Goal: Task Accomplishment & Management: Use online tool/utility

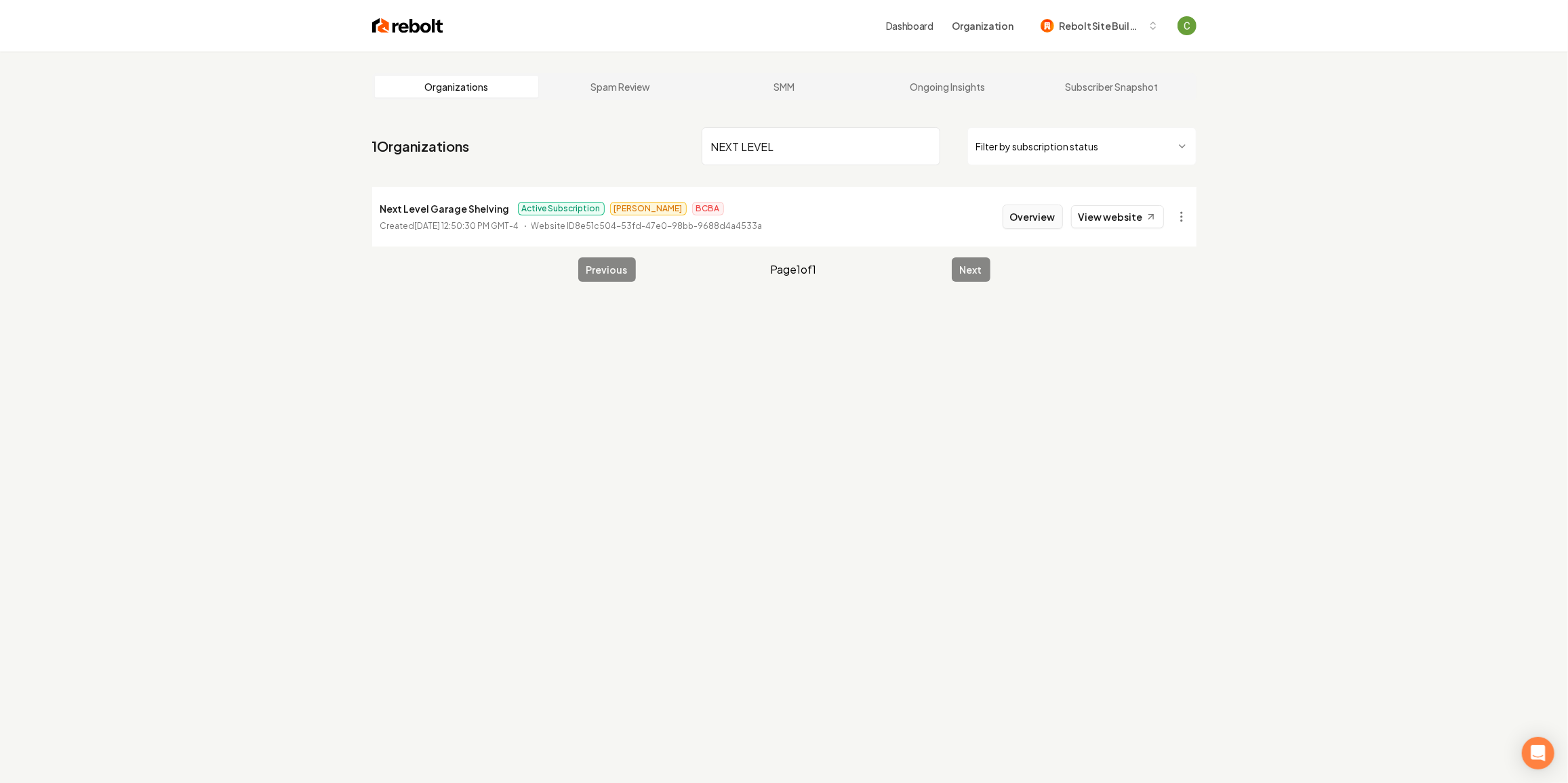
type input "NEXT LEVEL"
click at [1046, 215] on button "Overview" at bounding box center [1033, 217] width 60 height 25
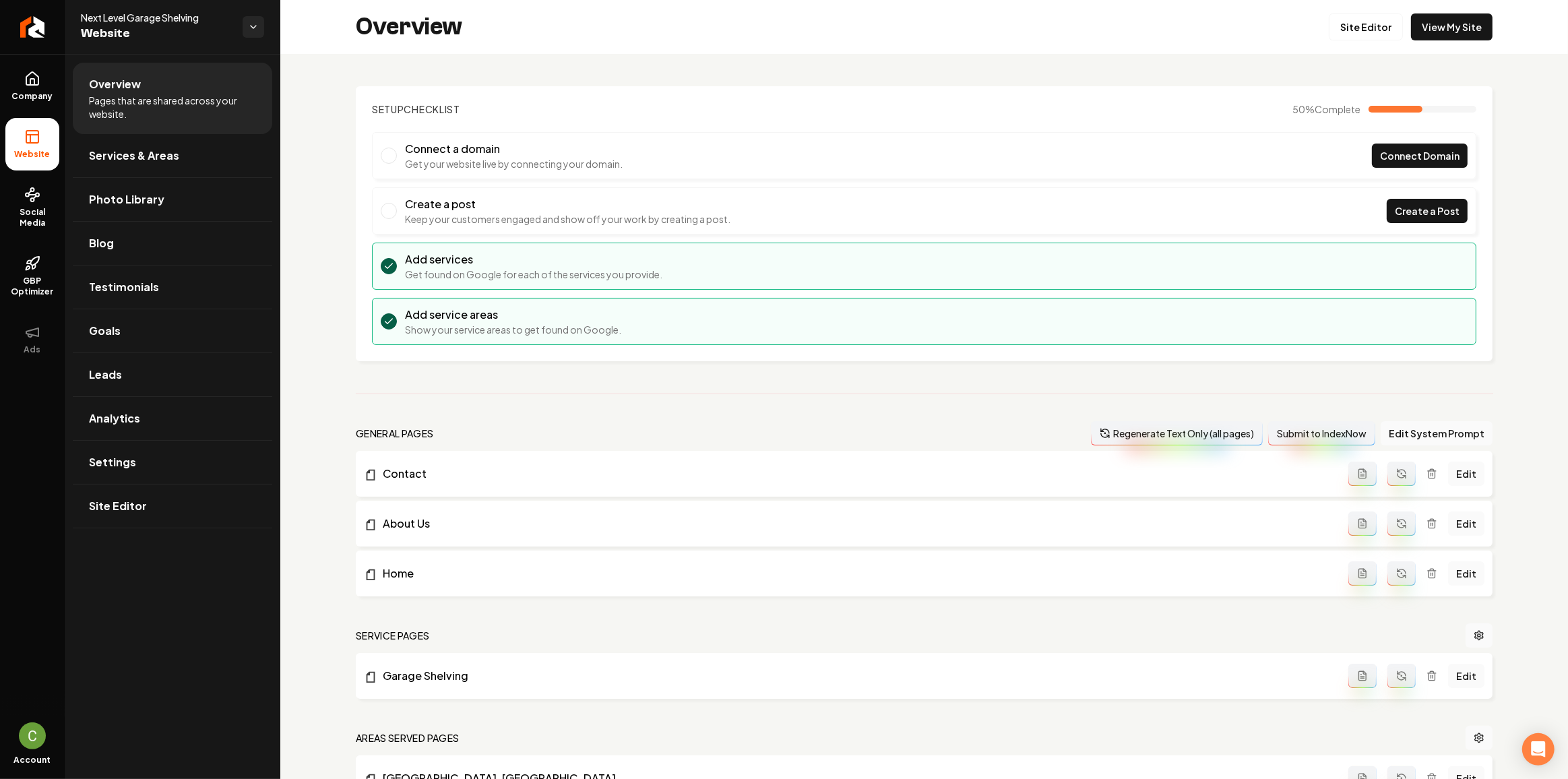
scroll to position [198, 0]
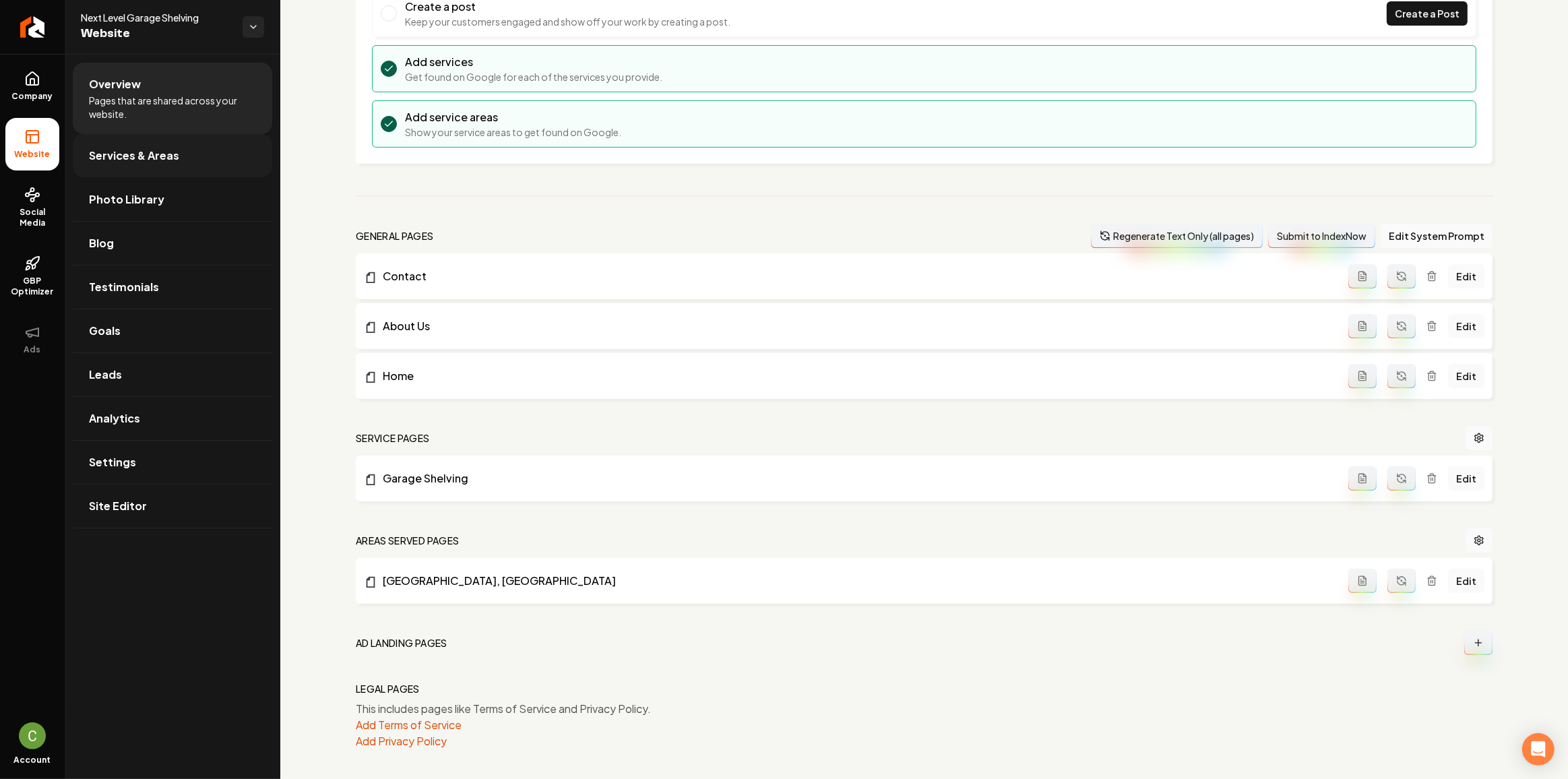
click at [157, 152] on span "Services & Areas" at bounding box center [134, 156] width 90 height 16
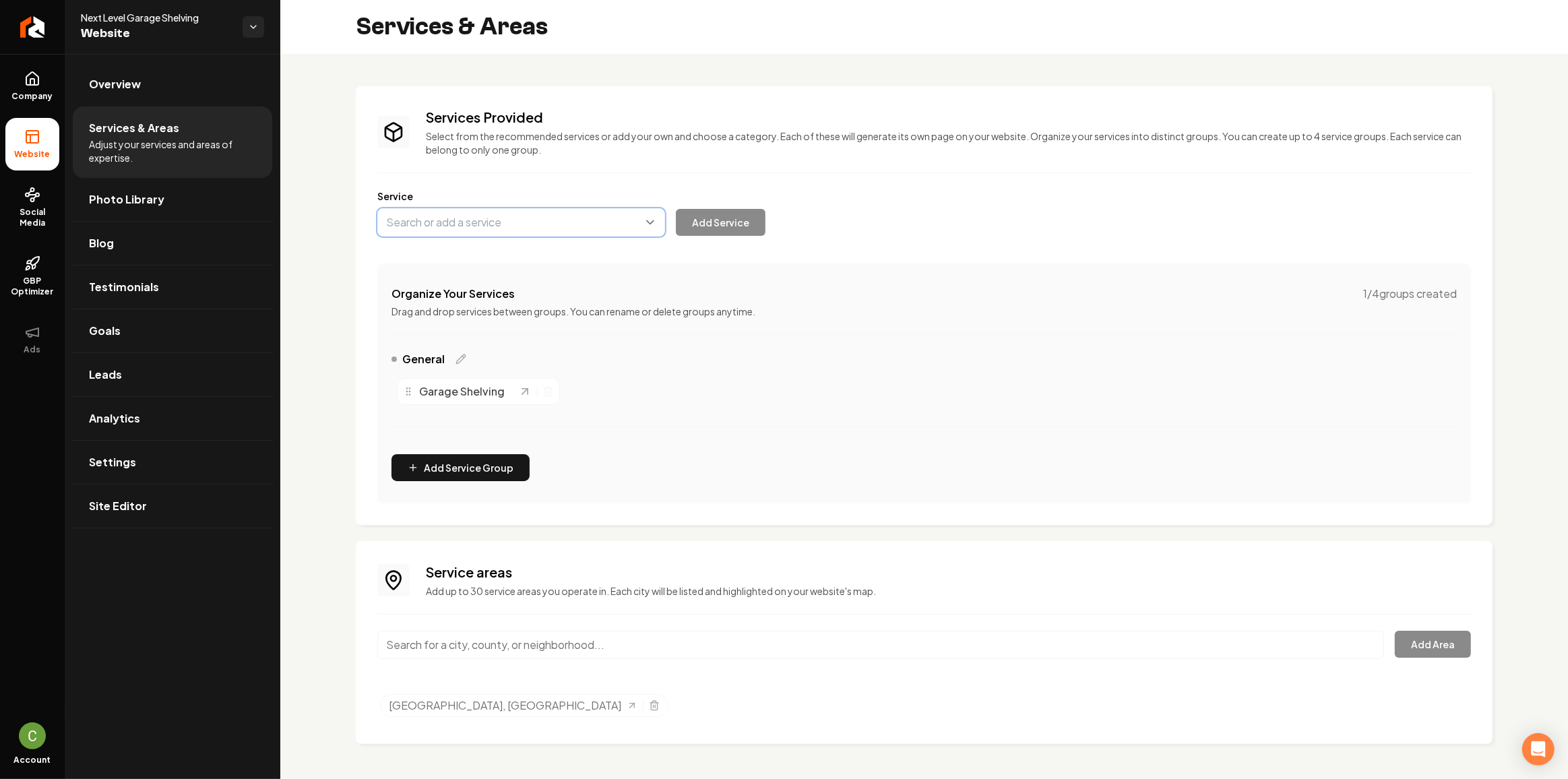
click at [505, 225] on button "Main content area" at bounding box center [520, 222] width 287 height 29
click at [523, 228] on button "Main content area" at bounding box center [520, 222] width 287 height 29
type input "Garage Cabinets"
click at [717, 229] on button "Add Service" at bounding box center [721, 222] width 90 height 27
click at [511, 228] on button "Main content area" at bounding box center [520, 222] width 287 height 29
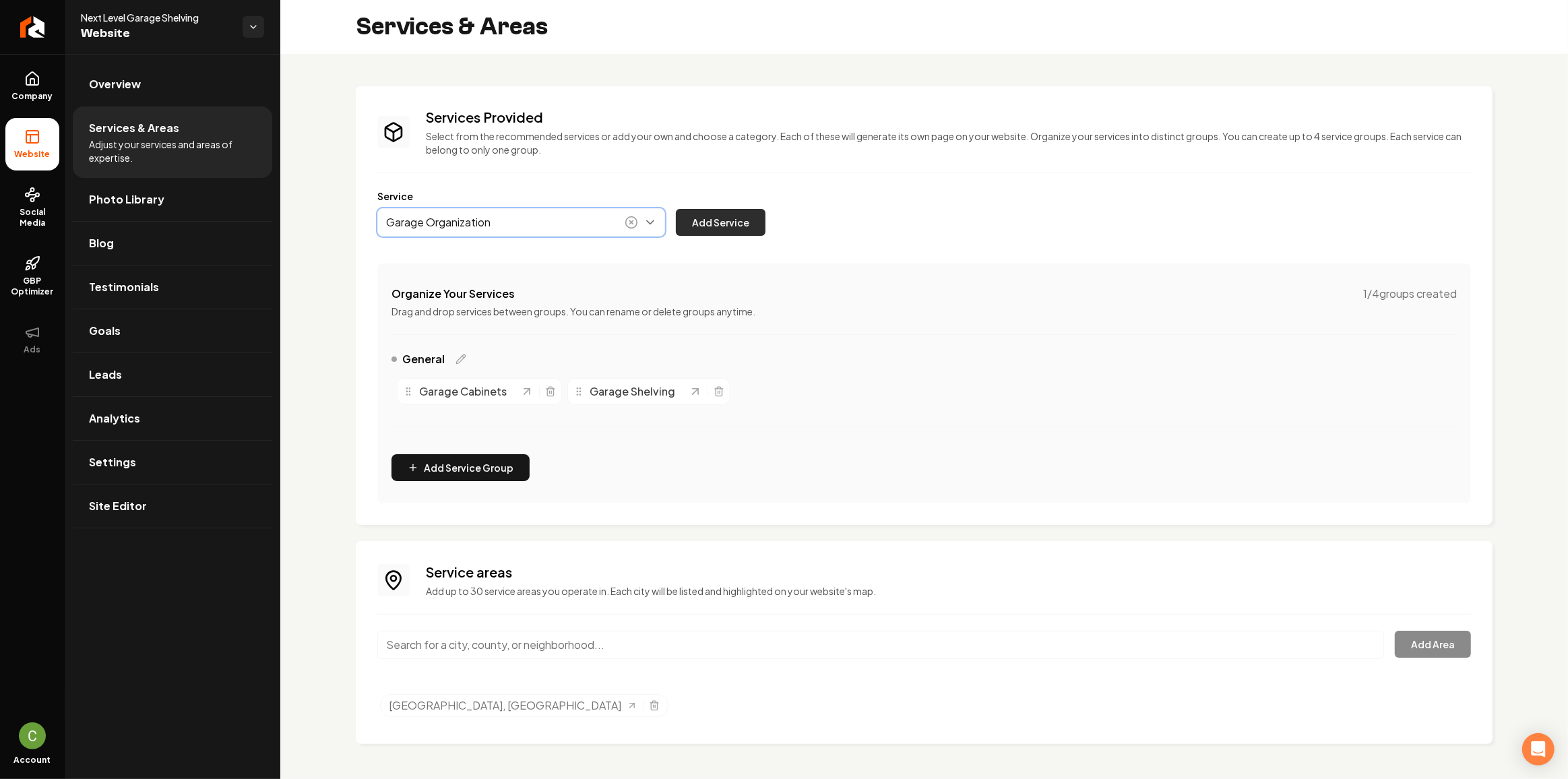
type input "Garage Organization"
click at [753, 211] on button "Add Service" at bounding box center [721, 222] width 90 height 27
click at [652, 701] on icon "Selected tags" at bounding box center [654, 702] width 3 height 2
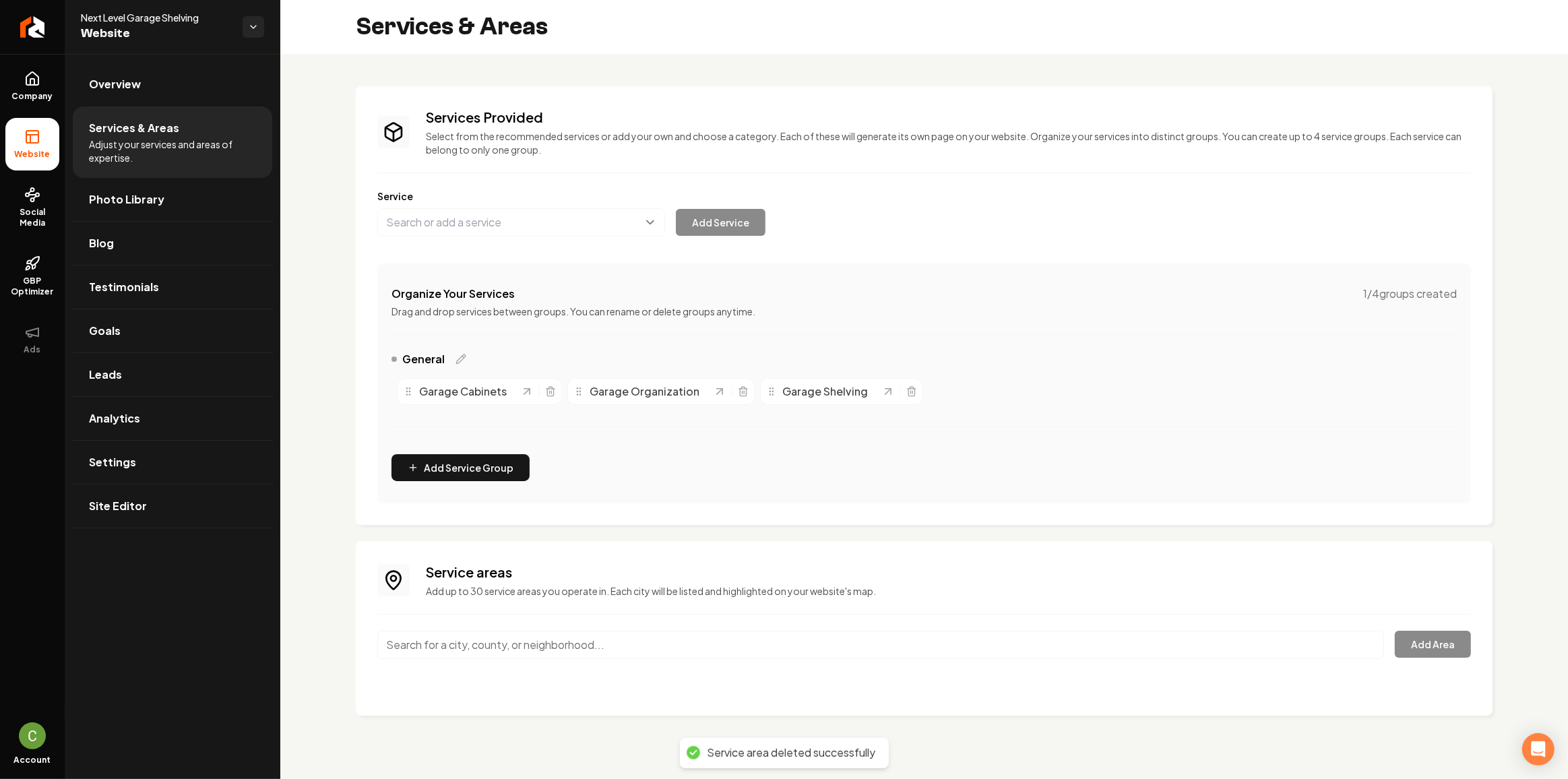
click at [445, 644] on input "Main content area" at bounding box center [880, 645] width 1007 height 29
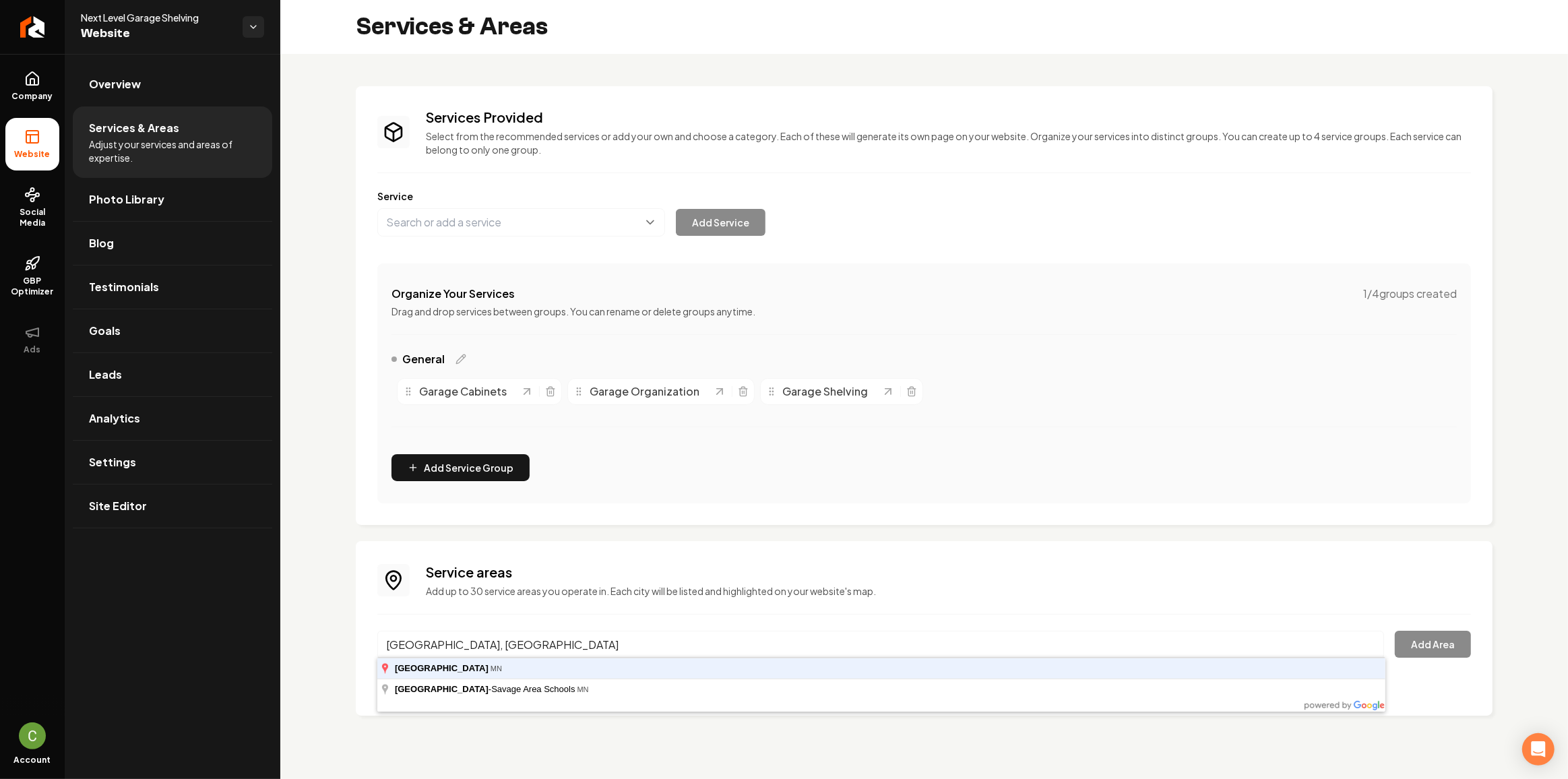
type input "[GEOGRAPHIC_DATA], [GEOGRAPHIC_DATA]"
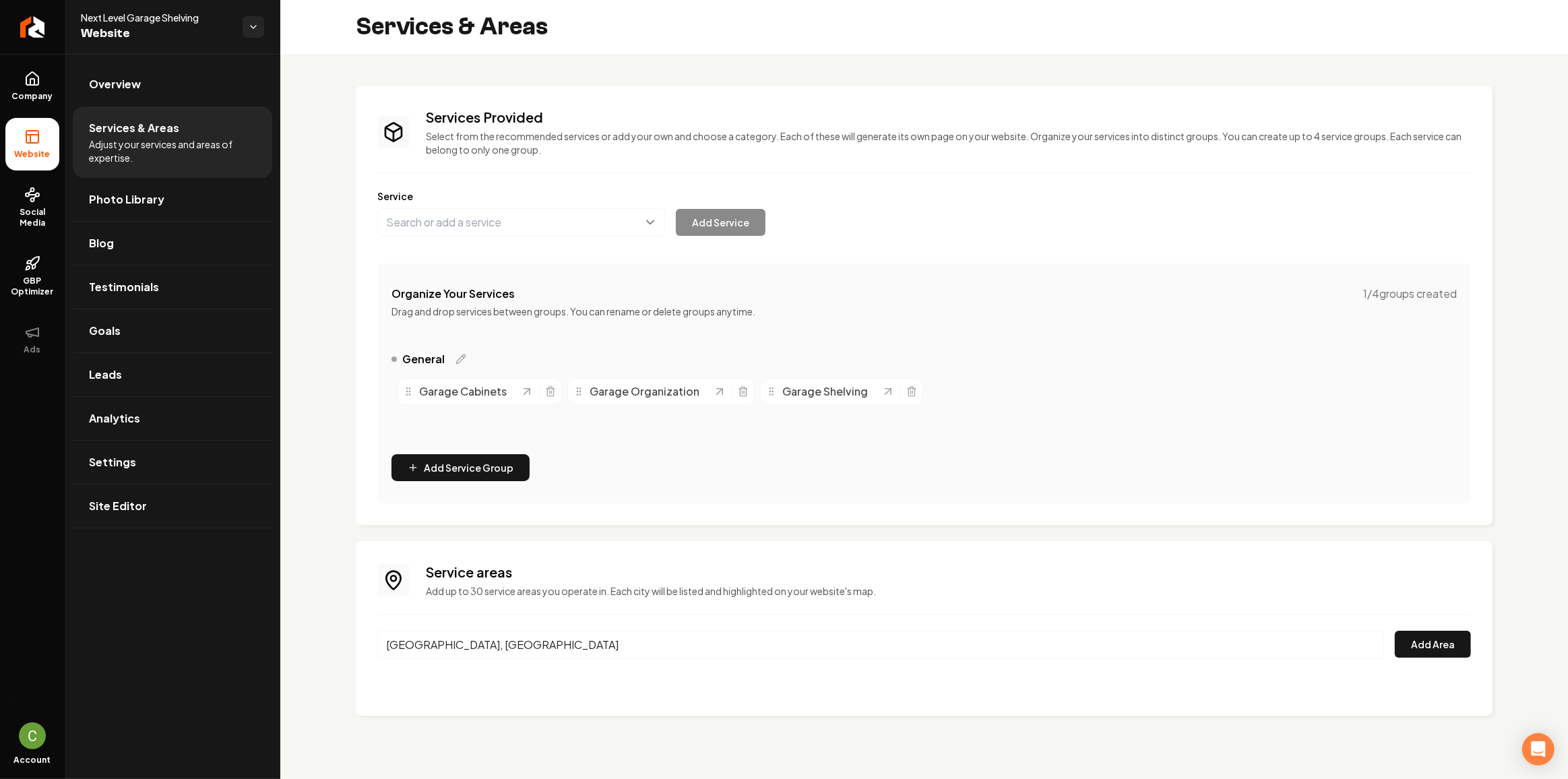
click at [1430, 629] on div "Service areas Add up to 30 service areas you operate in. Each city will be list…" at bounding box center [924, 628] width 1094 height 131
click at [1431, 634] on button "Add Area" at bounding box center [1433, 644] width 76 height 27
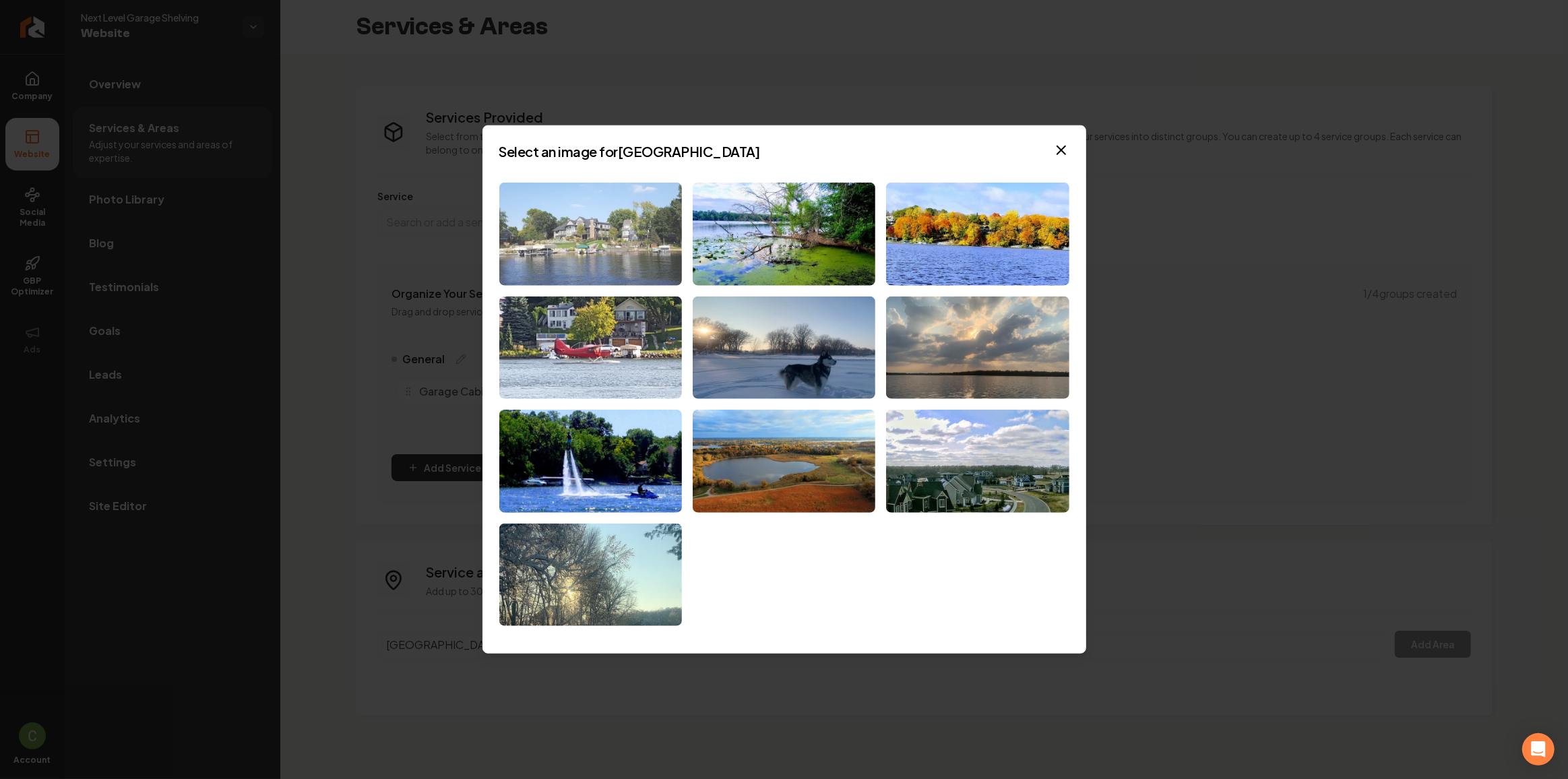
click at [615, 201] on img at bounding box center [590, 235] width 183 height 103
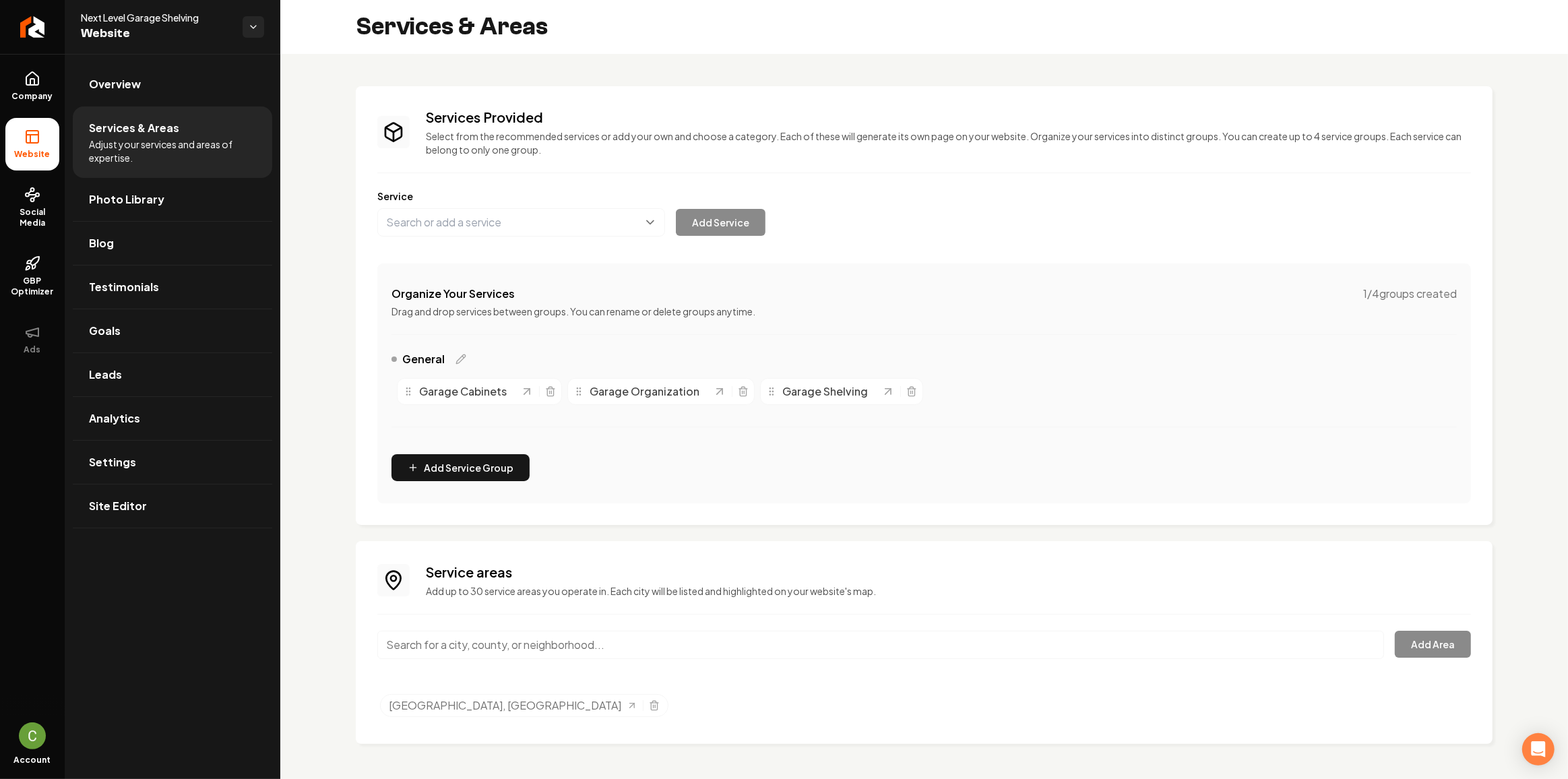
click at [628, 642] on input "Main content area" at bounding box center [880, 645] width 1007 height 29
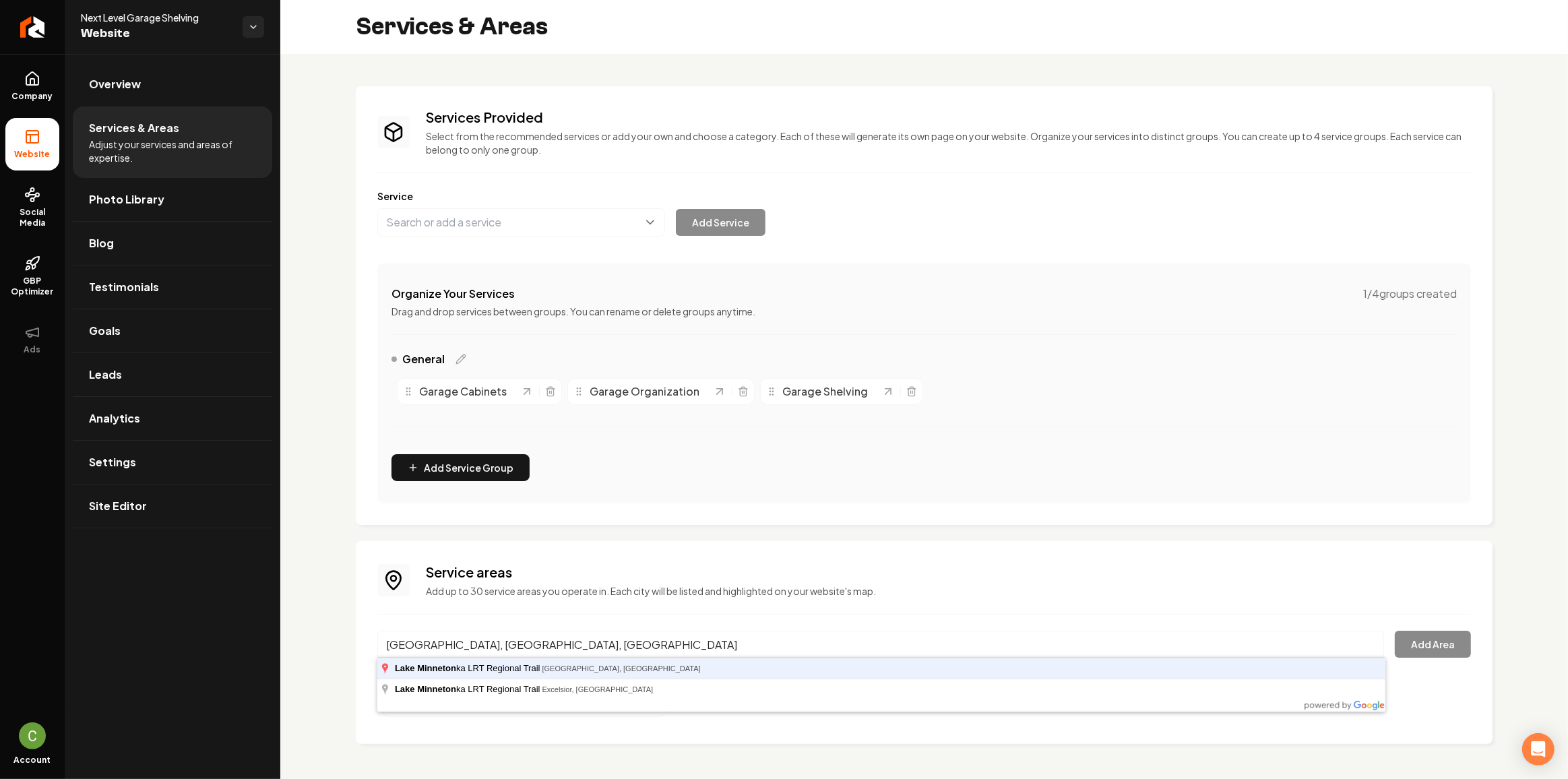
type input "Lake Minnetonka LRT Regional Trail, Greenwood, MN"
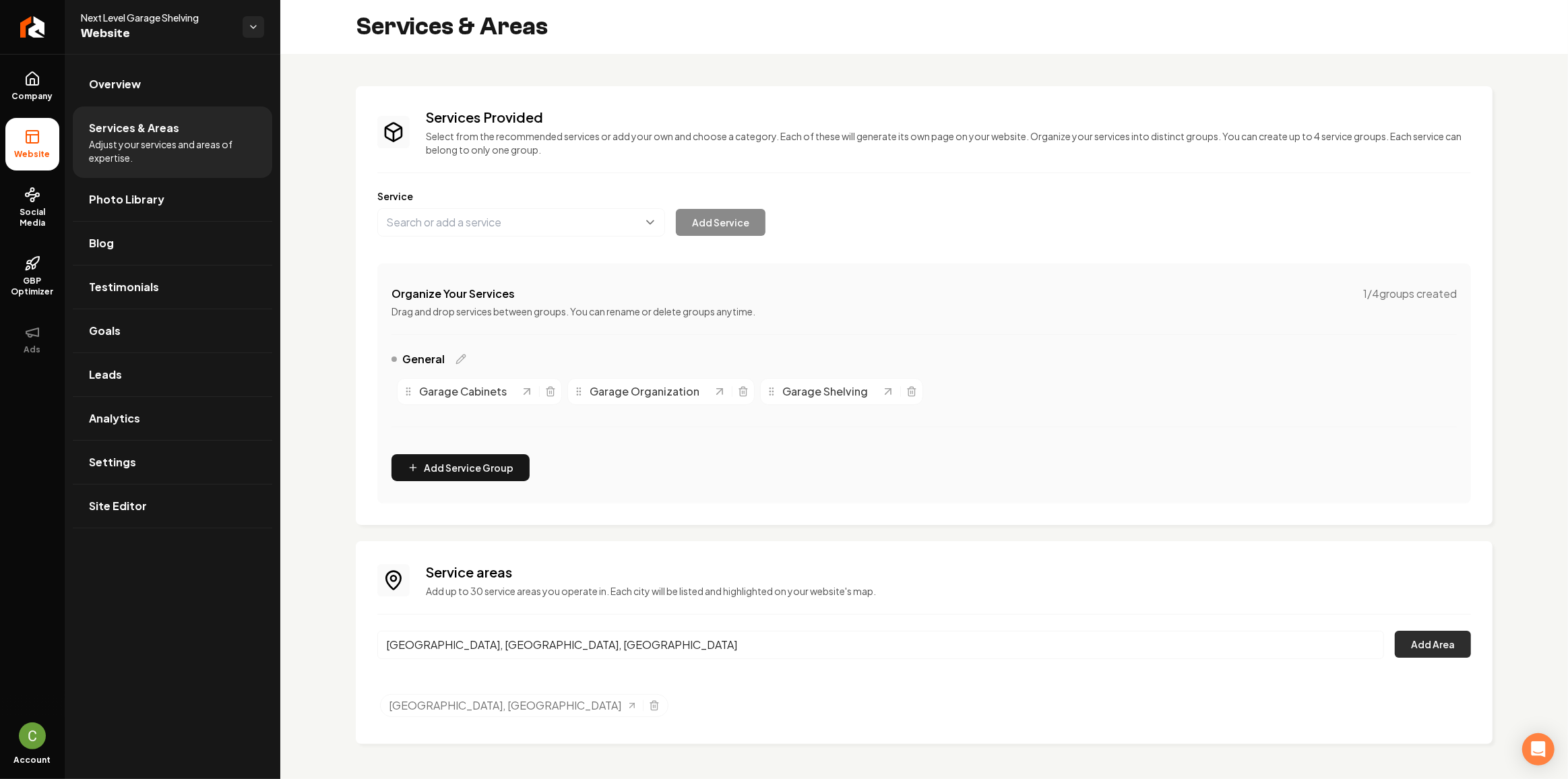
click at [1410, 651] on button "Add Area" at bounding box center [1433, 644] width 76 height 27
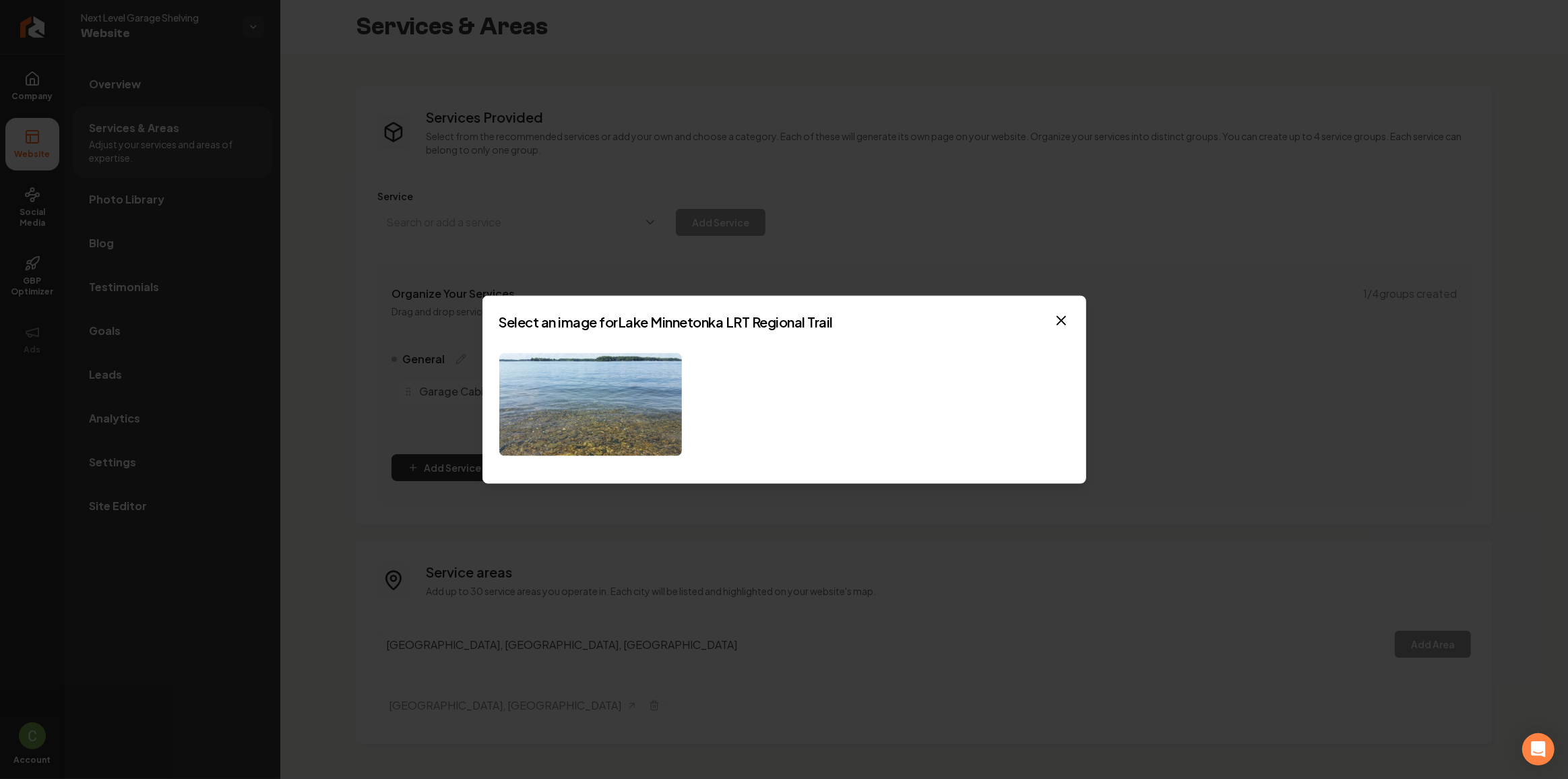
click at [697, 432] on div at bounding box center [784, 405] width 570 height 103
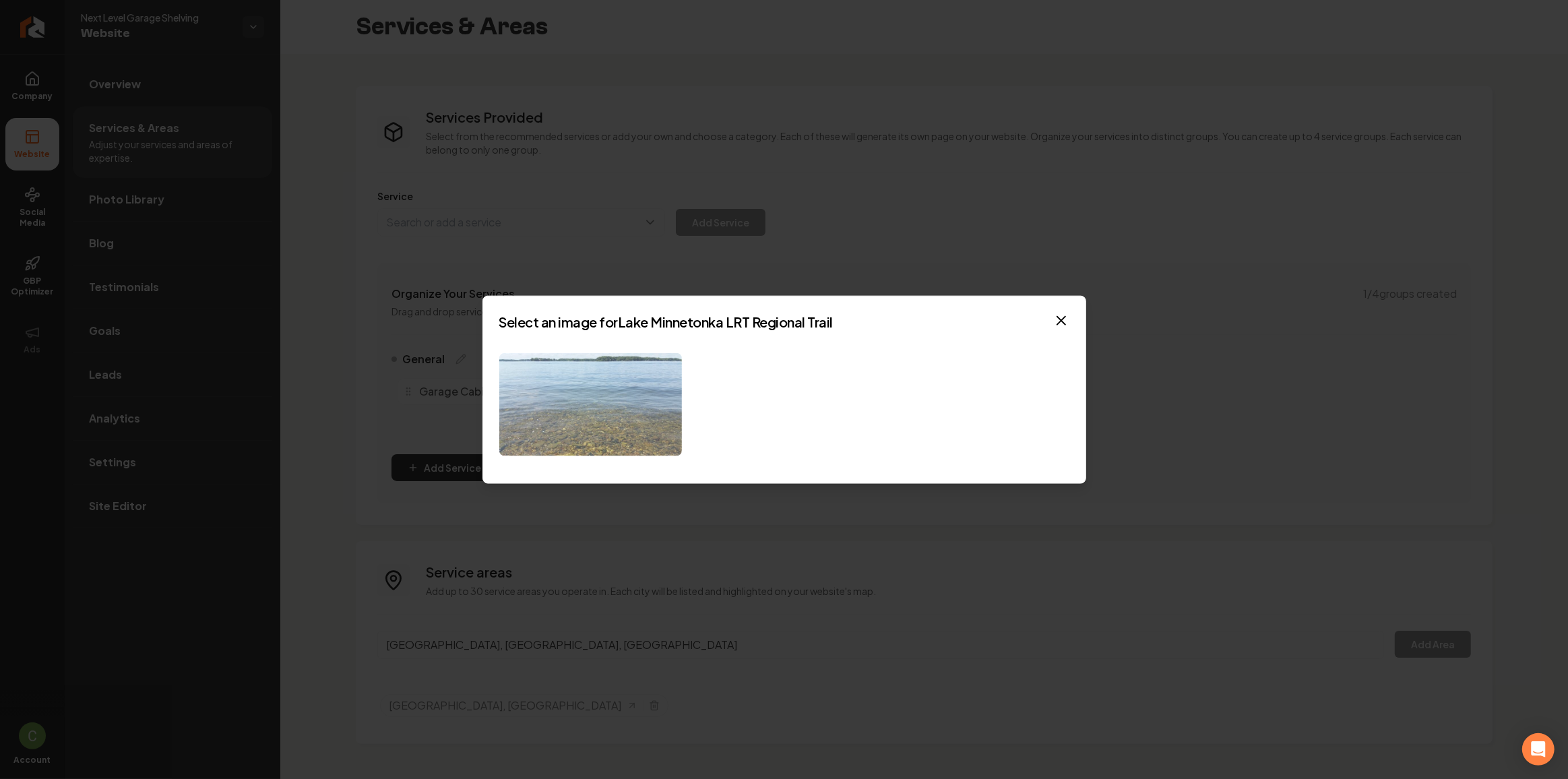
click at [611, 398] on img at bounding box center [590, 405] width 183 height 103
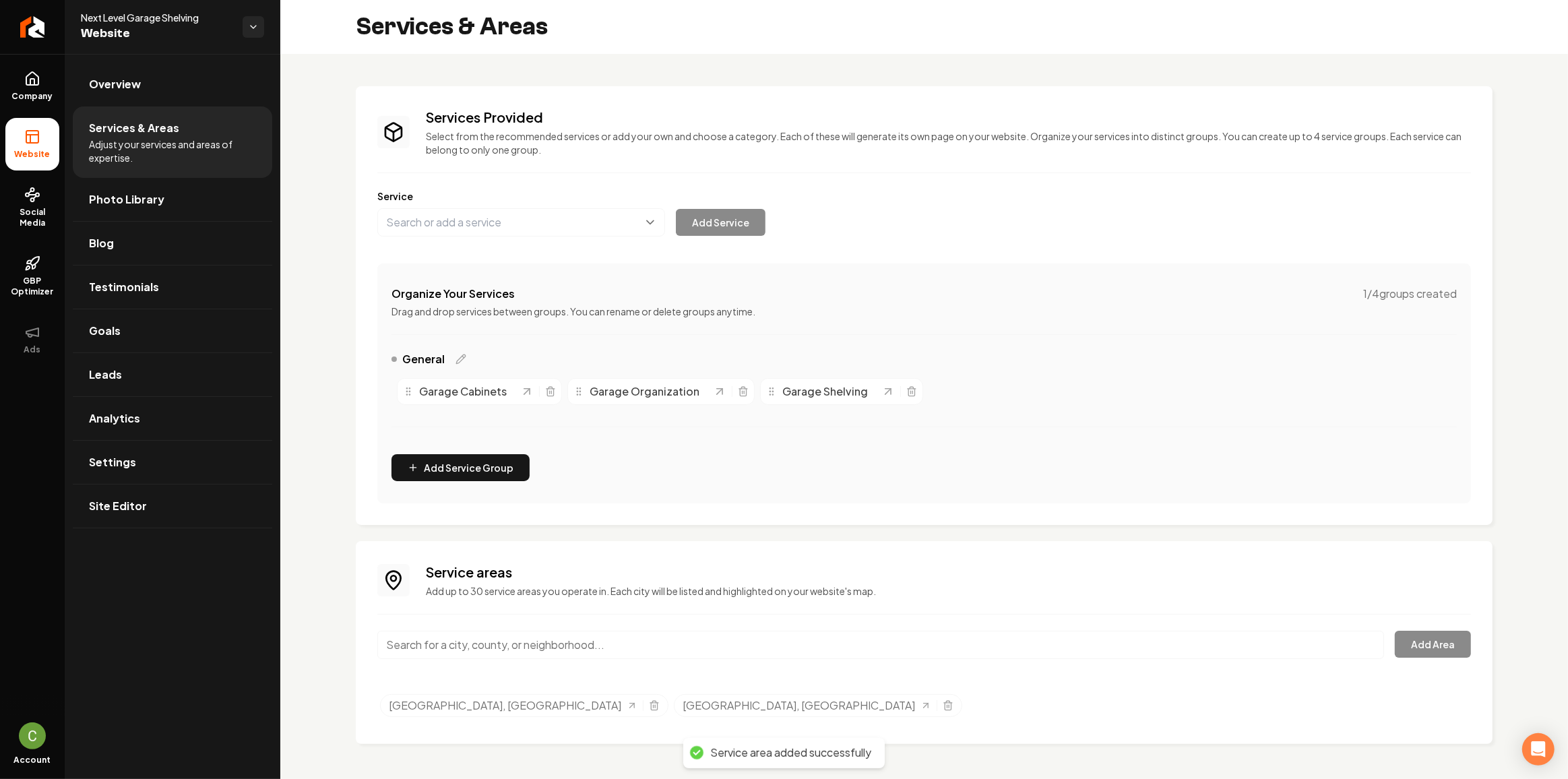
click at [554, 637] on input "Main content area" at bounding box center [880, 645] width 1007 height 29
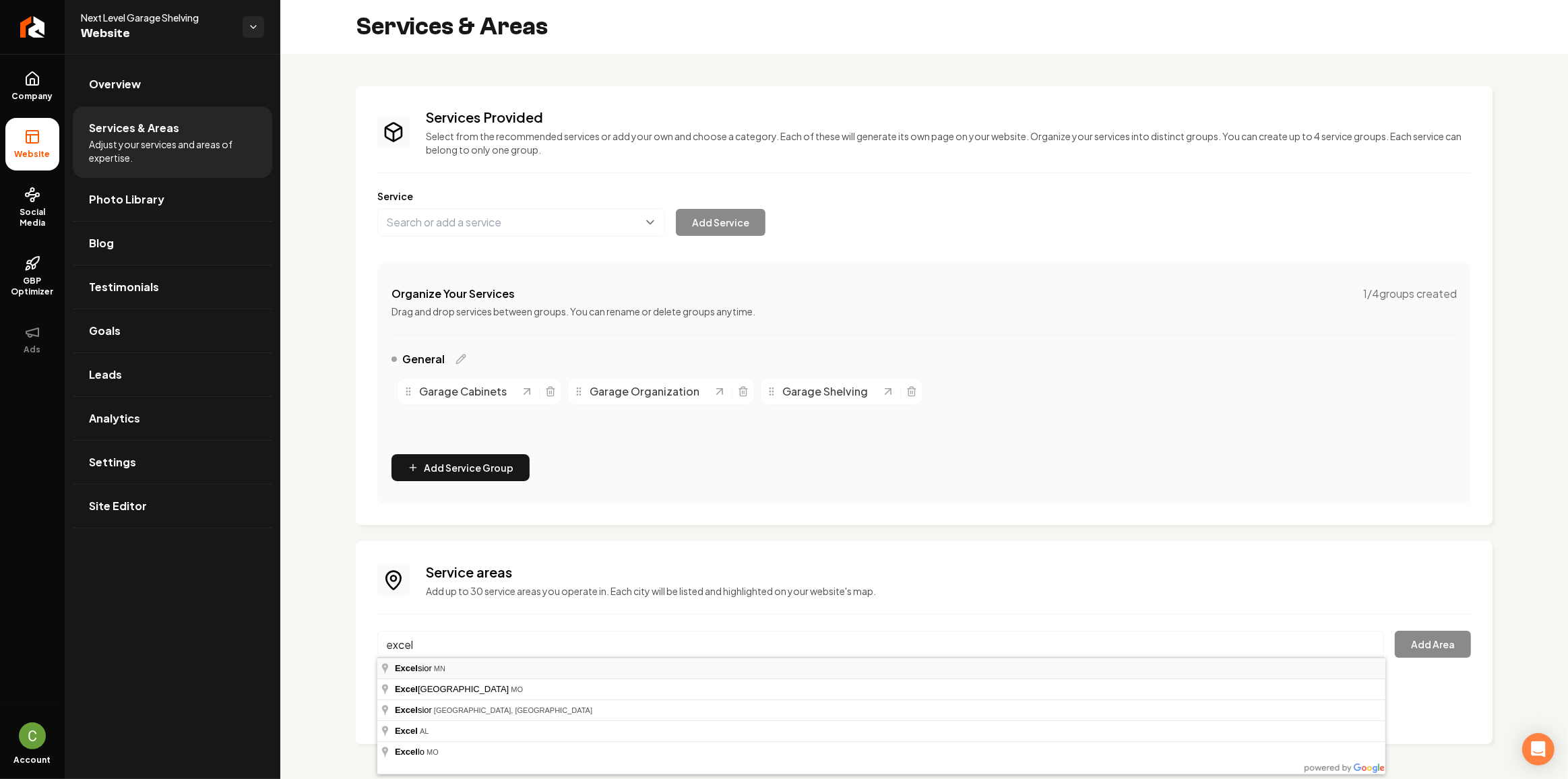
type input "Excelsior, [GEOGRAPHIC_DATA]"
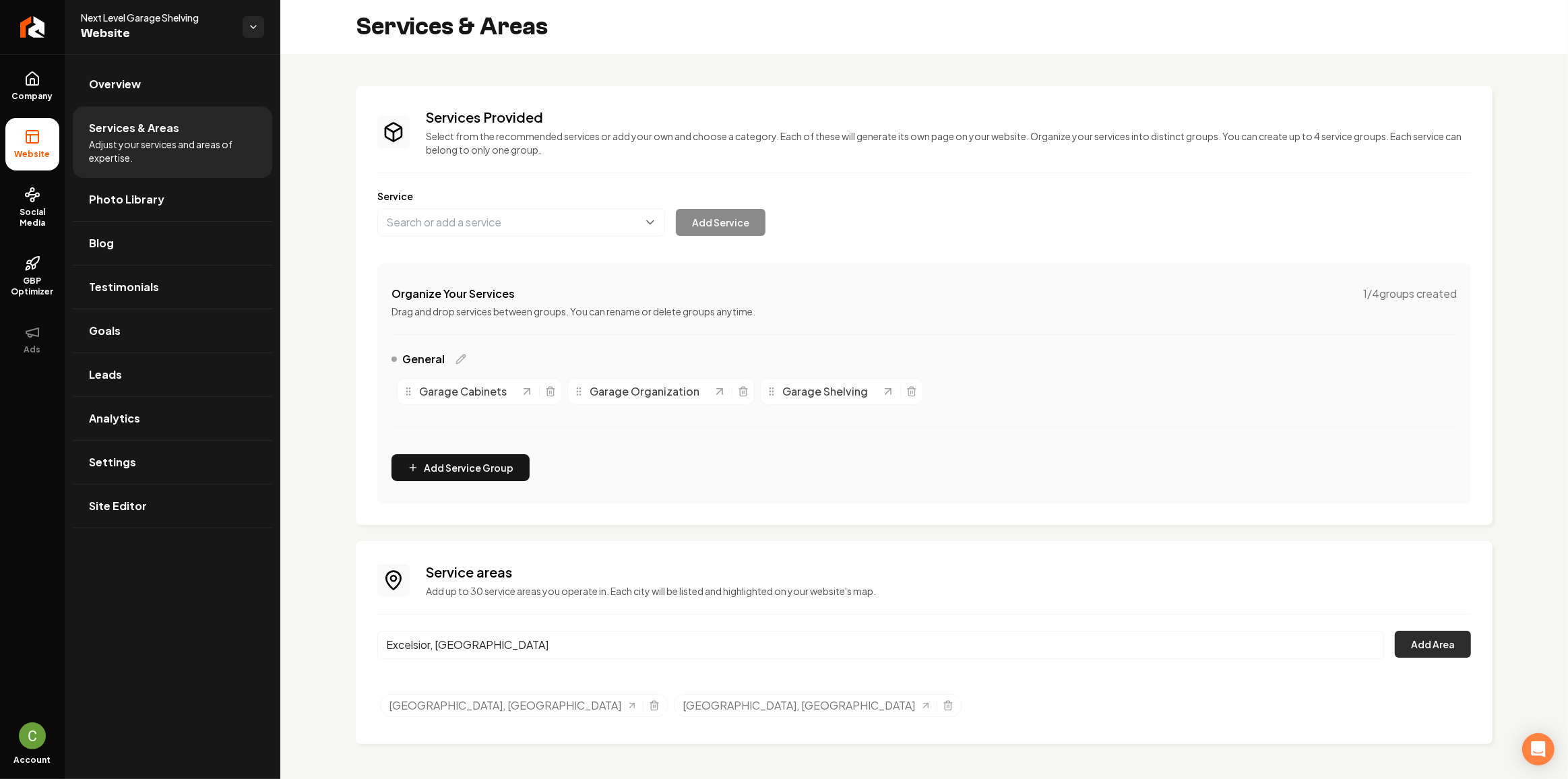
click at [1398, 639] on button "Add Area" at bounding box center [1433, 644] width 76 height 27
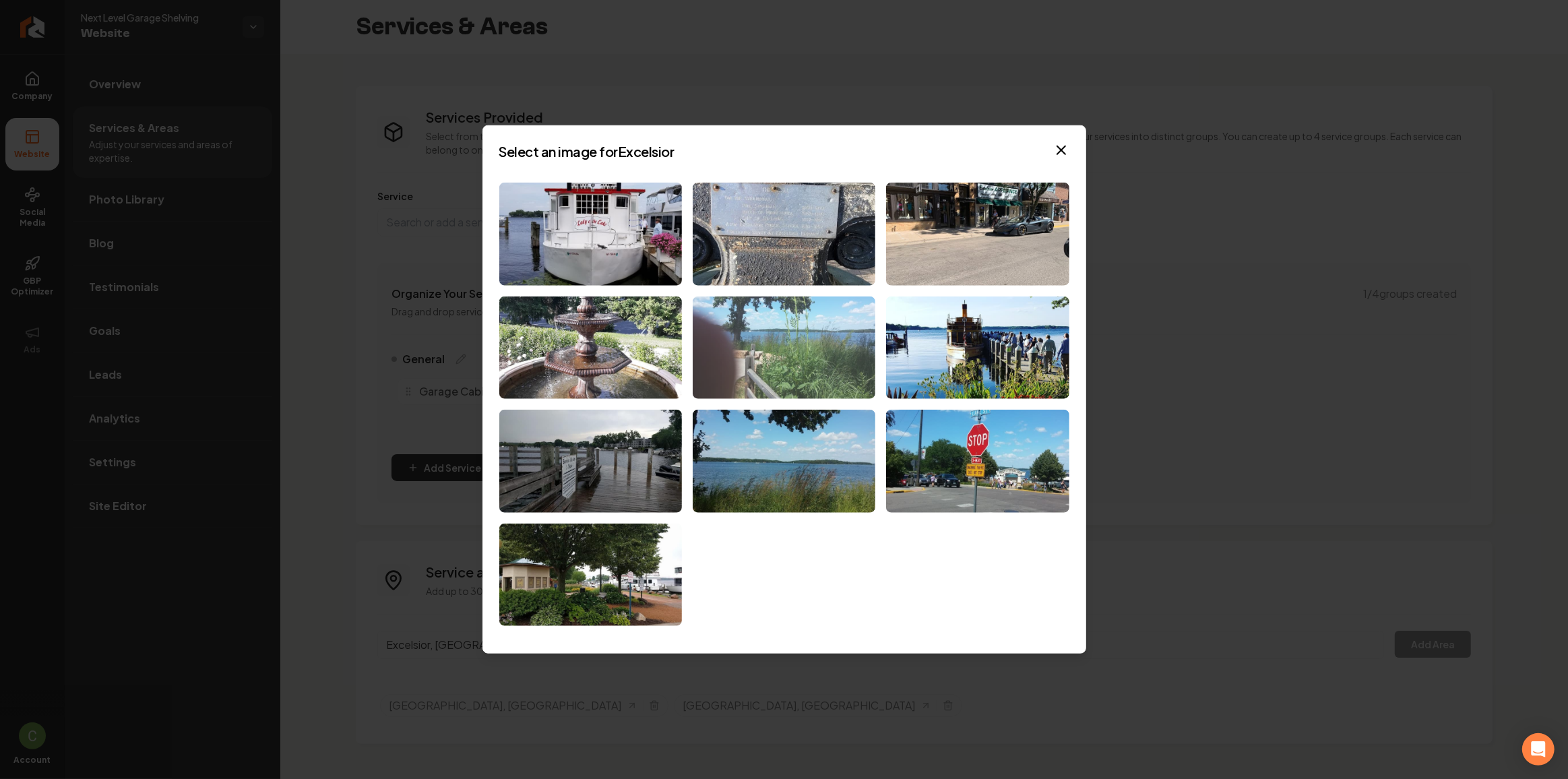
click at [741, 324] on img at bounding box center [783, 347] width 183 height 103
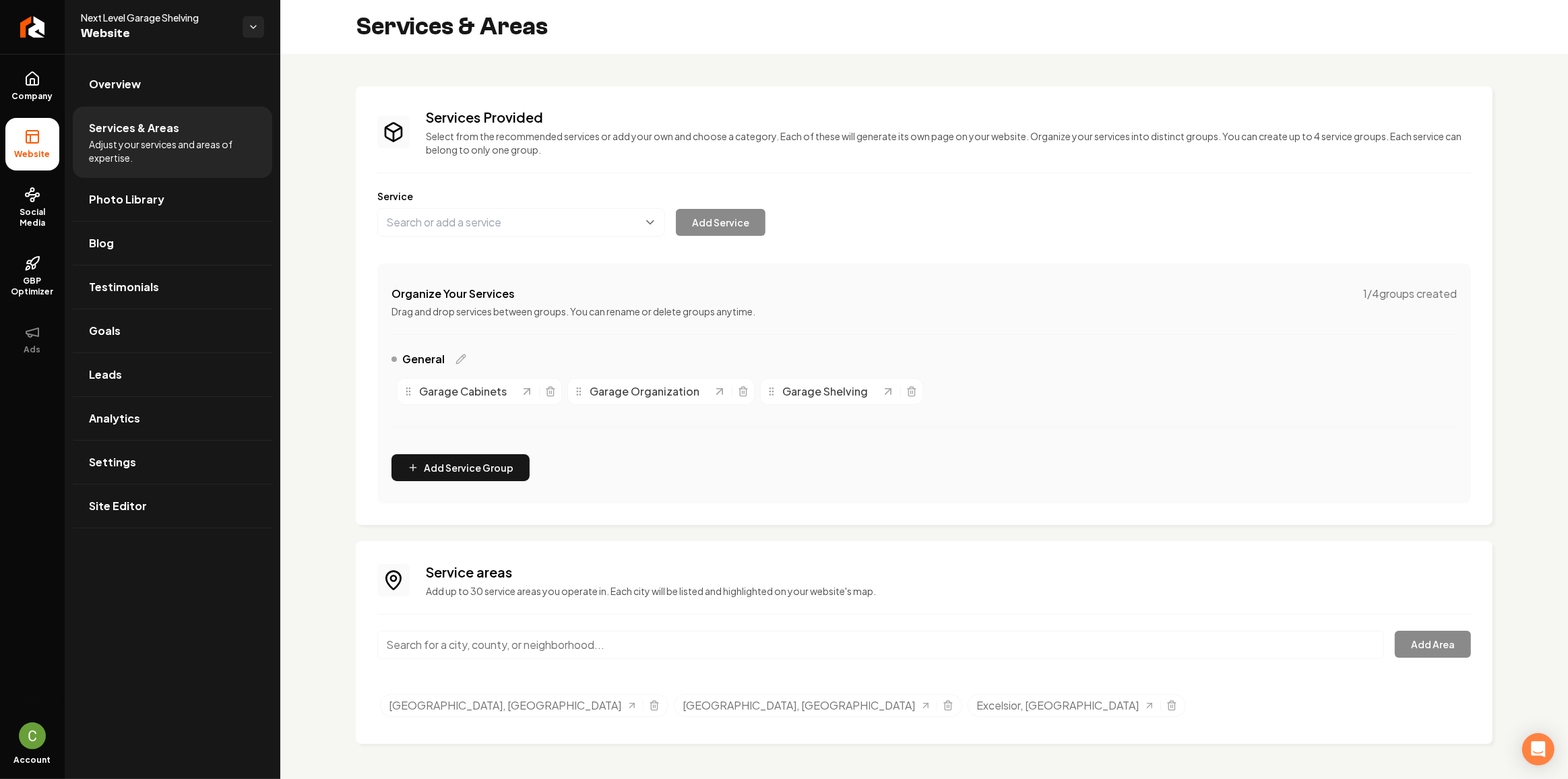
click at [647, 628] on div "Service areas Add up to 30 service areas you operate in. Each city will be list…" at bounding box center [924, 642] width 1094 height 160
click at [647, 631] on input "Main content area" at bounding box center [880, 645] width 1007 height 29
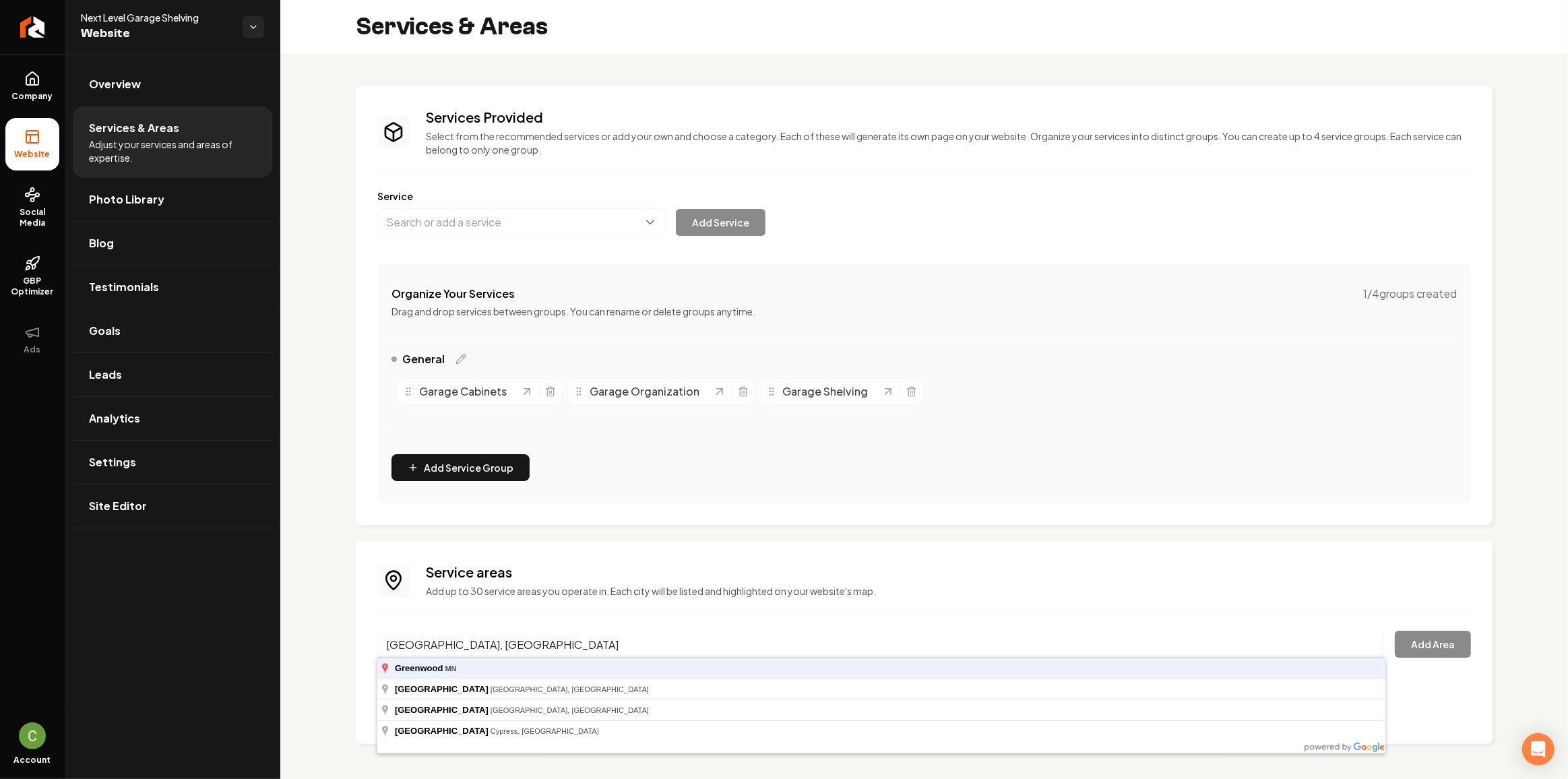
type input "[GEOGRAPHIC_DATA], [GEOGRAPHIC_DATA]"
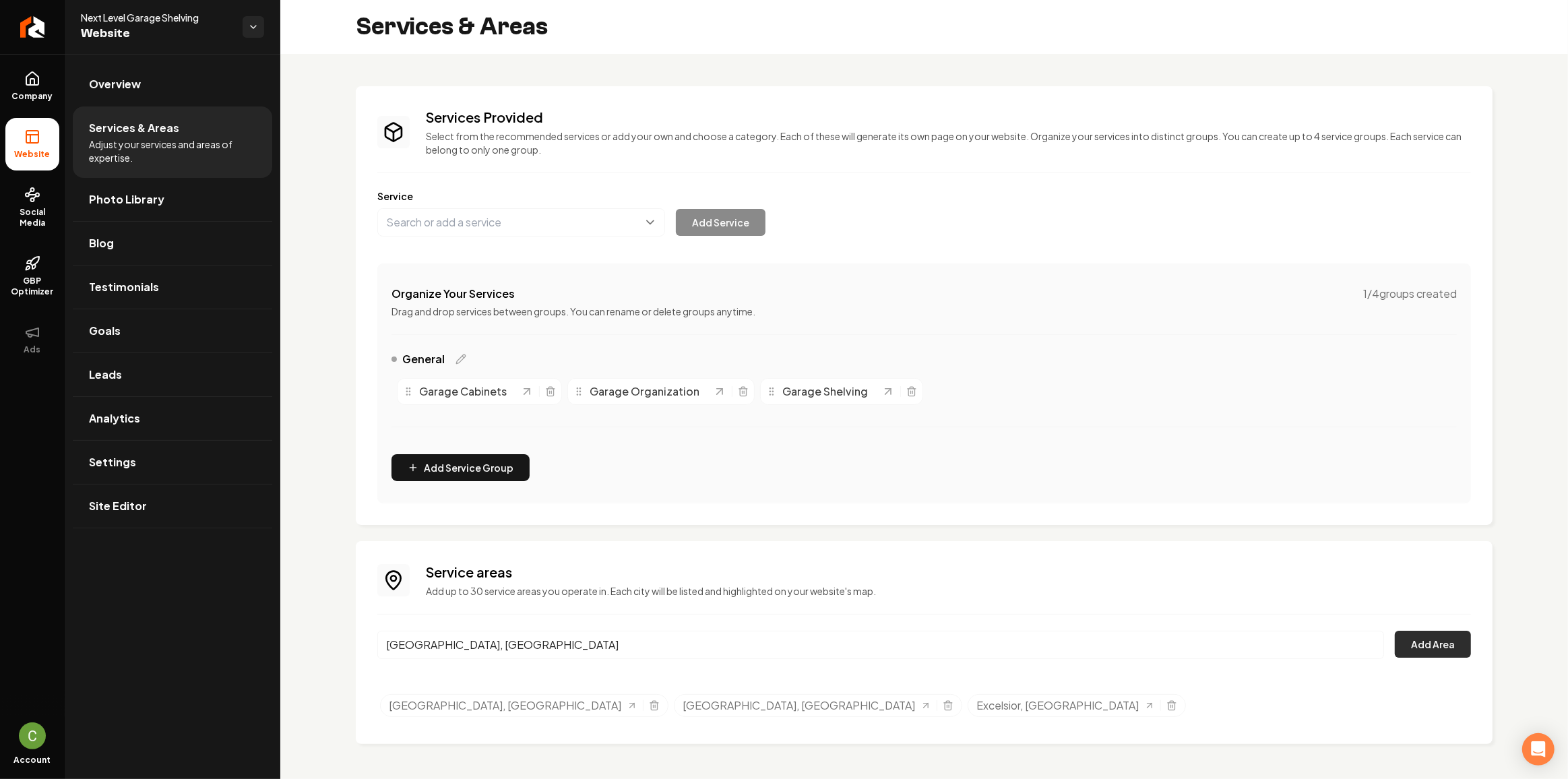
click at [1433, 642] on button "Add Area" at bounding box center [1433, 644] width 76 height 27
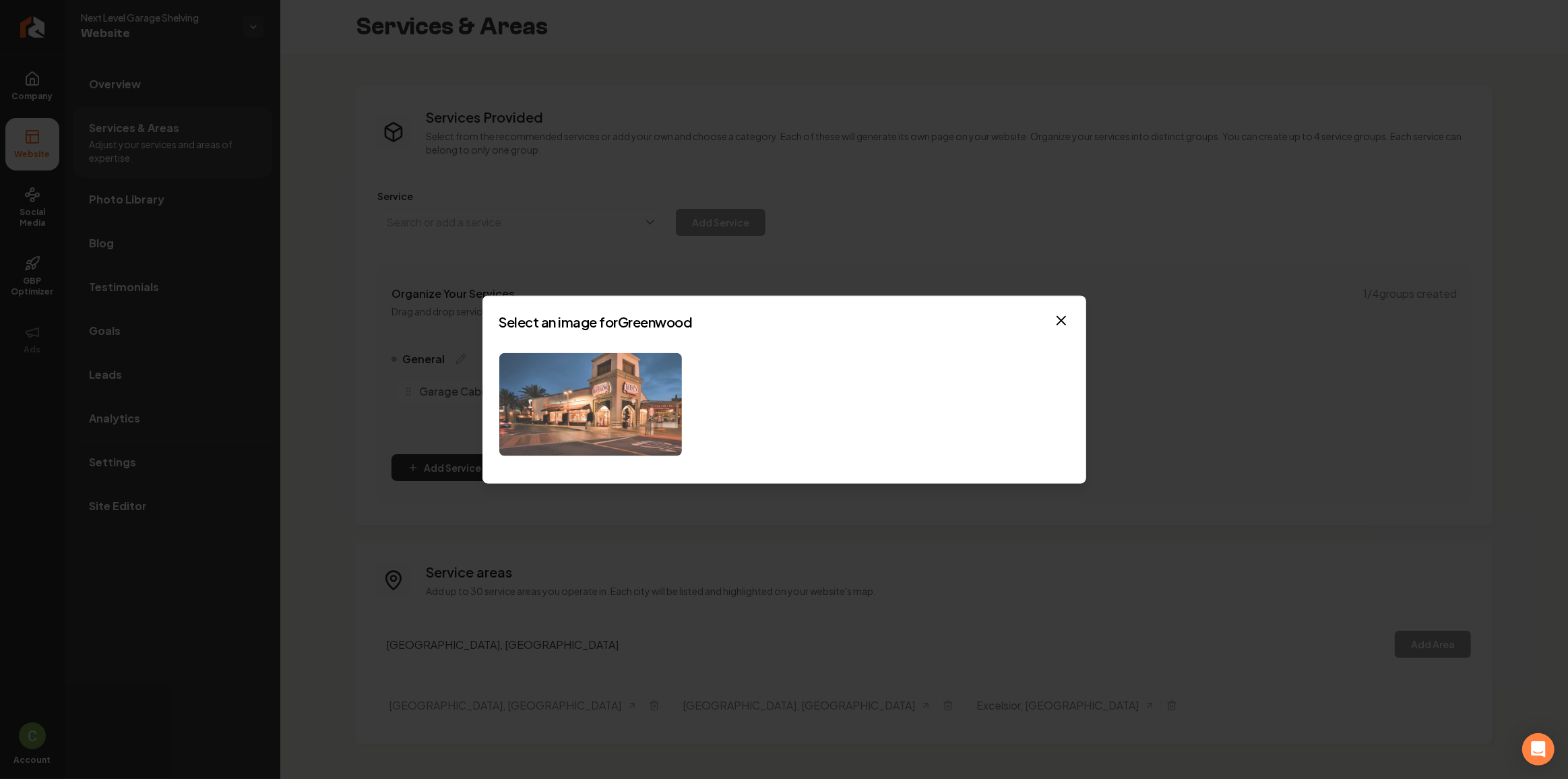
click at [643, 381] on img at bounding box center [590, 405] width 183 height 103
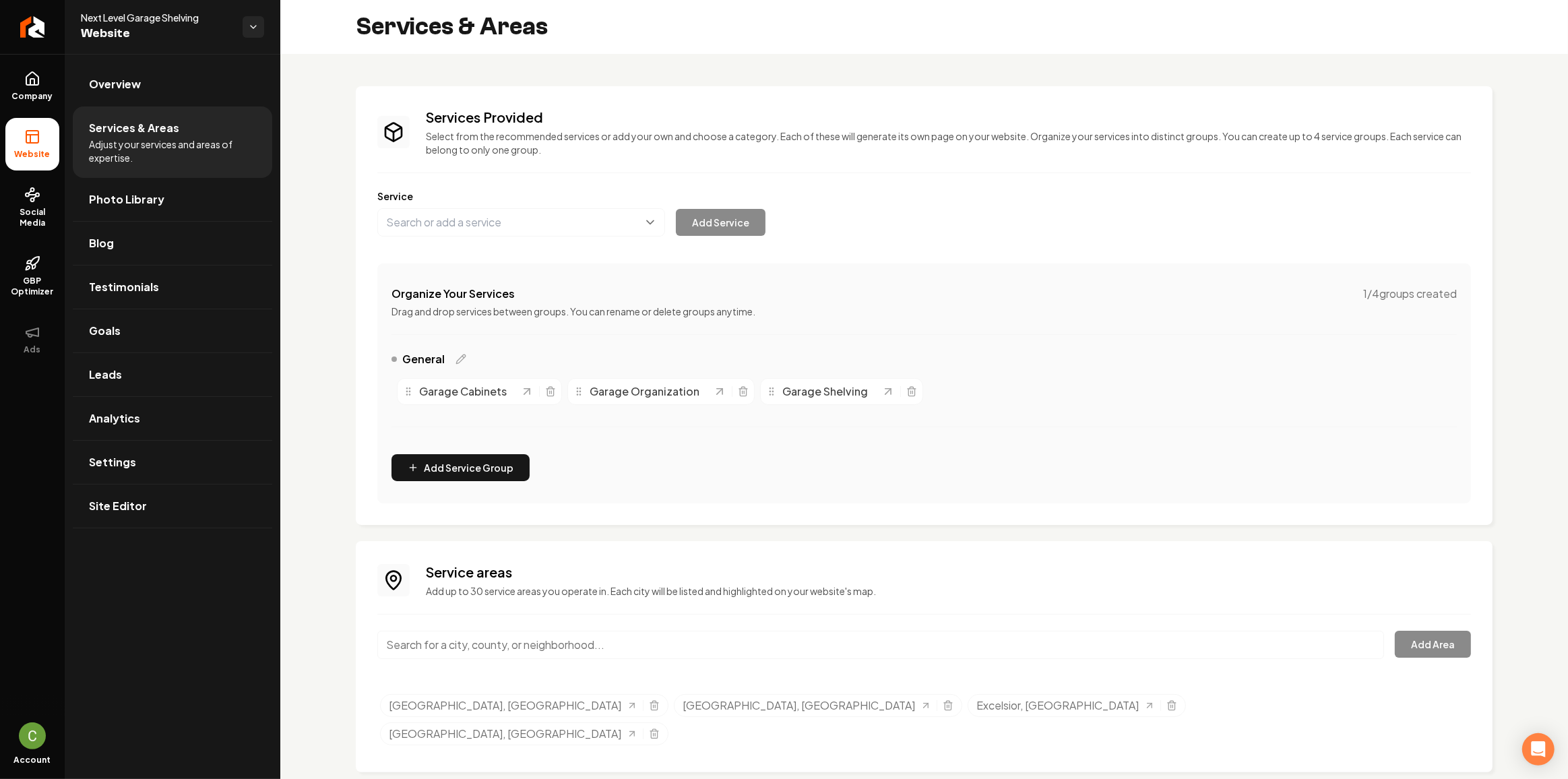
click at [567, 638] on input "Main content area" at bounding box center [880, 645] width 1007 height 29
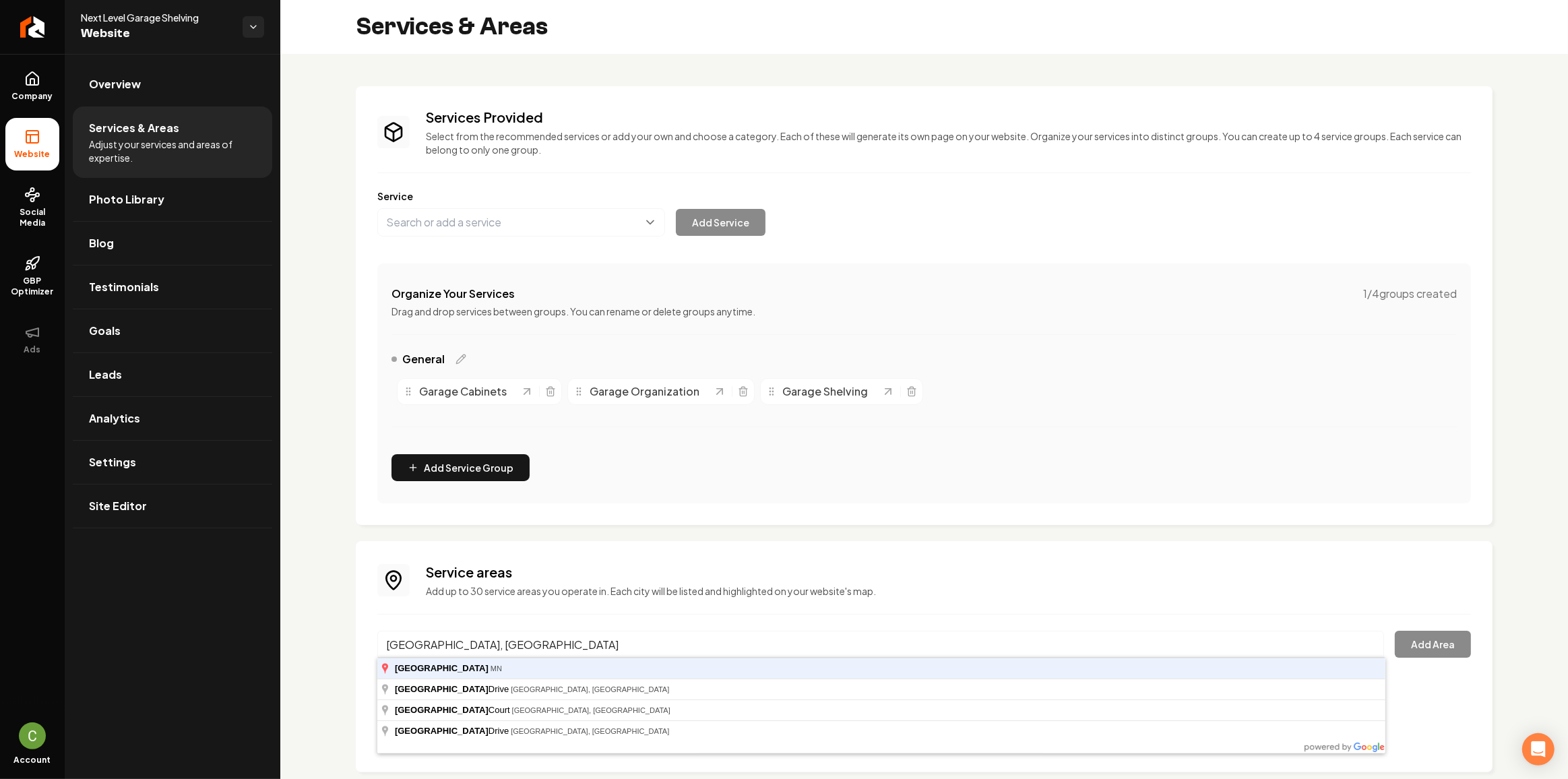
type input "[GEOGRAPHIC_DATA], [GEOGRAPHIC_DATA]"
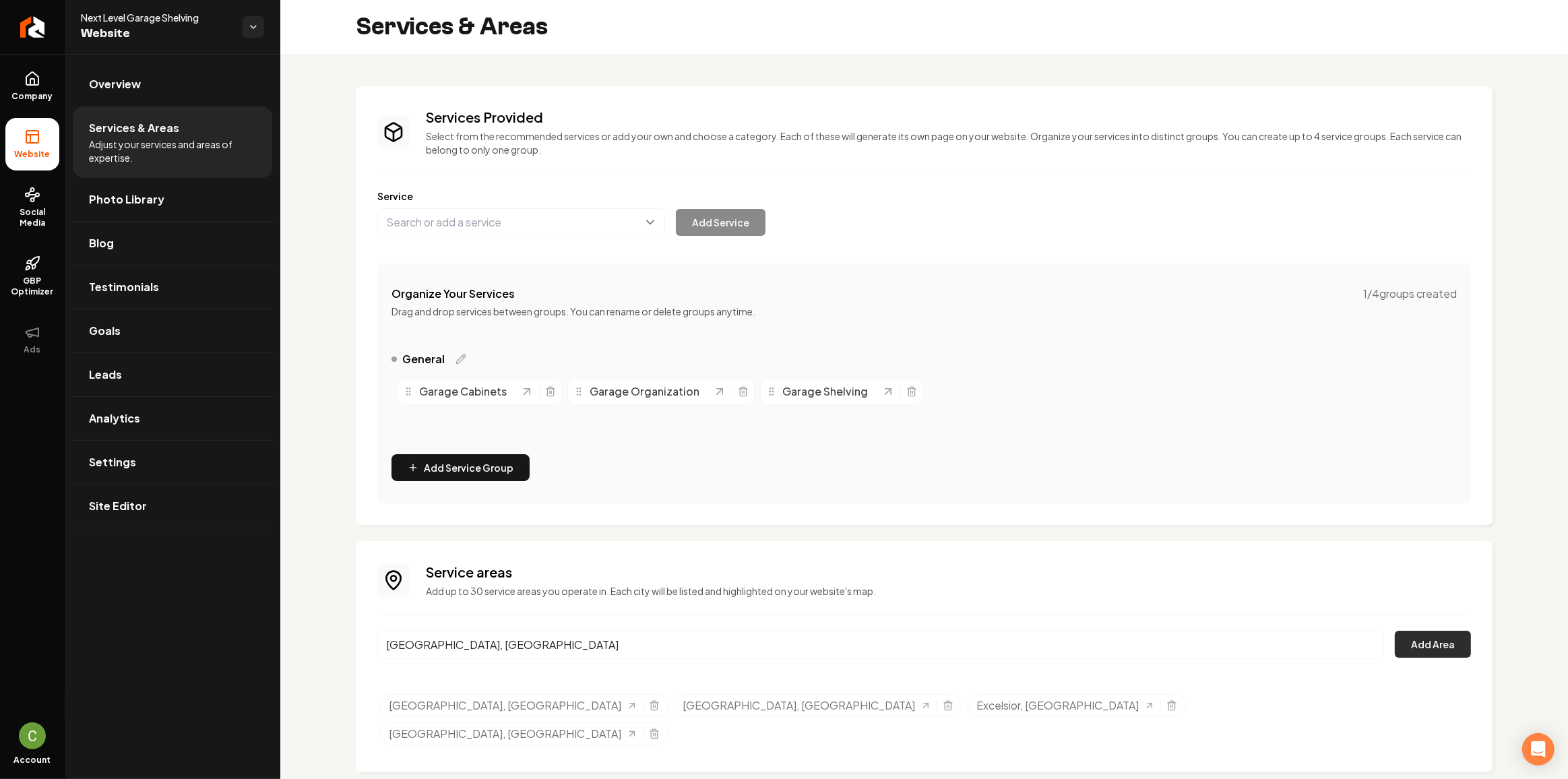
click at [1454, 643] on button "Add Area" at bounding box center [1433, 644] width 76 height 27
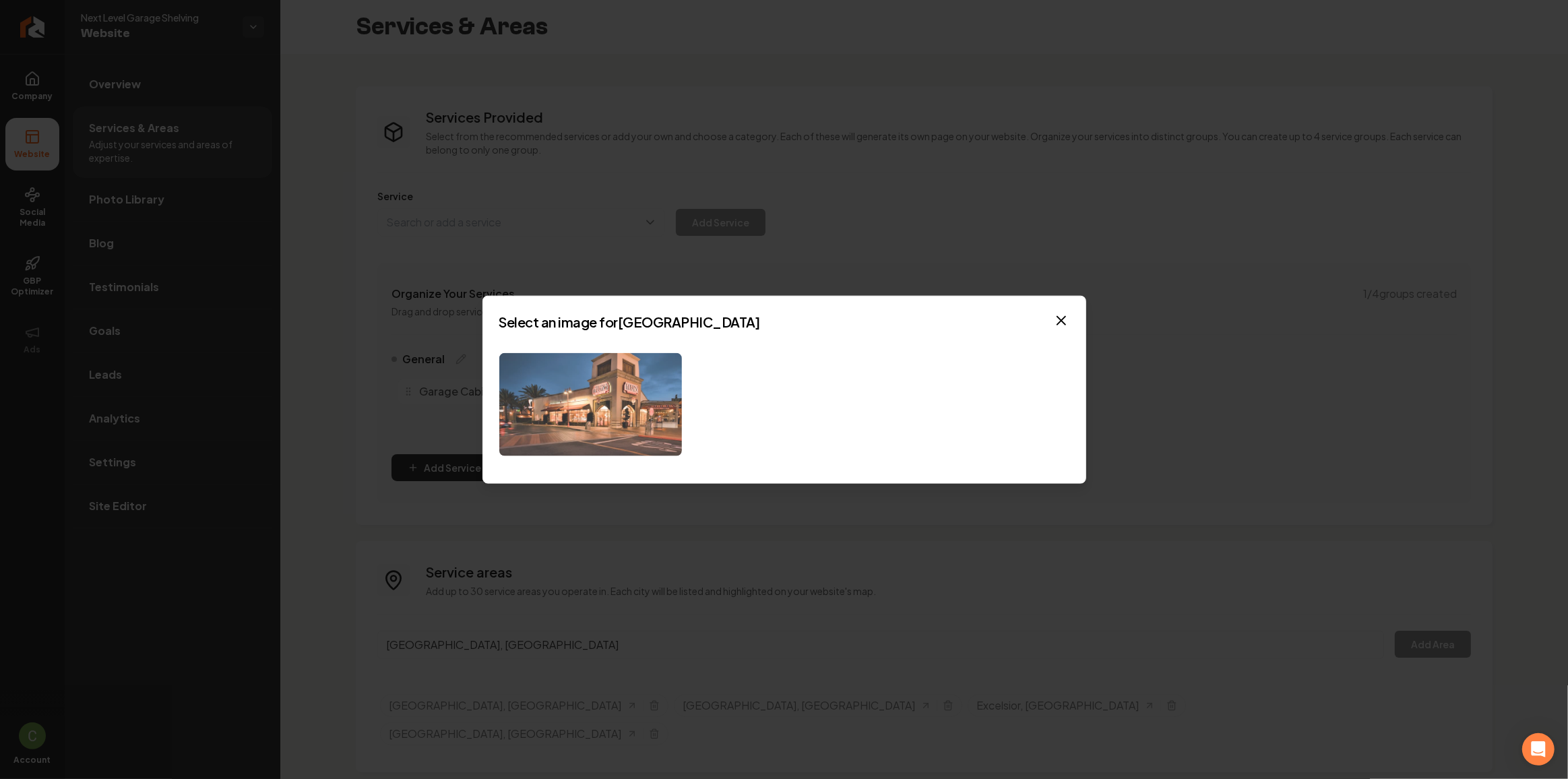
click at [588, 360] on img at bounding box center [590, 405] width 183 height 103
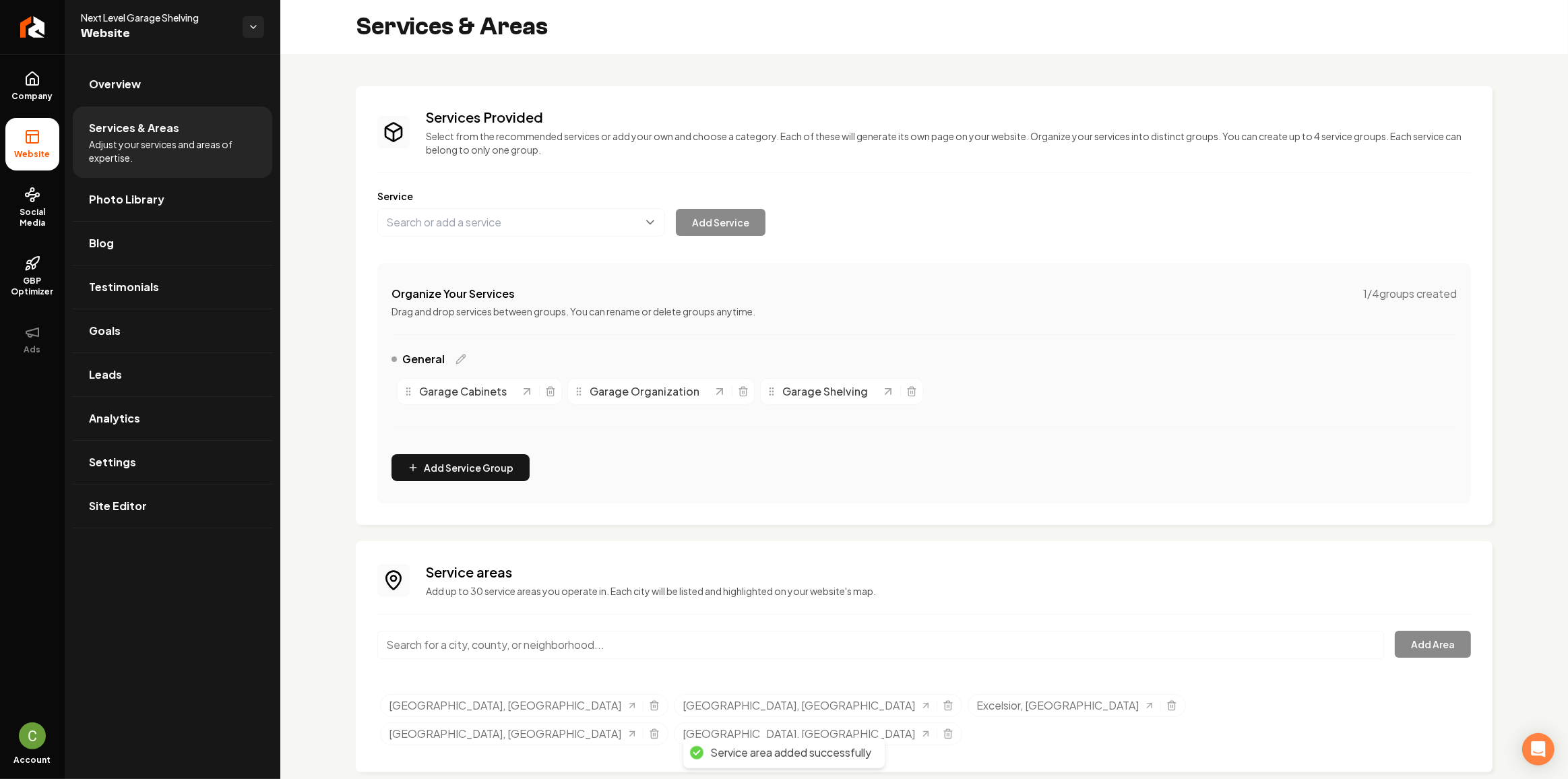
click at [455, 641] on input "Main content area" at bounding box center [880, 645] width 1007 height 29
click at [1437, 644] on button "Add Area" at bounding box center [1433, 644] width 76 height 27
click at [459, 636] on input "[GEOGRAPHIC_DATA], [GEOGRAPHIC_DATA]" at bounding box center [880, 645] width 1007 height 29
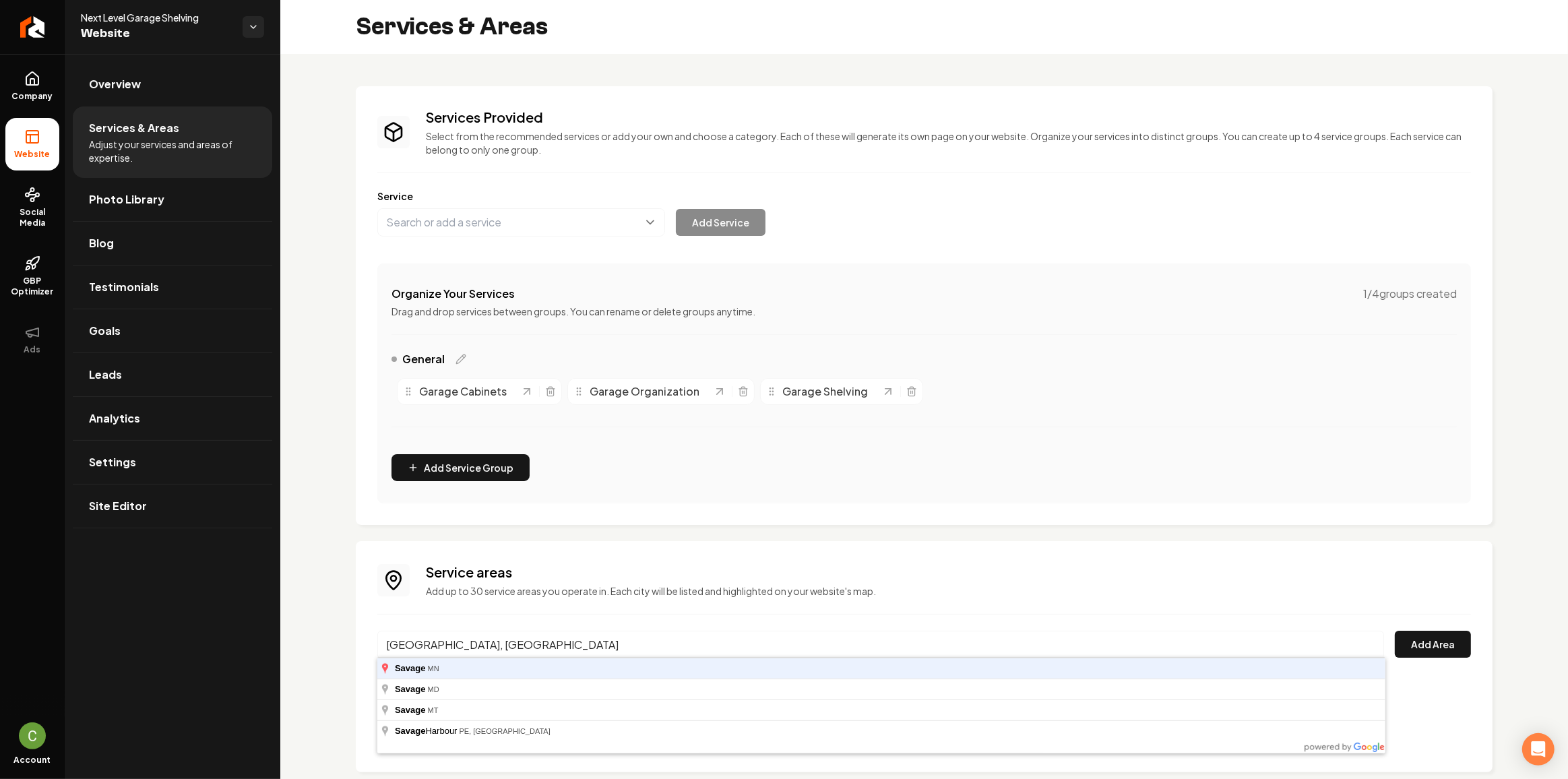
type input "[GEOGRAPHIC_DATA], [GEOGRAPHIC_DATA]"
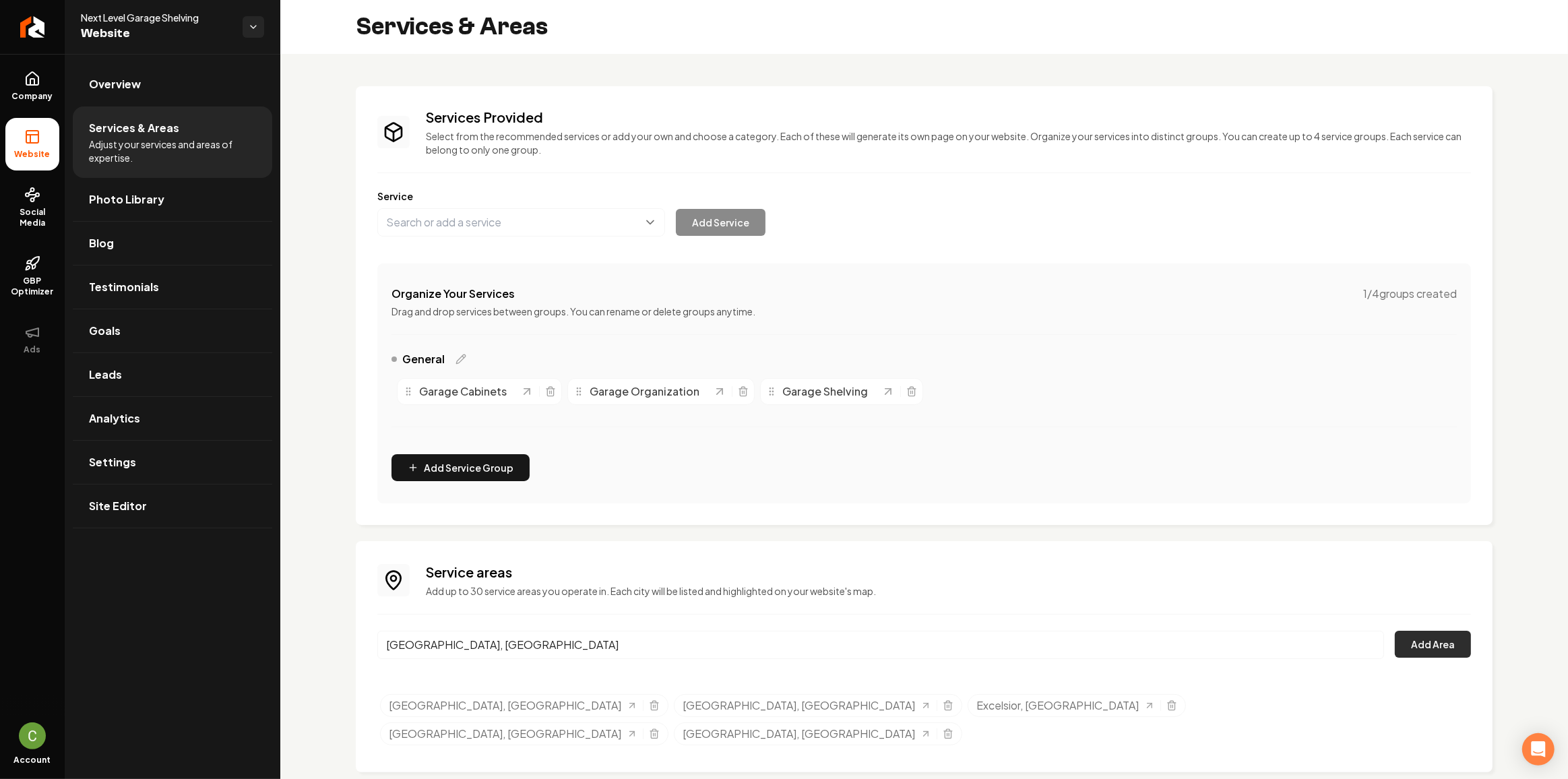
click at [1441, 642] on button "Add Area" at bounding box center [1433, 644] width 76 height 27
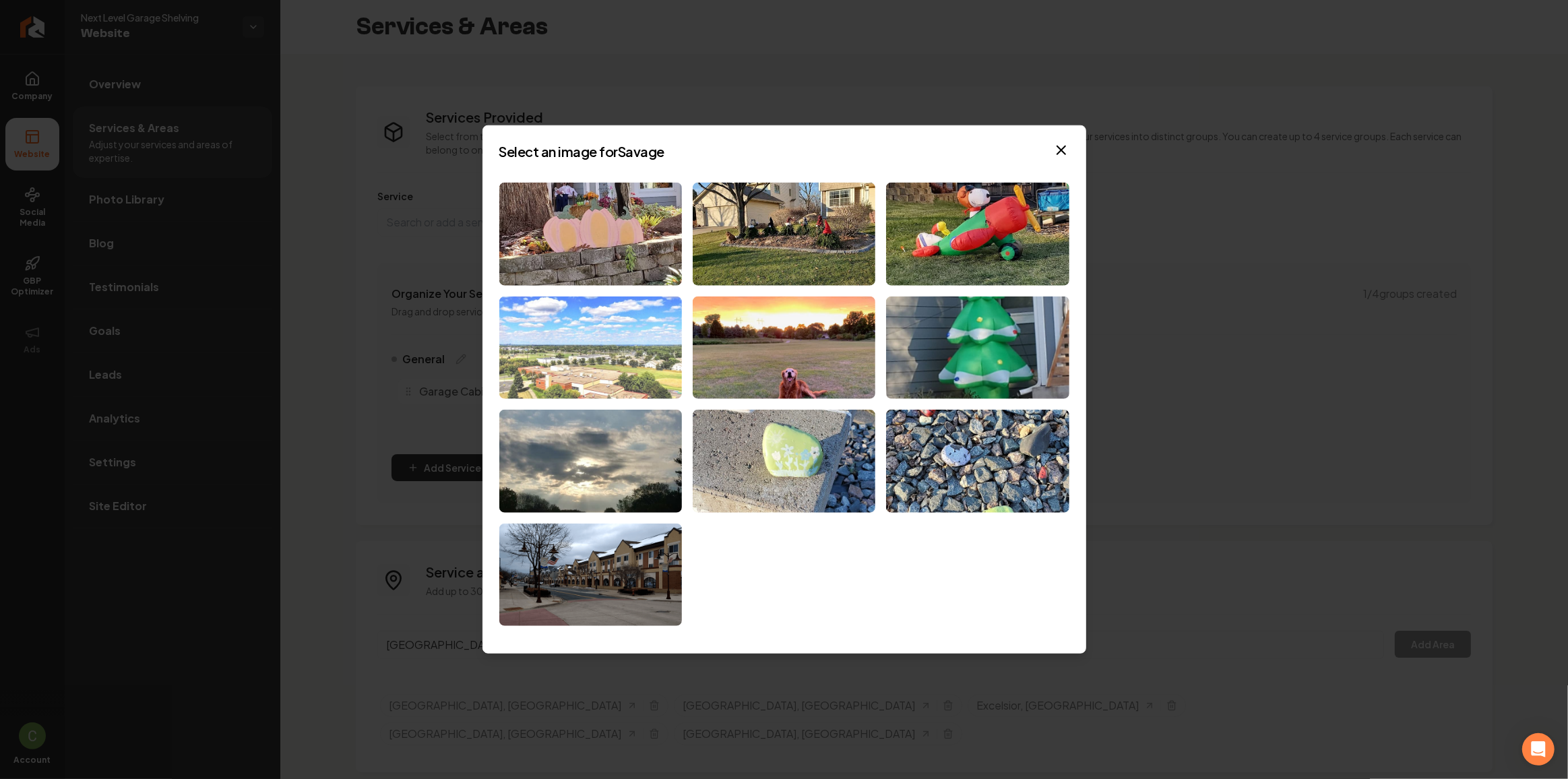
click at [628, 341] on img at bounding box center [590, 347] width 183 height 103
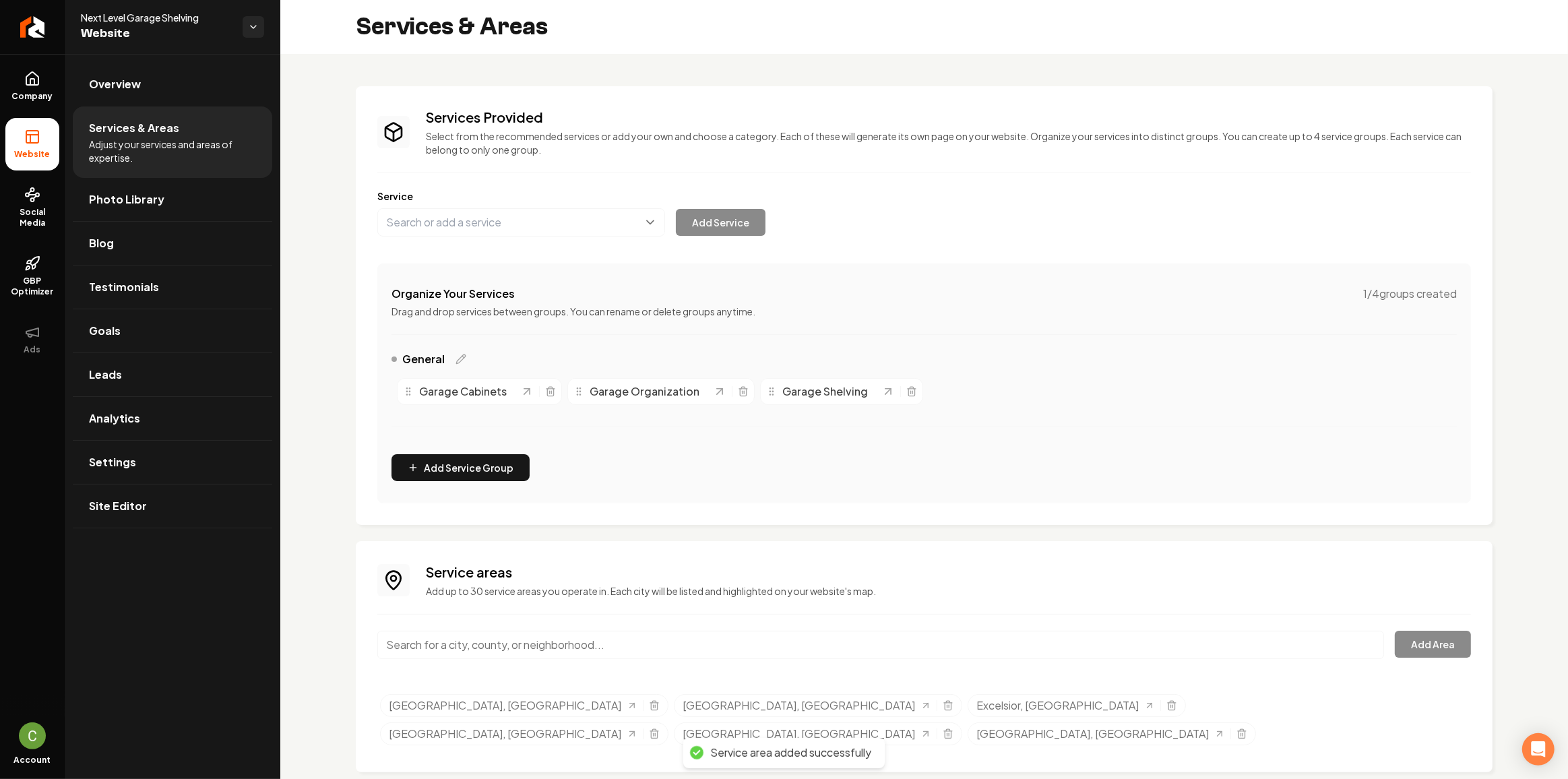
click at [486, 643] on input "Main content area" at bounding box center [880, 645] width 1007 height 29
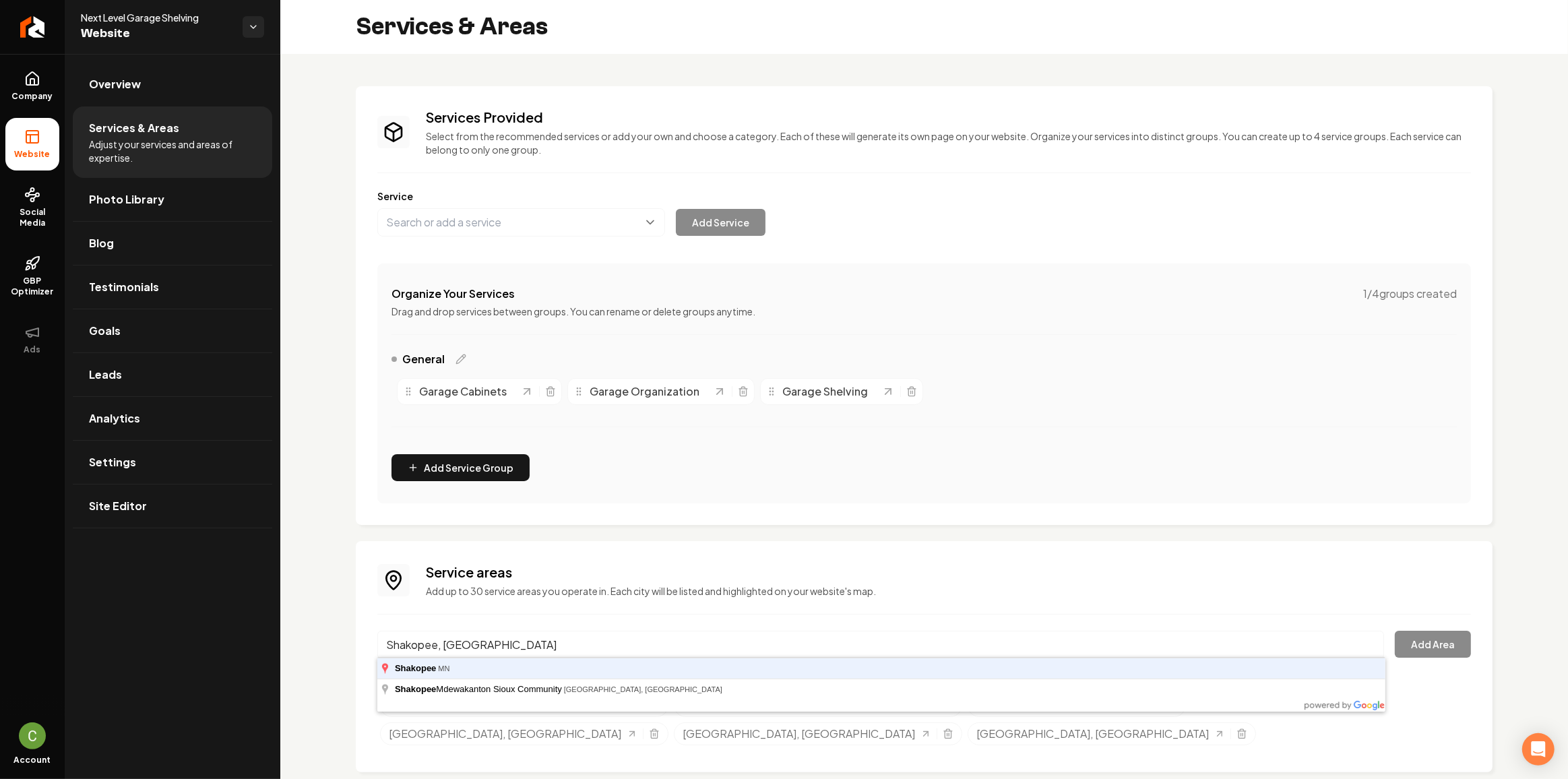
type input "Shakopee, [GEOGRAPHIC_DATA]"
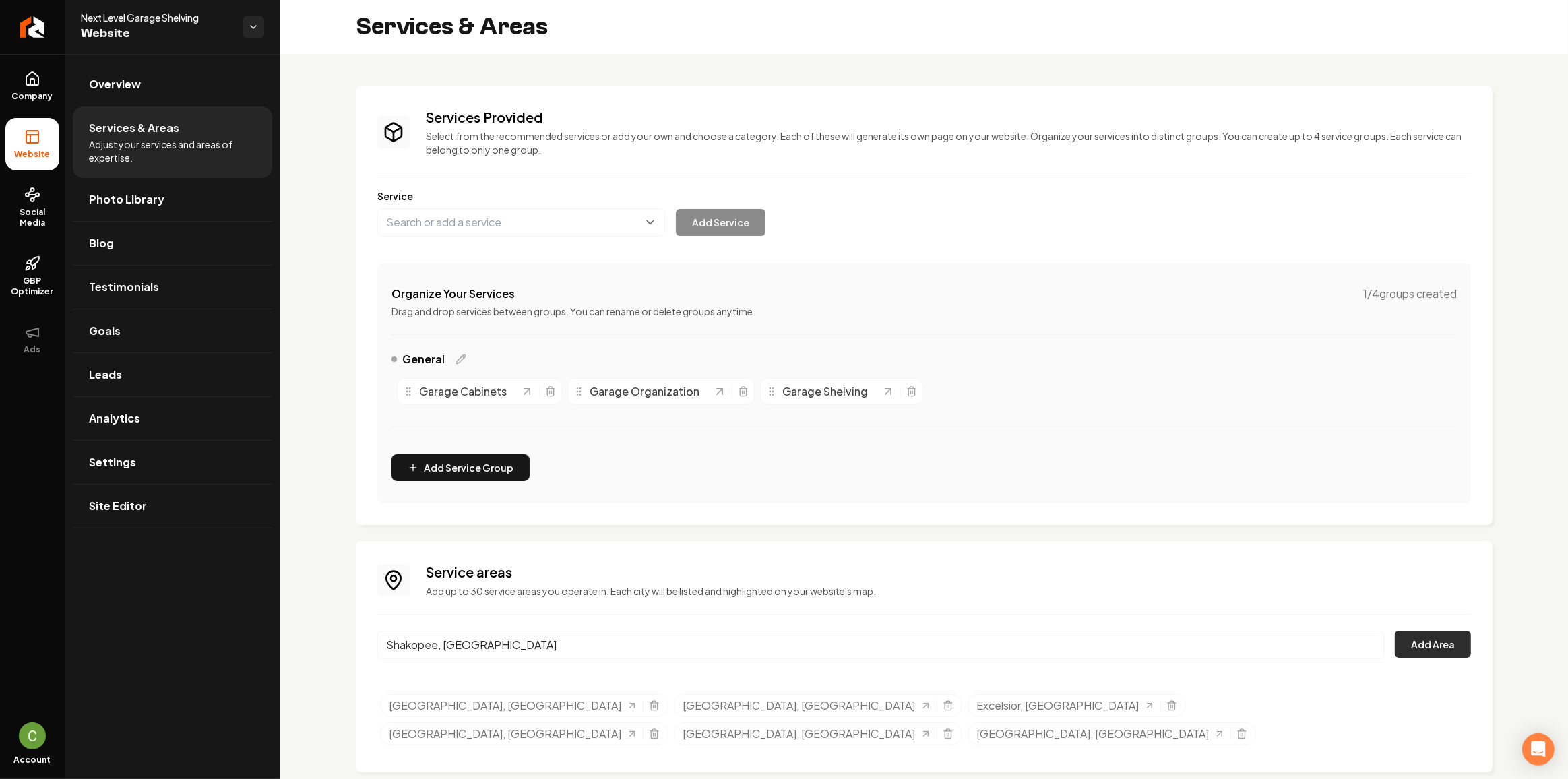
click at [1438, 649] on button "Add Area" at bounding box center [1433, 644] width 76 height 27
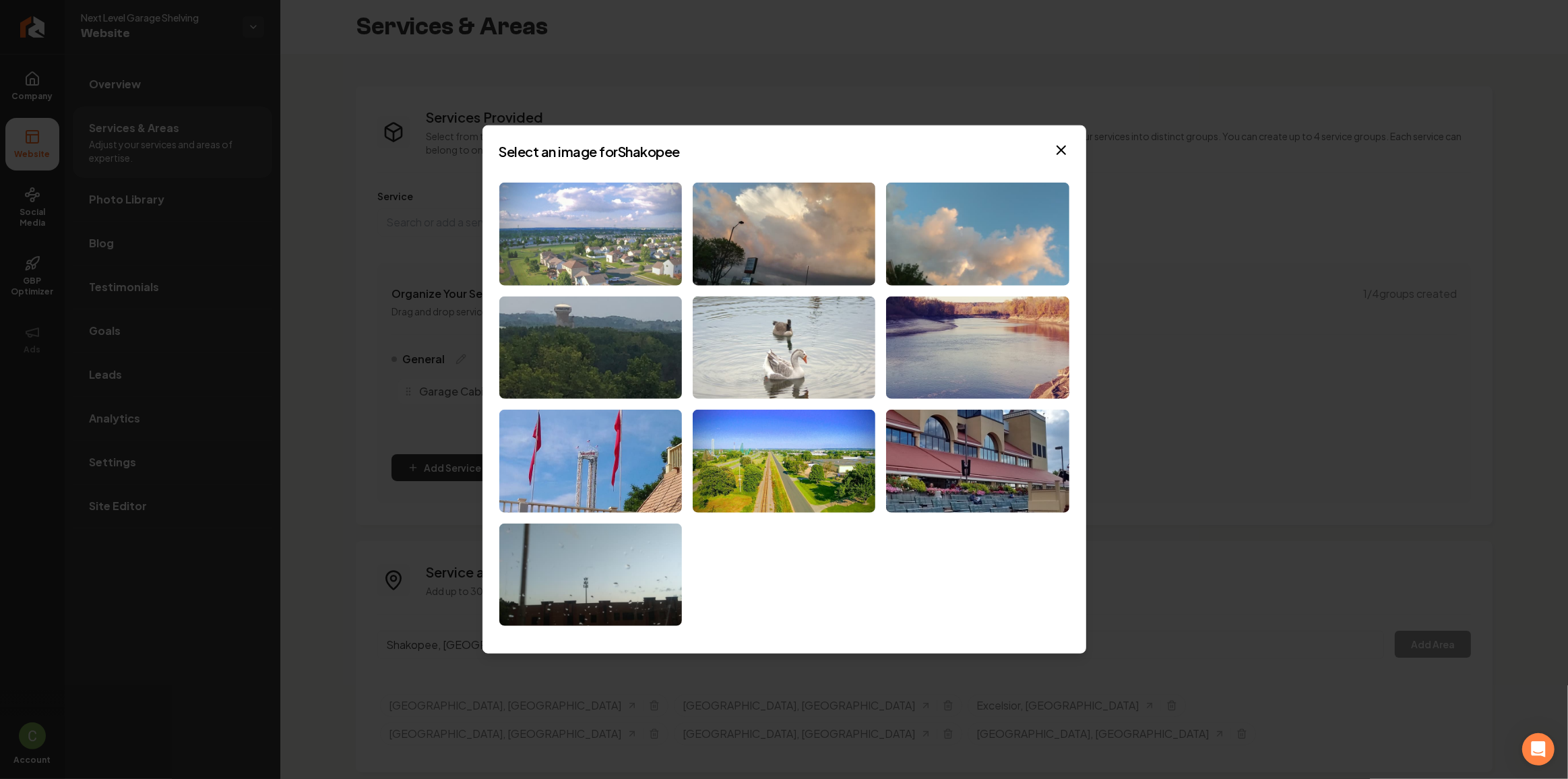
click at [612, 224] on img at bounding box center [590, 235] width 183 height 103
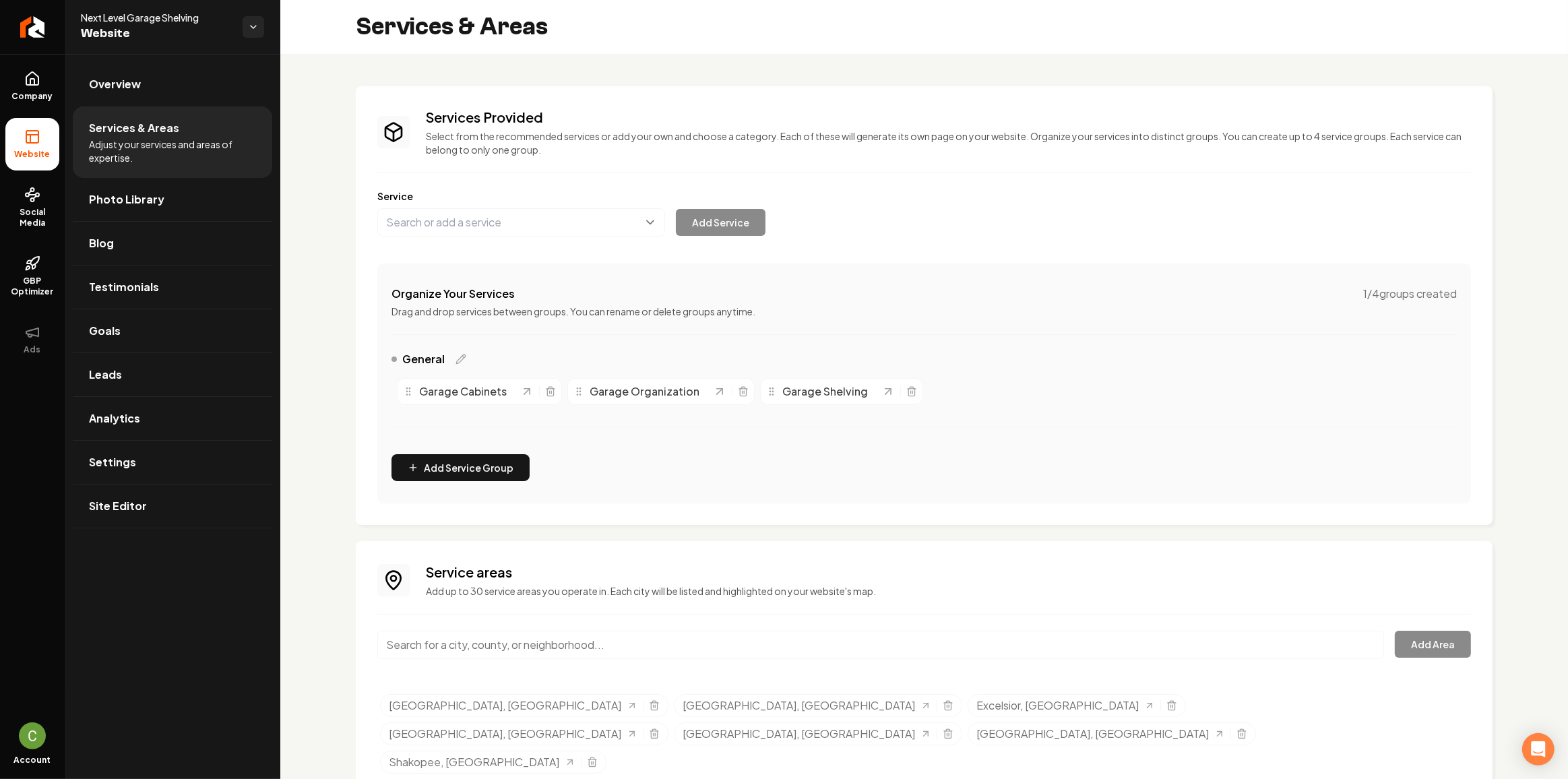
click at [506, 643] on input "Main content area" at bounding box center [880, 645] width 1007 height 29
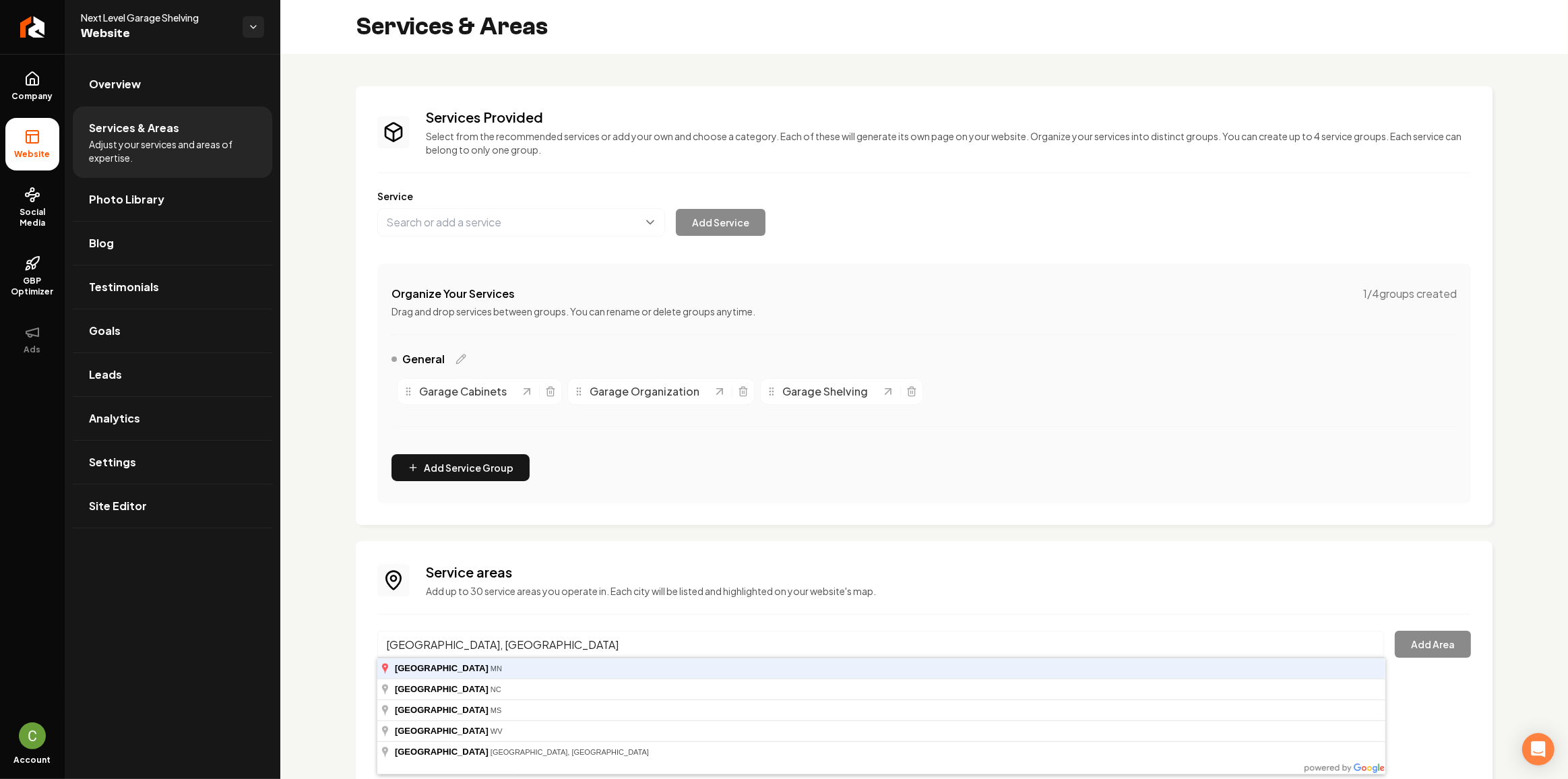
type input "[GEOGRAPHIC_DATA], [GEOGRAPHIC_DATA]"
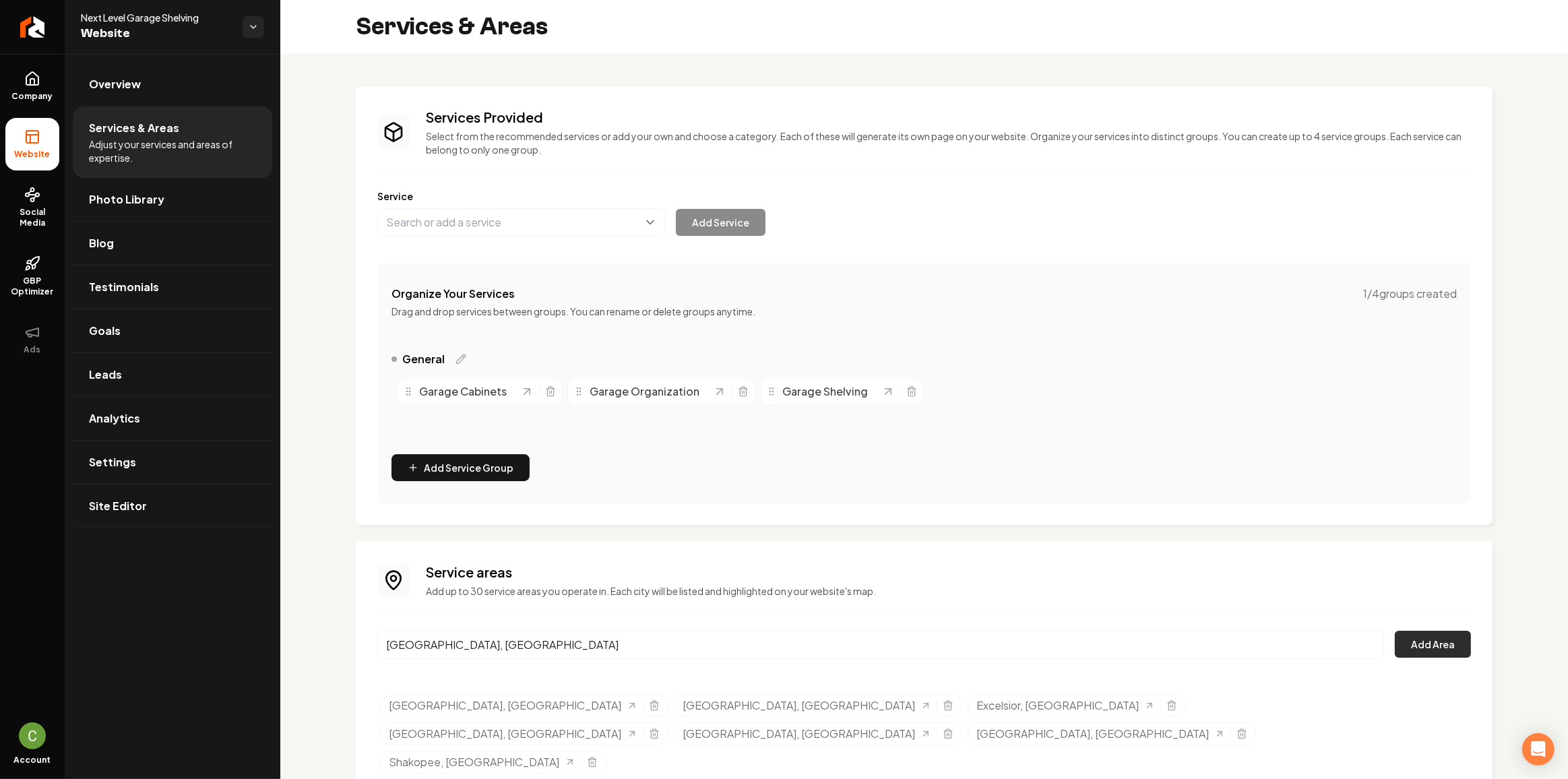
click at [1448, 639] on button "Add Area" at bounding box center [1433, 644] width 76 height 27
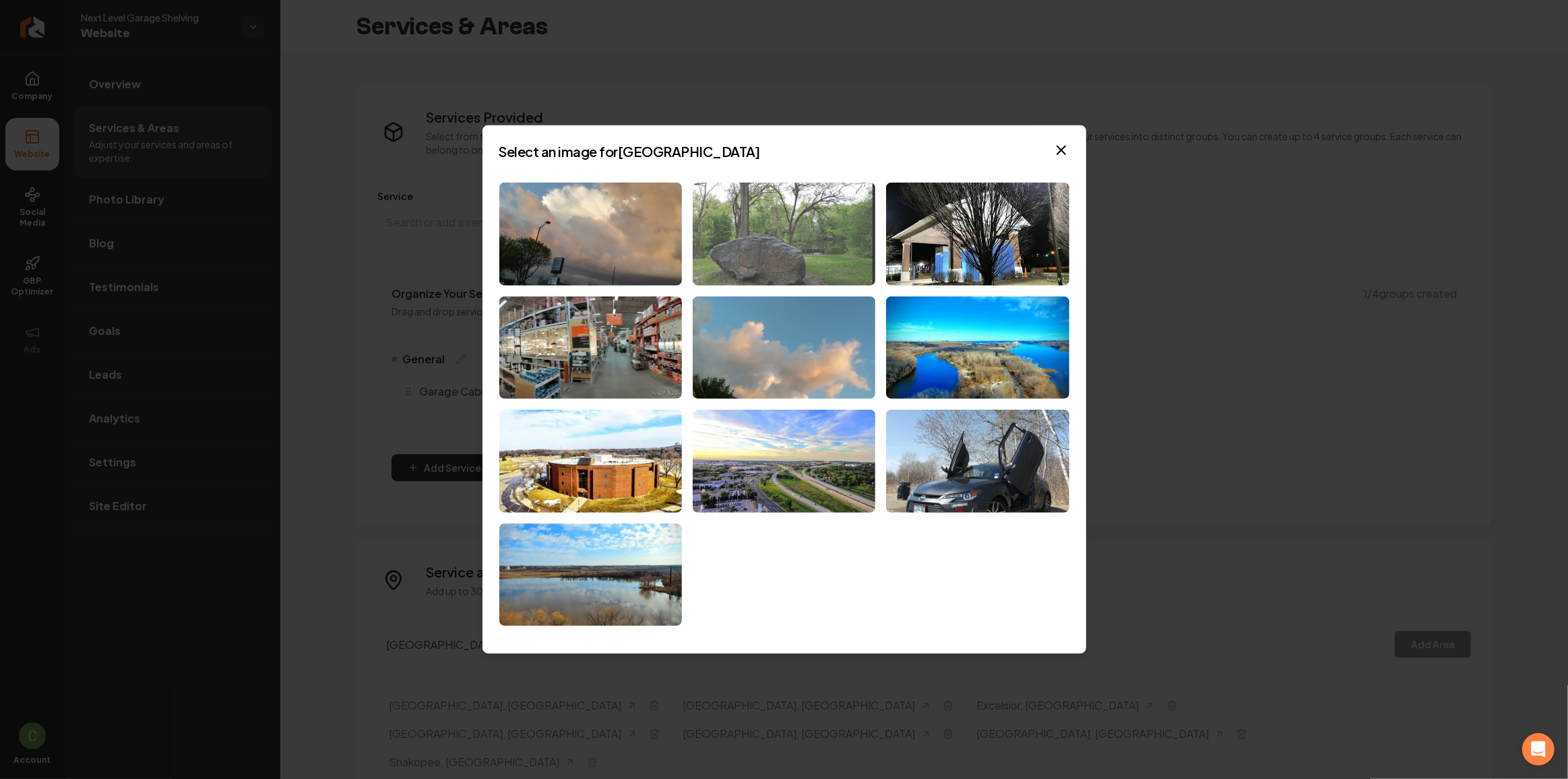
click at [734, 252] on img at bounding box center [783, 235] width 183 height 103
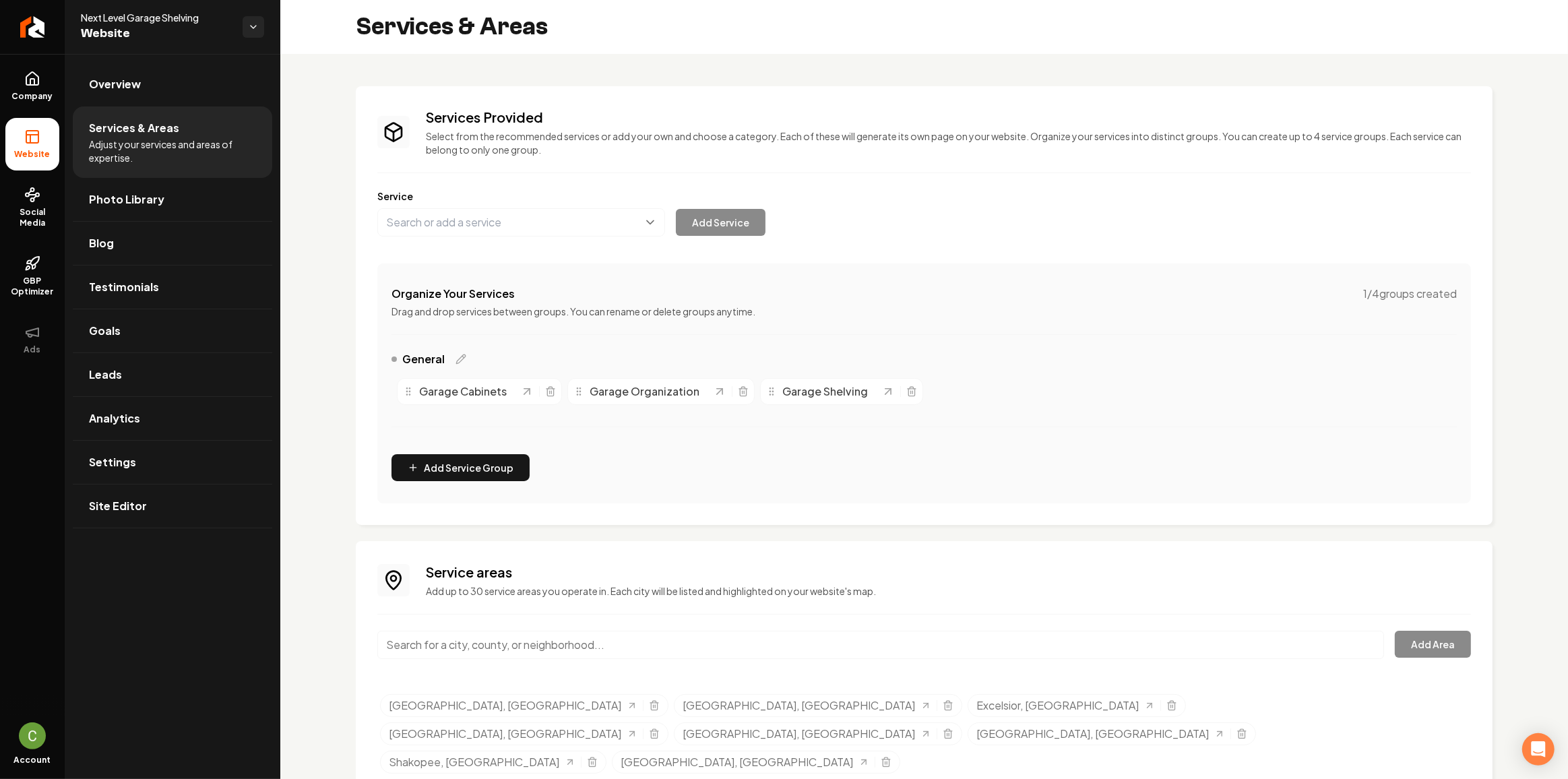
click at [569, 653] on input "Main content area" at bounding box center [880, 645] width 1007 height 29
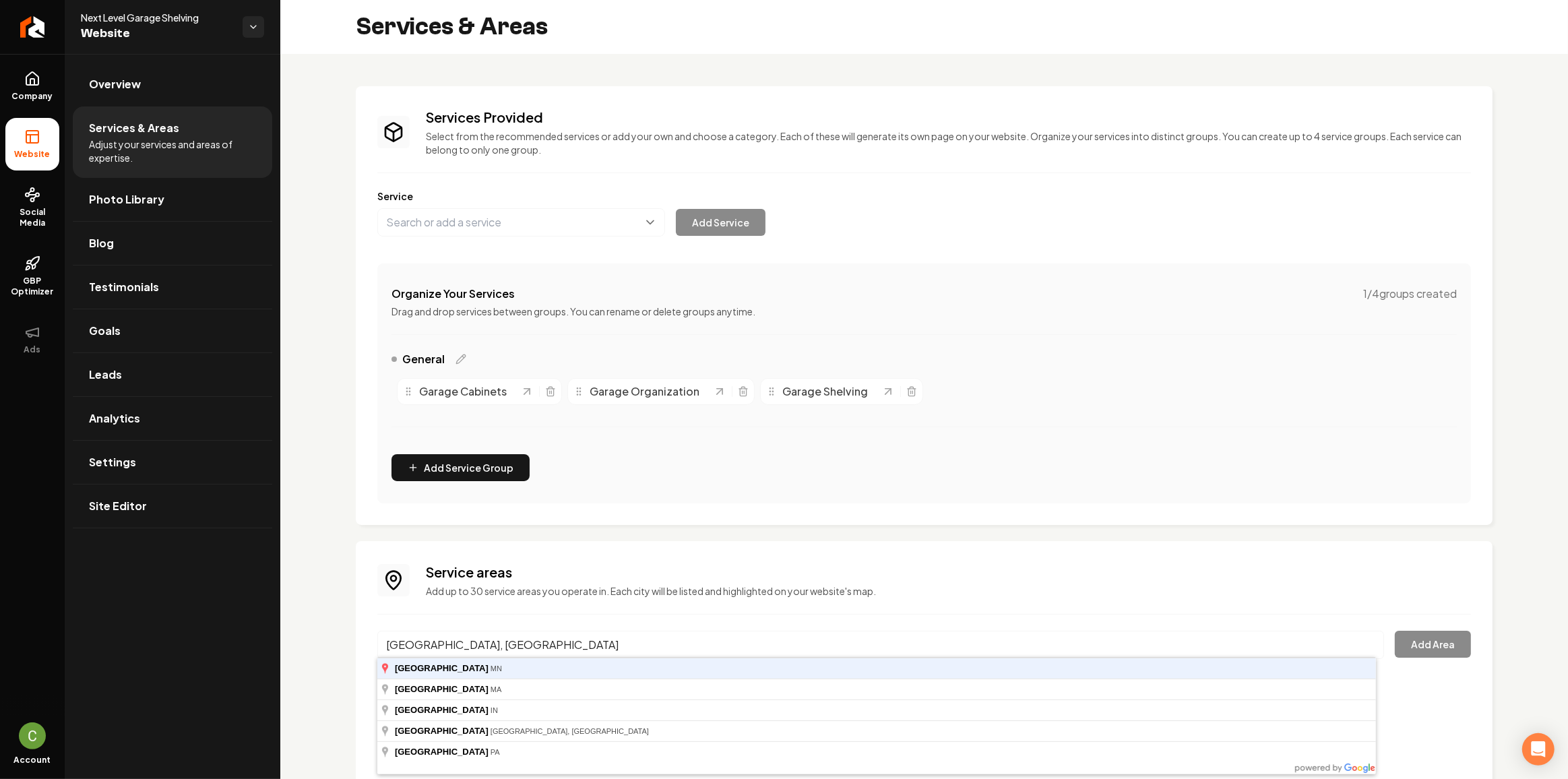
type input "[GEOGRAPHIC_DATA], [GEOGRAPHIC_DATA]"
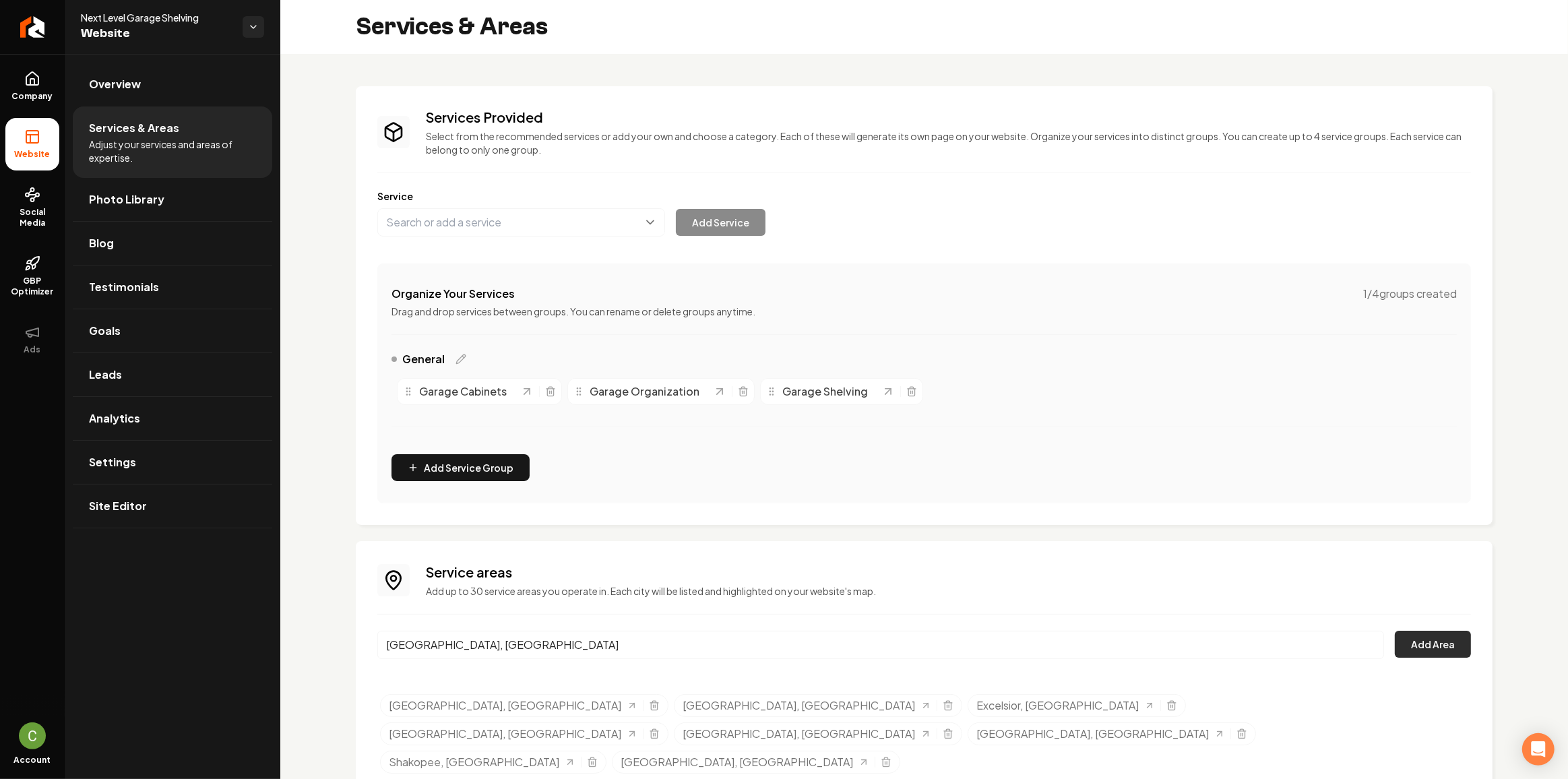
click at [1410, 637] on button "Add Area" at bounding box center [1433, 644] width 76 height 27
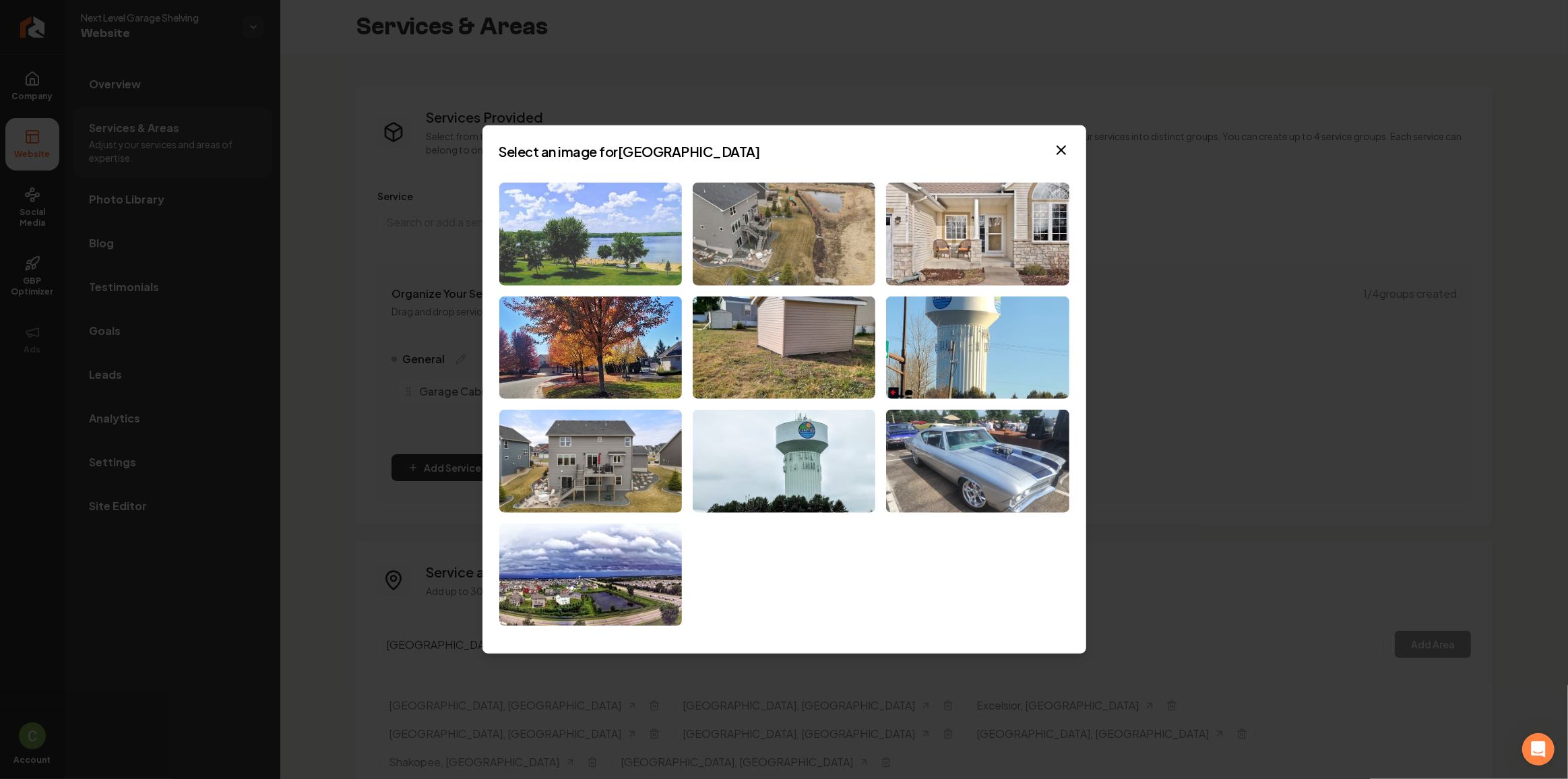
click at [601, 243] on img at bounding box center [590, 235] width 183 height 103
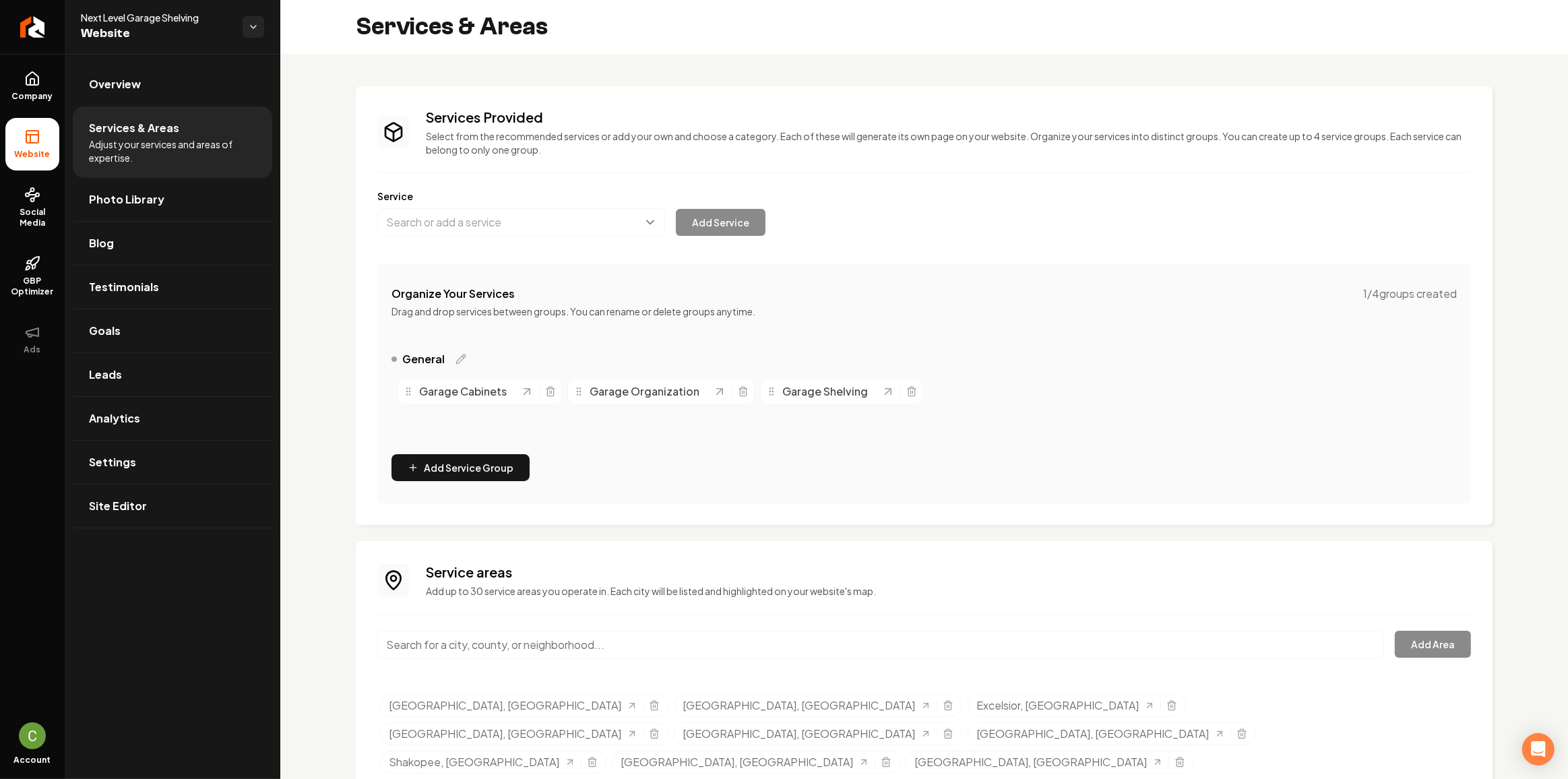
click at [411, 639] on input "Main content area" at bounding box center [880, 645] width 1007 height 29
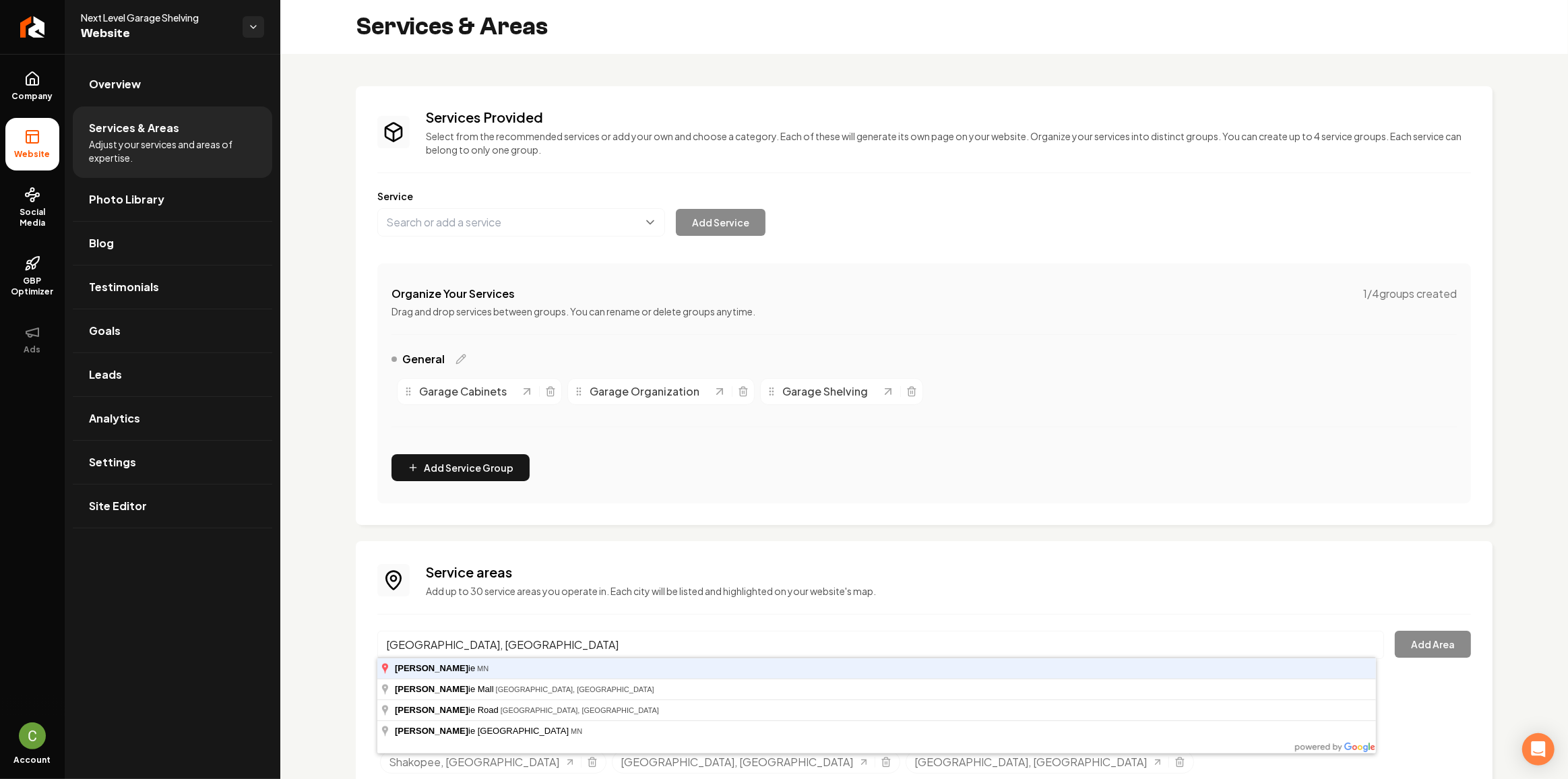
type input "[GEOGRAPHIC_DATA], [GEOGRAPHIC_DATA]"
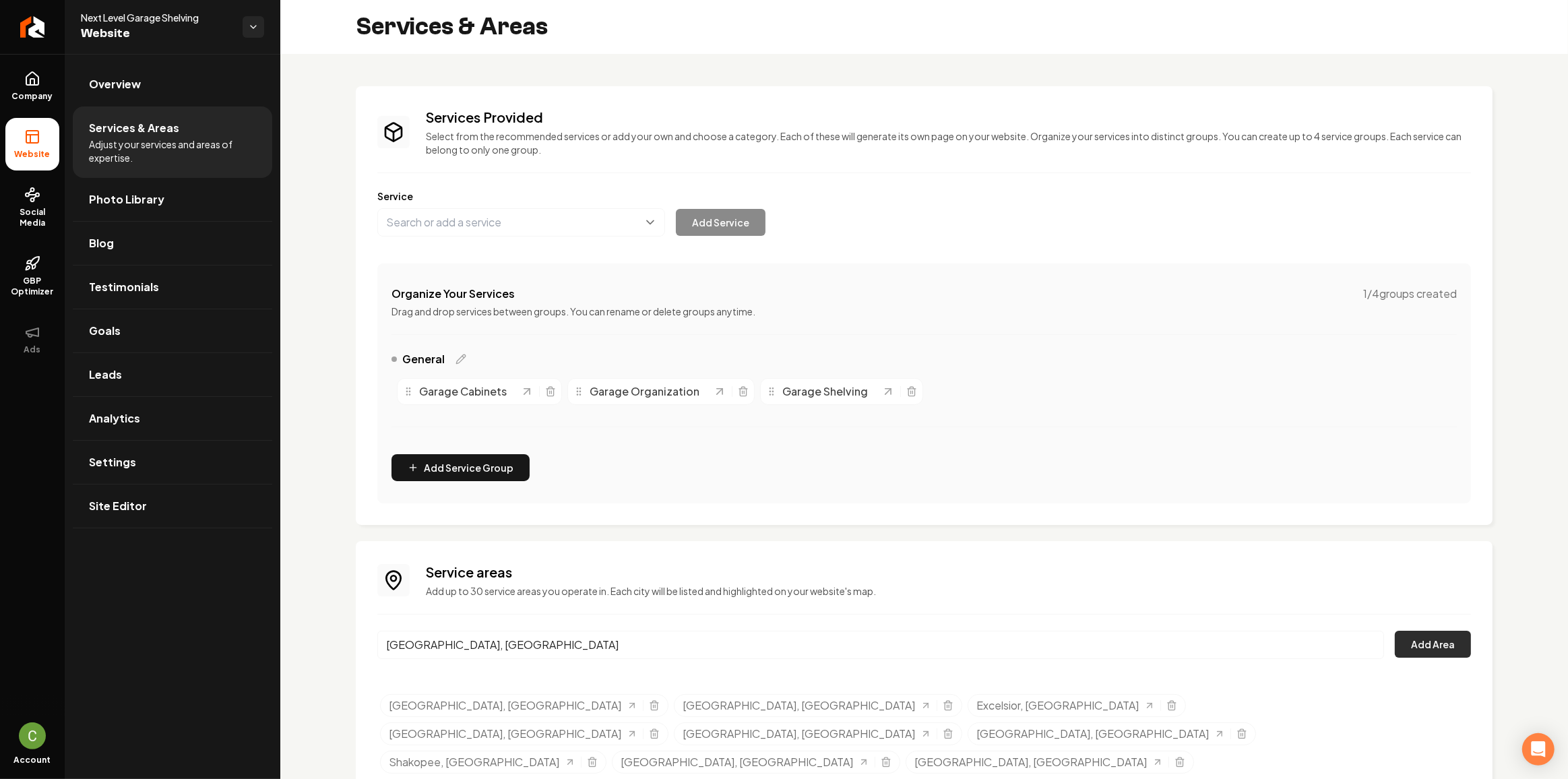
click at [1406, 643] on button "Add Area" at bounding box center [1433, 644] width 76 height 27
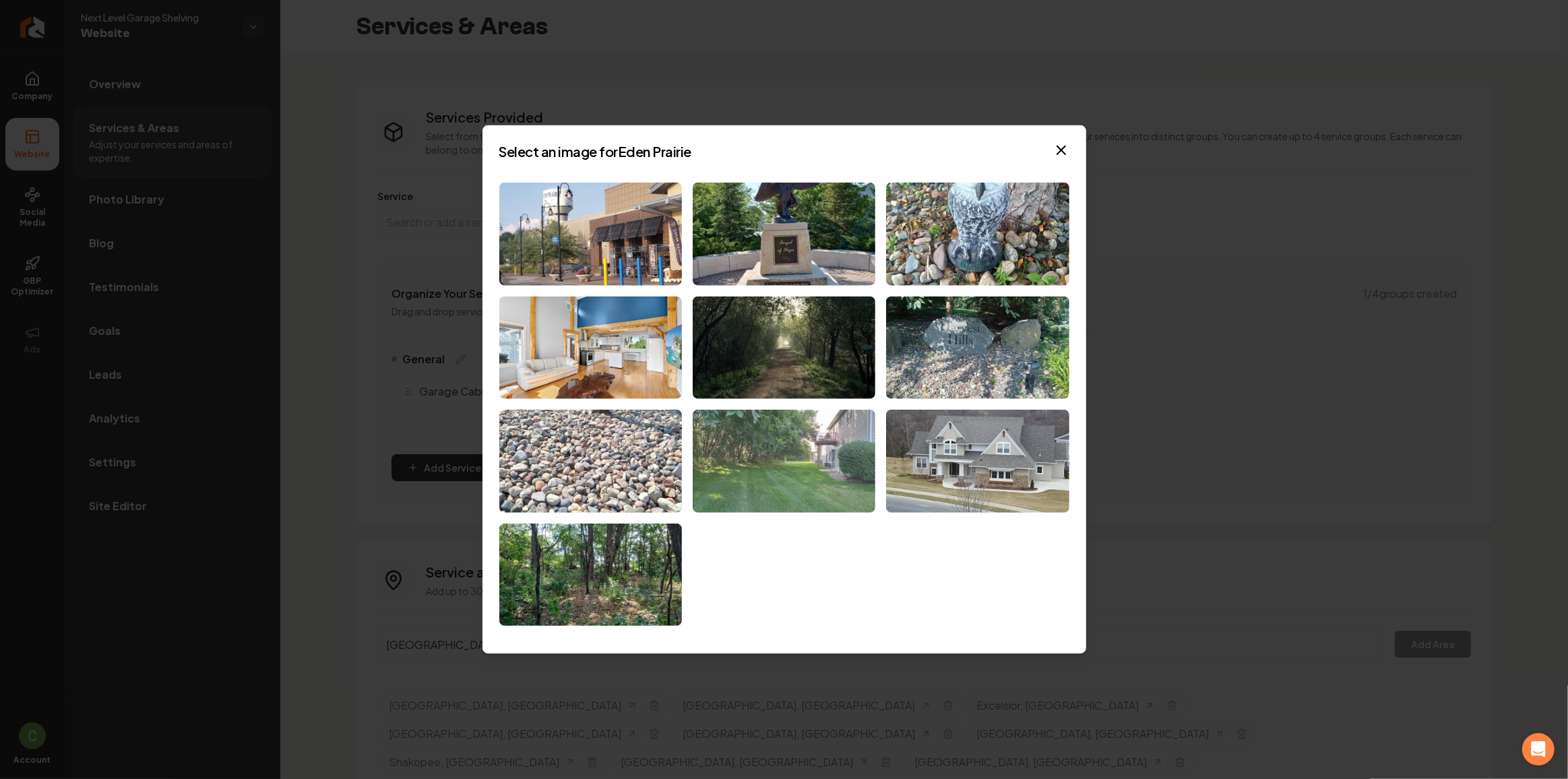
click at [750, 482] on img at bounding box center [783, 462] width 183 height 103
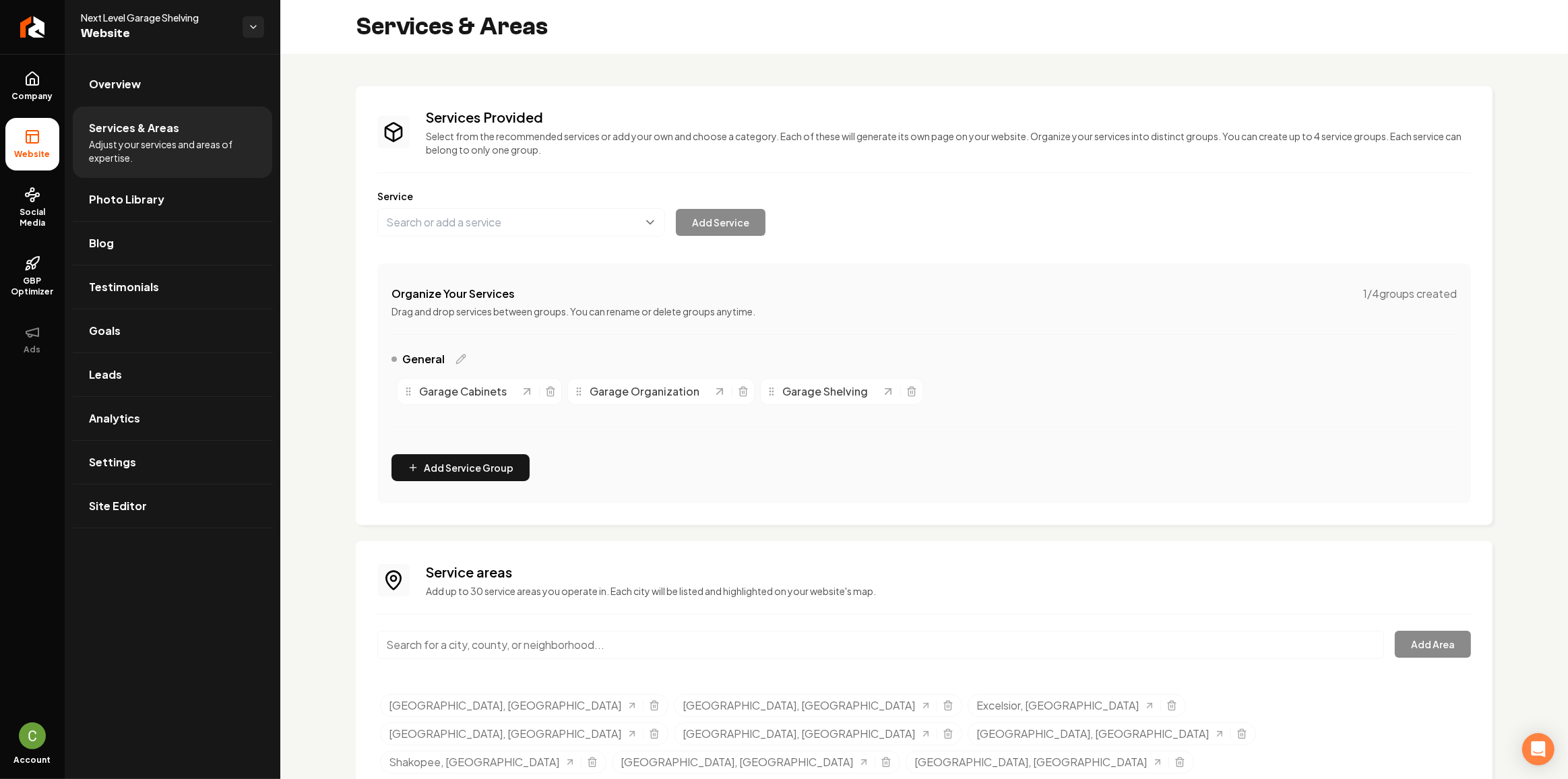
click at [468, 653] on input "Main content area" at bounding box center [880, 645] width 1007 height 29
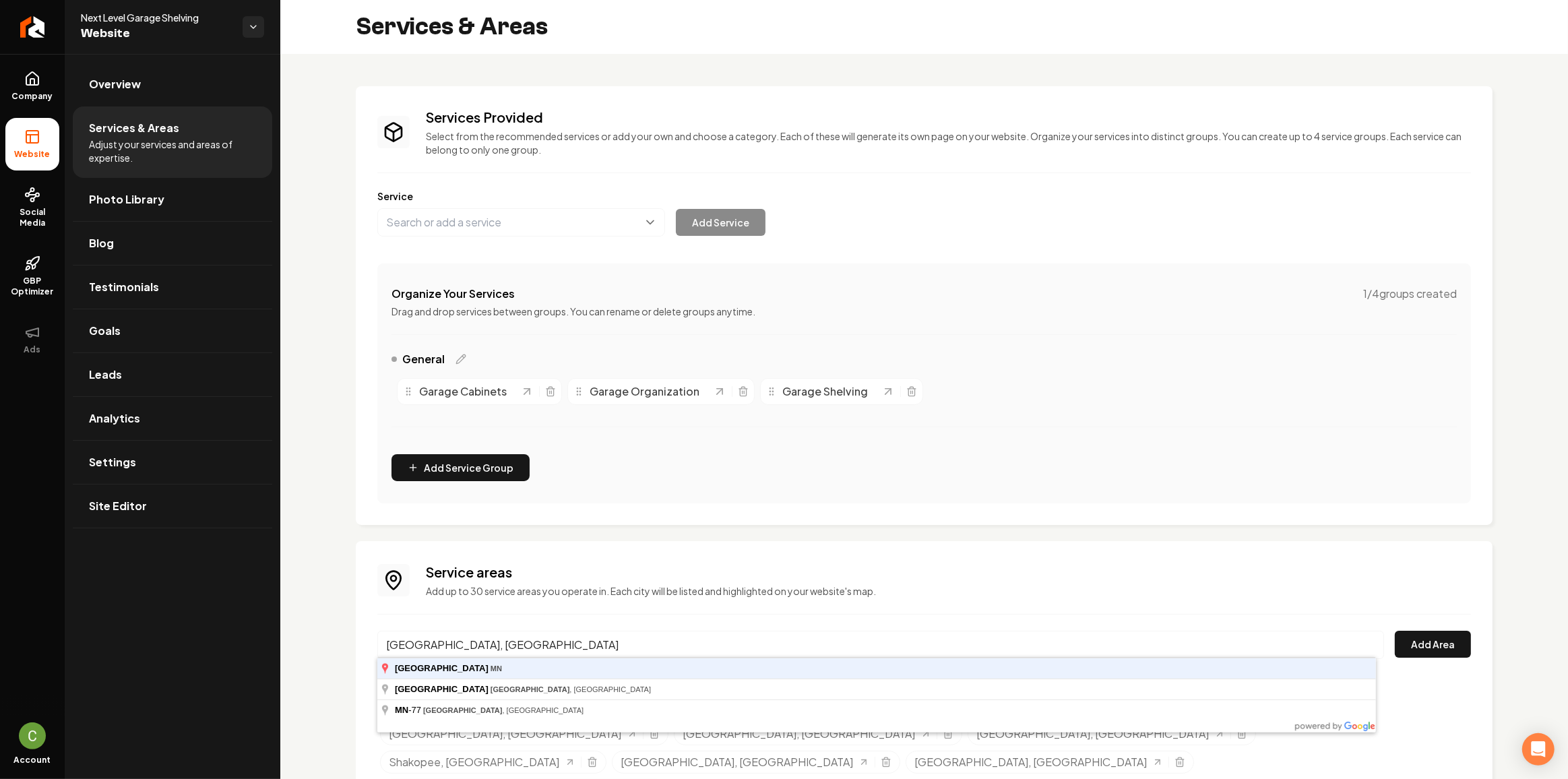
type input "[GEOGRAPHIC_DATA], [GEOGRAPHIC_DATA]"
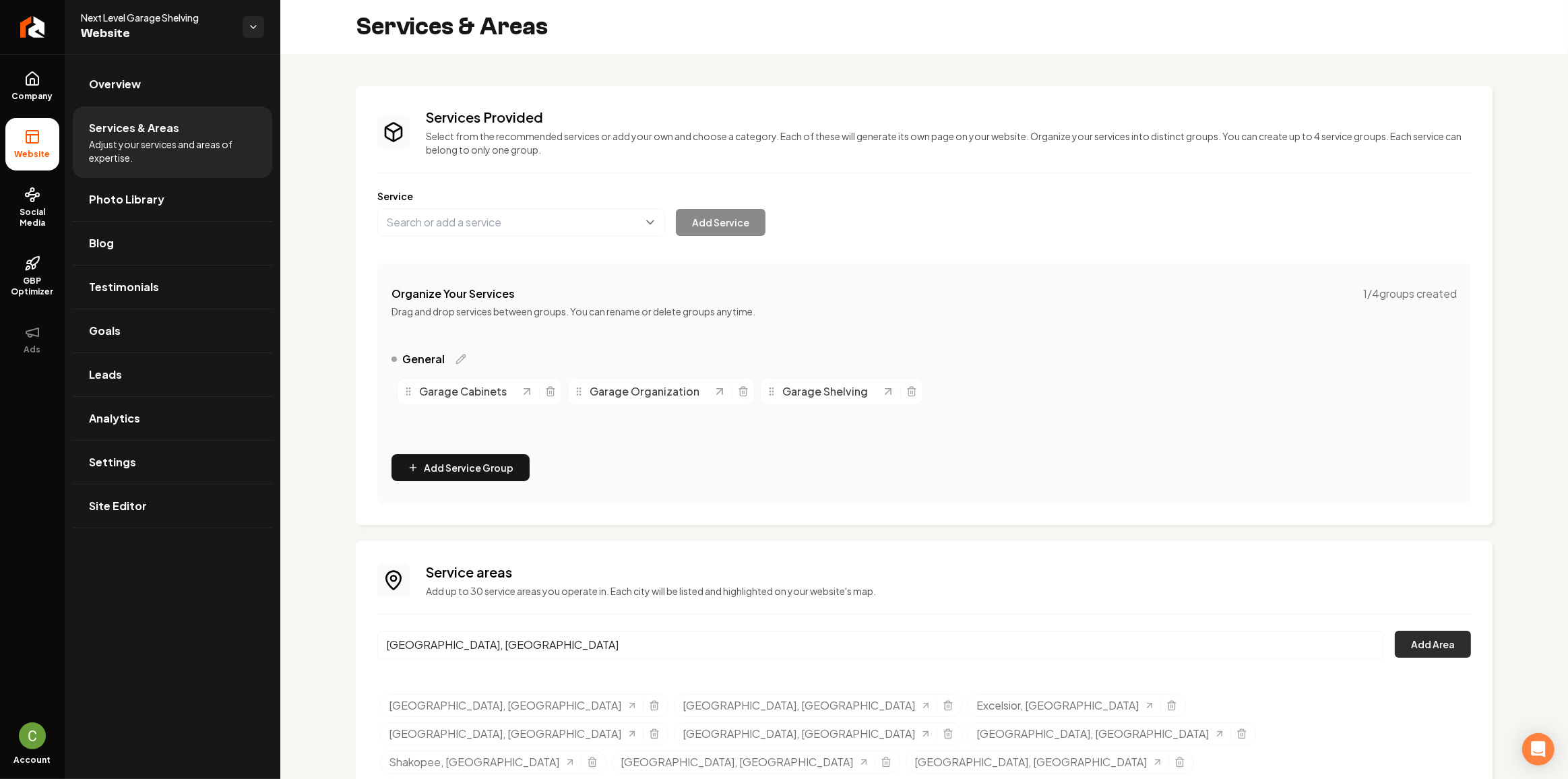
click at [1414, 649] on button "Add Area" at bounding box center [1433, 644] width 76 height 27
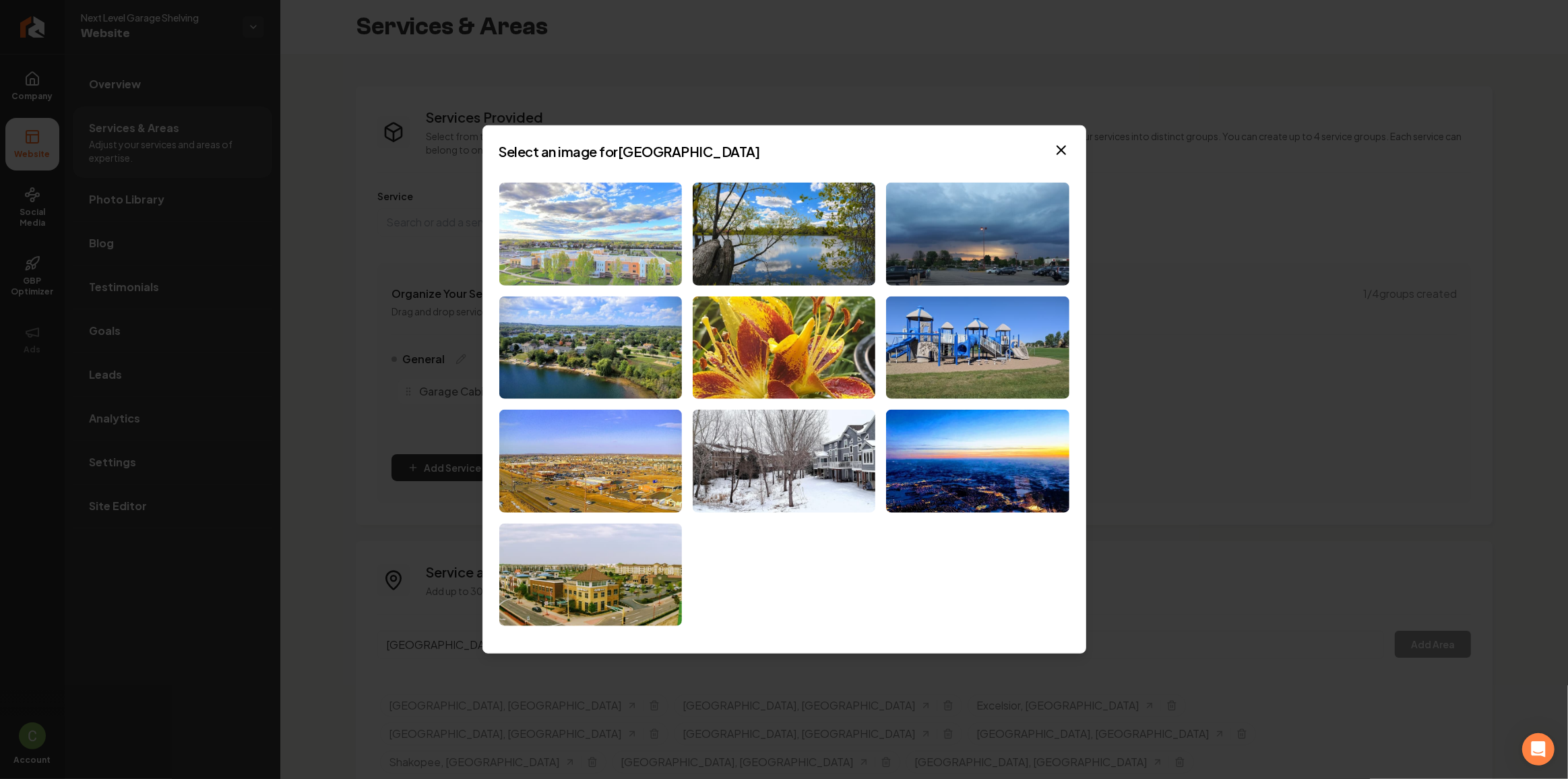
click at [616, 271] on img at bounding box center [590, 235] width 183 height 103
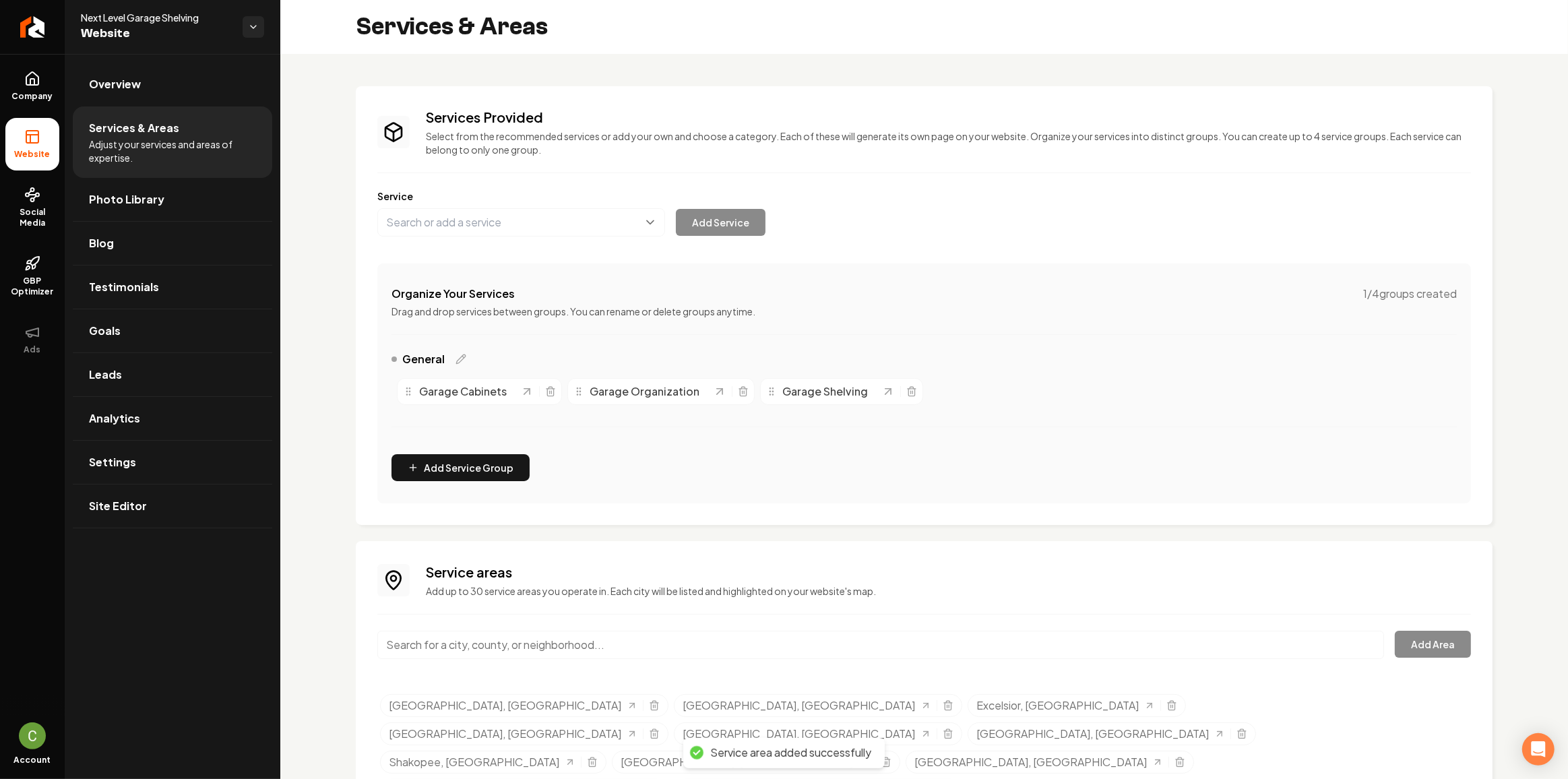
click at [484, 634] on input "Main content area" at bounding box center [880, 645] width 1007 height 29
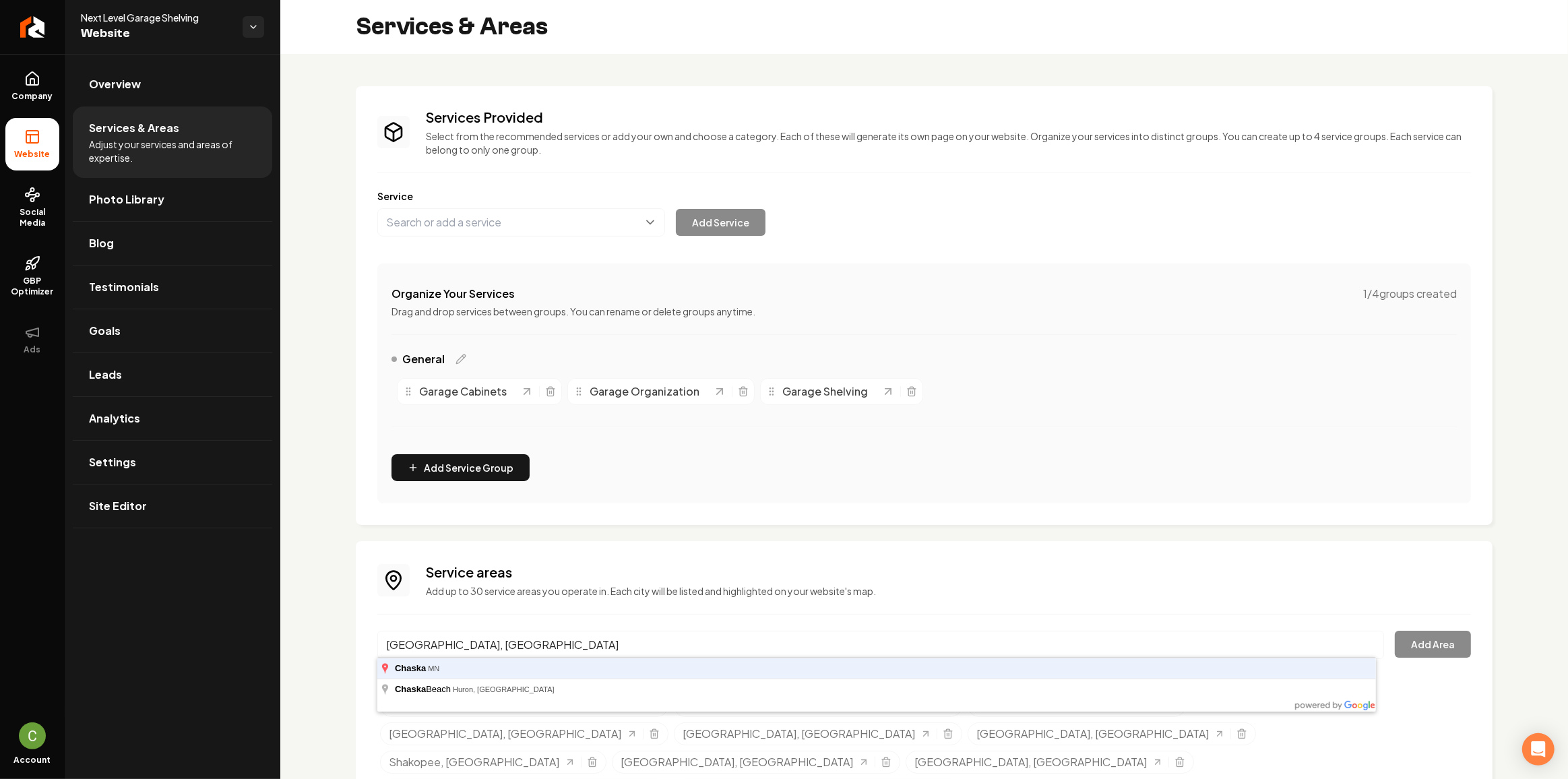
type input "[GEOGRAPHIC_DATA], [GEOGRAPHIC_DATA]"
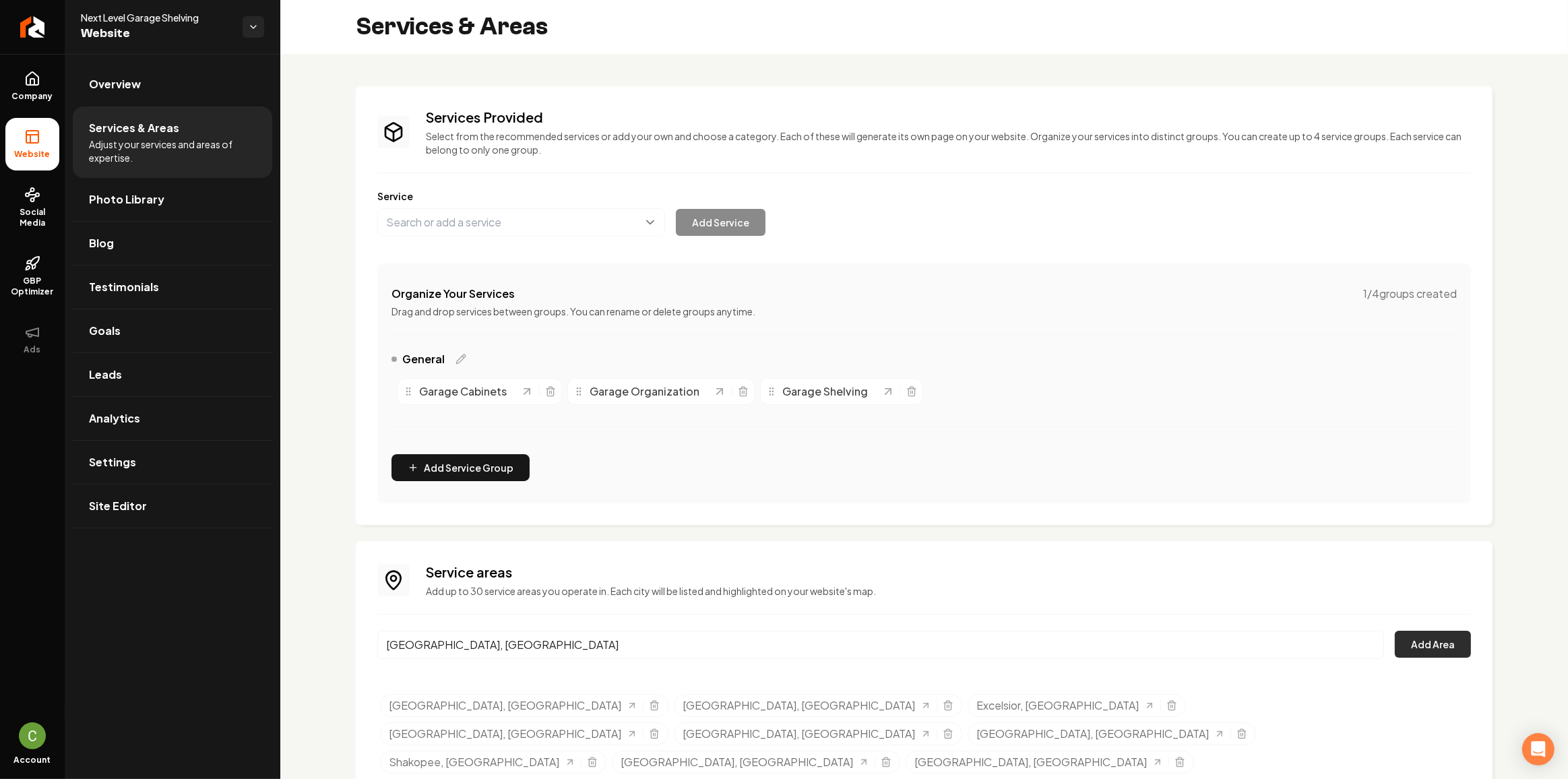
click at [1432, 640] on button "Add Area" at bounding box center [1433, 644] width 76 height 27
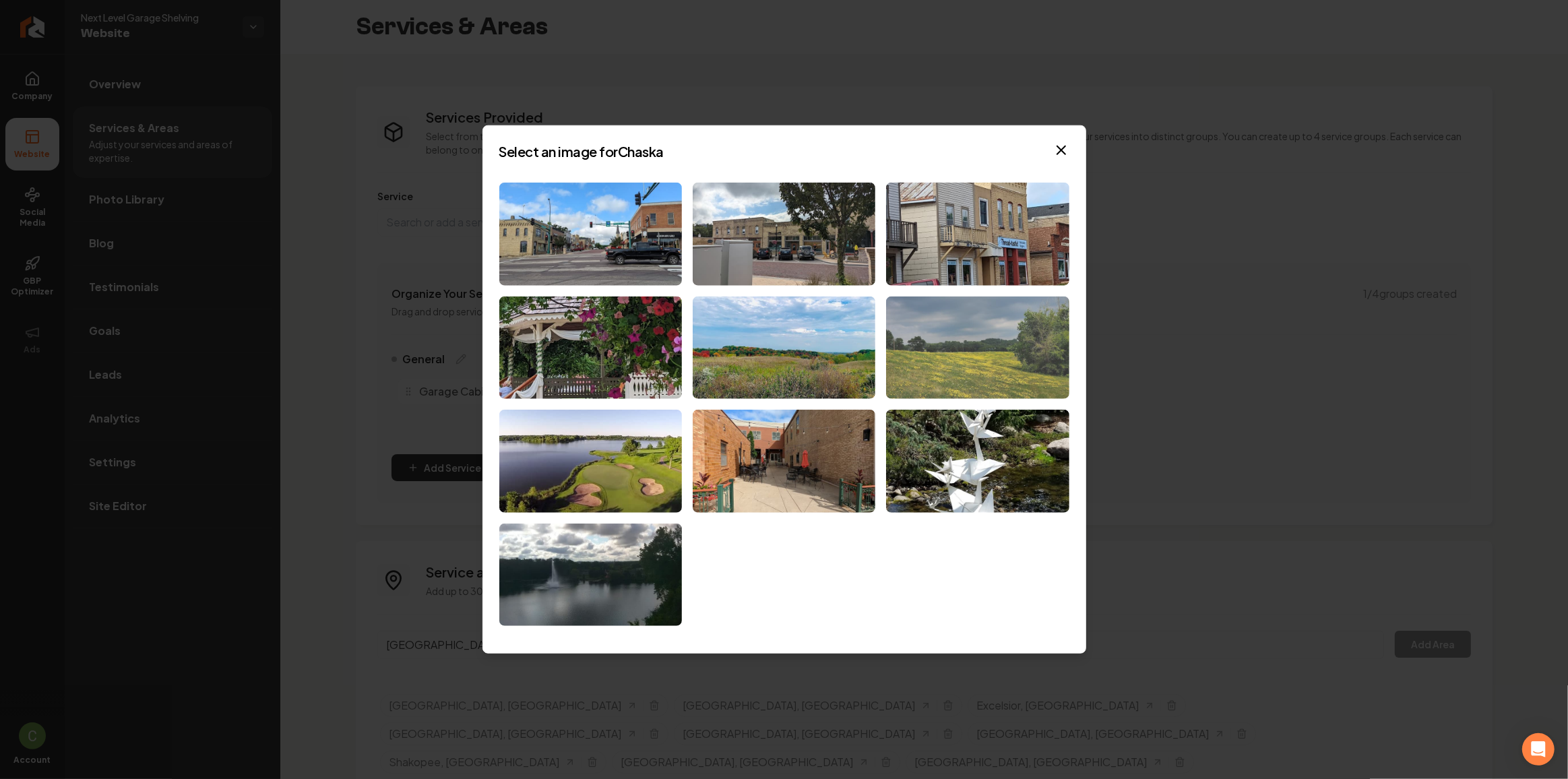
click at [945, 362] on img at bounding box center [977, 347] width 183 height 103
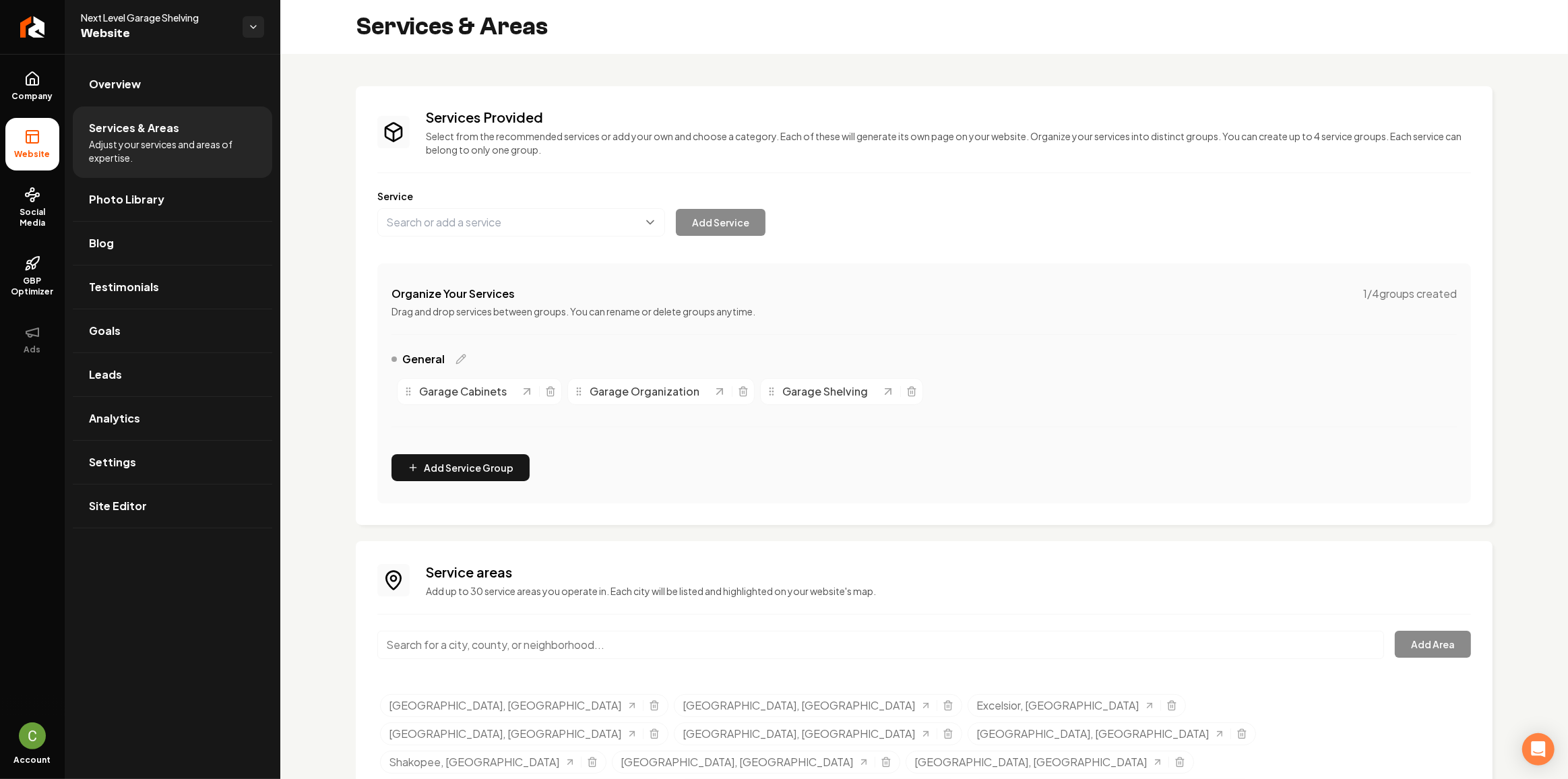
click at [707, 638] on input "Main content area" at bounding box center [880, 645] width 1007 height 29
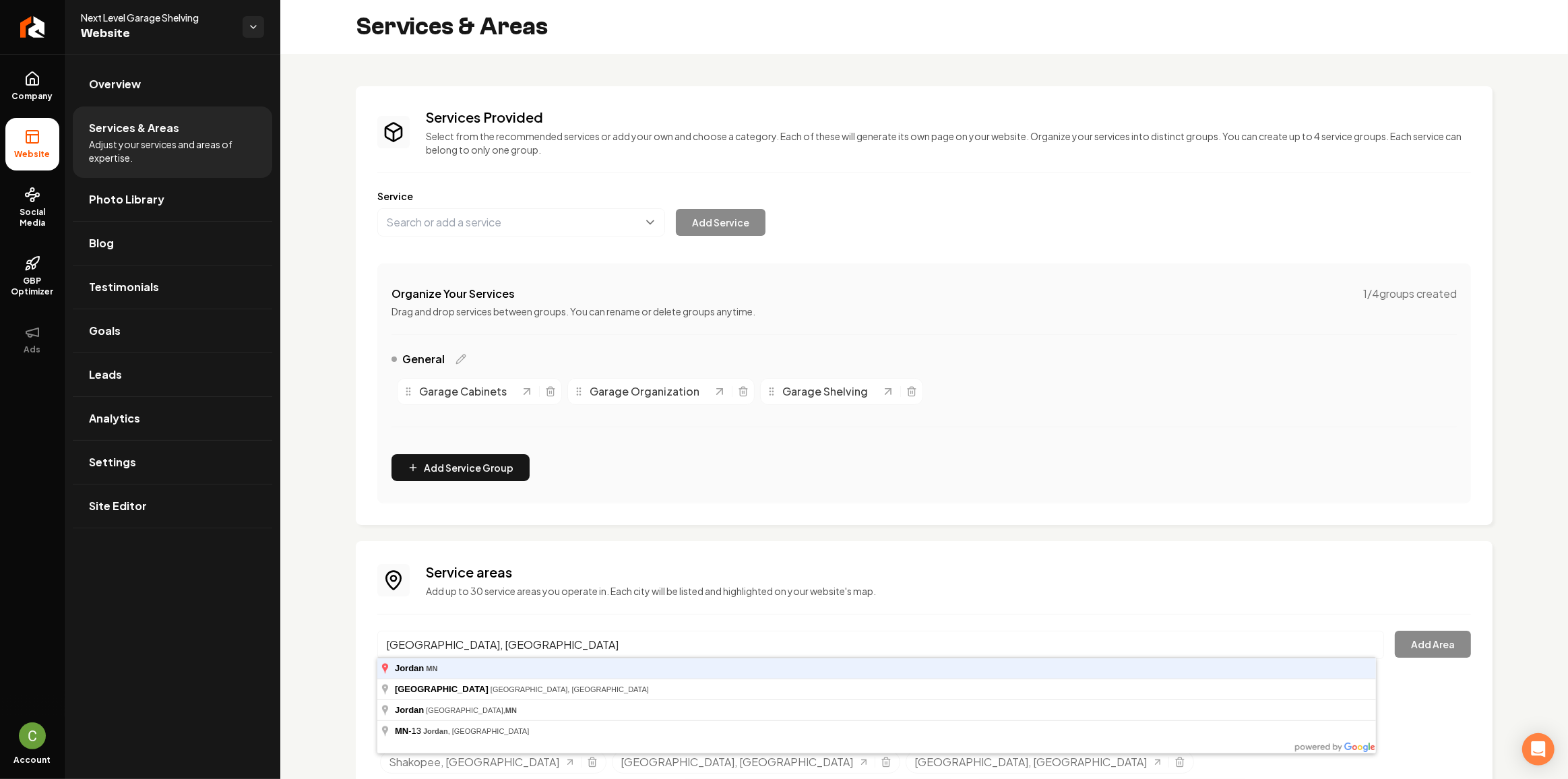
type input "[GEOGRAPHIC_DATA], [GEOGRAPHIC_DATA]"
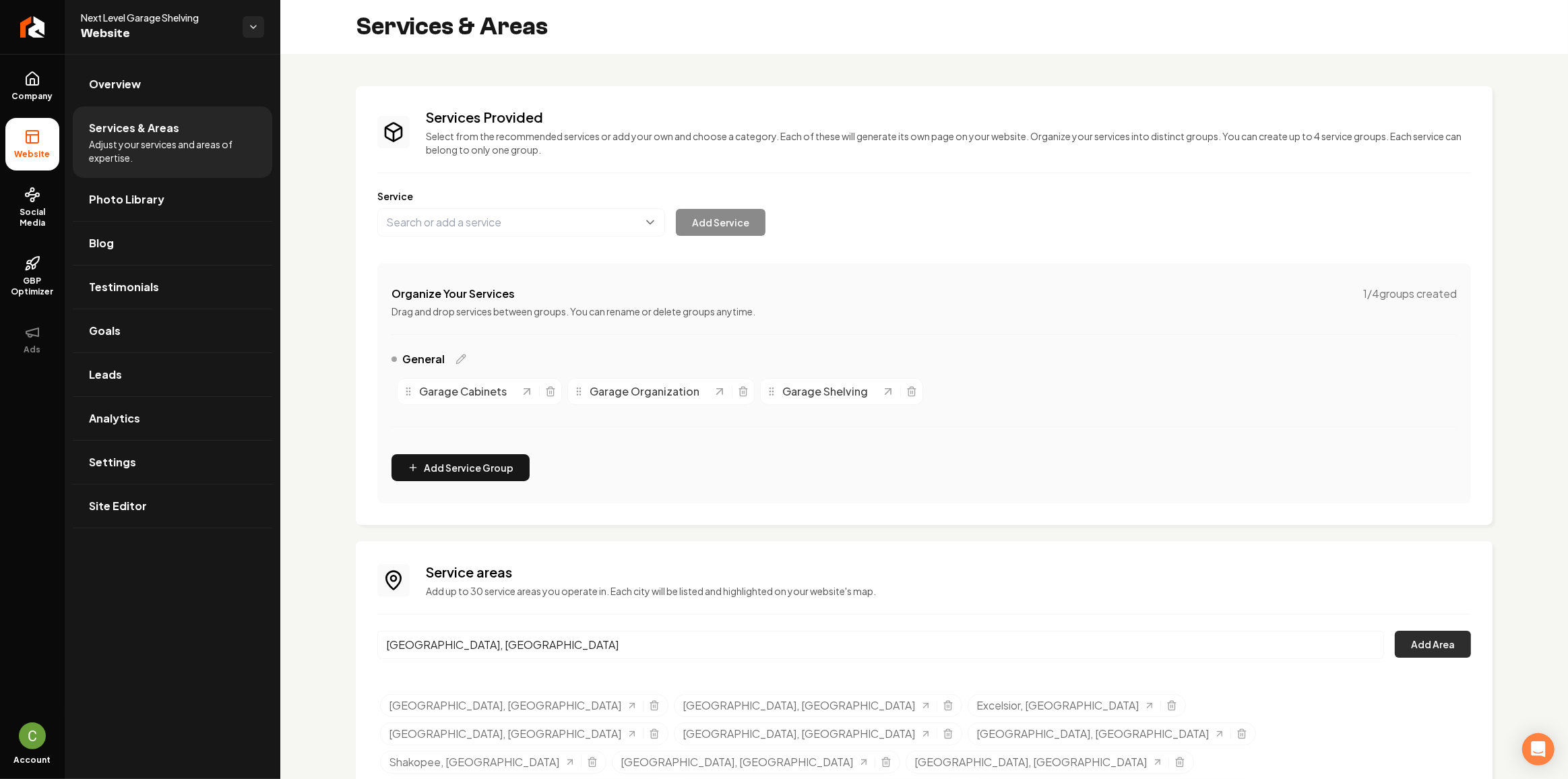
click at [1420, 639] on button "Add Area" at bounding box center [1433, 644] width 76 height 27
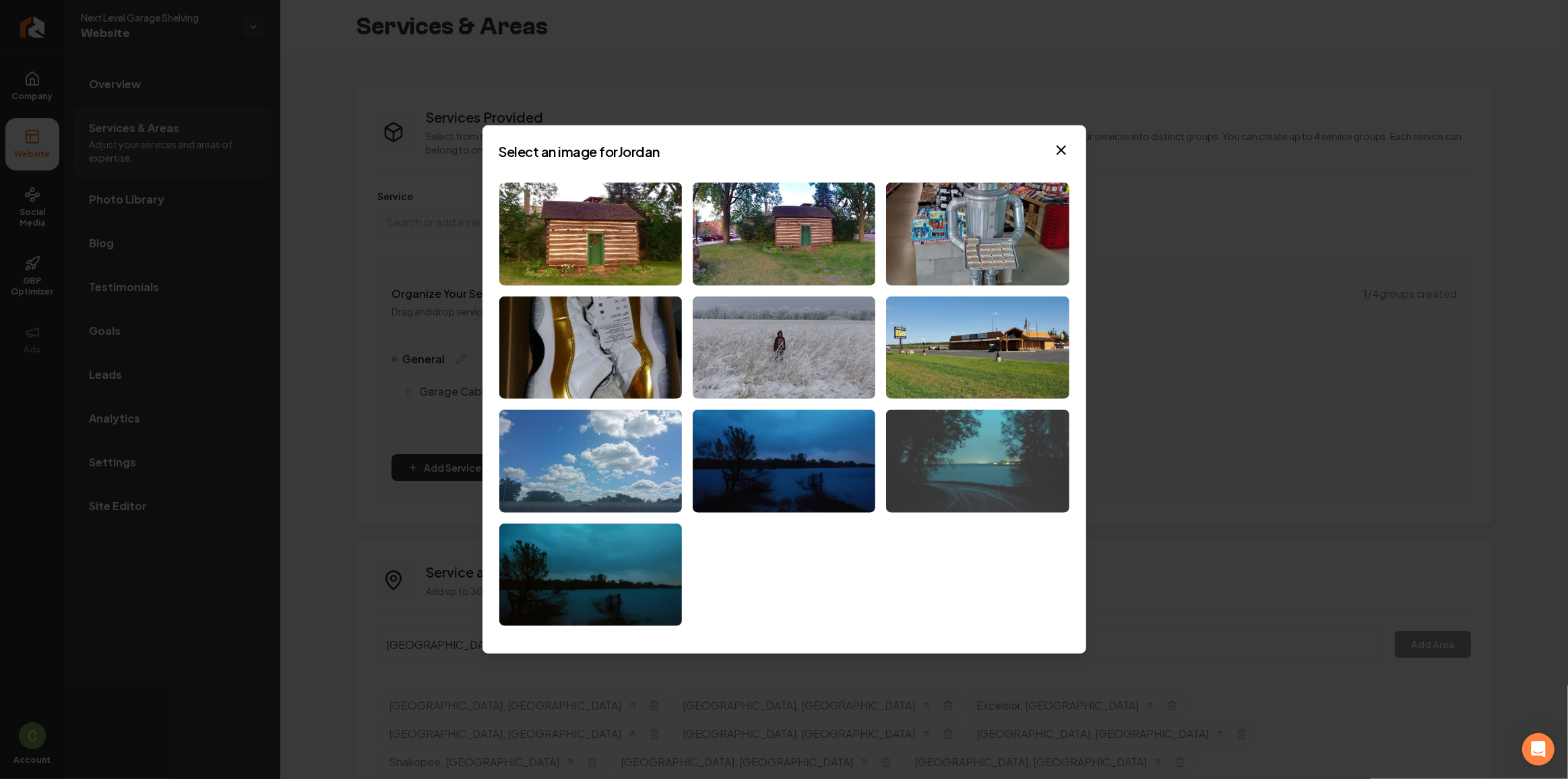
click at [969, 461] on img at bounding box center [977, 462] width 183 height 103
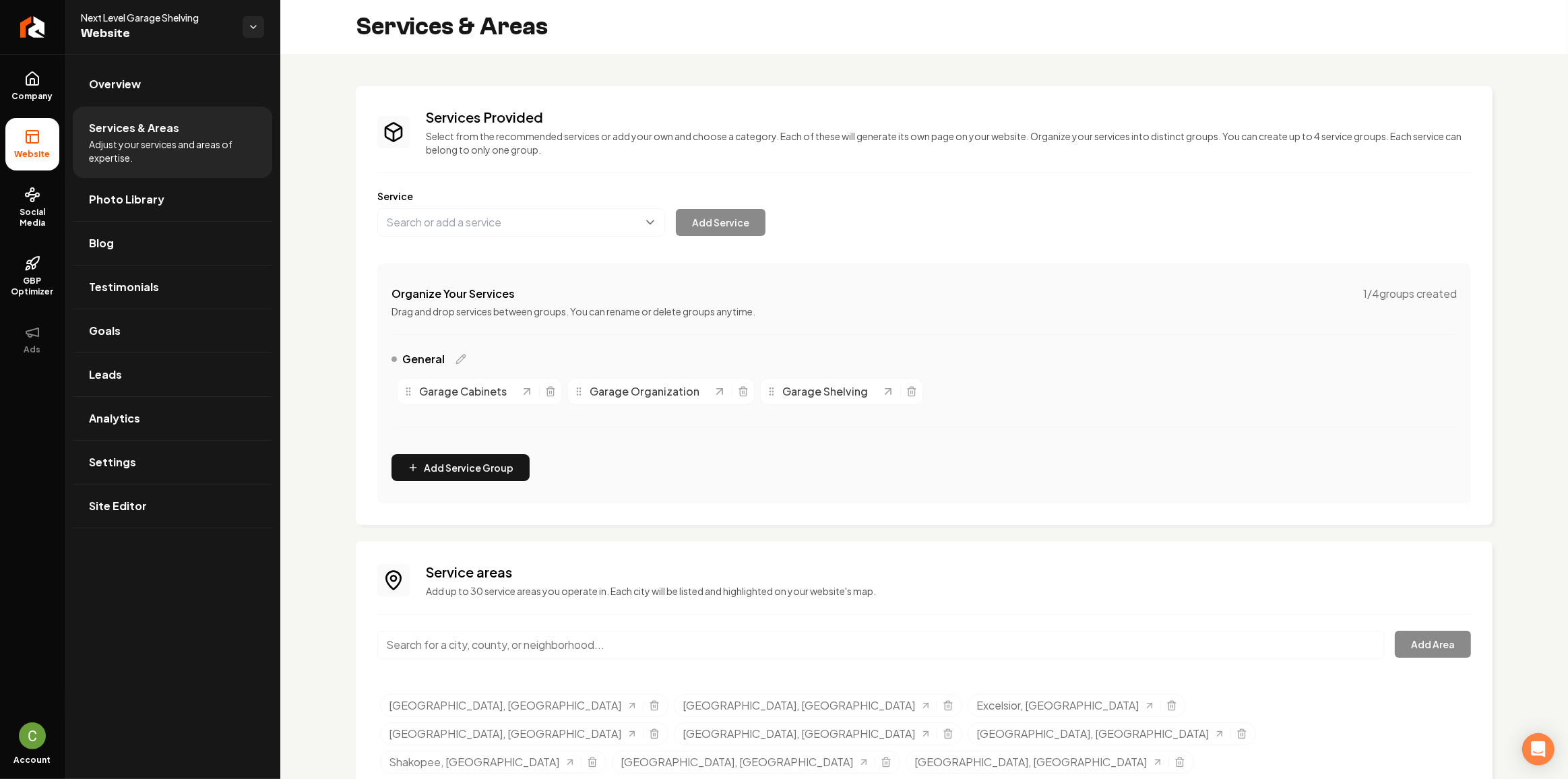
click at [507, 639] on input "Main content area" at bounding box center [880, 645] width 1007 height 29
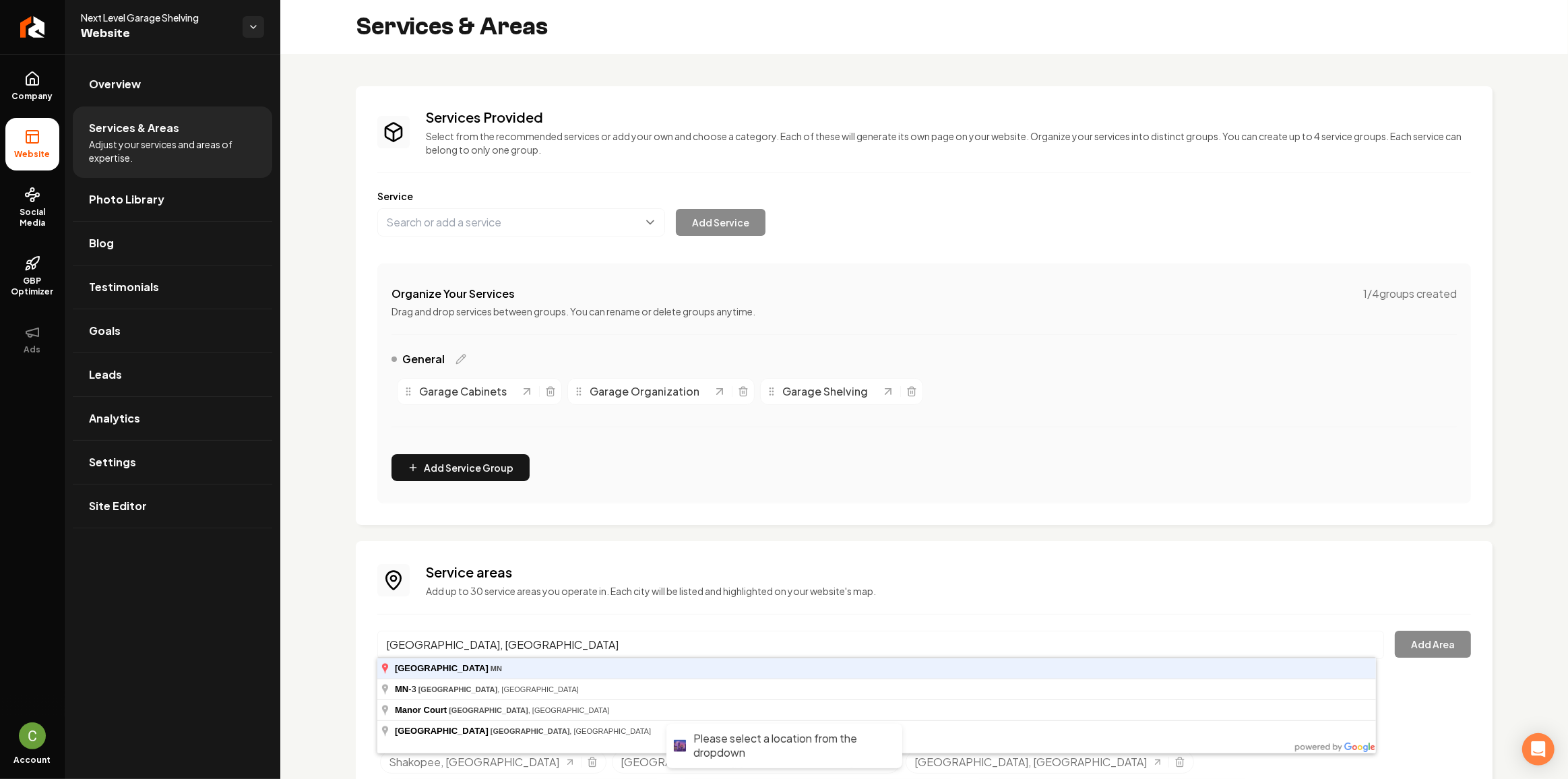
type input "[GEOGRAPHIC_DATA], [GEOGRAPHIC_DATA]"
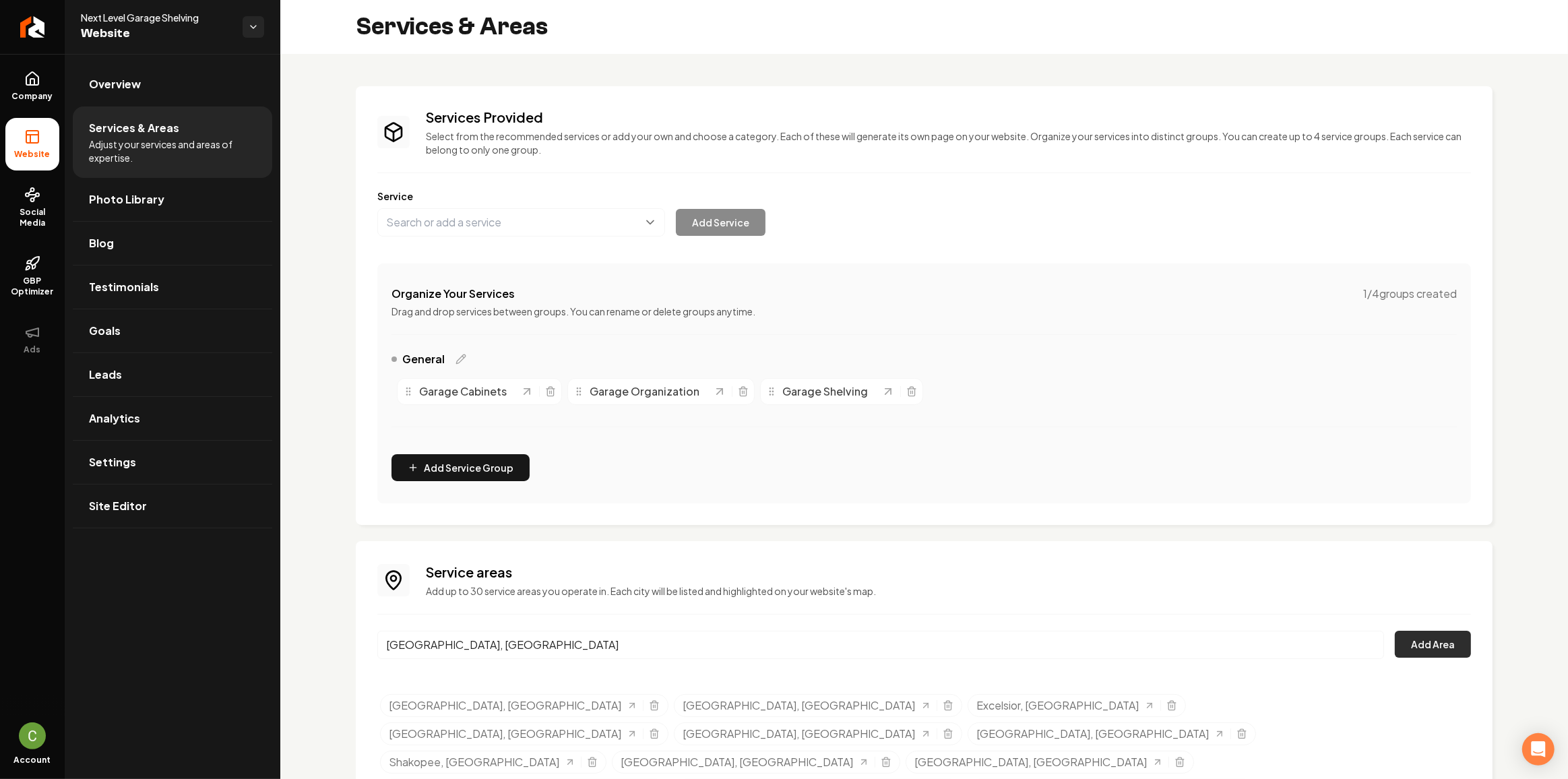
click at [1412, 644] on button "Add Area" at bounding box center [1433, 644] width 76 height 27
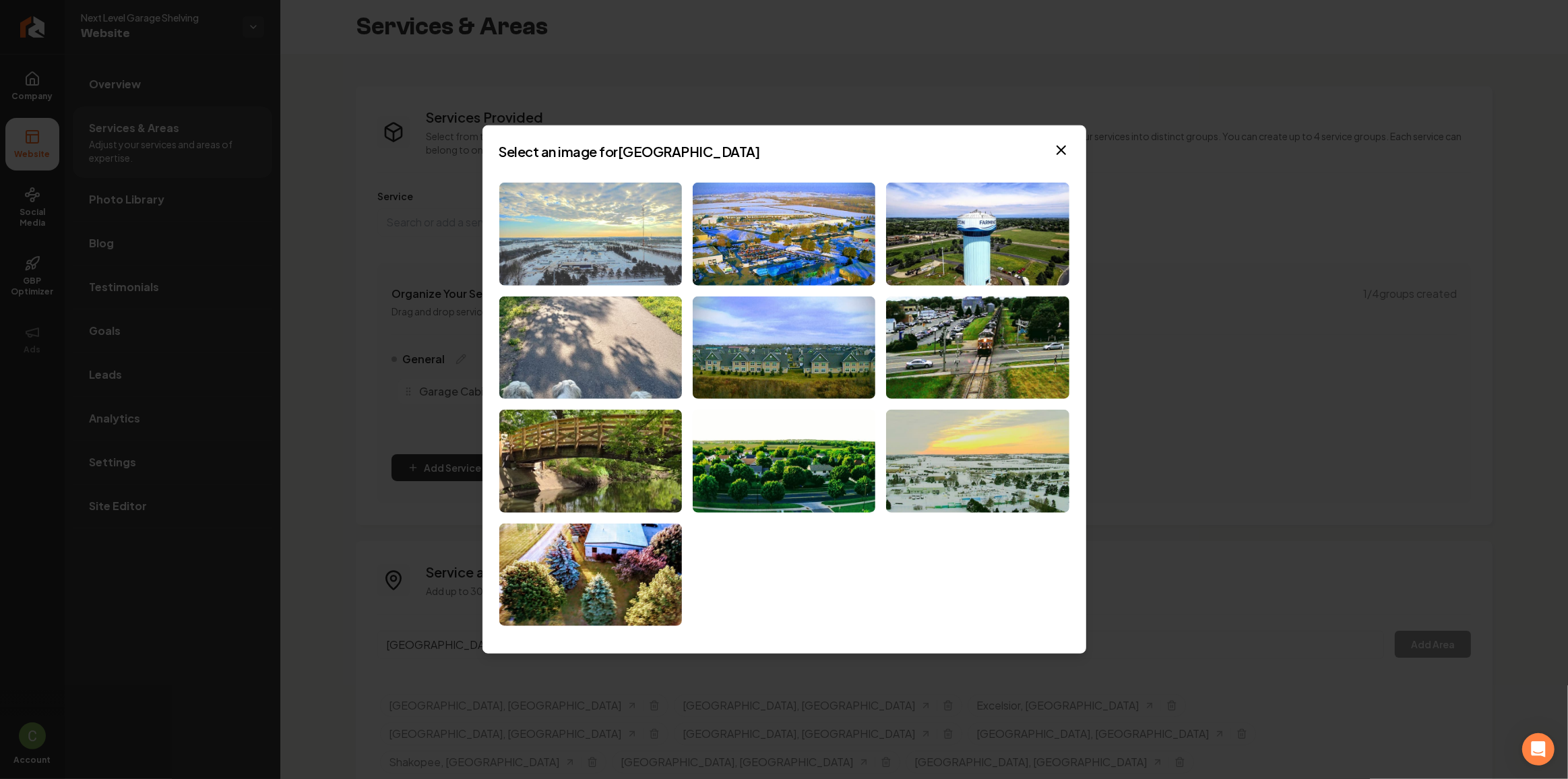
click at [580, 221] on img at bounding box center [590, 235] width 183 height 103
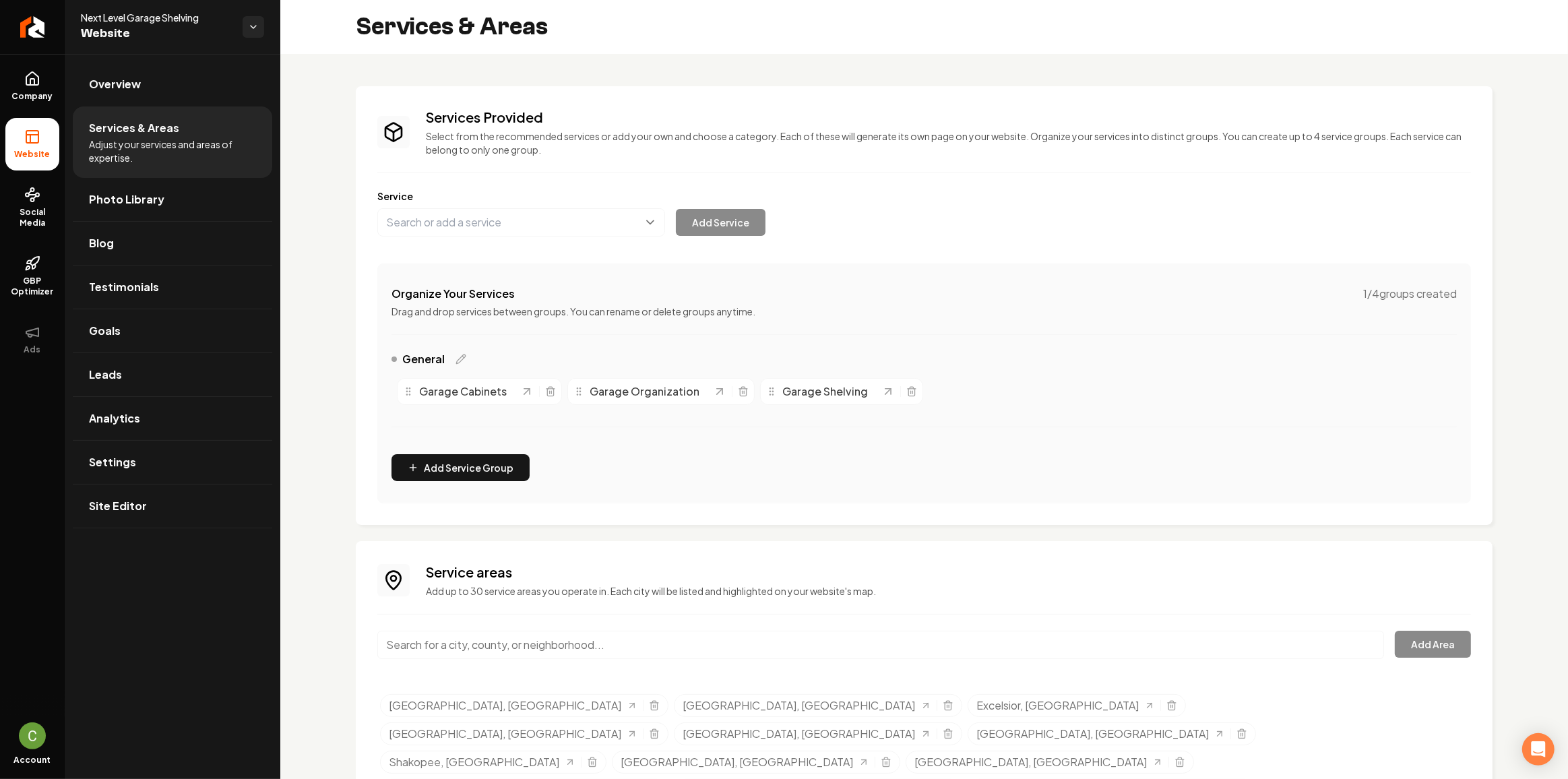
click at [482, 655] on input "Main content area" at bounding box center [880, 645] width 1007 height 29
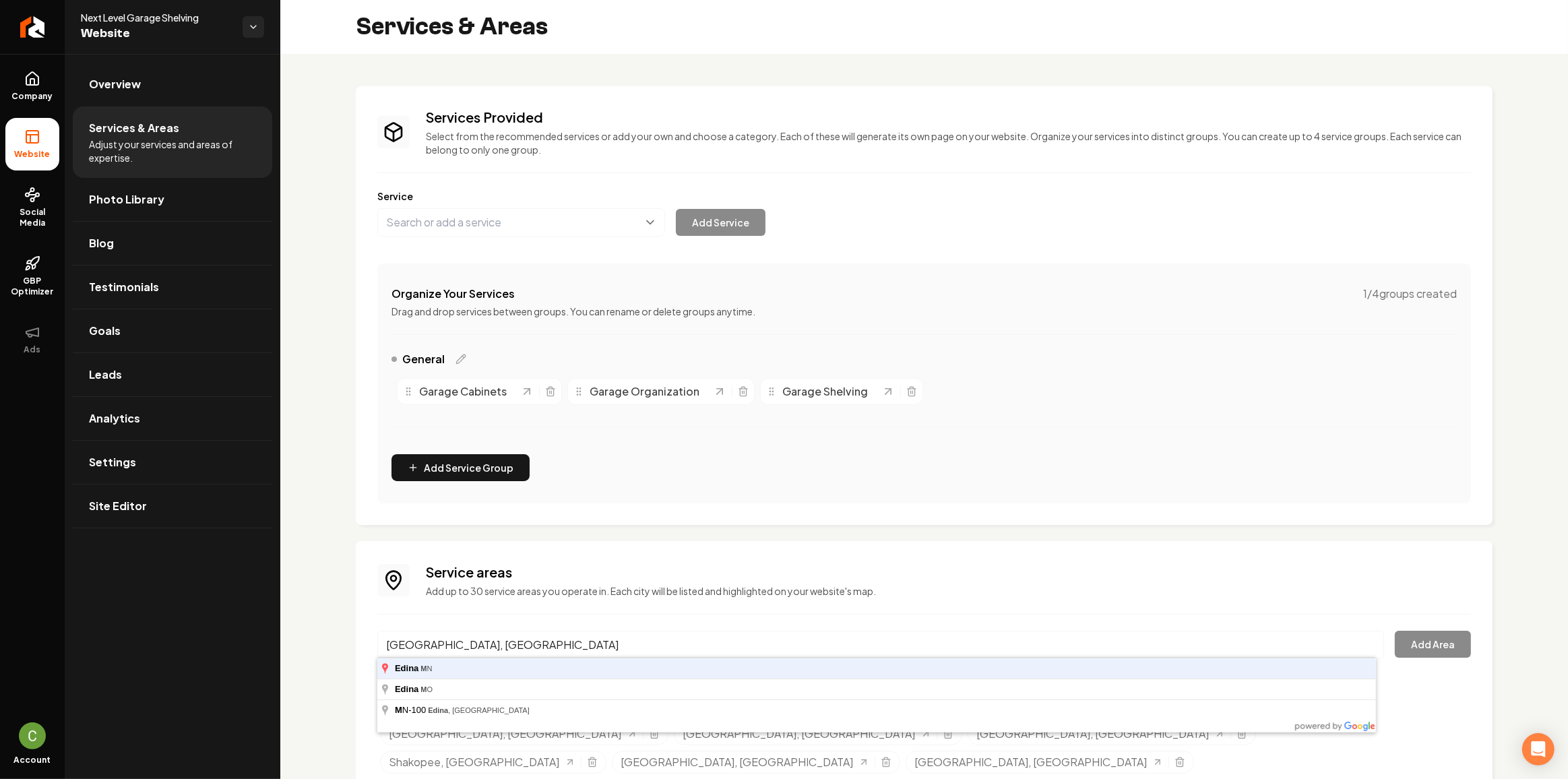
type input "[GEOGRAPHIC_DATA], [GEOGRAPHIC_DATA]"
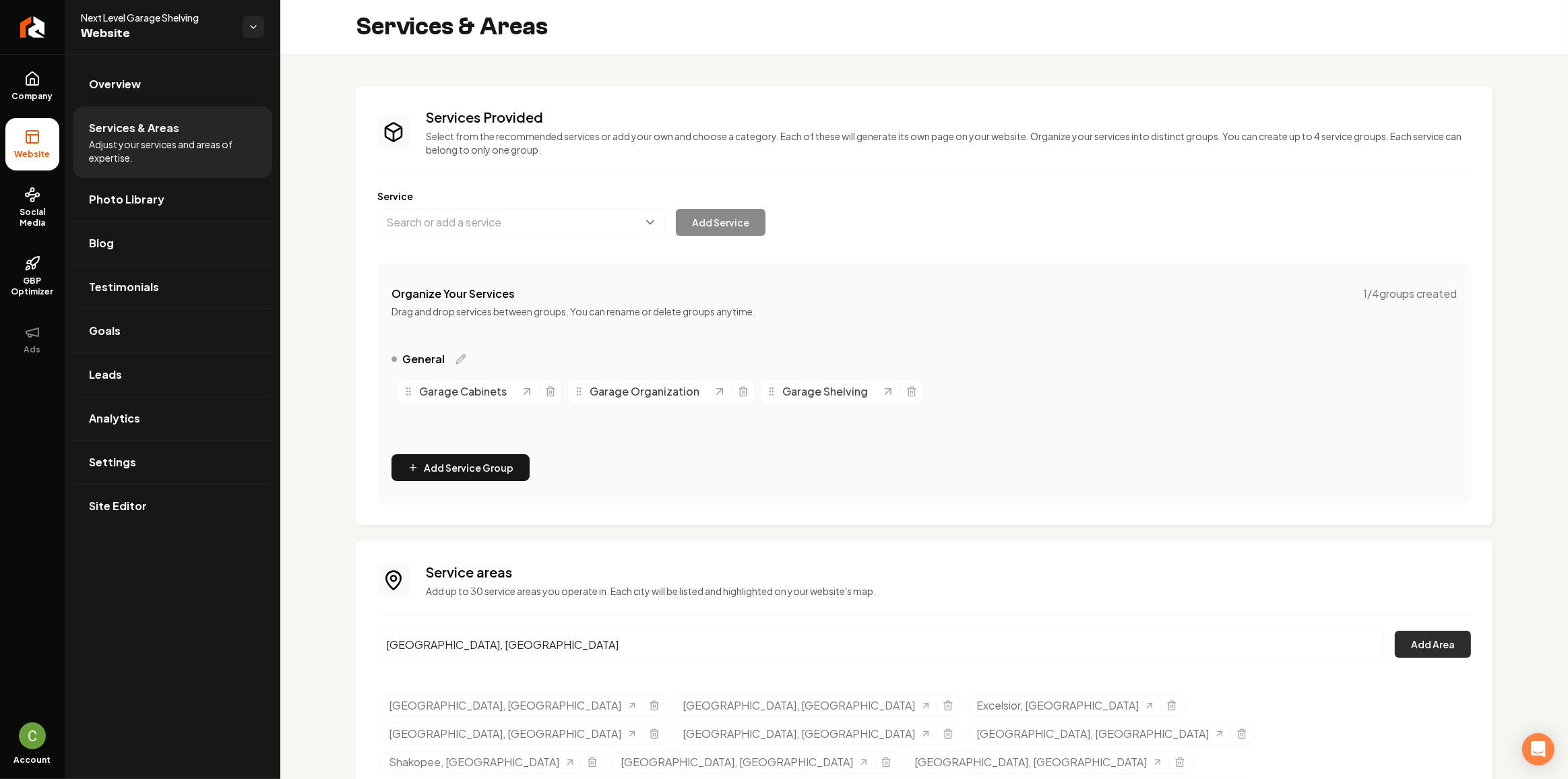
click at [1446, 650] on button "Add Area" at bounding box center [1433, 644] width 76 height 27
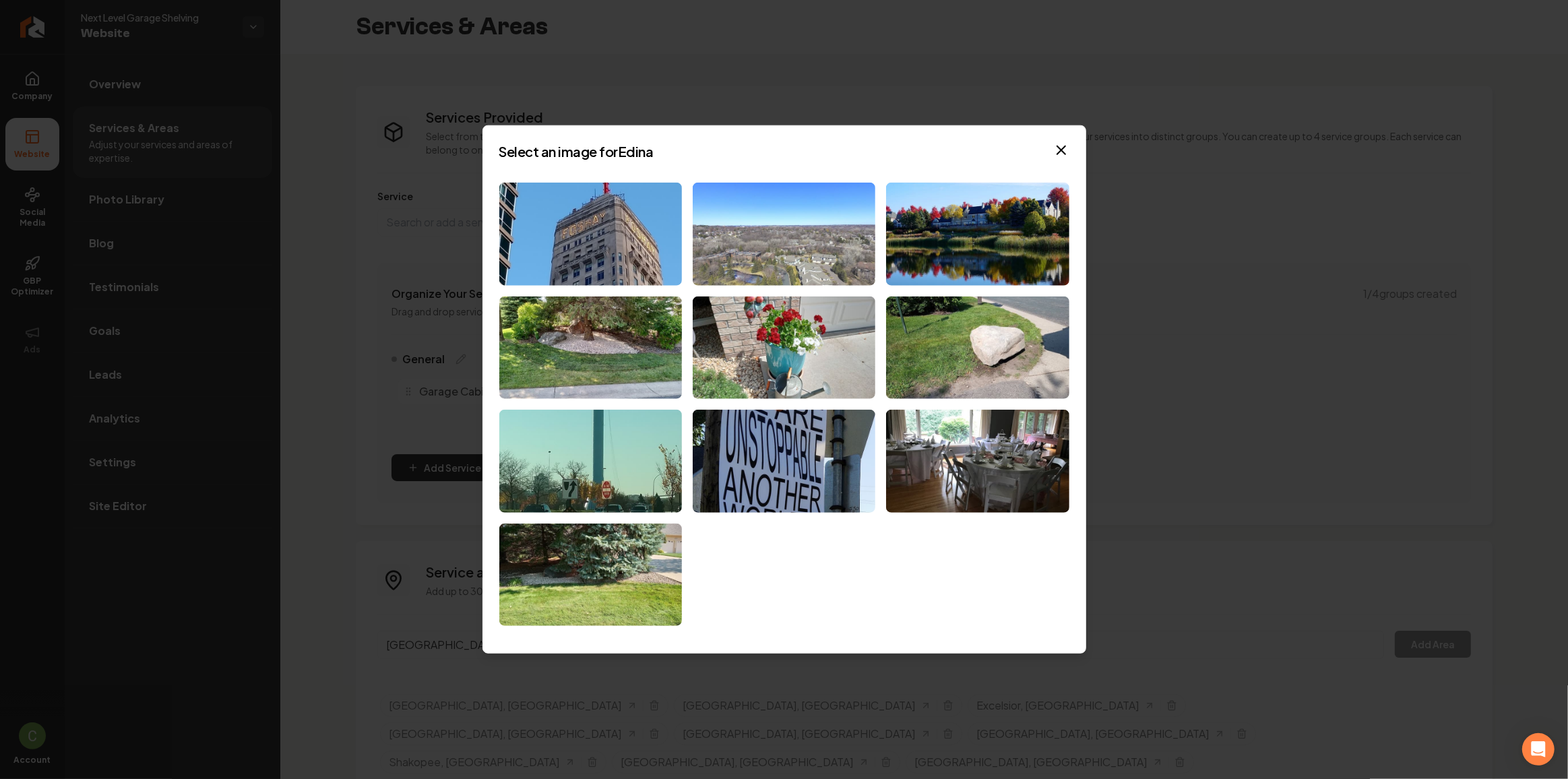
click at [789, 252] on img at bounding box center [783, 235] width 183 height 103
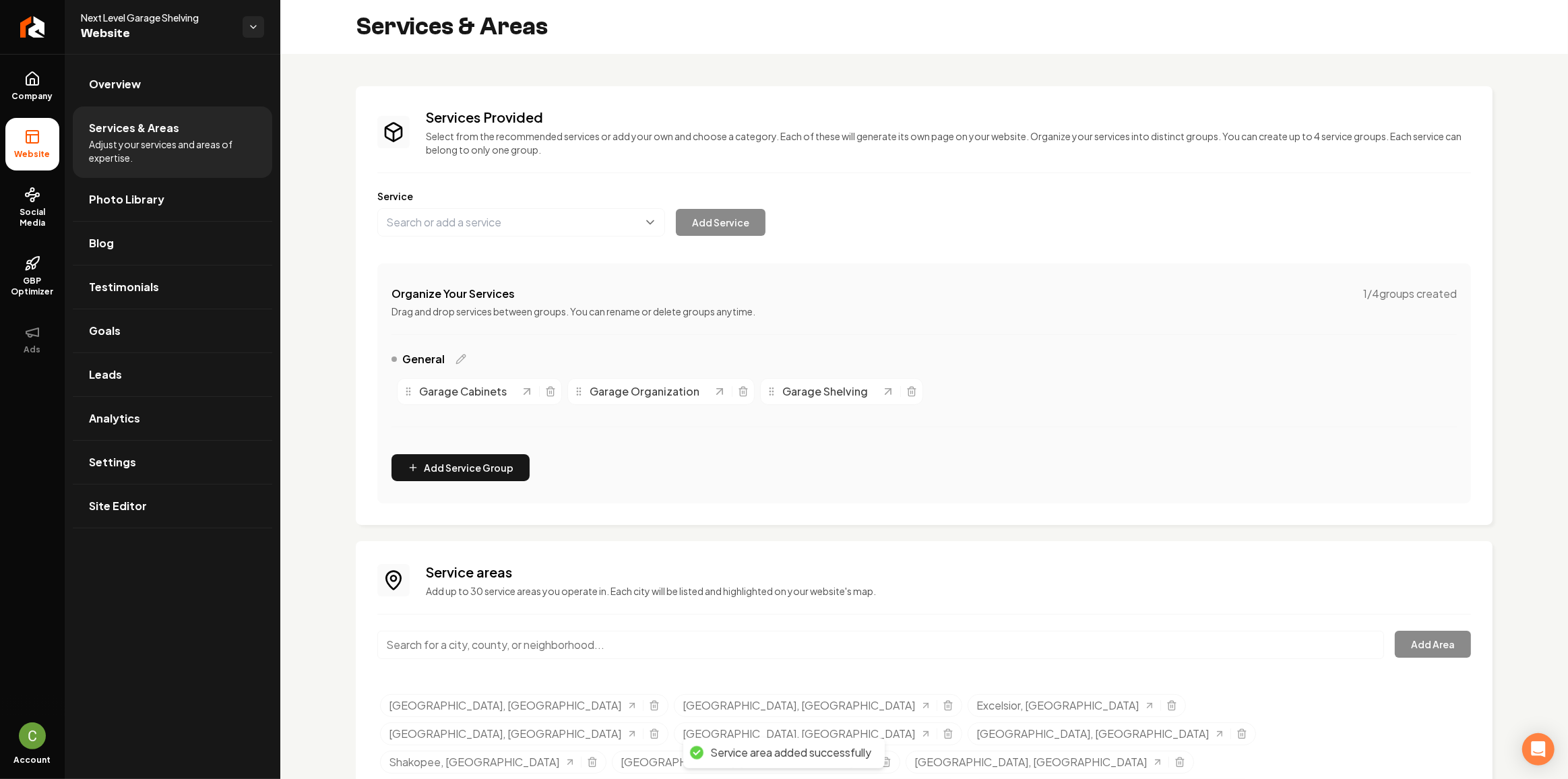
click at [677, 646] on input "Main content area" at bounding box center [880, 645] width 1007 height 29
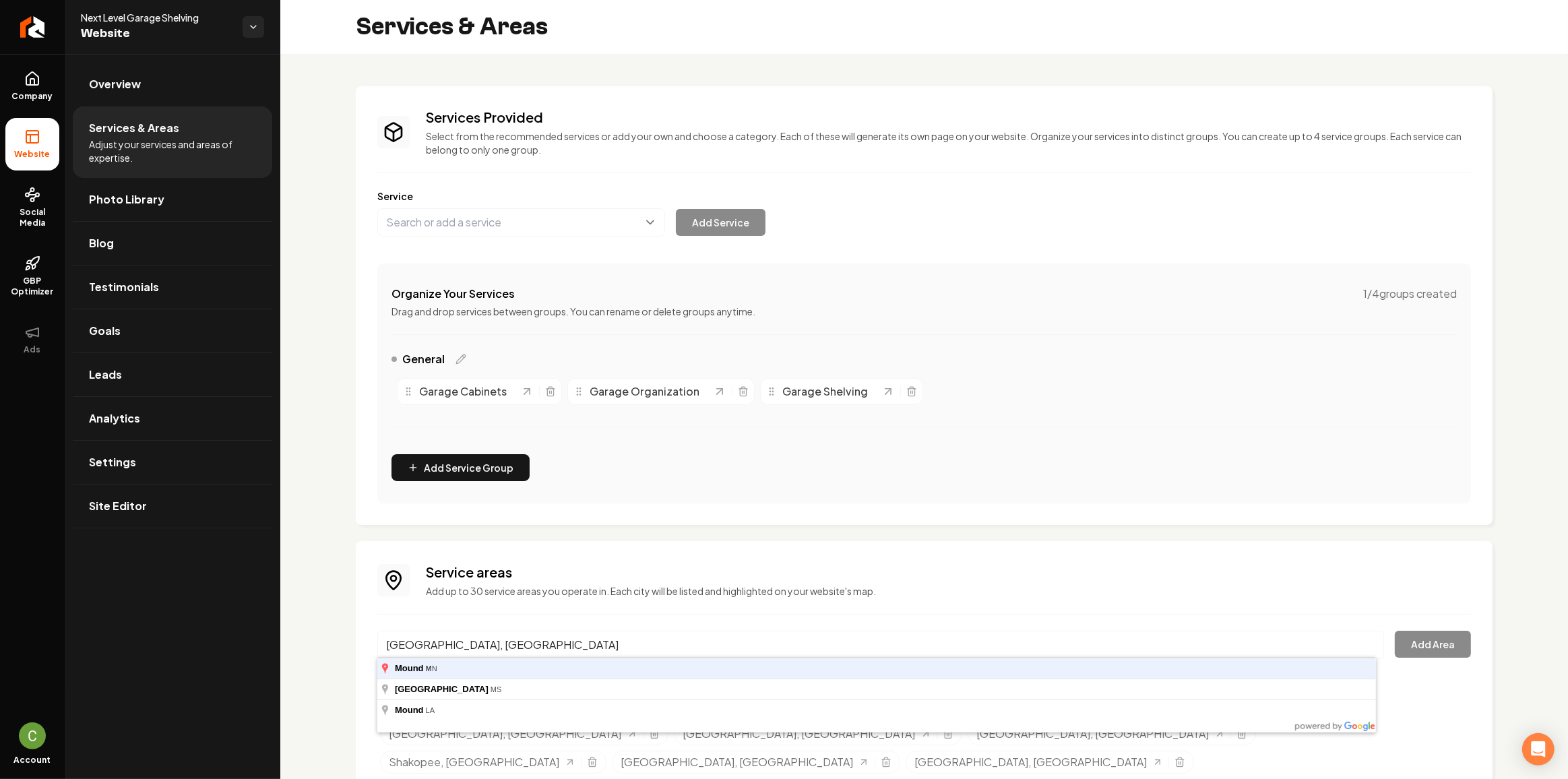
type input "[GEOGRAPHIC_DATA], [GEOGRAPHIC_DATA]"
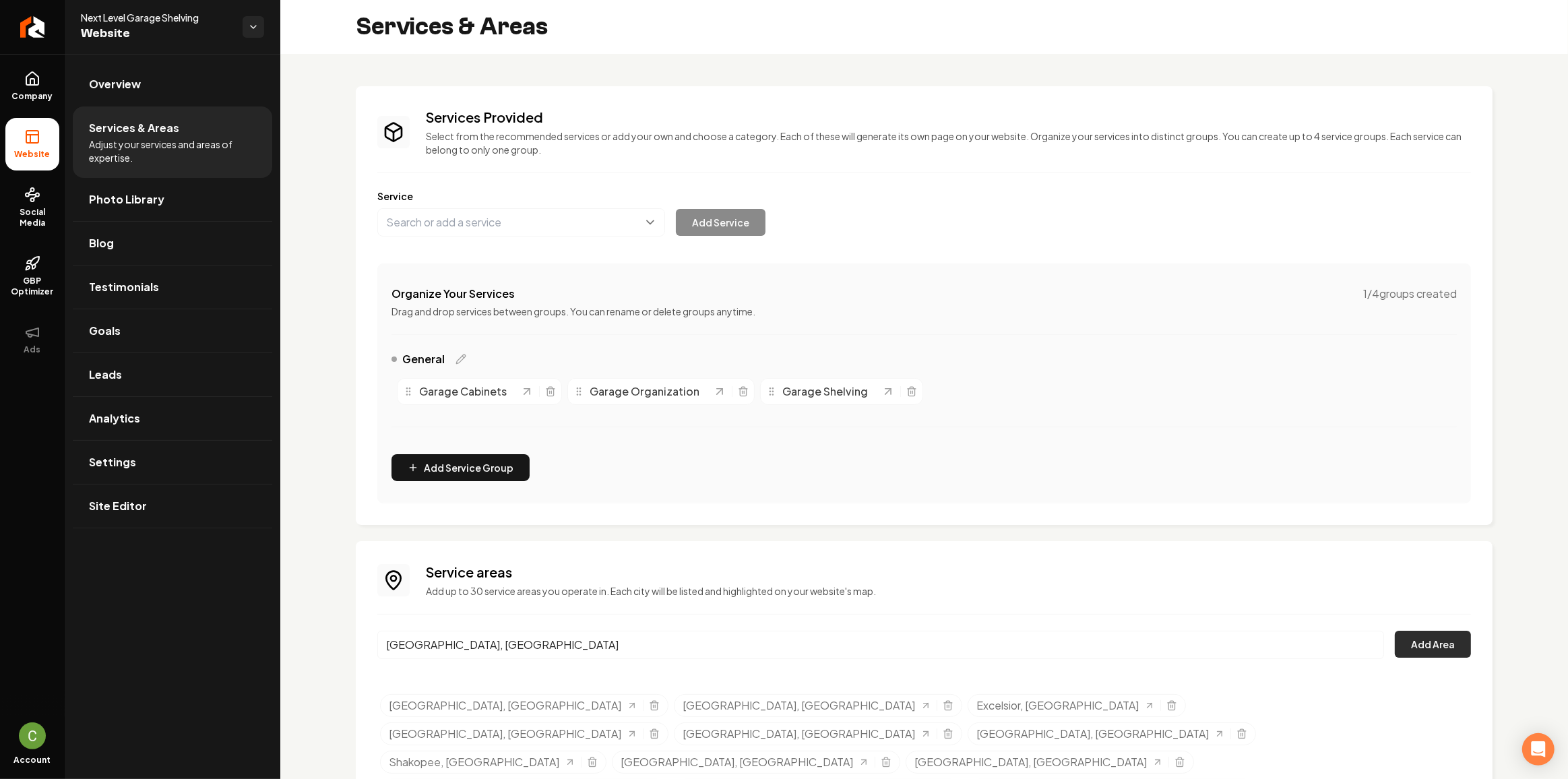
click at [1412, 644] on button "Add Area" at bounding box center [1433, 644] width 76 height 27
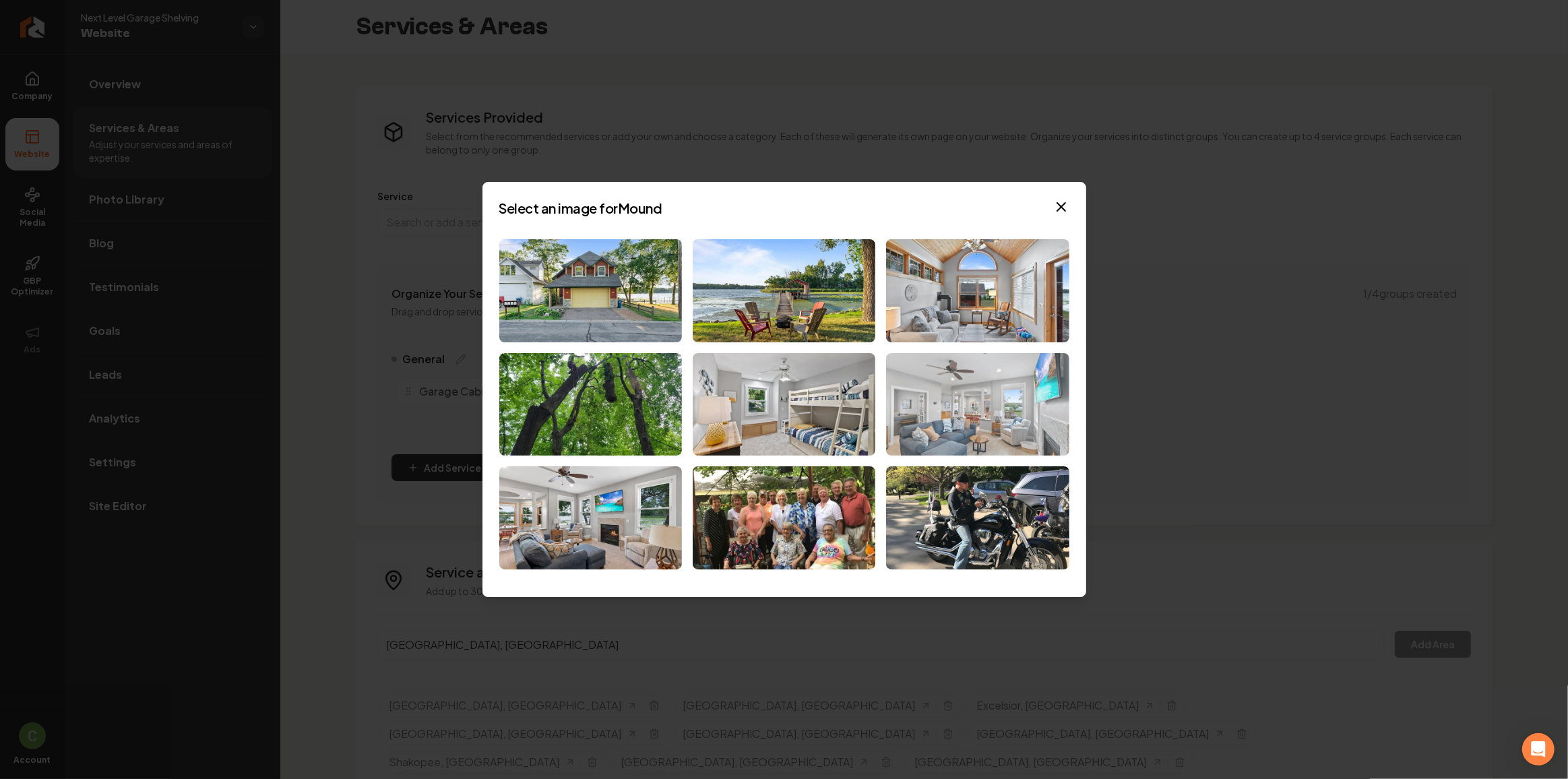
click at [958, 379] on img at bounding box center [977, 405] width 183 height 103
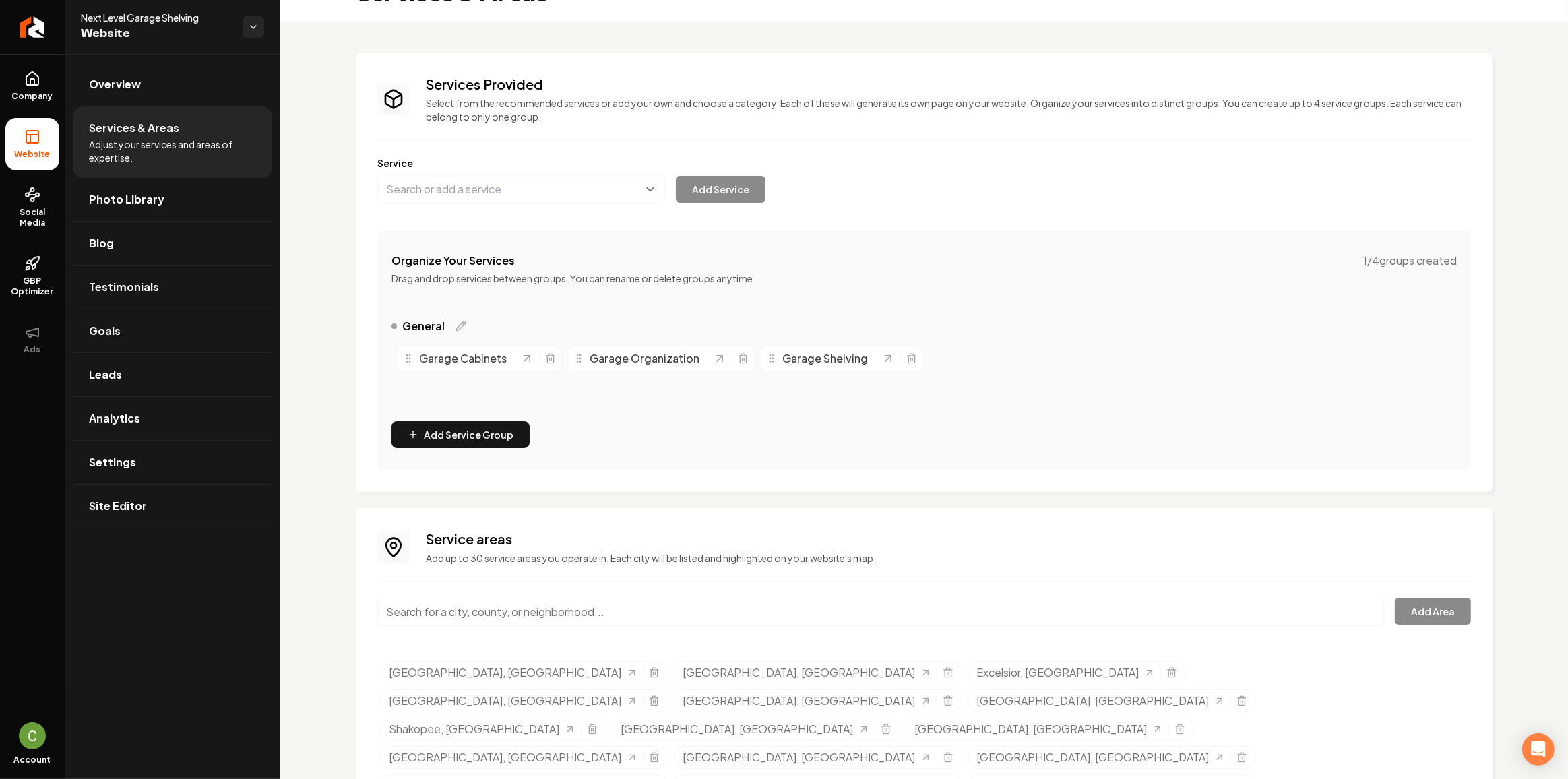
scroll to position [50, 0]
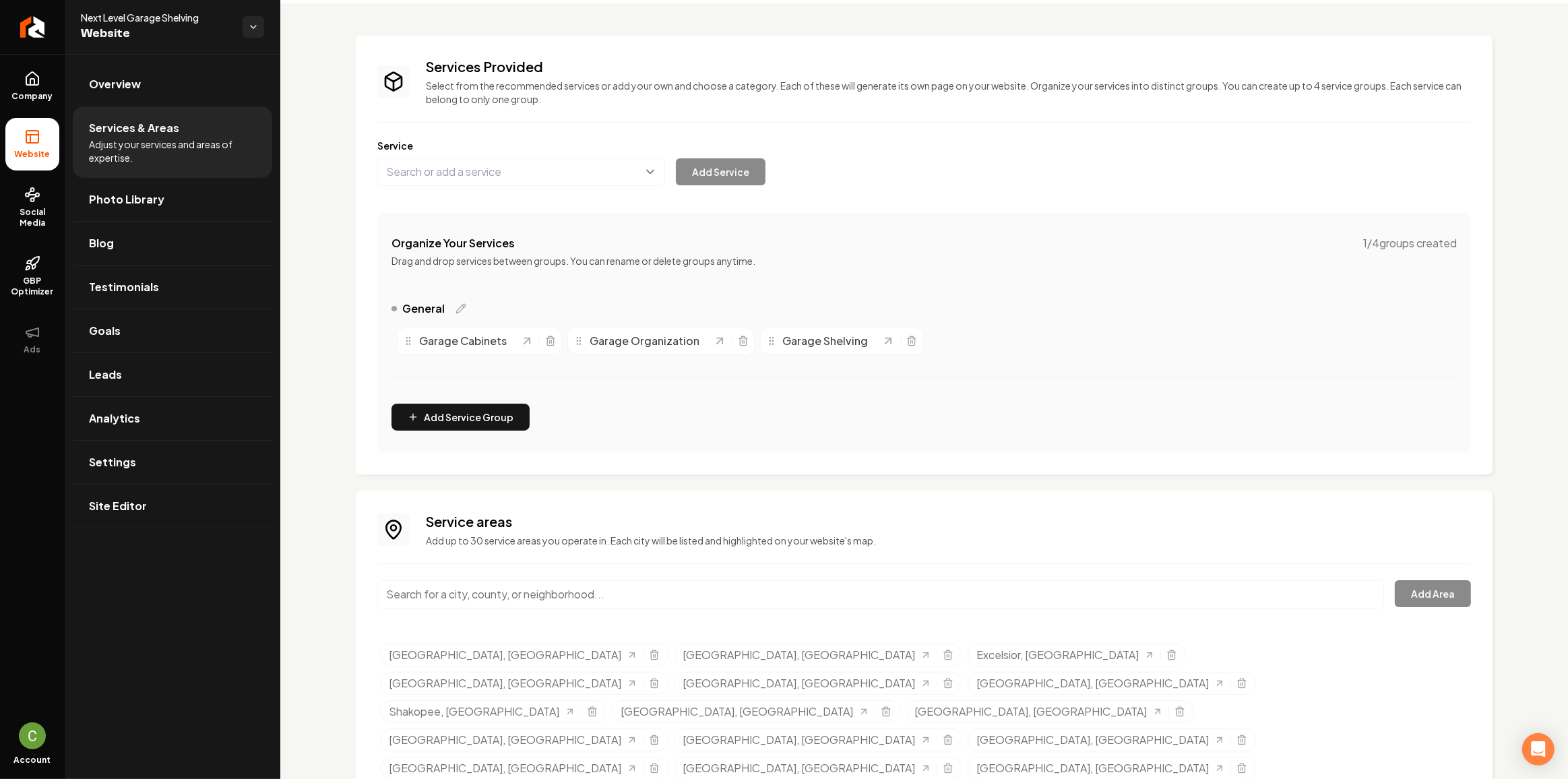
click at [596, 581] on input "Main content area" at bounding box center [880, 595] width 1007 height 29
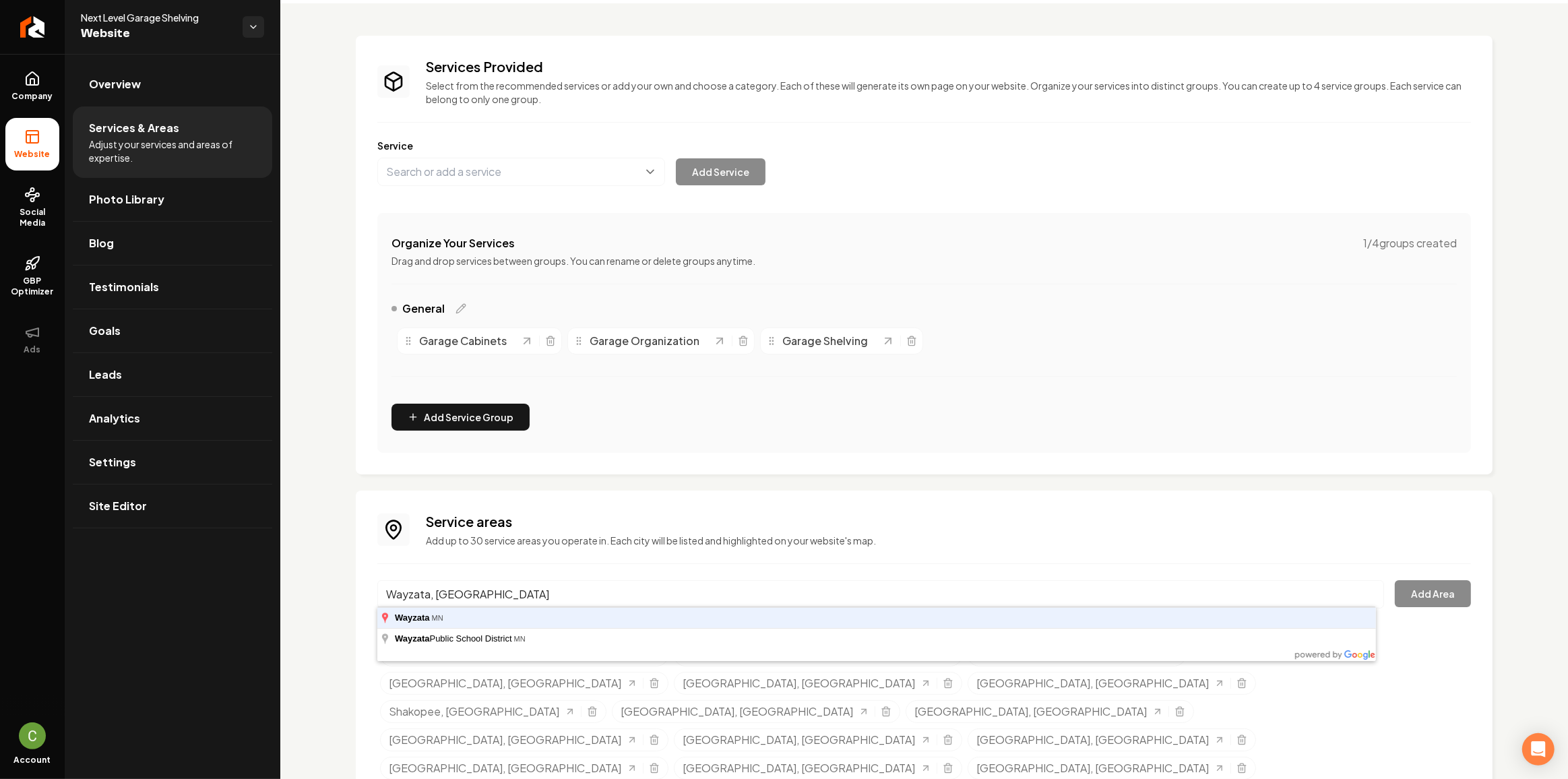
type input "Wayzata, [GEOGRAPHIC_DATA]"
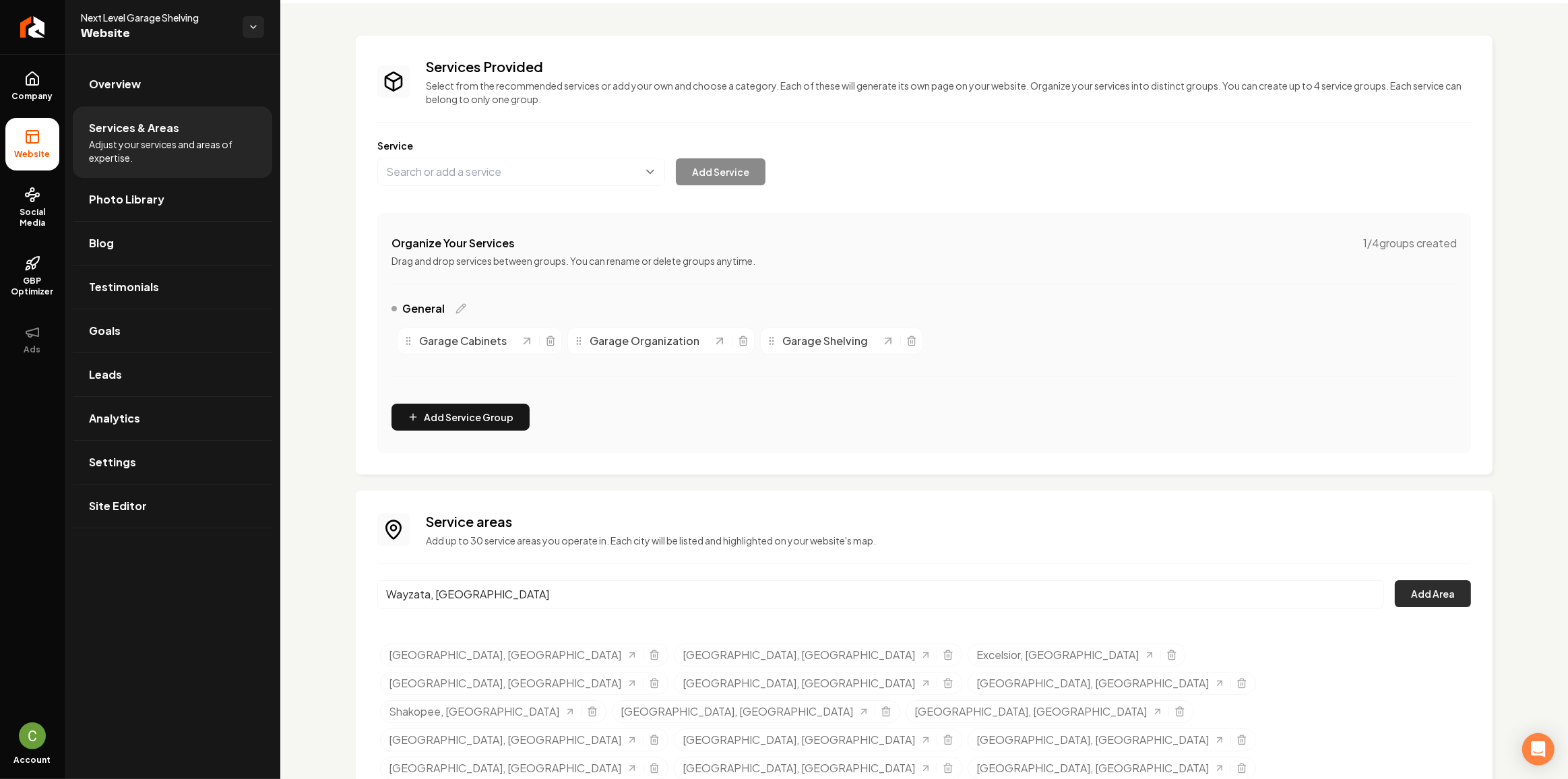
click at [1414, 593] on button "Add Area" at bounding box center [1433, 594] width 76 height 27
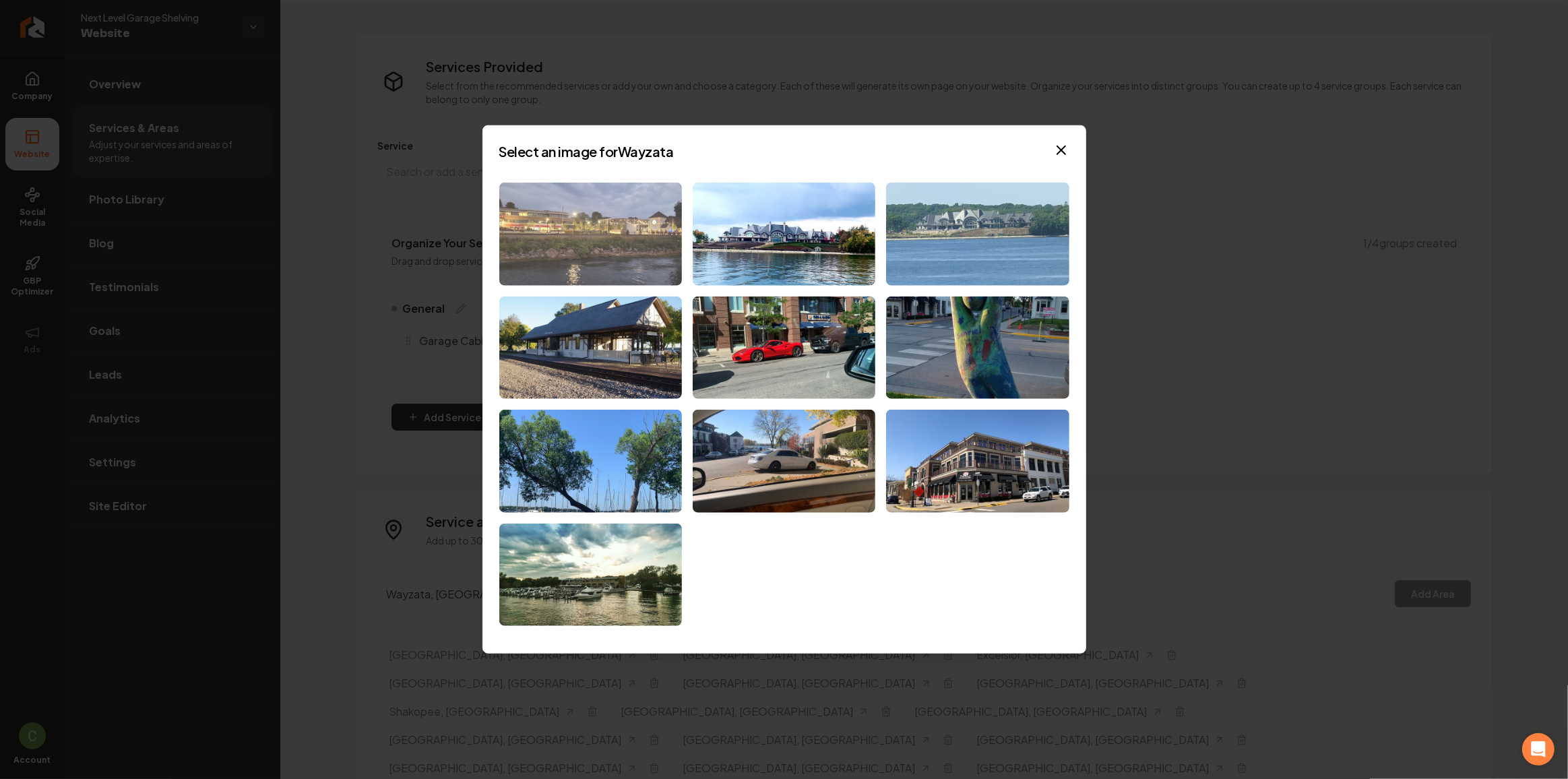
click at [662, 243] on img at bounding box center [590, 235] width 183 height 103
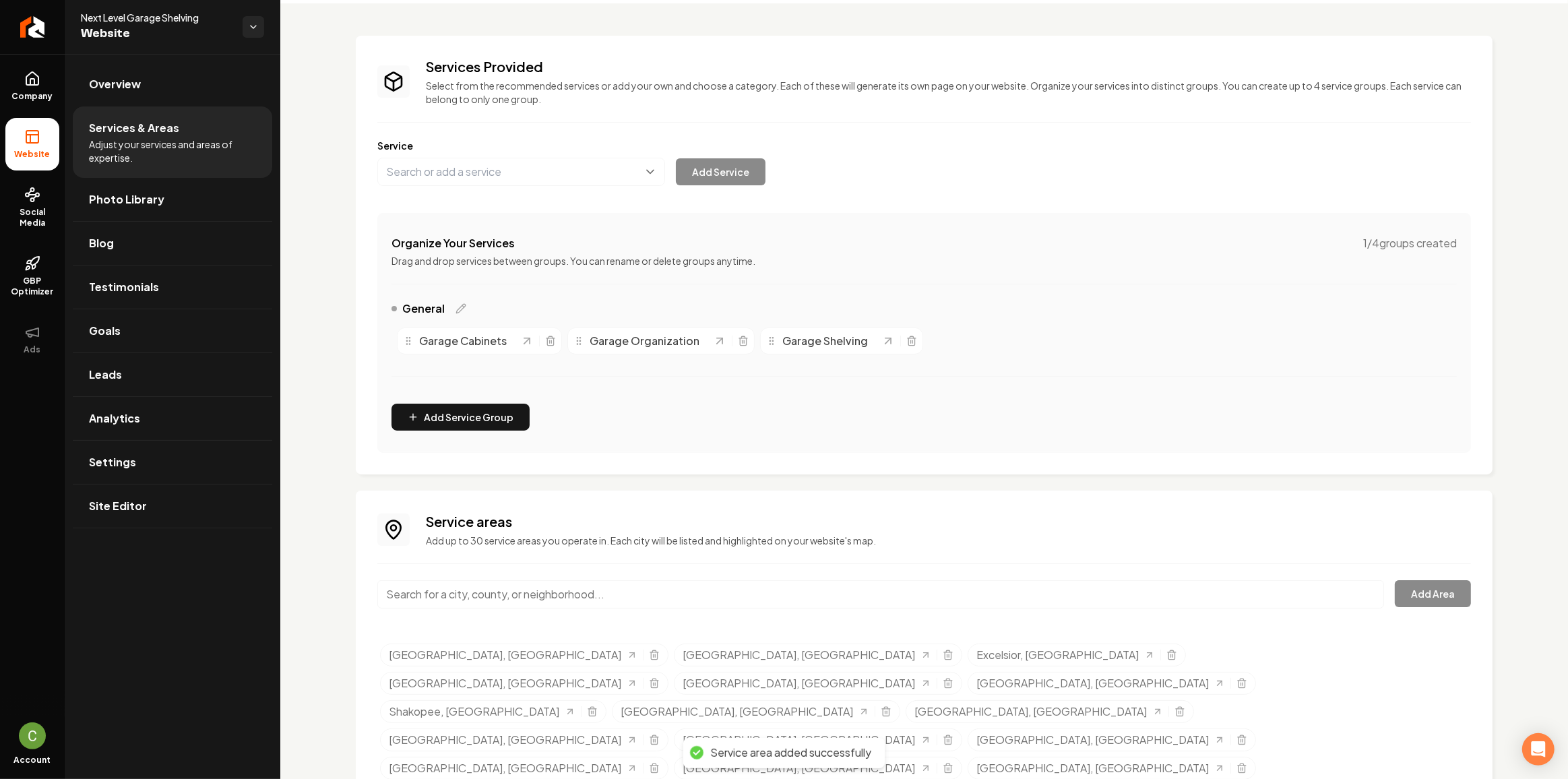
click at [558, 586] on input "Main content area" at bounding box center [880, 595] width 1007 height 29
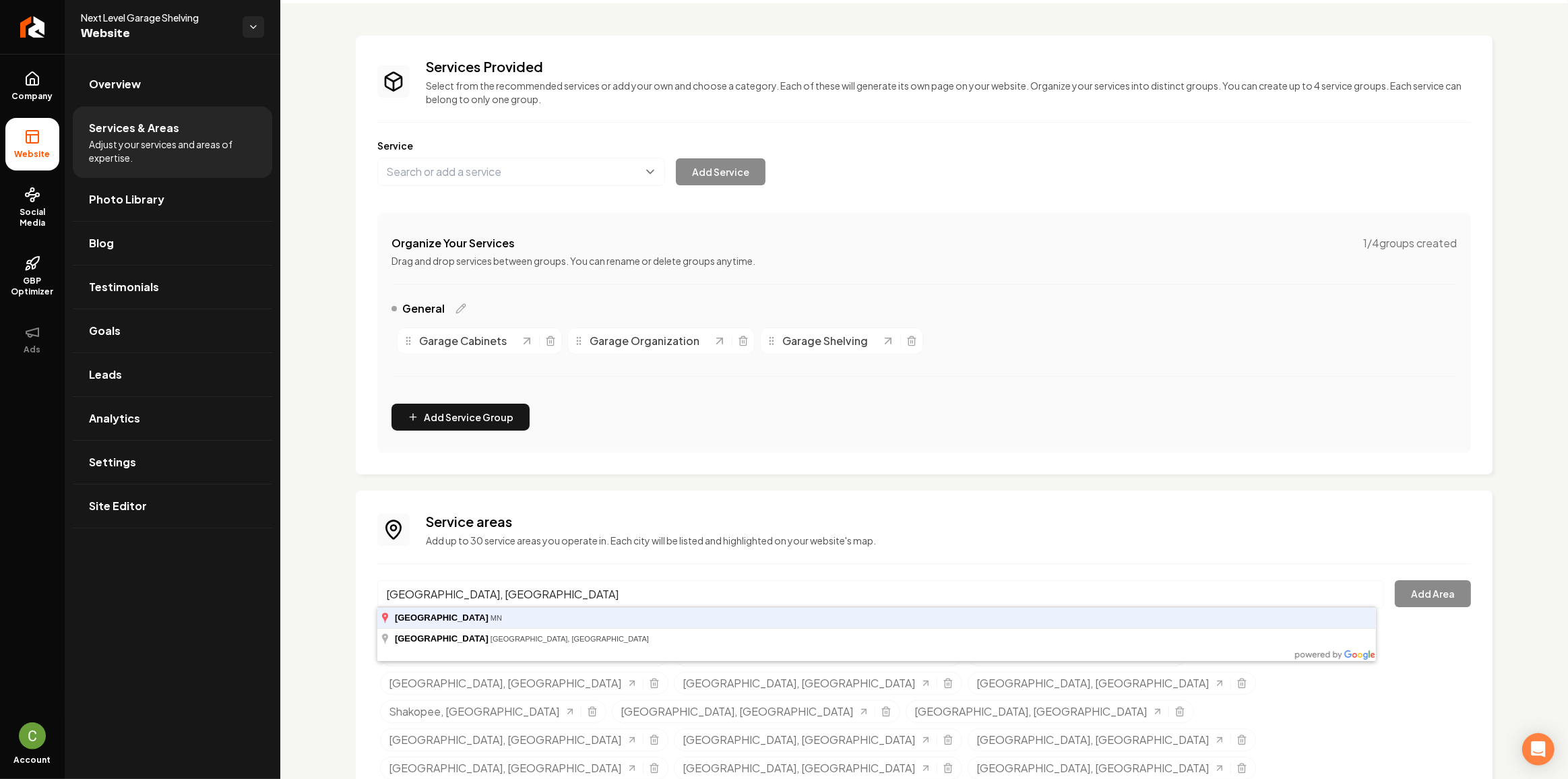
type input "[GEOGRAPHIC_DATA], [GEOGRAPHIC_DATA]"
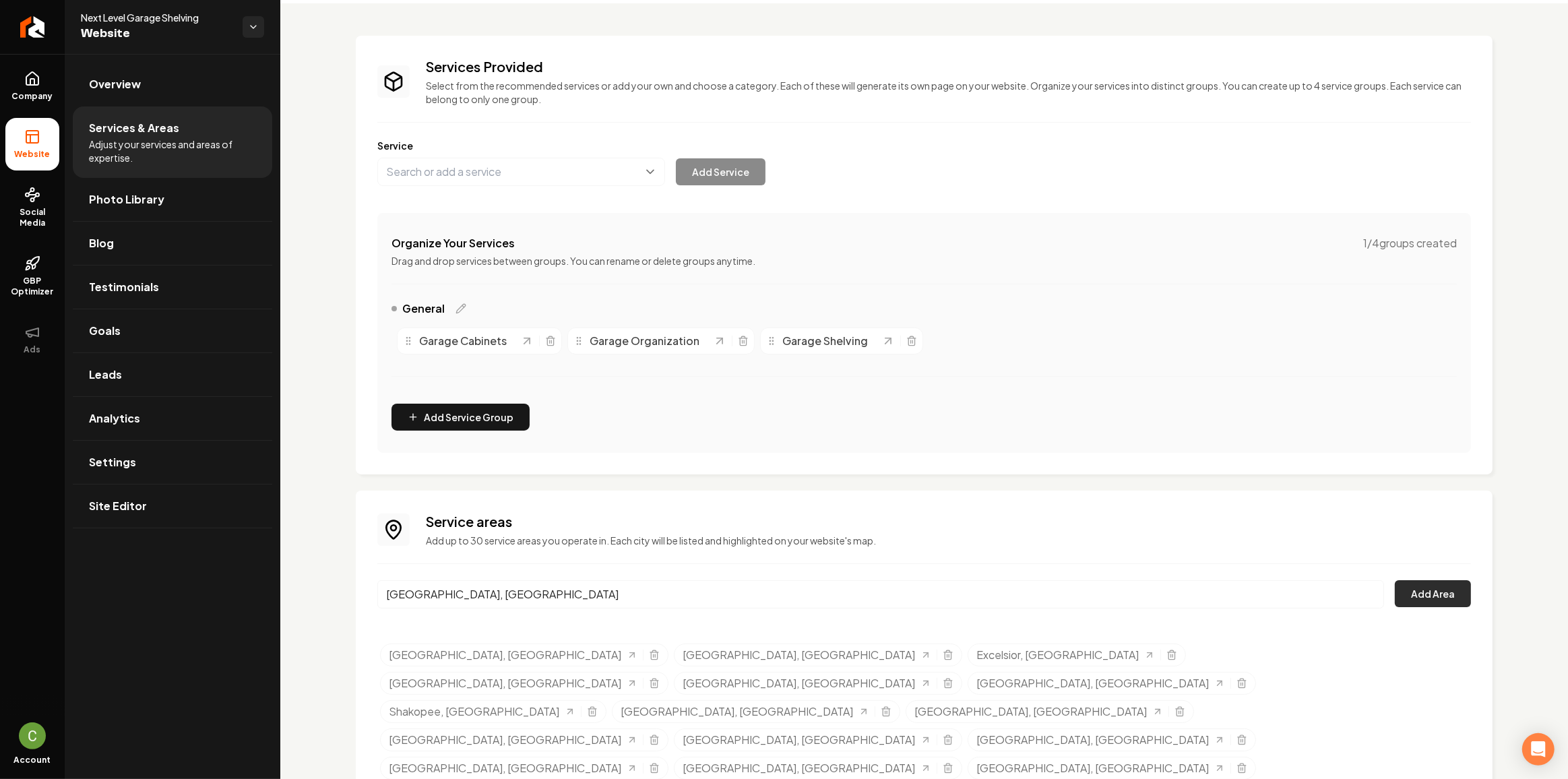
click at [1422, 595] on button "Add Area" at bounding box center [1433, 594] width 76 height 27
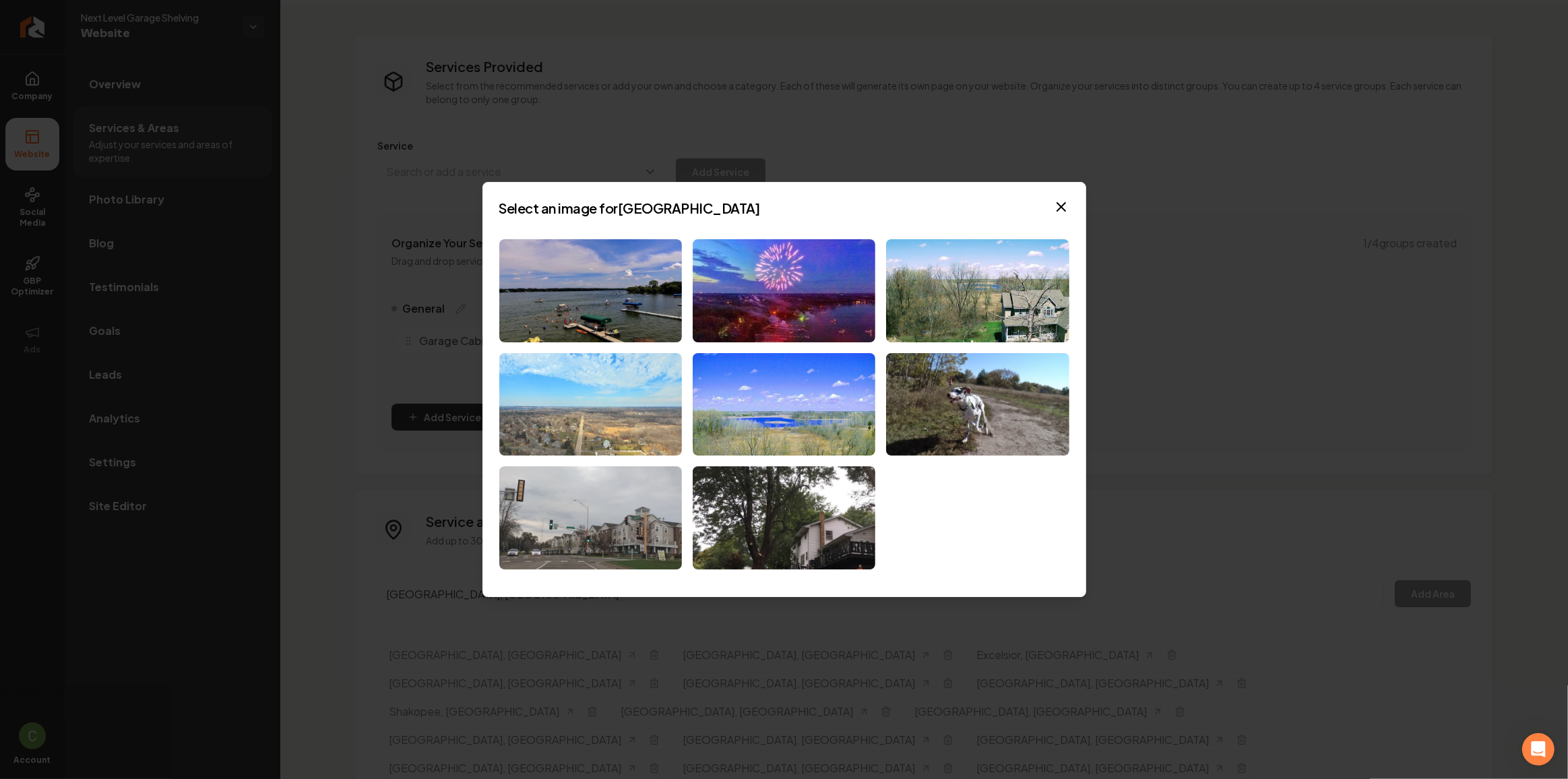
click at [622, 379] on img at bounding box center [590, 405] width 183 height 103
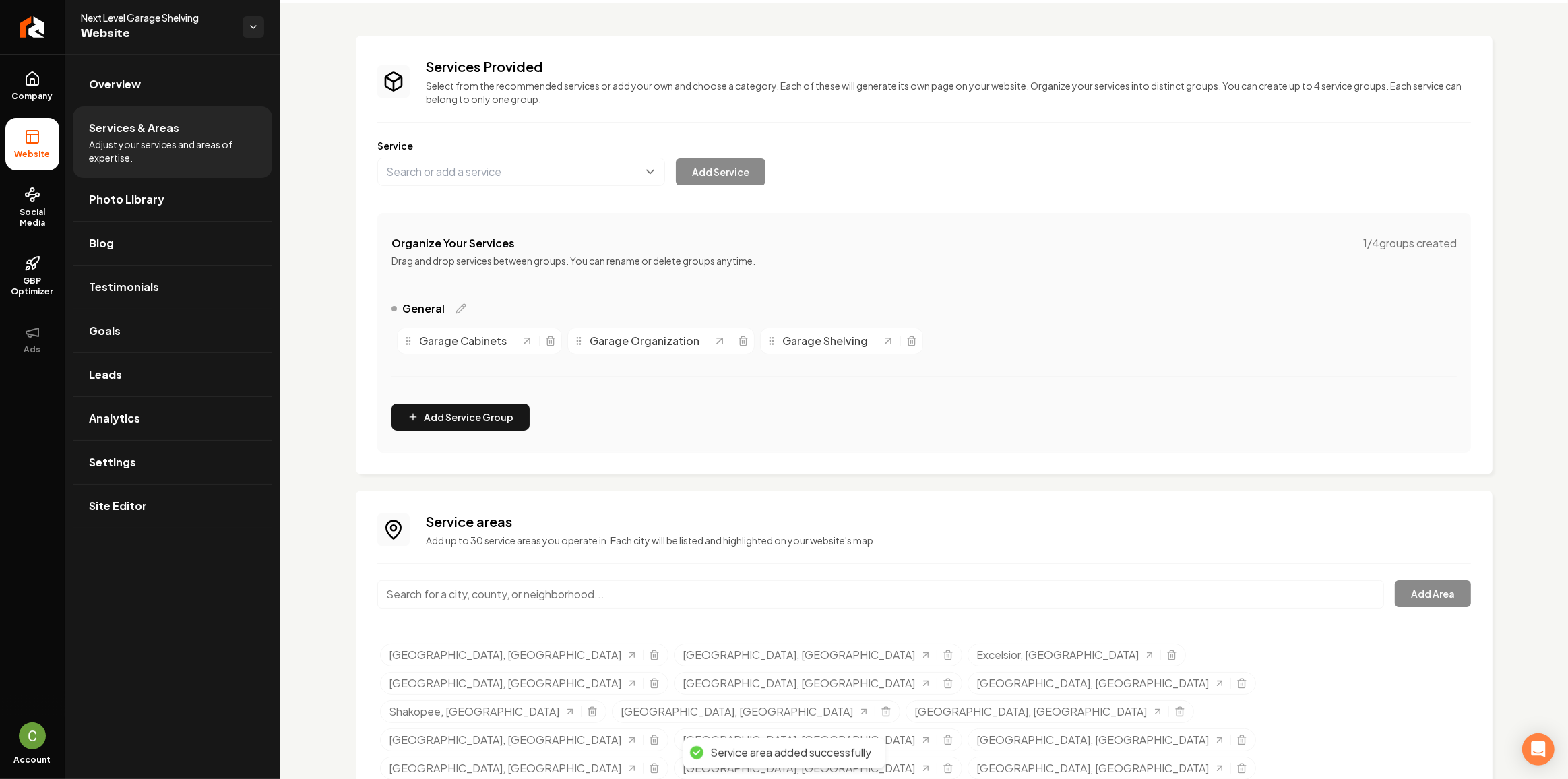
click at [464, 598] on input "Main content area" at bounding box center [880, 595] width 1007 height 29
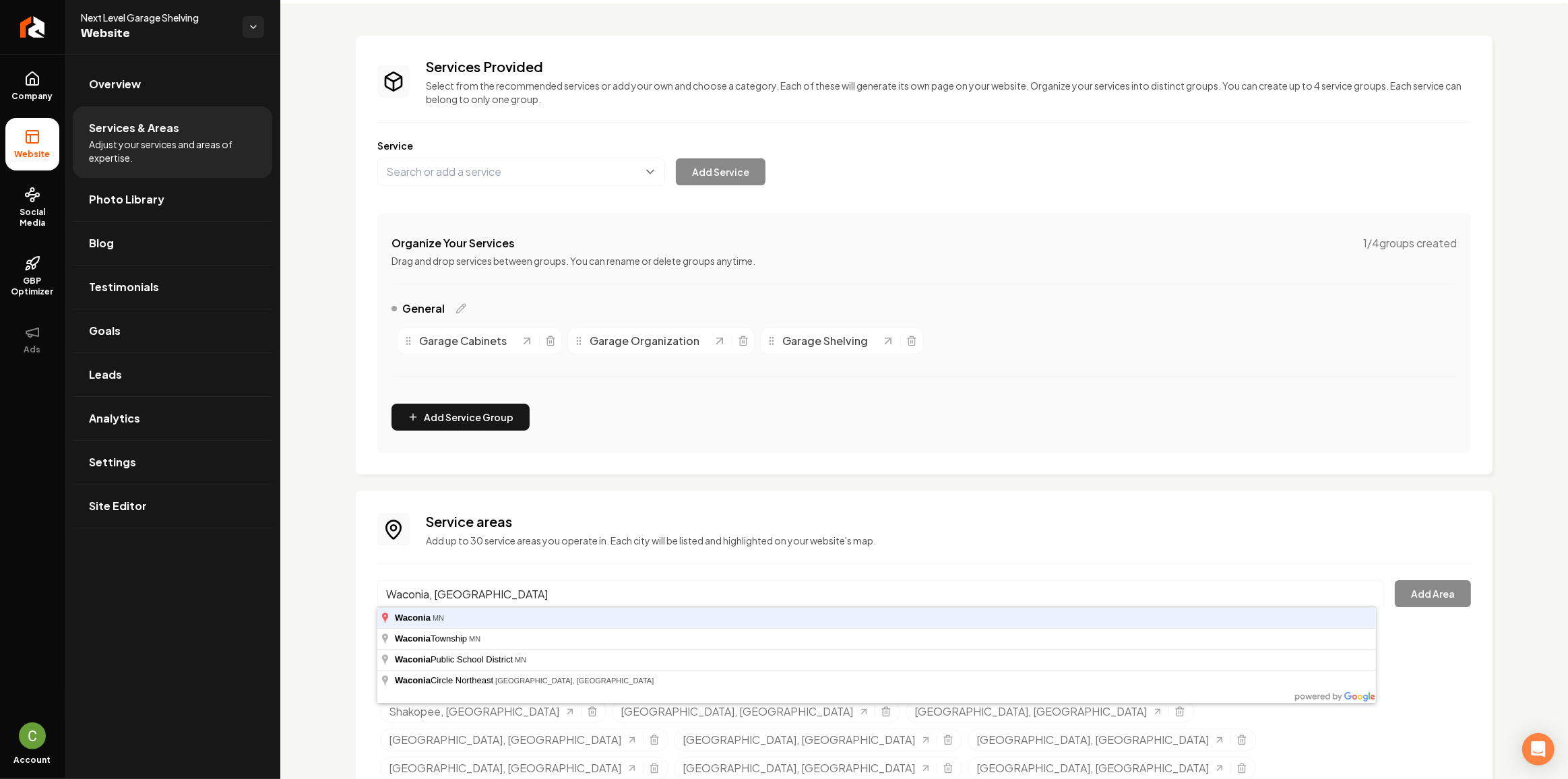
type input "Waconia, [GEOGRAPHIC_DATA]"
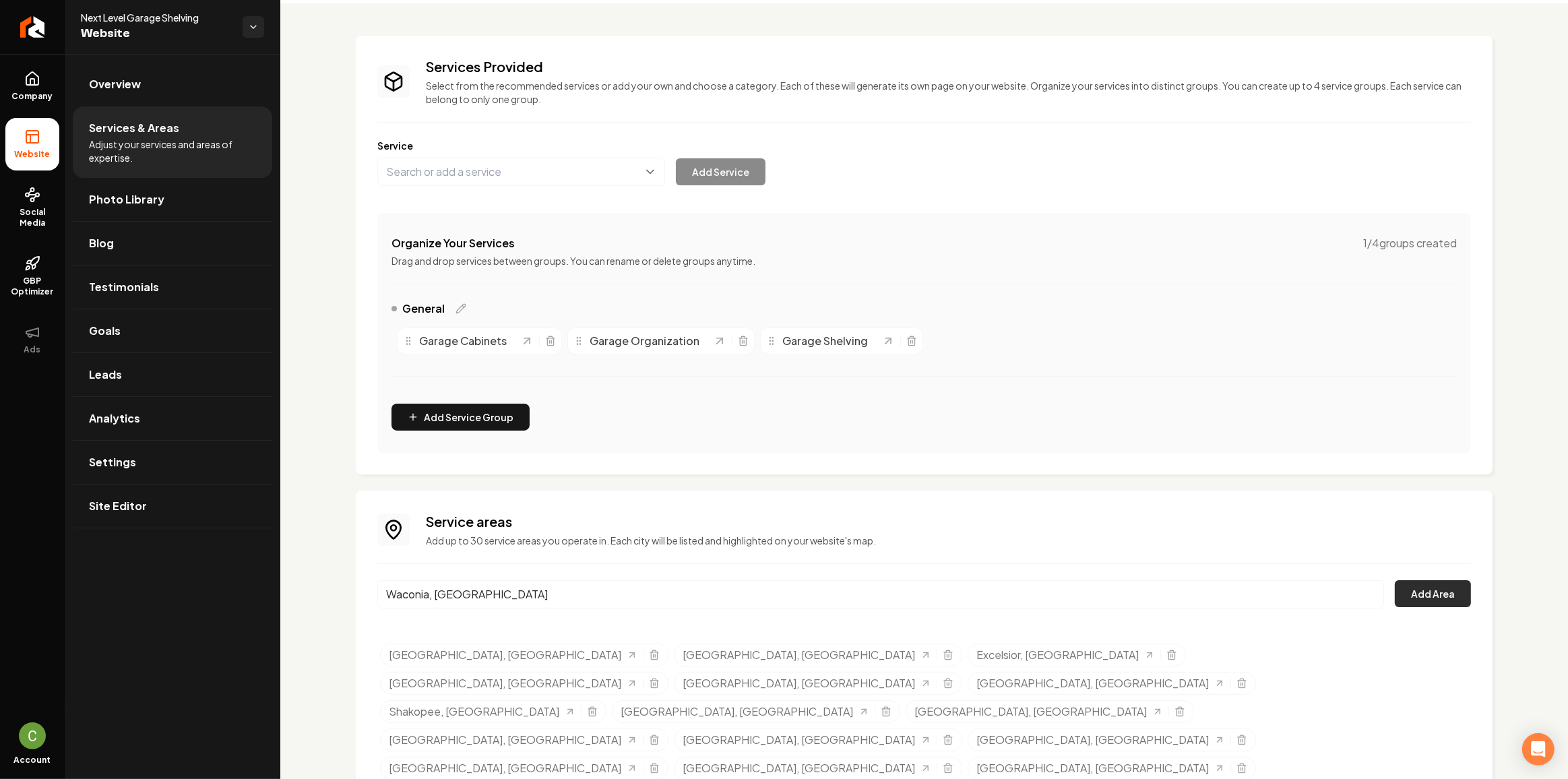
click at [1414, 591] on button "Add Area" at bounding box center [1433, 594] width 76 height 27
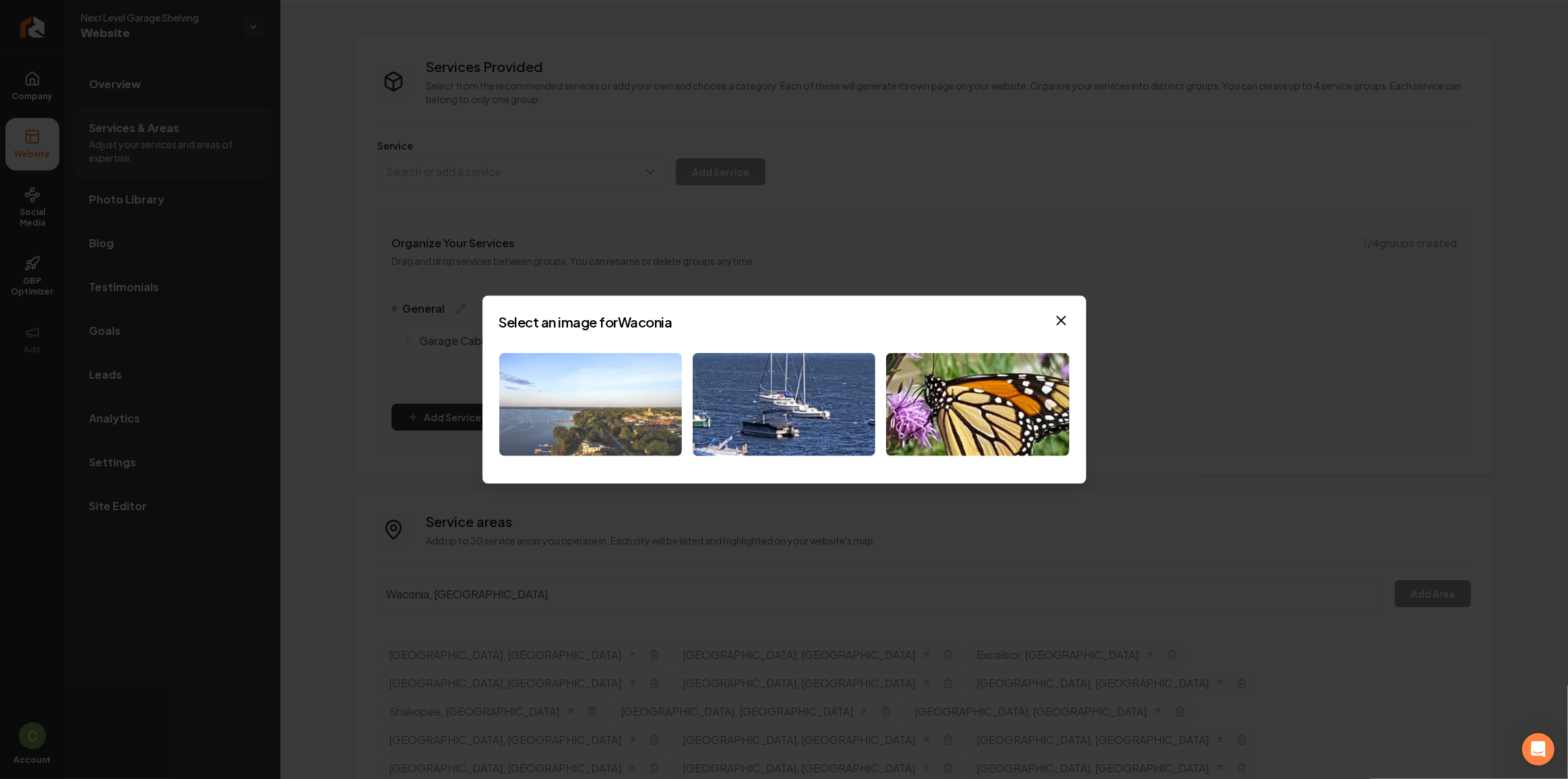
click at [626, 383] on img at bounding box center [590, 405] width 183 height 103
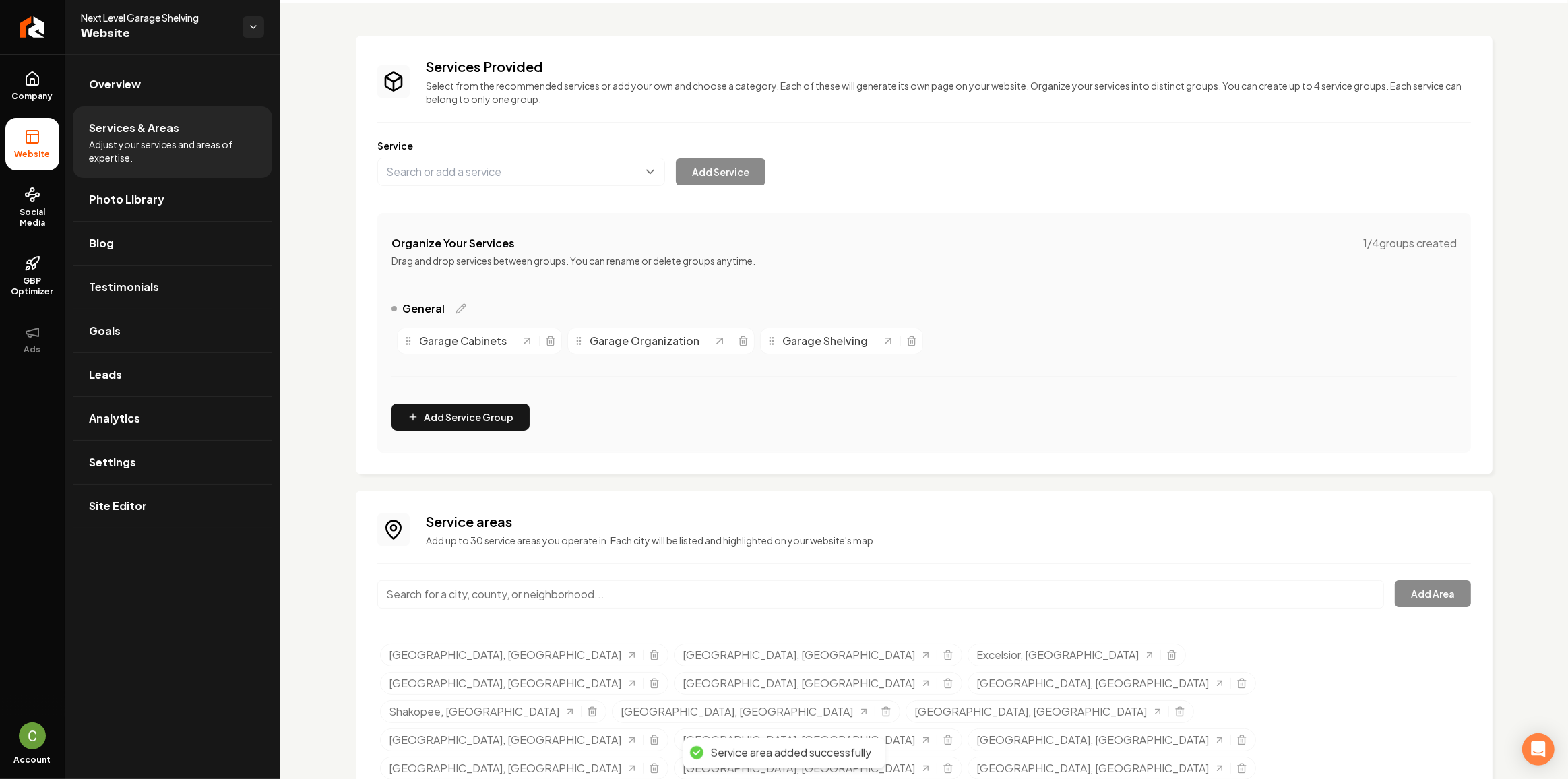
click at [502, 600] on input "Main content area" at bounding box center [880, 595] width 1007 height 29
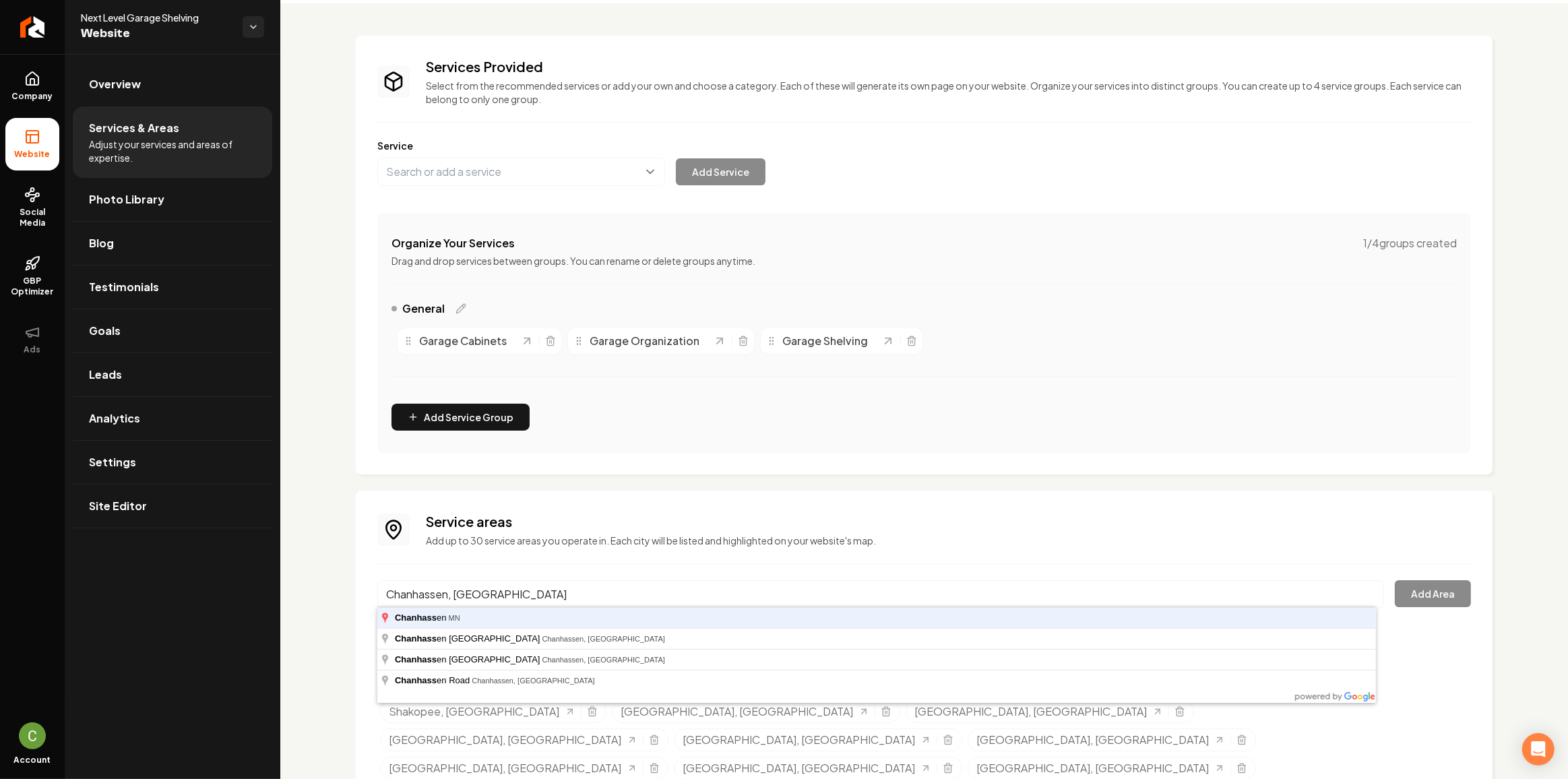
type input "Chanhassen, [GEOGRAPHIC_DATA]"
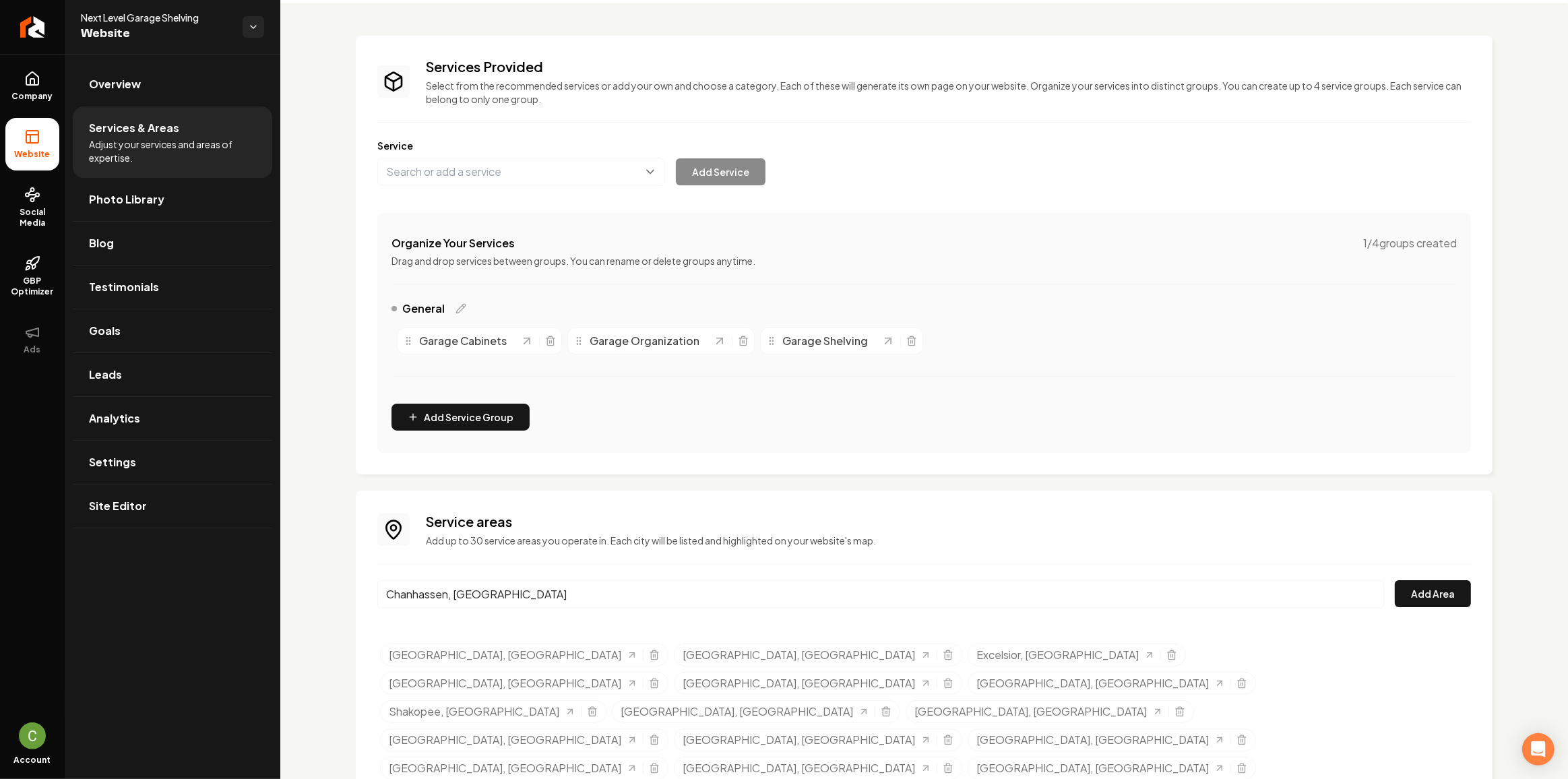
click at [1436, 578] on div "Service areas Add up to 30 service areas you operate in. Each city will be list…" at bounding box center [924, 663] width 1094 height 301
click at [1431, 589] on button "Add Area" at bounding box center [1433, 594] width 76 height 27
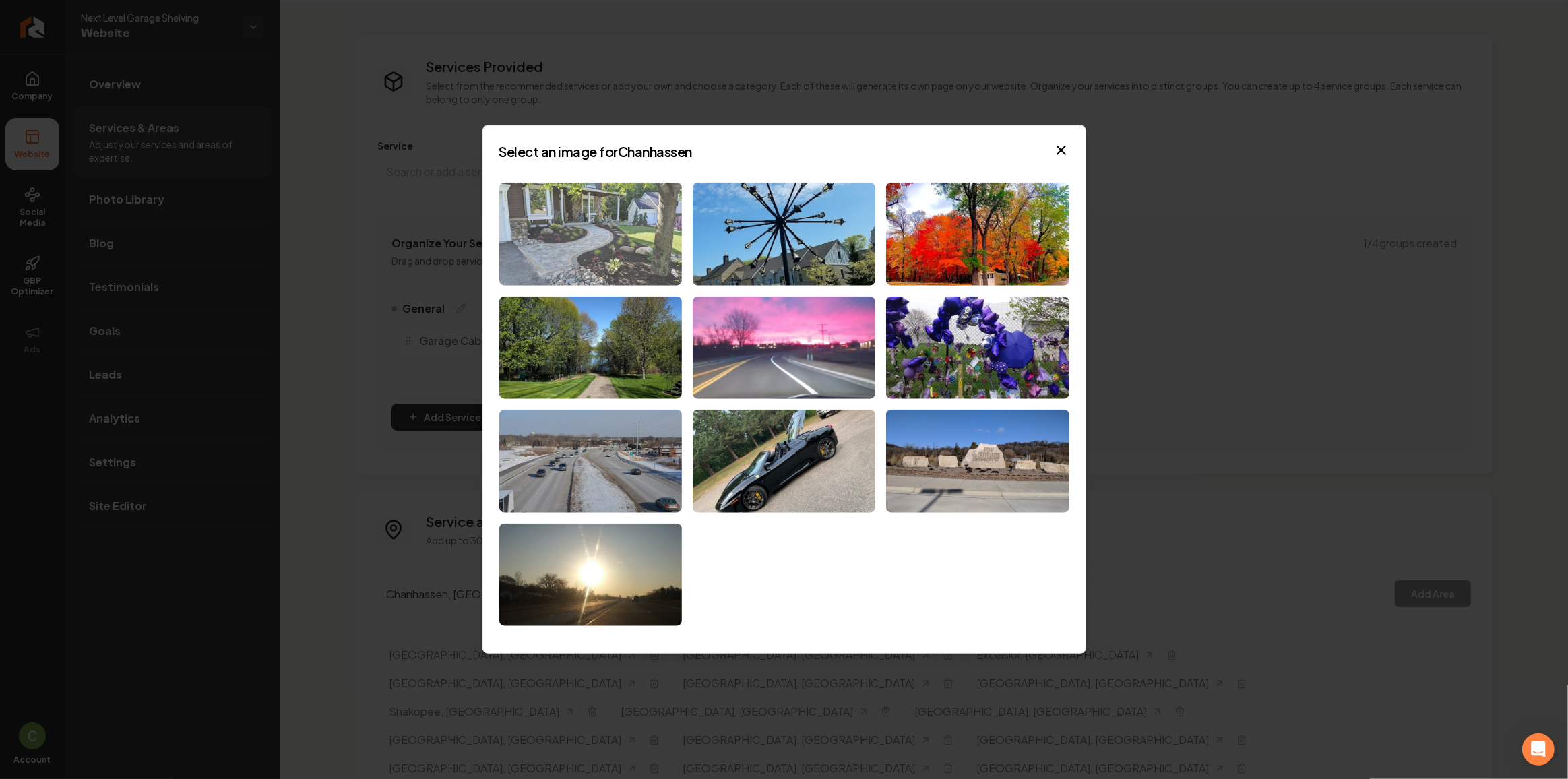
click at [617, 245] on img at bounding box center [590, 235] width 183 height 103
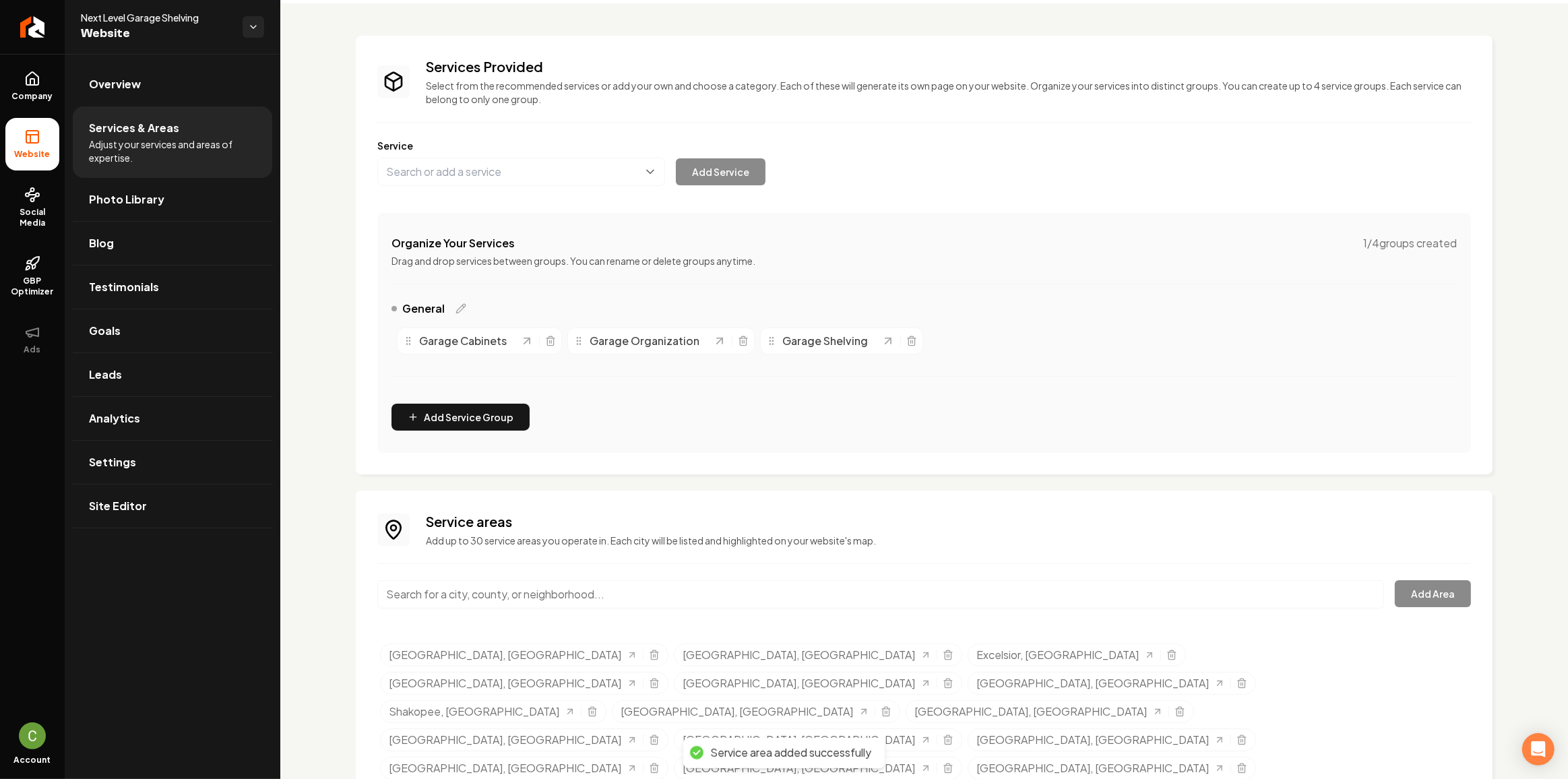
click at [464, 614] on div "Main content area" at bounding box center [880, 602] width 1007 height 44
click at [464, 587] on input "Main content area" at bounding box center [880, 595] width 1007 height 29
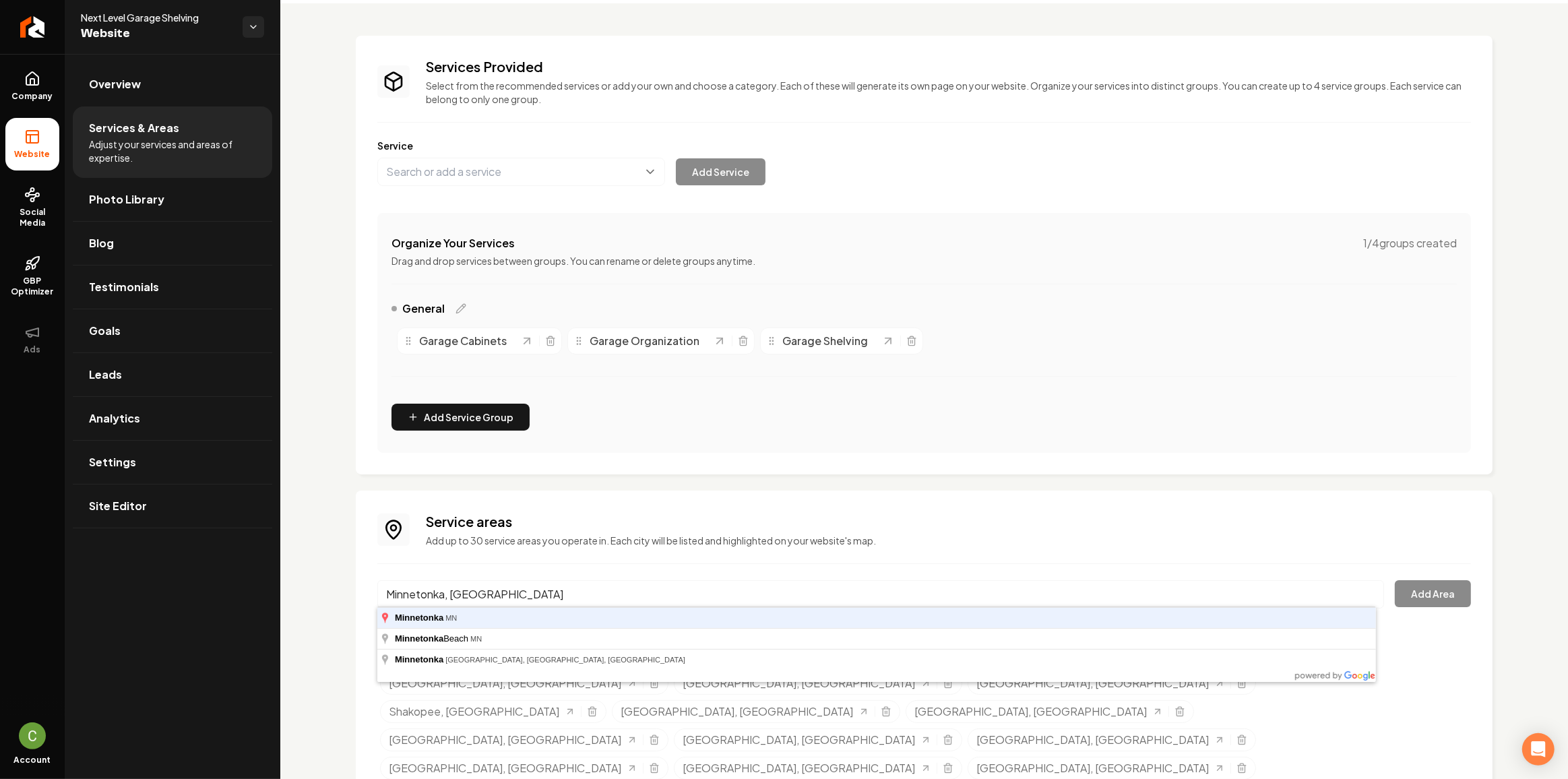
type input "Minnetonka, [GEOGRAPHIC_DATA]"
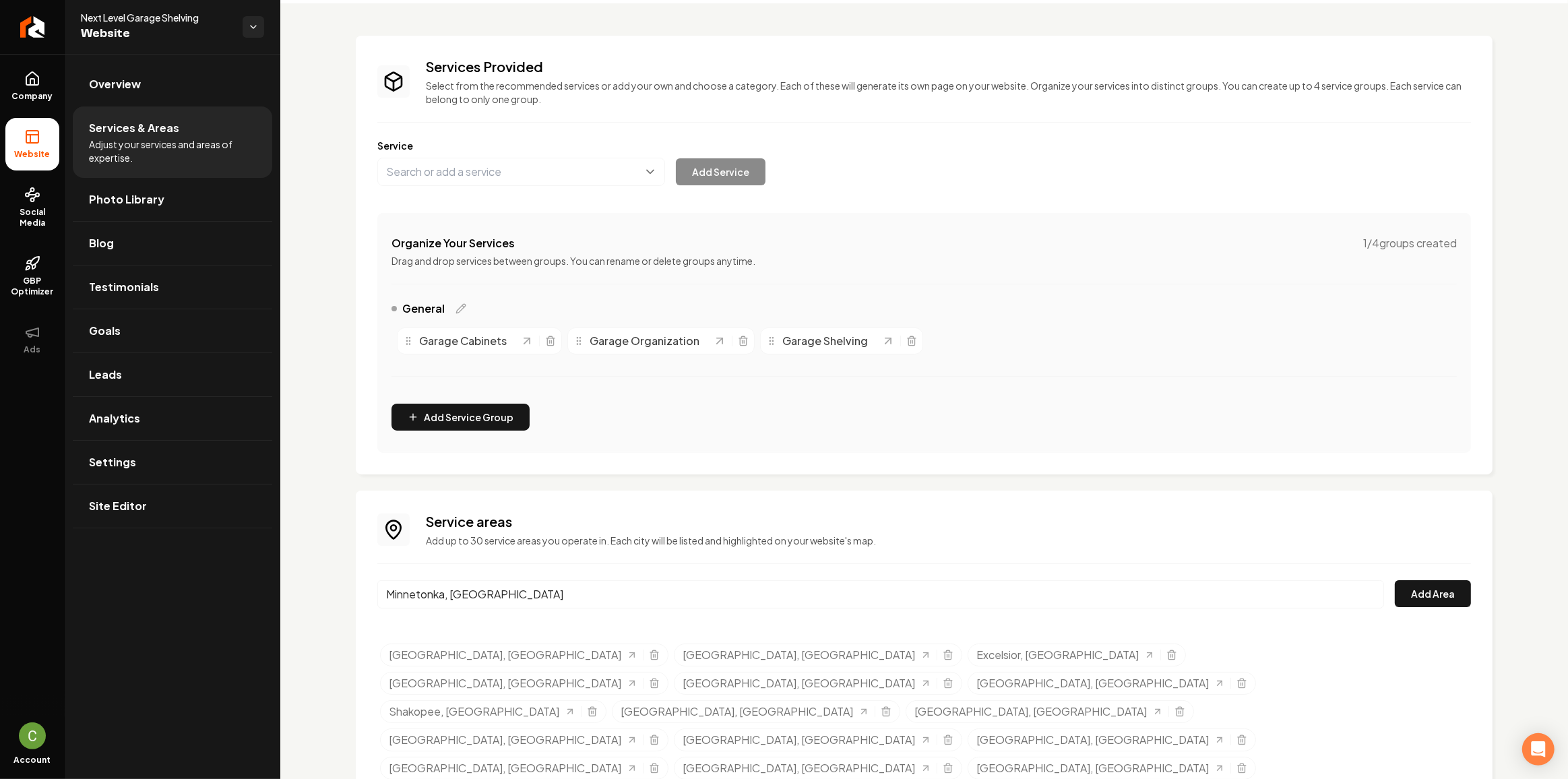
click at [1447, 607] on div "Minnetonka, MN Add Area" at bounding box center [924, 602] width 1094 height 44
click at [1430, 597] on button "Add Area" at bounding box center [1433, 594] width 76 height 27
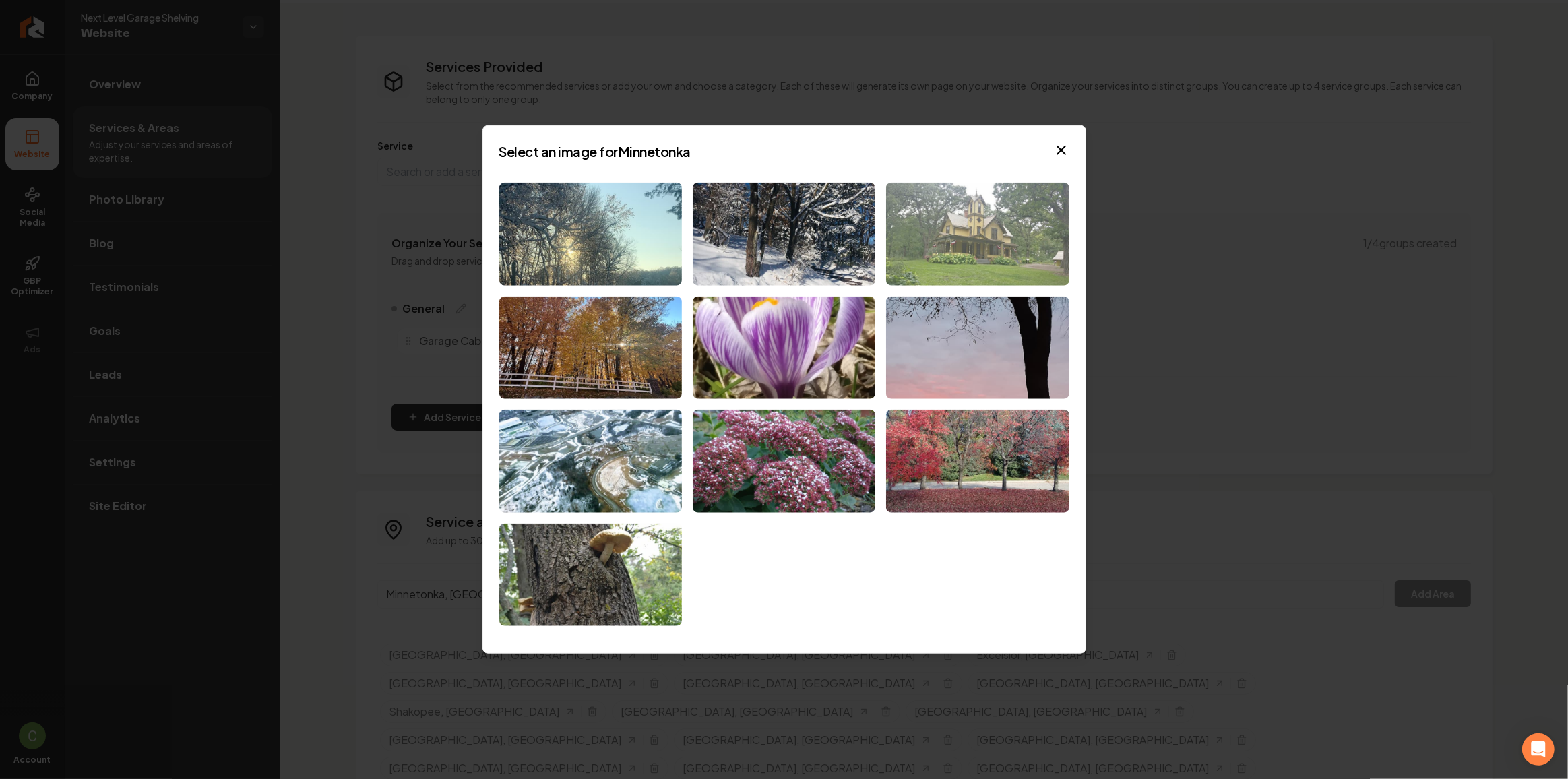
click at [946, 239] on img at bounding box center [977, 235] width 183 height 103
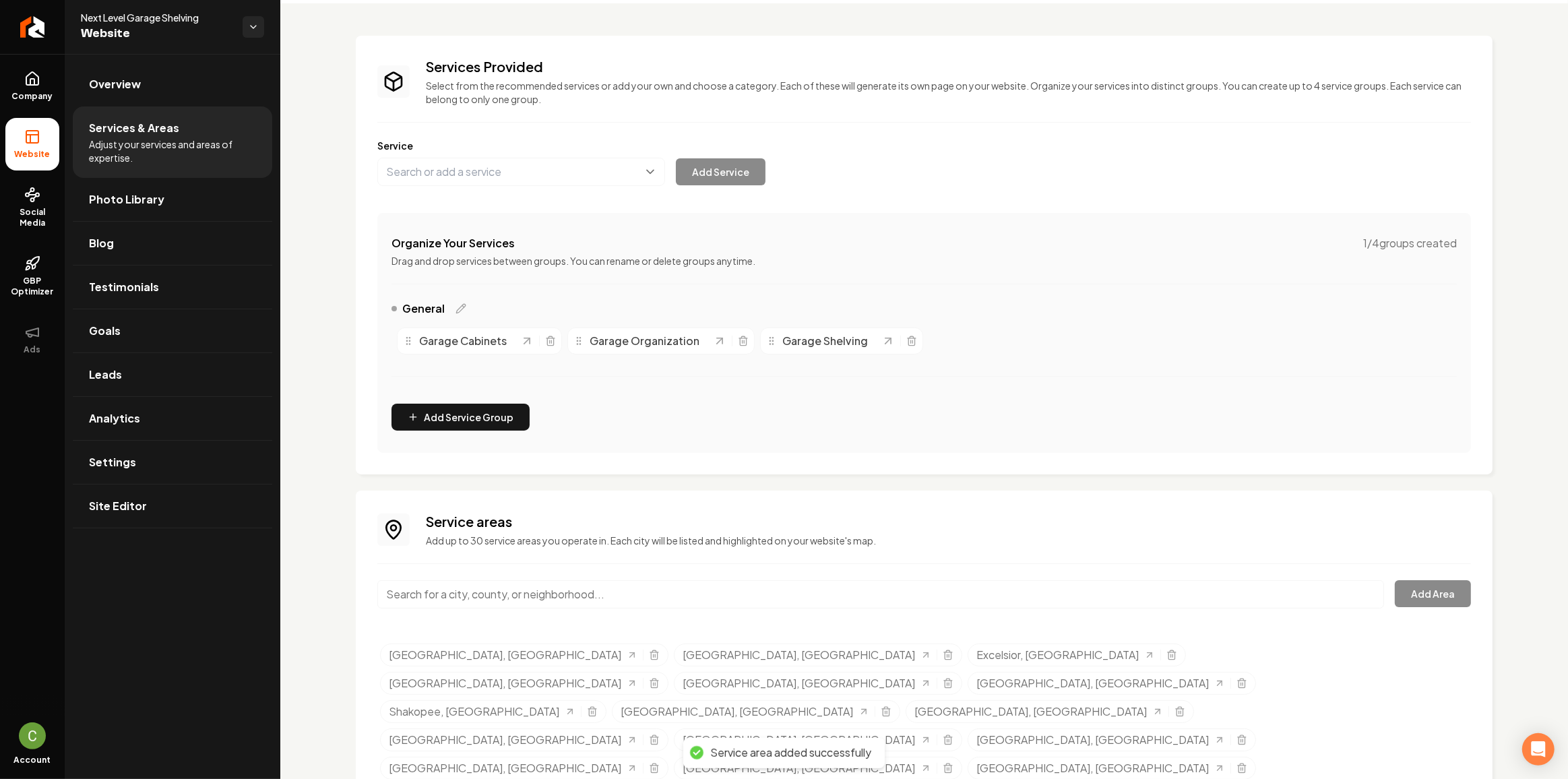
click at [505, 603] on input "Main content area" at bounding box center [880, 595] width 1007 height 29
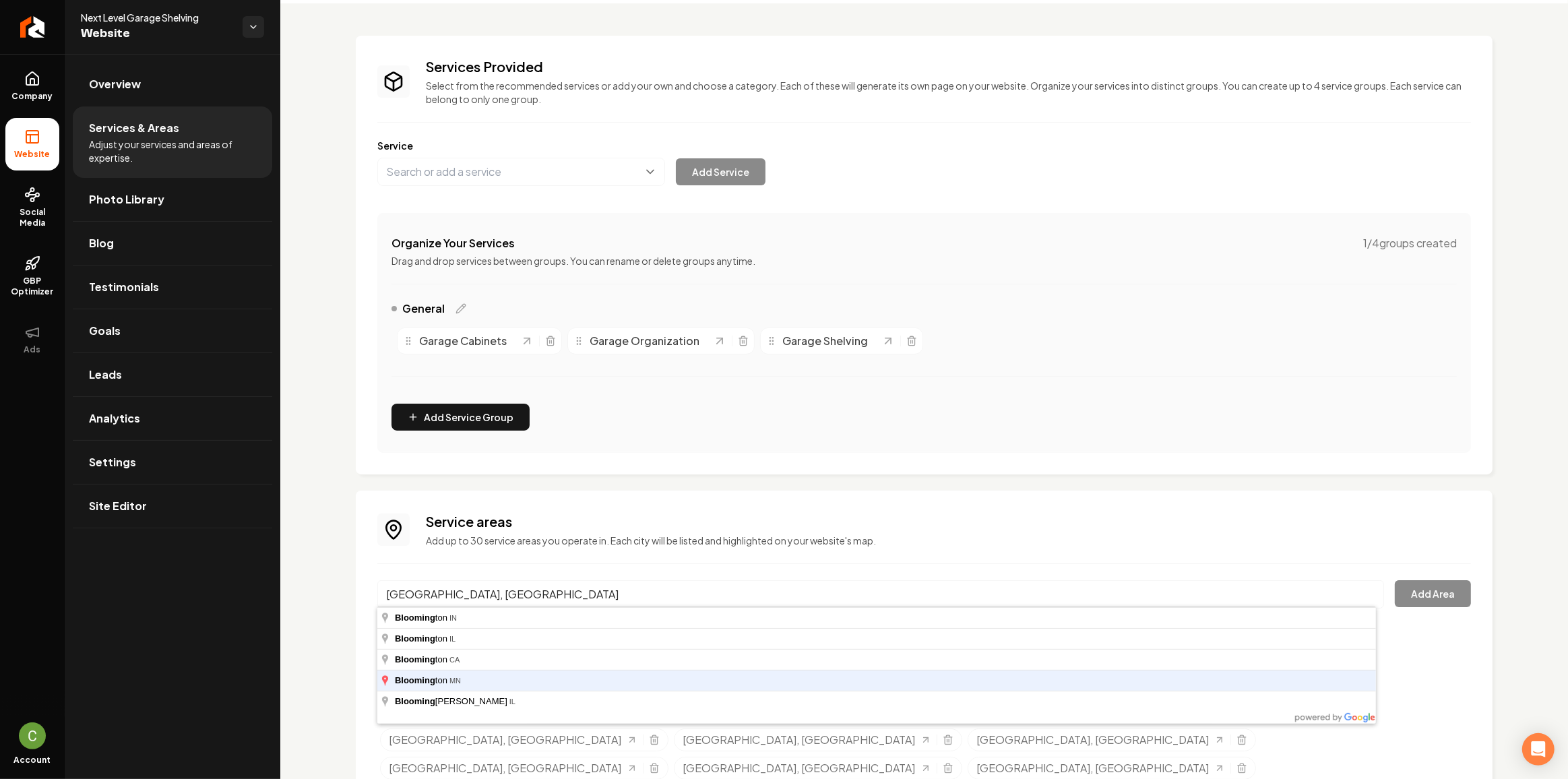
type input "[GEOGRAPHIC_DATA], [GEOGRAPHIC_DATA]"
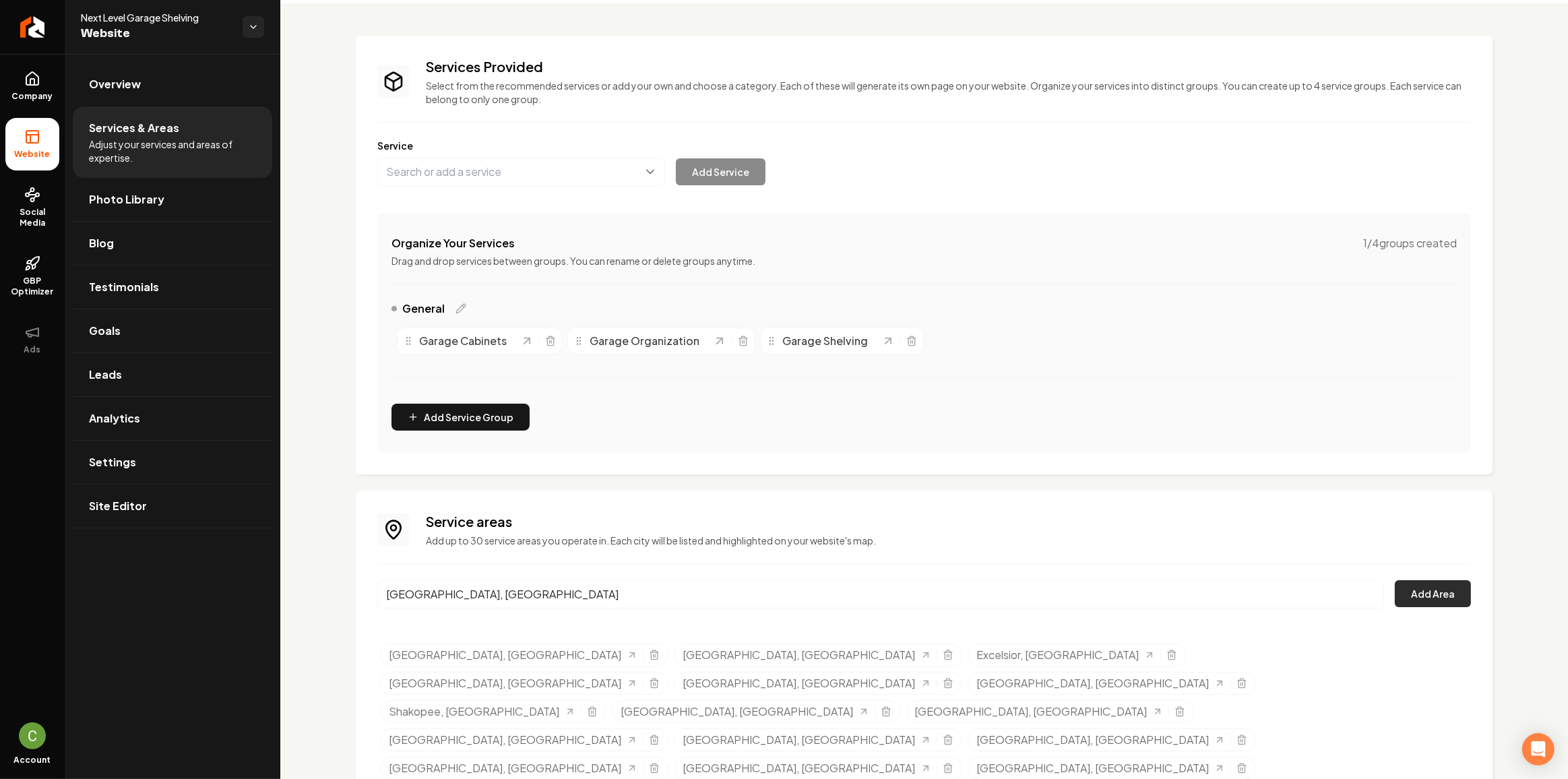
click at [1419, 598] on button "Add Area" at bounding box center [1433, 594] width 76 height 27
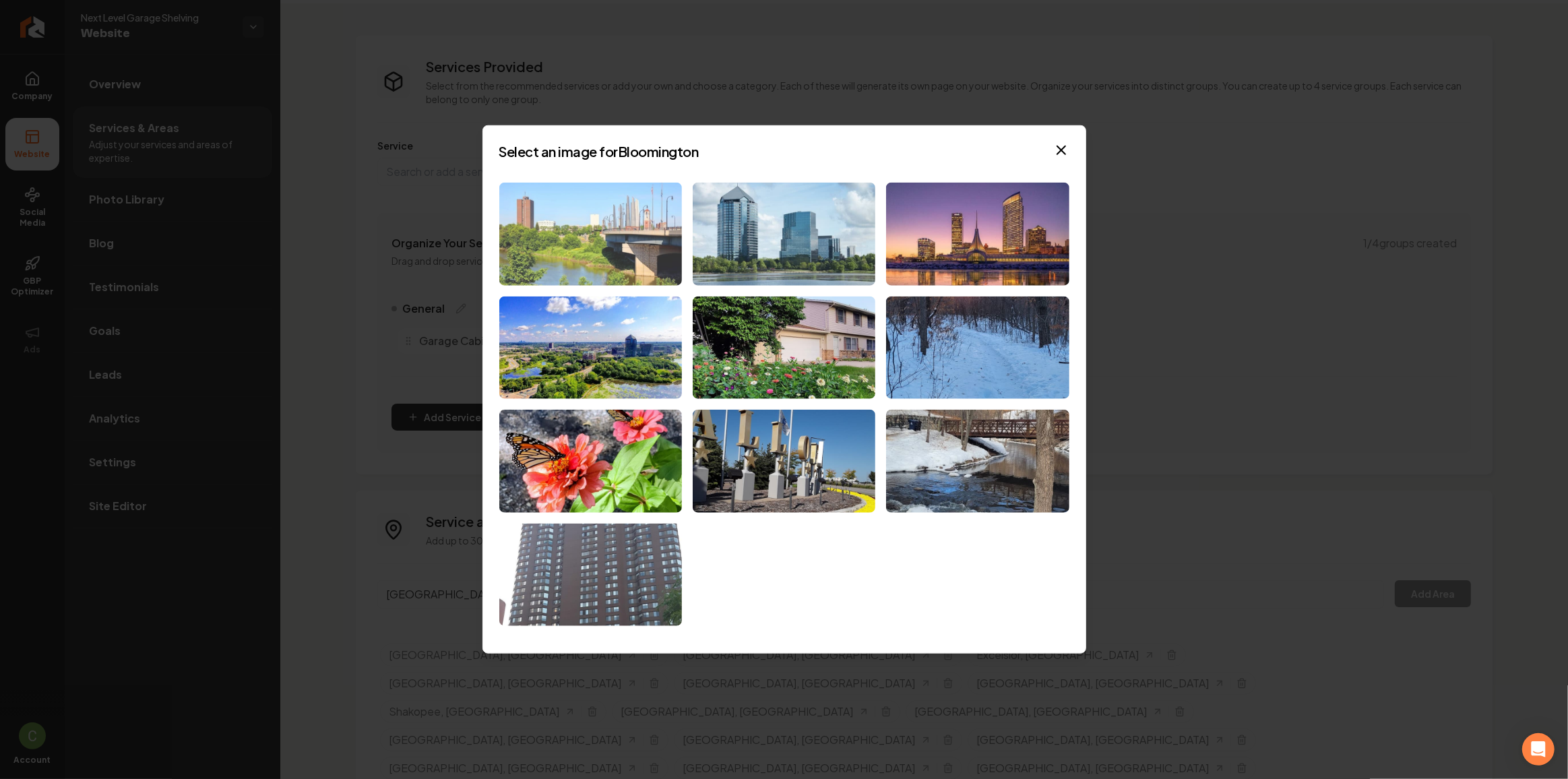
click at [650, 243] on img at bounding box center [590, 235] width 183 height 103
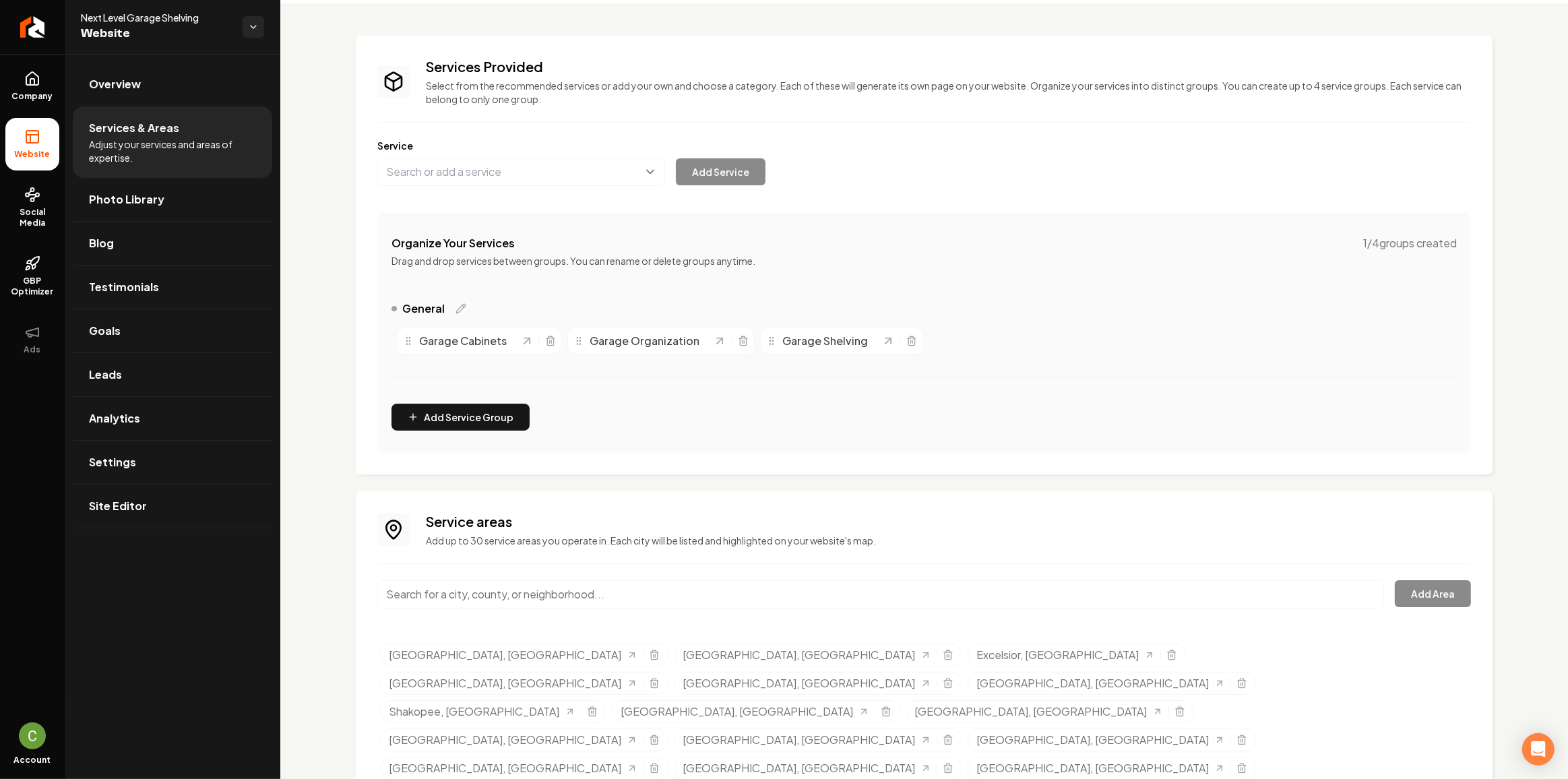
click at [535, 594] on input "Main content area" at bounding box center [880, 595] width 1007 height 29
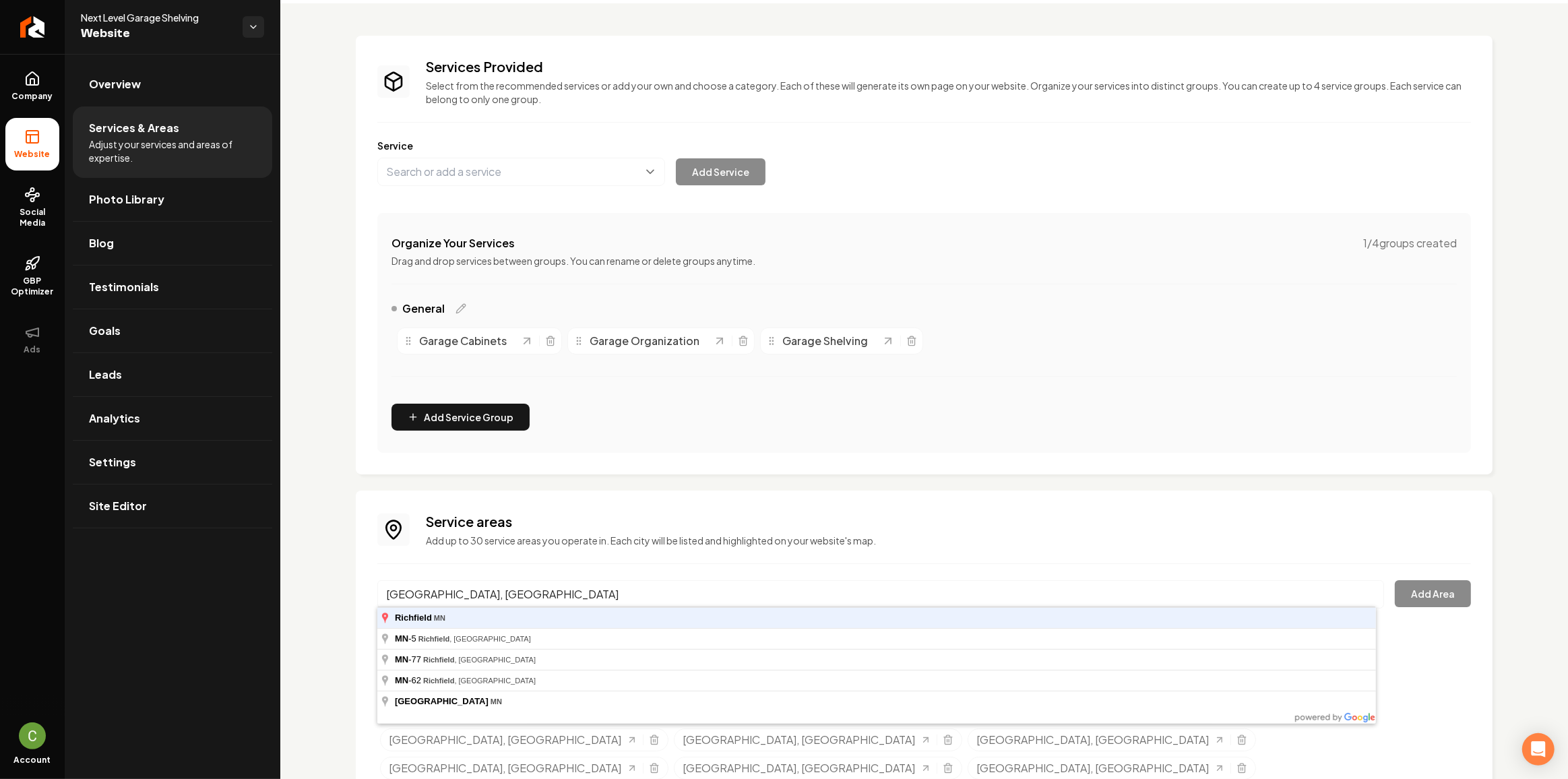
type input "[GEOGRAPHIC_DATA], [GEOGRAPHIC_DATA]"
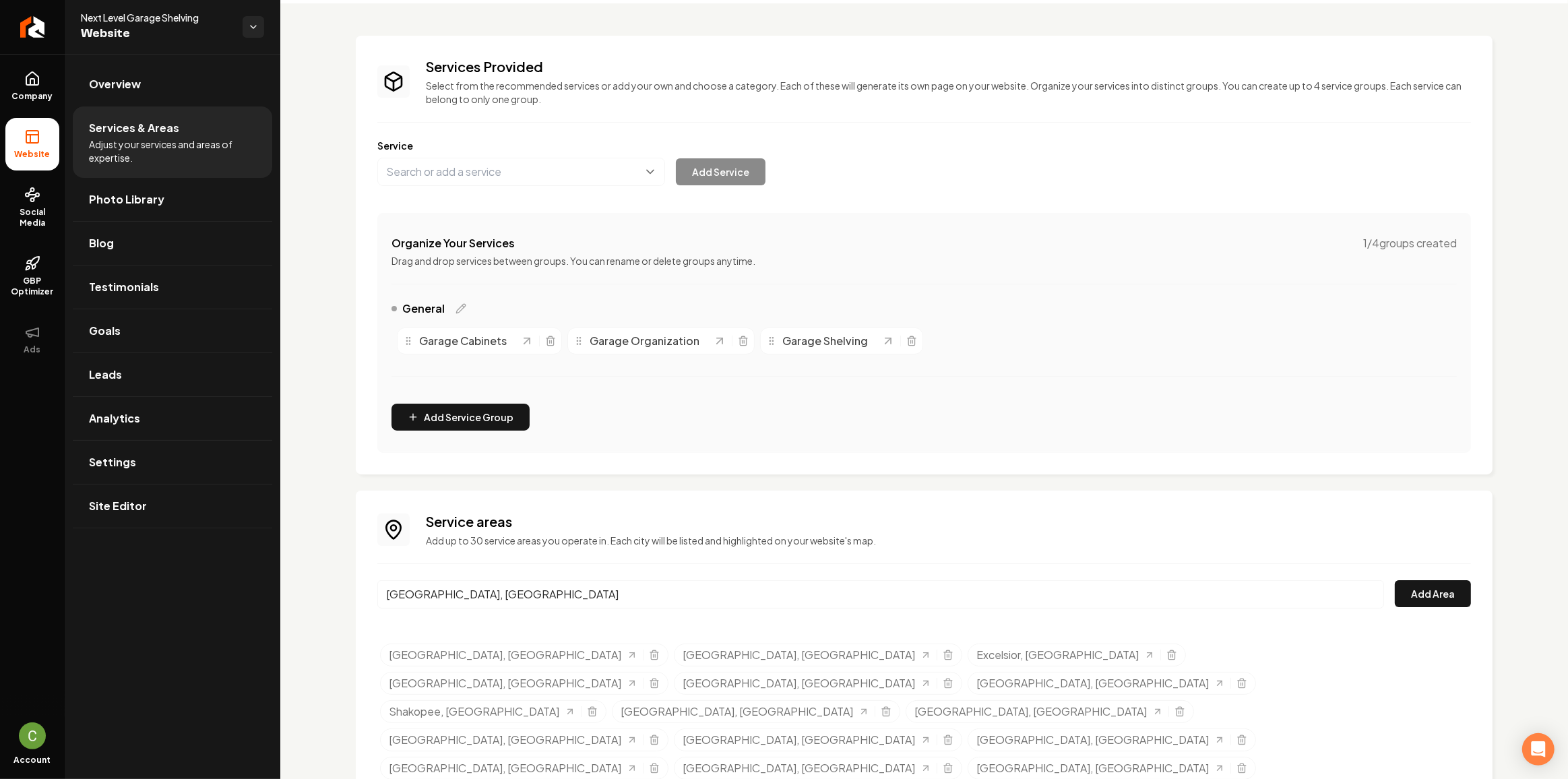
click at [1408, 606] on div "Richfield, MN Add Area" at bounding box center [924, 602] width 1094 height 44
click at [1408, 604] on button "Add Area" at bounding box center [1433, 594] width 76 height 27
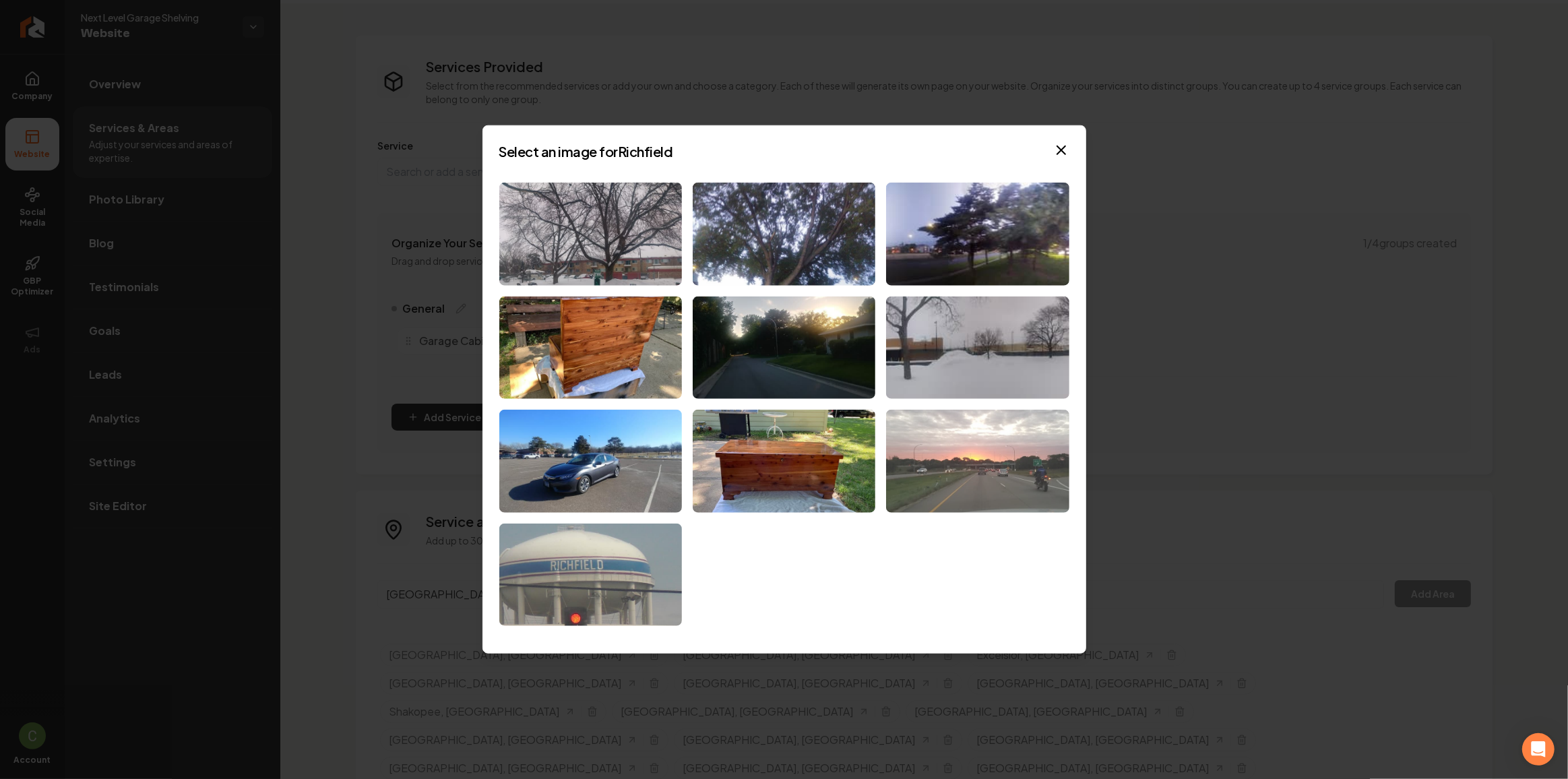
click at [901, 453] on img at bounding box center [977, 462] width 183 height 103
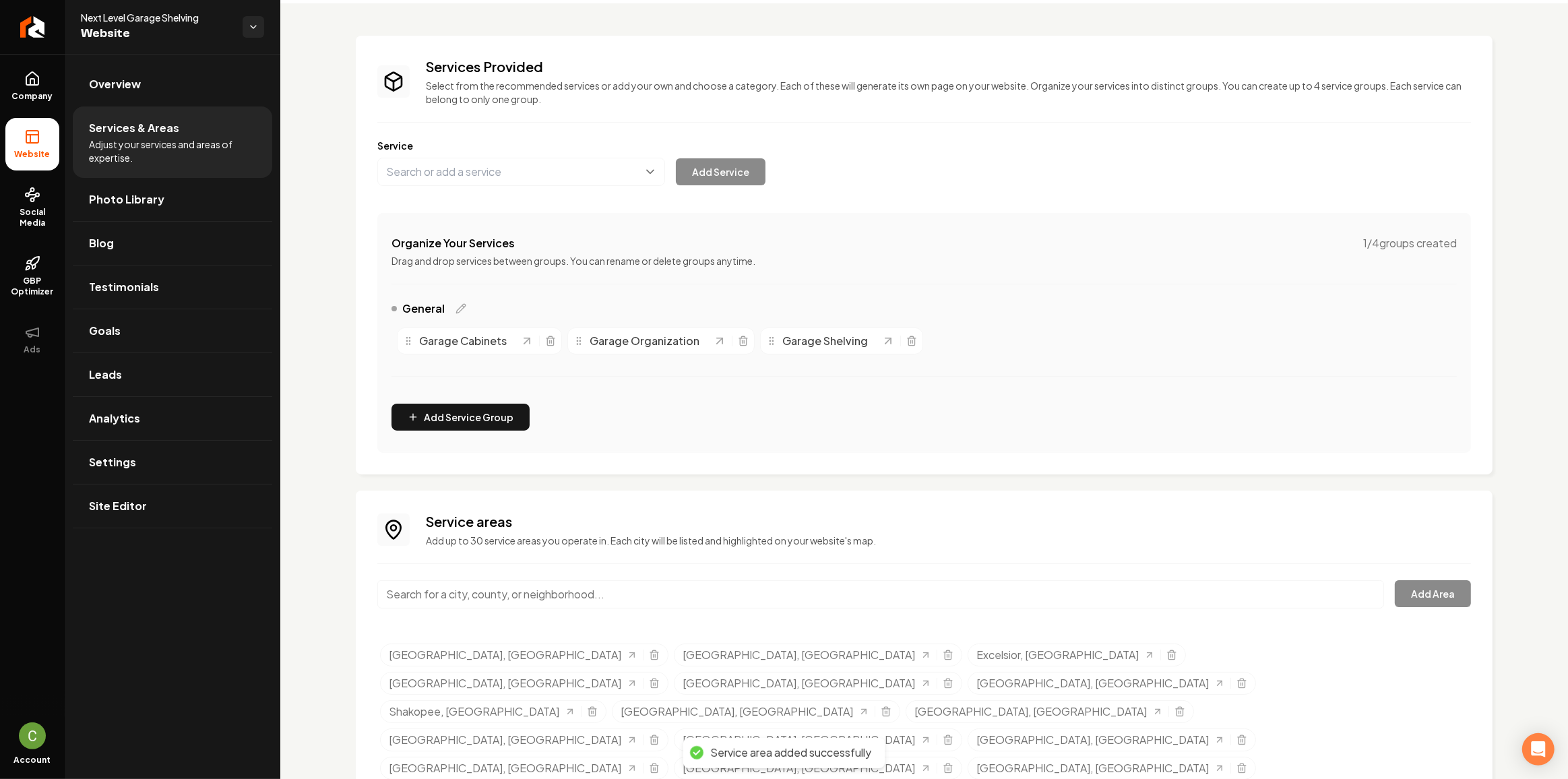
click at [541, 591] on input "Main content area" at bounding box center [880, 595] width 1007 height 29
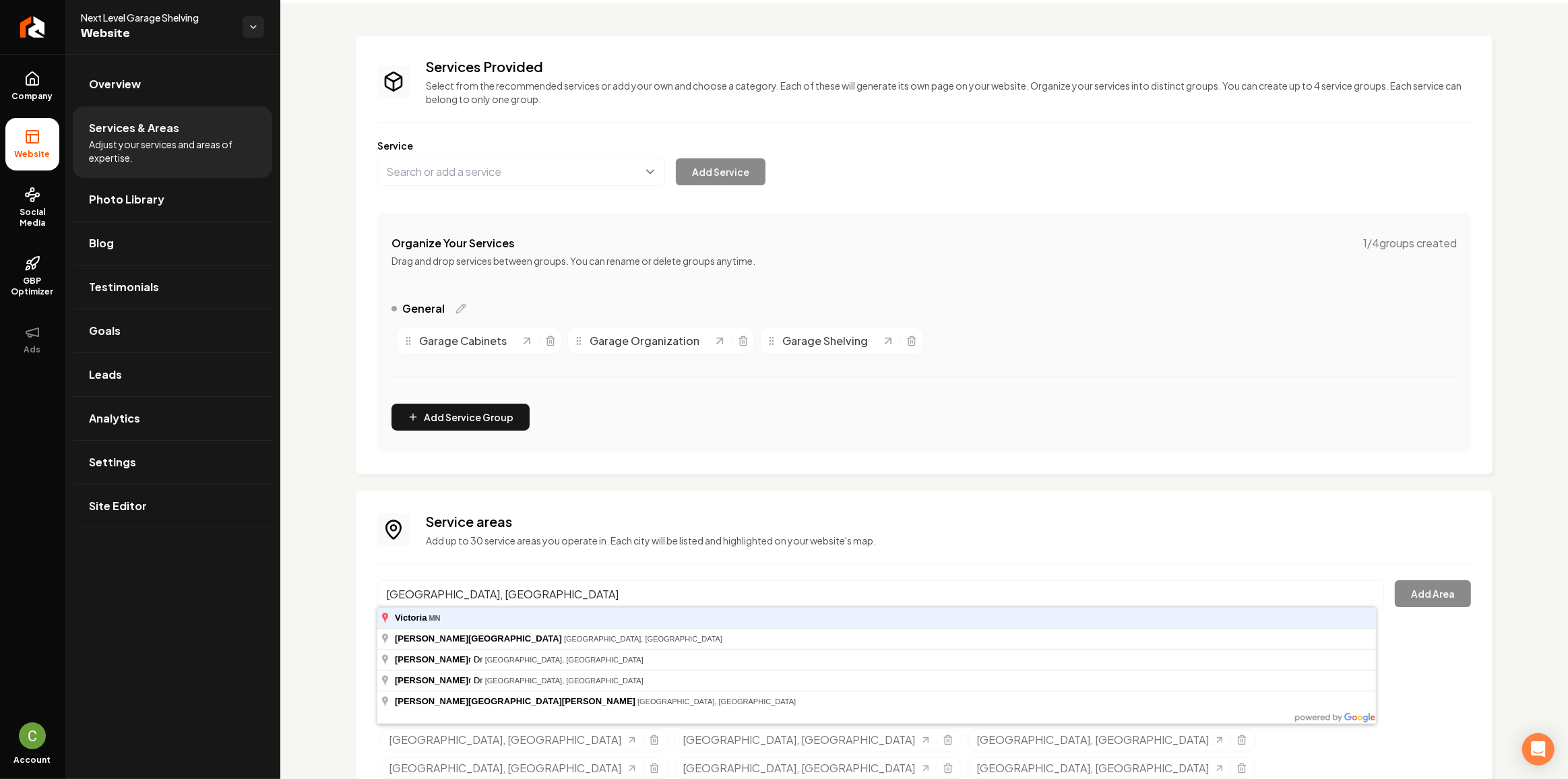
type input "[GEOGRAPHIC_DATA], [GEOGRAPHIC_DATA]"
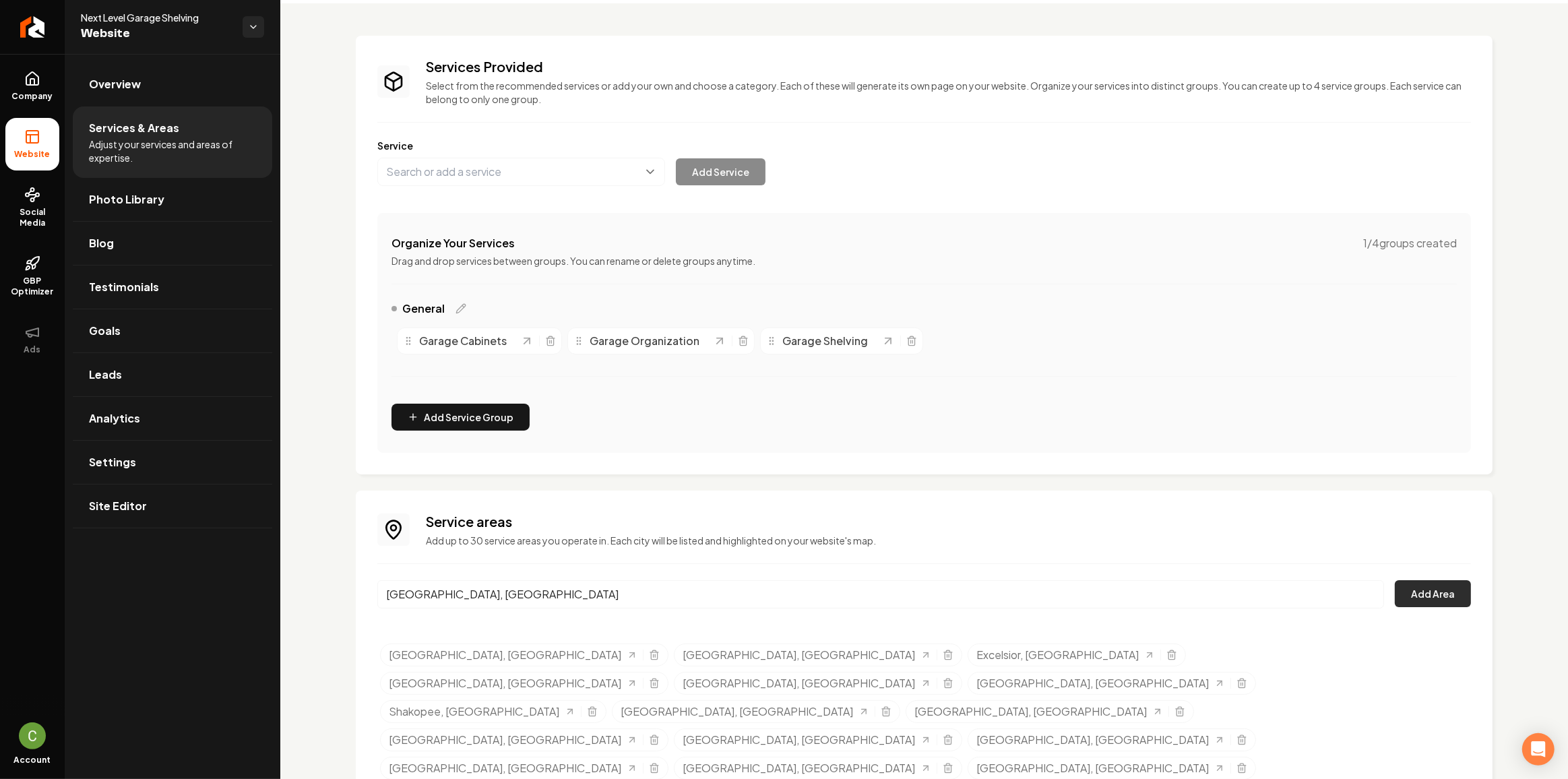
click at [1421, 581] on button "Add Area" at bounding box center [1433, 594] width 76 height 27
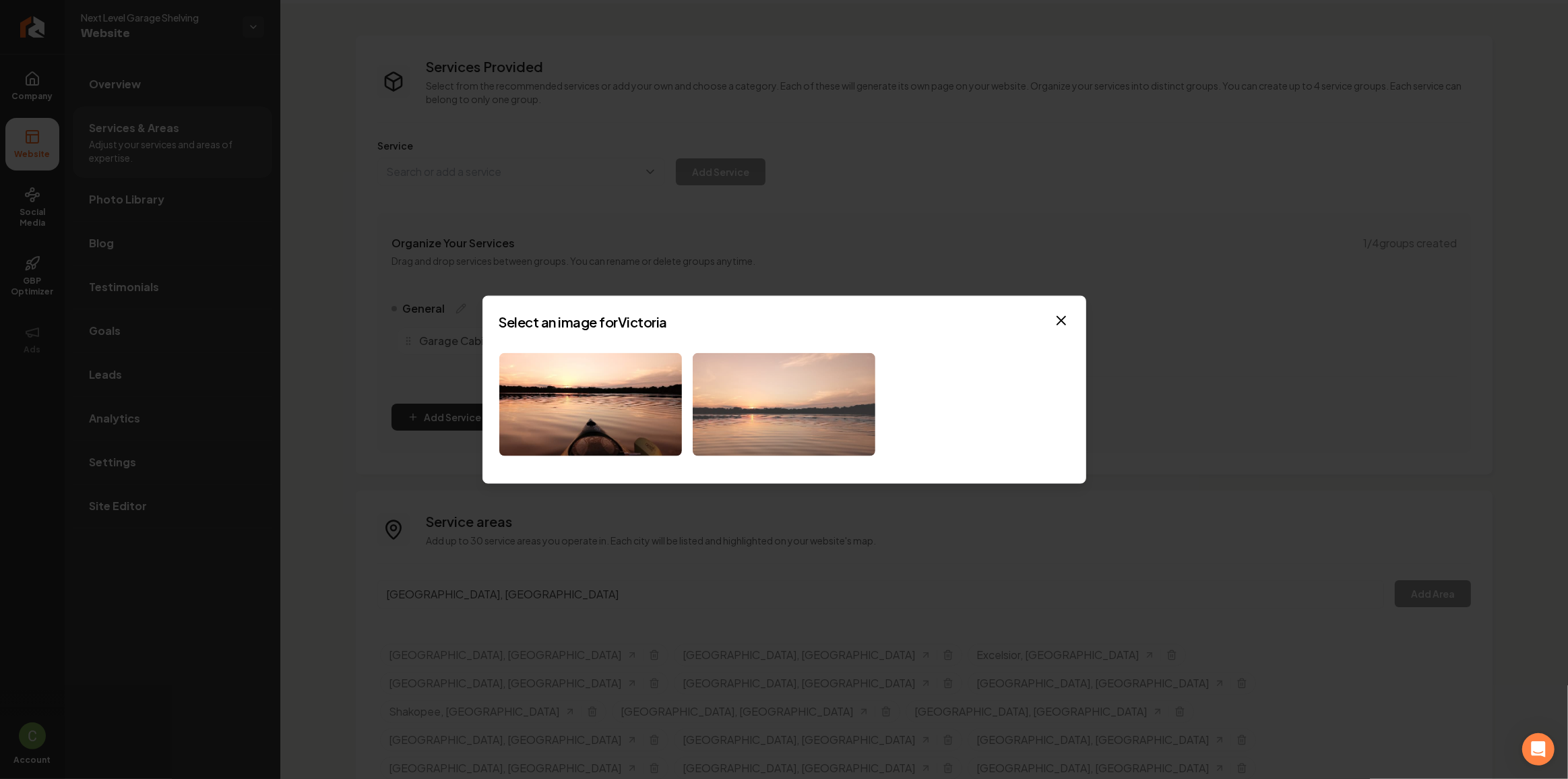
click at [749, 408] on img at bounding box center [783, 405] width 183 height 103
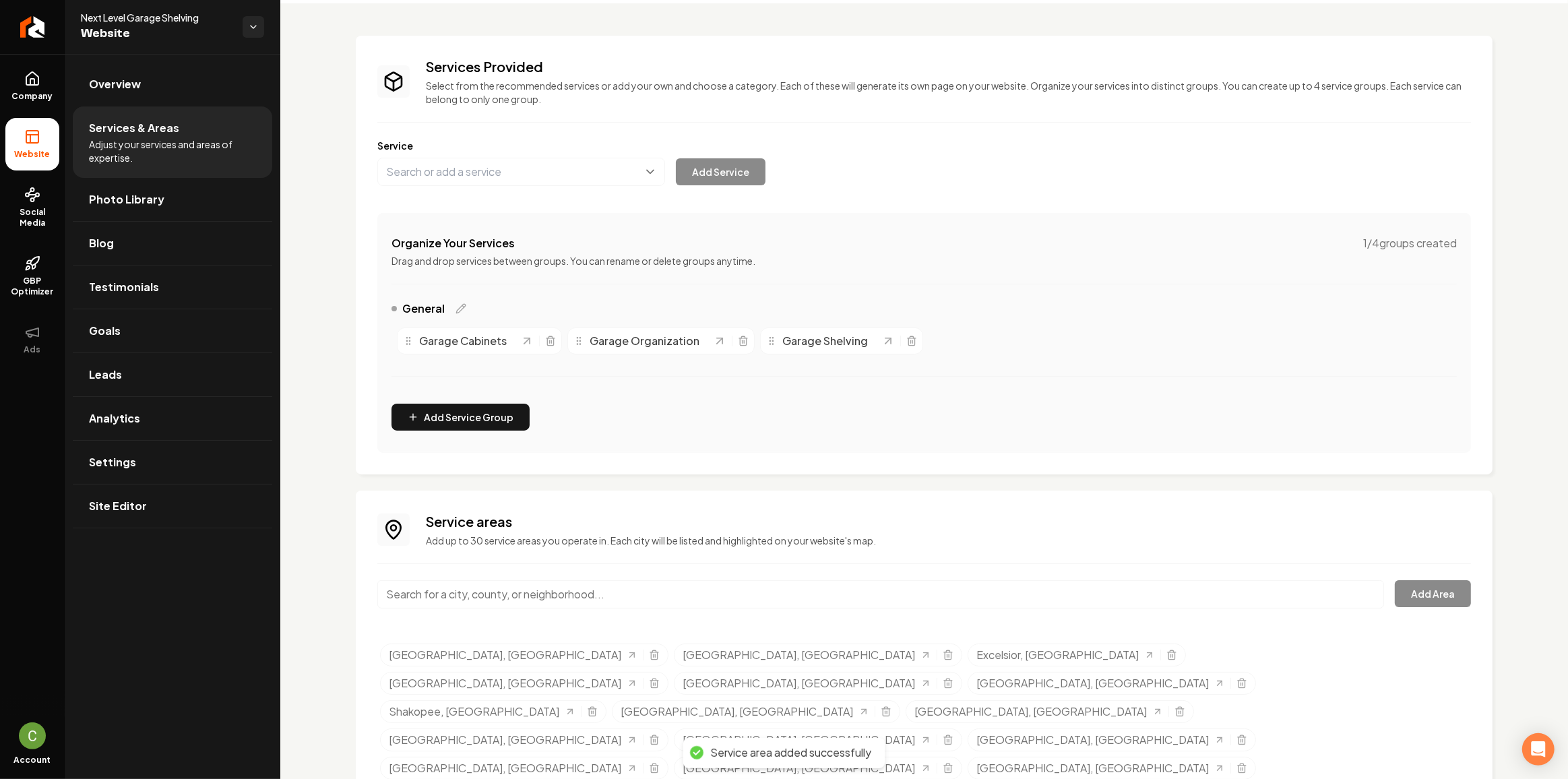
click at [427, 600] on input "Main content area" at bounding box center [880, 595] width 1007 height 29
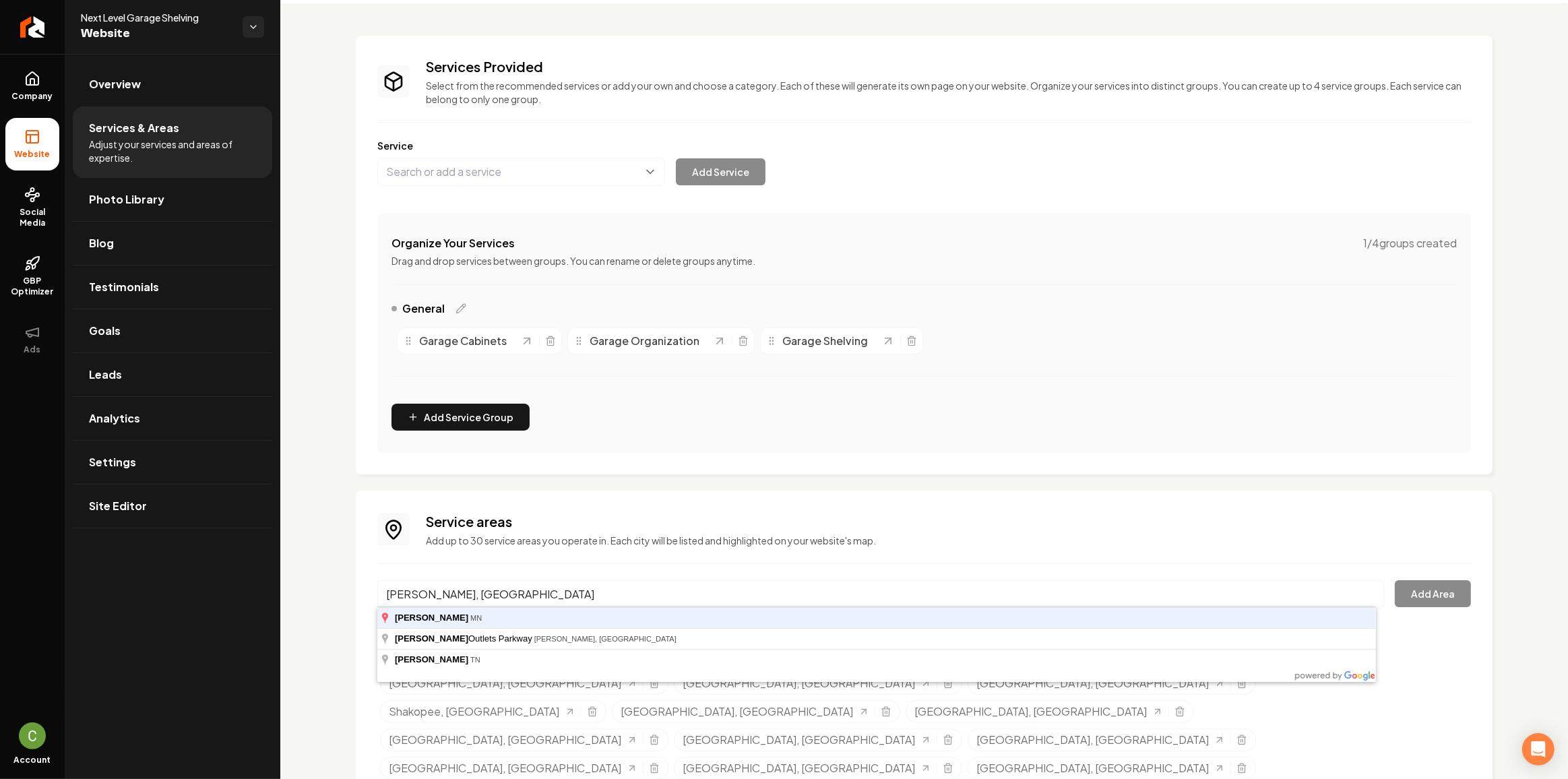
type input "[PERSON_NAME], [GEOGRAPHIC_DATA]"
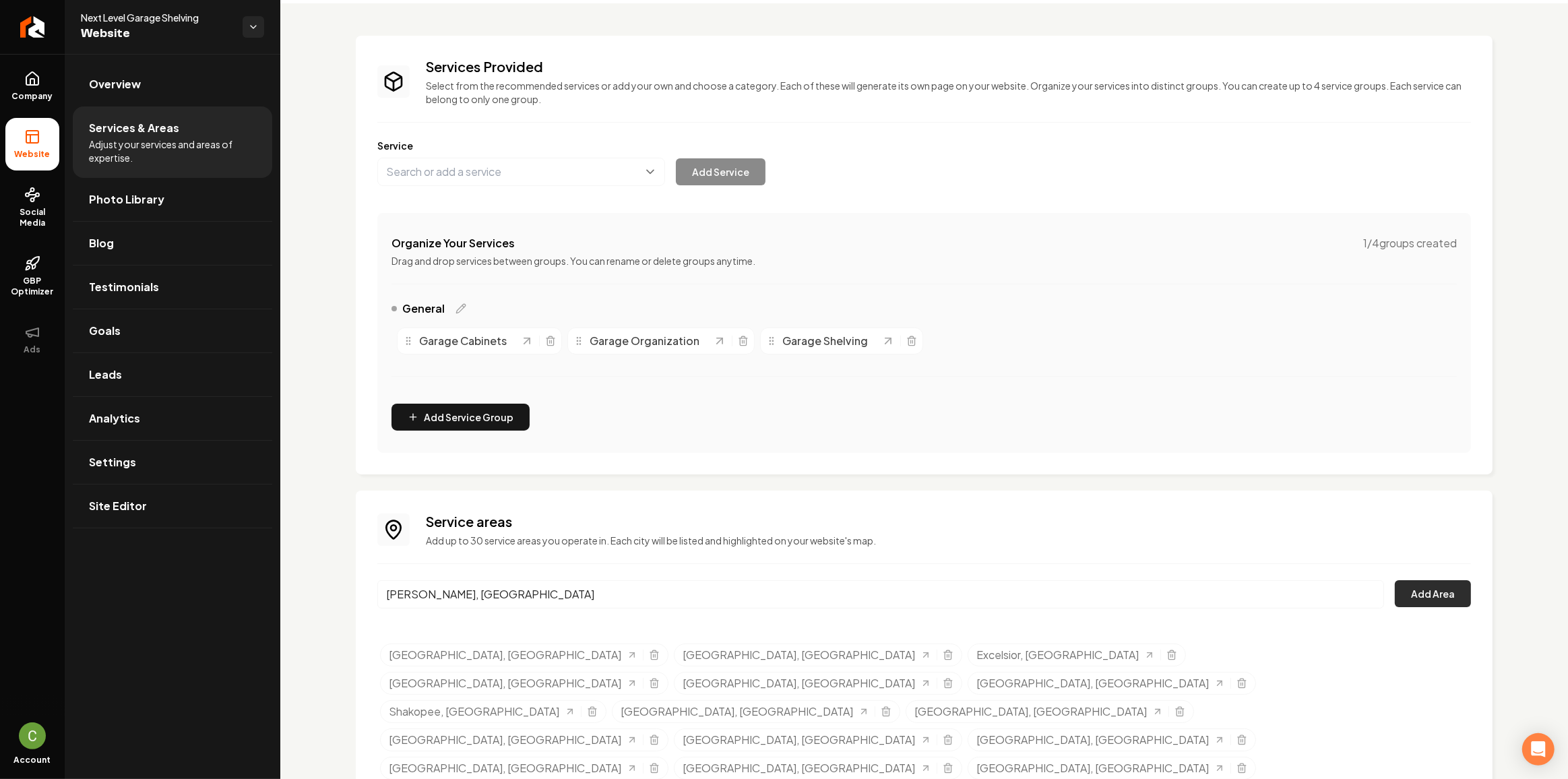
click at [1423, 589] on button "Add Area" at bounding box center [1433, 594] width 76 height 27
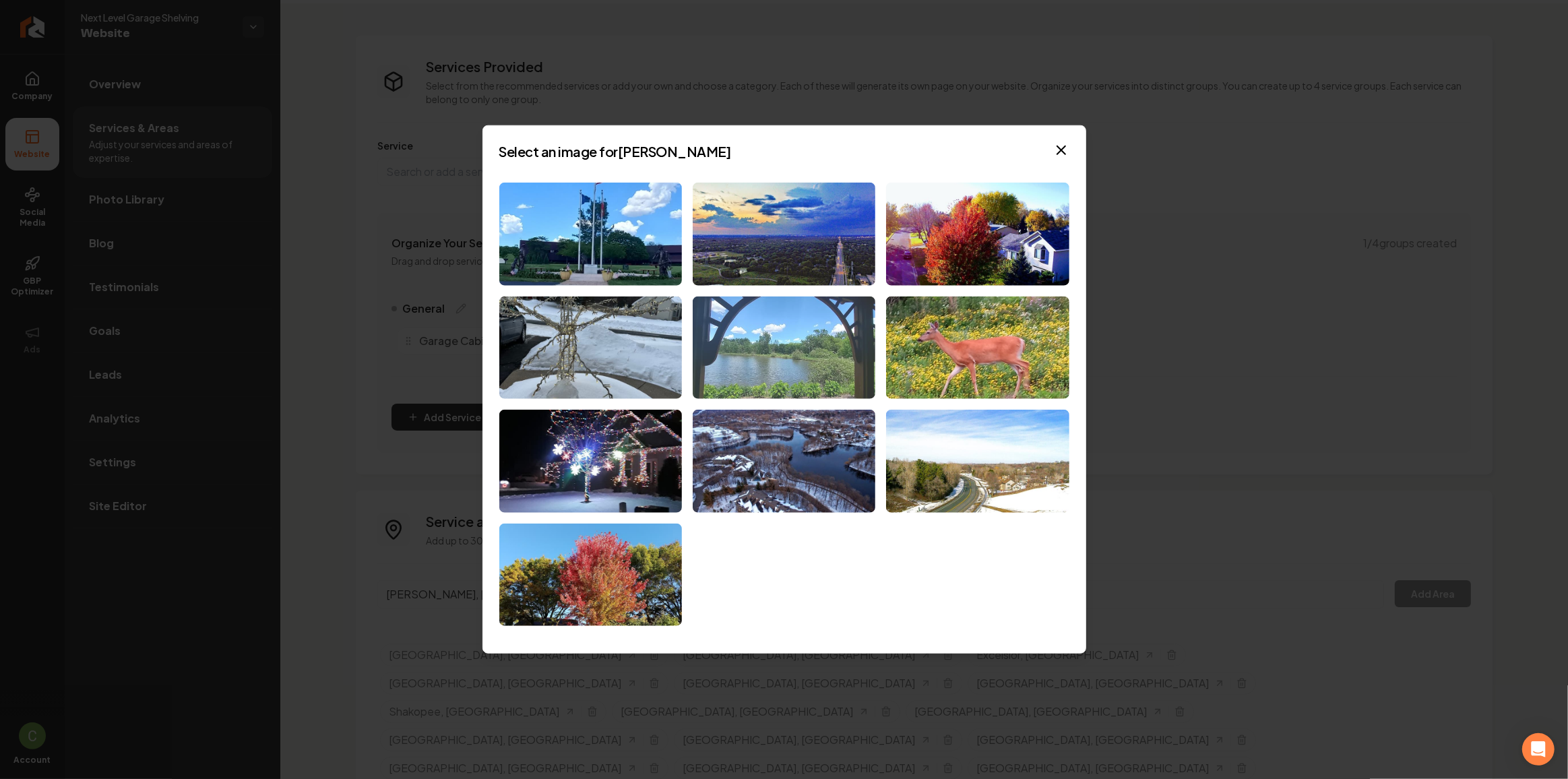
click at [742, 339] on img at bounding box center [783, 347] width 183 height 103
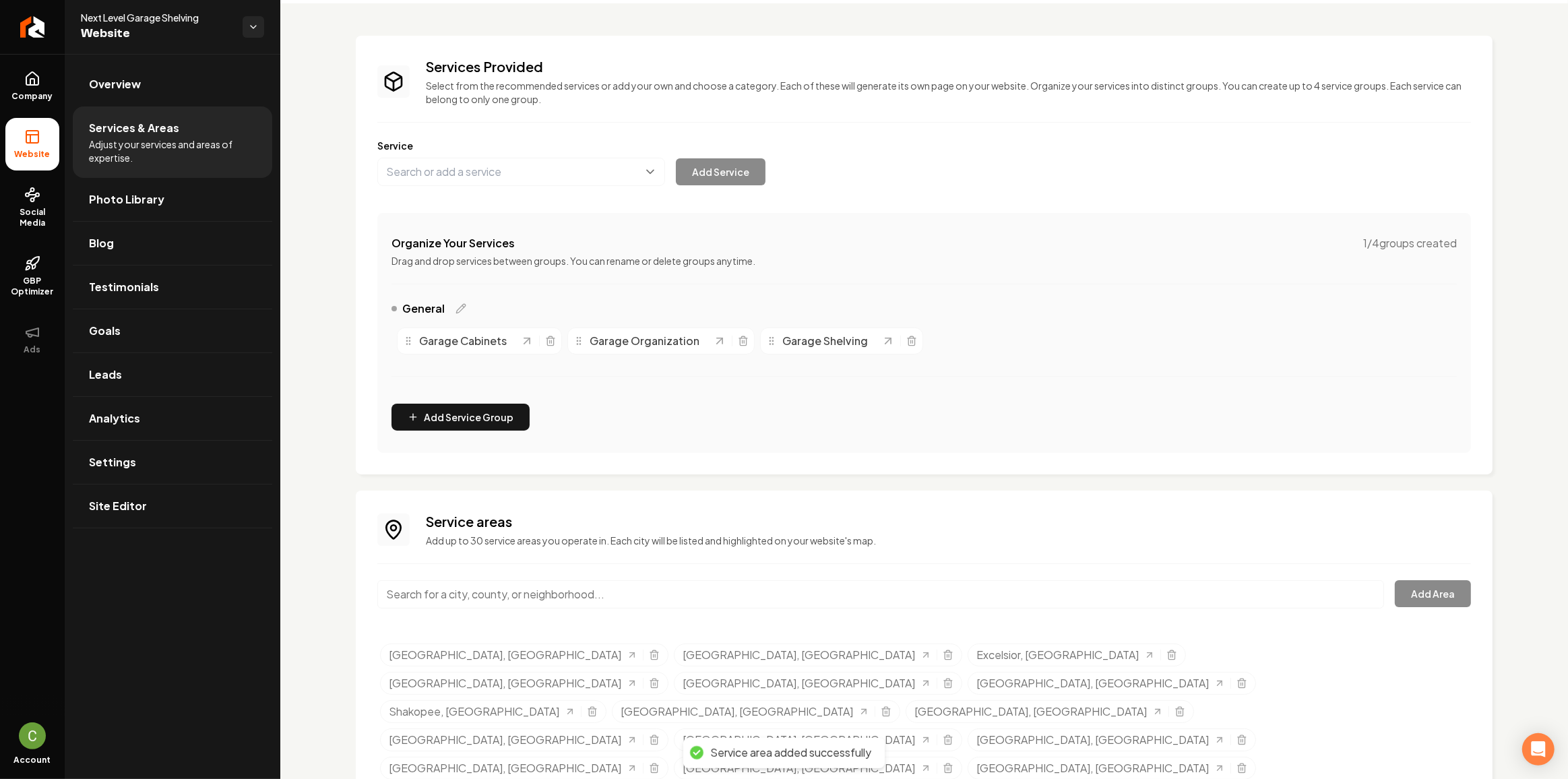
click at [608, 581] on input "Main content area" at bounding box center [880, 595] width 1007 height 29
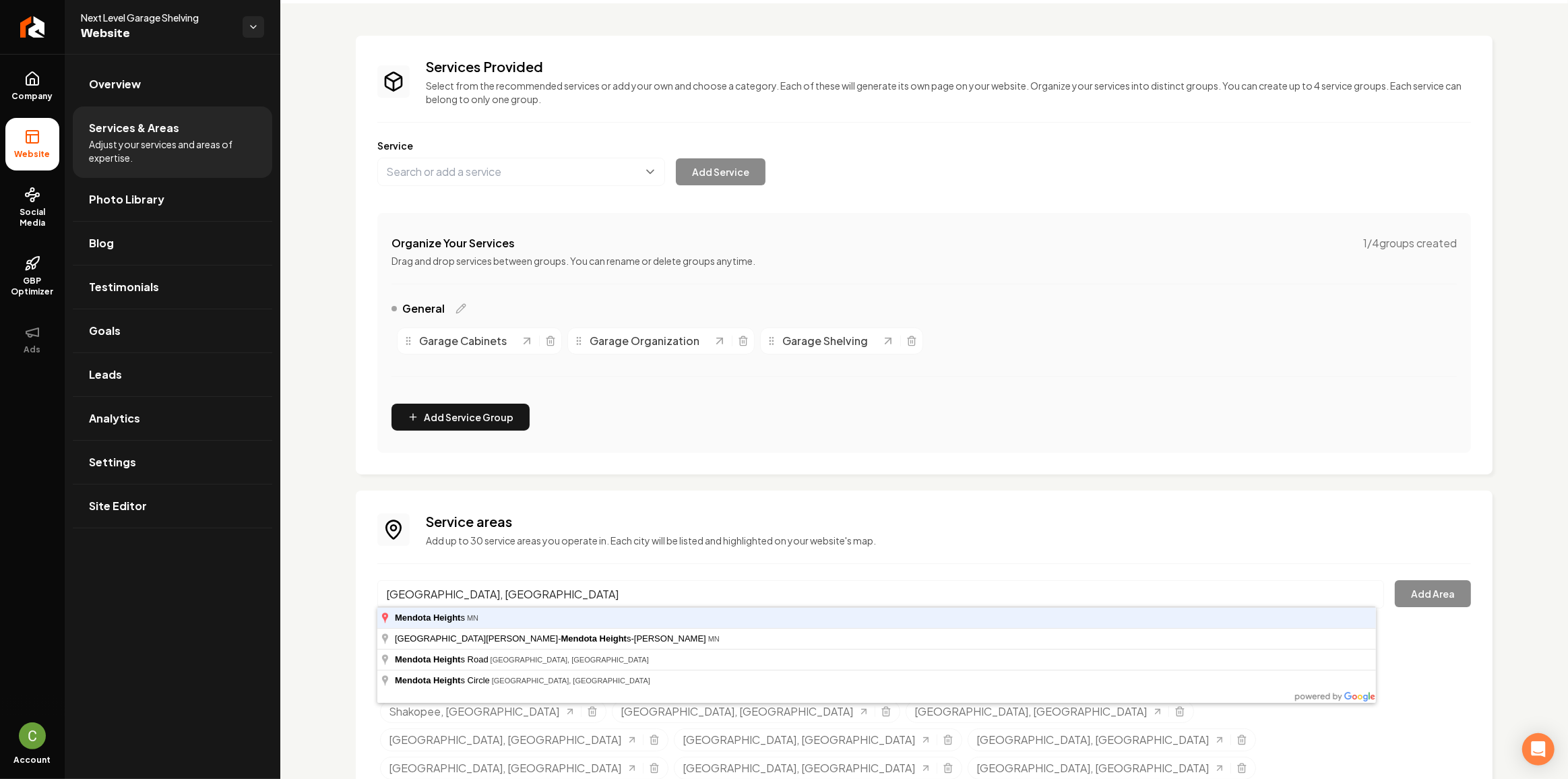
type input "[GEOGRAPHIC_DATA], [GEOGRAPHIC_DATA]"
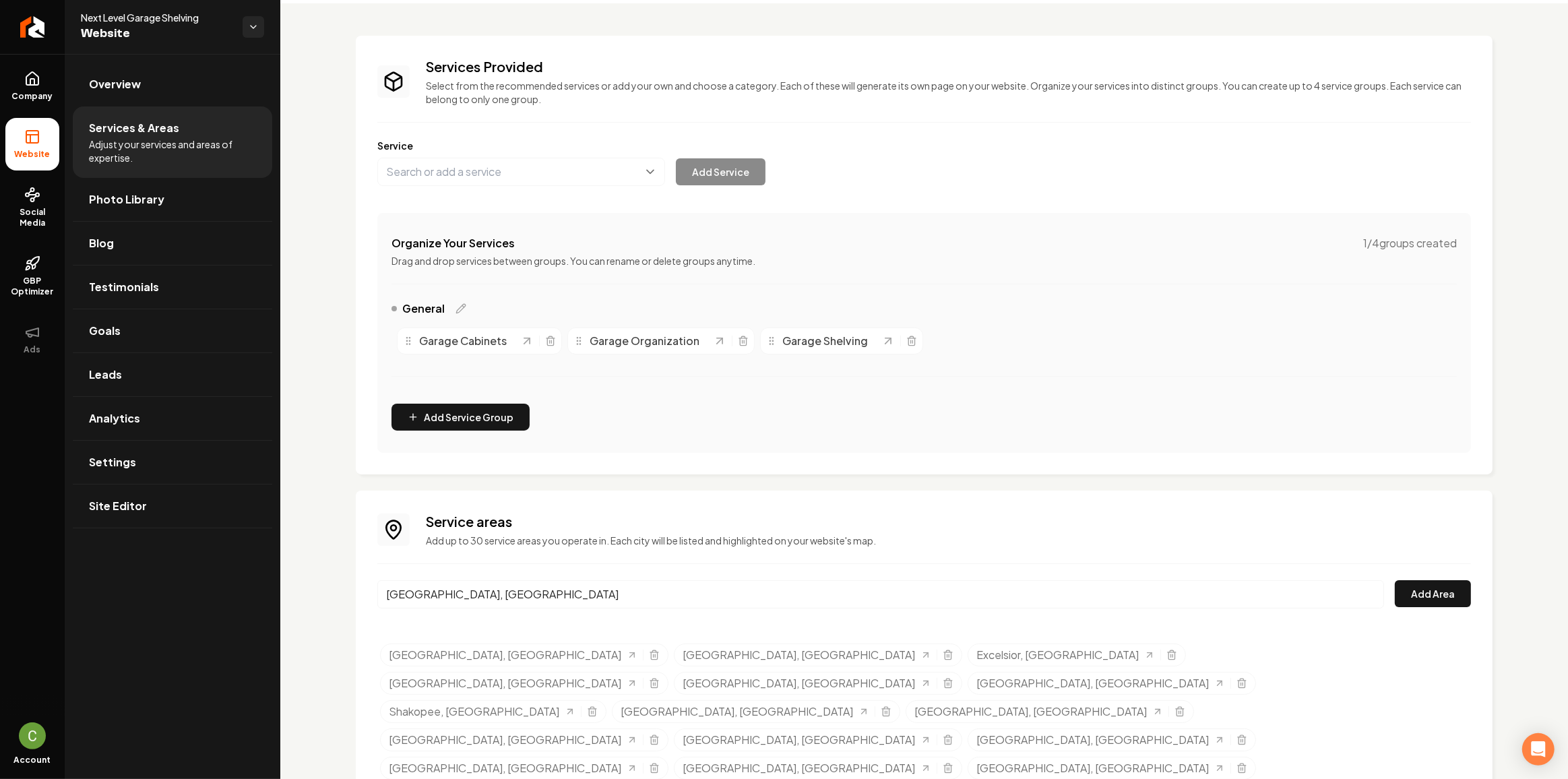
click at [1463, 593] on div "Service areas Add up to 30 service areas you operate in. Each city will be list…" at bounding box center [924, 691] width 1137 height 401
click at [1435, 591] on button "Add Area" at bounding box center [1433, 594] width 76 height 27
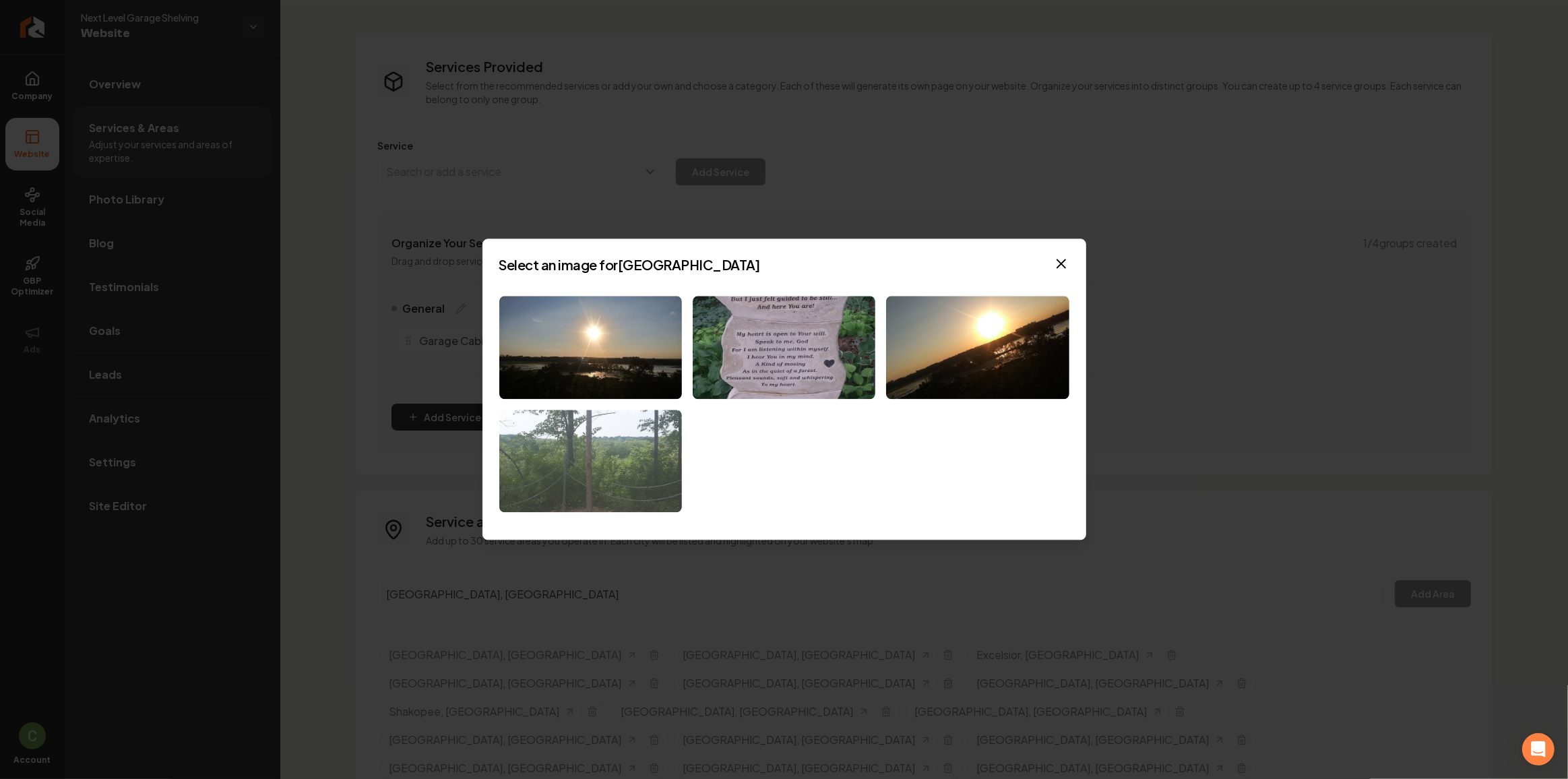
click at [598, 479] on img at bounding box center [590, 462] width 183 height 103
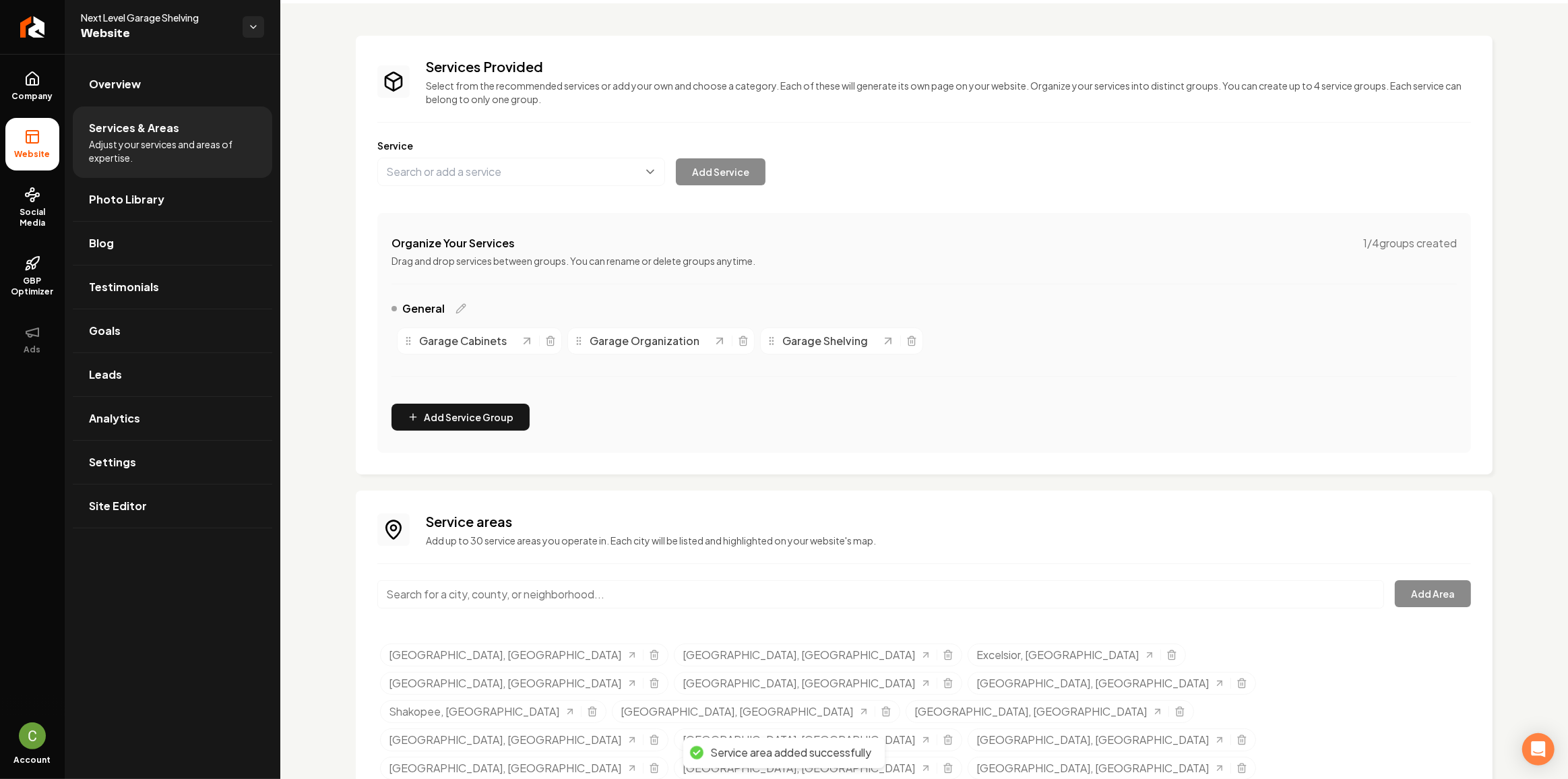
click at [422, 598] on input "Main content area" at bounding box center [880, 595] width 1007 height 29
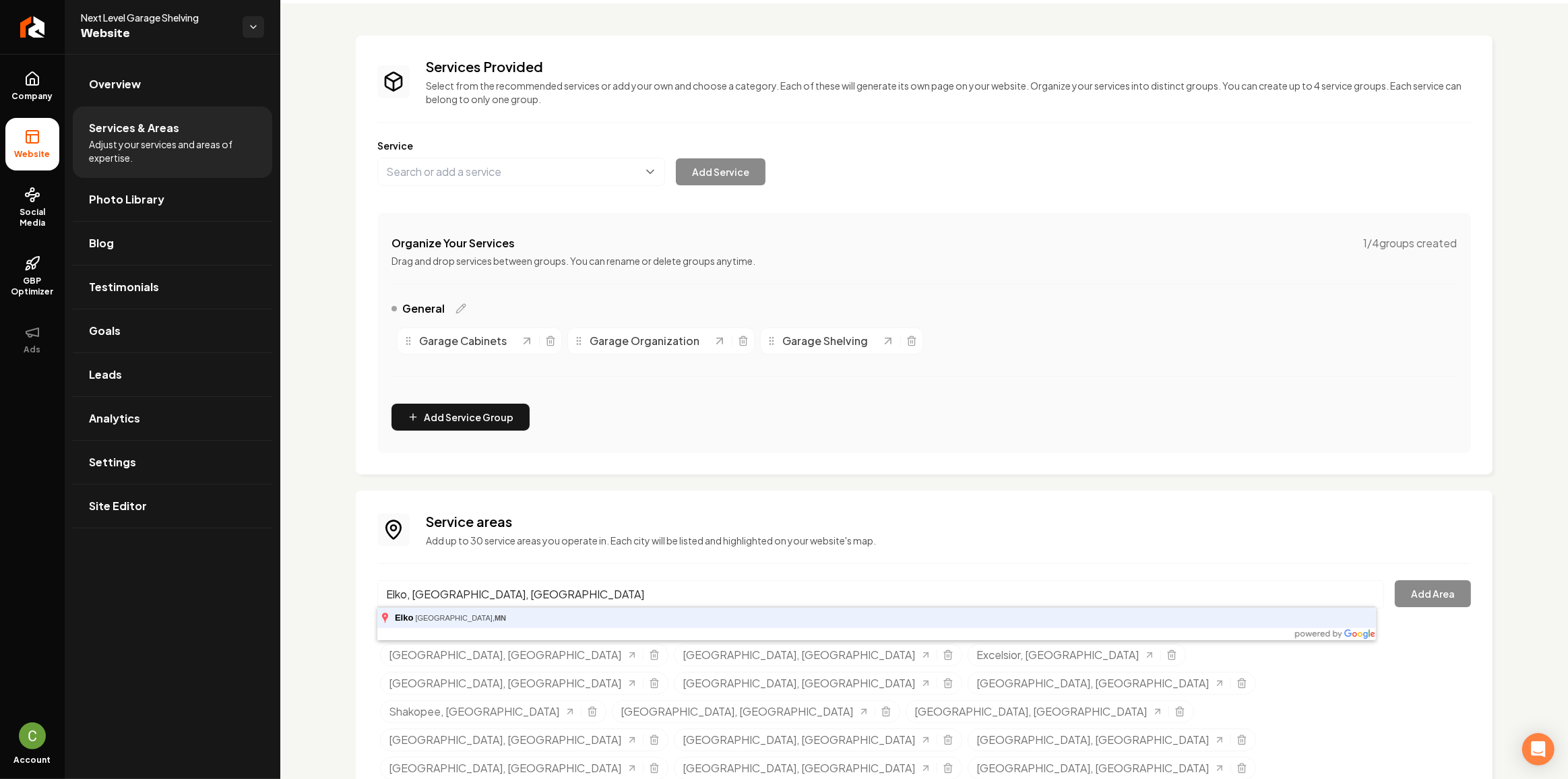
type input "Elko, Elko New Market, MN"
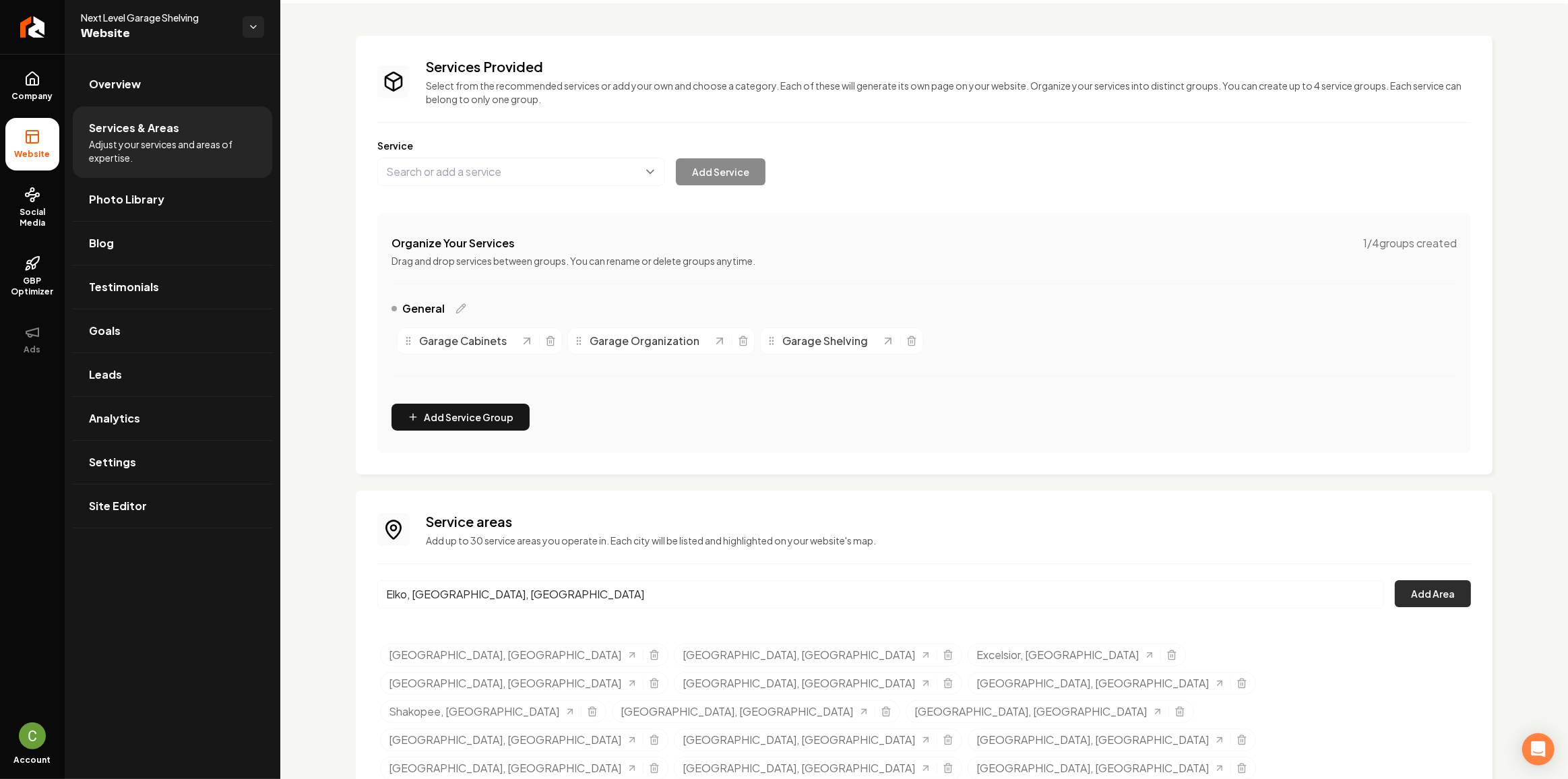
click at [1433, 595] on button "Add Area" at bounding box center [1433, 594] width 76 height 27
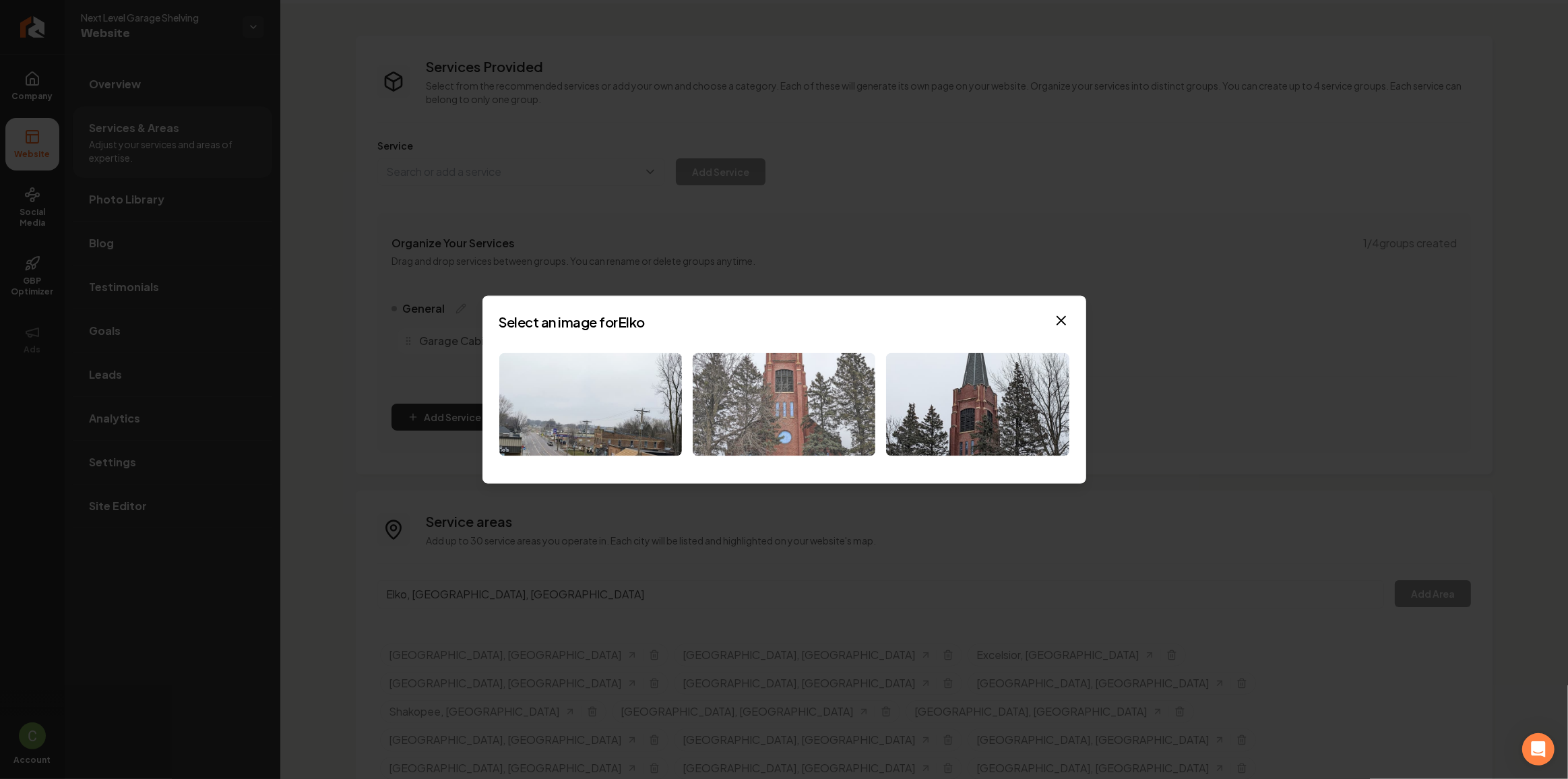
click at [789, 419] on img at bounding box center [783, 405] width 183 height 103
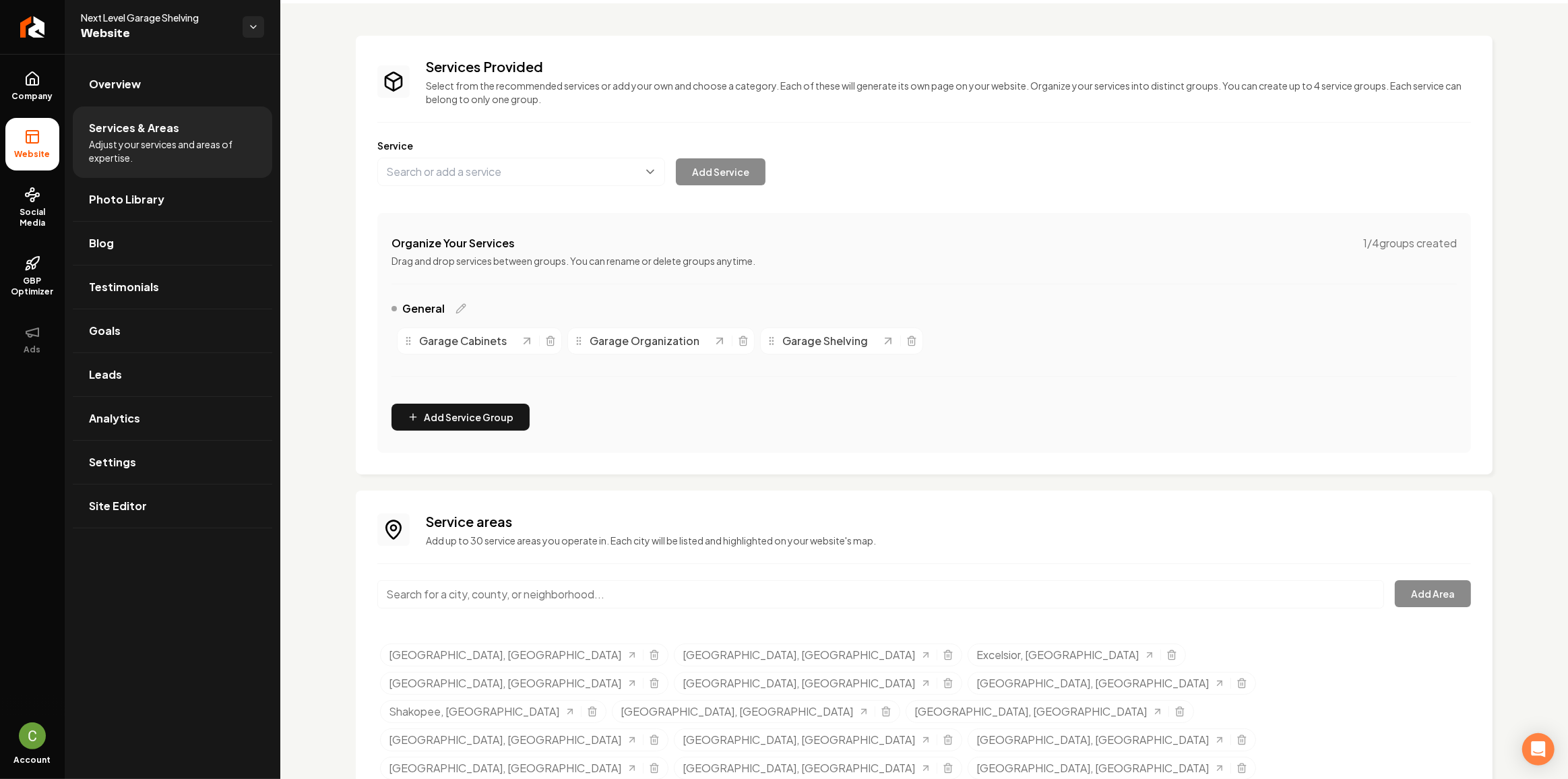
click at [43, 121] on li "Website" at bounding box center [32, 144] width 54 height 52
click at [36, 103] on link "Company" at bounding box center [32, 86] width 54 height 52
click at [38, 135] on icon at bounding box center [33, 135] width 12 height 0
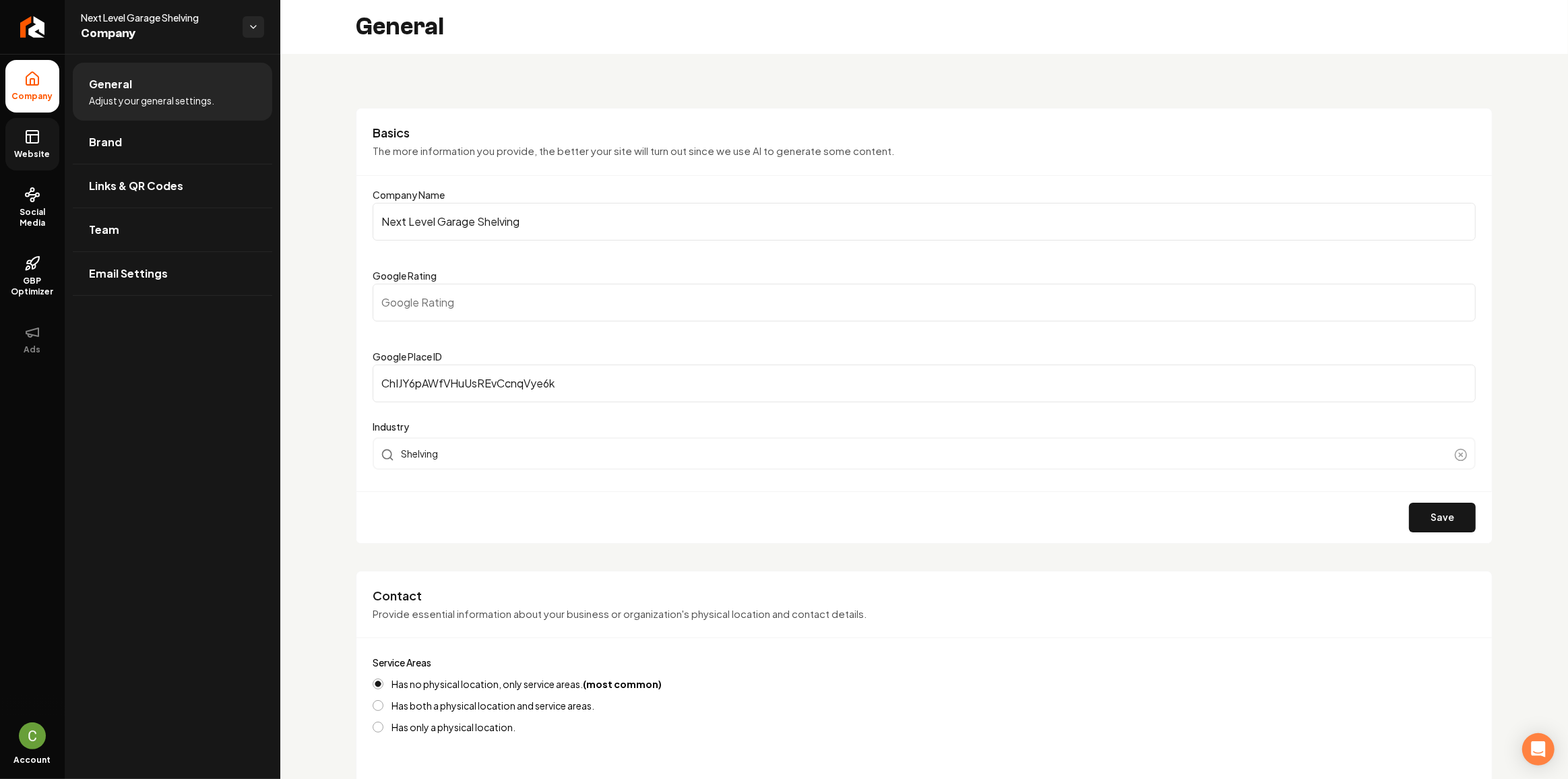
click at [30, 128] on icon at bounding box center [33, 137] width 16 height 16
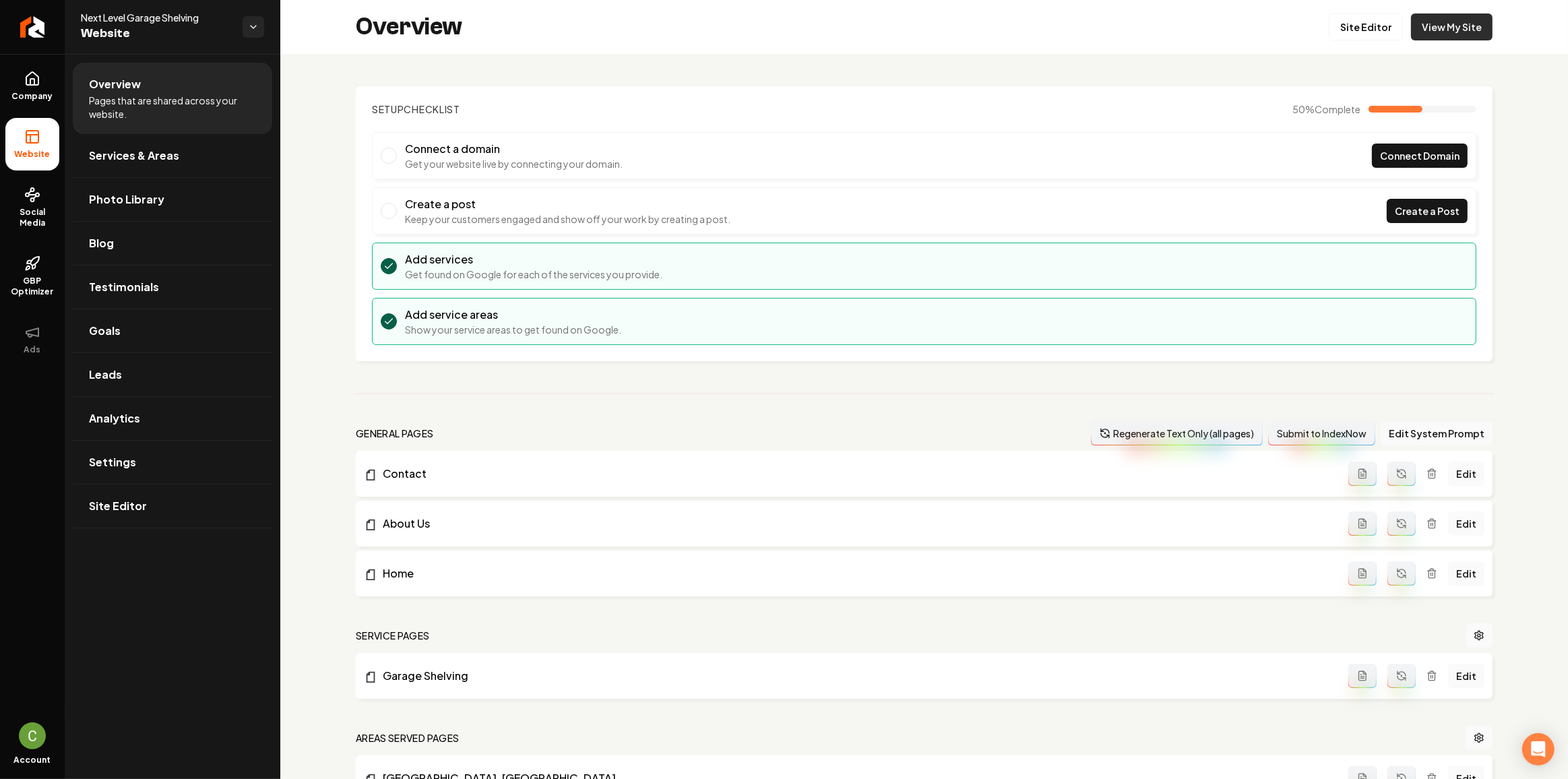
click at [1456, 27] on link "View My Site" at bounding box center [1452, 27] width 82 height 27
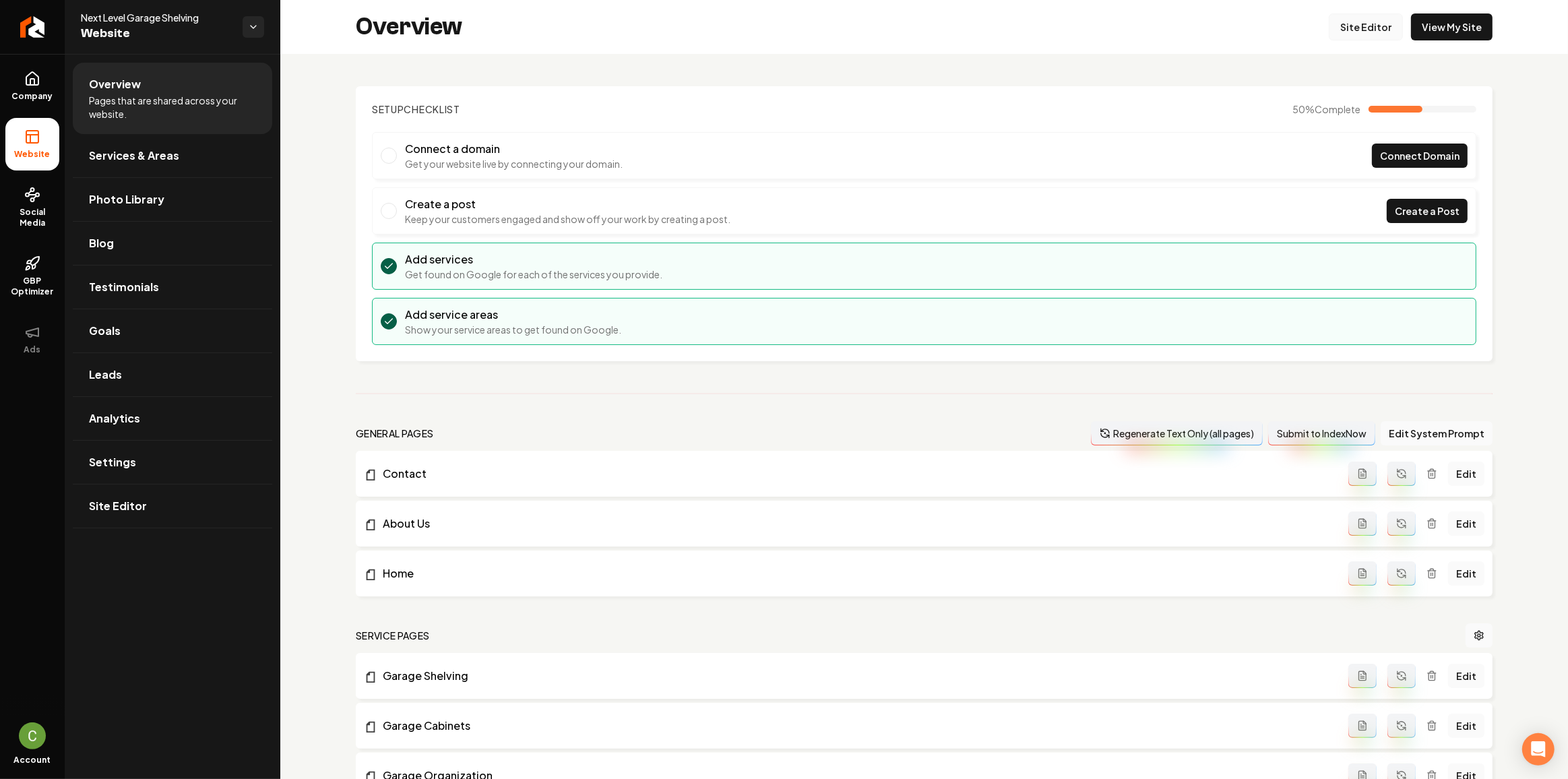
click at [1351, 36] on link "Site Editor" at bounding box center [1366, 27] width 74 height 27
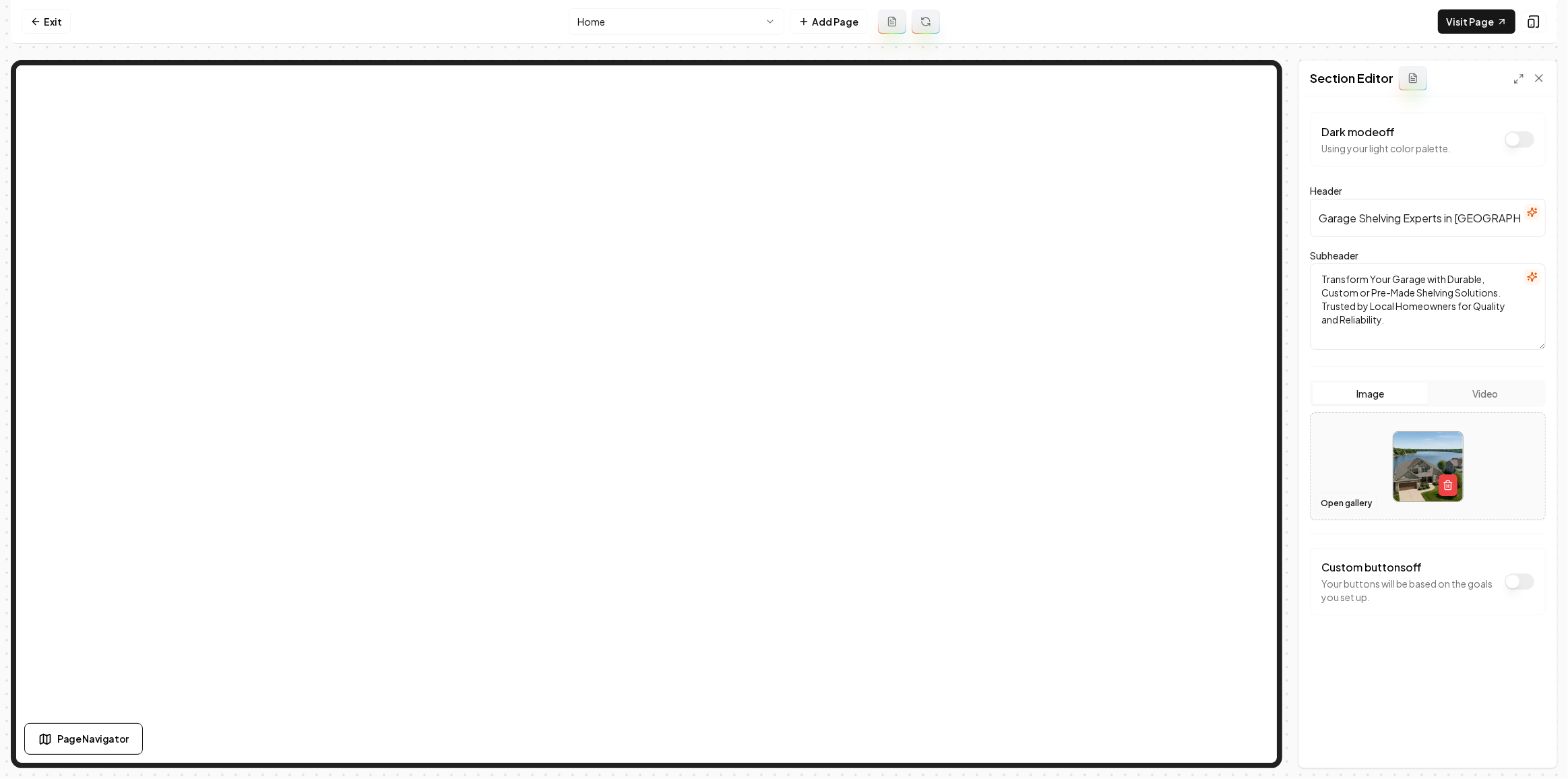
click at [1340, 500] on button "Open gallery" at bounding box center [1346, 504] width 60 height 22
click at [1541, 742] on button "Save" at bounding box center [1525, 745] width 40 height 24
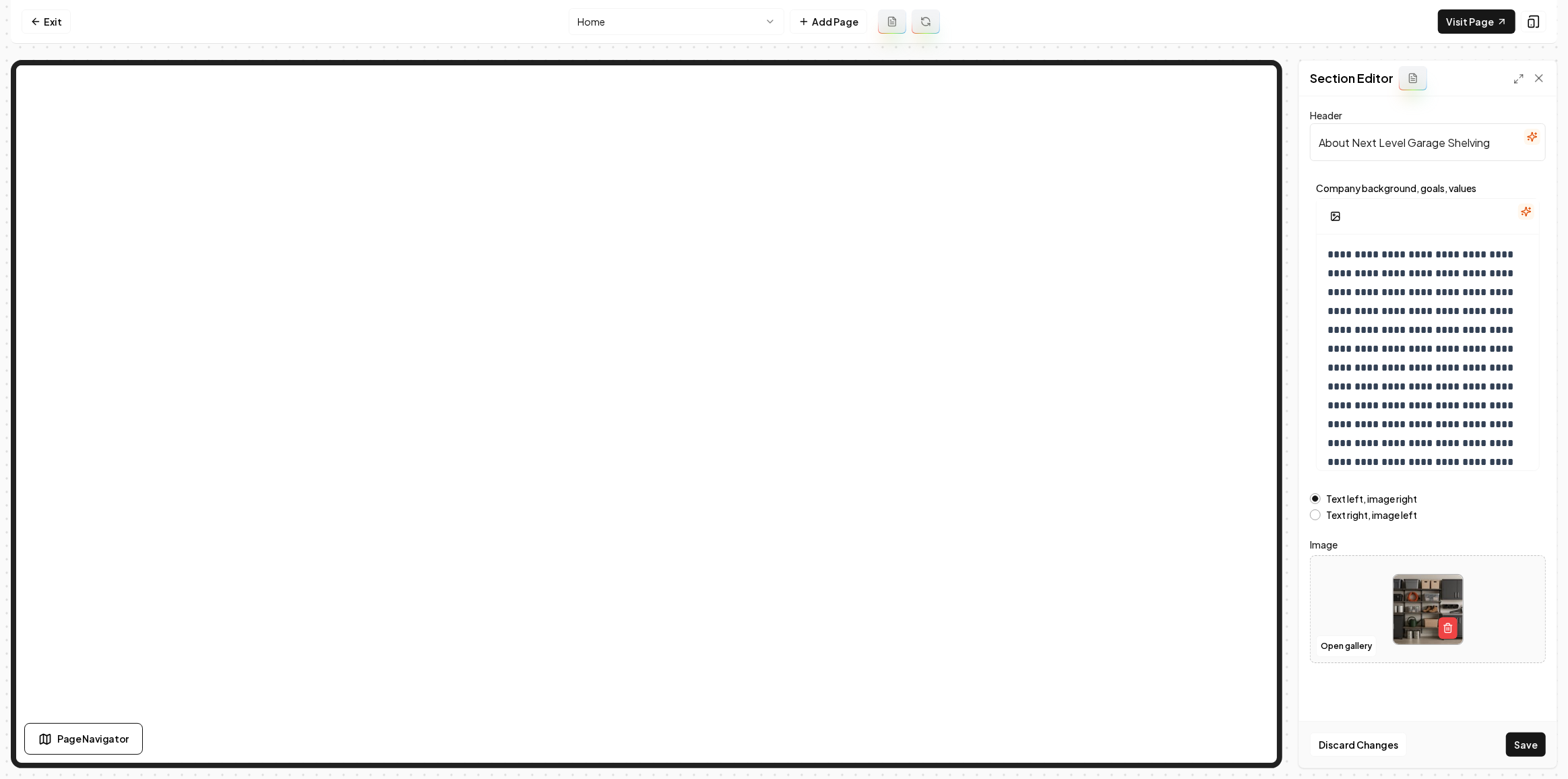
click at [1527, 758] on div "Discard Changes Save" at bounding box center [1427, 744] width 257 height 46
click at [1531, 742] on button "Save" at bounding box center [1525, 745] width 40 height 24
click at [732, 20] on html "**********" at bounding box center [784, 389] width 1568 height 779
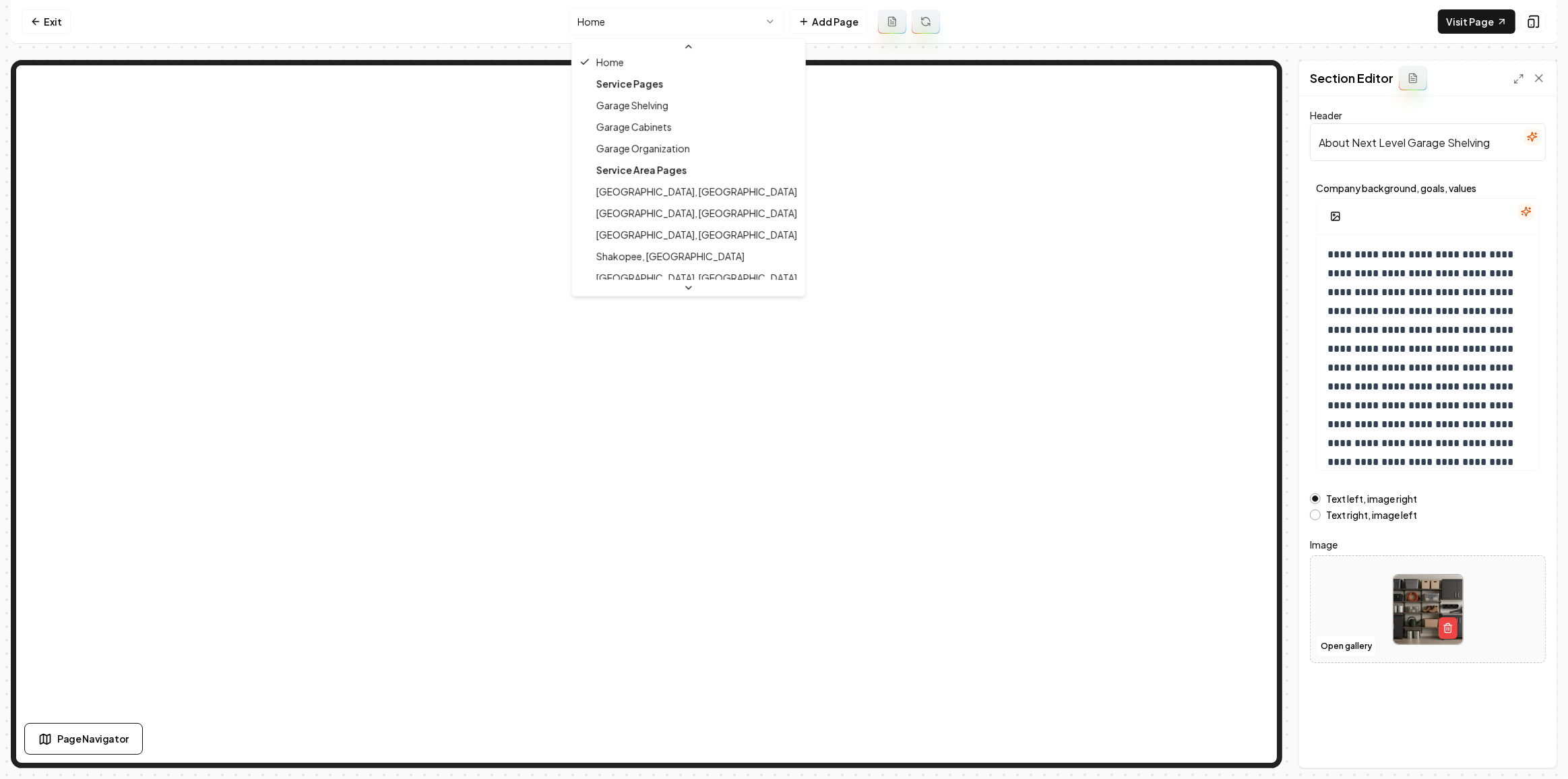
scroll to position [184, 0]
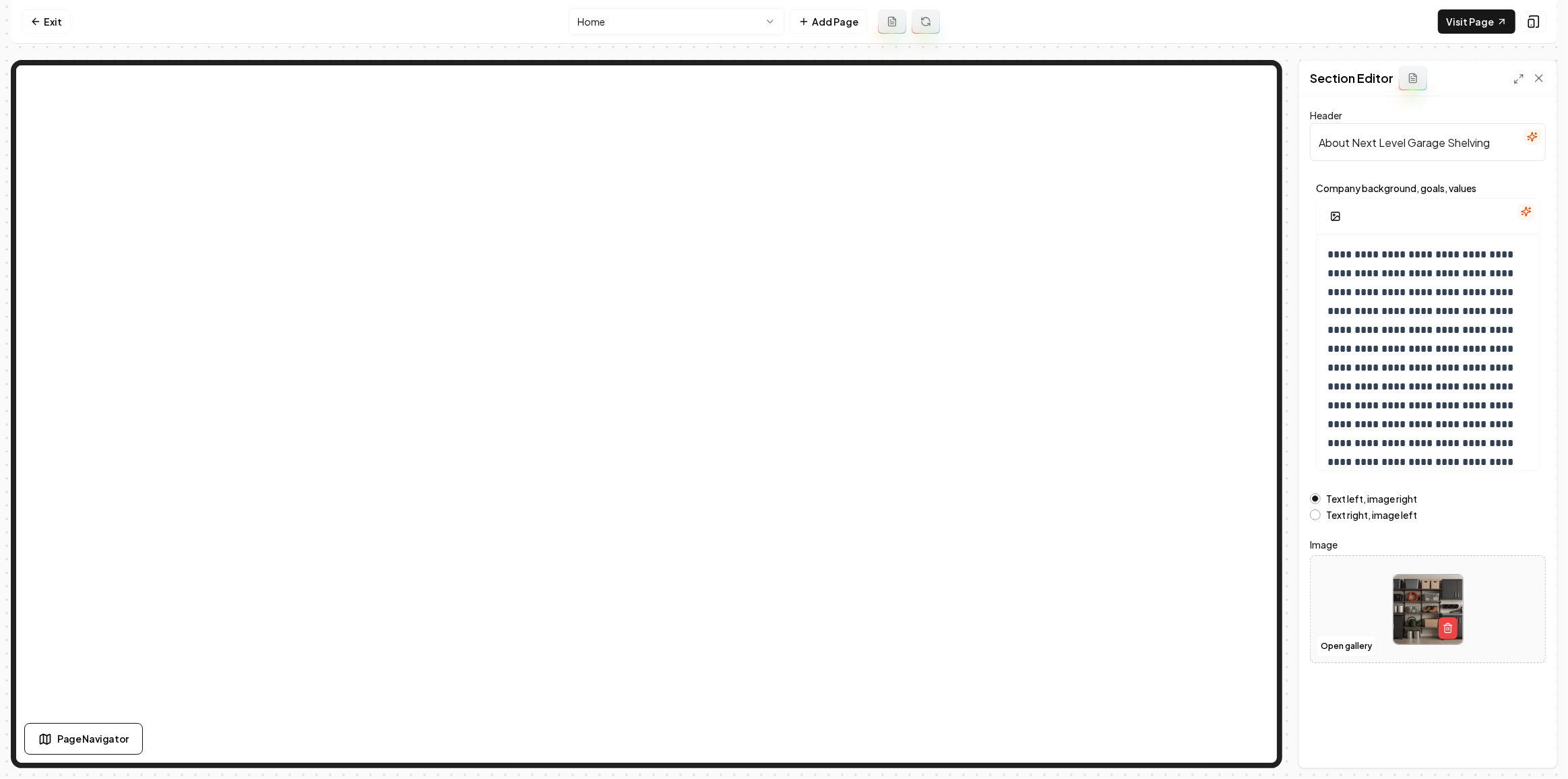
click at [645, 31] on html "**********" at bounding box center [784, 389] width 1568 height 779
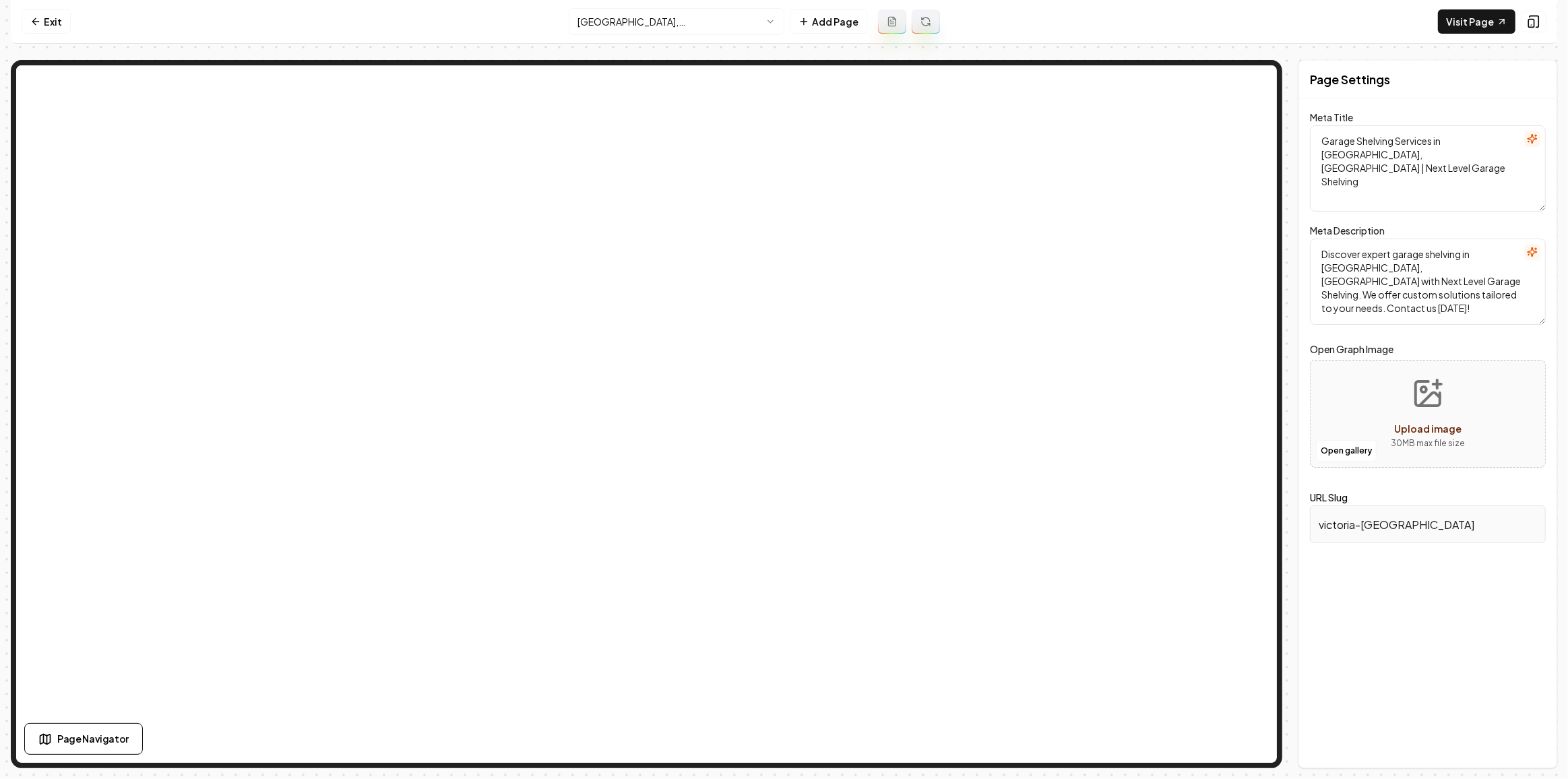
click at [649, 23] on html "Computer Required This feature is only available on a computer. Please switch t…" at bounding box center [784, 389] width 1568 height 779
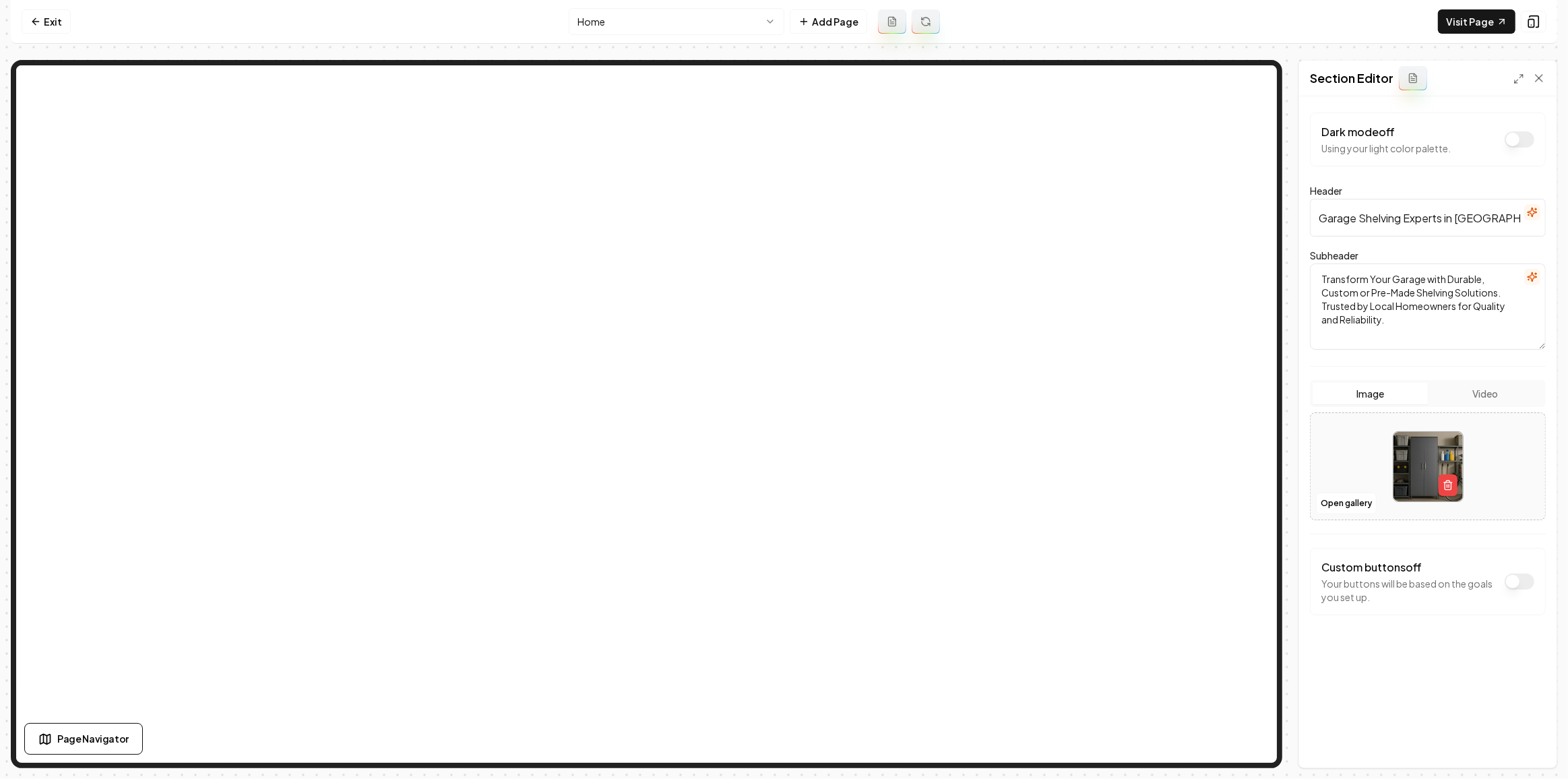
click at [661, 16] on html "Computer Required This feature is only available on a computer. Please switch t…" at bounding box center [784, 389] width 1568 height 779
click at [598, 21] on html "Computer Required This feature is only available on a computer. Please switch t…" at bounding box center [784, 389] width 1568 height 779
click at [1346, 505] on button "Open gallery" at bounding box center [1346, 504] width 60 height 22
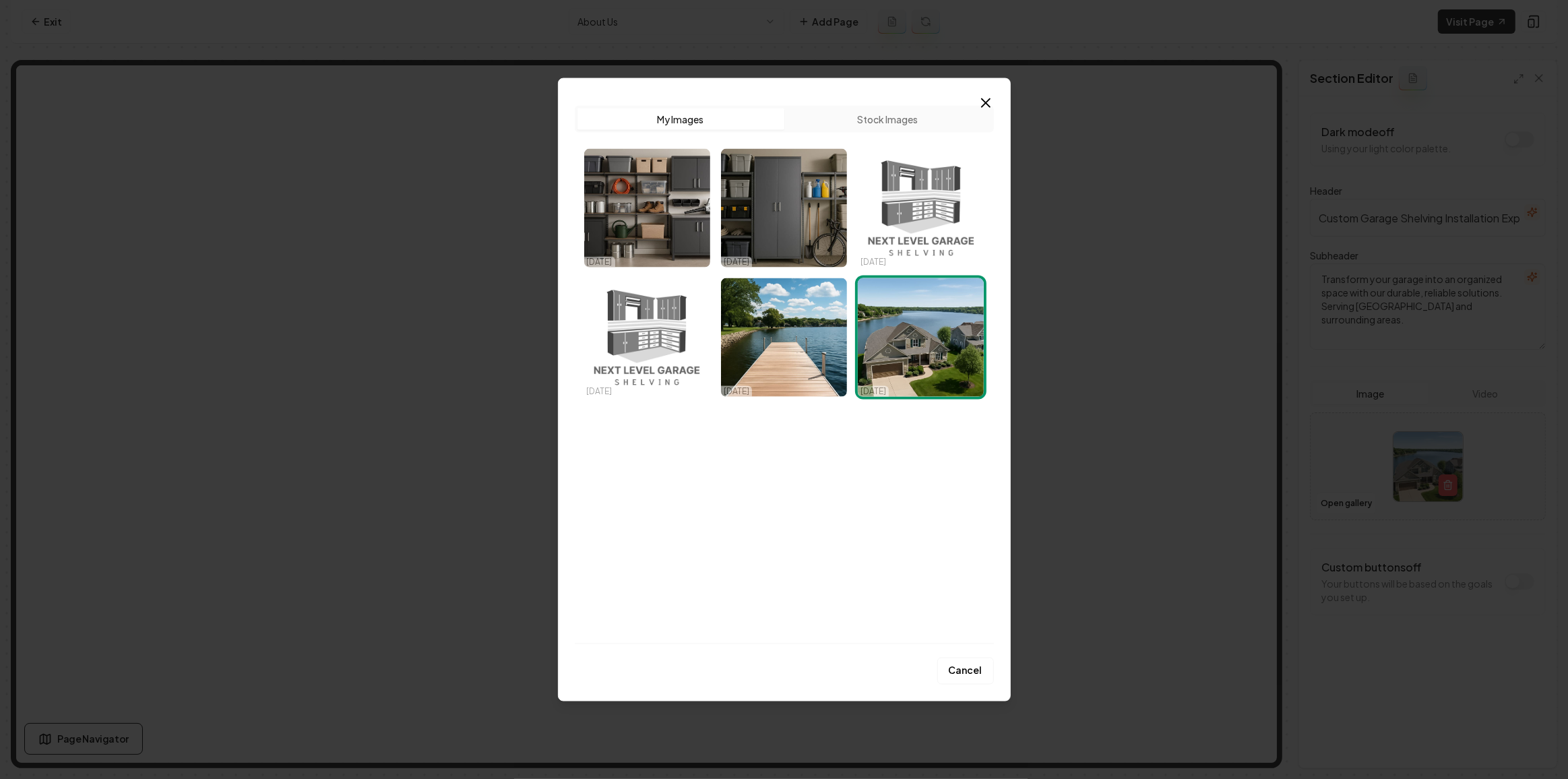
click at [716, 207] on div "09/29/25 09/29/25 09/25/25 09/25/25 09/25/25 09/25/25" at bounding box center [784, 273] width 411 height 259
click at [695, 205] on img "Select image image_68dab8c05c7cd75eb8acd3dc.png" at bounding box center [647, 208] width 126 height 119
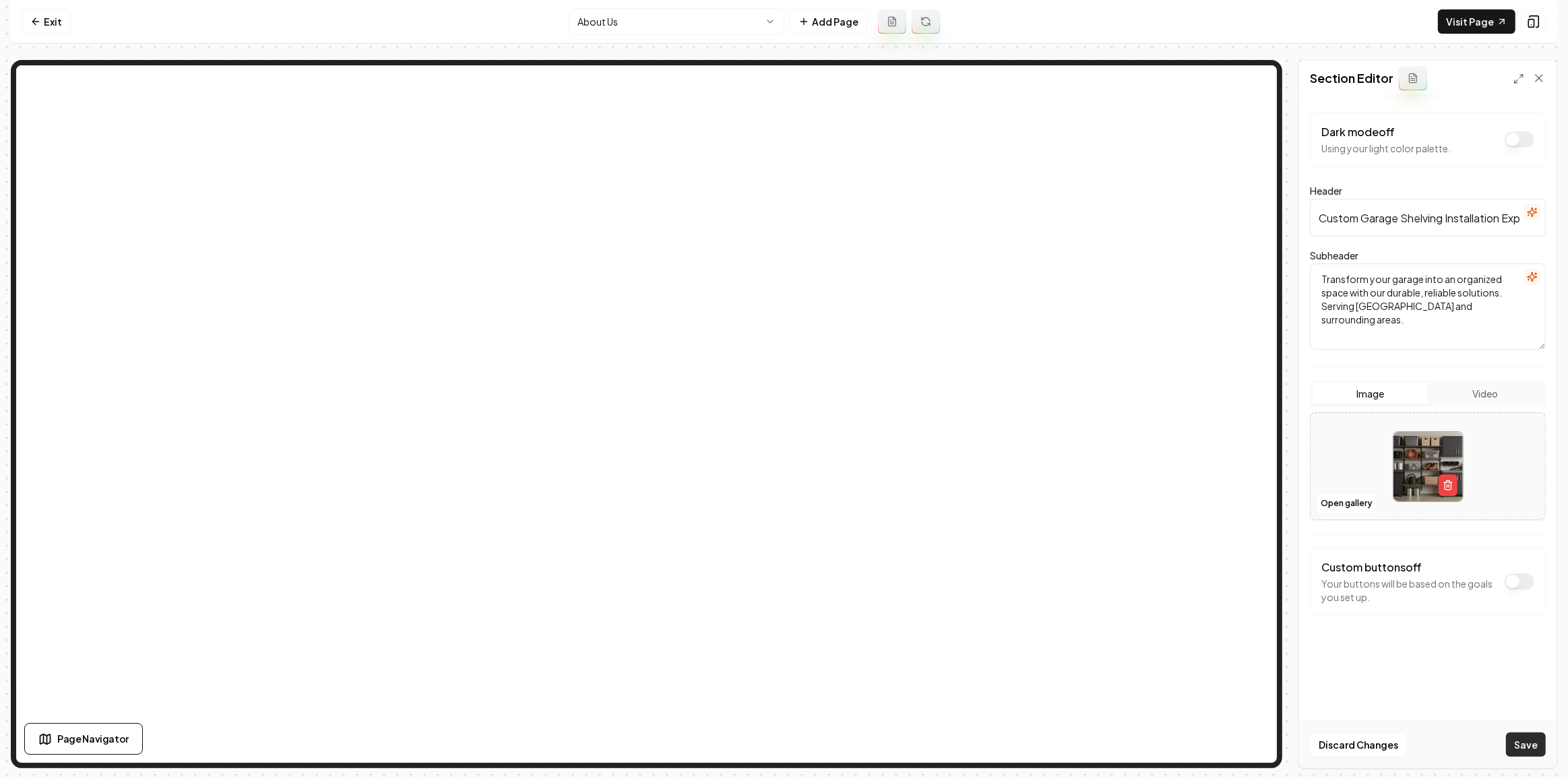
click at [1533, 753] on button "Save" at bounding box center [1525, 745] width 40 height 24
click at [574, 30] on html "Computer Required This feature is only available on a computer. Please switch t…" at bounding box center [784, 389] width 1568 height 779
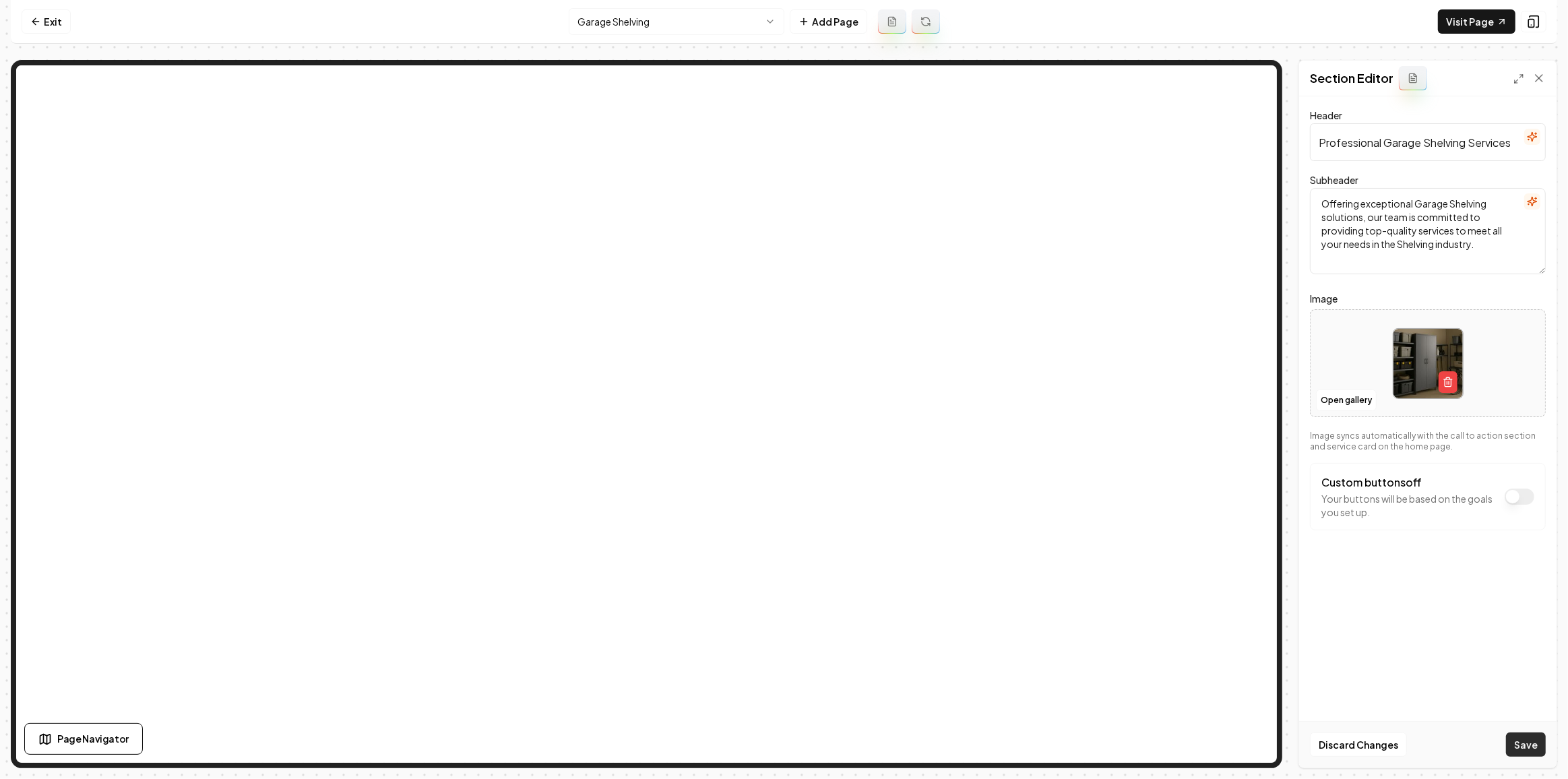
click at [1532, 744] on button "Save" at bounding box center [1525, 745] width 40 height 24
click at [645, 28] on html "Computer Required This feature is only available on a computer. Please switch t…" at bounding box center [784, 389] width 1568 height 779
click at [597, 16] on html "Computer Required This feature is only available on a computer. Please switch t…" at bounding box center [784, 389] width 1568 height 779
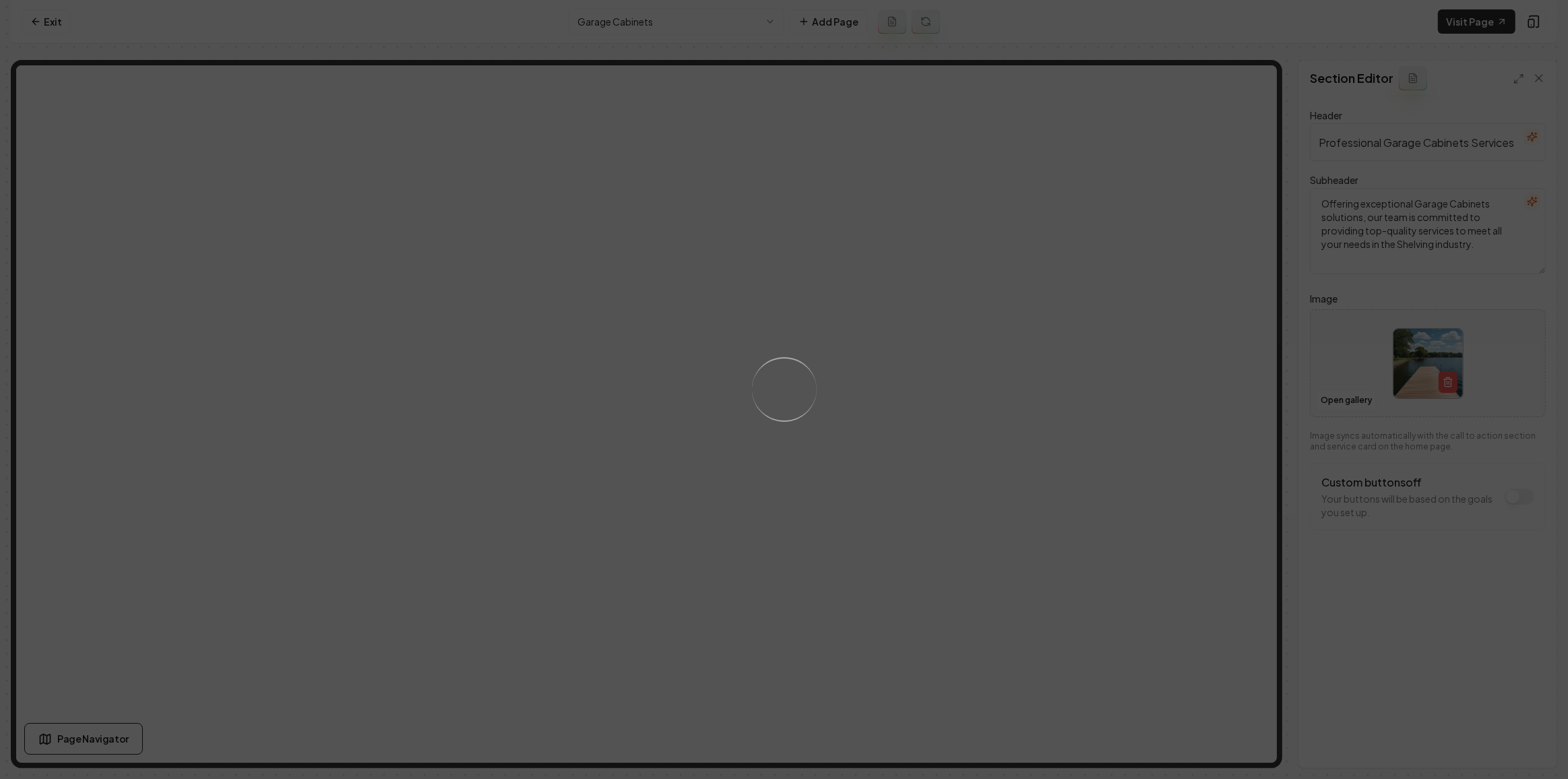
click at [999, 433] on div "Loading..." at bounding box center [784, 389] width 1568 height 779
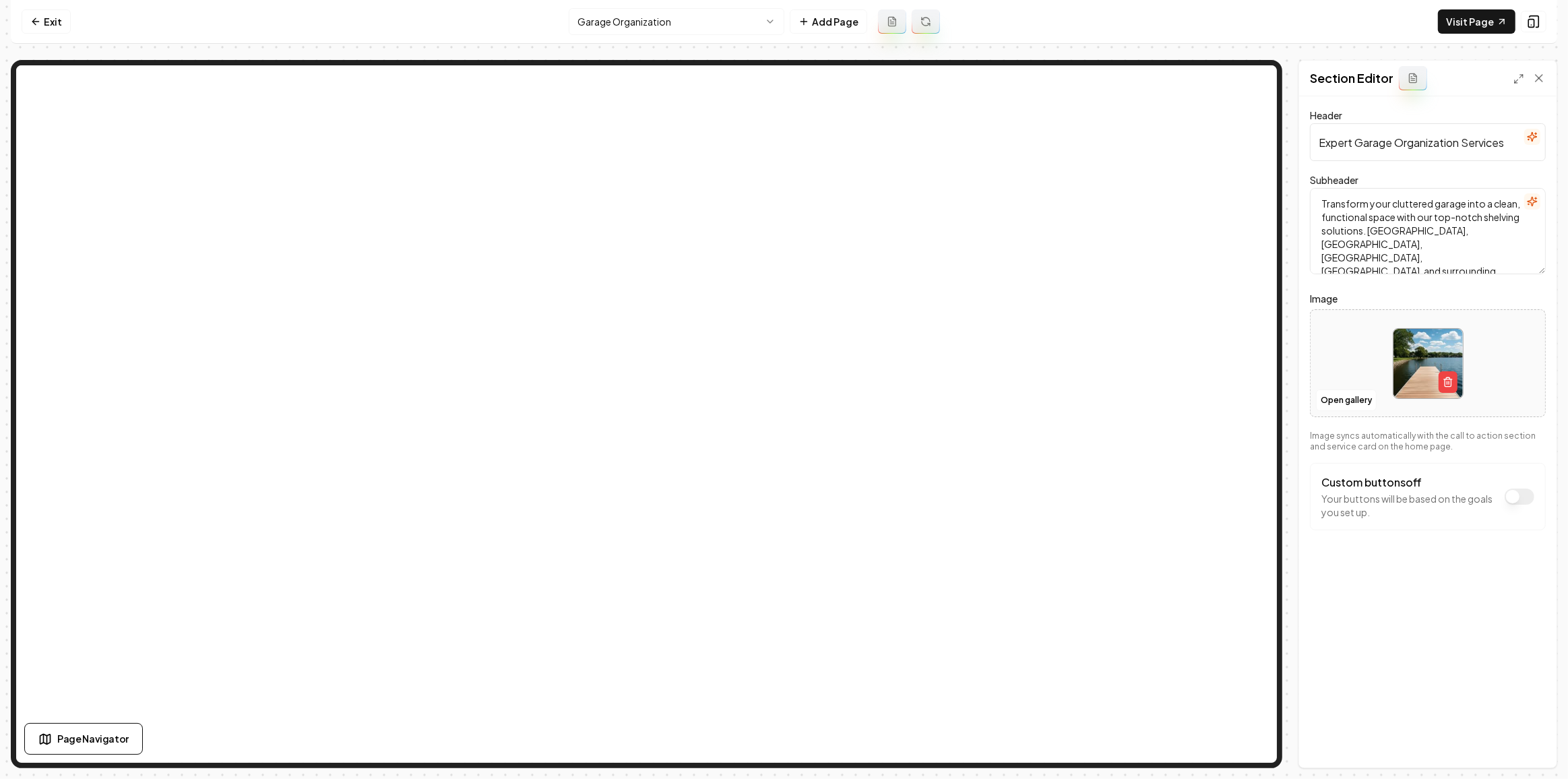
click at [643, 22] on html "Computer Required This feature is only available on a computer. Please switch t…" at bounding box center [784, 389] width 1568 height 779
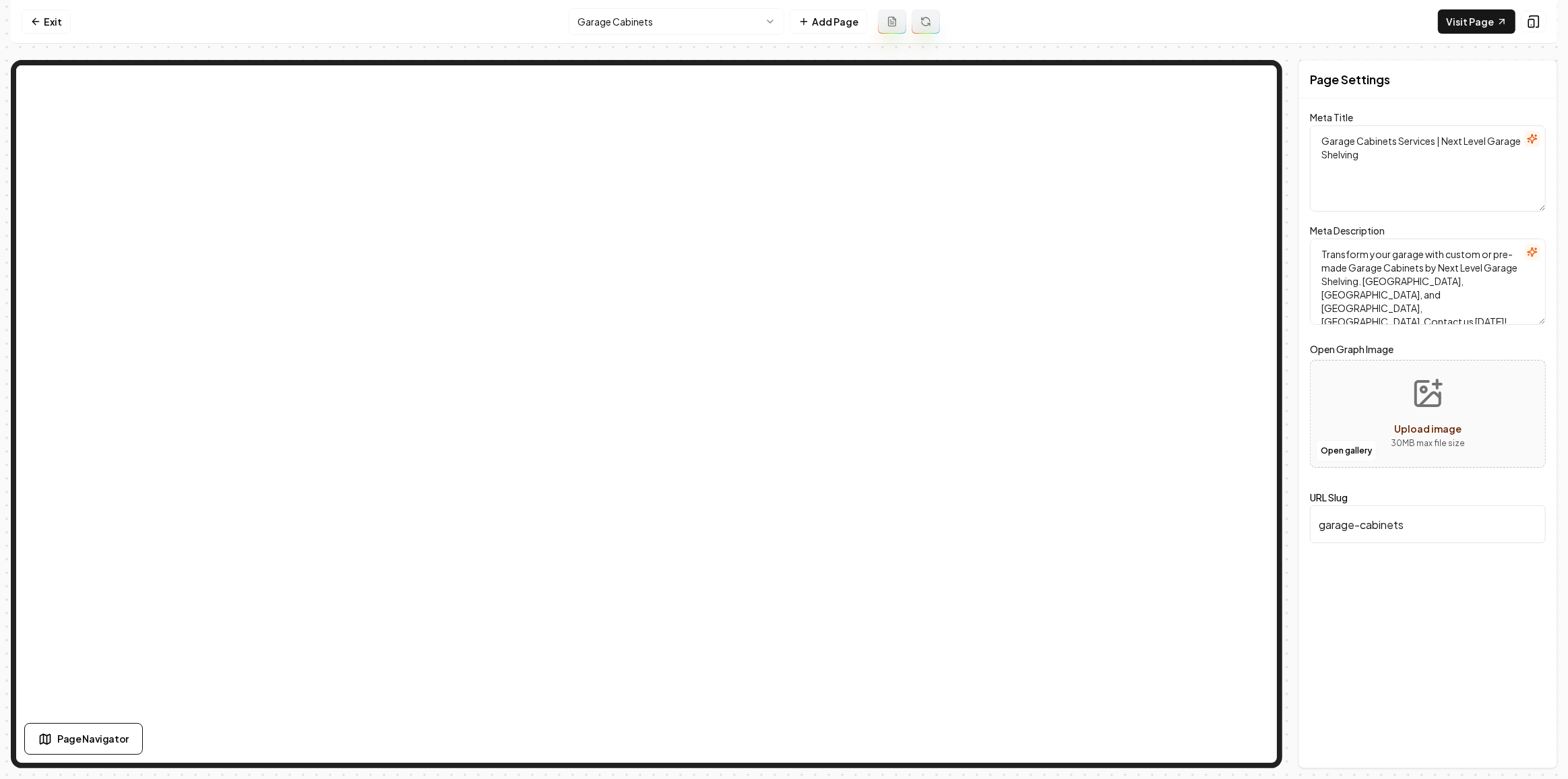
click at [612, 23] on html "Computer Required This feature is only available on a computer. Please switch t…" at bounding box center [784, 389] width 1568 height 779
click at [684, 43] on nav "Exit Garage Shelving Add Page Visit Page" at bounding box center [784, 22] width 1546 height 44
click at [682, 36] on nav "Exit Garage Shelving Add Page Visit Page" at bounding box center [784, 22] width 1546 height 44
click at [682, 31] on html "Computer Required This feature is only available on a computer. Please switch t…" at bounding box center [784, 389] width 1568 height 779
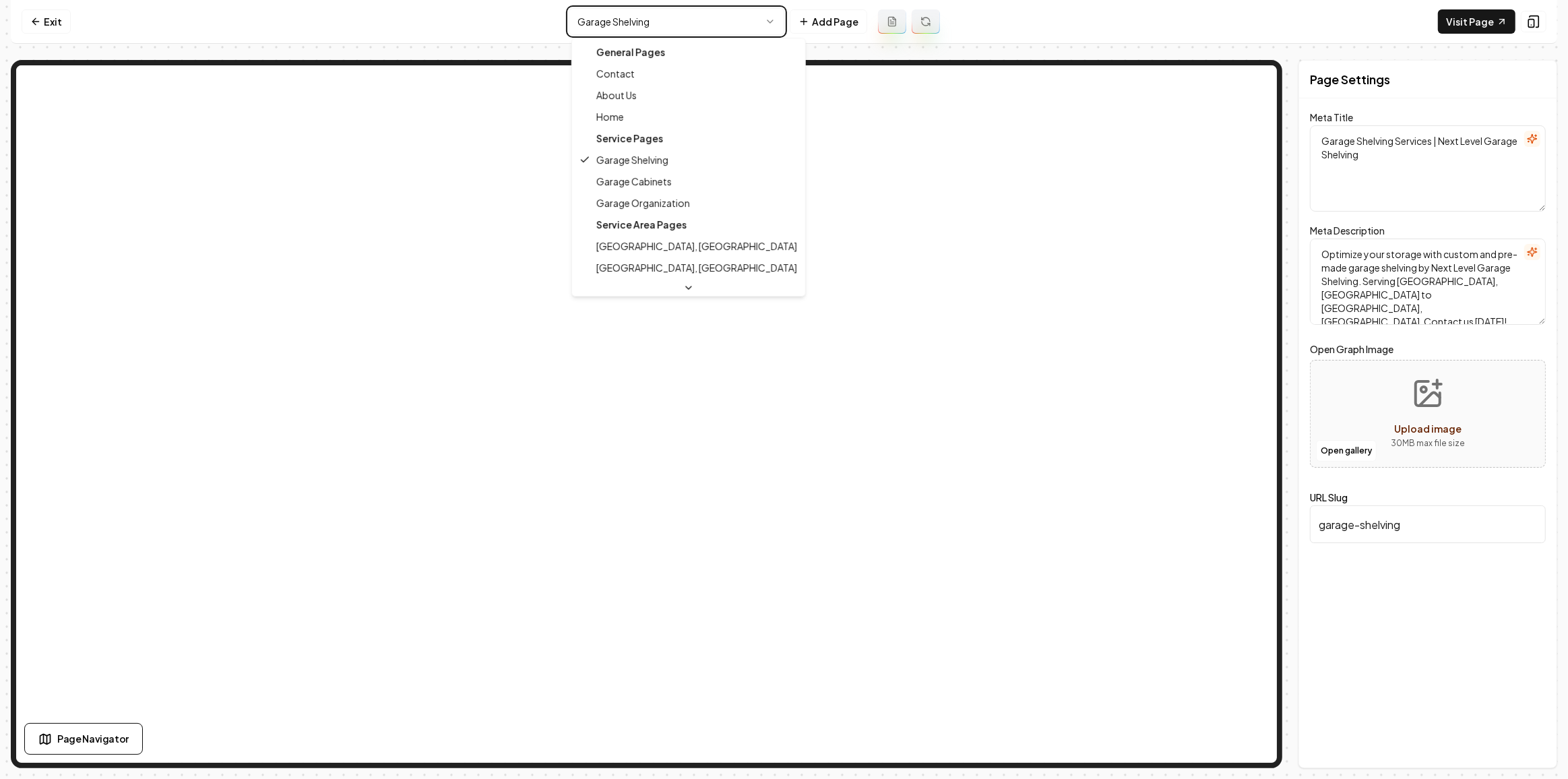
type textarea "Garage Organization Service | Next Level Garage Shelving"
type textarea "Transform your garage with Next Level Garage Shelving's expert organization ser…"
type input "garage-organization"
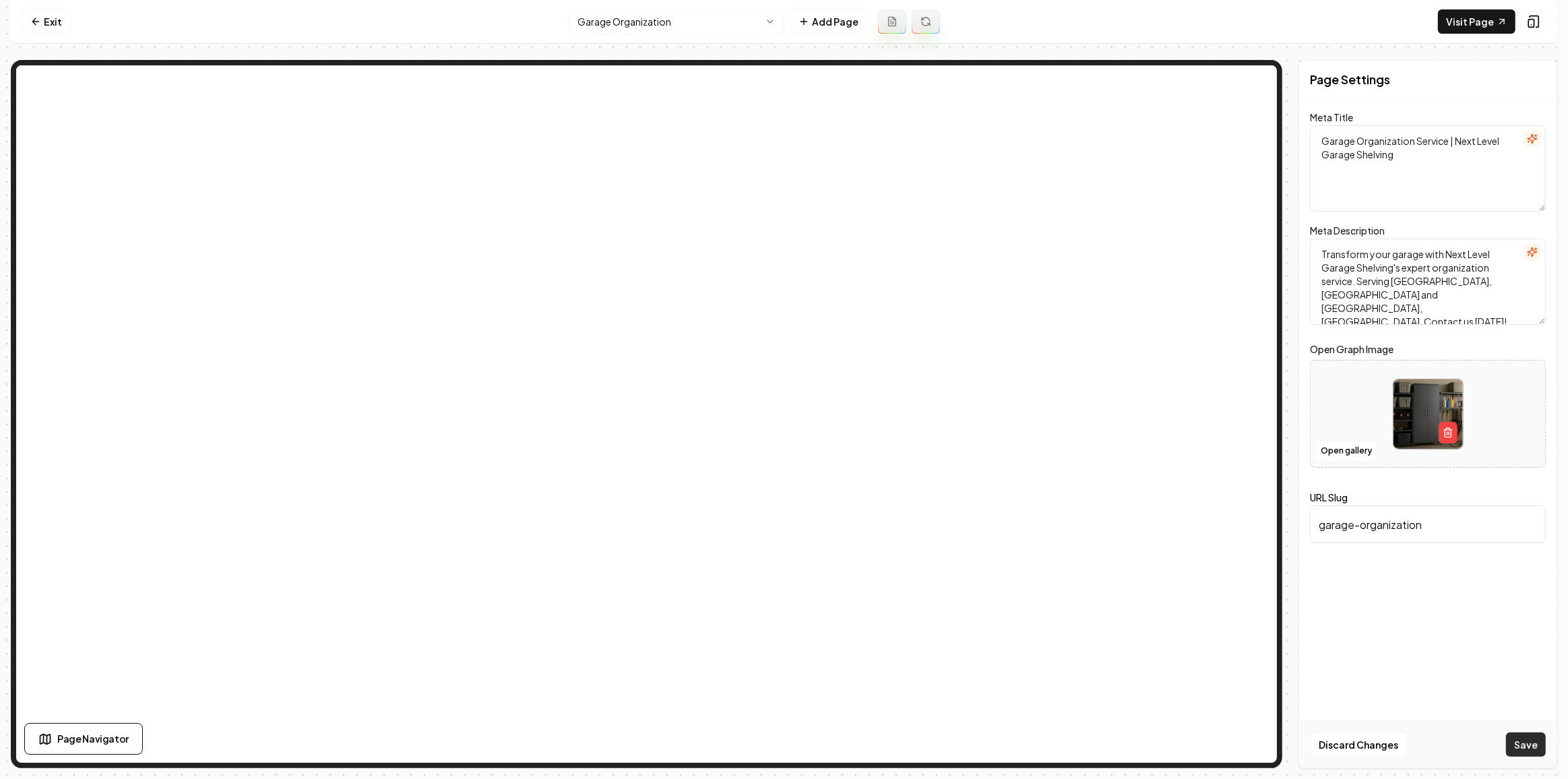
click at [1529, 752] on button "Save" at bounding box center [1525, 745] width 40 height 24
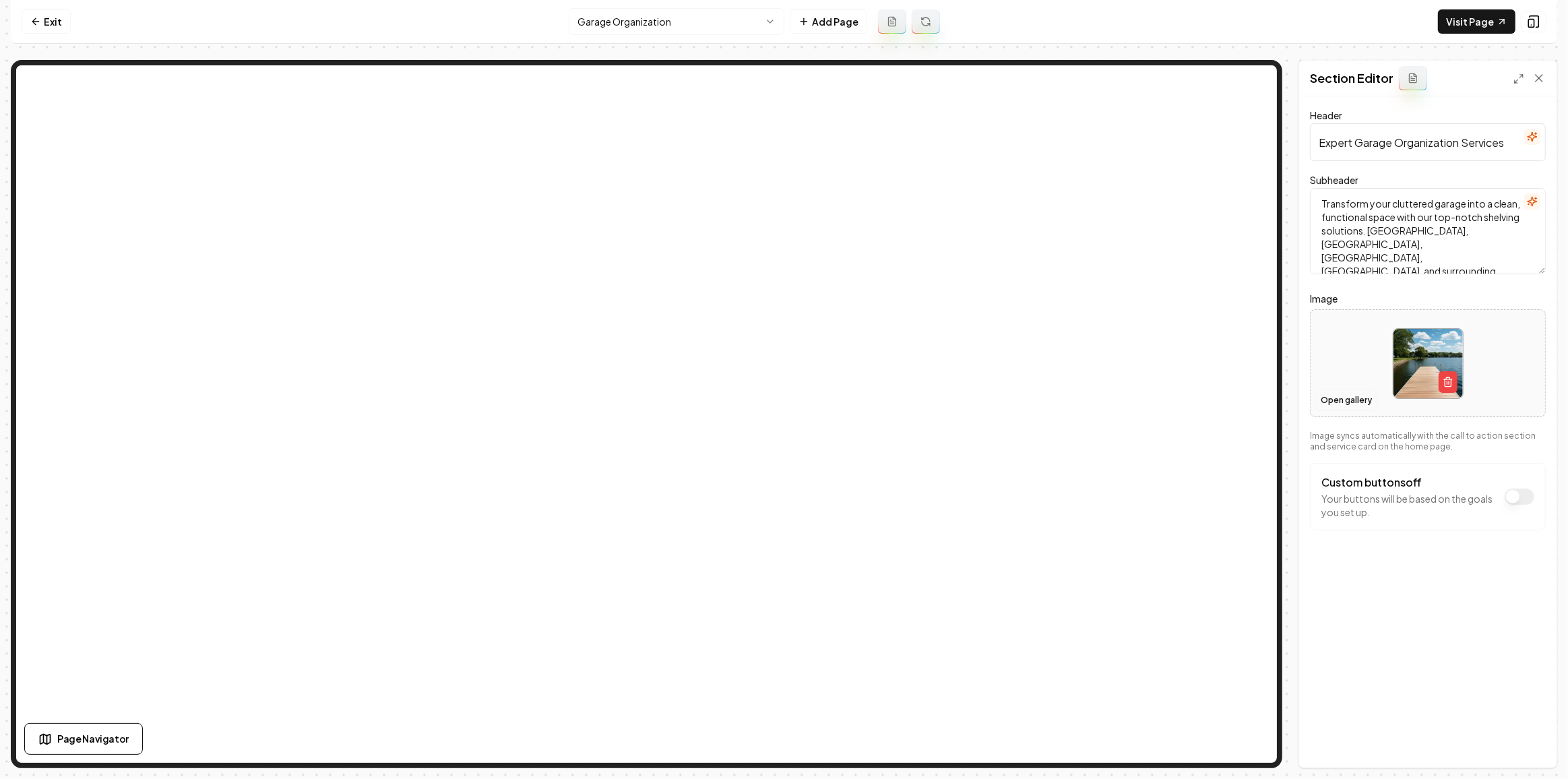
click at [1338, 395] on button "Open gallery" at bounding box center [1346, 400] width 60 height 22
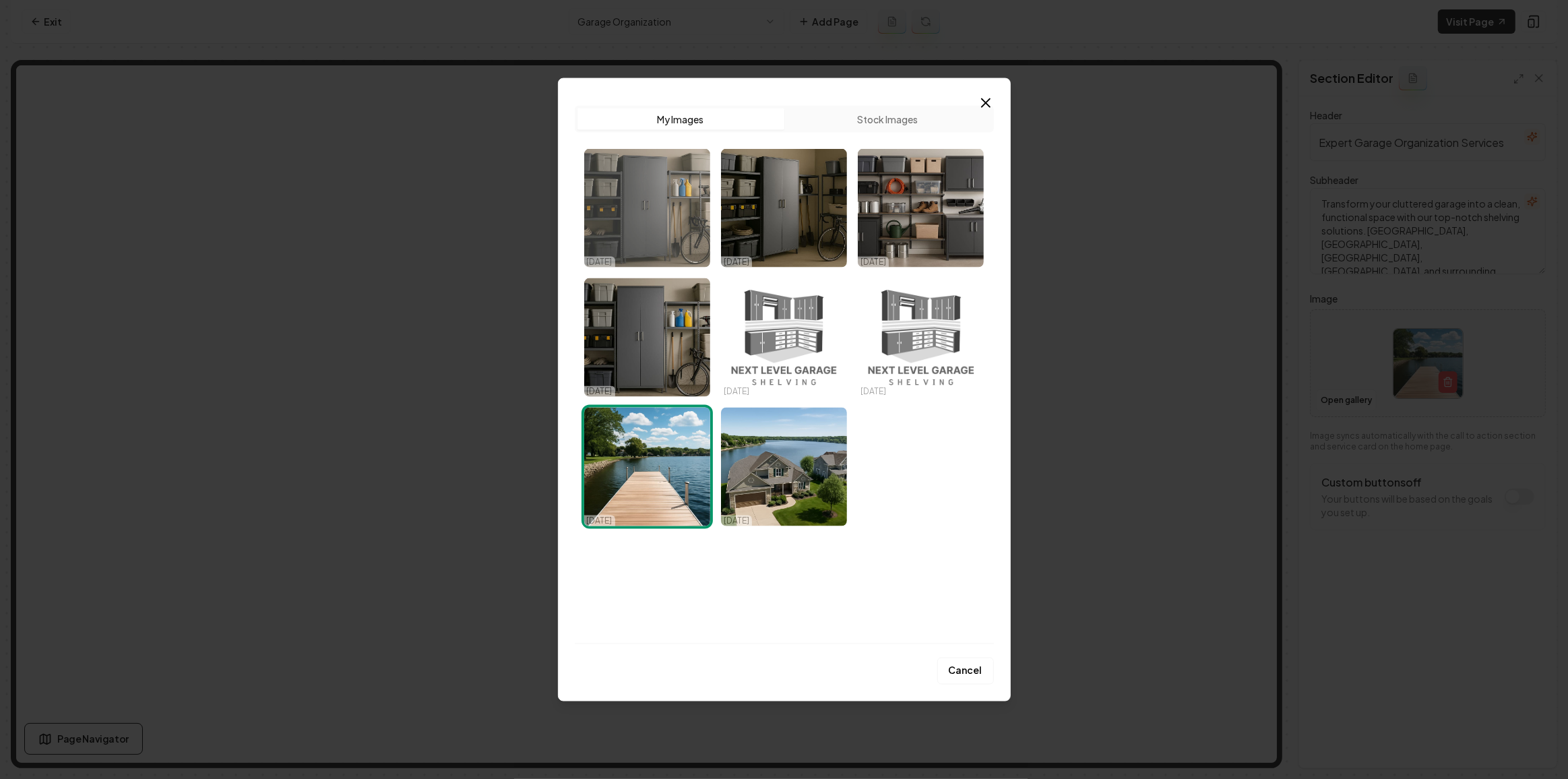
click at [652, 237] on img "Select image image_68daba2b5c7cd75eb8b5f1b9.png" at bounding box center [647, 208] width 126 height 119
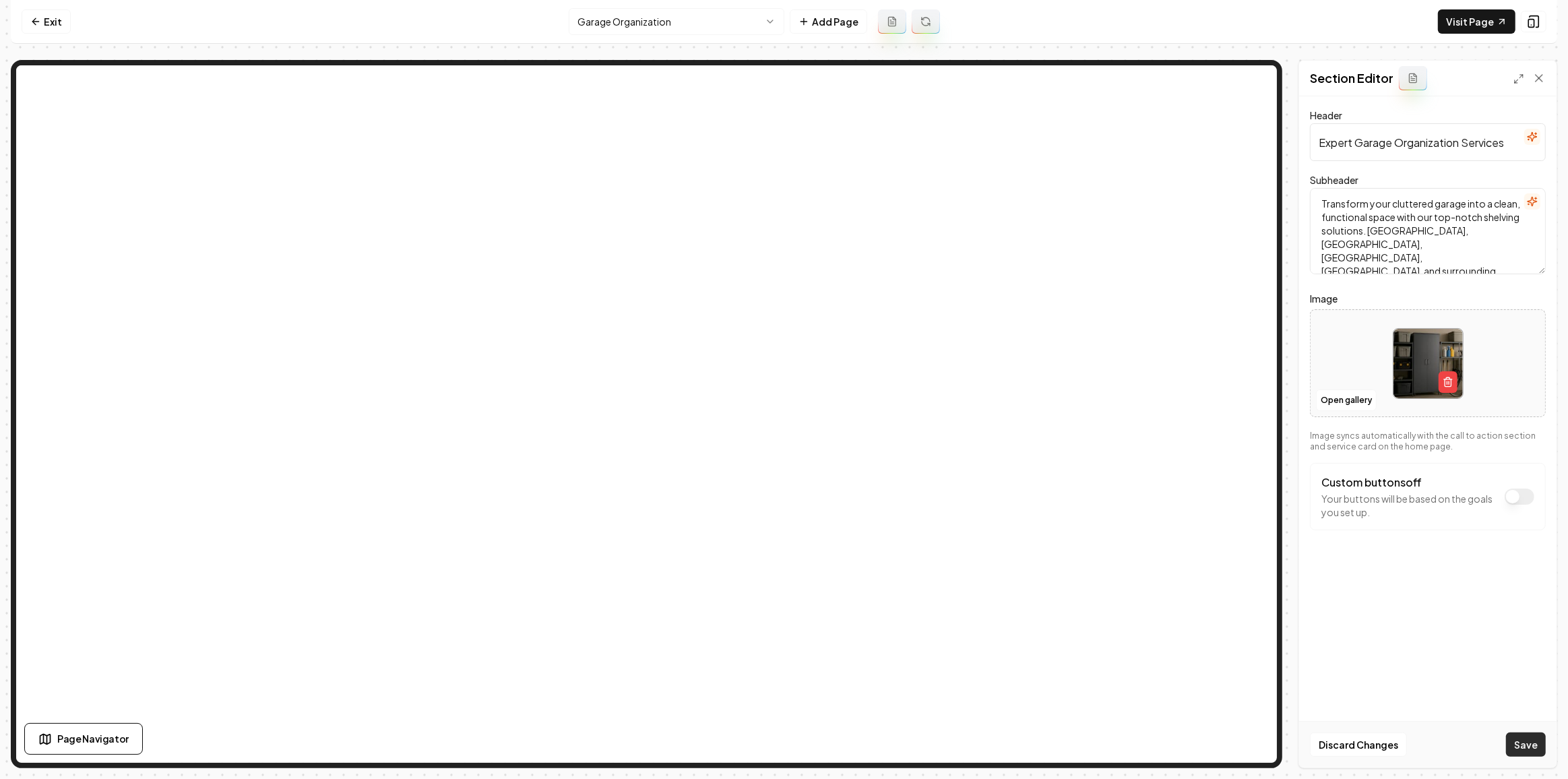
click at [1523, 738] on button "Save" at bounding box center [1525, 745] width 40 height 24
click at [682, 27] on html "Computer Required This feature is only available on a computer. Please switch t…" at bounding box center [784, 389] width 1568 height 779
click at [1511, 750] on button "Save" at bounding box center [1525, 745] width 40 height 24
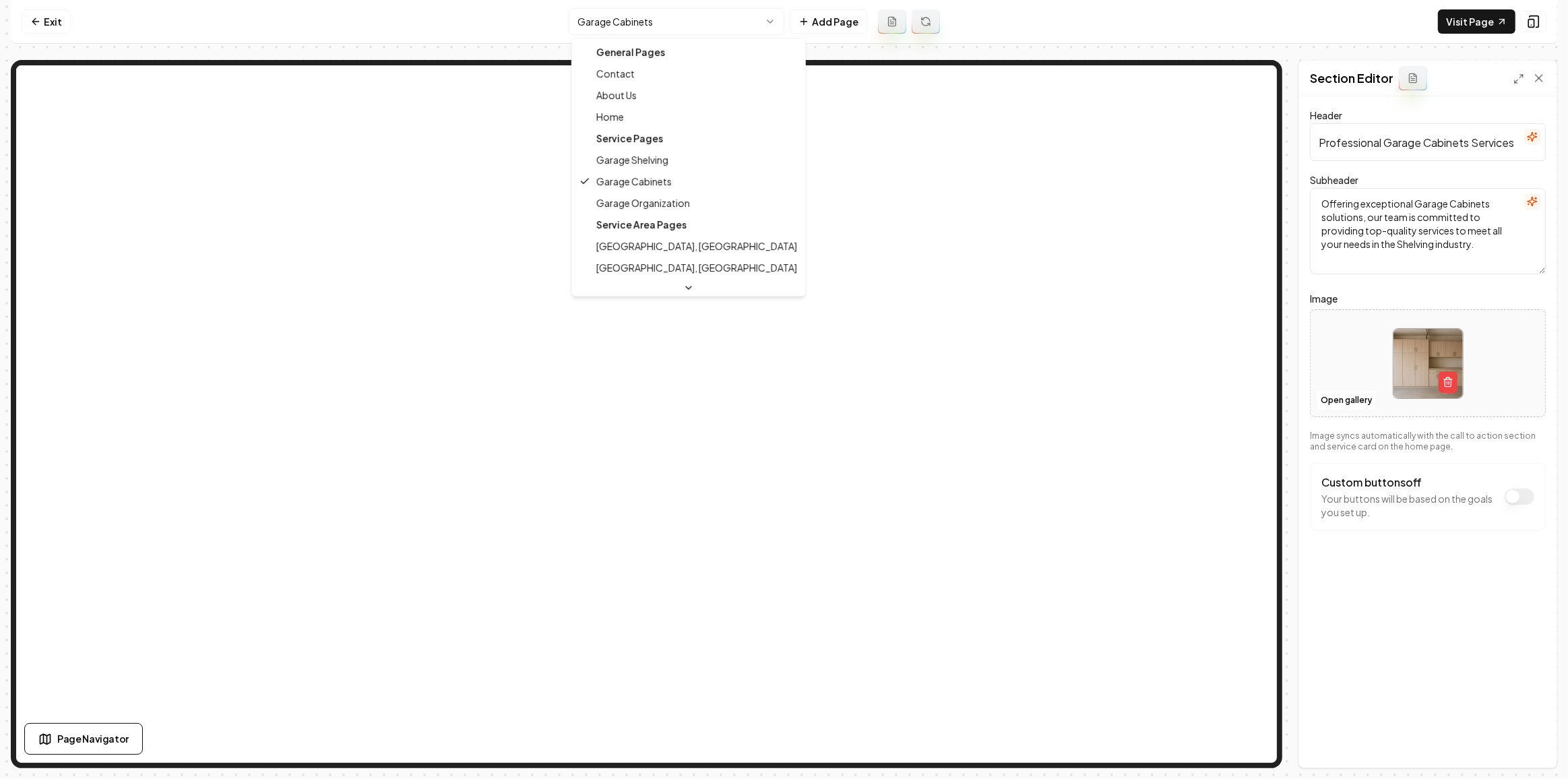
click at [698, 18] on html "Computer Required This feature is only available on a computer. Please switch t…" at bounding box center [784, 389] width 1568 height 779
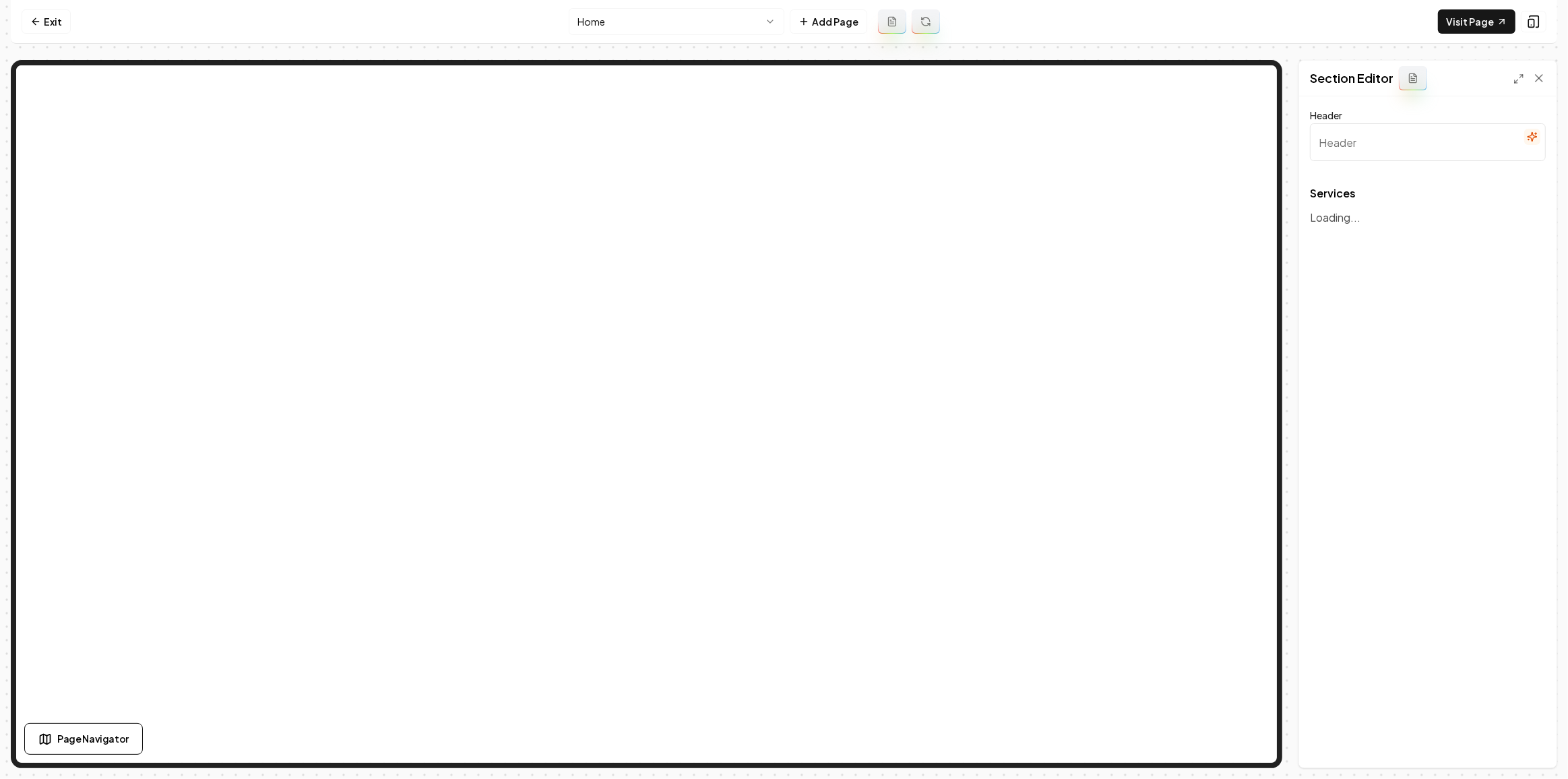
type input "Professional Garage Shelving Solutions"
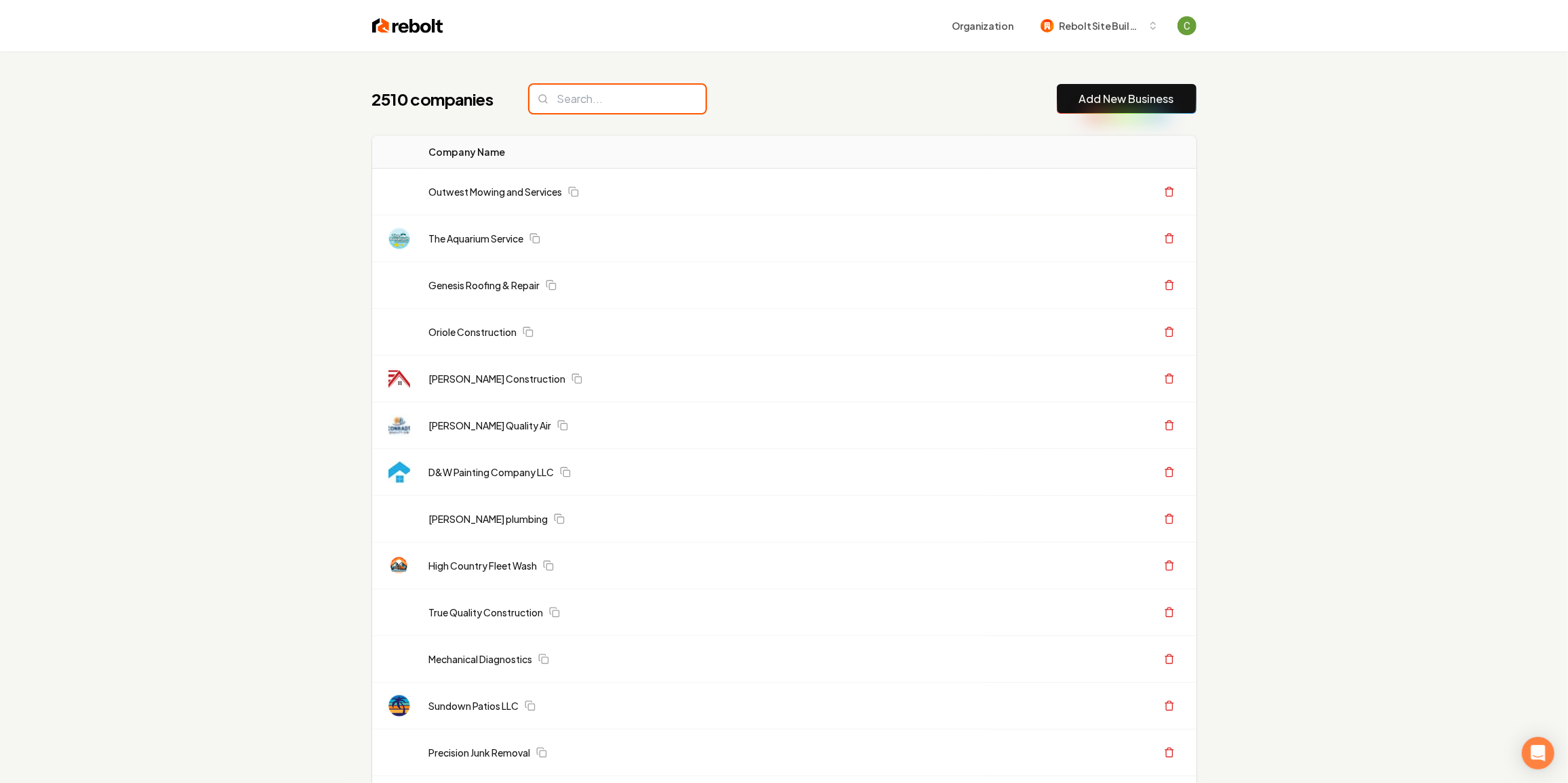
click at [616, 87] on input "search" at bounding box center [618, 99] width 176 height 29
click at [616, 93] on input "search" at bounding box center [618, 99] width 176 height 29
paste input "Slingshot Plumbing"
type input "Slingshot Plumbing"
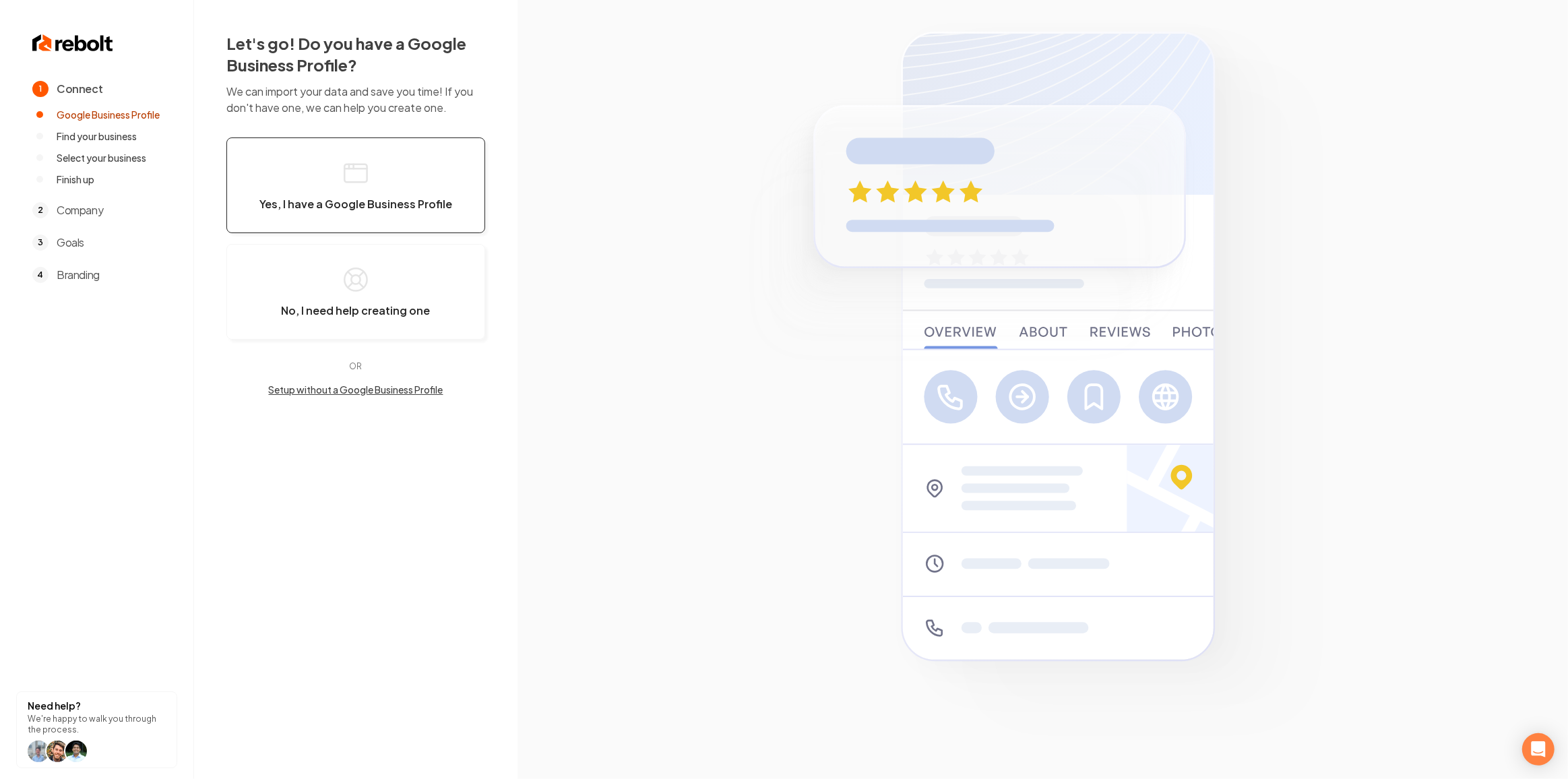
click at [244, 158] on button "Yes, I have a Google Business Profile" at bounding box center [355, 185] width 259 height 96
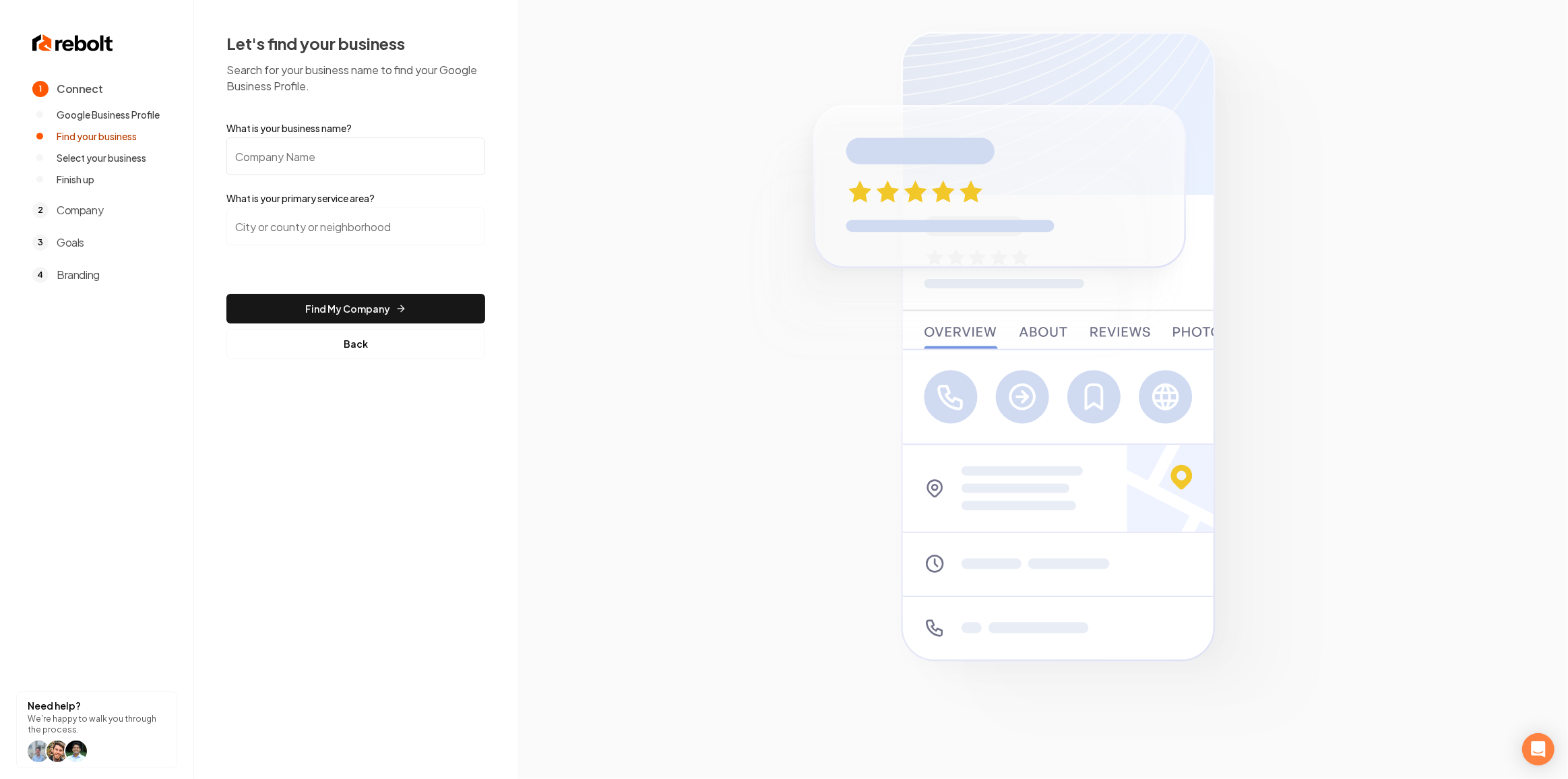
click at [387, 158] on input "What is your business name?" at bounding box center [355, 156] width 259 height 38
paste input "Slingshot Plumbing"
type input "Slingshot Plumbing"
click at [348, 210] on input "search" at bounding box center [355, 226] width 259 height 38
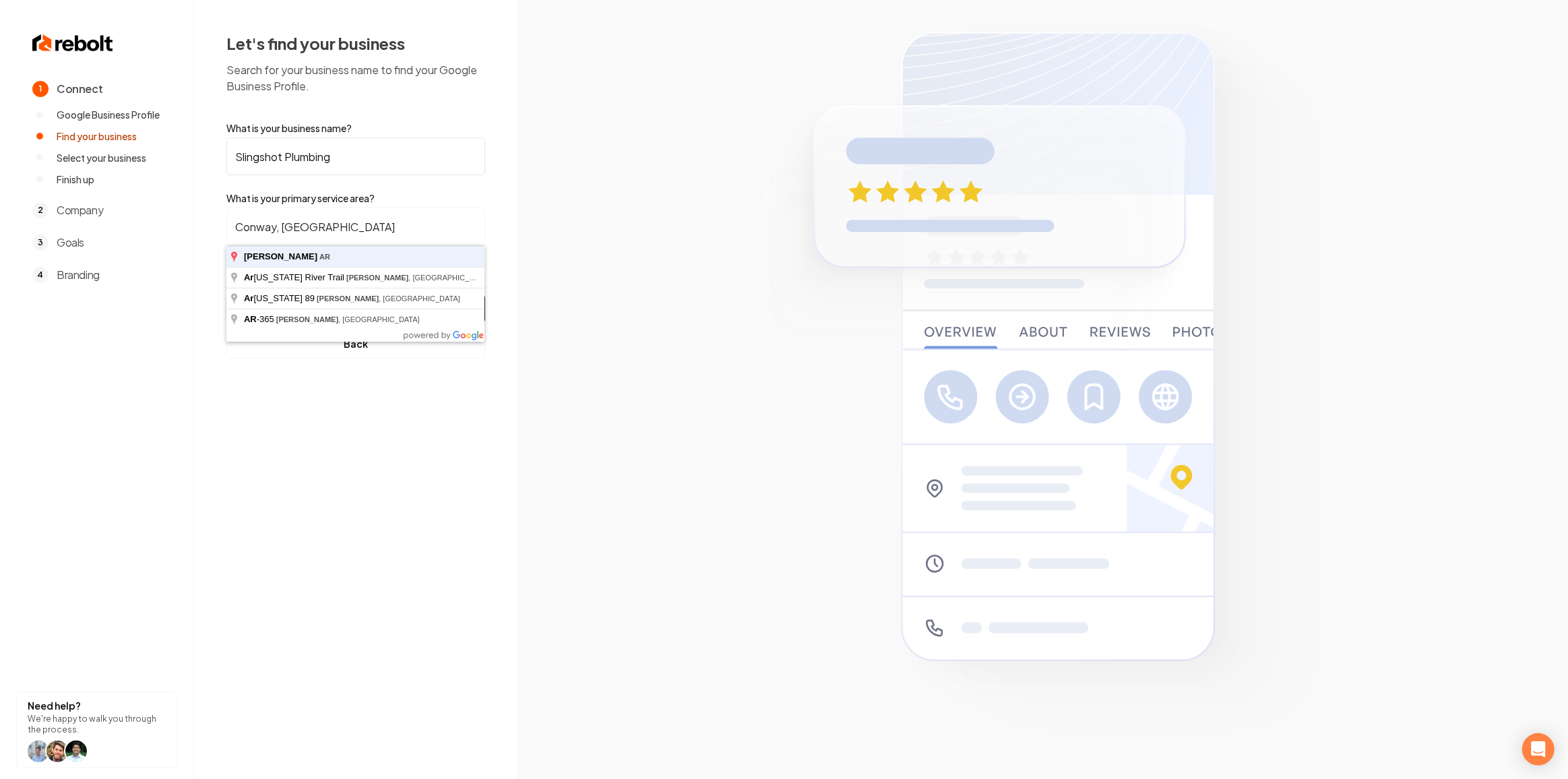
type input "Conway, AR"
click at [226, 294] on button "Find My Company" at bounding box center [355, 309] width 259 height 30
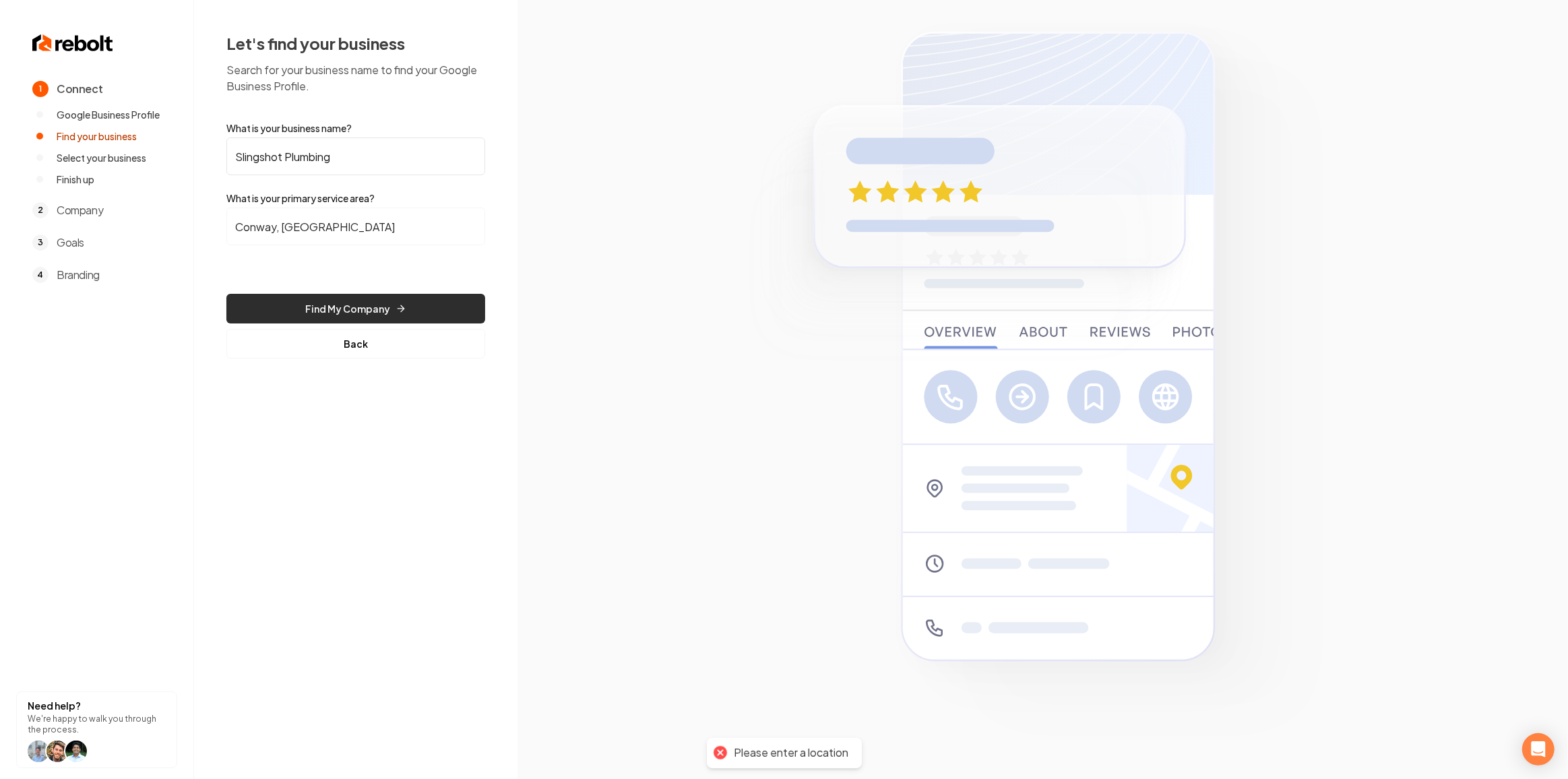
click at [349, 295] on button "Find My Company" at bounding box center [355, 309] width 259 height 30
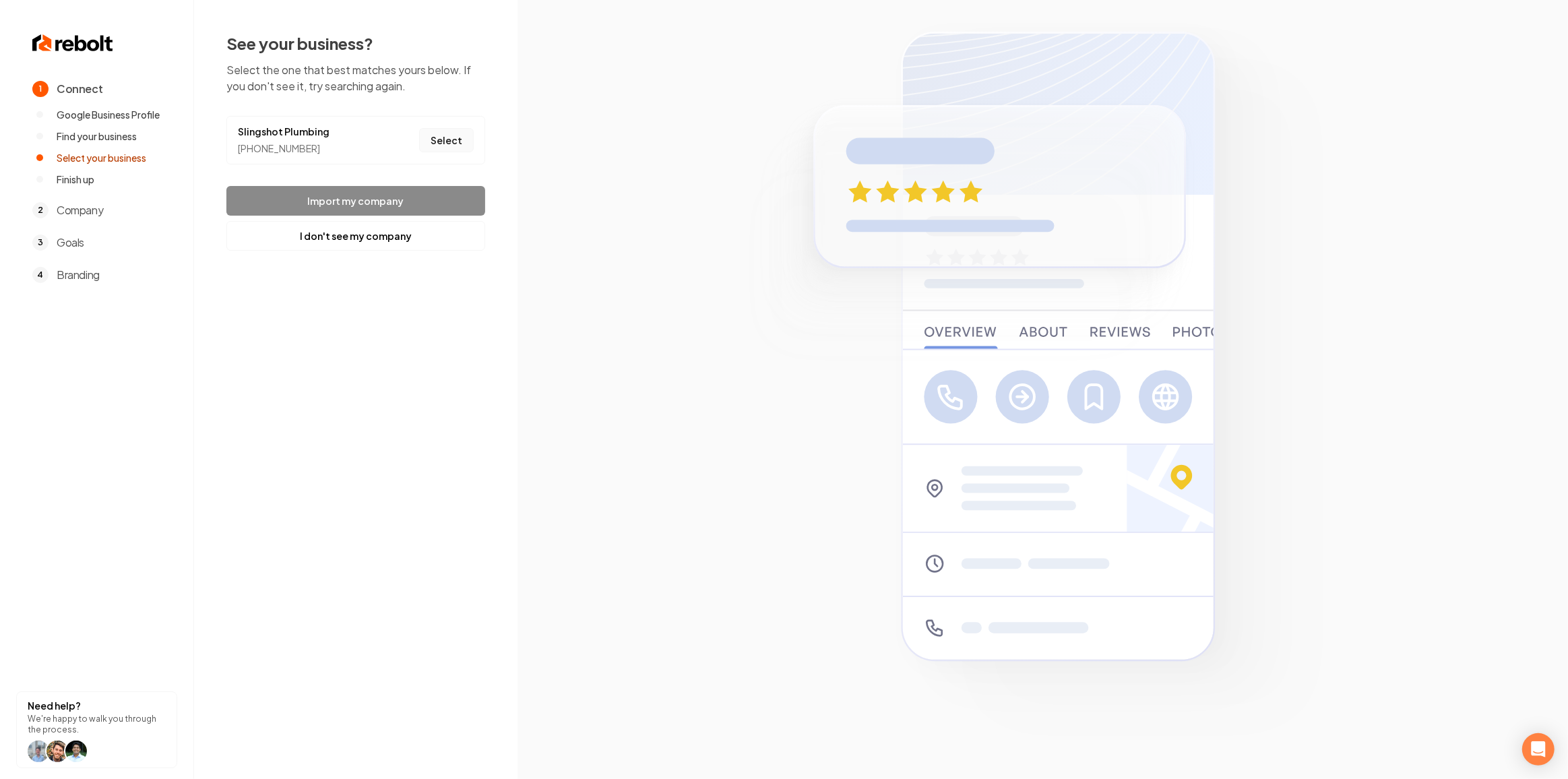
click at [439, 148] on button "Select" at bounding box center [446, 140] width 54 height 24
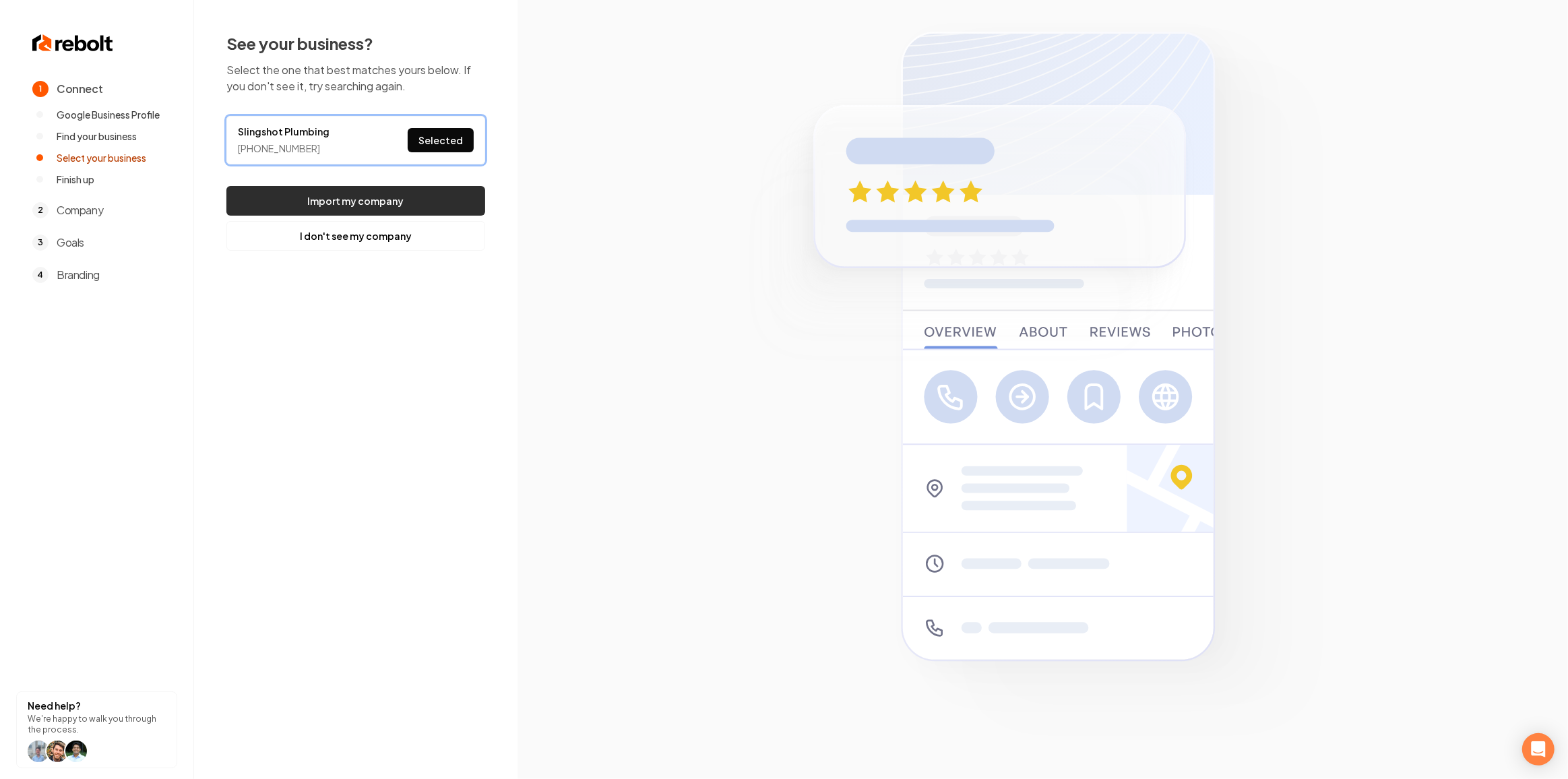
click at [412, 202] on button "Import my company" at bounding box center [355, 201] width 259 height 30
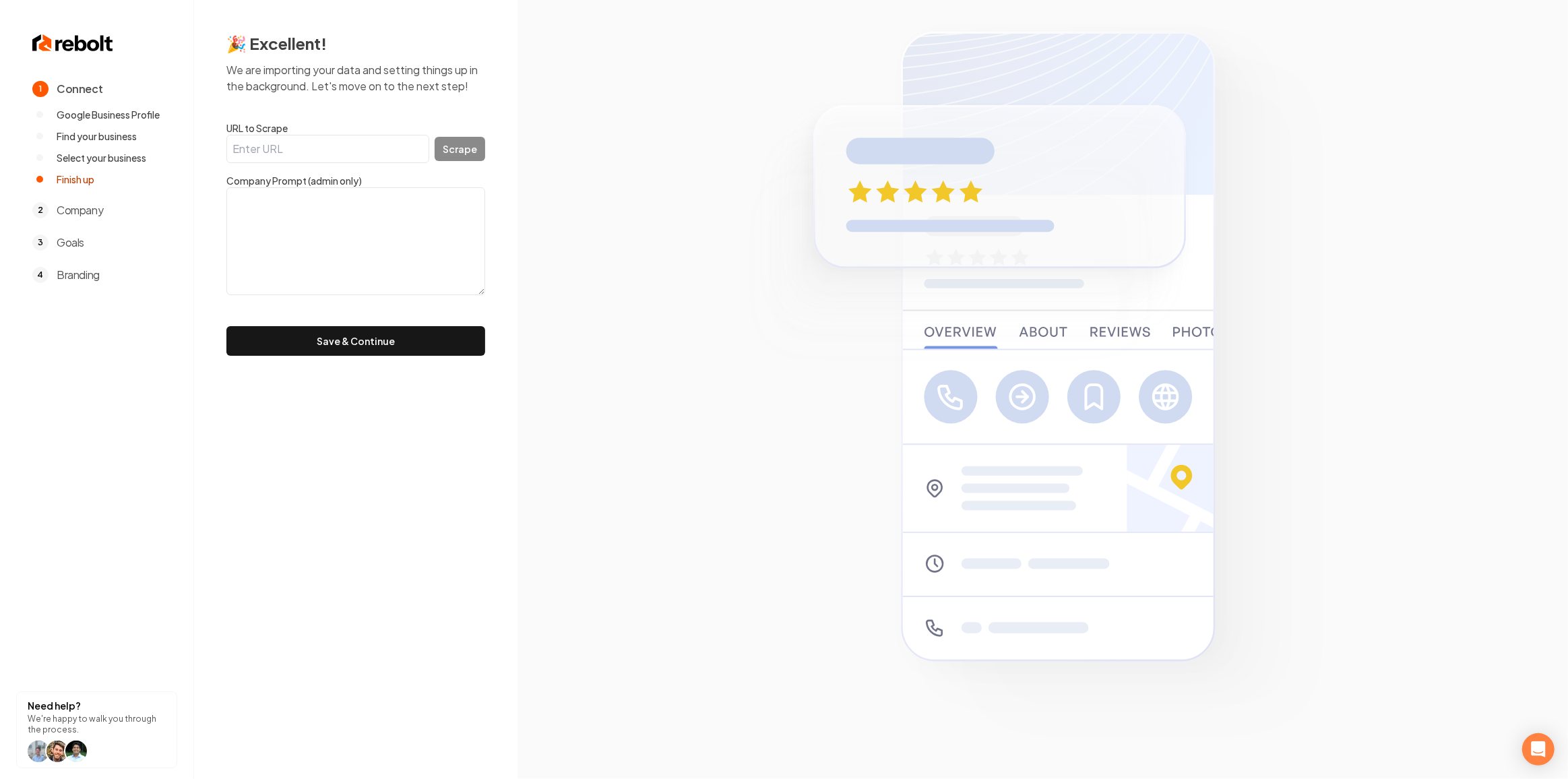
click at [330, 142] on input "URL to Scrape" at bounding box center [327, 149] width 203 height 29
paste input "https://www.slingshotplumbing.com/"
type input "https://www.slingshotplumbing.com/"
click at [452, 139] on button "Scrape" at bounding box center [460, 149] width 50 height 24
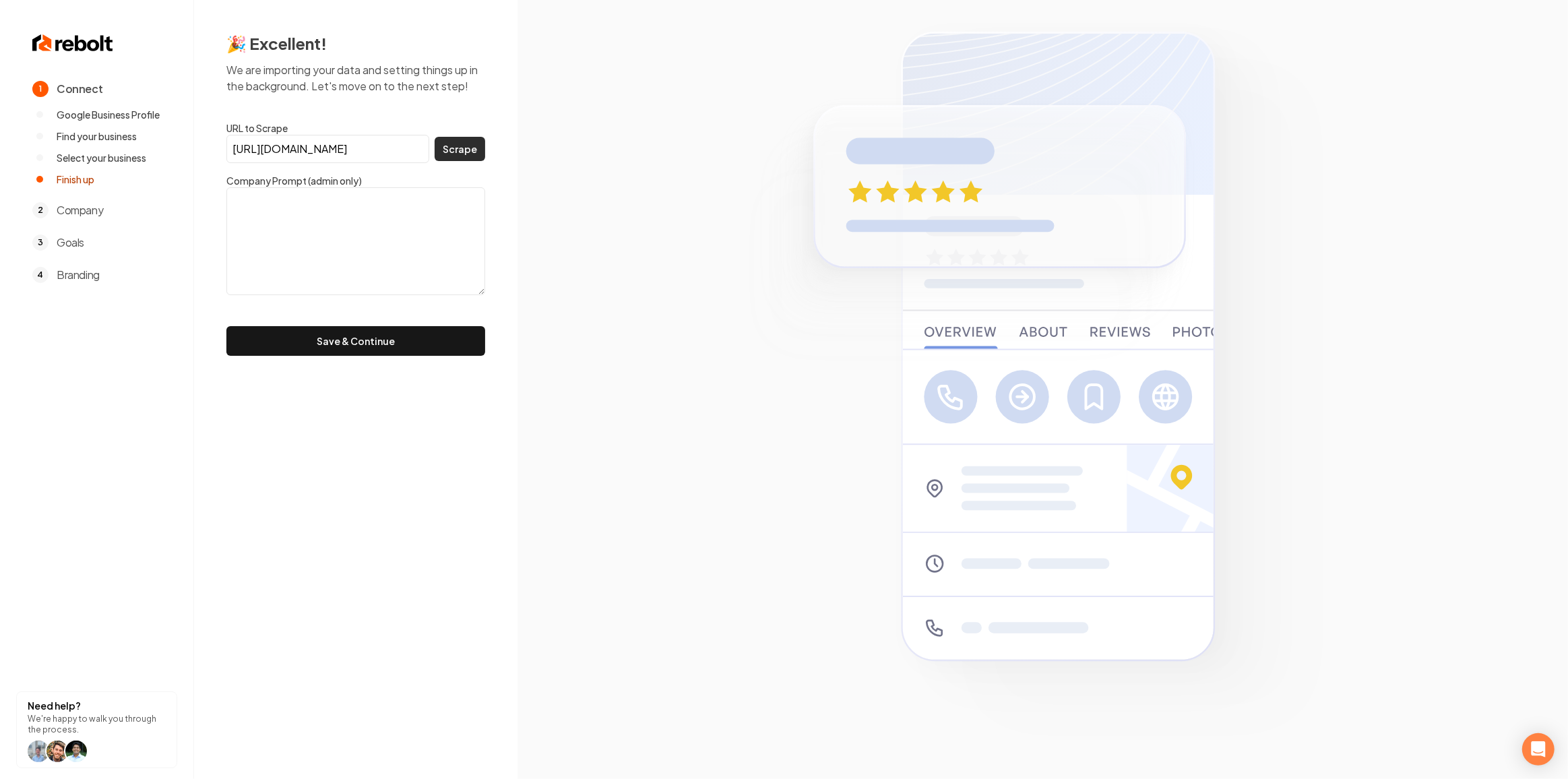
scroll to position [0, 0]
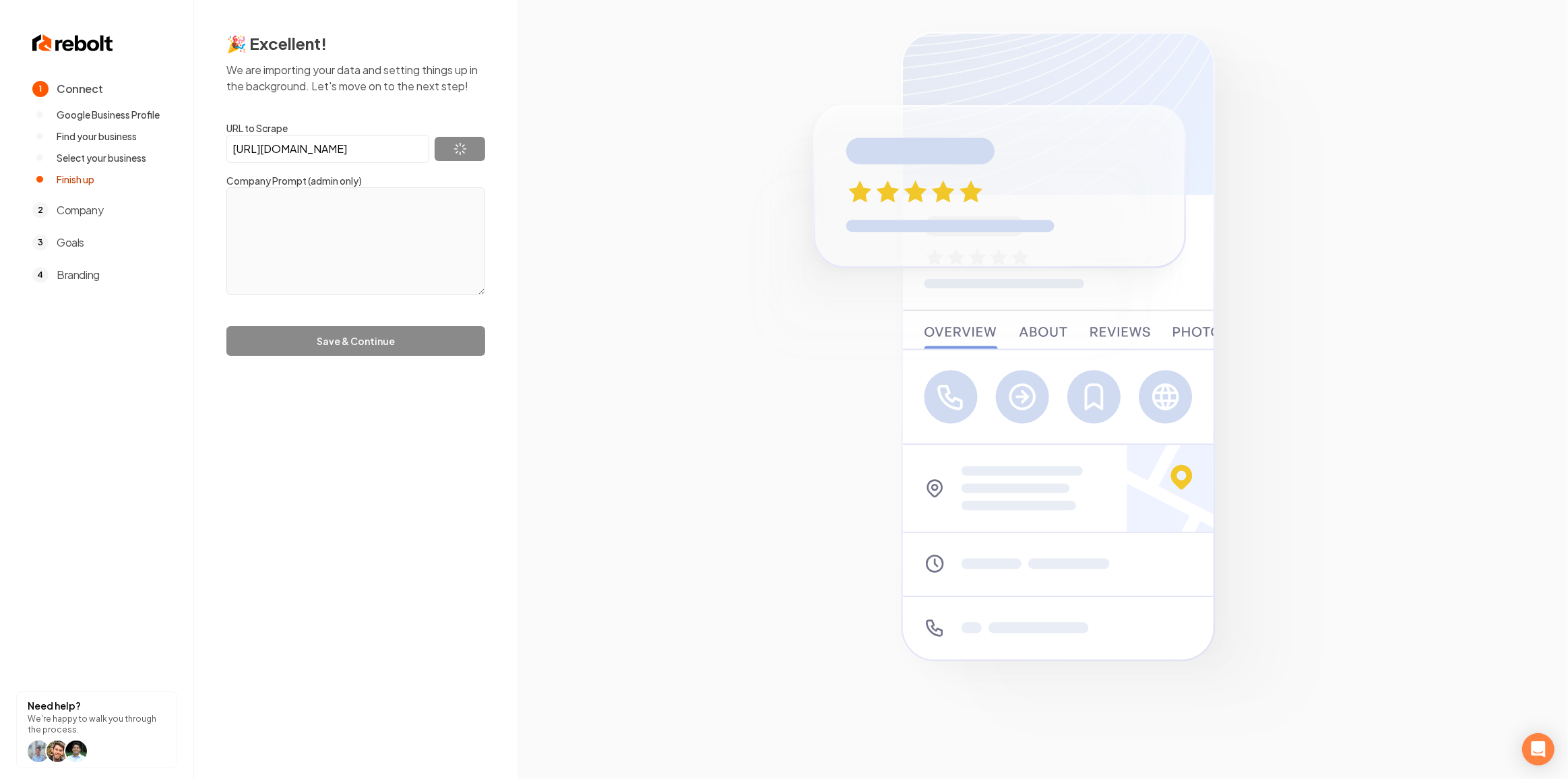
type textarea "Slingshot Plumbing and Drain Service is dedicated to providing expert plumbing …"
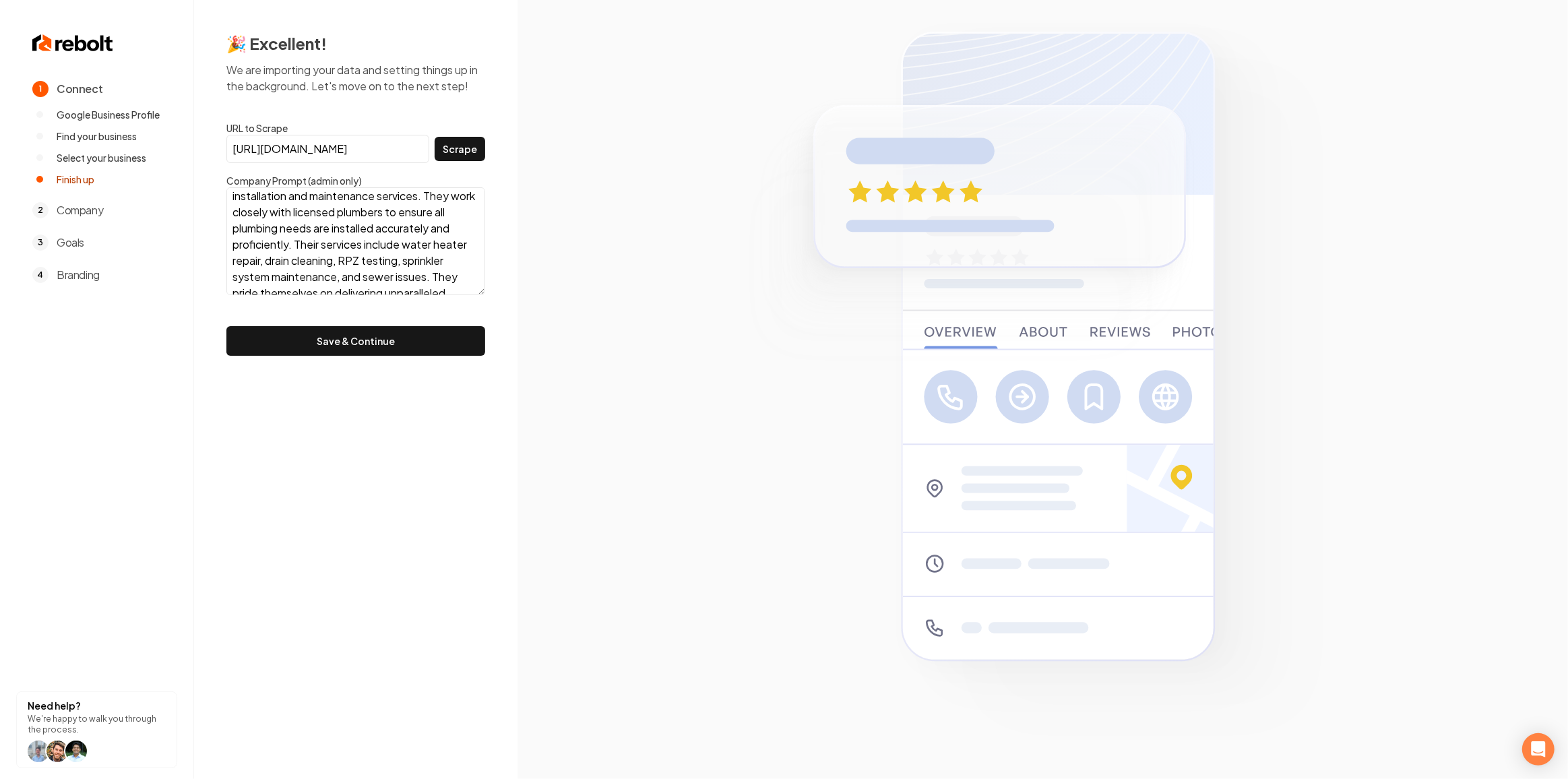
scroll to position [82, 0]
drag, startPoint x: 327, startPoint y: 341, endPoint x: 340, endPoint y: 336, distance: 13.9
click at [327, 341] on button "Save & Continue" at bounding box center [355, 341] width 259 height 30
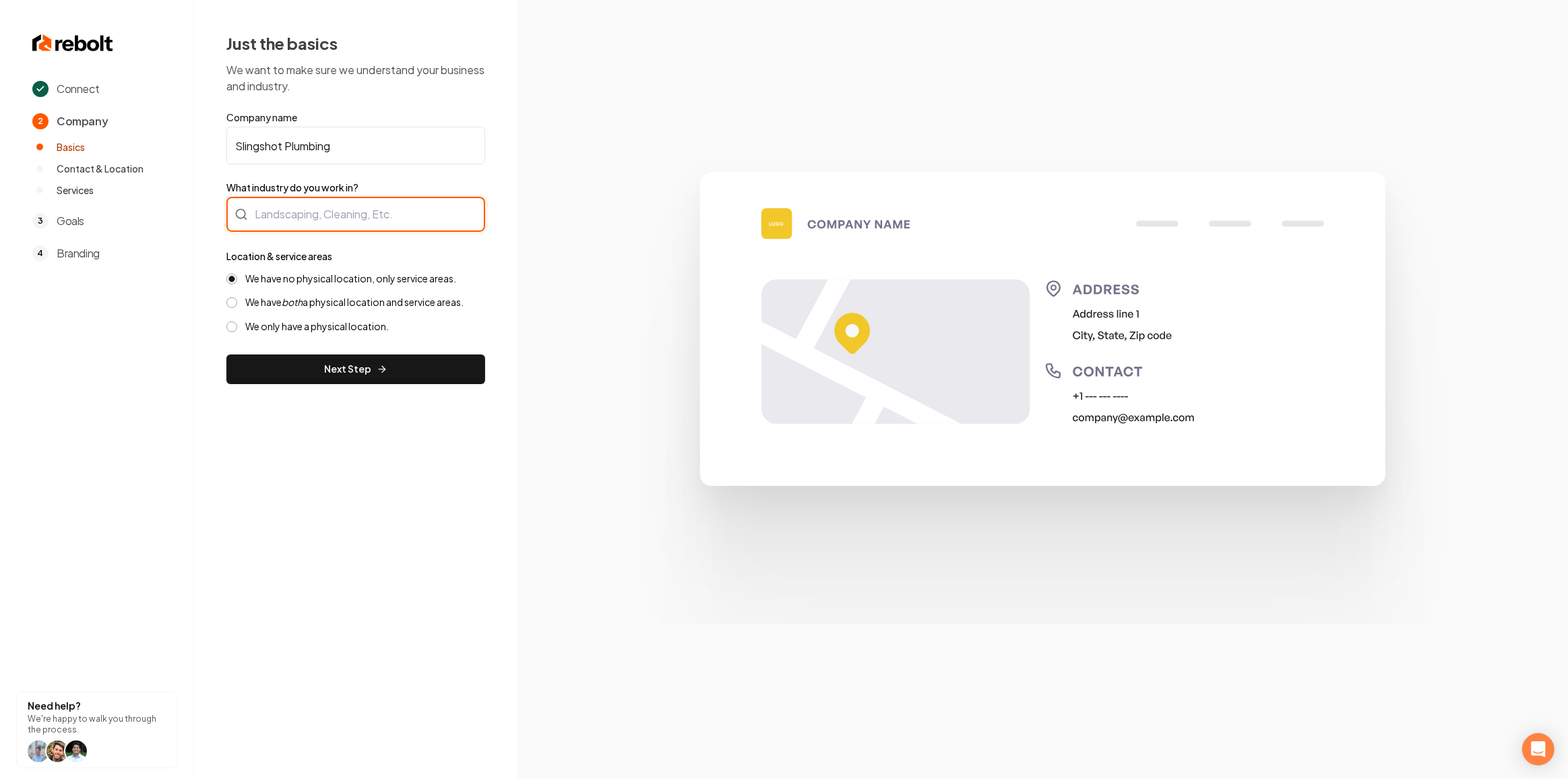
click at [359, 208] on div at bounding box center [355, 215] width 259 height 35
type input "Plumbing"
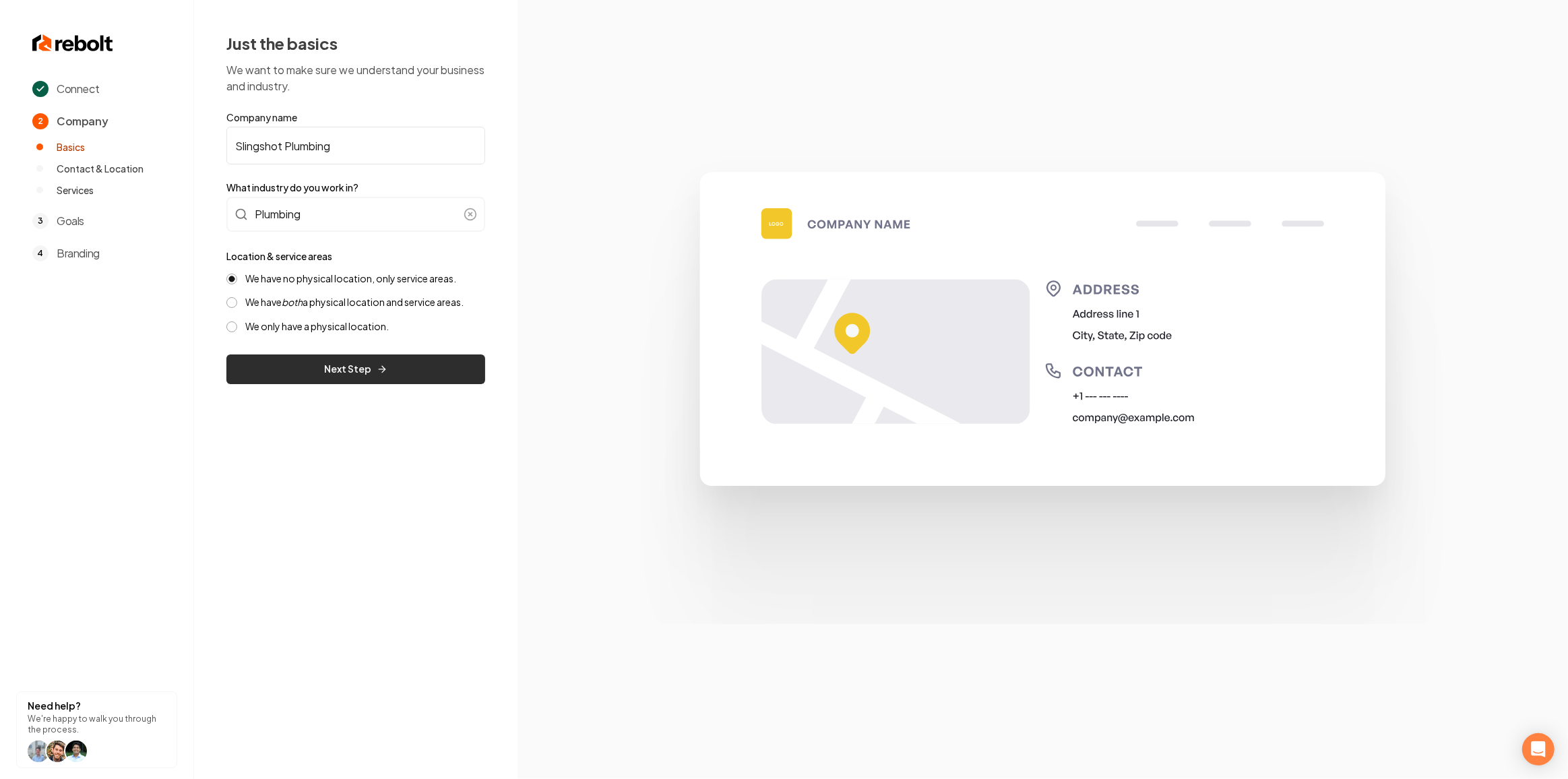
click at [419, 370] on button "Next Step" at bounding box center [355, 370] width 259 height 30
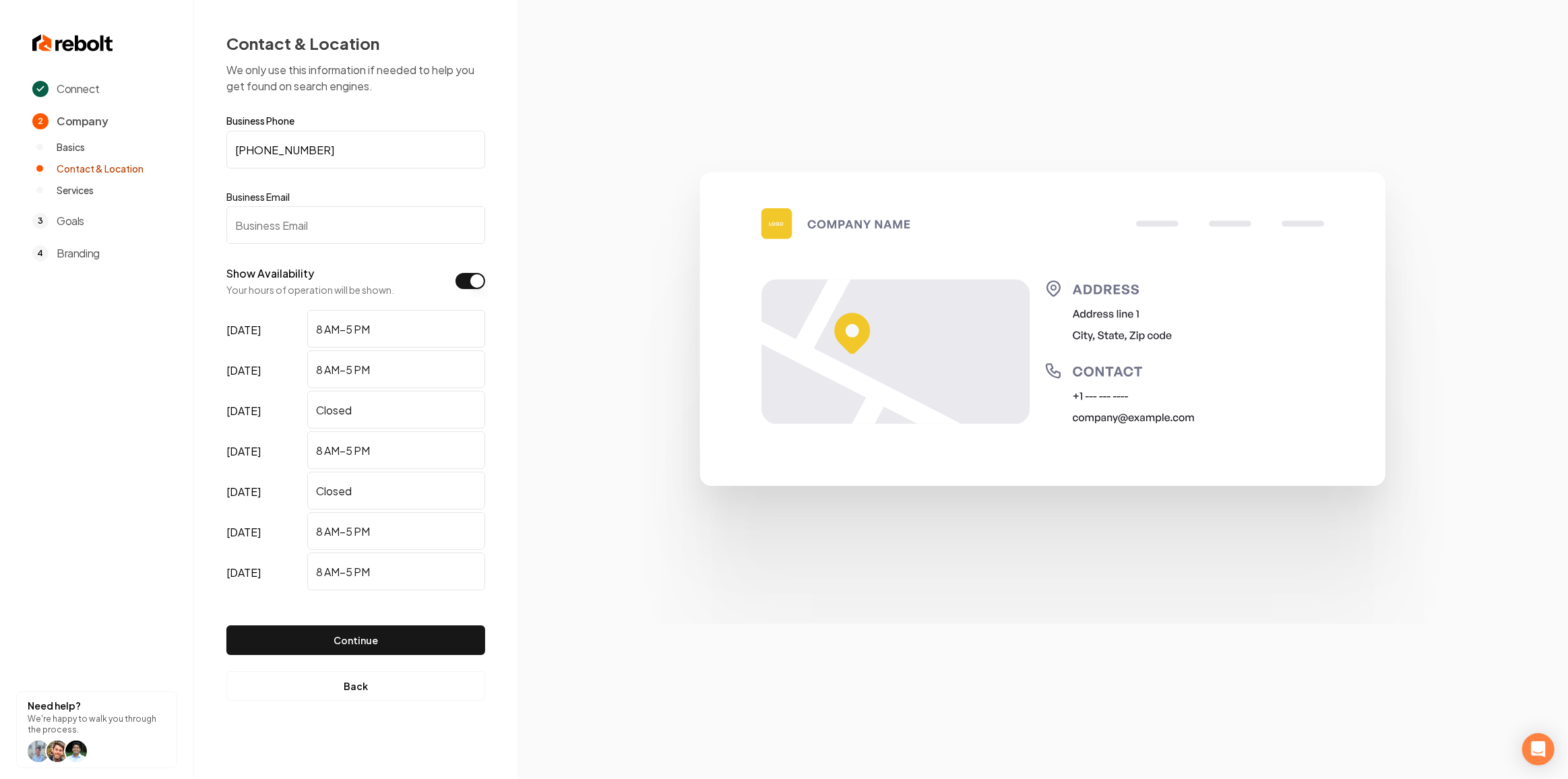
click at [287, 237] on input "Business Email" at bounding box center [355, 225] width 259 height 38
paste input "slingshotplumbing@gmail.com"
type input "slingshotplumbing@gmail.com"
click at [332, 637] on button "Continue" at bounding box center [355, 640] width 259 height 30
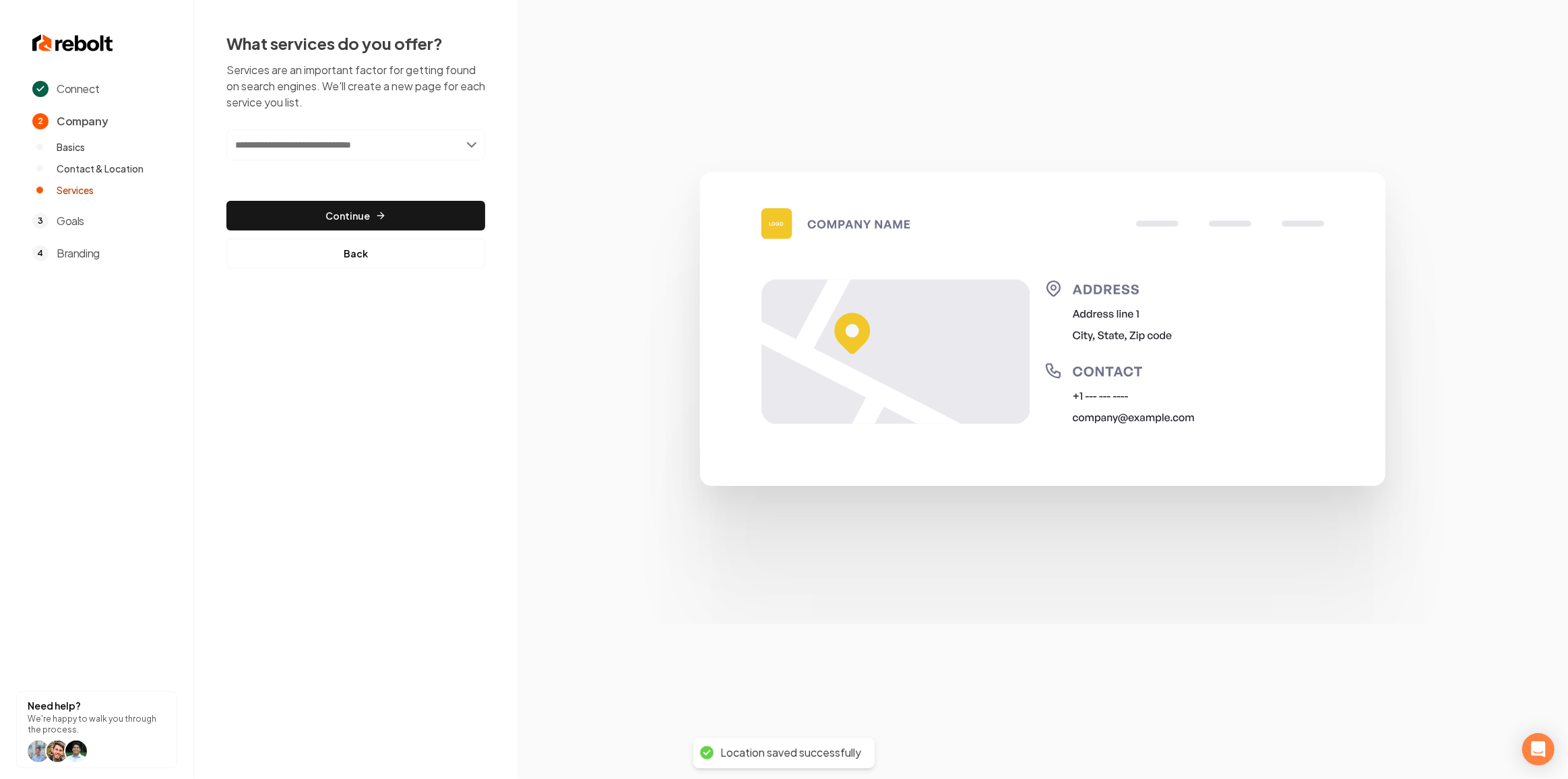
click at [317, 160] on div "Add new or select from suggestions Select a service" at bounding box center [355, 154] width 259 height 50
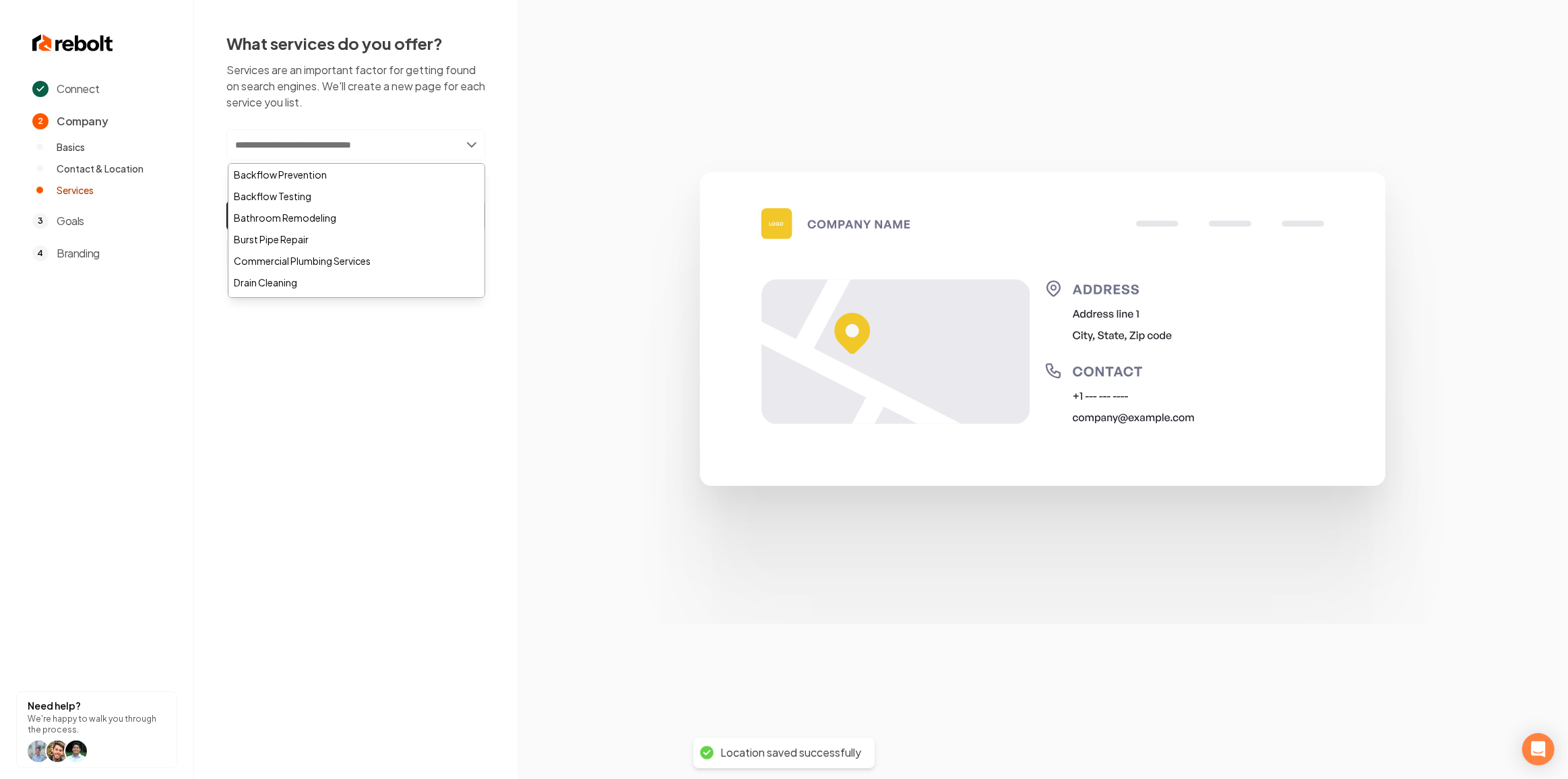
click at [323, 133] on input "text" at bounding box center [355, 145] width 259 height 31
click at [306, 150] on input "text" at bounding box center [355, 145] width 259 height 31
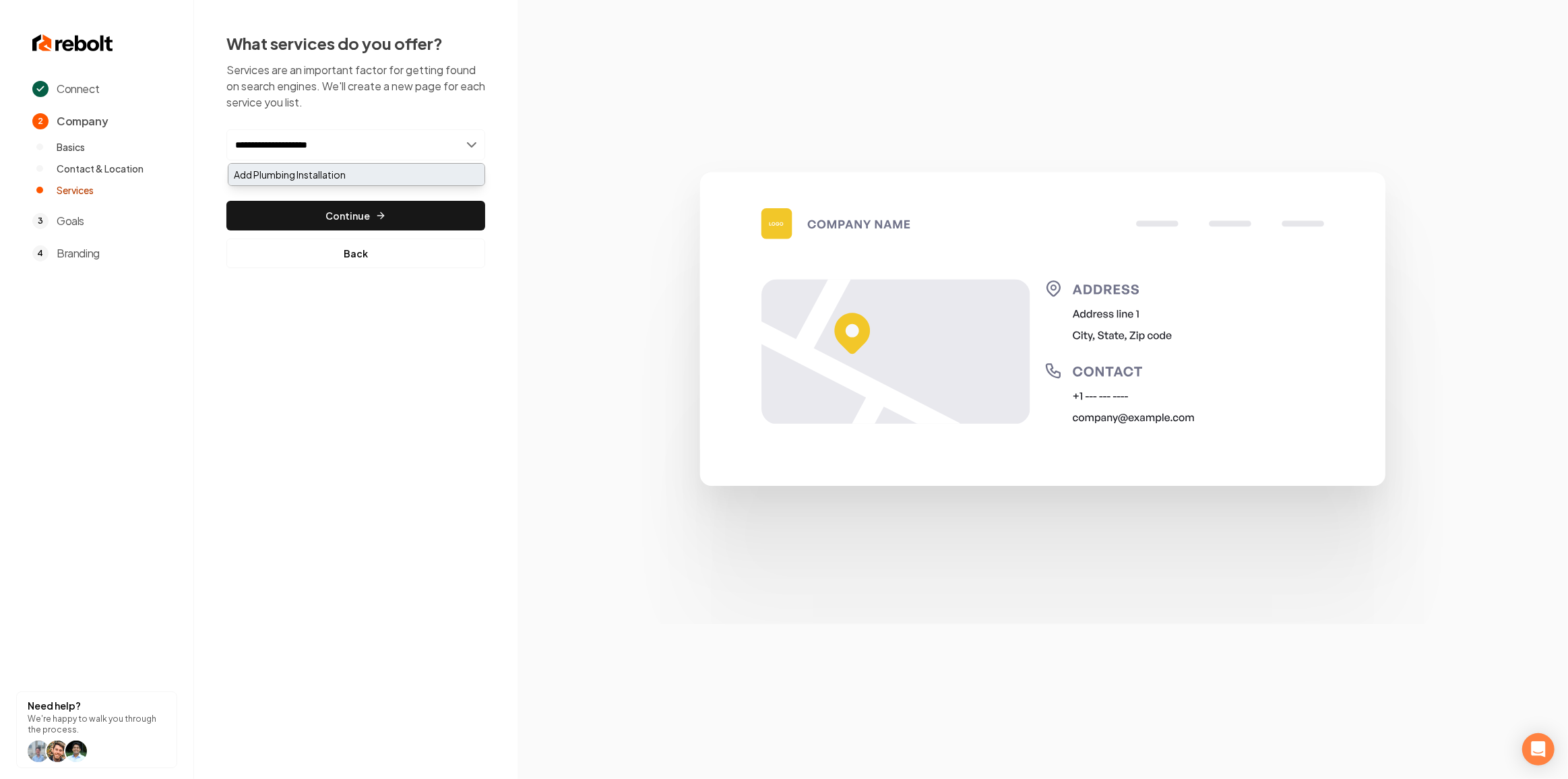
type input "**********"
click at [413, 165] on div "Add Plumbing Installation" at bounding box center [356, 175] width 256 height 22
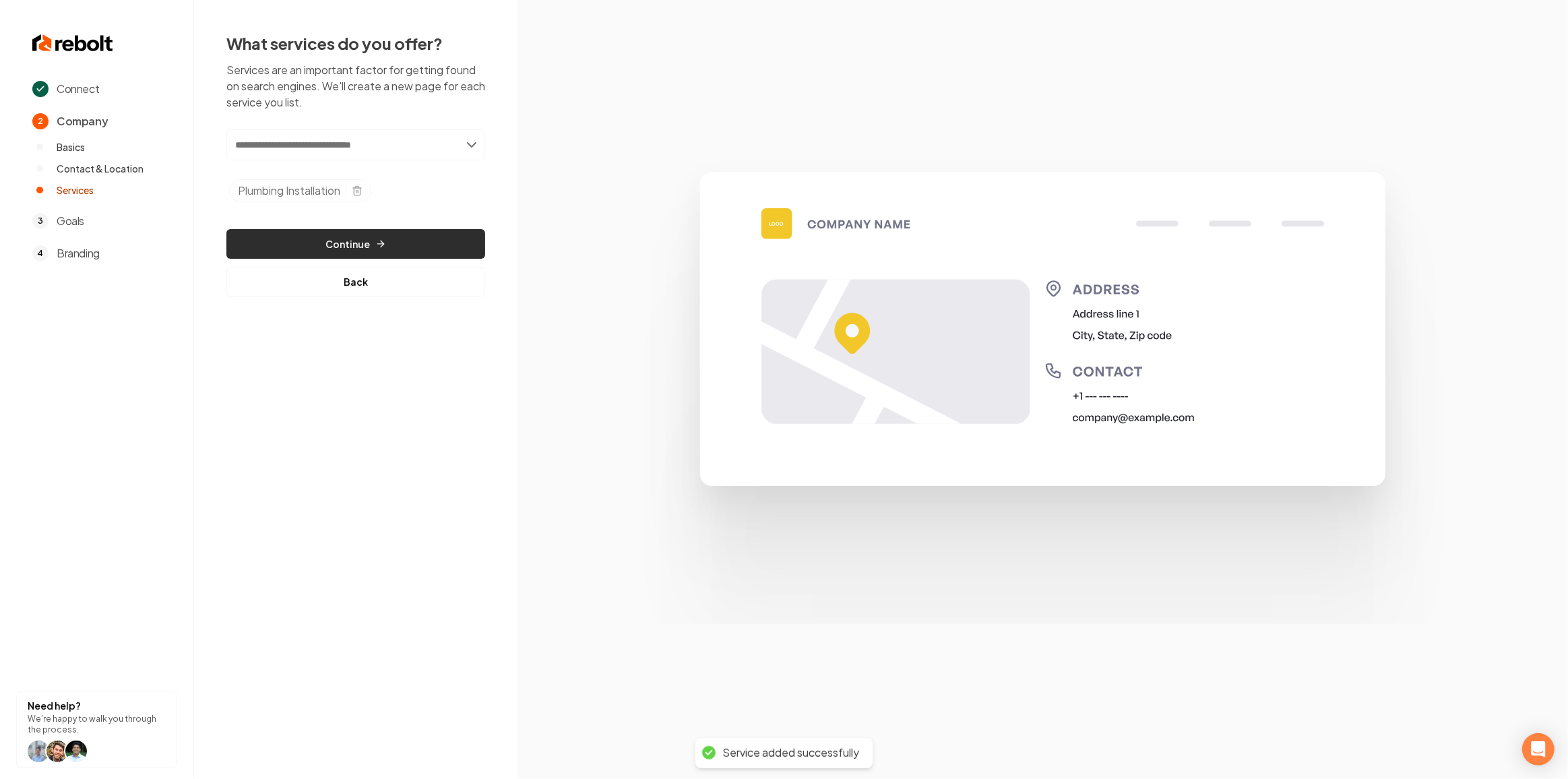
click at [393, 240] on button "Continue" at bounding box center [355, 244] width 259 height 30
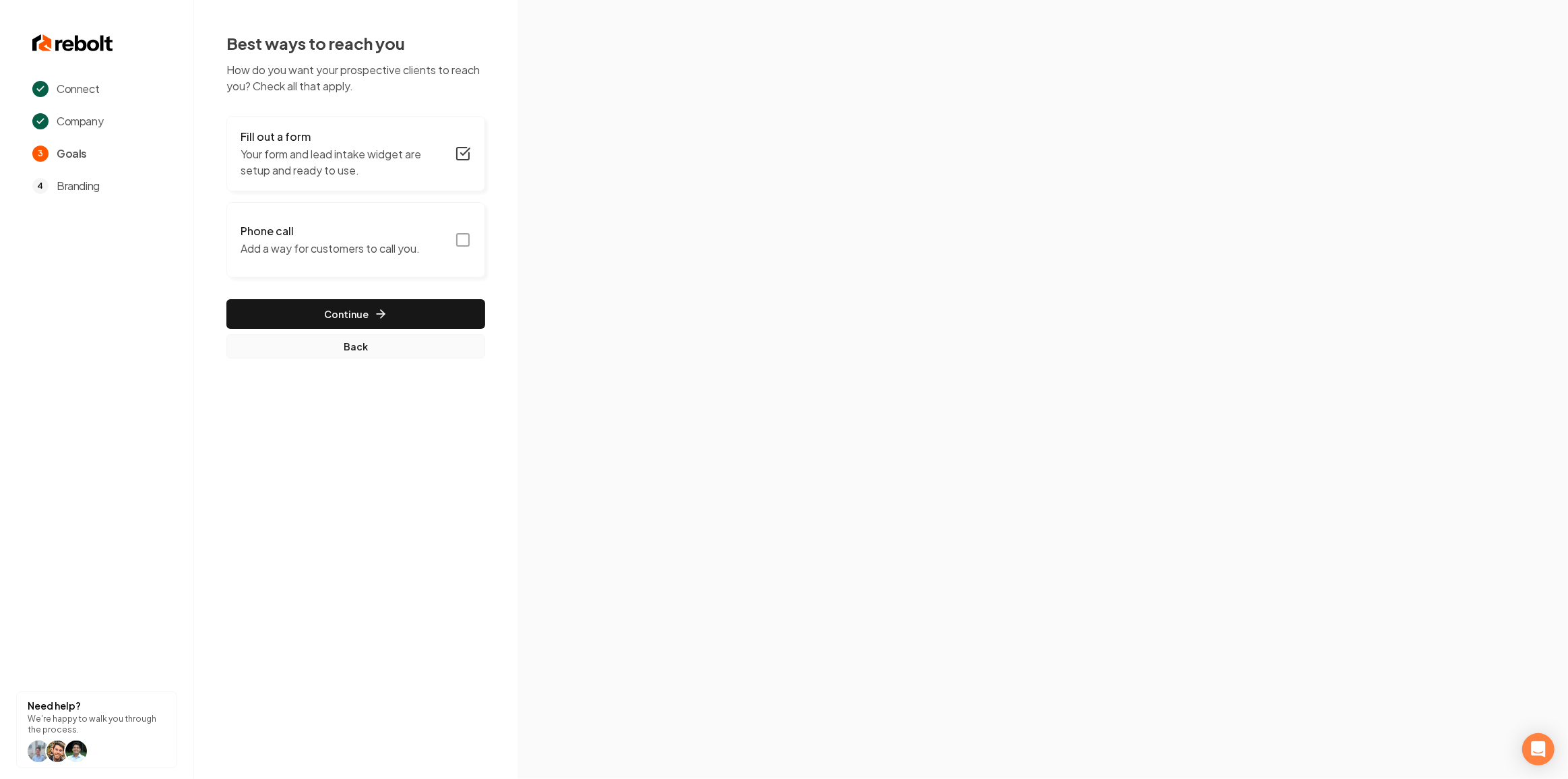
click at [359, 336] on button "Back" at bounding box center [355, 347] width 259 height 24
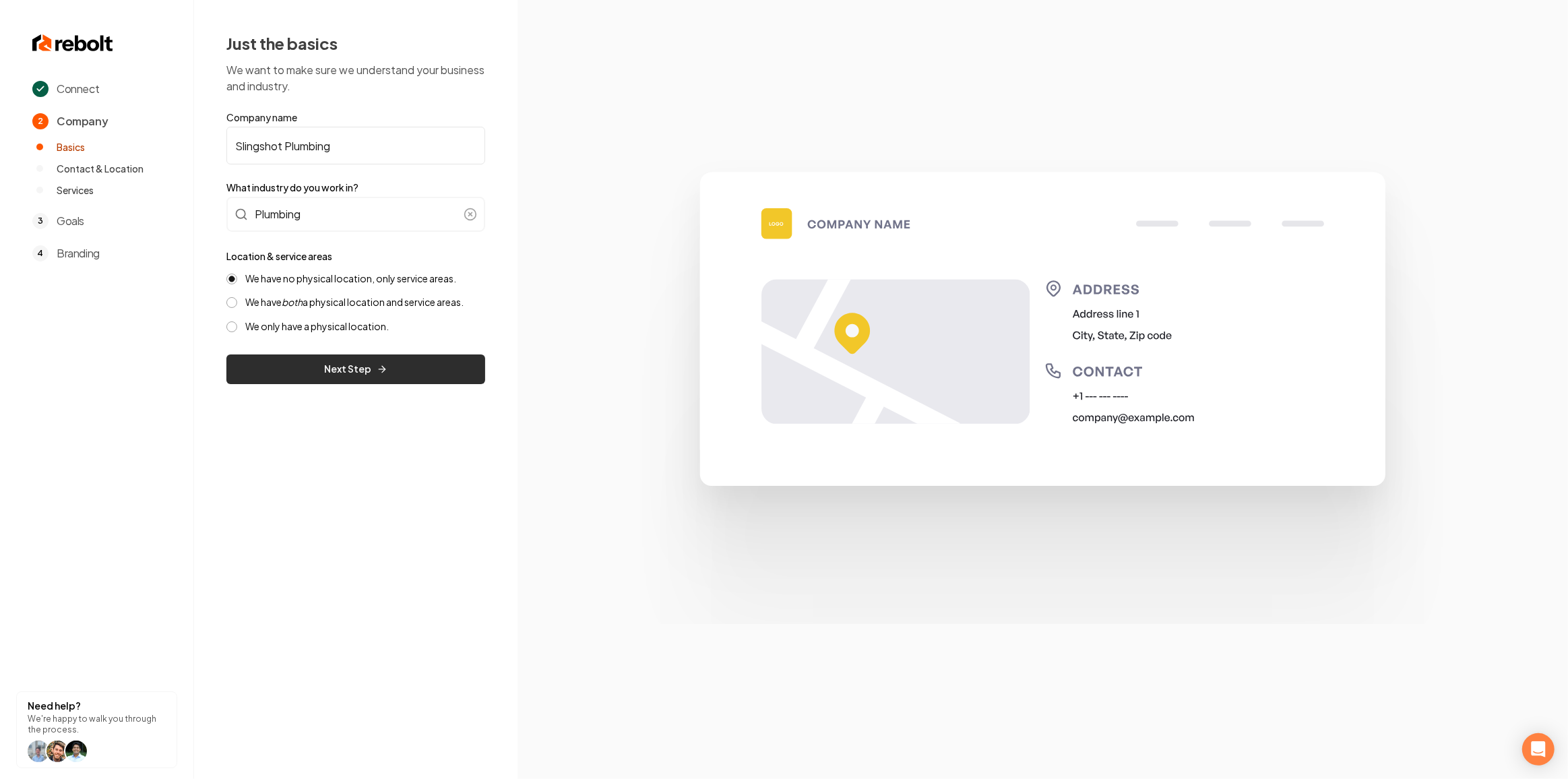
click at [359, 370] on button "Next Step" at bounding box center [355, 370] width 259 height 30
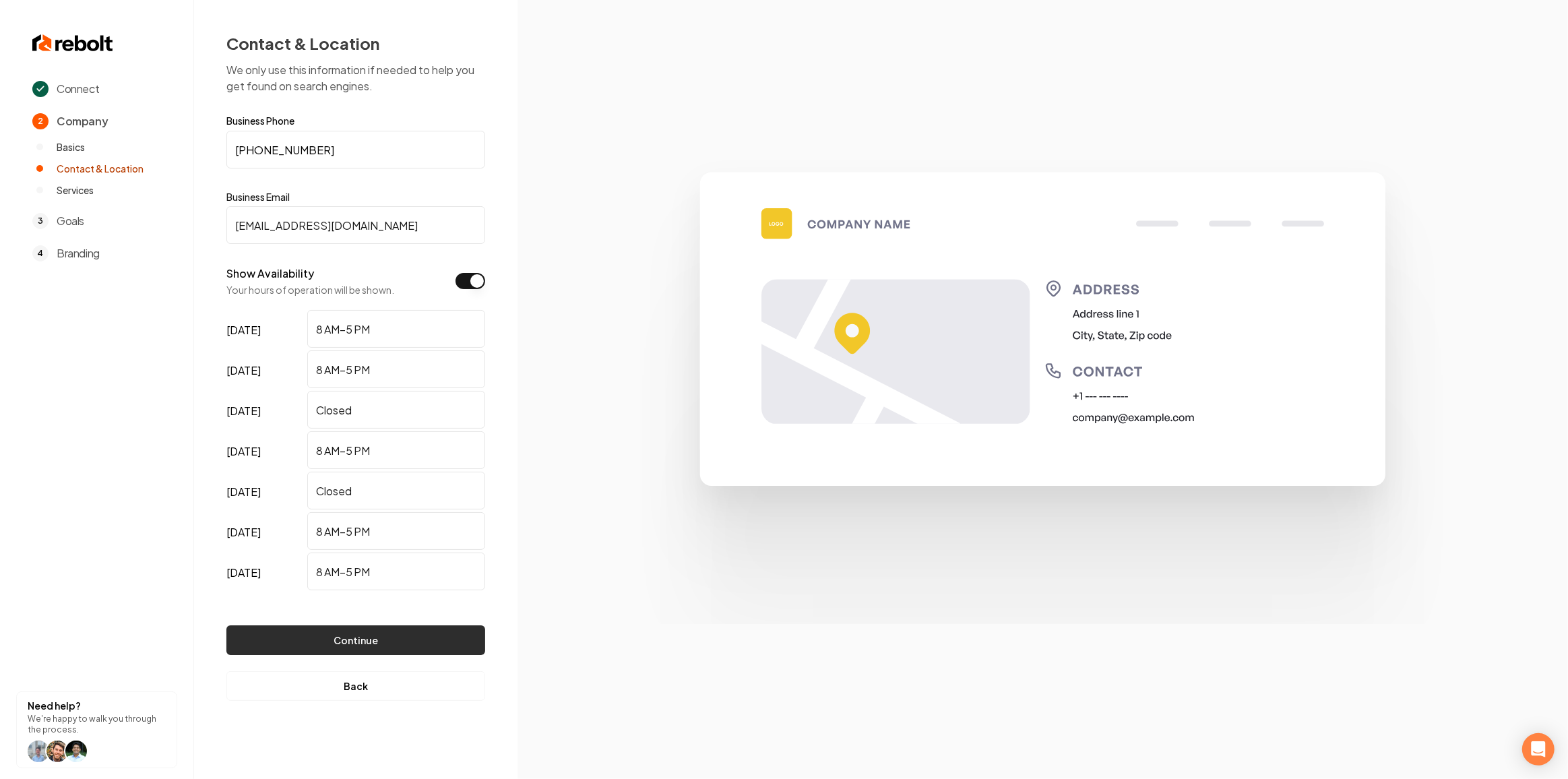
click at [340, 629] on button "Continue" at bounding box center [355, 640] width 259 height 30
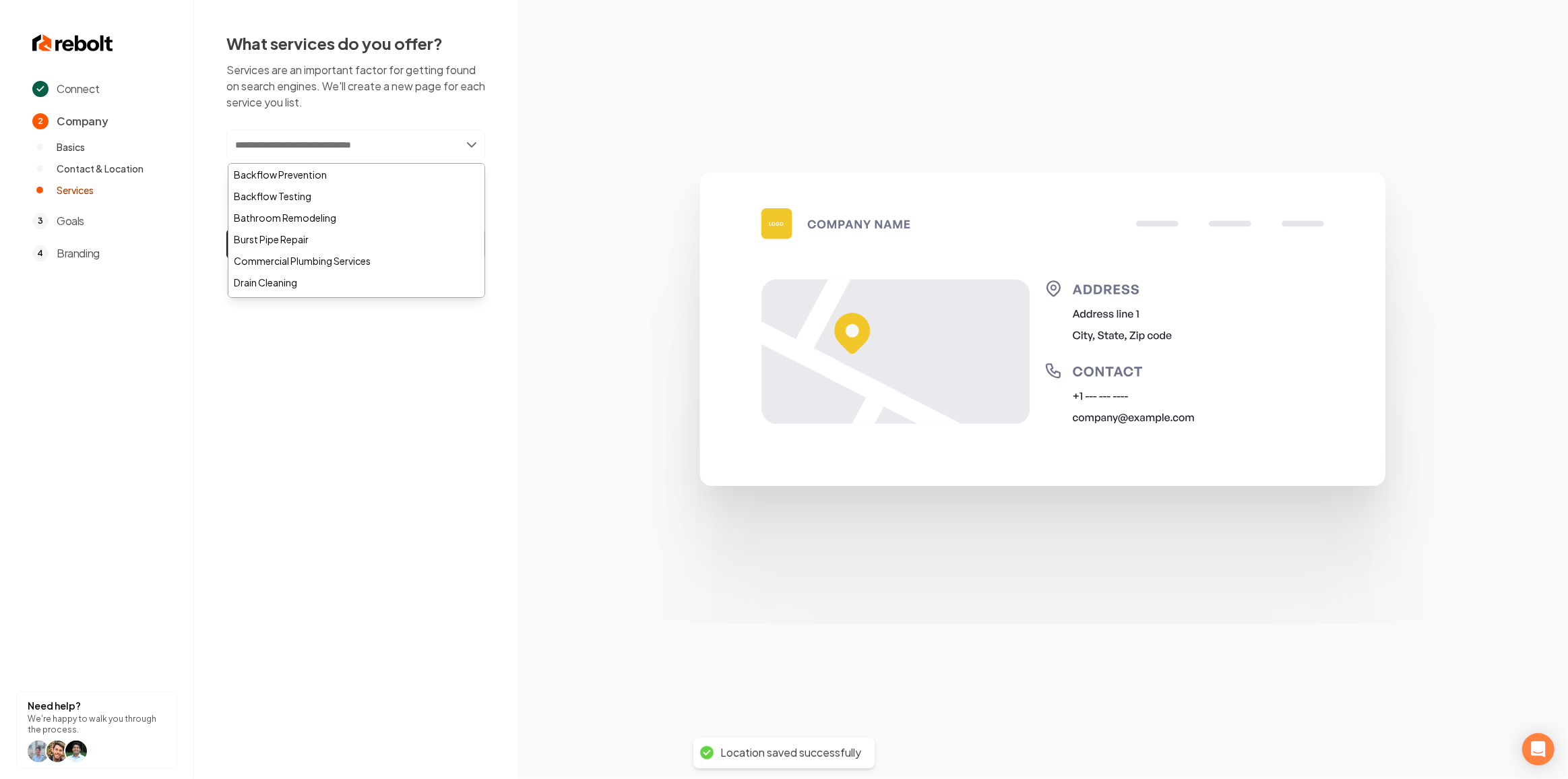
click at [334, 145] on input "text" at bounding box center [355, 145] width 259 height 31
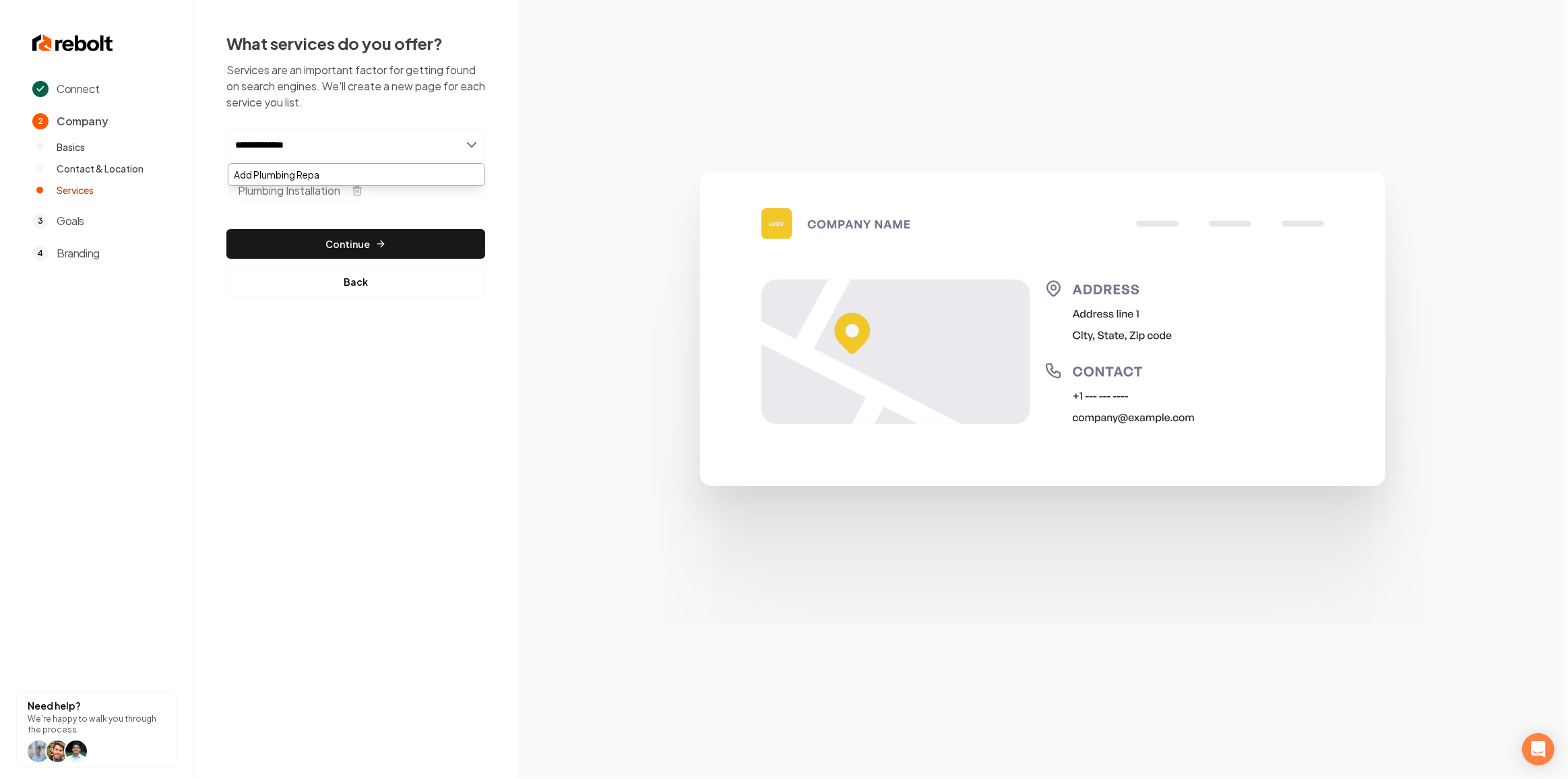
type input "**********"
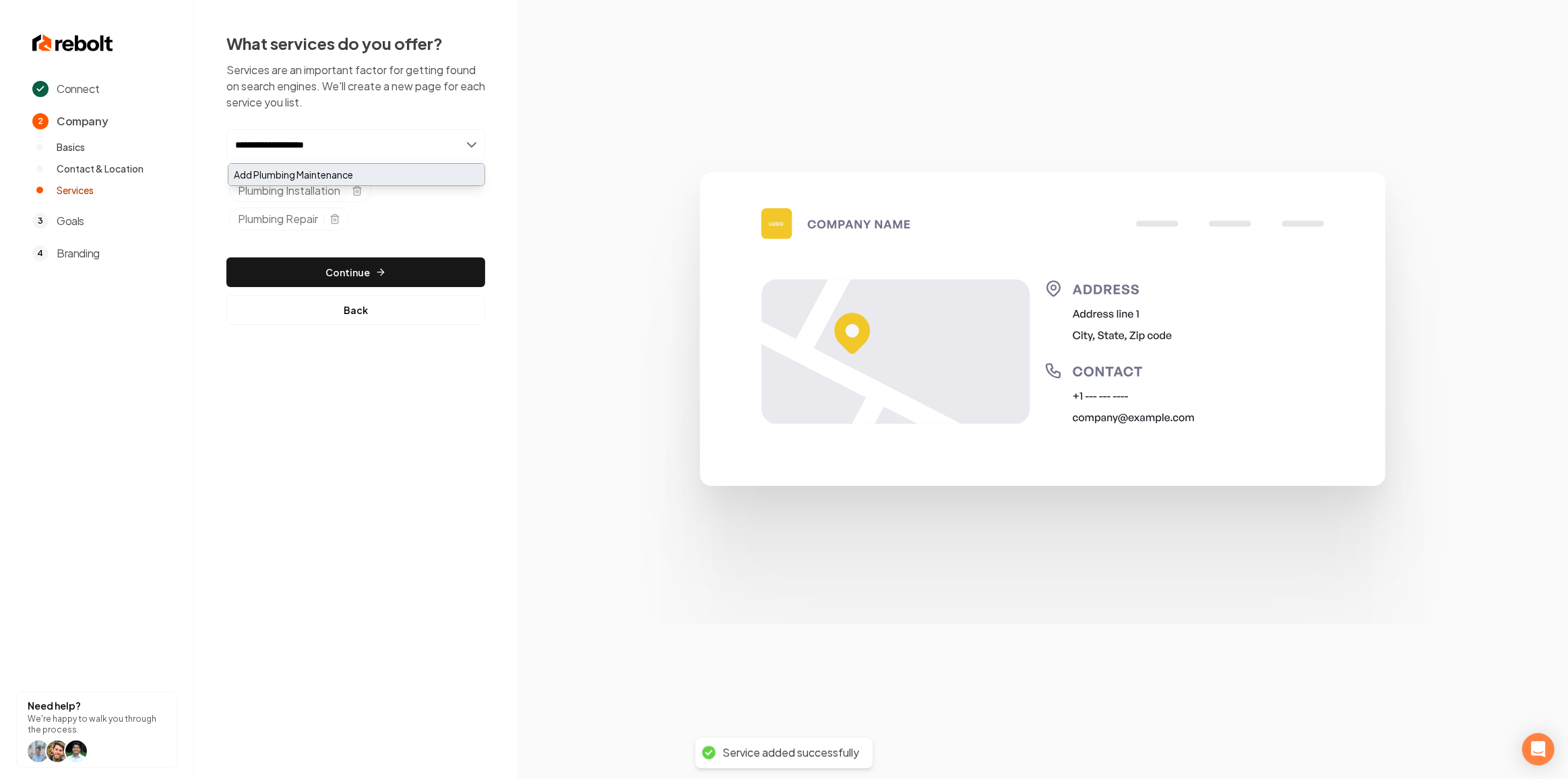
type input "**********"
click at [353, 171] on div "Add Plumbing Maintenance" at bounding box center [356, 175] width 256 height 22
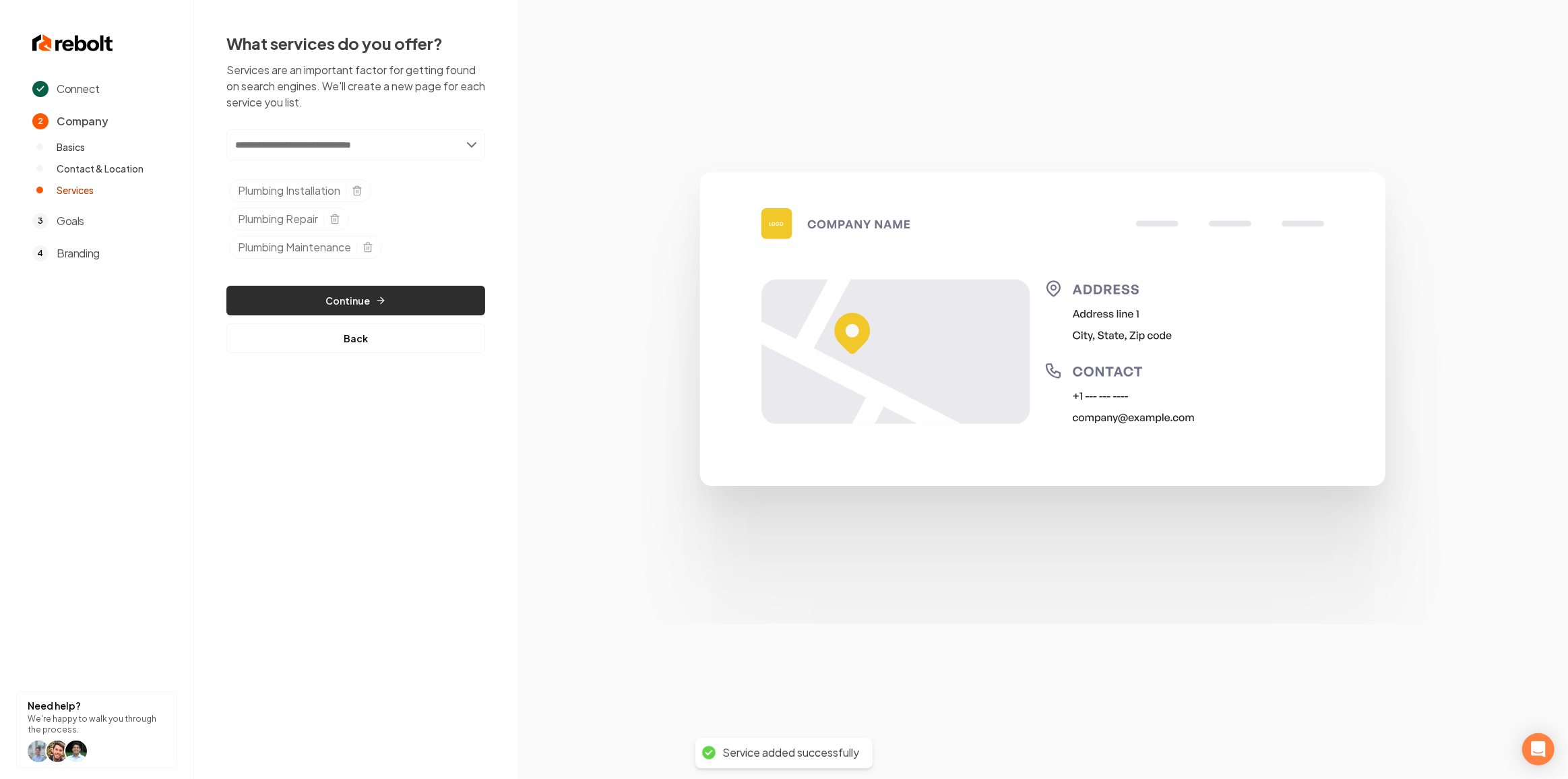
click at [329, 299] on button "Continue" at bounding box center [355, 300] width 259 height 30
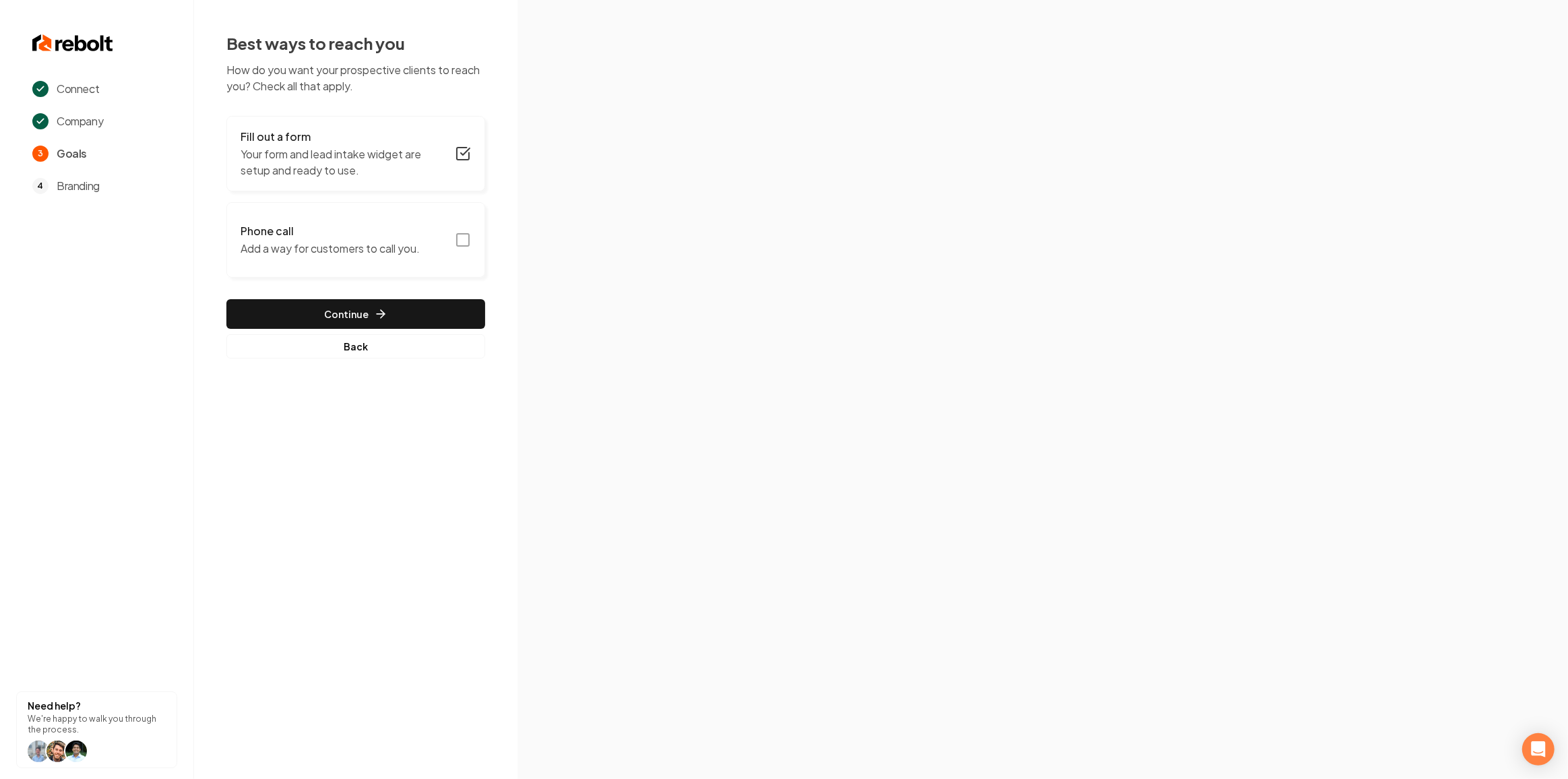
click at [471, 237] on button "Phone call Add a way for customers to call you." at bounding box center [355, 240] width 259 height 75
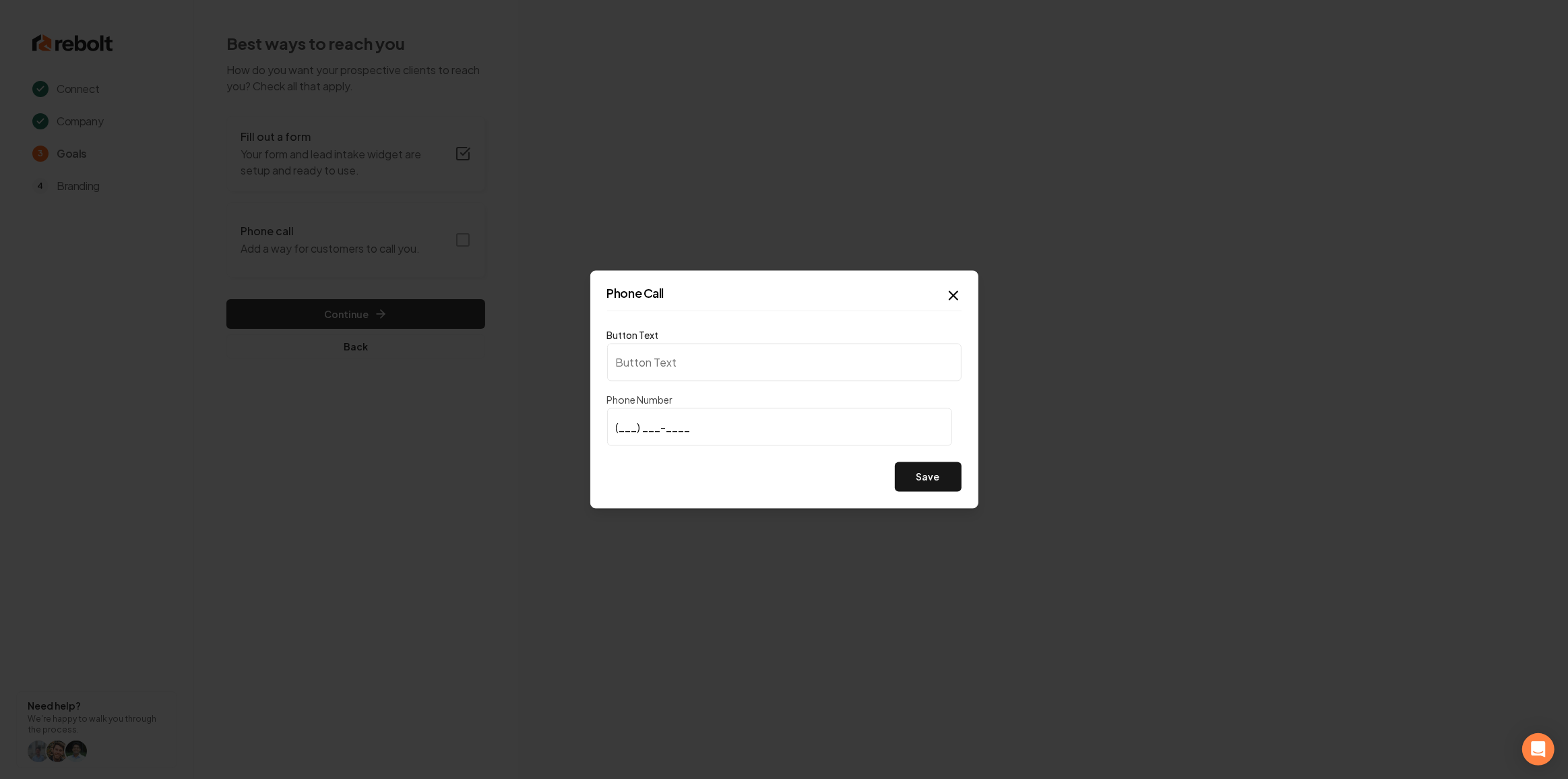
type input "Call us"
type input "(501) 289-0331"
click at [905, 483] on button "Save" at bounding box center [928, 477] width 67 height 30
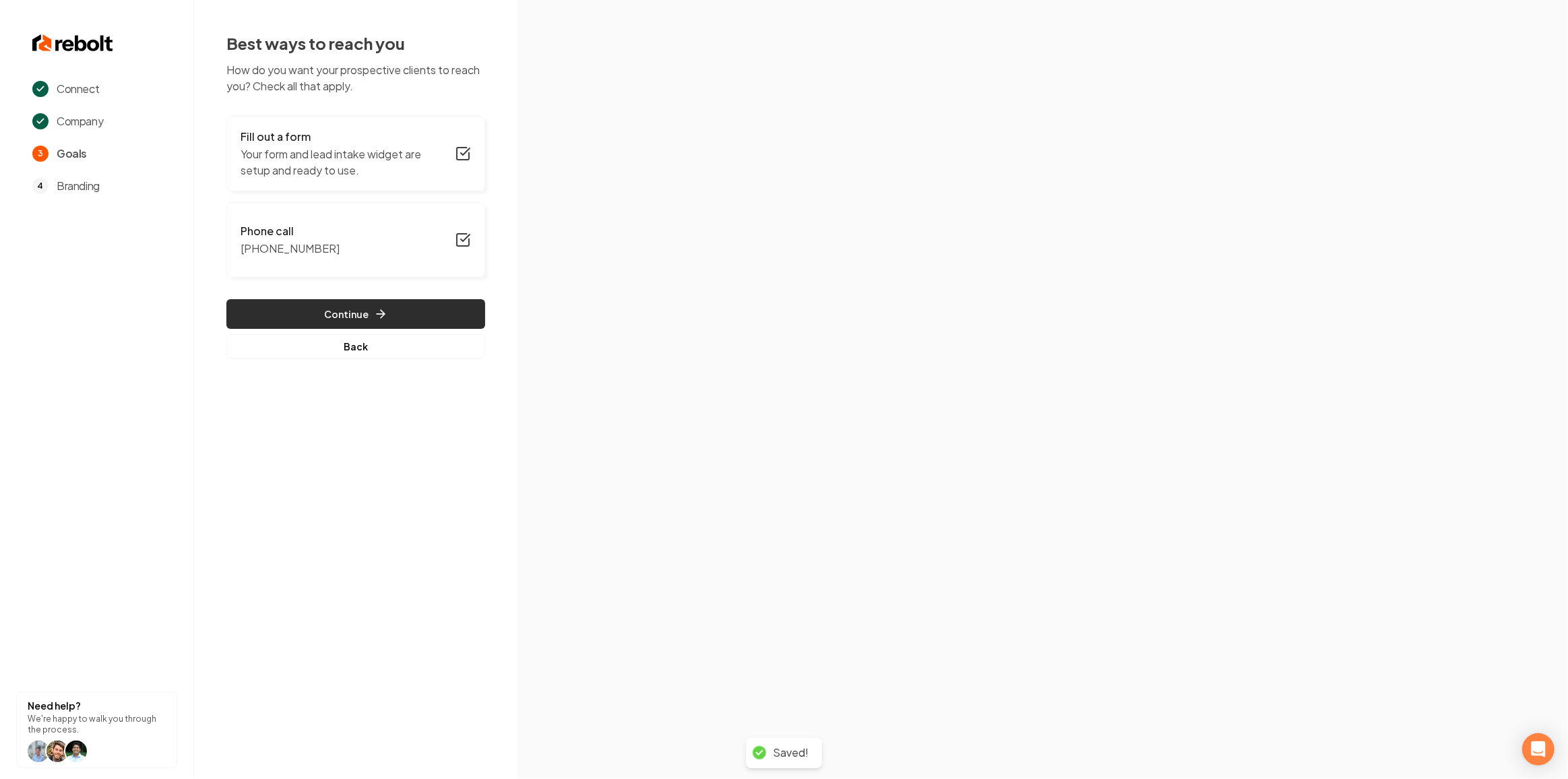
click at [408, 317] on button "Continue" at bounding box center [355, 314] width 259 height 30
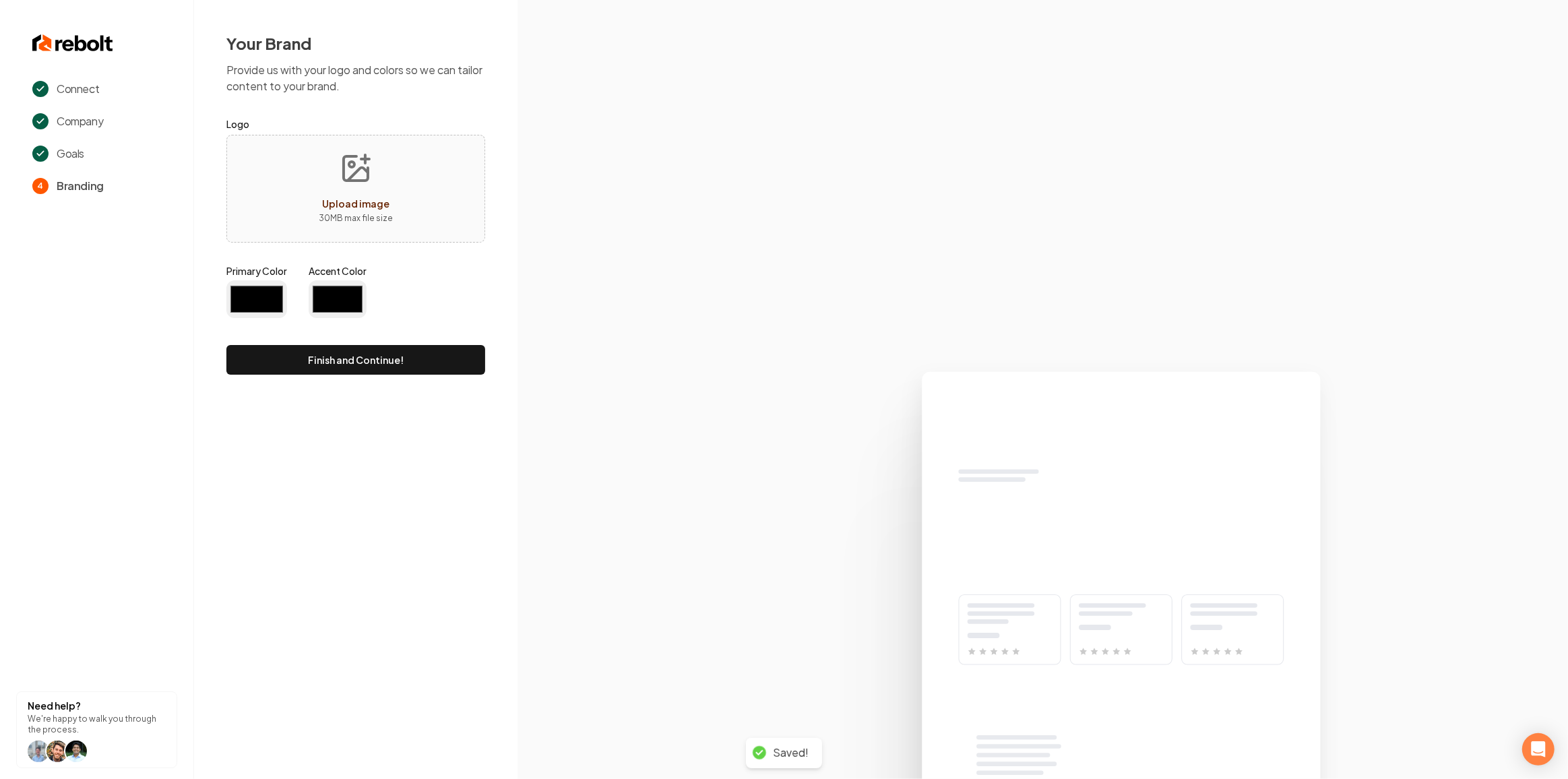
type input "#194d33"
type input "#70be00"
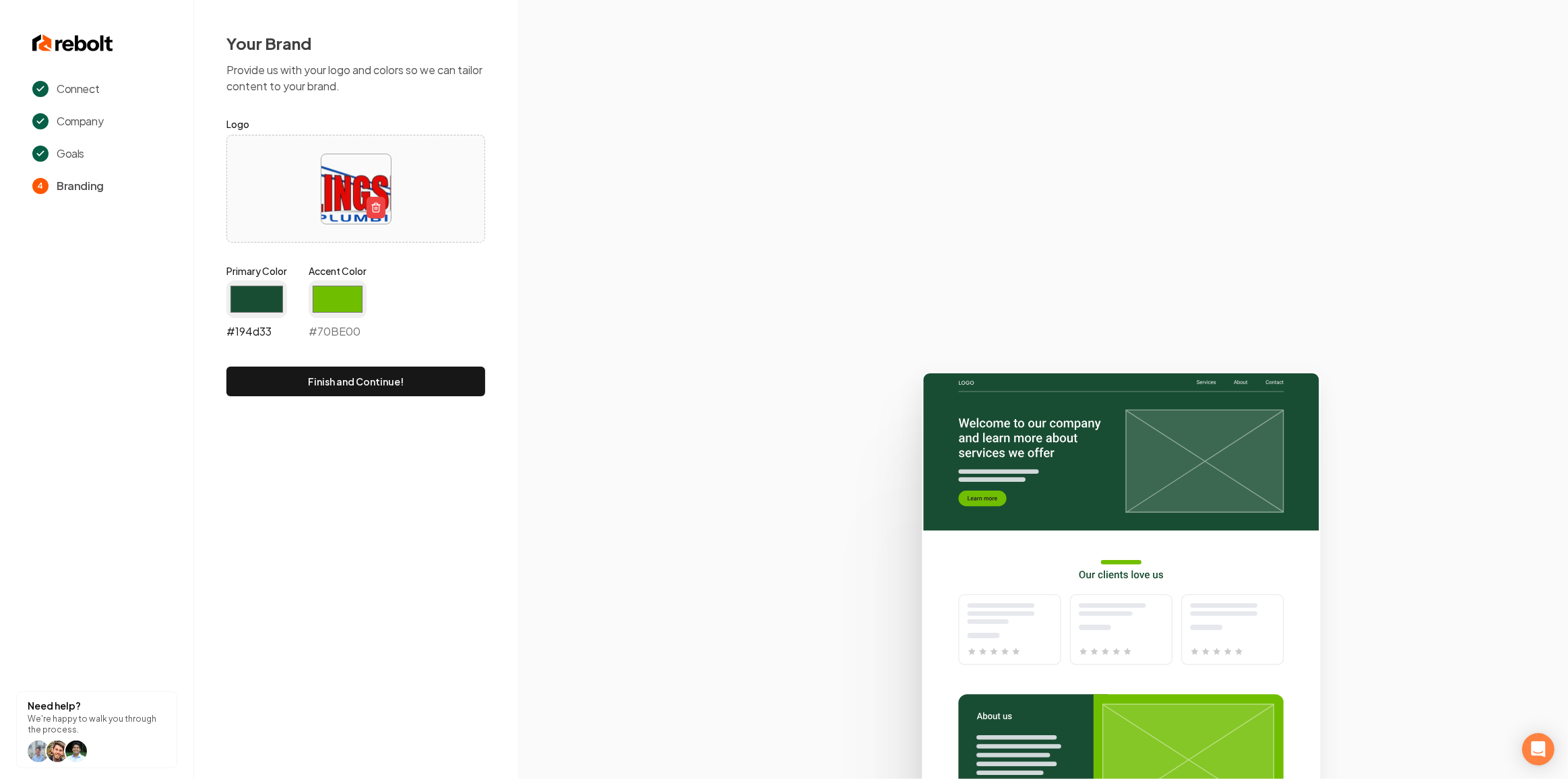
click at [267, 311] on input "#194d33" at bounding box center [256, 300] width 60 height 38
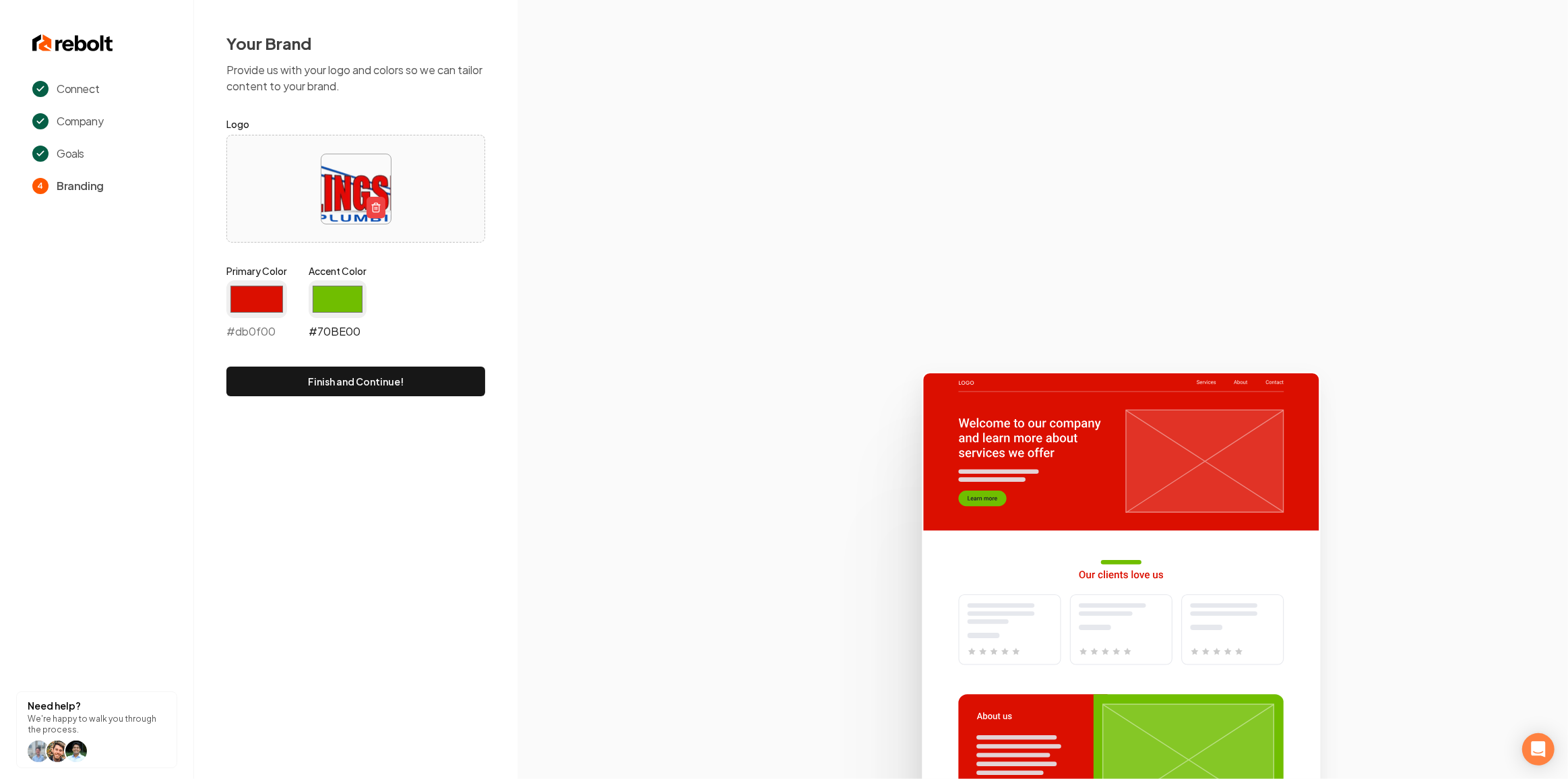
type input "#db0f00"
click at [324, 304] on input "#70be00" at bounding box center [337, 300] width 58 height 38
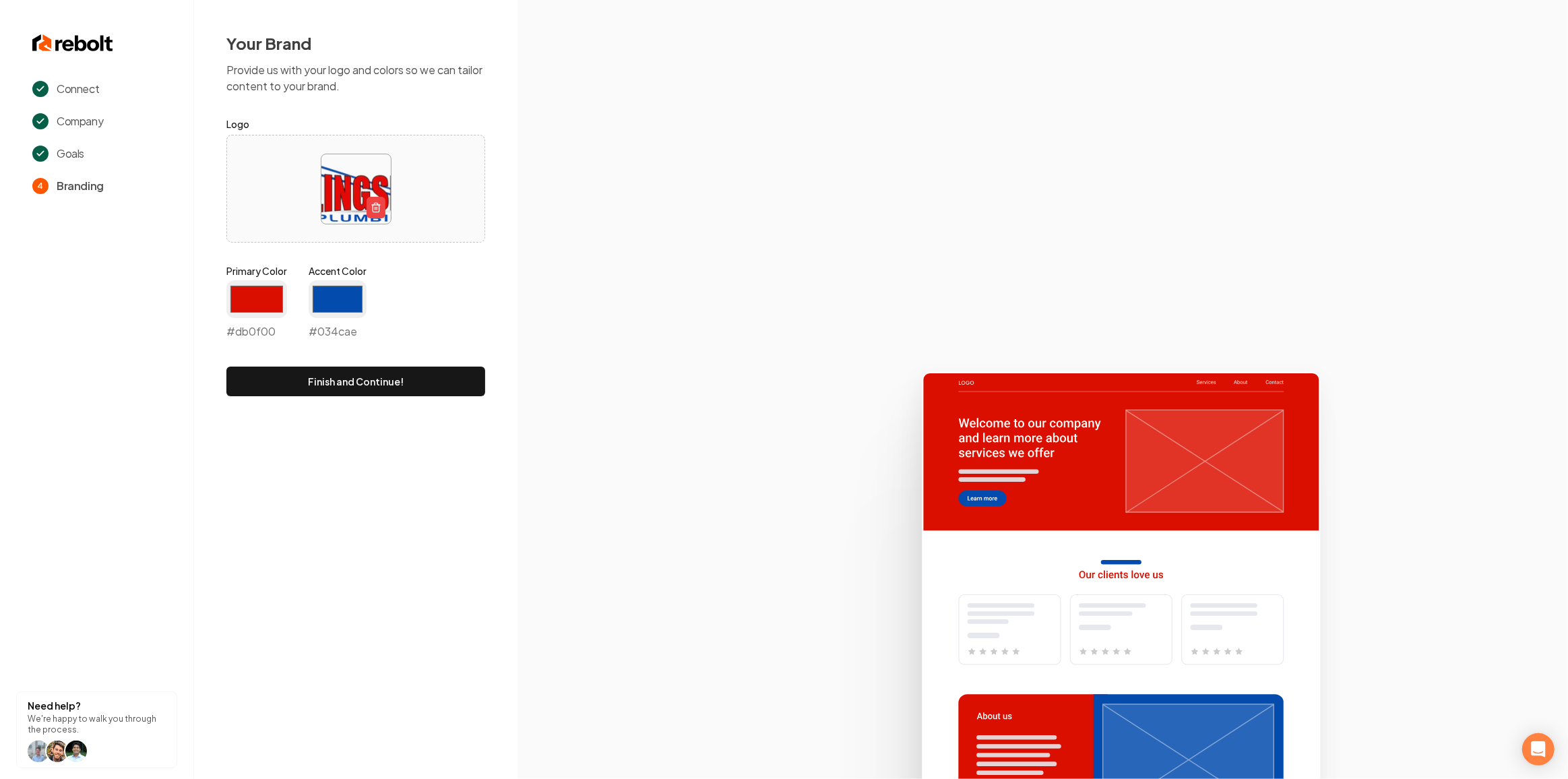
type input "#034cae"
drag, startPoint x: 554, startPoint y: 262, endPoint x: 523, endPoint y: 277, distance: 34.4
click at [554, 262] on section at bounding box center [1043, 389] width 1050 height 779
click at [389, 366] on form "Logo Primary Color #db0f00 #db0f00 Accent Color #034cae #034cae Finish and Cont…" at bounding box center [355, 256] width 259 height 281
click at [386, 390] on button "Finish and Continue!" at bounding box center [355, 381] width 259 height 30
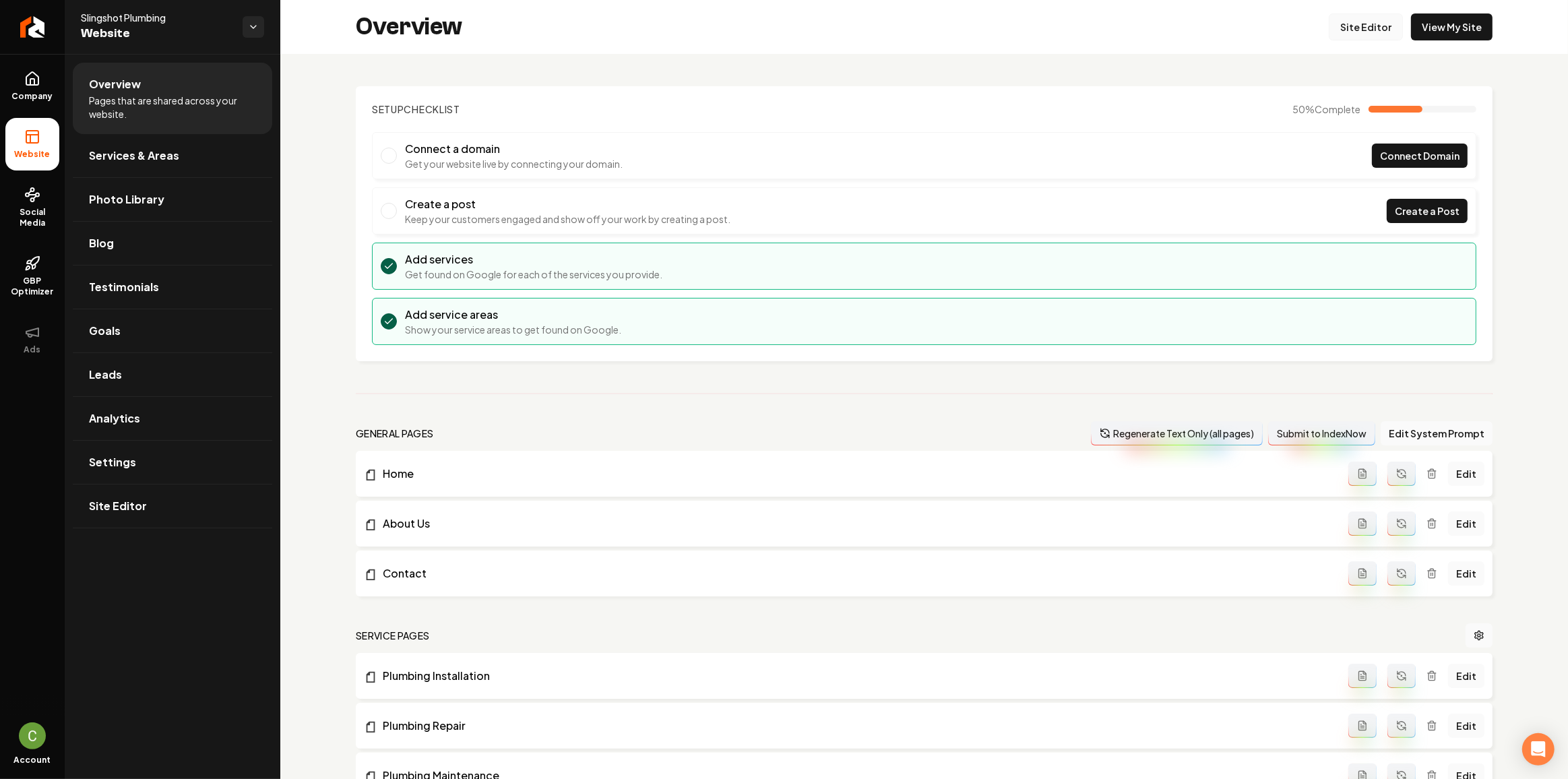
click at [1360, 27] on link "Site Editor" at bounding box center [1366, 27] width 74 height 27
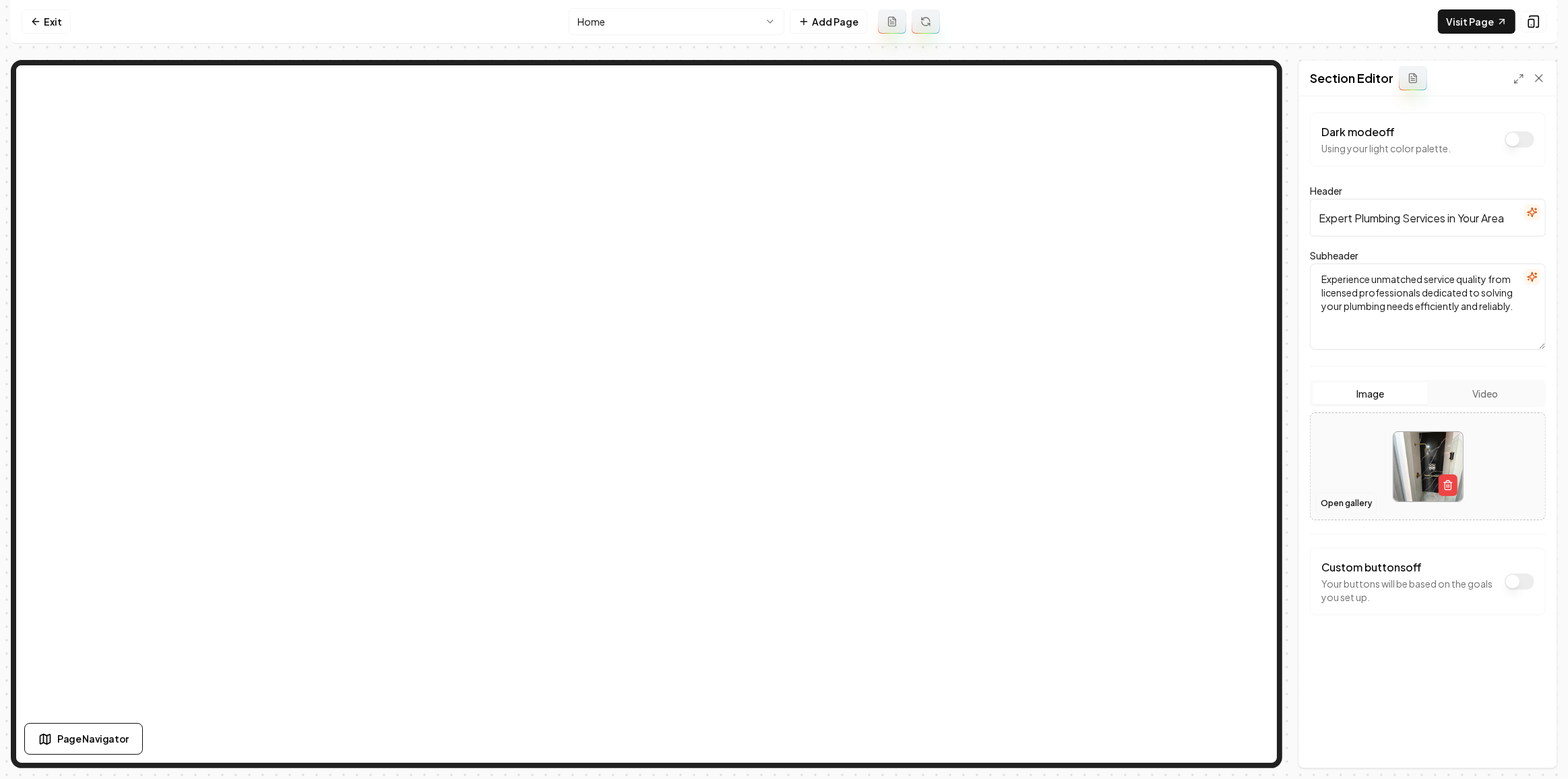
click at [1331, 497] on button "Open gallery" at bounding box center [1346, 504] width 60 height 22
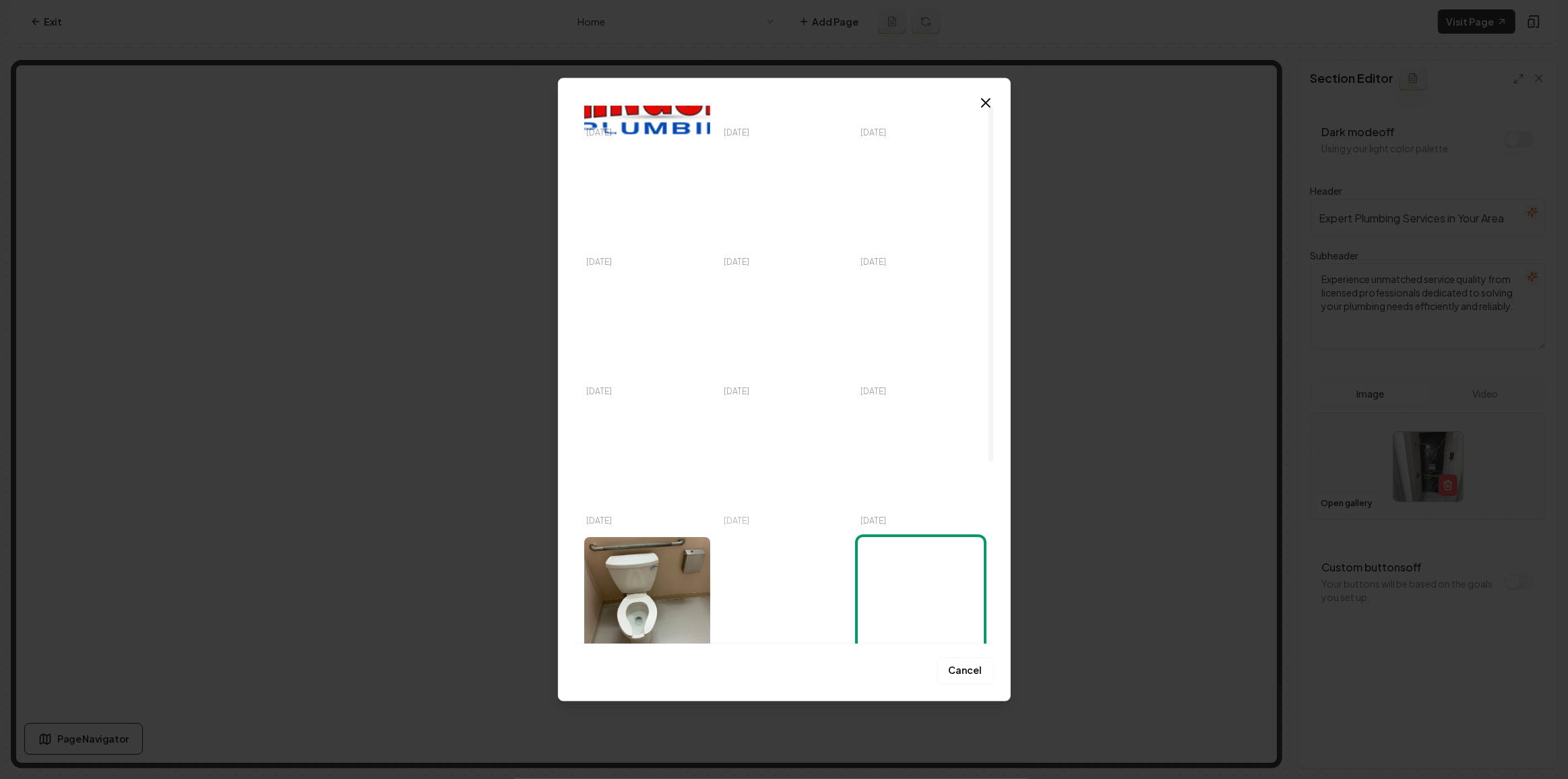
scroll to position [276, 0]
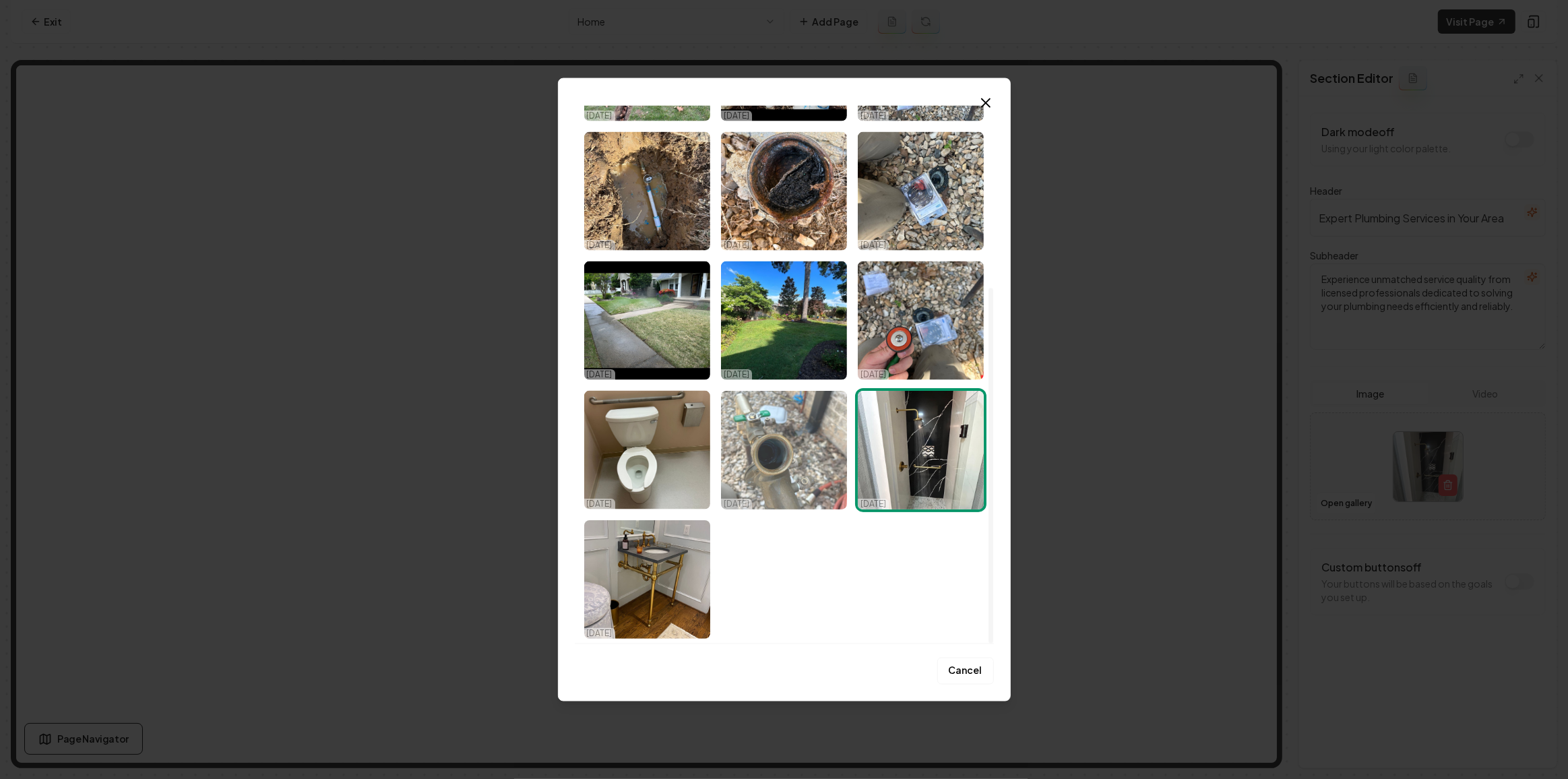
click at [788, 421] on img "Select image image_68dabecf5c7cd75eb8de369e.jpeg" at bounding box center [783, 450] width 126 height 119
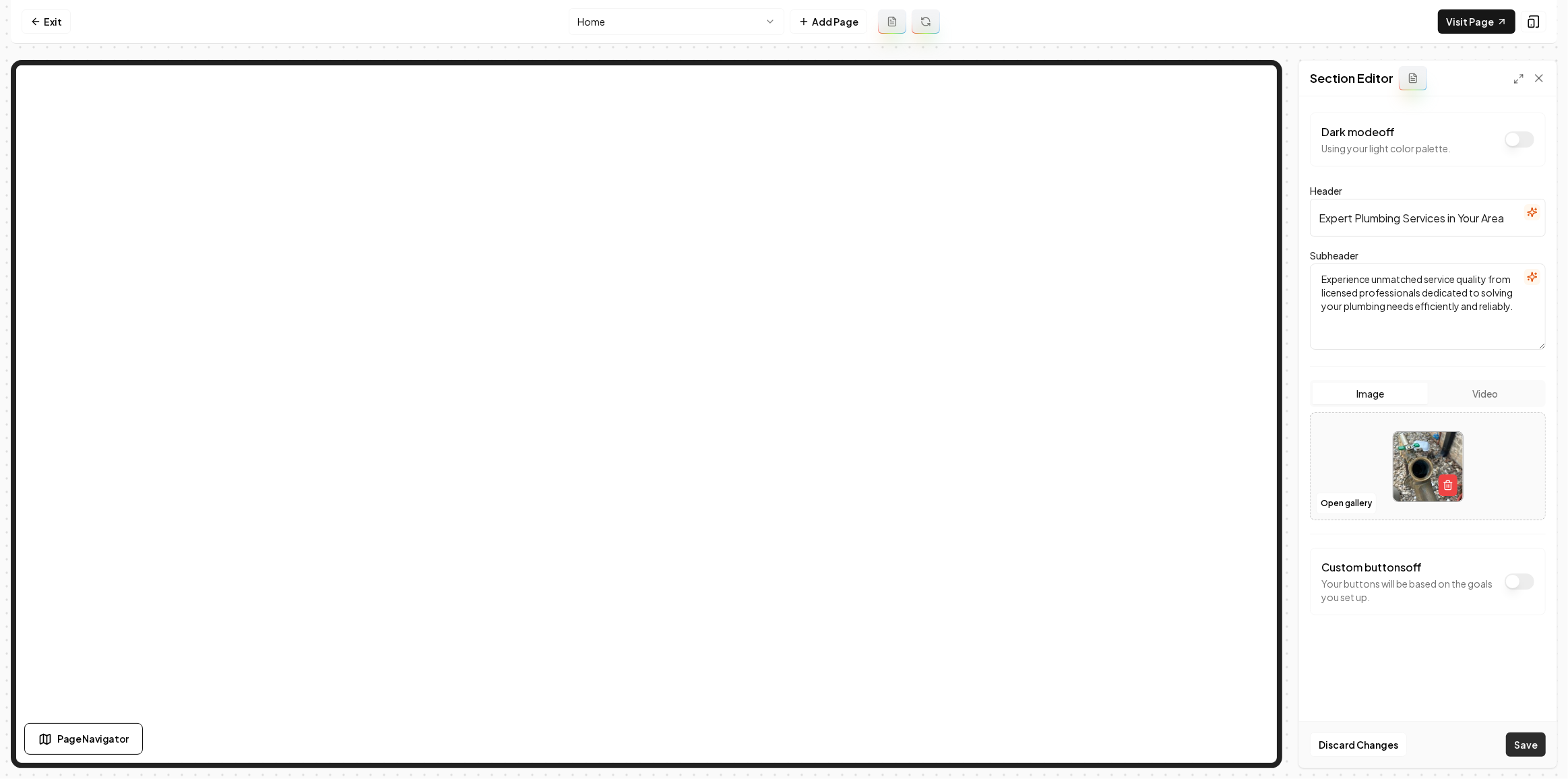
click at [1523, 740] on button "Save" at bounding box center [1525, 745] width 40 height 24
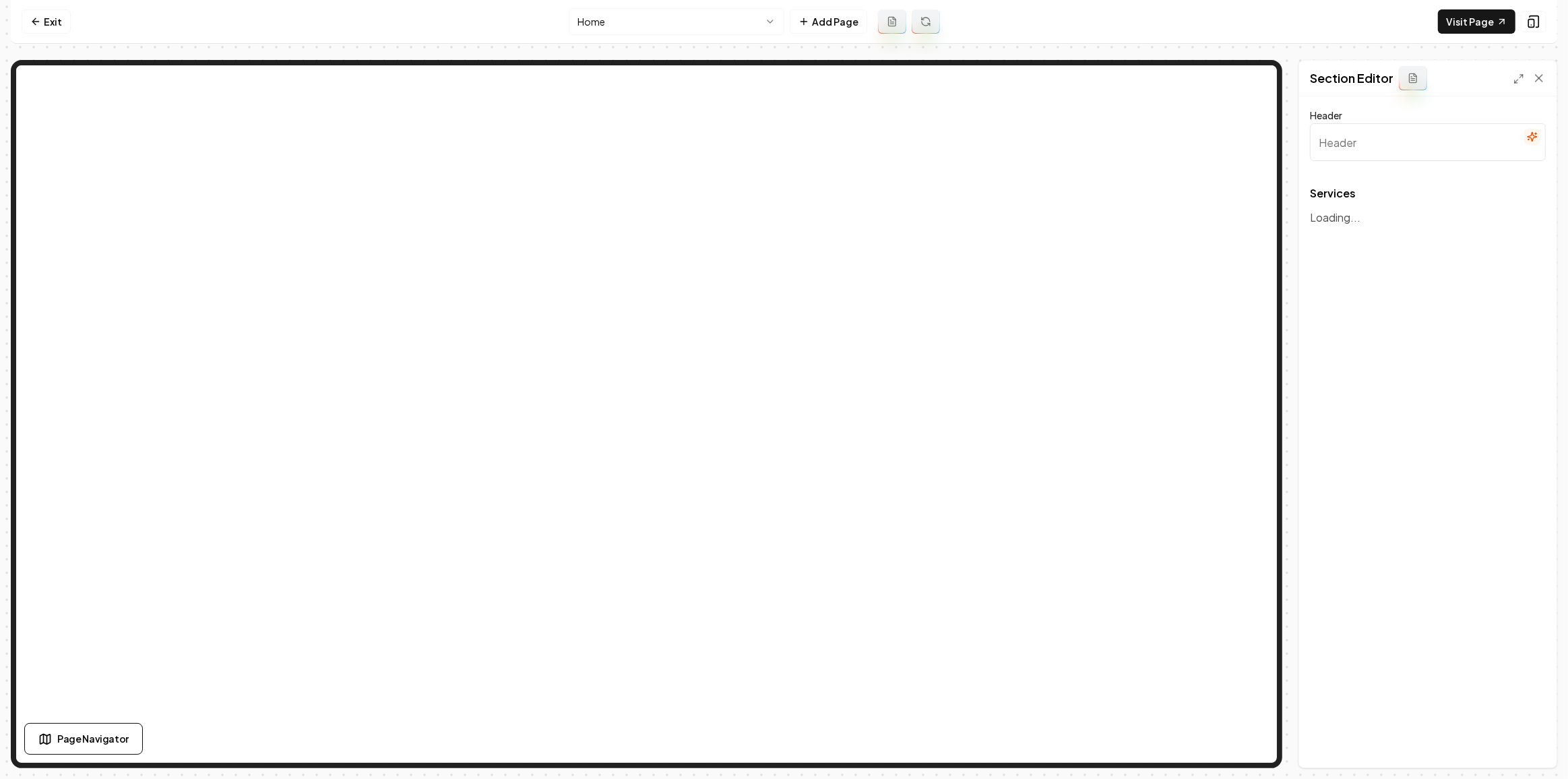
type input "Expert Plumbing and Drain Services"
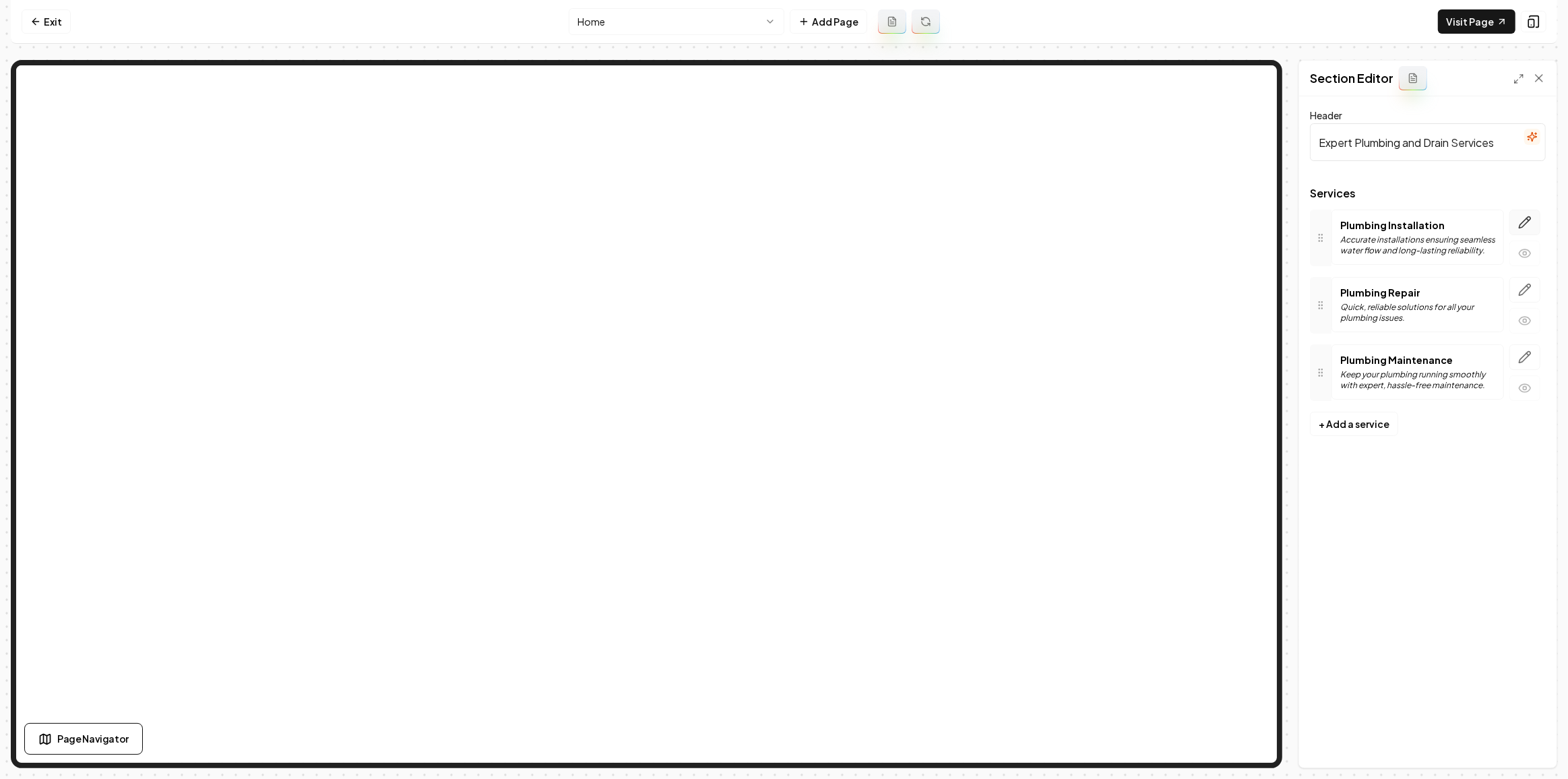
click at [1527, 221] on icon "button" at bounding box center [1525, 222] width 12 height 12
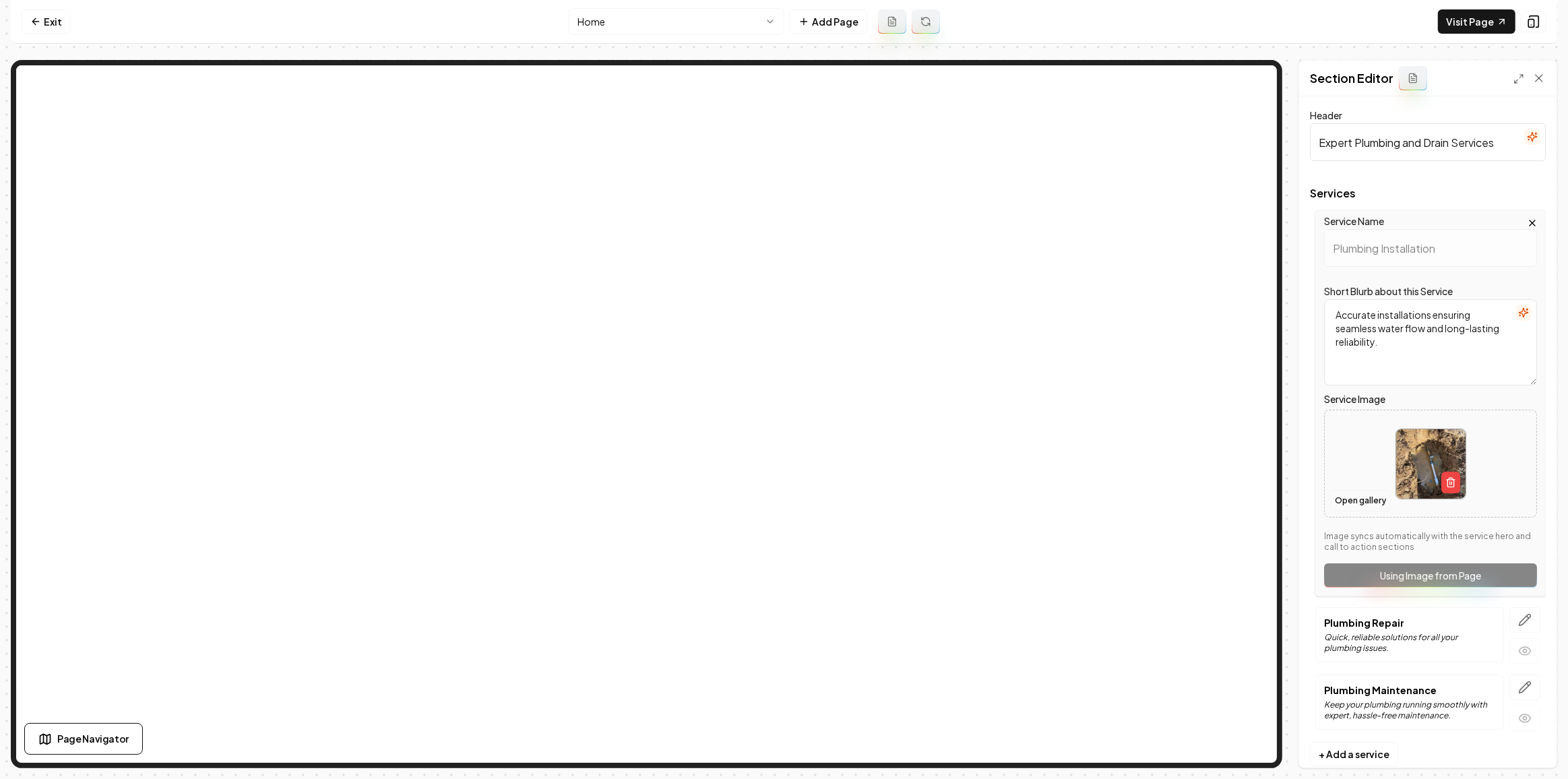
click at [1360, 504] on button "Open gallery" at bounding box center [1360, 501] width 60 height 22
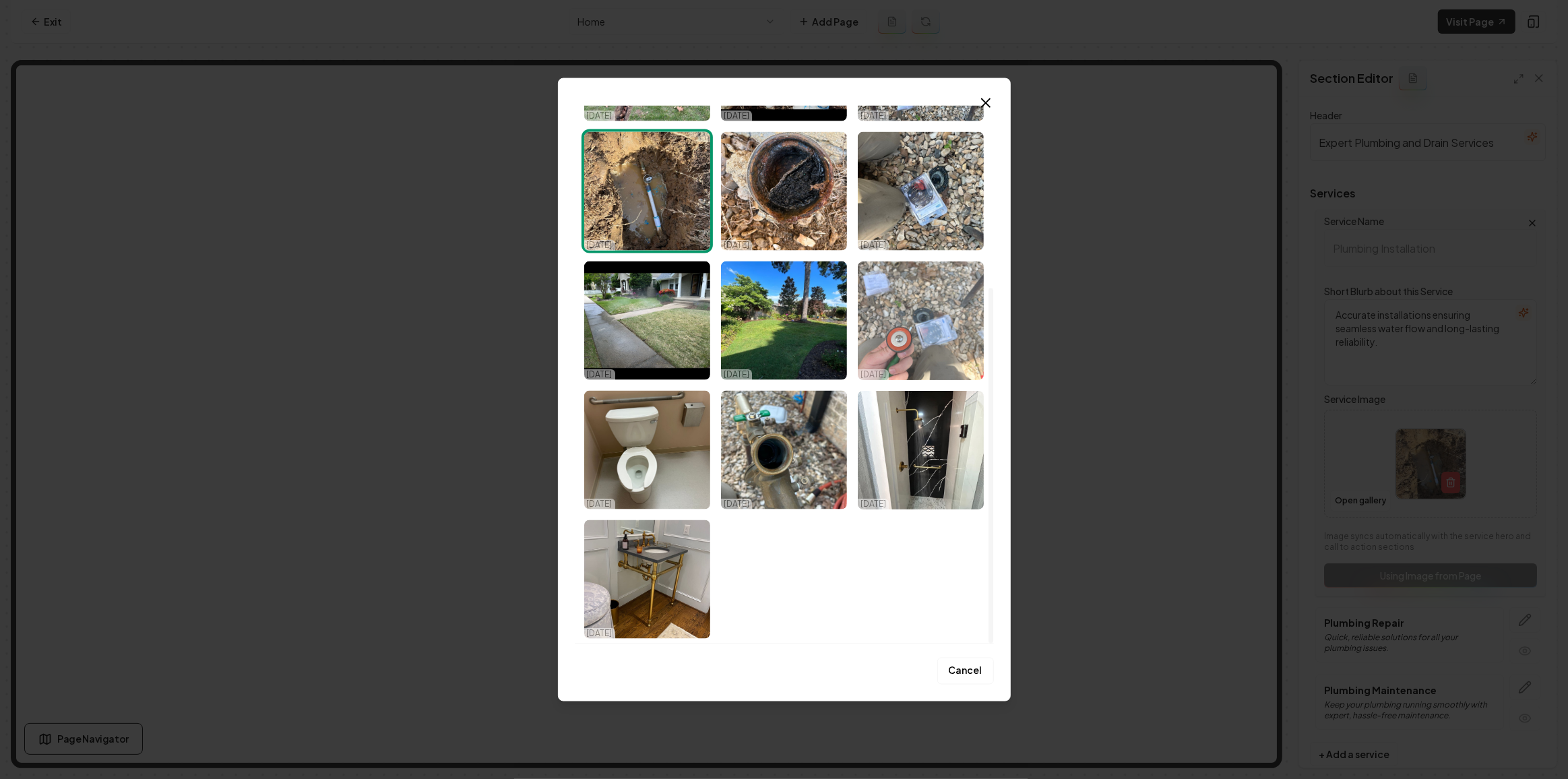
click at [907, 319] on img "Select image image_68dabecf5c7cd75eb8de3c22.jpeg" at bounding box center [920, 321] width 126 height 119
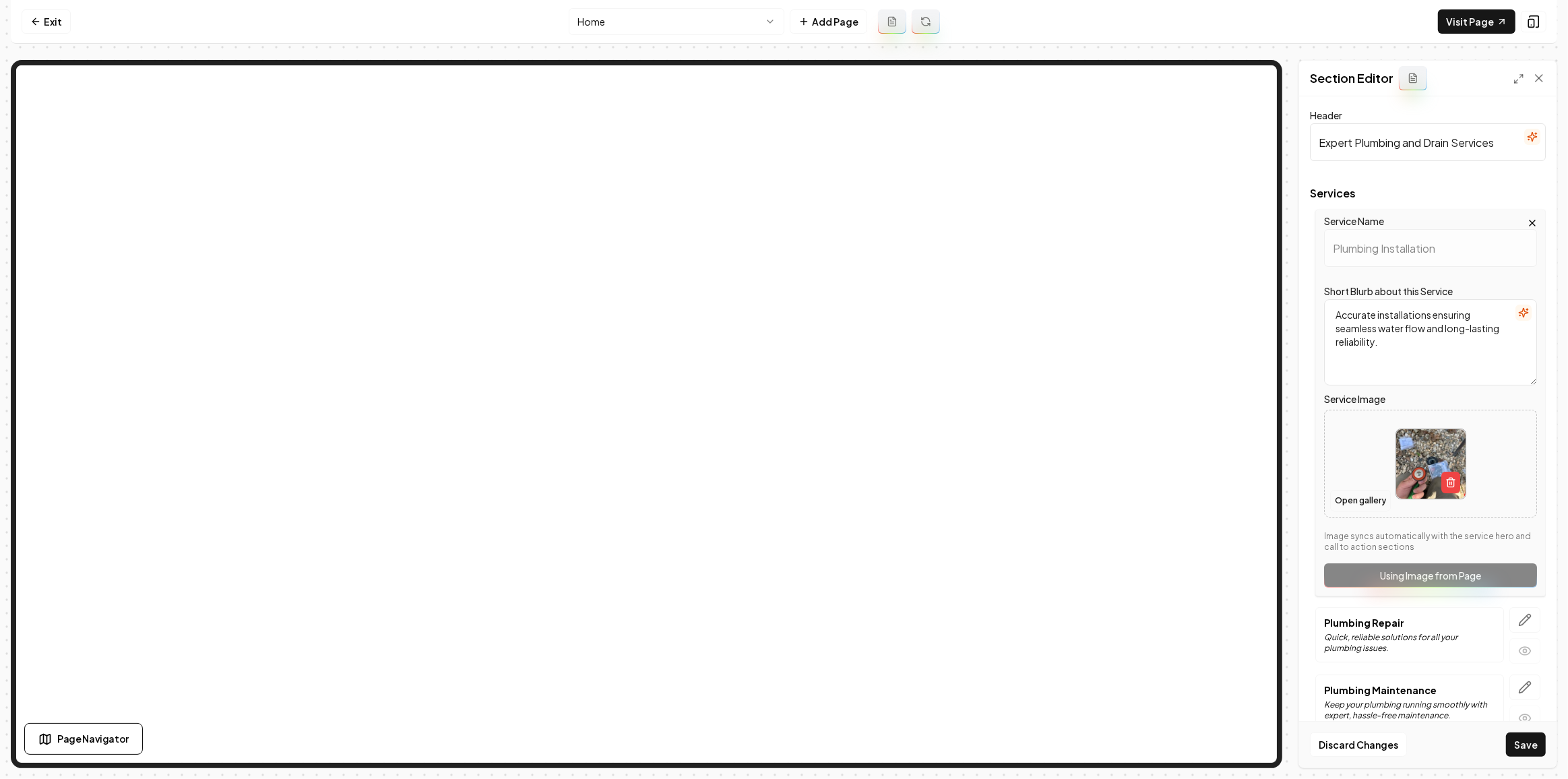
click at [1345, 499] on button "Open gallery" at bounding box center [1360, 501] width 60 height 22
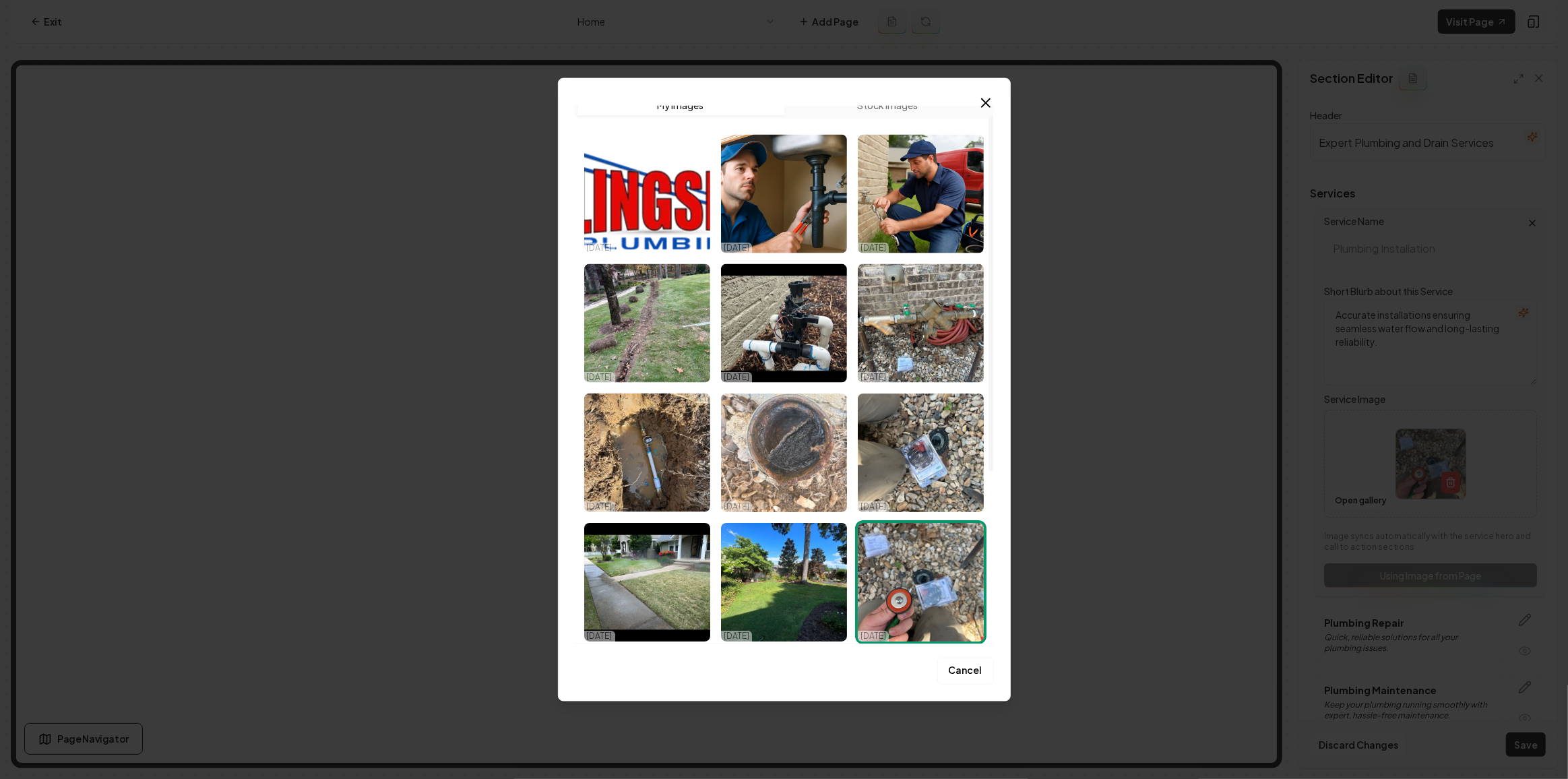
scroll to position [0, 0]
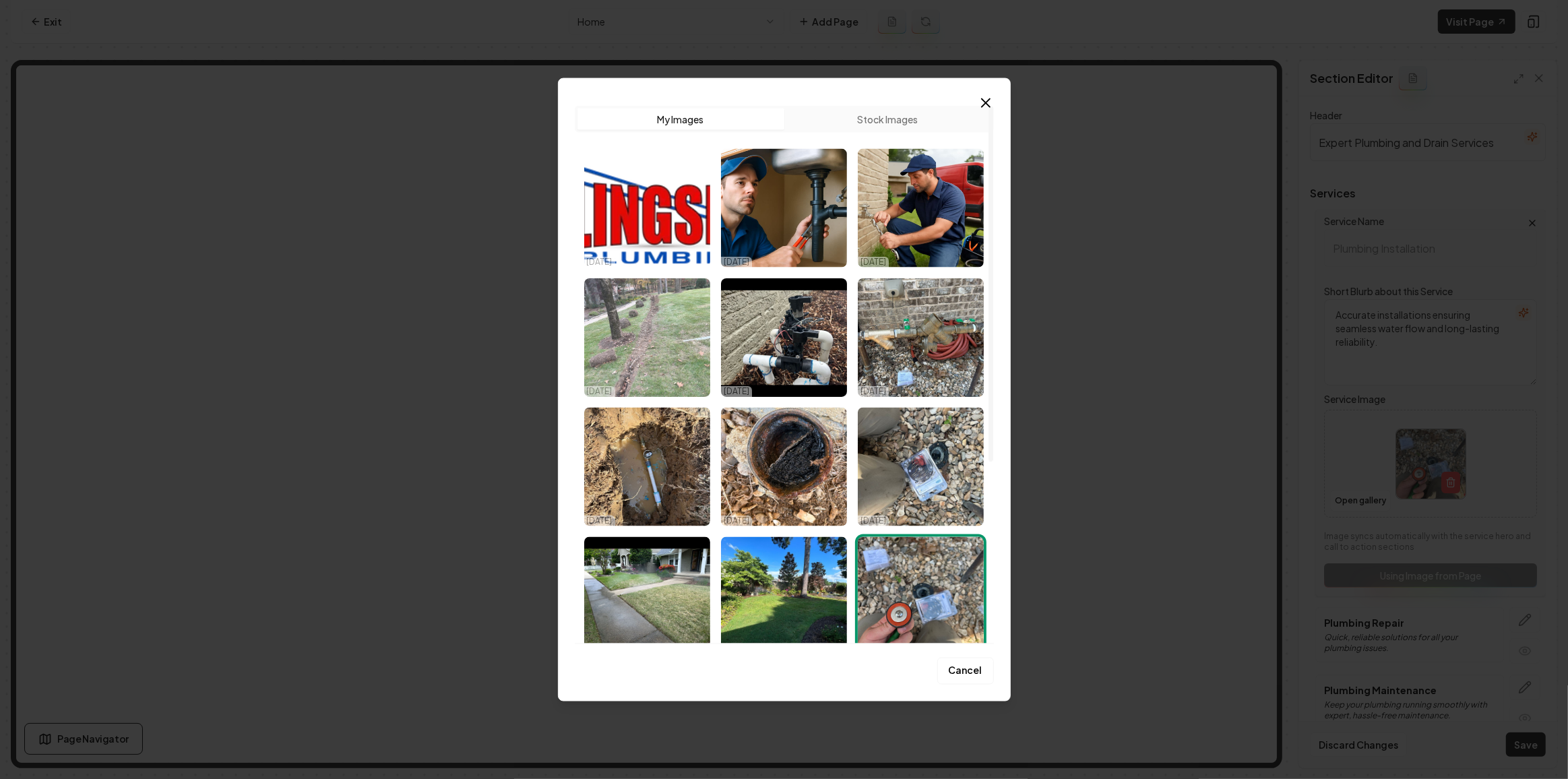
click at [707, 356] on img "Select image image_68dabed15c7cd75eb8de4741.jpeg" at bounding box center [647, 338] width 126 height 119
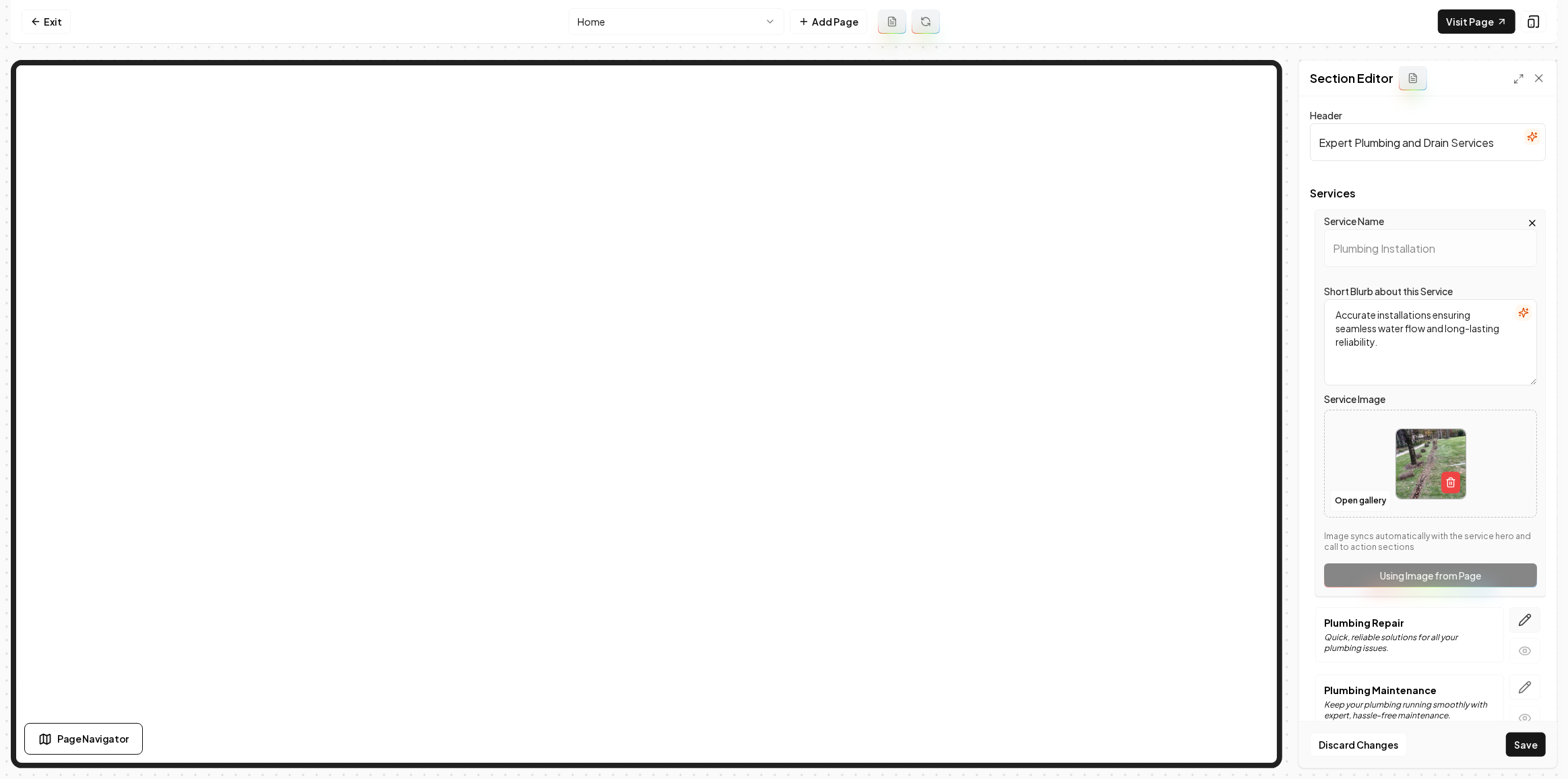
click at [1529, 617] on button "button" at bounding box center [1525, 621] width 31 height 26
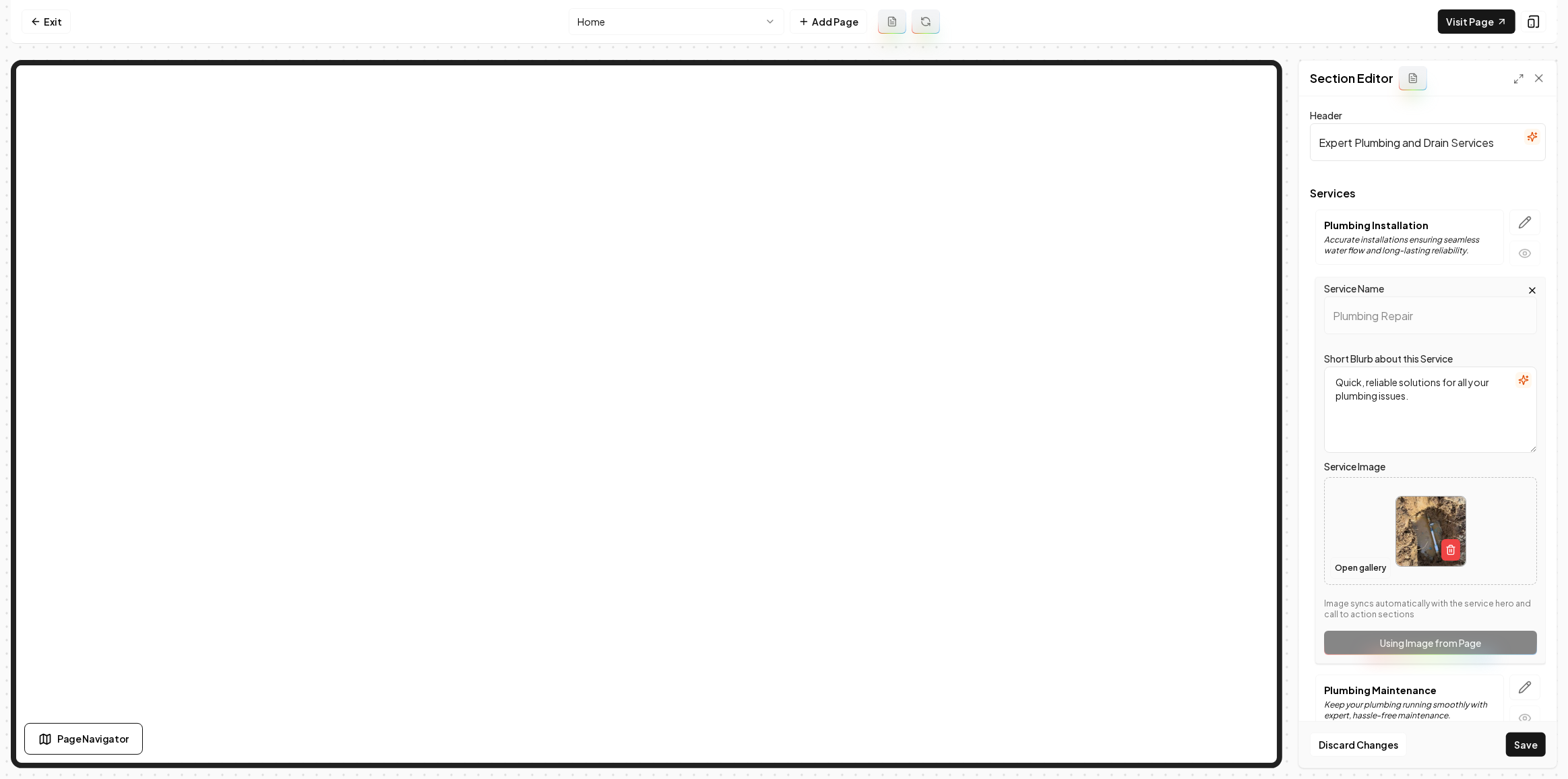
click at [1364, 572] on button "Open gallery" at bounding box center [1360, 568] width 60 height 22
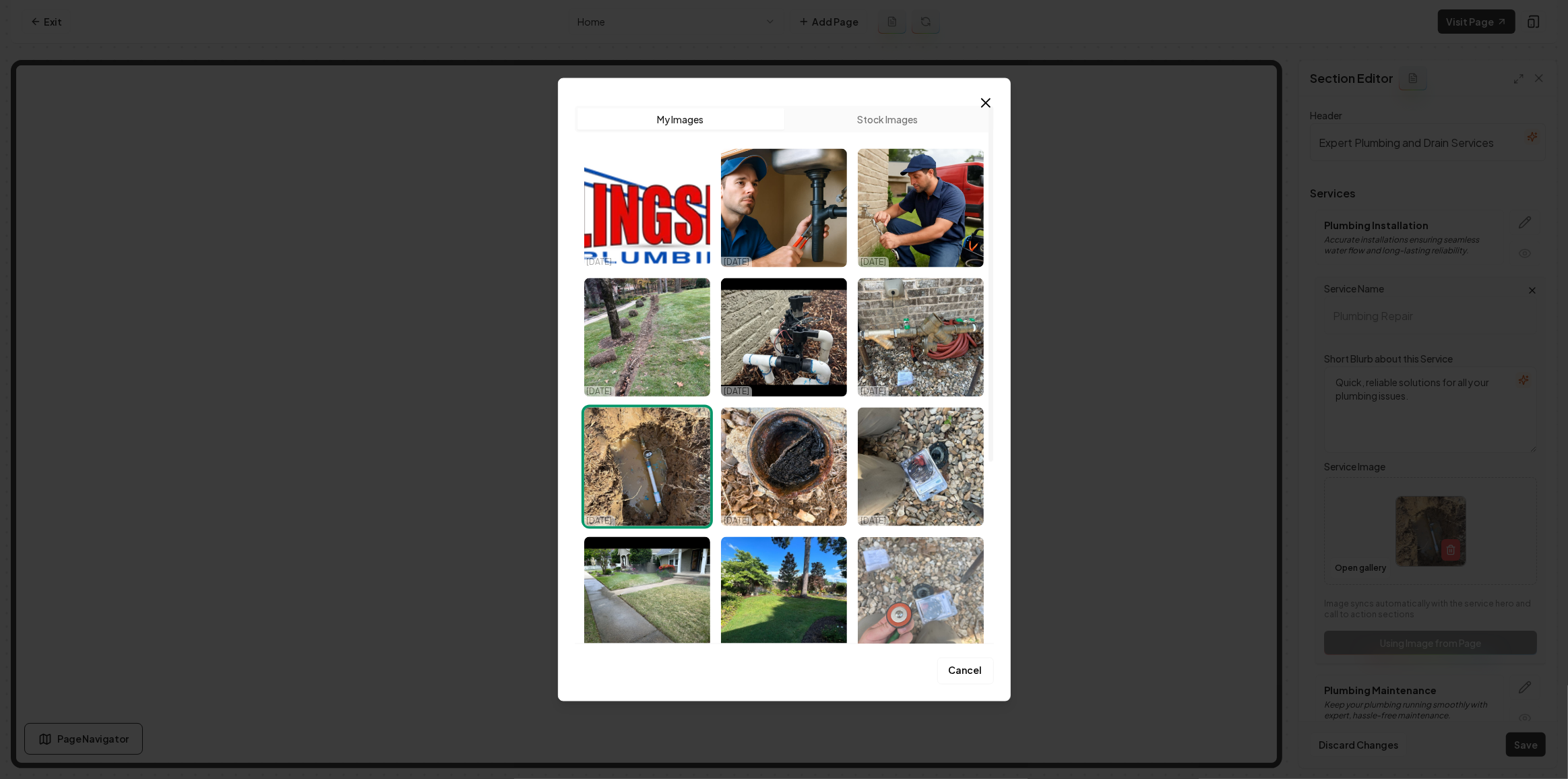
click at [915, 589] on img "Select image image_68dabecf5c7cd75eb8de3c22.jpeg" at bounding box center [920, 596] width 126 height 119
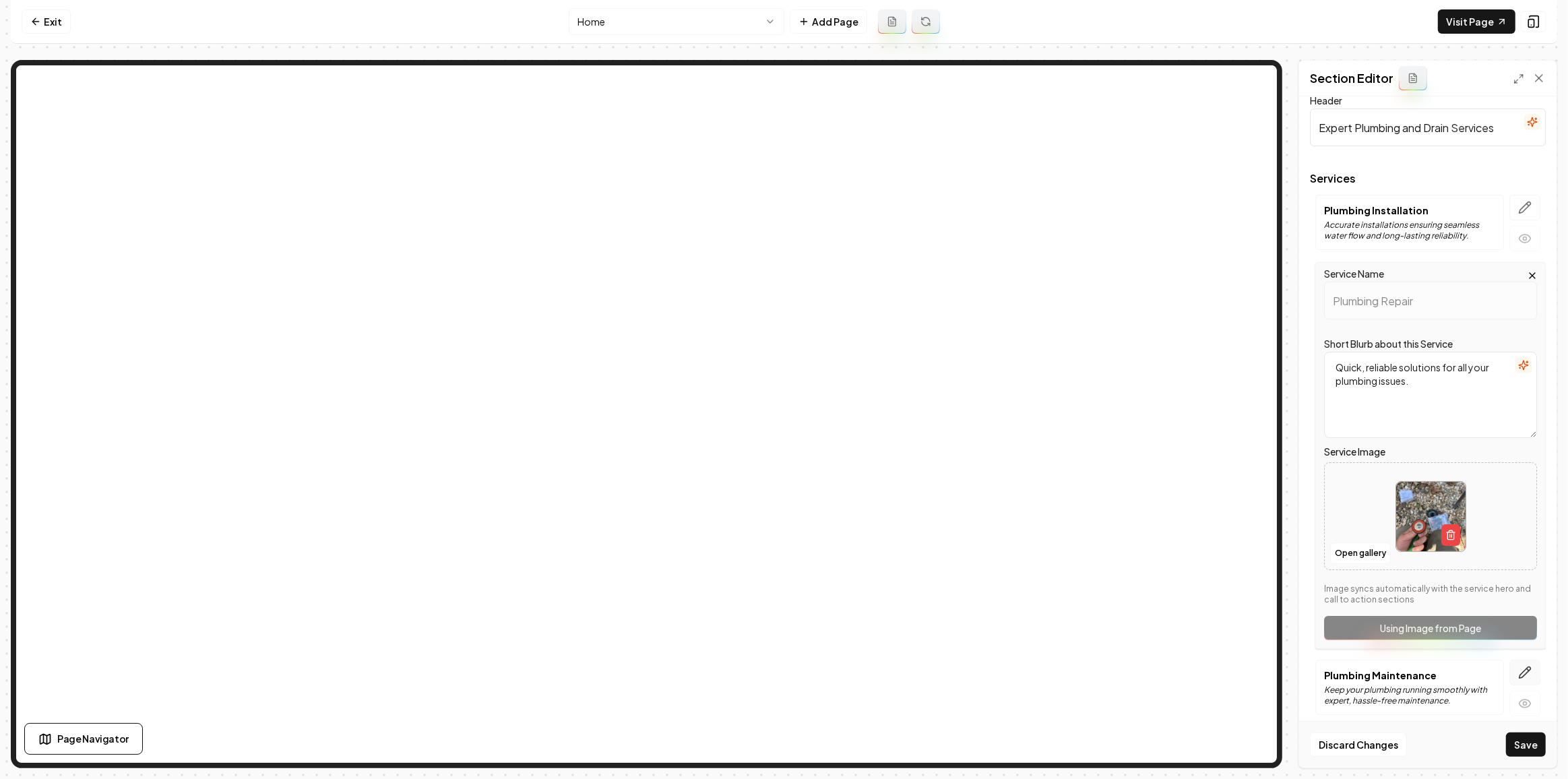
scroll to position [22, 0]
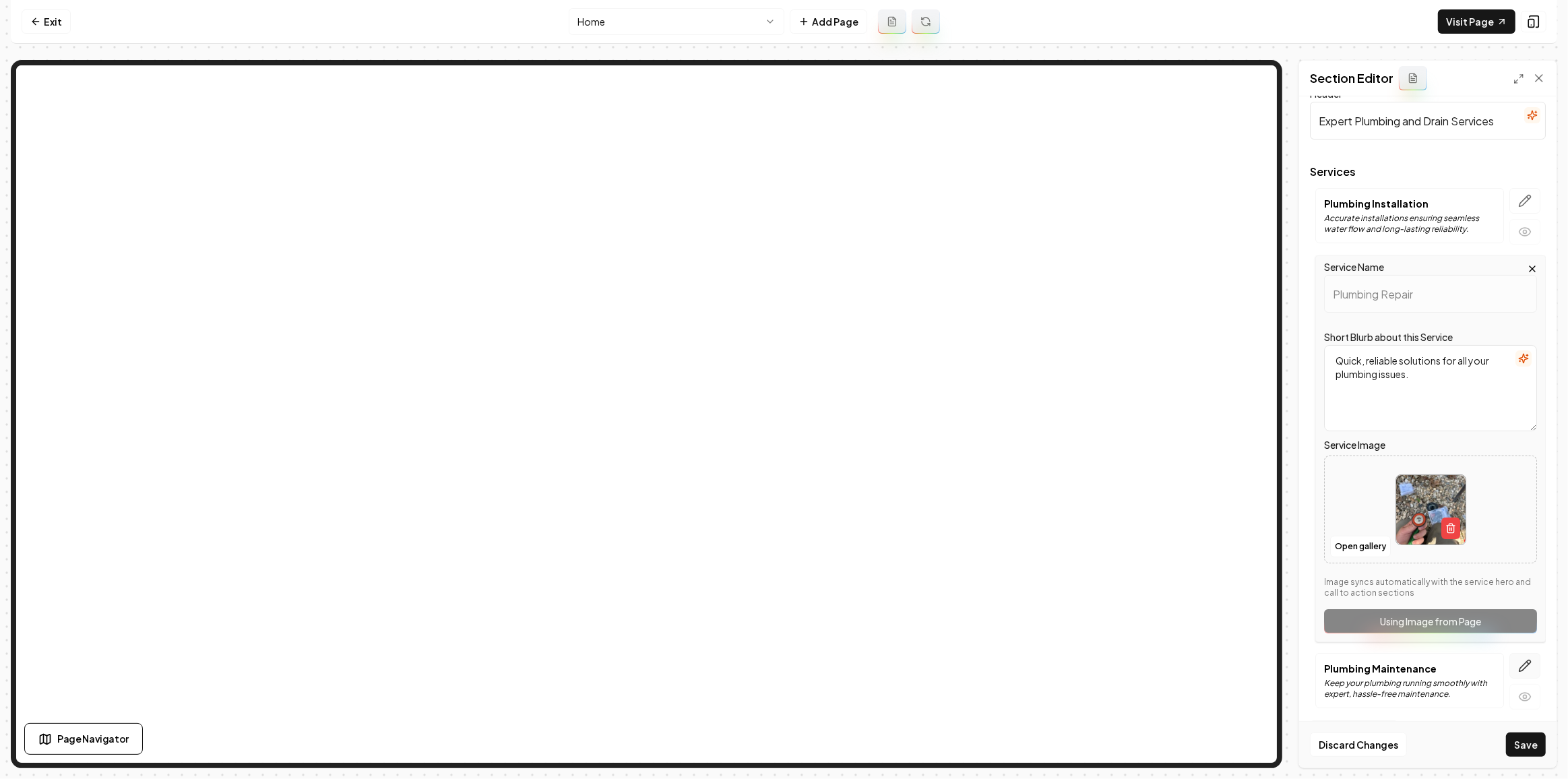
click at [1521, 661] on icon "button" at bounding box center [1525, 666] width 14 height 14
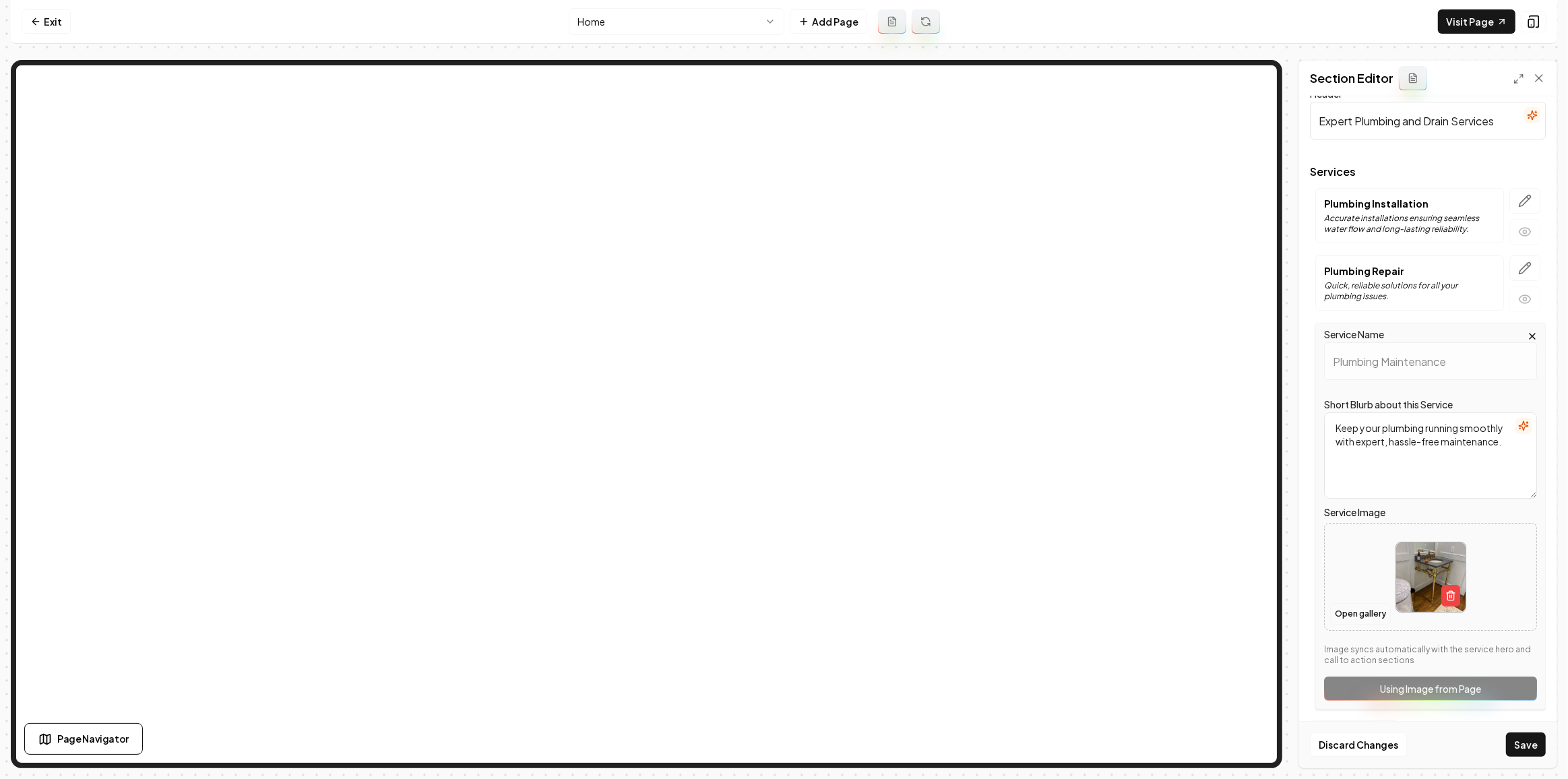
click at [1360, 610] on button "Open gallery" at bounding box center [1360, 614] width 60 height 22
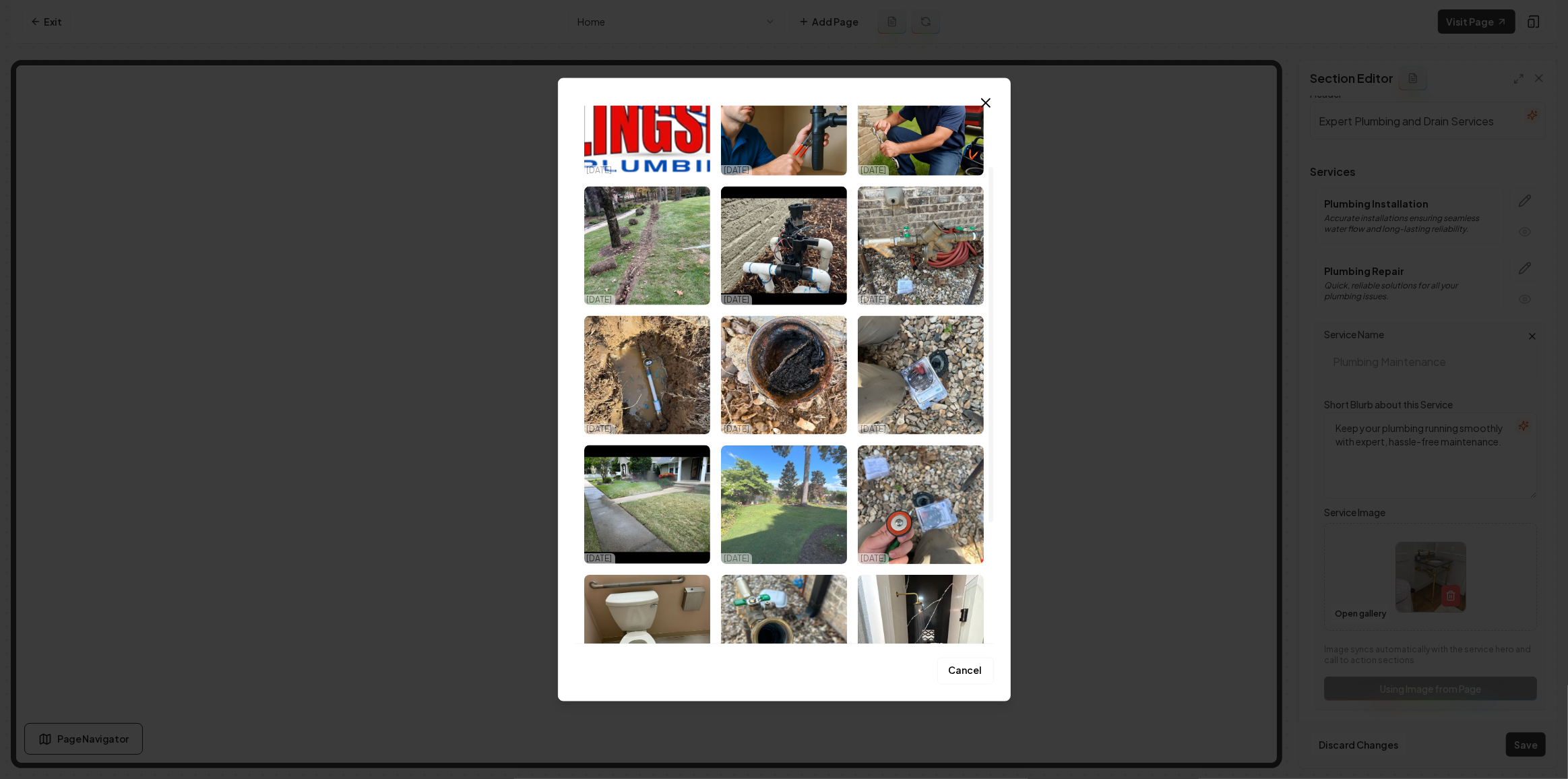
scroll to position [31, 0]
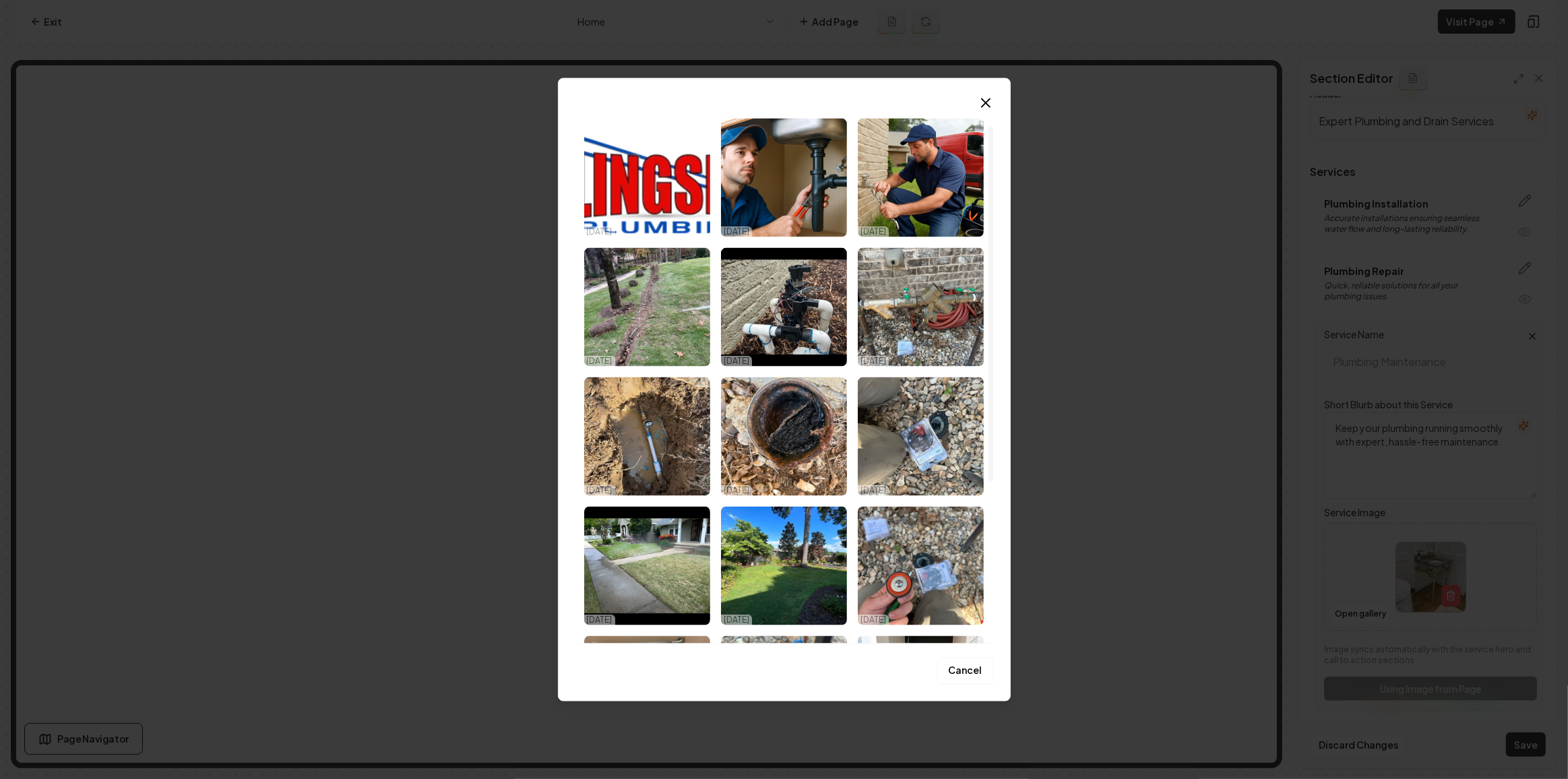
click at [675, 455] on img "Select image image_68dabecf5c7cd75eb8de3da4.jpeg" at bounding box center [647, 436] width 126 height 119
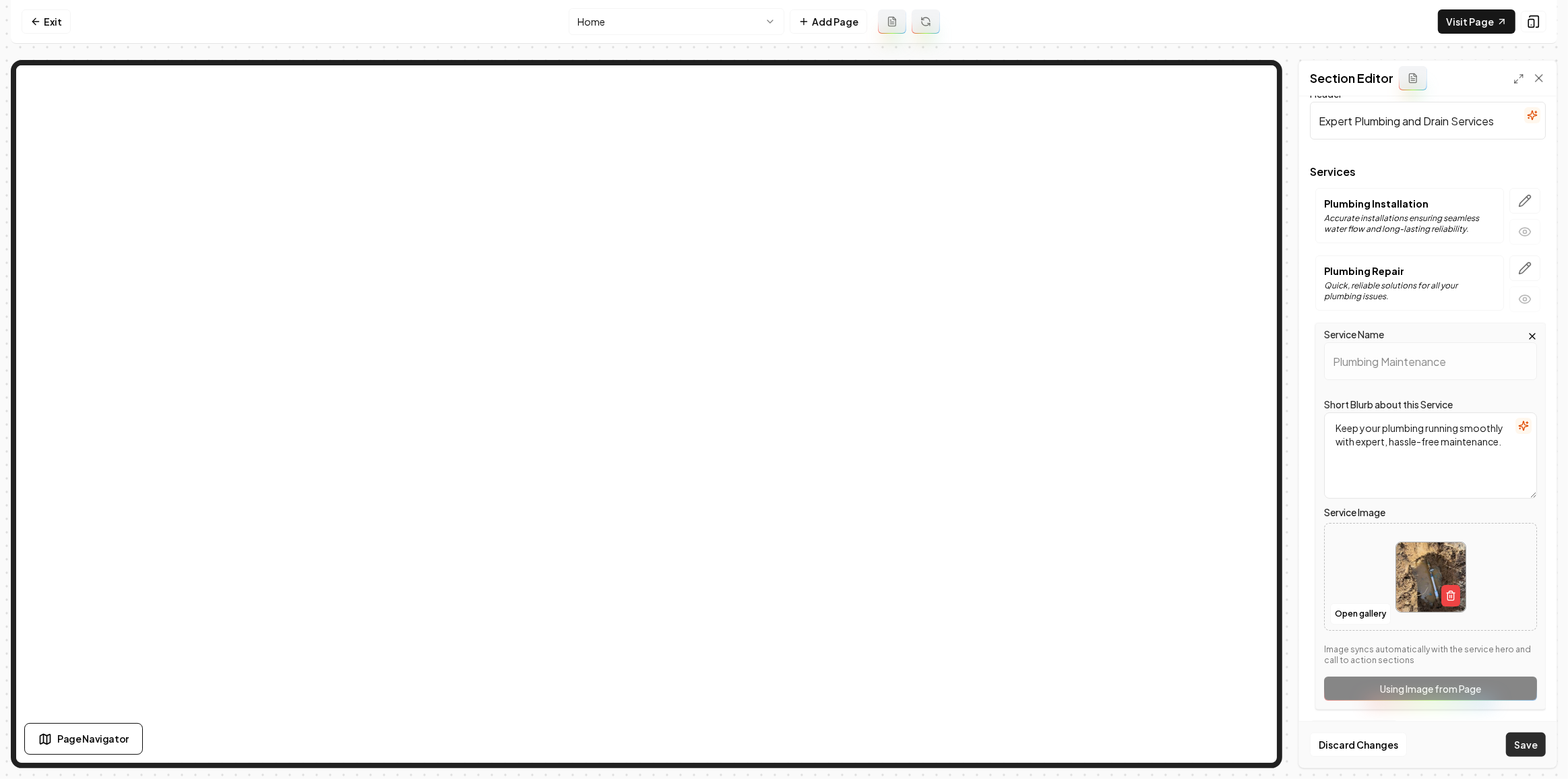
click at [1533, 739] on button "Save" at bounding box center [1525, 745] width 40 height 24
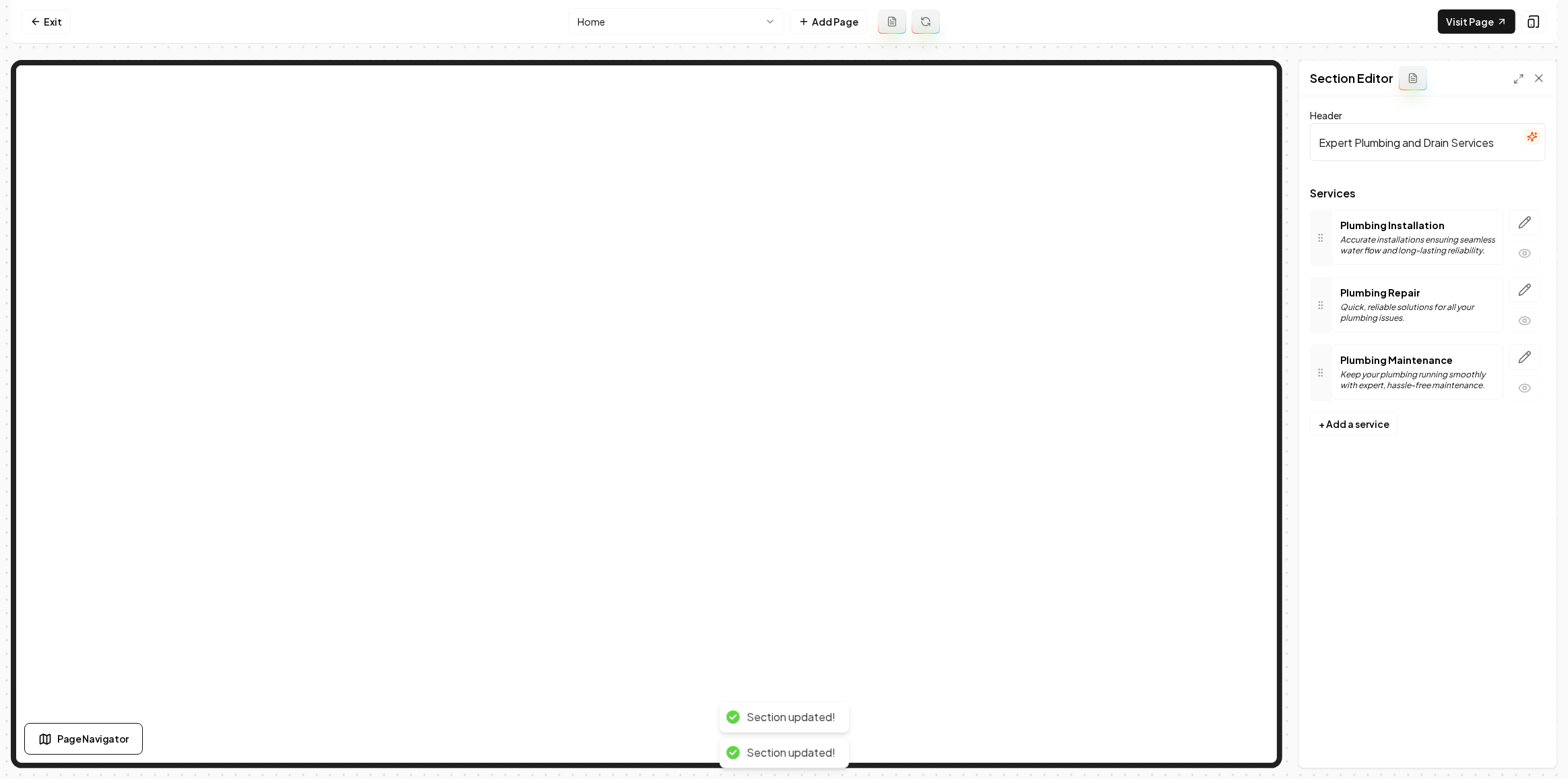
scroll to position [0, 0]
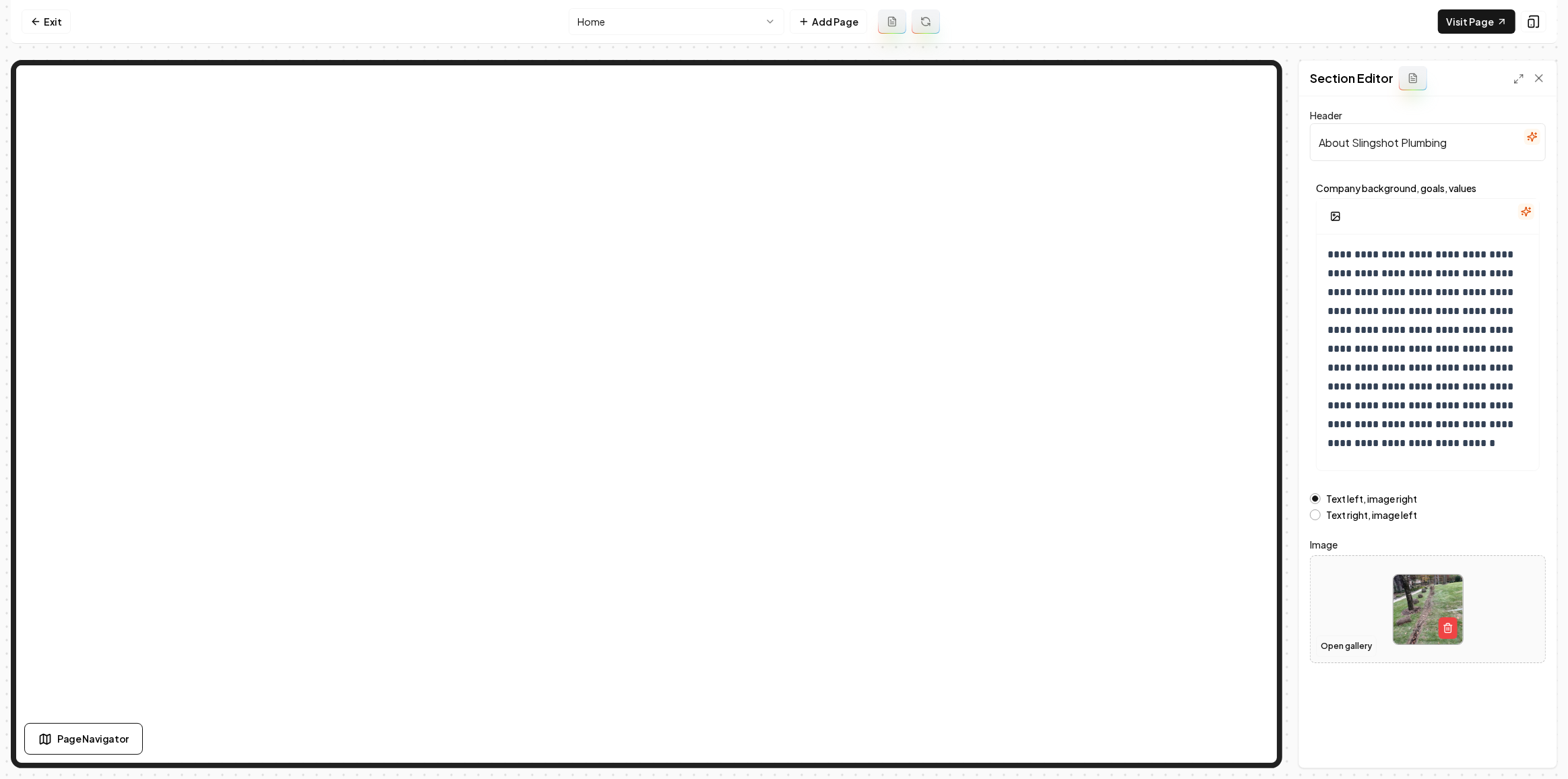
click at [1353, 642] on button "Open gallery" at bounding box center [1346, 646] width 60 height 22
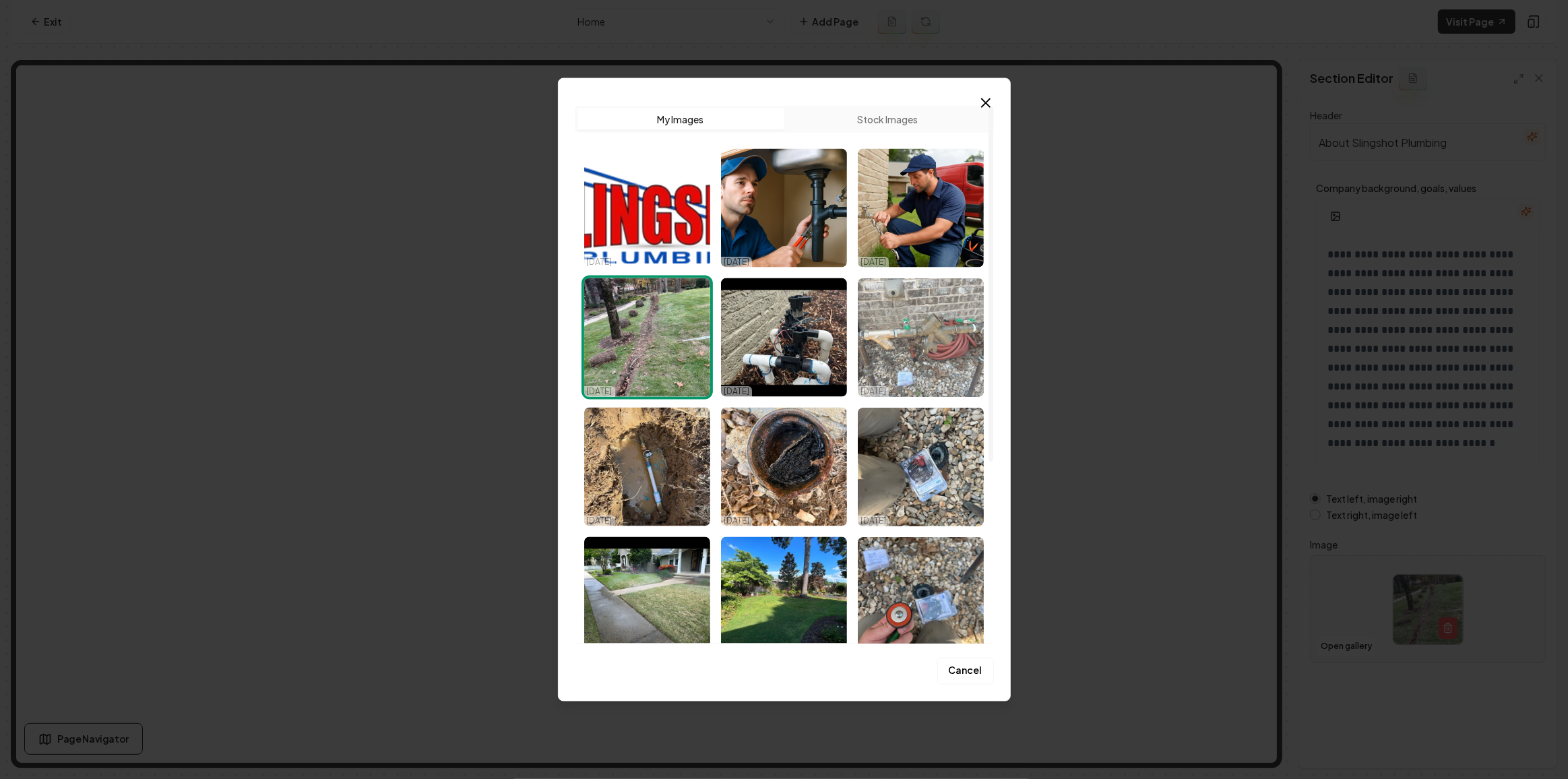
click at [910, 353] on img "Select image image_68dabed05c7cd75eb8de40ca.jpeg" at bounding box center [920, 338] width 126 height 119
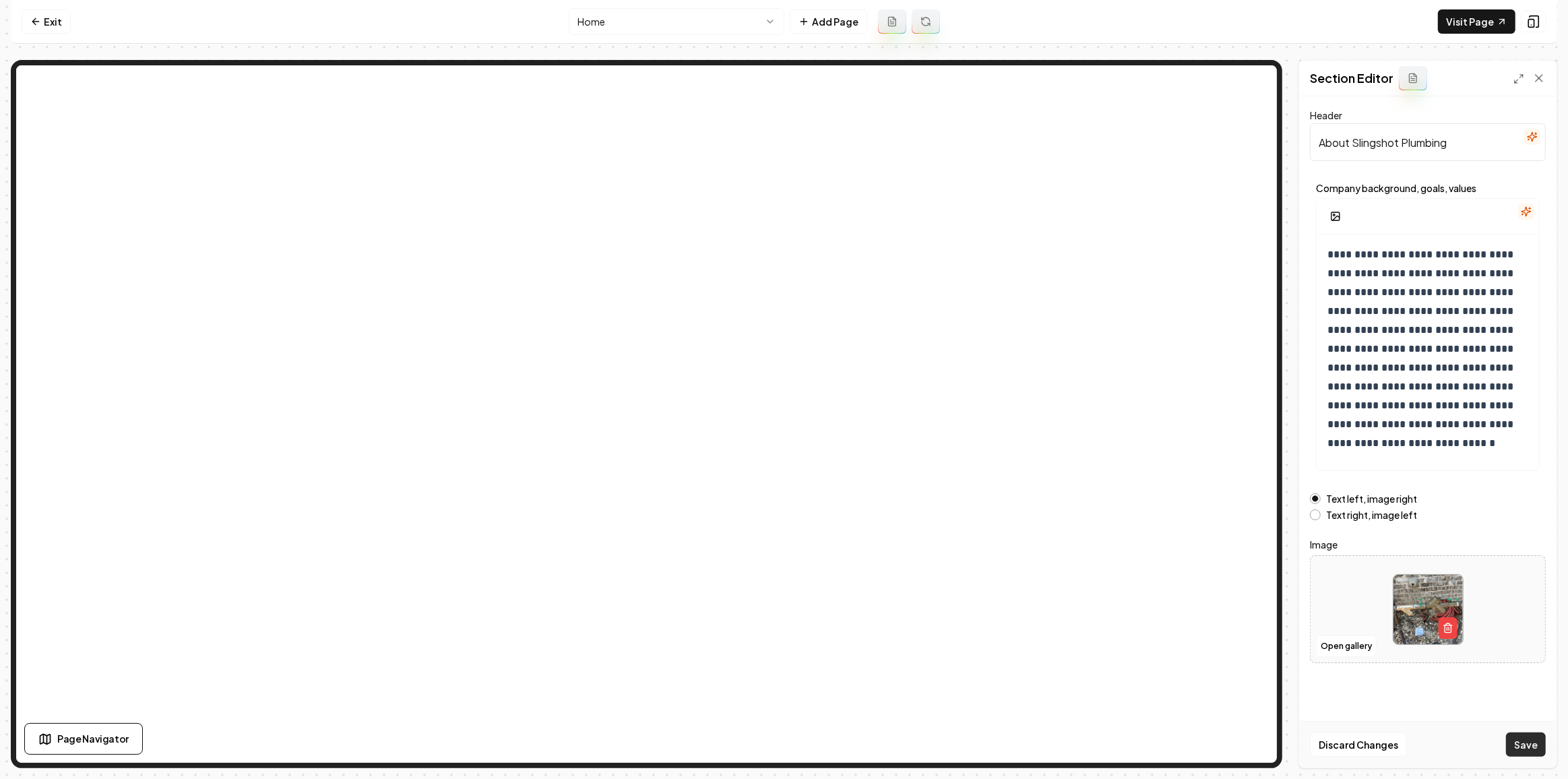
click at [1531, 749] on button "Save" at bounding box center [1525, 745] width 40 height 24
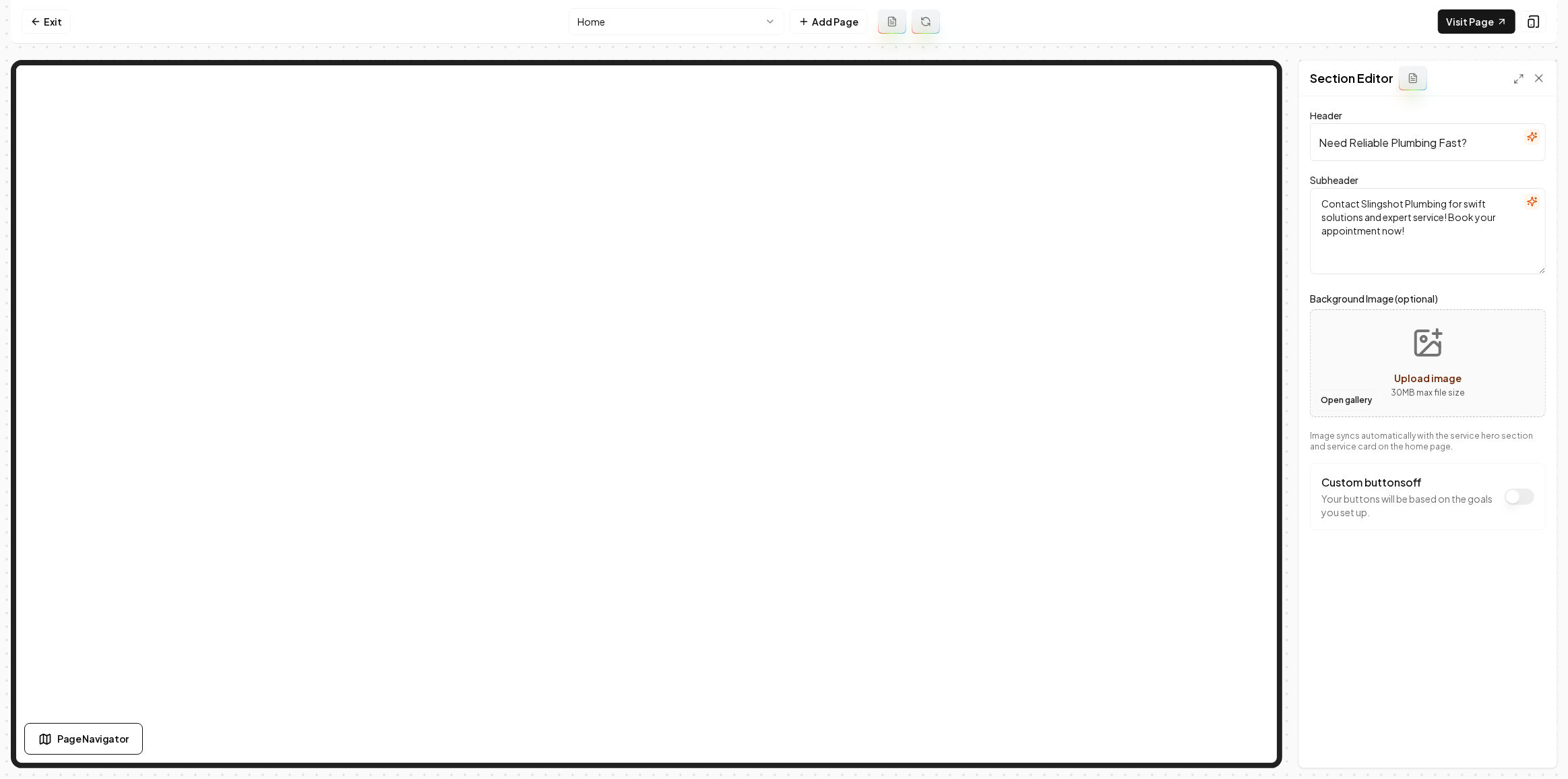
click at [1329, 404] on button "Open gallery" at bounding box center [1346, 400] width 60 height 22
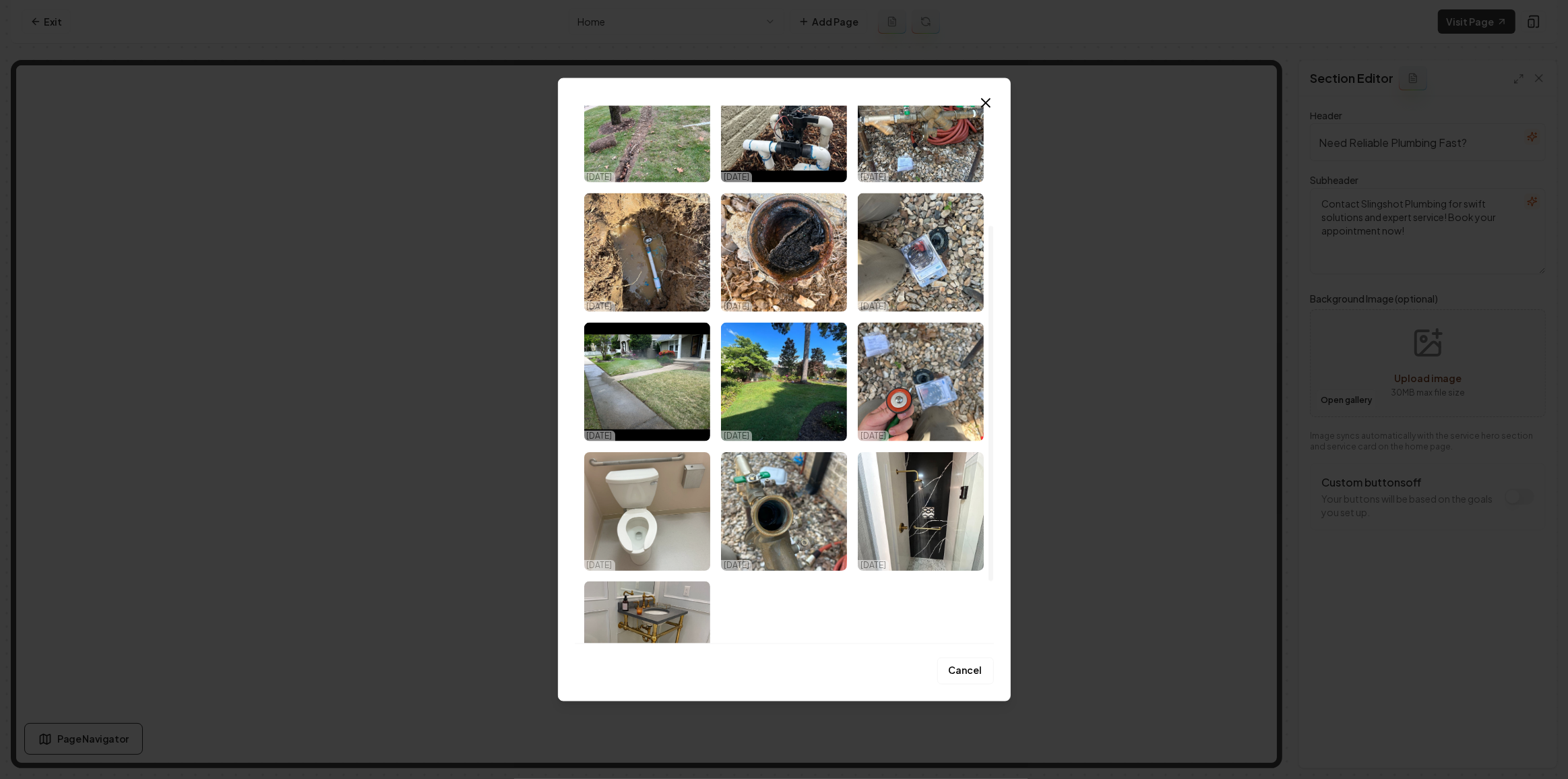
scroll to position [153, 0]
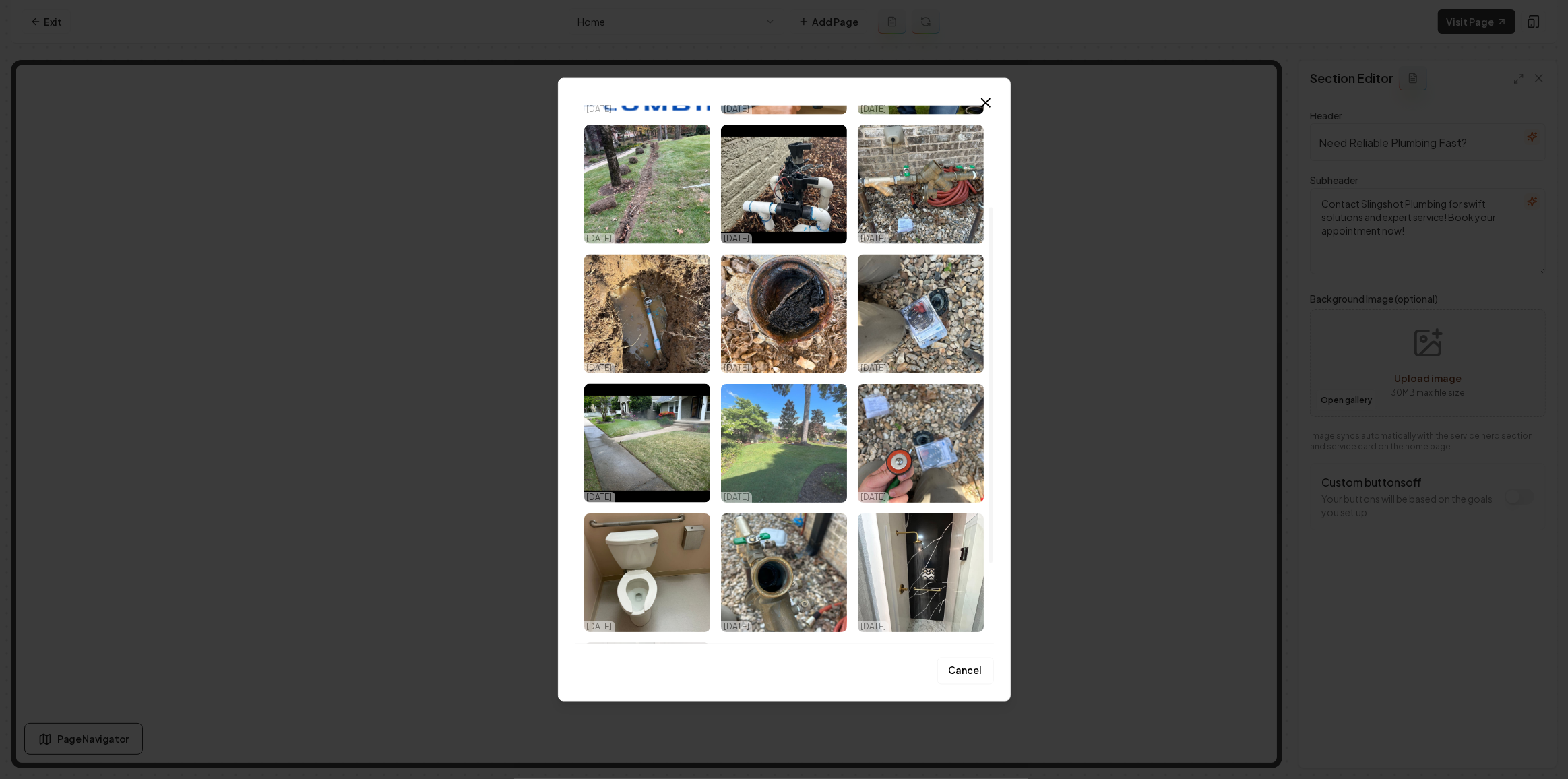
click at [820, 468] on img "Select image image_68dabecf5c7cd75eb8de3c05.jpeg" at bounding box center [783, 443] width 126 height 119
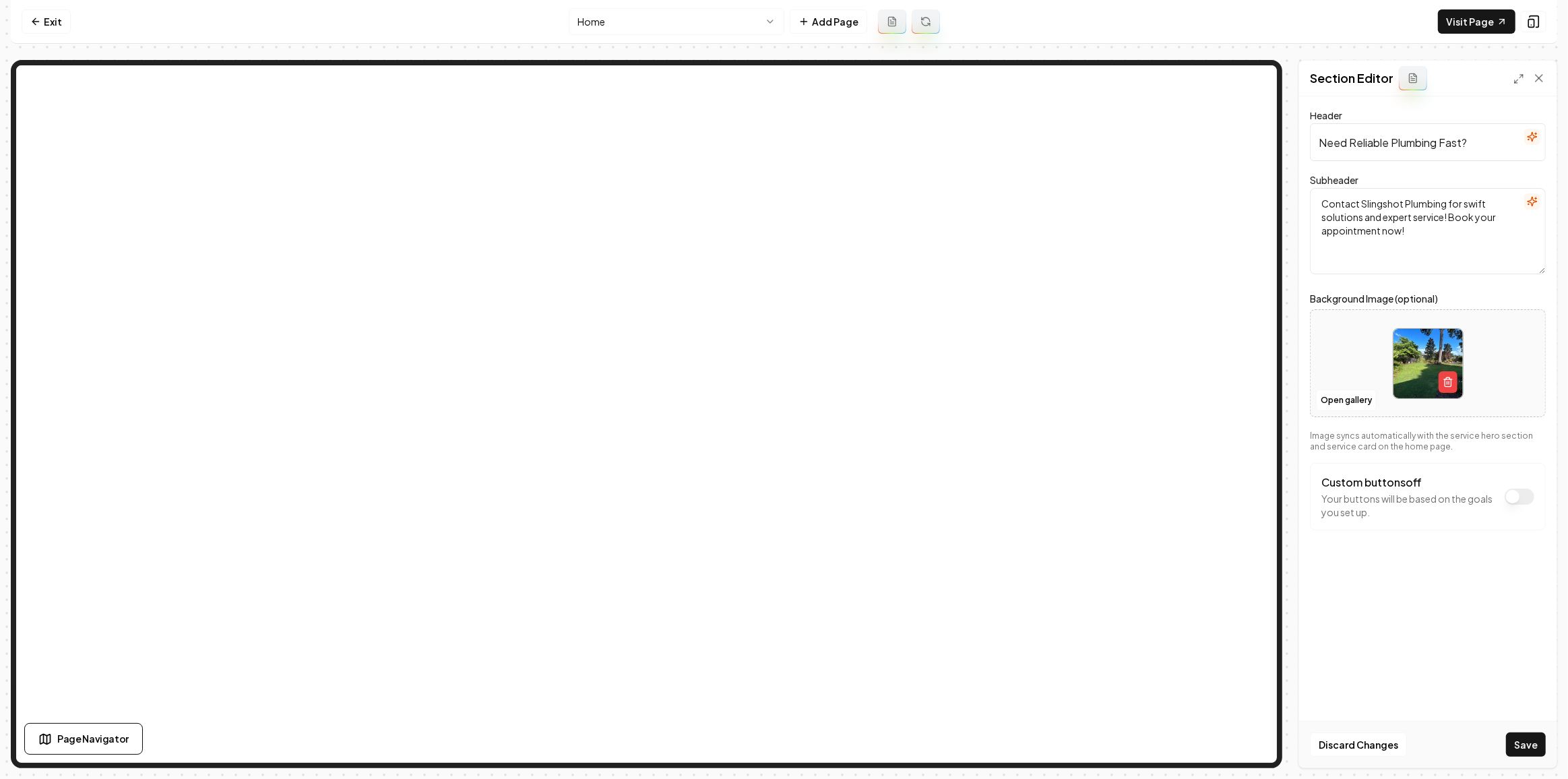
click at [1516, 746] on button "Save" at bounding box center [1525, 745] width 40 height 24
click at [1463, 22] on link "Visit Page" at bounding box center [1476, 22] width 77 height 24
click at [1467, 20] on link "Visit Page" at bounding box center [1476, 22] width 77 height 24
click at [1459, 13] on link "Visit Page" at bounding box center [1476, 22] width 77 height 24
click at [1320, 404] on button "Open gallery" at bounding box center [1346, 400] width 60 height 22
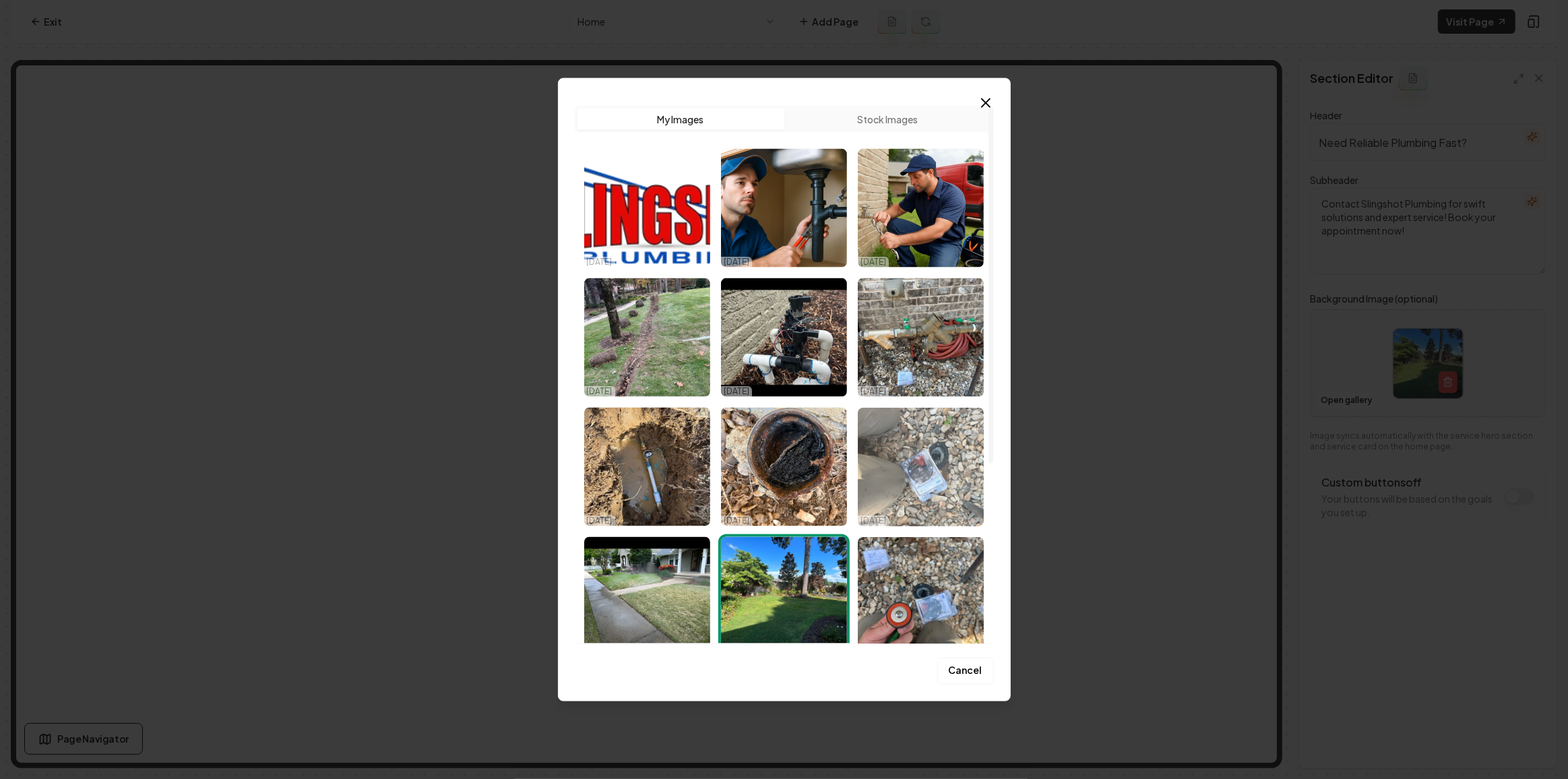
scroll to position [184, 0]
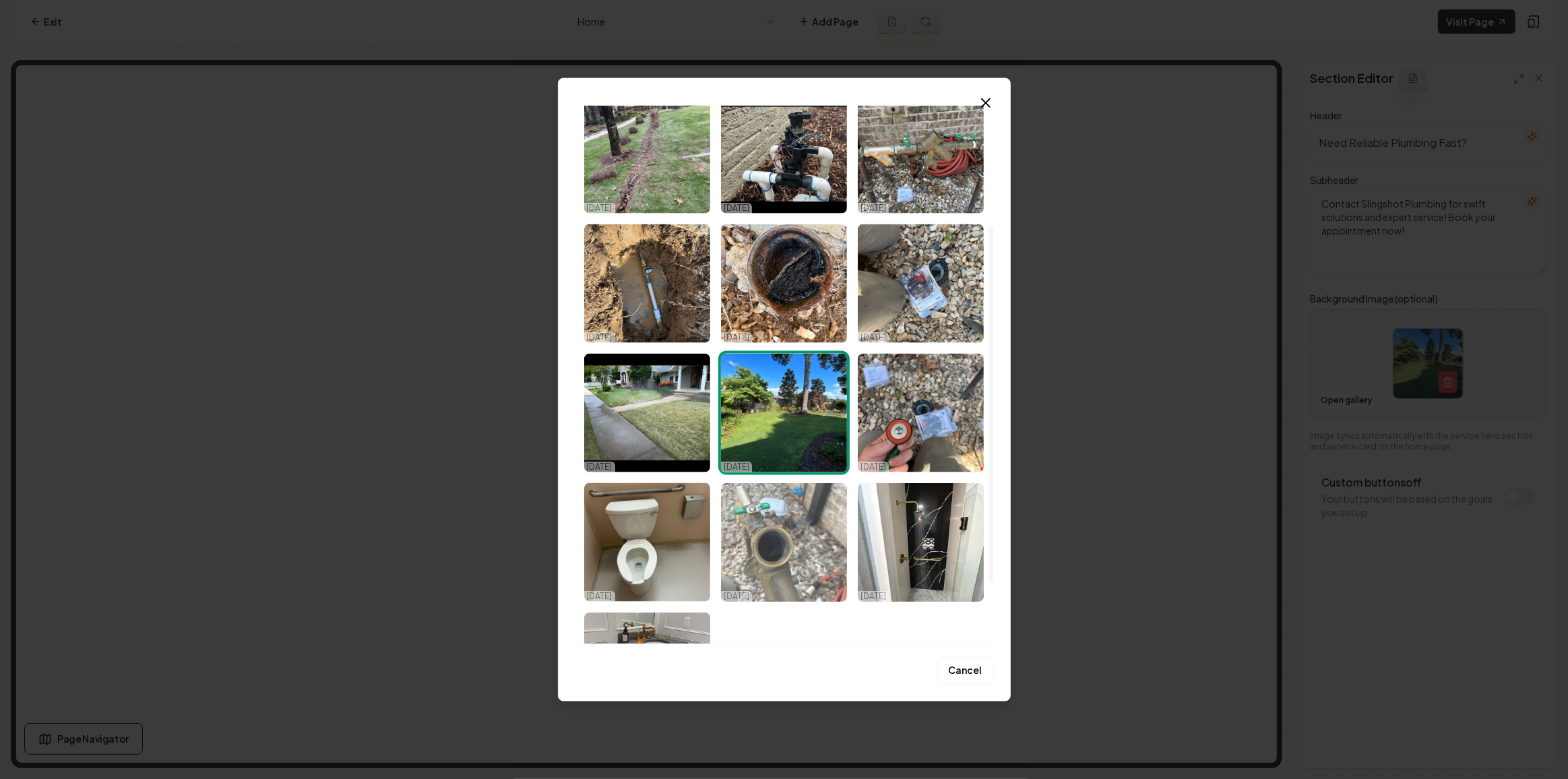
click at [808, 549] on img "Select image image_68dabecf5c7cd75eb8de369e.jpeg" at bounding box center [783, 542] width 126 height 119
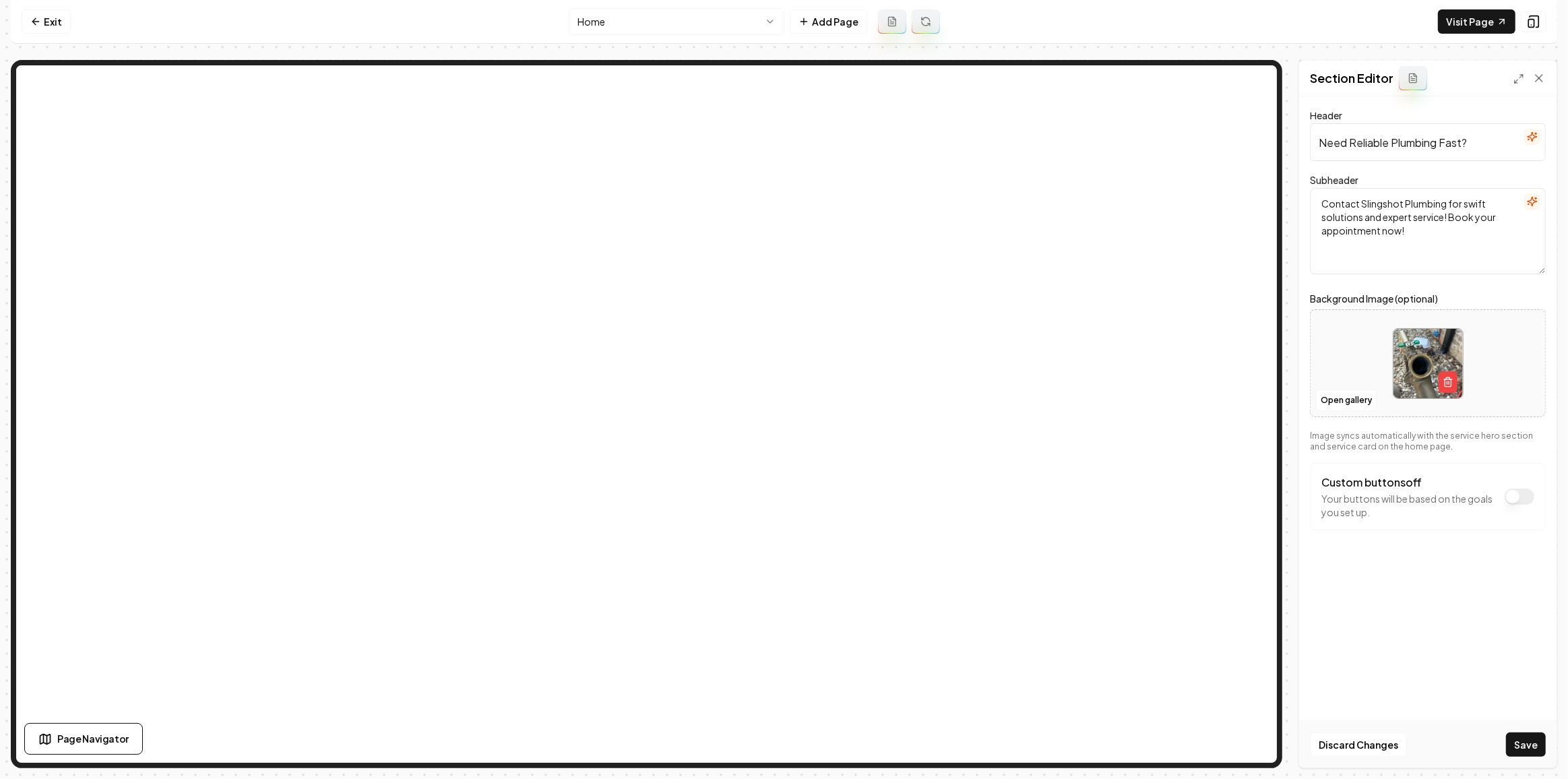
click at [1536, 758] on div "Discard Changes Save" at bounding box center [1427, 744] width 257 height 46
click at [1515, 748] on button "Save" at bounding box center [1525, 745] width 40 height 24
click at [1470, 15] on link "Visit Page" at bounding box center [1476, 22] width 77 height 24
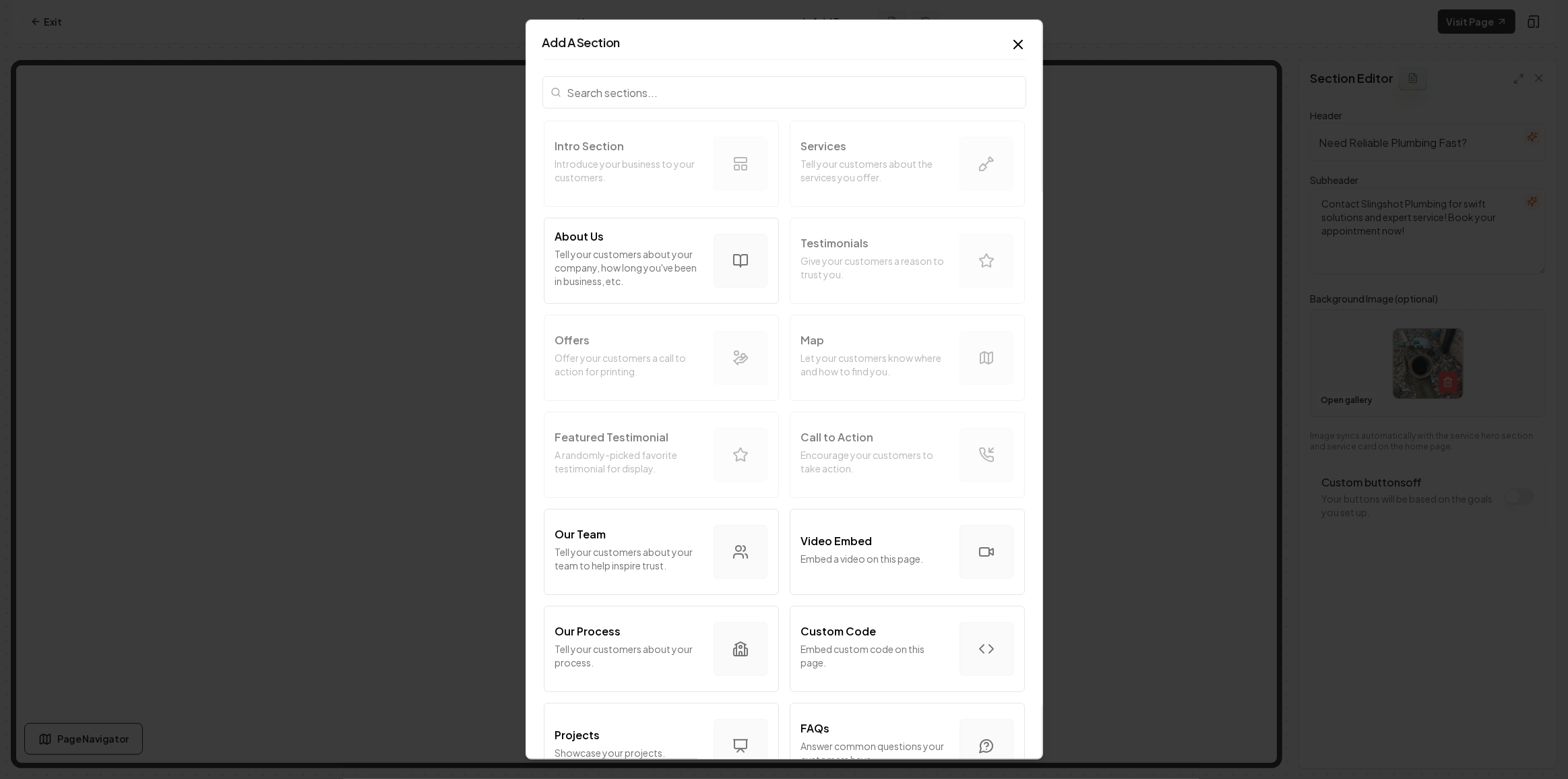
type input "d"
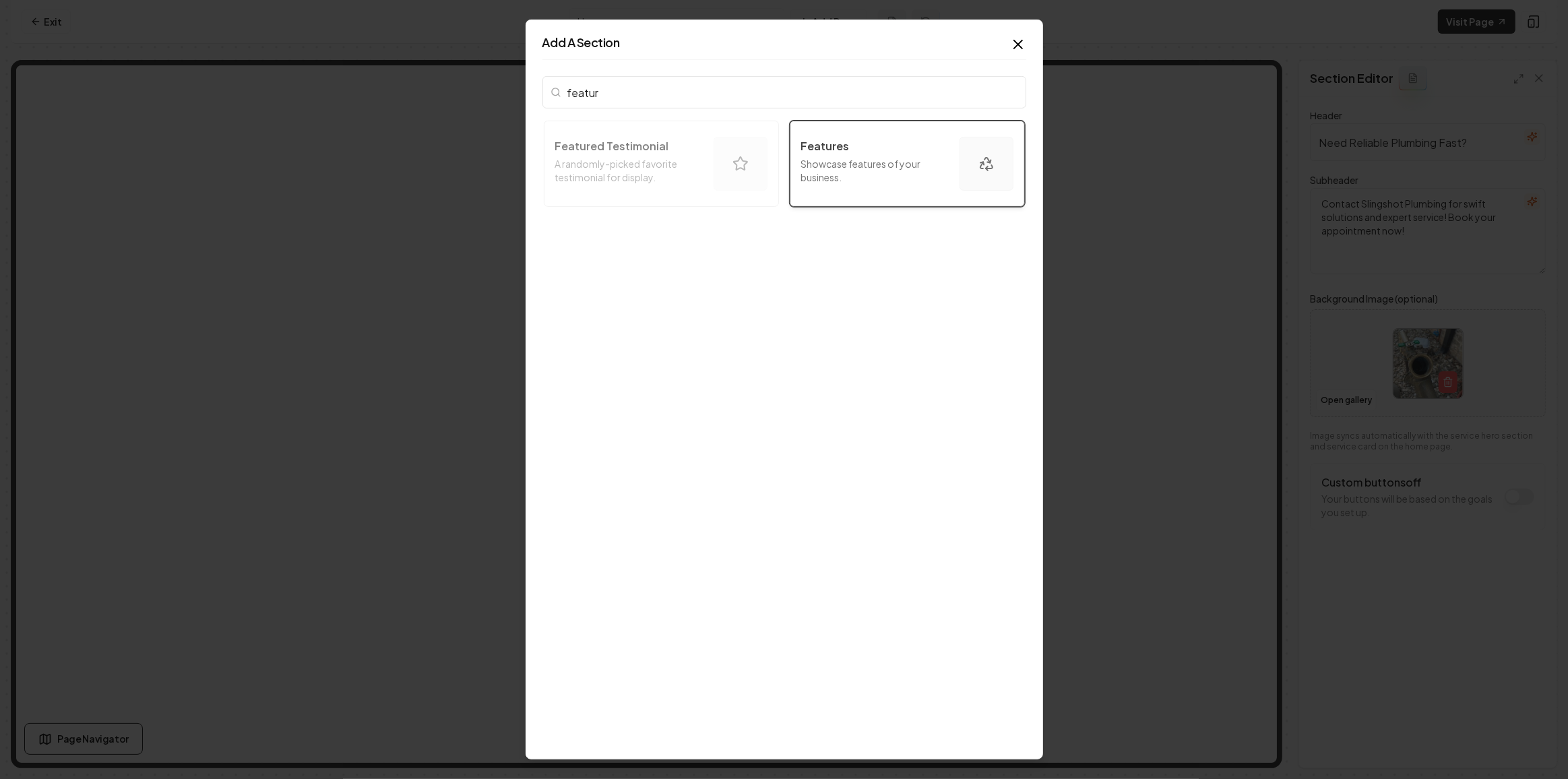
type input "featur"
click at [946, 184] on button "Features Showcase features of your business." at bounding box center [907, 164] width 235 height 86
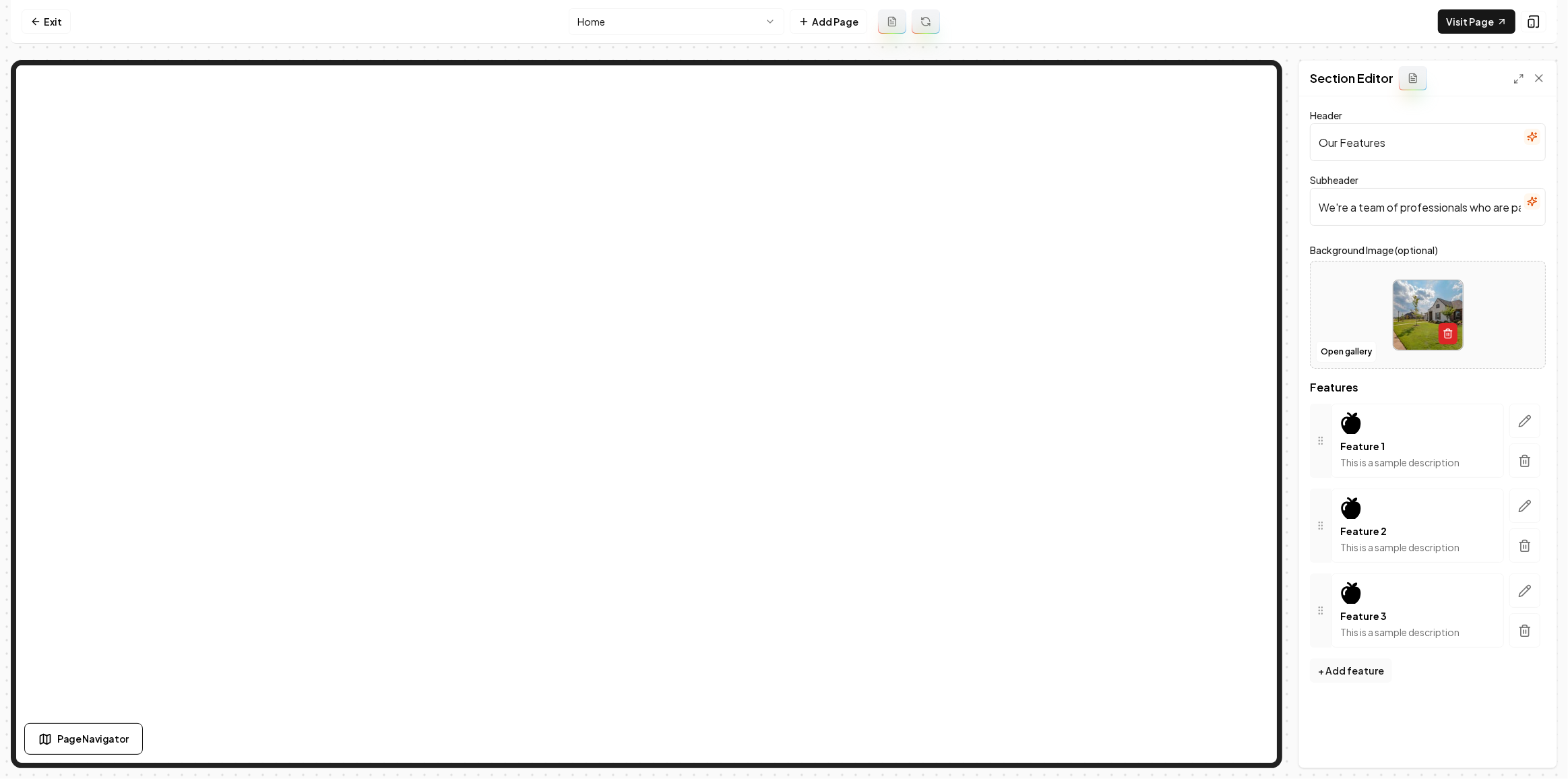
click at [1441, 338] on button "button" at bounding box center [1448, 334] width 19 height 22
click at [1514, 740] on button "Save" at bounding box center [1525, 745] width 40 height 24
click at [1518, 423] on button "button" at bounding box center [1525, 421] width 31 height 35
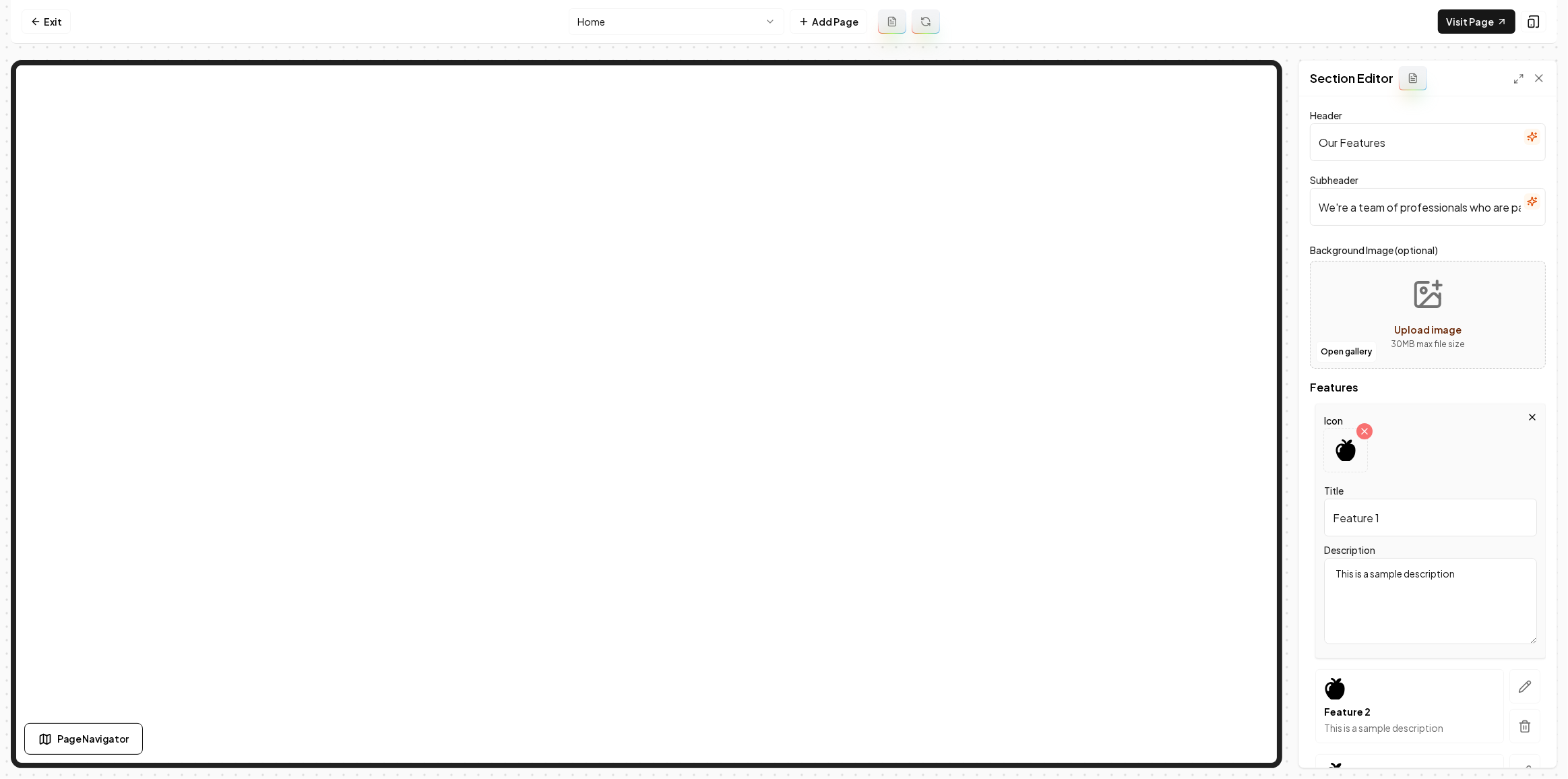
click at [1375, 513] on input "Feature 1" at bounding box center [1430, 518] width 213 height 38
type input "Fast"
click at [1478, 596] on textarea "This is a sample description" at bounding box center [1430, 601] width 213 height 86
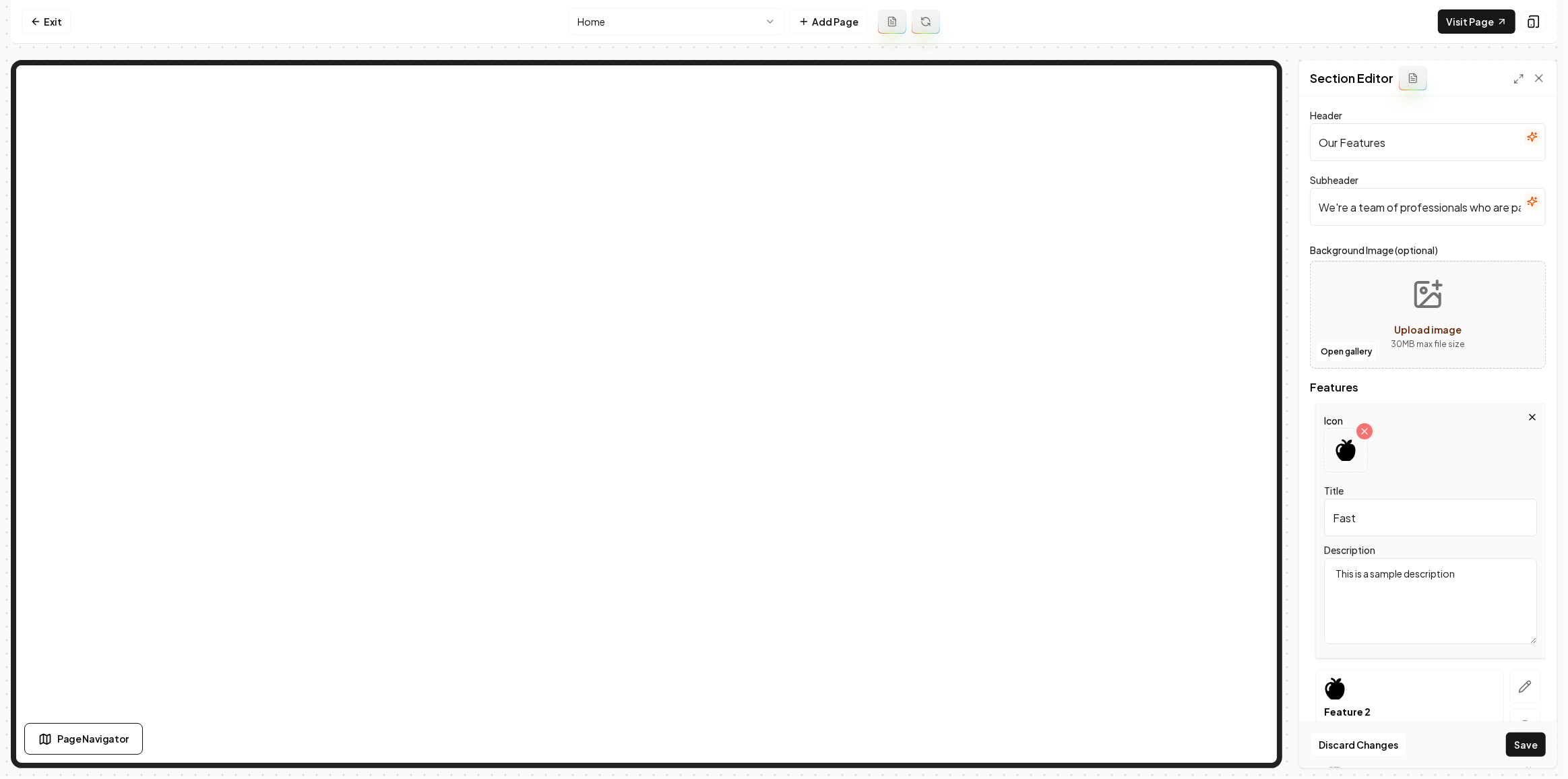
click at [1478, 596] on textarea "This is a sample description" at bounding box center [1430, 601] width 213 height 86
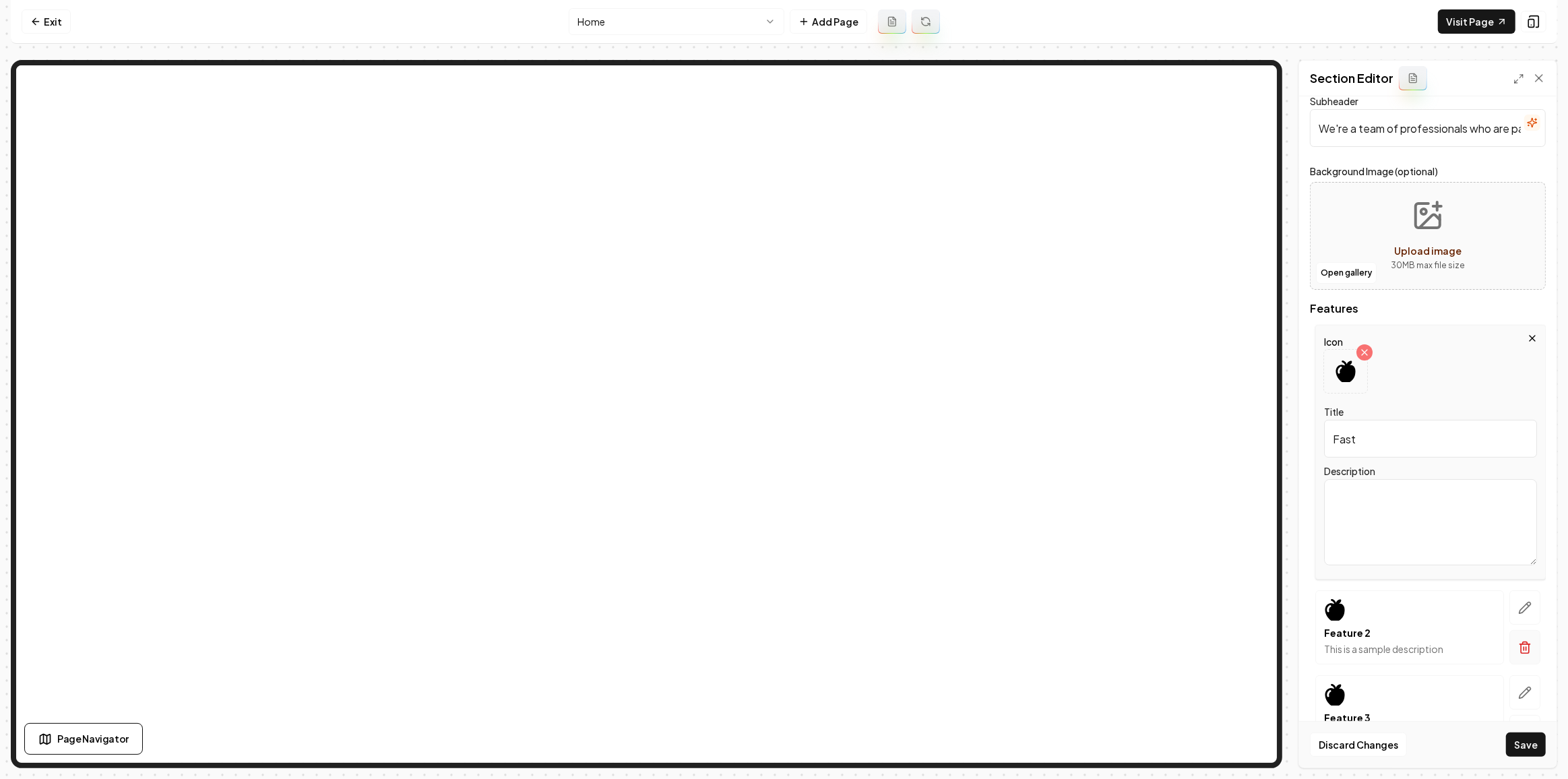
scroll to position [122, 0]
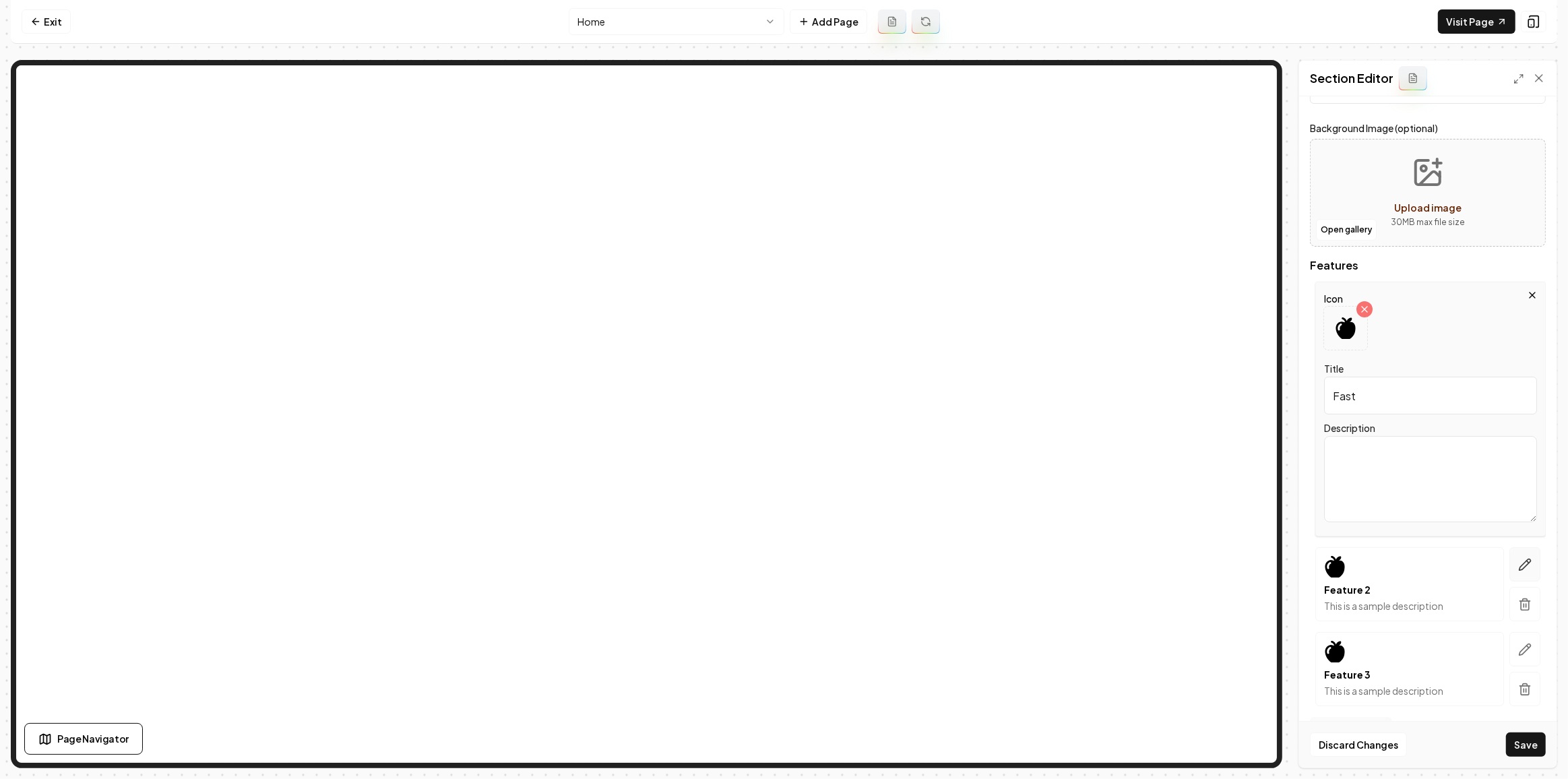
click at [1513, 576] on button "button" at bounding box center [1525, 564] width 31 height 35
click at [1447, 475] on input "Feature 2" at bounding box center [1430, 481] width 213 height 38
type input "Dependable"
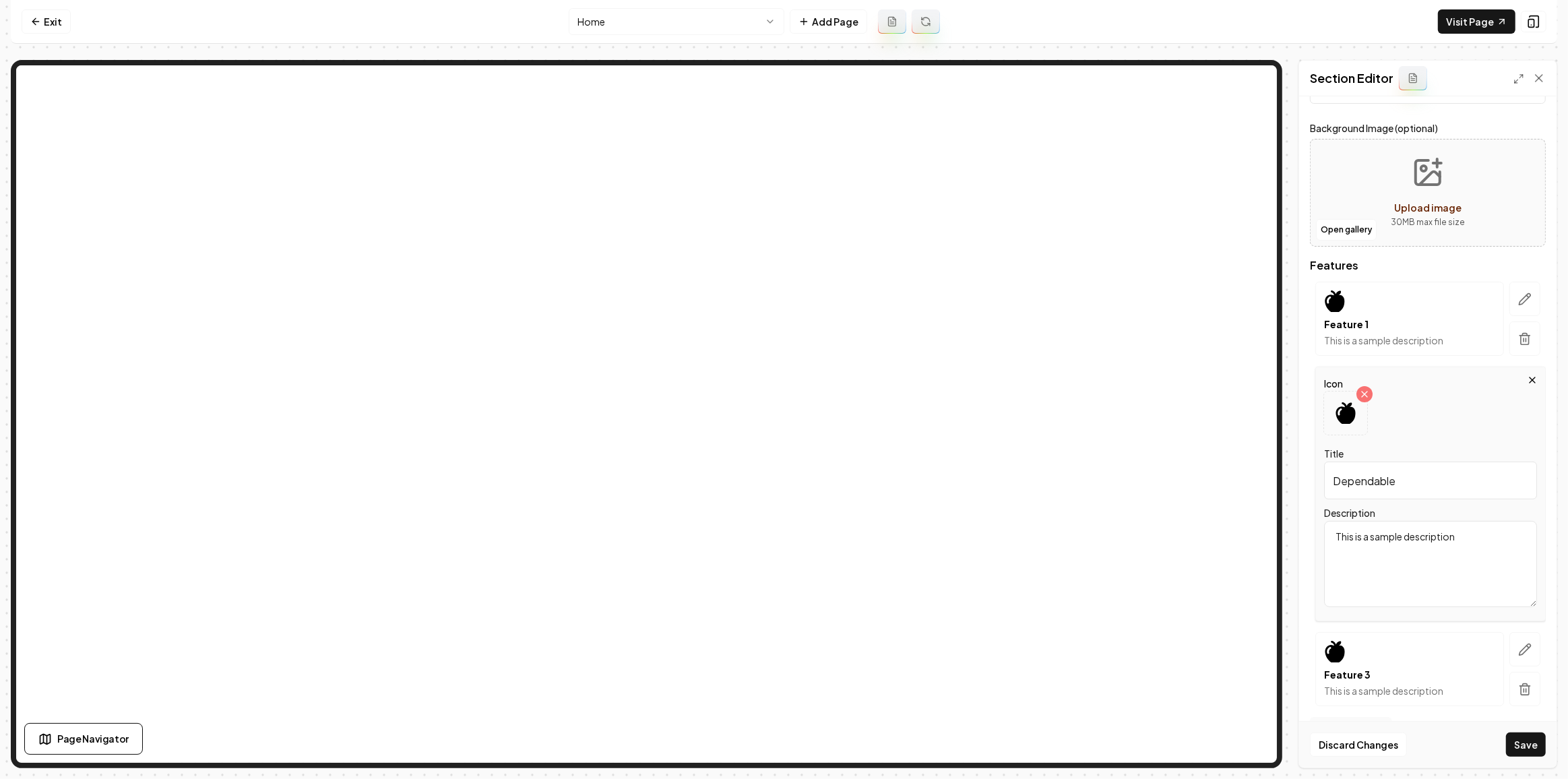
click at [1438, 517] on div "Description This is a sample description" at bounding box center [1430, 556] width 213 height 103
click at [1437, 529] on textarea "This is a sample description" at bounding box center [1430, 564] width 213 height 86
click at [1518, 647] on icon "button" at bounding box center [1525, 650] width 14 height 14
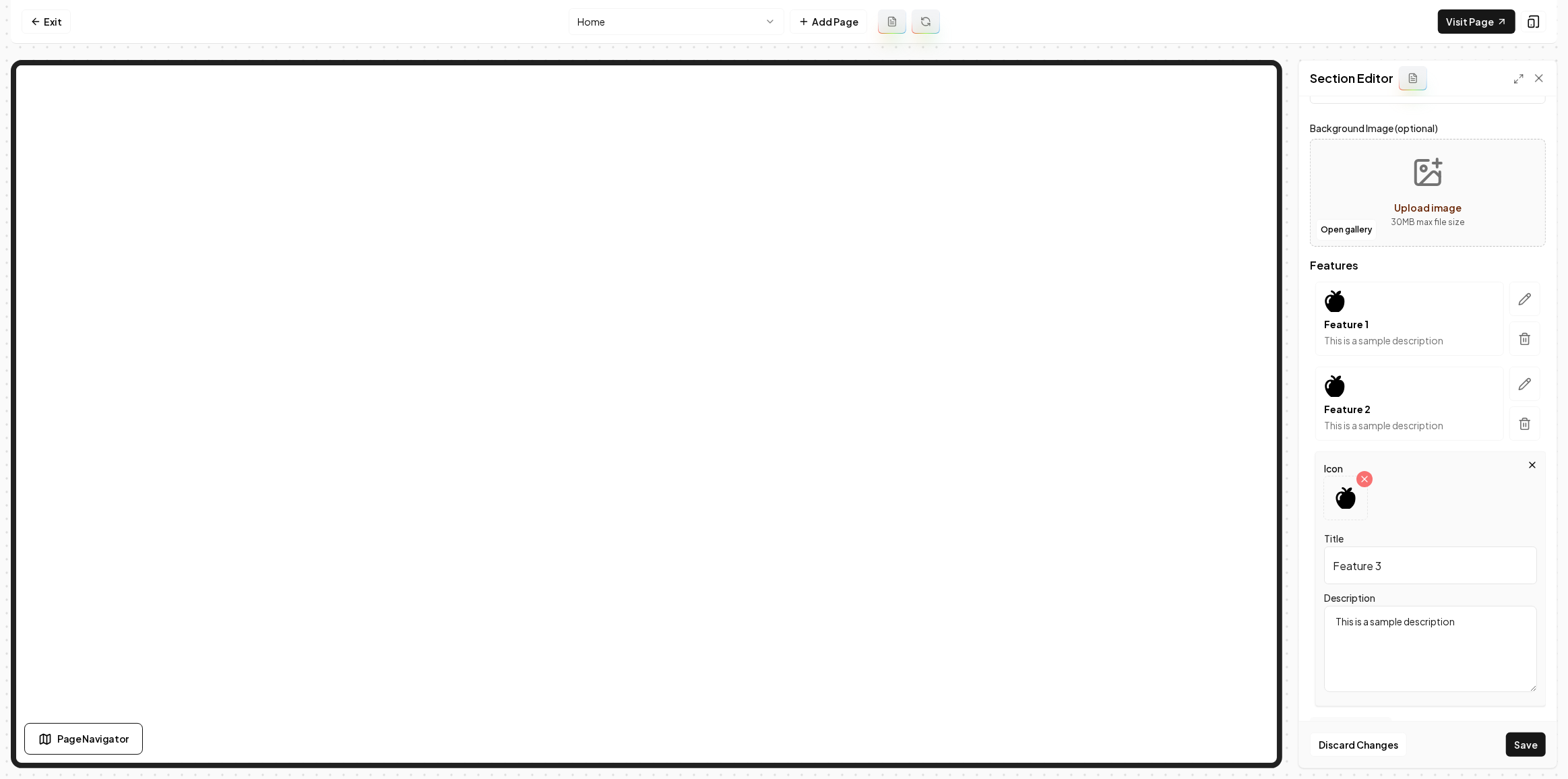
click at [1440, 570] on input "Feature 3" at bounding box center [1430, 566] width 213 height 38
type input "Cost Efficient"
click at [1441, 636] on textarea "This is a sample description" at bounding box center [1430, 649] width 213 height 86
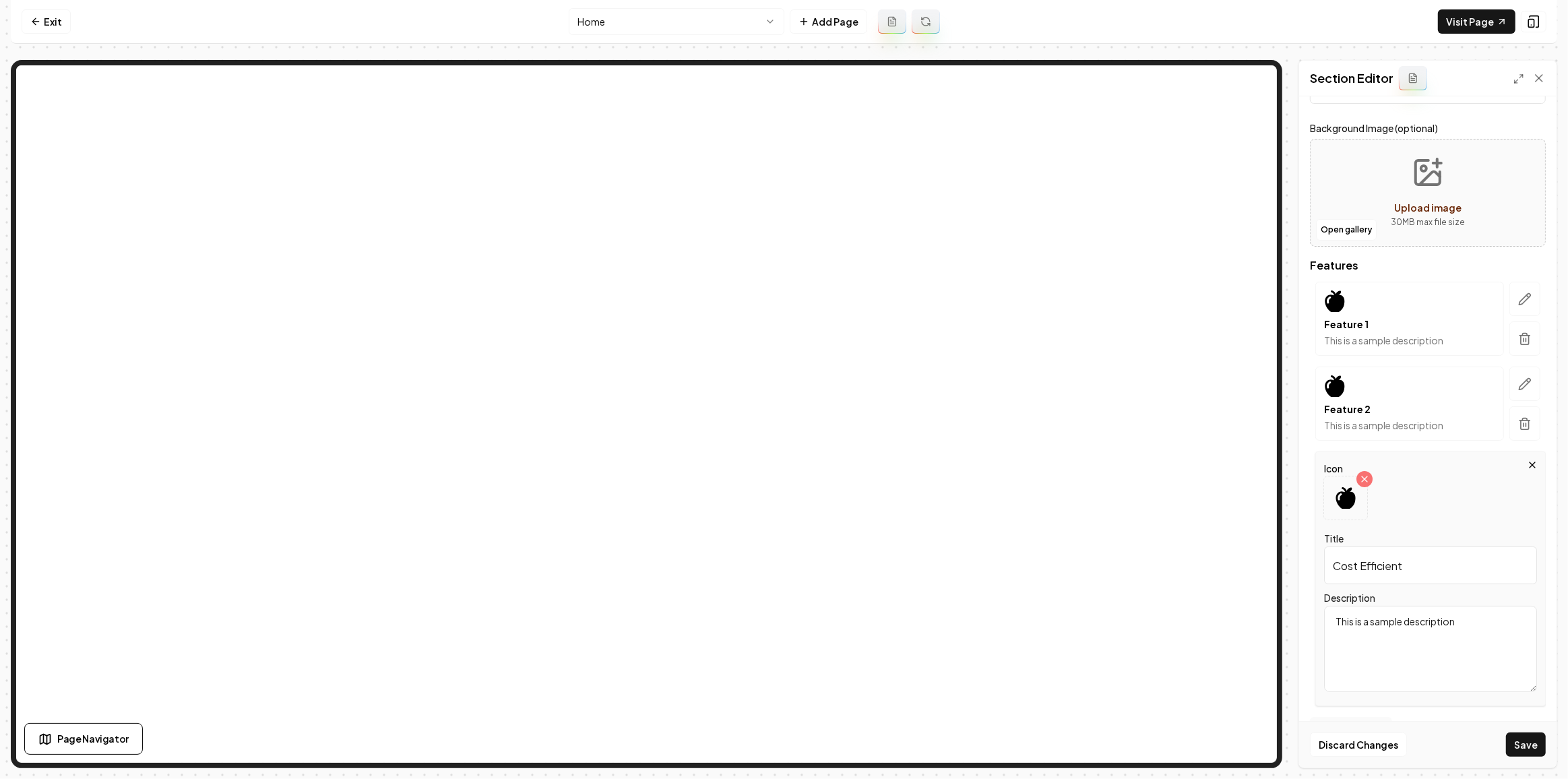
click at [1441, 636] on textarea "This is a sample description" at bounding box center [1430, 649] width 213 height 86
type textarea "v"
click at [1352, 502] on icon at bounding box center [1345, 498] width 20 height 22
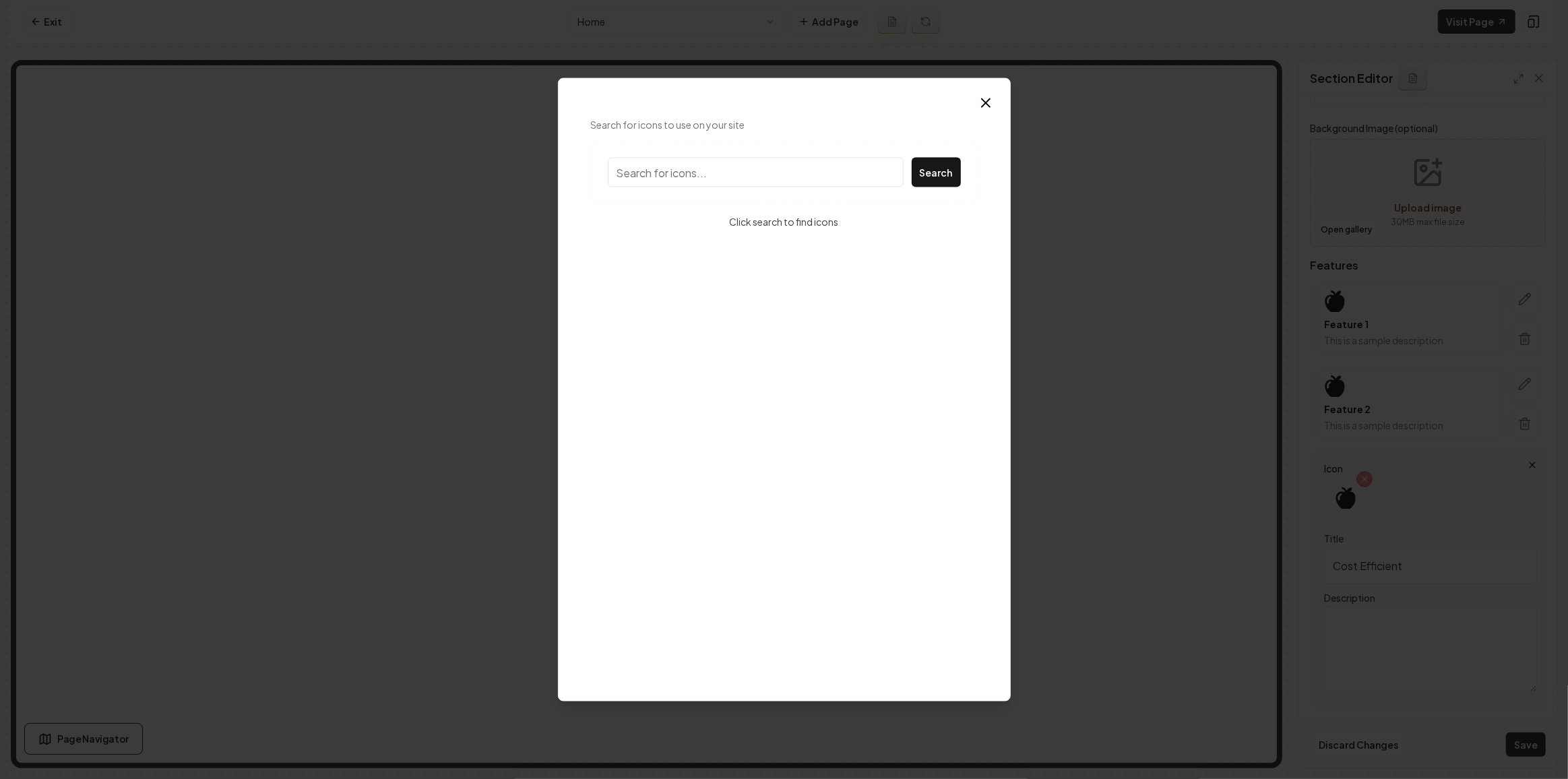
click at [706, 172] on input "Search for icons to use on your site" at bounding box center [755, 173] width 296 height 30
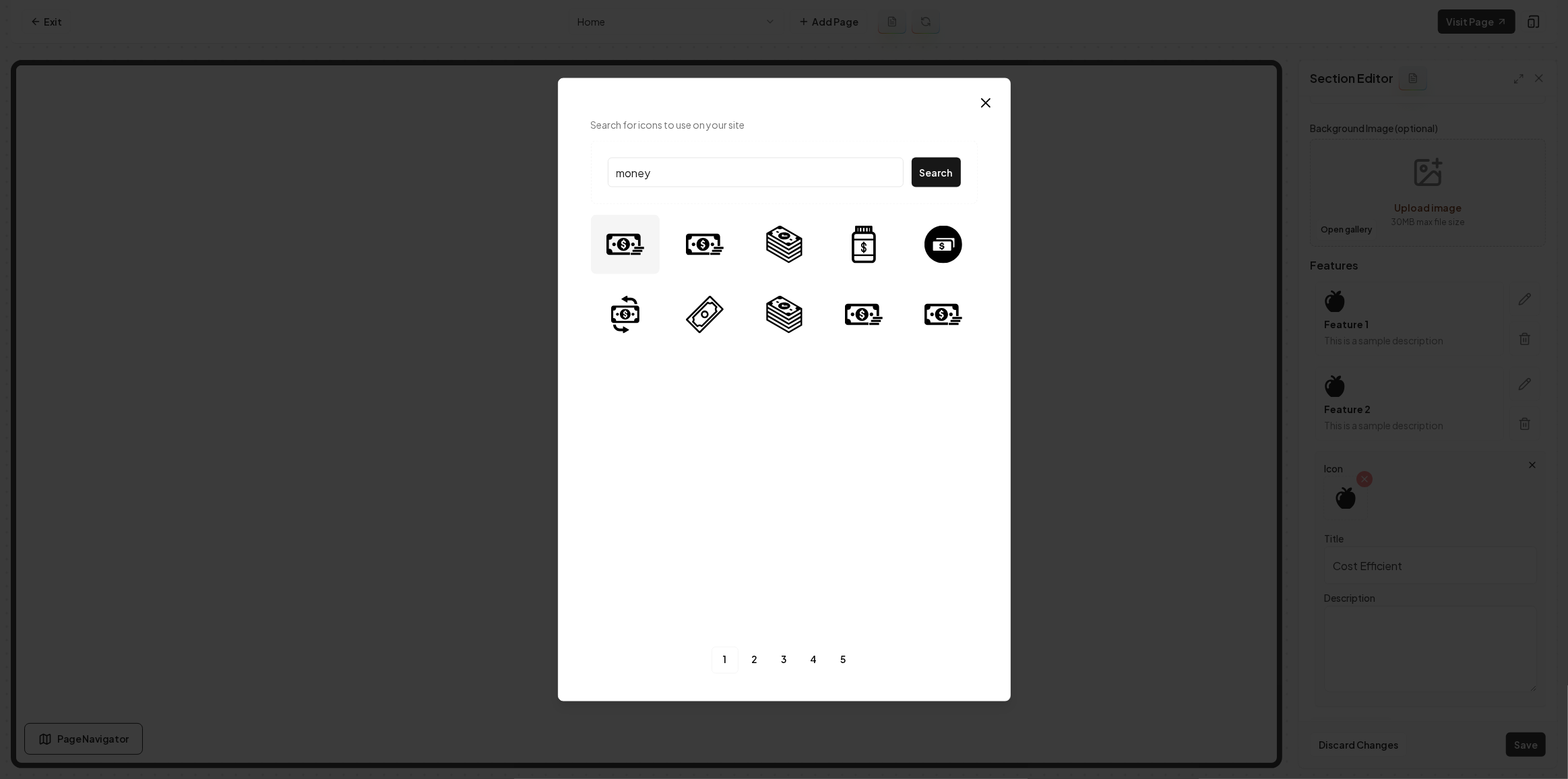
type input "money"
drag, startPoint x: 641, startPoint y: 239, endPoint x: 651, endPoint y: 238, distance: 10.0
click at [641, 238] on img at bounding box center [626, 245] width 38 height 38
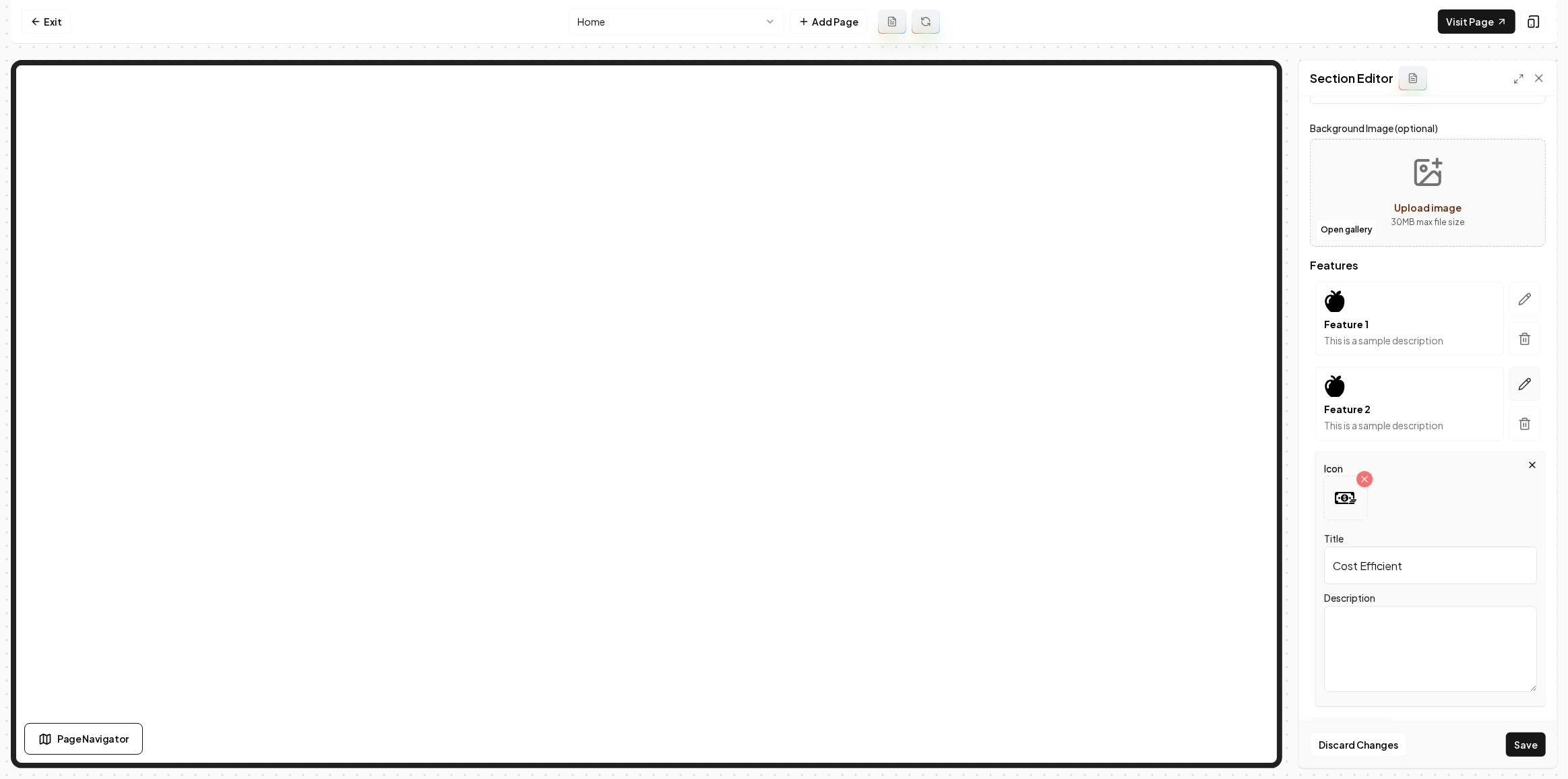
click at [1521, 385] on icon "button" at bounding box center [1525, 384] width 14 height 14
click at [1336, 417] on icon at bounding box center [1346, 413] width 22 height 22
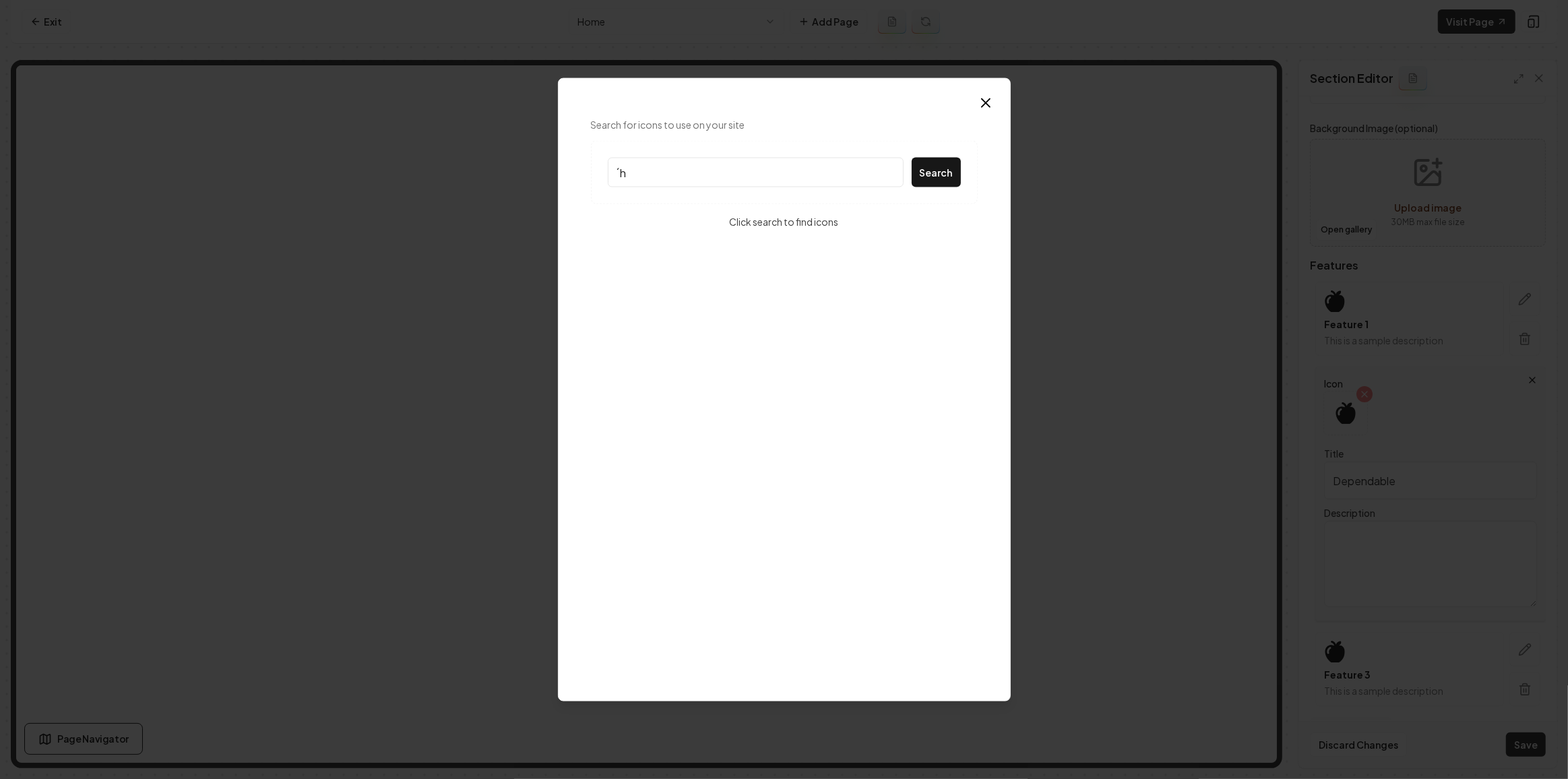
type input "´"
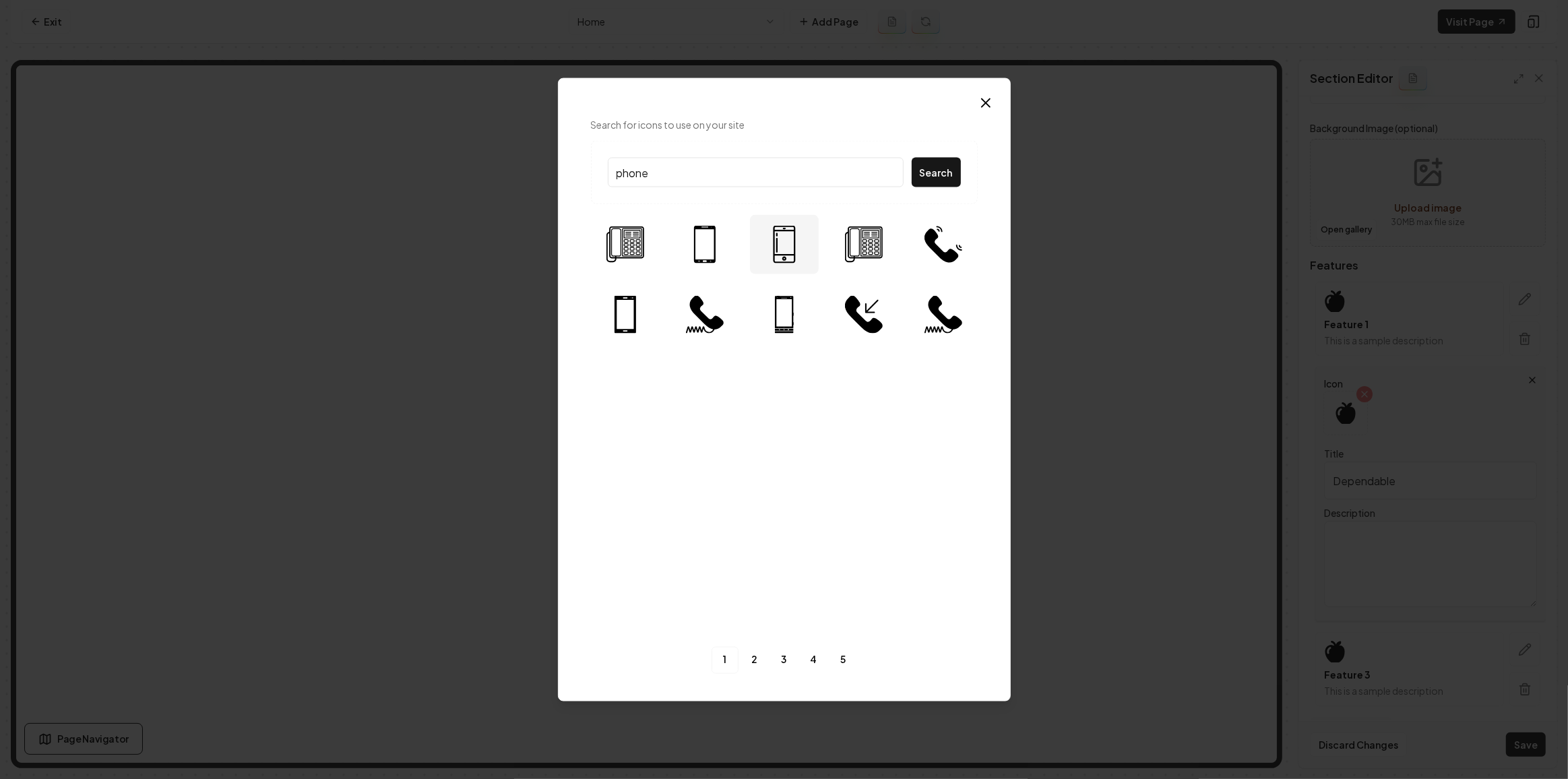
type input "phone"
click at [773, 238] on img at bounding box center [785, 245] width 38 height 38
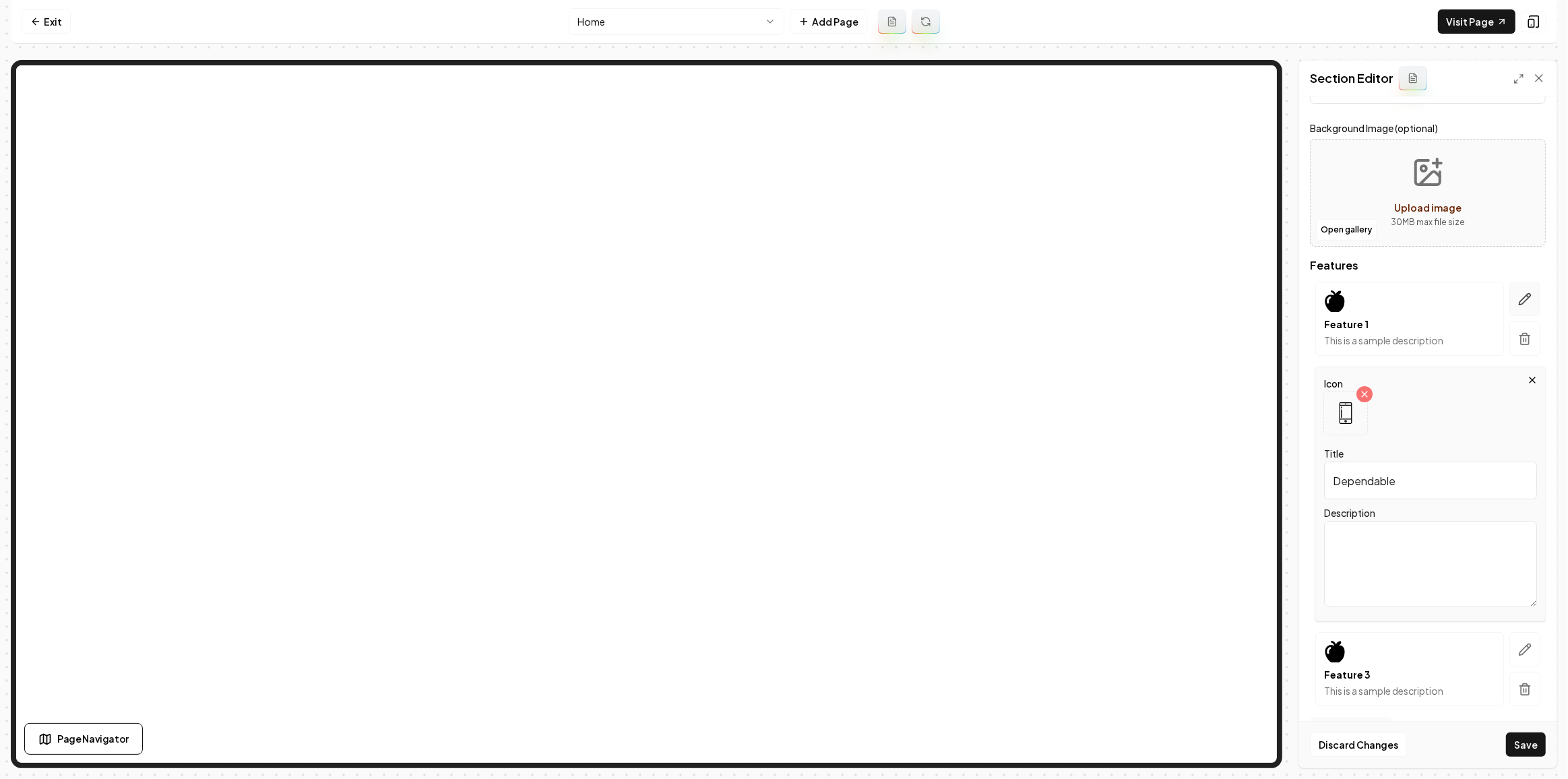
click at [1518, 296] on icon "button" at bounding box center [1525, 299] width 14 height 14
click at [1341, 330] on icon at bounding box center [1345, 328] width 20 height 22
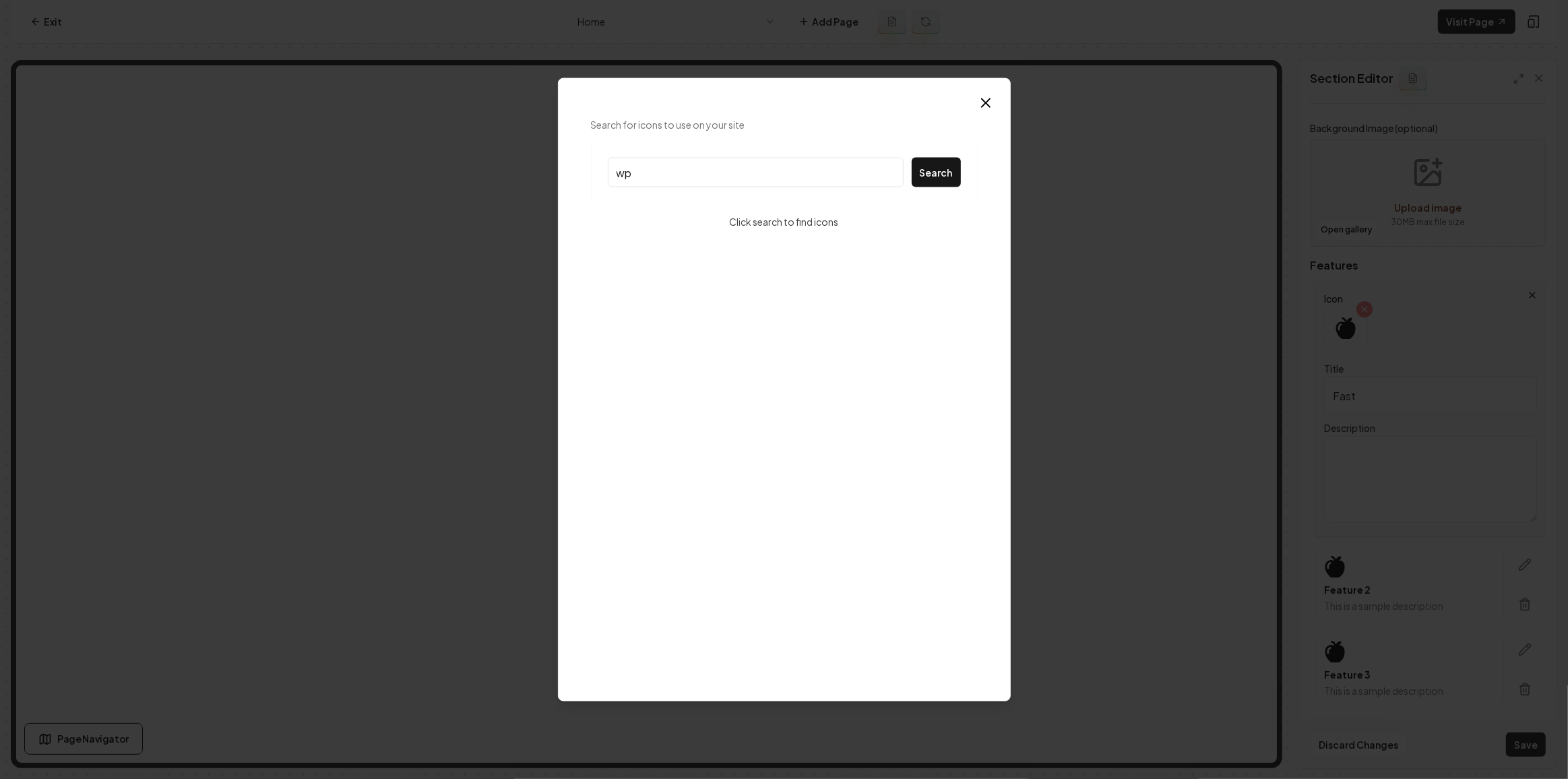
type input "w"
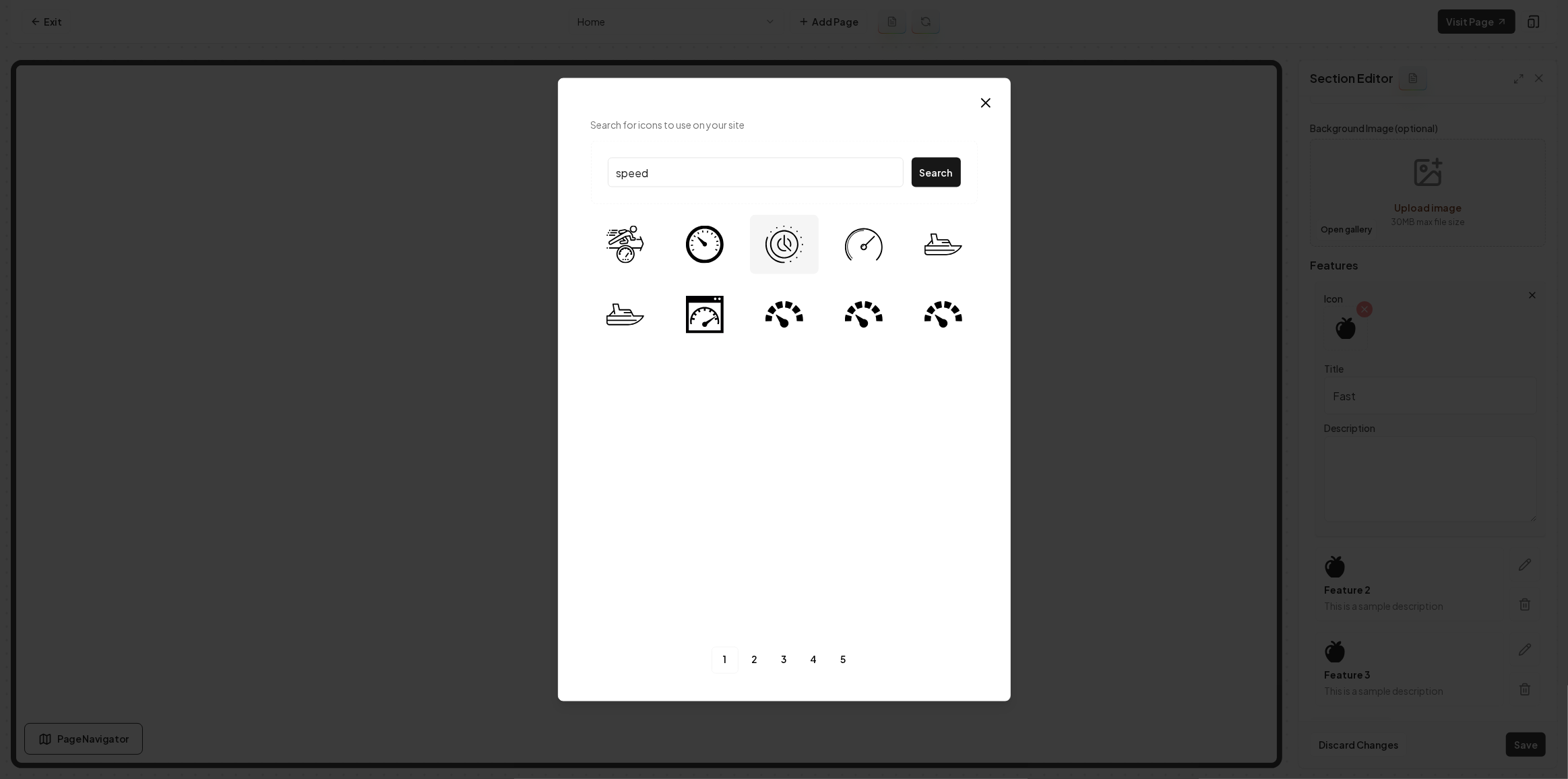
type input "speed"
click at [768, 252] on img at bounding box center [785, 245] width 38 height 38
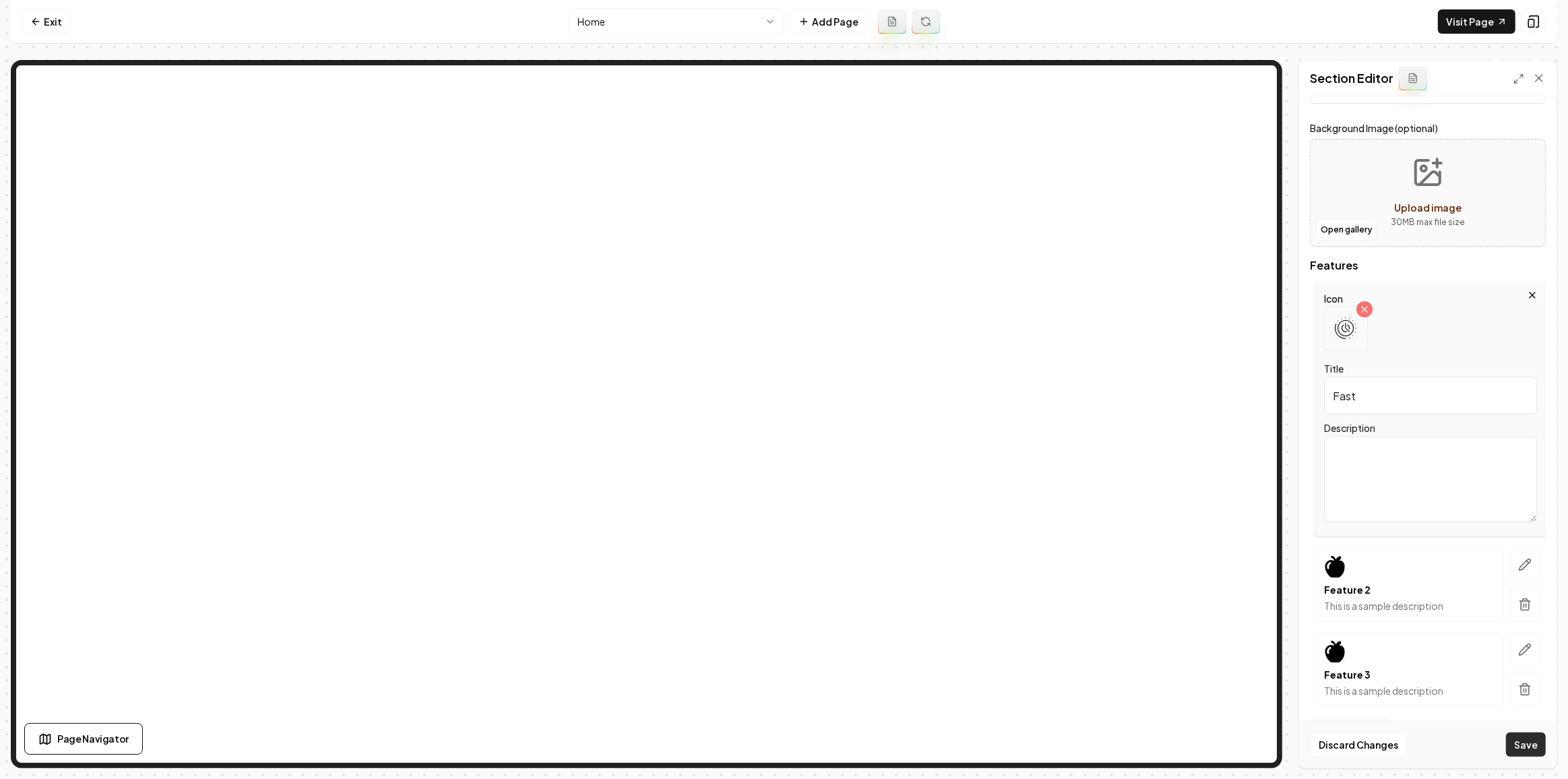
click at [1522, 748] on button "Save" at bounding box center [1525, 745] width 40 height 24
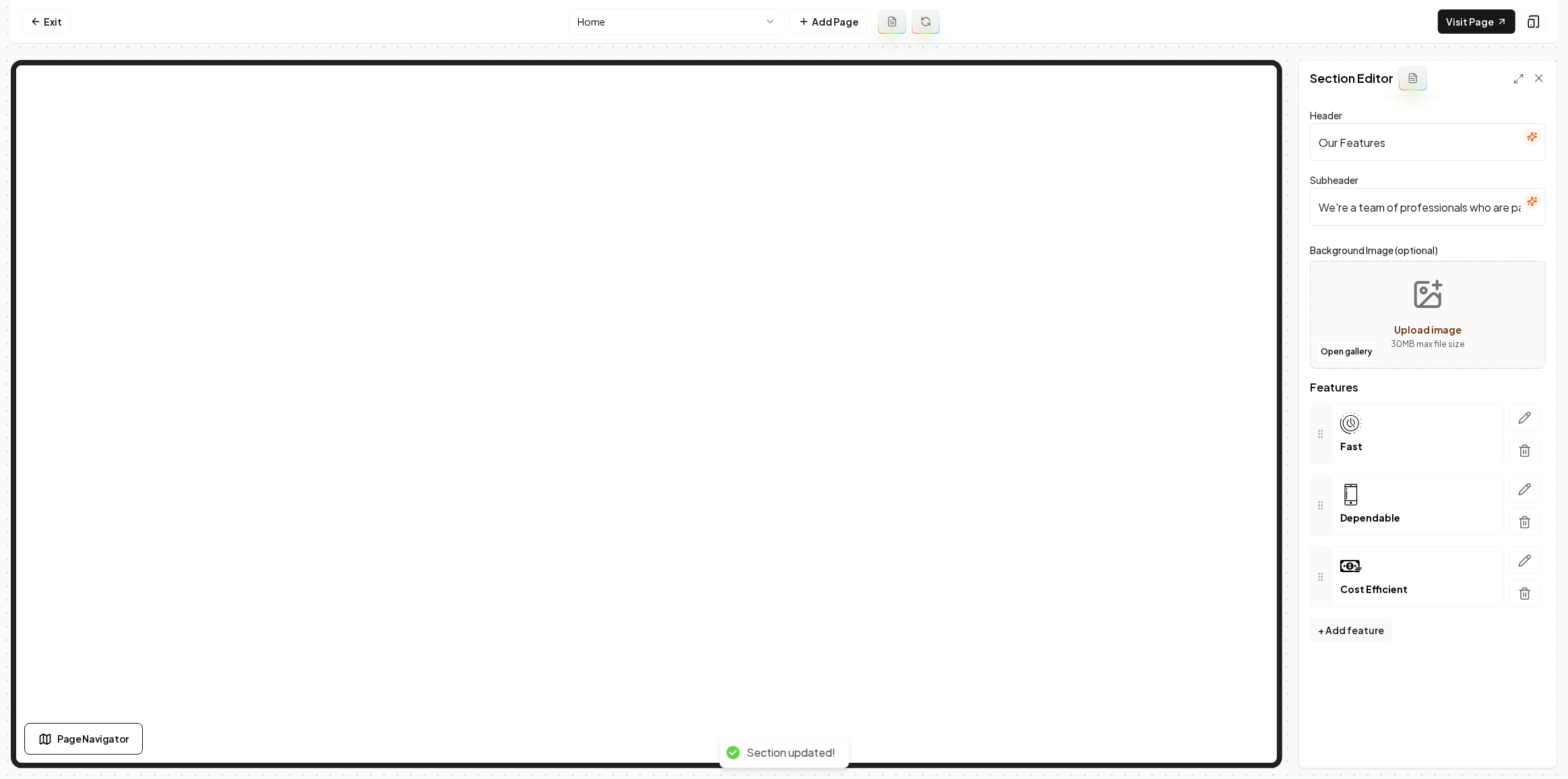
scroll to position [0, 0]
click at [1535, 137] on icon "button" at bounding box center [1532, 137] width 11 height 11
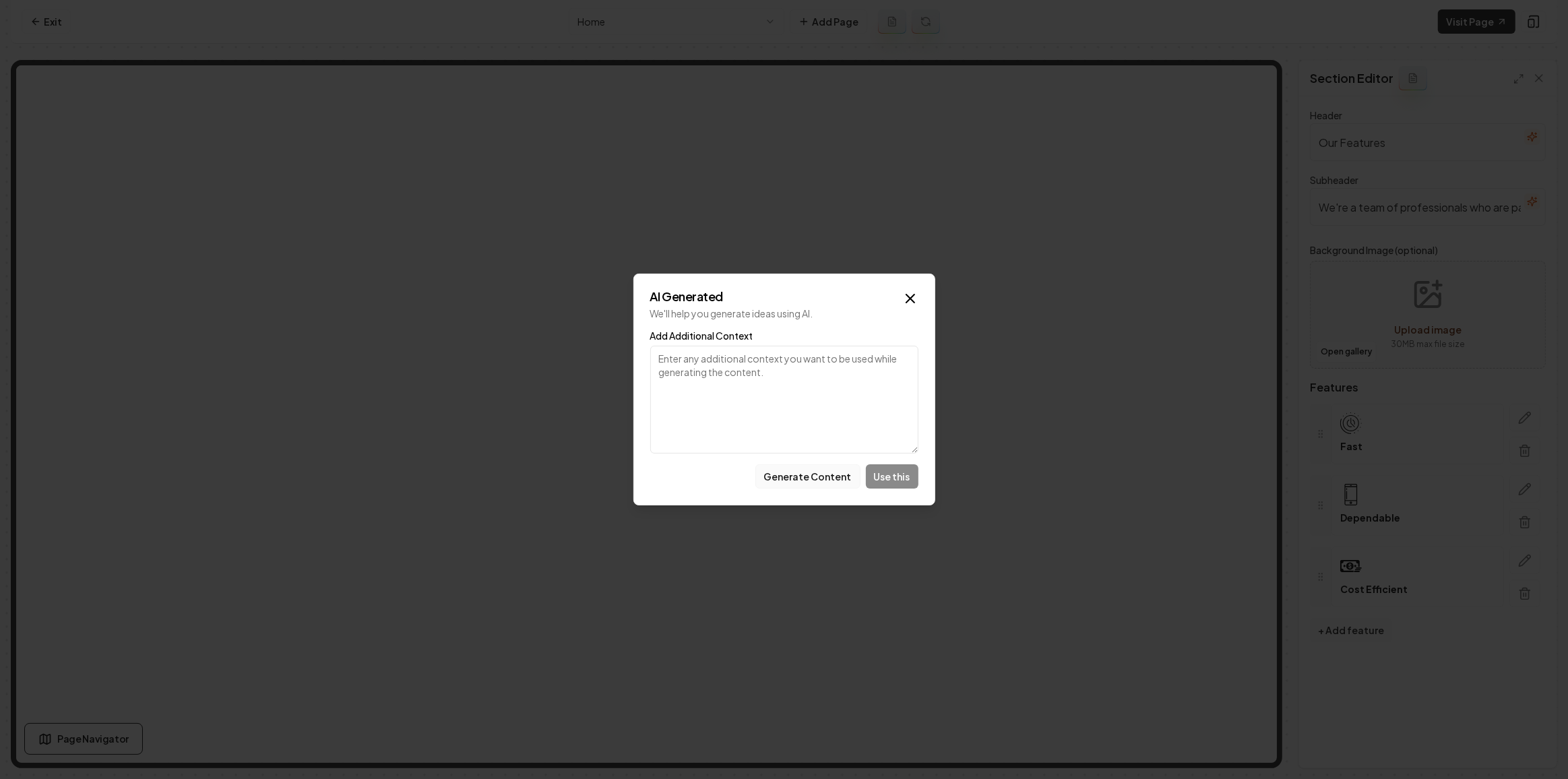
click at [829, 478] on button "Generate Content" at bounding box center [808, 477] width 105 height 24
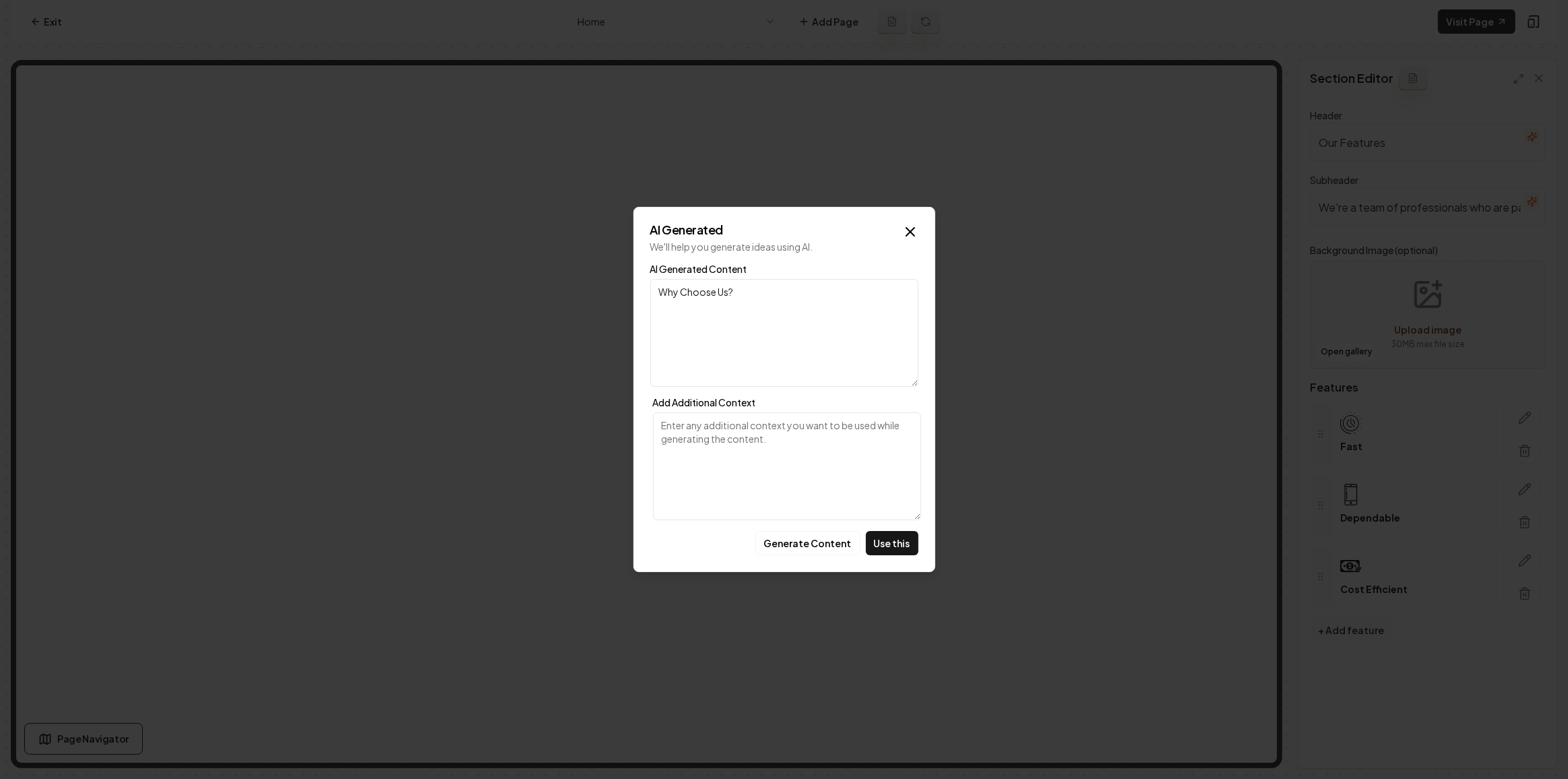
click at [893, 541] on button "Use this" at bounding box center [891, 543] width 52 height 24
type input "Why Choose Us?"
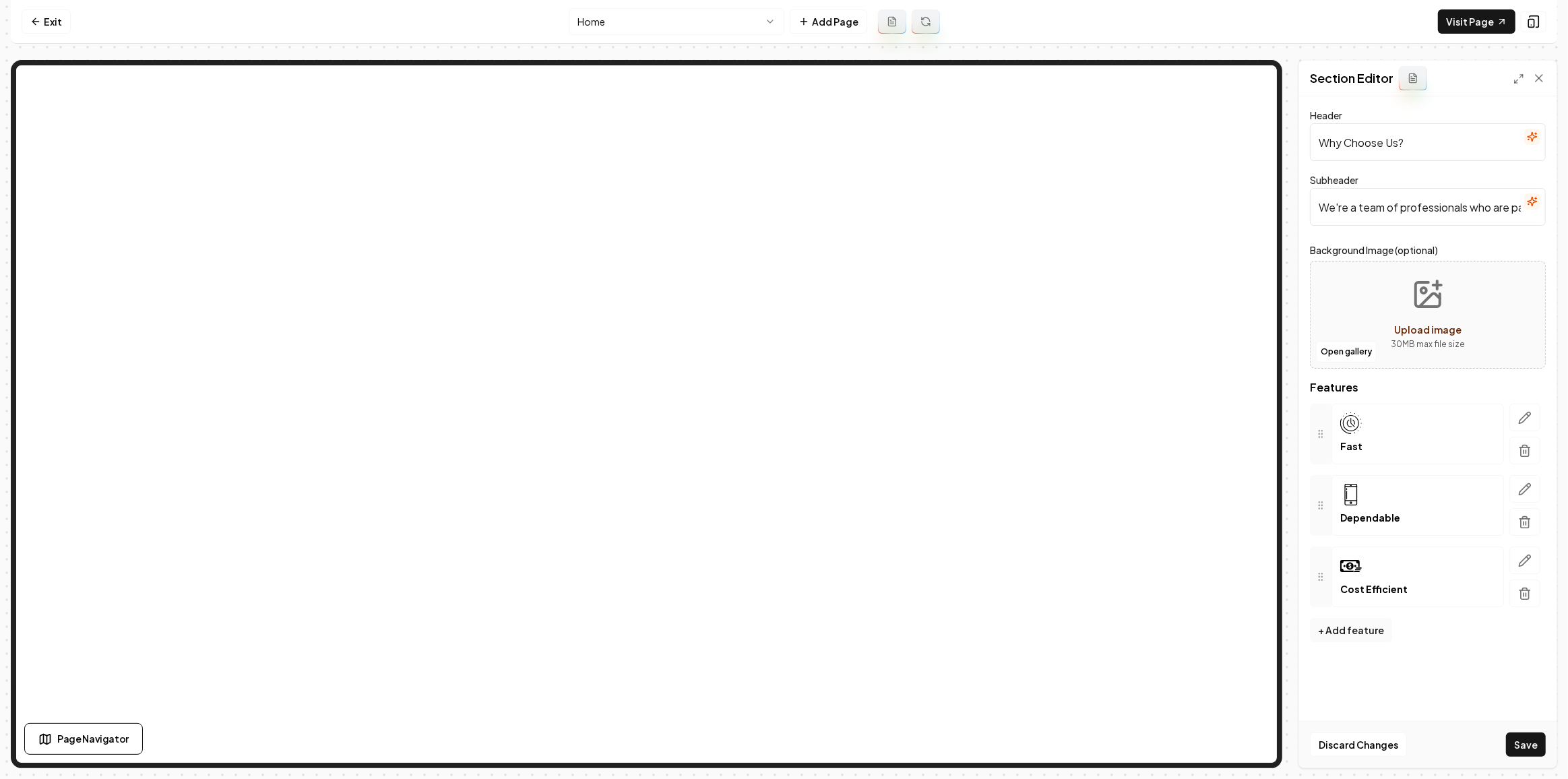
click at [1530, 203] on icon "button" at bounding box center [1532, 202] width 11 height 11
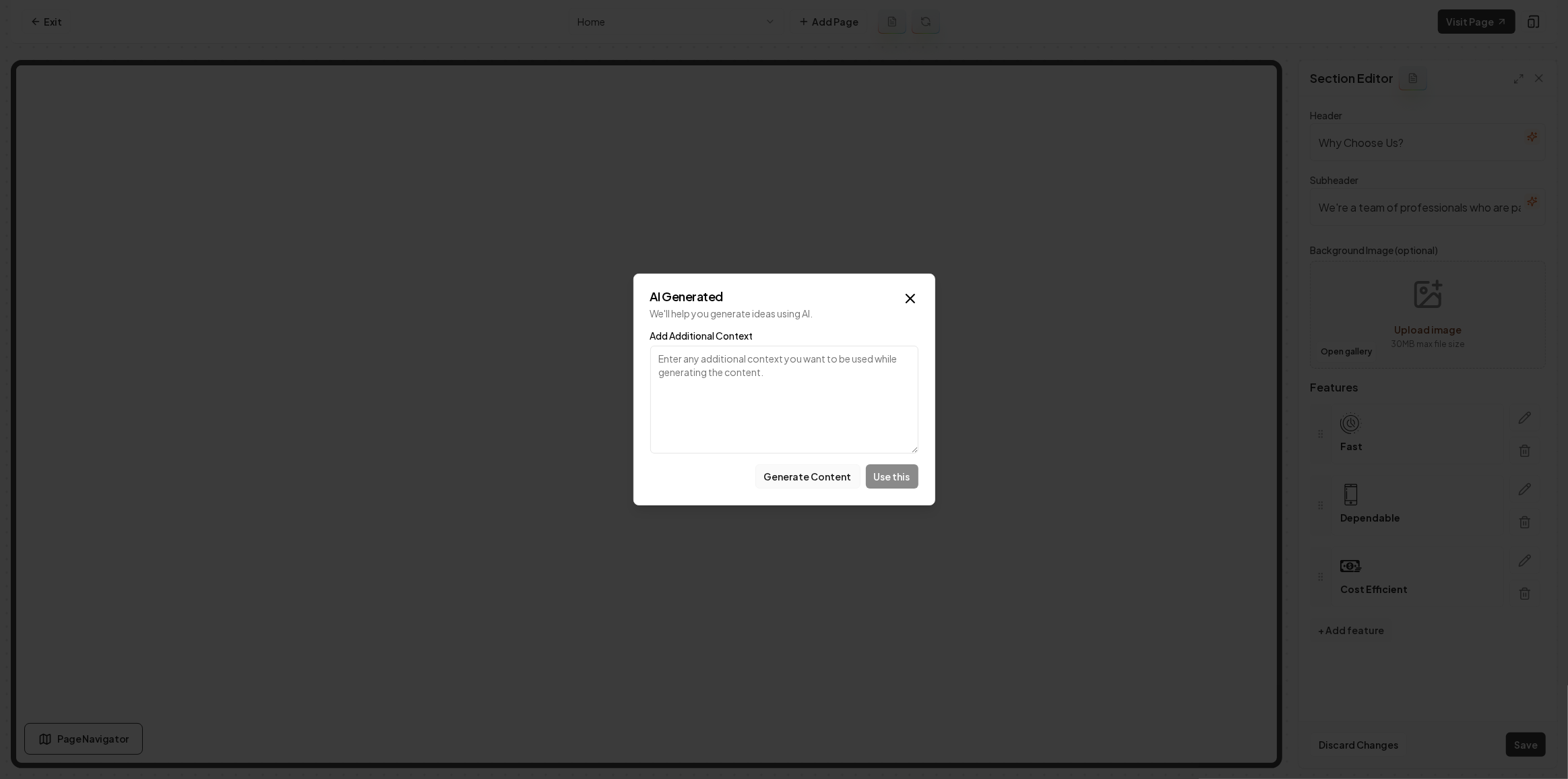
click at [800, 481] on button "Generate Content" at bounding box center [808, 477] width 105 height 24
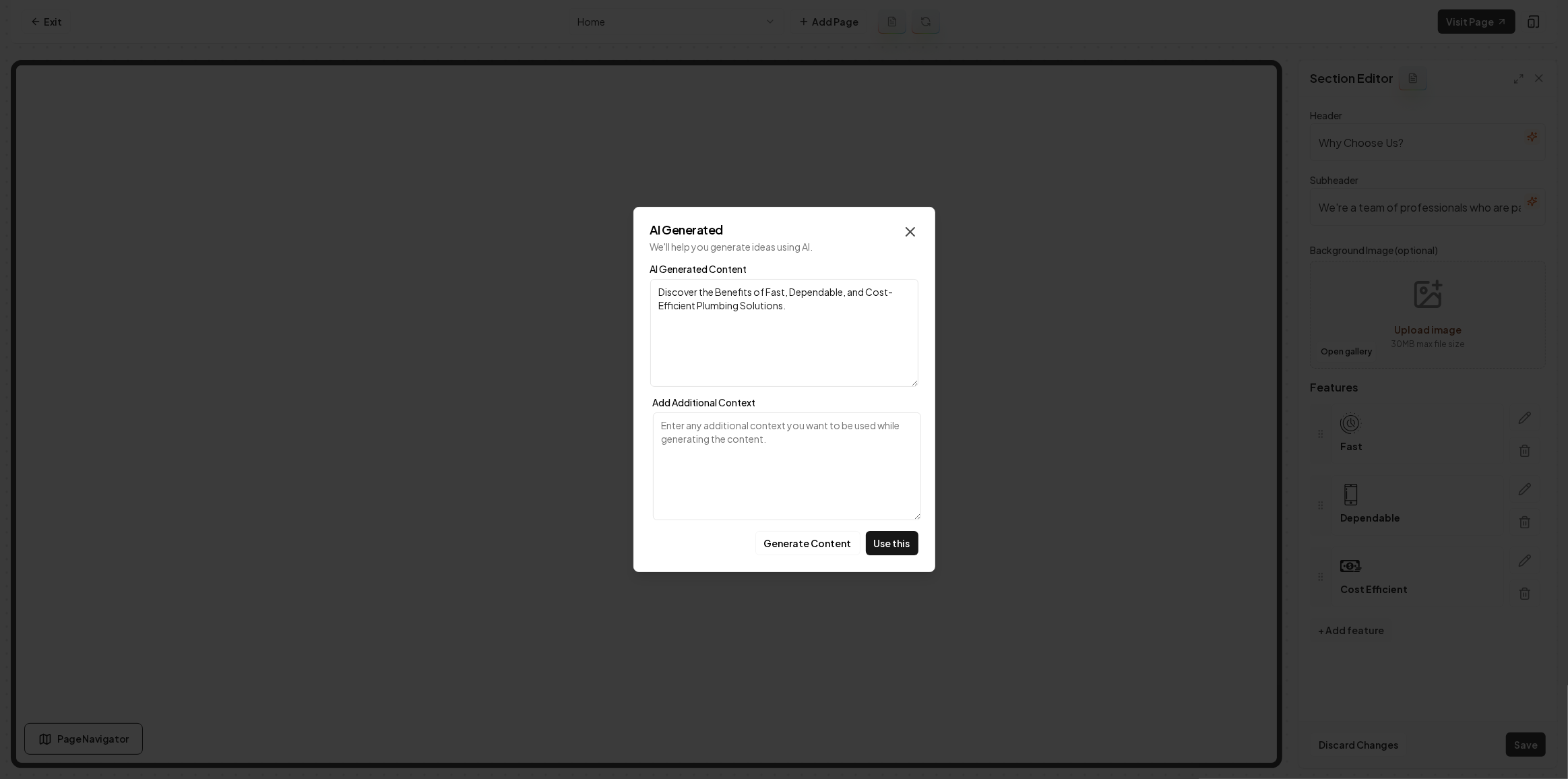
click at [910, 227] on icon "button" at bounding box center [910, 232] width 16 height 16
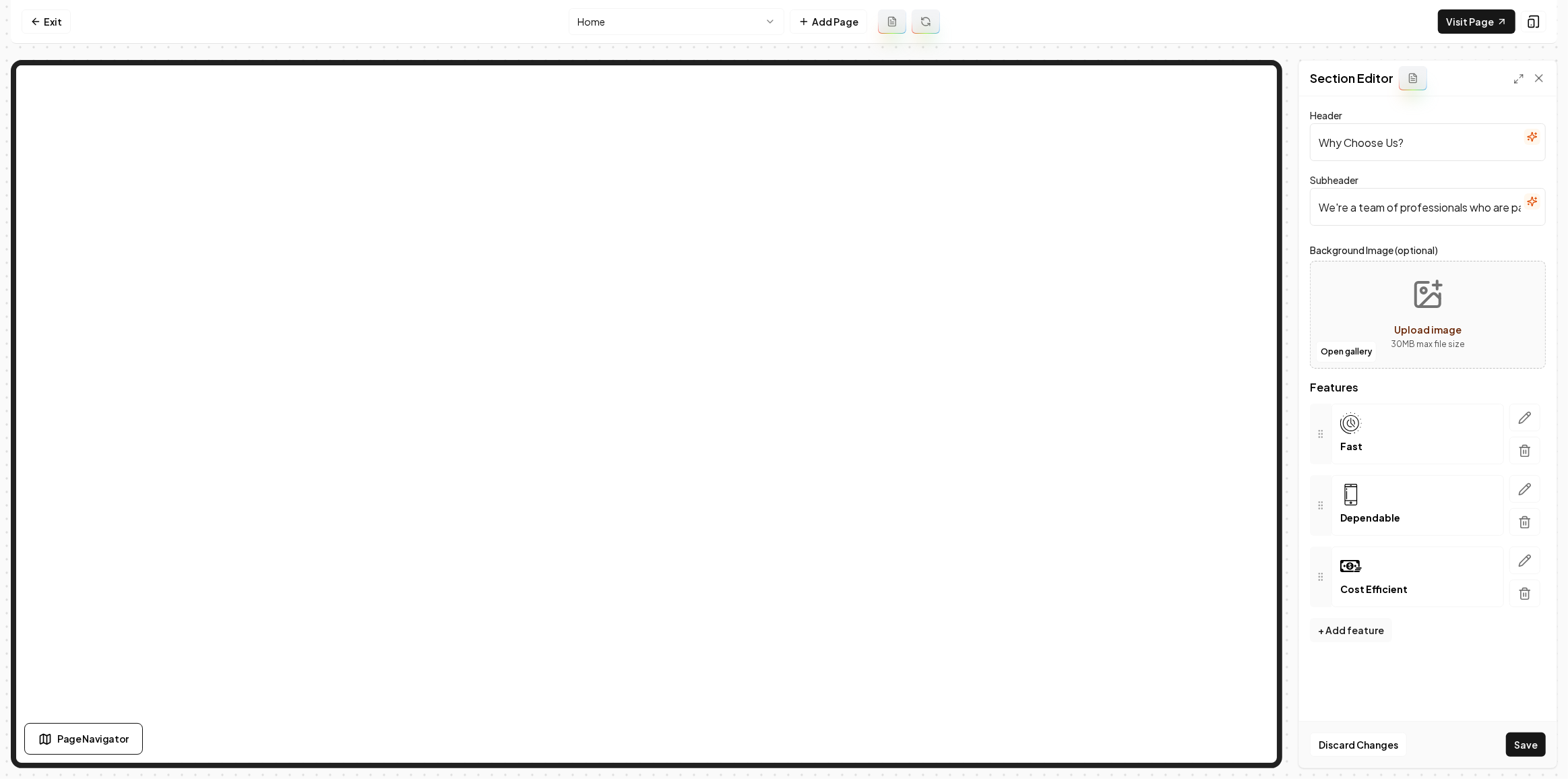
click at [1359, 216] on input "We're a team of professionals who are passionate about what we do." at bounding box center [1427, 207] width 236 height 38
click at [1520, 749] on button "Save" at bounding box center [1525, 745] width 40 height 24
click at [1482, 23] on link "Visit Page" at bounding box center [1476, 22] width 77 height 24
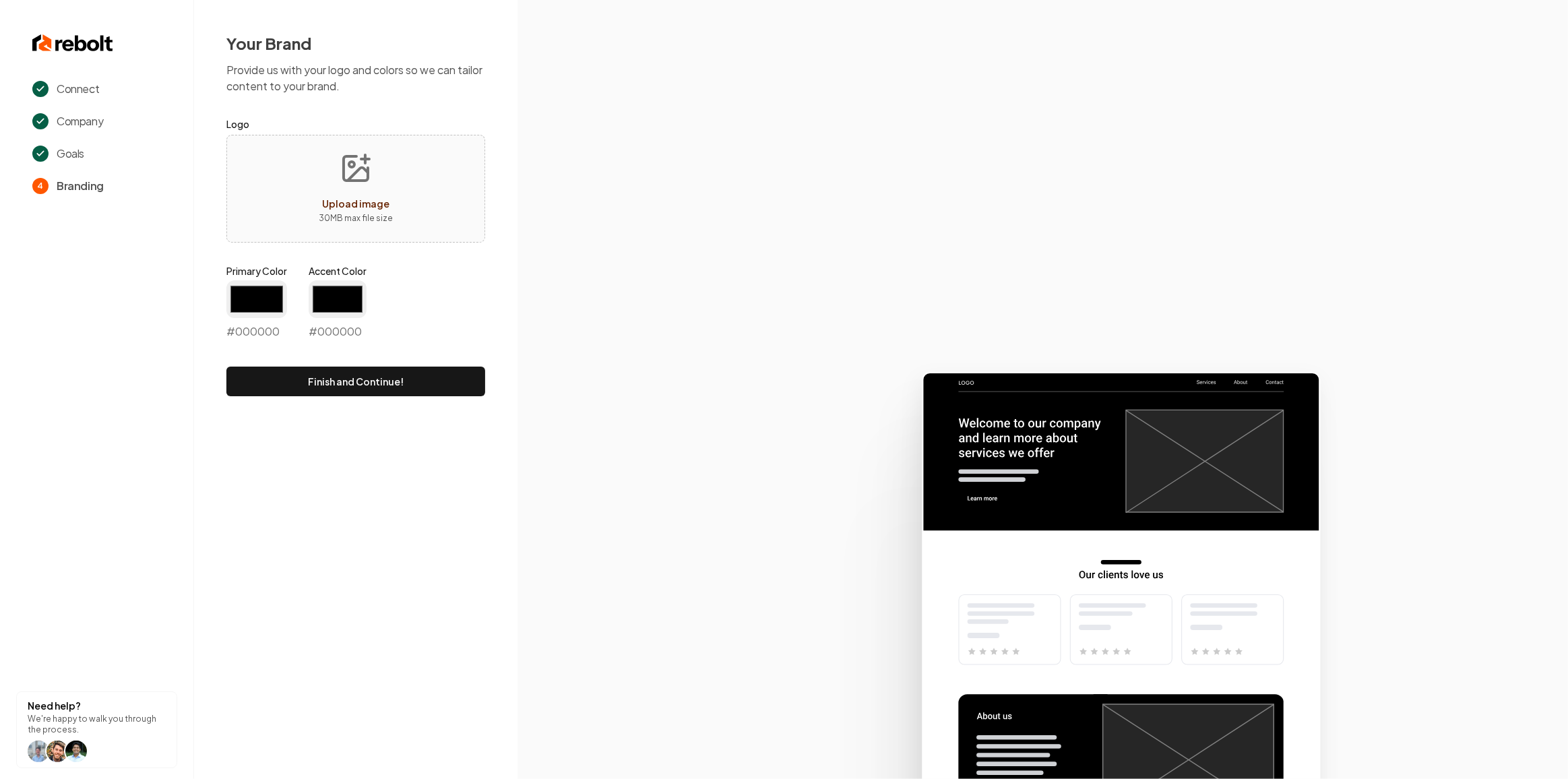
type input "#194d33"
type input "#70be00"
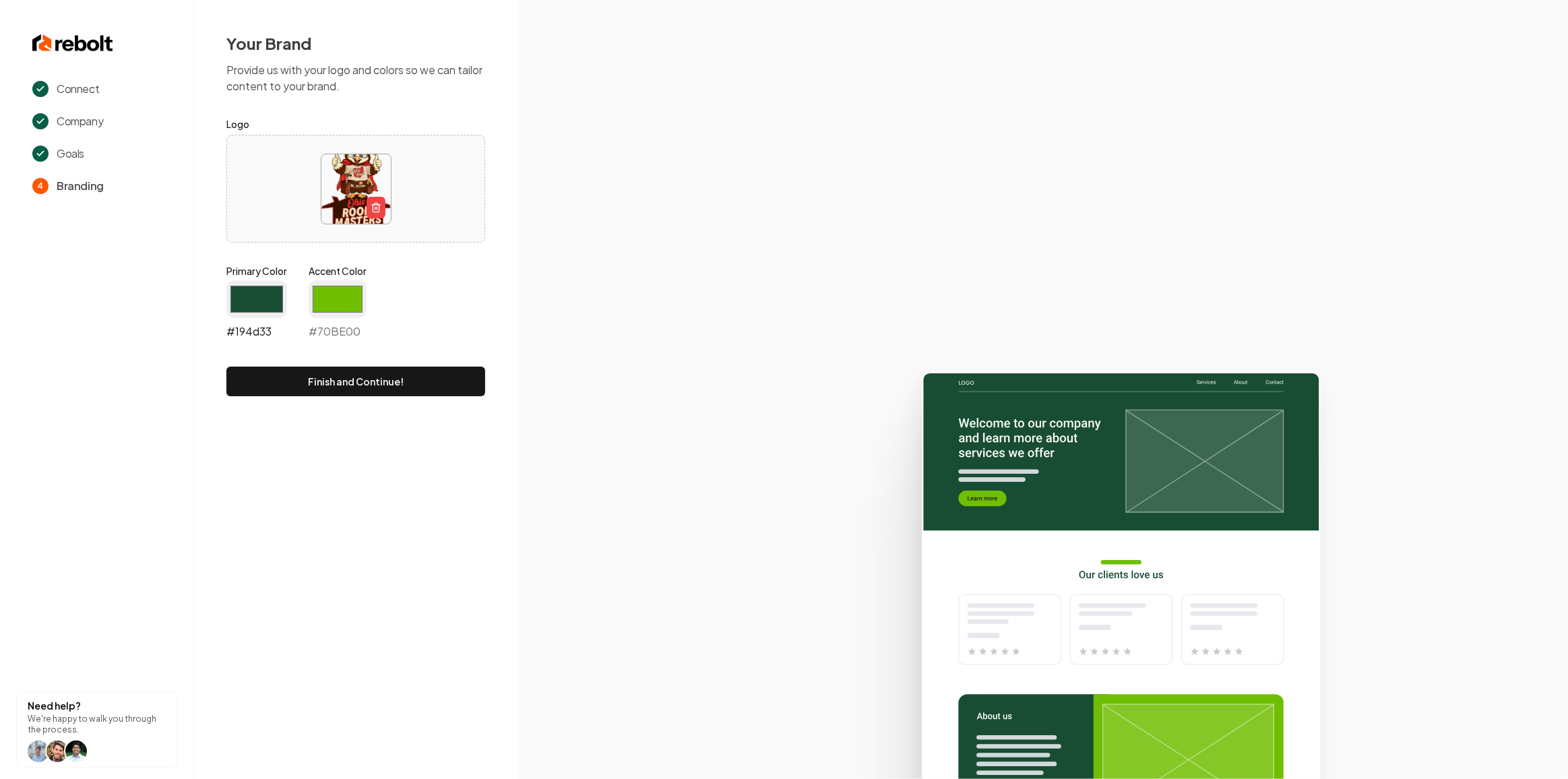
click at [270, 296] on input "#194d33" at bounding box center [256, 300] width 60 height 38
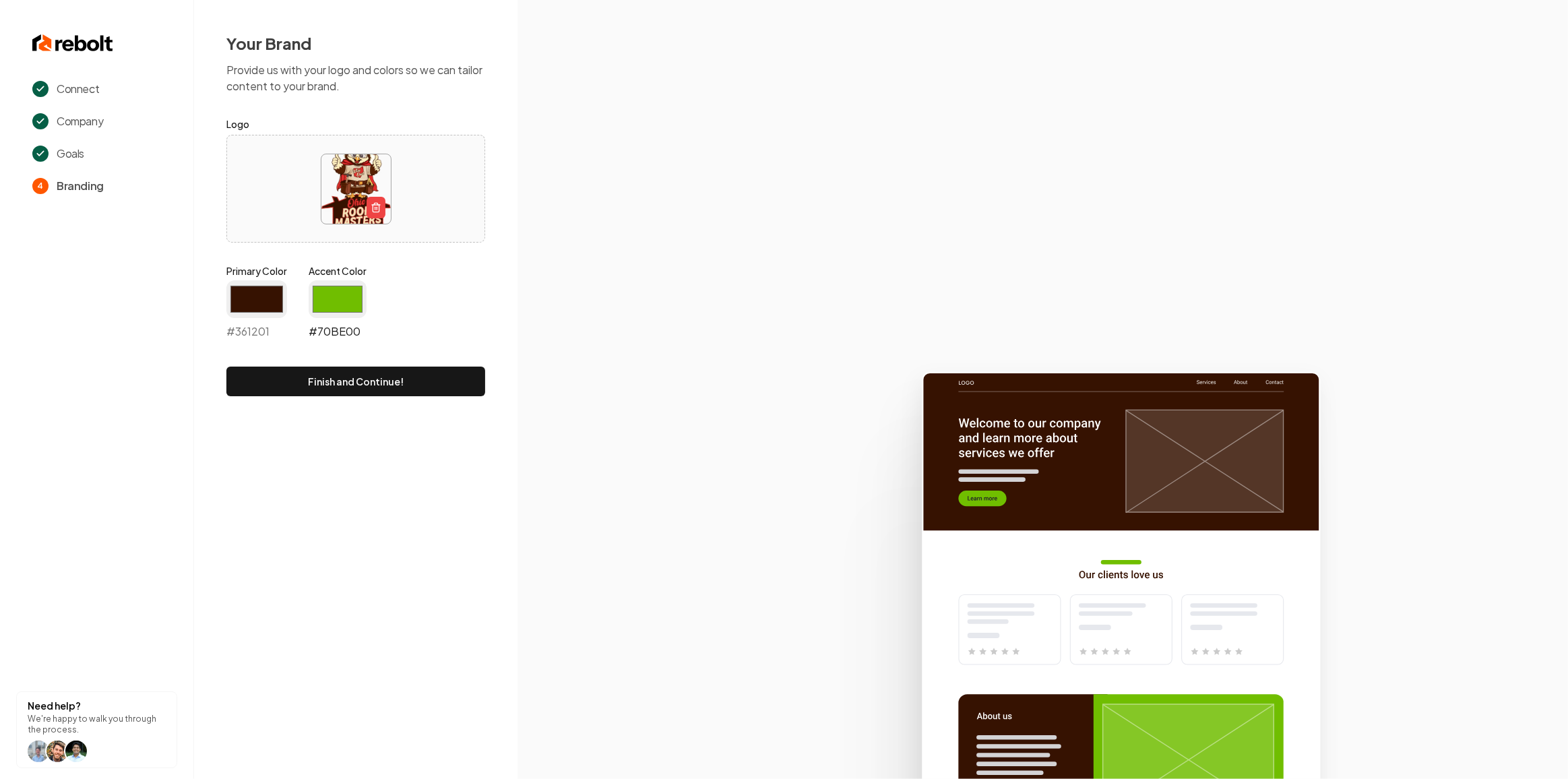
type input "#361201"
click at [342, 294] on input "#70be00" at bounding box center [337, 300] width 58 height 38
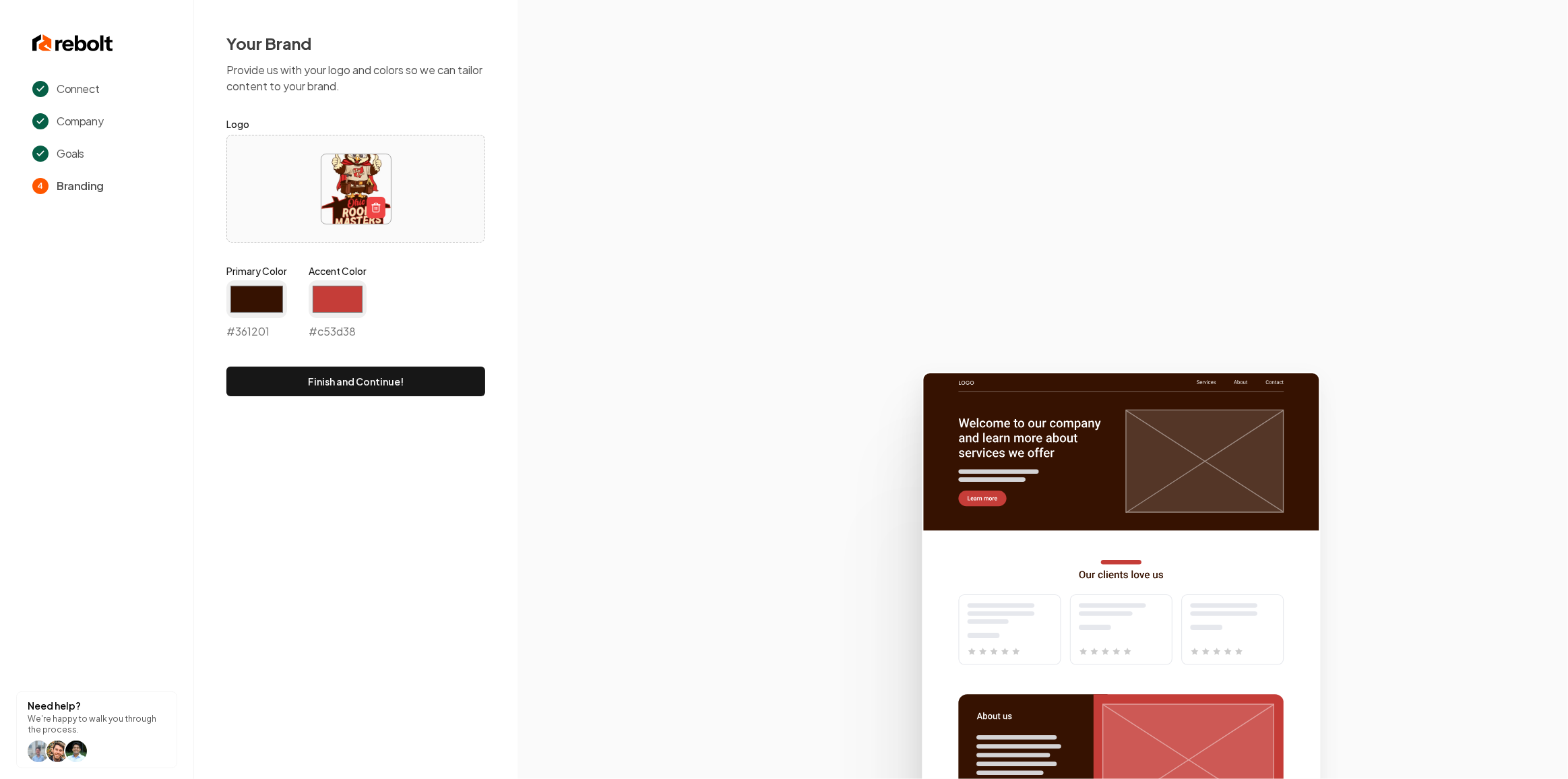
type input "#c53d38"
click at [569, 252] on section at bounding box center [1043, 389] width 1050 height 779
click at [353, 353] on form "Logo Primary Color #361201 #361201 Accent Color #c53d38 #c53d38 Finish and Cont…" at bounding box center [355, 256] width 259 height 281
click at [340, 376] on button "Finish and Continue!" at bounding box center [355, 381] width 259 height 30
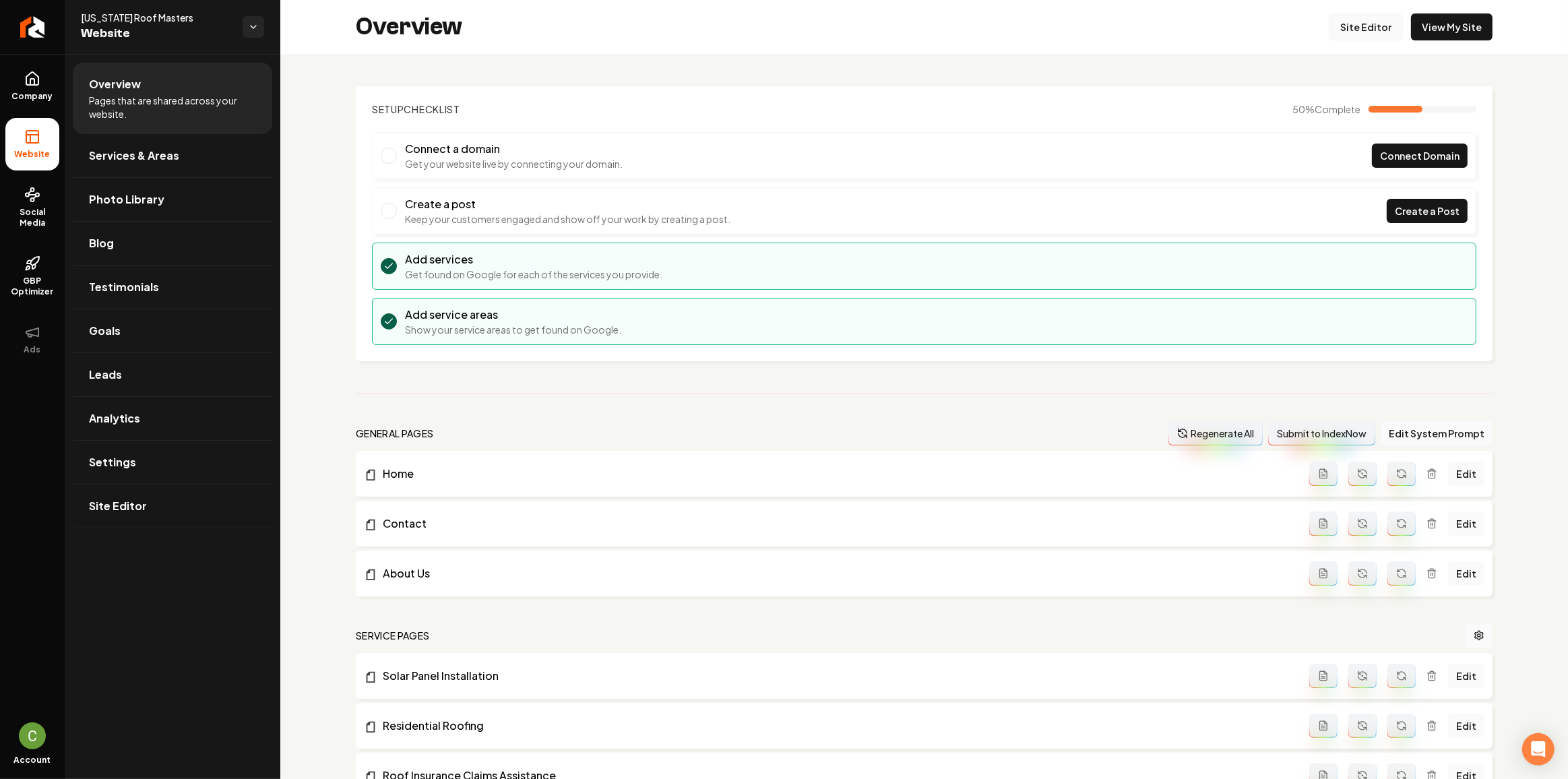
click at [1342, 39] on link "Site Editor" at bounding box center [1366, 27] width 74 height 27
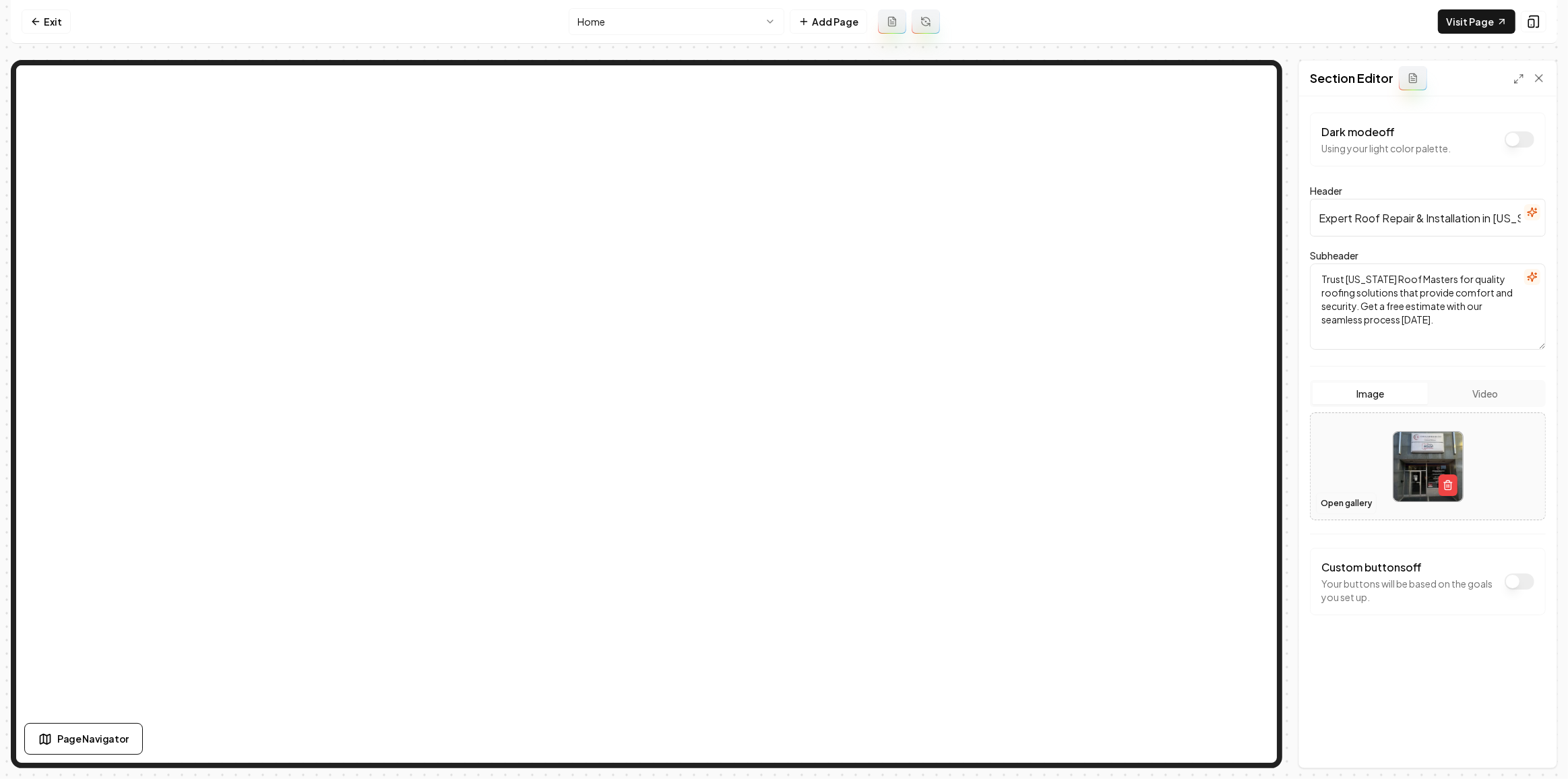
click at [1323, 501] on button "Open gallery" at bounding box center [1346, 504] width 60 height 22
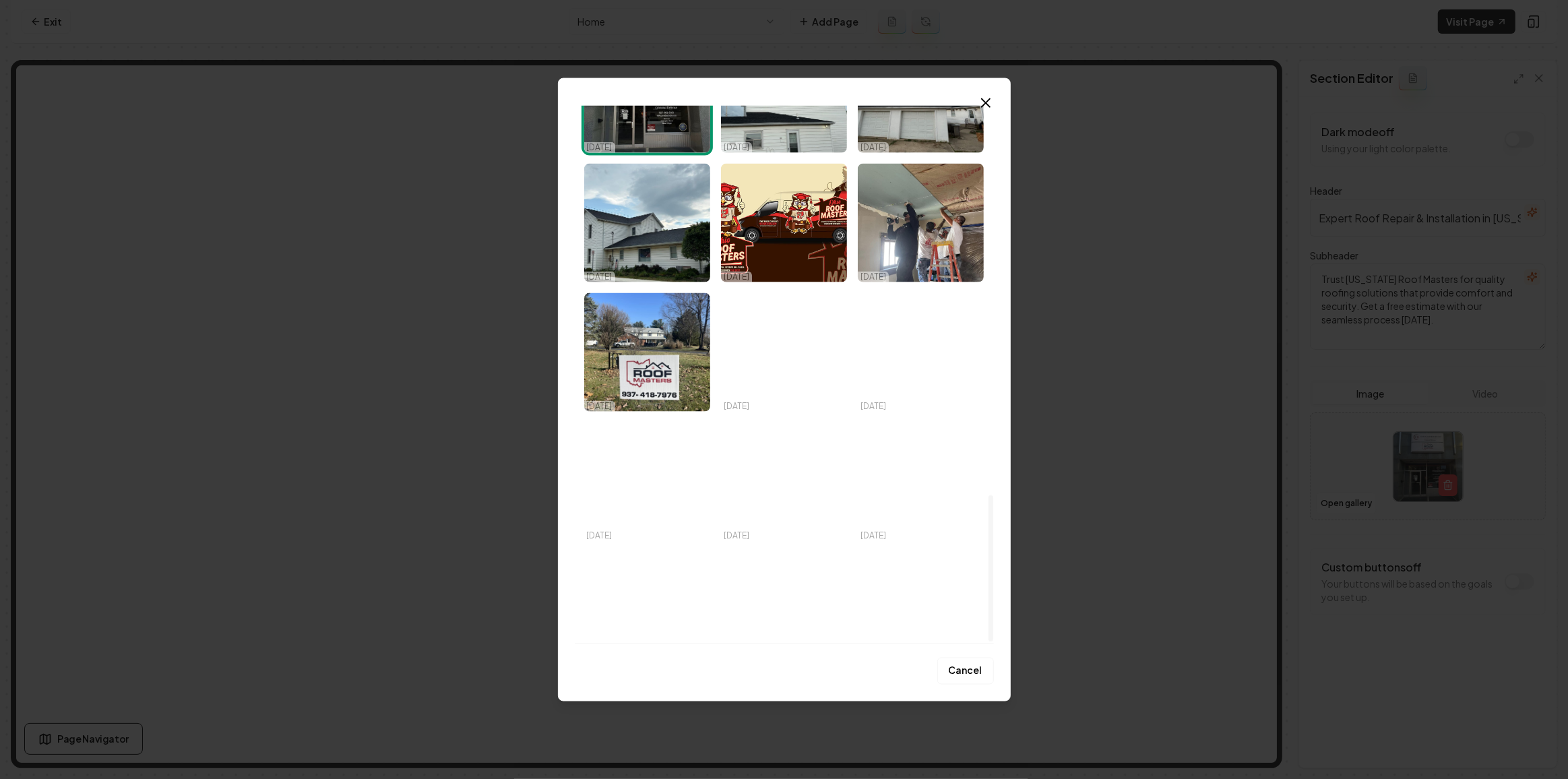
scroll to position [1440, 0]
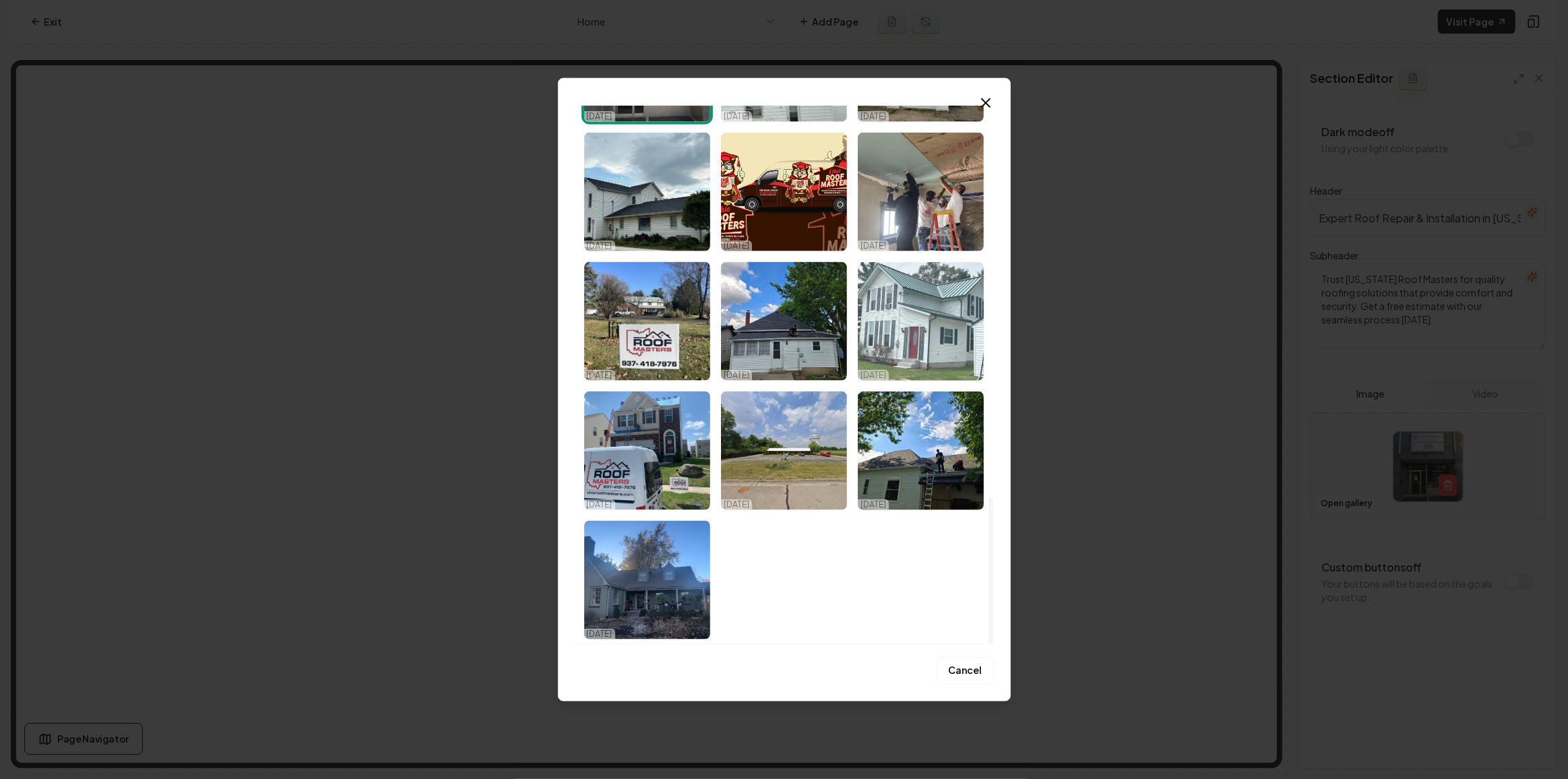
click at [959, 327] on img "Select image image_68dac6eb5c7cd75eb81cfaca.jpeg" at bounding box center [920, 322] width 126 height 119
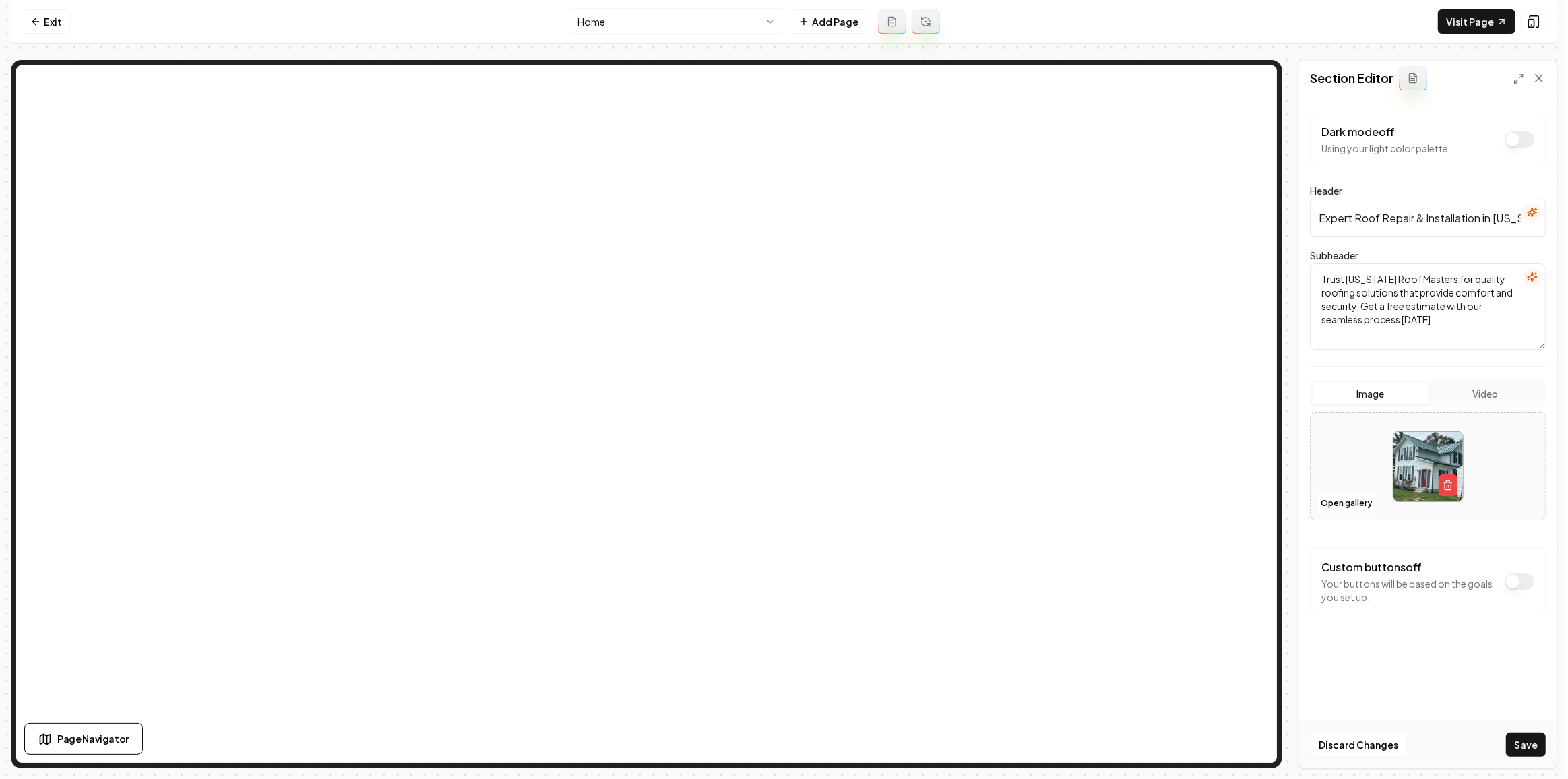
click at [1522, 752] on button "Save" at bounding box center [1525, 745] width 40 height 24
click at [35, 14] on link "Exit" at bounding box center [46, 22] width 49 height 24
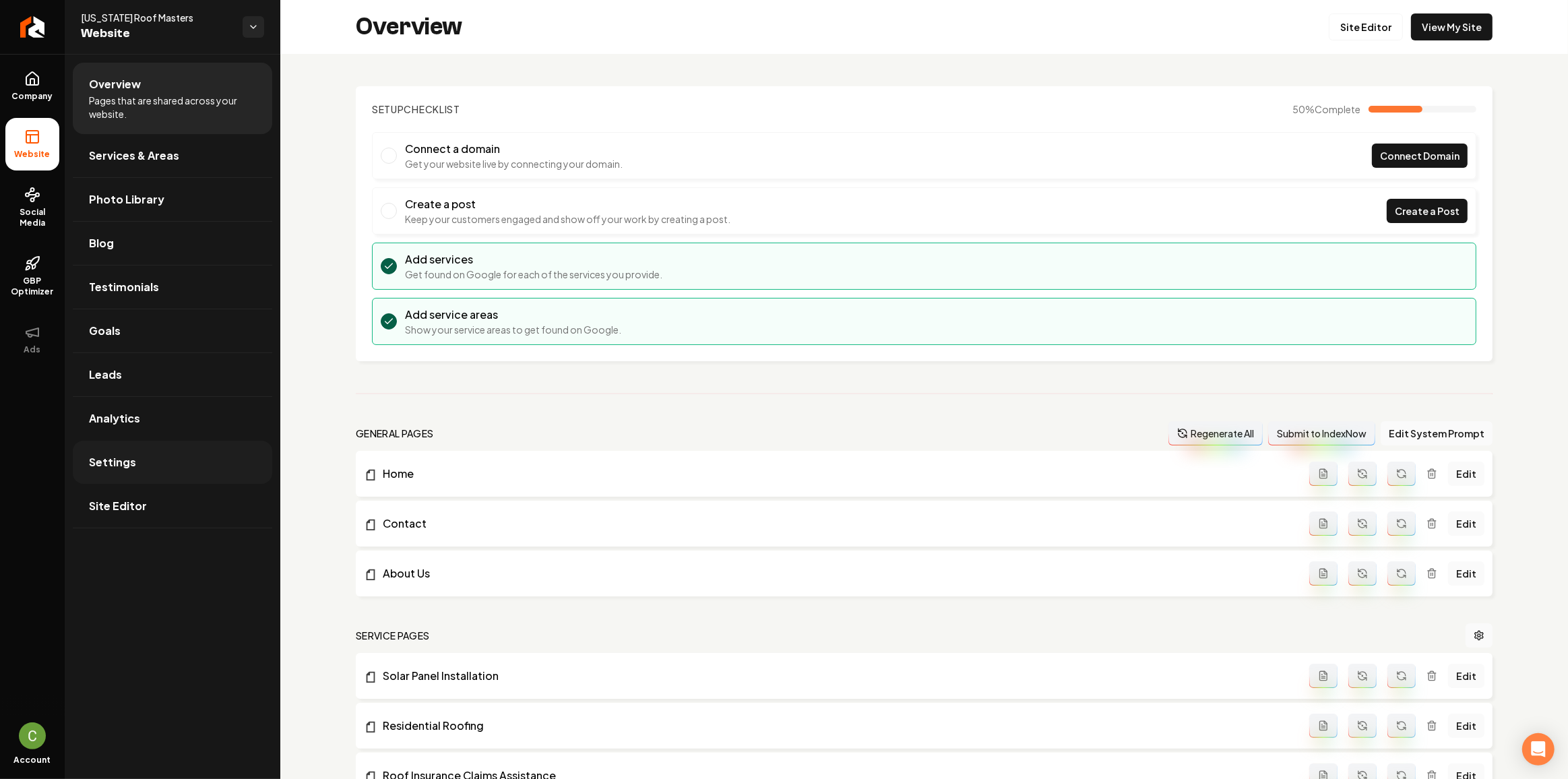
click at [107, 455] on span "Settings" at bounding box center [112, 462] width 47 height 16
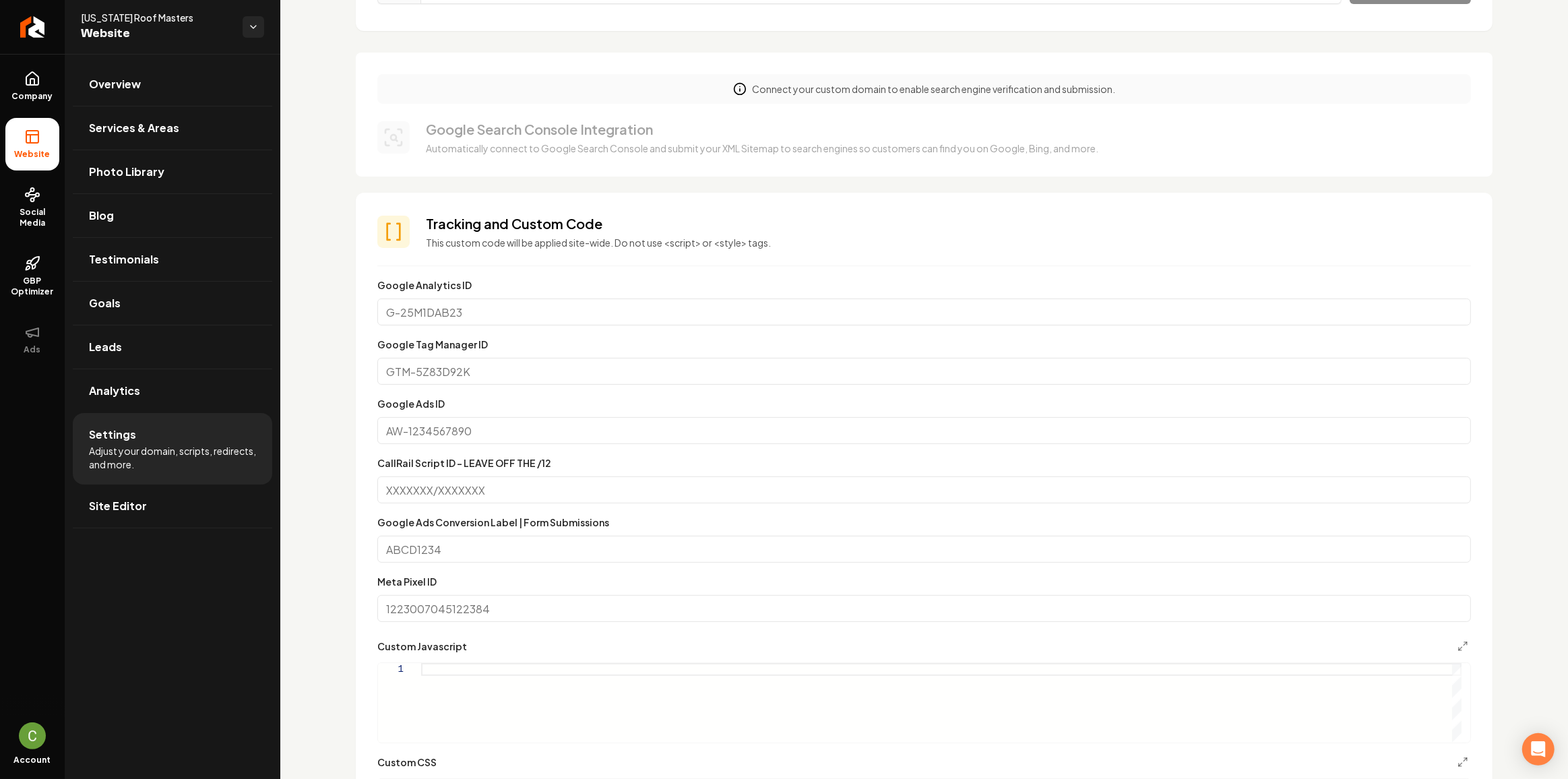
scroll to position [490, 0]
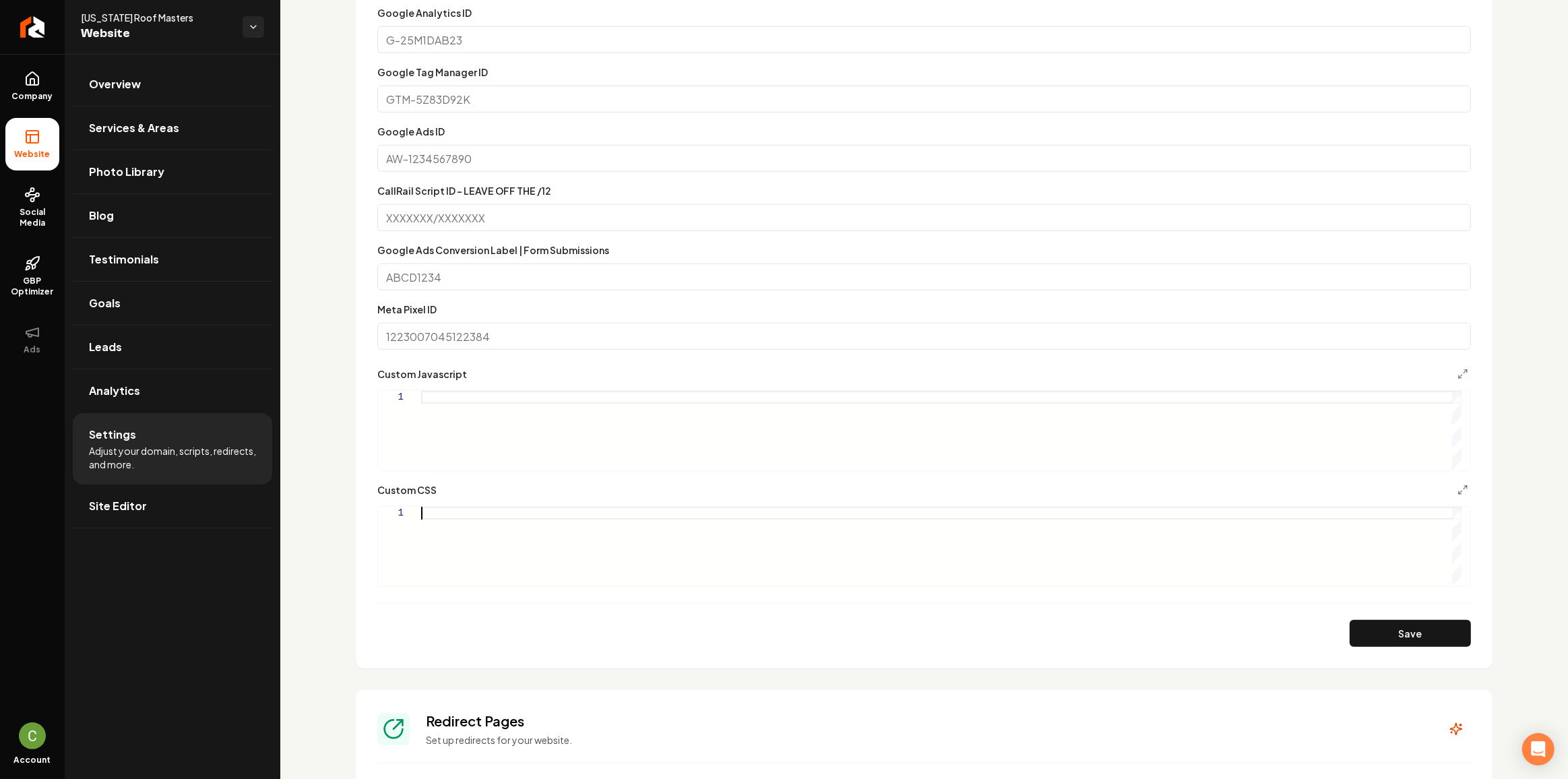
click at [450, 514] on div "Main content area" at bounding box center [941, 547] width 1040 height 80
type textarea "**********"
click at [1453, 627] on button "Save" at bounding box center [1410, 634] width 122 height 27
click at [37, 85] on icon at bounding box center [33, 78] width 12 height 13
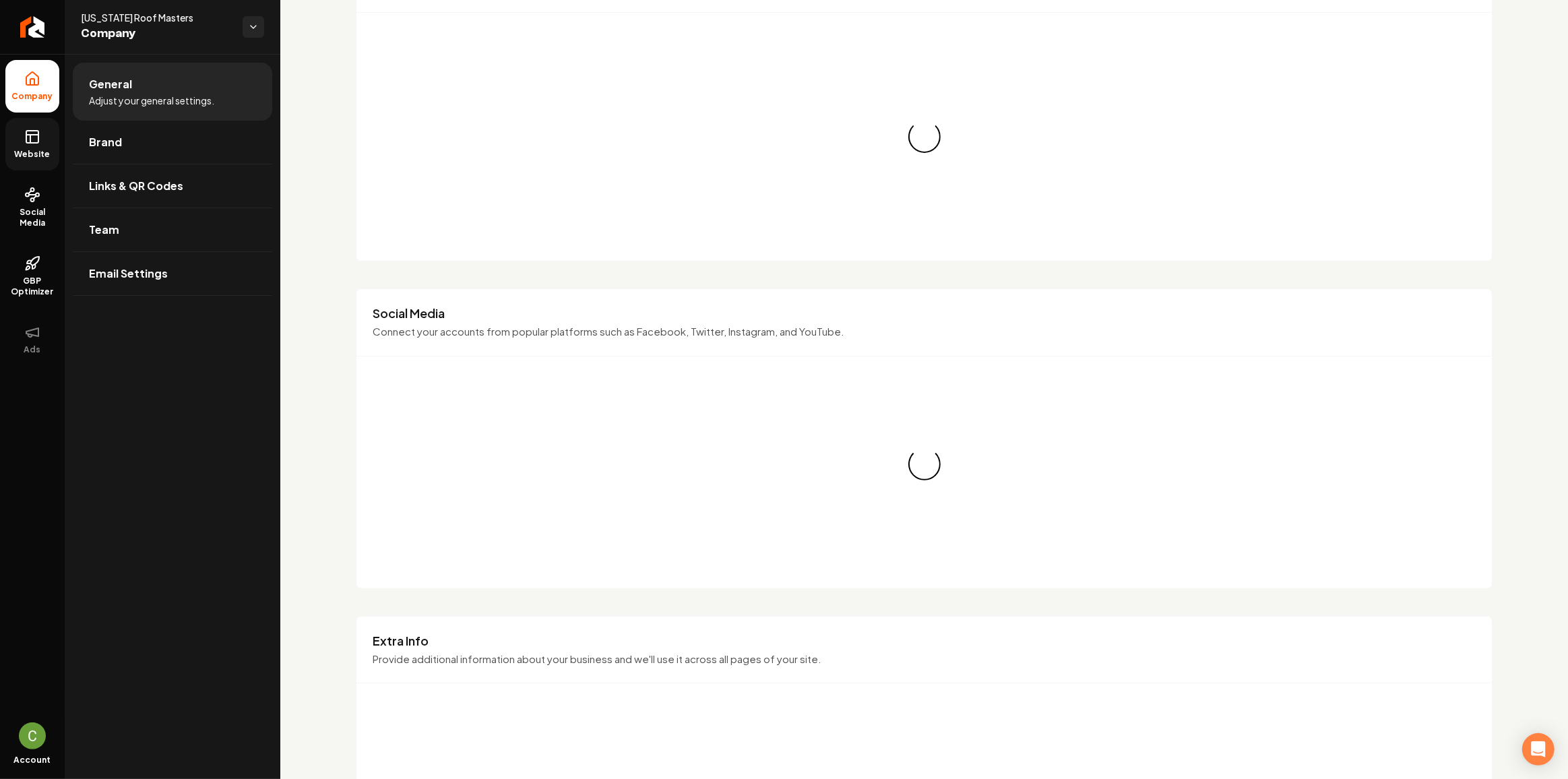
click at [34, 137] on icon at bounding box center [33, 137] width 16 height 16
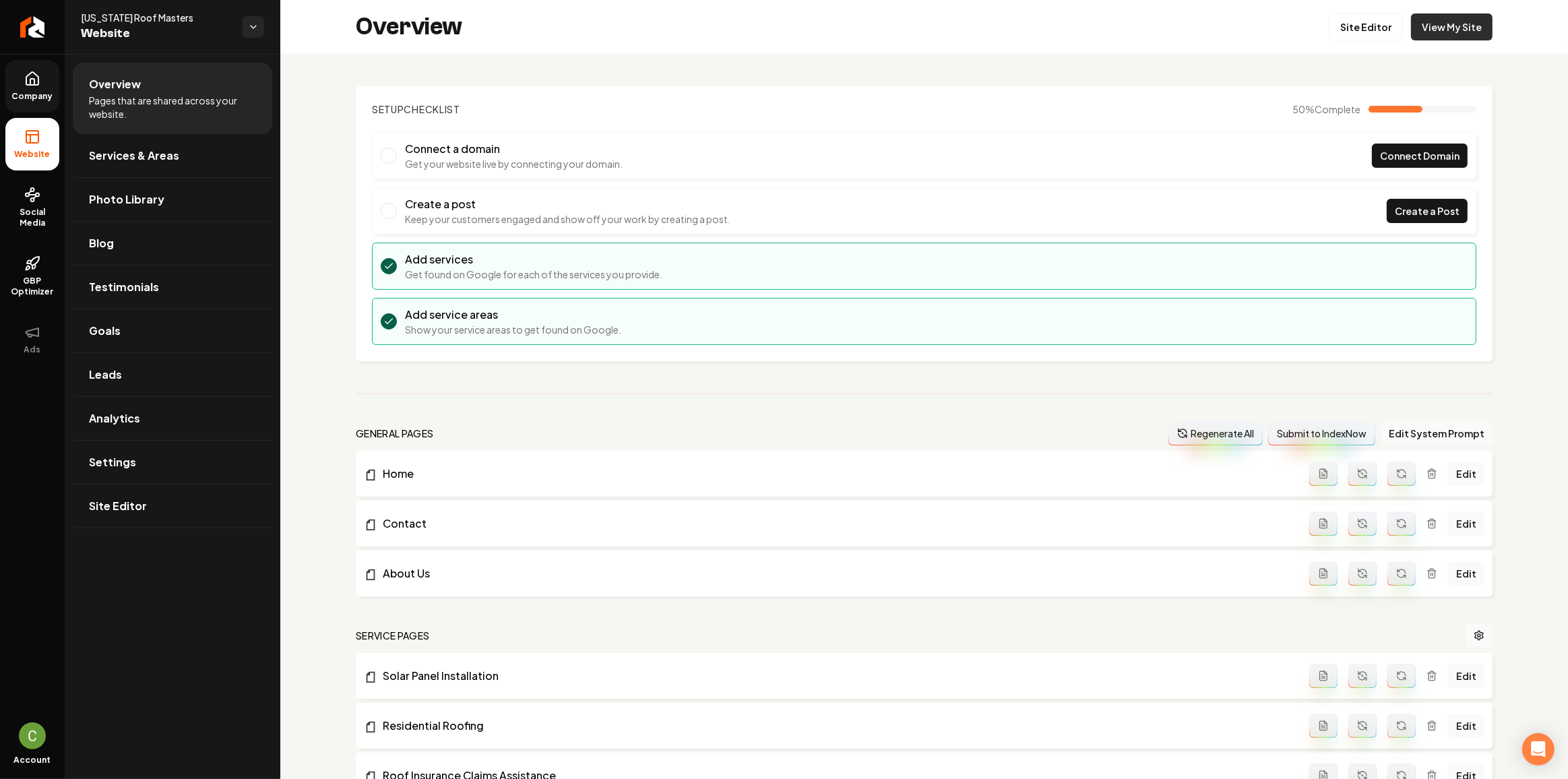
click at [1446, 31] on link "View My Site" at bounding box center [1452, 27] width 82 height 27
click at [1375, 37] on link "Site Editor" at bounding box center [1366, 27] width 74 height 27
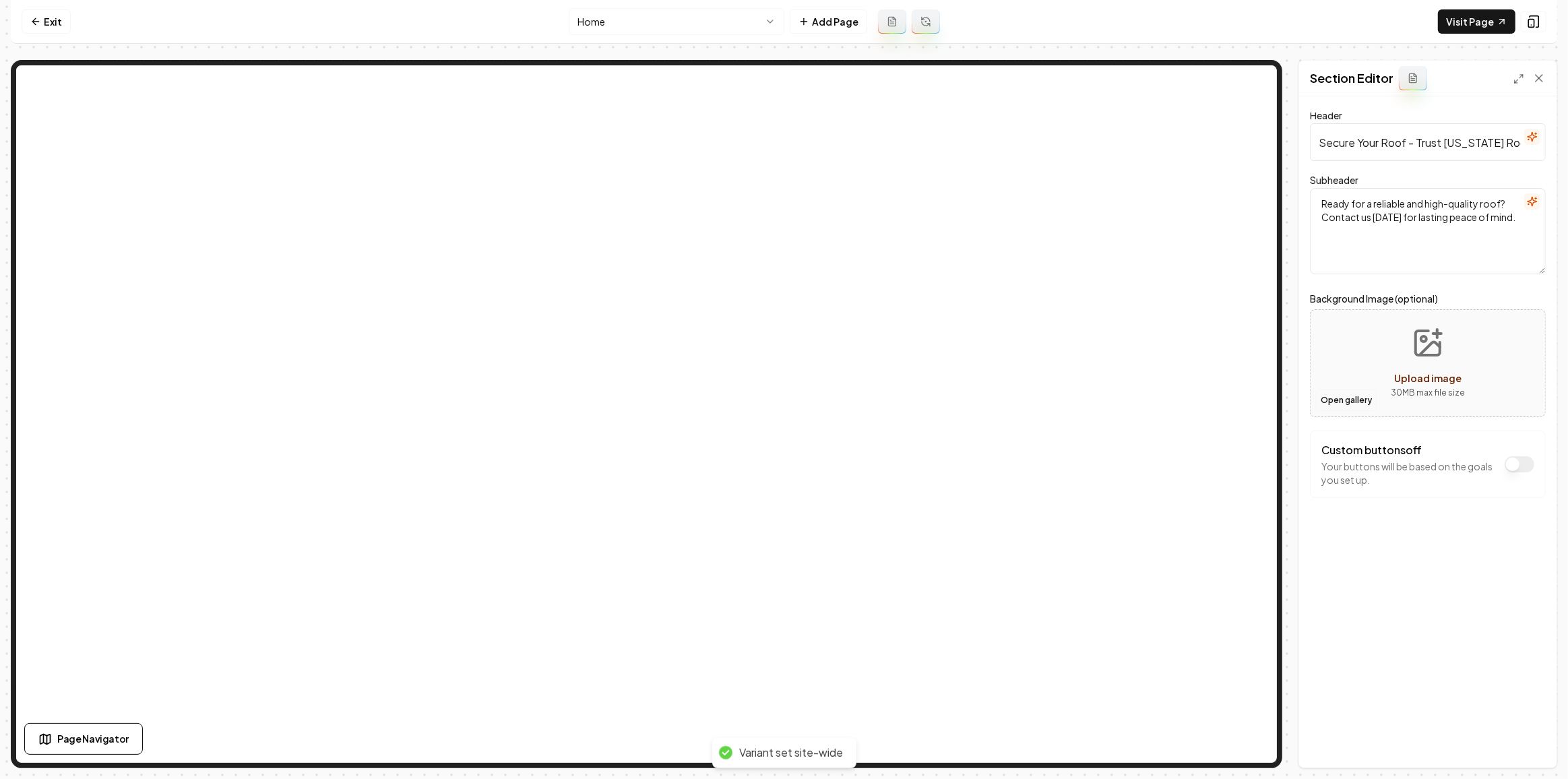
click at [1346, 397] on button "Open gallery" at bounding box center [1346, 400] width 60 height 22
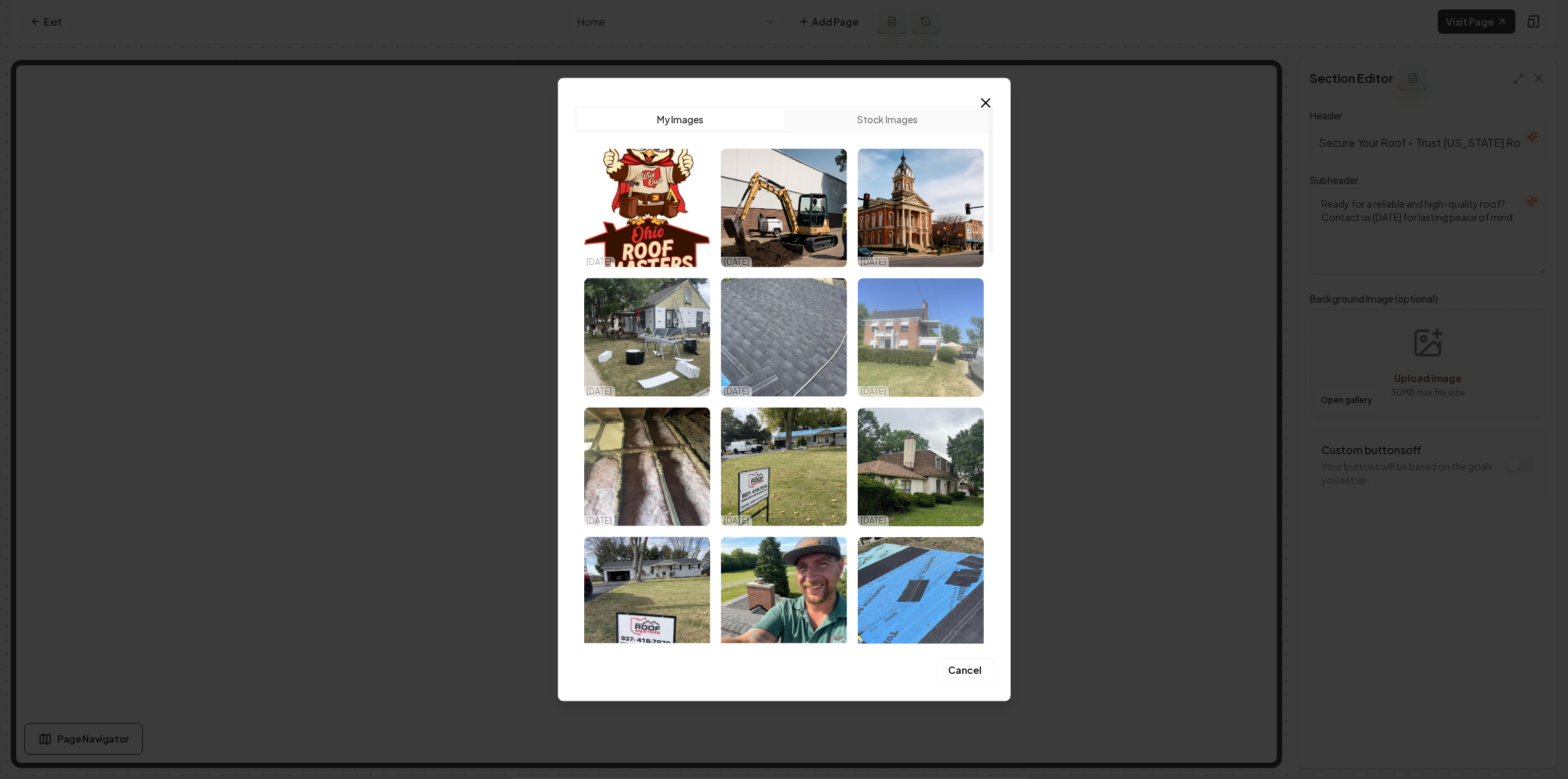
click at [914, 324] on img "Select image image_68dac6ed5c7cd75eb81d0a9c.jpeg" at bounding box center [920, 338] width 126 height 119
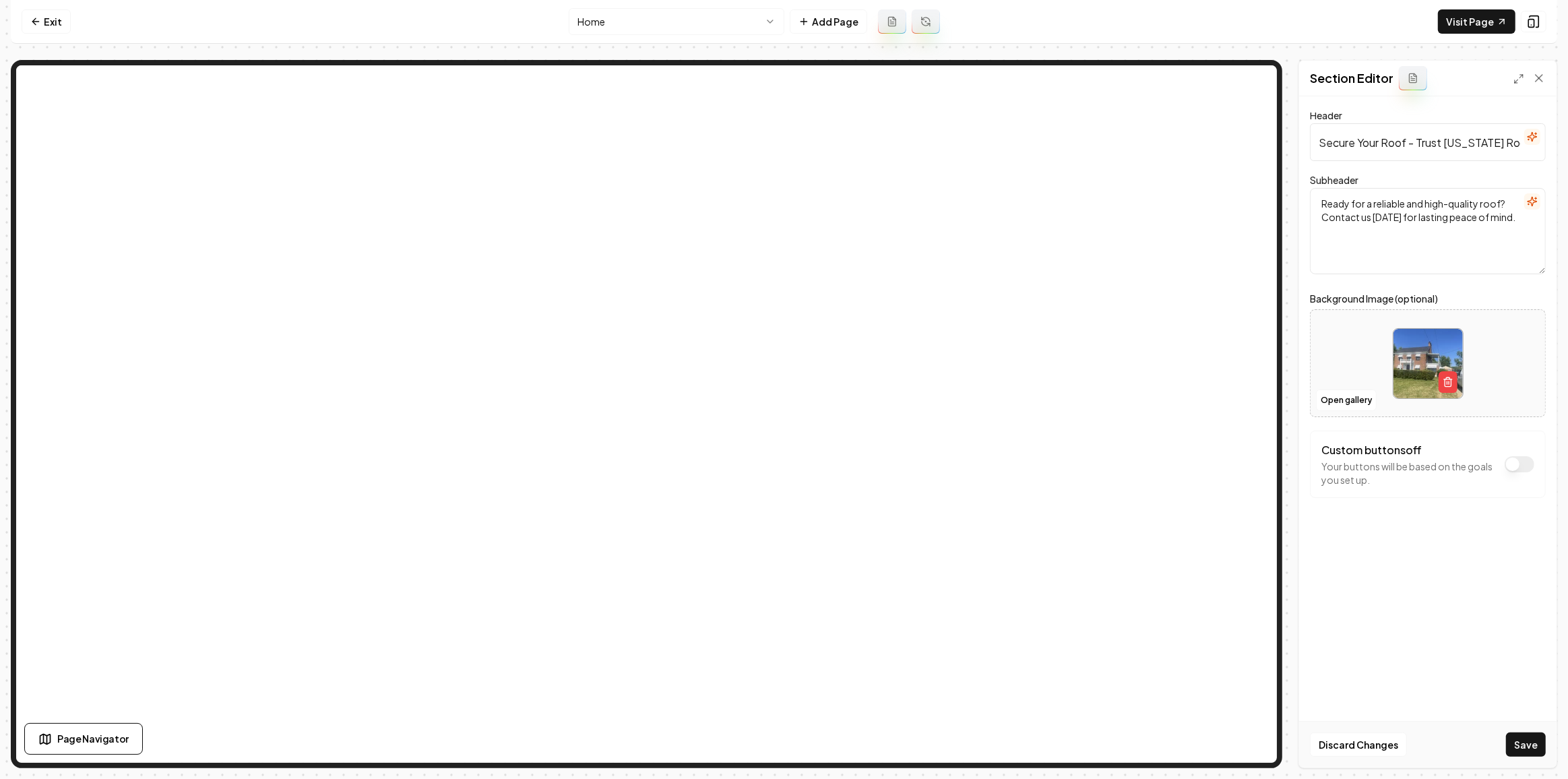
click at [1512, 730] on div "Discard Changes Save" at bounding box center [1427, 744] width 257 height 46
click at [1516, 740] on button "Save" at bounding box center [1525, 745] width 40 height 24
click at [650, 16] on html "Computer Required This feature is only available on a computer. Please switch t…" at bounding box center [784, 389] width 1568 height 779
click at [1350, 398] on button "Open gallery" at bounding box center [1346, 400] width 60 height 22
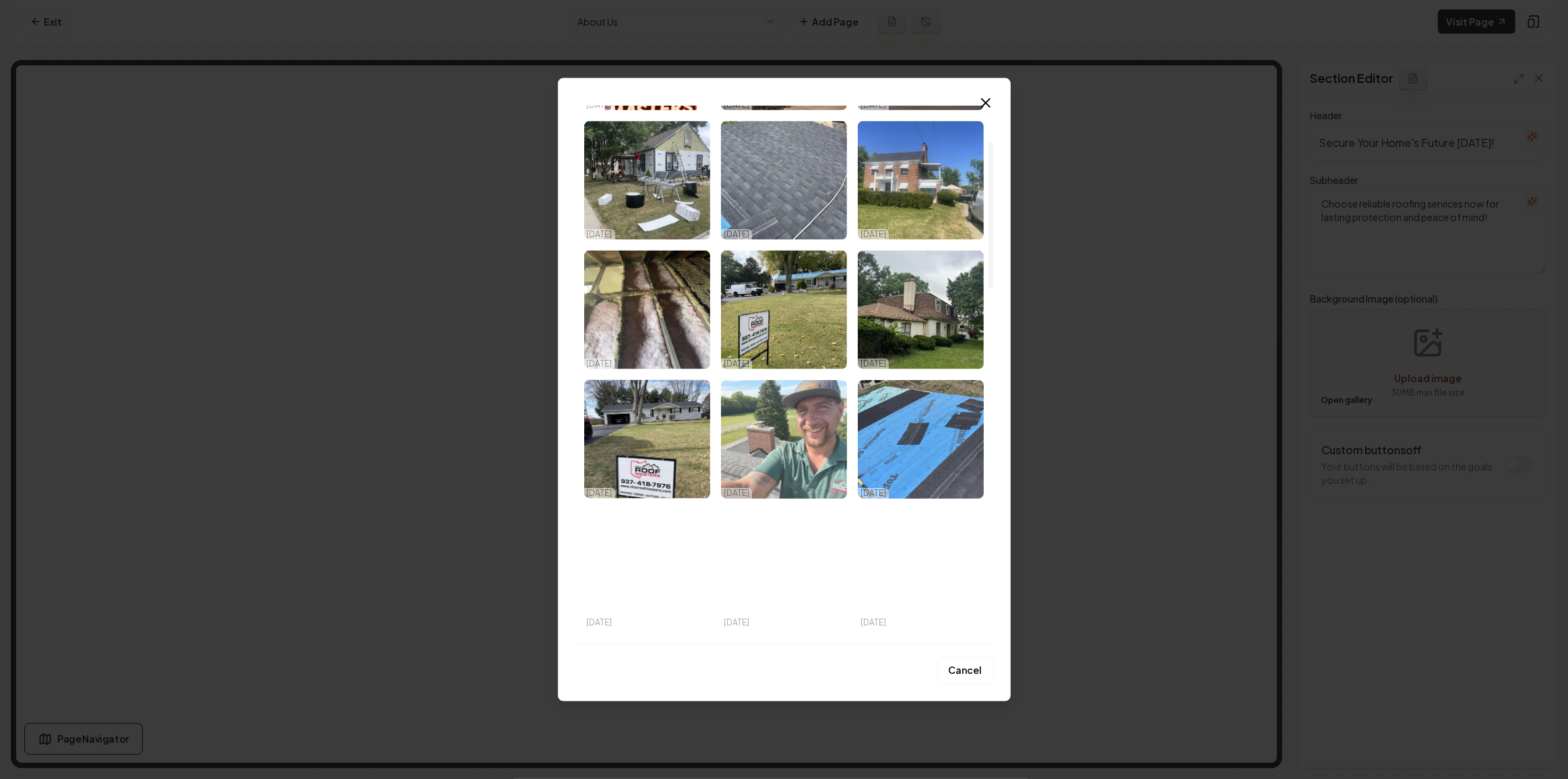
scroll to position [184, 0]
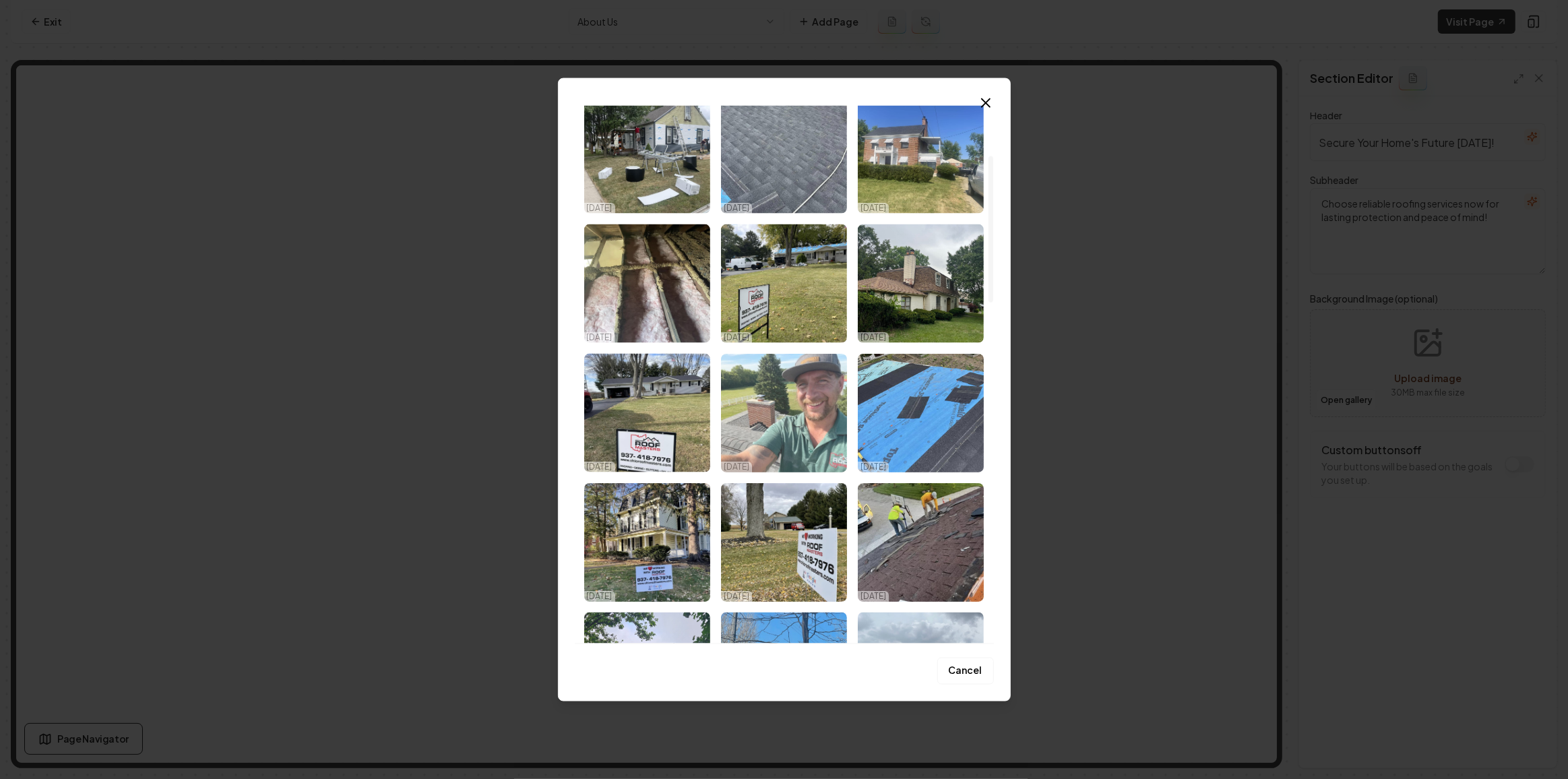
click at [777, 400] on img "Select image image_68dac6ec5c7cd75eb81d0444.jpeg" at bounding box center [783, 413] width 126 height 119
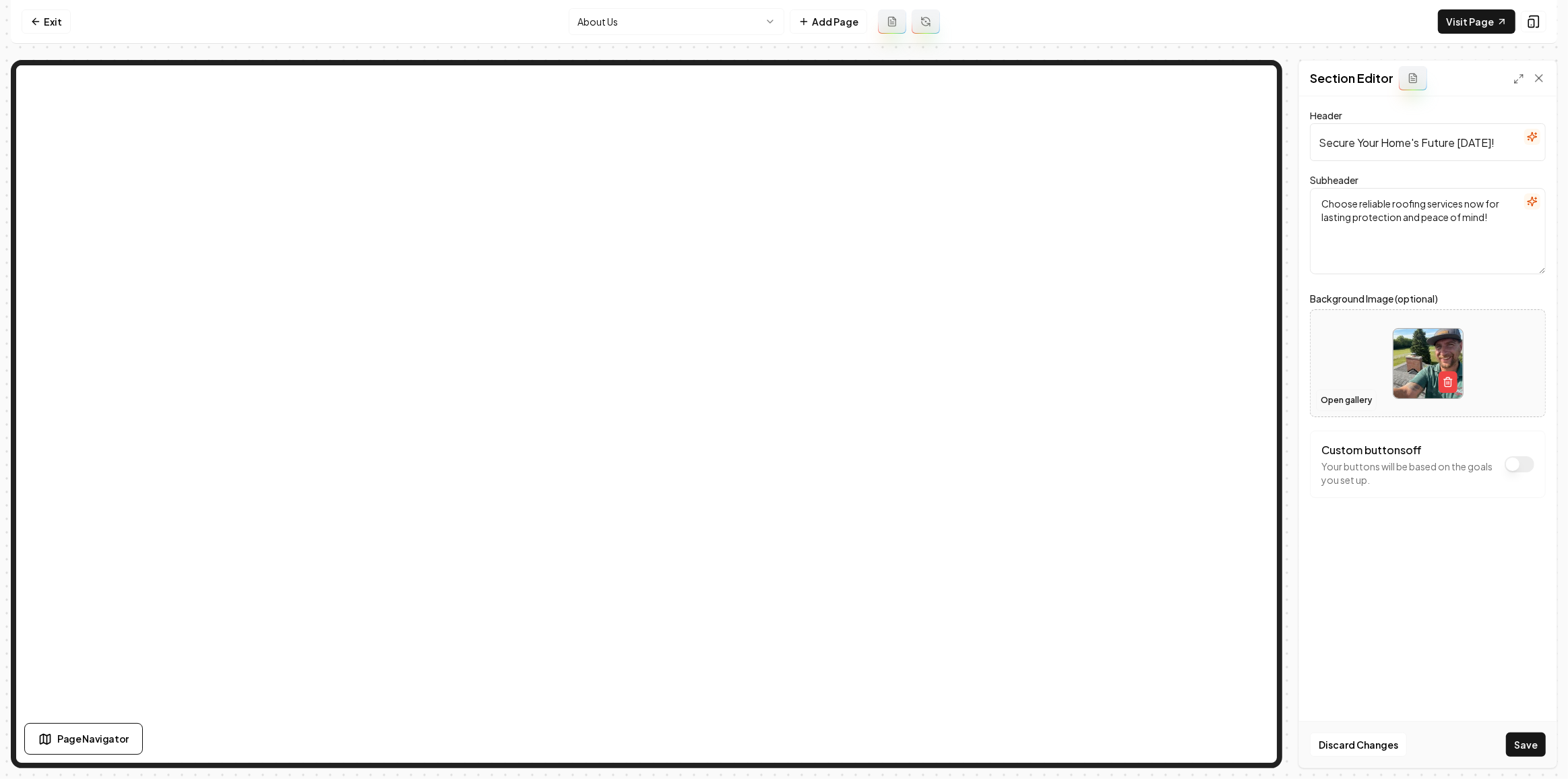
click at [1350, 400] on button "Open gallery" at bounding box center [1346, 400] width 60 height 22
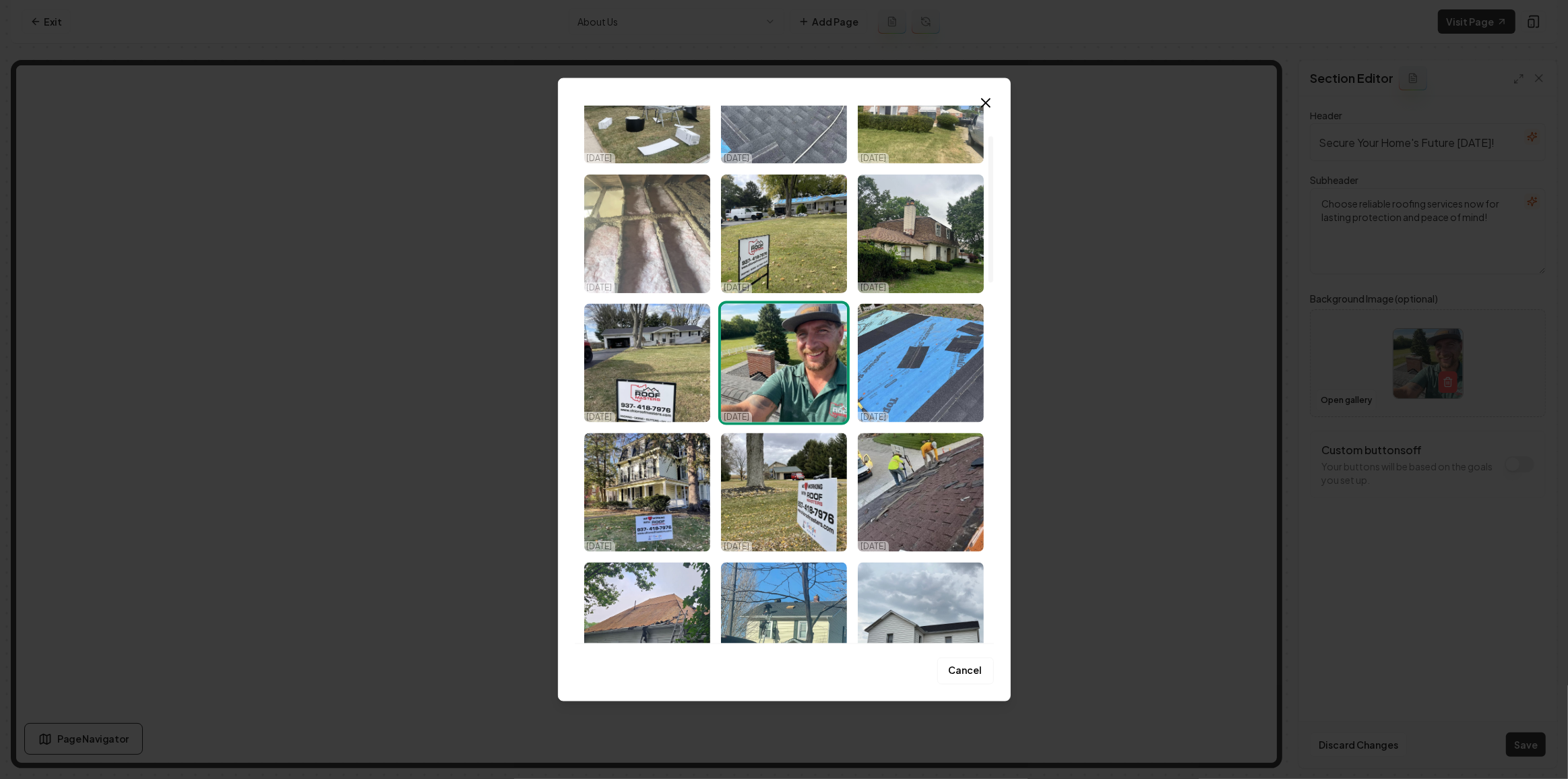
scroll to position [306, 0]
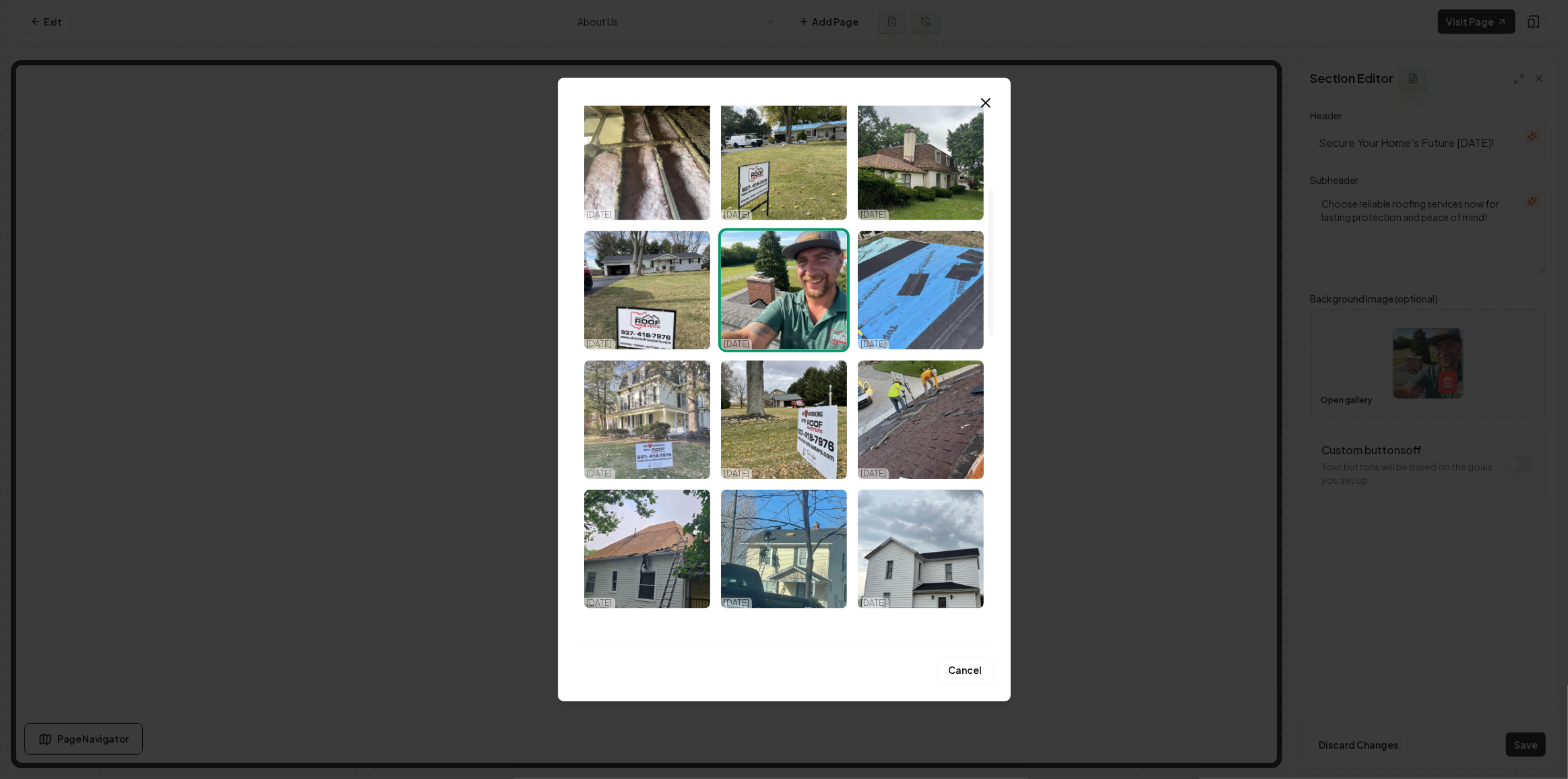
click at [649, 435] on img "Select image image_68dac6ec5c7cd75eb81d02df.jpeg" at bounding box center [647, 420] width 126 height 119
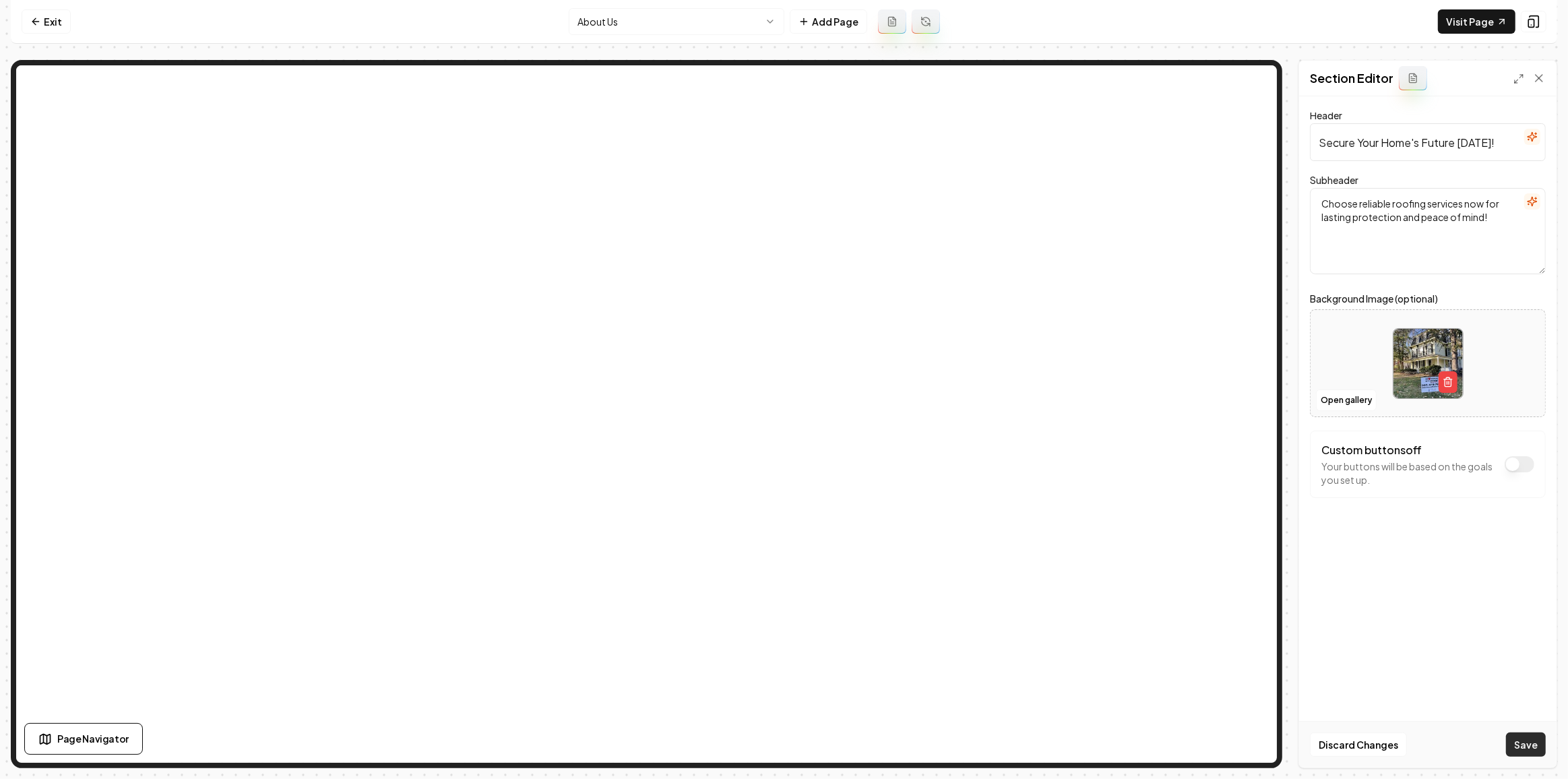
click at [1530, 743] on button "Save" at bounding box center [1525, 745] width 40 height 24
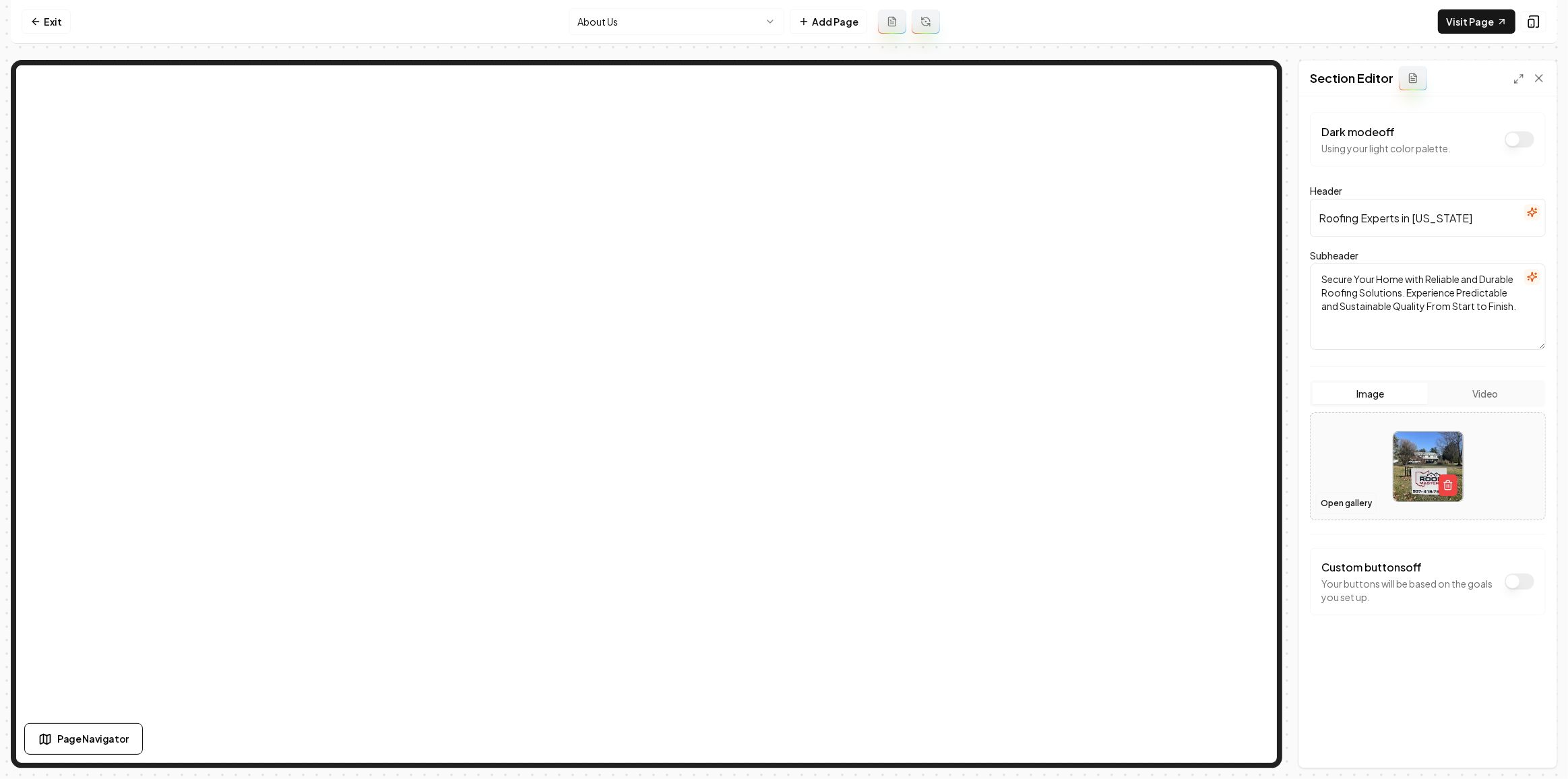
click at [1359, 497] on button "Open gallery" at bounding box center [1346, 504] width 60 height 22
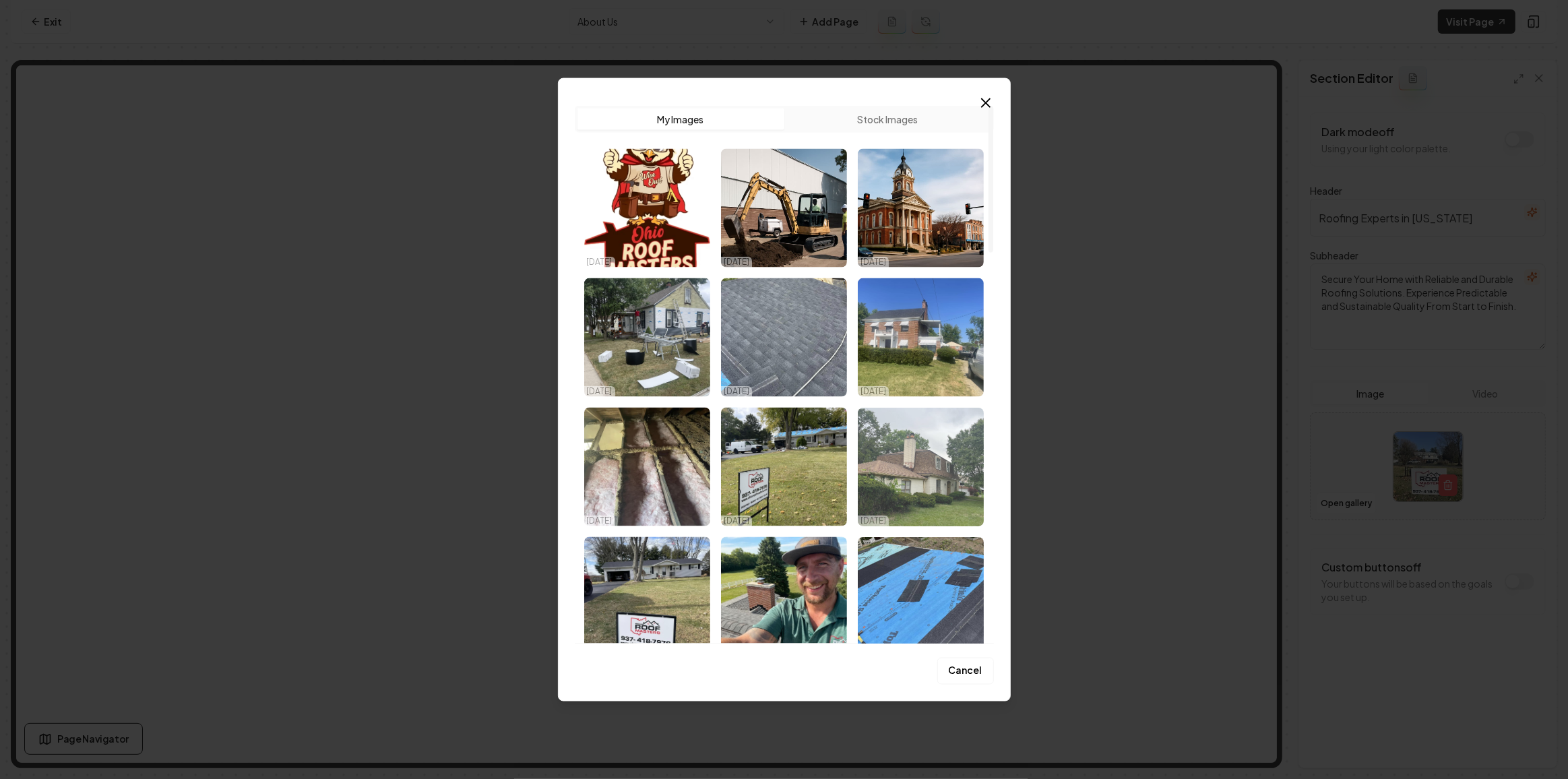
scroll to position [184, 0]
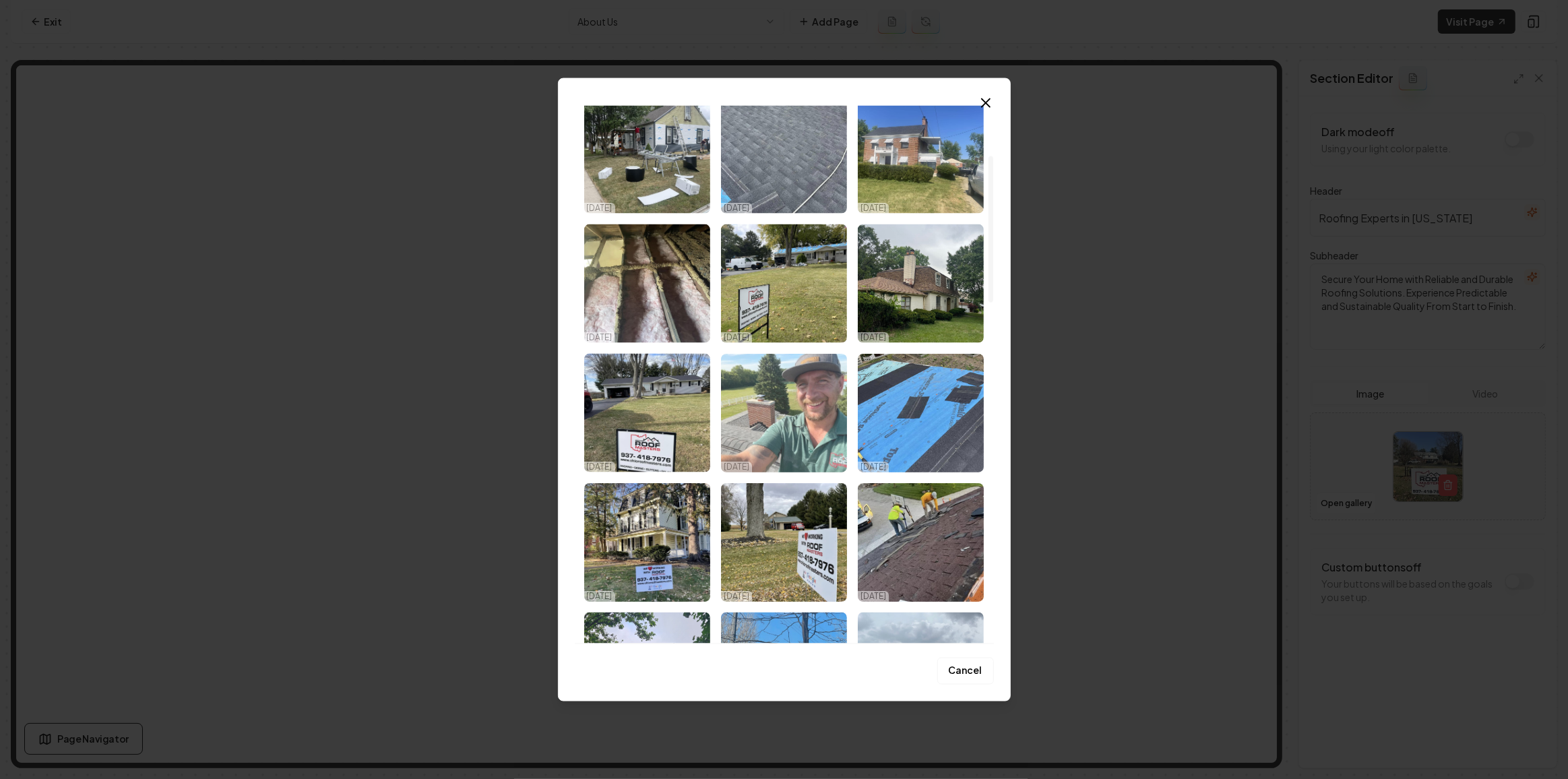
click at [791, 418] on img "Select image image_68dac6ec5c7cd75eb81d0444.jpeg" at bounding box center [783, 413] width 126 height 119
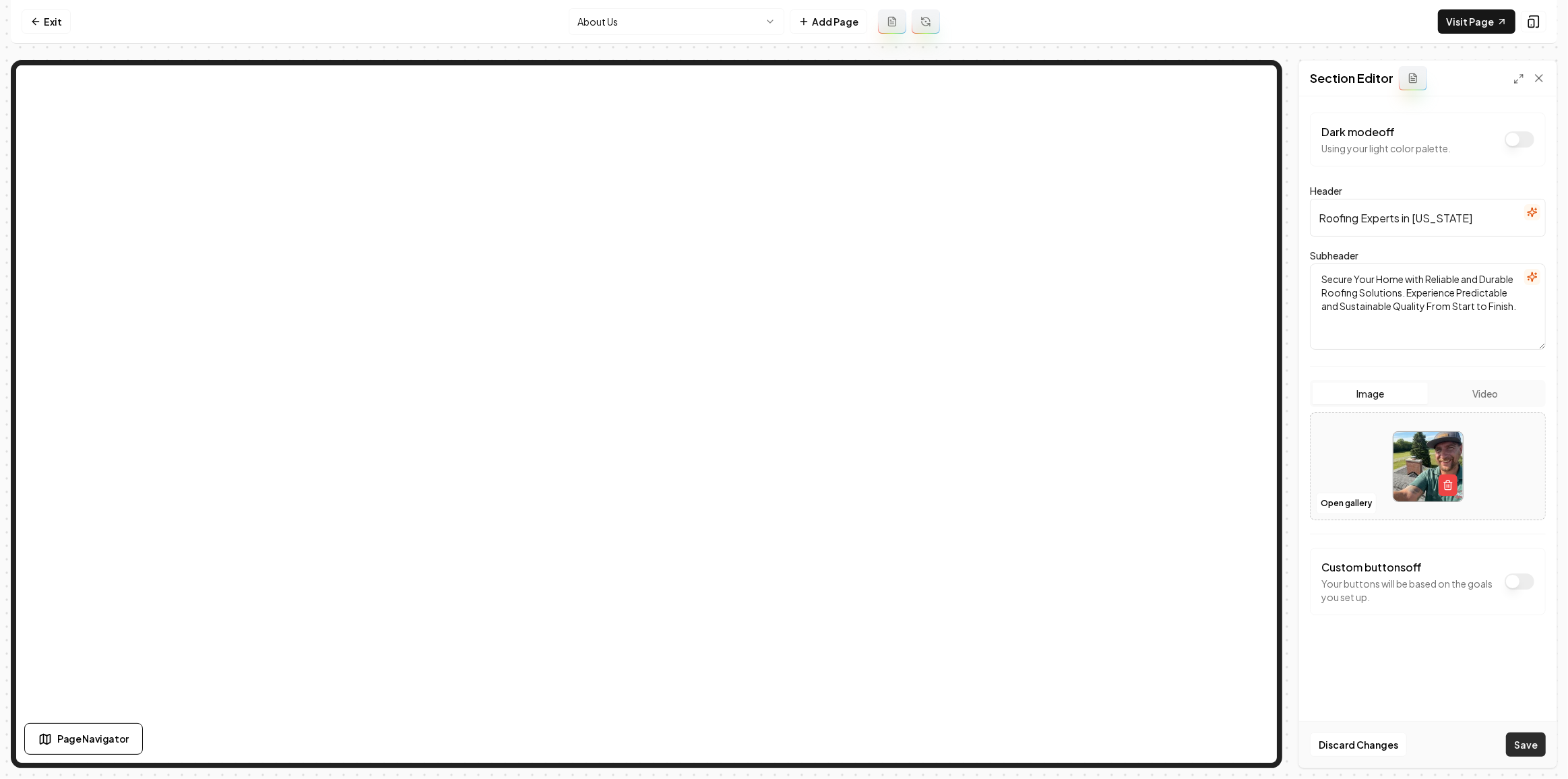
click at [1526, 747] on button "Save" at bounding box center [1525, 745] width 40 height 24
click at [694, 16] on html "Computer Required This feature is only available on a computer. Please switch t…" at bounding box center [784, 389] width 1568 height 779
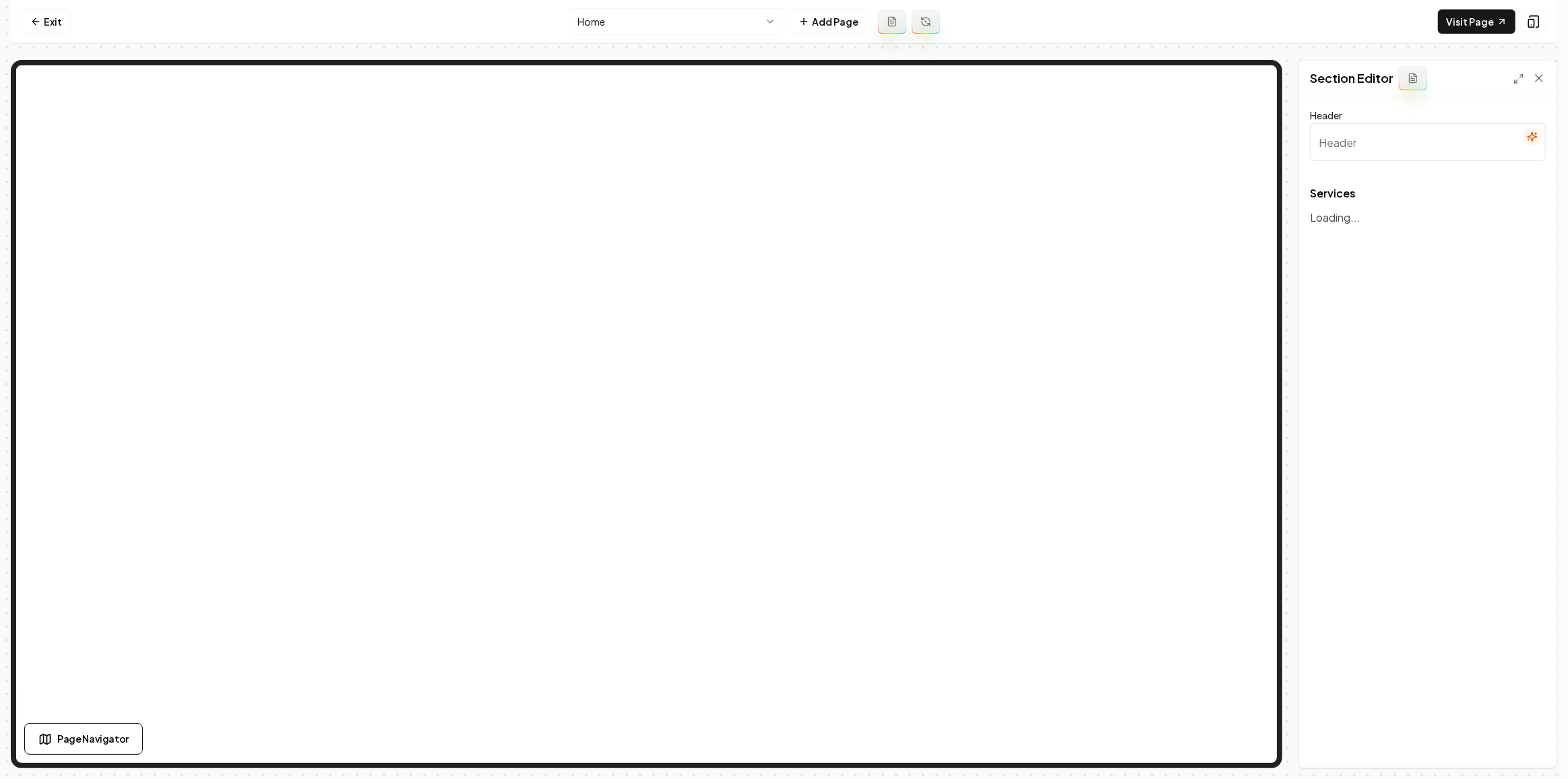
type input "Top Roofing Services in [US_STATE]"
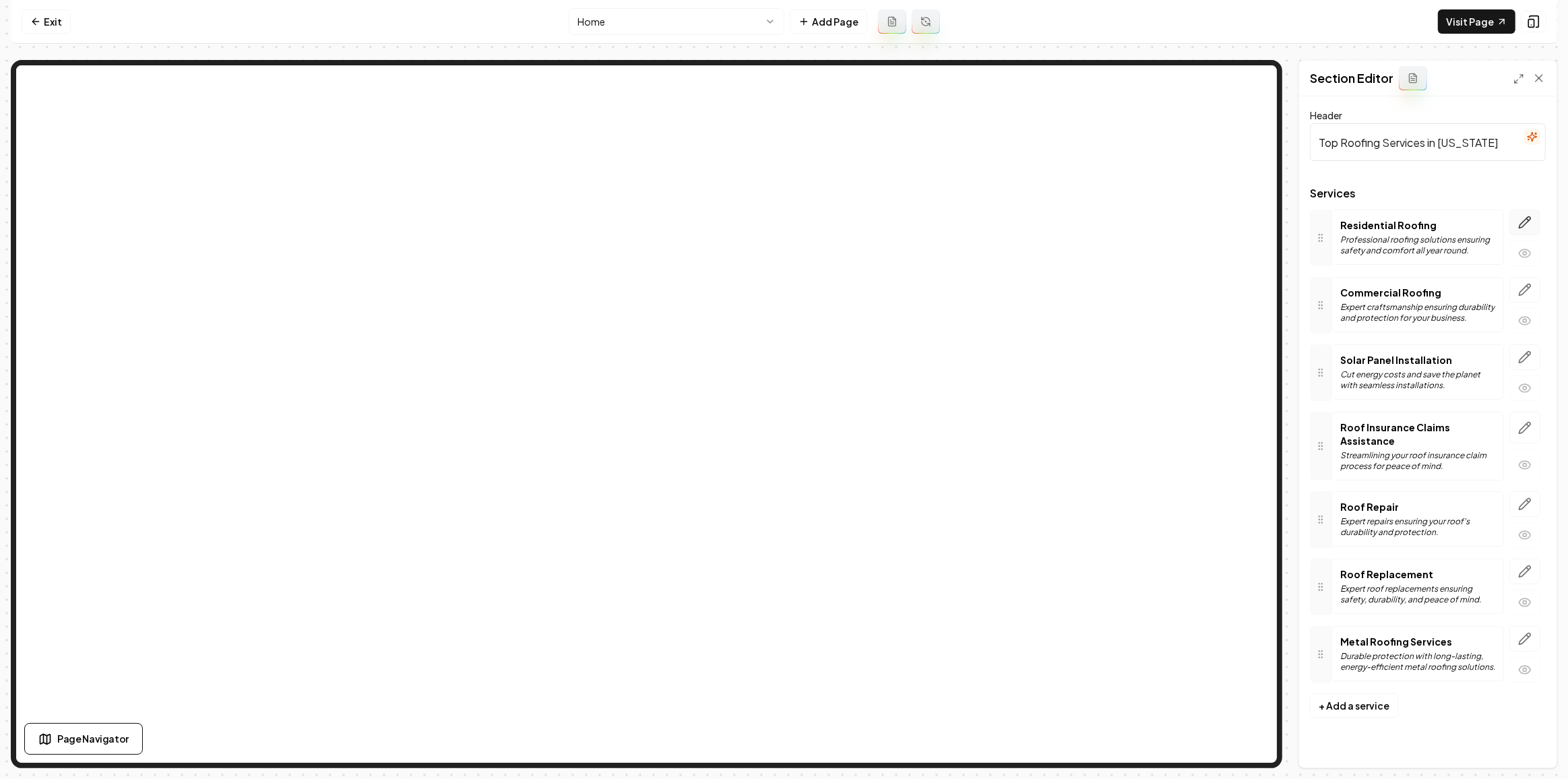
click at [1526, 222] on icon "button" at bounding box center [1525, 222] width 12 height 12
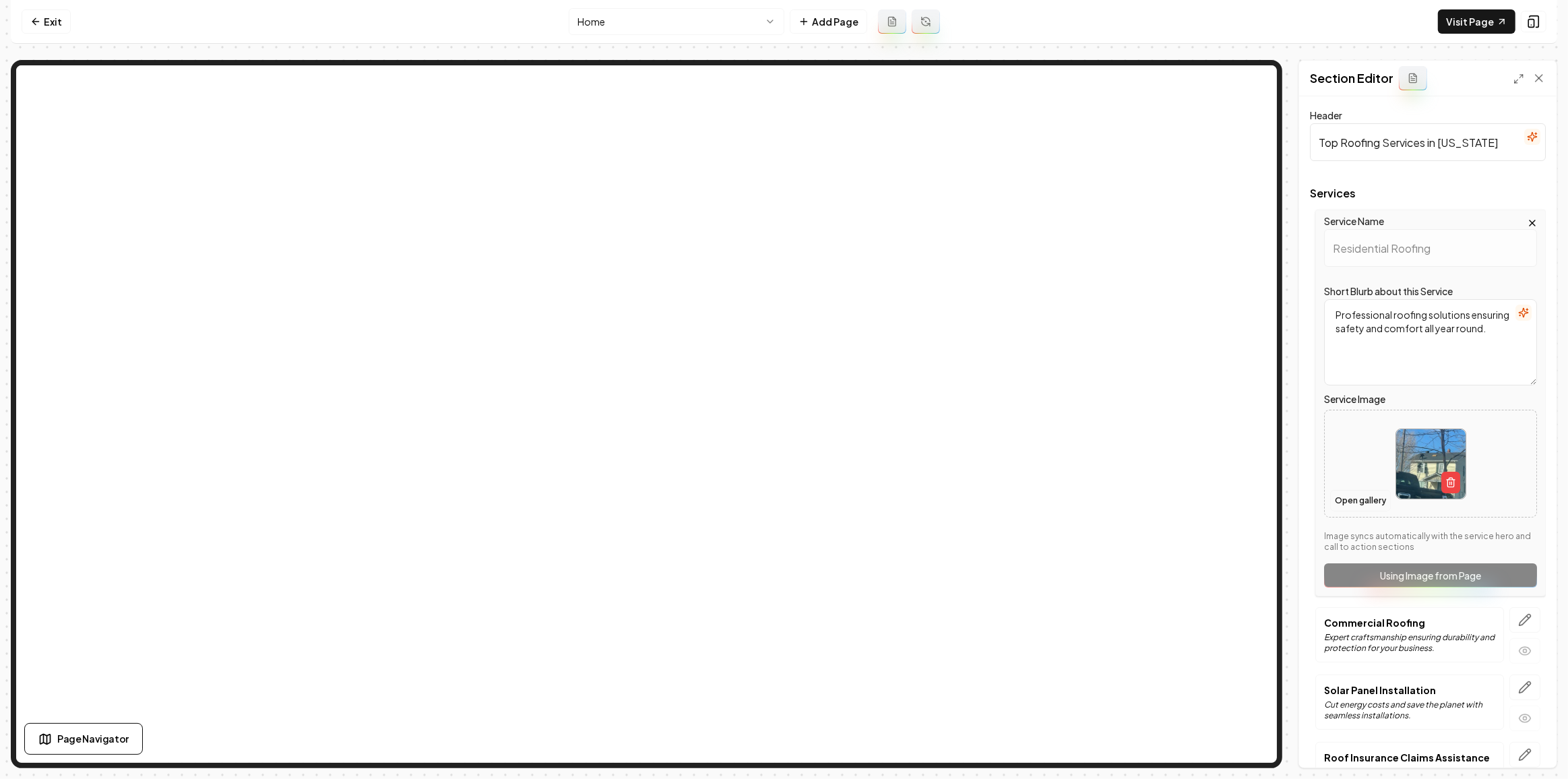
click at [1351, 502] on button "Open gallery" at bounding box center [1360, 501] width 60 height 22
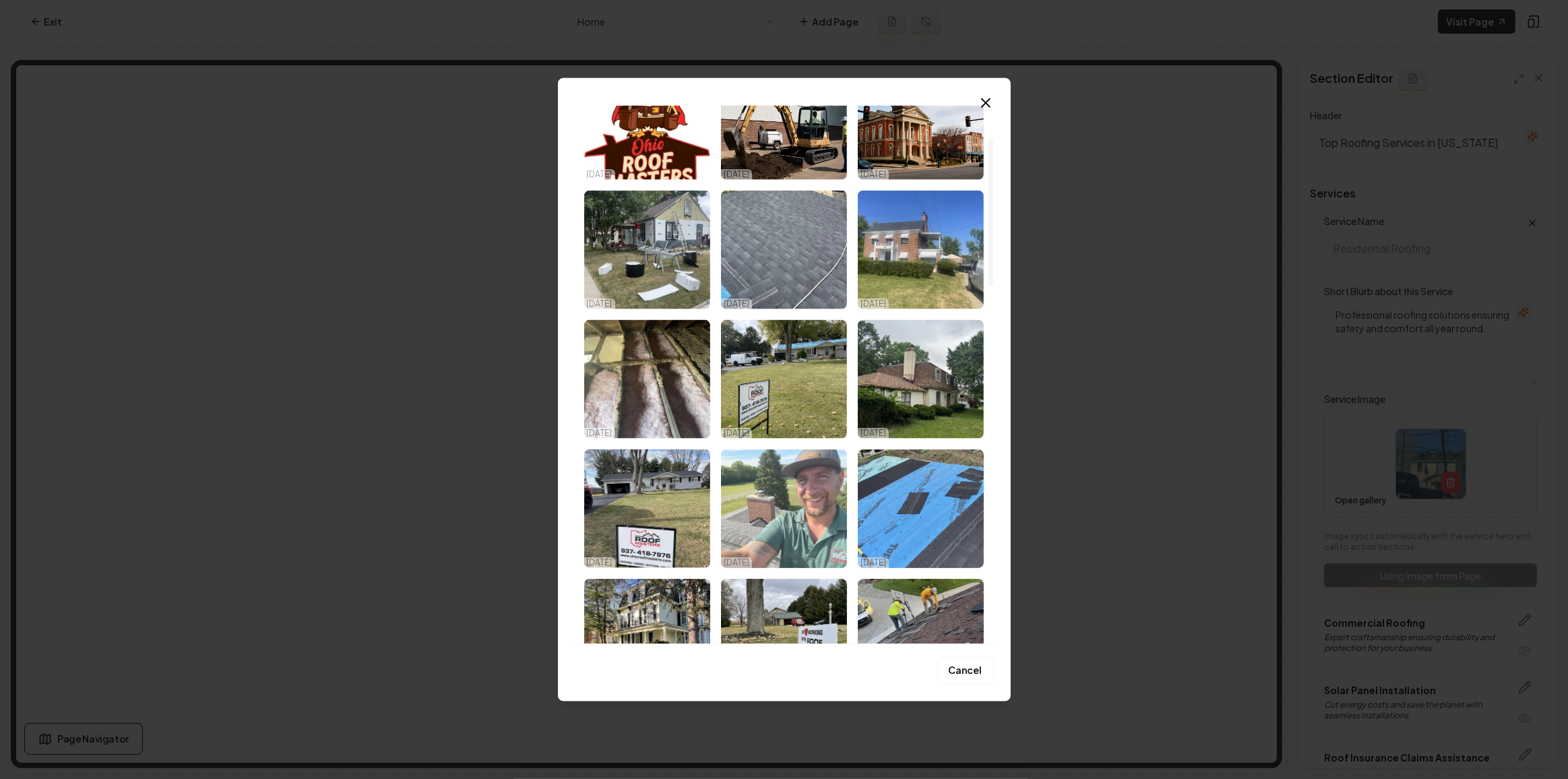
scroll to position [122, 0]
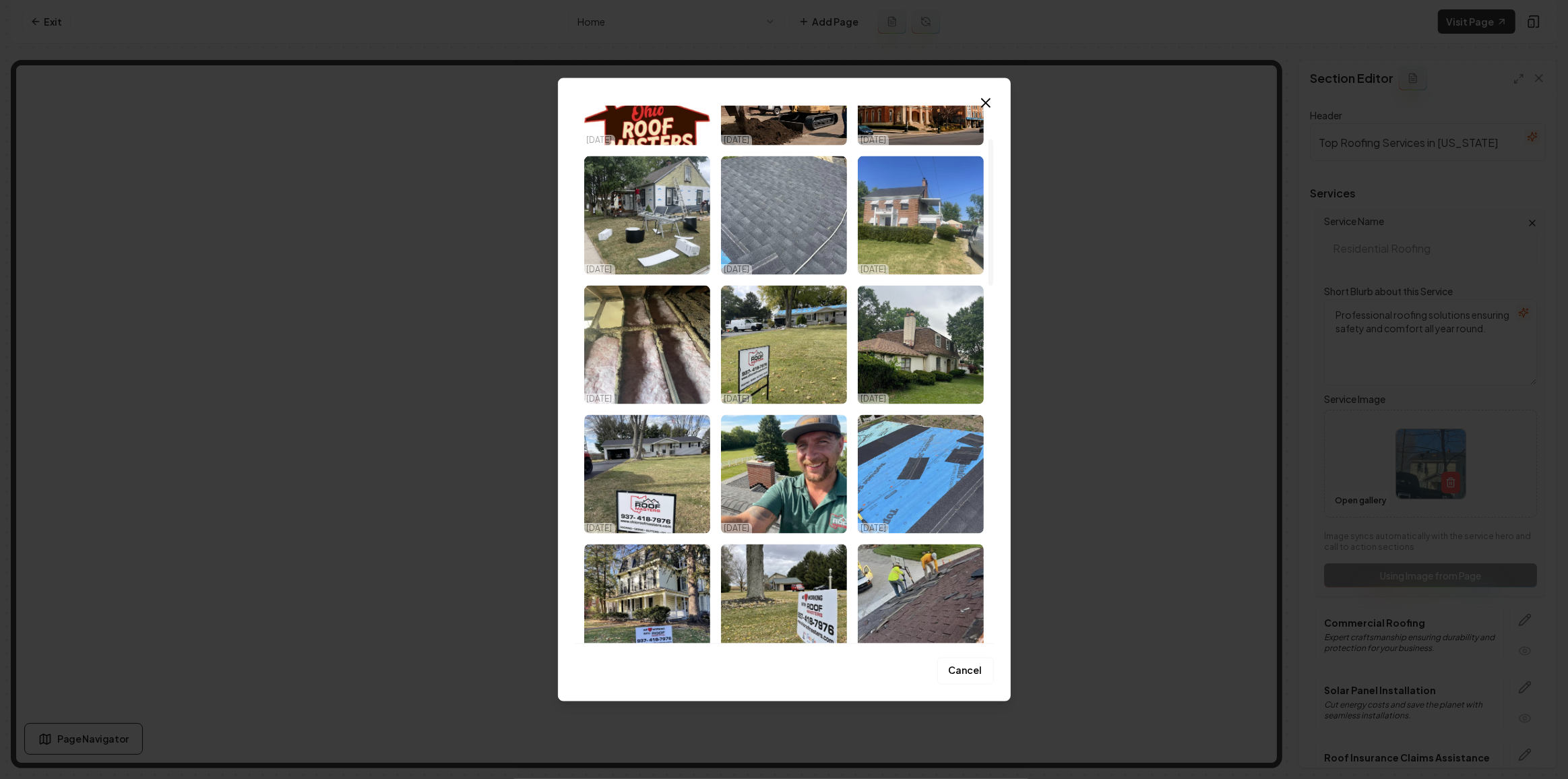
click at [931, 358] on img "Select image image_68dac6ed5c7cd75eb81d07eb.jpeg" at bounding box center [920, 345] width 126 height 119
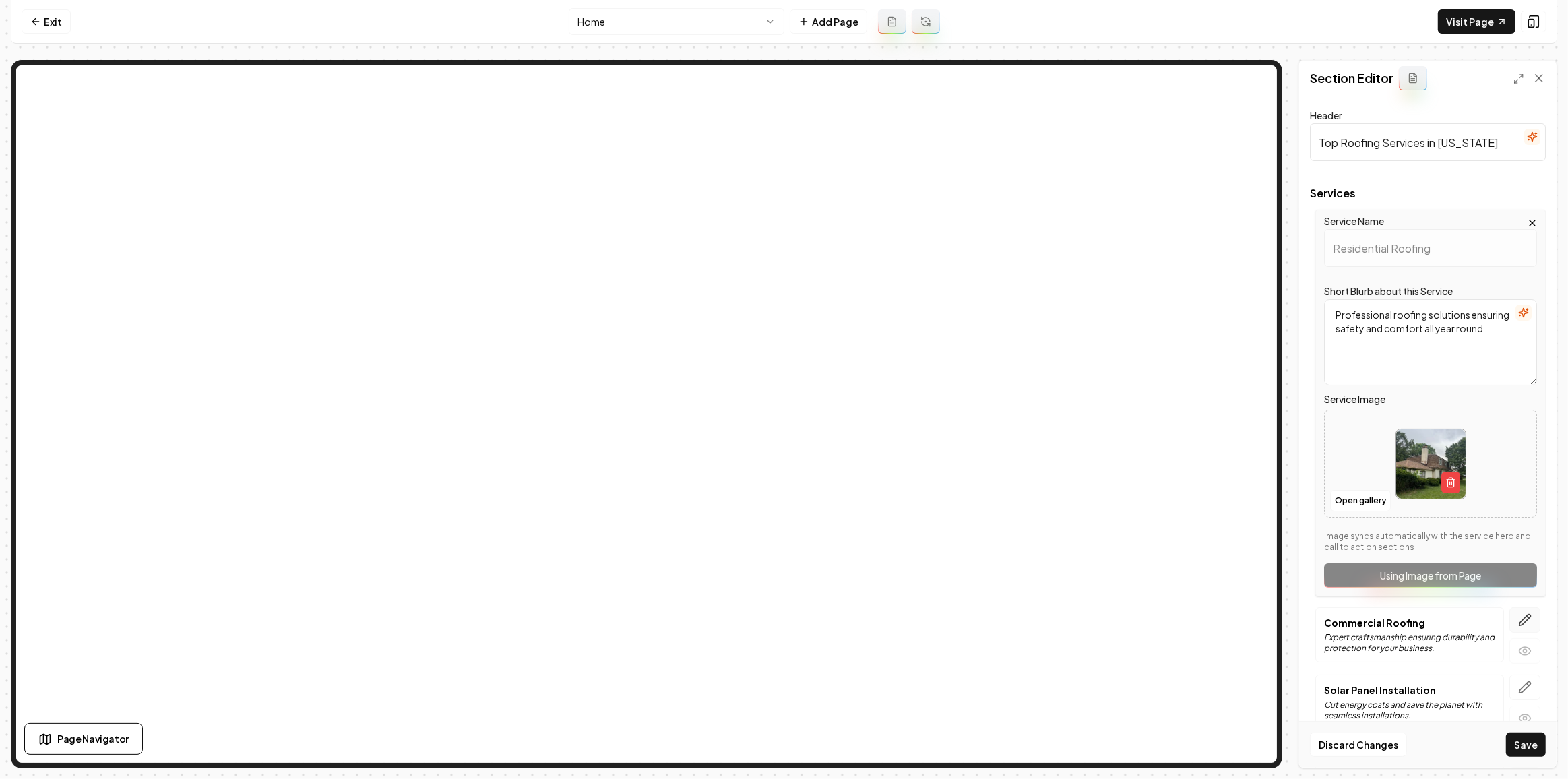
click at [1525, 609] on button "button" at bounding box center [1525, 621] width 31 height 26
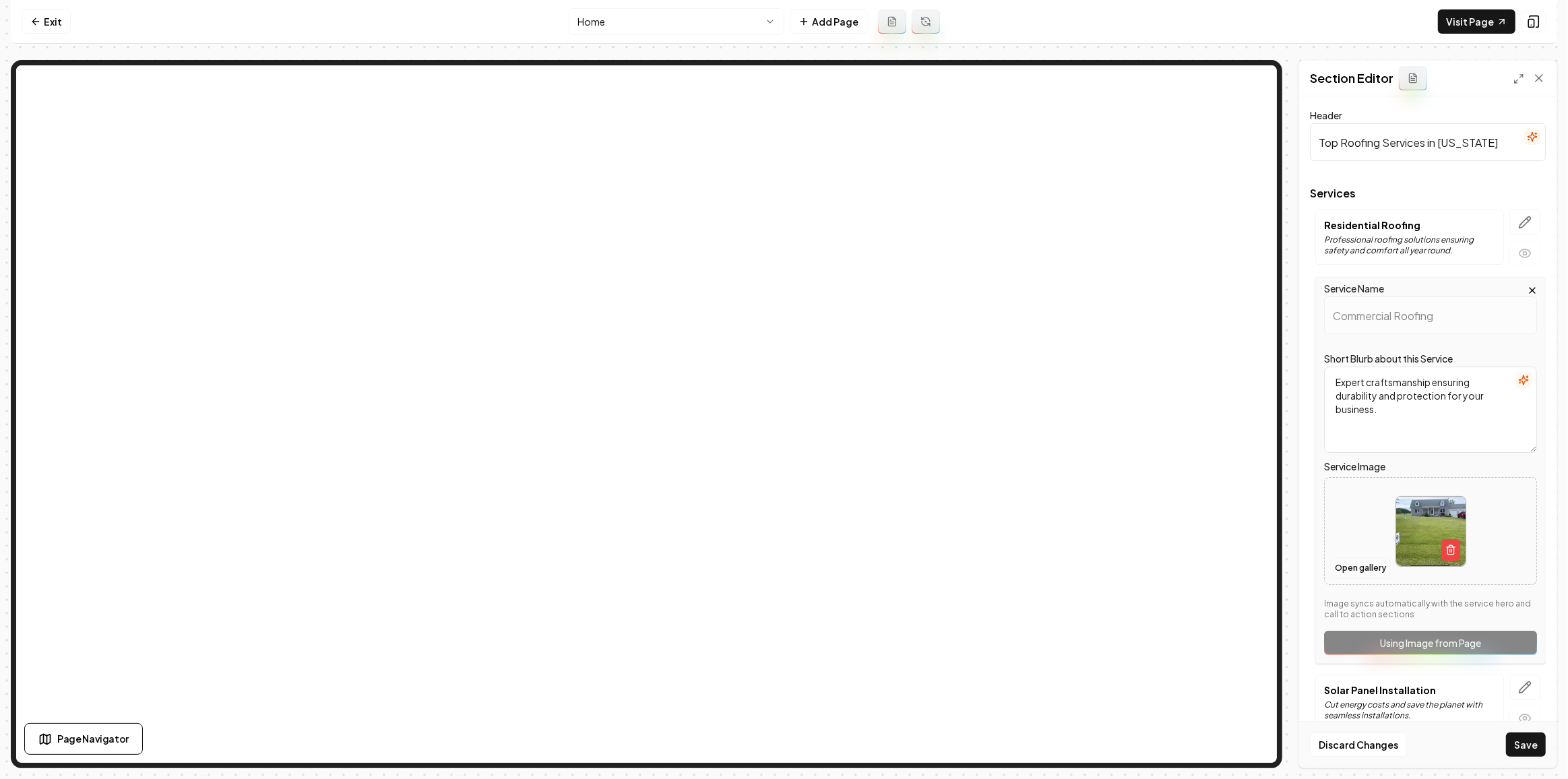
click at [1361, 569] on button "Open gallery" at bounding box center [1360, 568] width 60 height 22
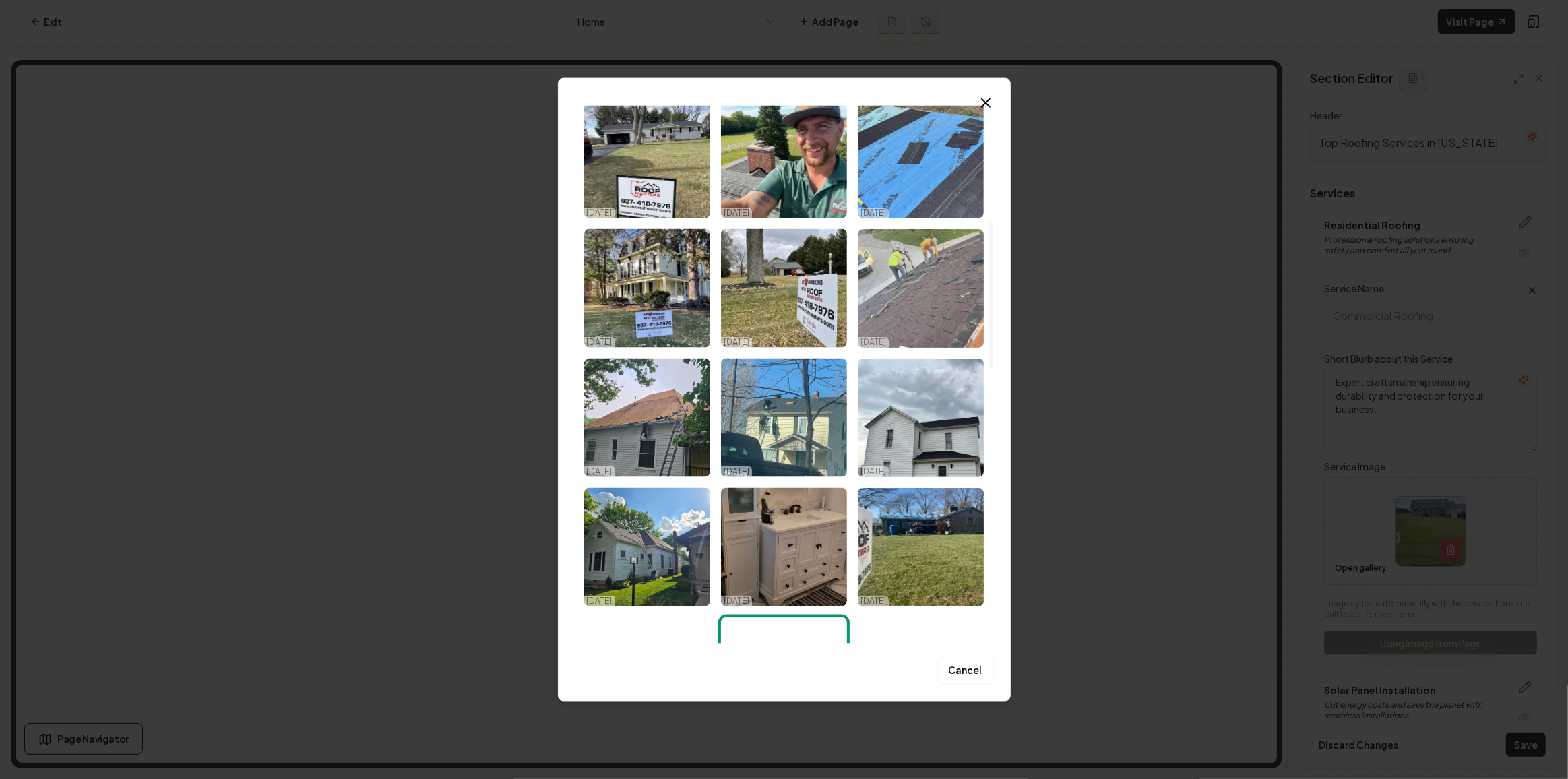
scroll to position [429, 0]
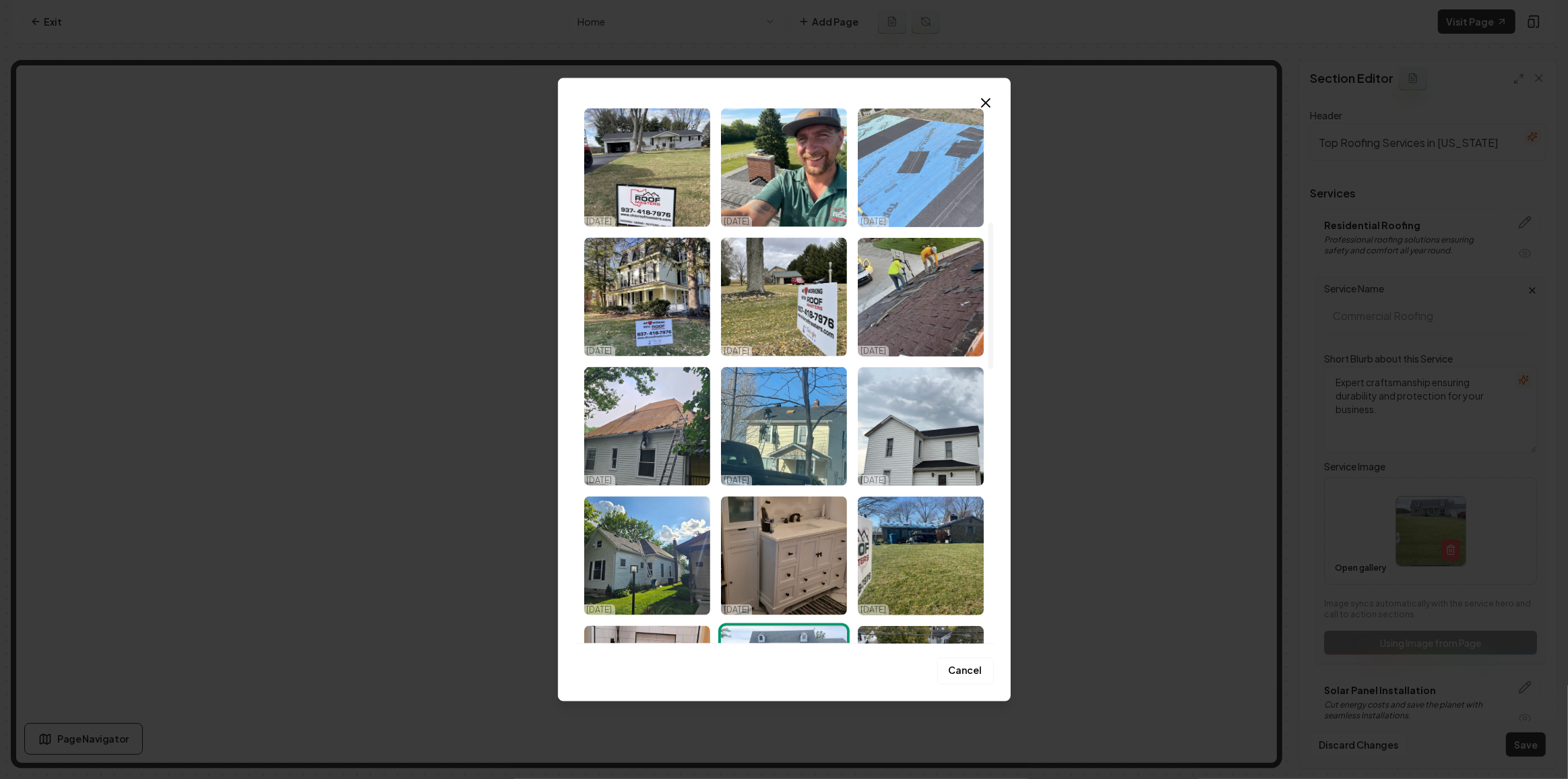
click at [934, 165] on img "Select image image_68dac6ec5c7cd75eb81d02c7.jpeg" at bounding box center [920, 168] width 126 height 119
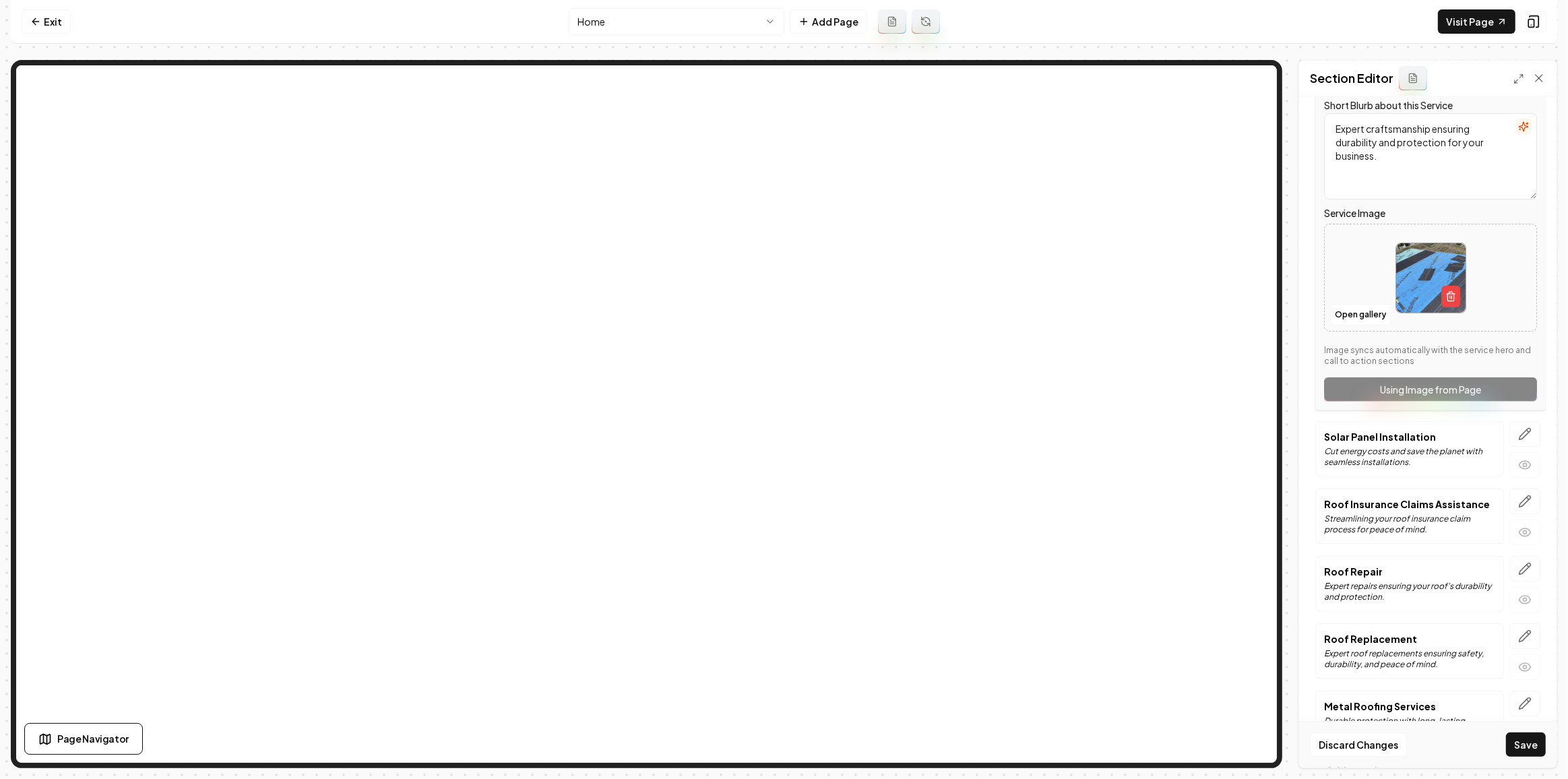
scroll to position [287, 0]
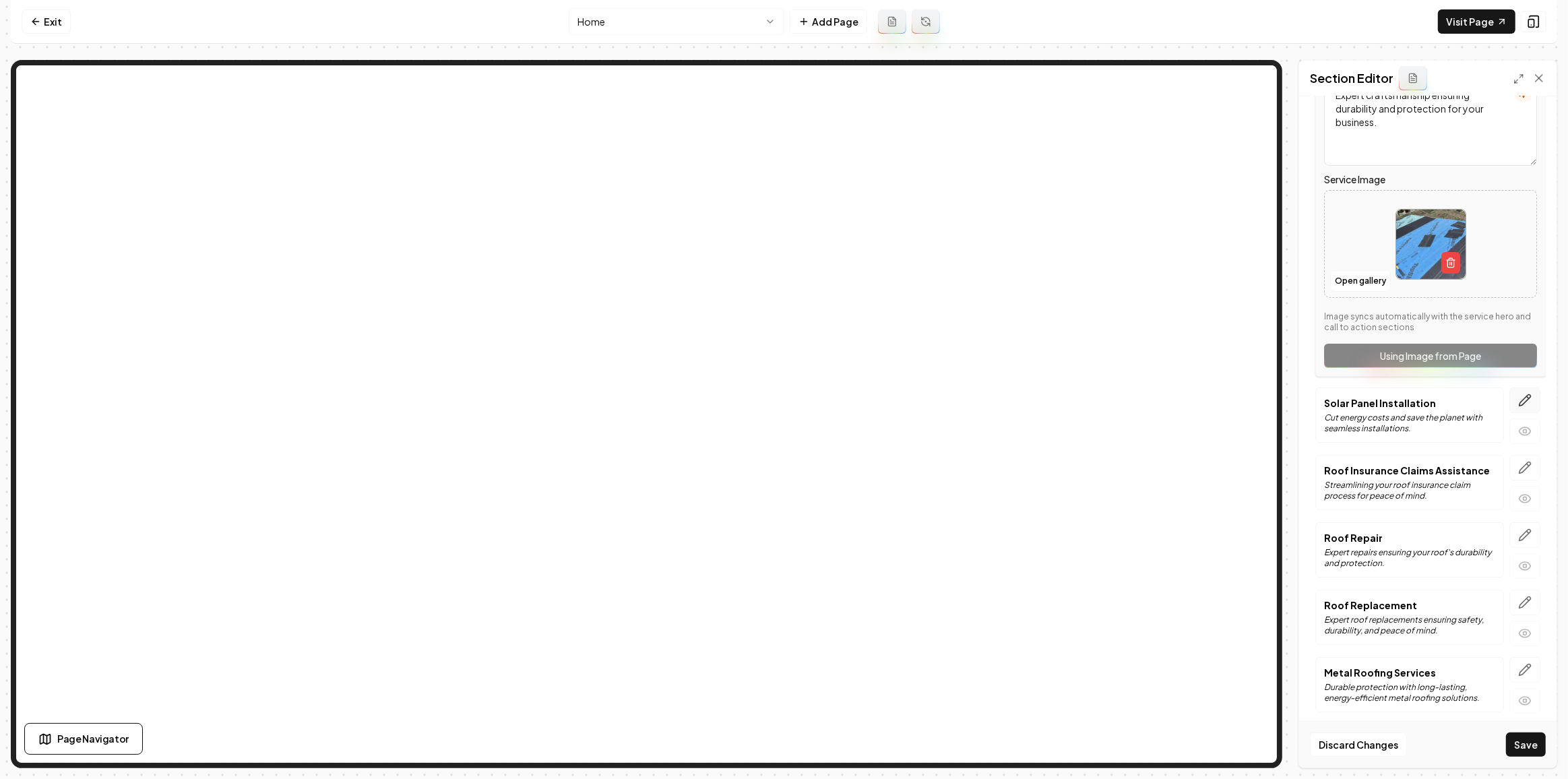
click at [1516, 388] on button "button" at bounding box center [1525, 400] width 31 height 26
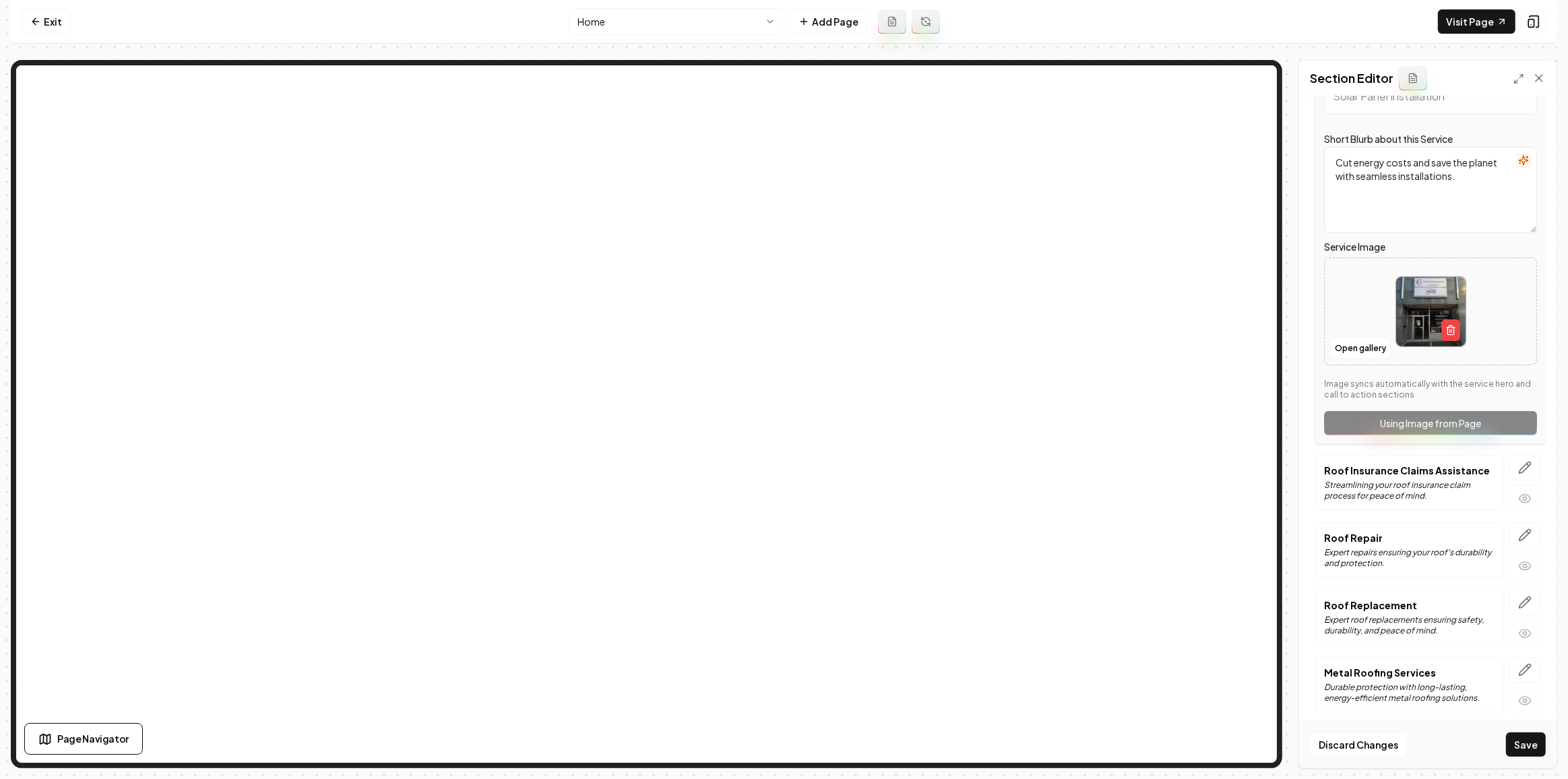
scroll to position [0, 0]
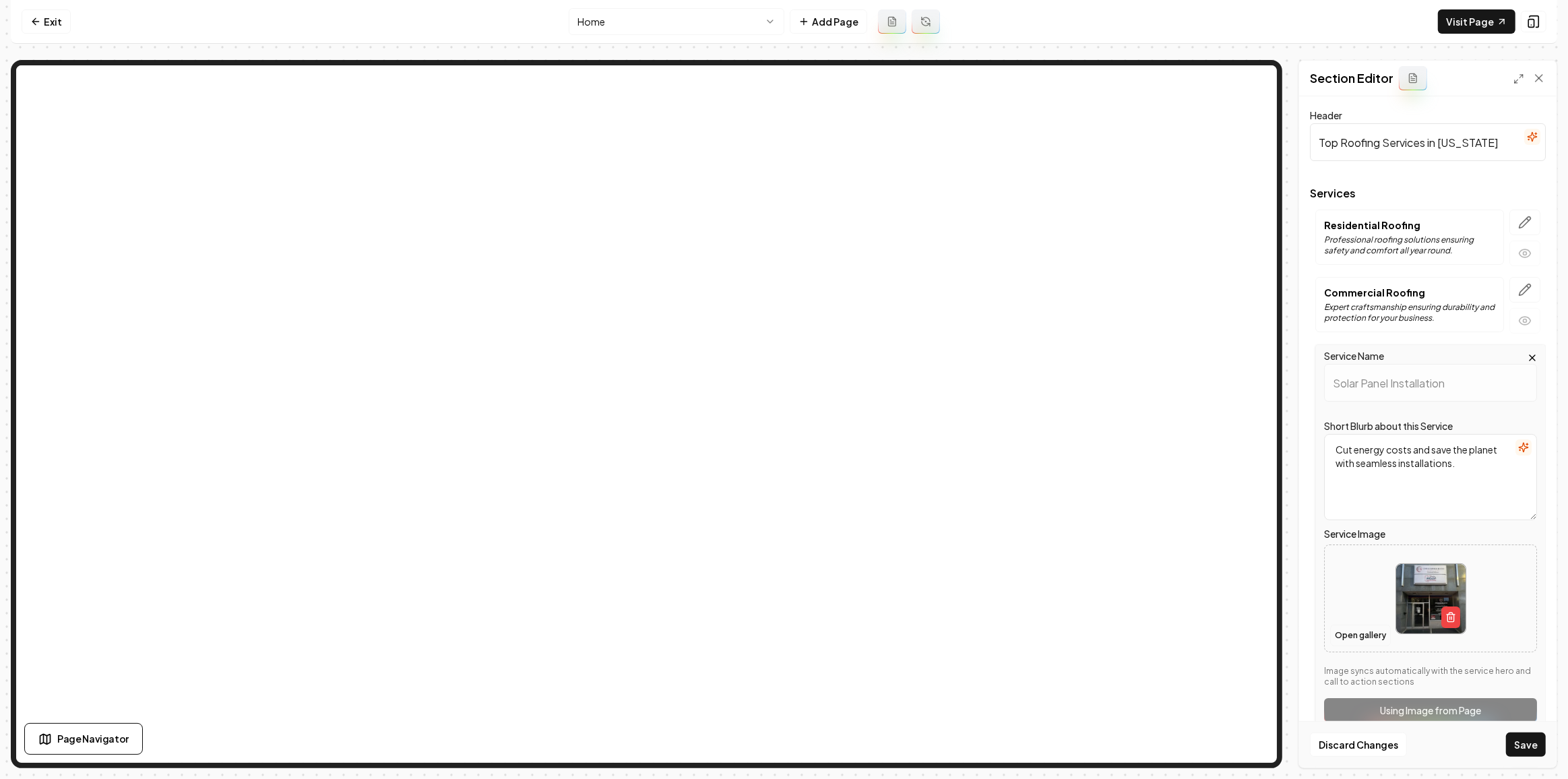
click at [1352, 625] on button "Open gallery" at bounding box center [1360, 636] width 60 height 22
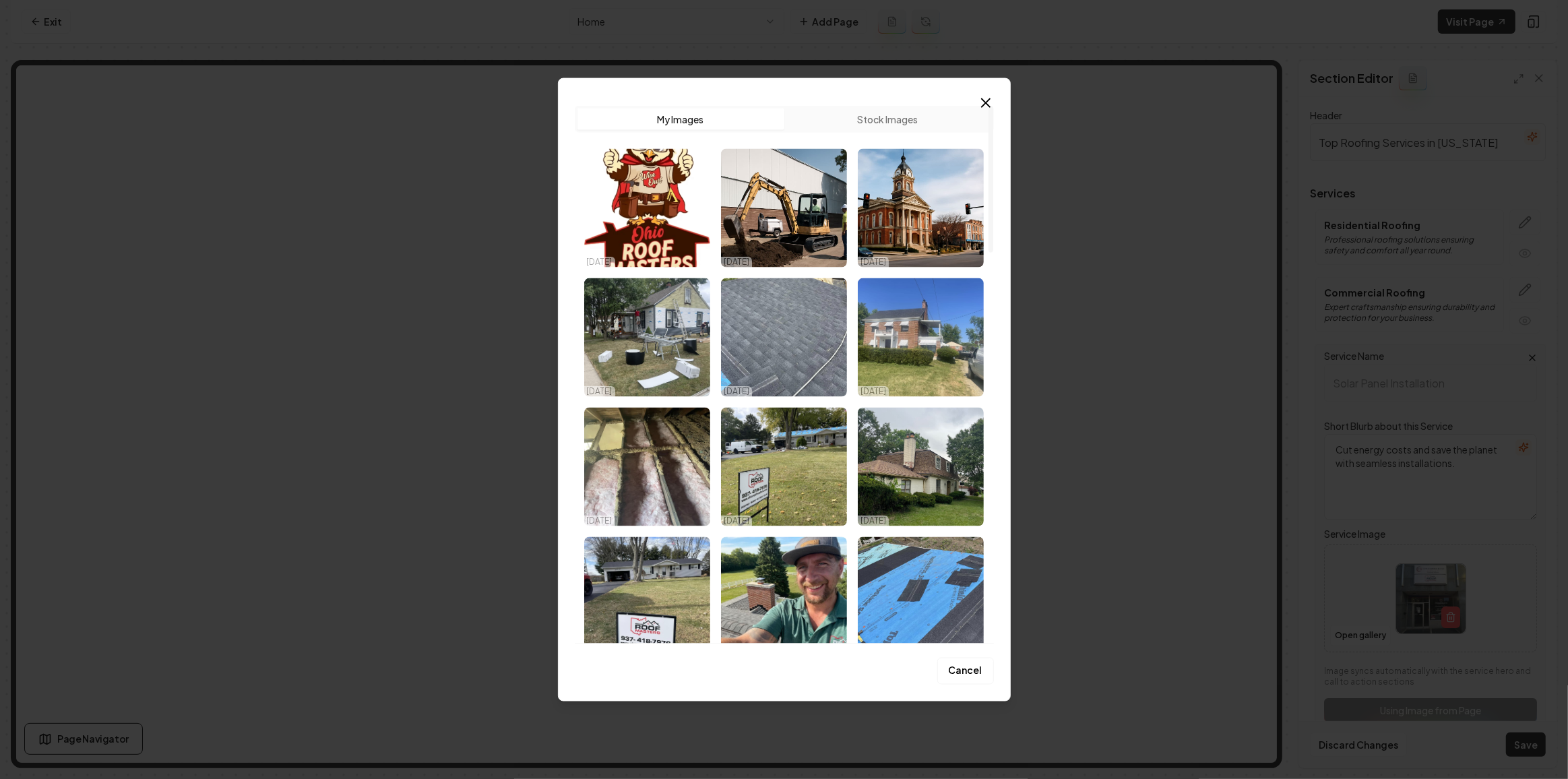
drag, startPoint x: 821, startPoint y: 609, endPoint x: 857, endPoint y: 312, distance: 299.2
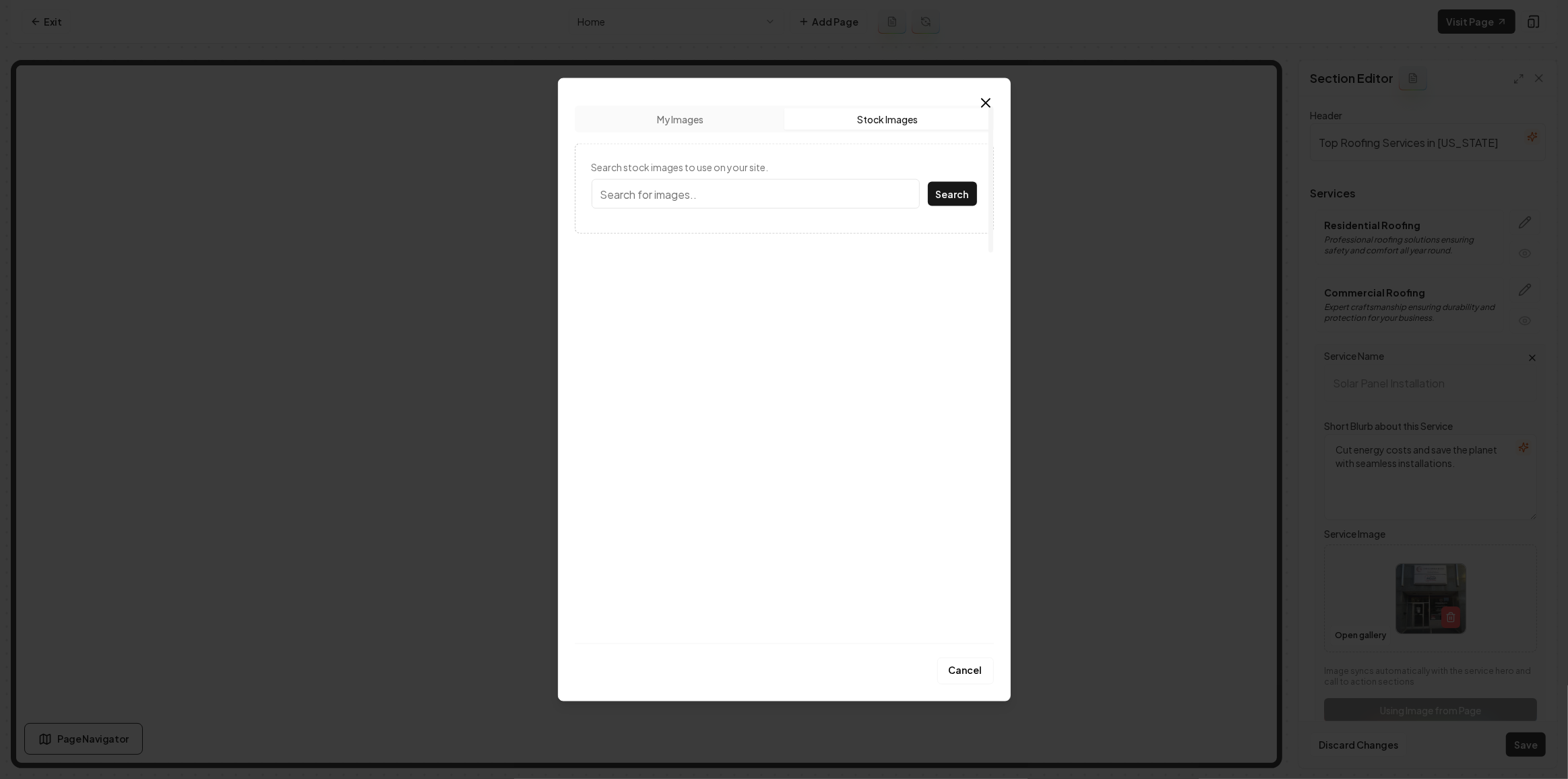
click at [853, 117] on button "Stock Images" at bounding box center [887, 120] width 207 height 22
click at [817, 175] on form "Search stock images to use on your site. Search" at bounding box center [784, 188] width 385 height 56
click at [829, 210] on form "Search stock images to use on your site. Search" at bounding box center [784, 188] width 385 height 56
click at [828, 205] on input "Search stock images to use on your site." at bounding box center [755, 194] width 328 height 30
type input "solar panel"
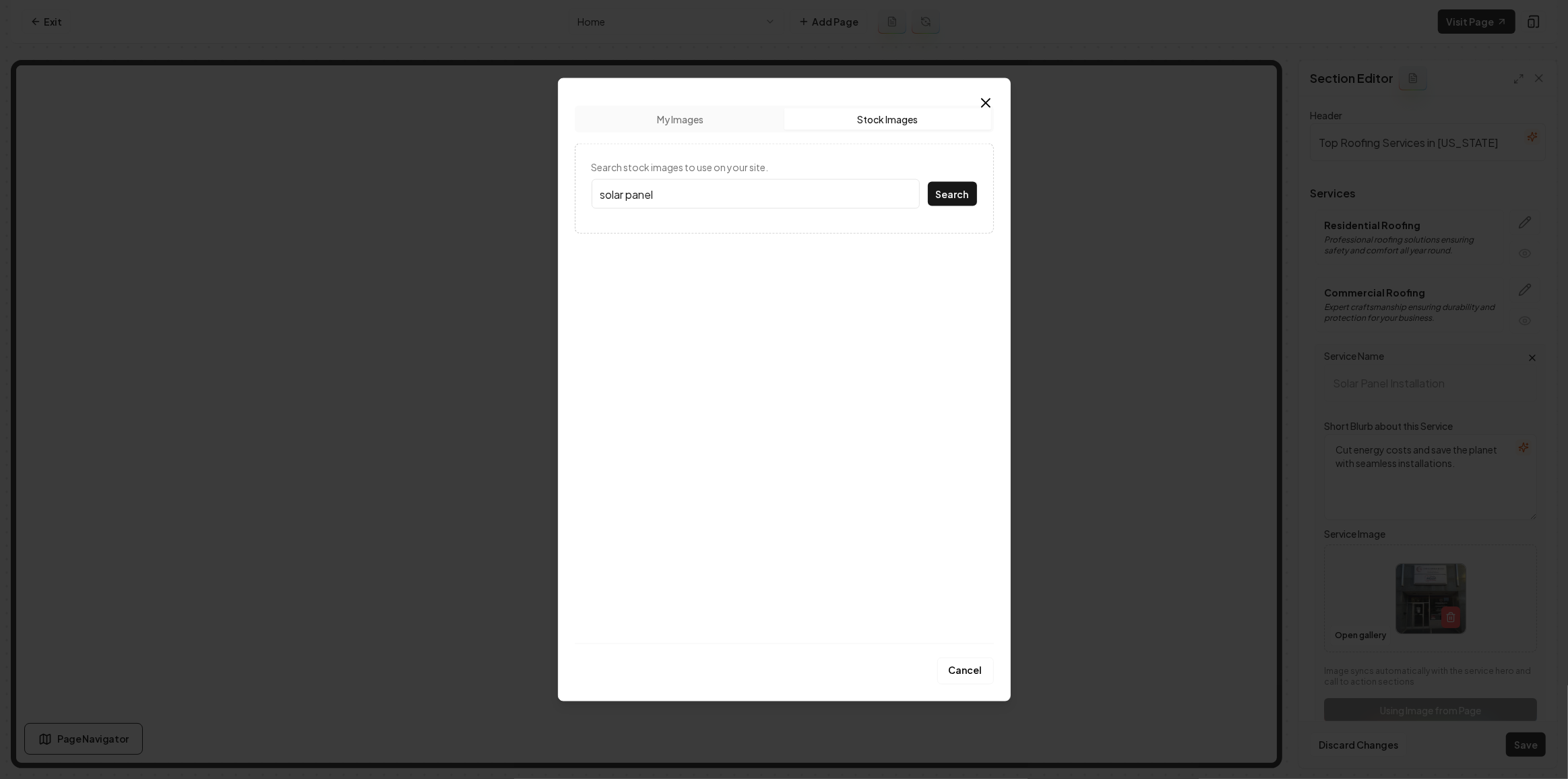
click at [928, 182] on button "Search" at bounding box center [952, 194] width 49 height 24
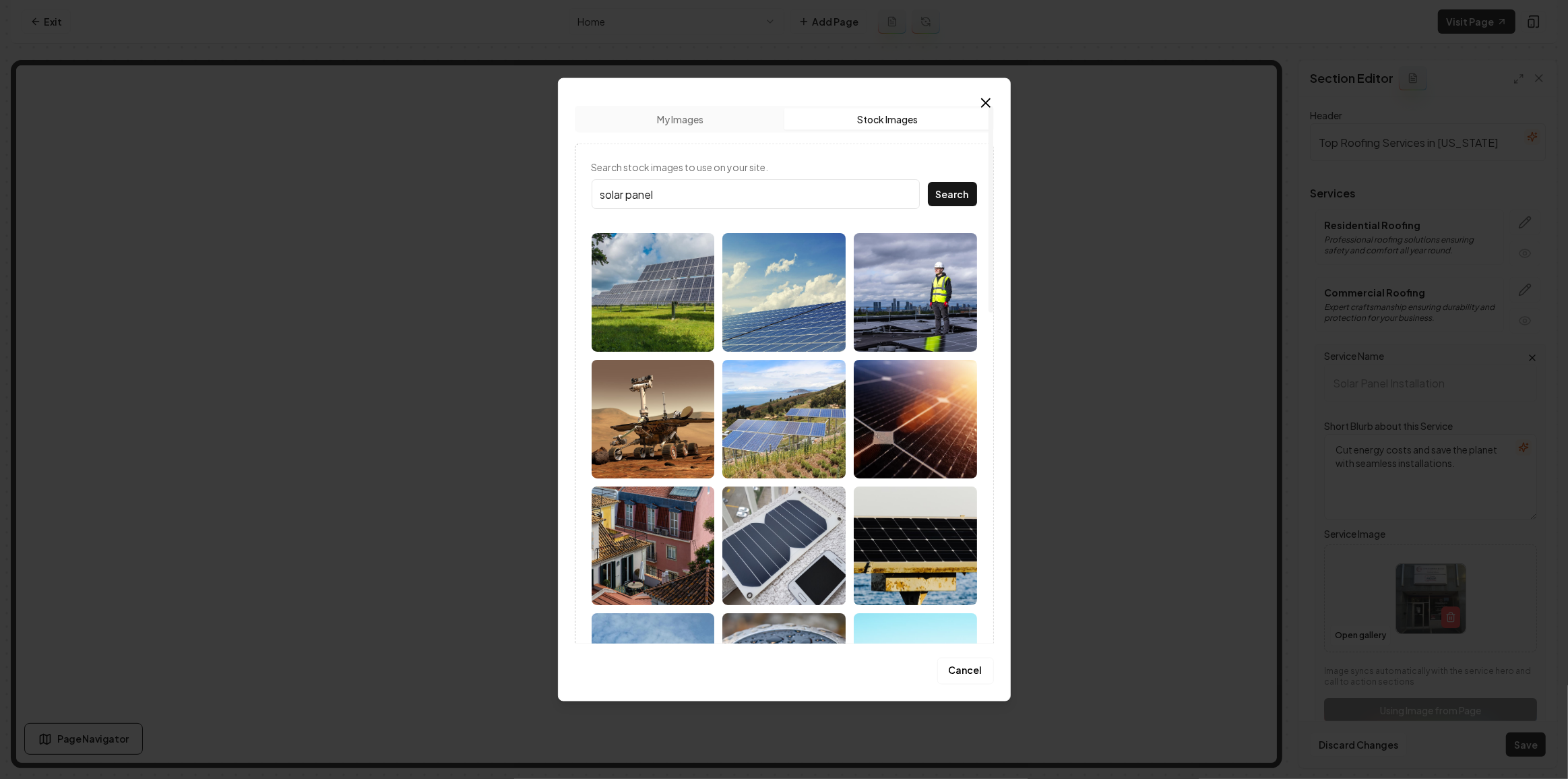
click at [930, 450] on img at bounding box center [914, 419] width 123 height 119
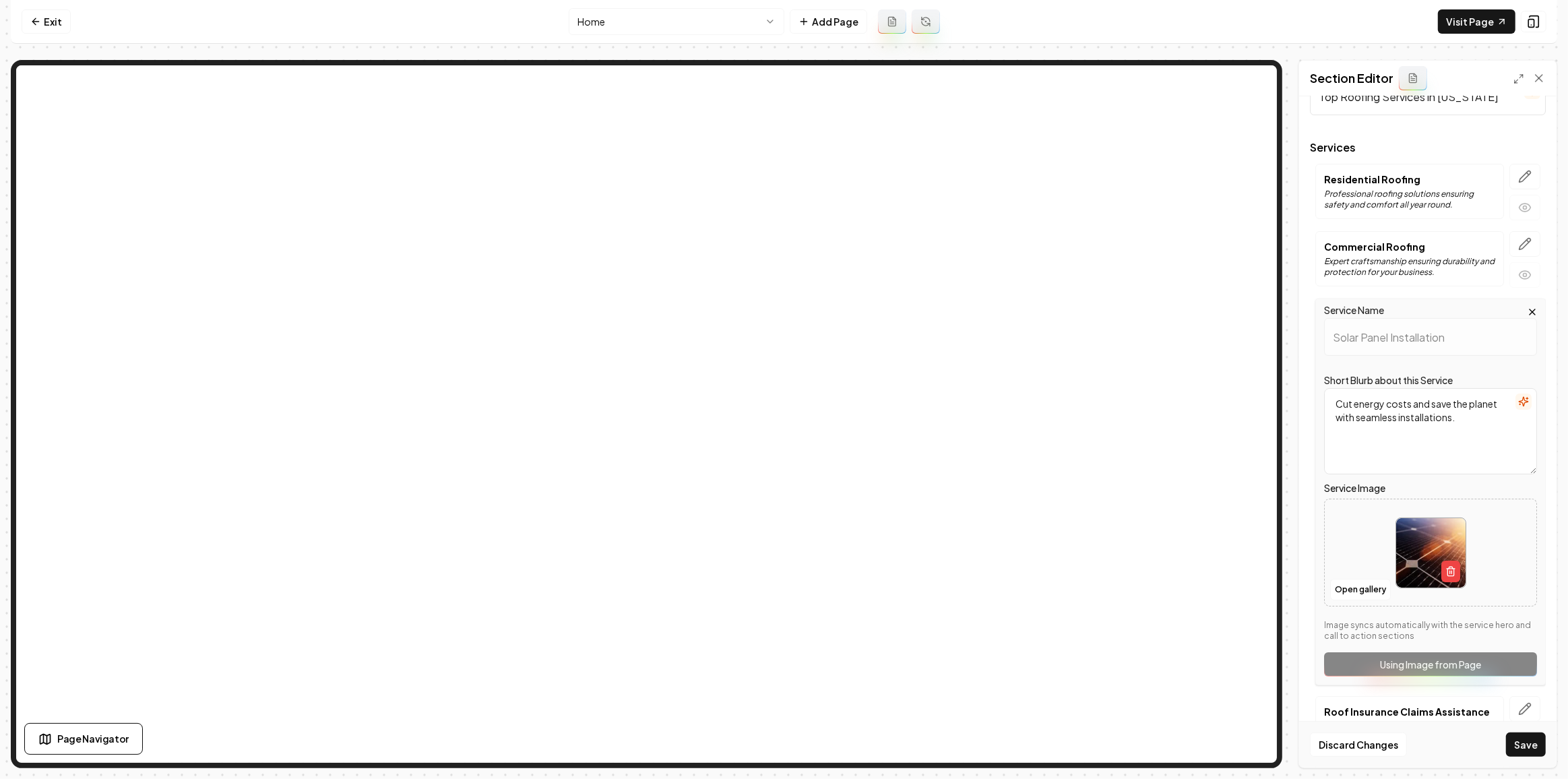
scroll to position [287, 0]
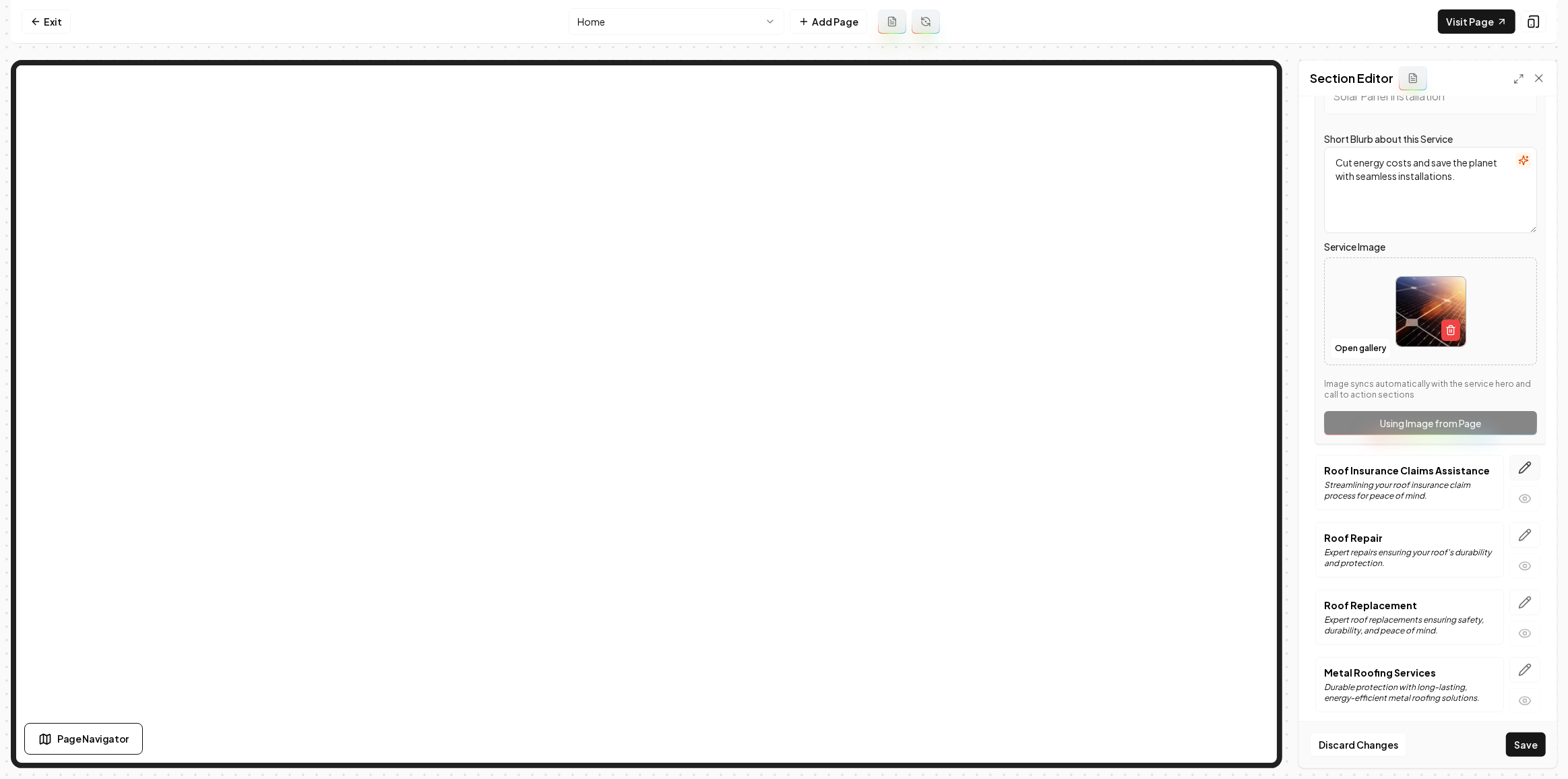
click at [1516, 456] on button "button" at bounding box center [1525, 468] width 31 height 26
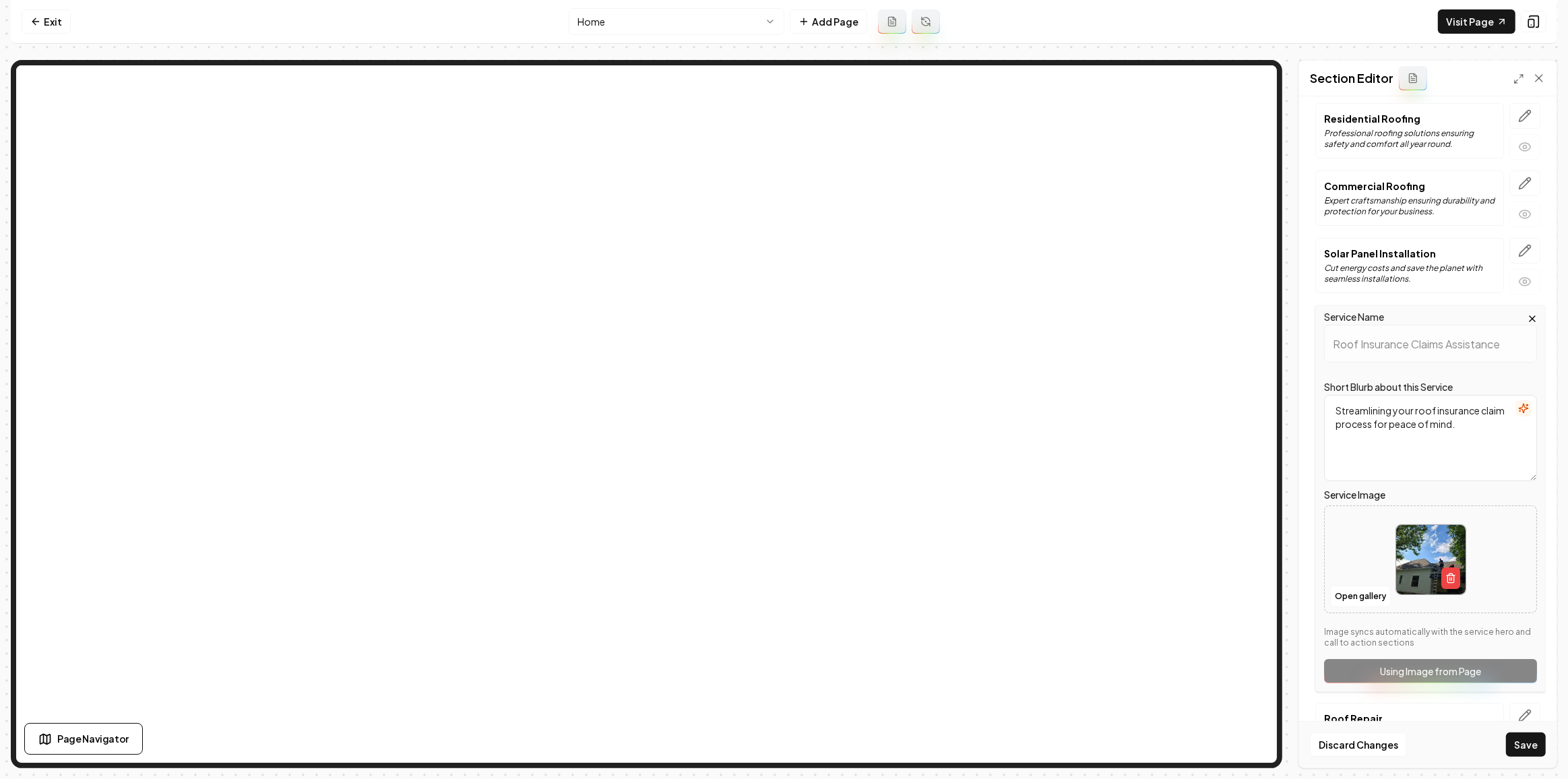
scroll to position [245, 0]
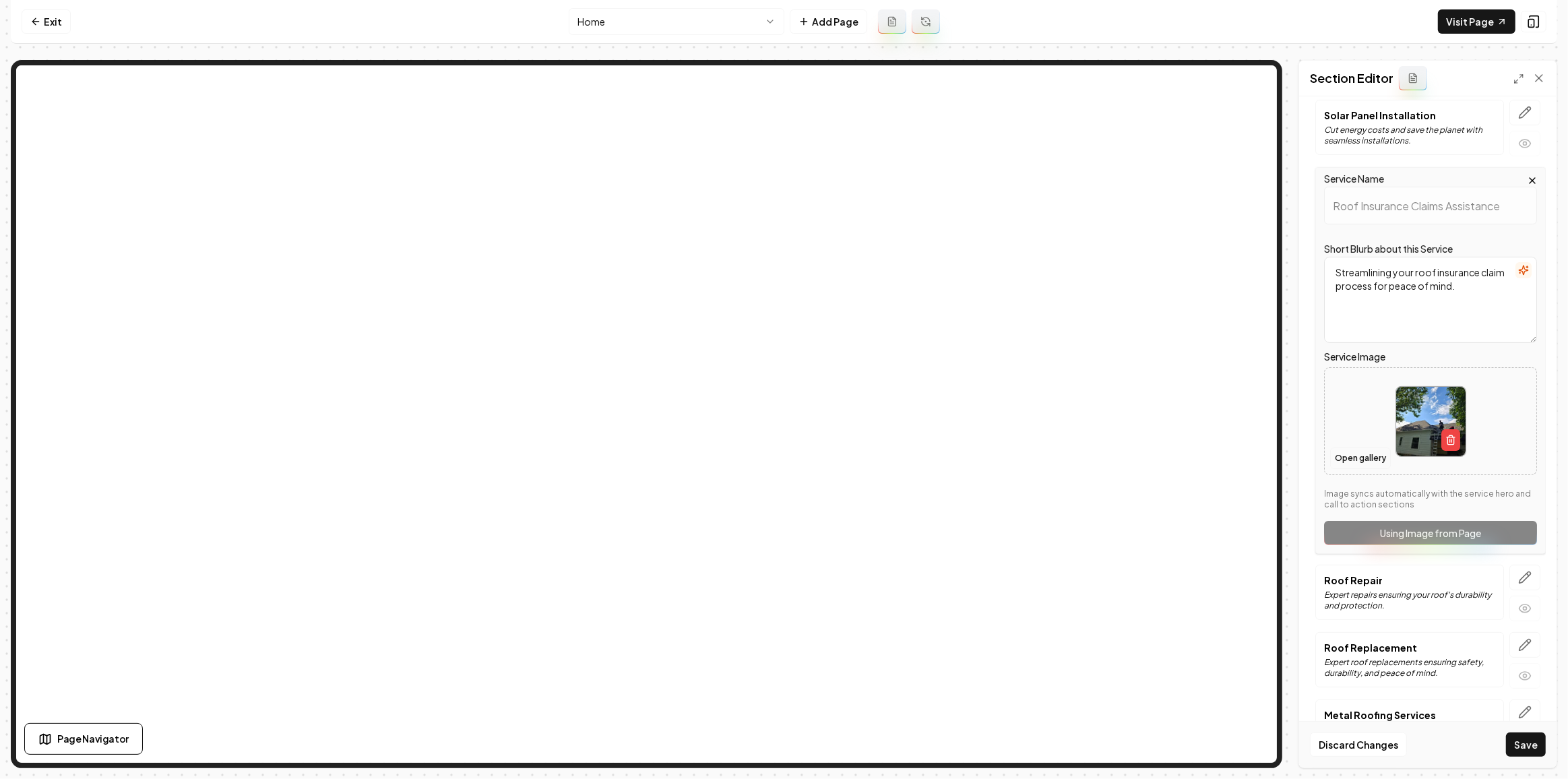
click at [1354, 457] on button "Open gallery" at bounding box center [1360, 458] width 60 height 22
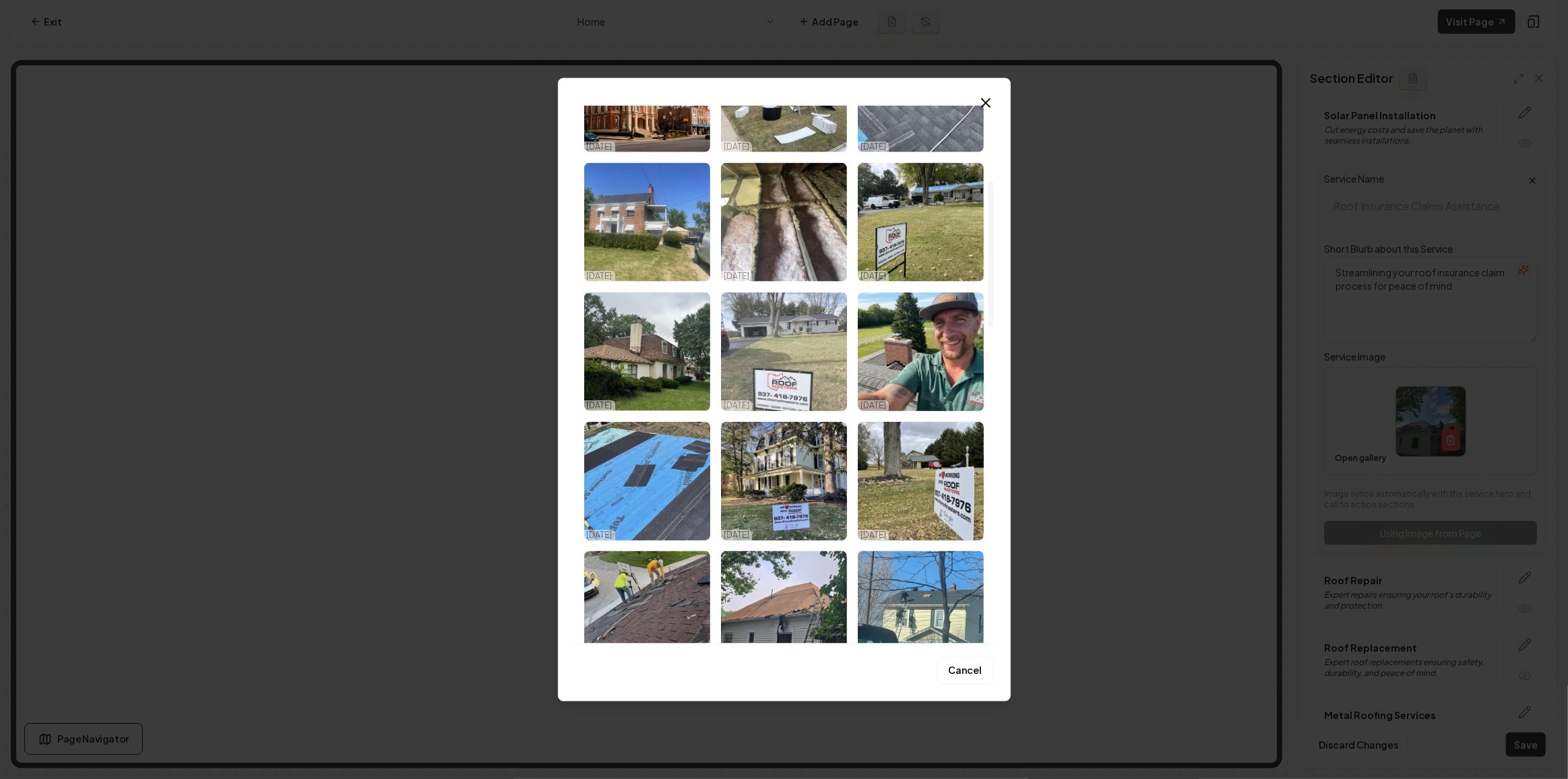
scroll to position [367, 0]
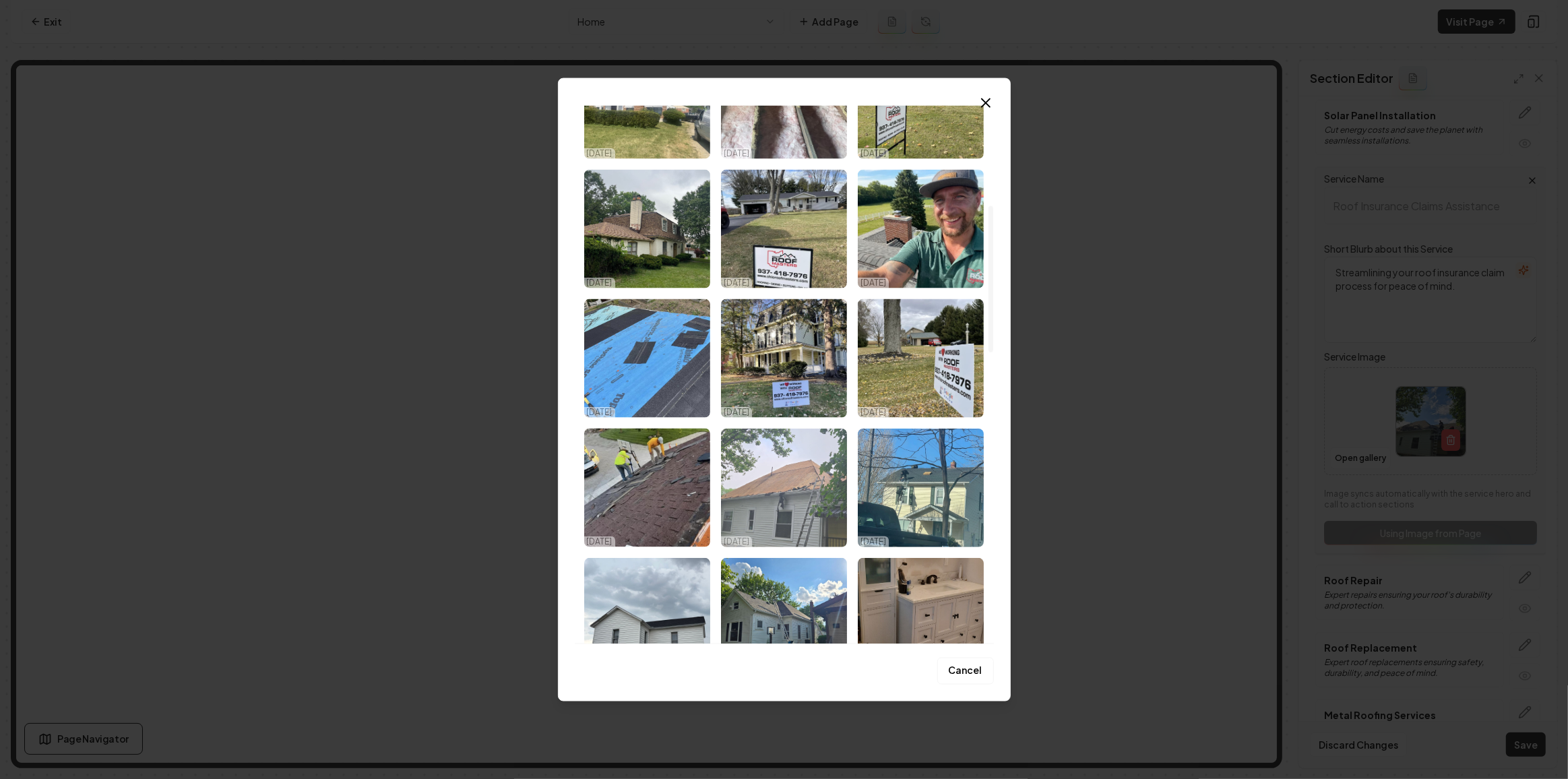
click at [785, 482] on img "Select image image_68dac6ec5c7cd75eb81d0326.jpeg" at bounding box center [783, 488] width 126 height 119
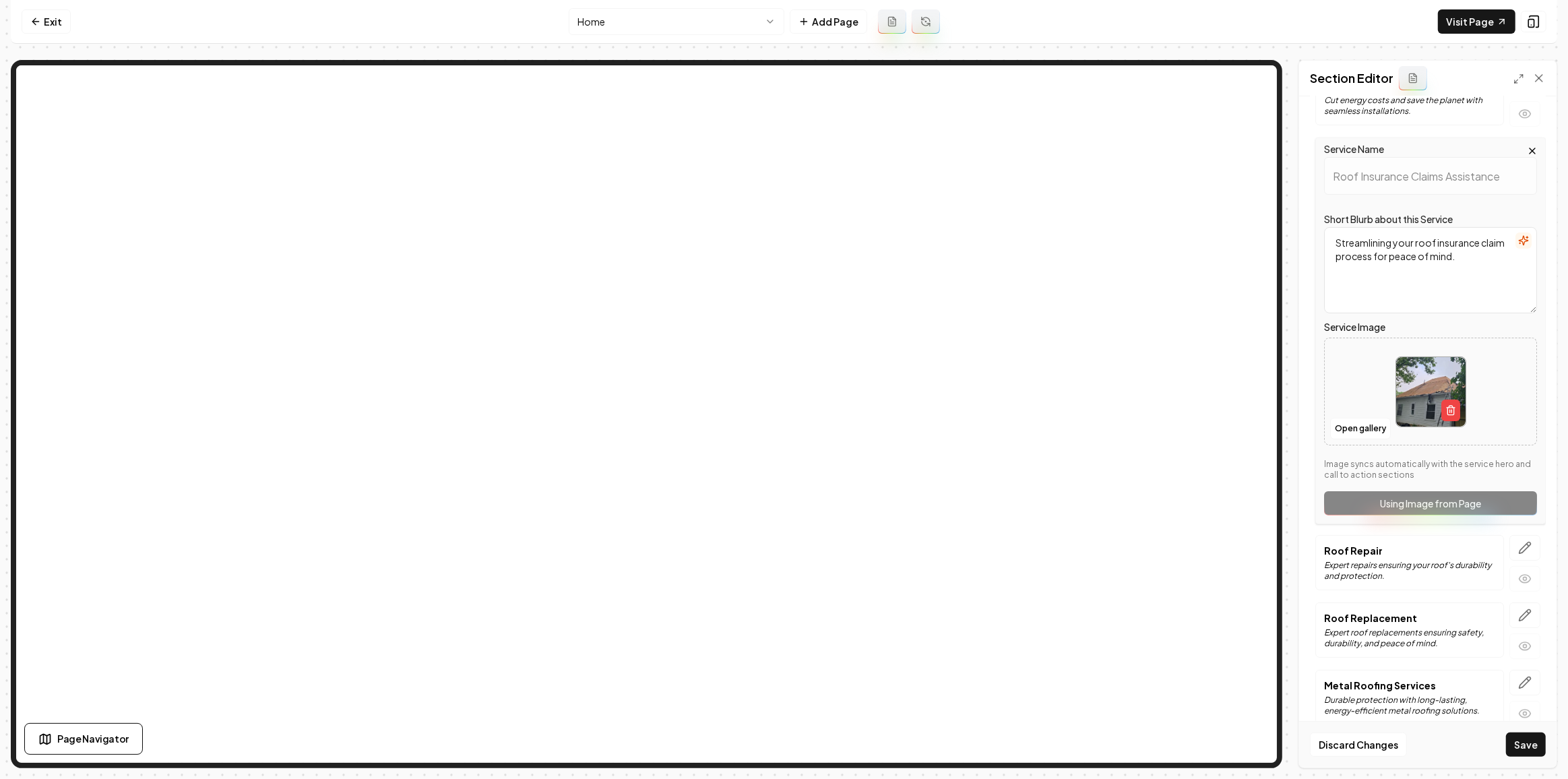
scroll to position [287, 0]
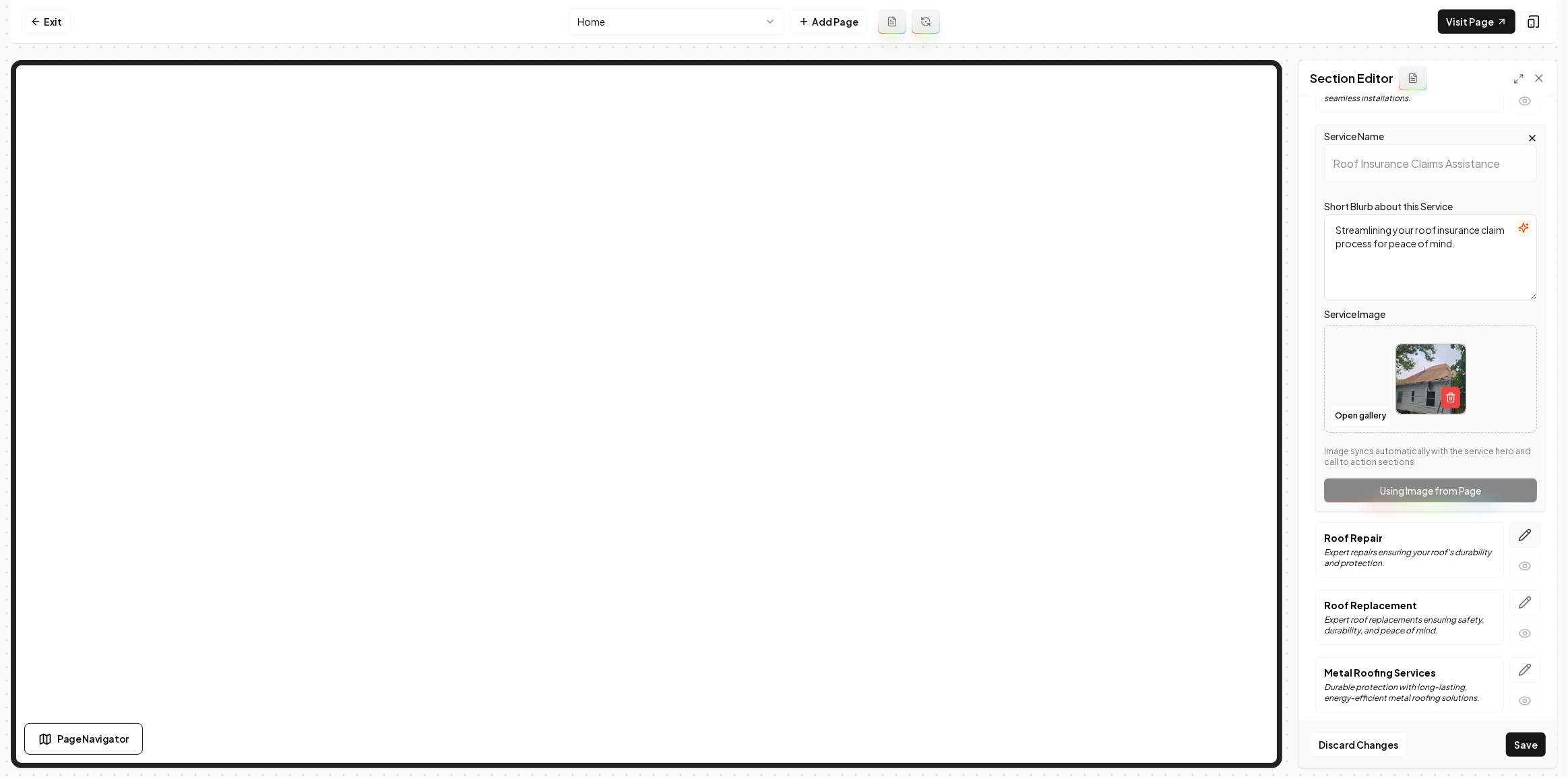
click at [1520, 529] on icon "button" at bounding box center [1525, 535] width 14 height 14
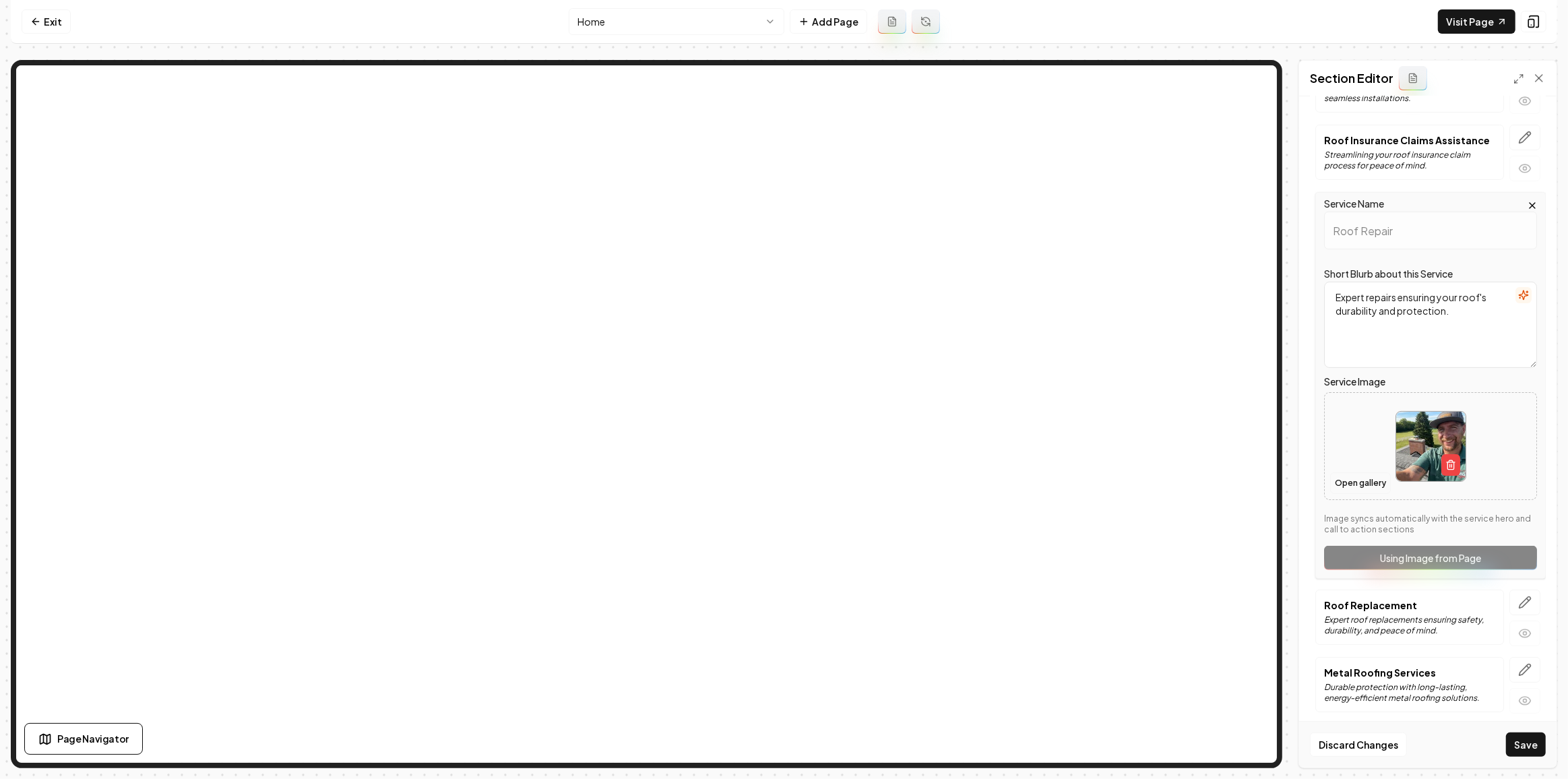
click at [1356, 478] on button "Open gallery" at bounding box center [1360, 483] width 60 height 22
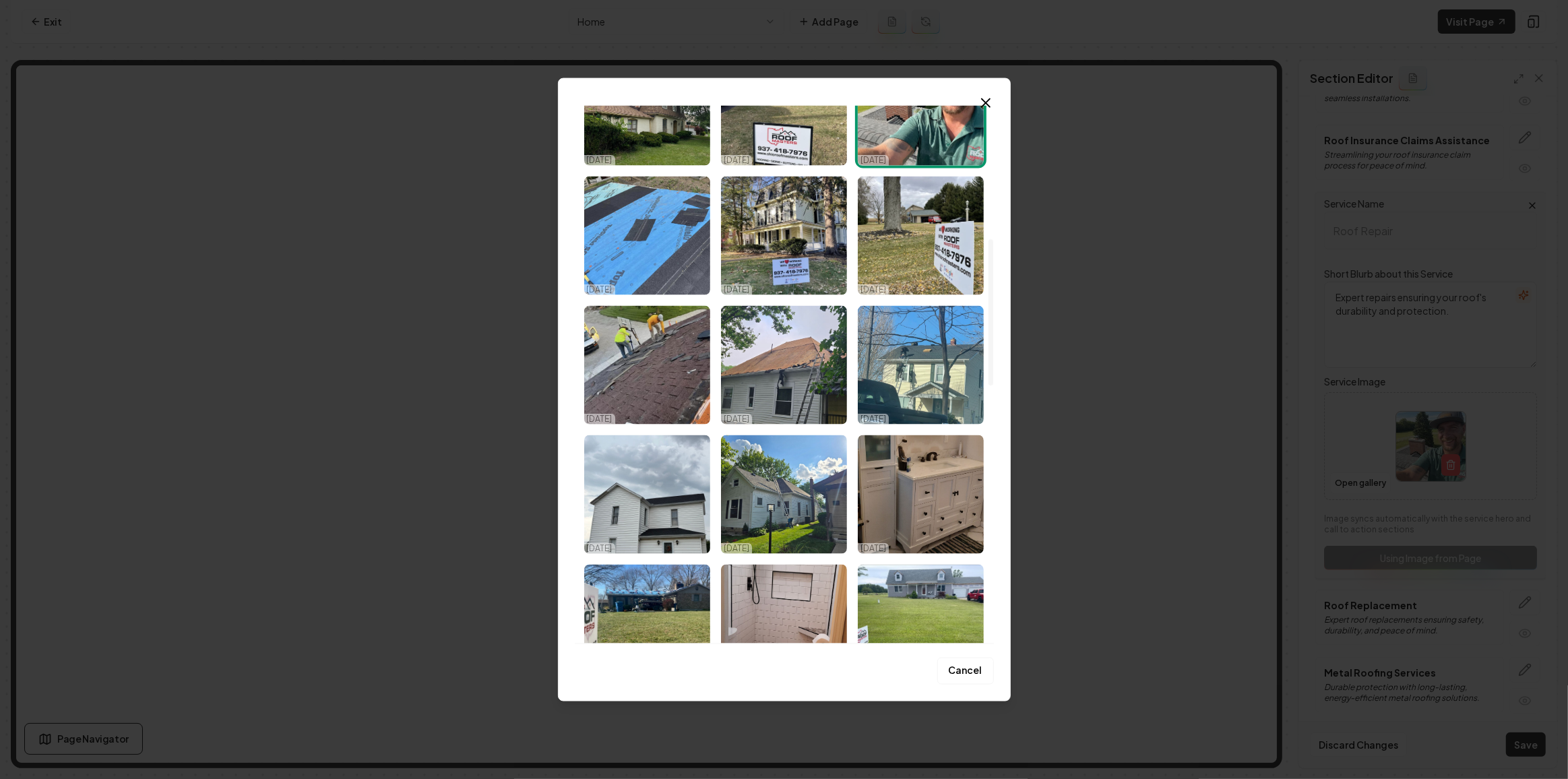
scroll to position [919, 0]
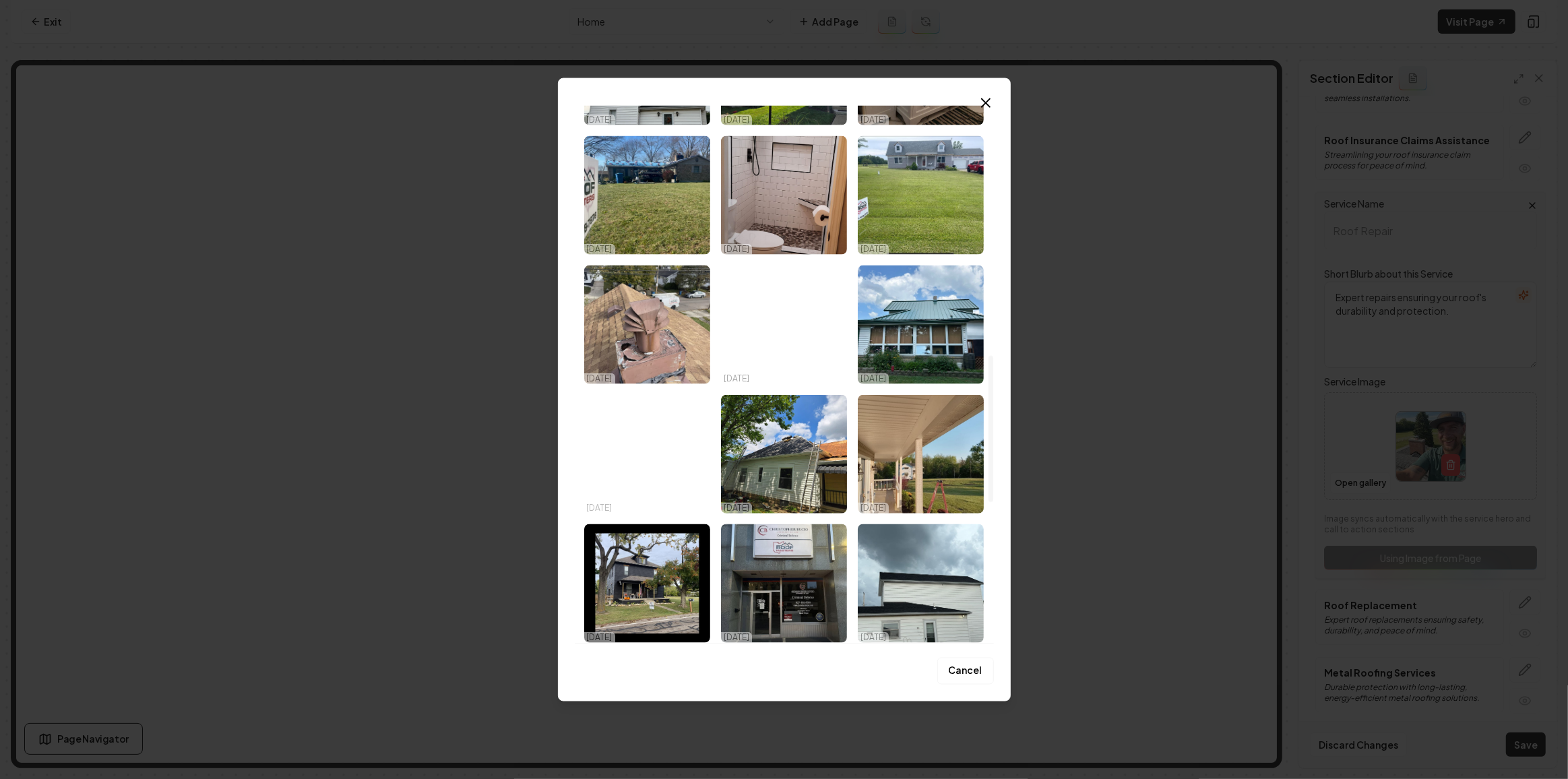
click at [643, 450] on img "Select image image_68dac6eb5c7cd75eb81cfacd.jpeg" at bounding box center [647, 454] width 126 height 119
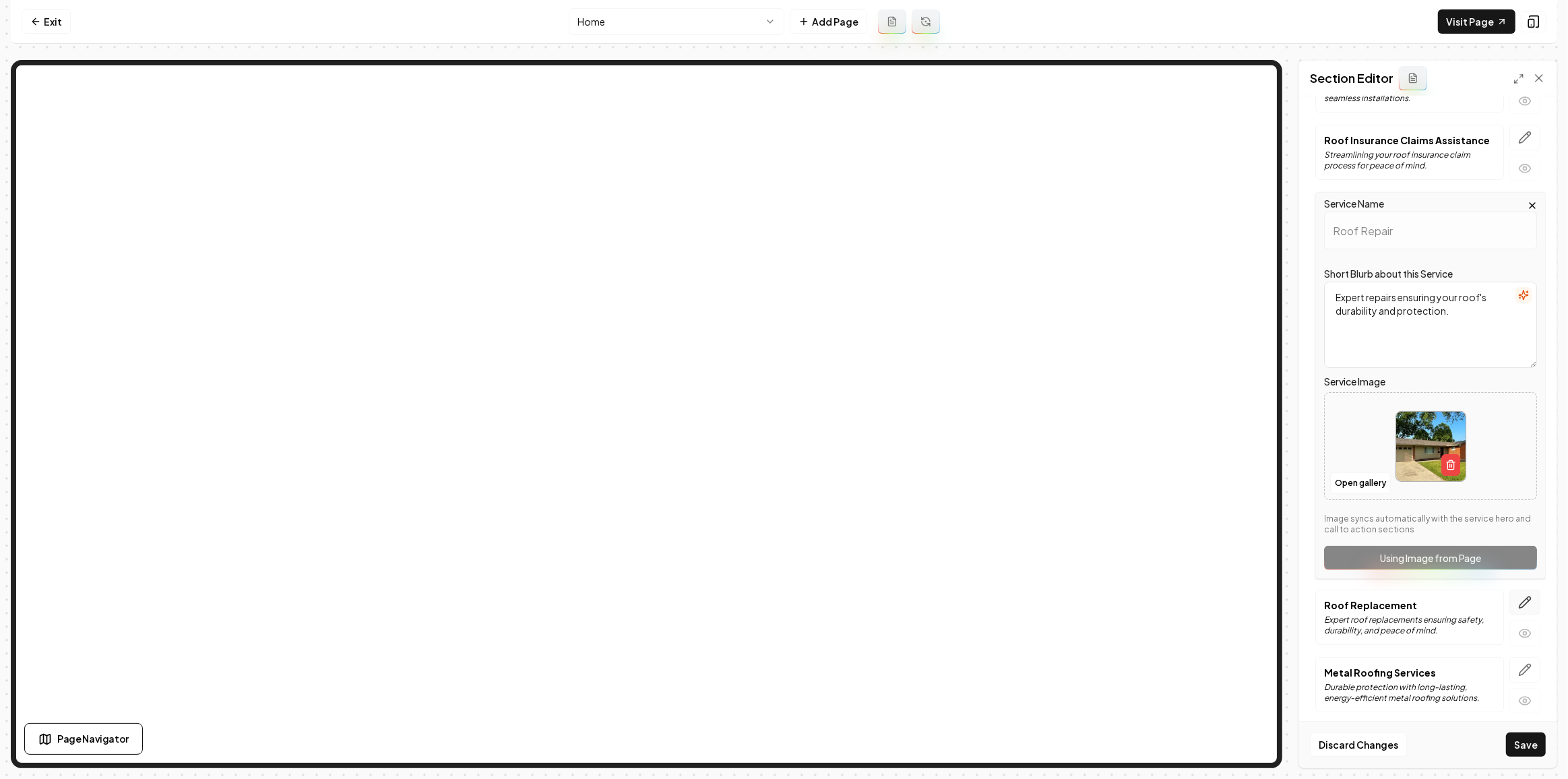
click at [1509, 590] on button "button" at bounding box center [1525, 603] width 31 height 26
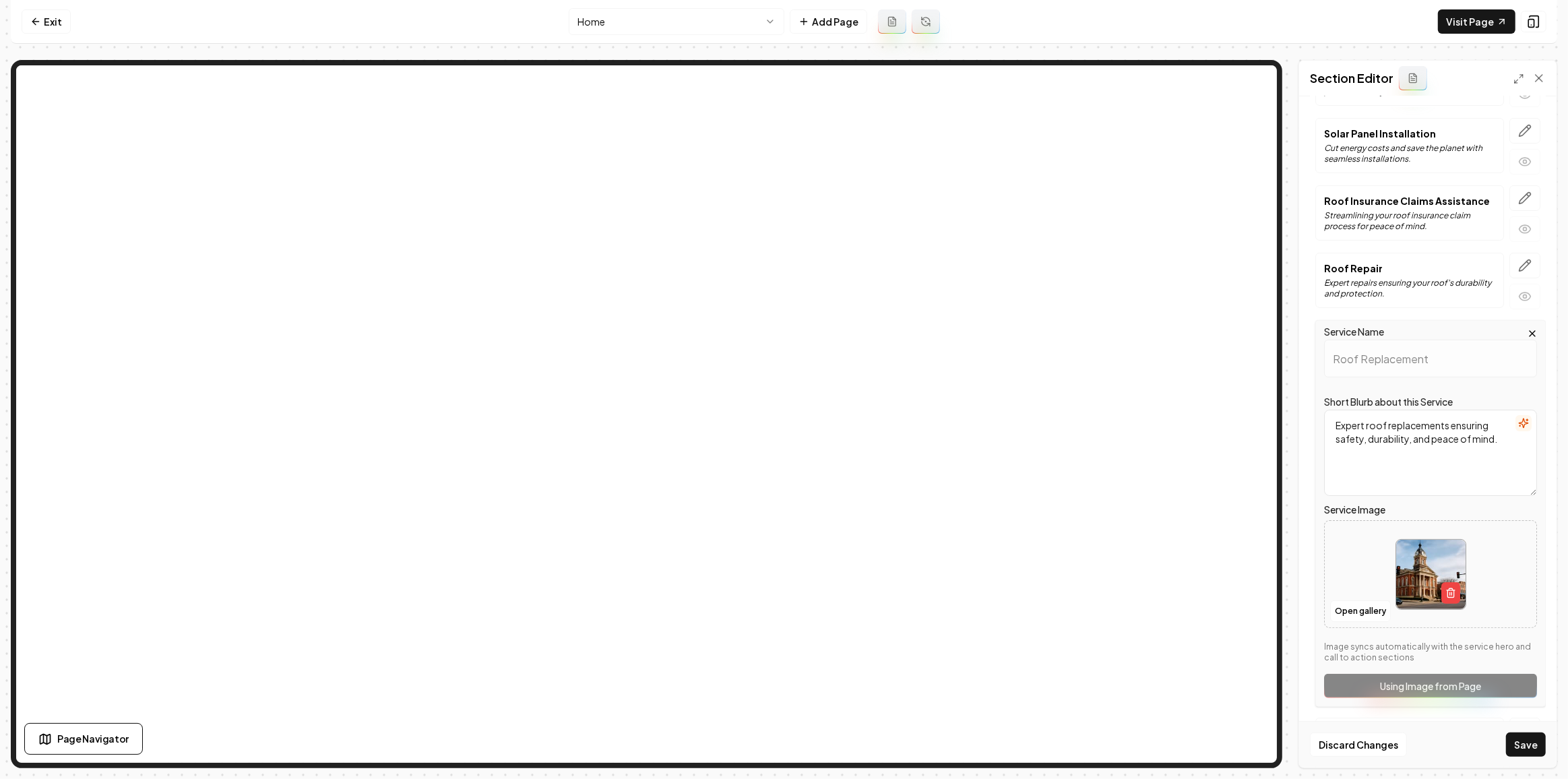
scroll to position [287, 0]
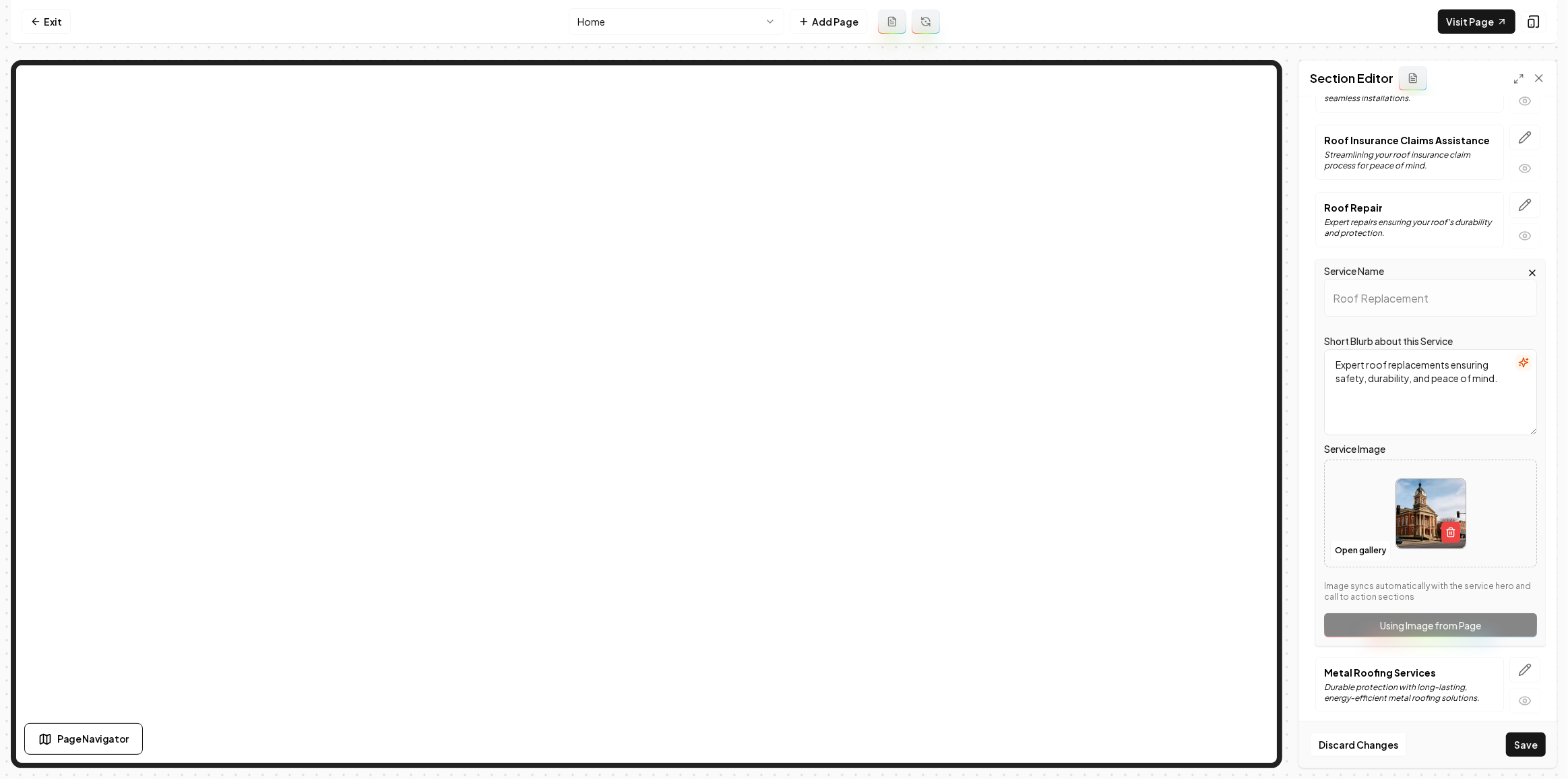
click at [1357, 532] on div at bounding box center [1430, 514] width 211 height 92
click at [1370, 548] on button "Open gallery" at bounding box center [1360, 551] width 60 height 22
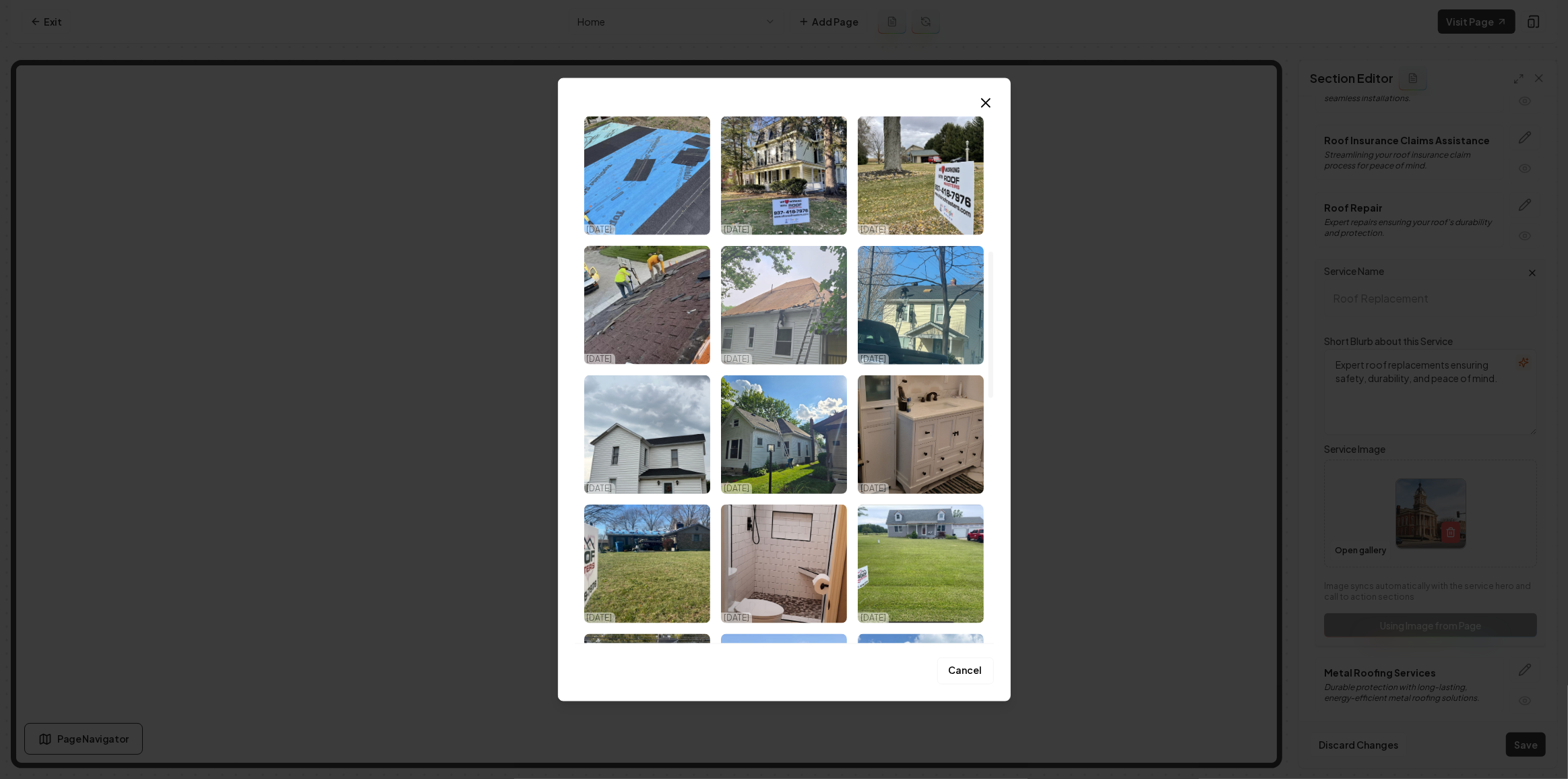
scroll to position [551, 0]
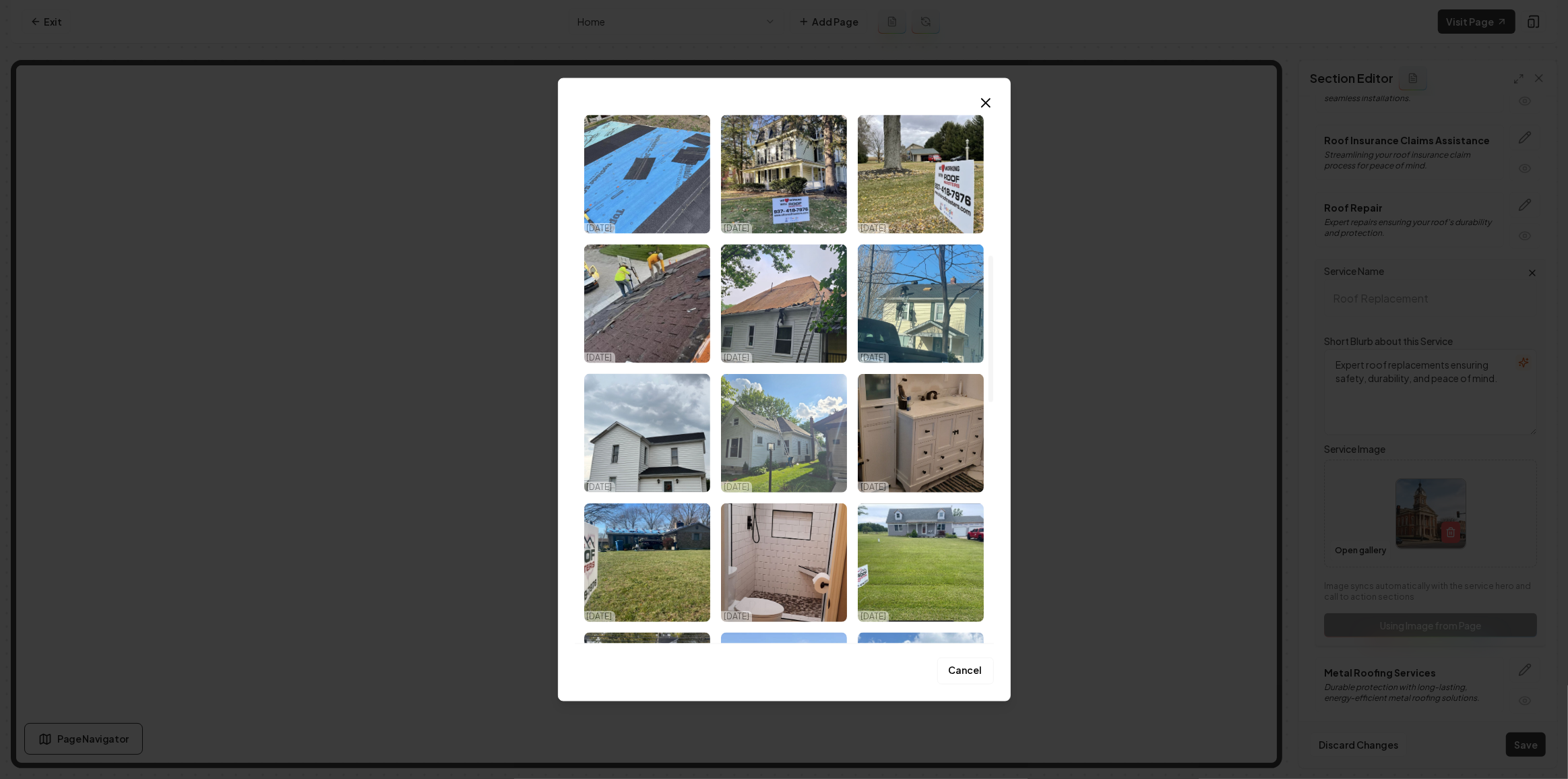
click at [794, 433] on img "Select image image_68dac6ec5c7cd75eb81d017b.jpeg" at bounding box center [783, 433] width 126 height 119
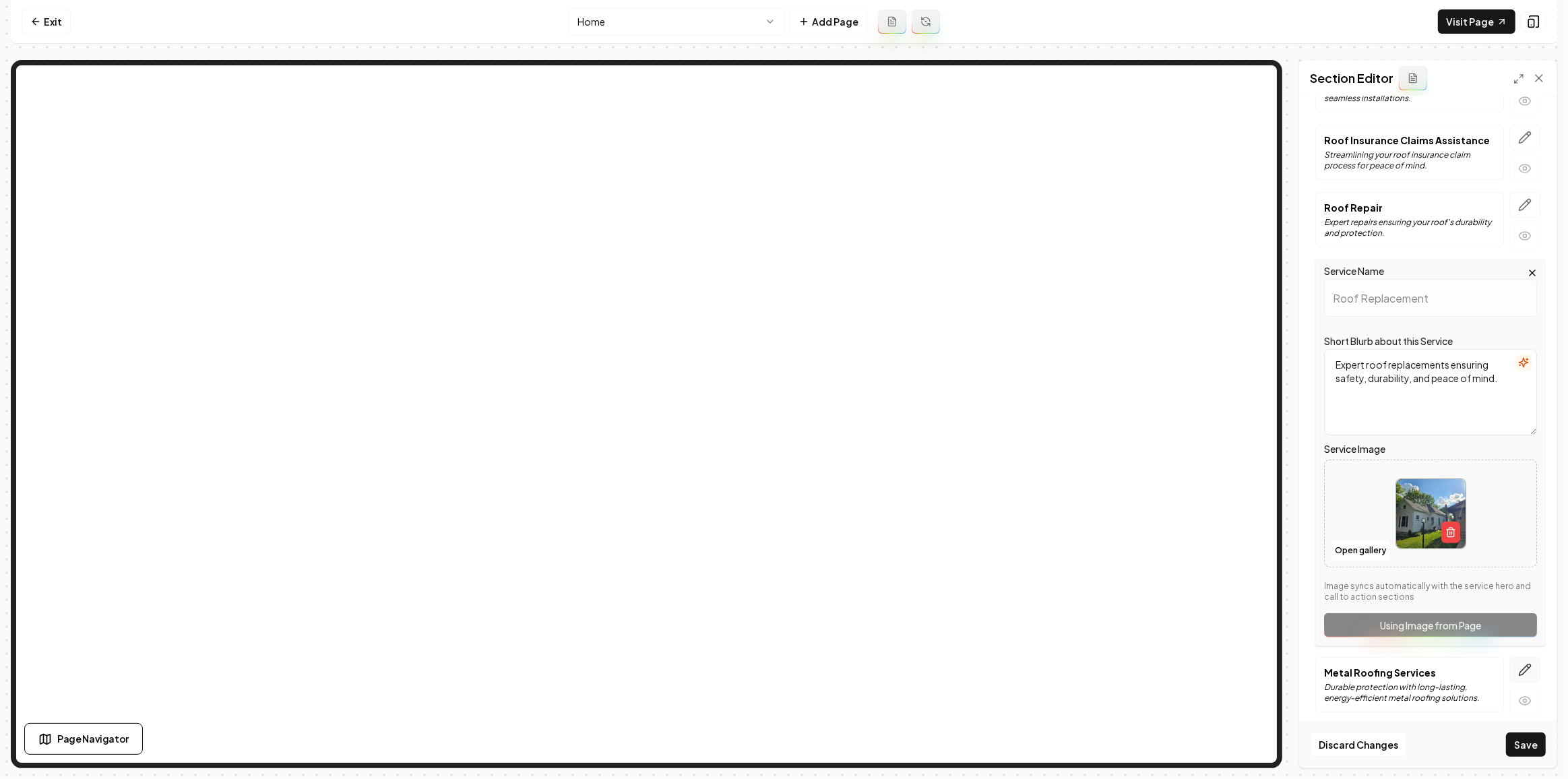
click at [1518, 663] on icon "button" at bounding box center [1525, 670] width 14 height 14
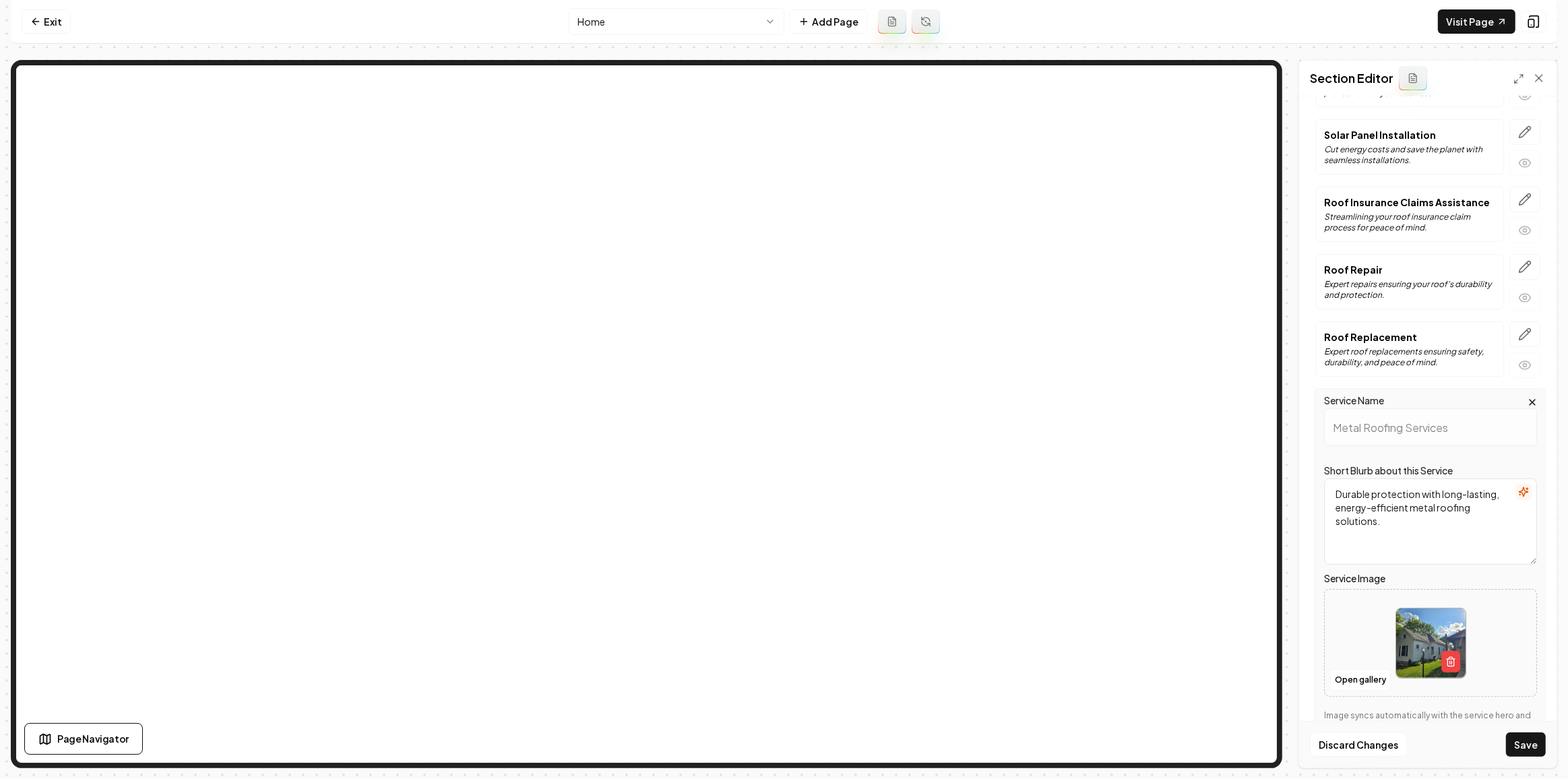
scroll to position [287, 0]
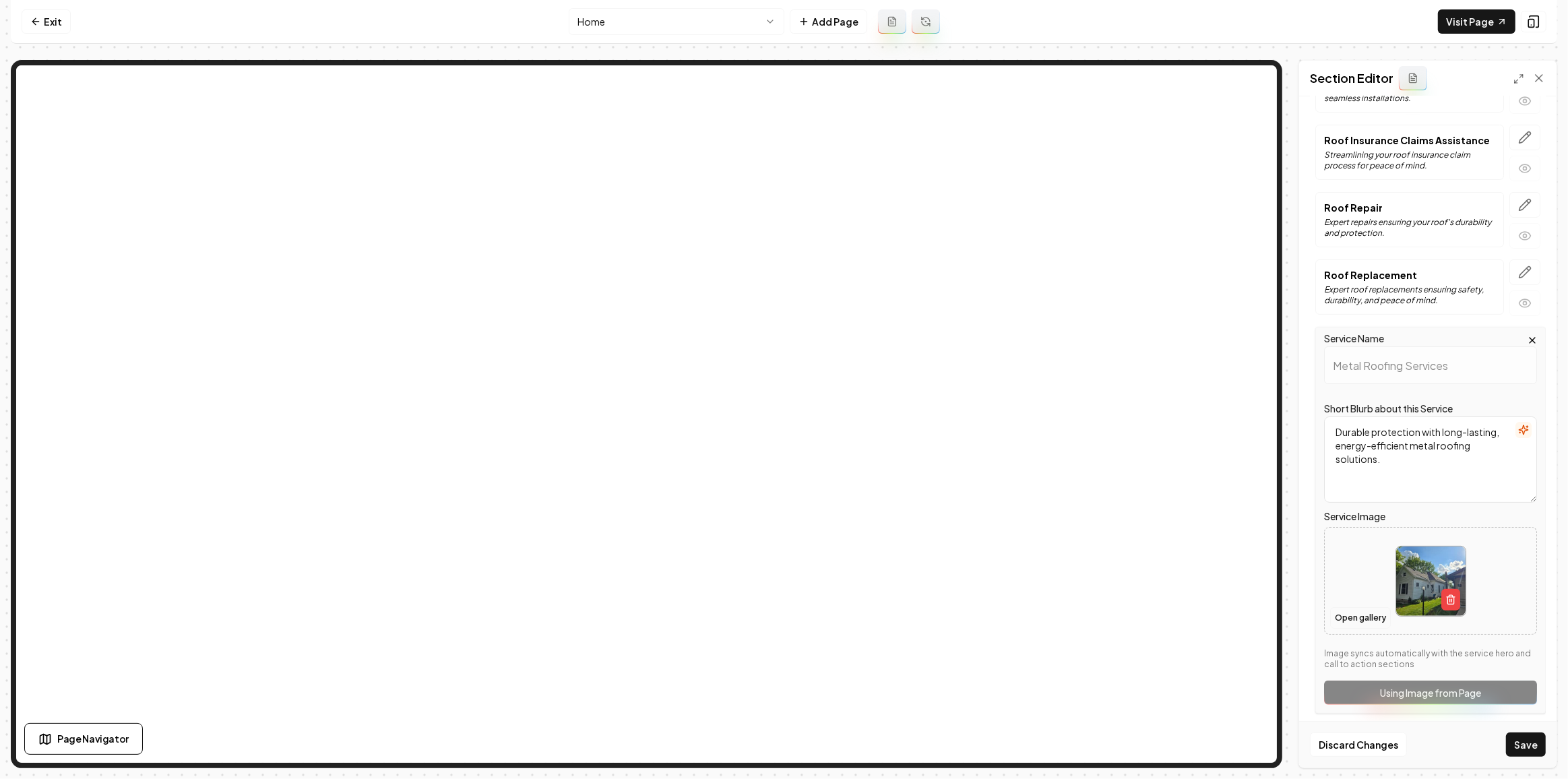
click at [1361, 614] on button "Open gallery" at bounding box center [1360, 619] width 60 height 22
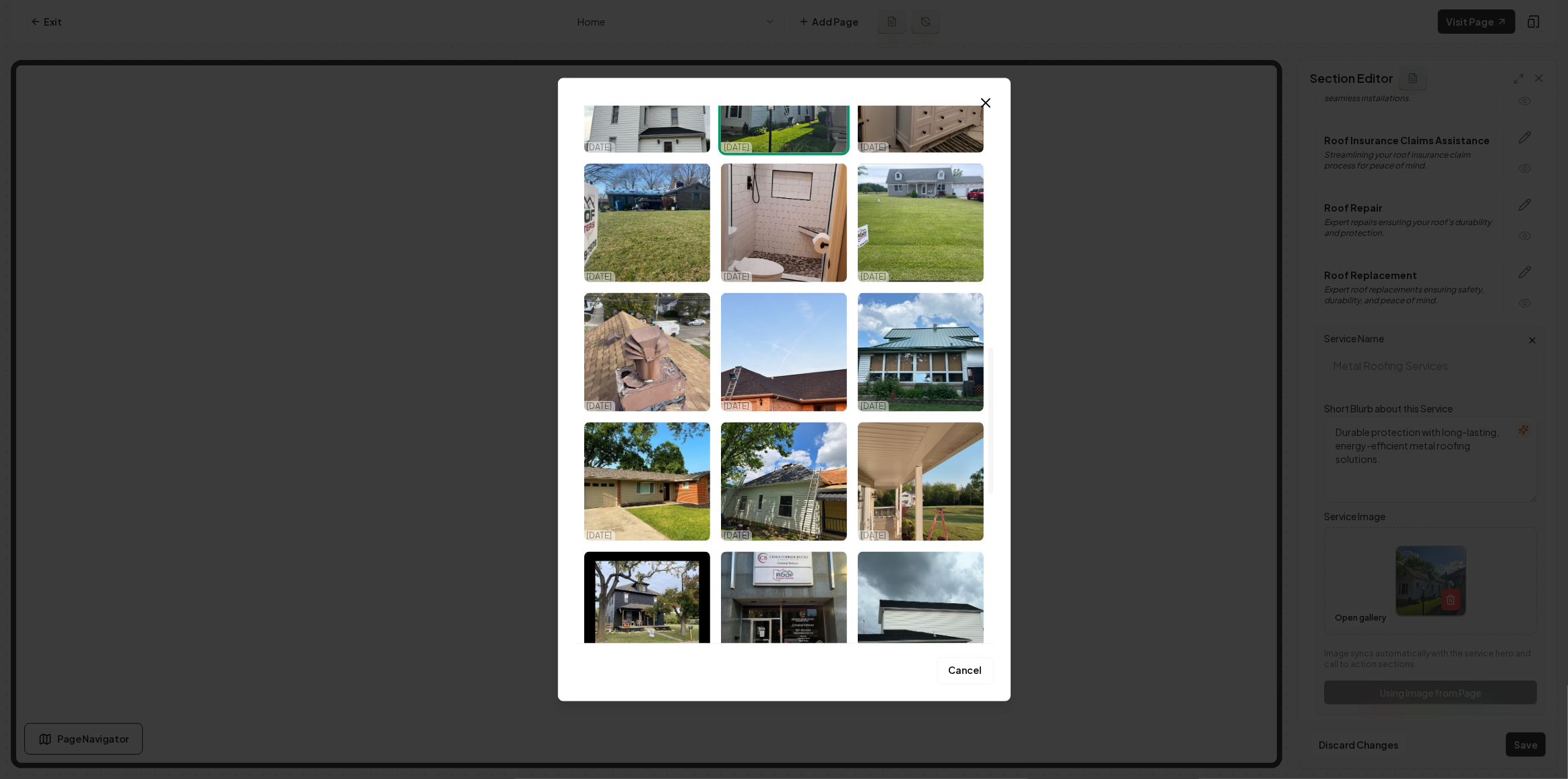
scroll to position [888, 0]
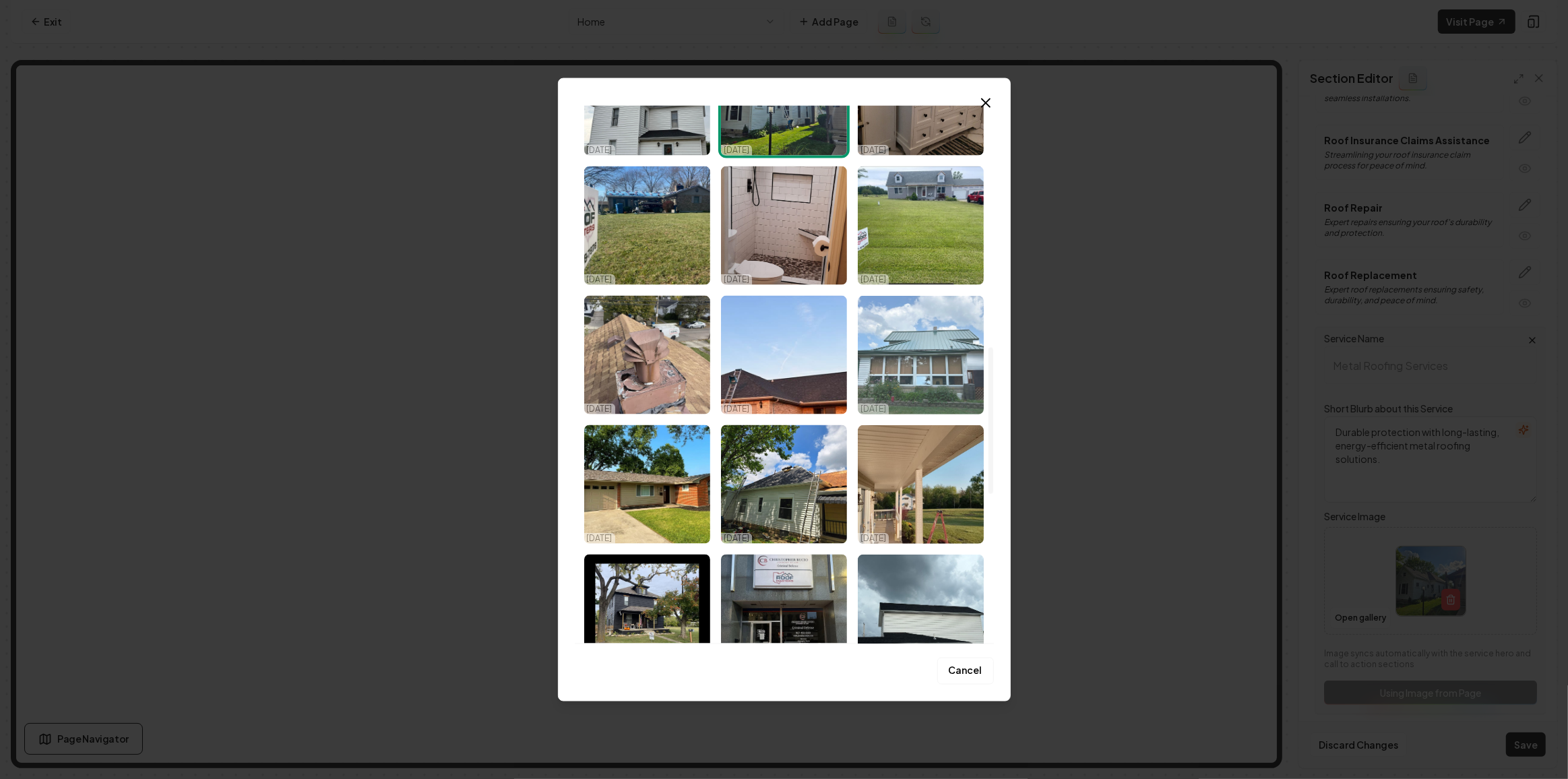
click at [919, 383] on img "Select image image_68dac6ea5c7cd75eb81cf612.jpeg" at bounding box center [920, 355] width 126 height 119
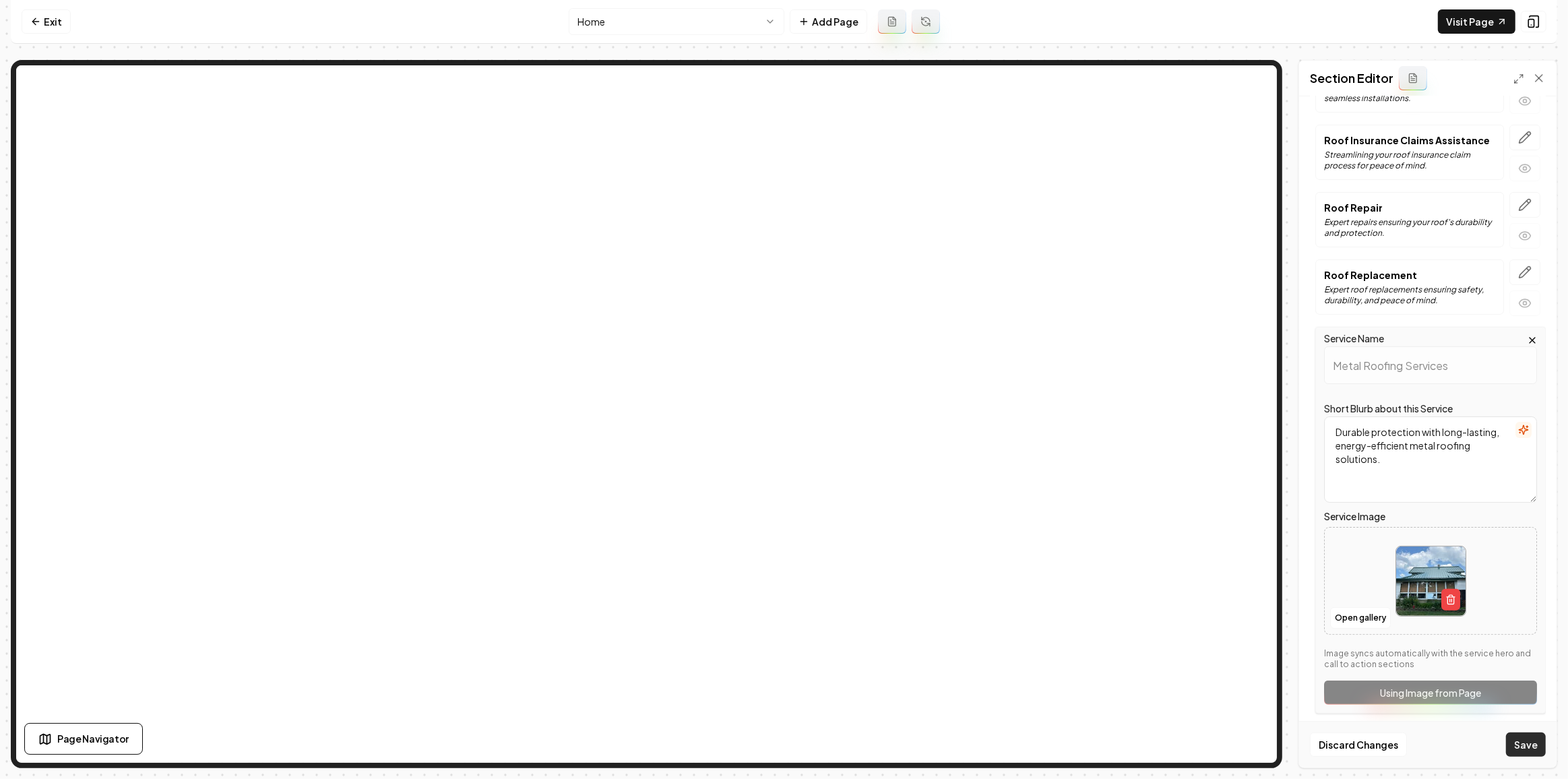
click at [1519, 752] on button "Save" at bounding box center [1525, 745] width 40 height 24
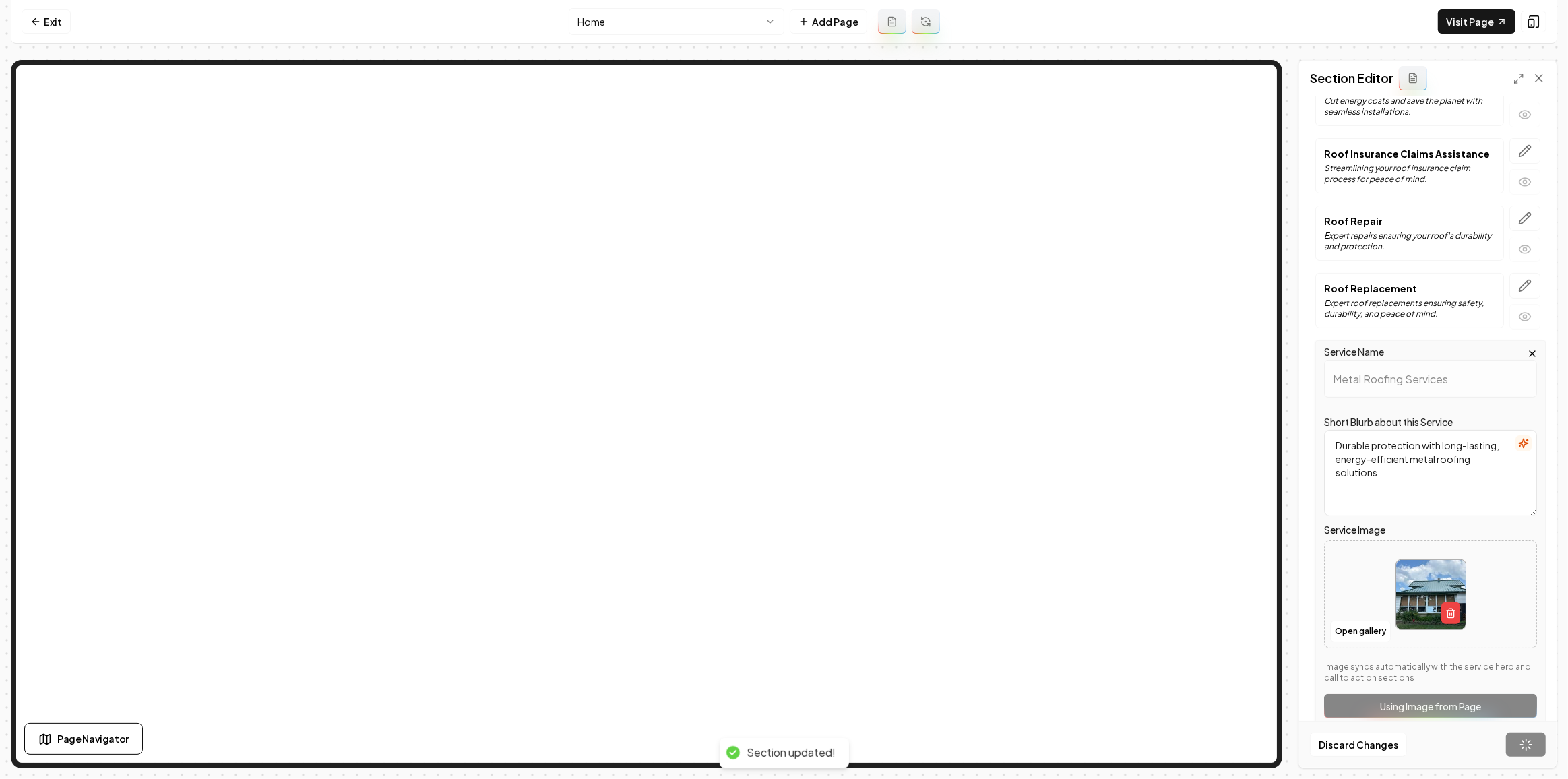
scroll to position [0, 0]
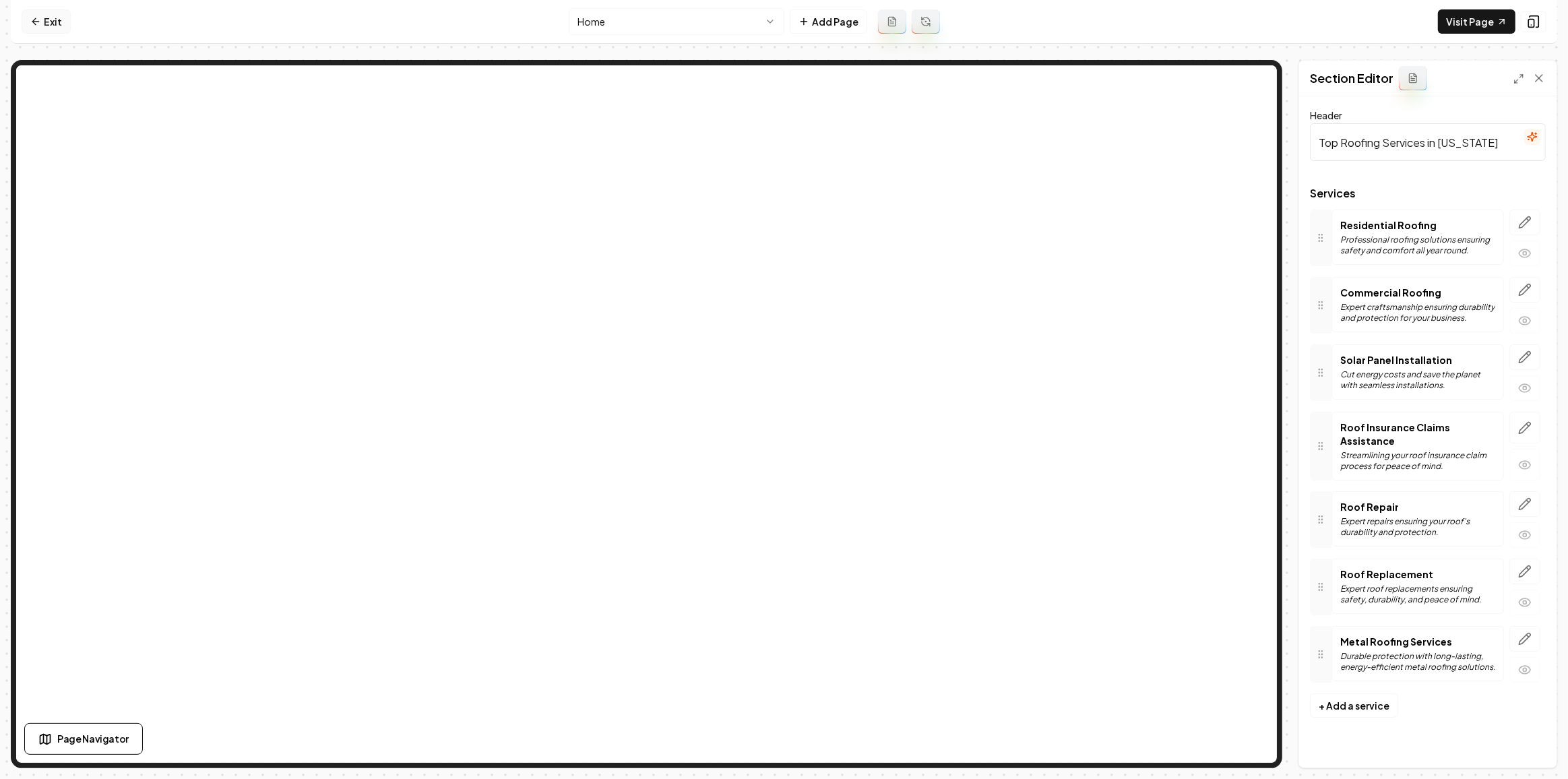
click at [51, 18] on link "Exit" at bounding box center [46, 22] width 49 height 24
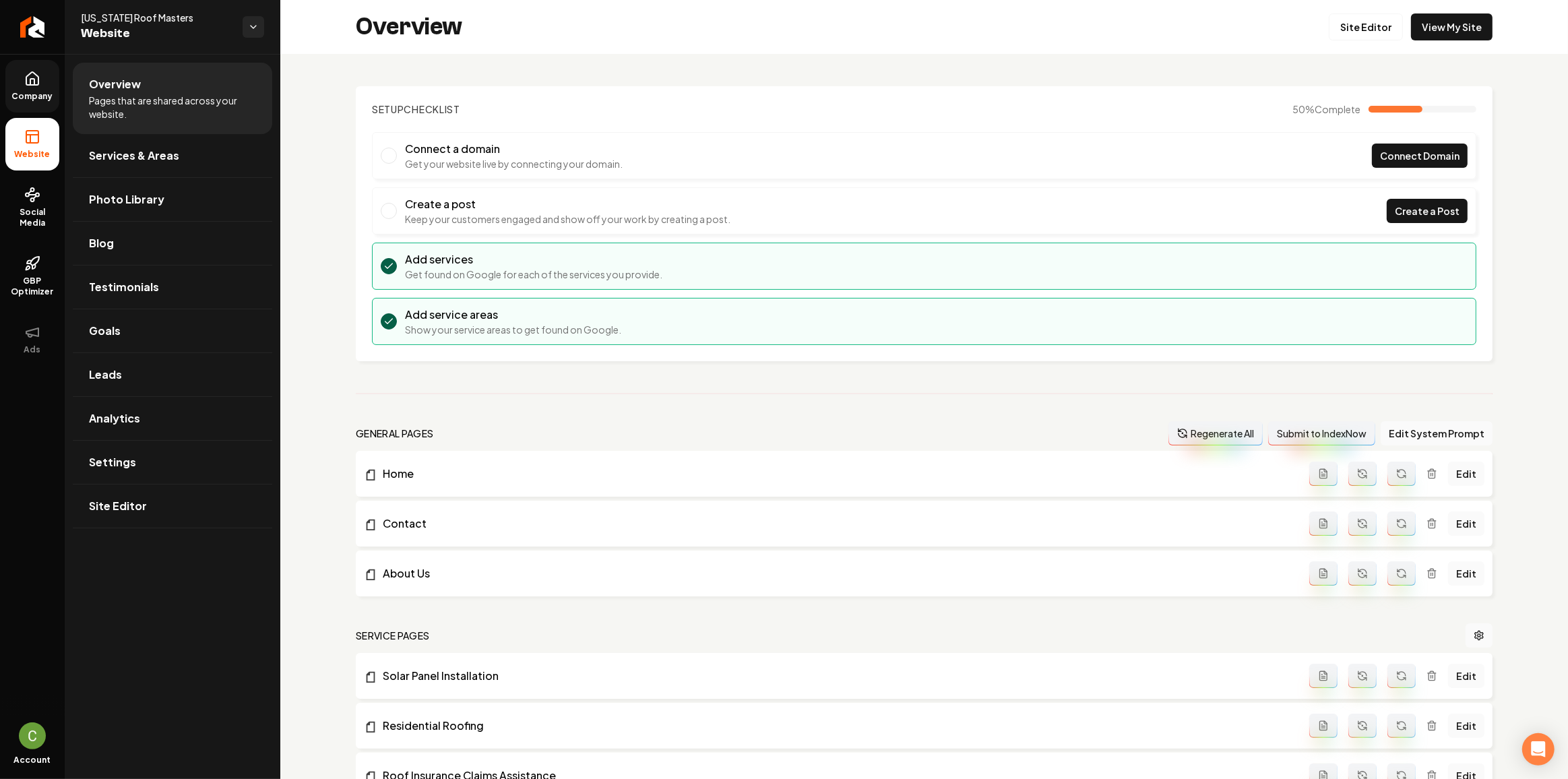
click at [38, 103] on link "Company" at bounding box center [32, 86] width 54 height 52
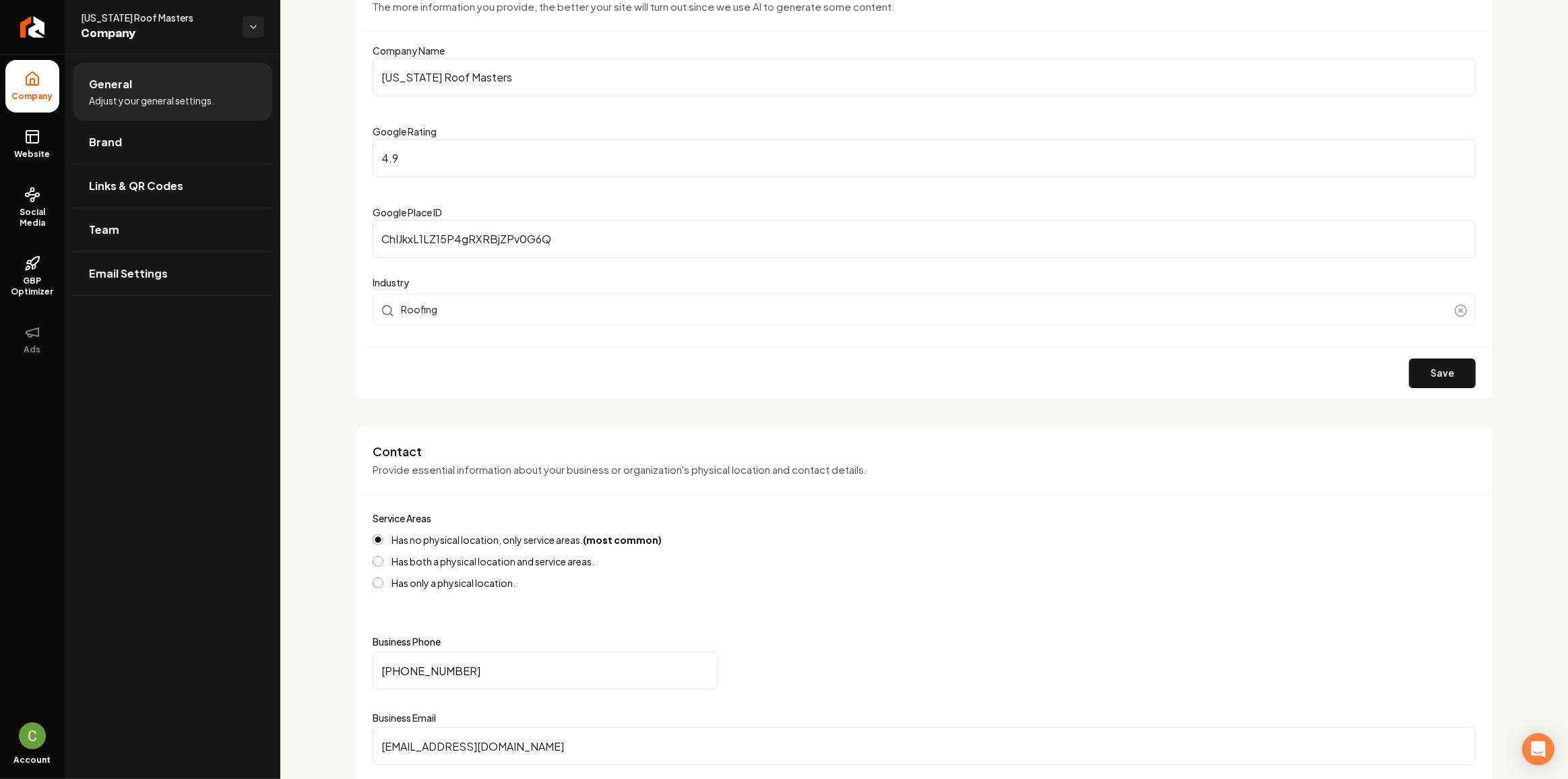
scroll to position [184, 0]
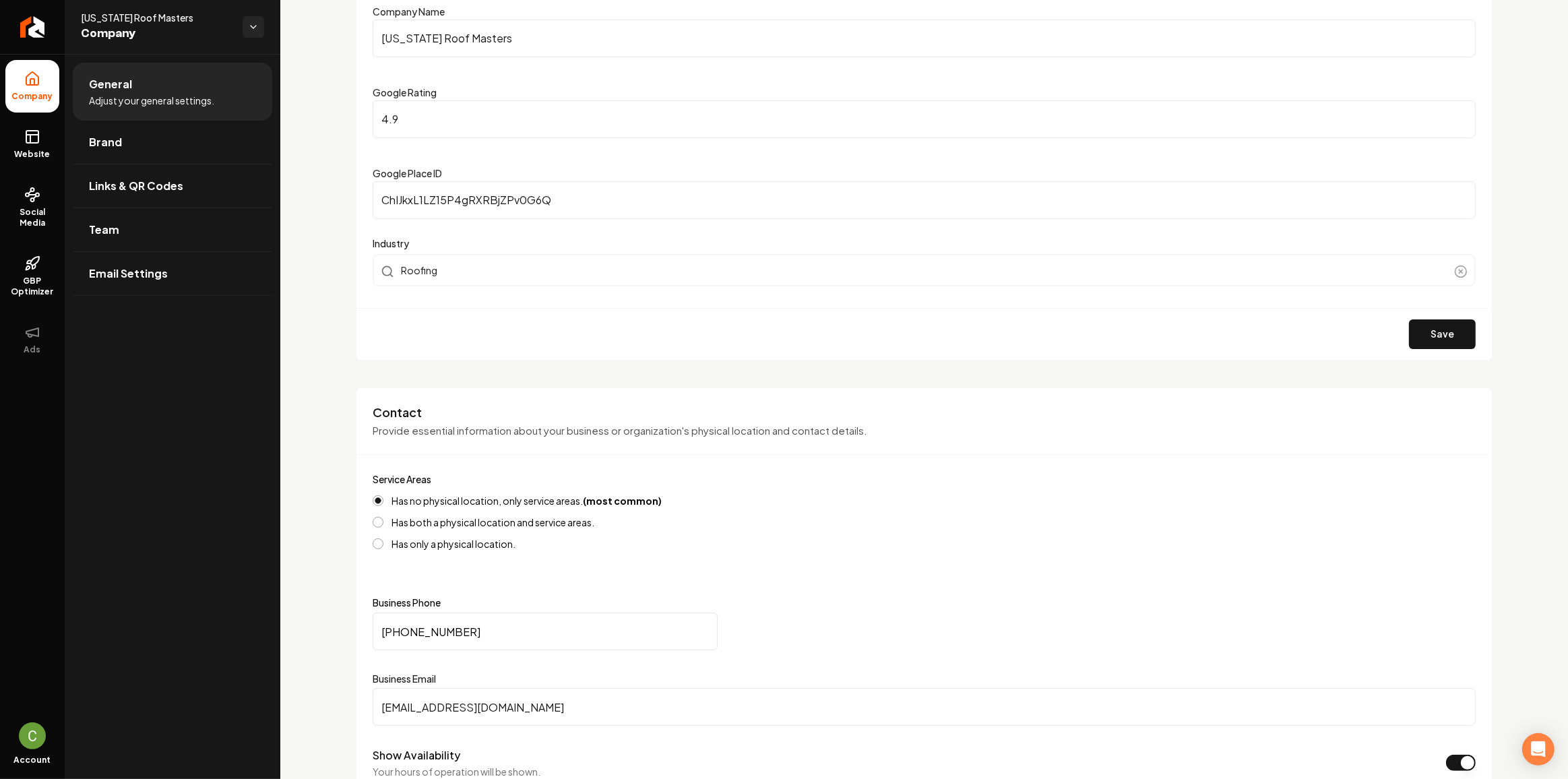
click at [387, 527] on div "Has no physical location, only service areas. (most common) Has both a physical…" at bounding box center [923, 522] width 1103 height 54
click at [380, 521] on button "Has both a physical location and service areas." at bounding box center [378, 523] width 11 height 11
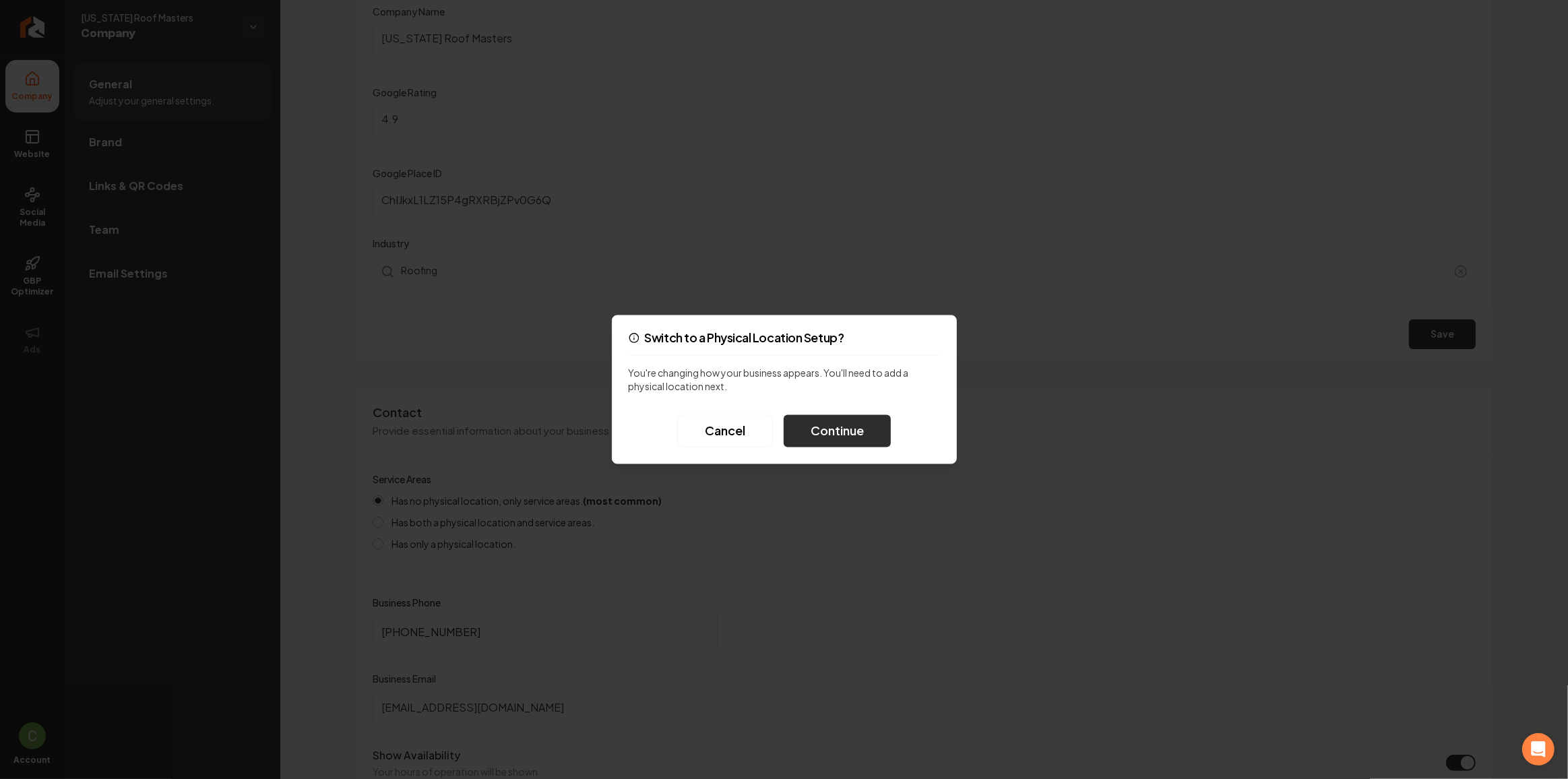
click at [811, 426] on button "Continue" at bounding box center [837, 432] width 107 height 33
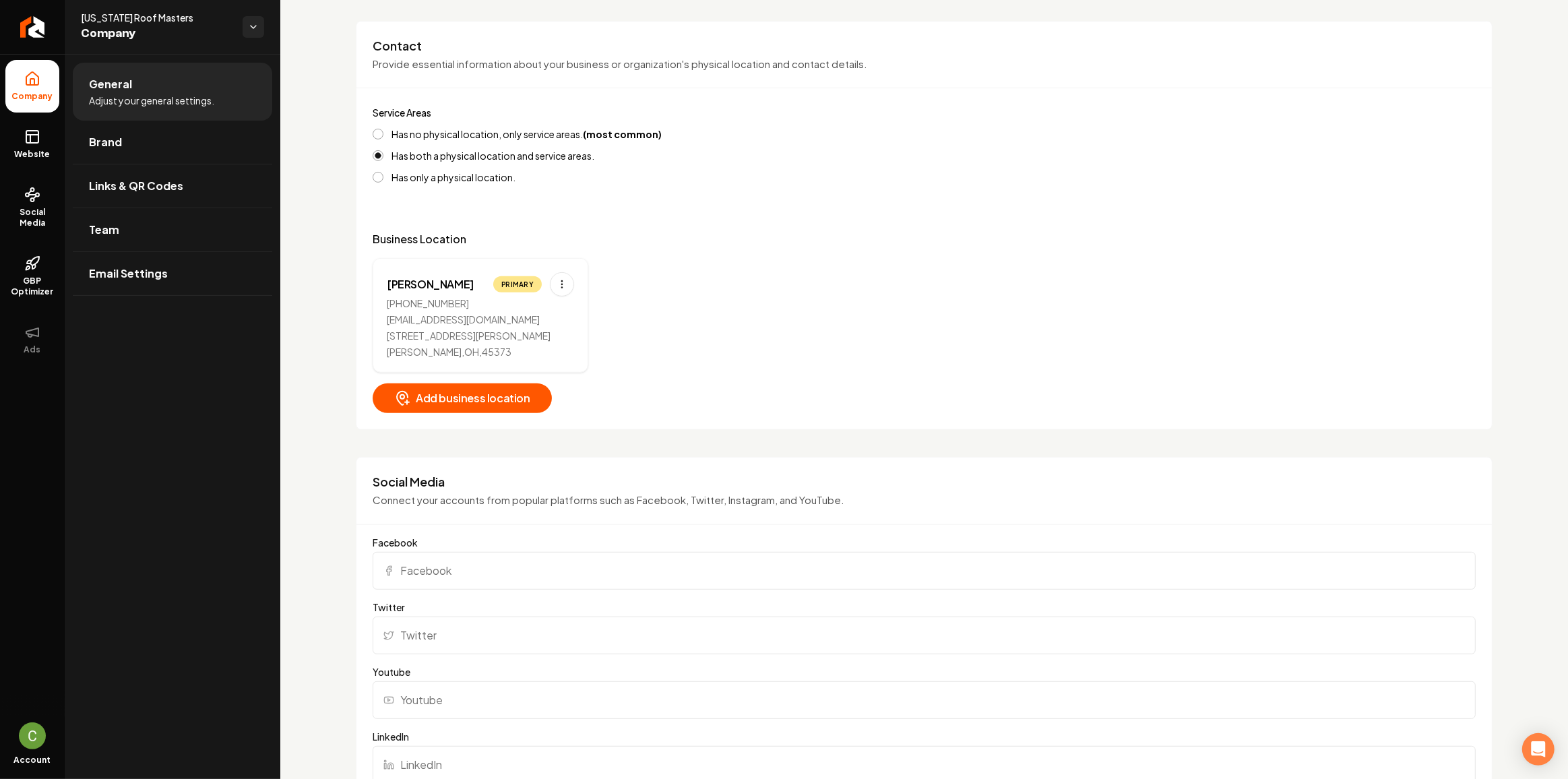
scroll to position [551, 0]
click at [567, 281] on html "Company Website Social Media GBP Optimizer Ads Account Ohio Roof Masters Compan…" at bounding box center [784, 389] width 1568 height 779
click at [658, 333] on html "Company Website Social Media GBP Optimizer Ads Account Ohio Roof Masters Compan…" at bounding box center [784, 389] width 1568 height 779
click at [43, 137] on link "Website" at bounding box center [32, 144] width 54 height 52
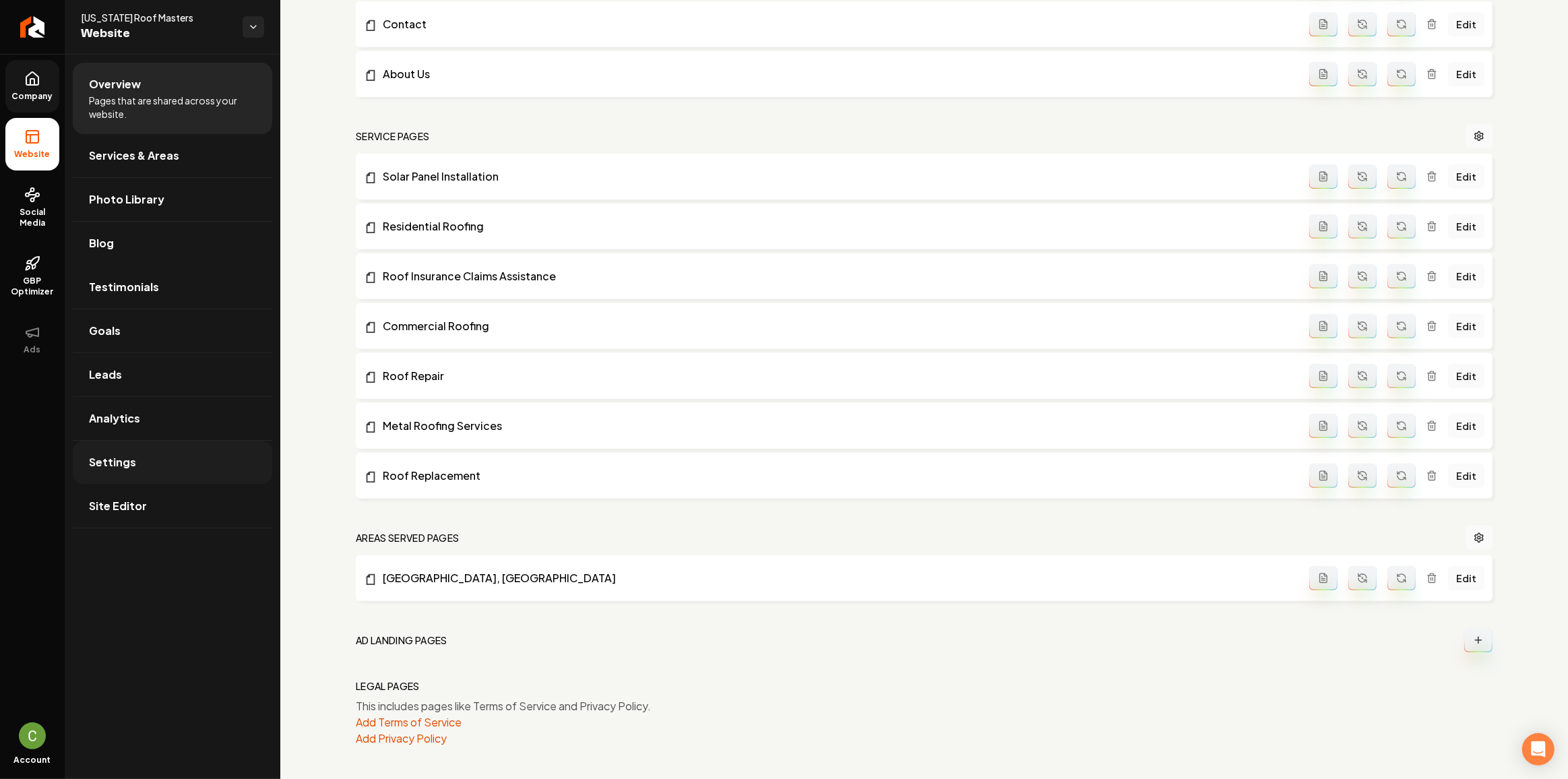
scroll to position [497, 0]
click at [158, 463] on link "Settings" at bounding box center [173, 462] width 200 height 43
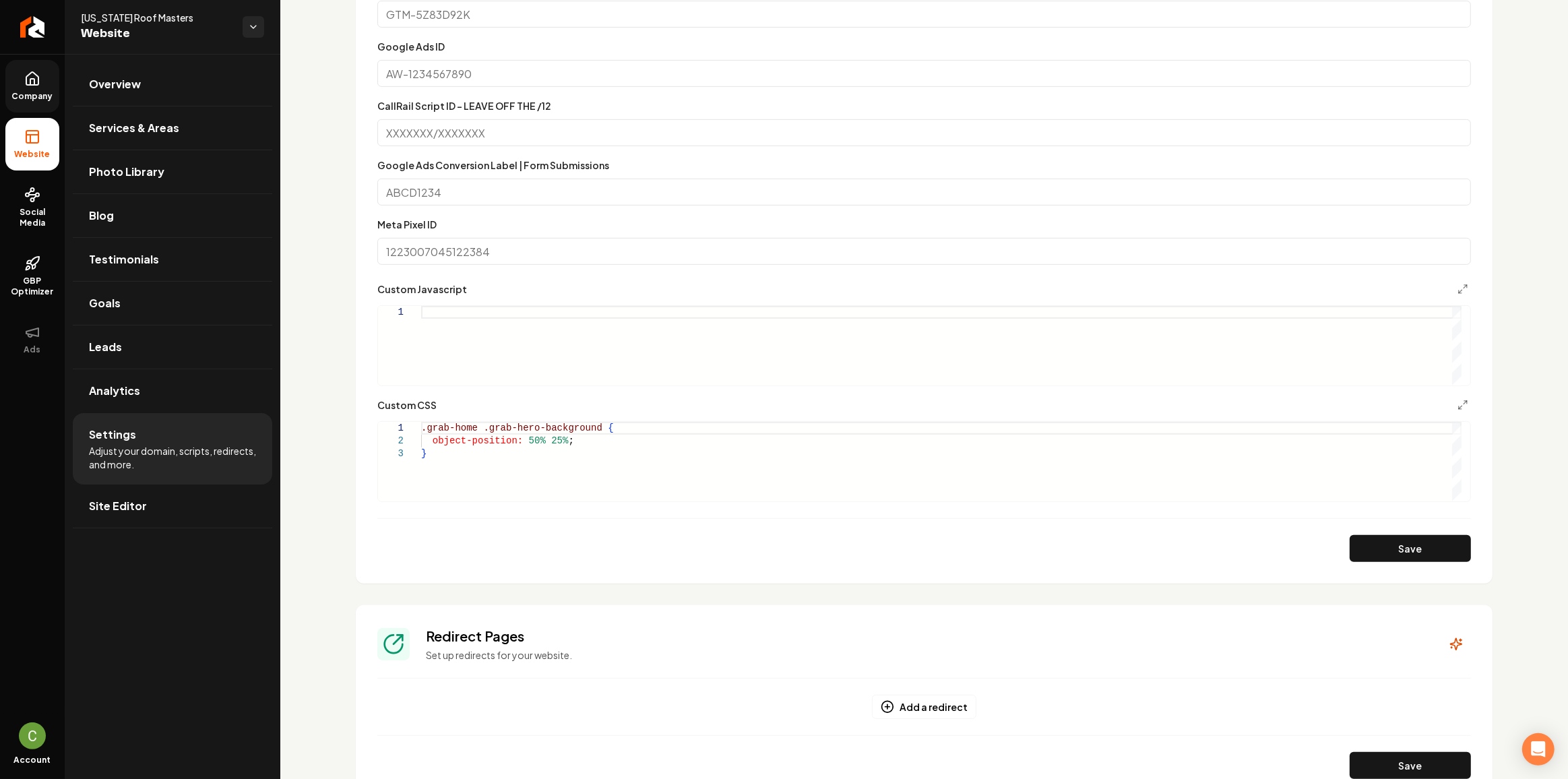
scroll to position [735, 0]
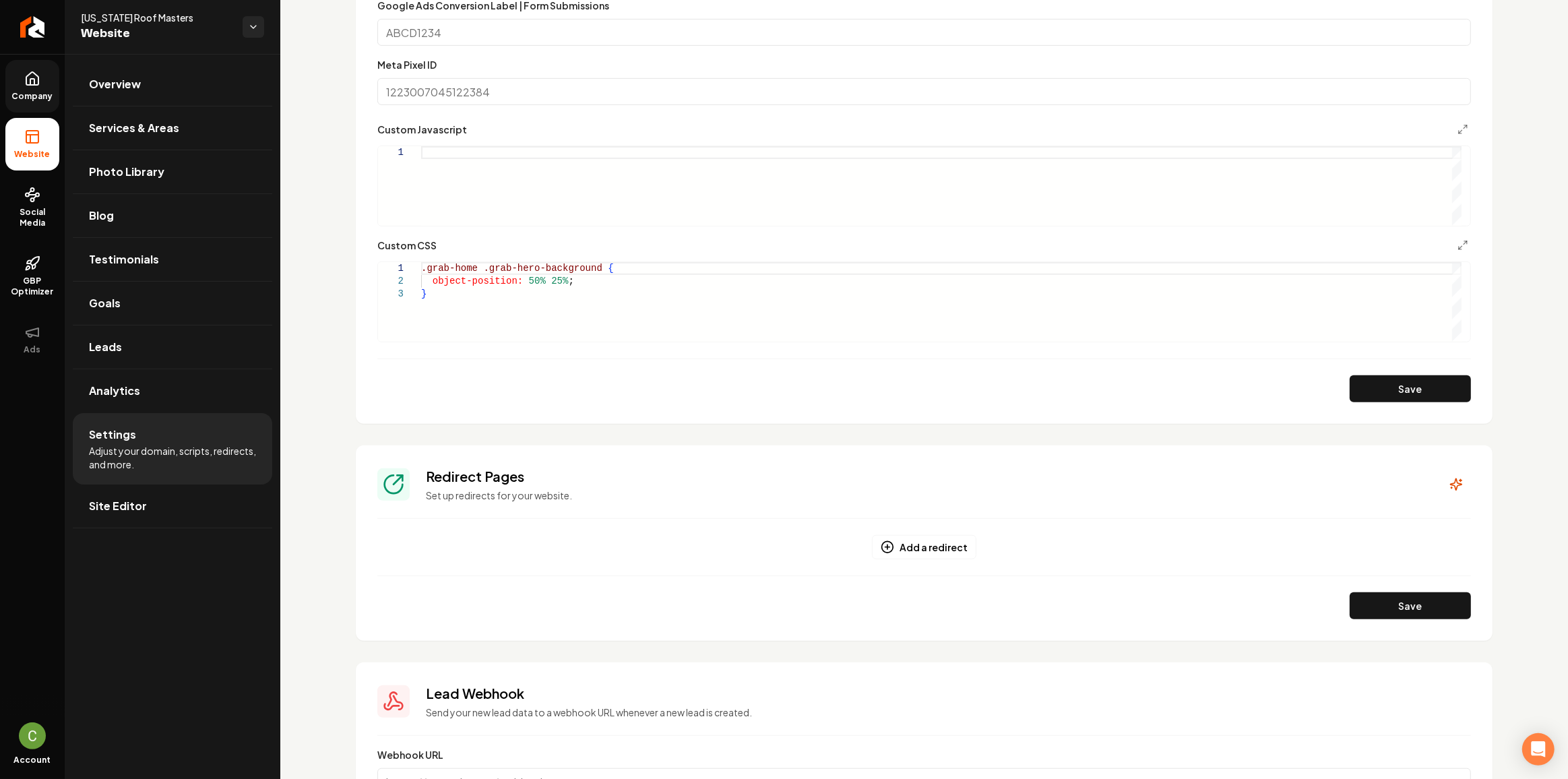
click at [484, 166] on div "Main content area" at bounding box center [941, 186] width 1040 height 80
type textarea "**********"
click at [1379, 391] on button "Save" at bounding box center [1410, 389] width 122 height 27
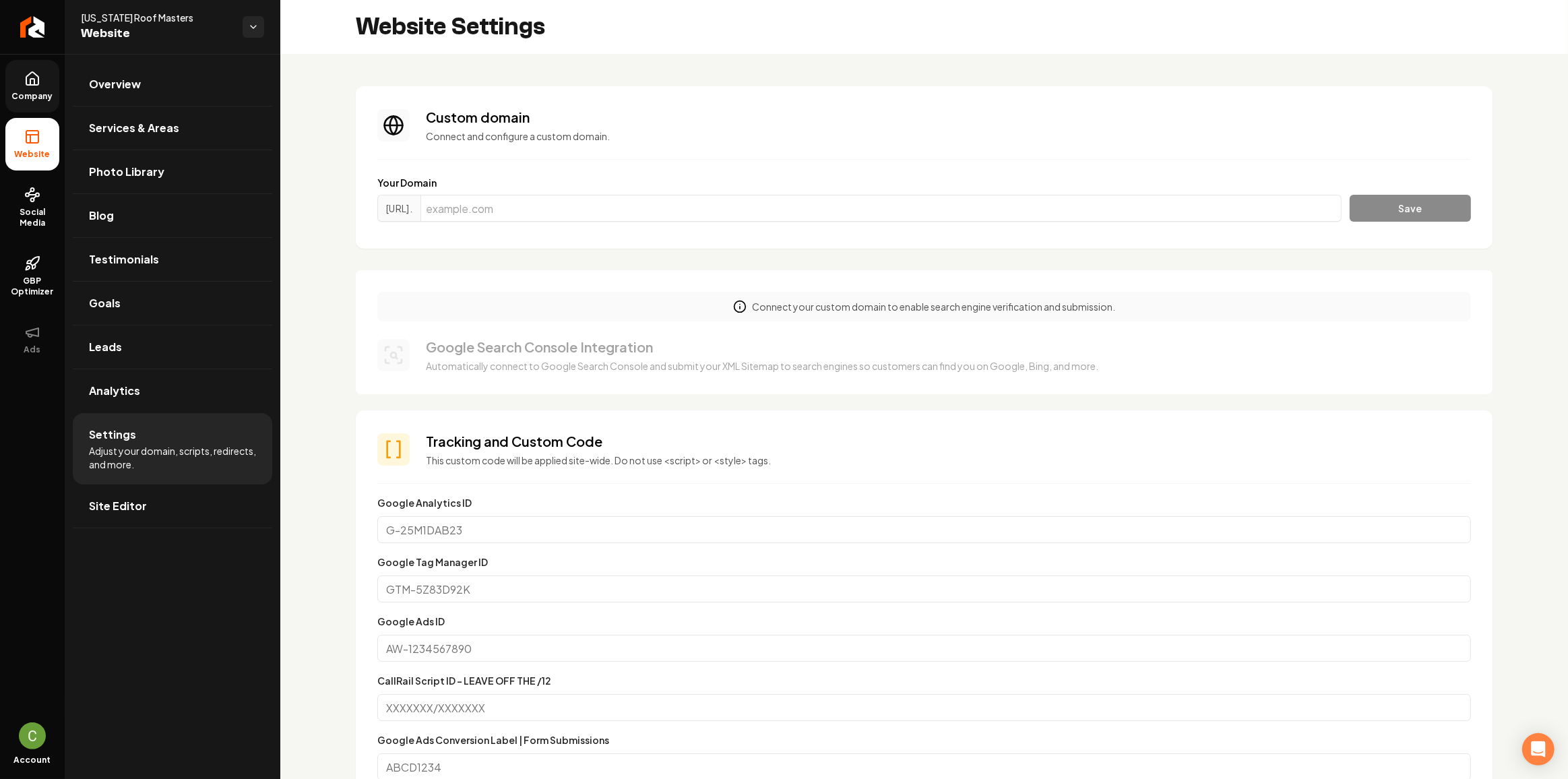
click at [39, 102] on link "Company" at bounding box center [32, 86] width 54 height 52
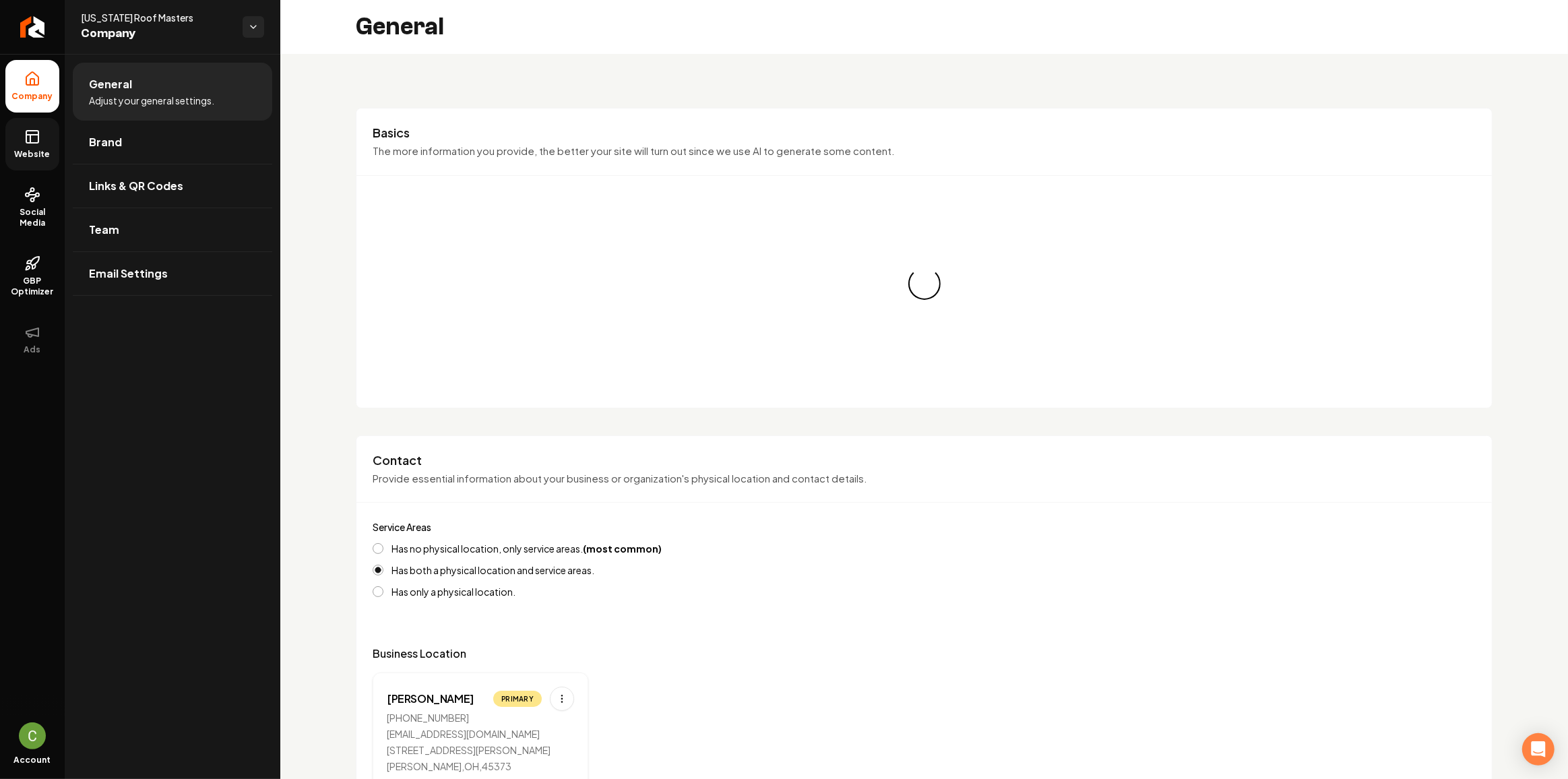
click at [40, 153] on span "Website" at bounding box center [33, 154] width 46 height 11
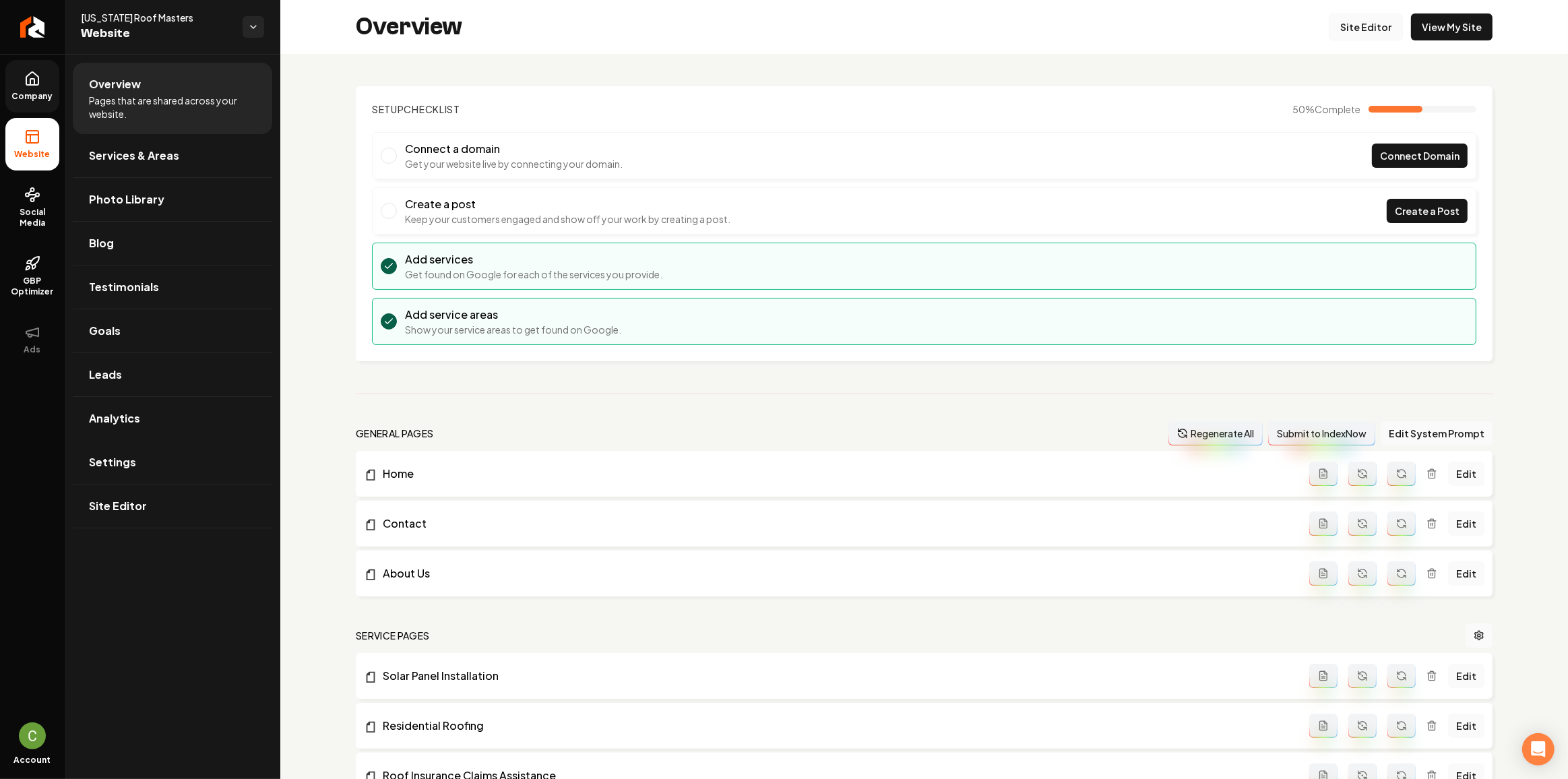
click at [1367, 37] on link "Site Editor" at bounding box center [1366, 27] width 74 height 27
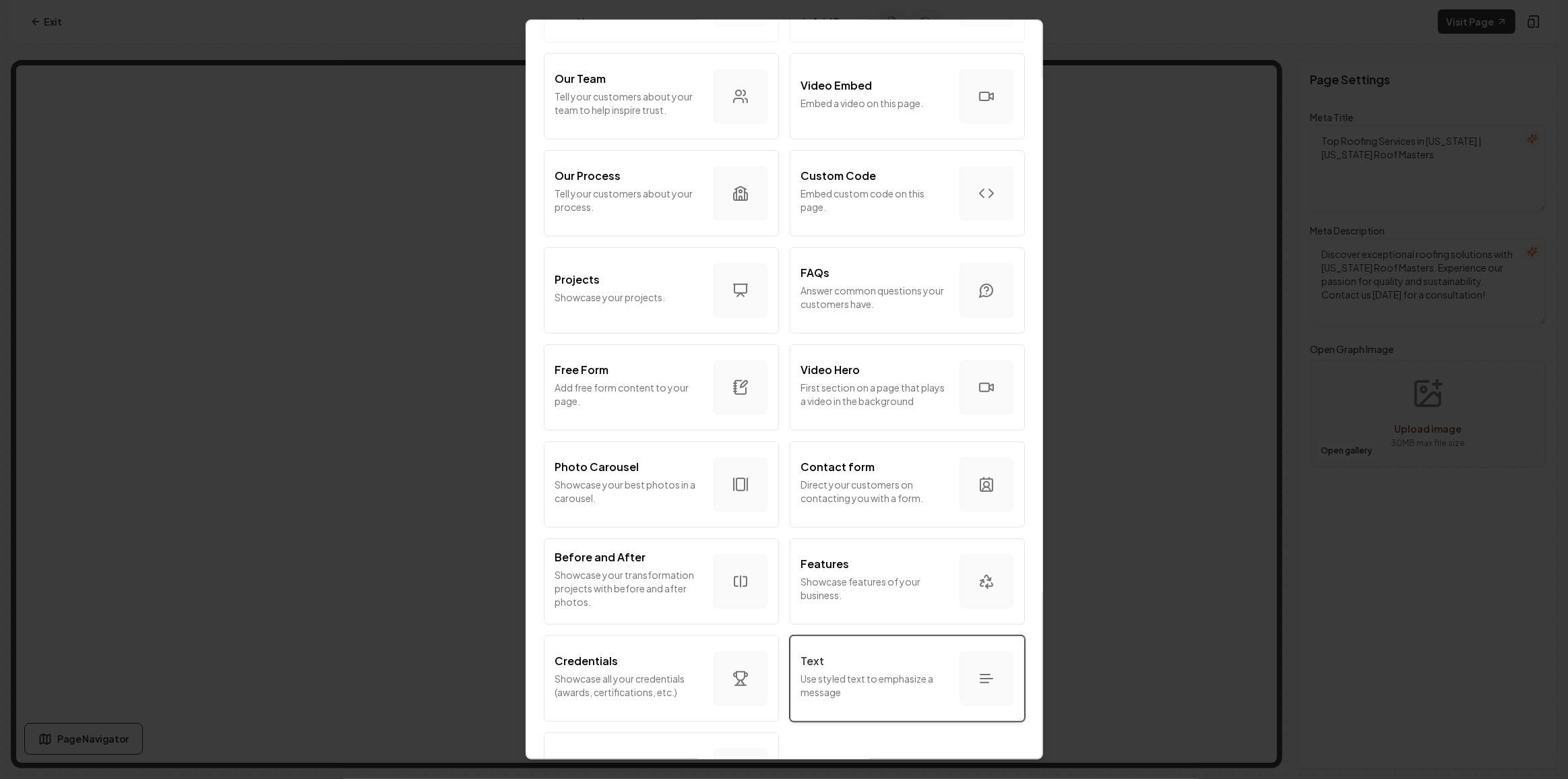
scroll to position [529, 0]
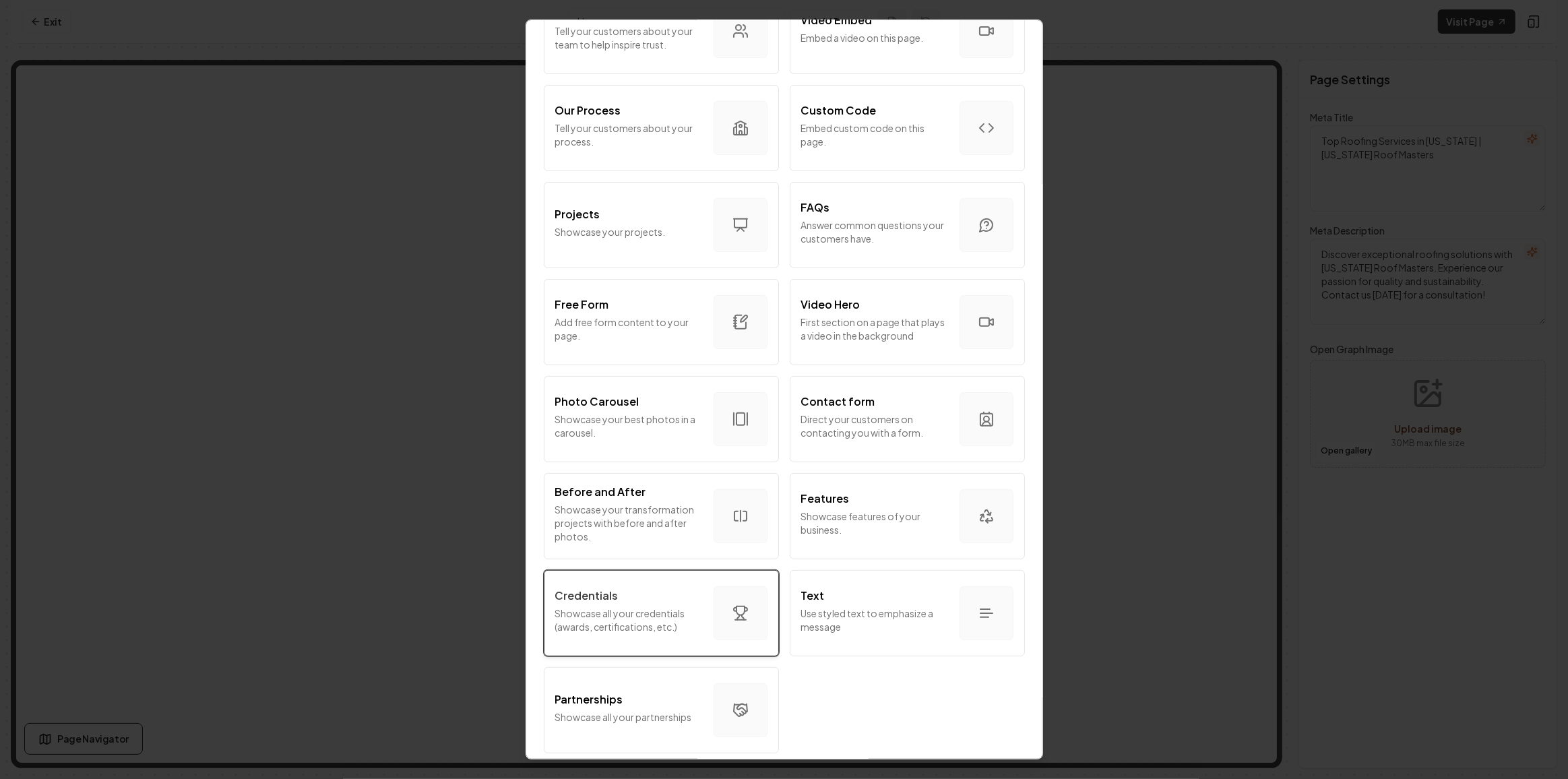
click at [683, 610] on p "Showcase all your credentials (awards, certifications, etc.)" at bounding box center [628, 621] width 147 height 27
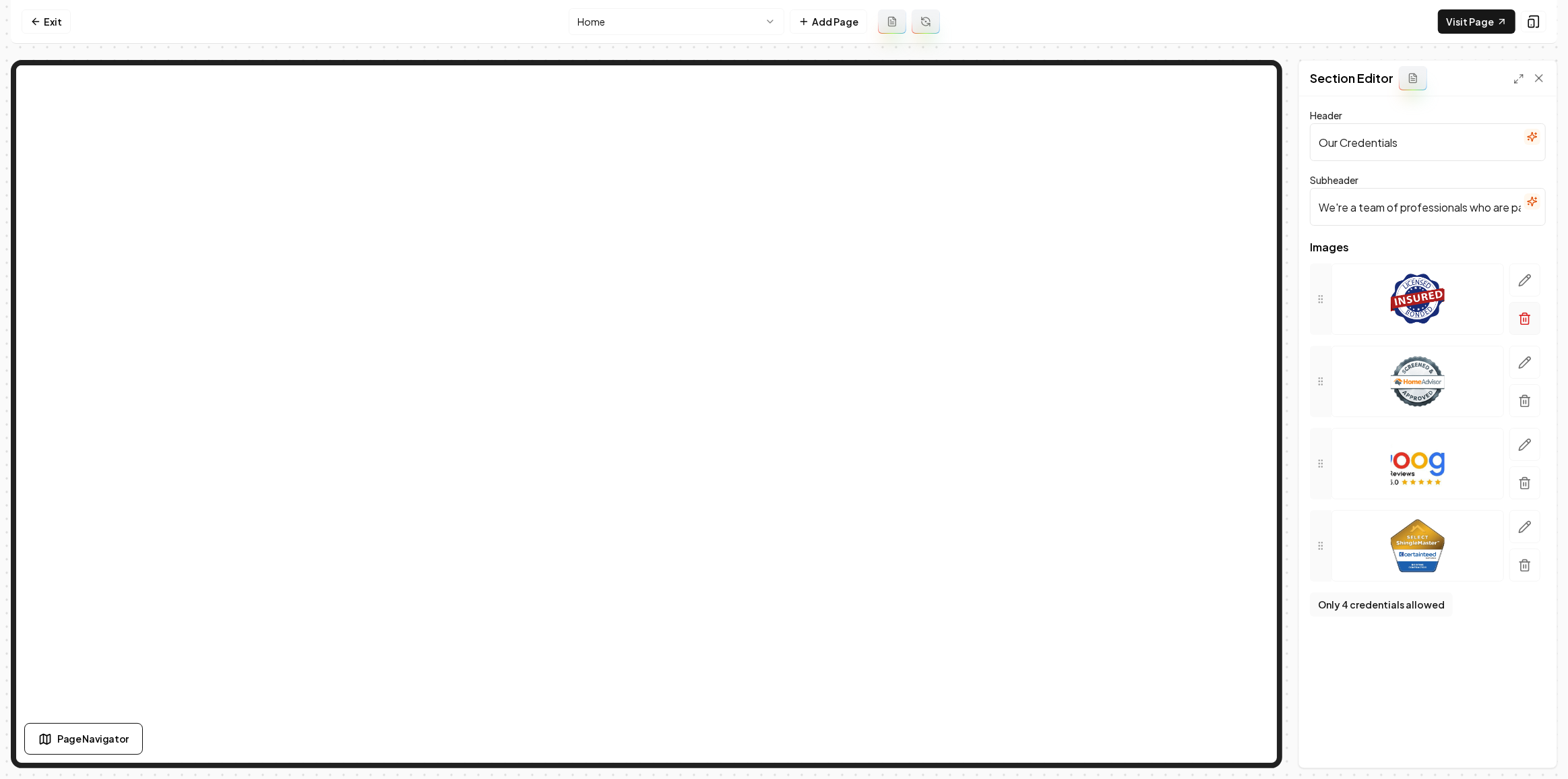
click at [1519, 332] on button "button" at bounding box center [1525, 318] width 31 height 33
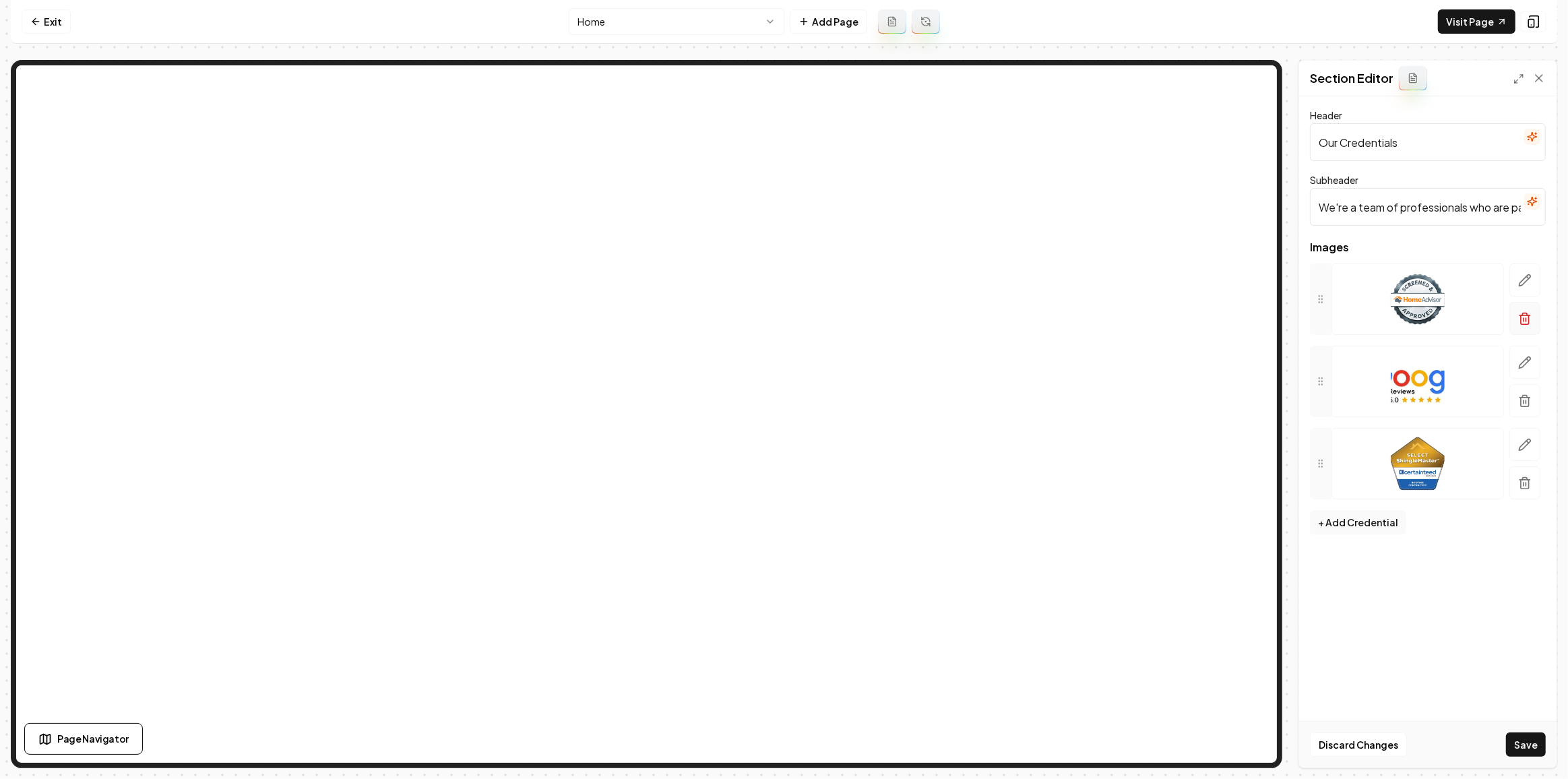
click at [1519, 332] on button "button" at bounding box center [1525, 318] width 31 height 33
click at [1536, 320] on button "button" at bounding box center [1525, 318] width 31 height 33
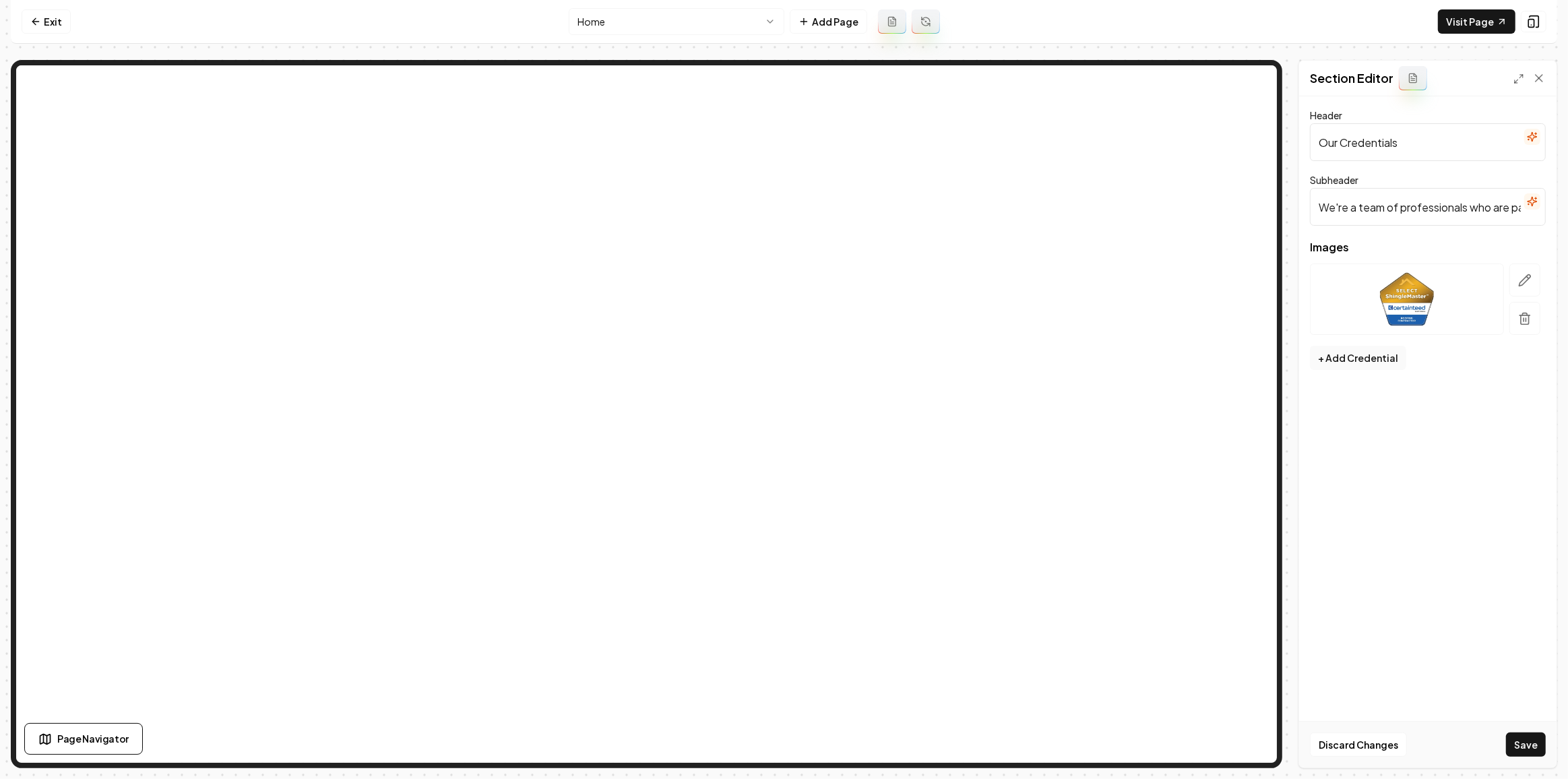
click at [1535, 320] on button "button" at bounding box center [1525, 318] width 31 height 33
click at [1329, 276] on button "+ Add Credential" at bounding box center [1358, 276] width 96 height 24
click at [1349, 508] on button "+ Add Credential" at bounding box center [1358, 509] width 96 height 24
click at [1368, 585] on button "+ Add Credential" at bounding box center [1358, 591] width 96 height 24
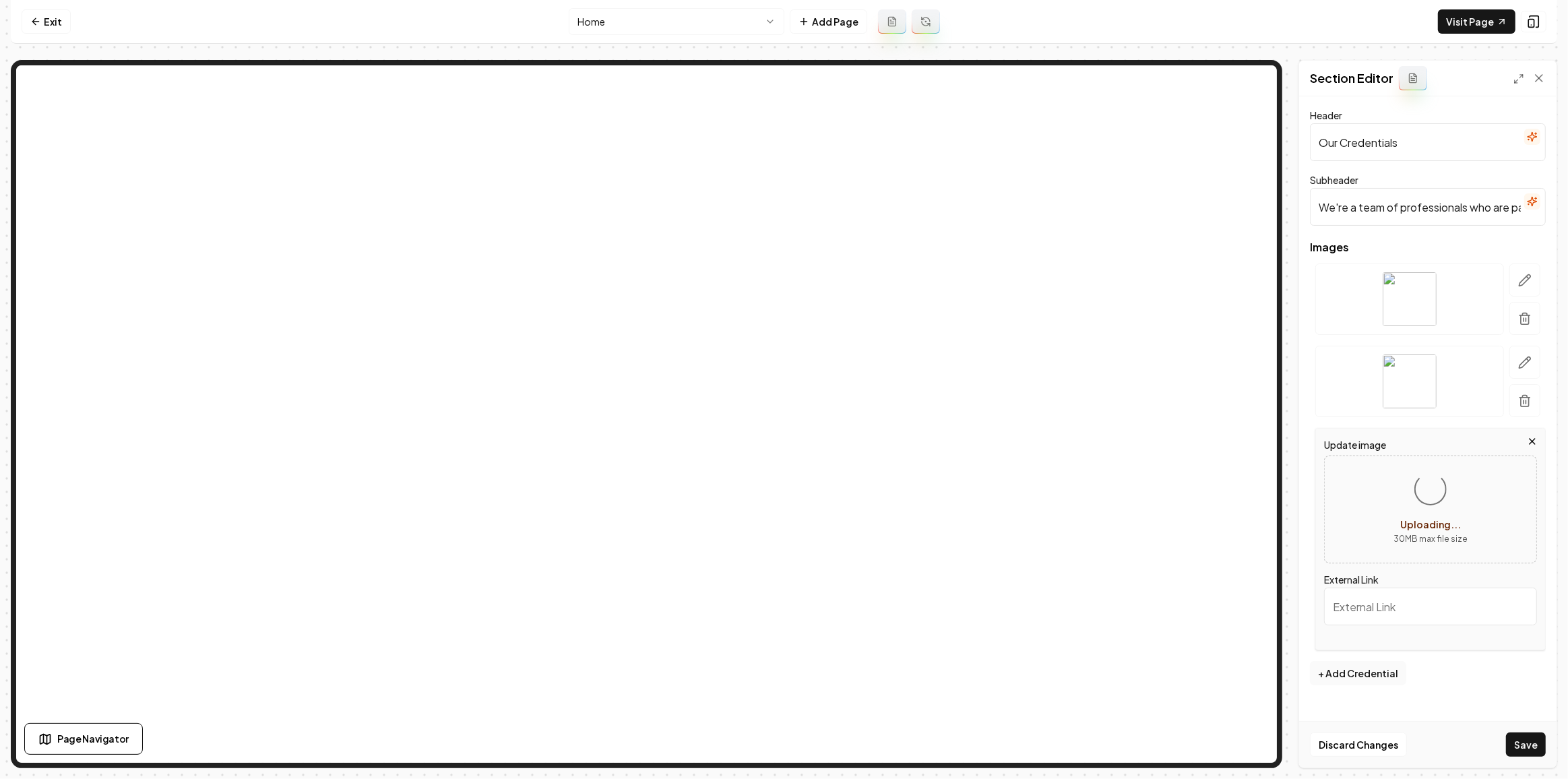
click at [1535, 137] on icon "button" at bounding box center [1532, 137] width 11 height 11
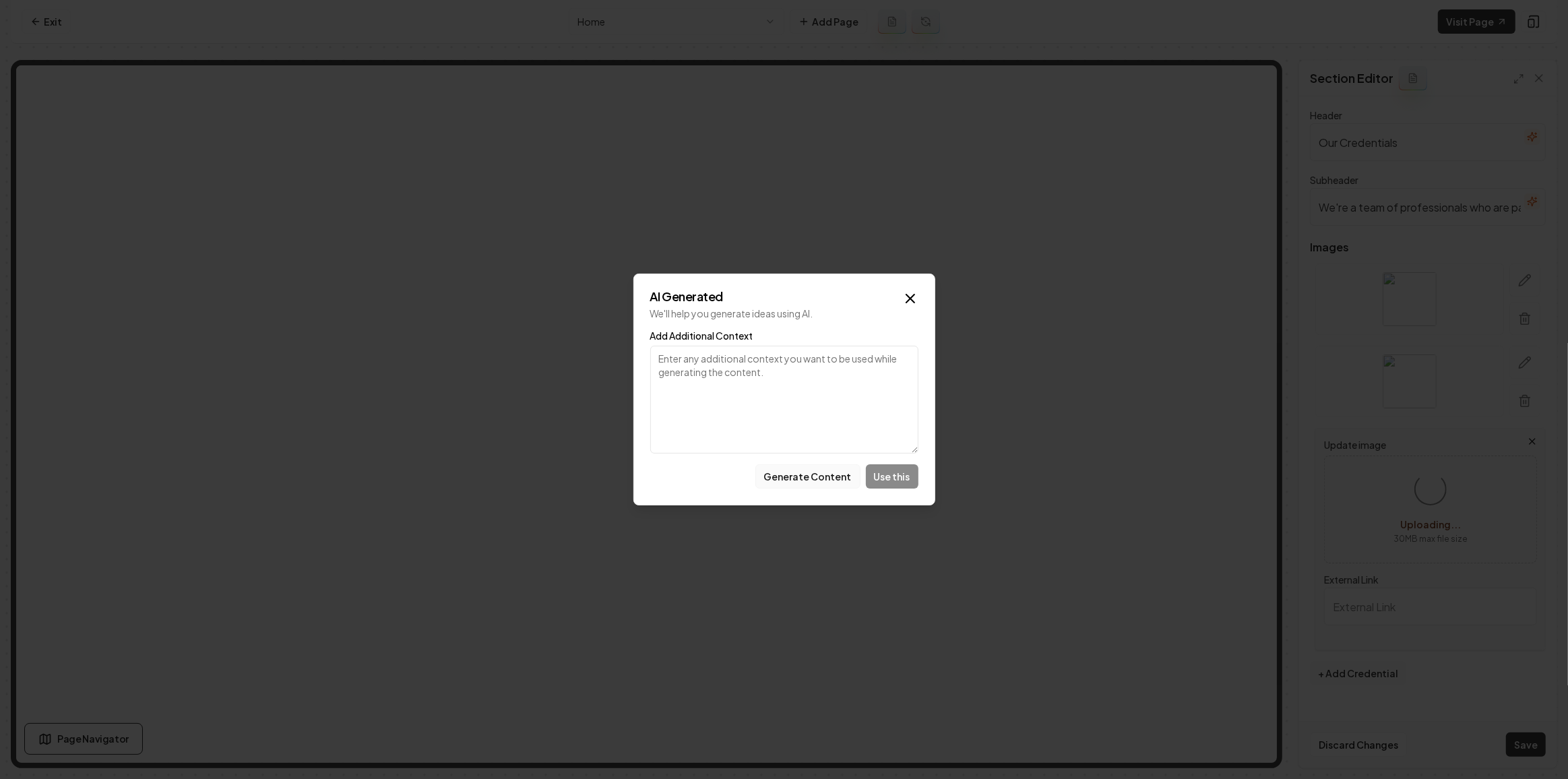
click at [792, 487] on button "Generate Content" at bounding box center [808, 477] width 105 height 24
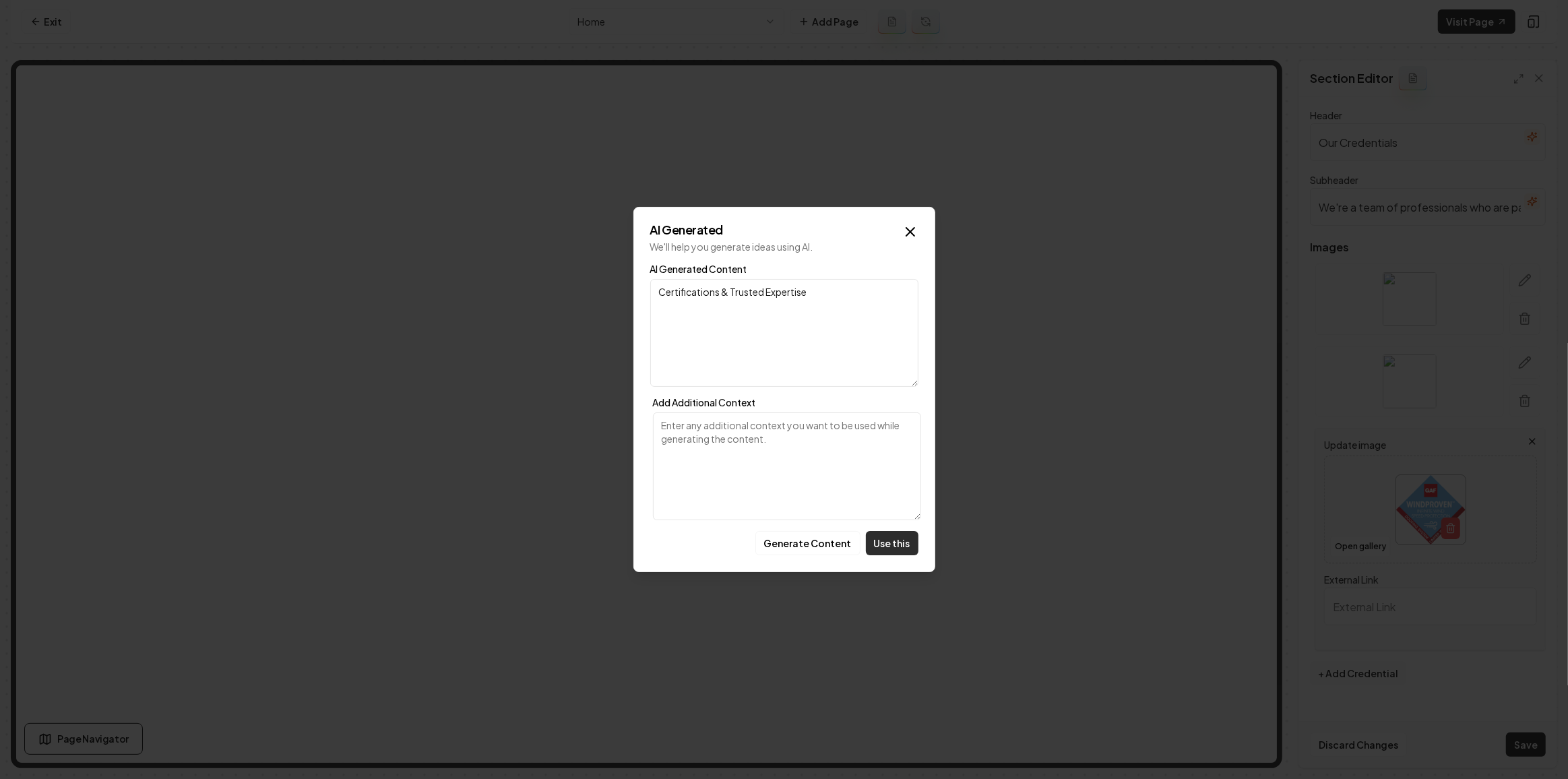
click at [896, 551] on button "Use this" at bounding box center [891, 543] width 52 height 24
type input "Certifications & Trusted Expertise"
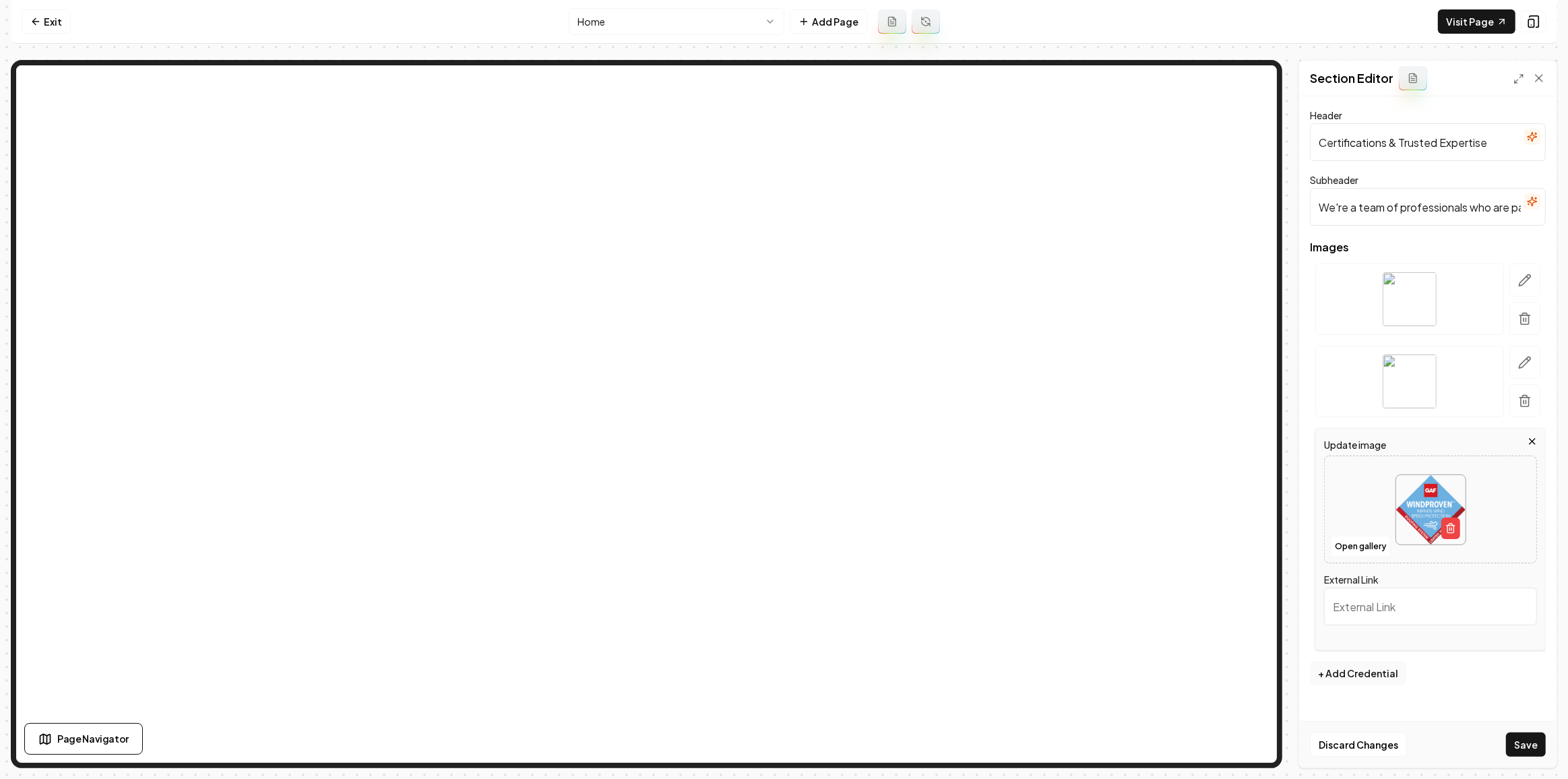
click at [1537, 203] on icon "button" at bounding box center [1532, 202] width 11 height 11
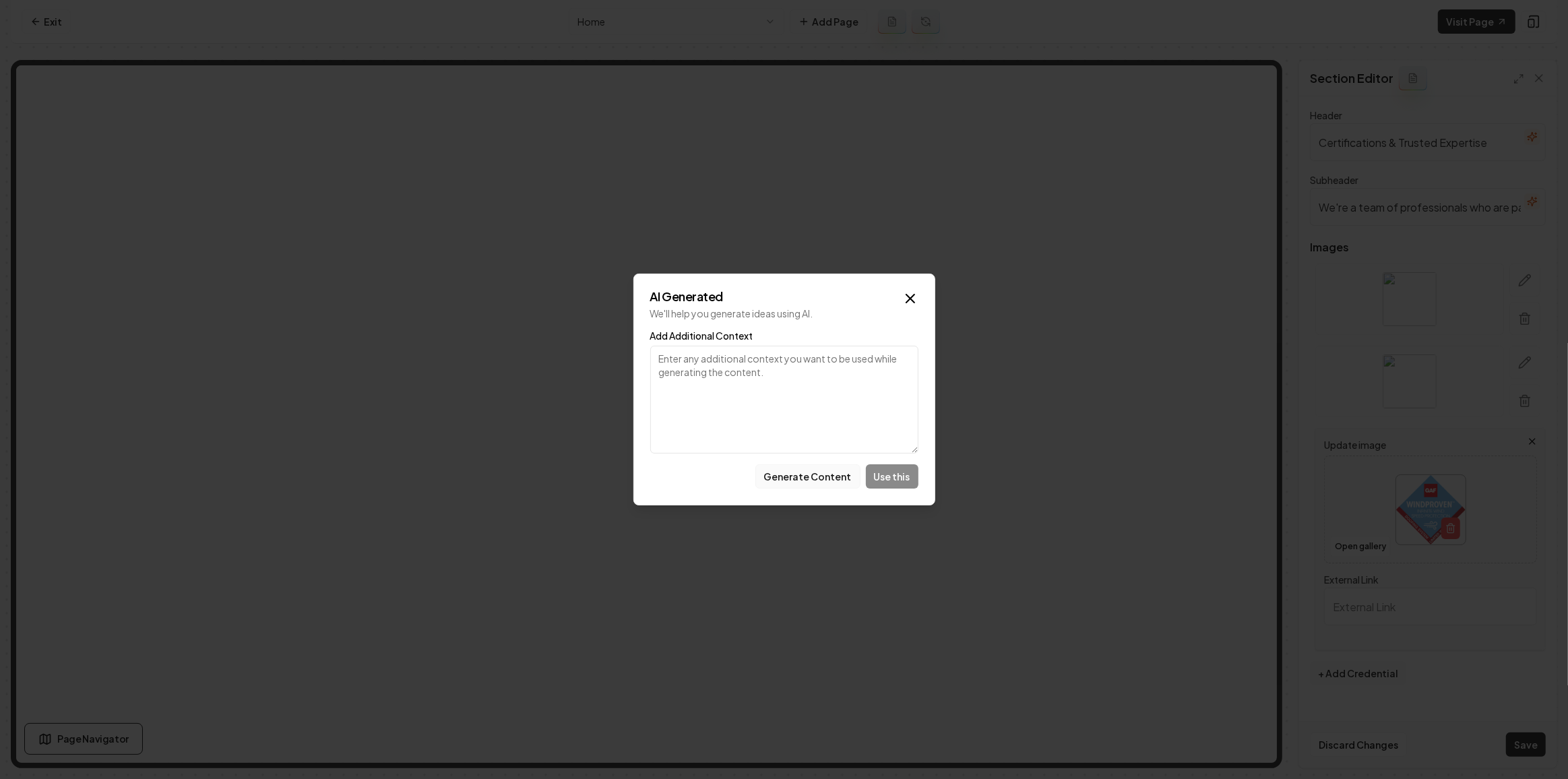
click at [817, 471] on button "Generate Content" at bounding box center [808, 477] width 105 height 24
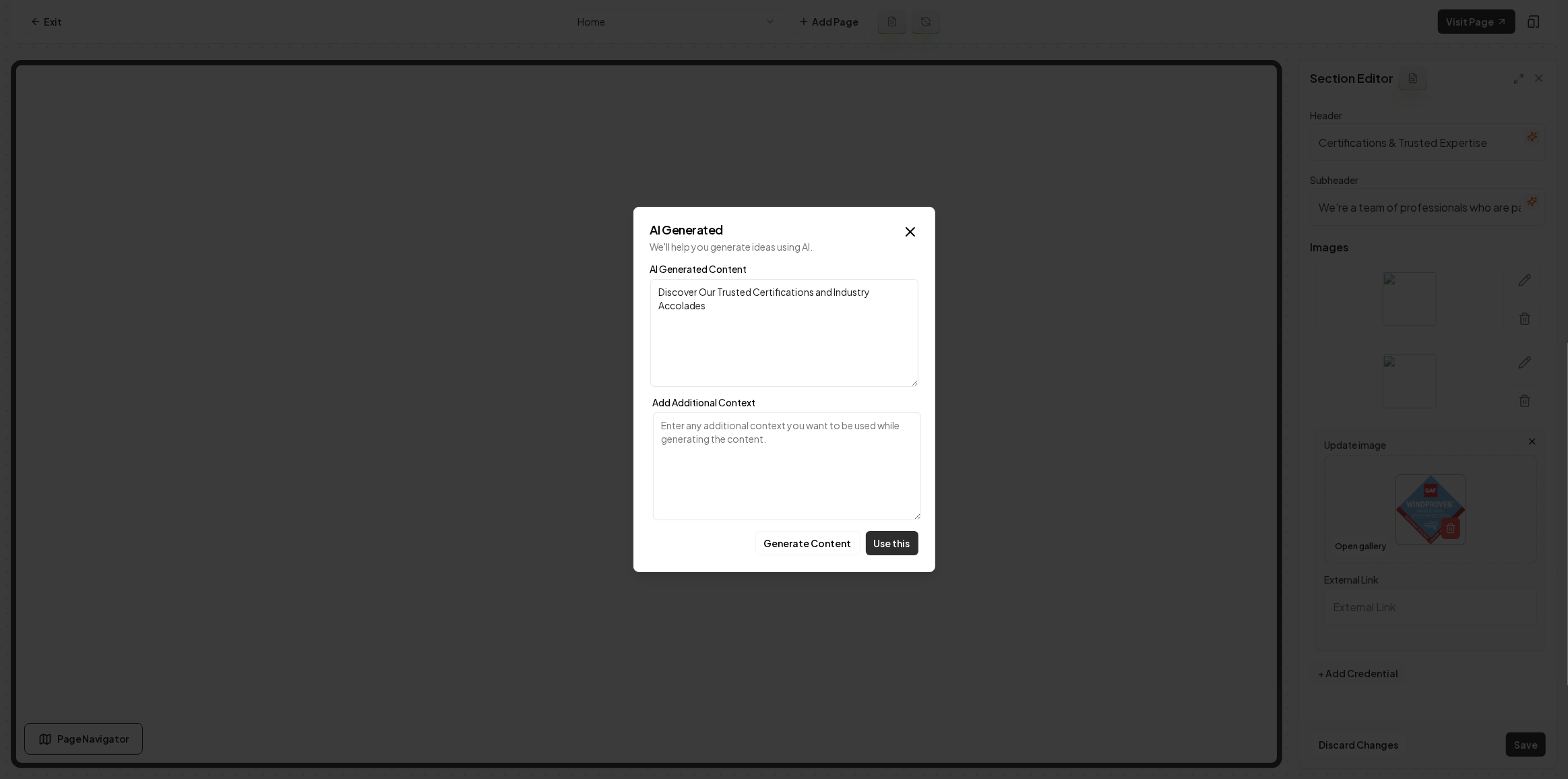
click at [891, 545] on button "Use this" at bounding box center [891, 543] width 52 height 24
type input "Discover Our Trusted Certifications and Industry Accolades"
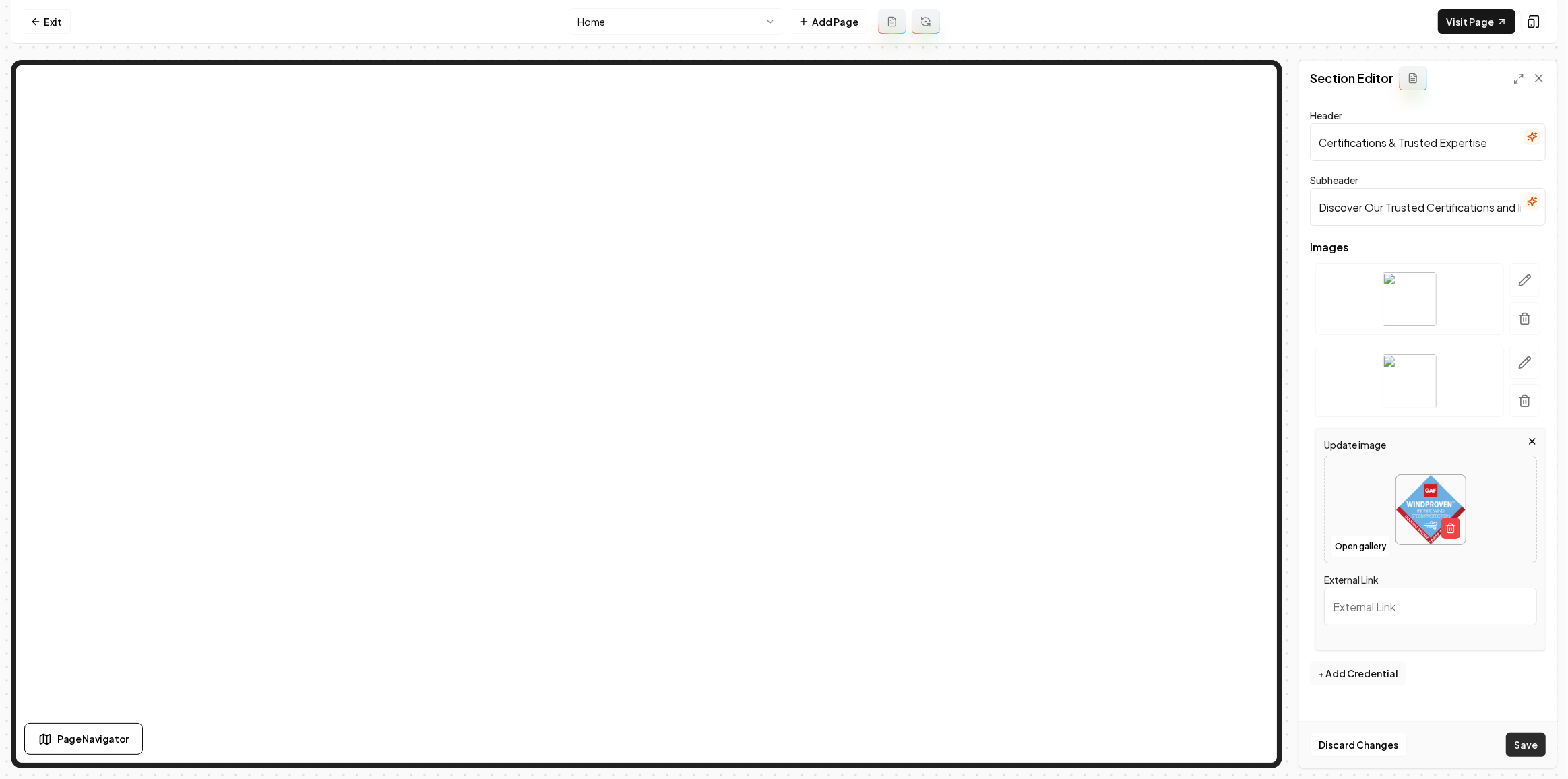
click at [1530, 753] on button "Save" at bounding box center [1525, 745] width 40 height 24
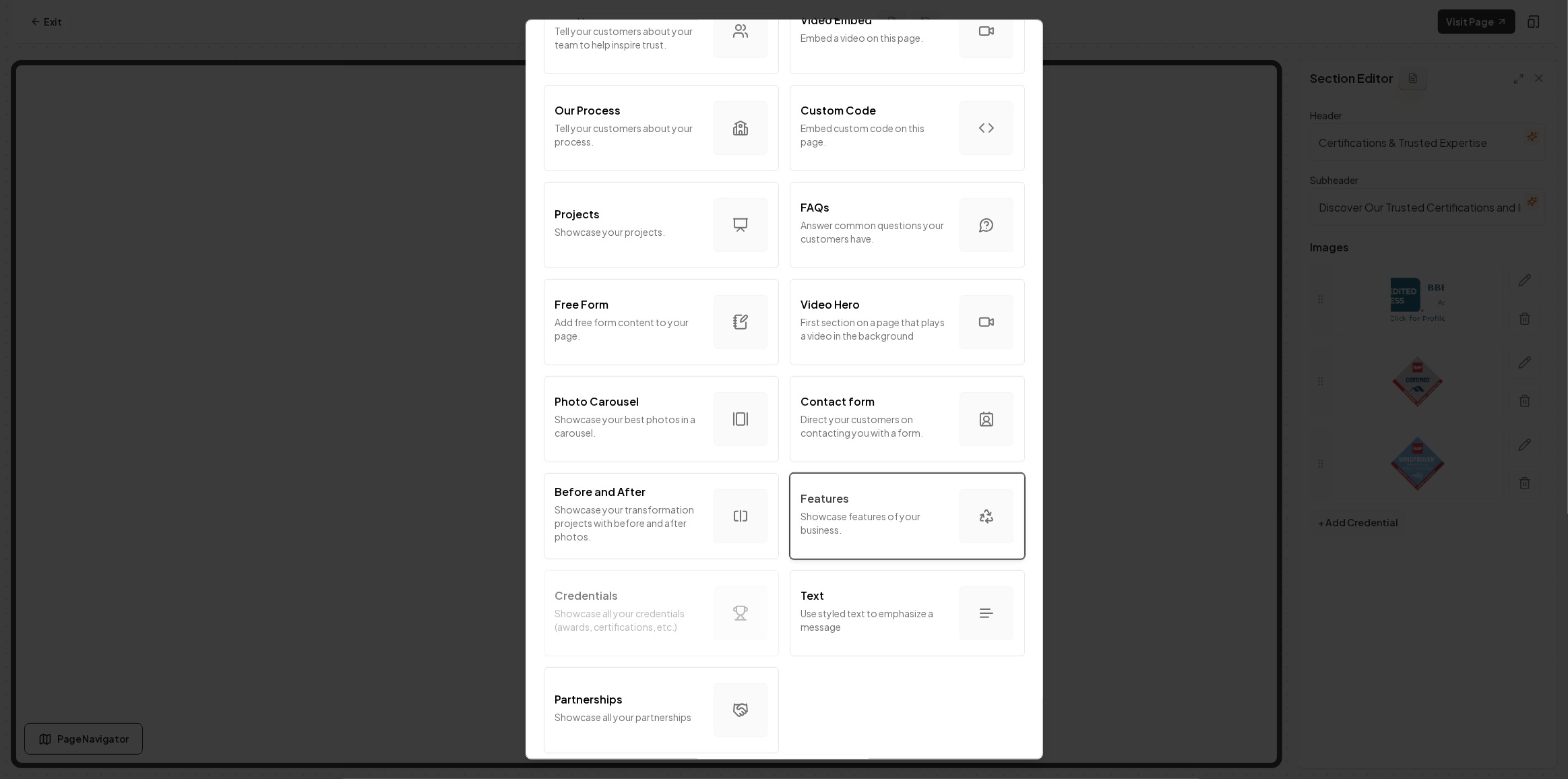
click at [855, 511] on p "Showcase features of your business." at bounding box center [874, 523] width 147 height 27
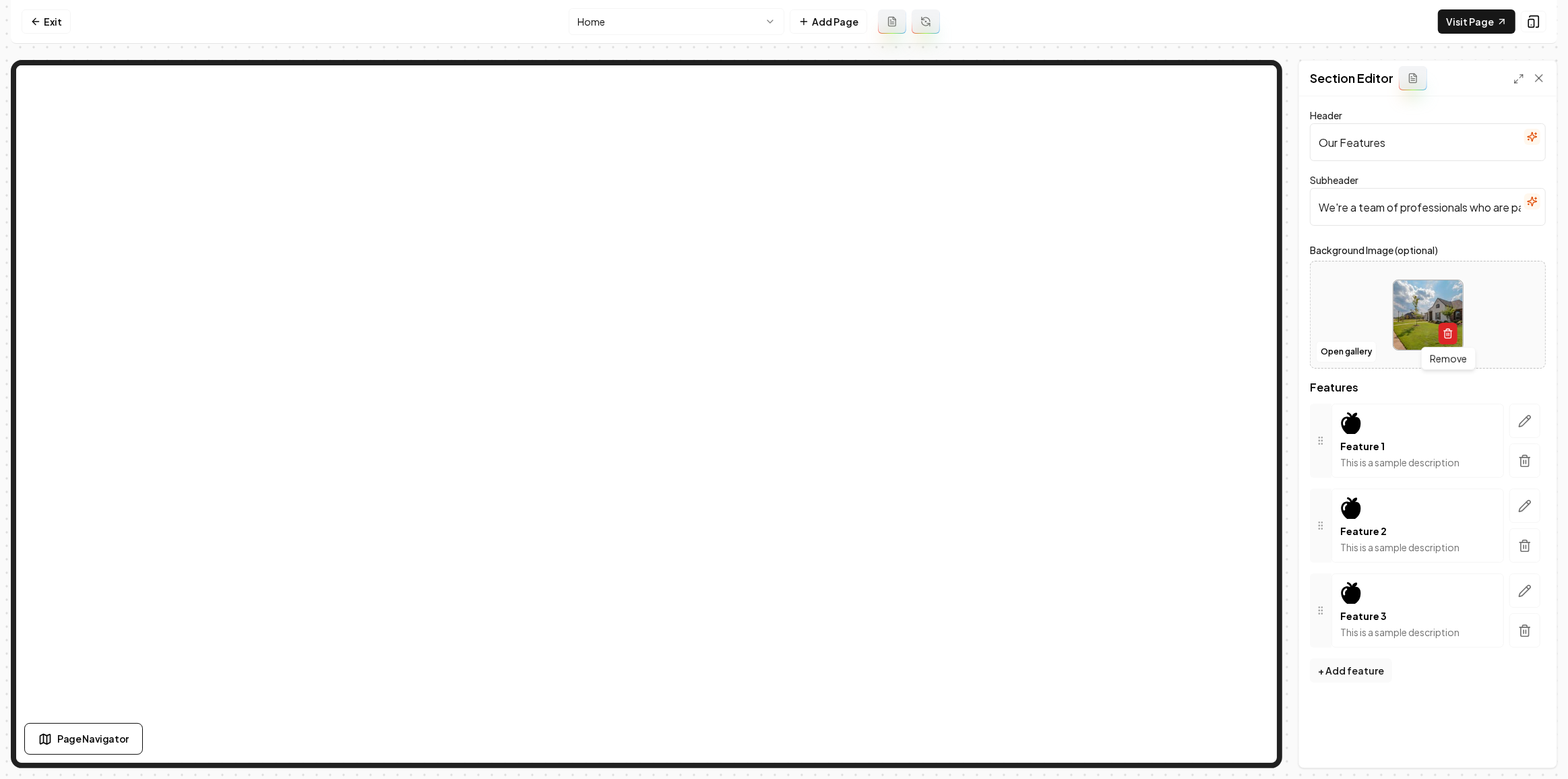
click at [1446, 331] on icon "button" at bounding box center [1448, 334] width 11 height 11
click at [1344, 347] on button "Open gallery" at bounding box center [1346, 352] width 60 height 22
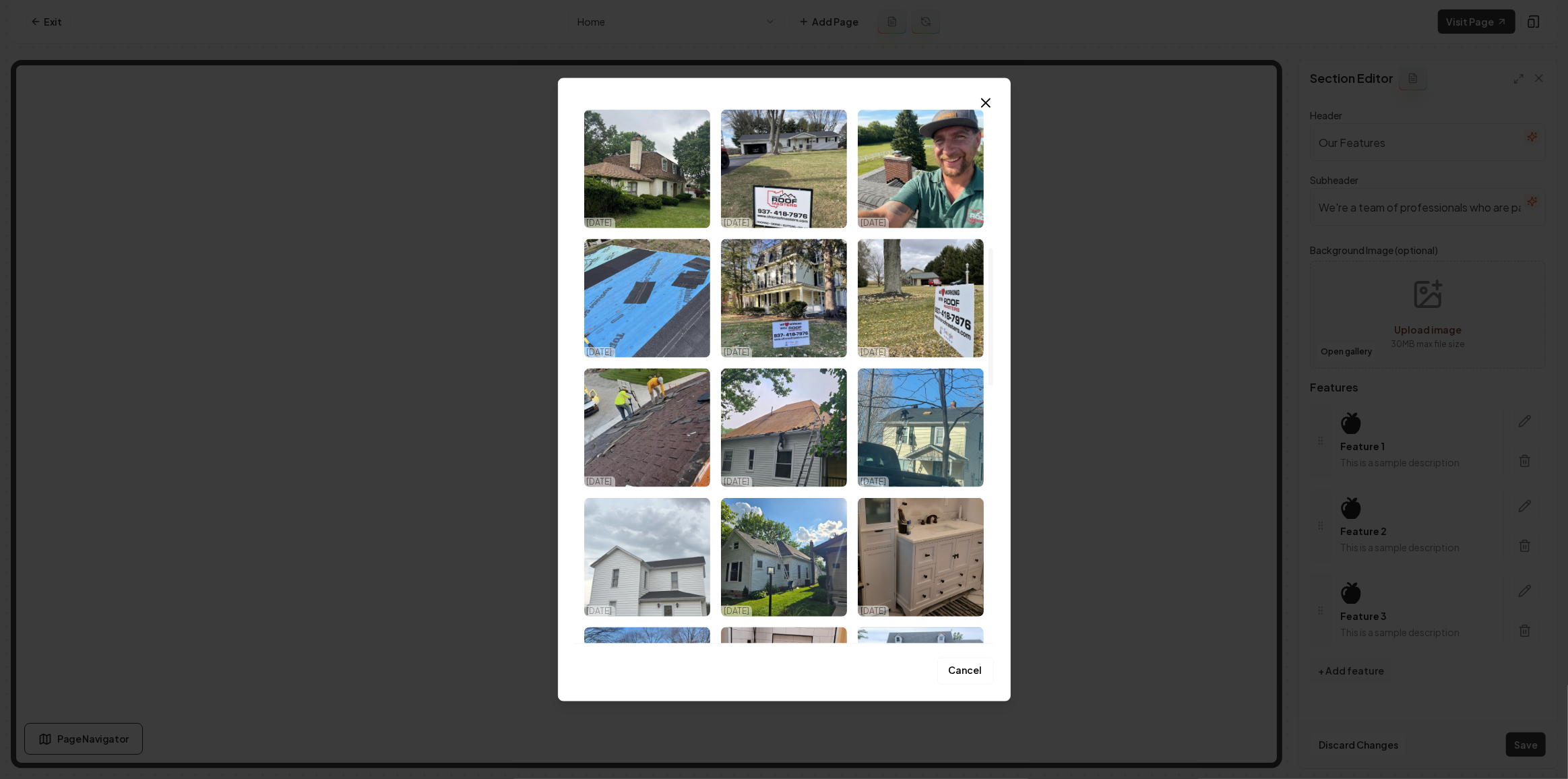
scroll to position [735, 0]
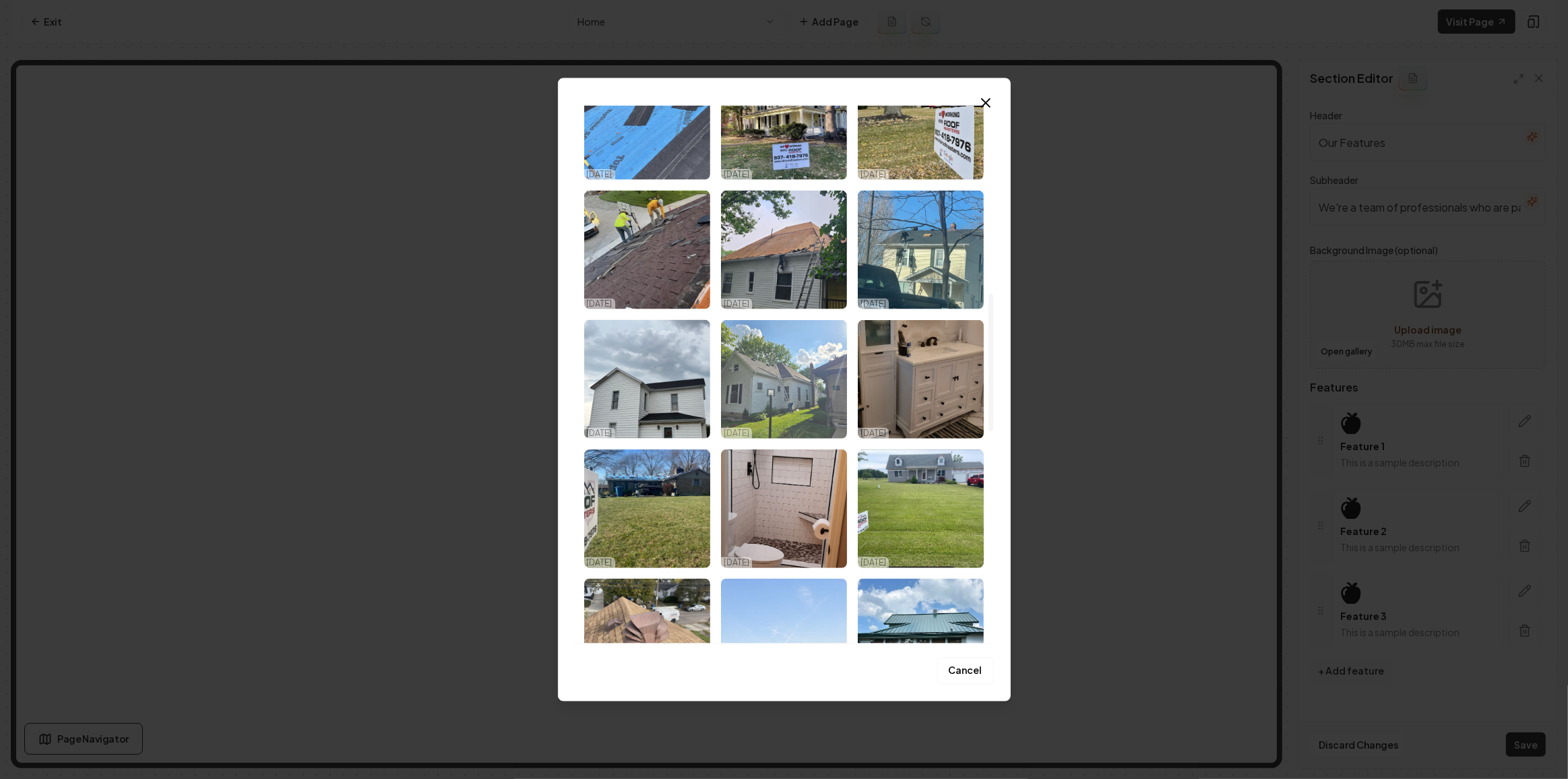
click at [786, 400] on img "Select image image_68dac6ec5c7cd75eb81d017b.jpeg" at bounding box center [783, 379] width 126 height 119
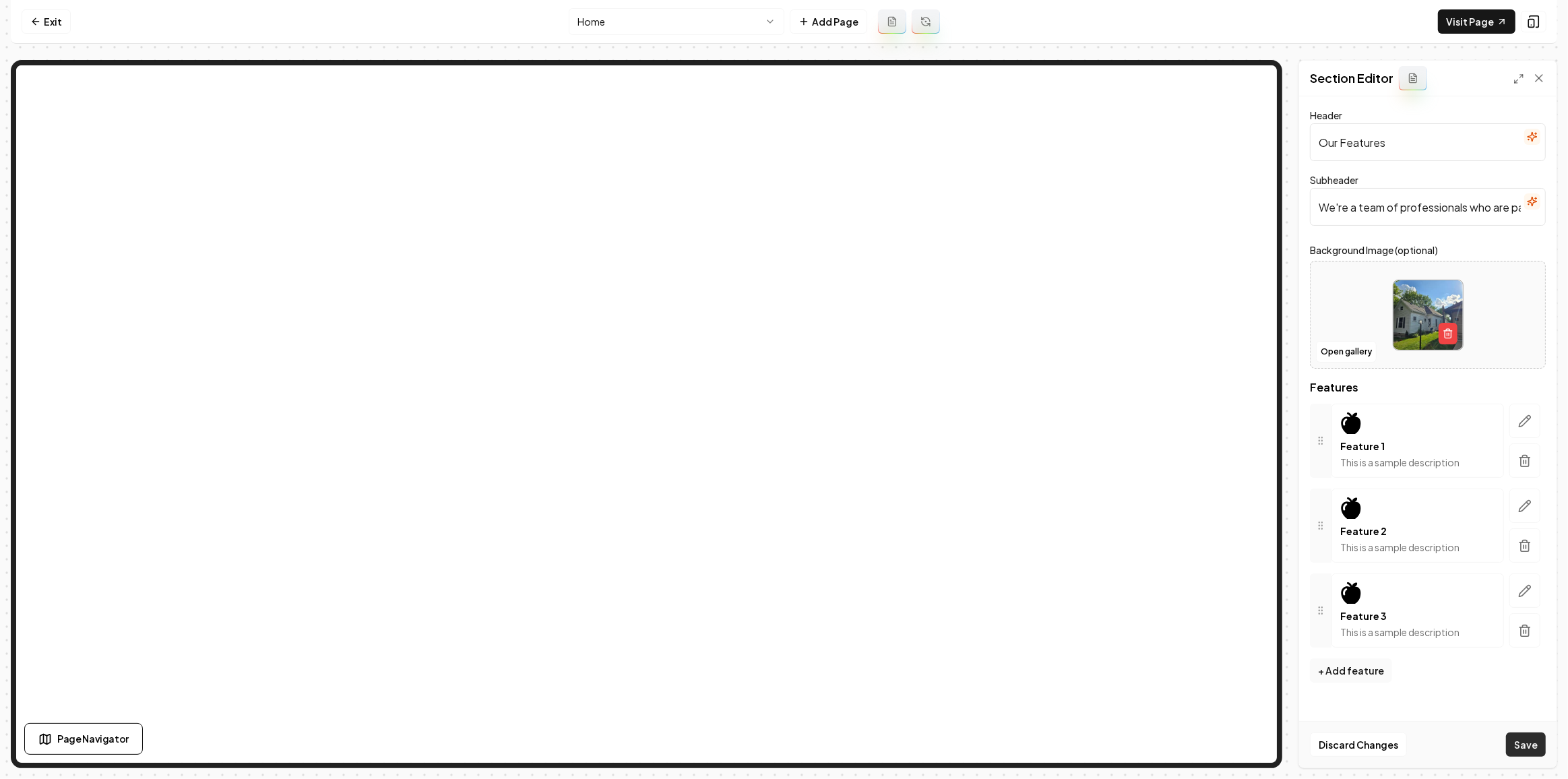
click at [1537, 745] on button "Save" at bounding box center [1525, 745] width 40 height 24
click at [1519, 415] on icon "button" at bounding box center [1525, 421] width 14 height 14
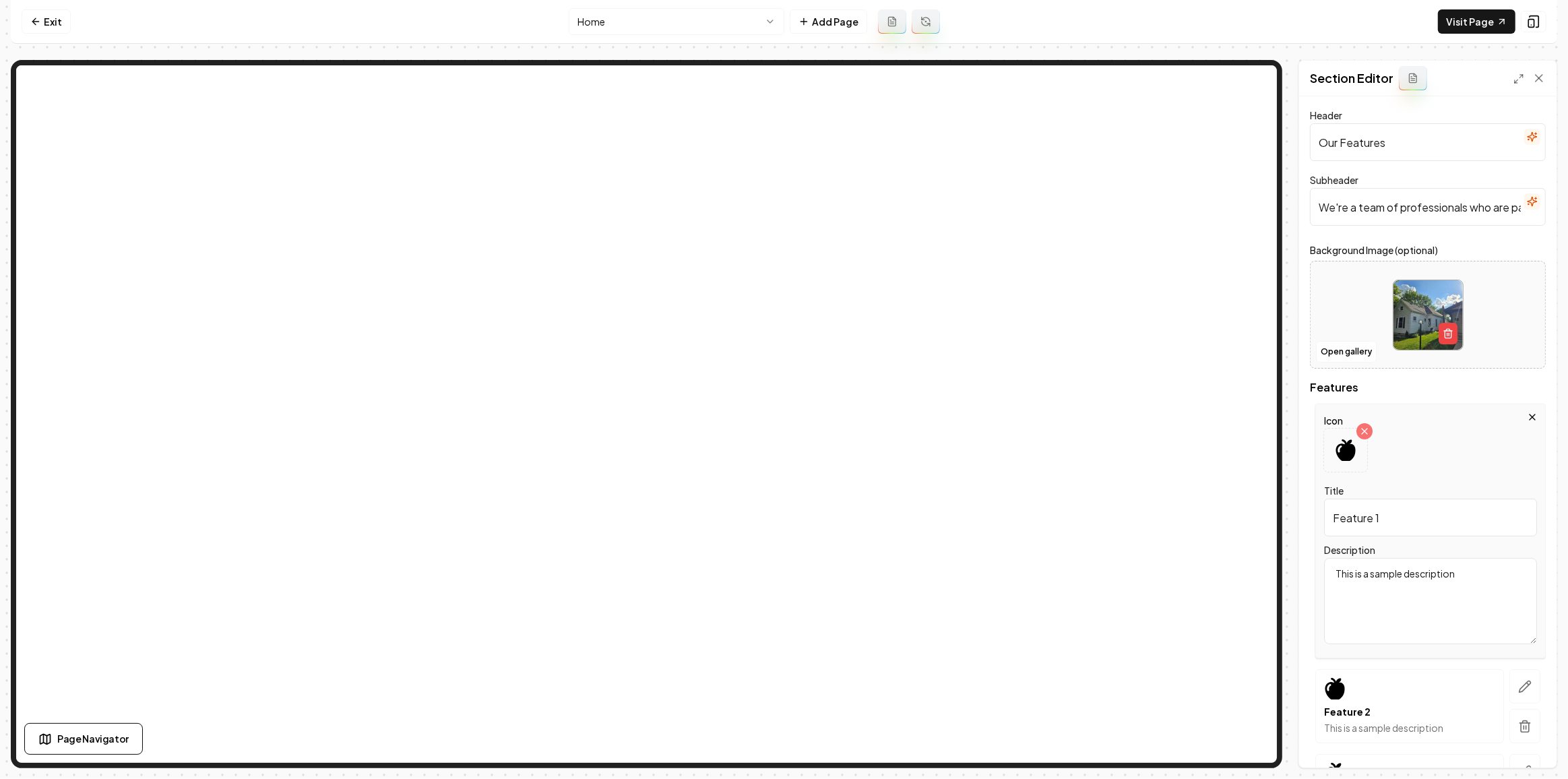
click at [1383, 520] on input "Feature 1" at bounding box center [1430, 518] width 213 height 38
paste input "Expert Craftsmanship"
type input "Expert Craftsmanship"
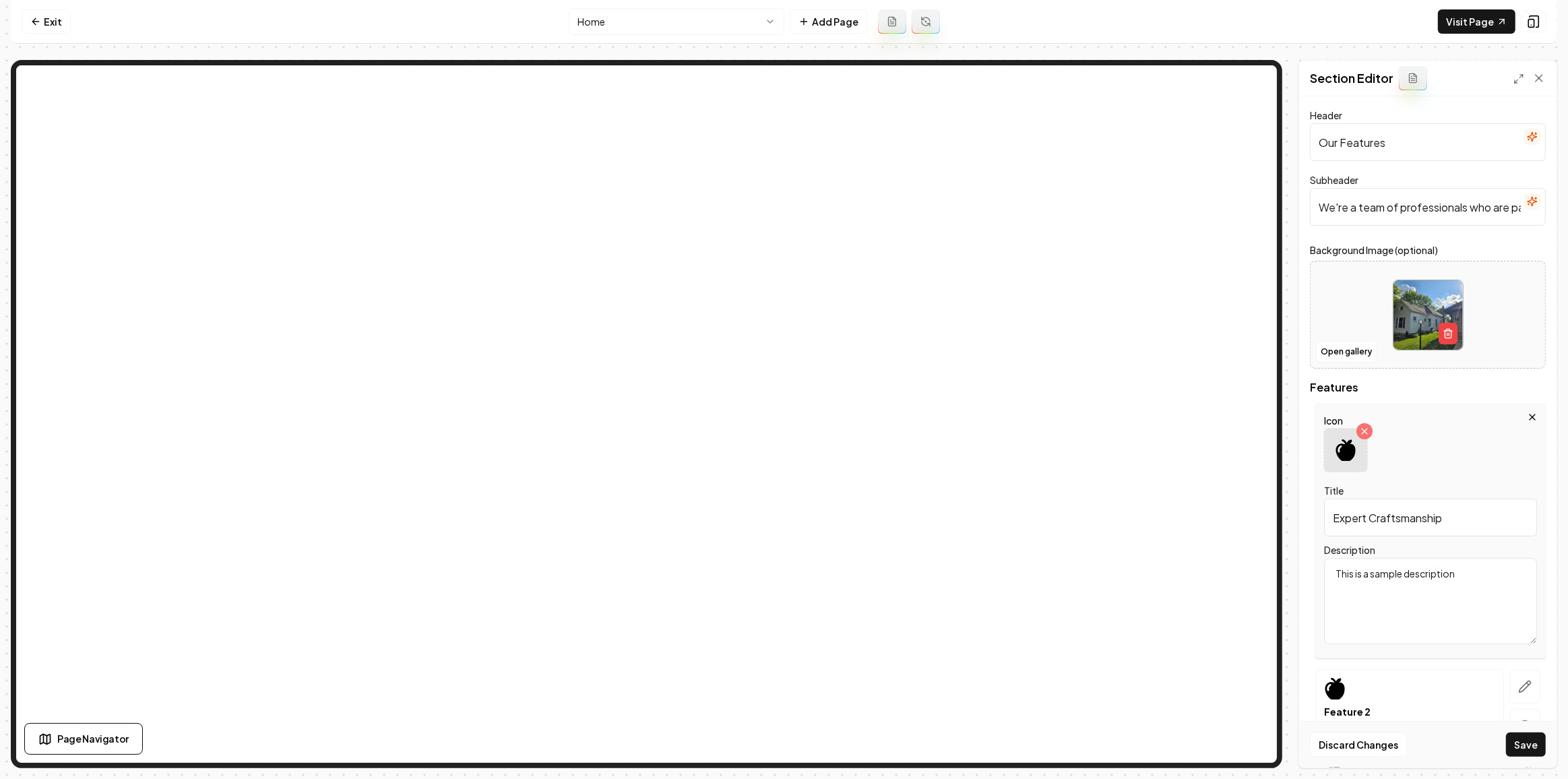
click at [1356, 451] on div at bounding box center [1345, 450] width 43 height 43
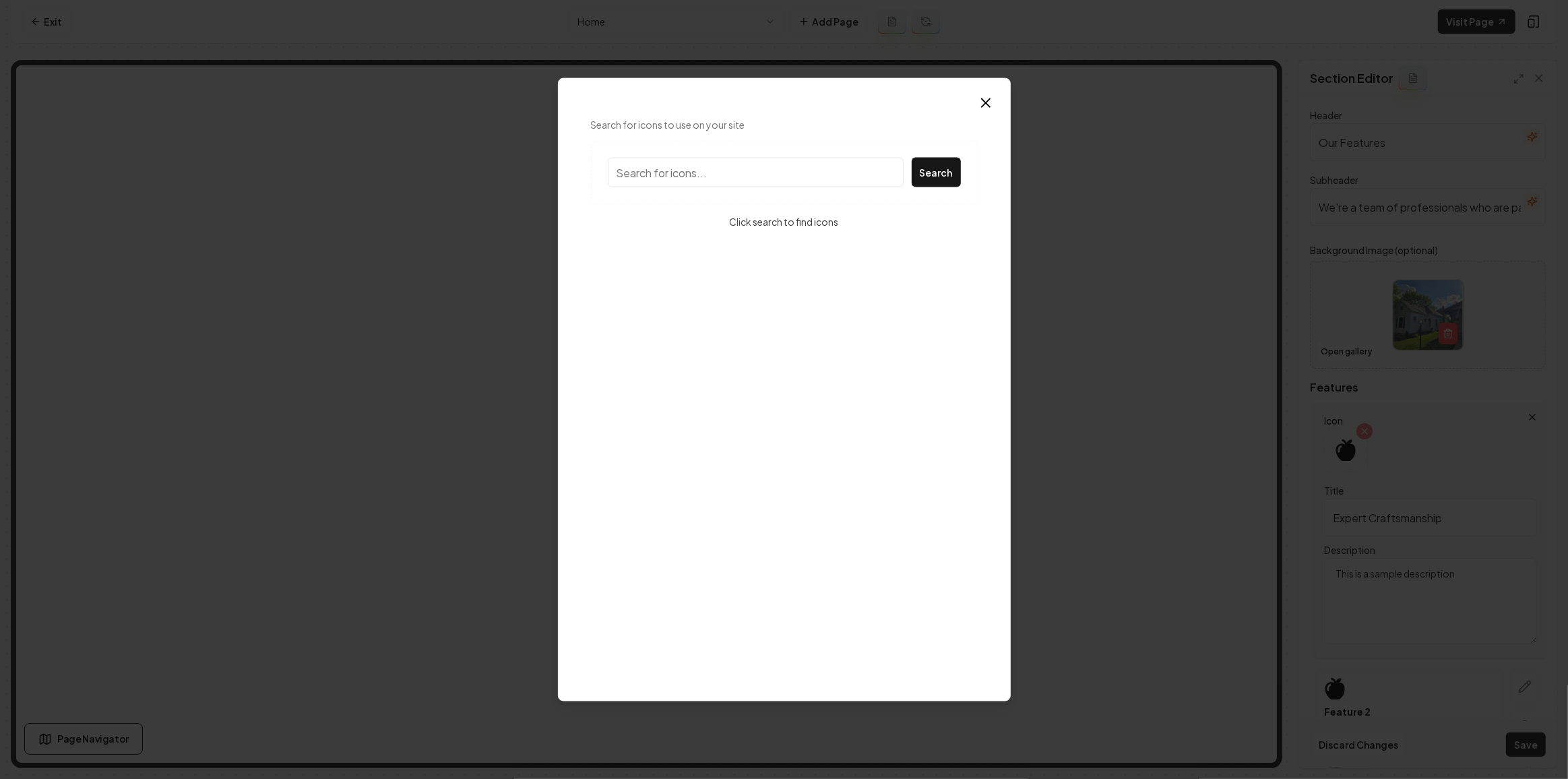
click at [833, 159] on input "Search for icons to use on your site" at bounding box center [755, 173] width 296 height 30
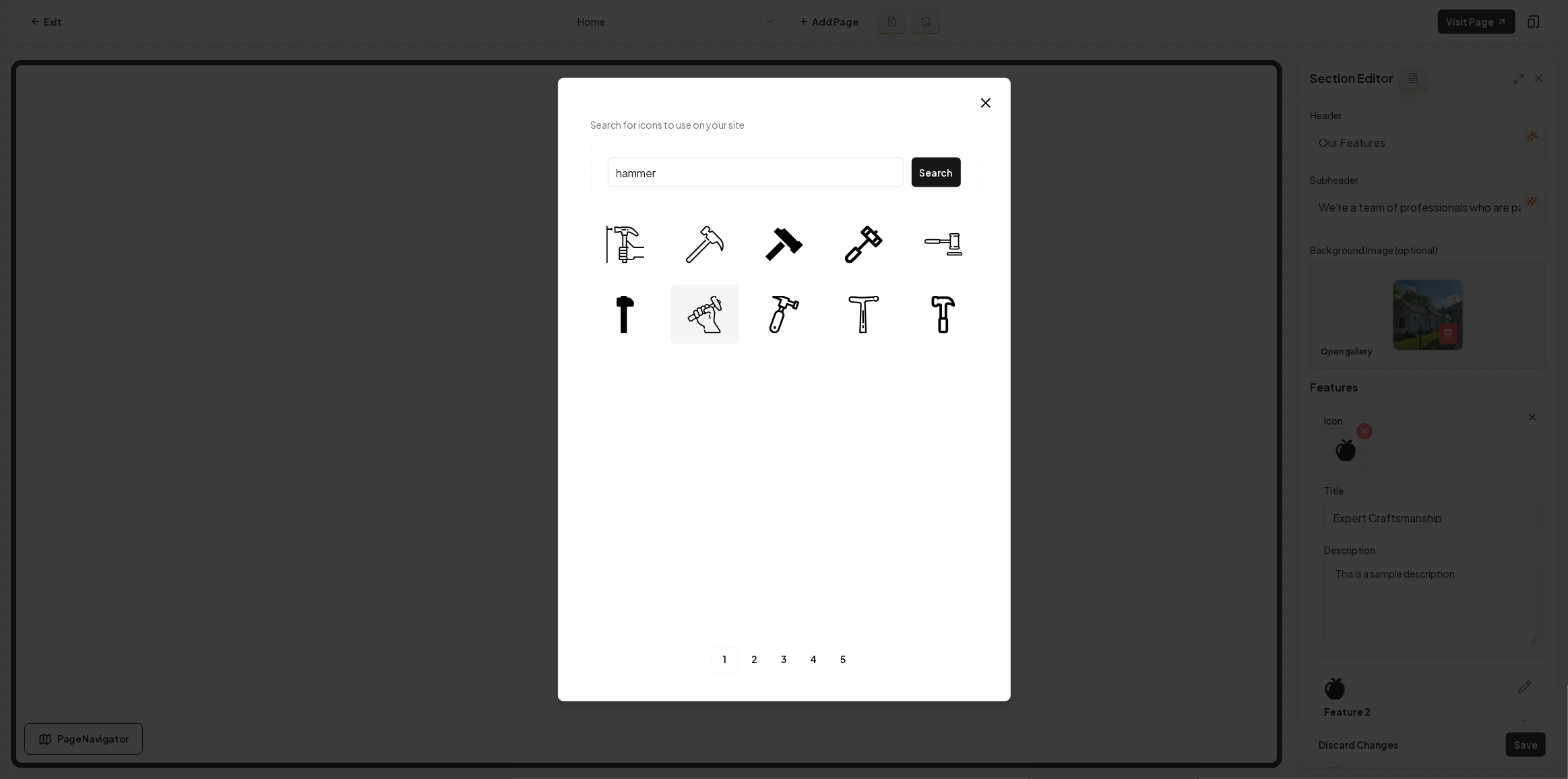
type input "hammer"
click at [705, 320] on img at bounding box center [705, 315] width 38 height 38
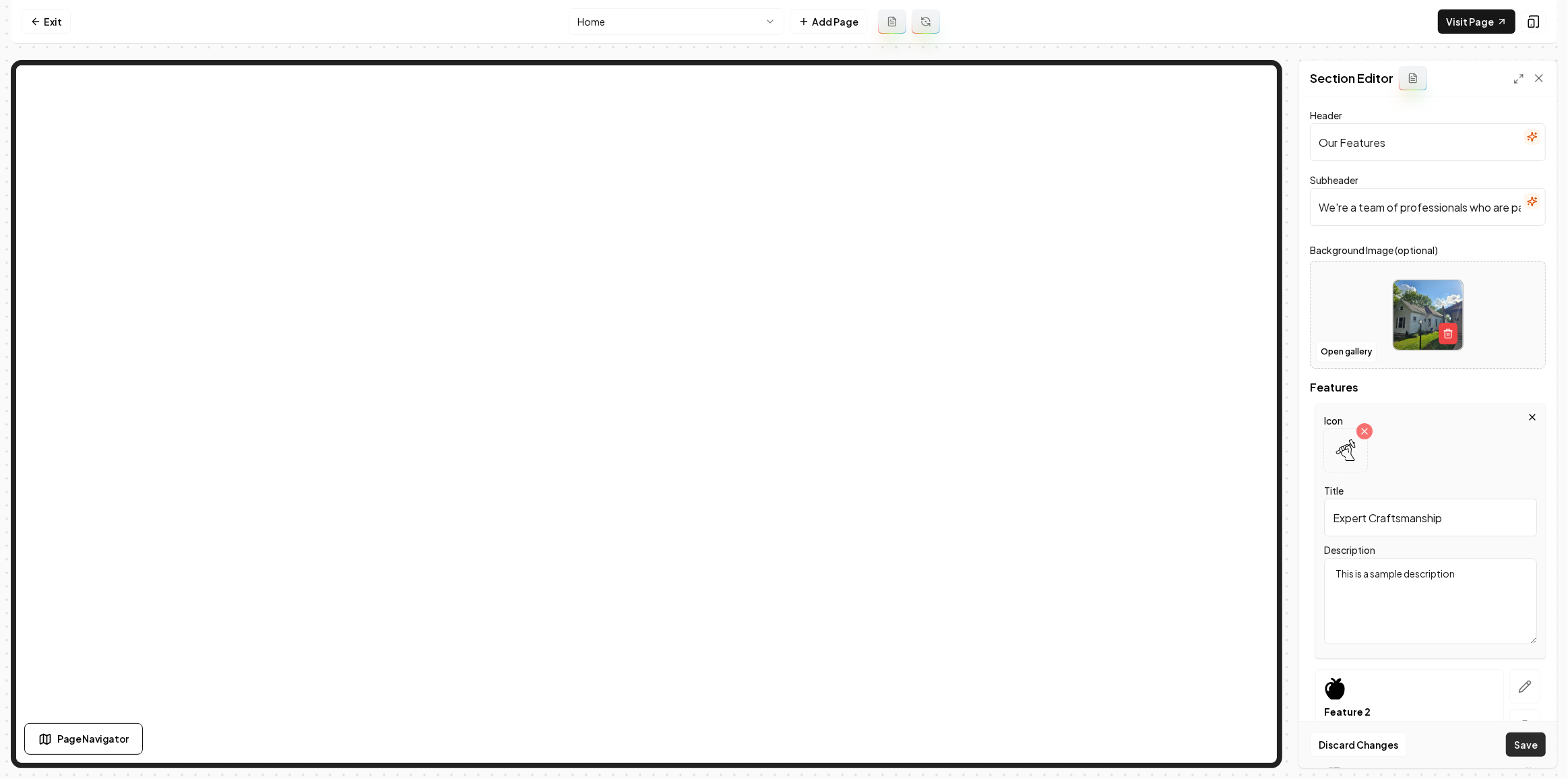
click at [1512, 743] on button "Save" at bounding box center [1525, 745] width 40 height 24
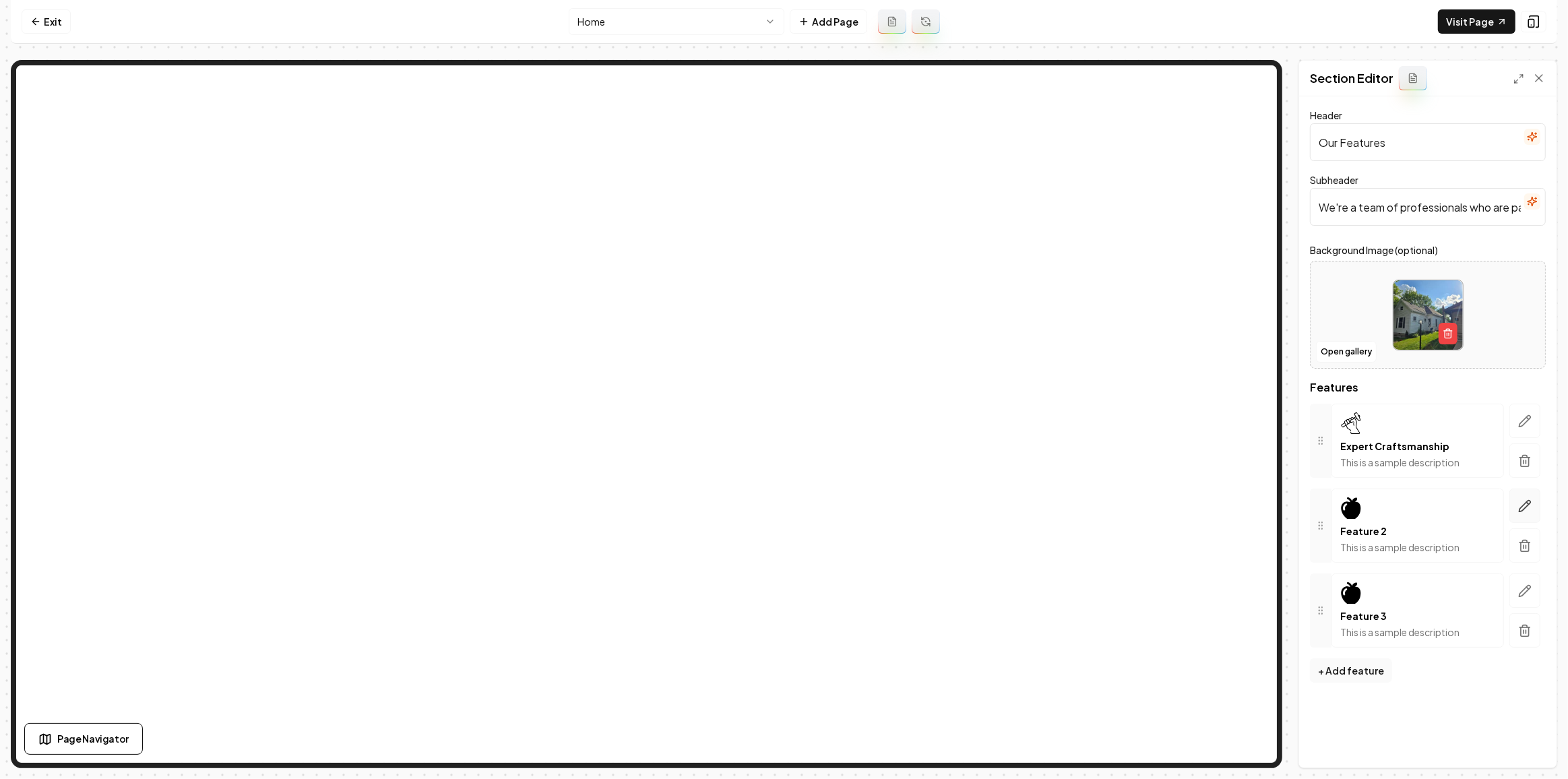
click at [1515, 508] on button "button" at bounding box center [1525, 506] width 31 height 35
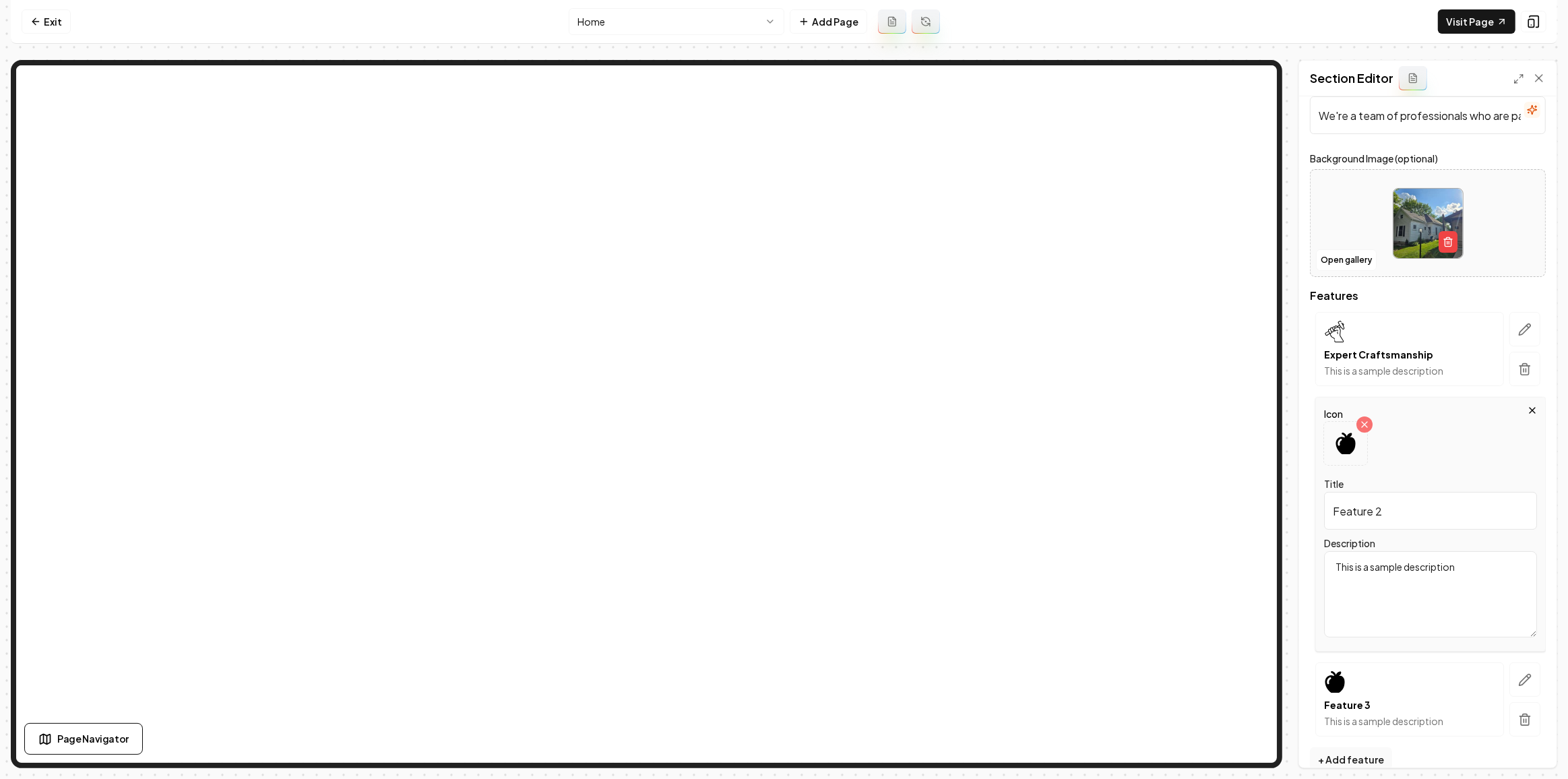
scroll to position [109, 0]
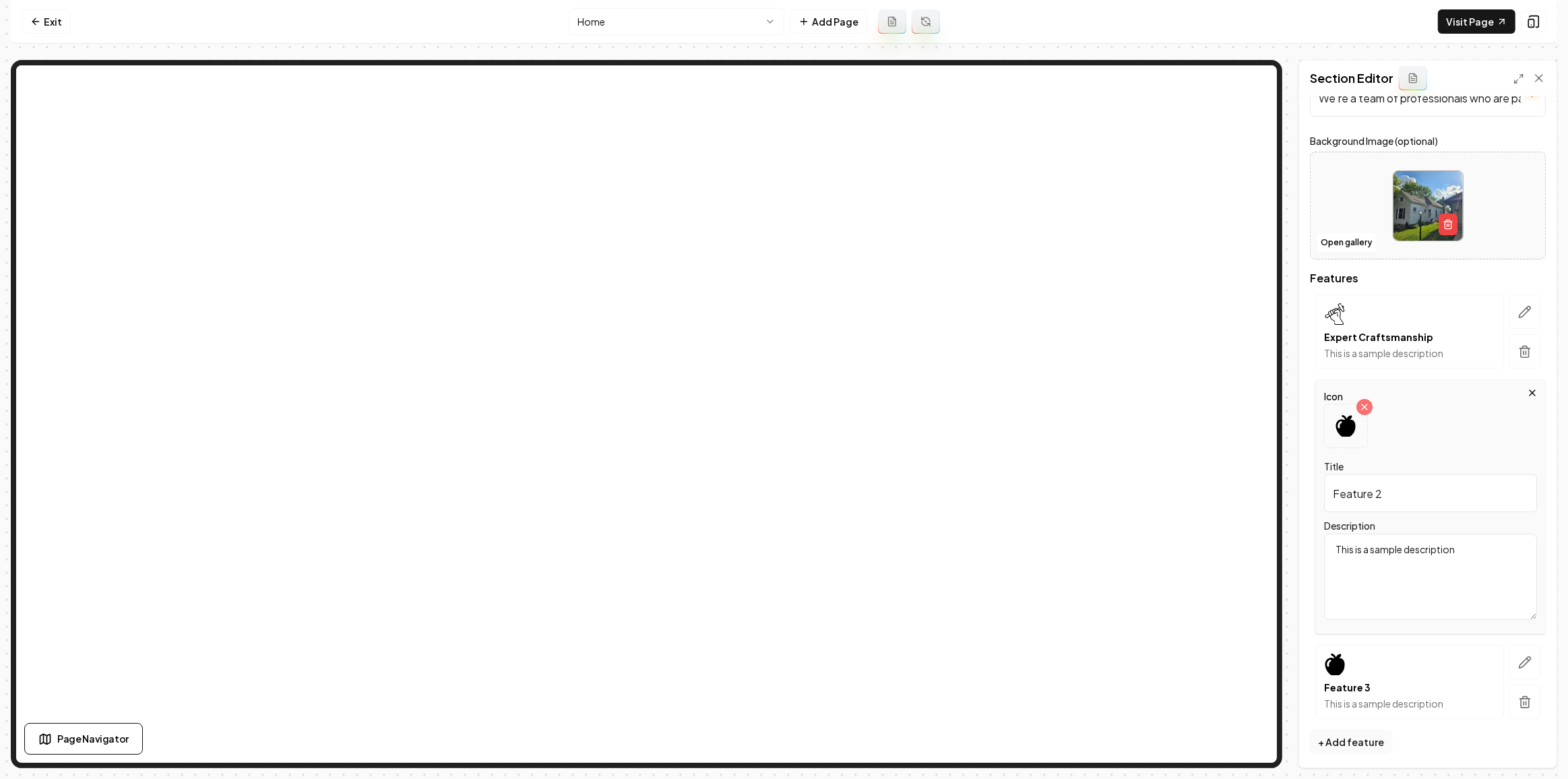
click at [1446, 468] on div "Title Feature 2" at bounding box center [1430, 485] width 213 height 54
click at [1444, 485] on input "Feature 2" at bounding box center [1430, 494] width 213 height 38
drag, startPoint x: 1444, startPoint y: 485, endPoint x: 1051, endPoint y: 7, distance: 618.8
click at [1409, 412] on div "Icon Title Feature 2 Description This is a sample description" at bounding box center [1430, 506] width 230 height 255
click at [1414, 485] on input "Feature 2" at bounding box center [1430, 494] width 213 height 38
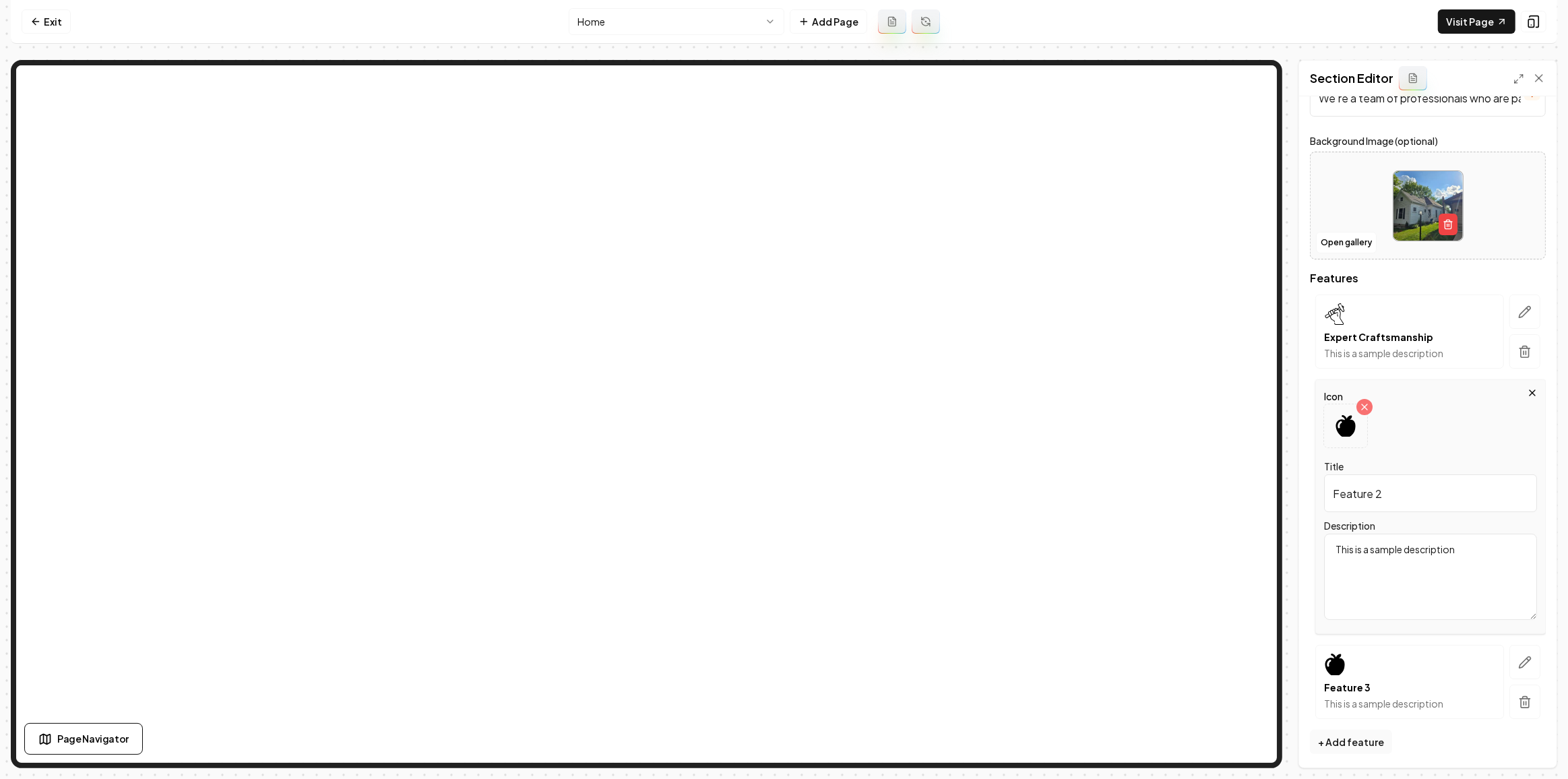
click at [1414, 485] on input "Feature 2" at bounding box center [1430, 494] width 213 height 38
paste input "Golden Process"
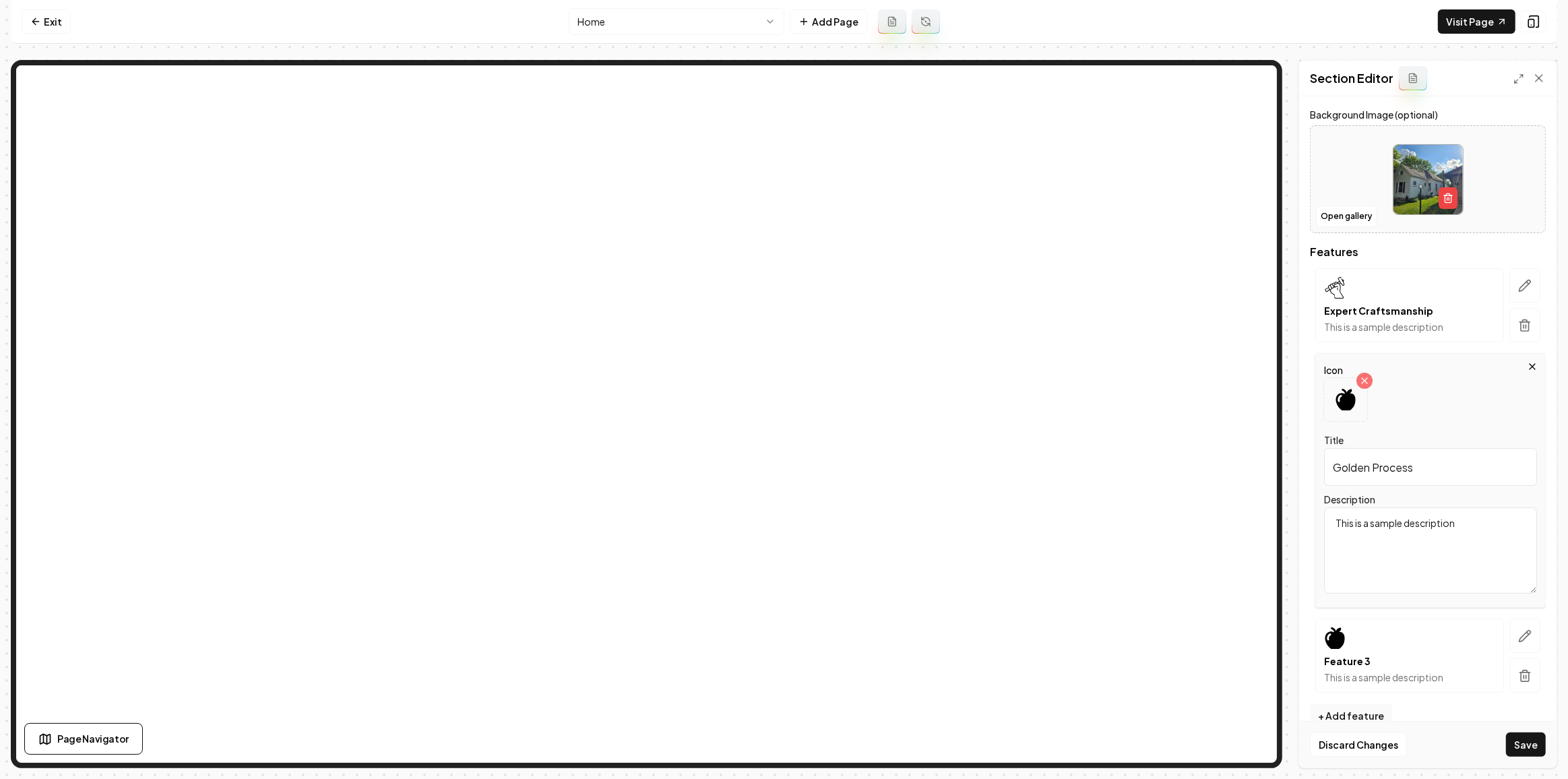
scroll to position [156, 0]
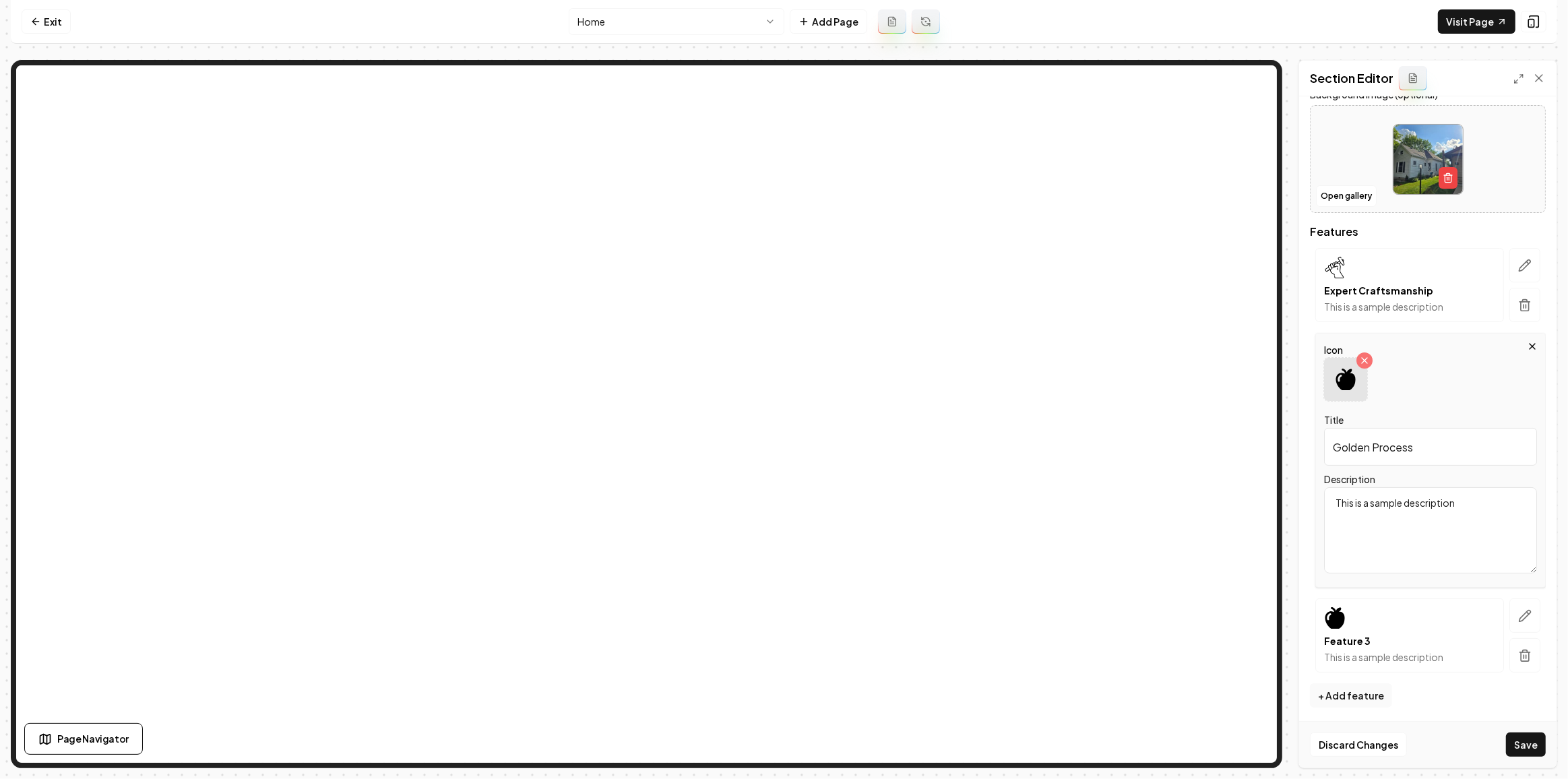
type input "Golden Process"
click at [1347, 375] on icon at bounding box center [1345, 379] width 20 height 22
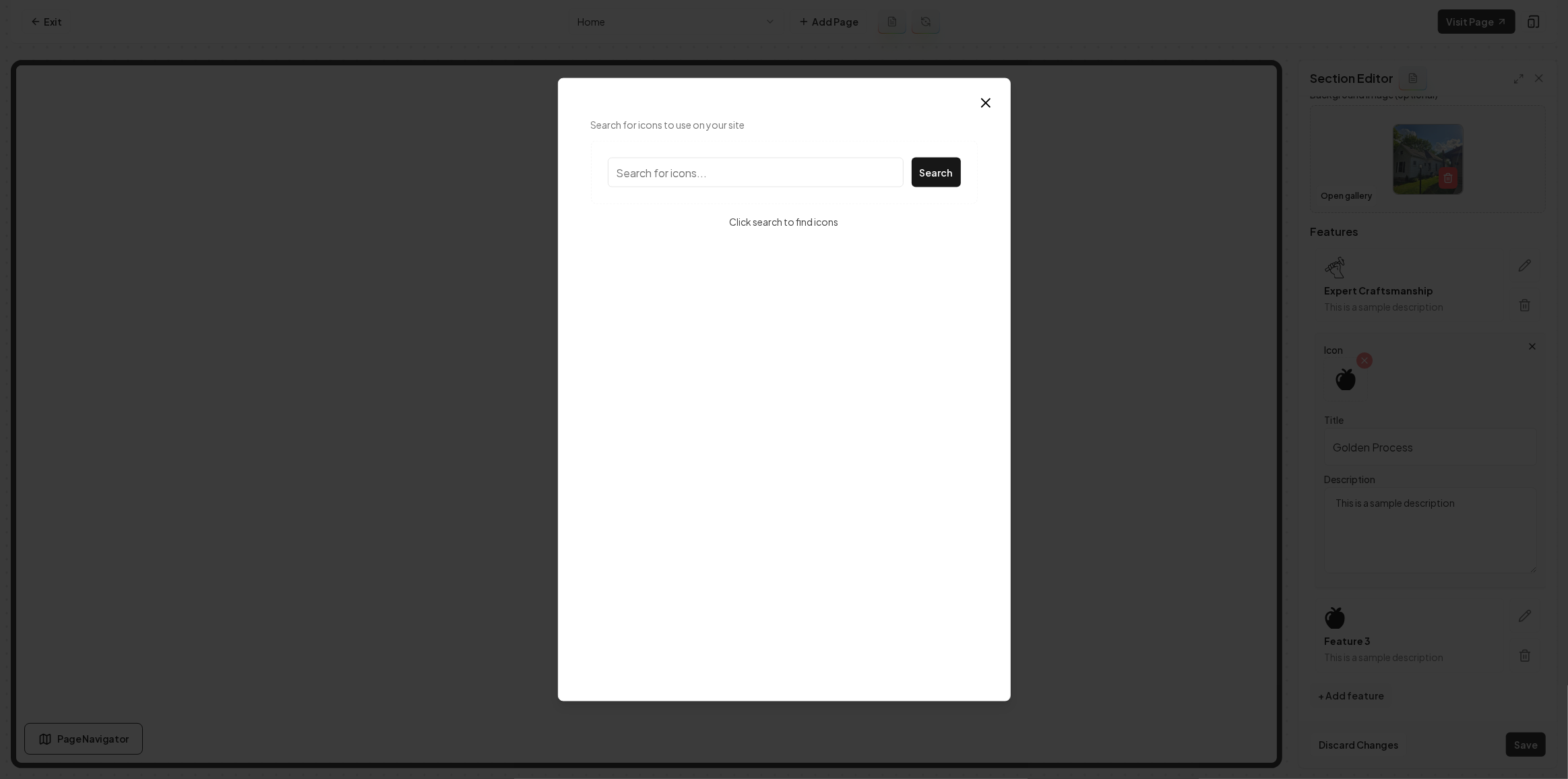
click at [846, 168] on input "Search for icons to use on your site" at bounding box center [755, 173] width 296 height 30
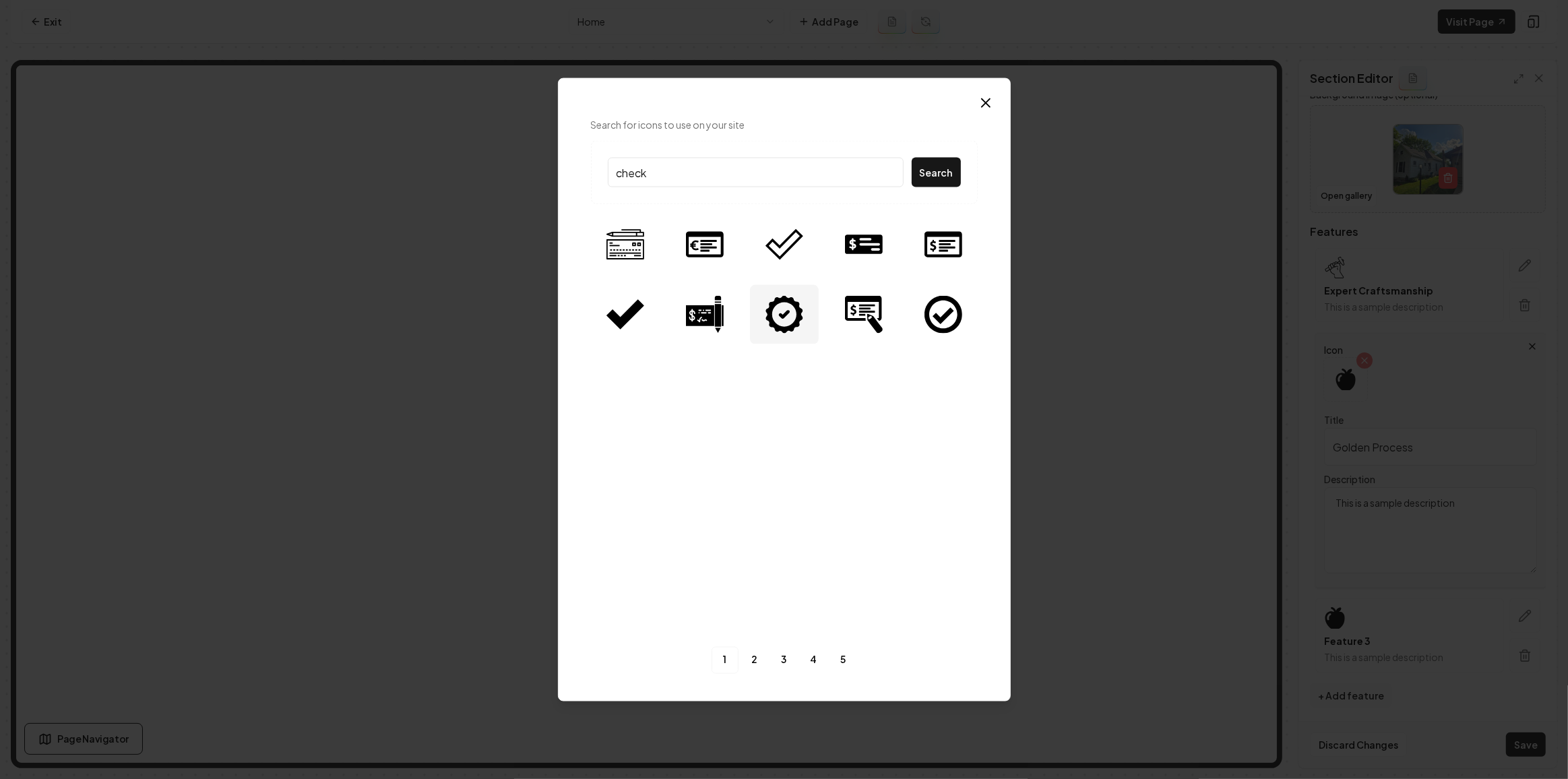
type input "check"
click at [769, 340] on div at bounding box center [784, 314] width 69 height 59
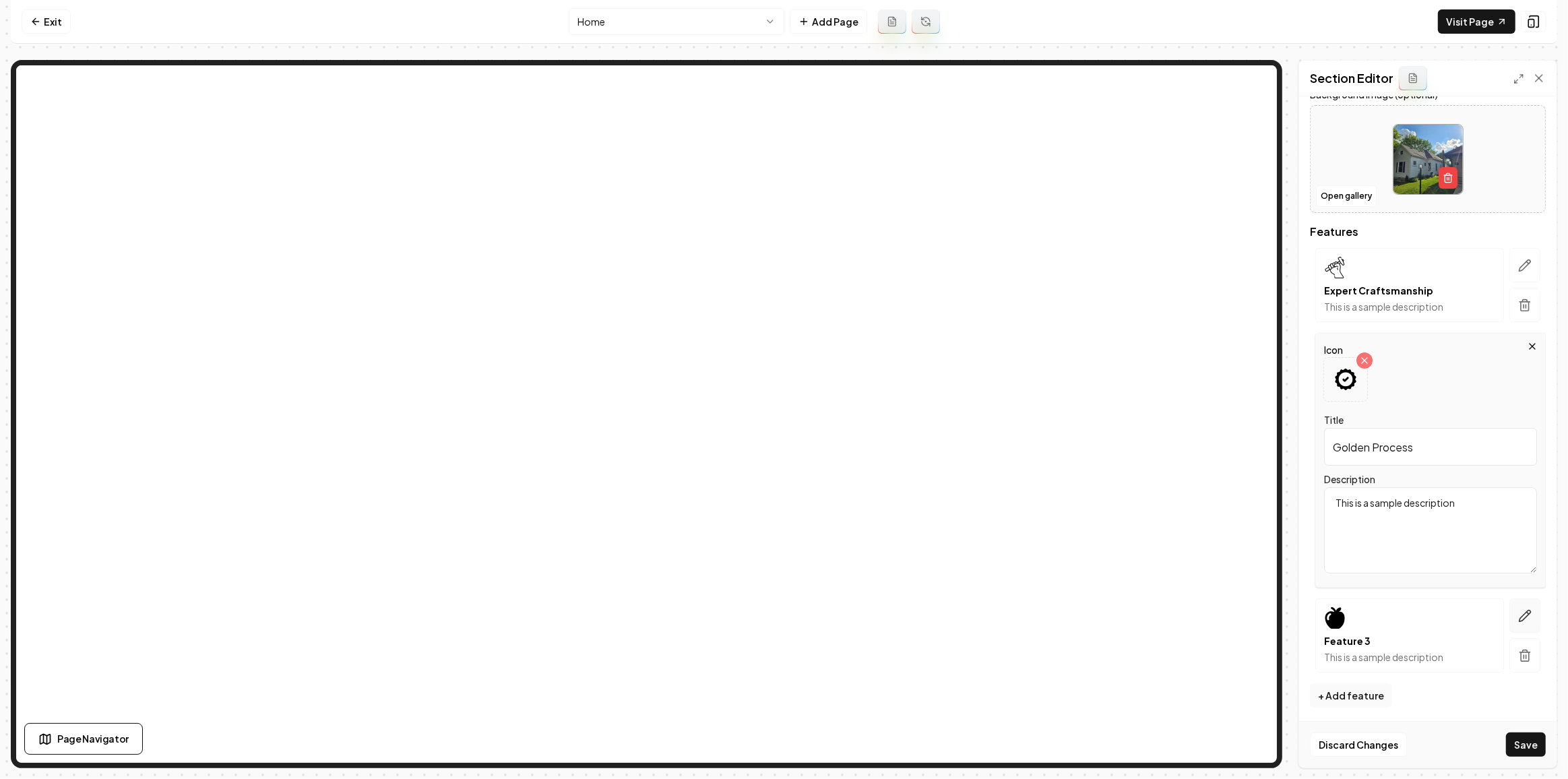
click at [1519, 612] on icon "button" at bounding box center [1525, 615] width 12 height 12
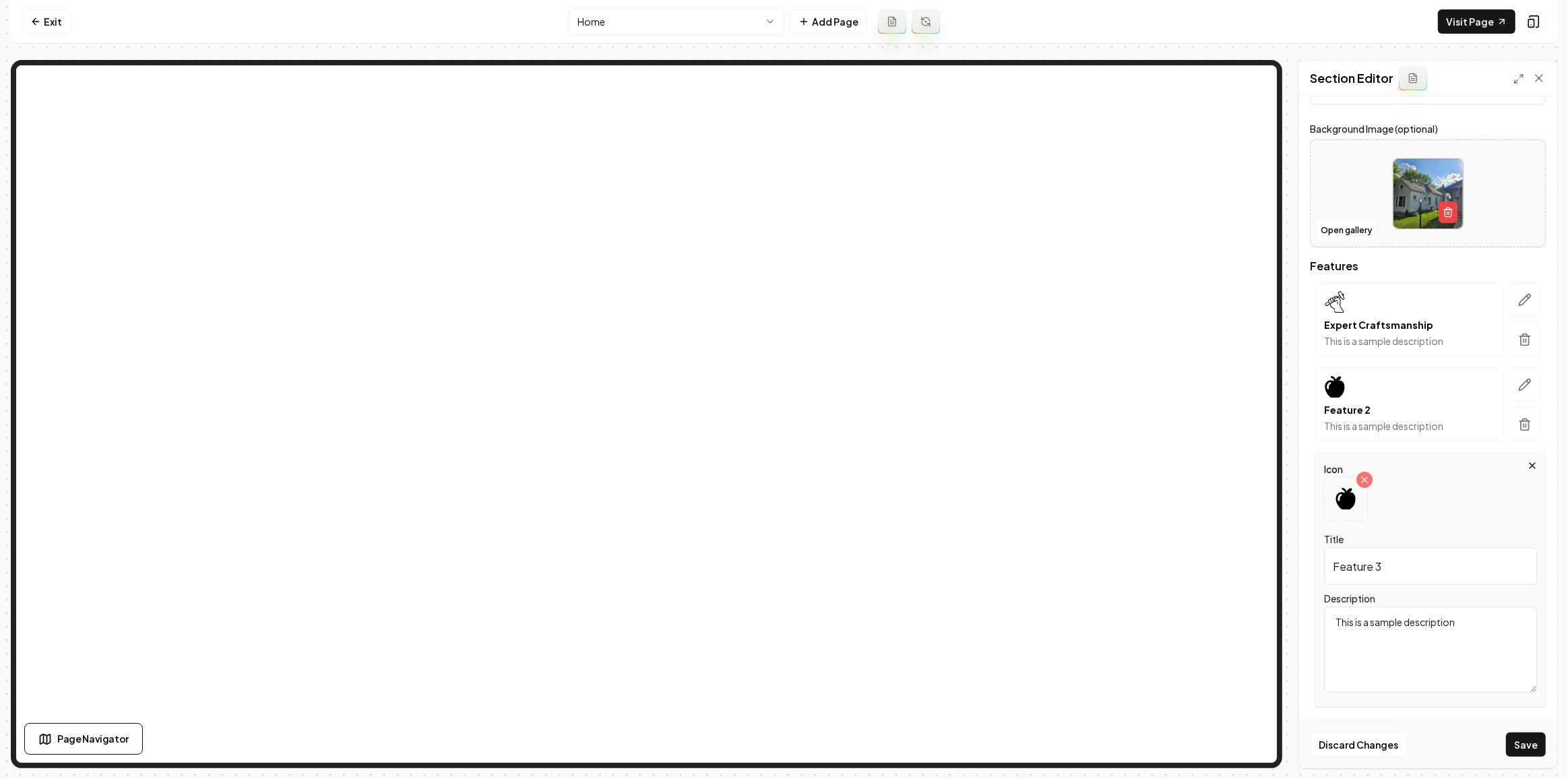
scroll to position [122, 0]
click at [1395, 569] on input "Feature 3" at bounding box center [1430, 566] width 213 height 38
paste input "Masterful Experience"
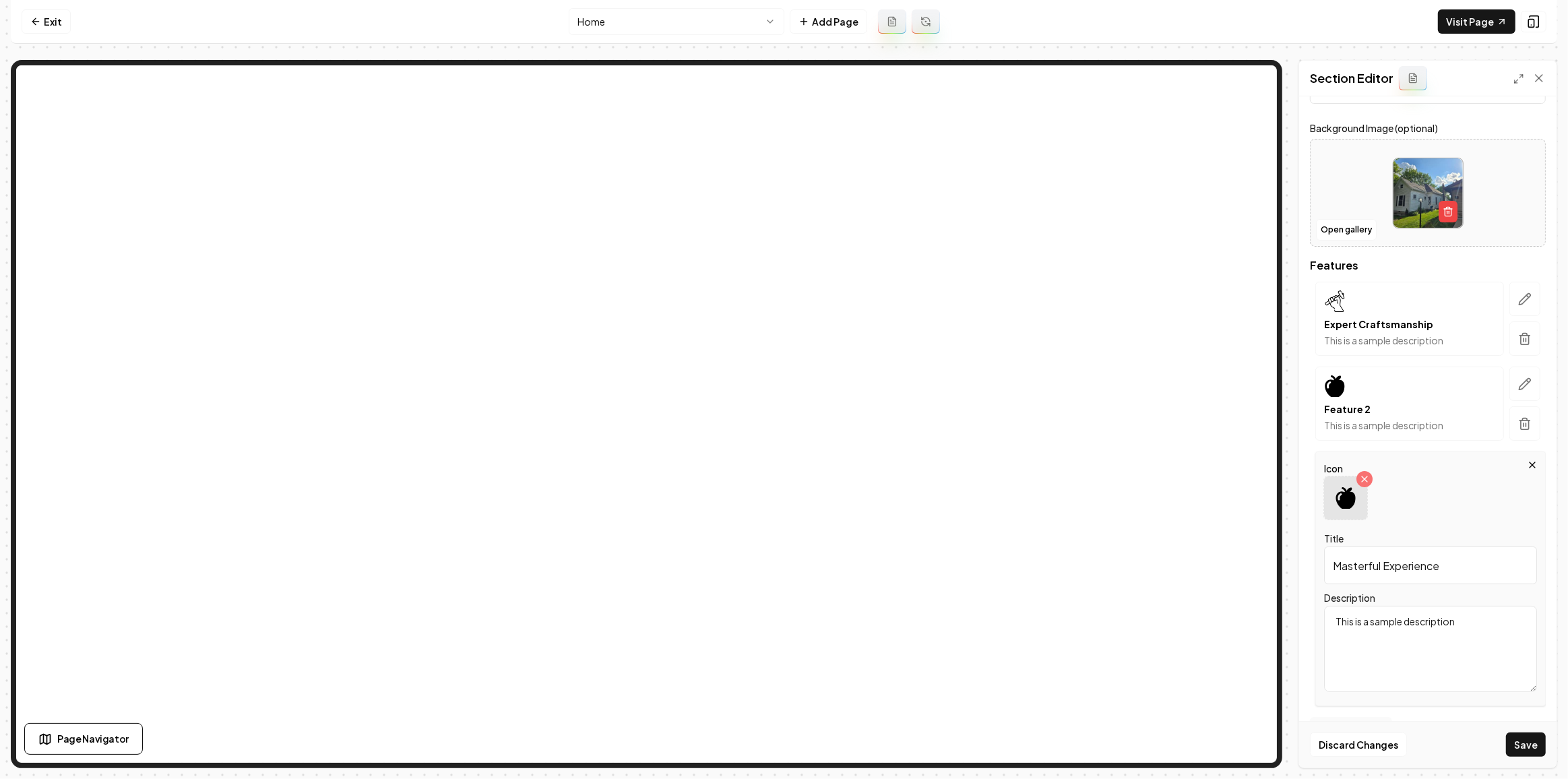
type input "Masterful Experience"
click at [1350, 508] on div at bounding box center [1345, 498] width 43 height 43
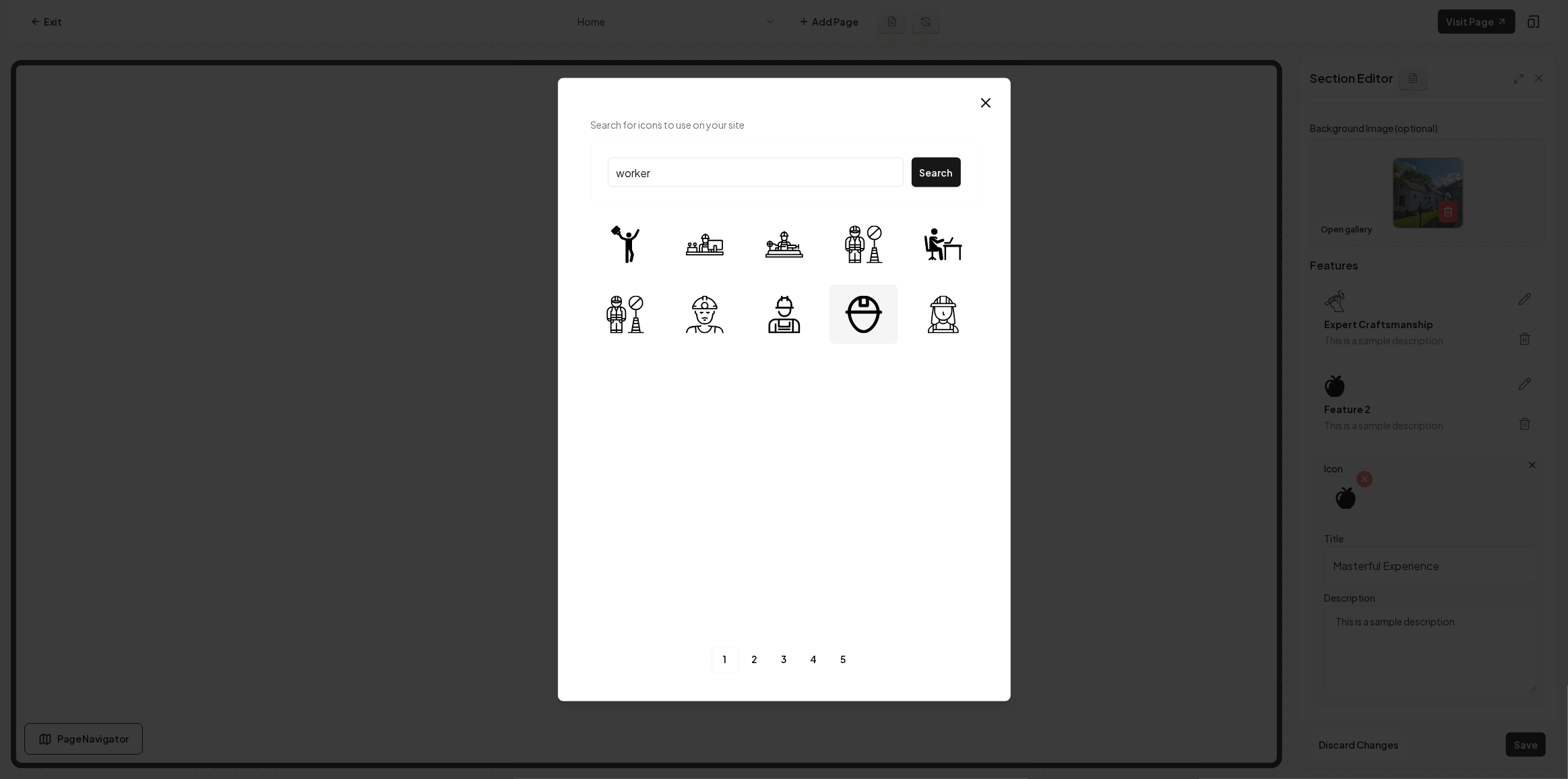
type input "worker"
click at [857, 315] on img at bounding box center [864, 315] width 38 height 38
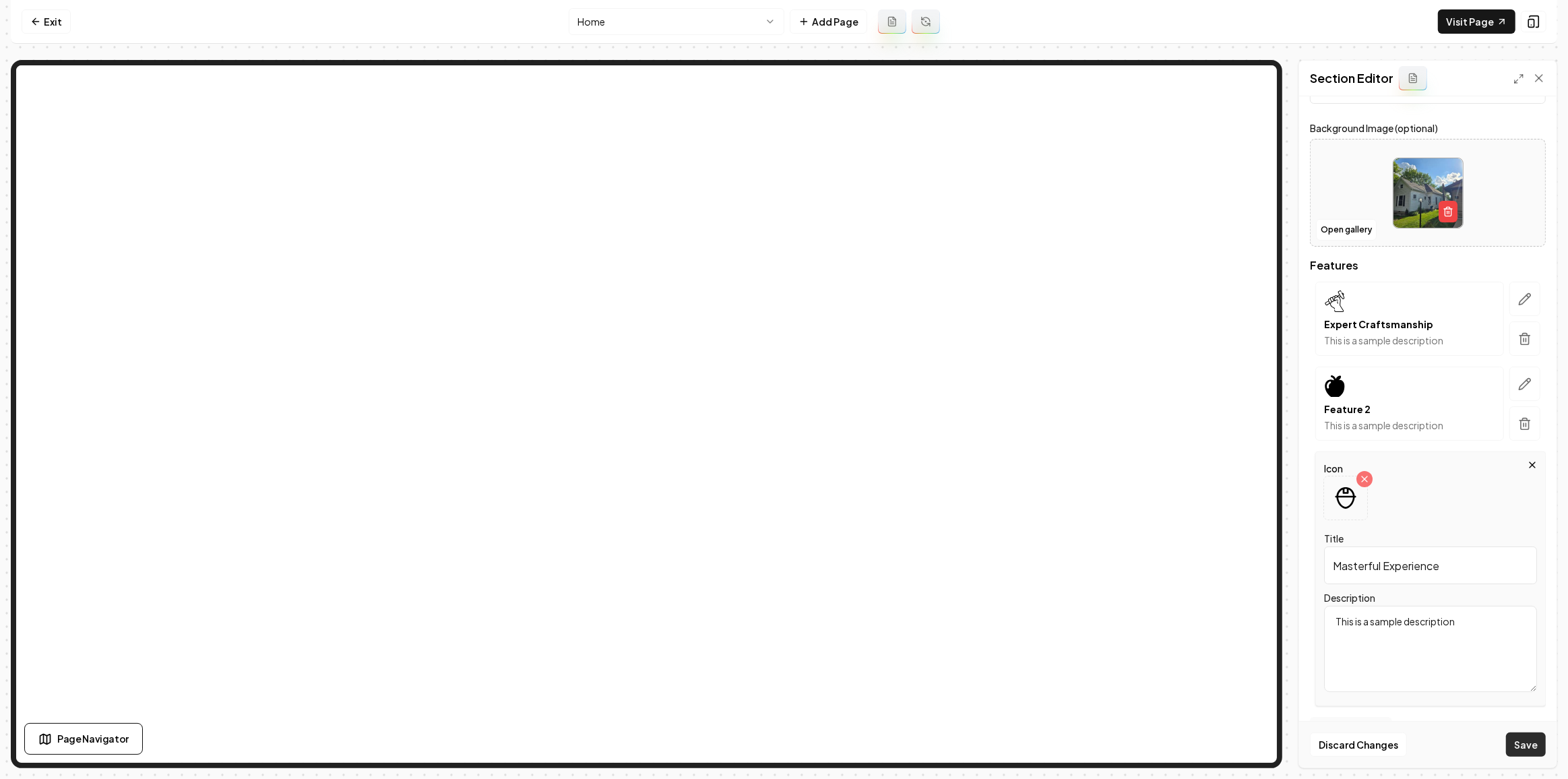
click at [1522, 755] on button "Save" at bounding box center [1525, 745] width 40 height 24
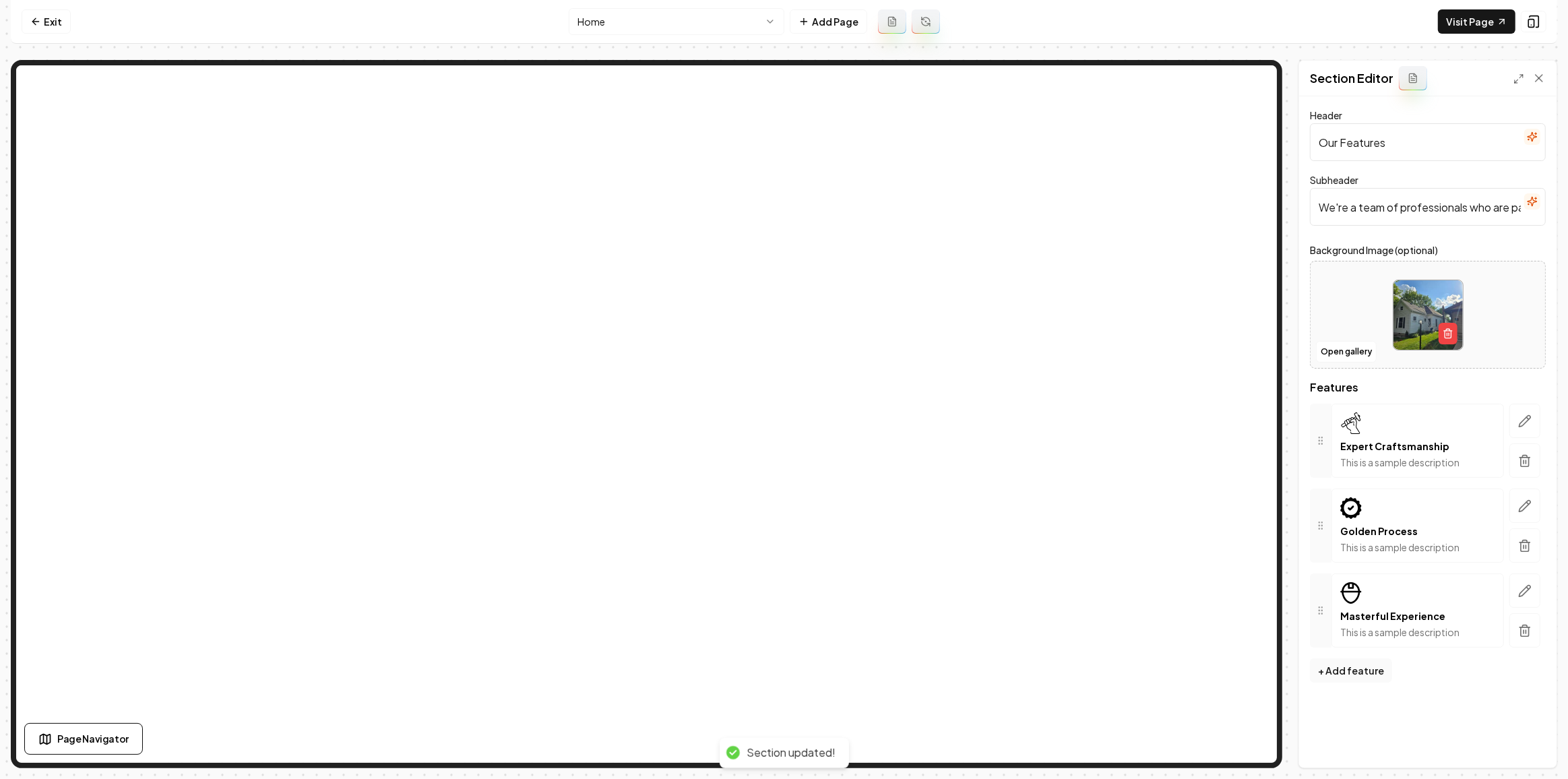
scroll to position [0, 0]
click at [1488, 27] on link "Visit Page" at bounding box center [1476, 22] width 77 height 24
click at [47, 11] on link "Exit" at bounding box center [46, 22] width 49 height 24
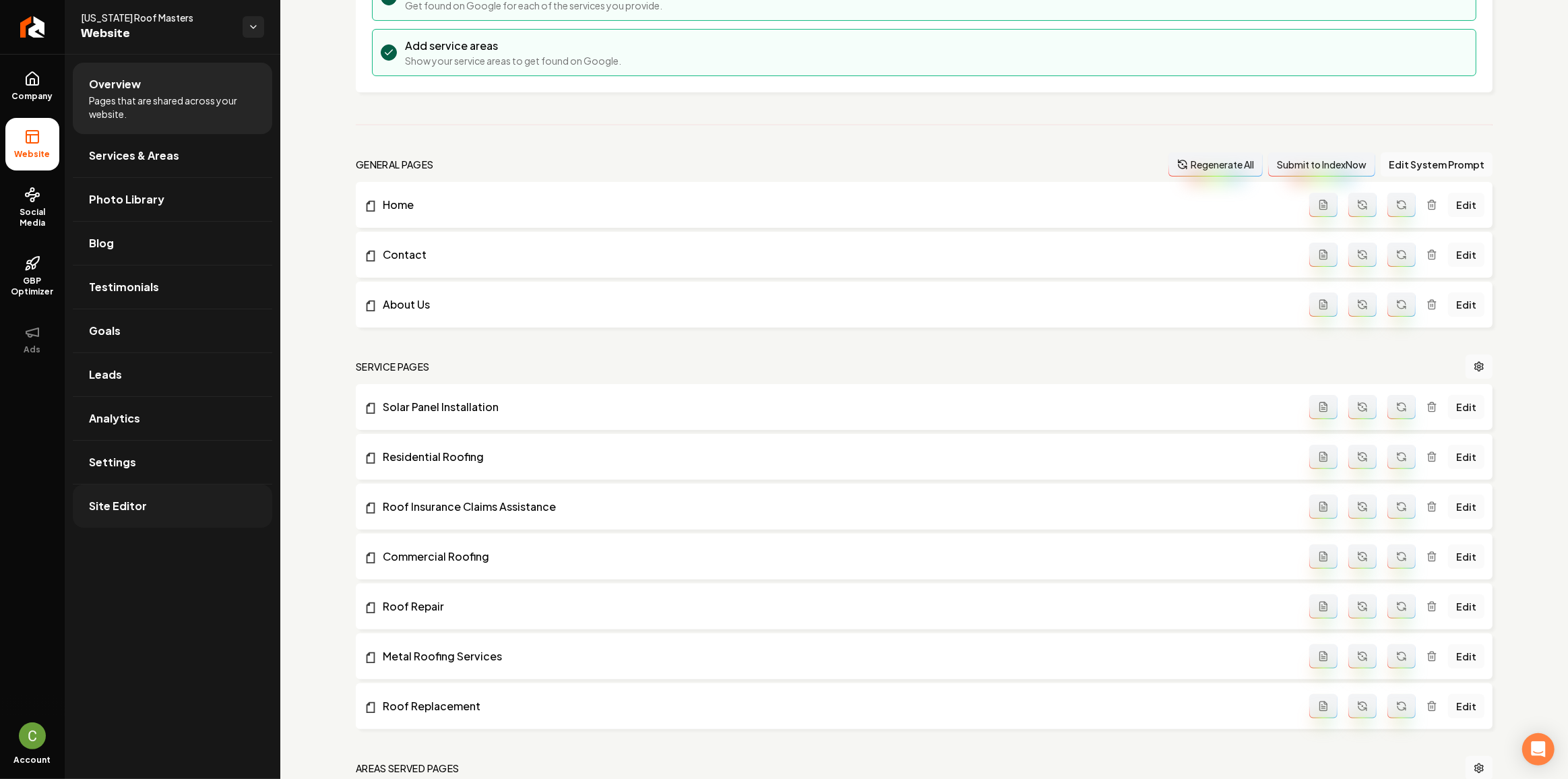
scroll to position [367, 0]
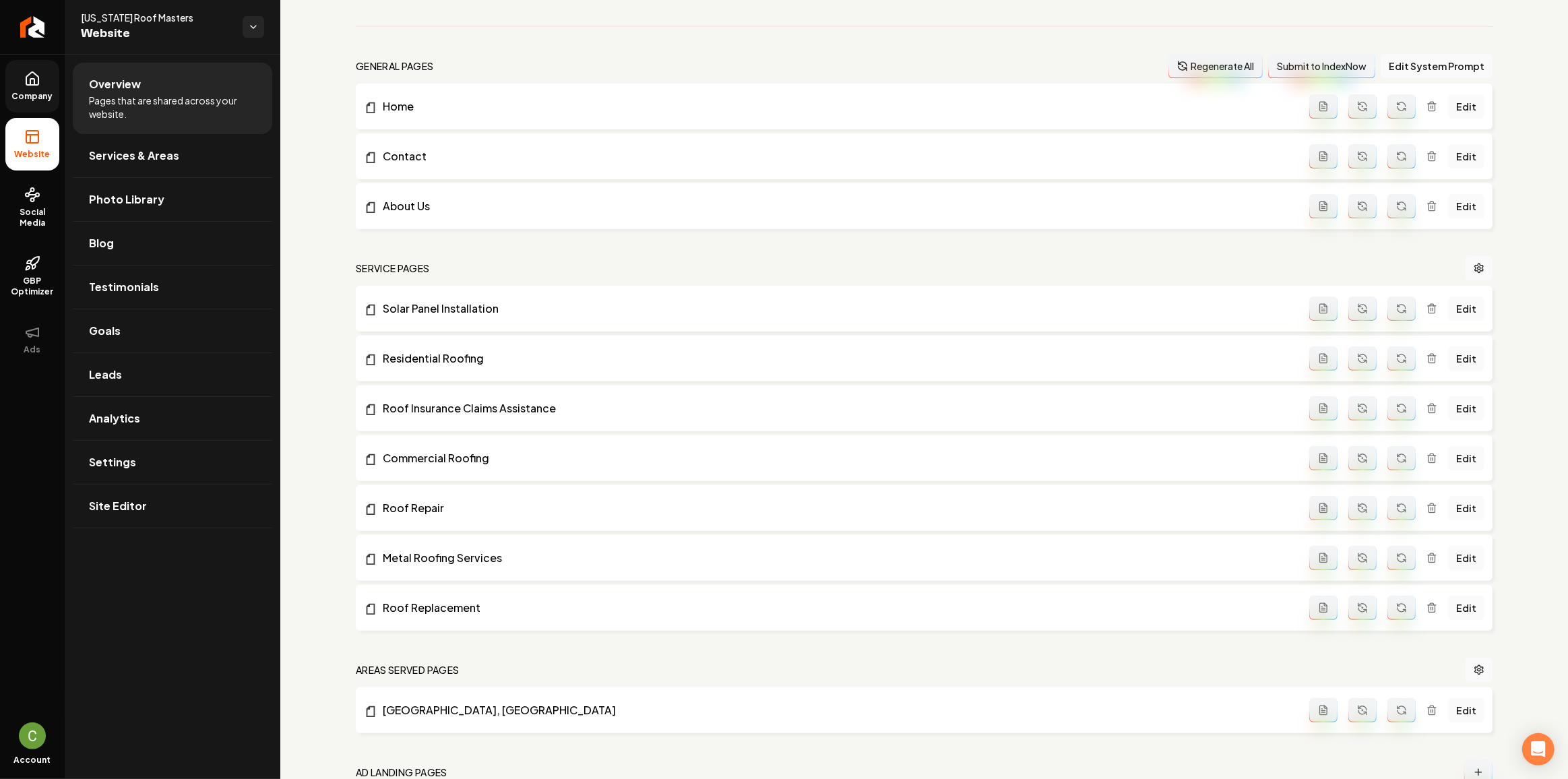
click at [33, 101] on span "Company" at bounding box center [33, 97] width 52 height 11
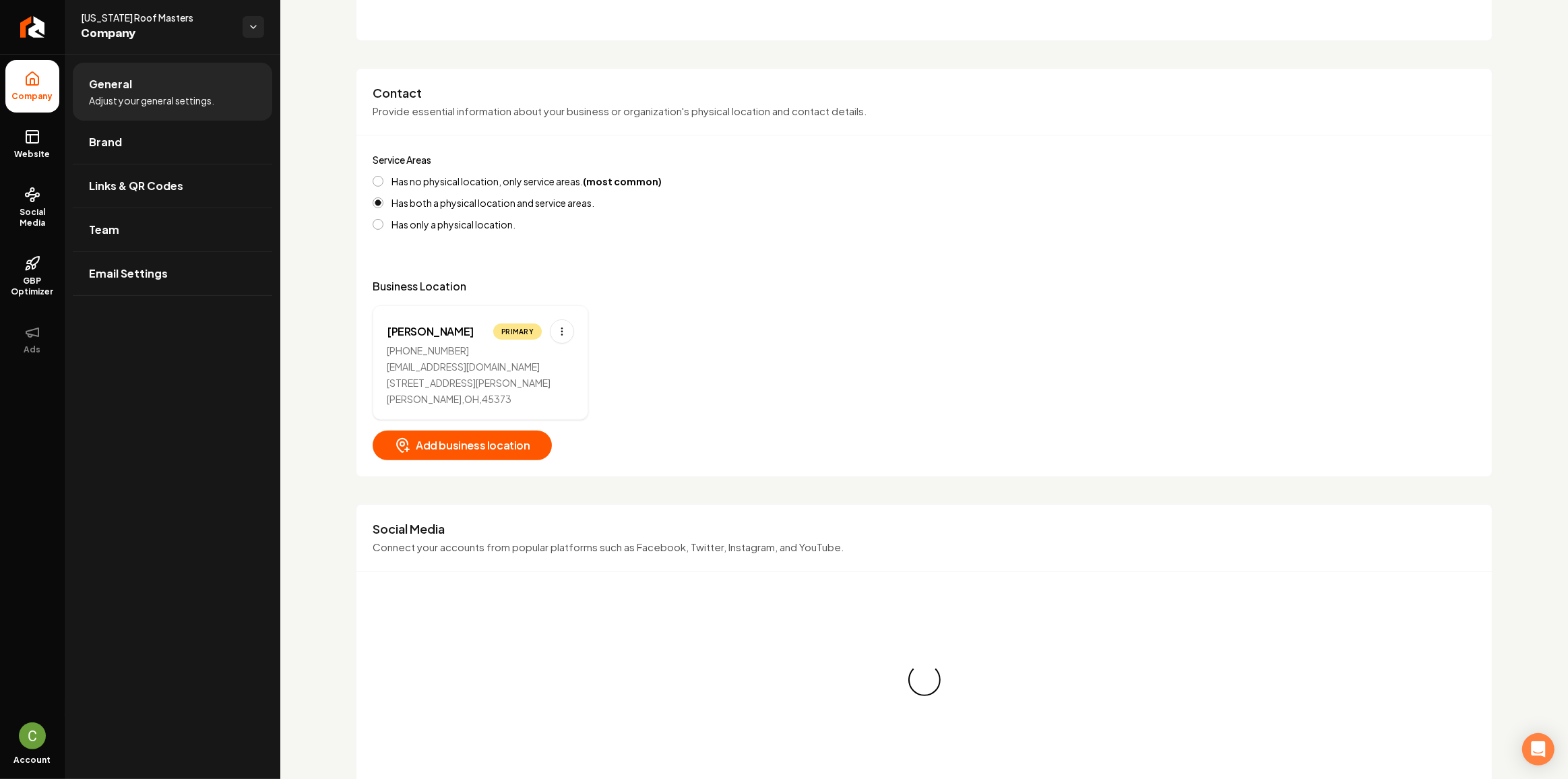
scroll to position [746, 0]
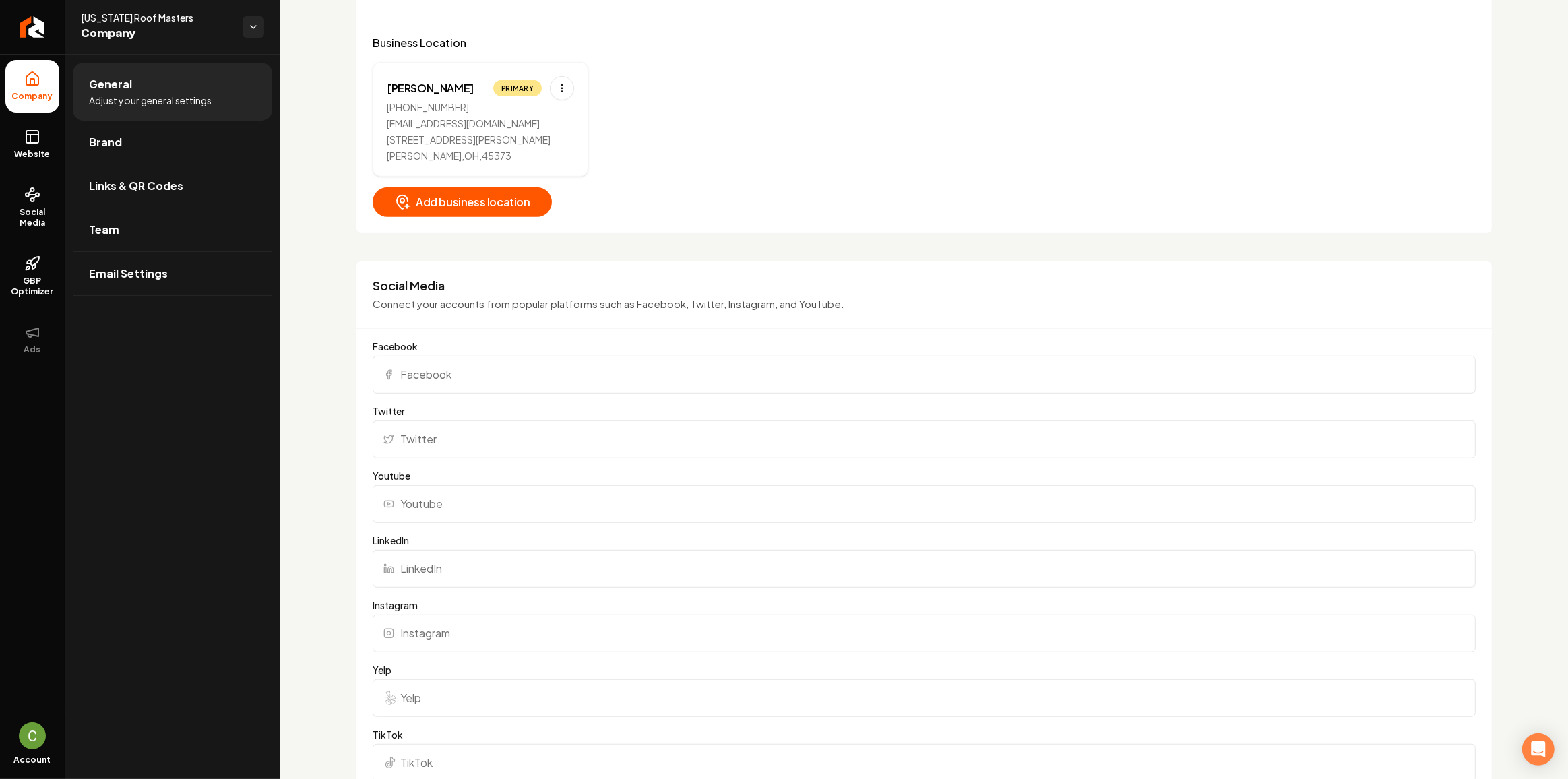
click at [457, 371] on input "Facebook" at bounding box center [923, 375] width 1103 height 38
paste input "https://www.facebook.com/ohioroofmasters/"
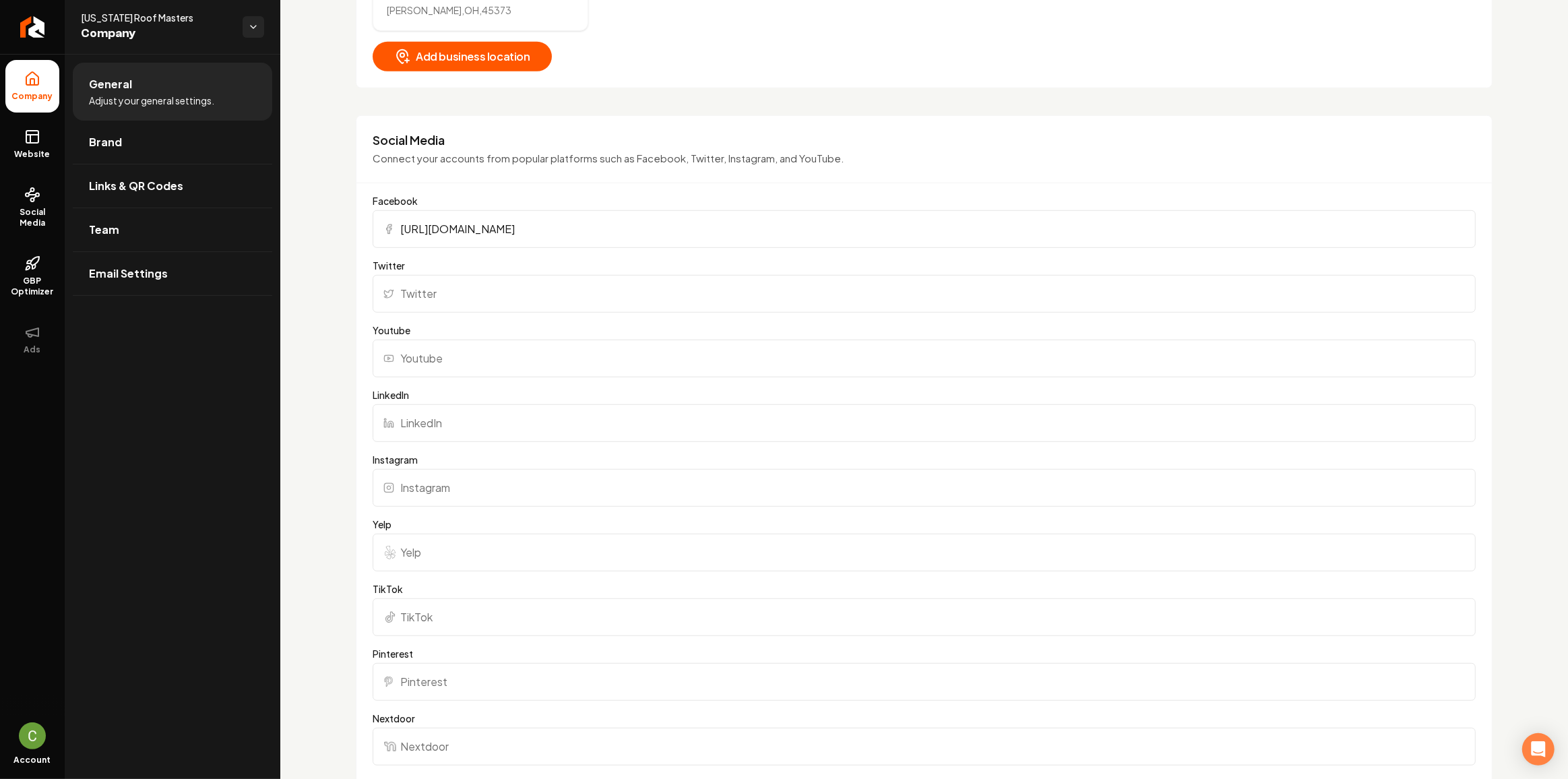
scroll to position [991, 0]
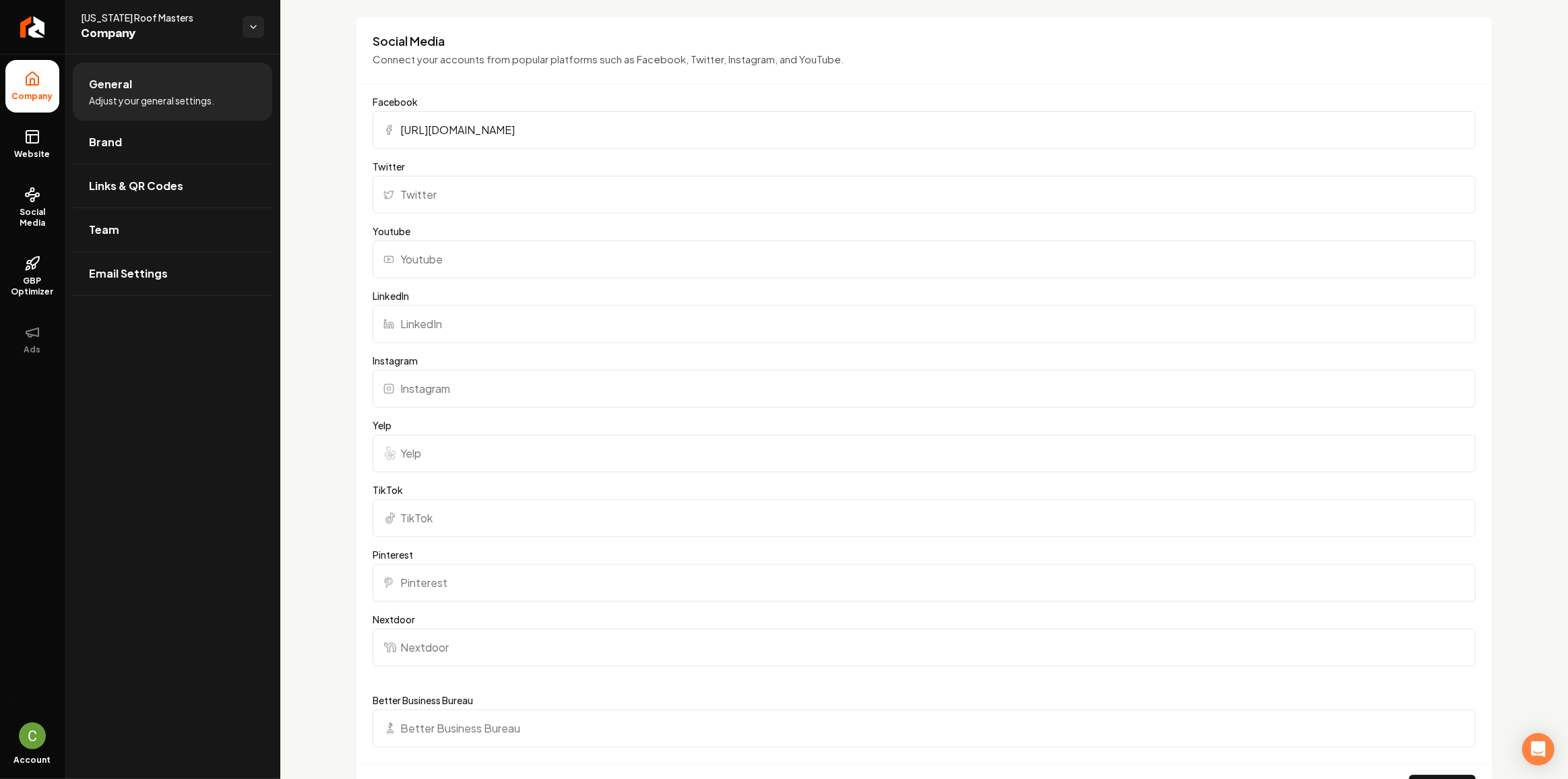
type input "https://www.facebook.com/ohioroofmasters/"
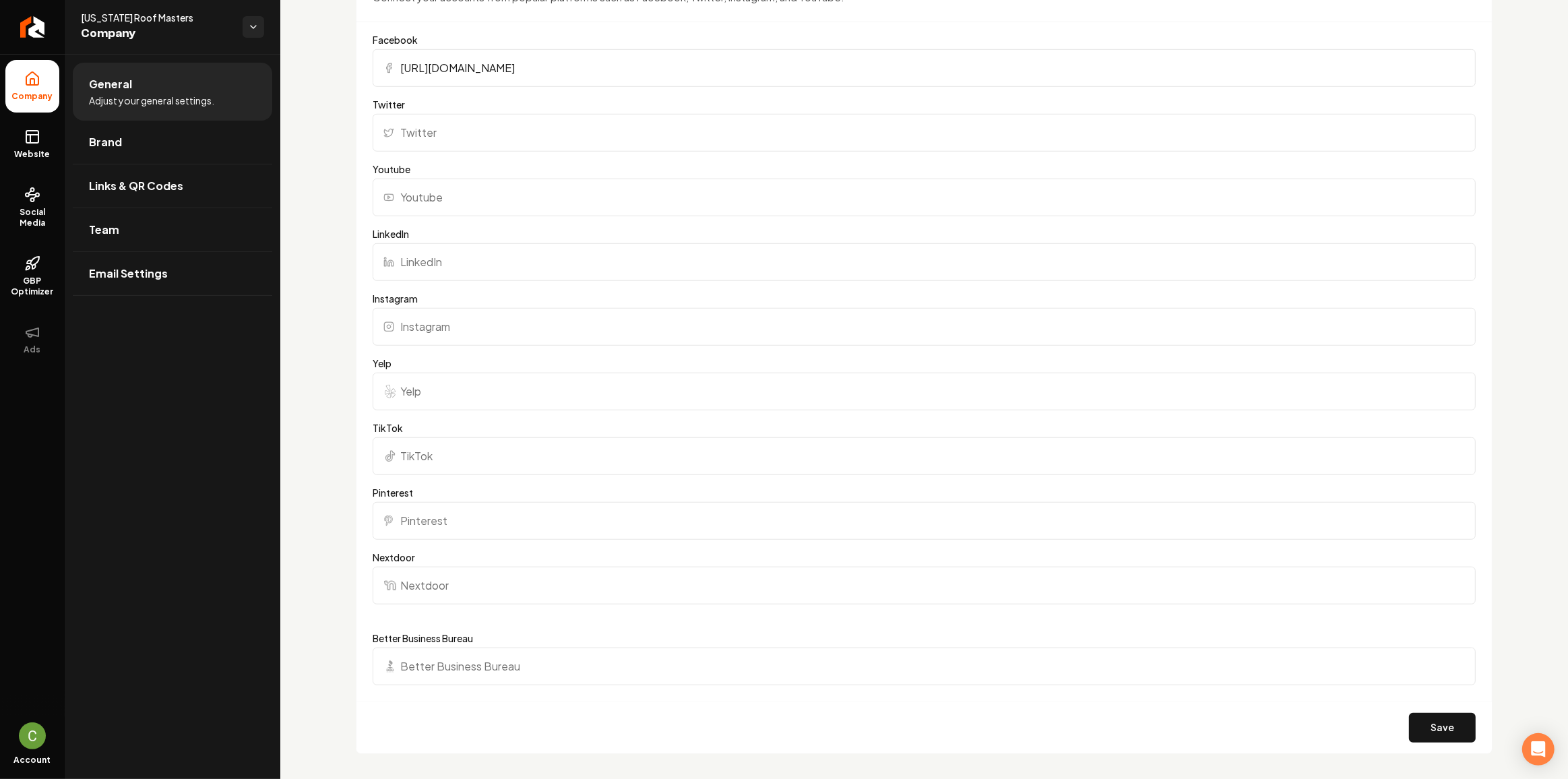
scroll to position [1113, 0]
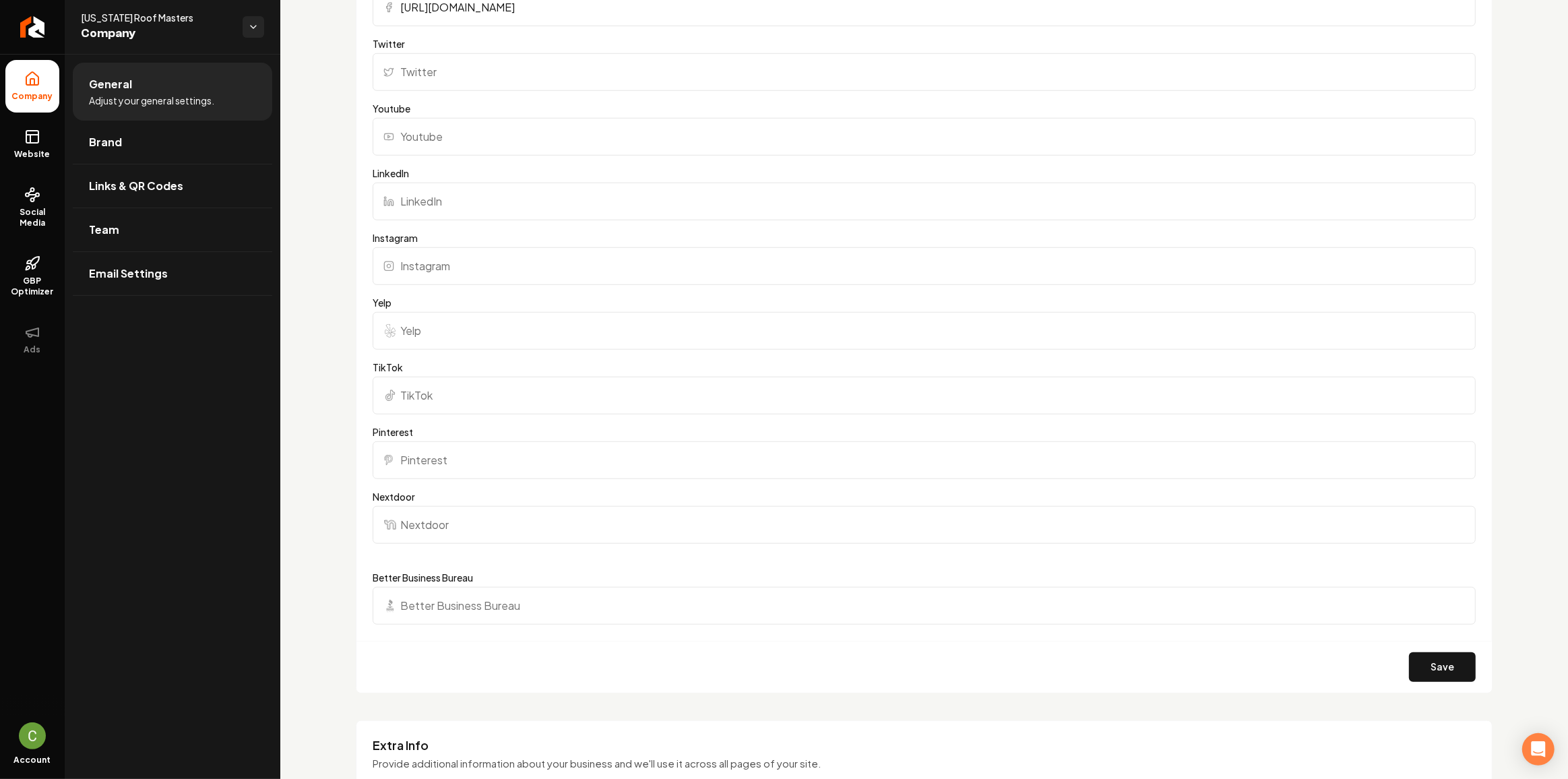
click at [493, 119] on input "Youtube" at bounding box center [923, 137] width 1103 height 38
paste input "https://www.youtube.com/channel/UCA7A4kF5ZCoHct7nWUQPg7Q"
type input "https://www.youtube.com/channel/UCA7A4kF5ZCoHct7nWUQPg7Q"
click at [498, 274] on input "Instagram" at bounding box center [923, 266] width 1103 height 38
paste input "https://www.instagram.com/ohio.roofmasters/"
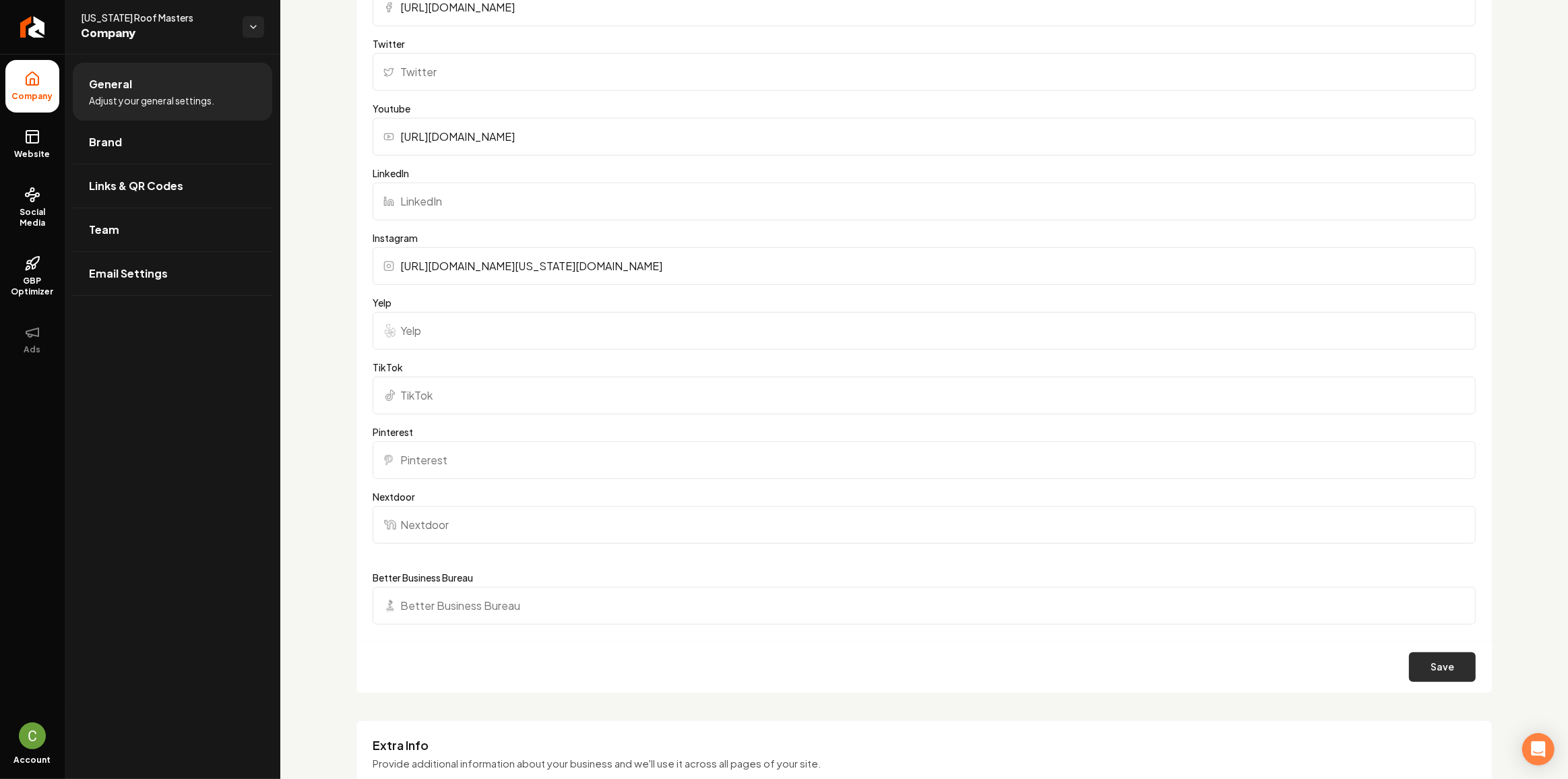
type input "https://www.instagram.com/ohio.roofmasters/"
click at [1423, 653] on button "Save" at bounding box center [1442, 668] width 67 height 30
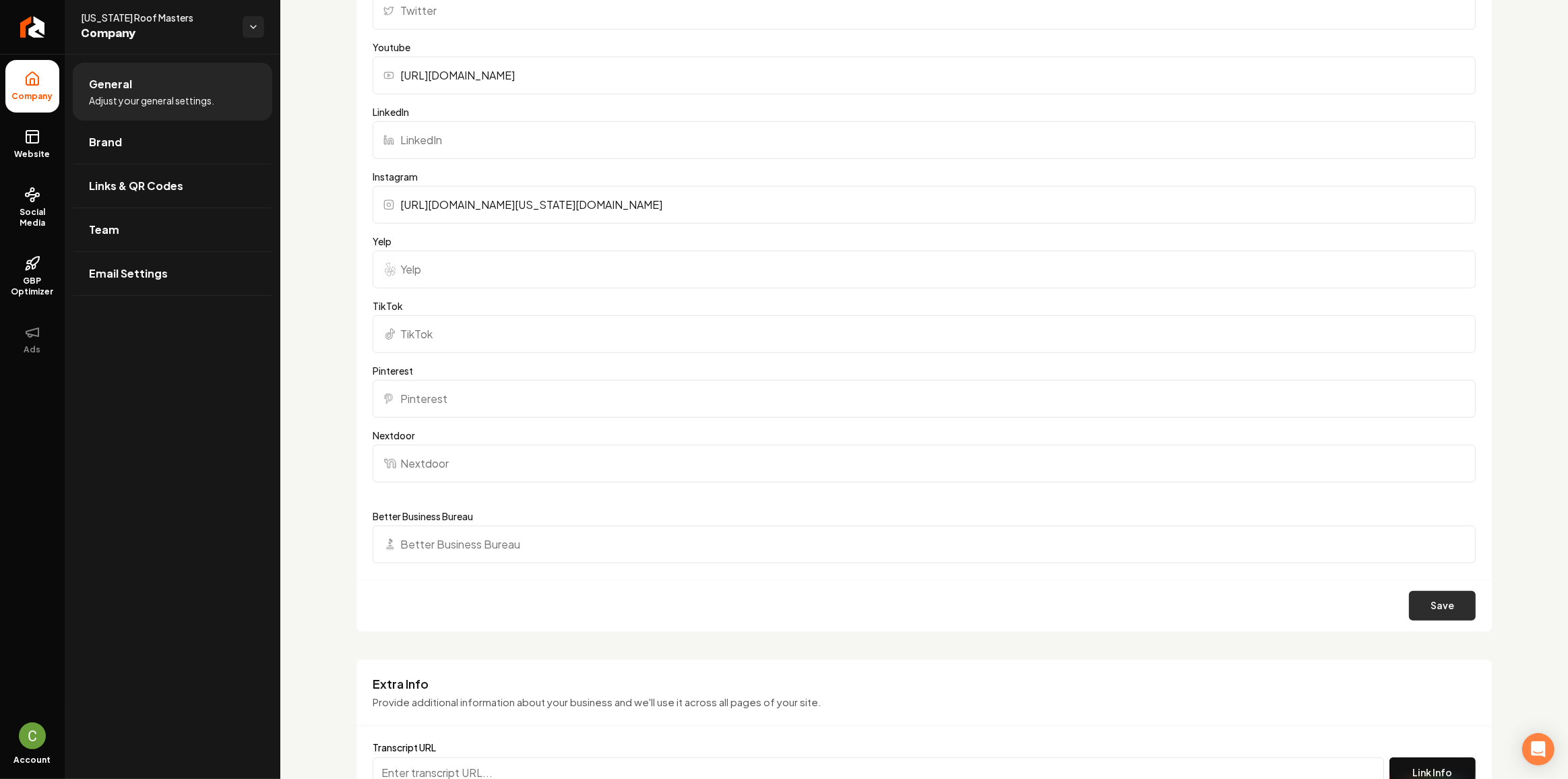
click at [1432, 605] on button "Save" at bounding box center [1442, 606] width 67 height 30
click at [50, 130] on link "Website" at bounding box center [32, 144] width 54 height 52
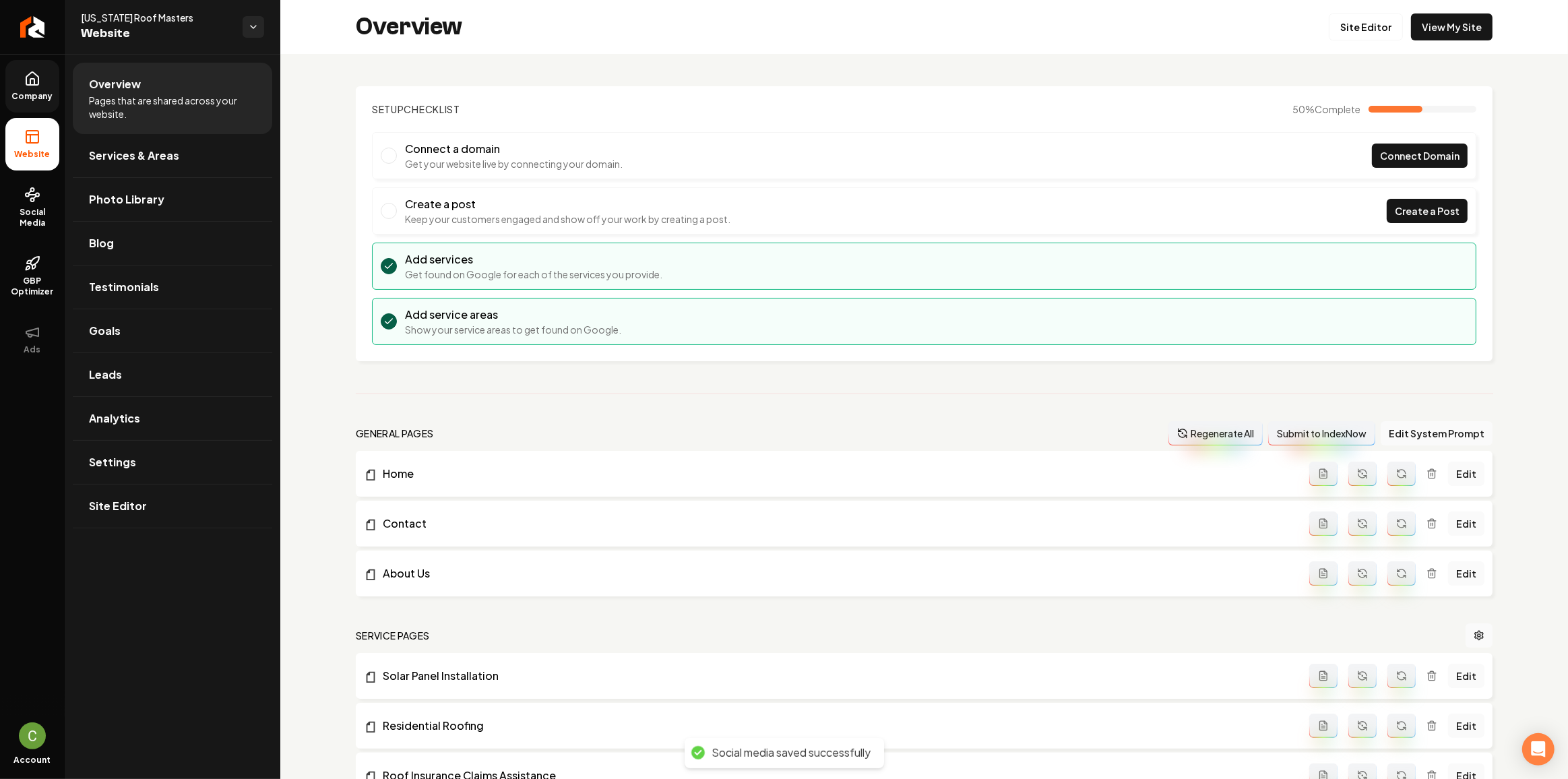
click at [1418, 41] on div "Overview Site Editor View My Site" at bounding box center [924, 27] width 1287 height 54
click at [1425, 33] on link "View My Site" at bounding box center [1452, 27] width 82 height 27
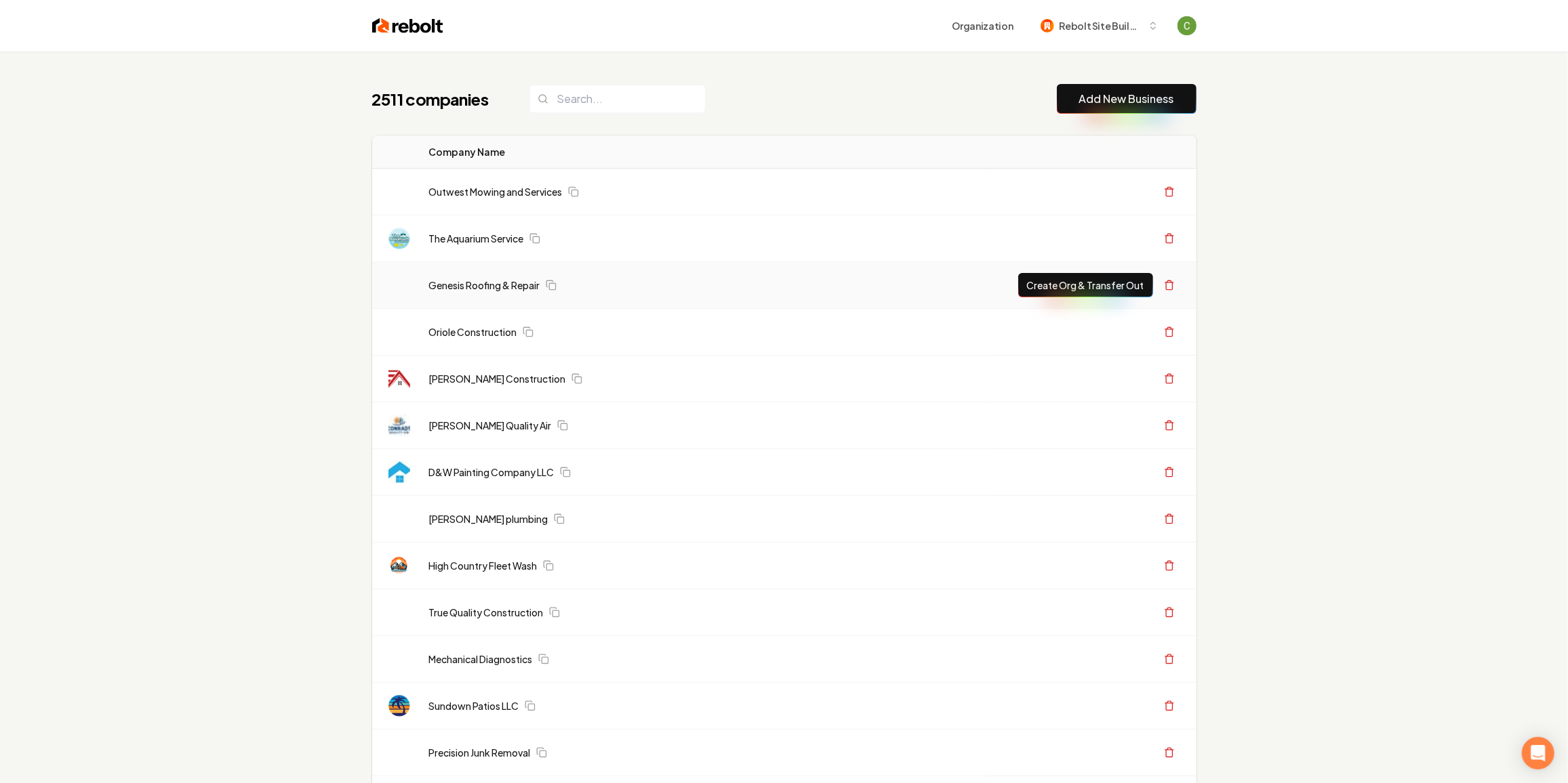
drag, startPoint x: 1150, startPoint y: 93, endPoint x: 640, endPoint y: 301, distance: 550.8
click at [1148, 93] on link "Add New Business" at bounding box center [1126, 99] width 95 height 16
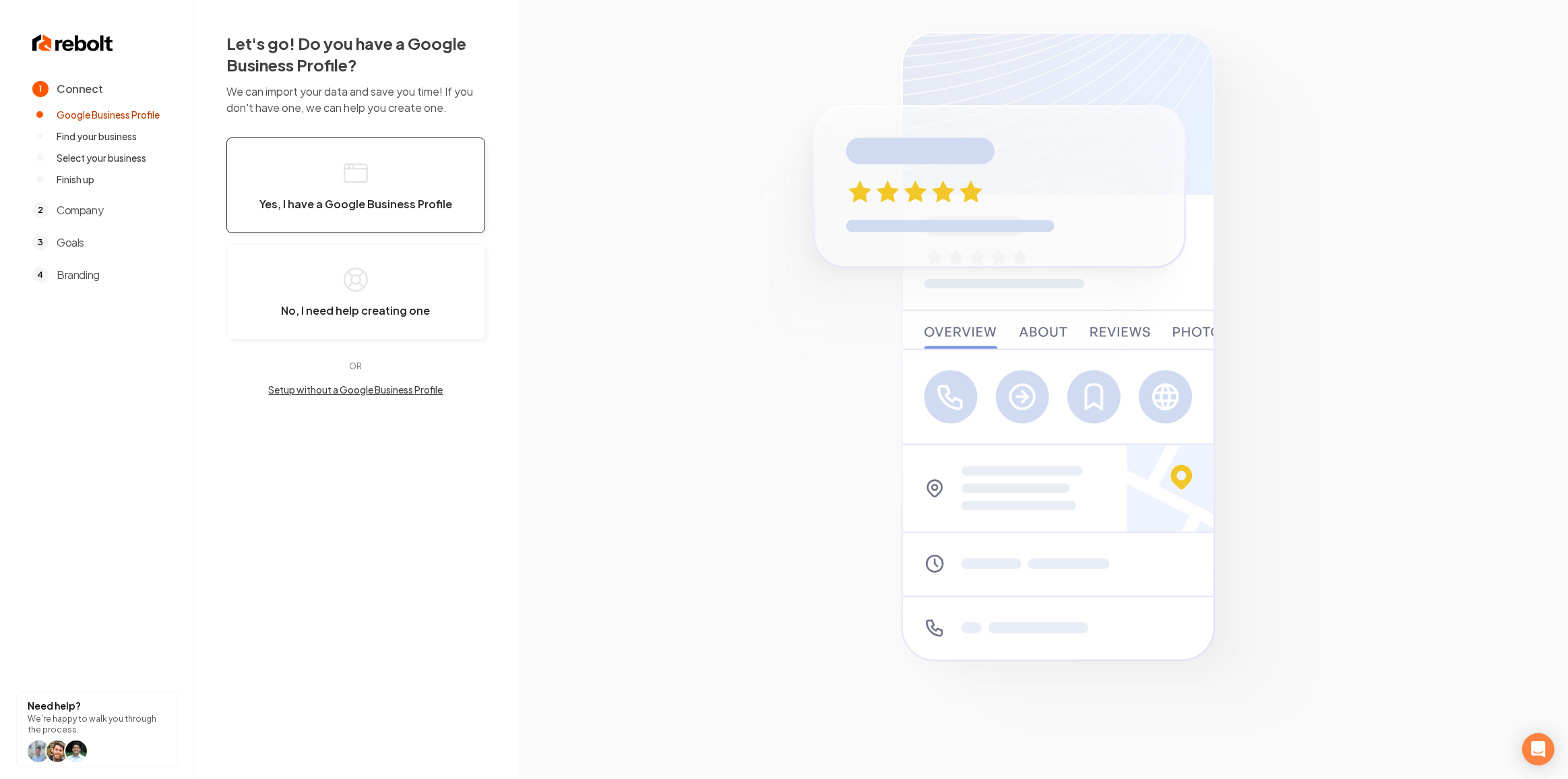
click at [261, 158] on button "Yes, I have a Google Business Profile" at bounding box center [355, 185] width 259 height 96
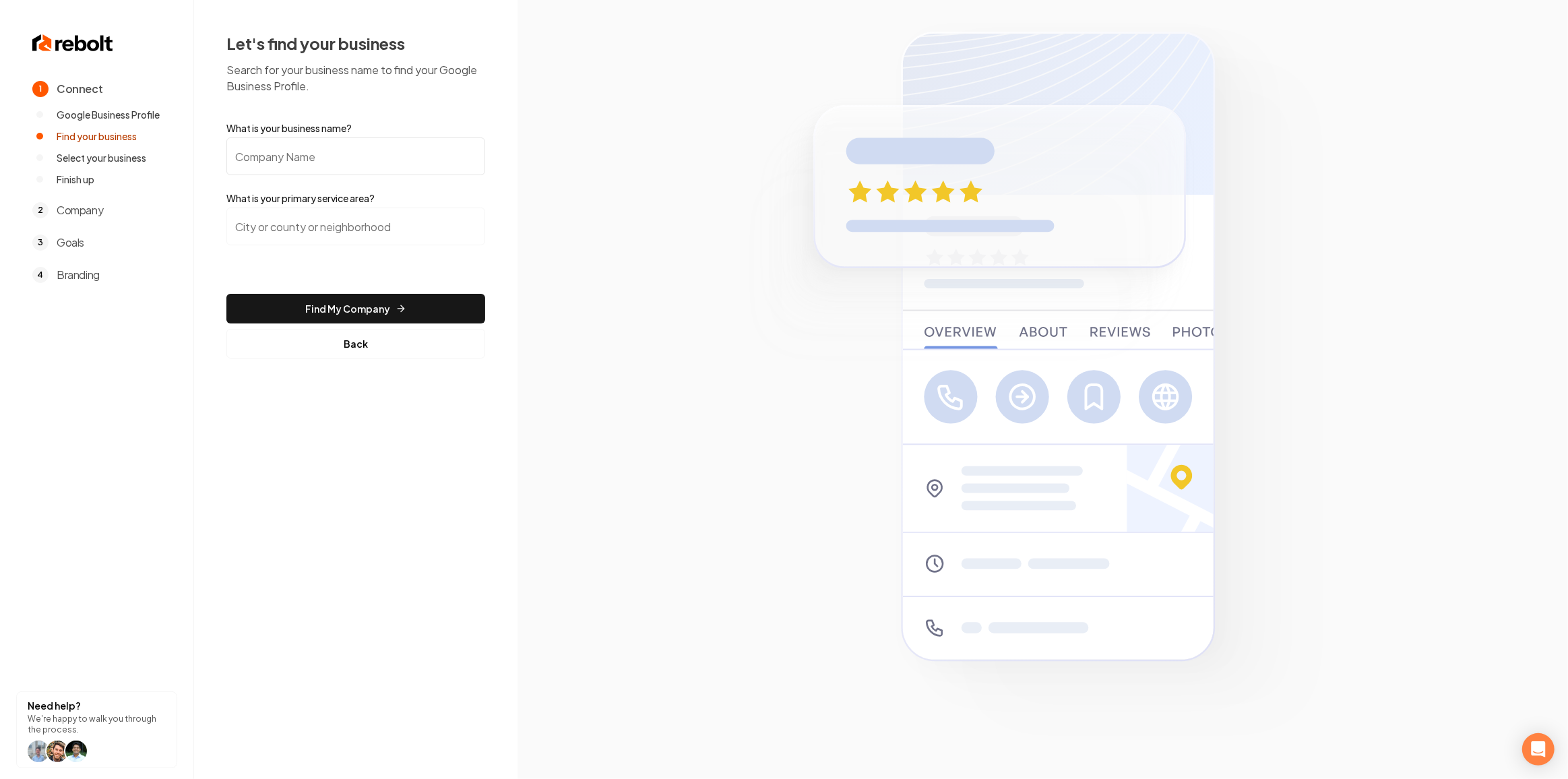
click at [269, 139] on input "What is your business name?" at bounding box center [355, 156] width 259 height 38
paste input "Sam's Plumbing"
type input "Sam's Plumbing"
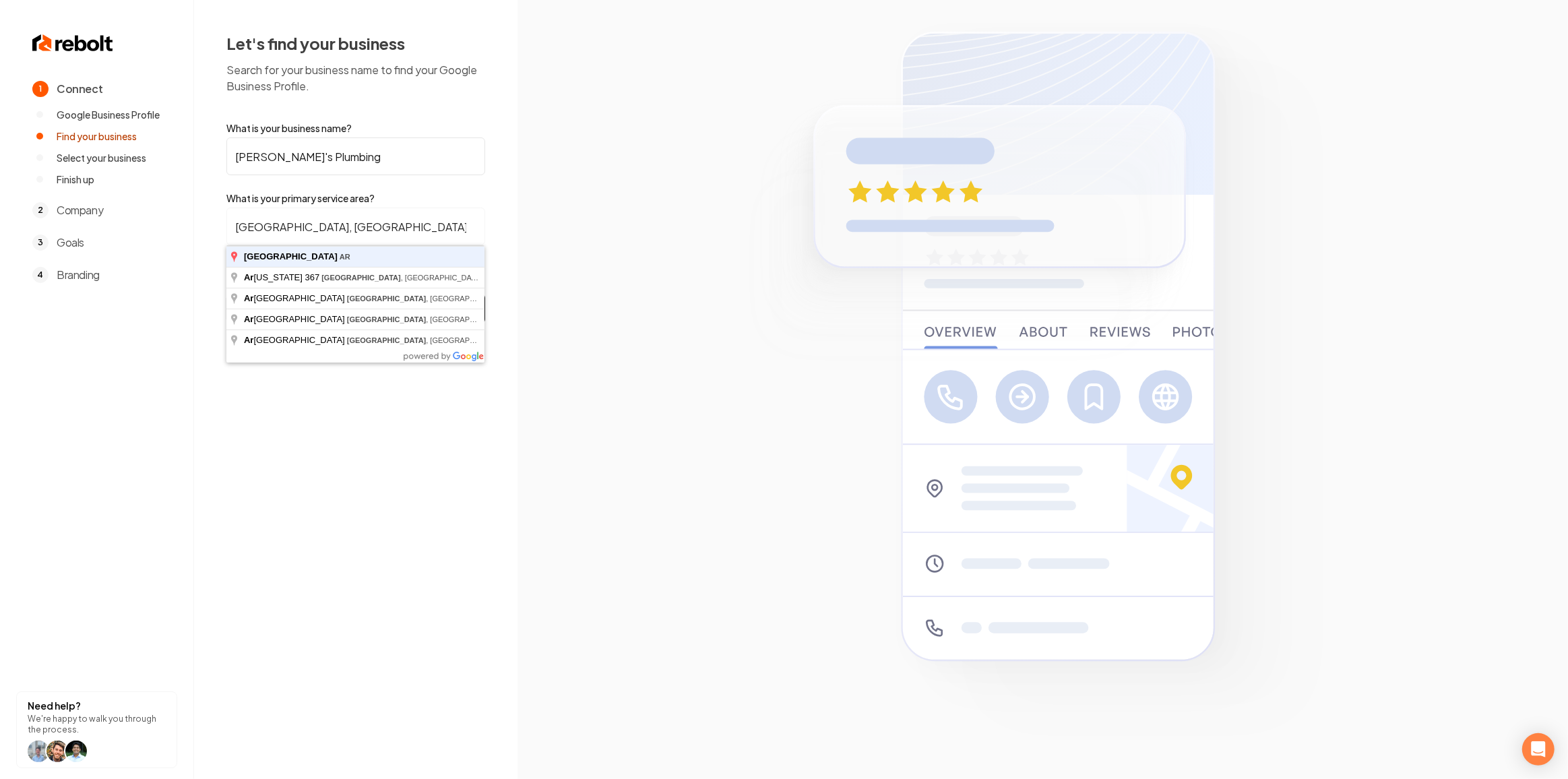
type input "East End, AR"
click at [226, 294] on button "Find My Company" at bounding box center [355, 309] width 259 height 30
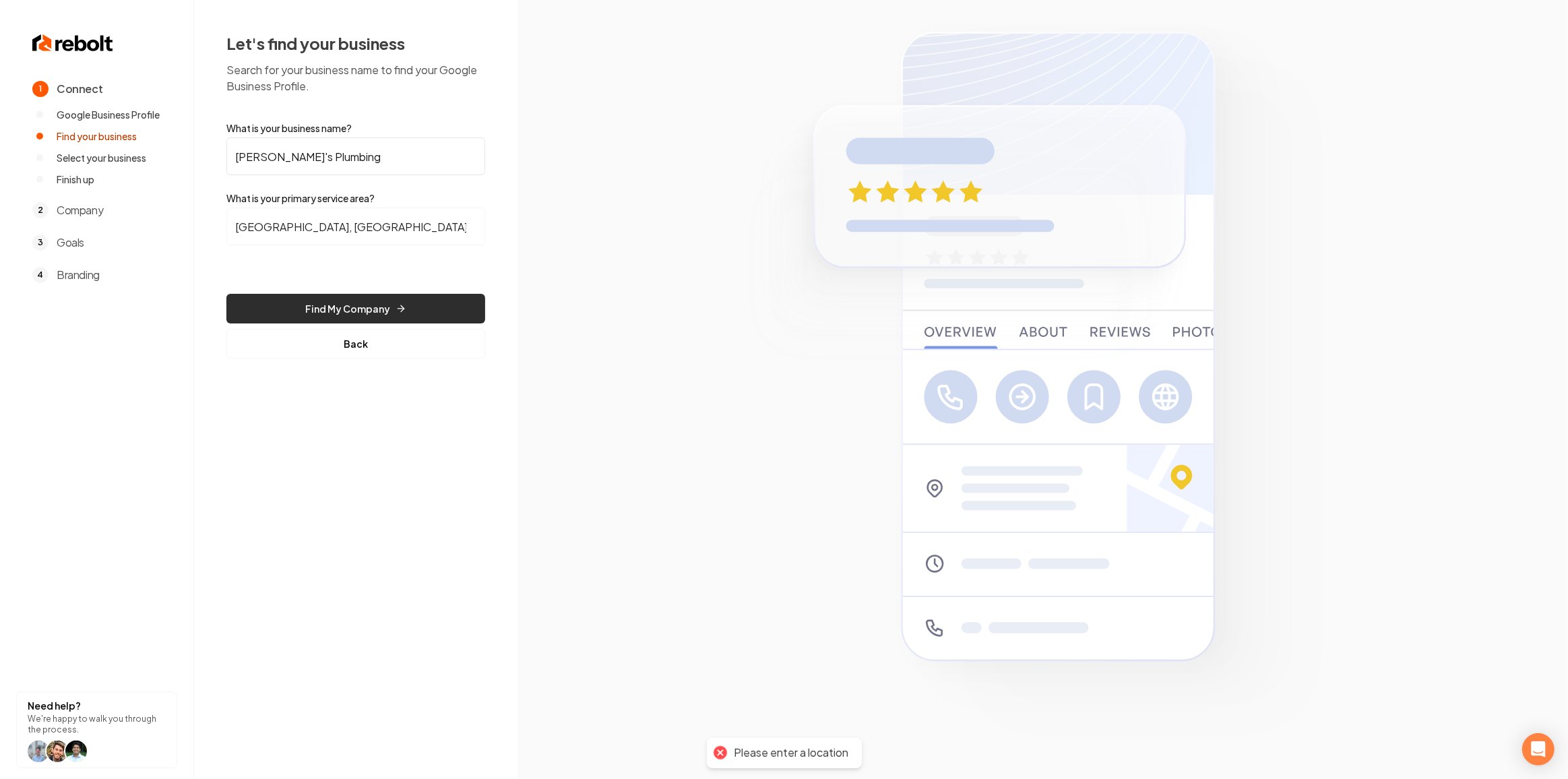
click at [300, 294] on button "Find My Company" at bounding box center [355, 309] width 259 height 30
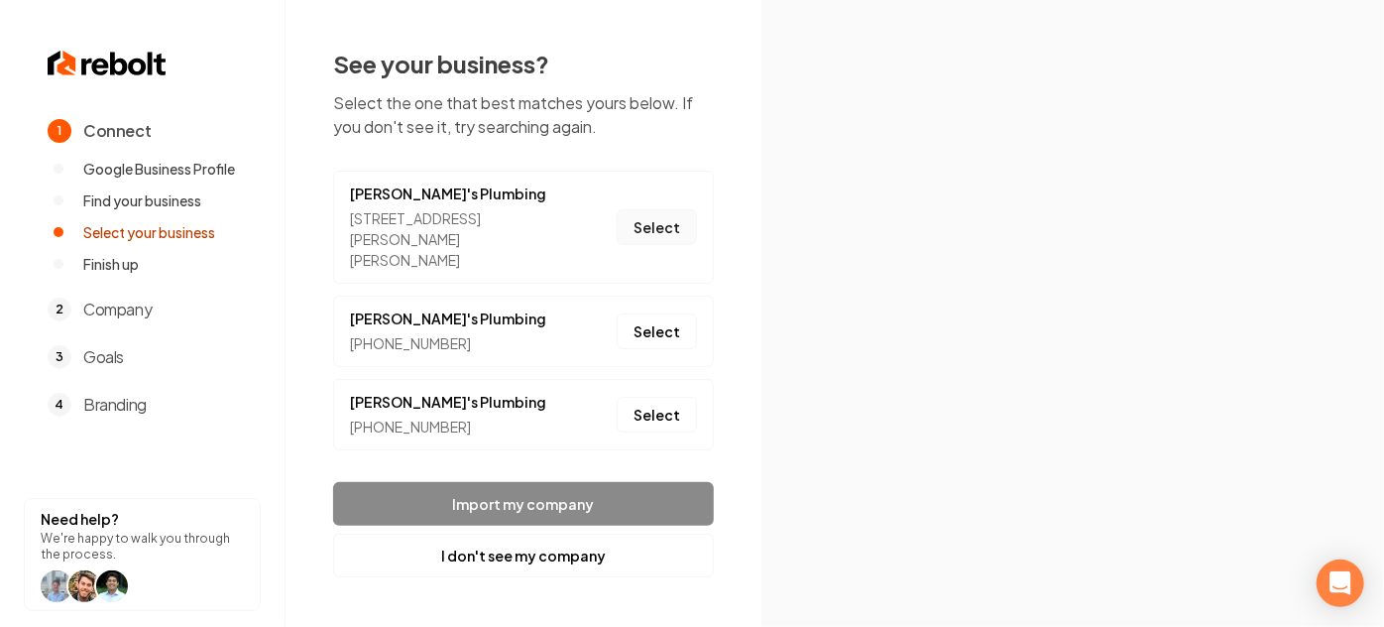
click at [634, 218] on button "Select" at bounding box center [657, 227] width 80 height 36
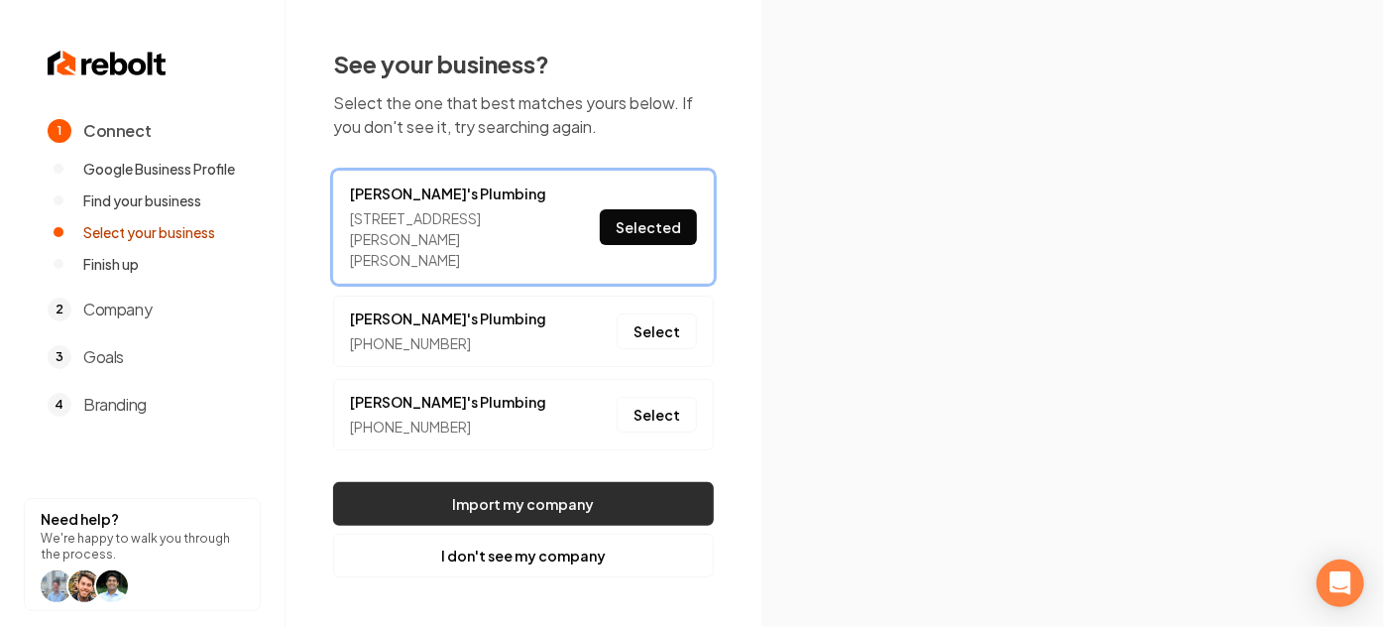
click at [537, 491] on button "Import my company" at bounding box center [523, 504] width 381 height 44
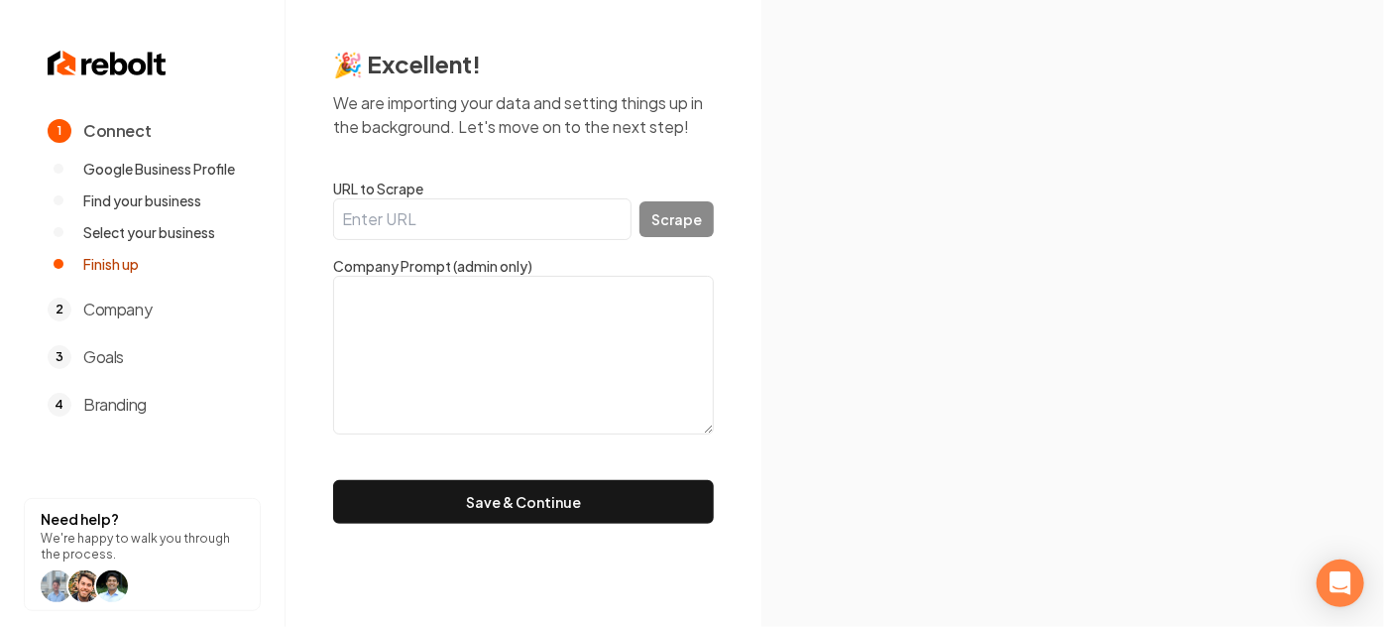
click at [1303, 456] on section at bounding box center [1073, 313] width 623 height 627
click at [433, 370] on textarea at bounding box center [523, 355] width 381 height 159
paste textarea ""Sam's Plumbing is your go-to plumber in Hensley, AR, offering expert drain cle…"
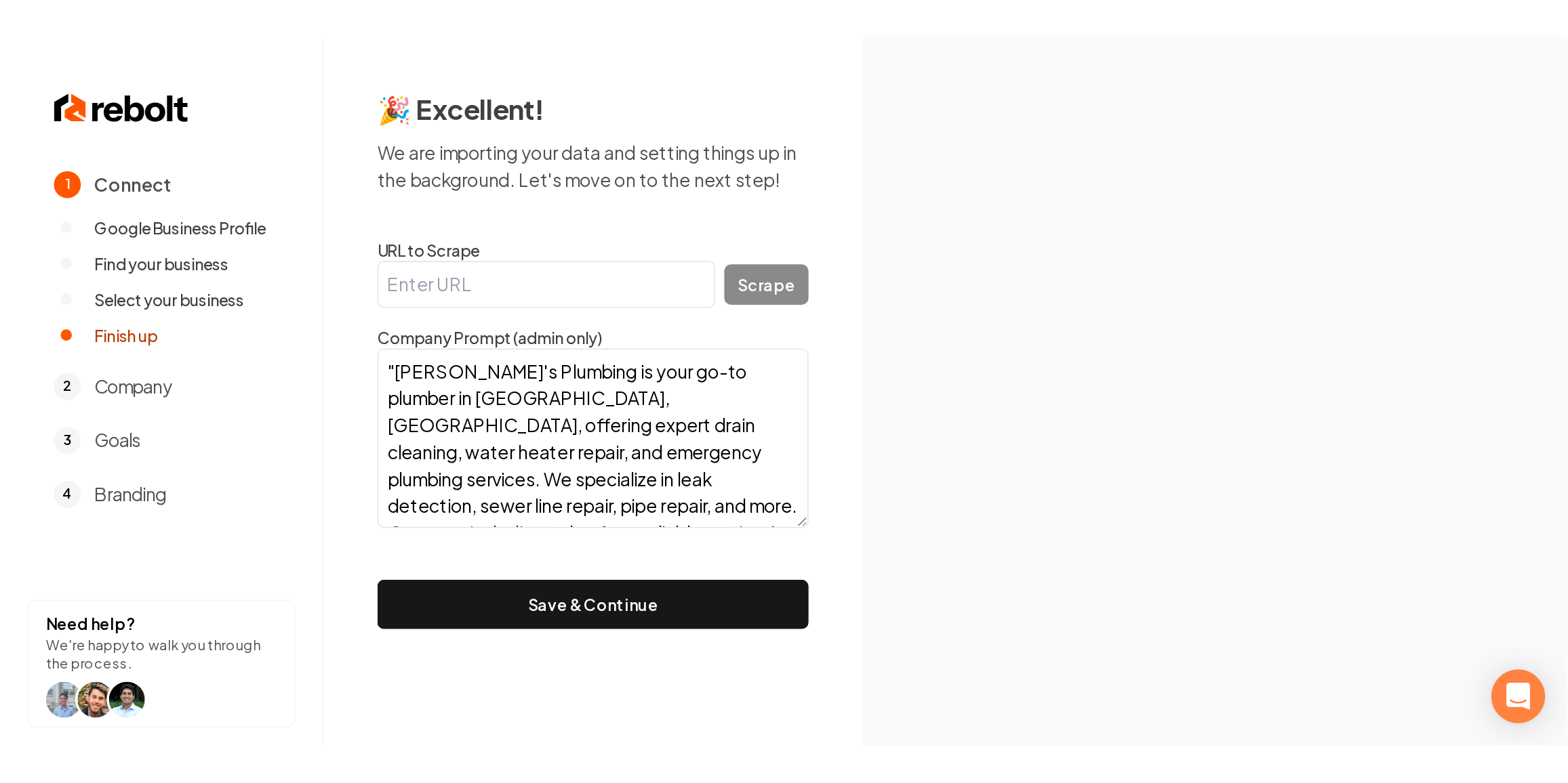
scroll to position [124, 0]
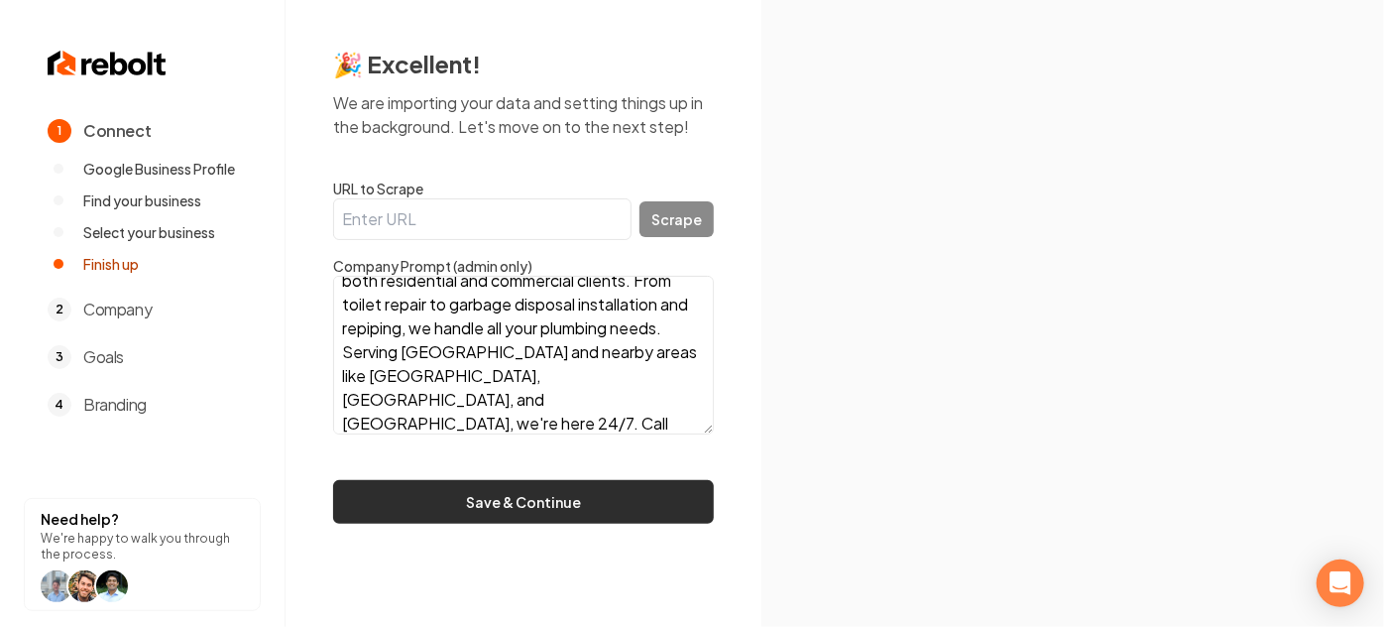
type textarea ""Sam's Plumbing is your go-to plumber in Hensley, AR, offering expert drain cle…"
click at [515, 503] on button "Save & Continue" at bounding box center [523, 502] width 381 height 44
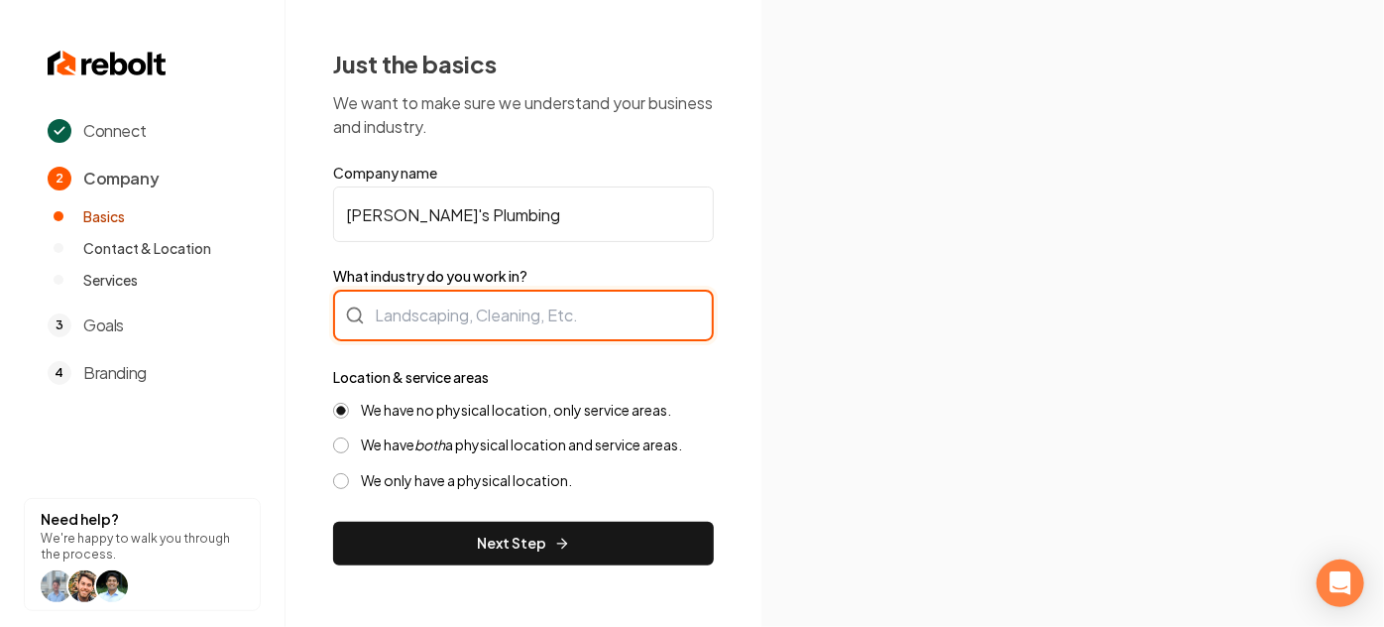
click at [471, 290] on div at bounding box center [523, 316] width 381 height 52
type input "Plumbing"
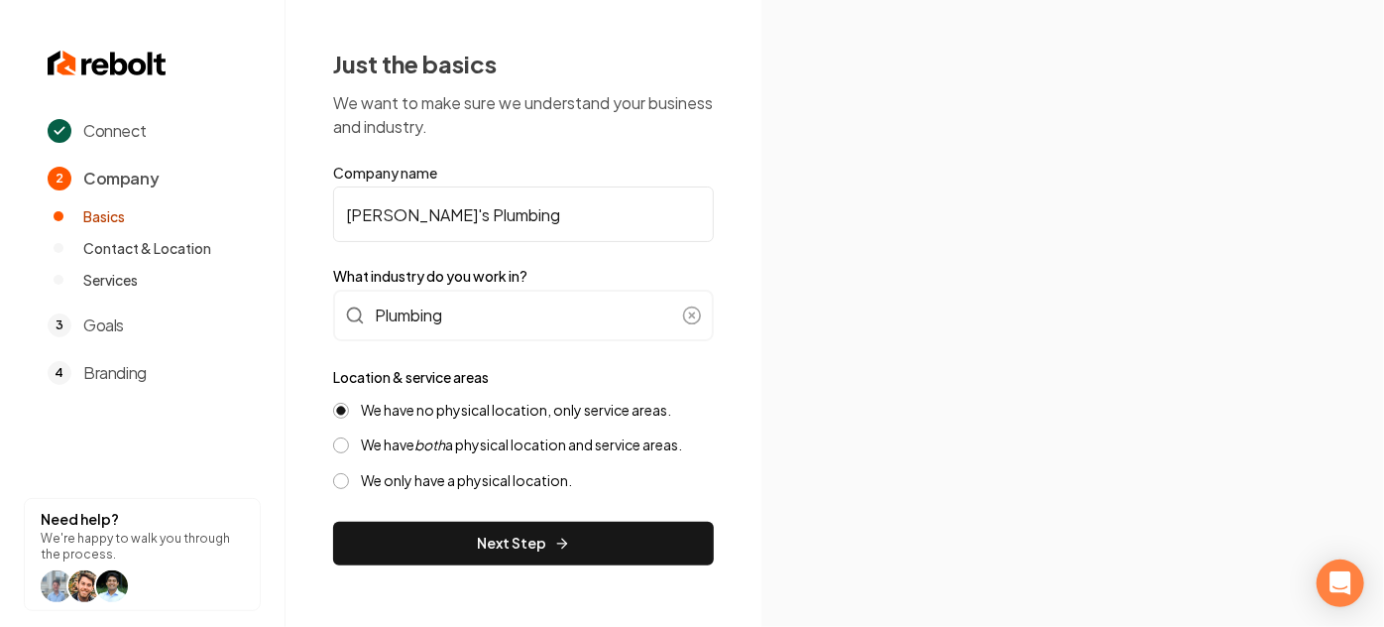
click at [473, 443] on label "We have both a physical location and service areas." at bounding box center [521, 444] width 321 height 19
click at [349, 443] on button "We have both a physical location and service areas." at bounding box center [341, 445] width 16 height 16
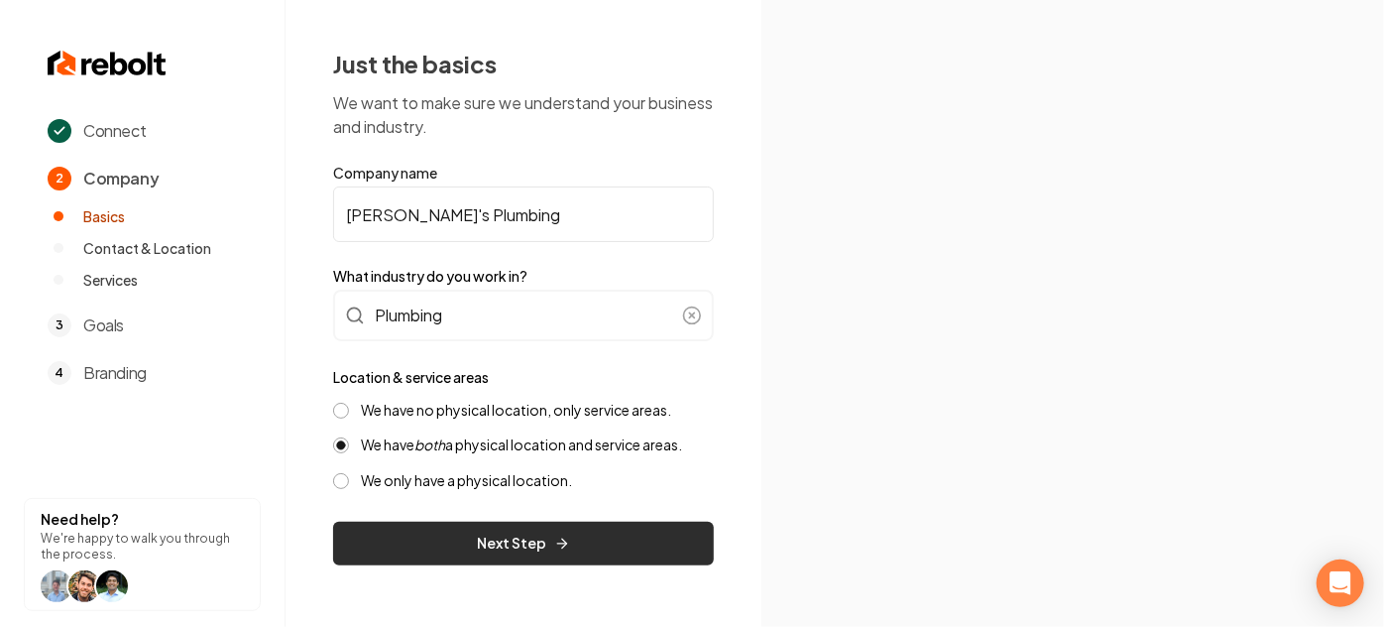
click at [490, 543] on button "Next Step" at bounding box center [523, 544] width 381 height 44
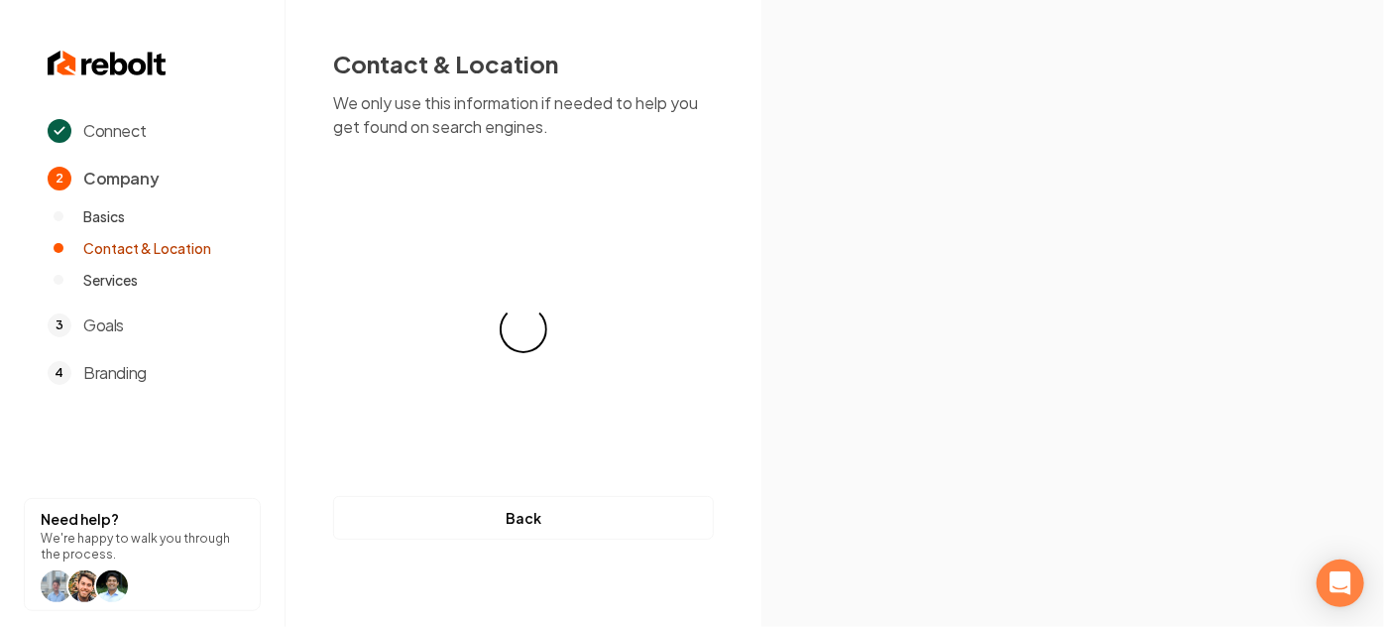
select select "**"
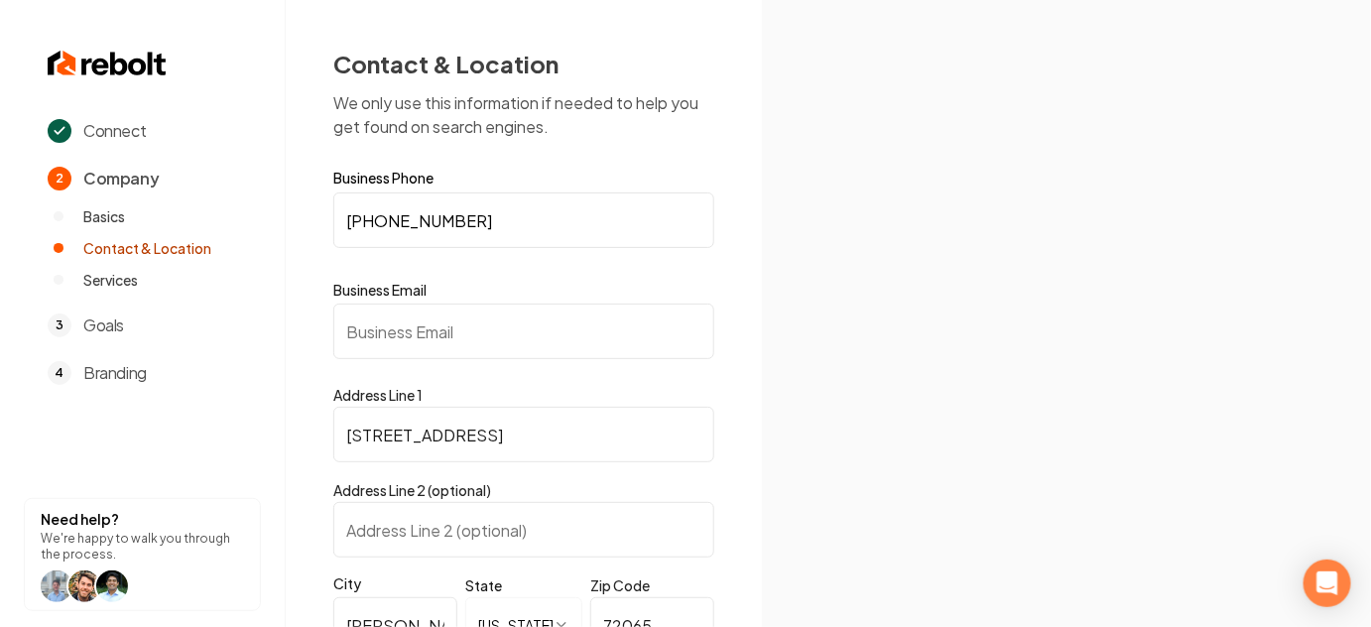
click at [452, 308] on input "Business Email" at bounding box center [523, 331] width 381 height 56
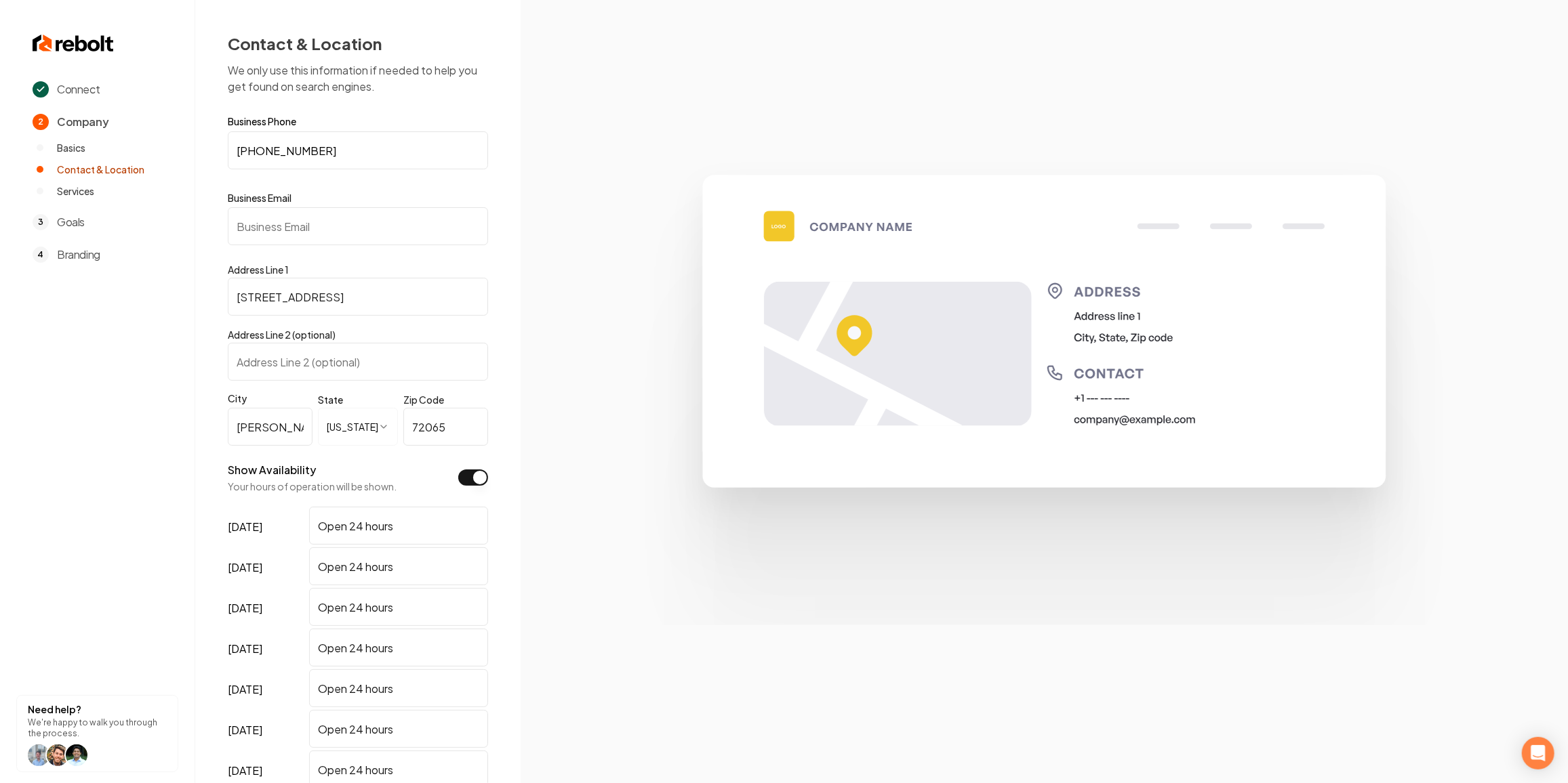
paste input "samcrook330@yahoo.com"
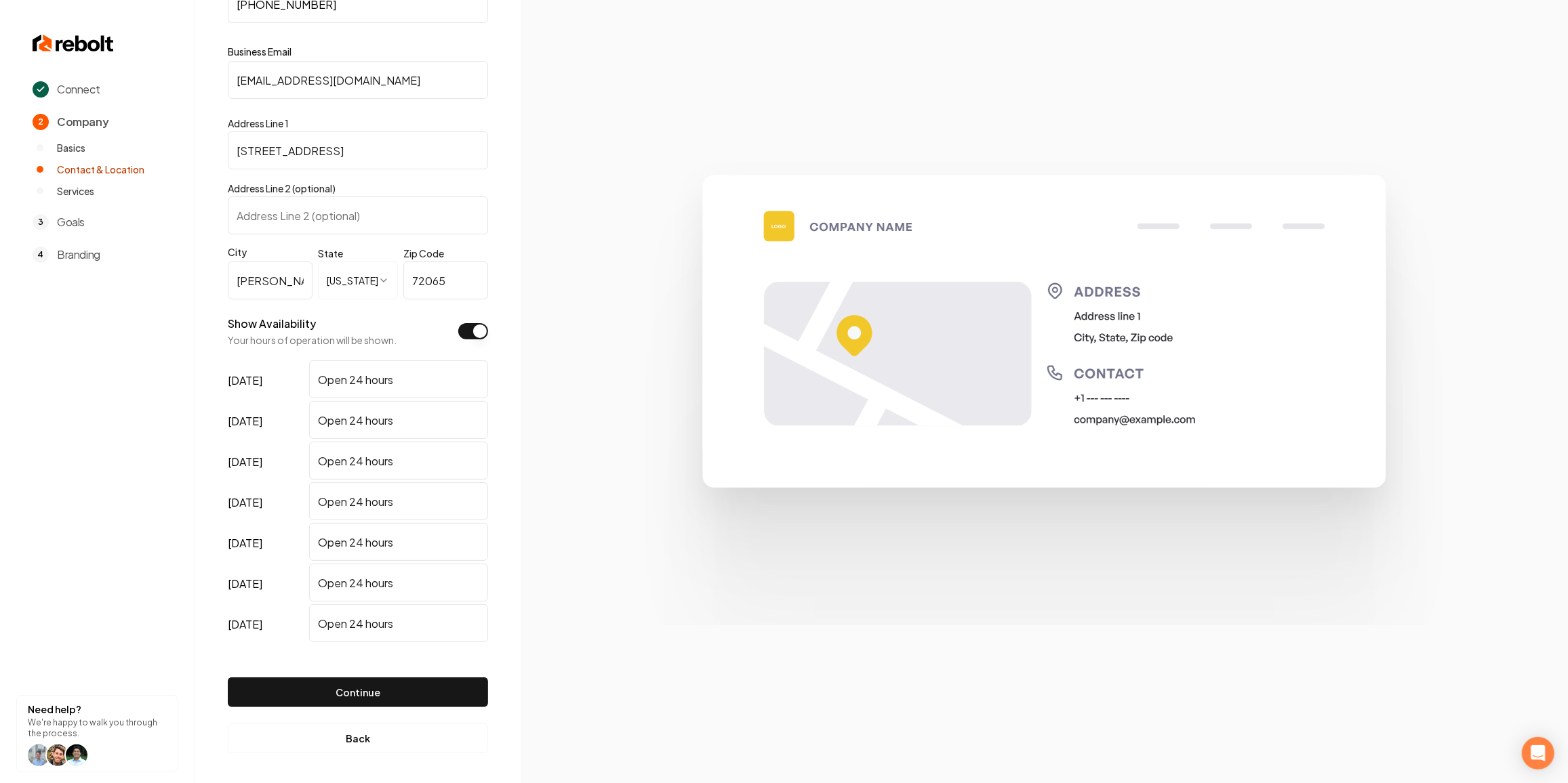
scroll to position [148, 0]
type input "samcrook330@yahoo.com"
click at [348, 685] on button "Continue" at bounding box center [357, 691] width 260 height 30
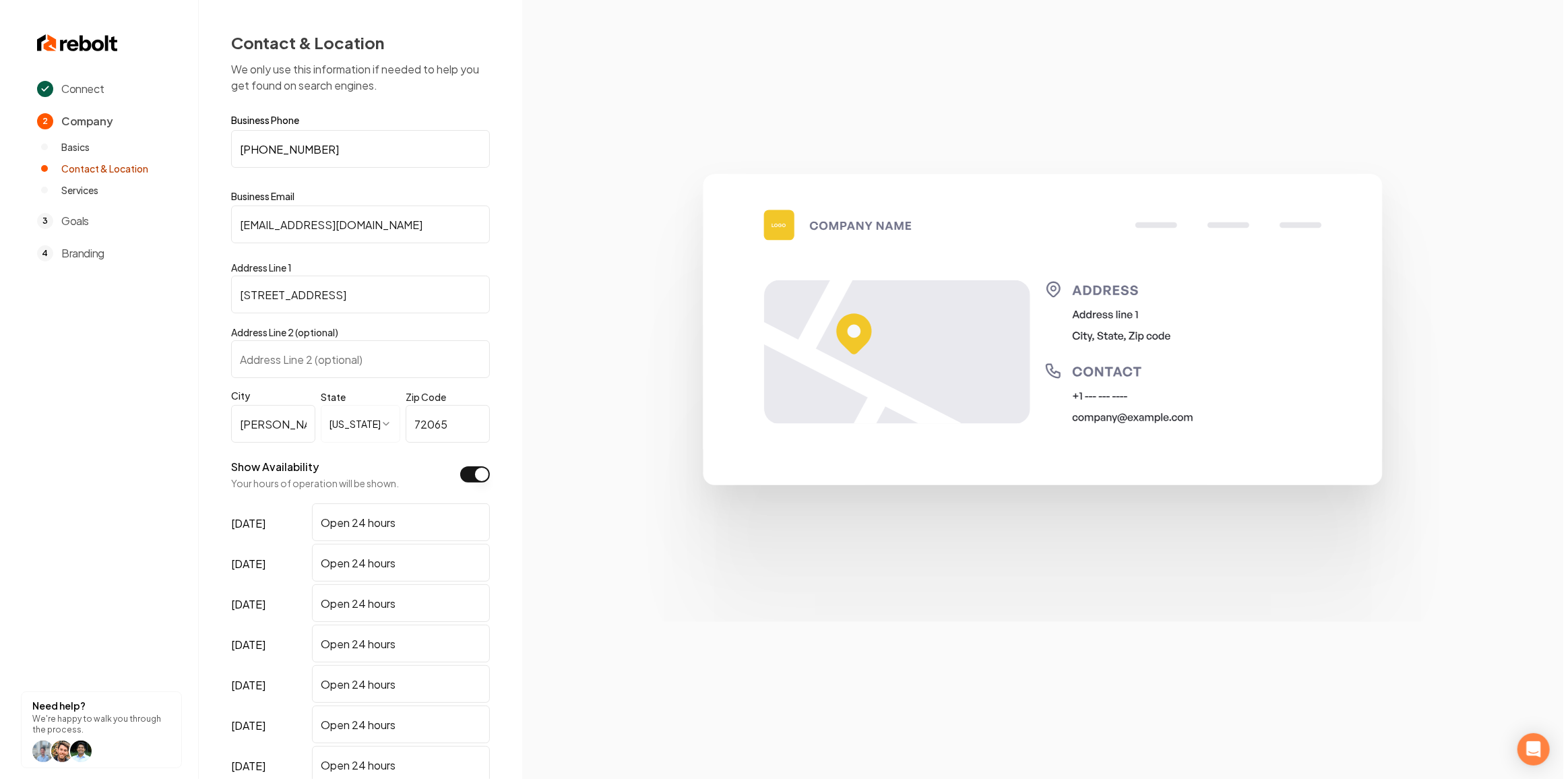
scroll to position [0, 0]
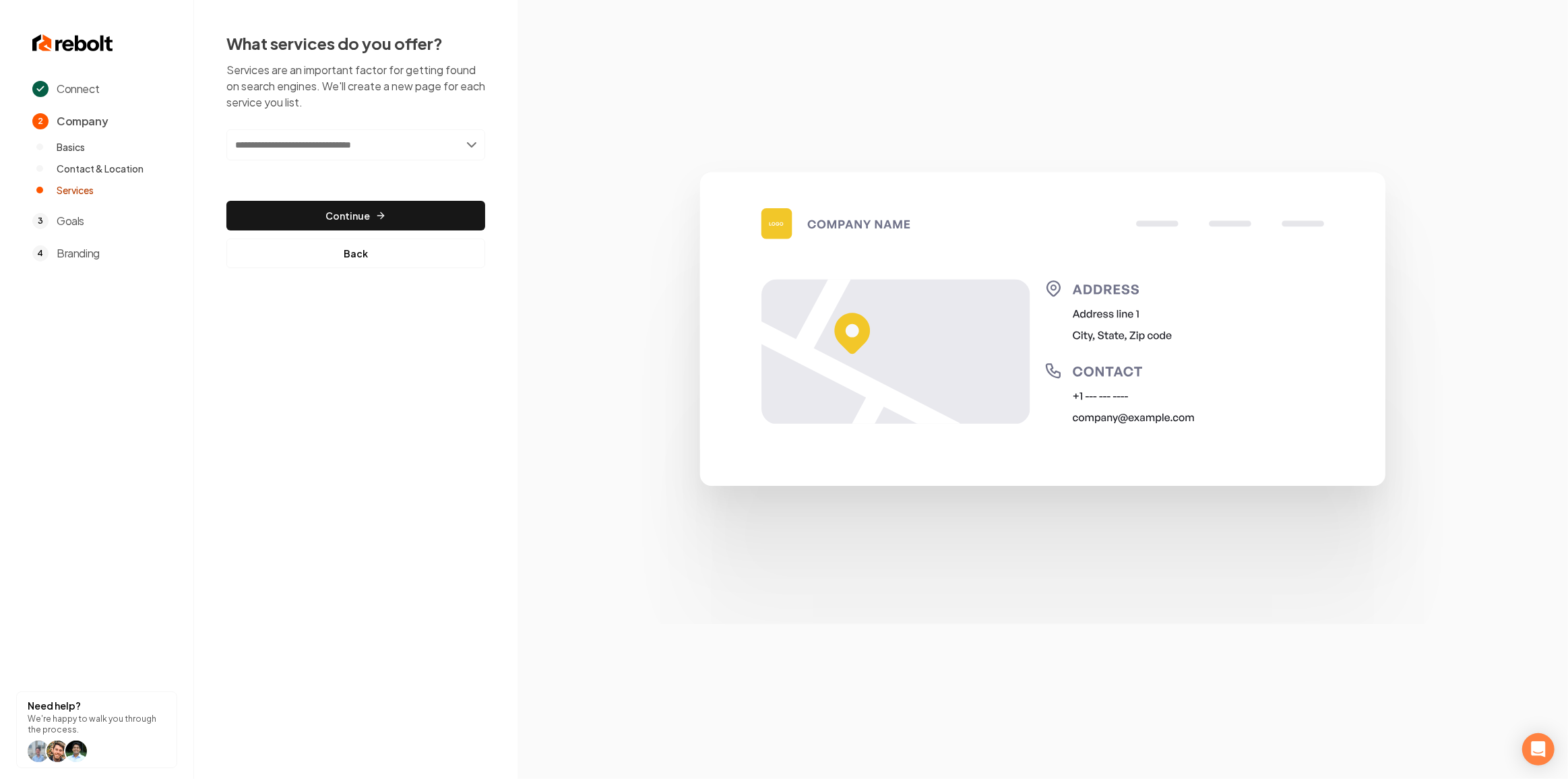
click at [287, 152] on input "text" at bounding box center [355, 145] width 259 height 31
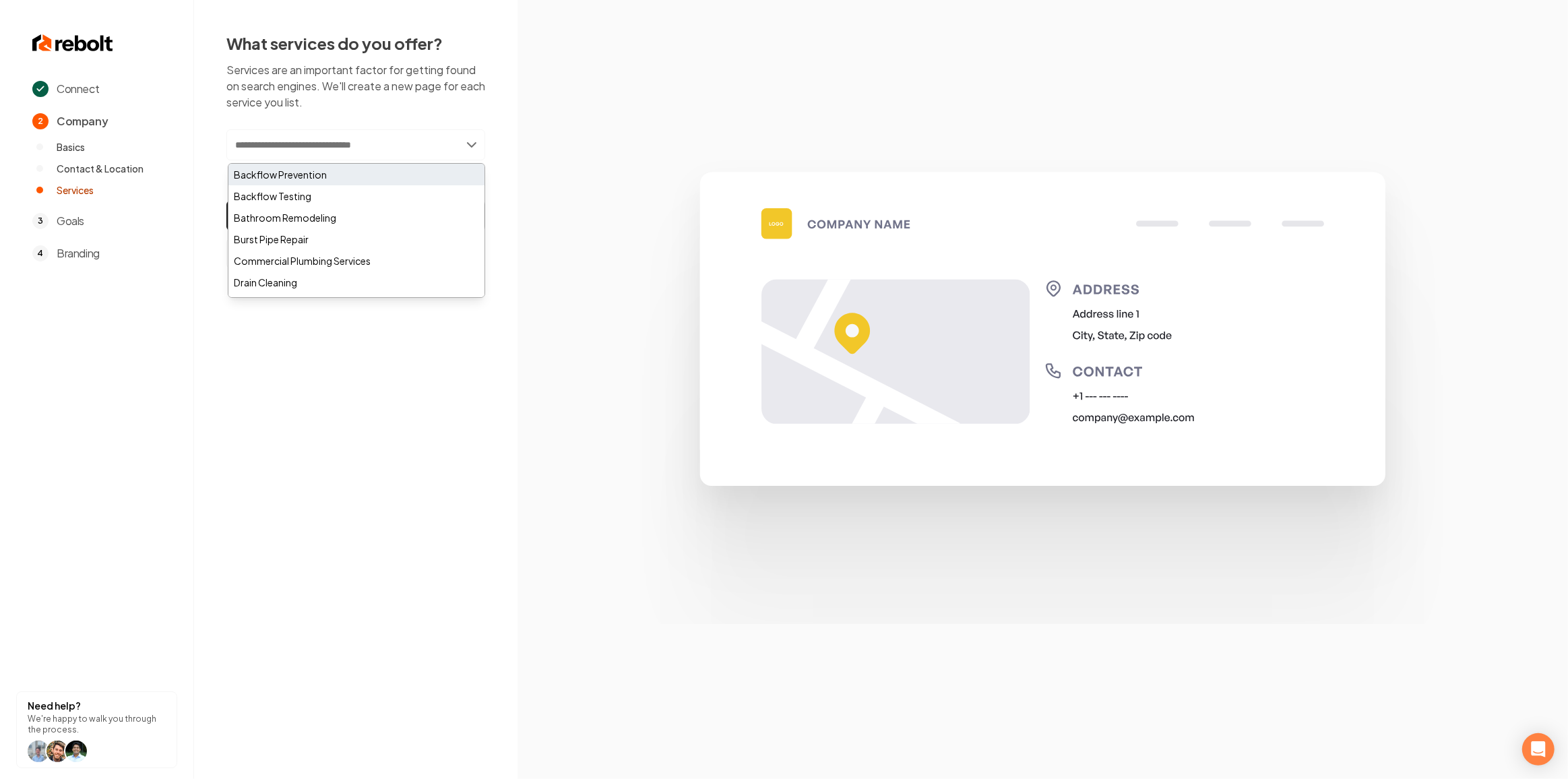
type input "*"
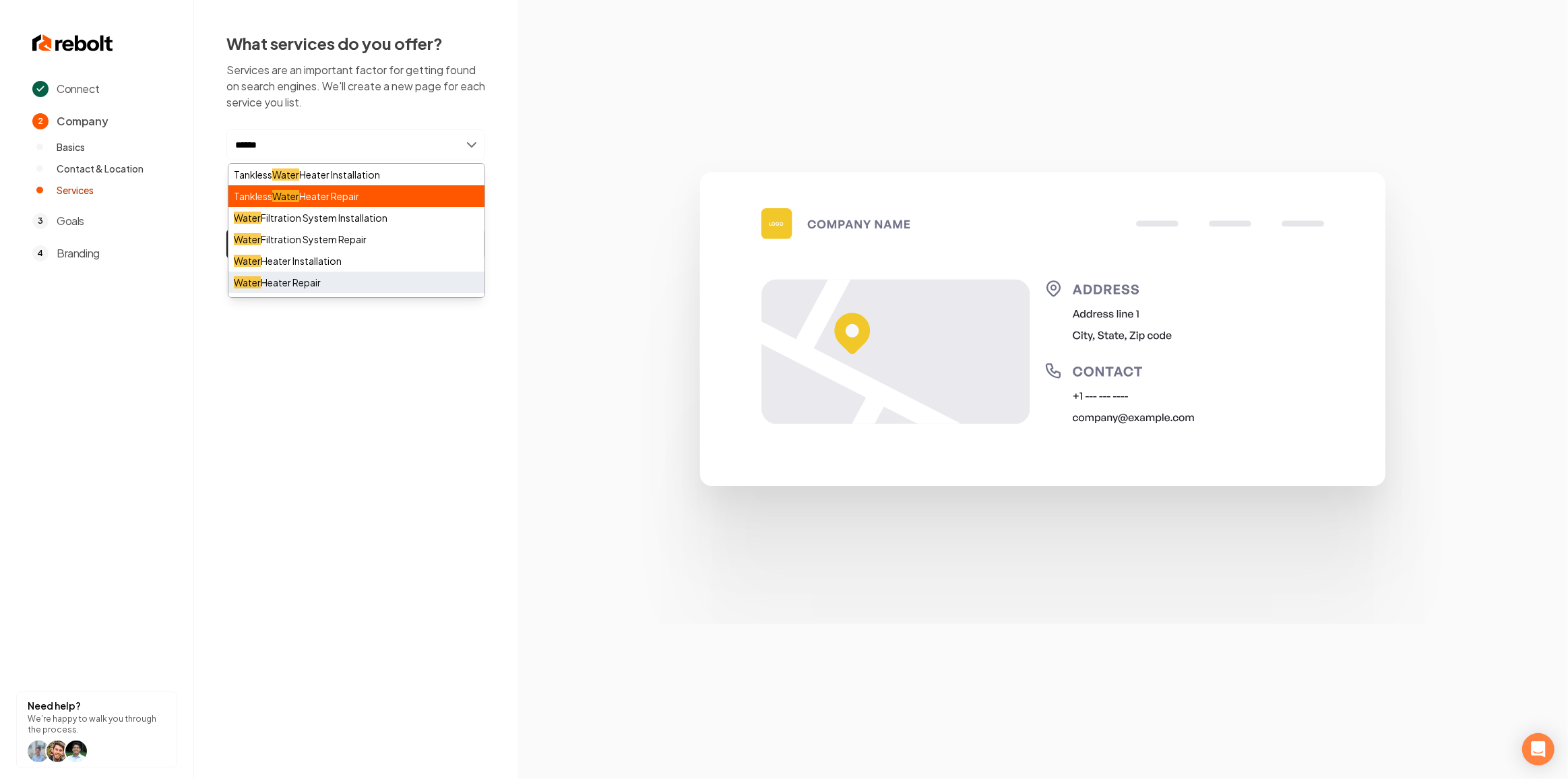
type input "*****"
click at [358, 279] on div "Water Heater Repair" at bounding box center [356, 283] width 256 height 22
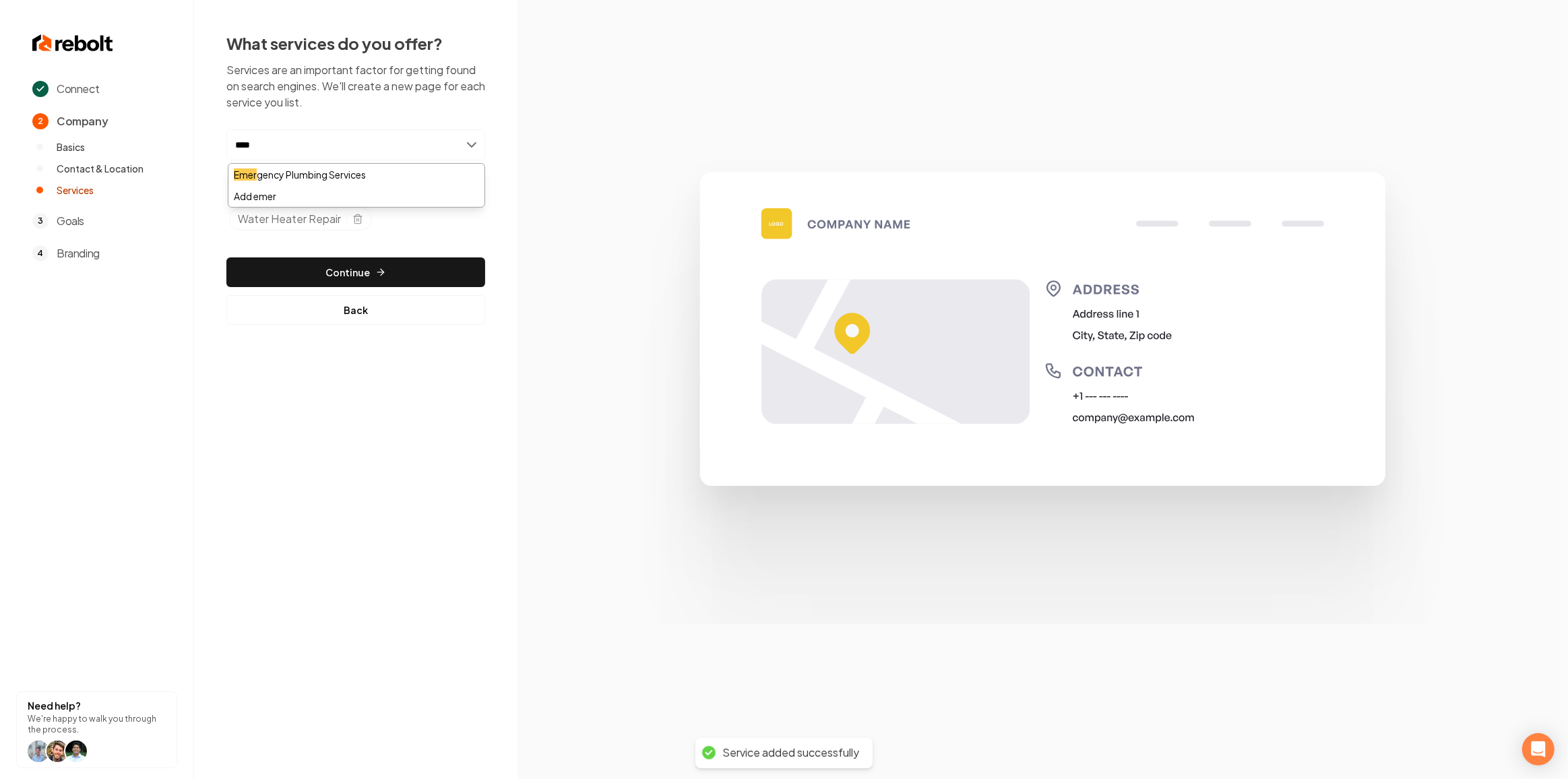
type input "*****"
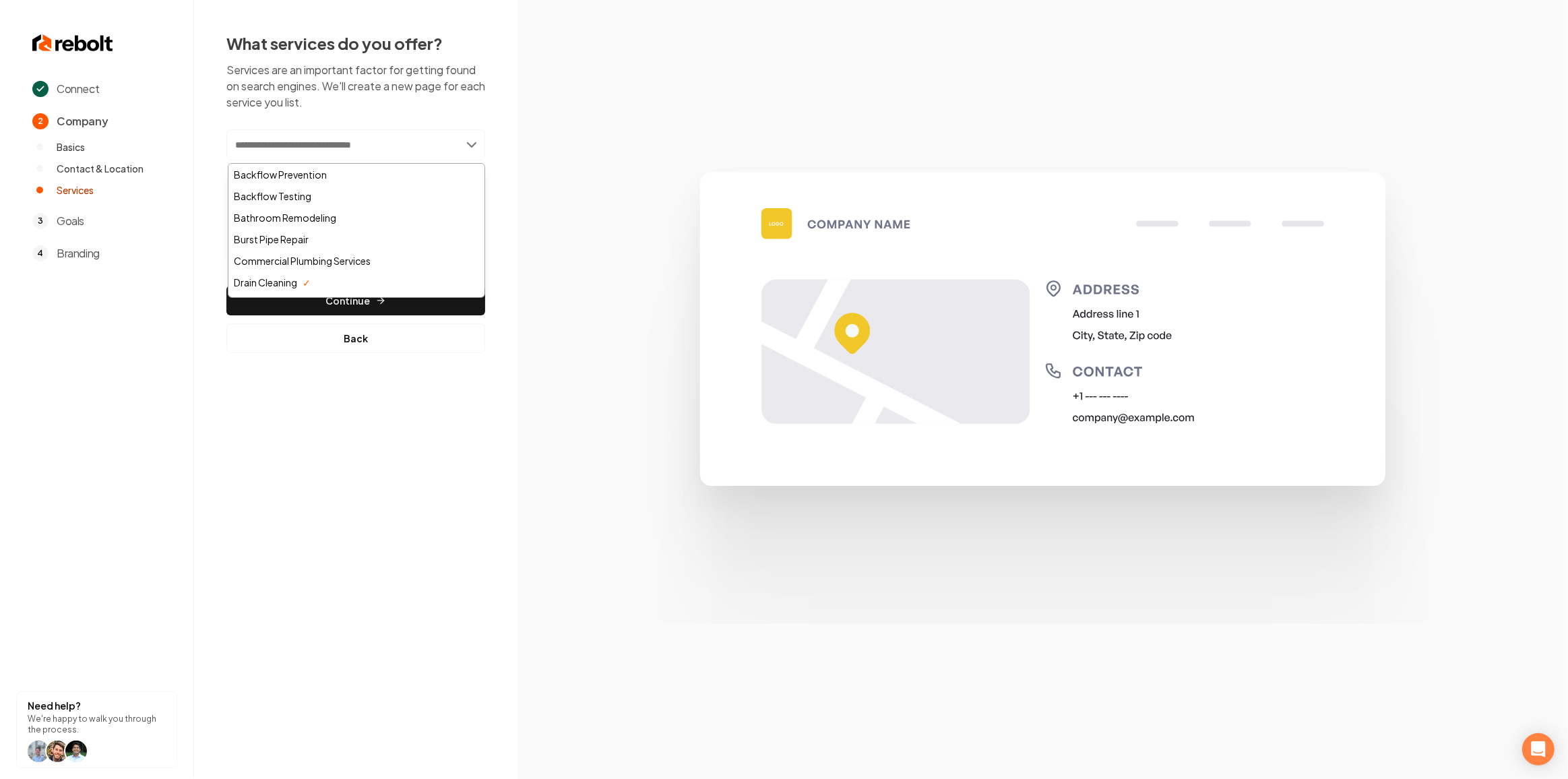
click at [307, 370] on div "What services do you offer? Services are an important factor for getting found …" at bounding box center [356, 192] width 323 height 385
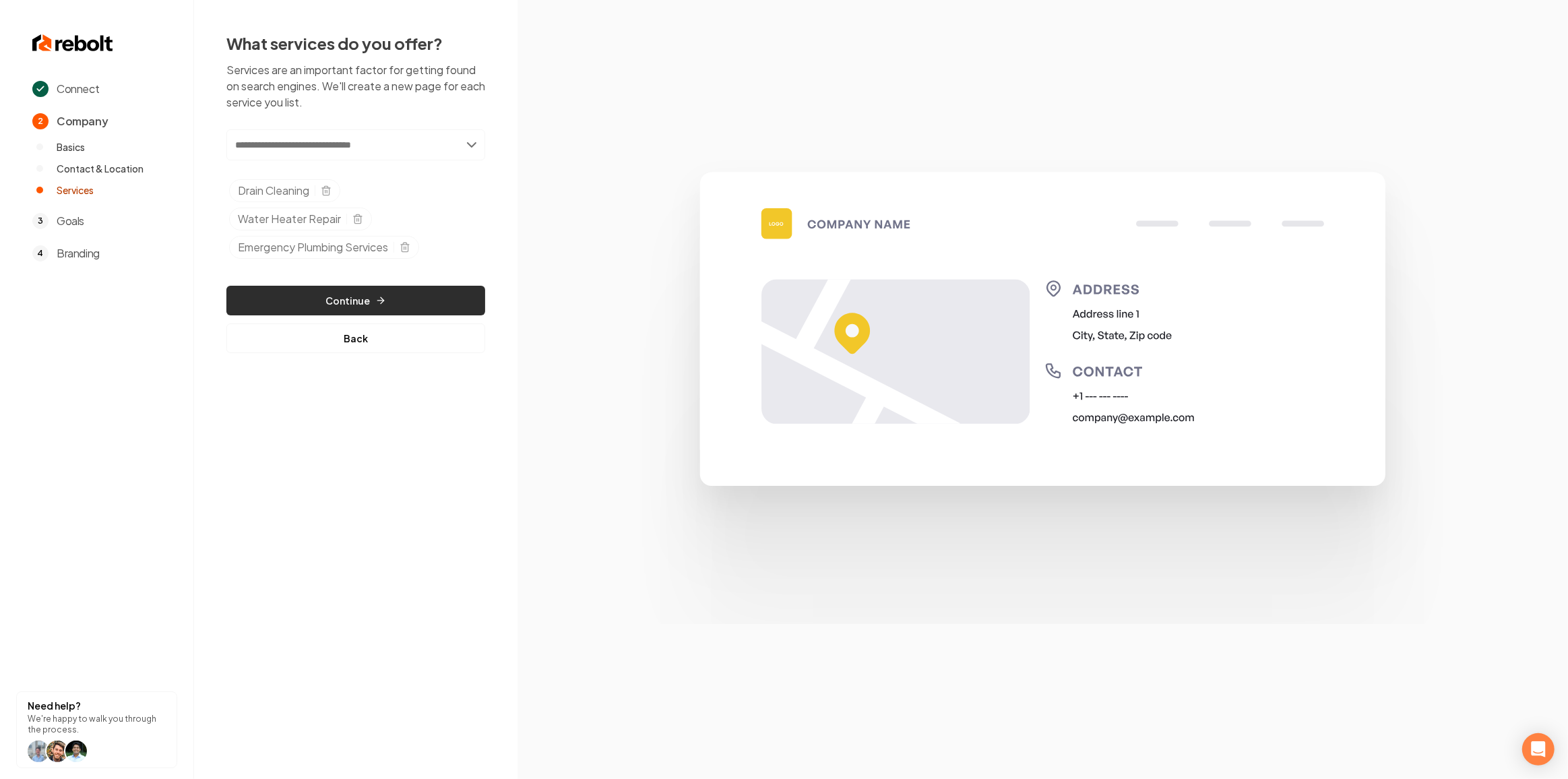
click at [349, 302] on button "Continue" at bounding box center [355, 300] width 259 height 30
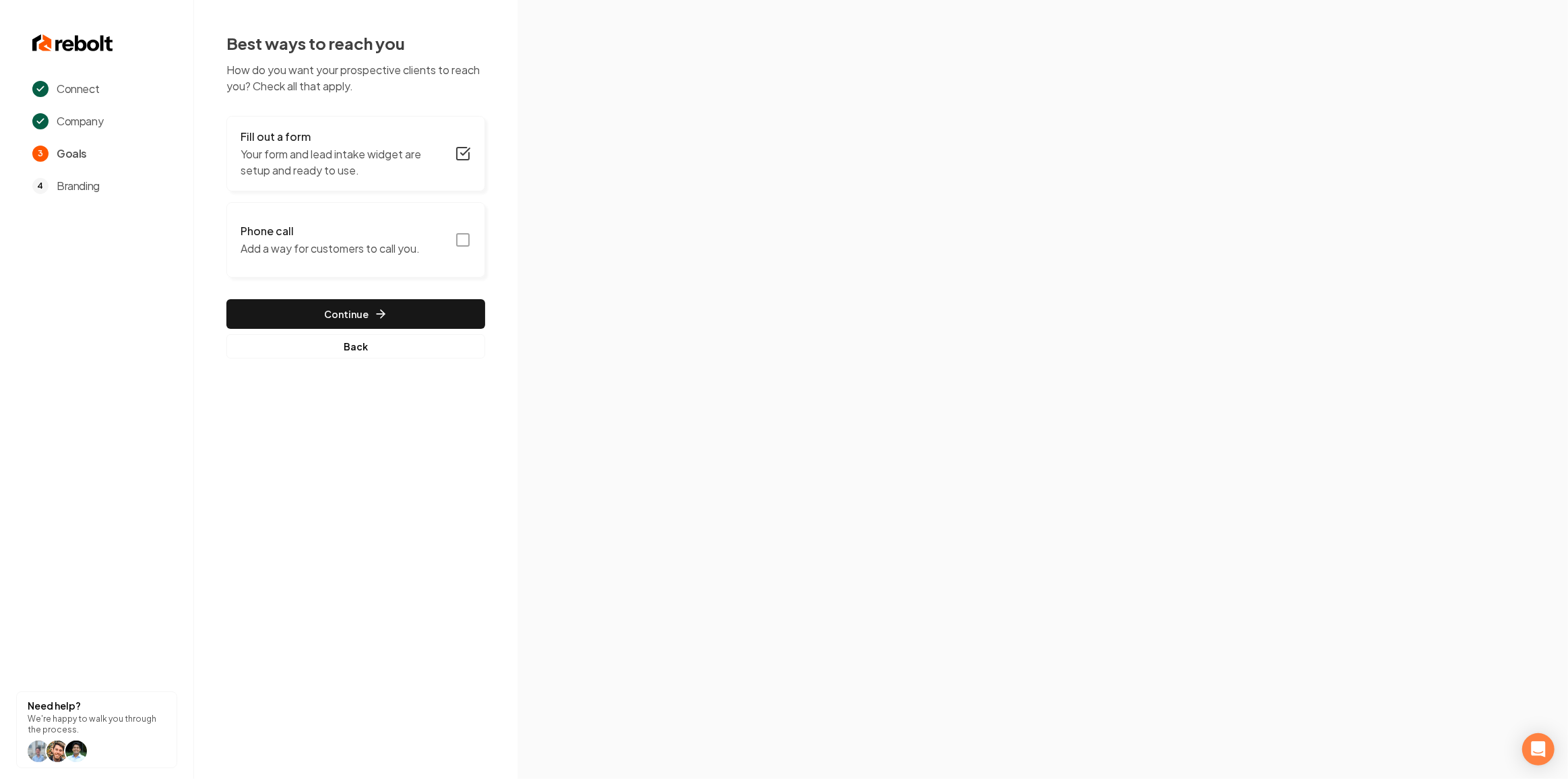
click at [457, 239] on icon "button" at bounding box center [463, 240] width 16 height 16
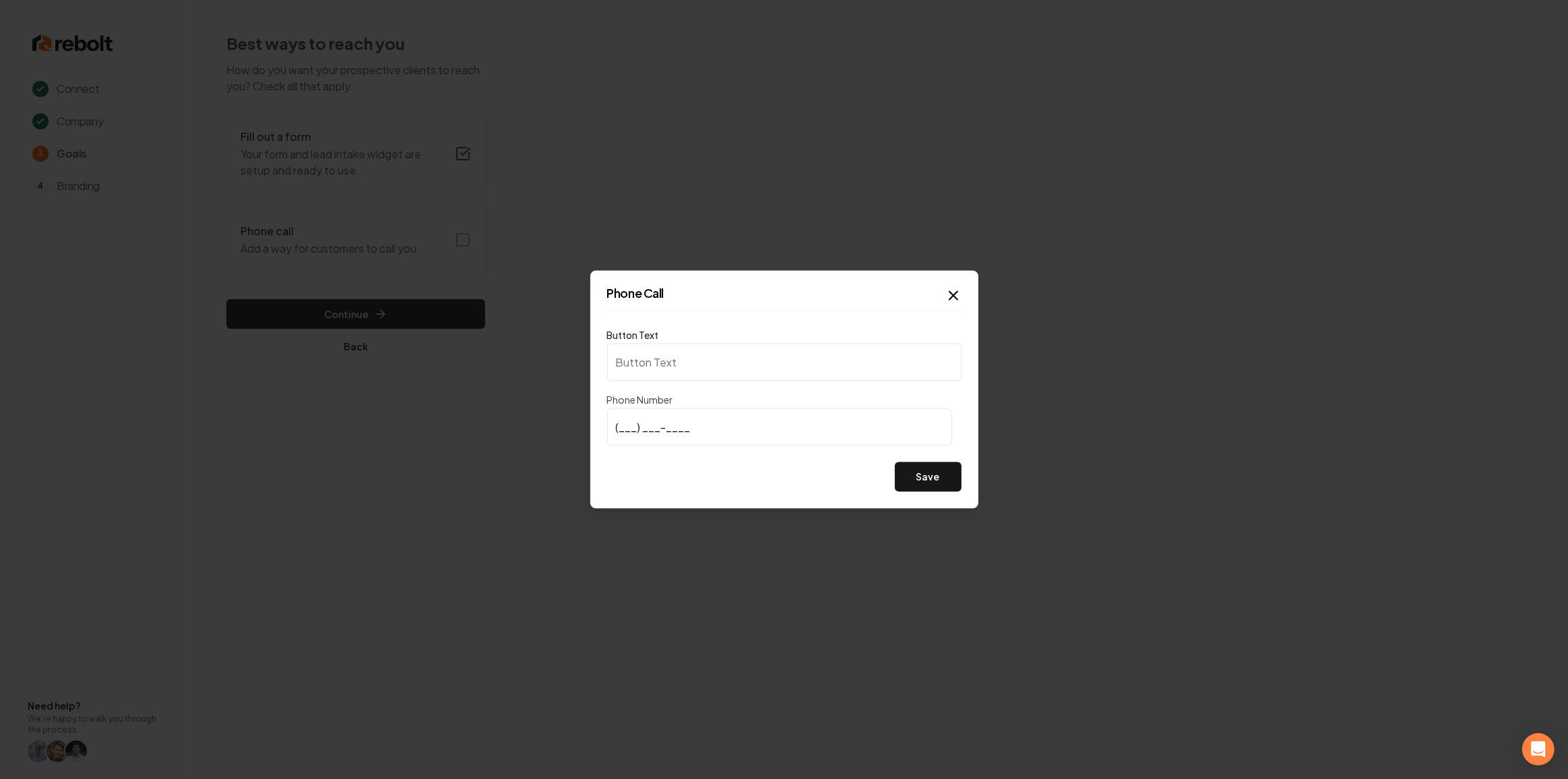
type input "Call us"
type input "(501) 412-1315"
click at [933, 478] on button "Save" at bounding box center [928, 477] width 67 height 30
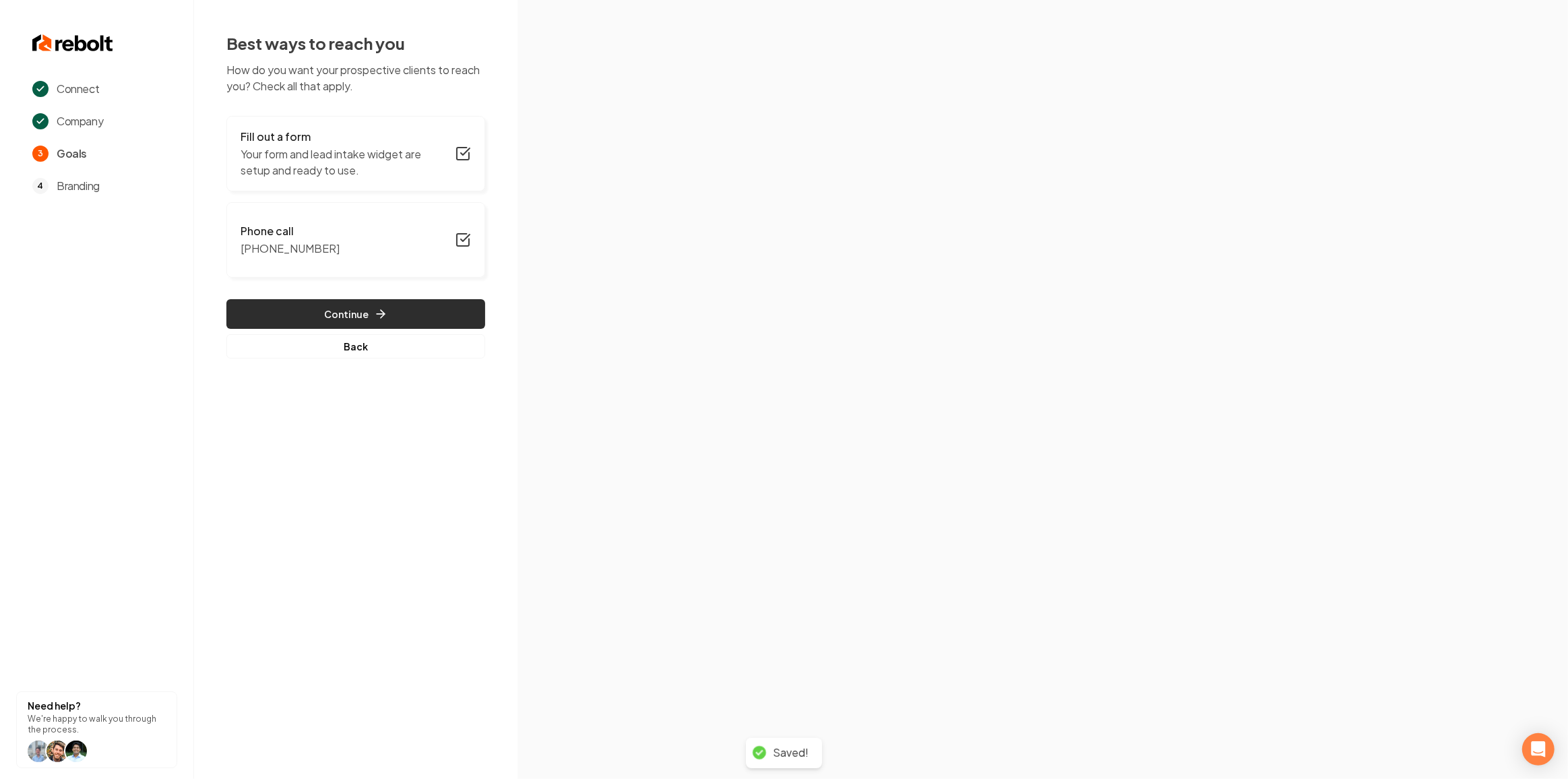
click at [455, 309] on button "Continue" at bounding box center [355, 314] width 259 height 30
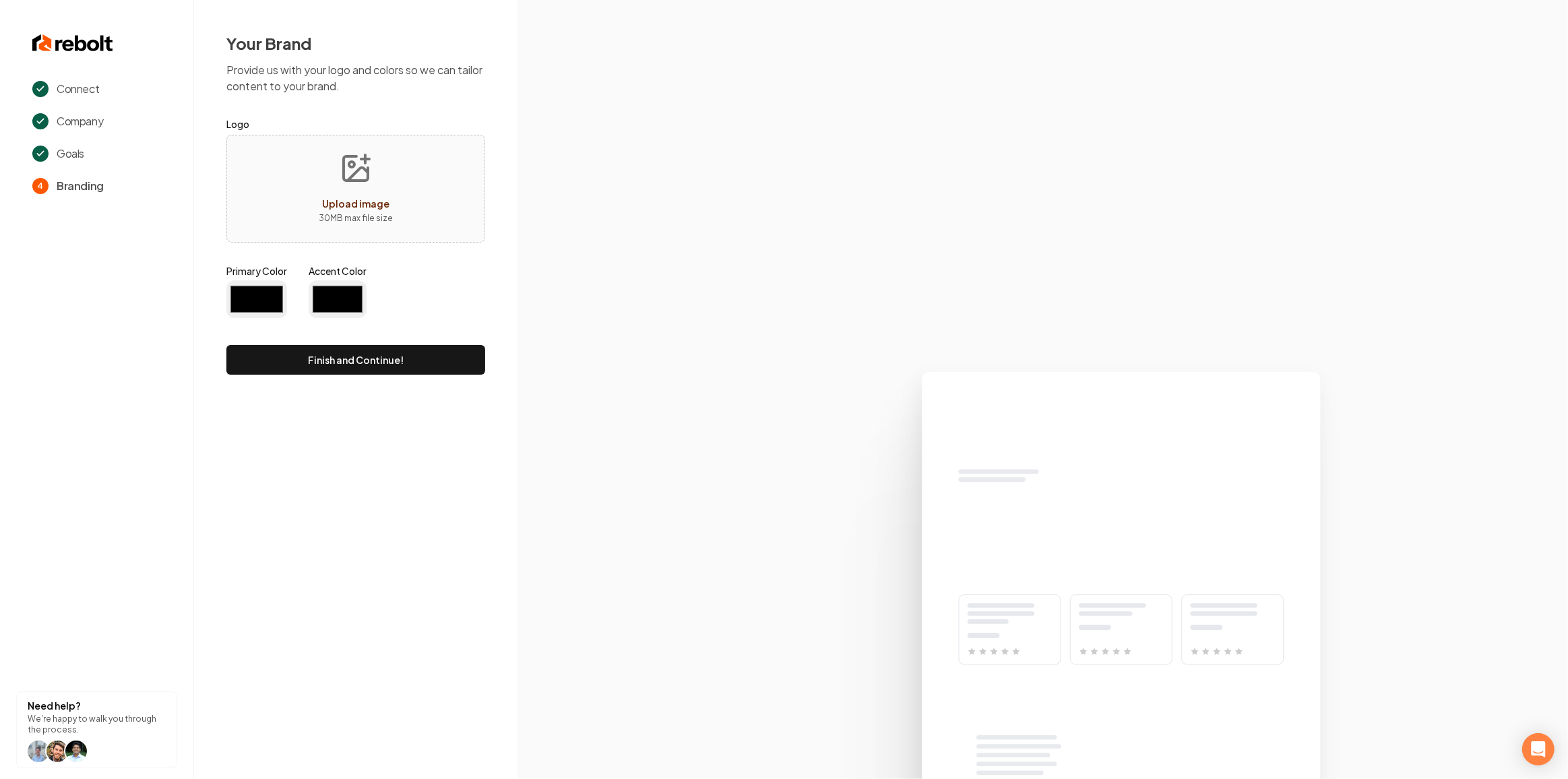
type input "#194d33"
type input "#70be00"
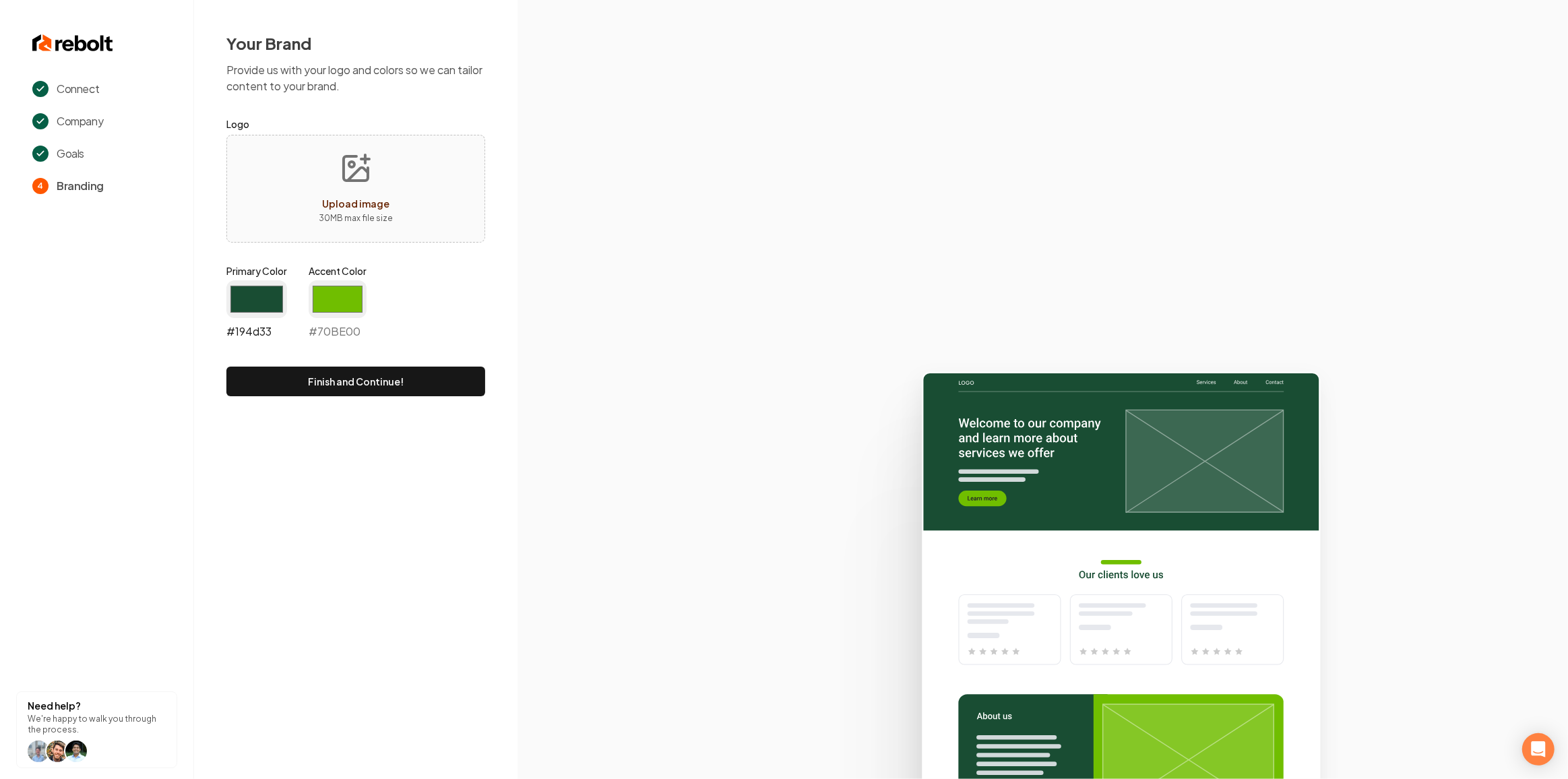
click at [240, 302] on input "#194d33" at bounding box center [256, 300] width 60 height 38
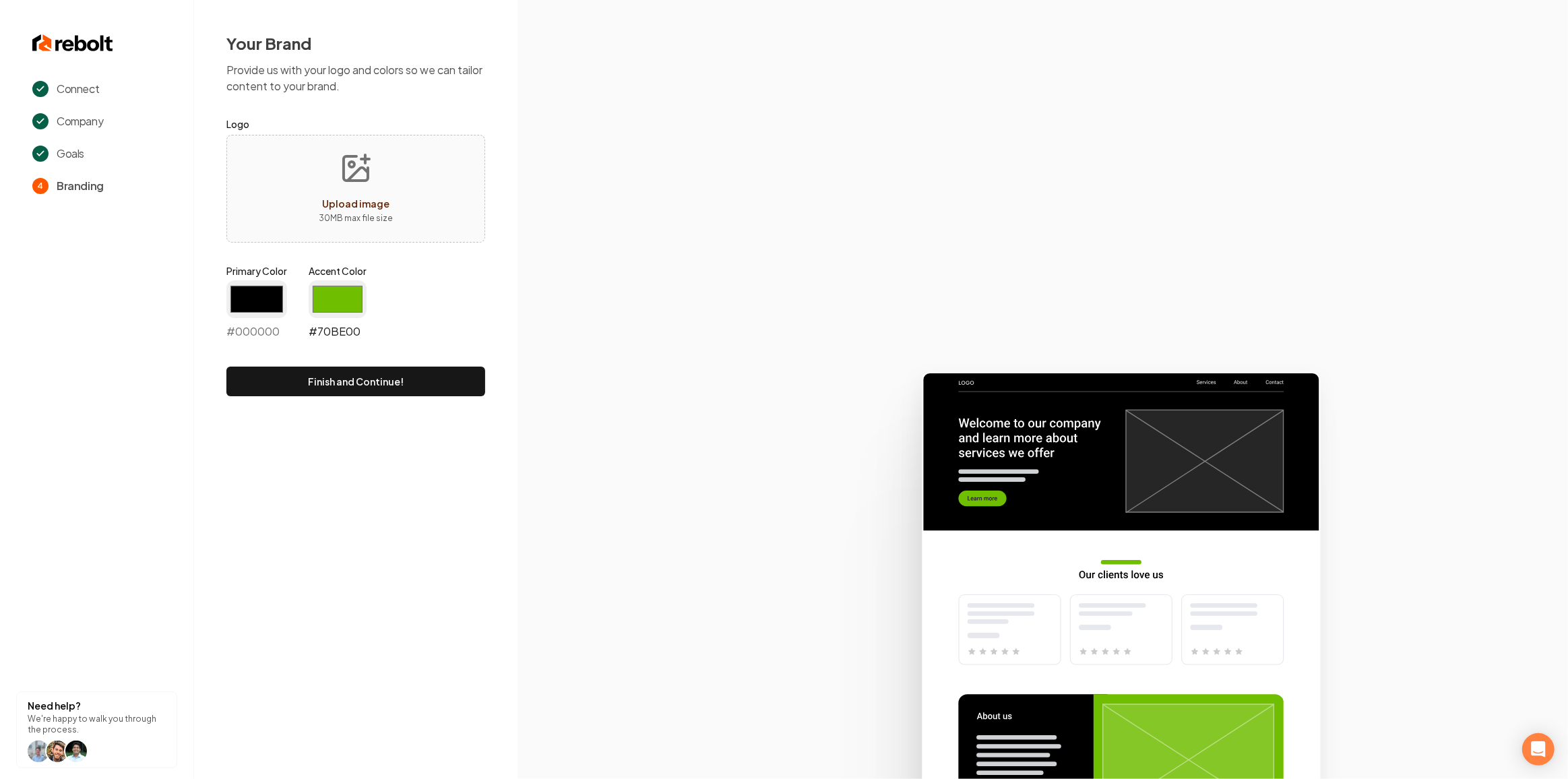
type input "#000000"
click at [328, 296] on input "#70be00" at bounding box center [337, 300] width 58 height 38
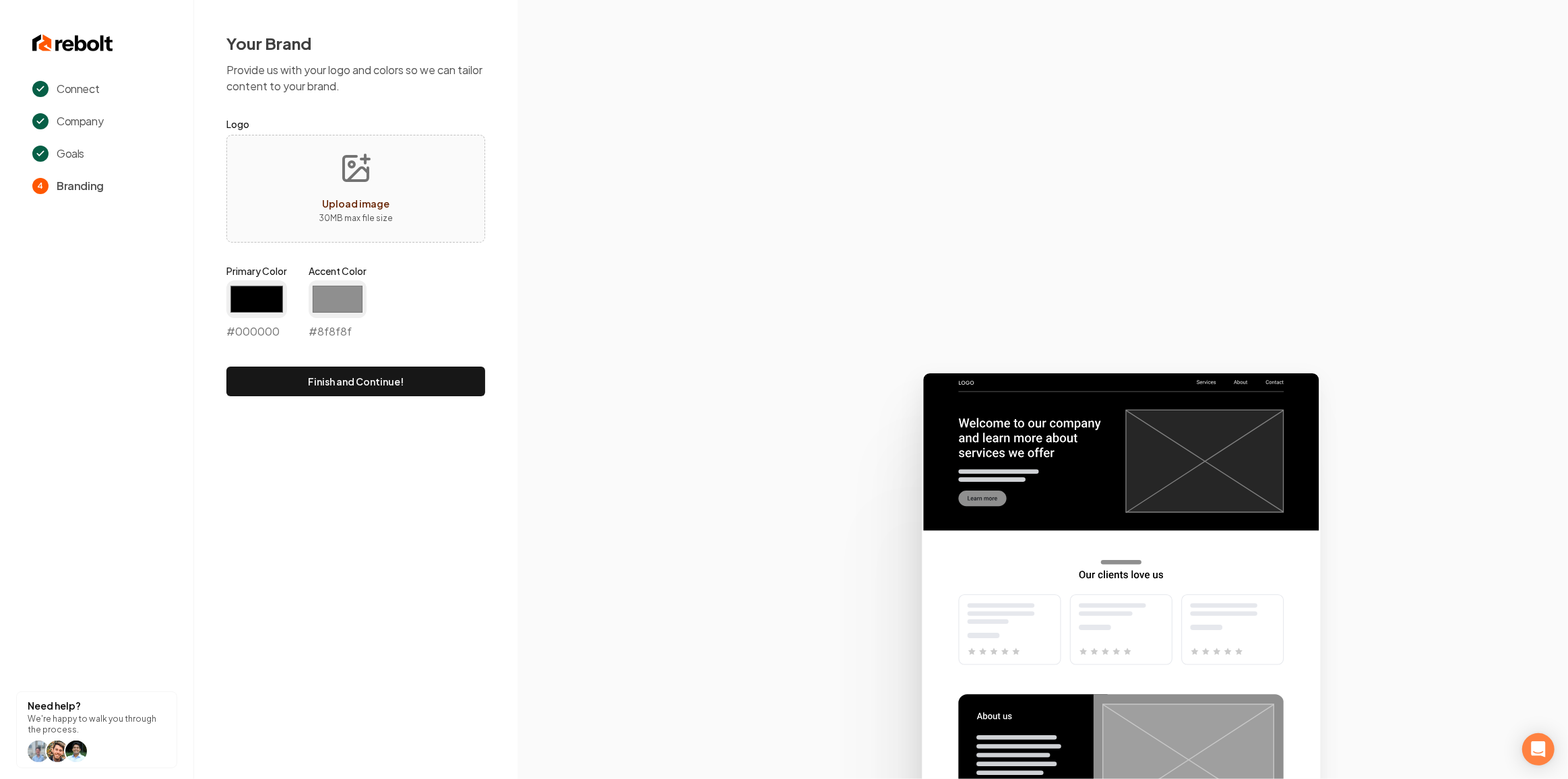
type input "#8f8f8f"
click at [583, 339] on section at bounding box center [1043, 389] width 1050 height 779
click at [325, 390] on button "Finish and Continue!" at bounding box center [355, 381] width 259 height 30
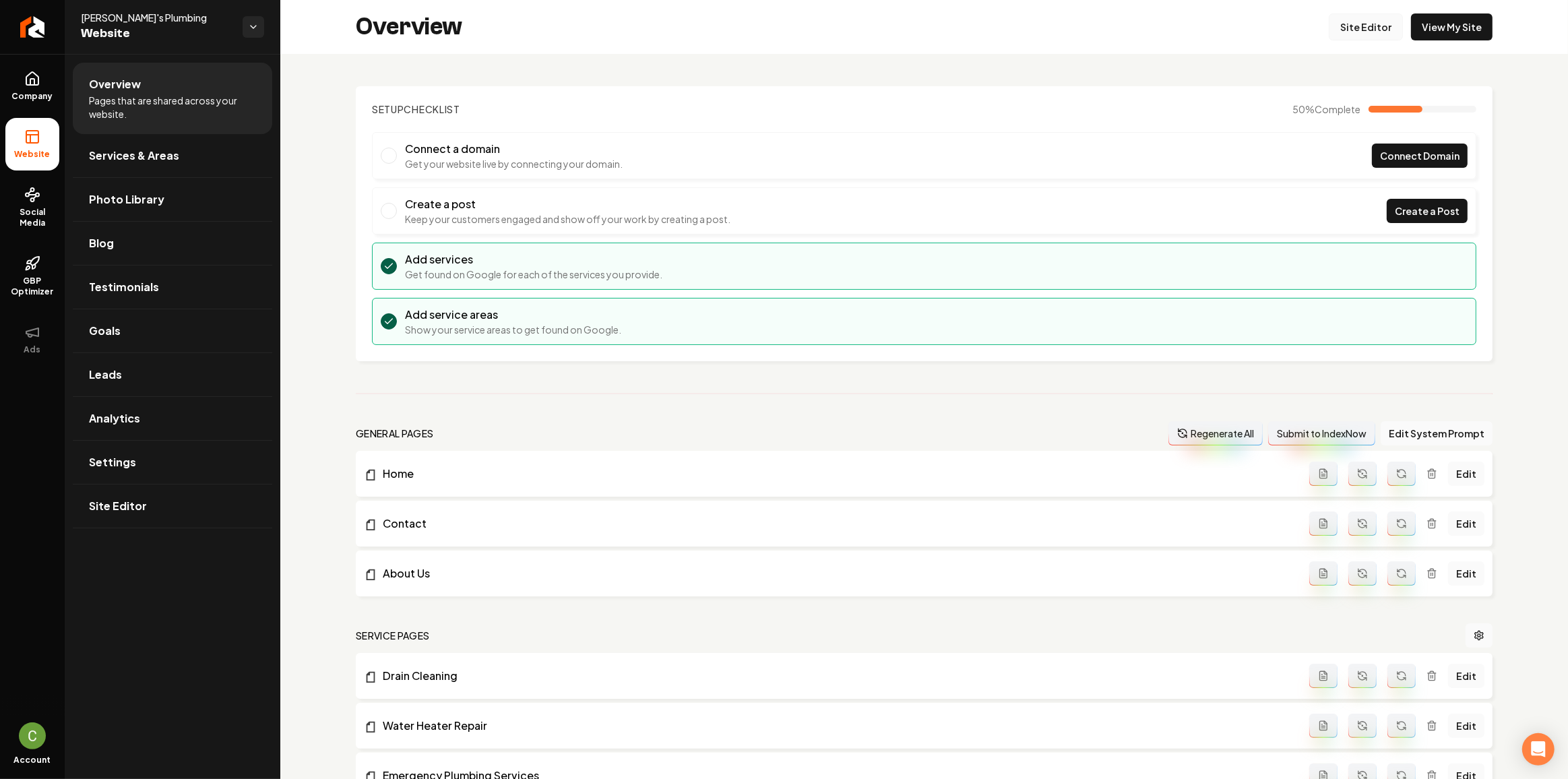
click at [1375, 26] on link "Site Editor" at bounding box center [1366, 27] width 74 height 27
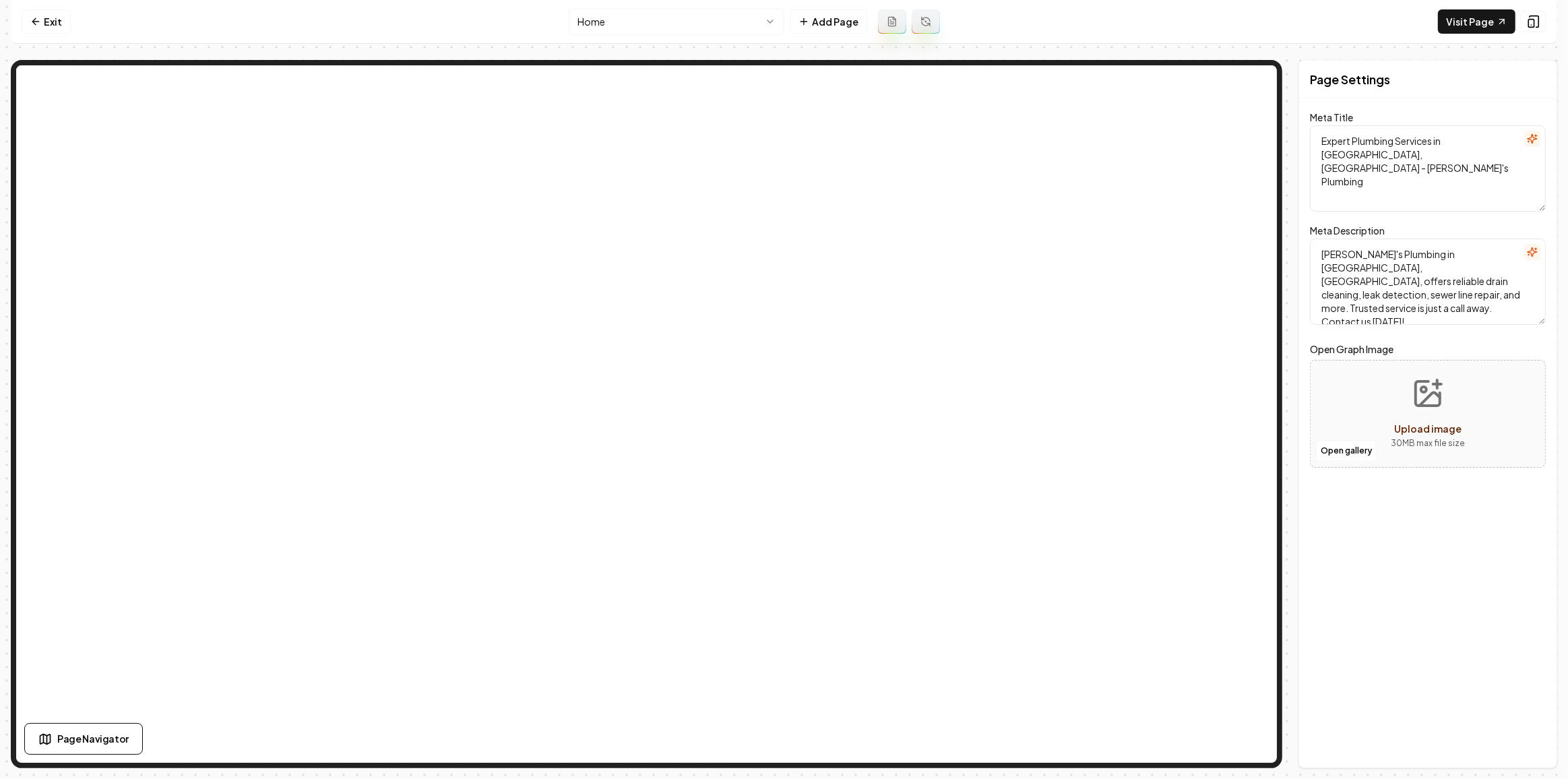
click at [702, 27] on html "Computer Required This feature is only available on a computer. Please switch t…" at bounding box center [784, 389] width 1568 height 779
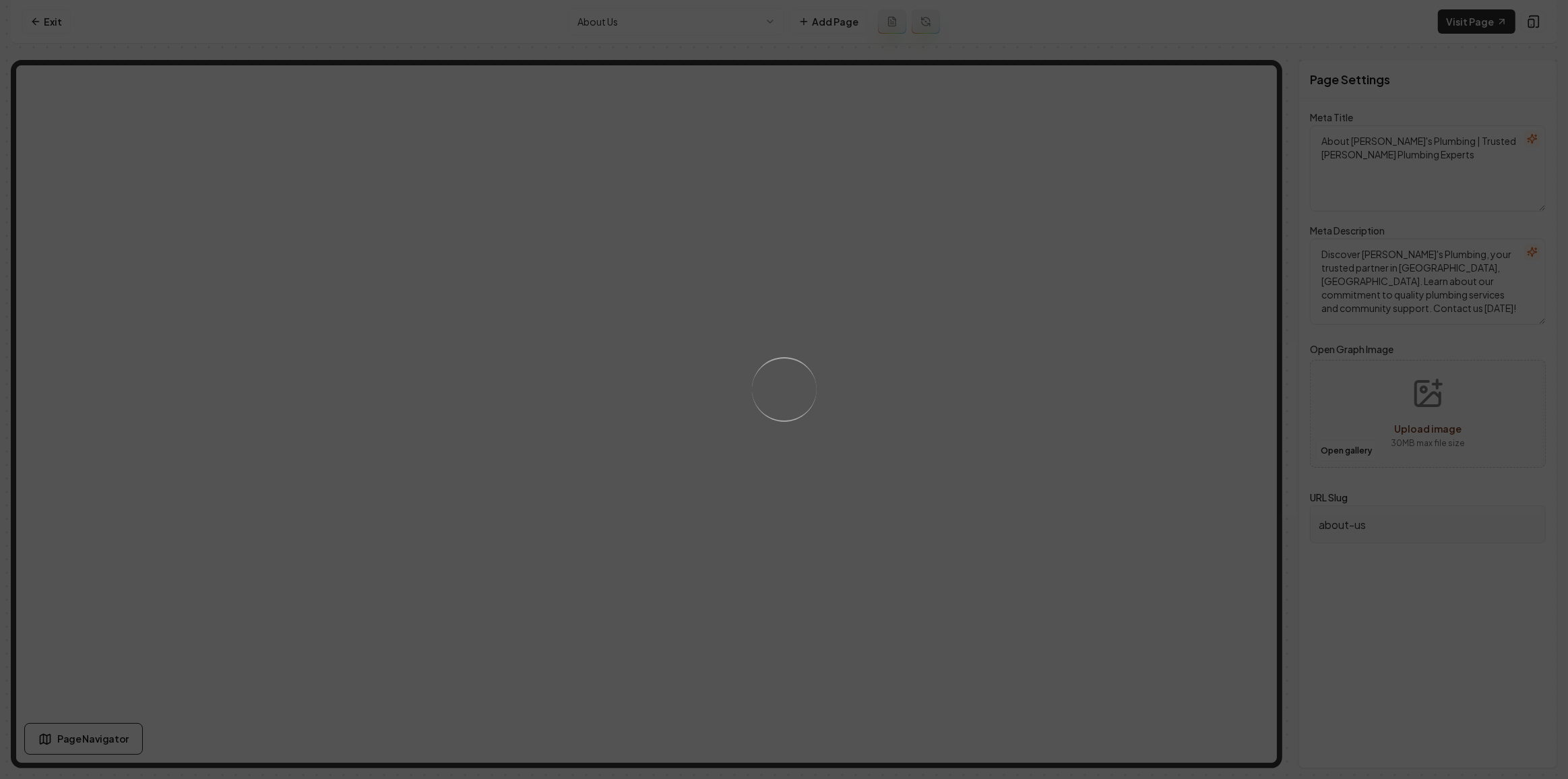
click at [1086, 380] on div "Loading..." at bounding box center [784, 389] width 1568 height 779
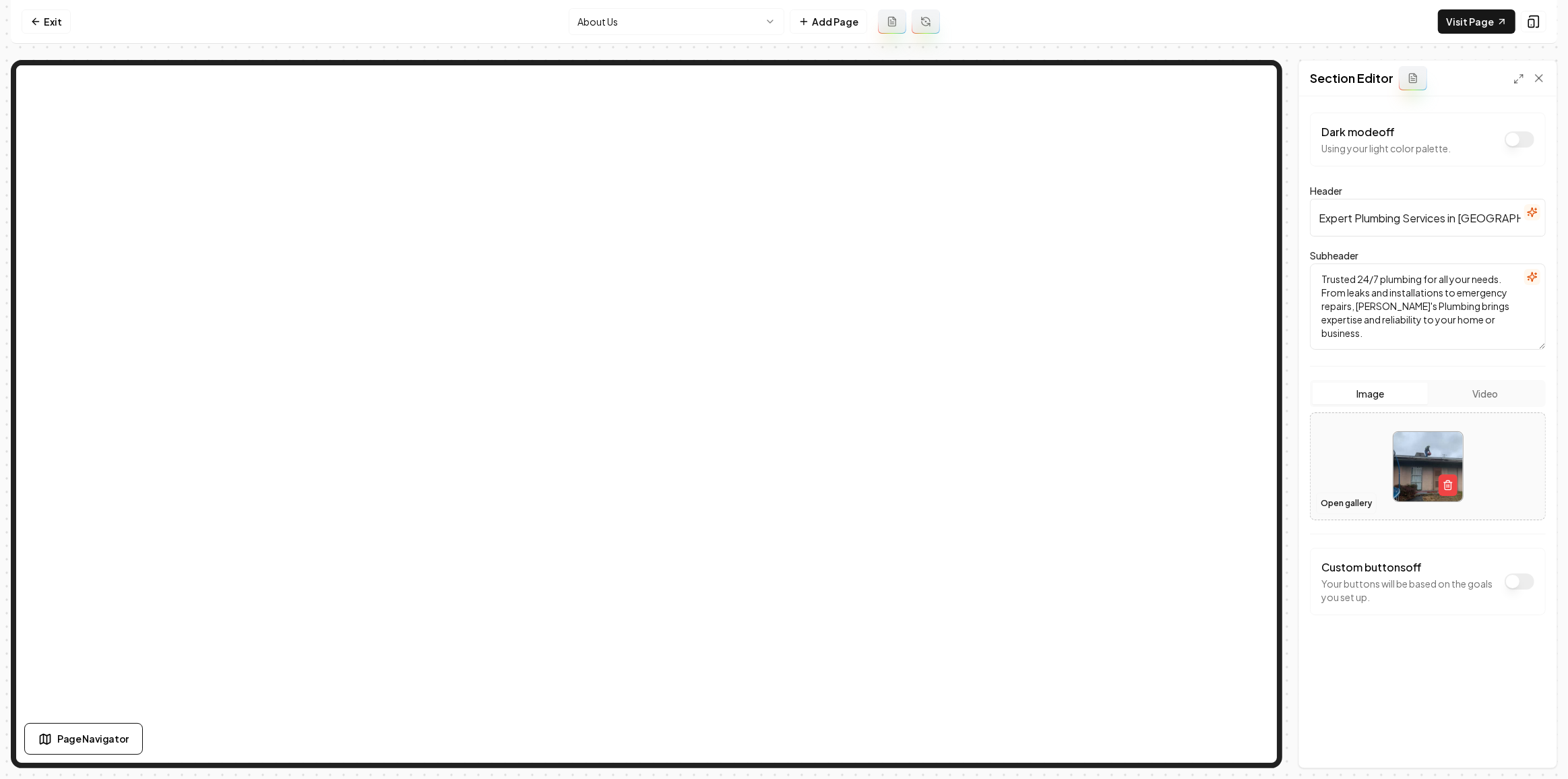
click at [1332, 508] on button "Open gallery" at bounding box center [1346, 504] width 60 height 22
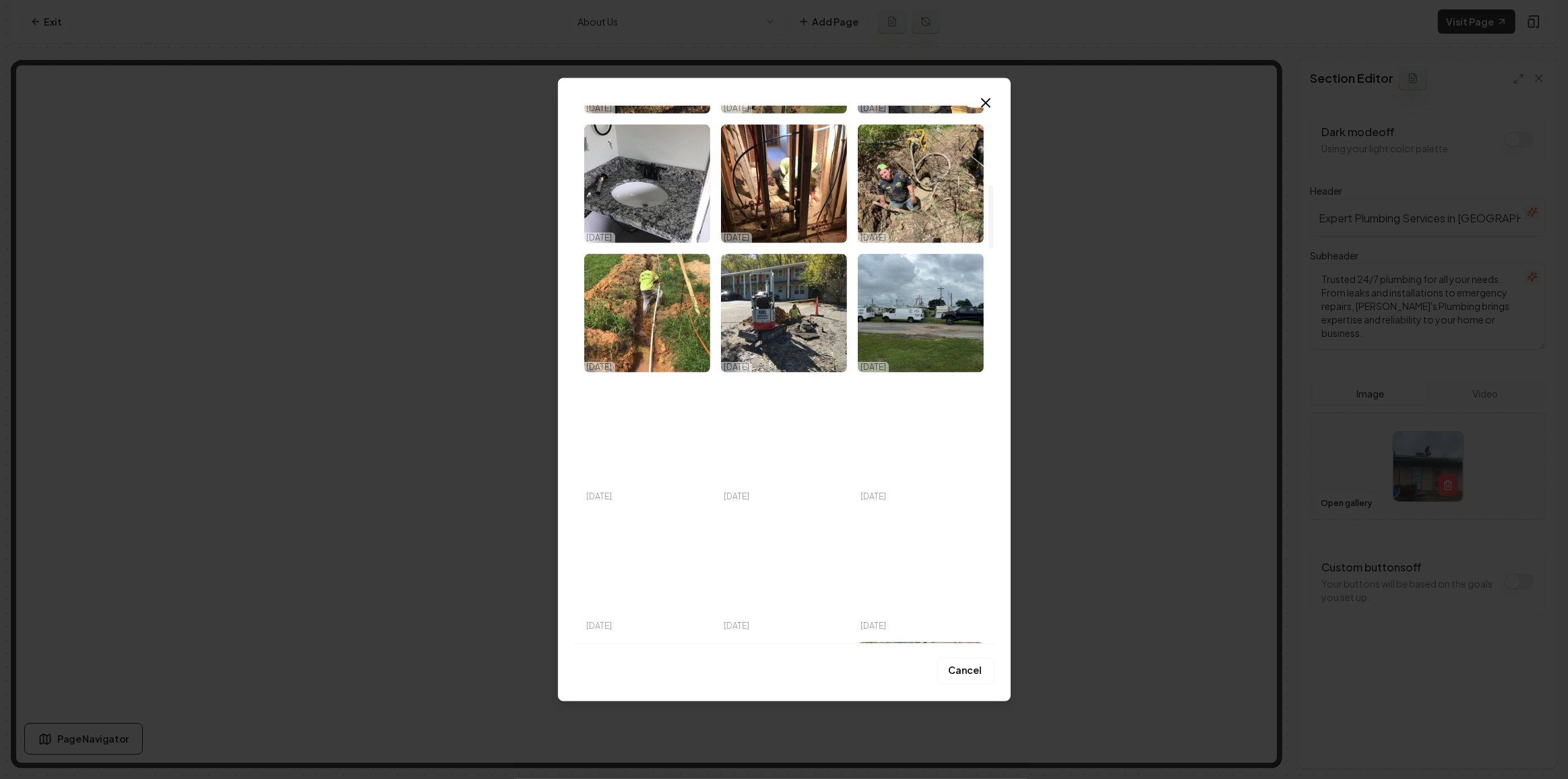
scroll to position [674, 0]
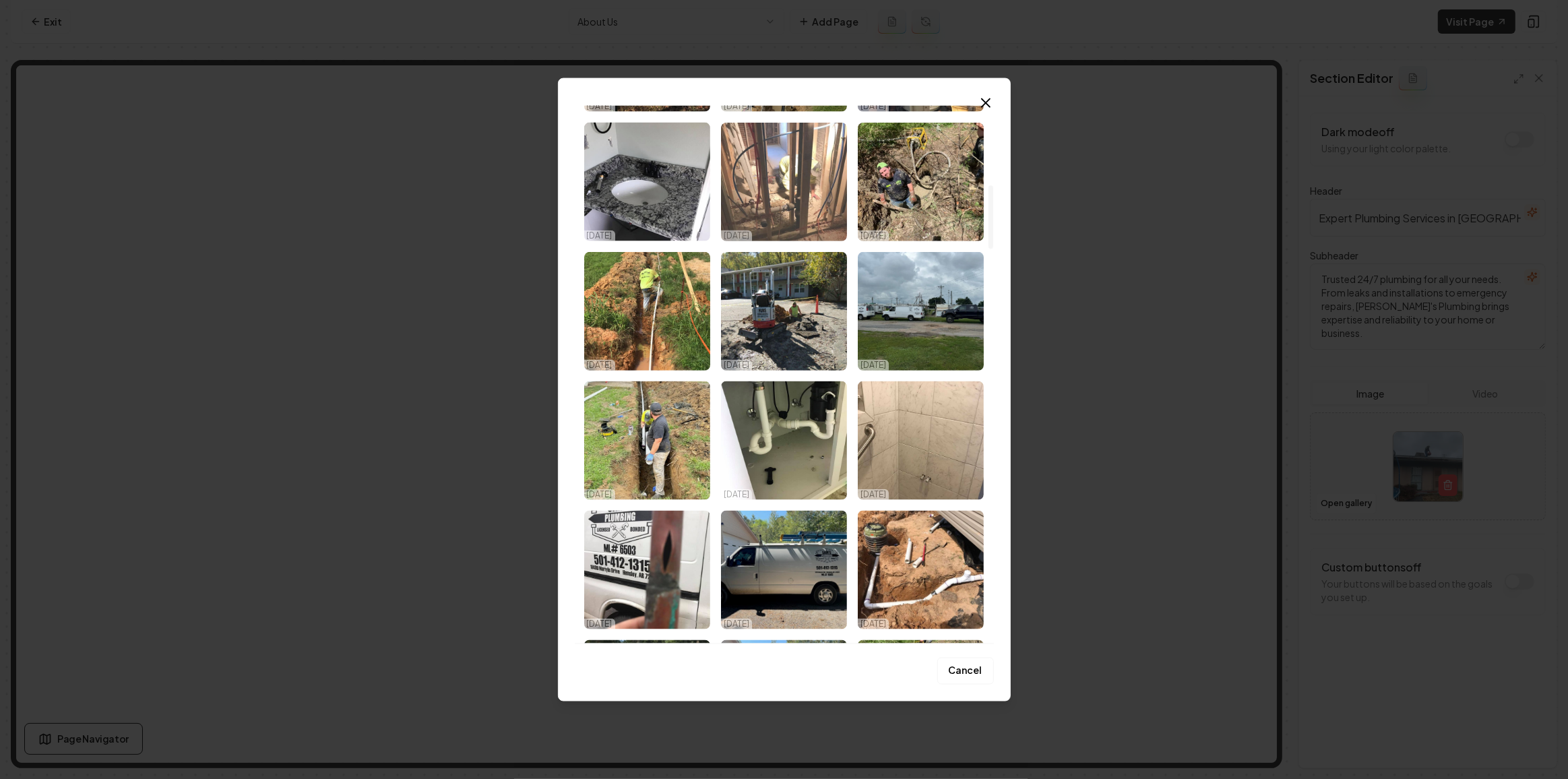
click at [811, 171] on img "Select image image_68dace125c7cd75eb85ce12f.jpeg" at bounding box center [783, 181] width 126 height 119
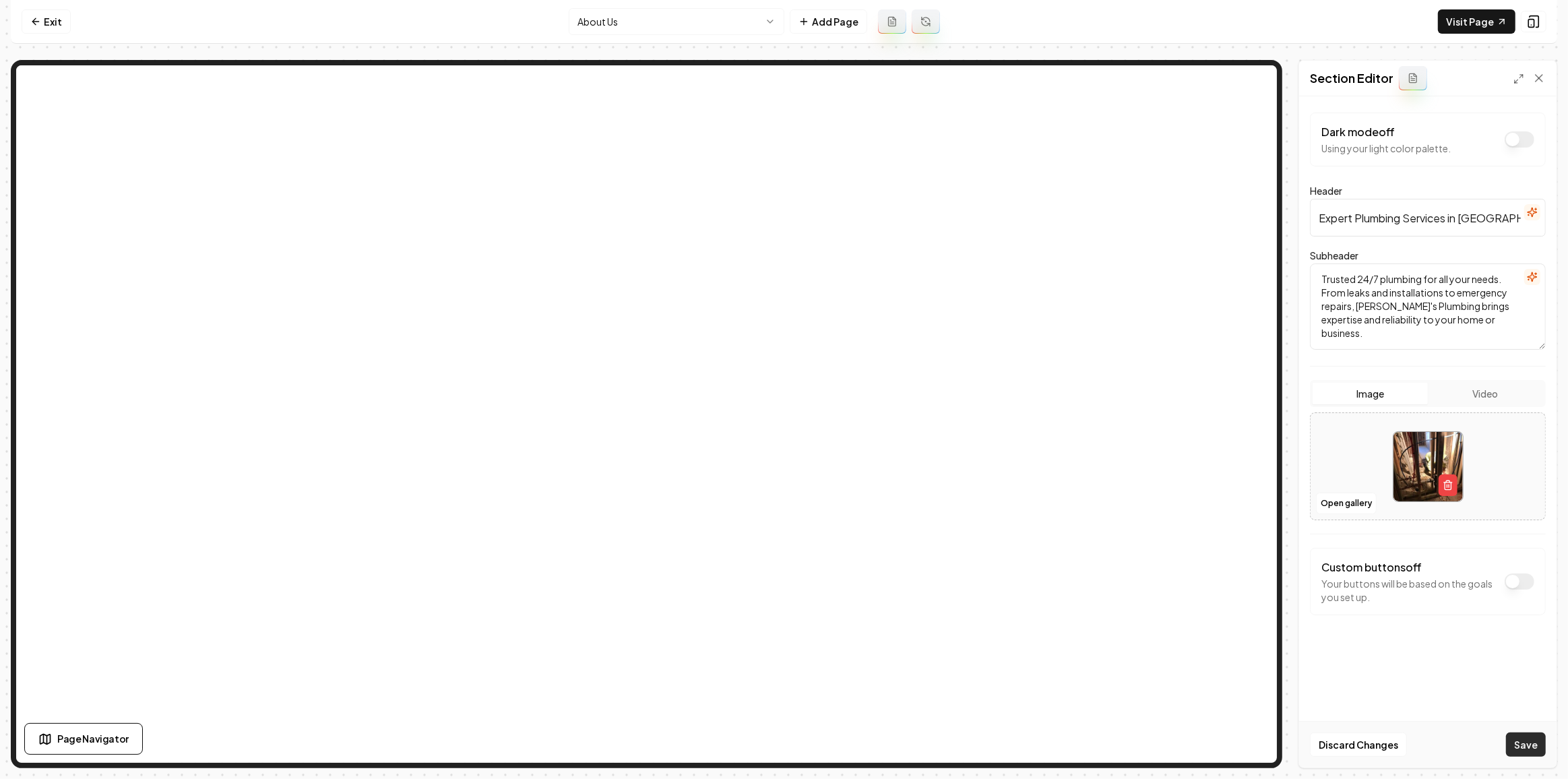
click at [1513, 742] on button "Save" at bounding box center [1525, 745] width 40 height 24
click at [626, 17] on html "Computer Required This feature is only available on a computer. Please switch t…" at bounding box center [784, 389] width 1568 height 779
click at [707, 31] on html "Computer Required This feature is only available on a computer. Please switch t…" at bounding box center [784, 389] width 1568 height 779
click at [1329, 500] on button "Open gallery" at bounding box center [1346, 504] width 60 height 22
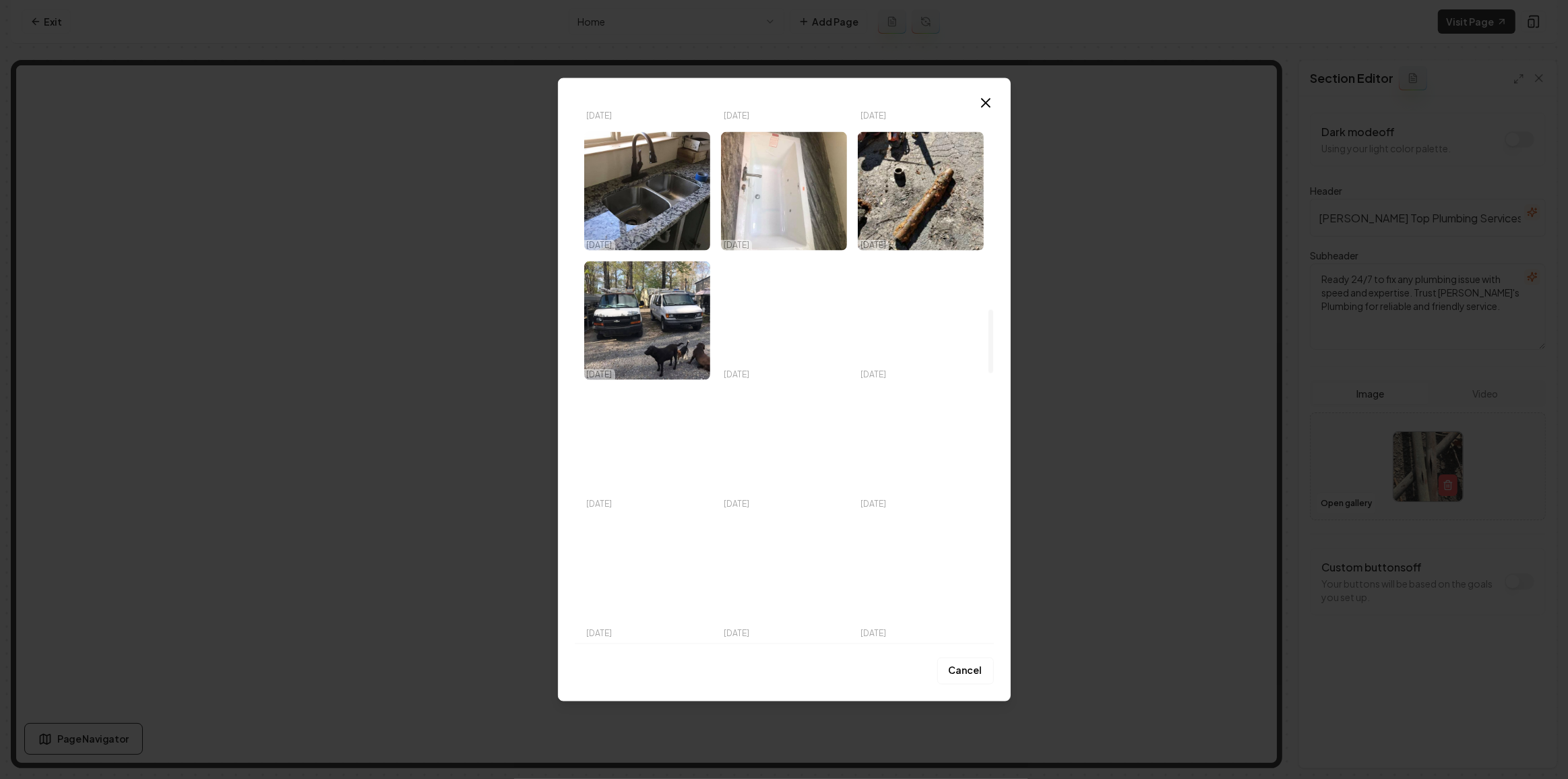
scroll to position [2068, 0]
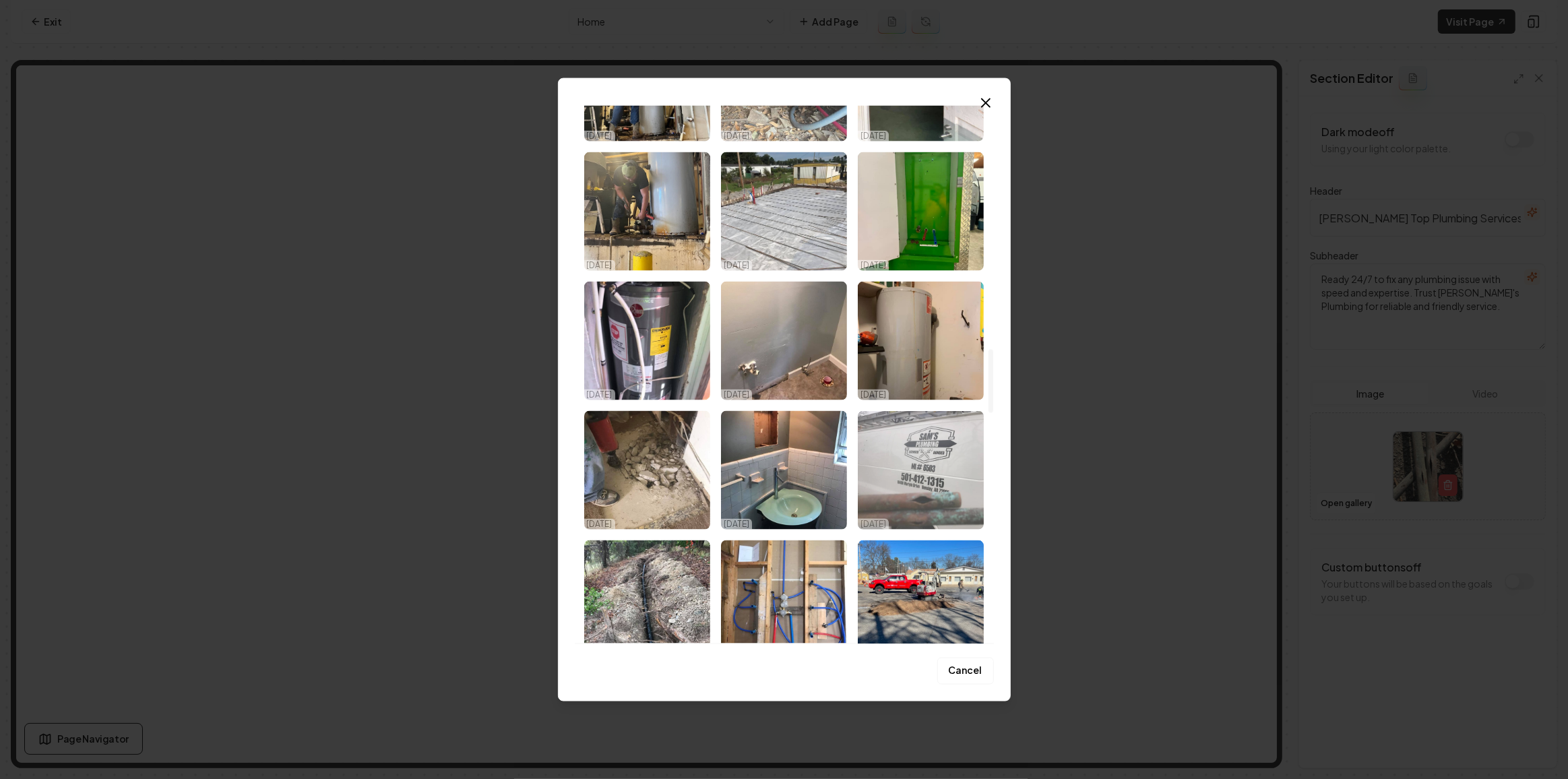
click at [944, 474] on img "Select image image_68dace125c7cd75eb85cda14.jpeg" at bounding box center [920, 470] width 126 height 119
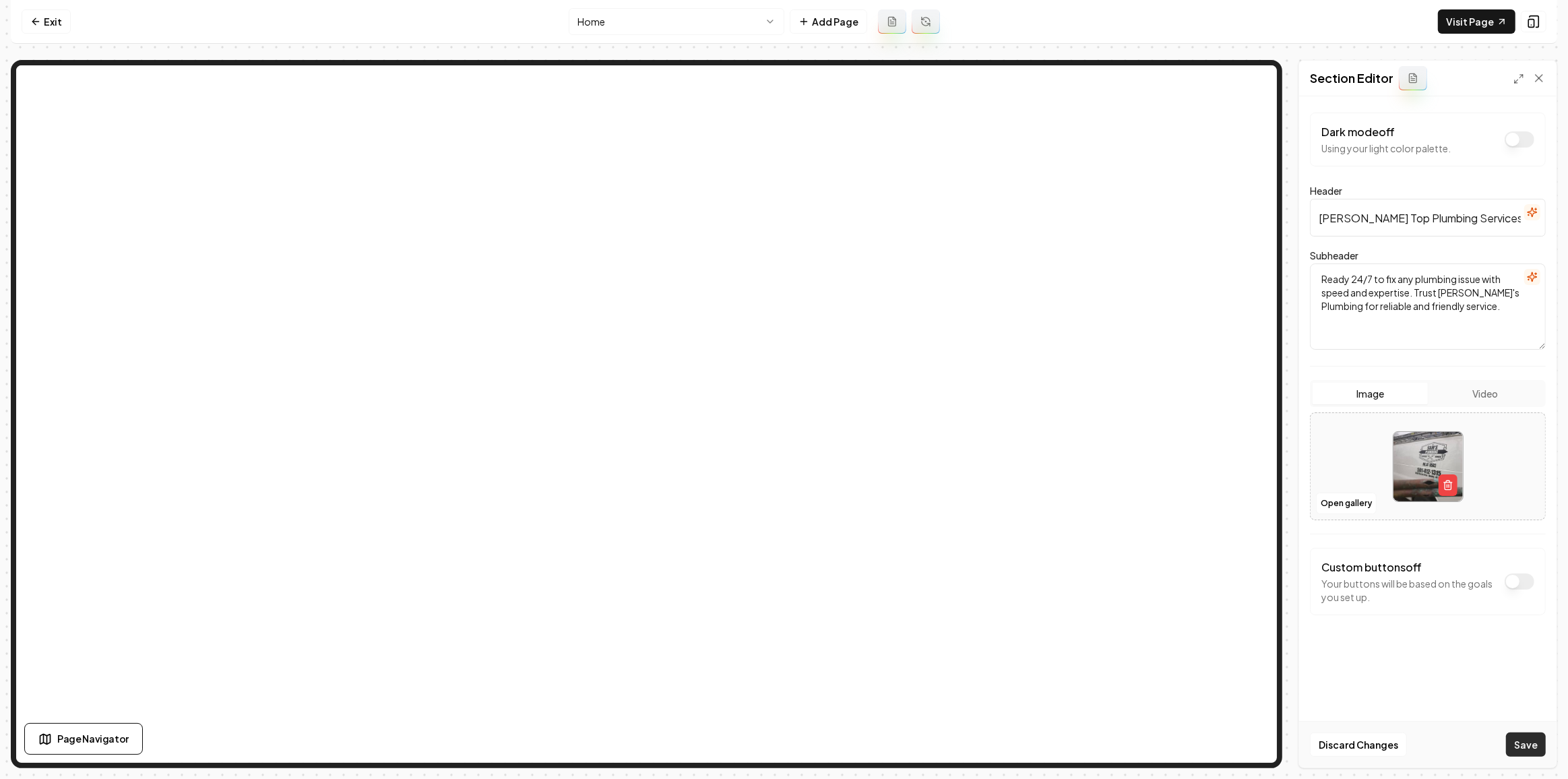
click at [1515, 749] on button "Save" at bounding box center [1525, 745] width 40 height 24
click at [1344, 504] on button "Open gallery" at bounding box center [1346, 504] width 60 height 22
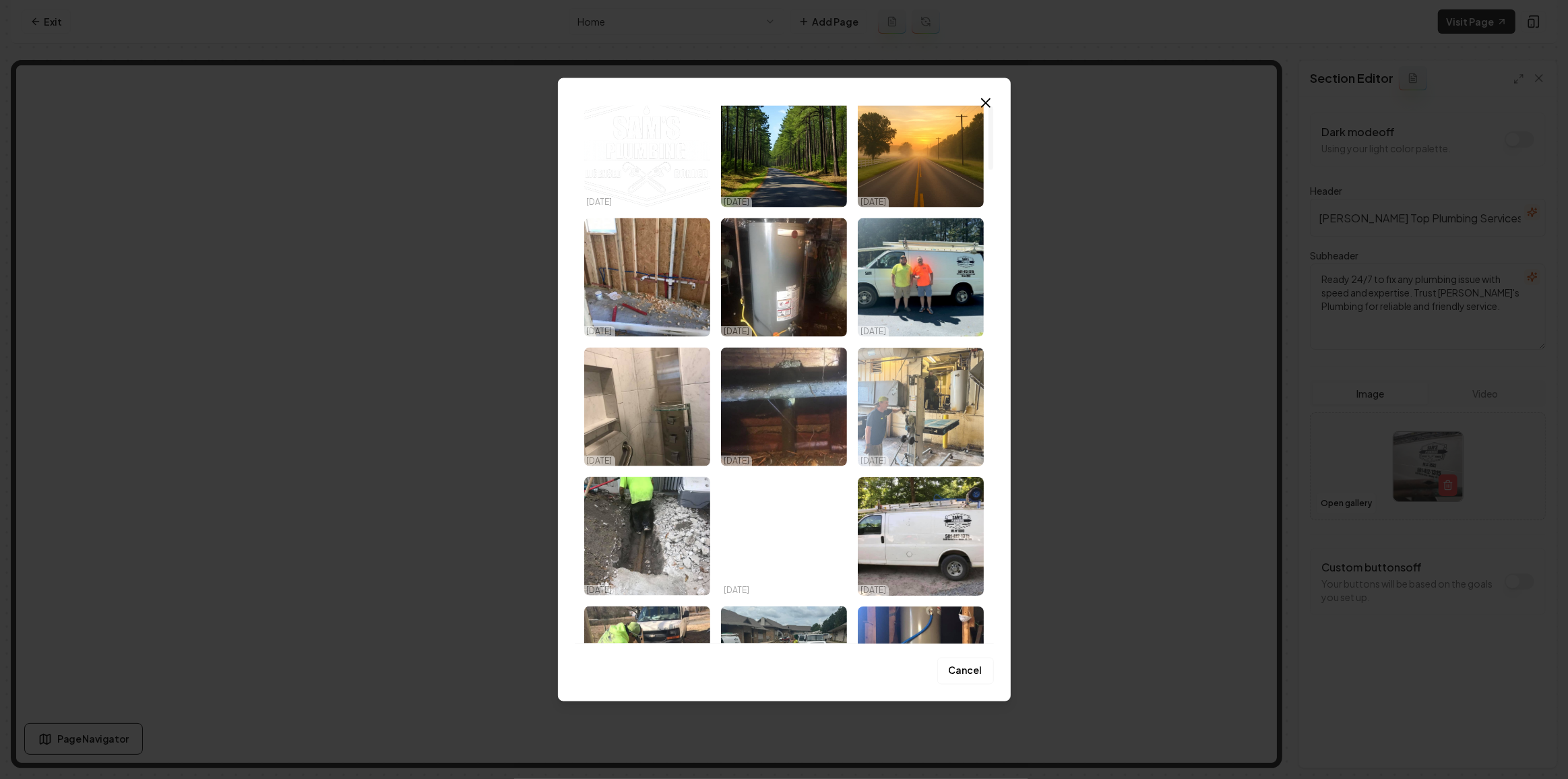
scroll to position [0, 0]
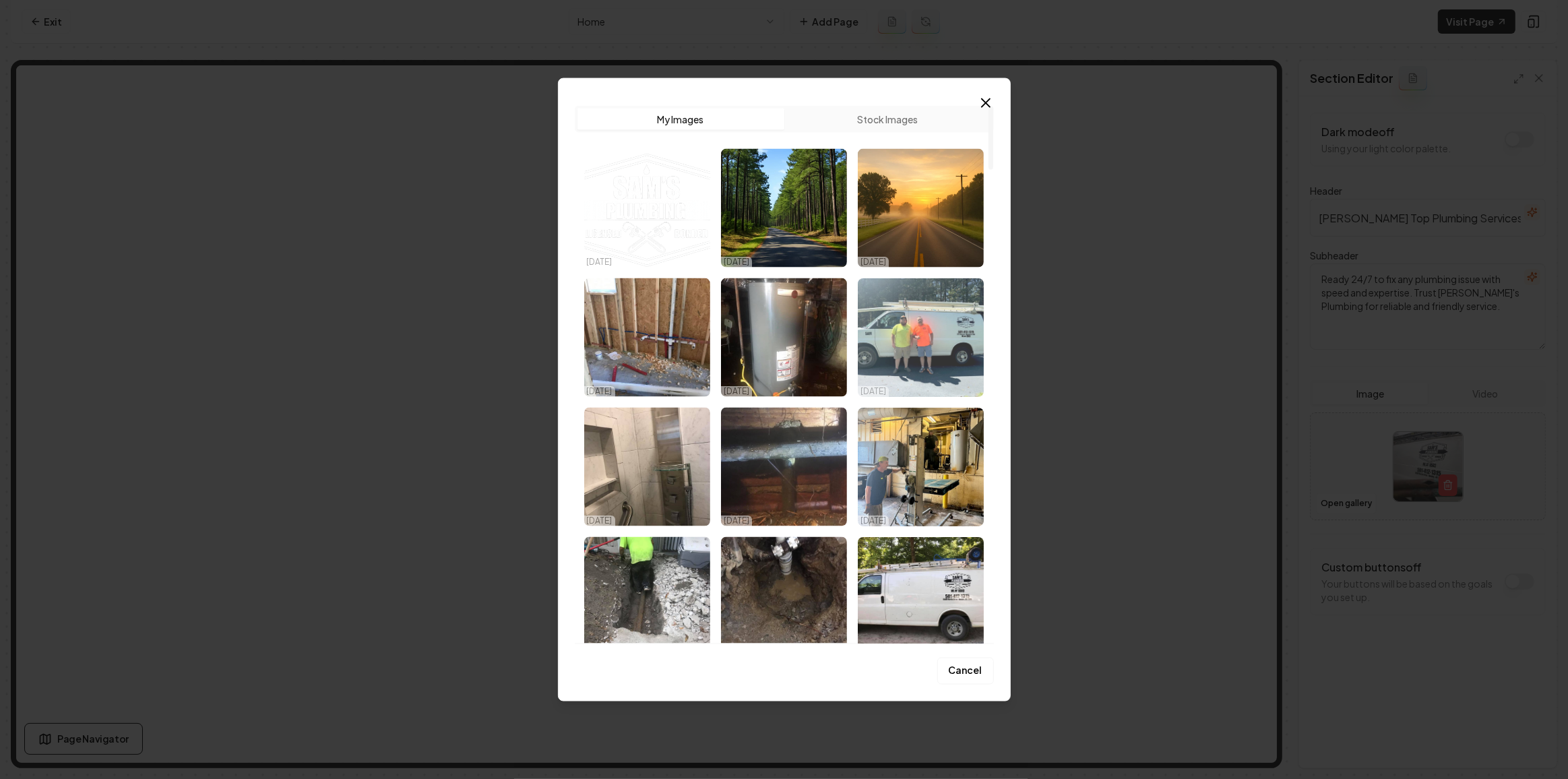
click at [950, 350] on img "Select image image_68dace135c7cd75eb85ce754.jpeg" at bounding box center [920, 338] width 126 height 119
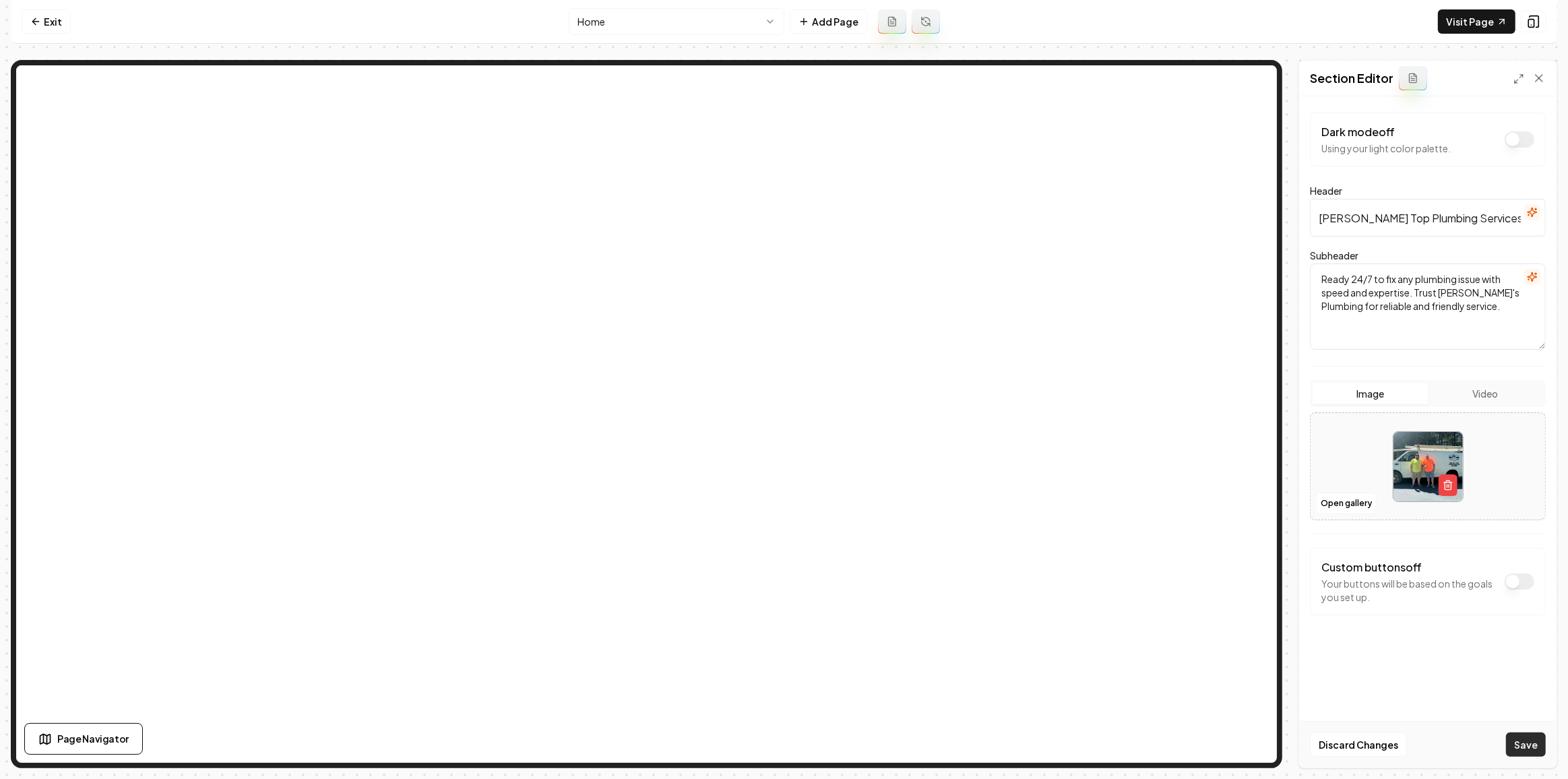
click at [1539, 756] on button "Save" at bounding box center [1525, 745] width 40 height 24
click at [1342, 508] on button "Open gallery" at bounding box center [1346, 504] width 60 height 22
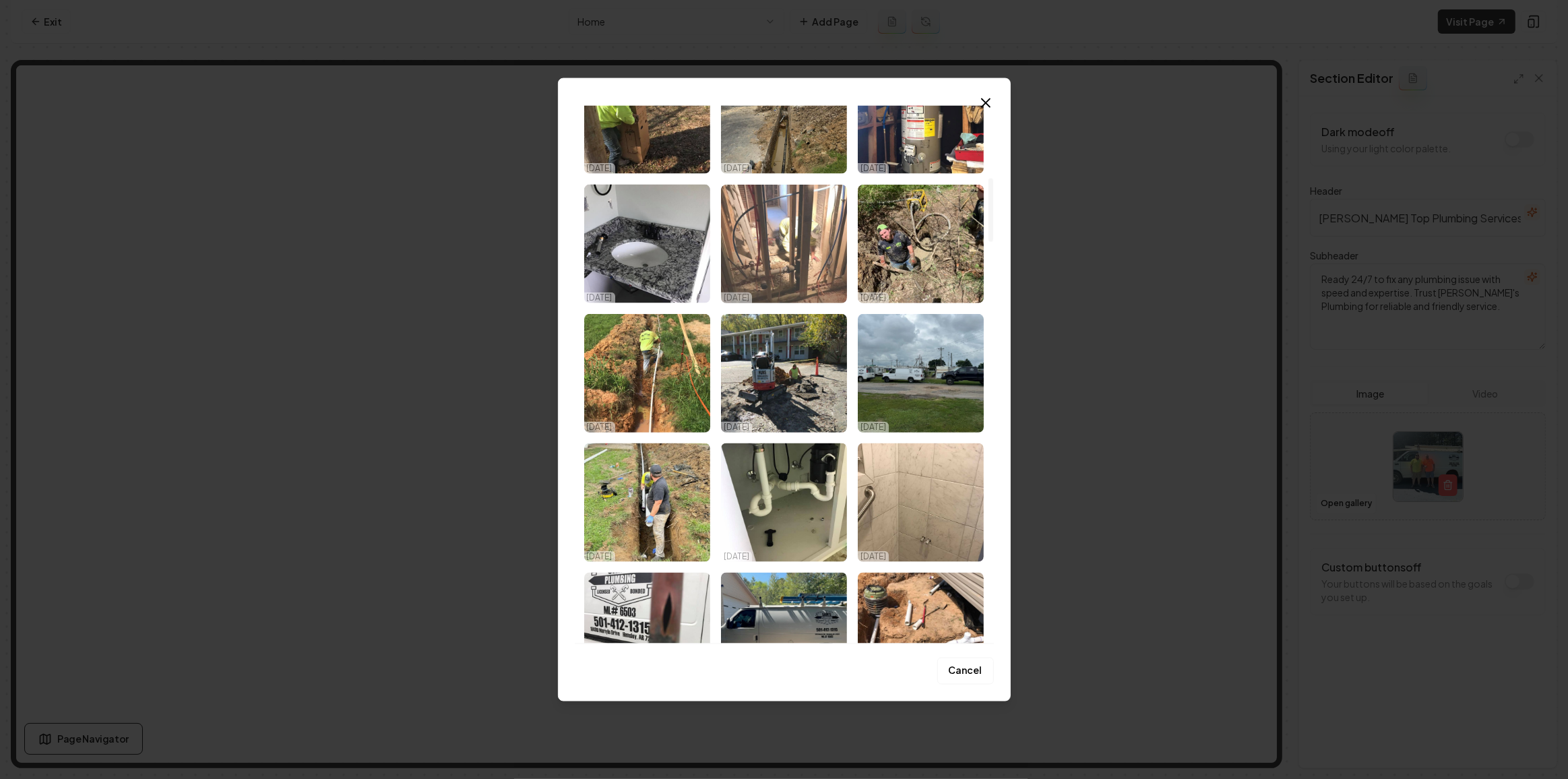
scroll to position [612, 0]
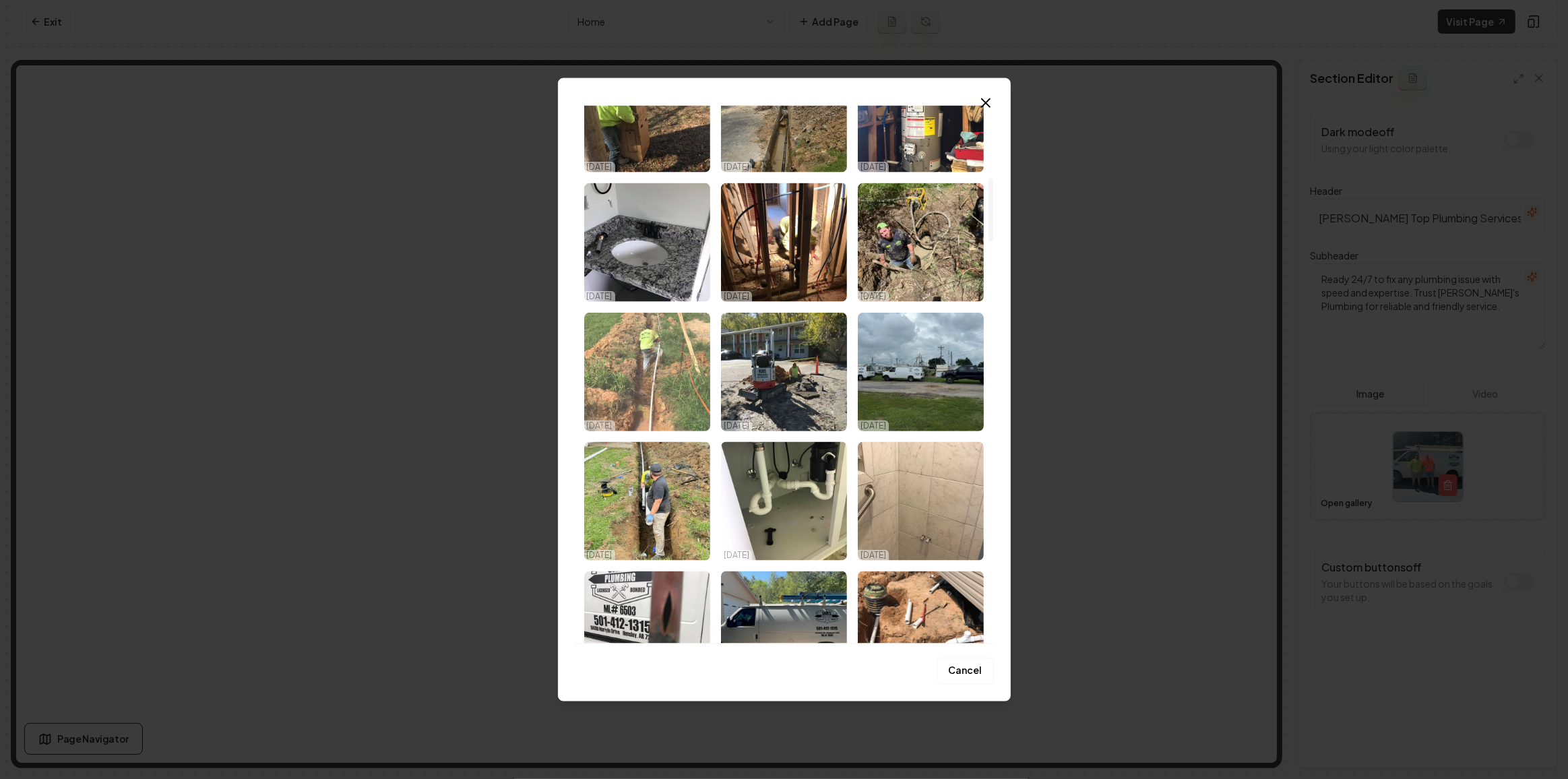
click at [632, 404] on img "Select image image_68dace125c7cd75eb85ce008.jpeg" at bounding box center [647, 372] width 126 height 119
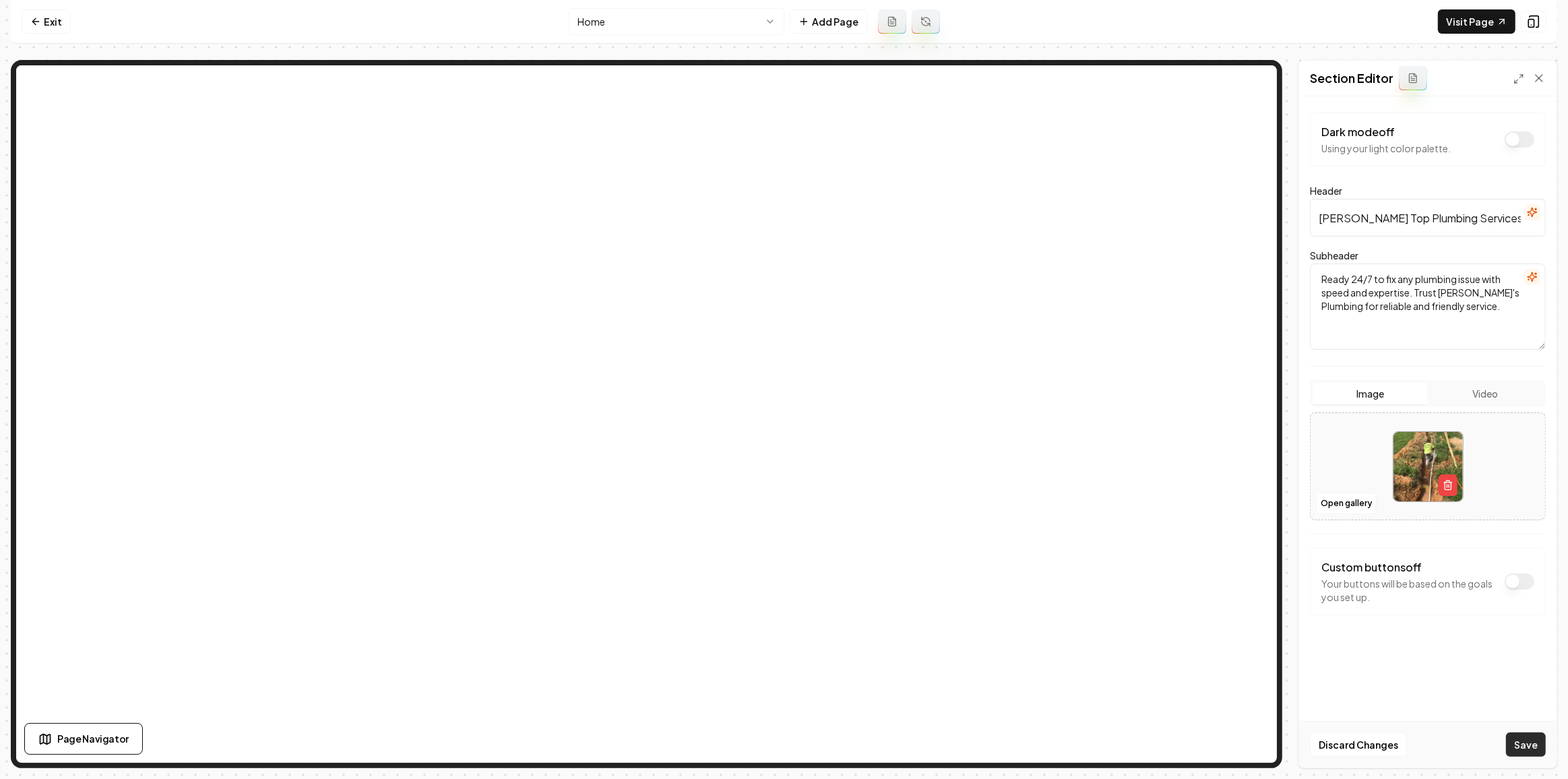
click at [1512, 738] on button "Save" at bounding box center [1525, 745] width 40 height 24
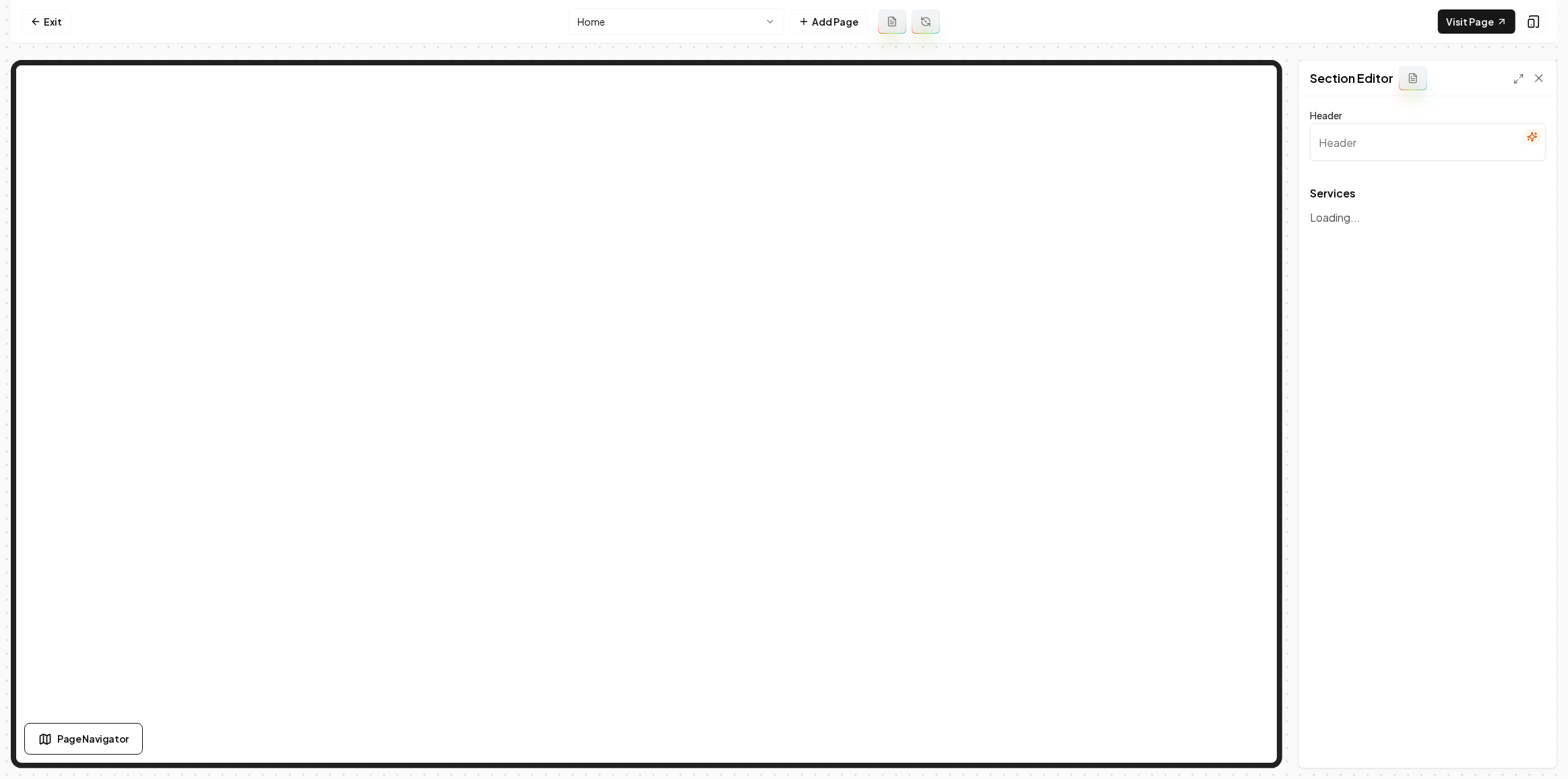
type input "Our Trusted Plumbing Services"
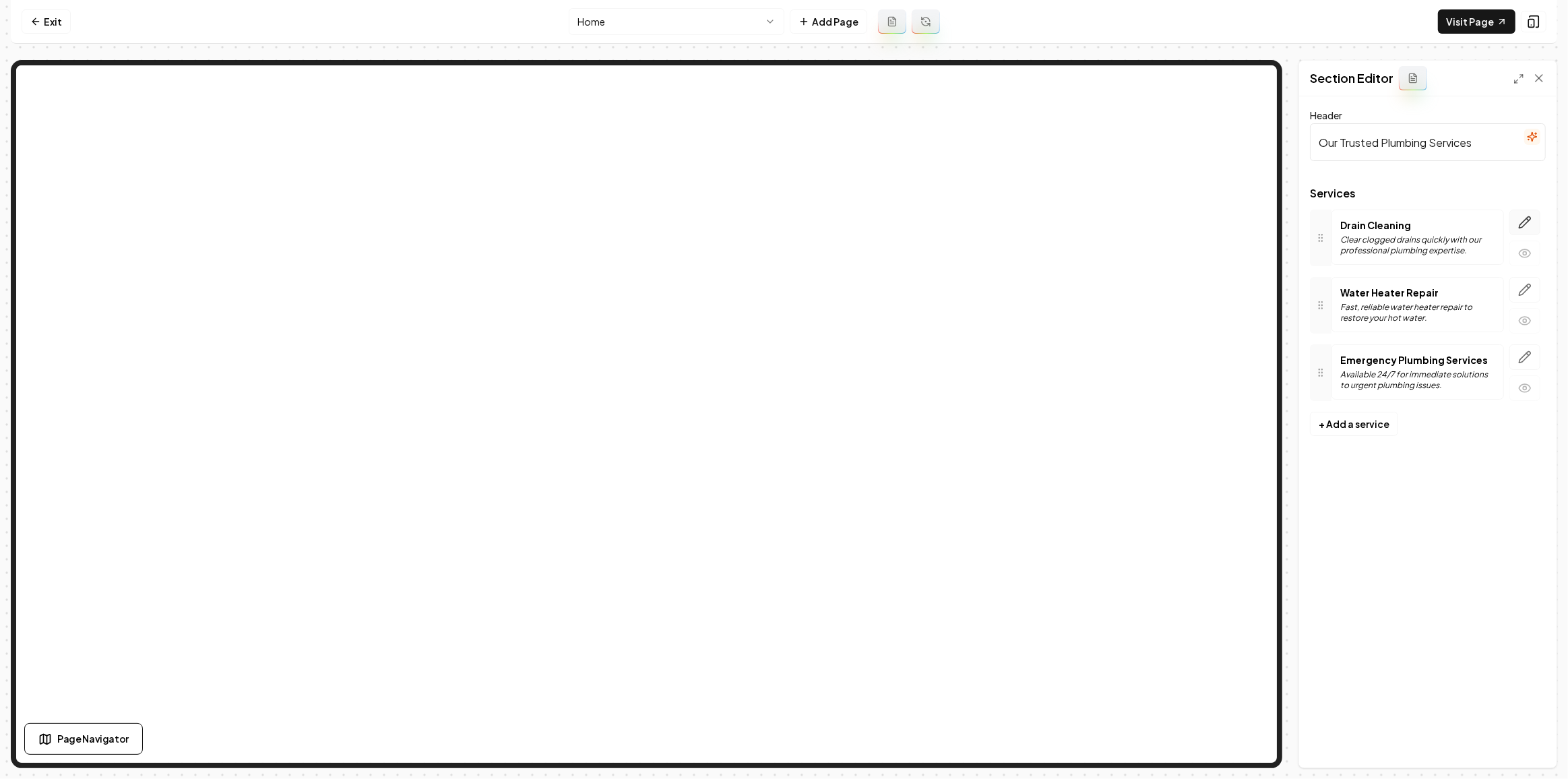
click at [1525, 226] on icon "button" at bounding box center [1525, 222] width 14 height 14
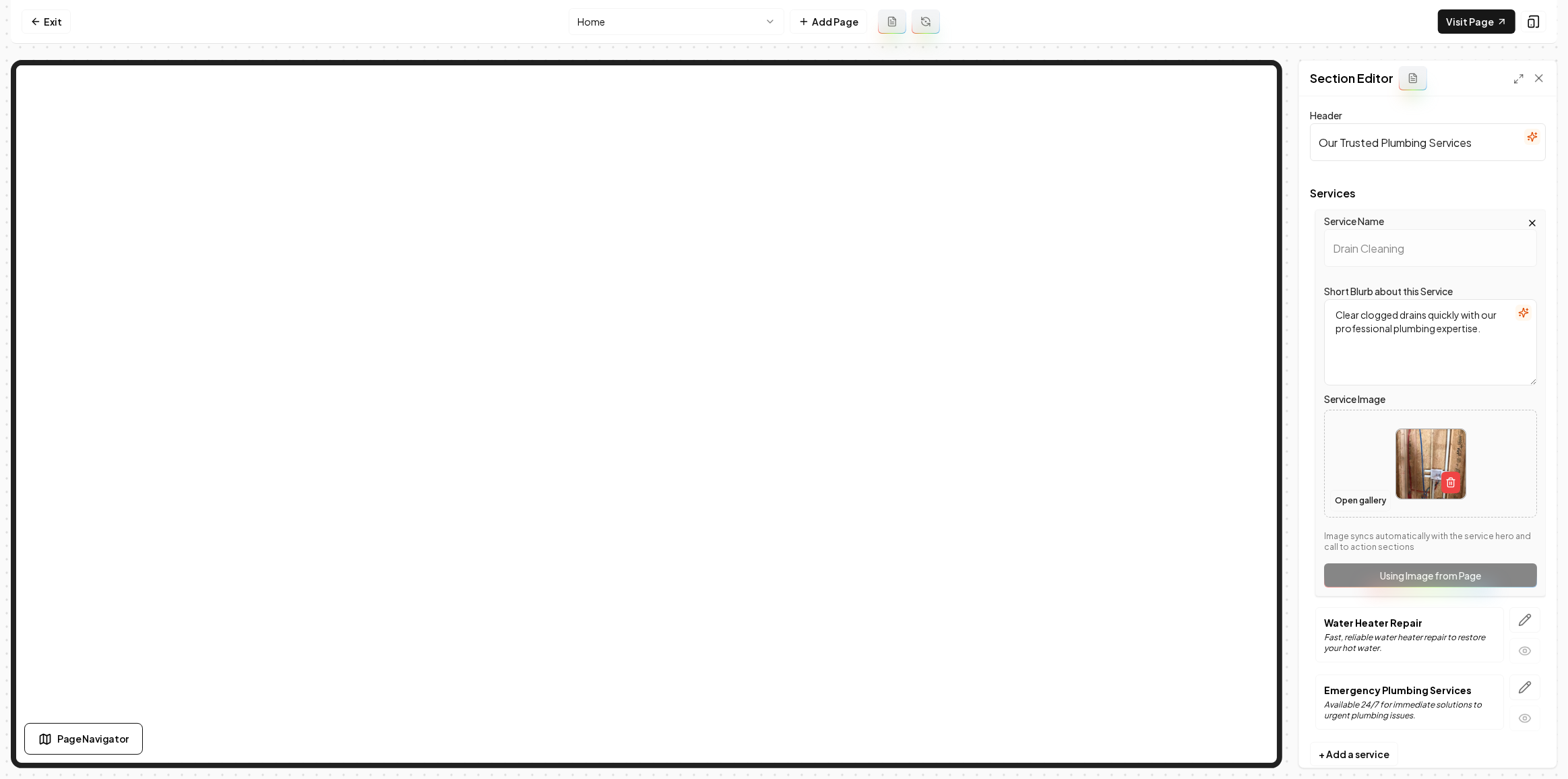
click at [1347, 493] on button "Open gallery" at bounding box center [1360, 501] width 60 height 22
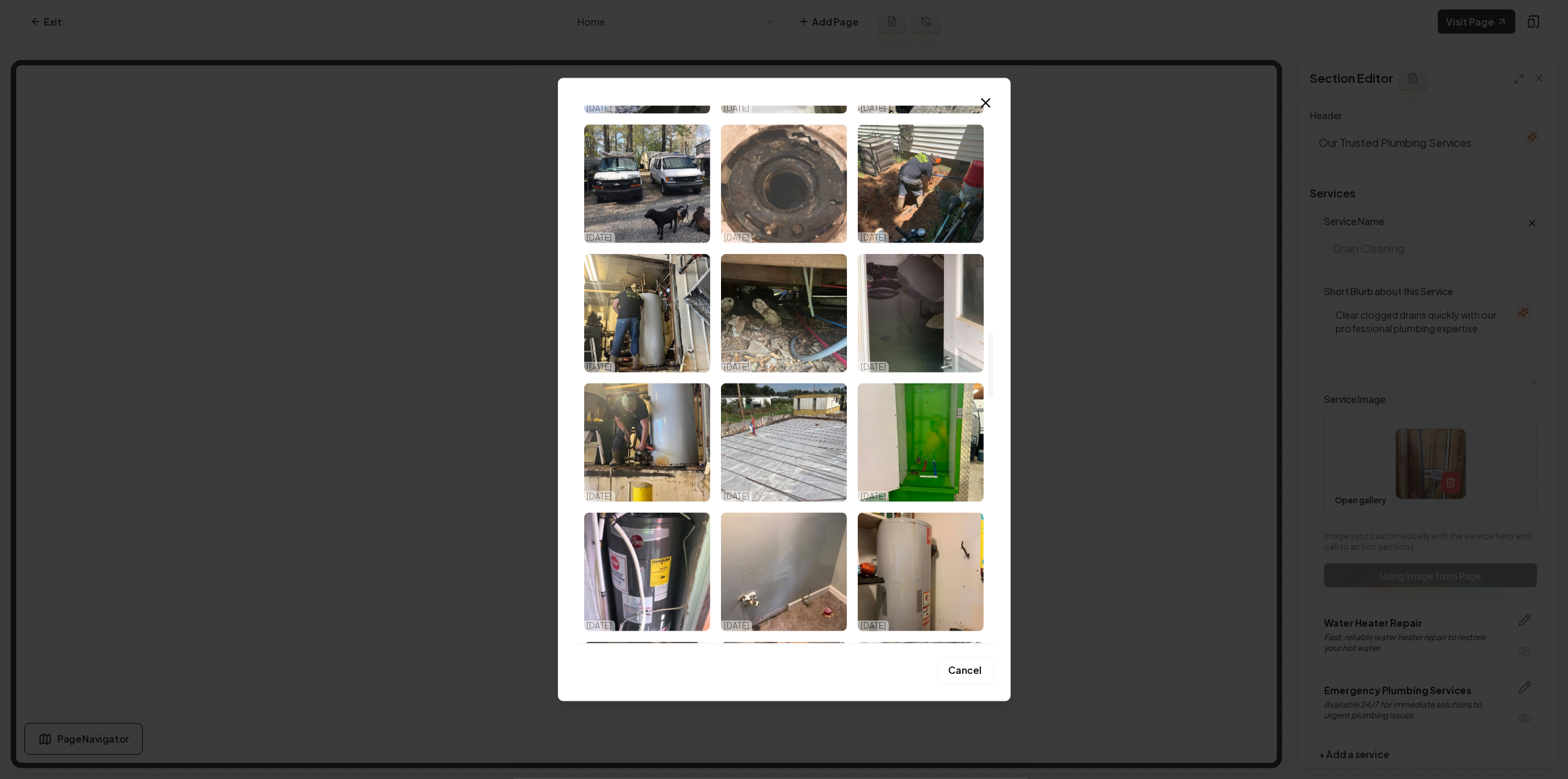
scroll to position [1961, 0]
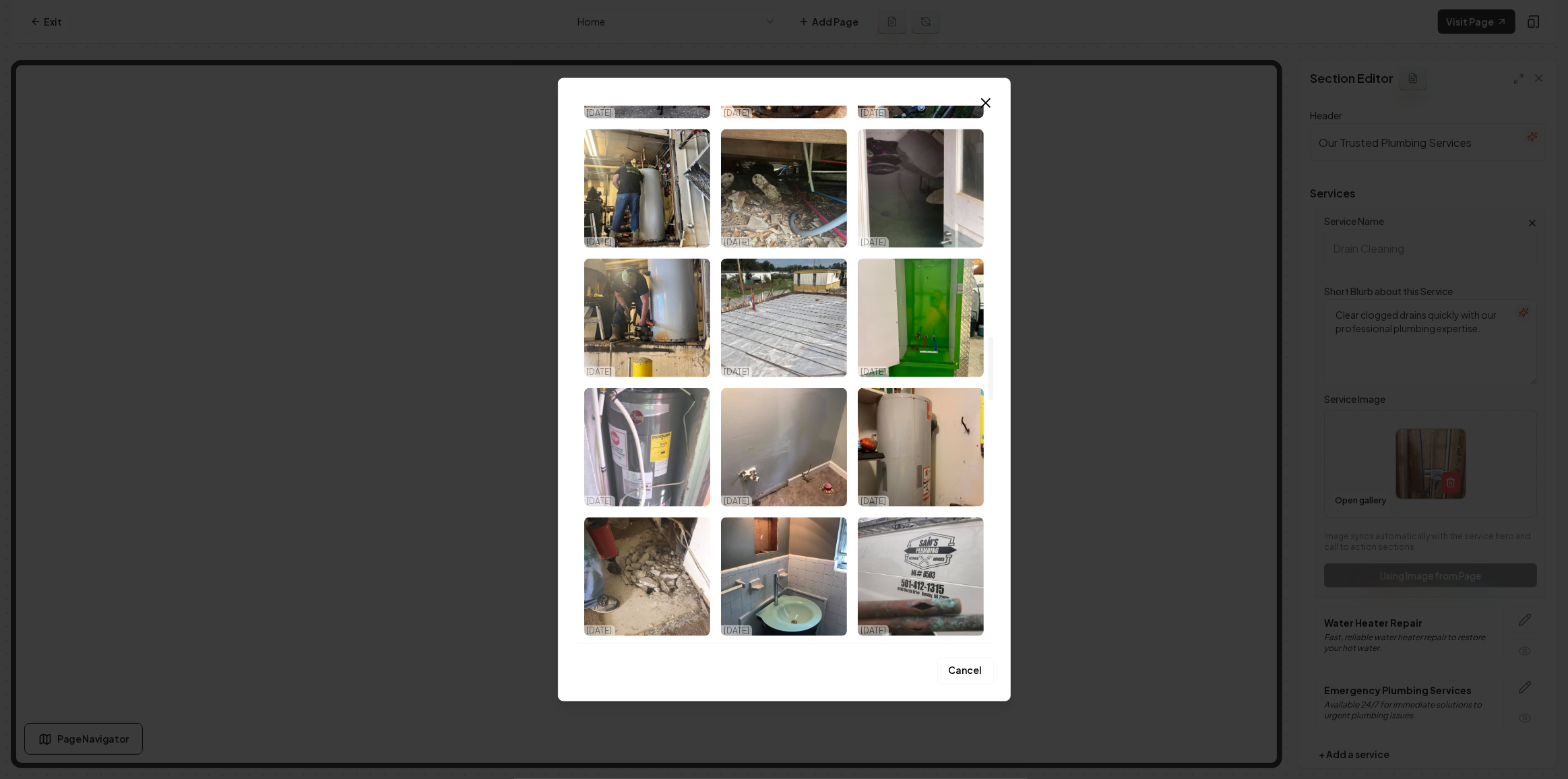
click at [620, 464] on img "Select image image_68dace125c7cd75eb85cdbd6.jpeg" at bounding box center [647, 447] width 126 height 119
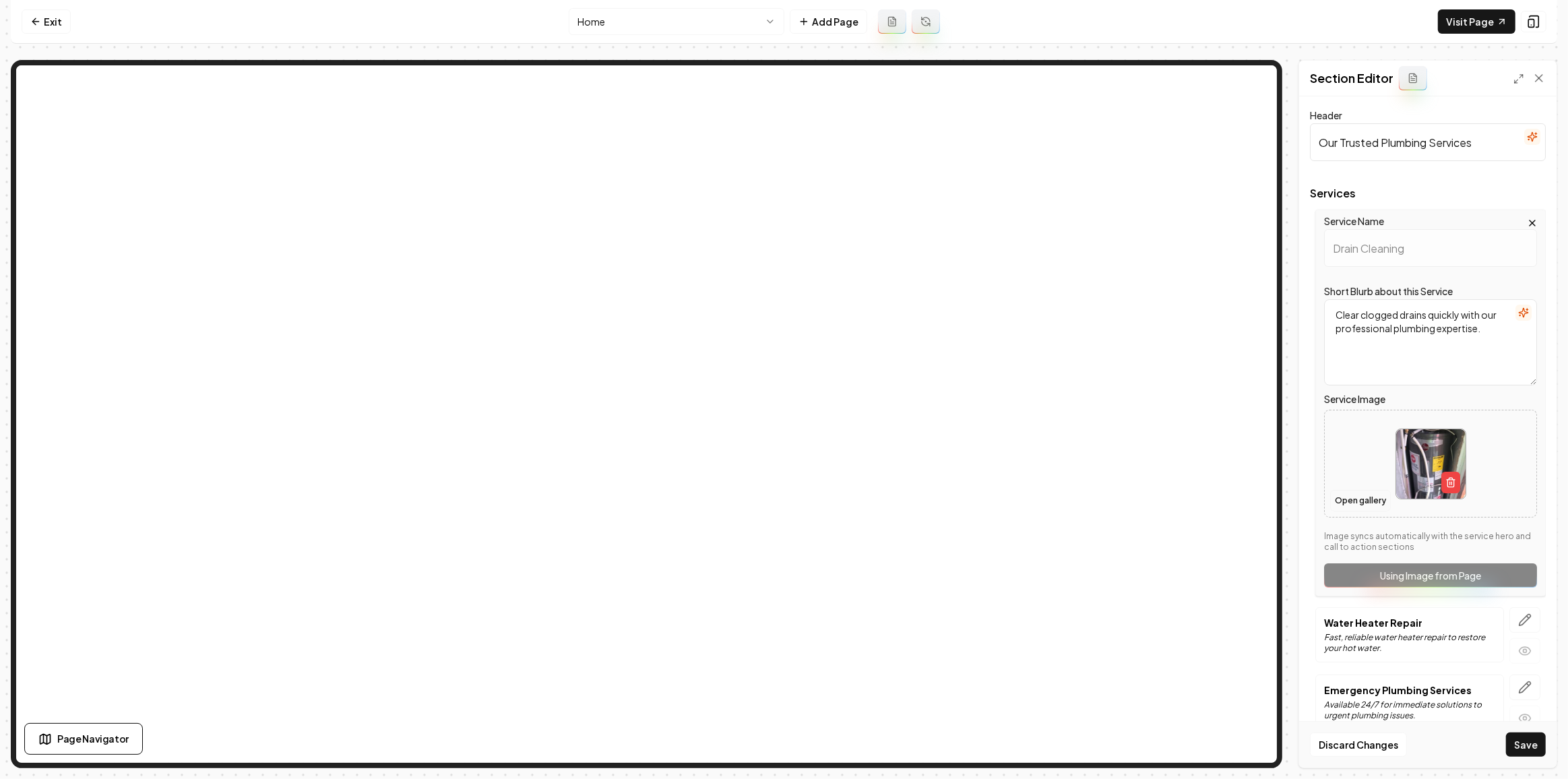
click at [1360, 505] on button "Open gallery" at bounding box center [1360, 501] width 60 height 22
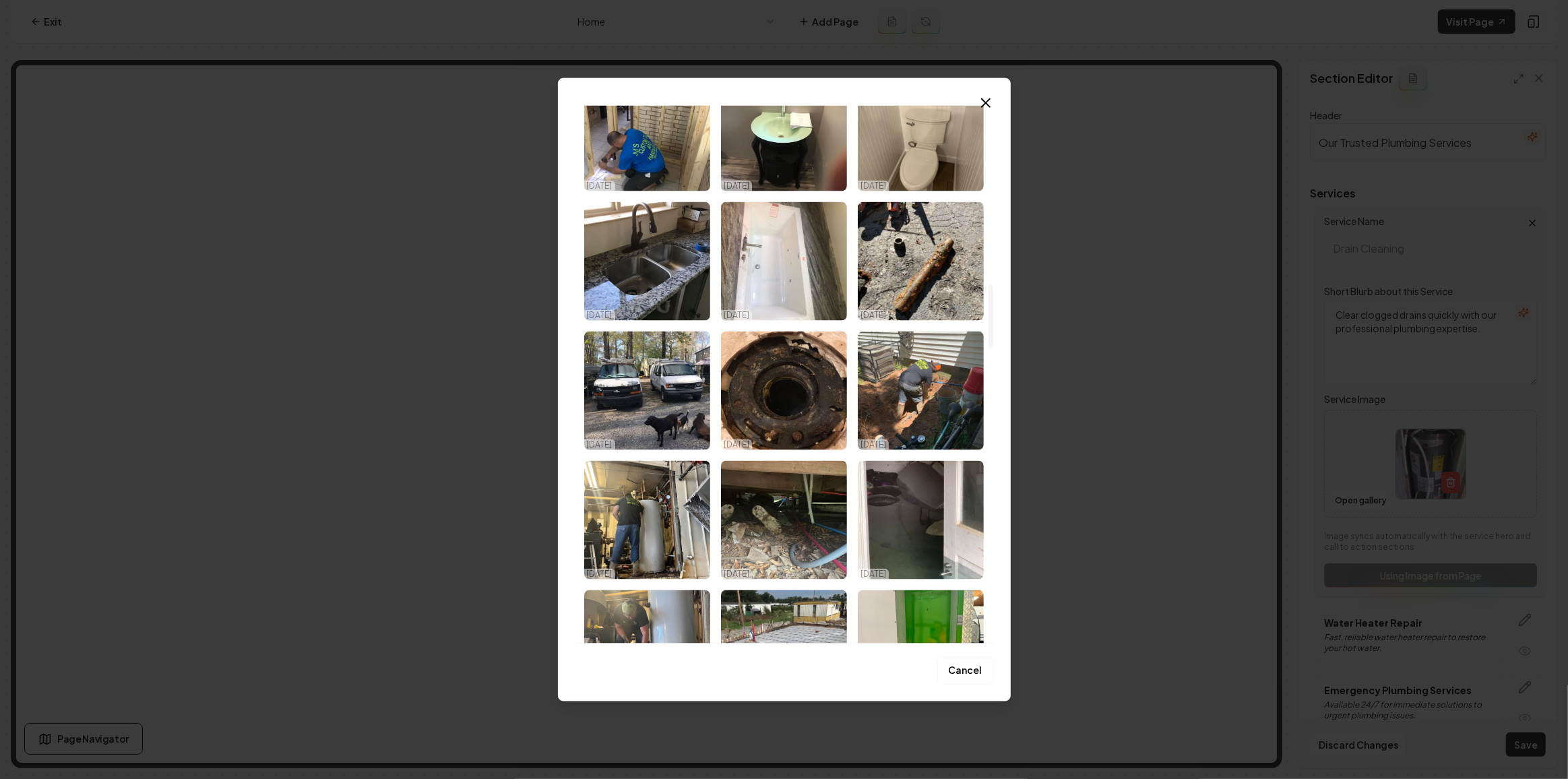
scroll to position [1516, 0]
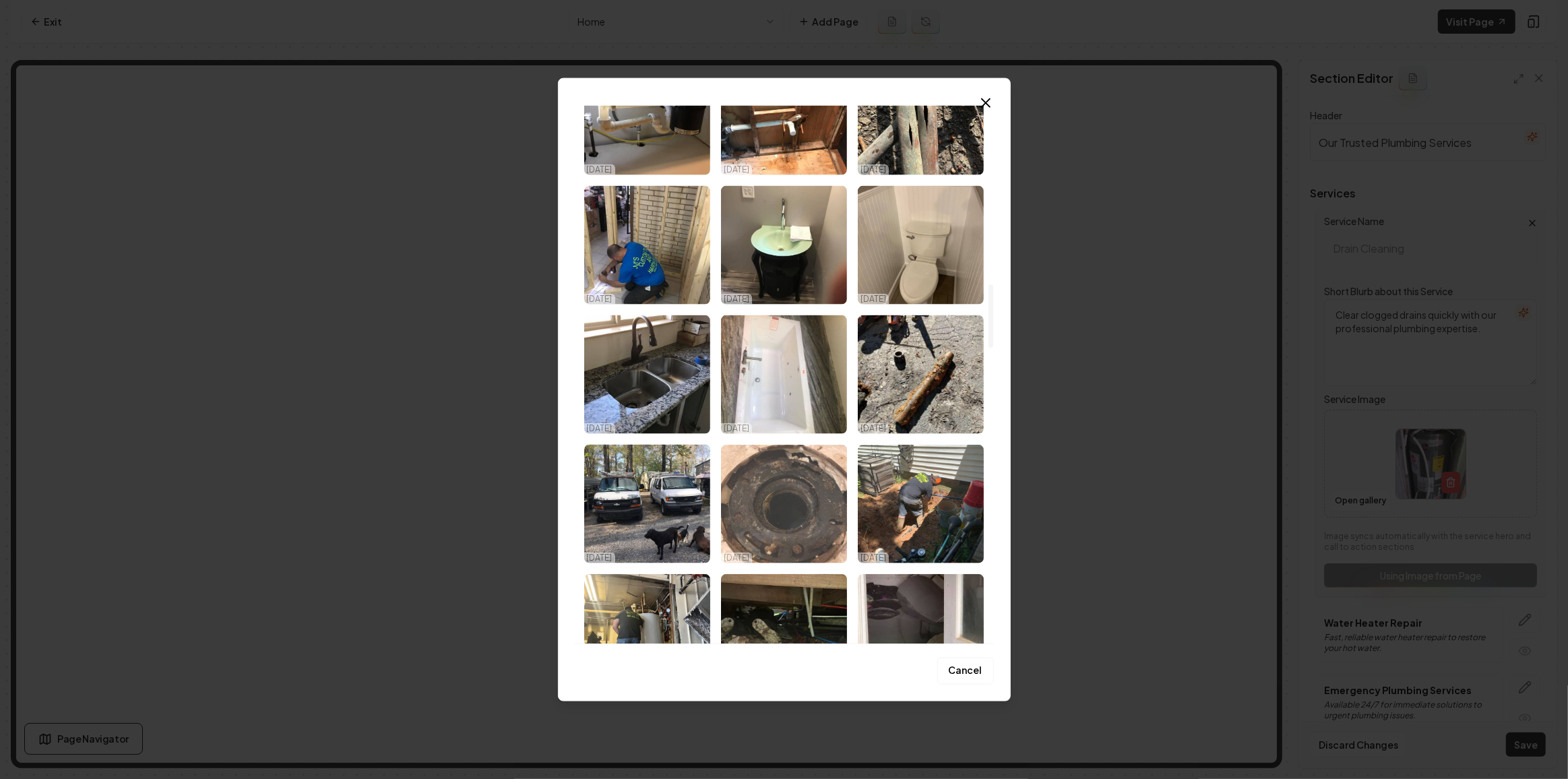
click at [784, 474] on img "Select image image_68dace125c7cd75eb85ce00a.jpeg" at bounding box center [783, 504] width 126 height 119
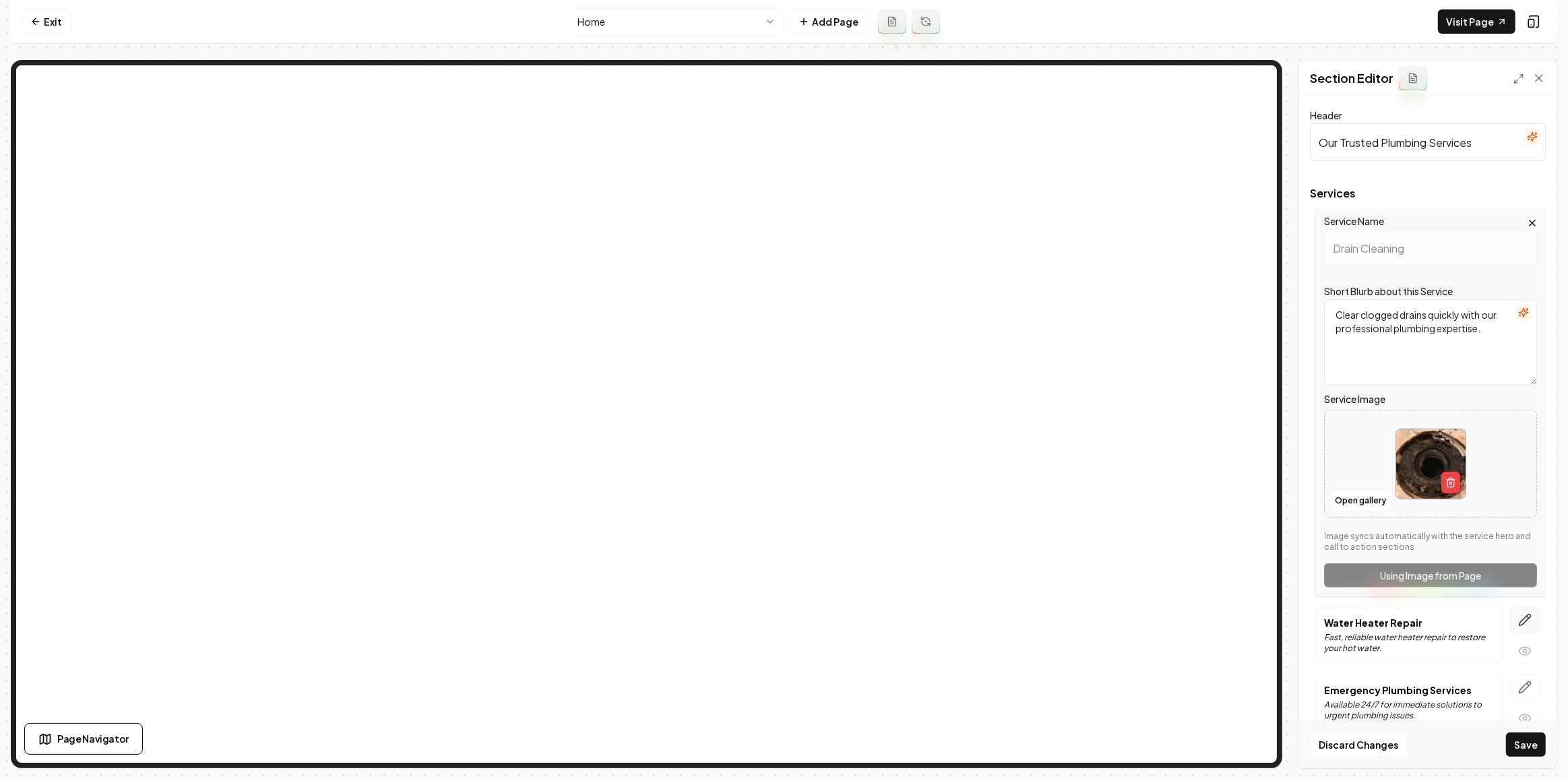
click at [1522, 614] on icon "button" at bounding box center [1525, 620] width 14 height 14
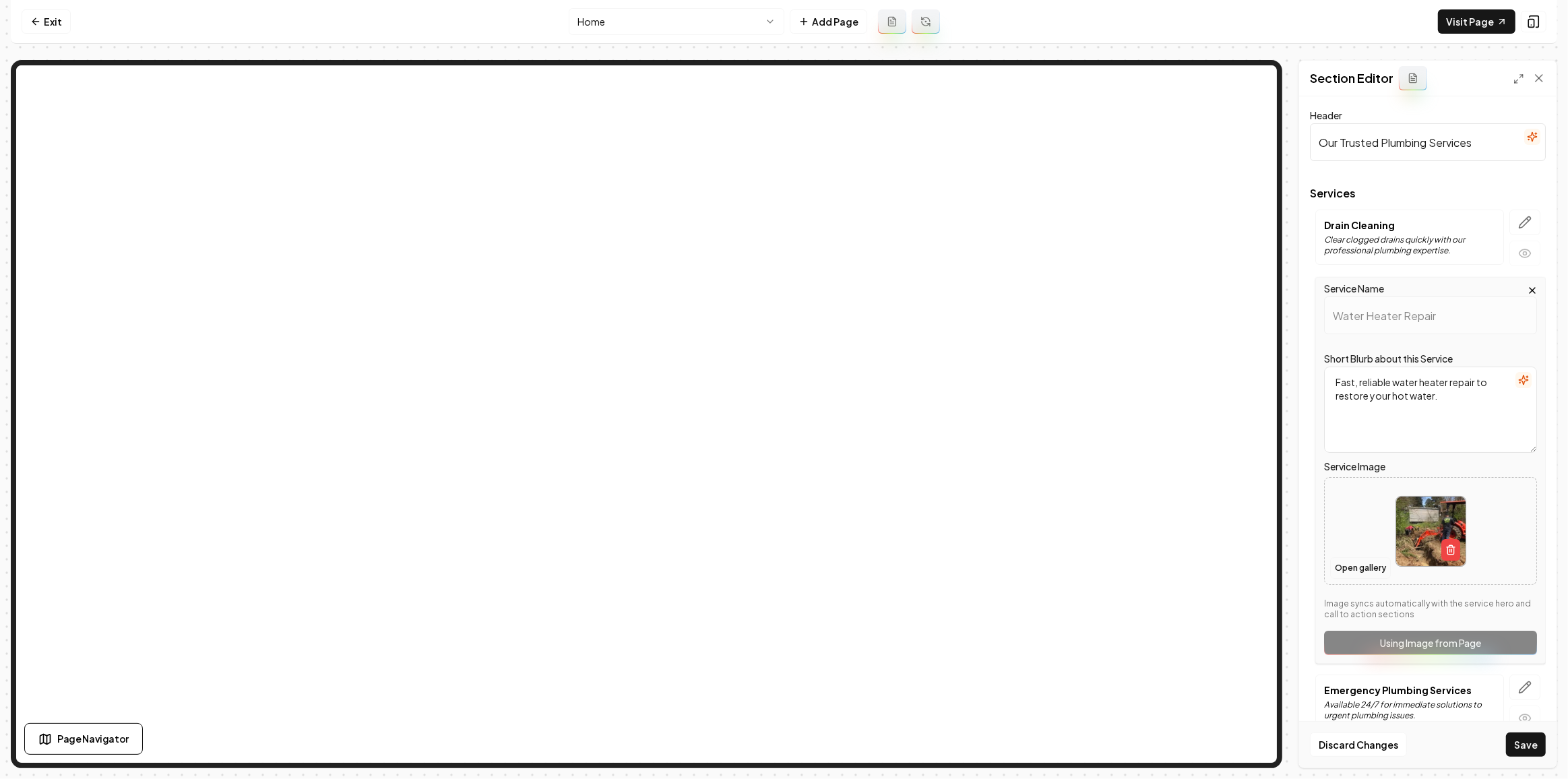
click at [1342, 575] on button "Open gallery" at bounding box center [1360, 568] width 60 height 22
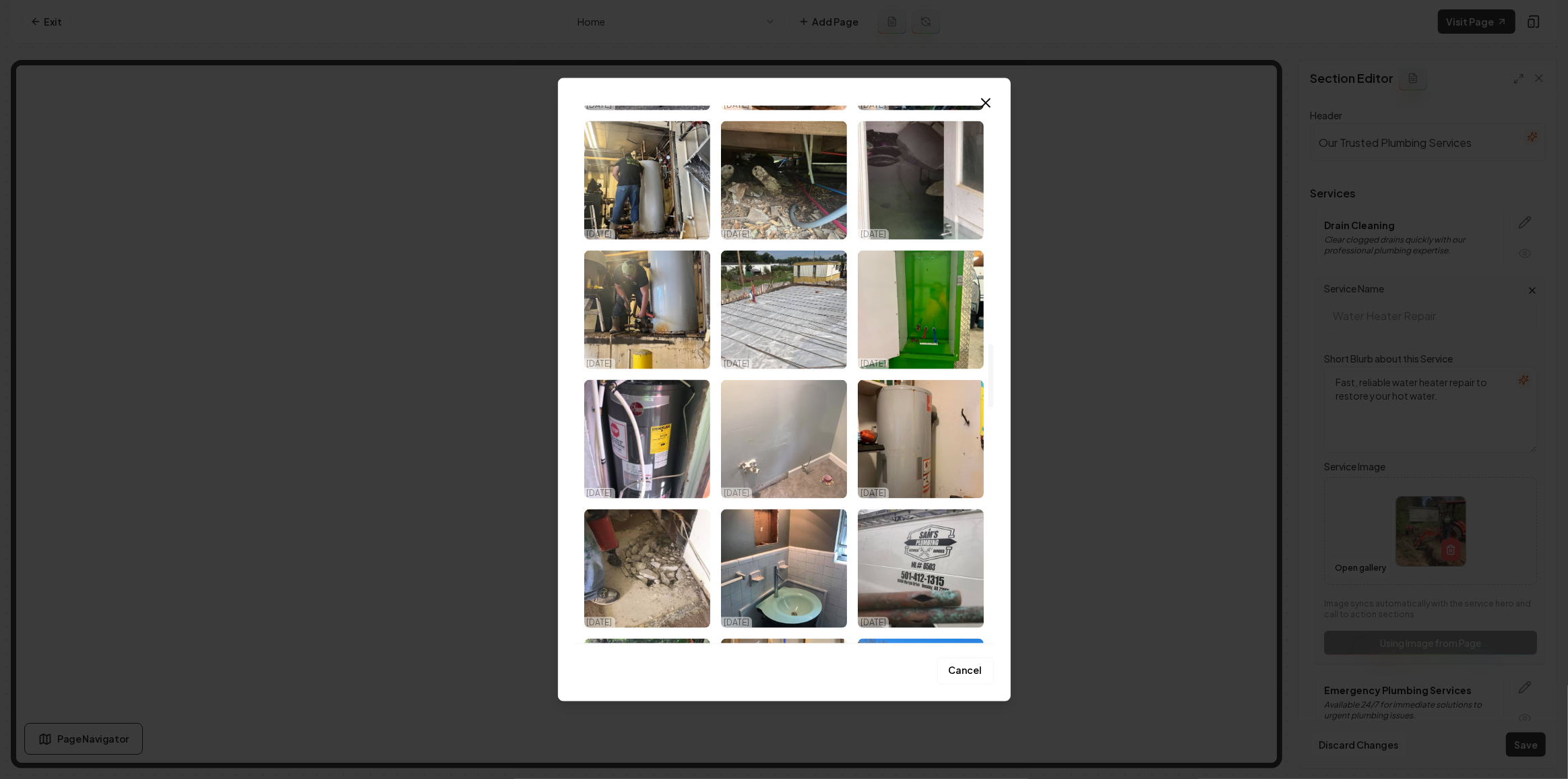
scroll to position [2022, 0]
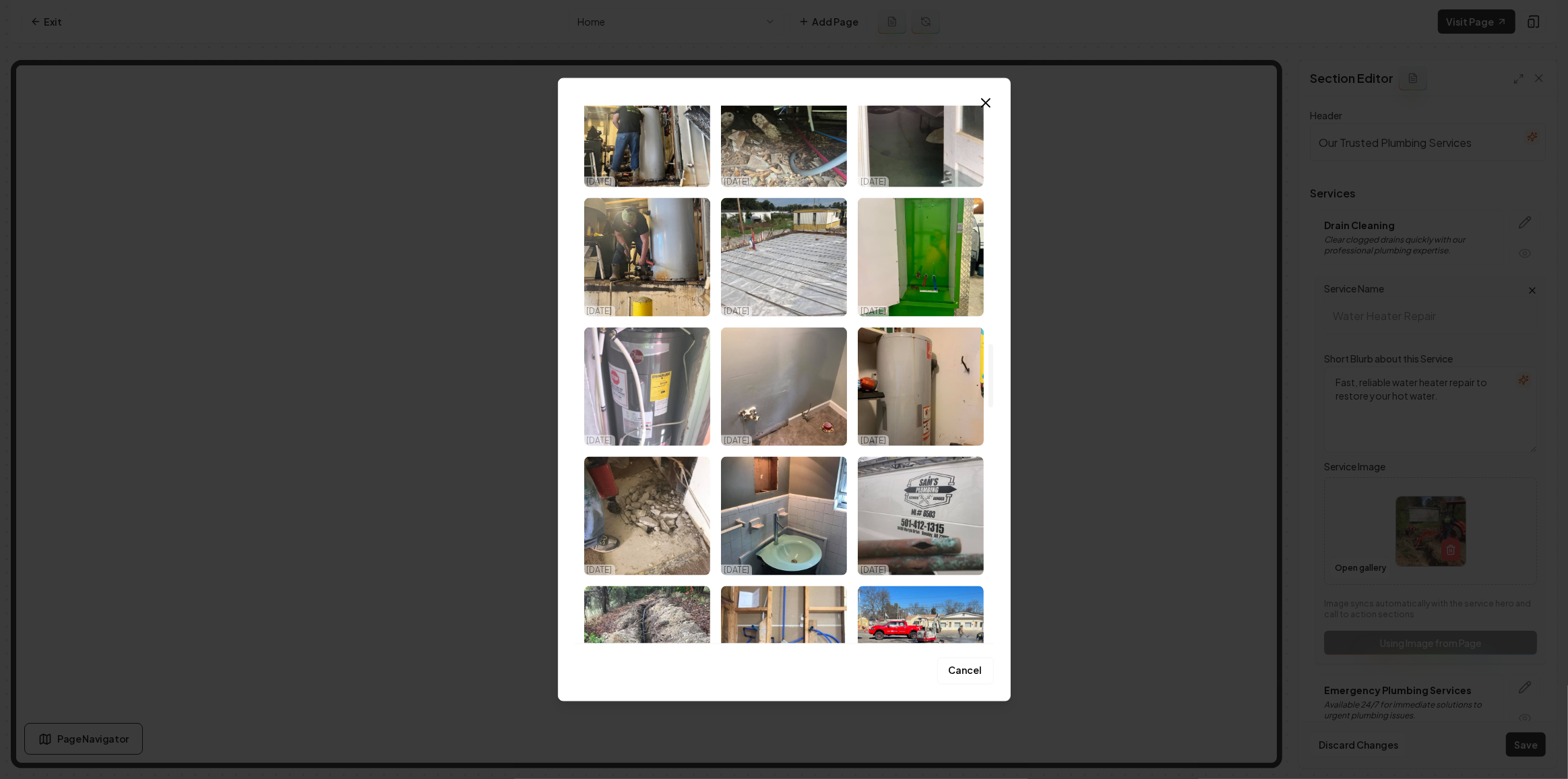
click at [644, 414] on img "Select image image_68dace125c7cd75eb85cdbd6.jpeg" at bounding box center [647, 387] width 126 height 119
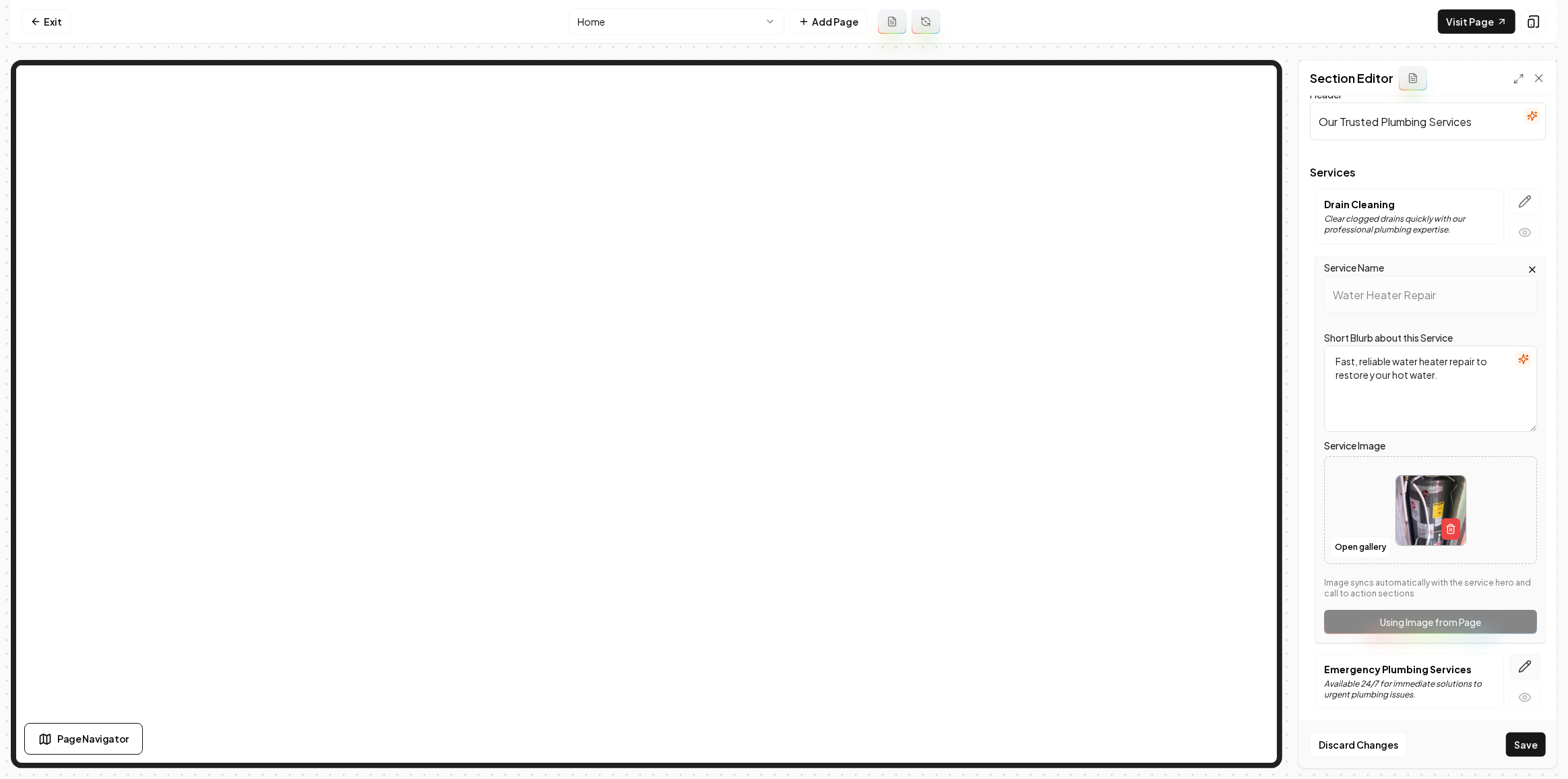
scroll to position [22, 0]
click at [1509, 663] on button "button" at bounding box center [1525, 666] width 31 height 26
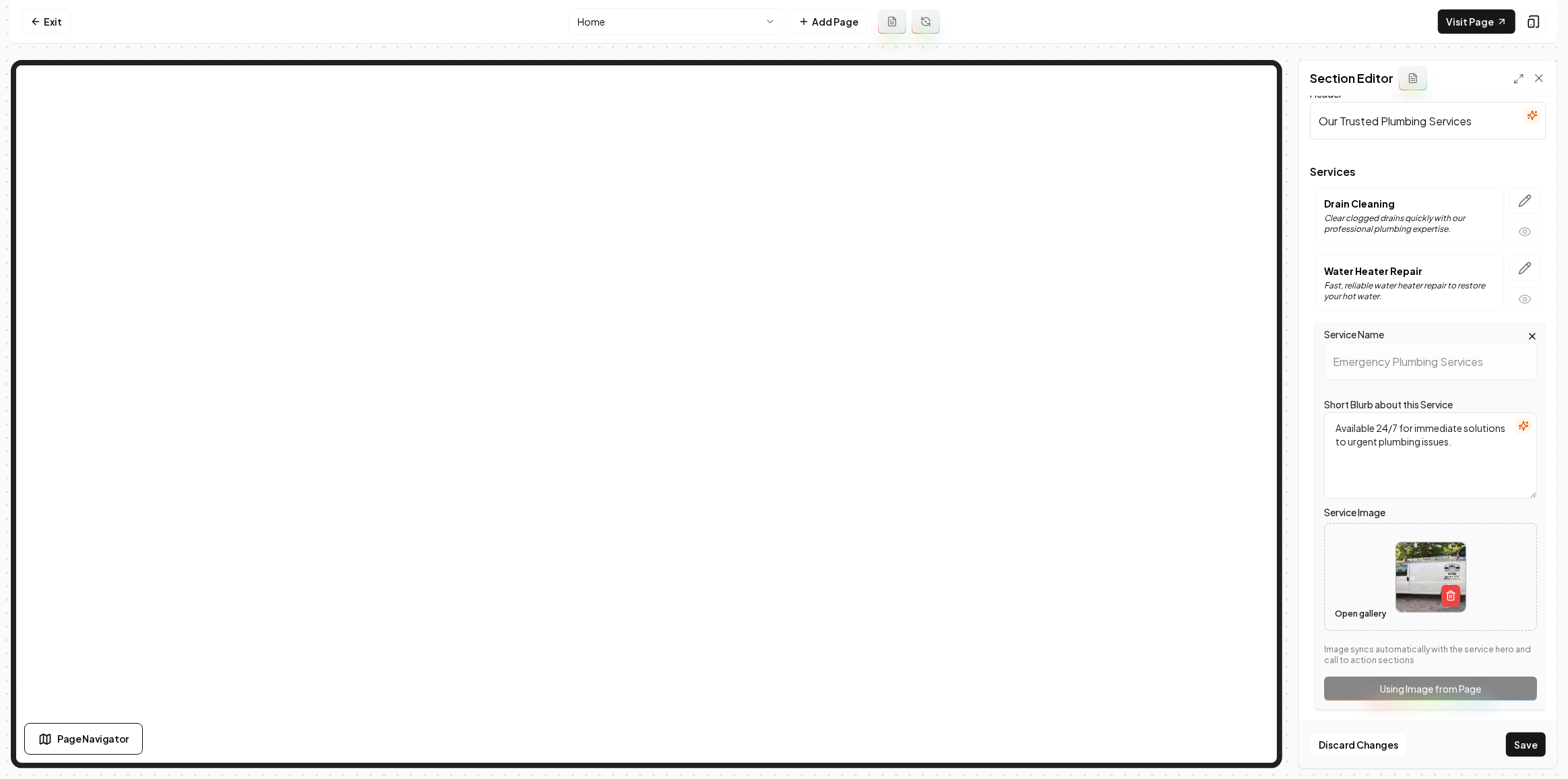
click at [1363, 617] on button "Open gallery" at bounding box center [1360, 614] width 60 height 22
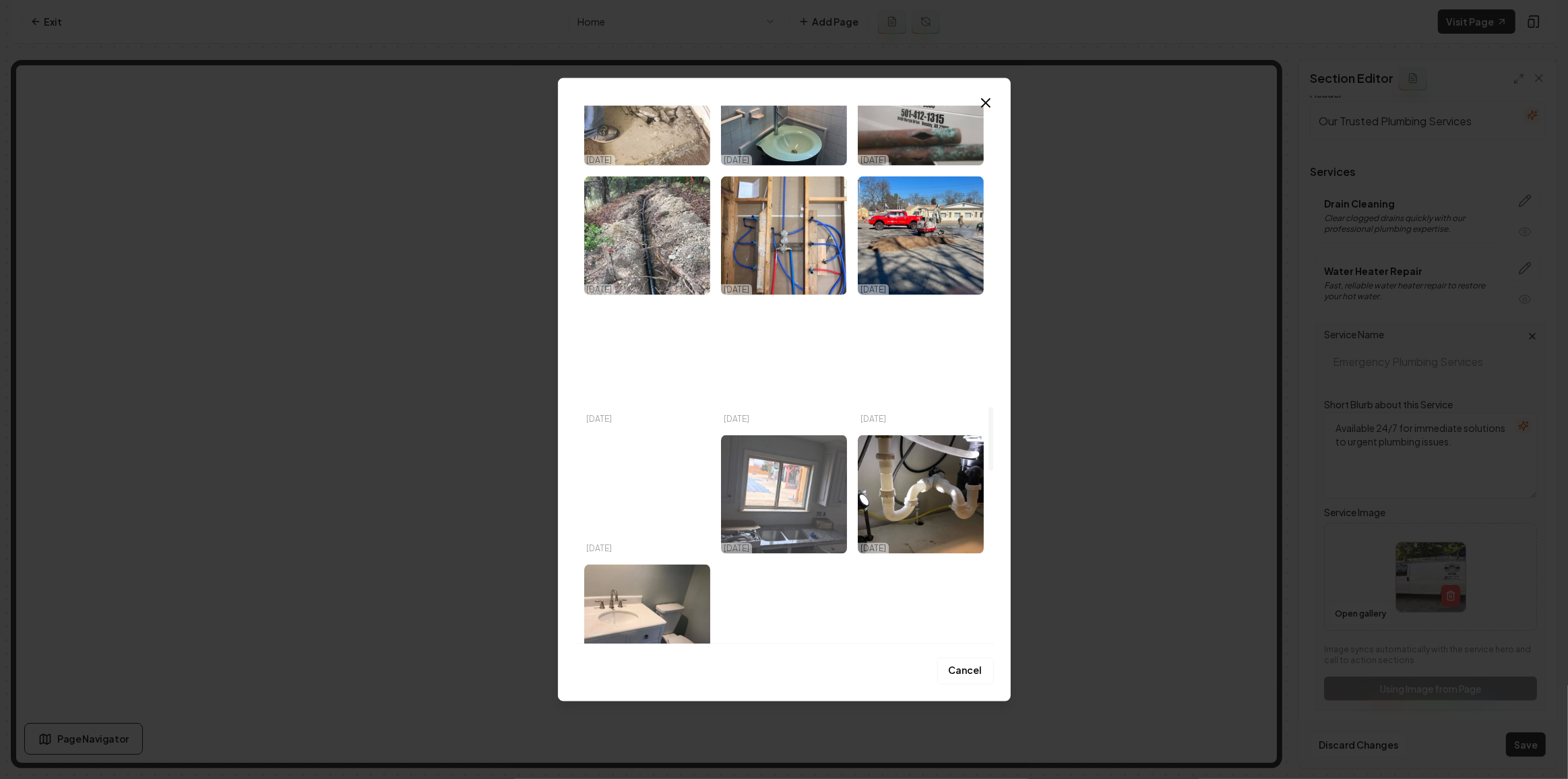
scroll to position [2574, 0]
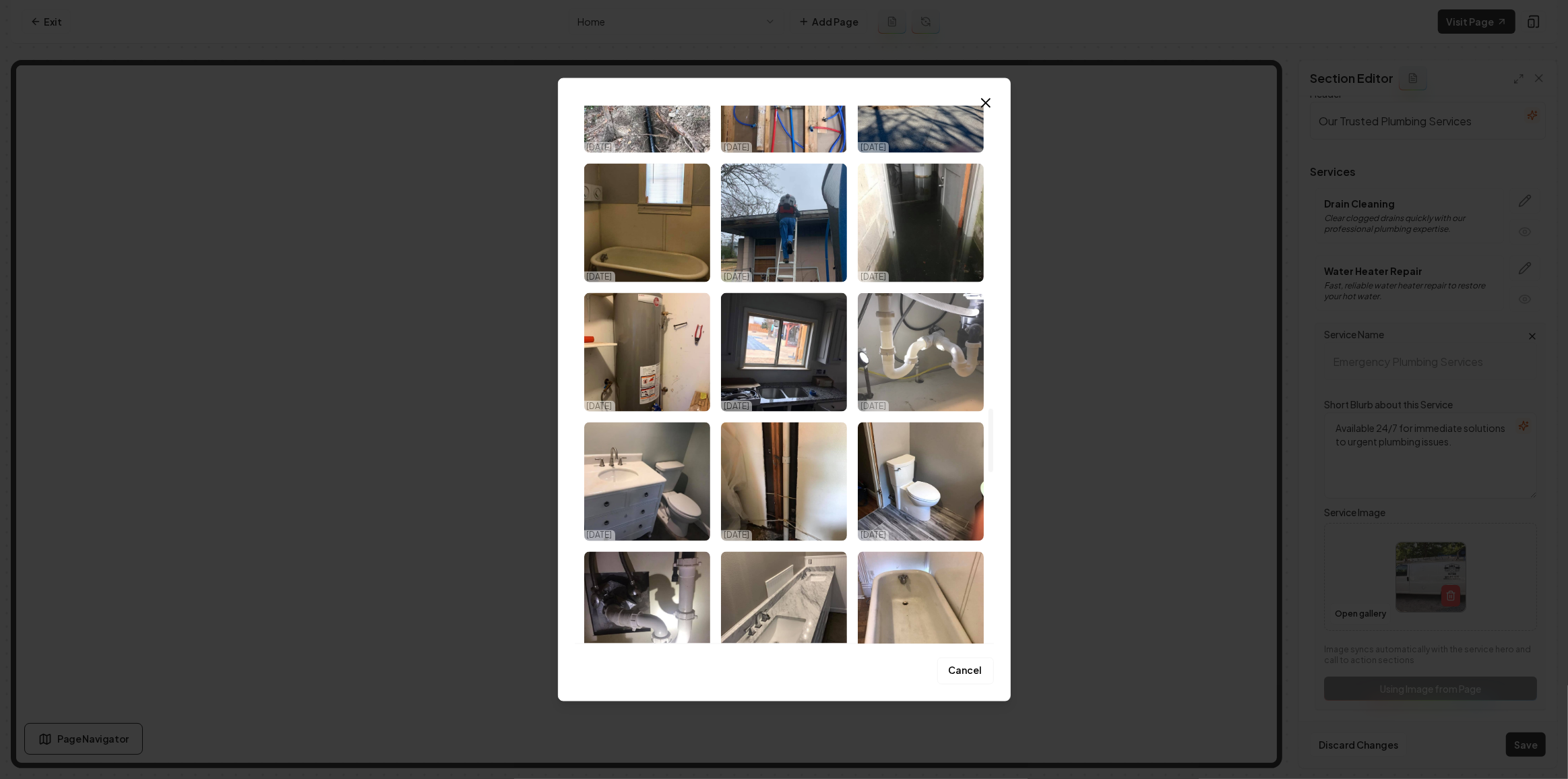
click at [908, 379] on img "Select image image_68dace125c7cd75eb85cd97e.jpeg" at bounding box center [920, 352] width 126 height 119
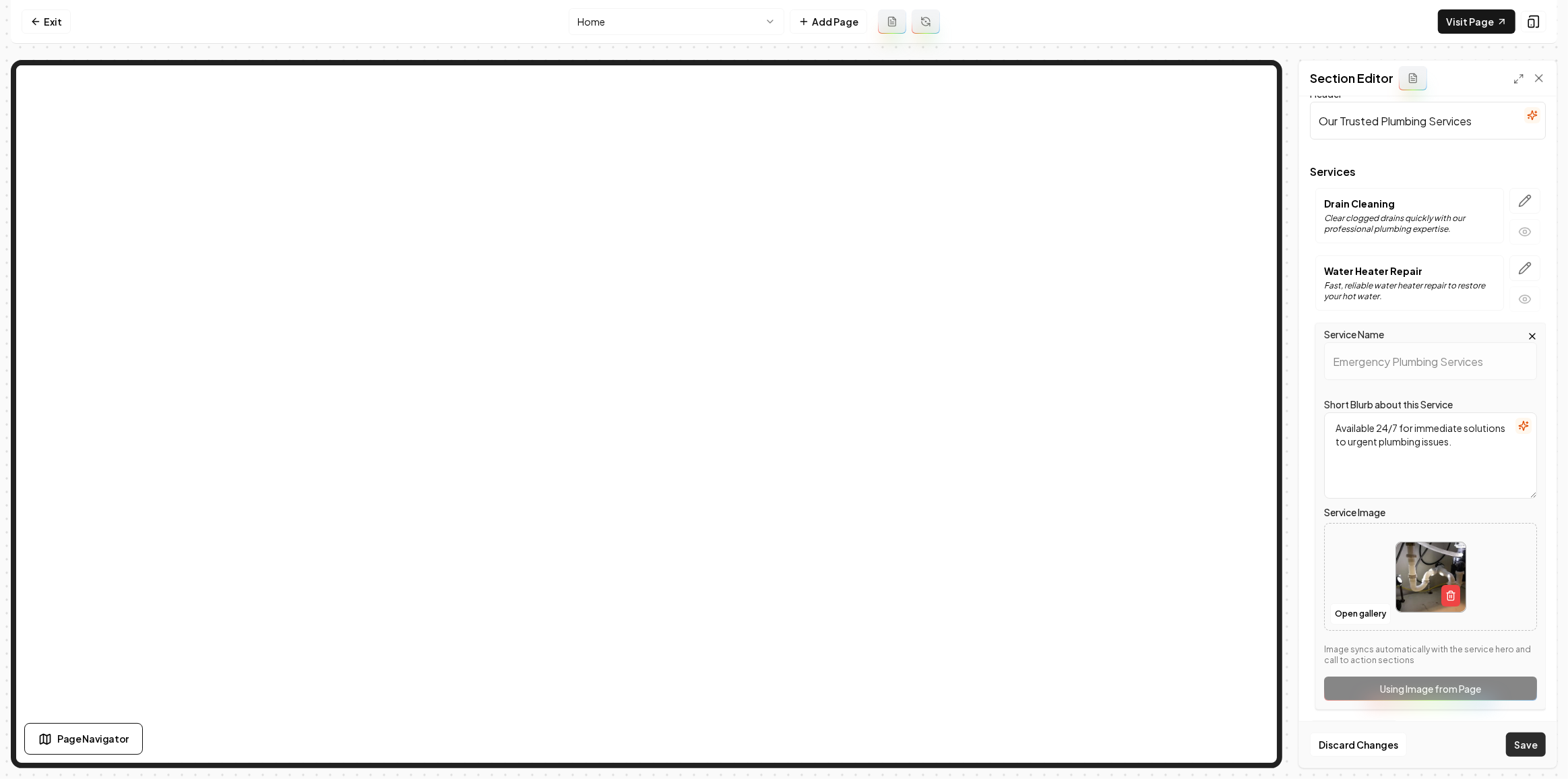
click at [1522, 751] on button "Save" at bounding box center [1525, 745] width 40 height 24
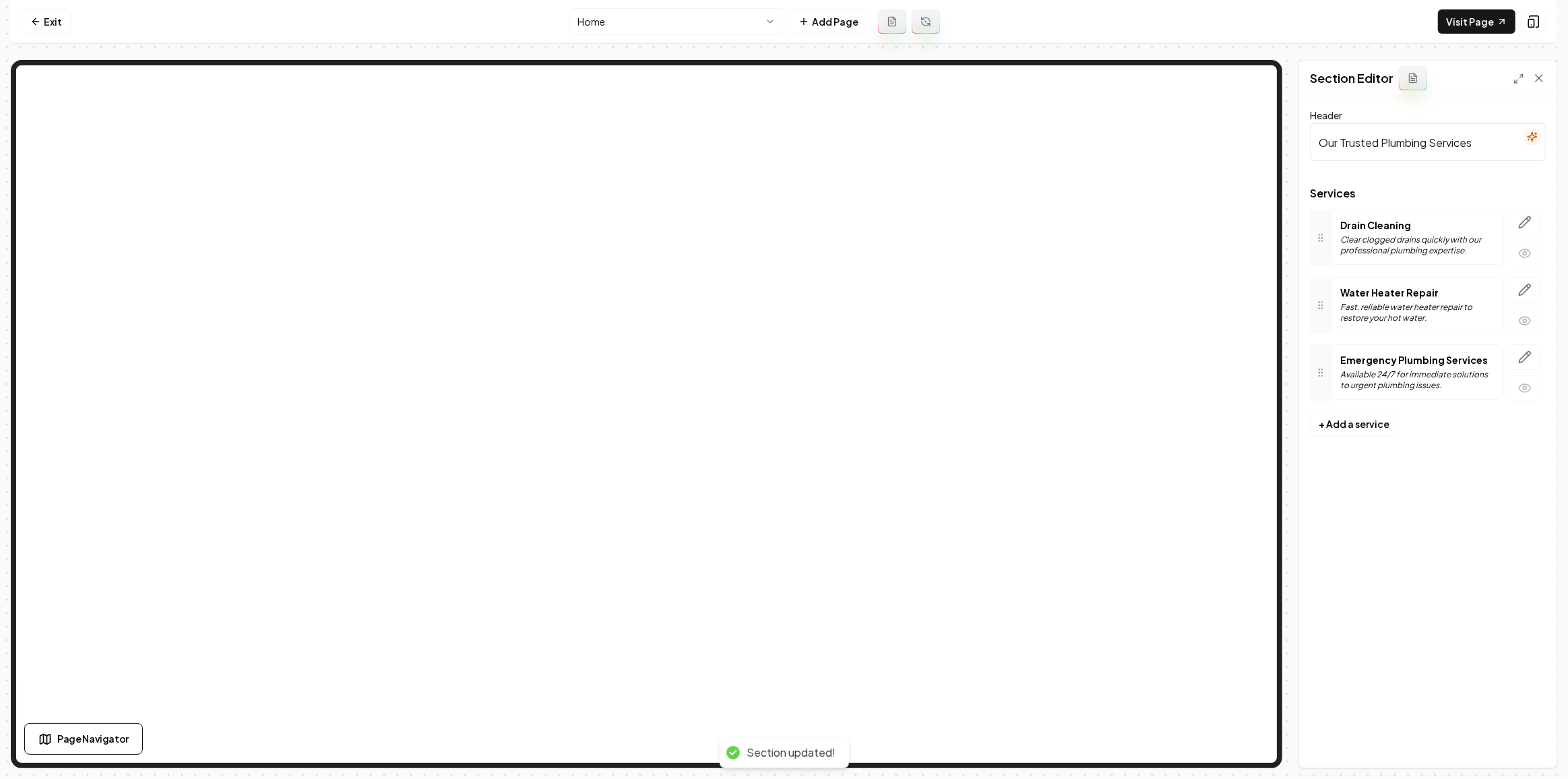
scroll to position [0, 0]
click at [1522, 356] on icon "button" at bounding box center [1525, 358] width 14 height 14
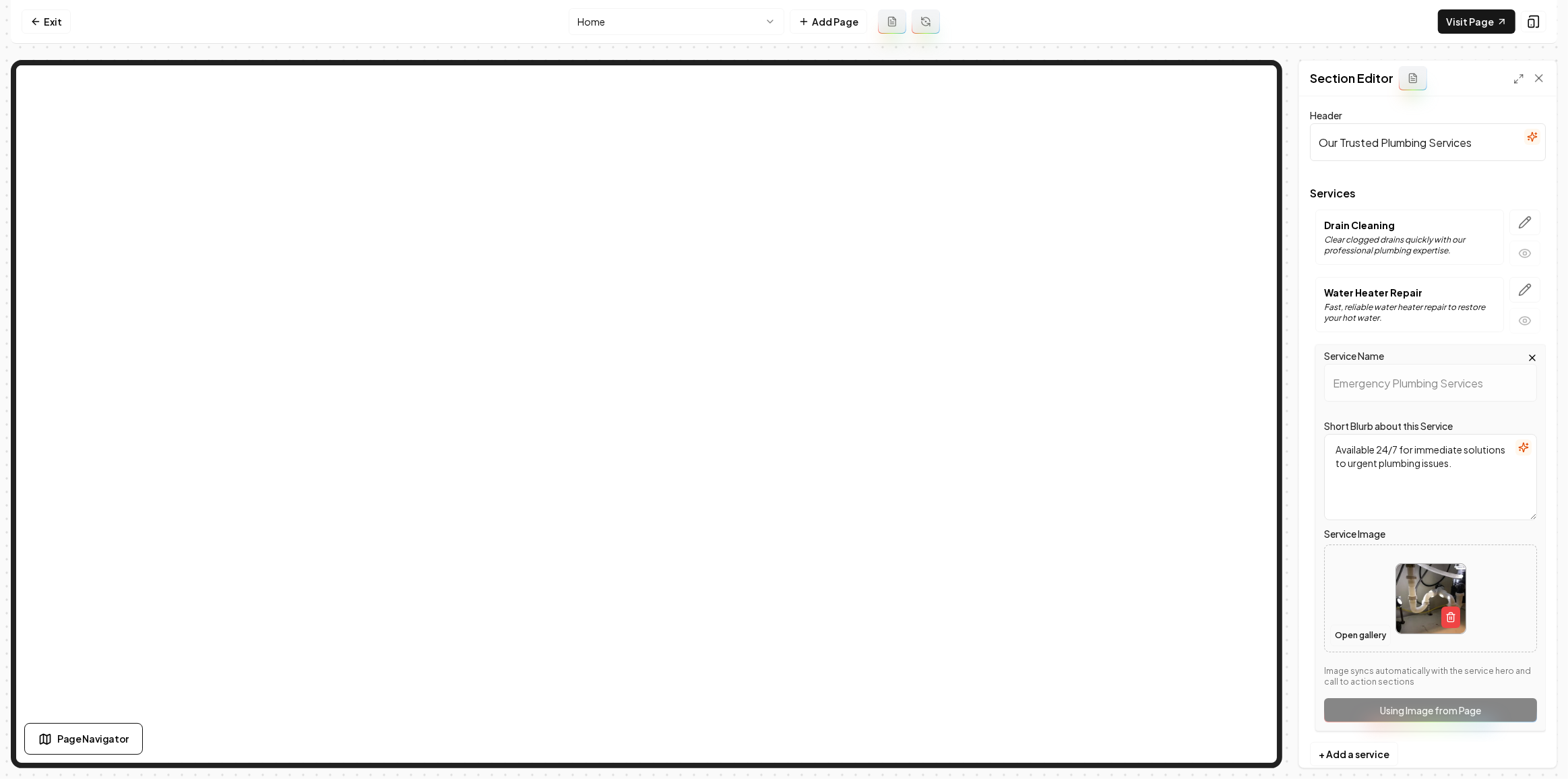
click at [1372, 634] on button "Open gallery" at bounding box center [1360, 636] width 60 height 22
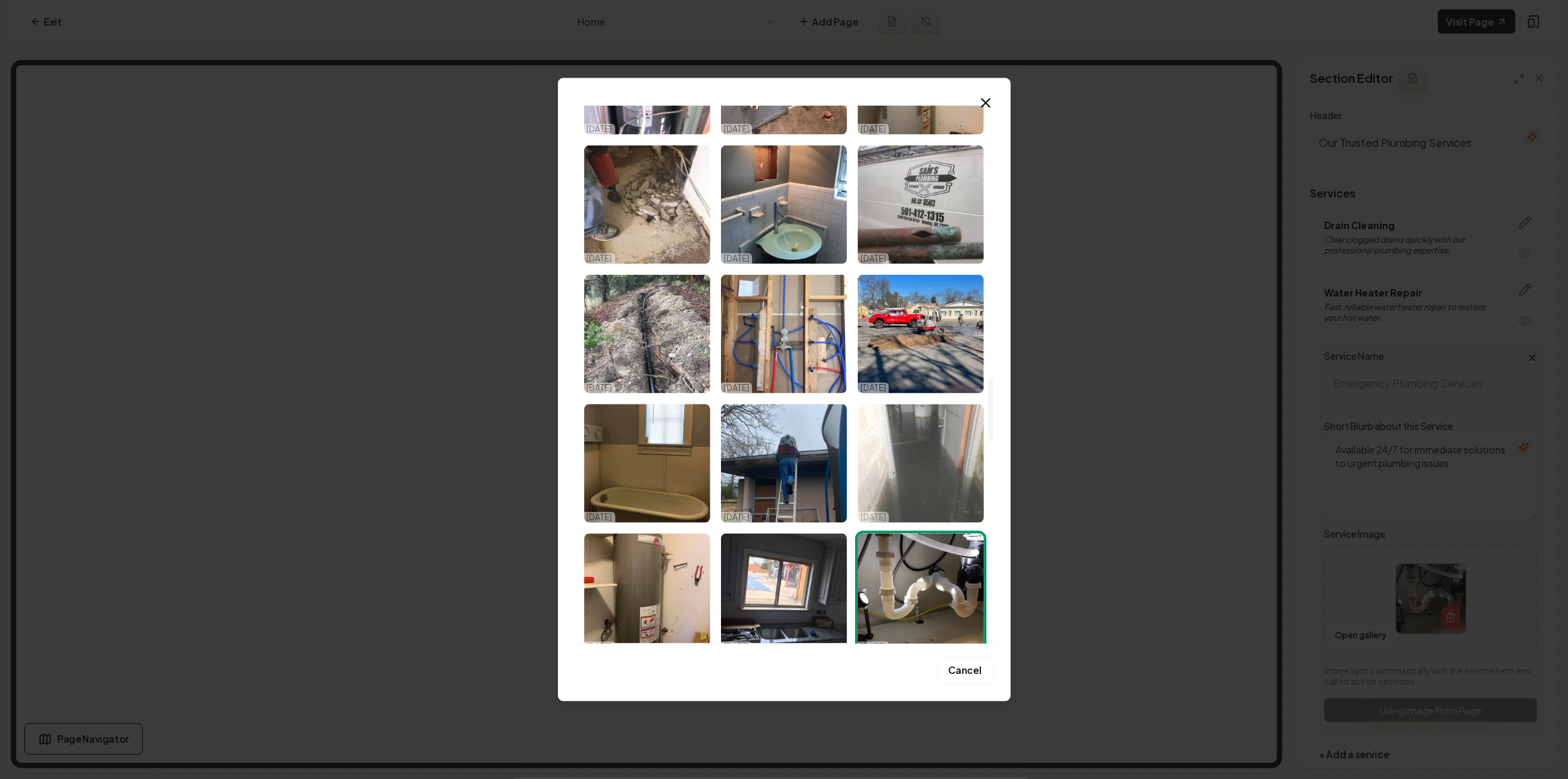
scroll to position [2313, 0]
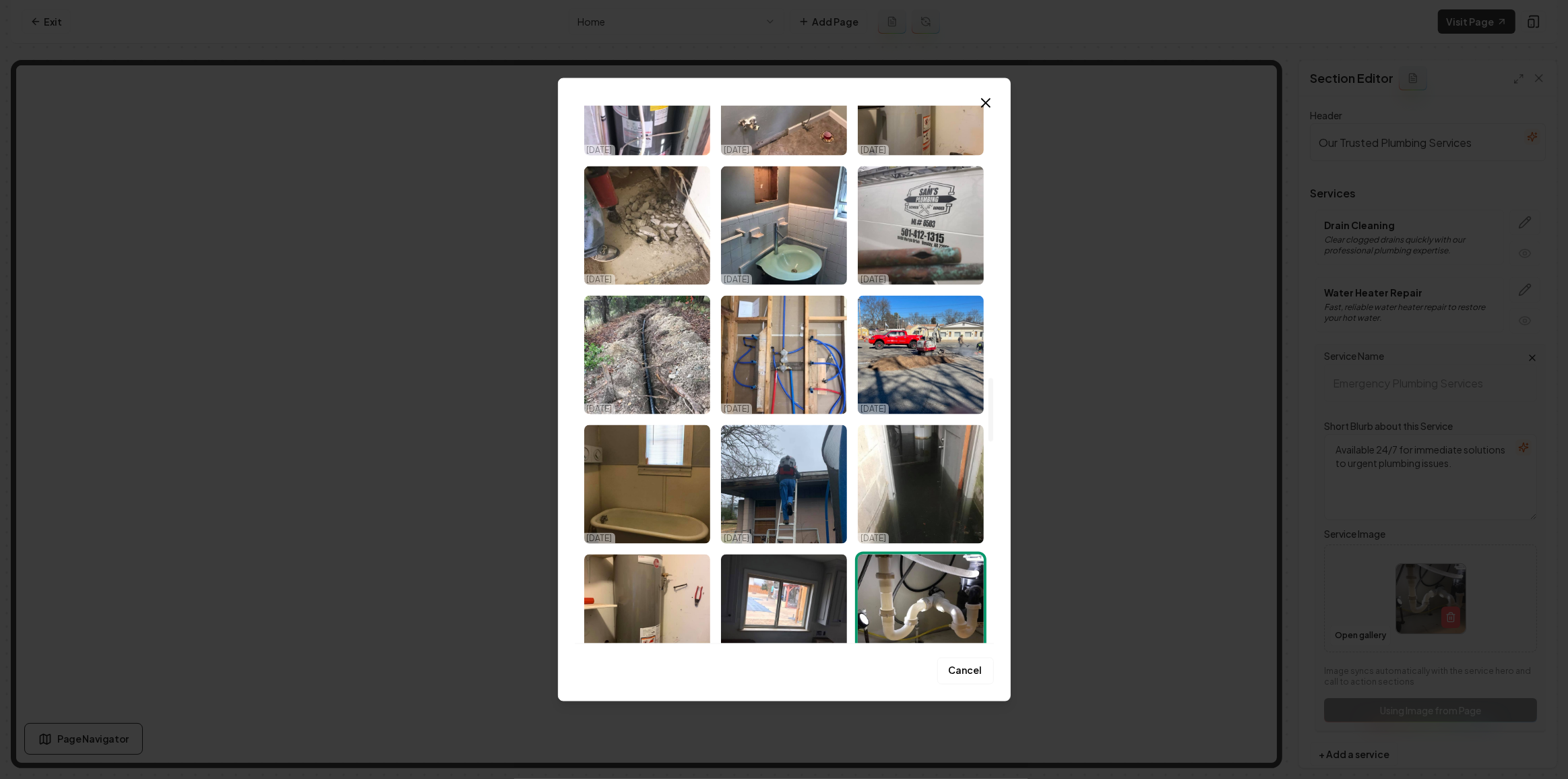
click at [930, 466] on img "Select image image_68dace125c7cd75eb85cdc34.jpeg" at bounding box center [920, 485] width 126 height 119
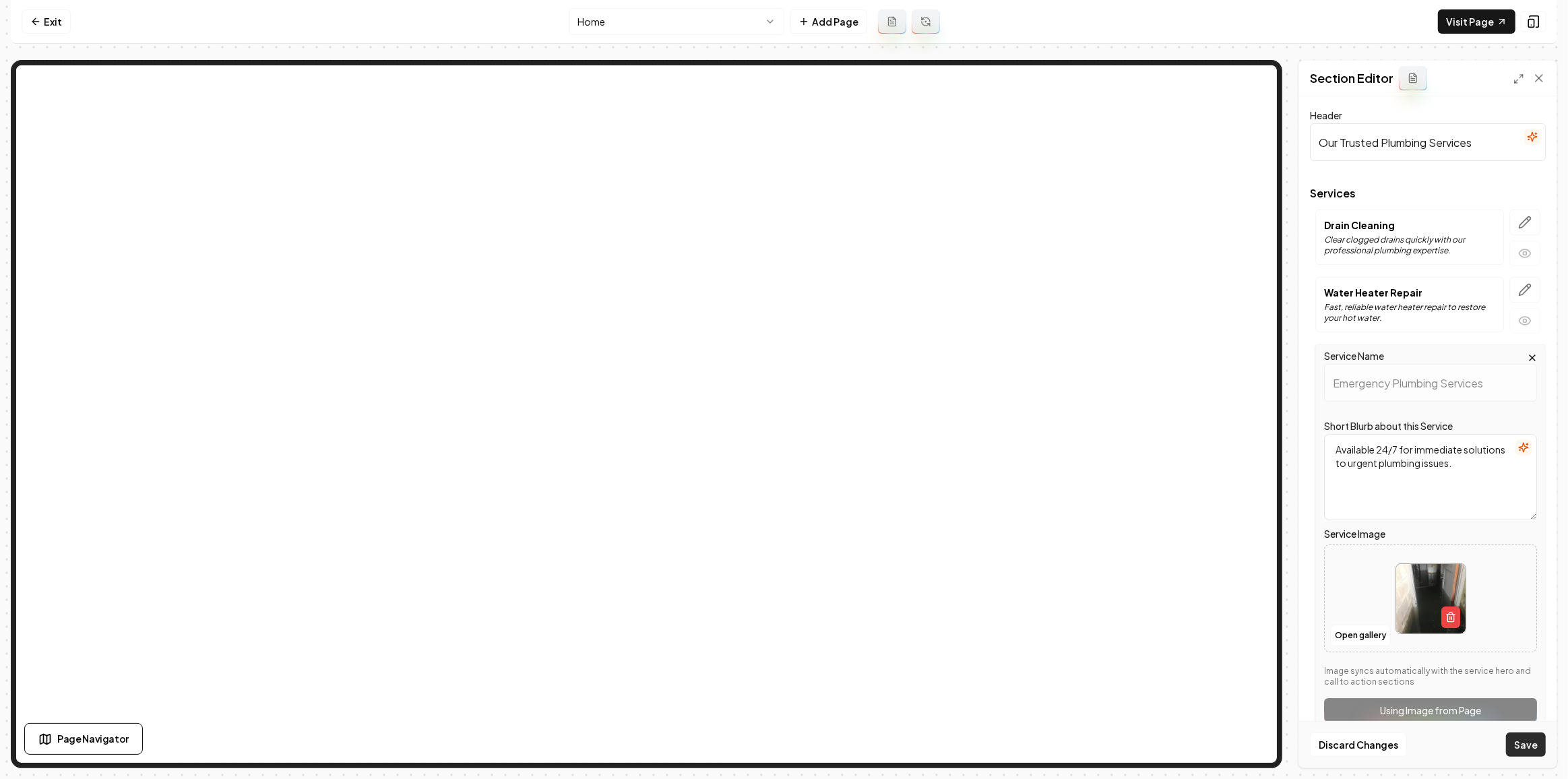
click at [1515, 744] on button "Save" at bounding box center [1525, 745] width 40 height 24
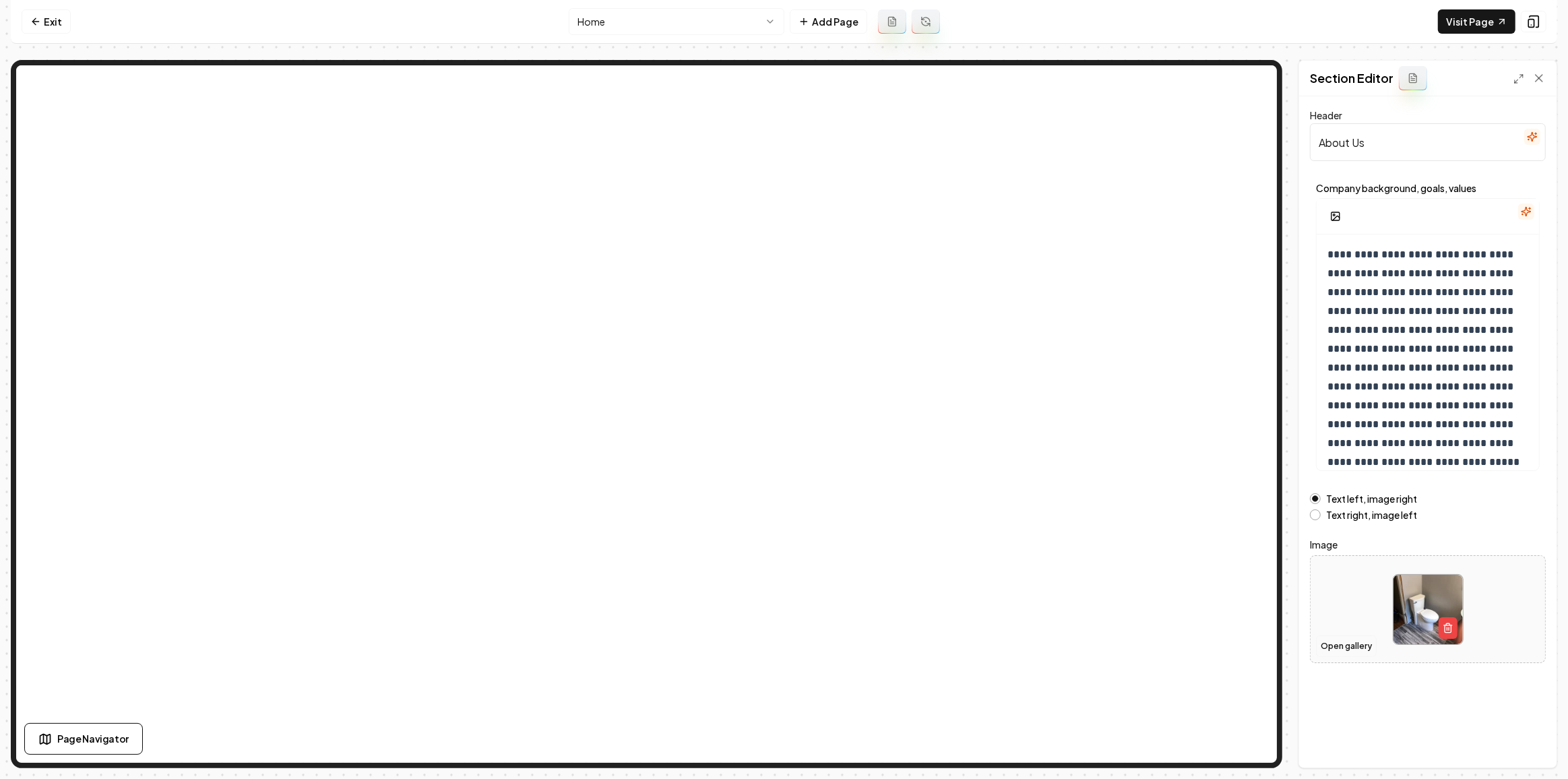
click at [1347, 642] on button "Open gallery" at bounding box center [1346, 646] width 60 height 22
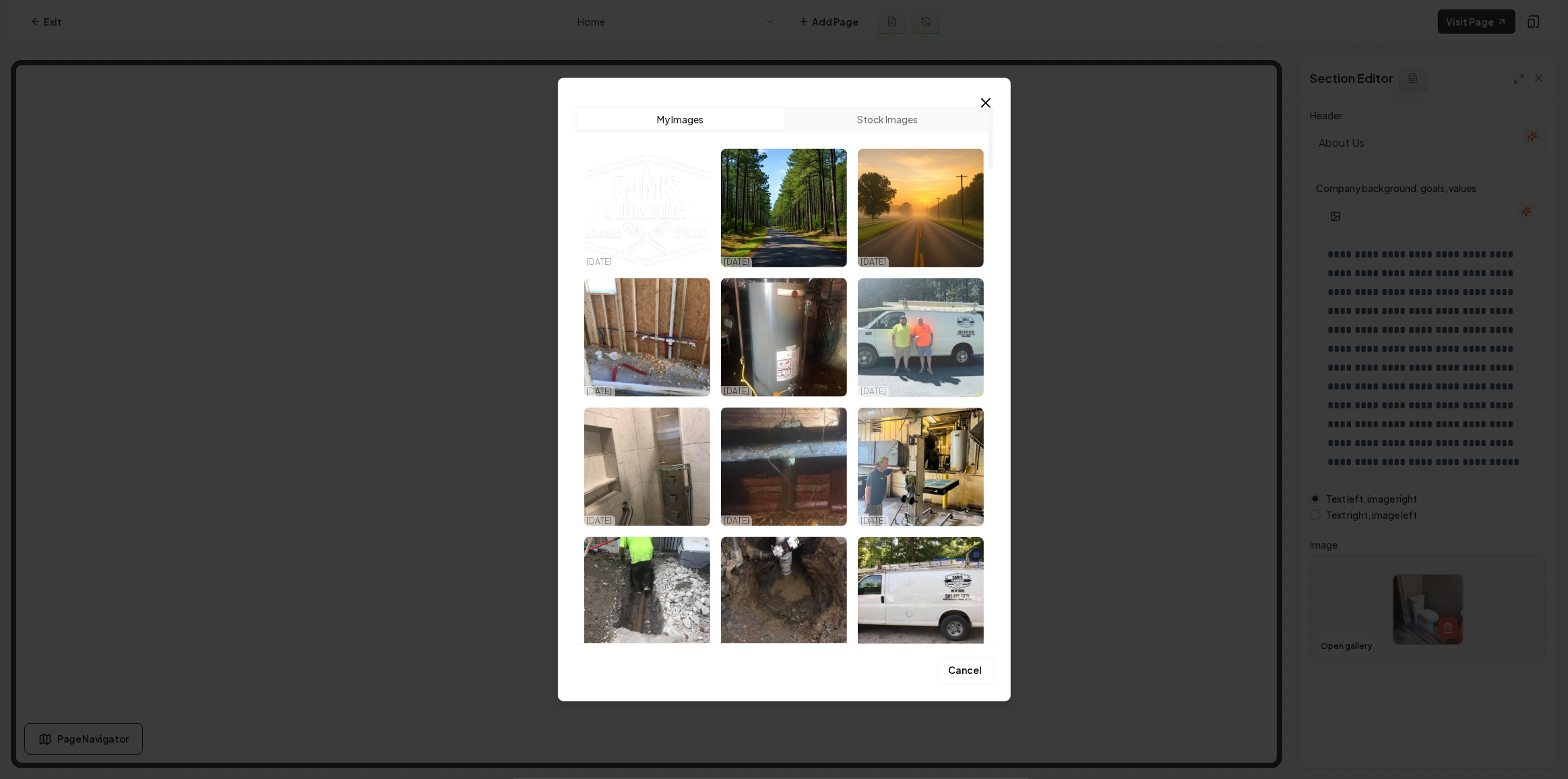
click at [908, 364] on img "Select image image_68dace135c7cd75eb85ce754.jpeg" at bounding box center [920, 338] width 126 height 119
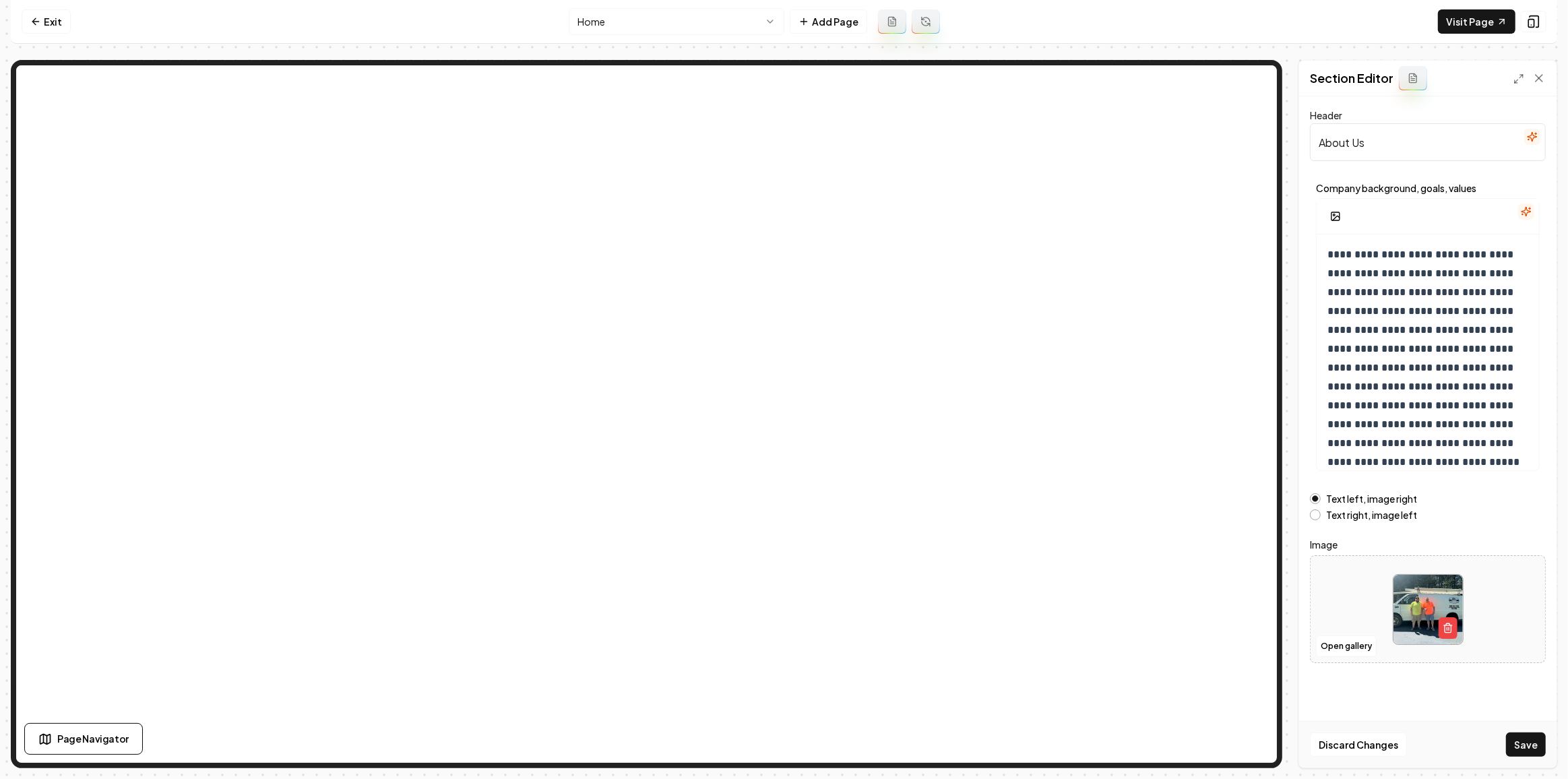
drag, startPoint x: 1525, startPoint y: 739, endPoint x: 1319, endPoint y: 759, distance: 207.0
click at [1527, 739] on button "Save" at bounding box center [1525, 745] width 40 height 24
click at [30, 14] on link "Exit" at bounding box center [46, 22] width 49 height 24
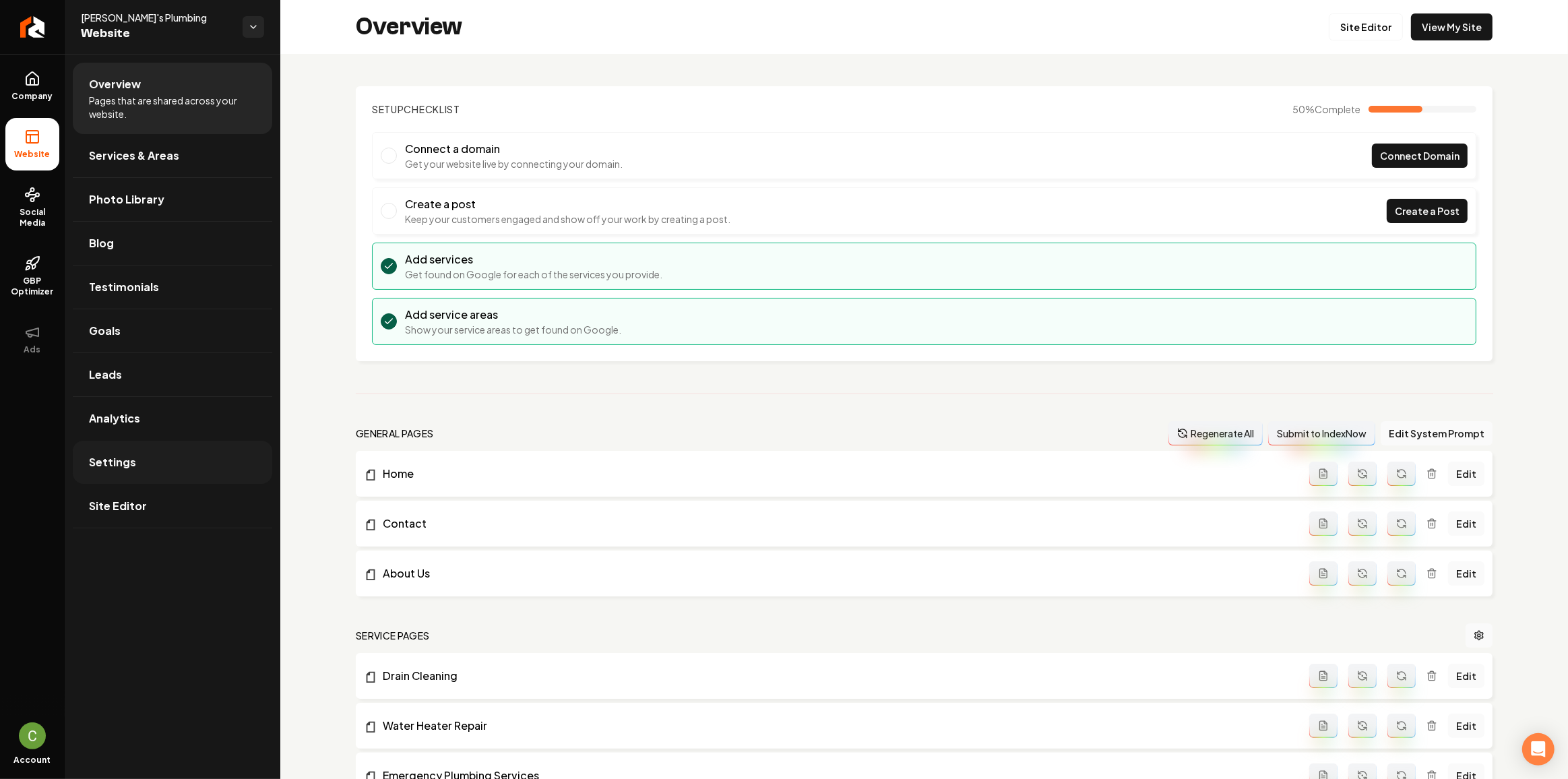
click at [215, 470] on link "Settings" at bounding box center [173, 462] width 200 height 43
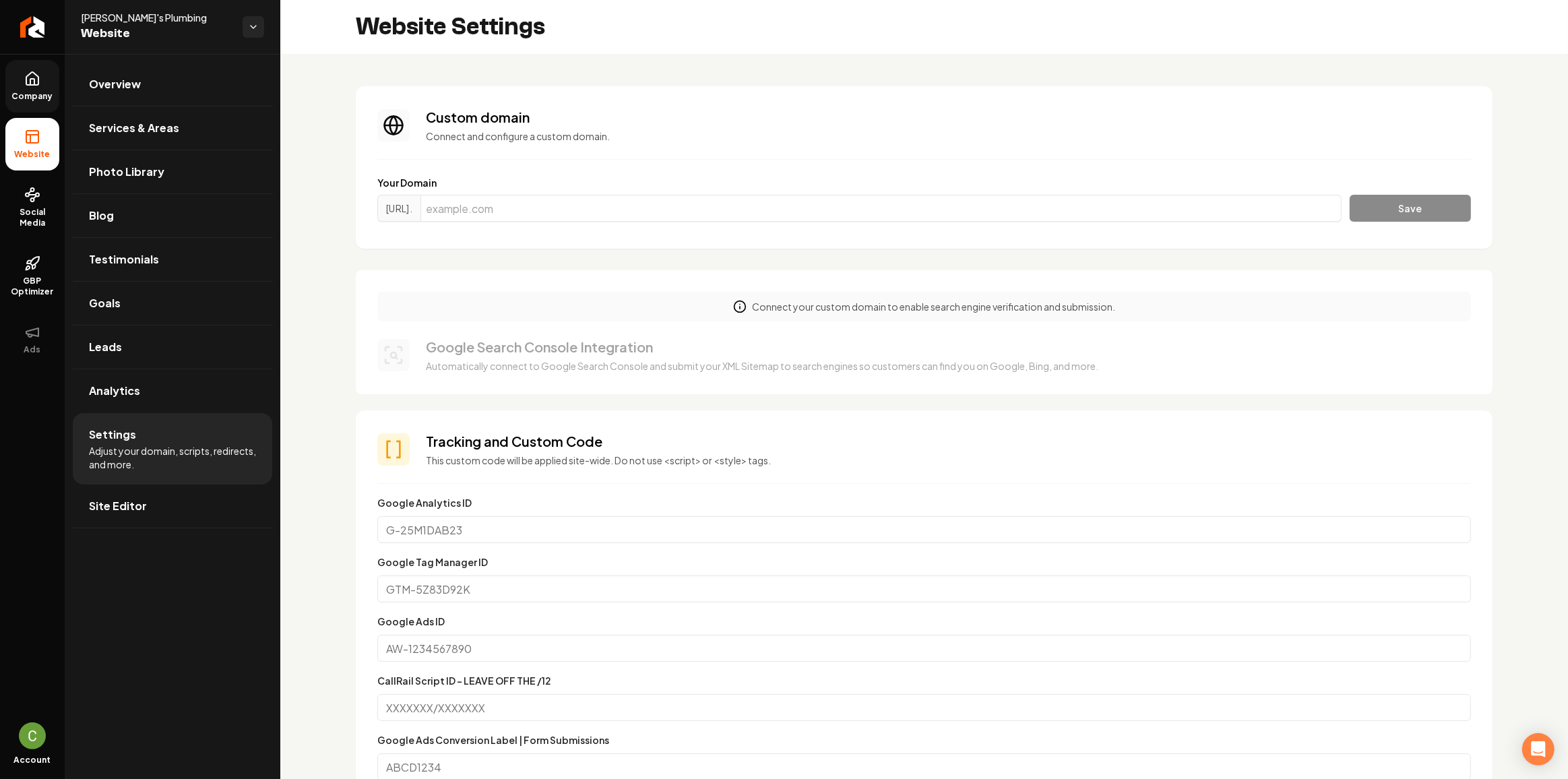
click at [12, 88] on link "Company" at bounding box center [32, 86] width 54 height 52
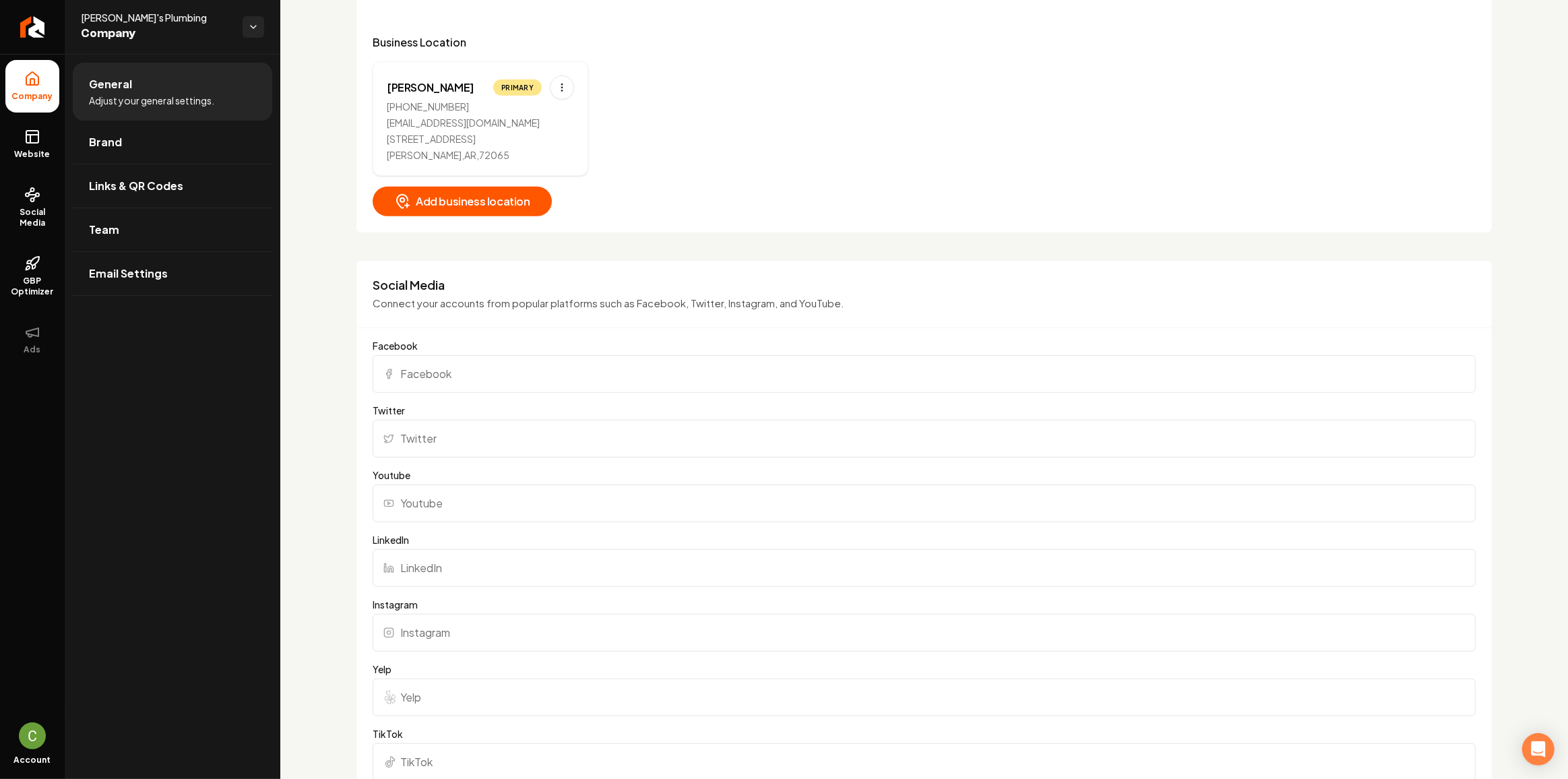
scroll to position [930, 0]
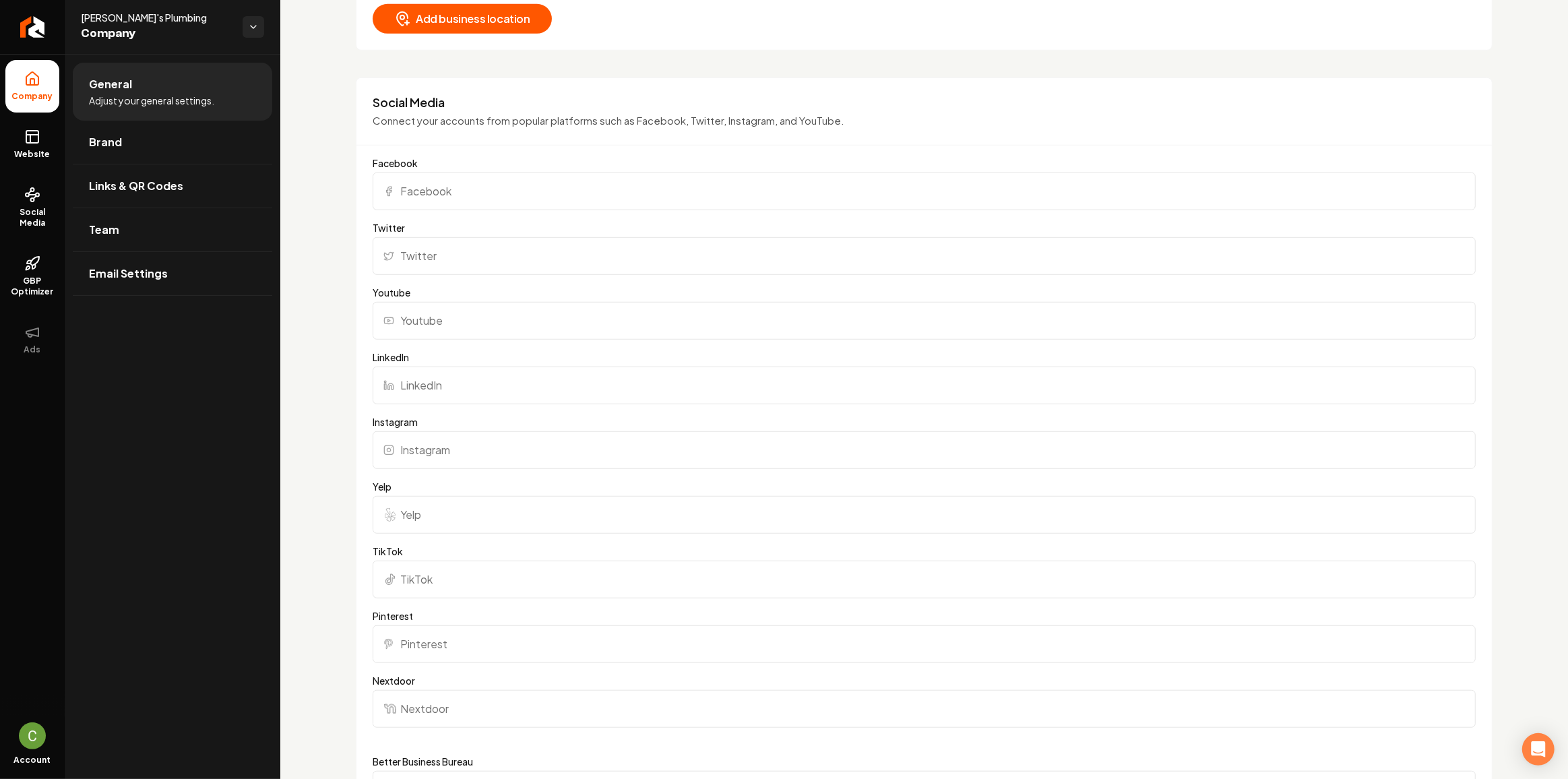
click at [461, 193] on input "Facebook" at bounding box center [923, 192] width 1103 height 38
paste input "https://www.facebook.com/p/Sams-Plumbing-100039614780934/"
type input "https://www.facebook.com/p/Sams-Plumbing-100039614780934/"
click at [461, 447] on input "Instagram" at bounding box center [923, 451] width 1103 height 38
paste input "https://www.instagram.com/sams_plumbing_hensley/"
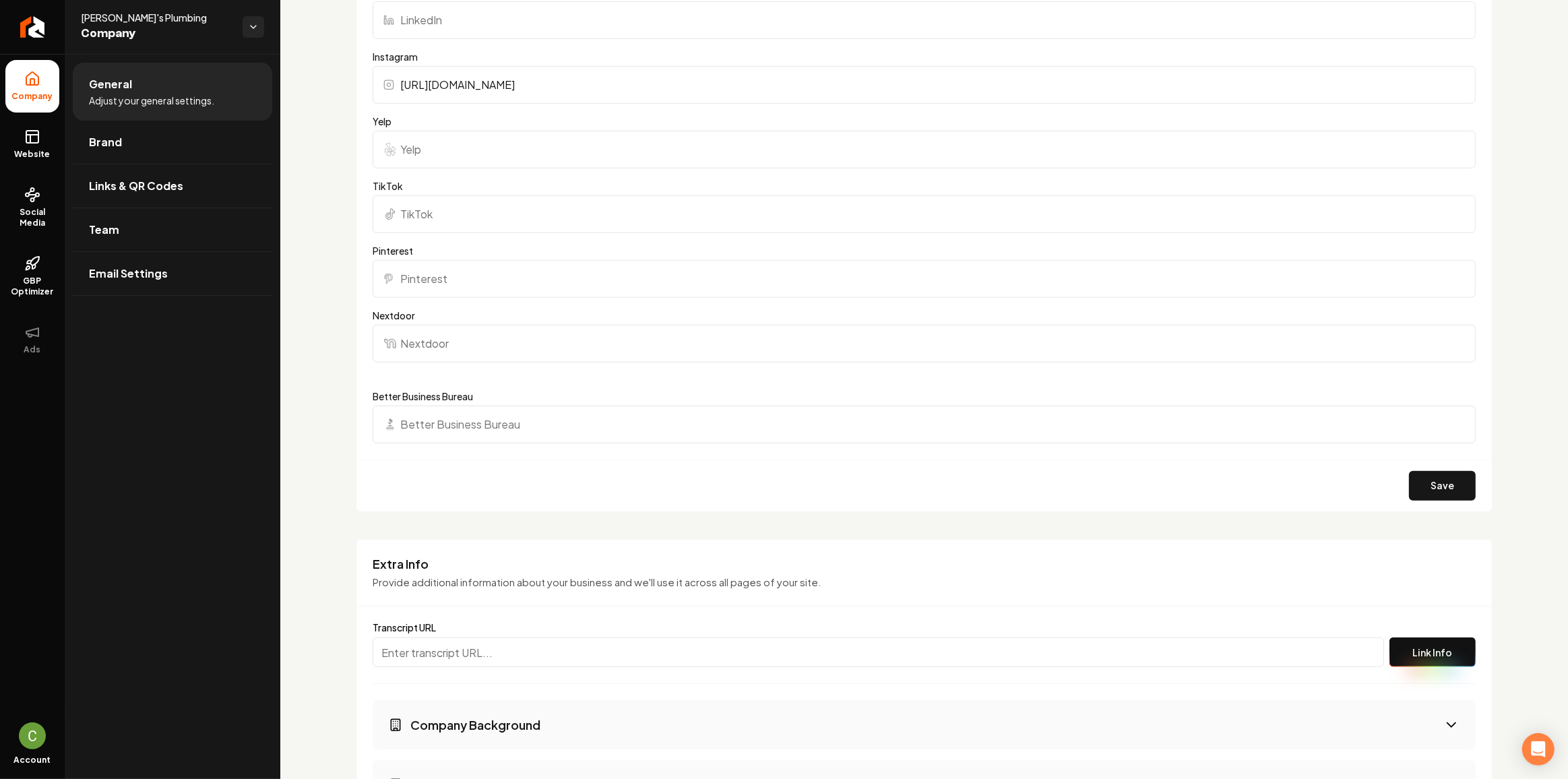
scroll to position [1298, 0]
type input "https://www.instagram.com/sams_plumbing_hensley/"
click at [1434, 479] on button "Save" at bounding box center [1442, 483] width 67 height 30
click at [16, 171] on ul "Company Website Social Media GBP Optimizer Ads" at bounding box center [32, 212] width 65 height 317
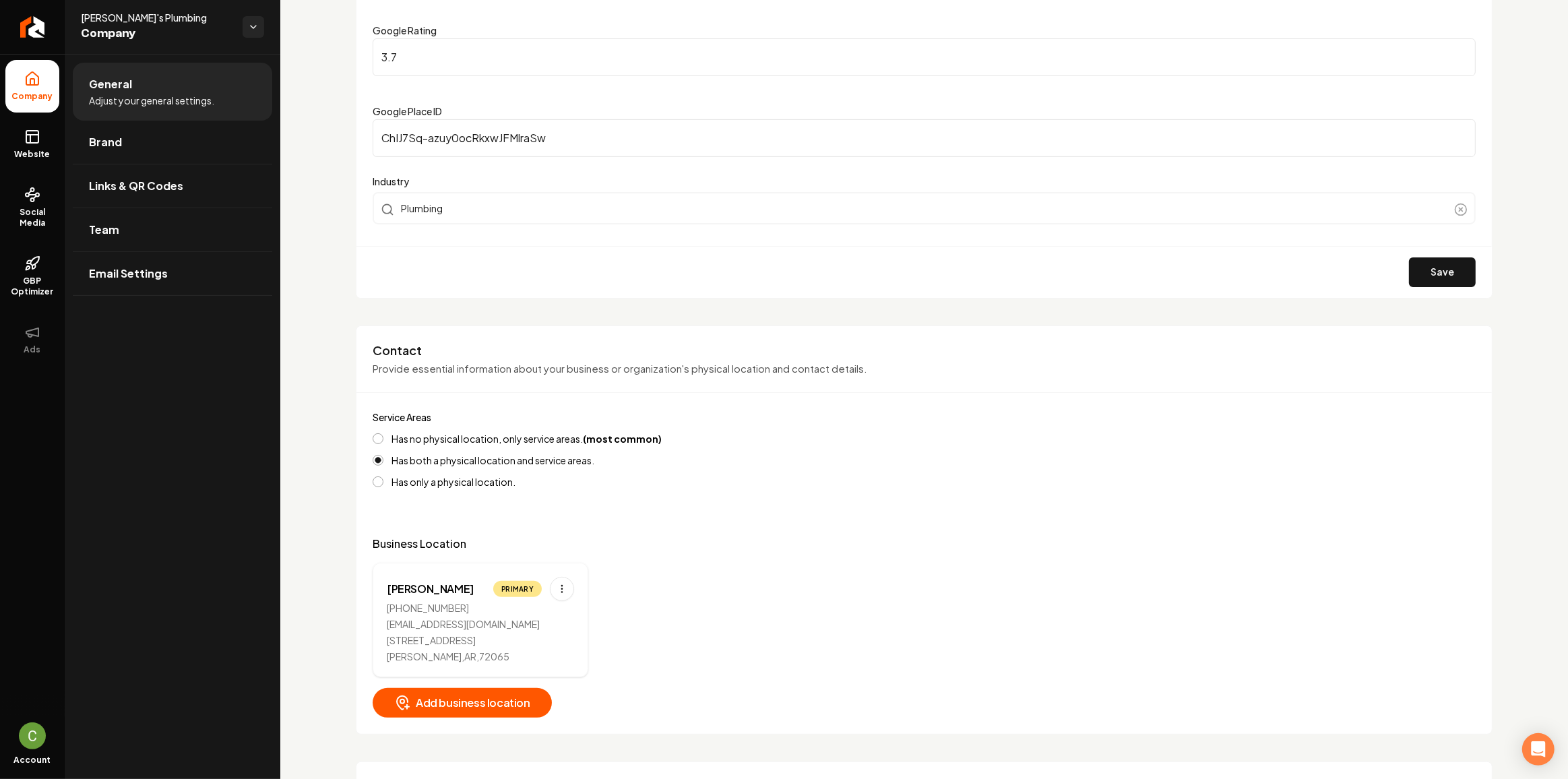
scroll to position [195, 0]
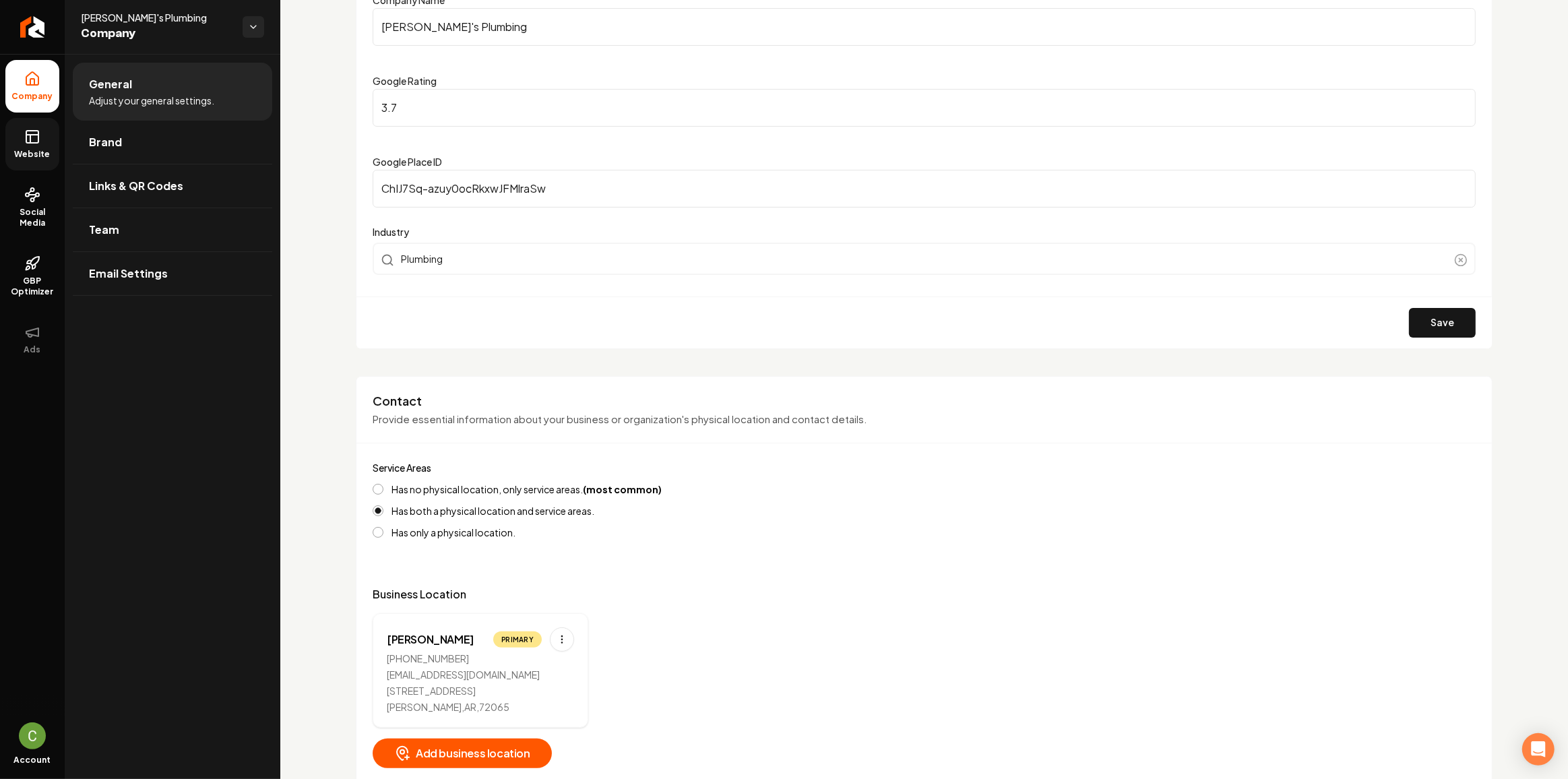
click at [43, 150] on span "Website" at bounding box center [33, 154] width 46 height 11
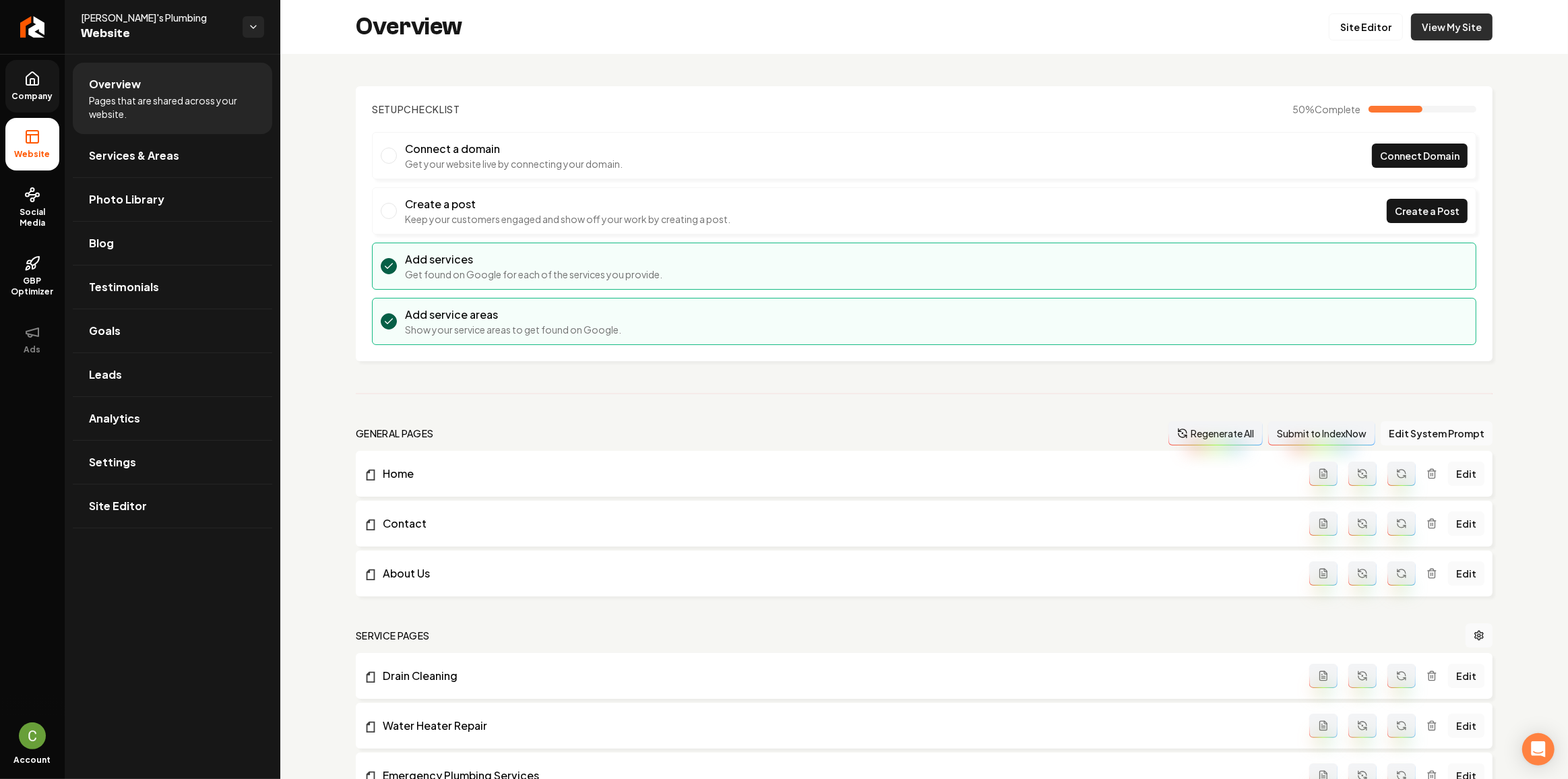
click at [1476, 23] on link "View My Site" at bounding box center [1452, 27] width 82 height 27
click at [35, 23] on icon "Return to dashboard" at bounding box center [33, 27] width 22 height 22
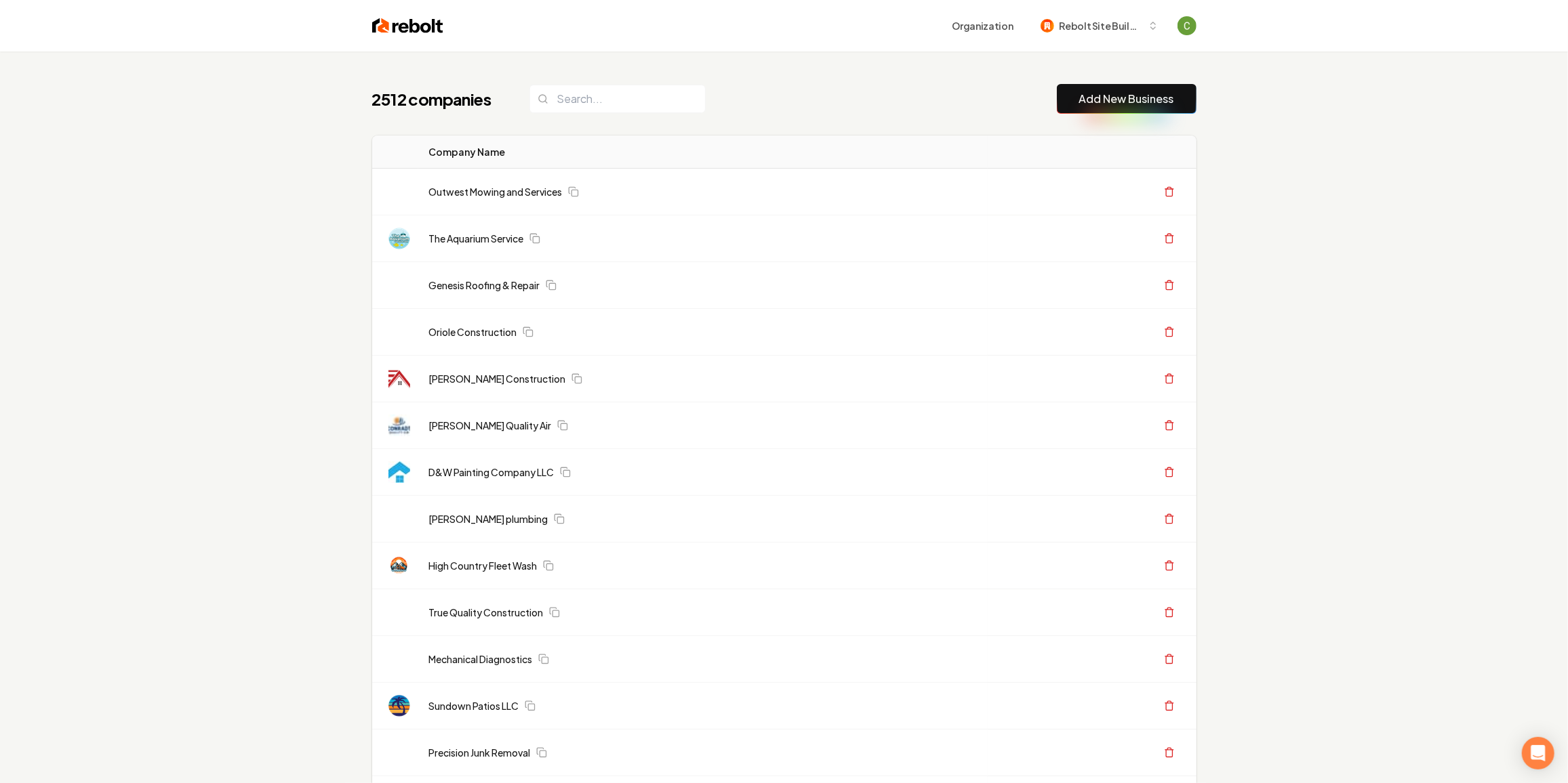
click at [1087, 111] on button "Add New Business" at bounding box center [1126, 99] width 139 height 30
click at [1090, 102] on link "Add New Business" at bounding box center [1126, 99] width 95 height 16
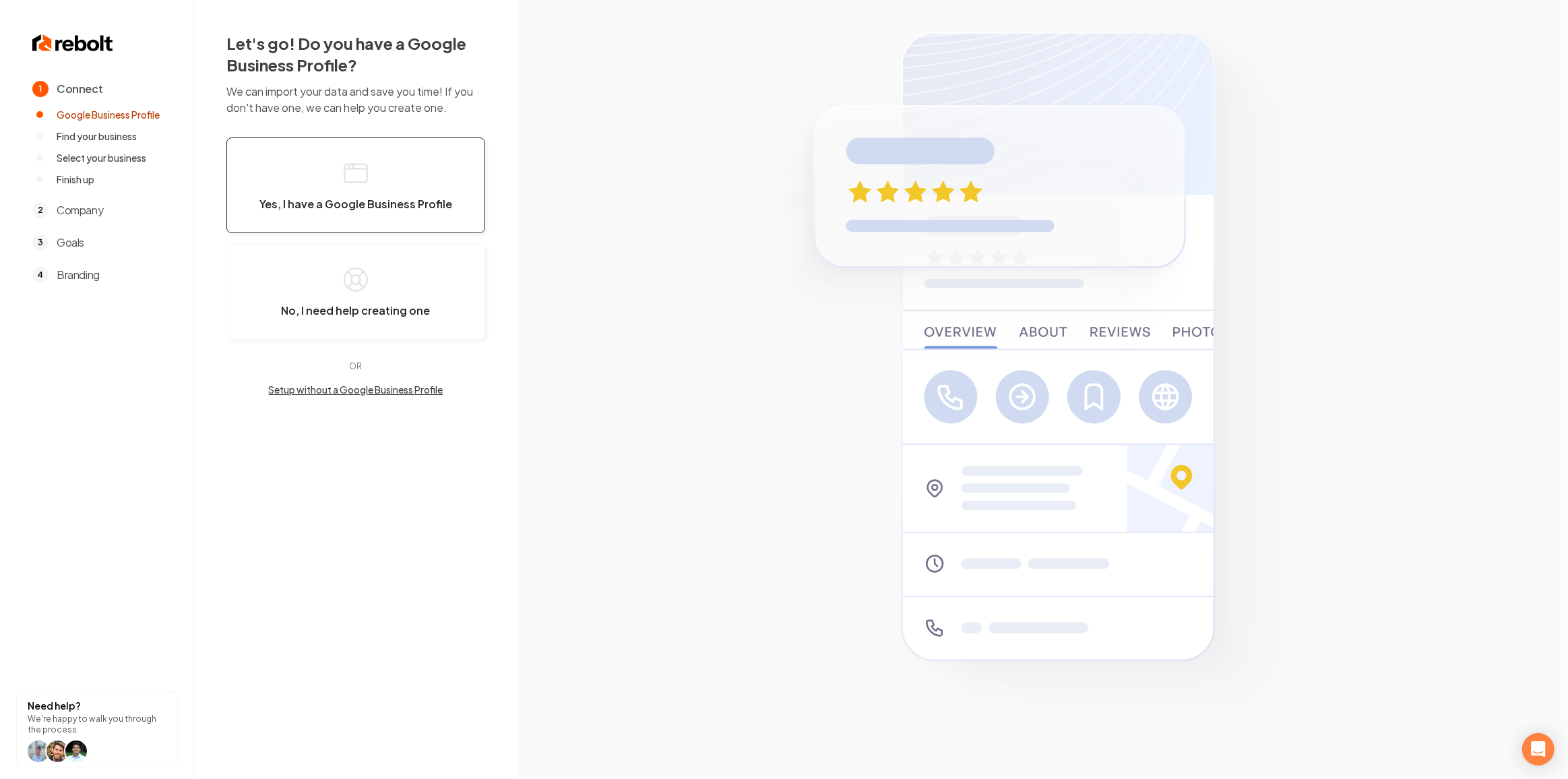
click at [315, 214] on button "Yes, I have a Google Business Profile" at bounding box center [355, 185] width 259 height 96
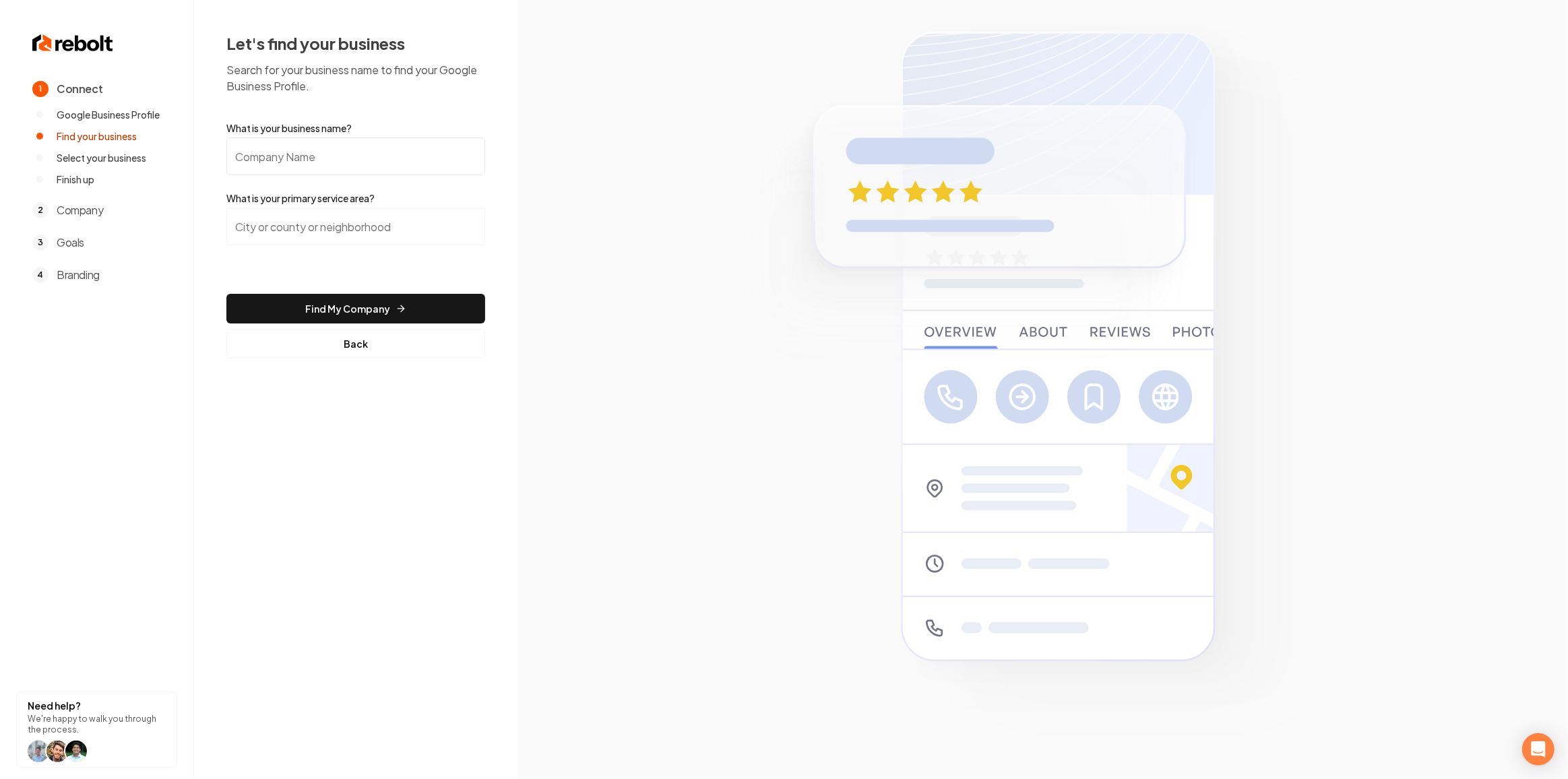
click at [383, 162] on input "What is your business name?" at bounding box center [355, 156] width 259 height 38
paste input "[URL][PERSON_NAME][DOMAIN_NAME]"
type input "[URL][PERSON_NAME][DOMAIN_NAME]"
paste input "Specialty Design Coatings"
type input "Specialty Design Coatings"
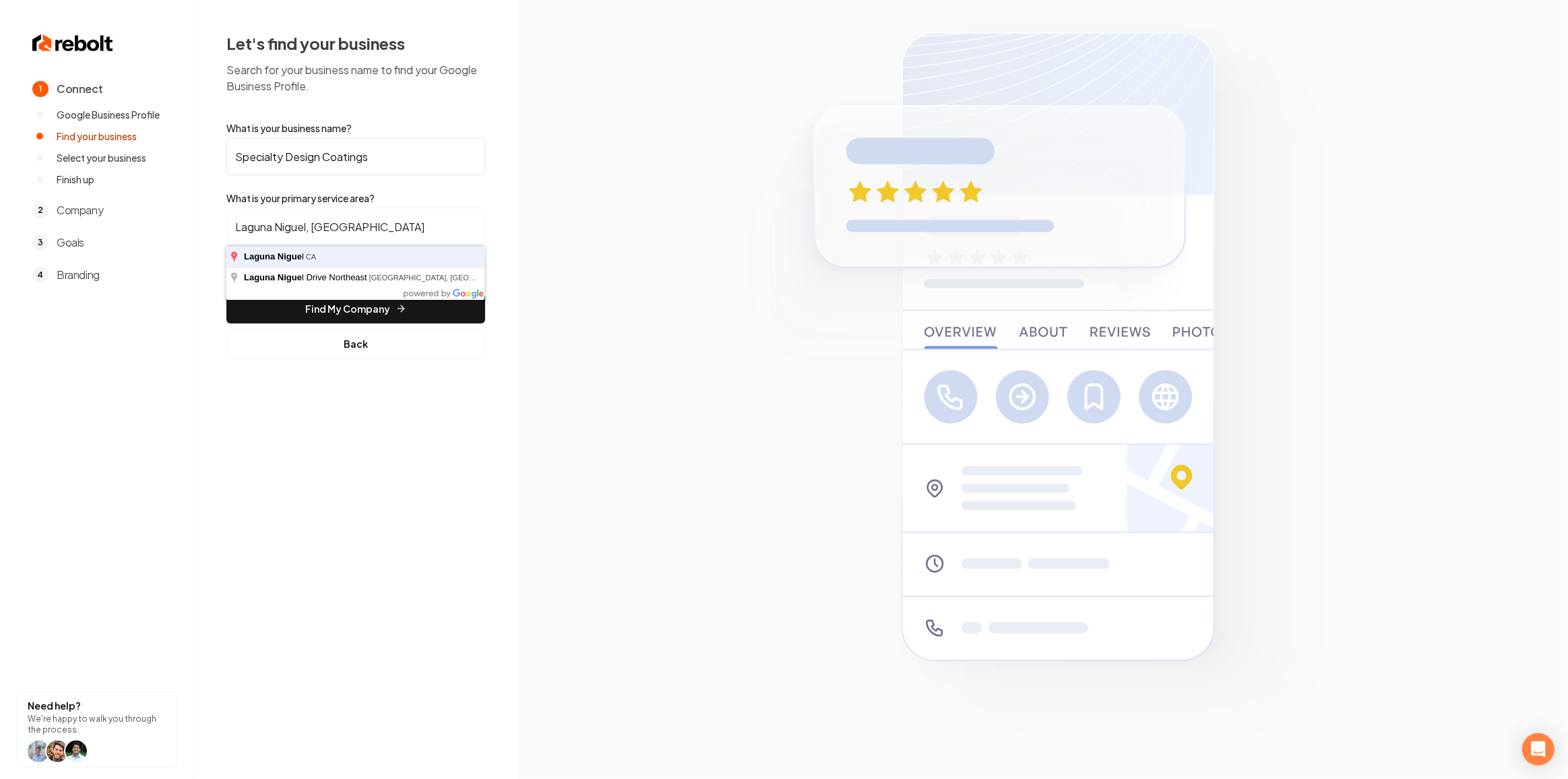
type input "Laguna Niguel, [GEOGRAPHIC_DATA]"
click at [226, 294] on button "Find My Company" at bounding box center [355, 309] width 259 height 30
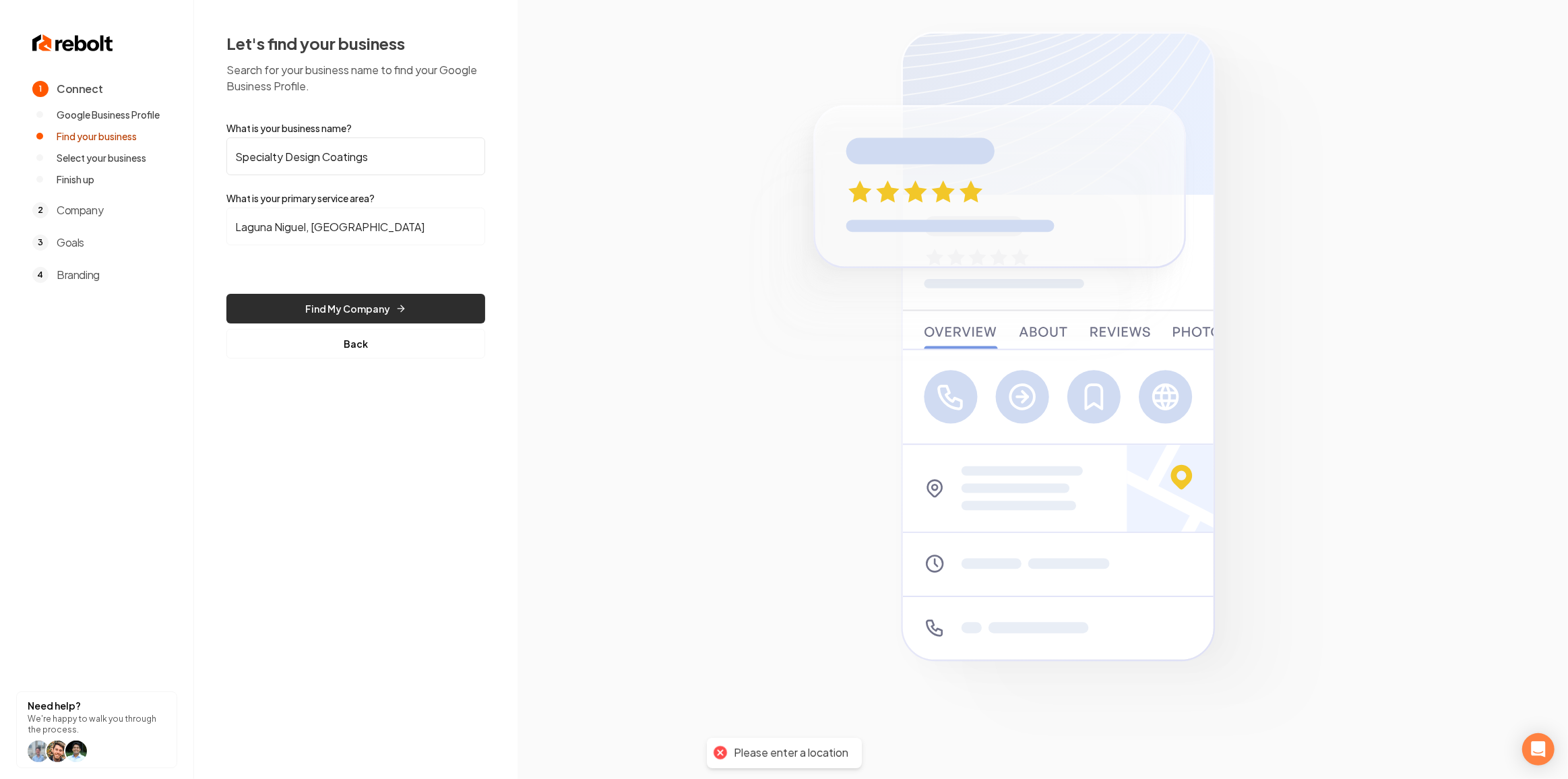
click at [357, 308] on button "Find My Company" at bounding box center [355, 309] width 259 height 30
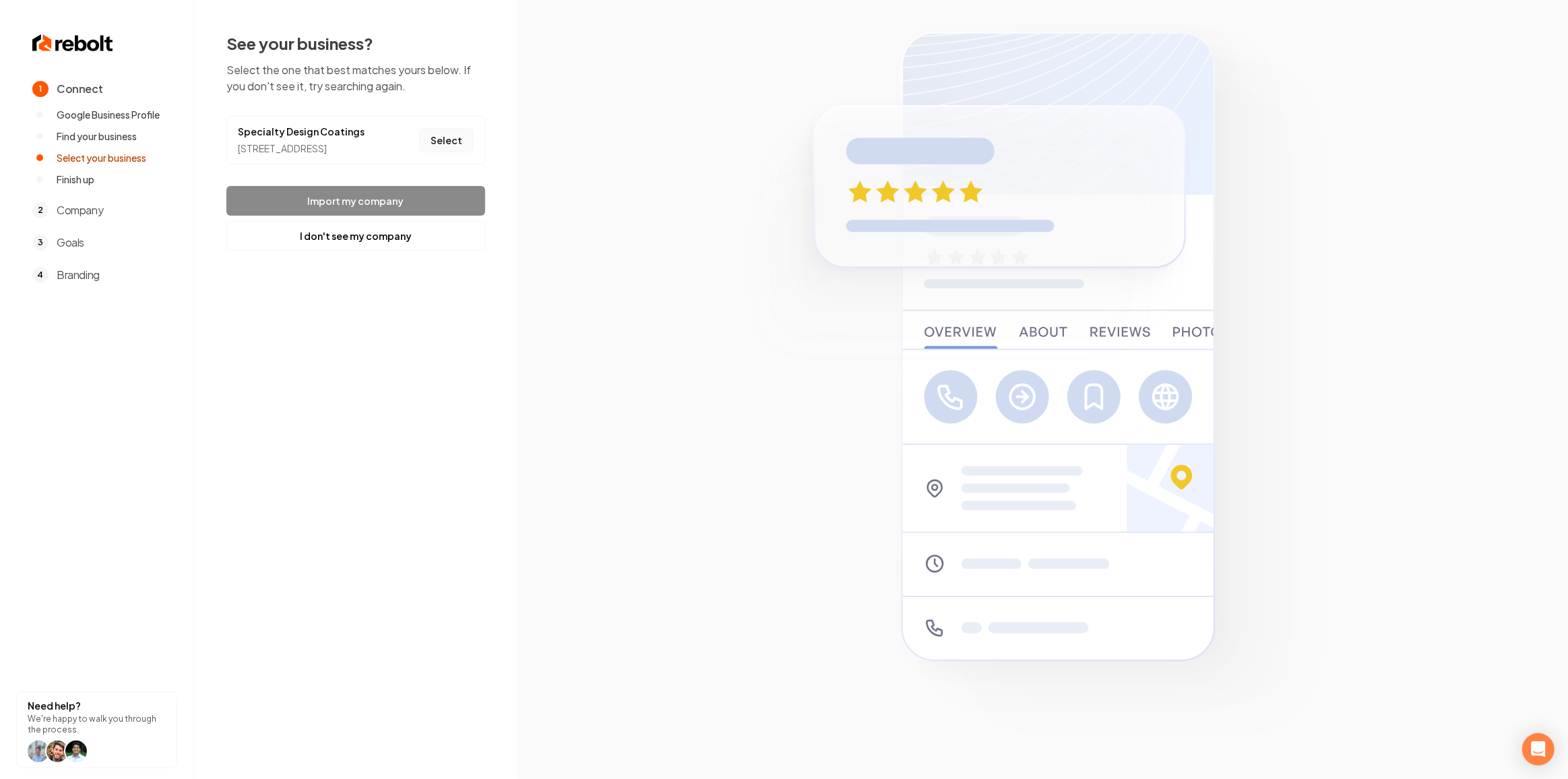
click at [466, 152] on button "Select" at bounding box center [446, 140] width 54 height 24
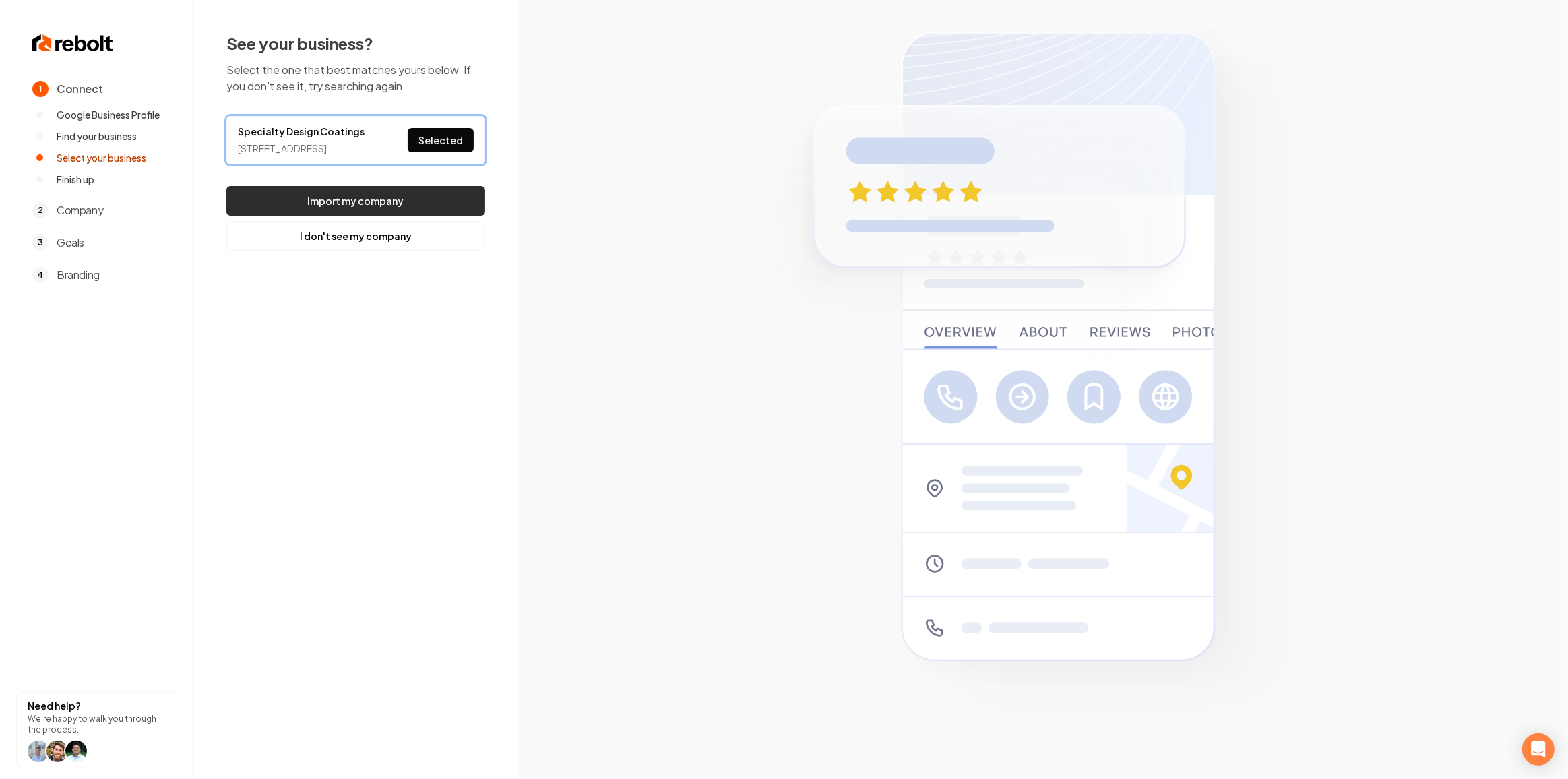
click at [408, 207] on button "Import my company" at bounding box center [355, 201] width 259 height 30
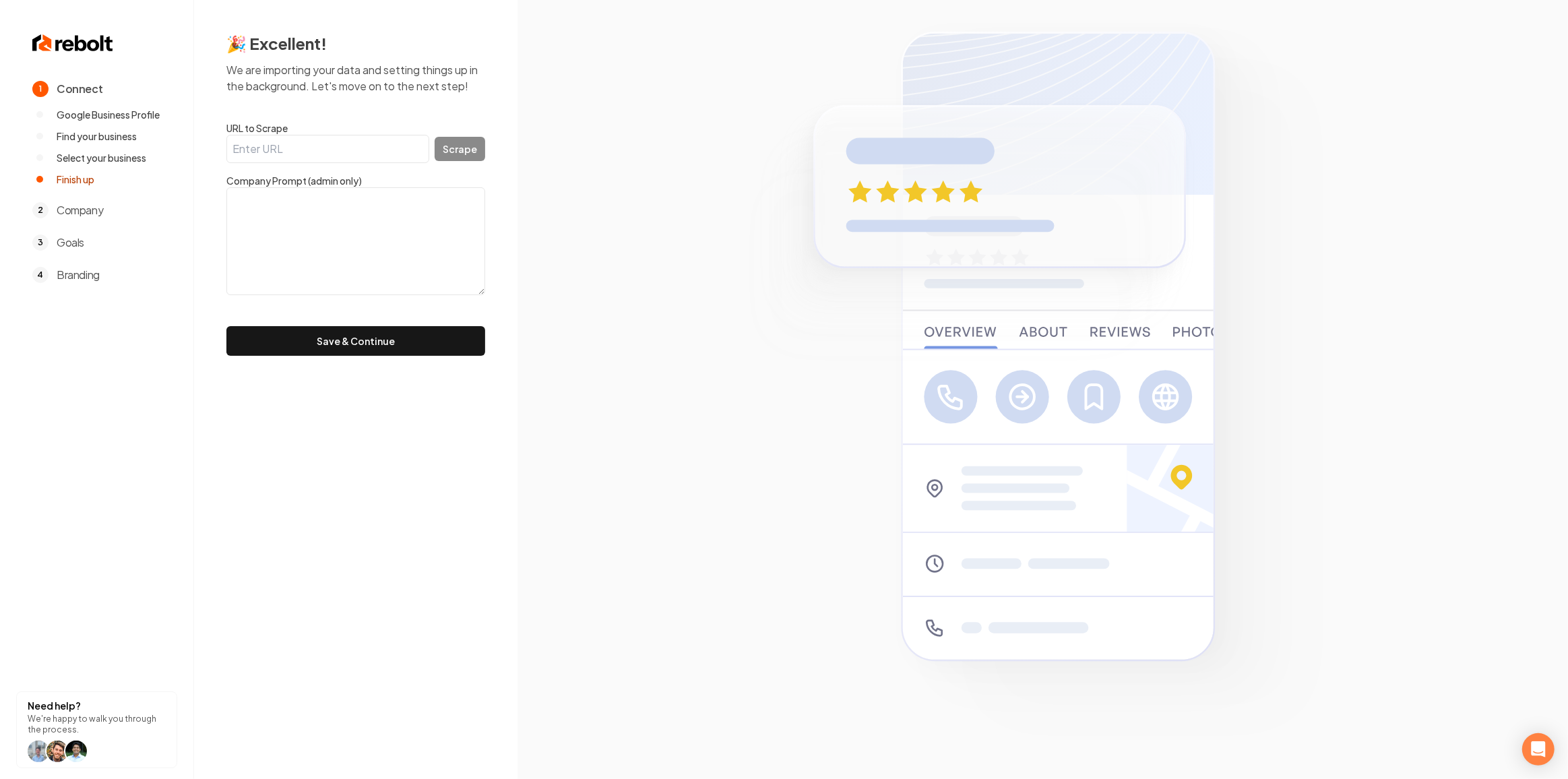
click at [292, 159] on input "URL to Scrape" at bounding box center [327, 149] width 203 height 29
paste input "[URL][DOMAIN_NAME]"
type input "[URL][DOMAIN_NAME]"
click at [449, 159] on button "Scrape" at bounding box center [460, 149] width 50 height 24
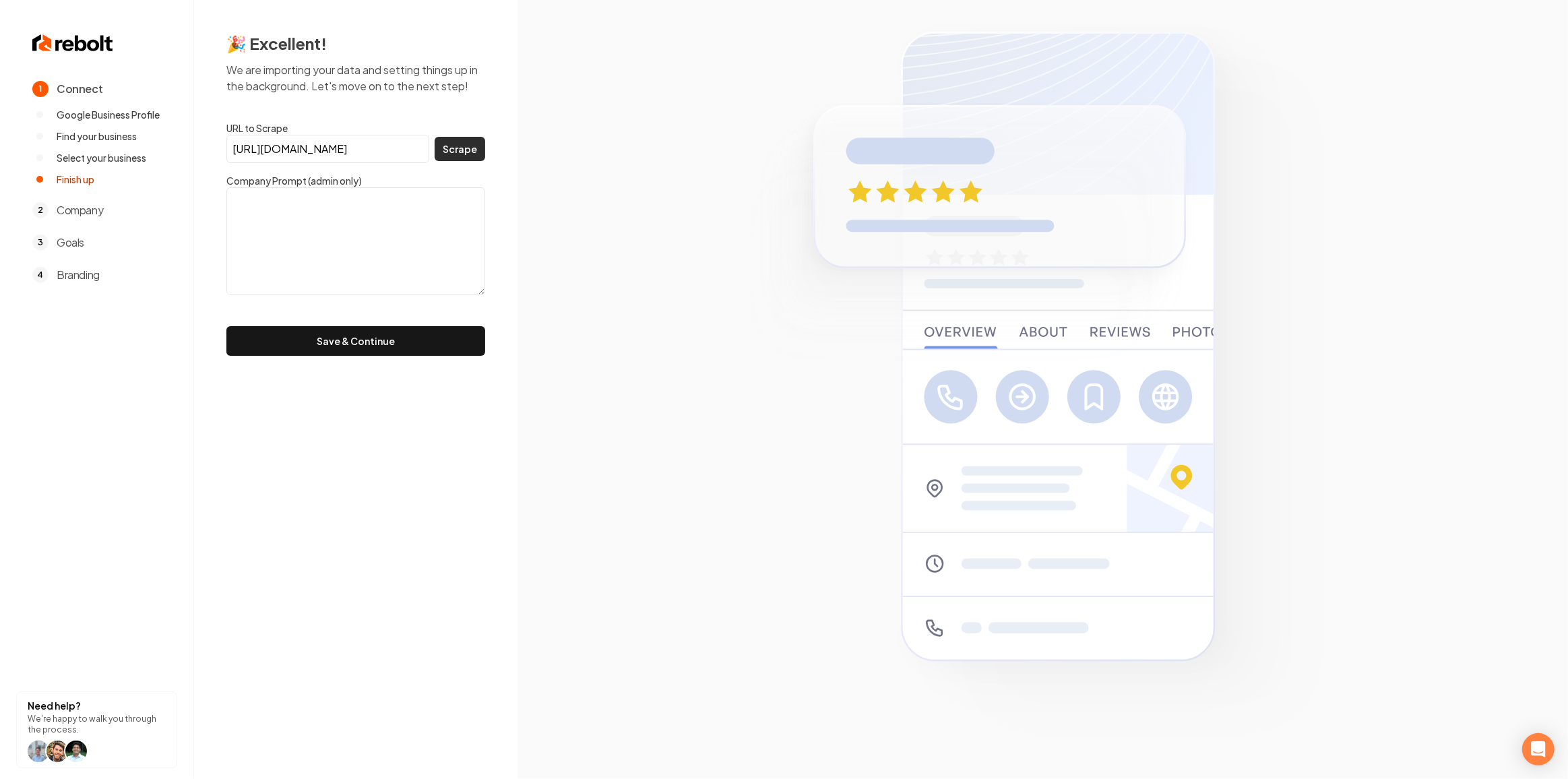
scroll to position [0, 0]
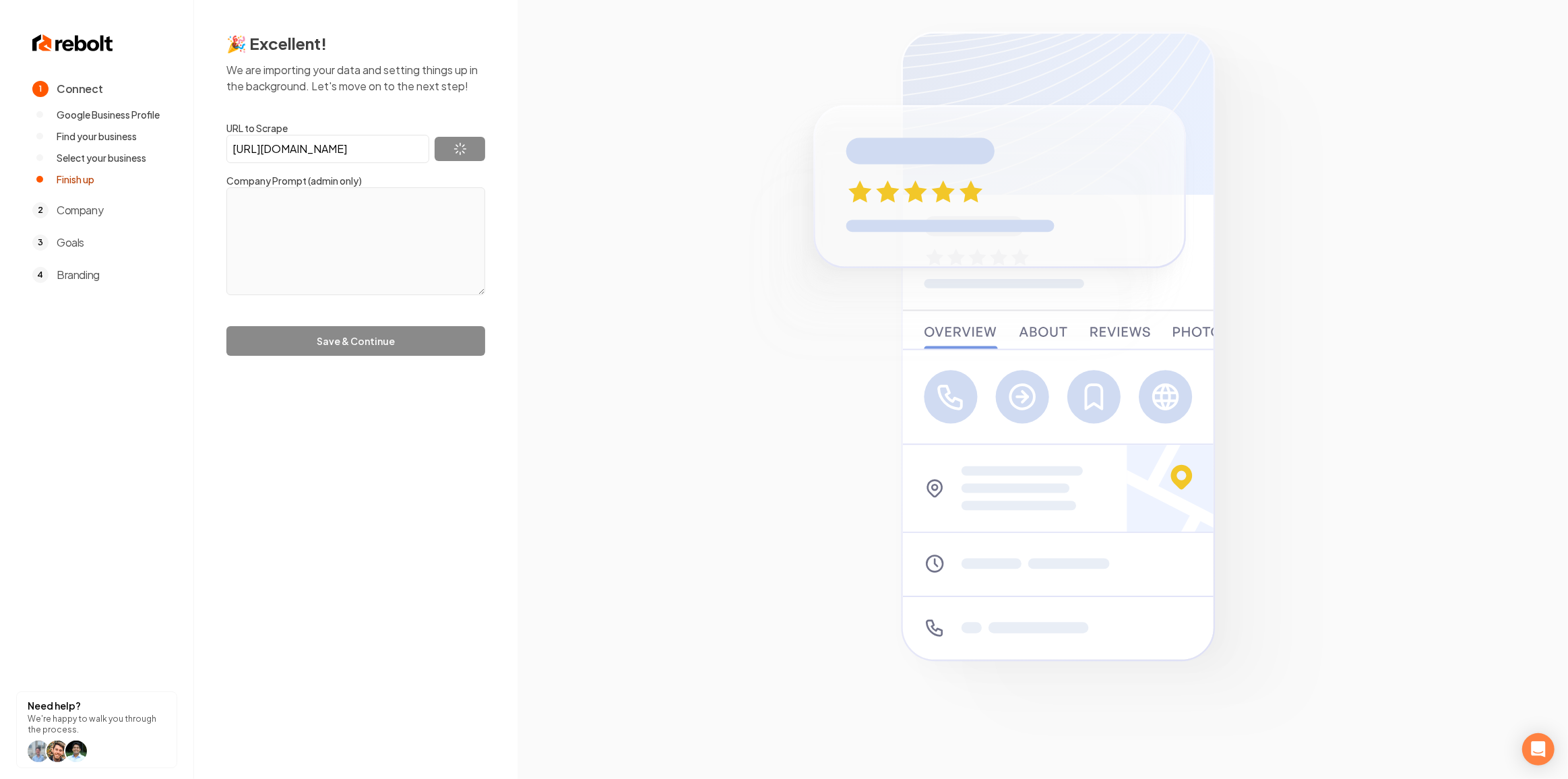
type textarea "We specialize in concrete coatings, wood deck waterproofing and interior epoxy …"
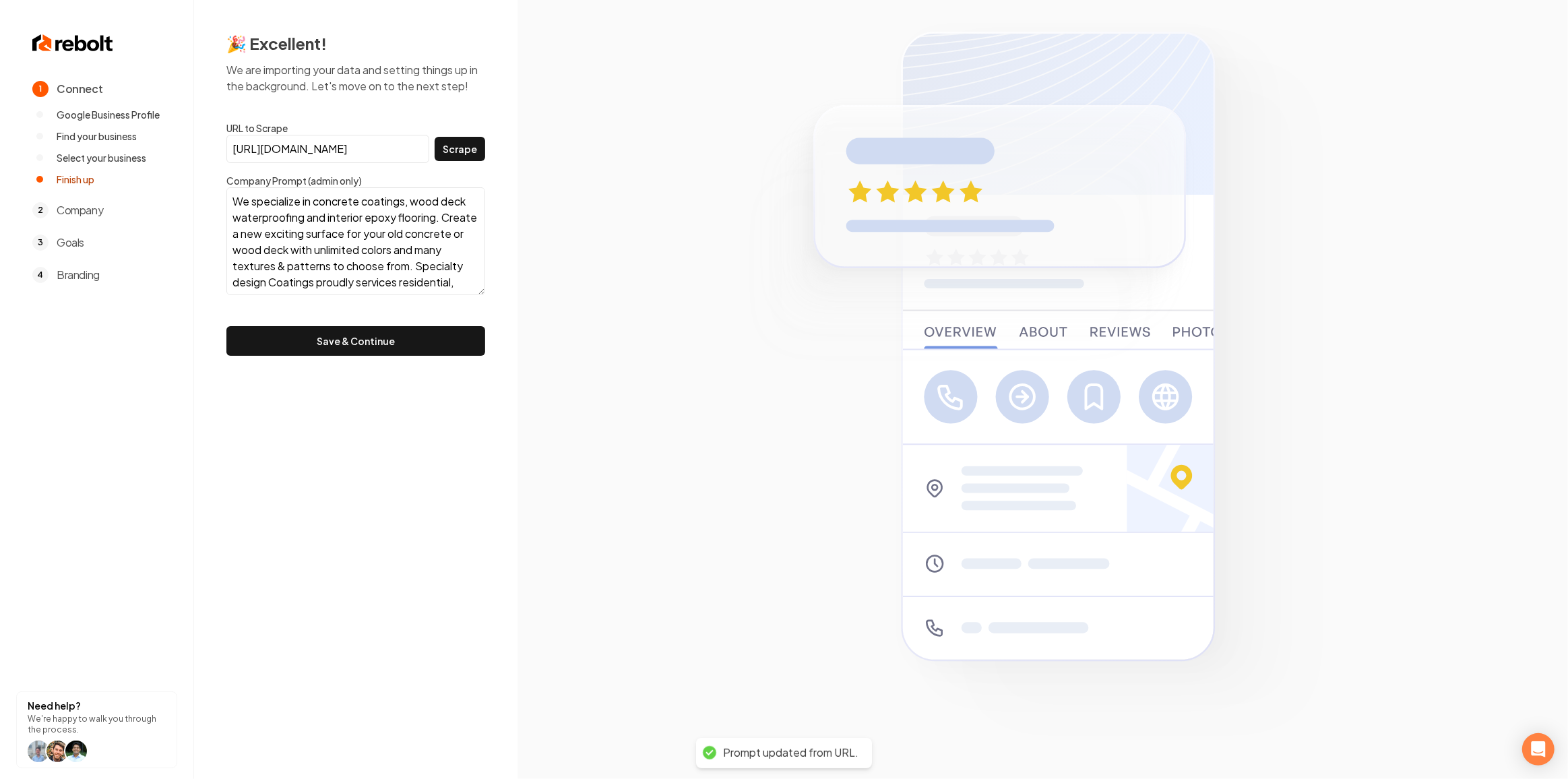
scroll to position [98, 0]
click at [368, 343] on button "Save & Continue" at bounding box center [355, 341] width 259 height 30
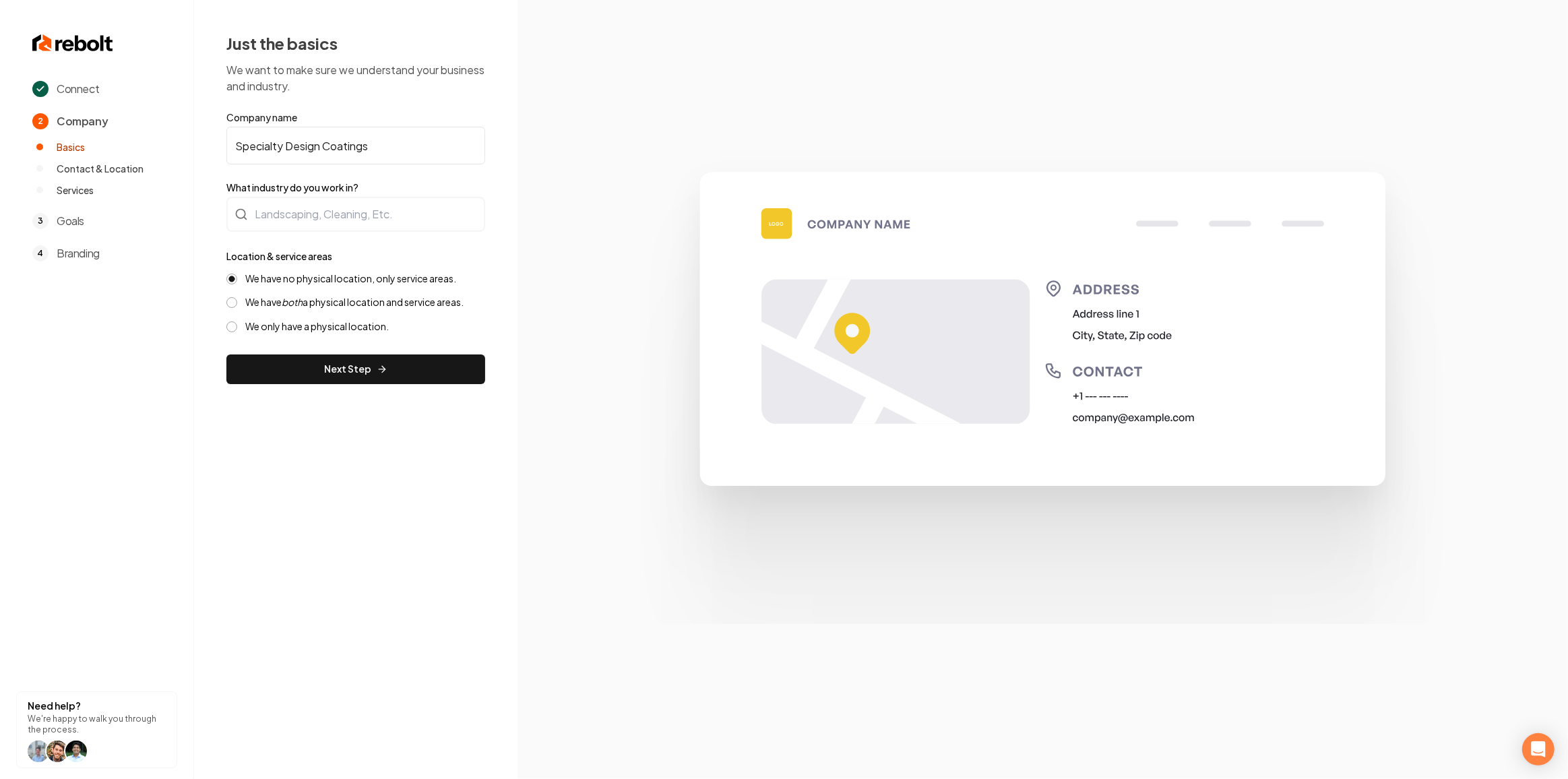
click at [285, 300] on icon "both" at bounding box center [292, 302] width 21 height 12
click at [237, 300] on button "We have both a physical location and service areas." at bounding box center [232, 302] width 11 height 11
click at [255, 209] on div at bounding box center [355, 215] width 259 height 35
click at [291, 206] on div at bounding box center [355, 215] width 259 height 35
type input "Contractor"
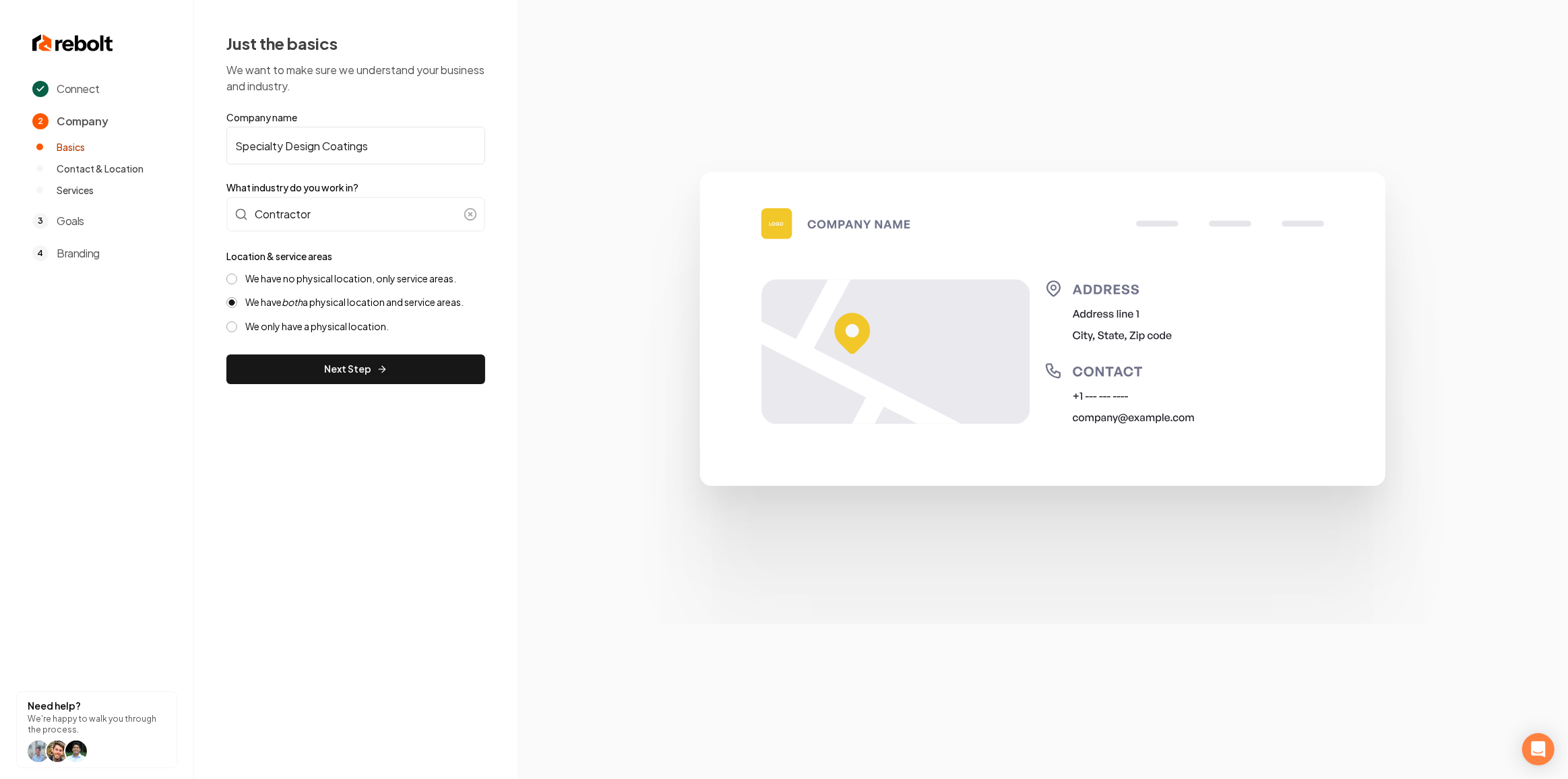
click at [268, 264] on div "Location & service areas We have no physical location, only service areas. We h…" at bounding box center [355, 290] width 259 height 85
click at [268, 268] on div "Location & service areas We have no physical location, only service areas. We h…" at bounding box center [355, 290] width 259 height 85
click at [269, 275] on label "We have no physical location, only service areas." at bounding box center [351, 279] width 211 height 13
click at [237, 275] on button "We have no physical location, only service areas." at bounding box center [232, 279] width 11 height 11
click at [281, 362] on button "Next Step" at bounding box center [355, 370] width 259 height 30
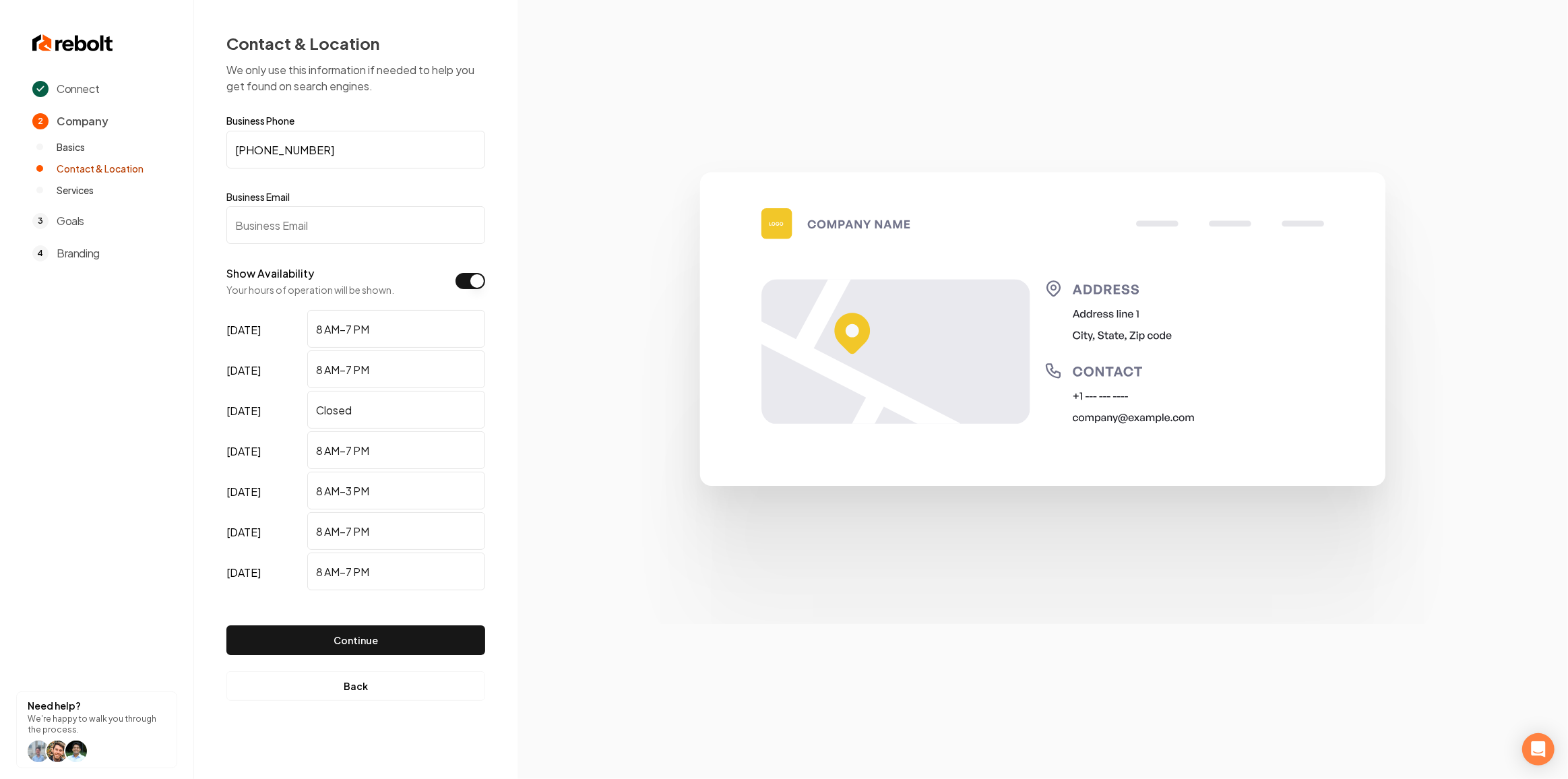
click at [341, 213] on input "Business Email" at bounding box center [355, 225] width 259 height 38
paste input "kaveh.sdc@gmail.com"
type input "kaveh.sdc@gmail.com"
click at [328, 638] on button "Continue" at bounding box center [355, 640] width 259 height 30
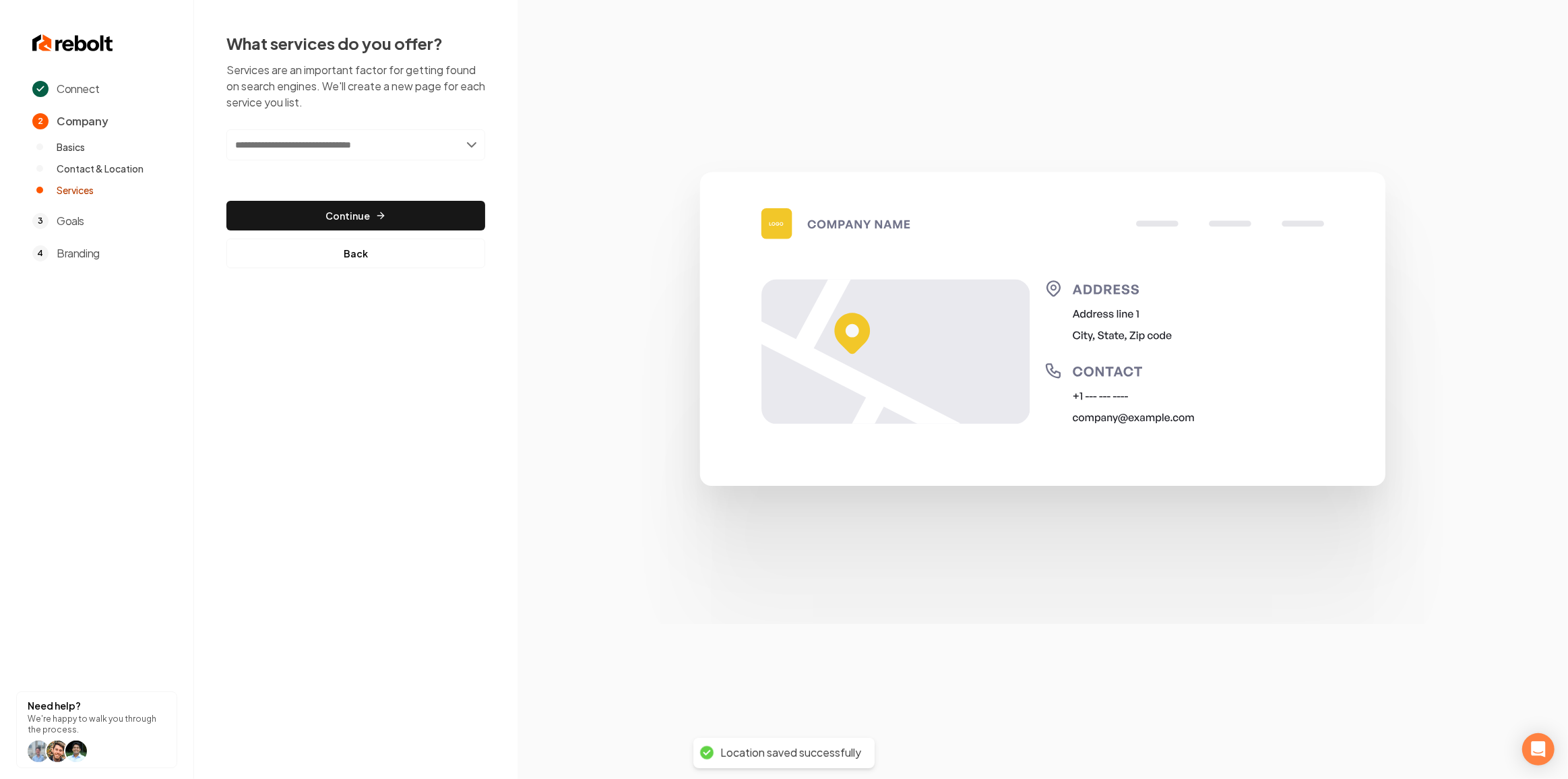
click at [353, 148] on input "text" at bounding box center [355, 145] width 259 height 31
paste input "**********"
type input "**********"
paste input "********"
type input "********"
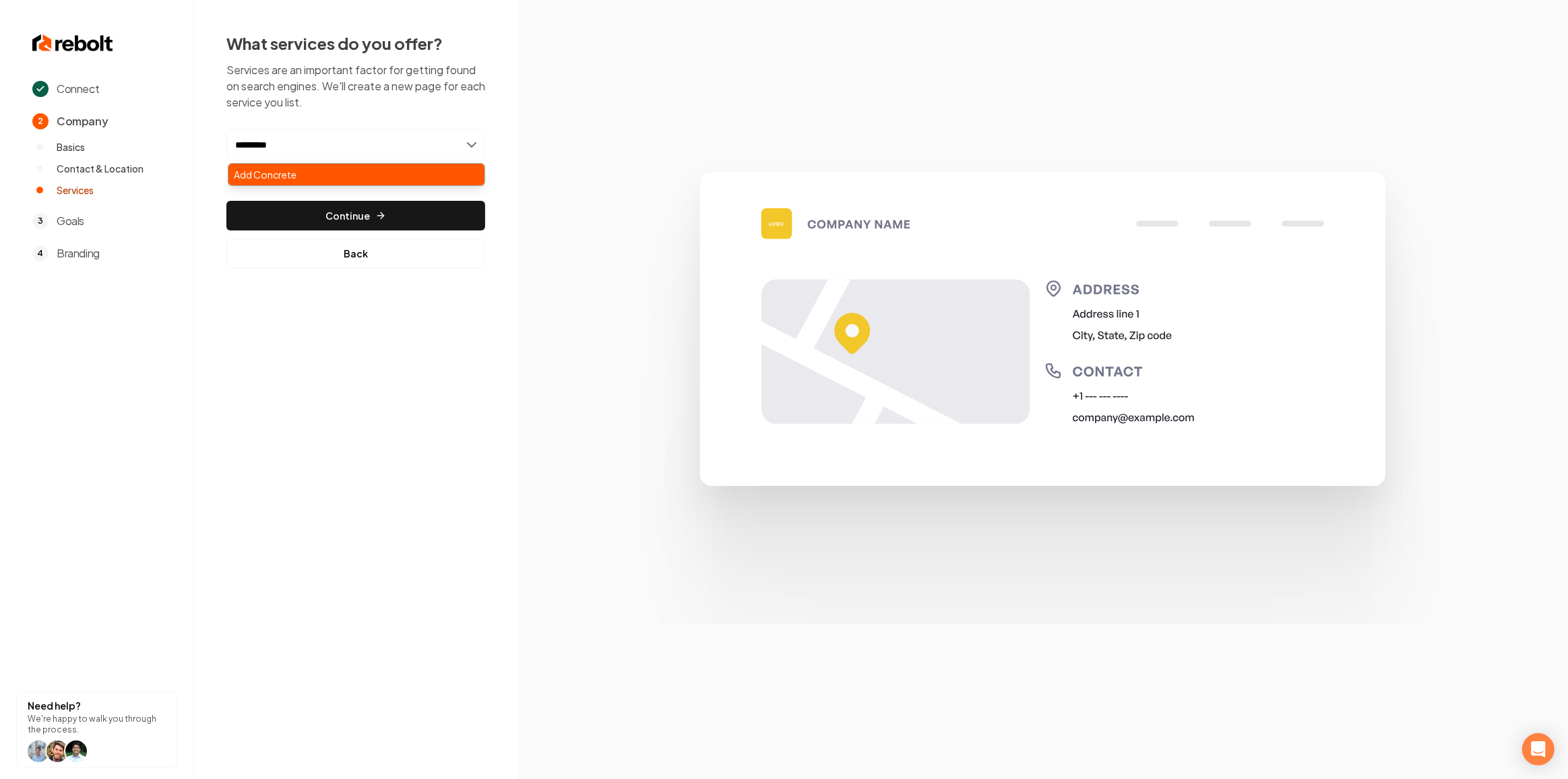
click at [314, 166] on div "Add Concrete" at bounding box center [356, 175] width 256 height 22
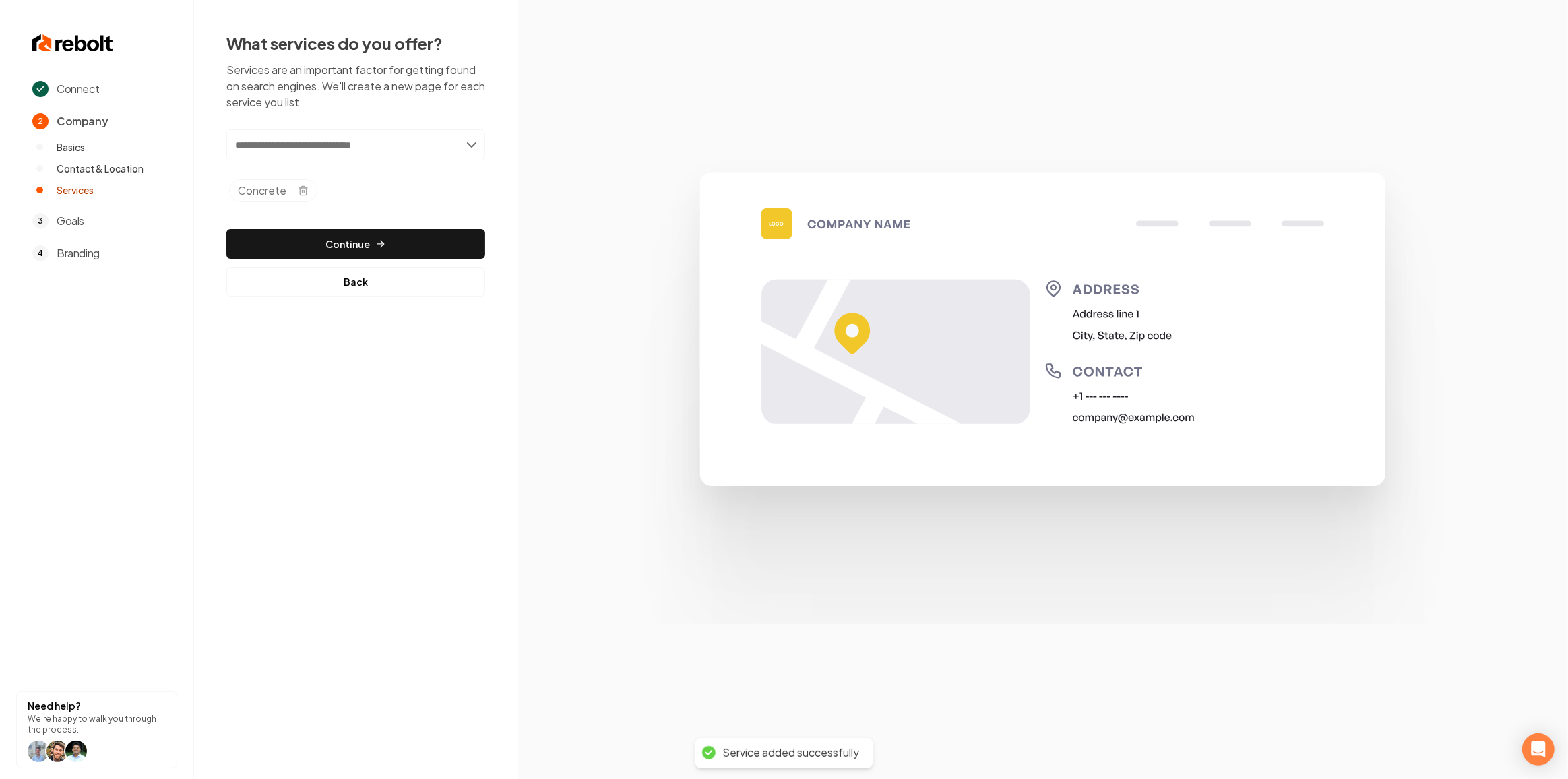
paste input "**********"
type input "**********"
click at [342, 171] on div "Add Restoration" at bounding box center [356, 175] width 256 height 22
paste input "**********"
type input "**********"
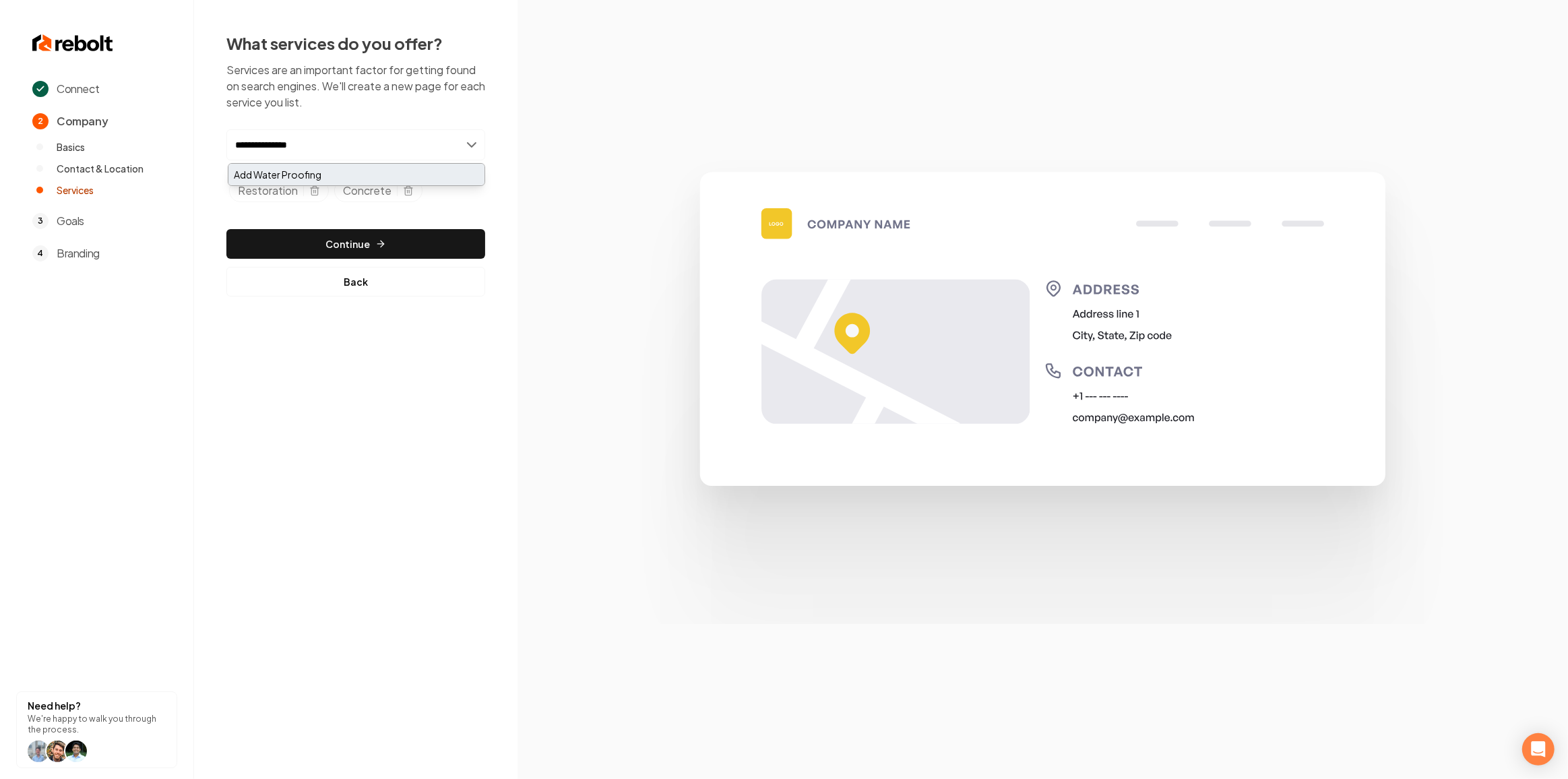
click at [268, 175] on div "Add Water Proofing" at bounding box center [356, 175] width 256 height 22
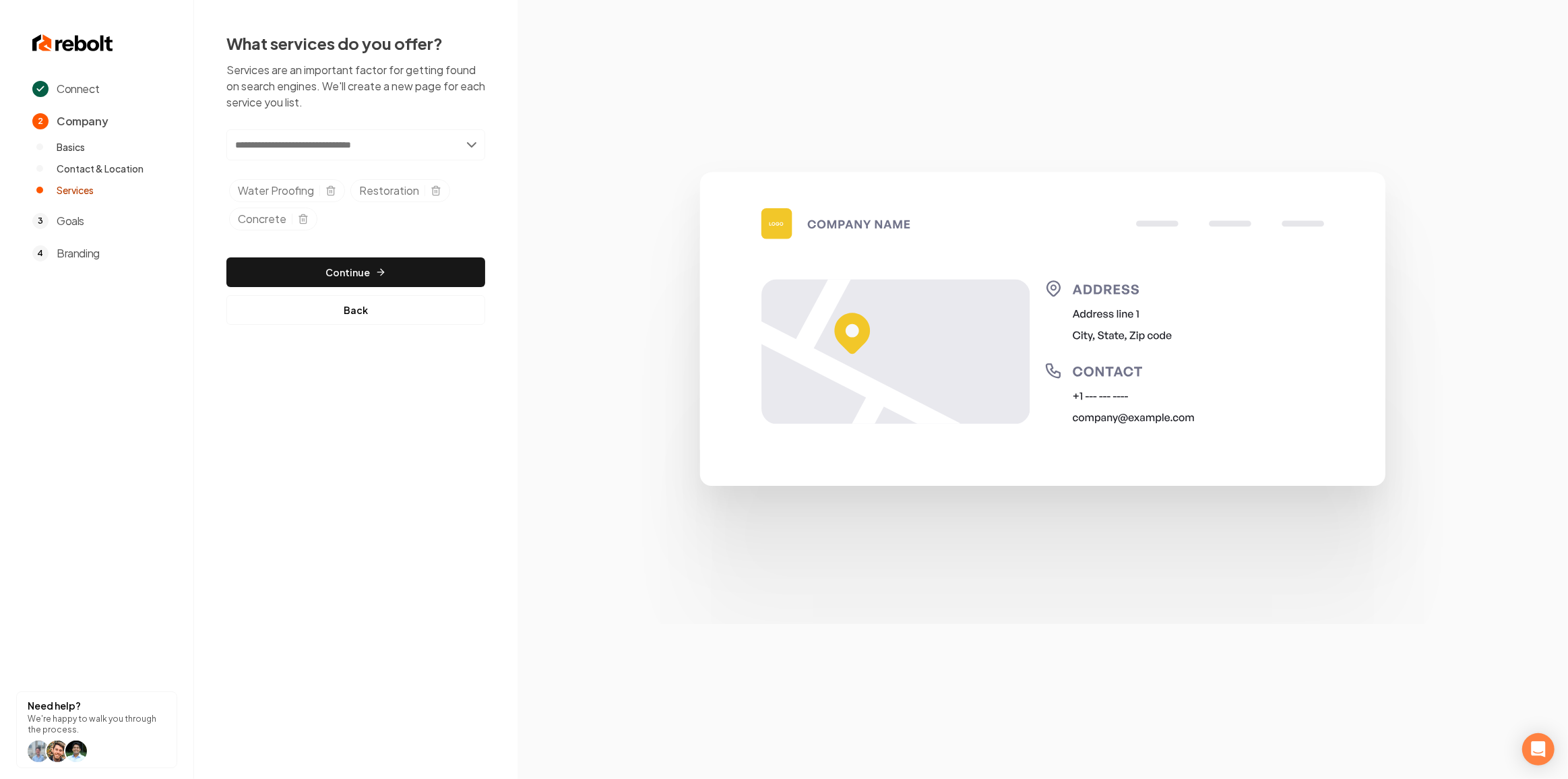
paste input "**********"
type input "**********"
click at [344, 165] on div "Add Painting & Decorative" at bounding box center [356, 175] width 256 height 22
paste input "**********"
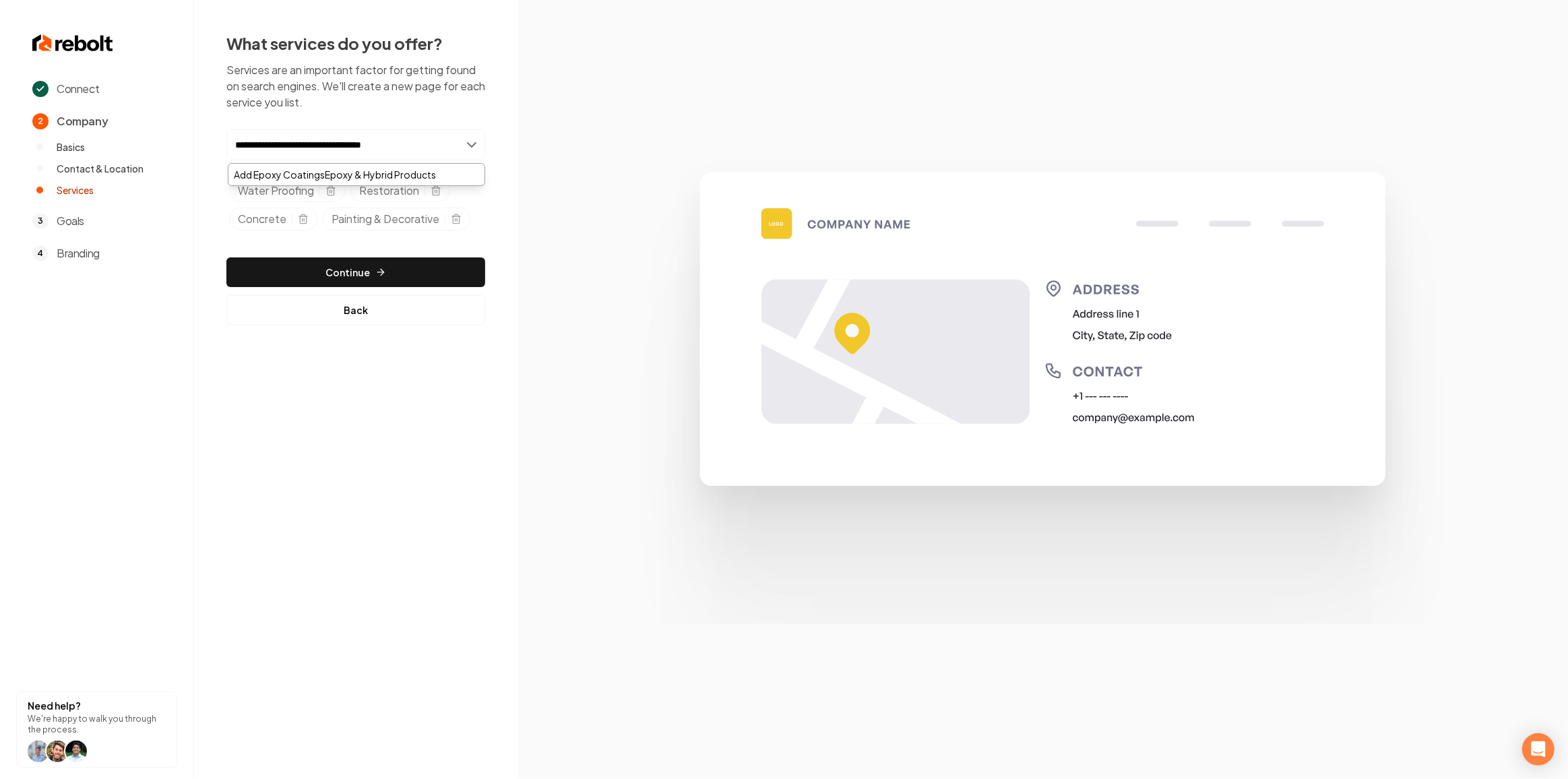
click at [362, 147] on input "**********" at bounding box center [355, 145] width 259 height 31
paste input "text"
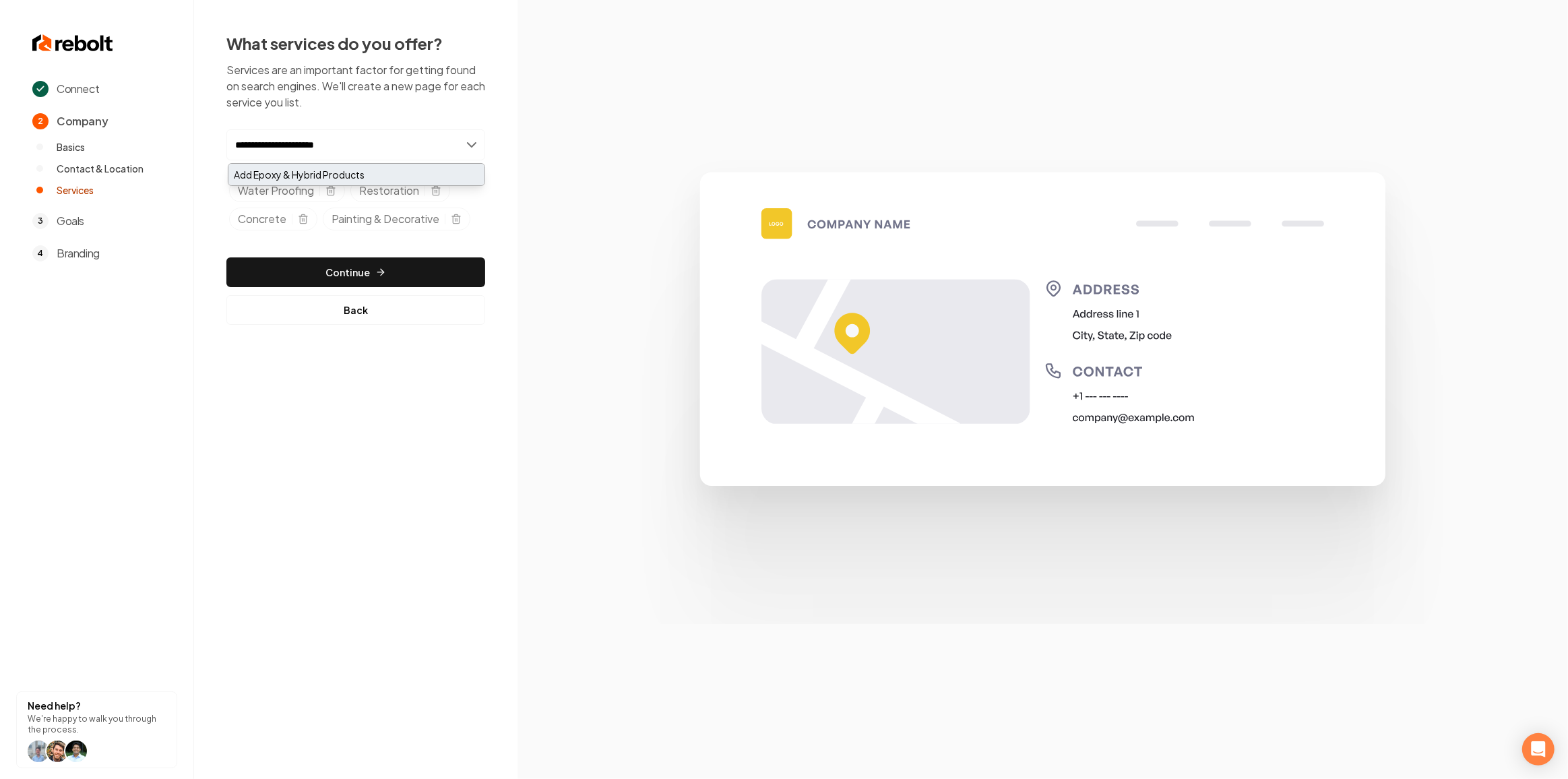
type input "**********"
click at [403, 178] on div "Add Epoxy & Hybrid Products" at bounding box center [356, 175] width 256 height 22
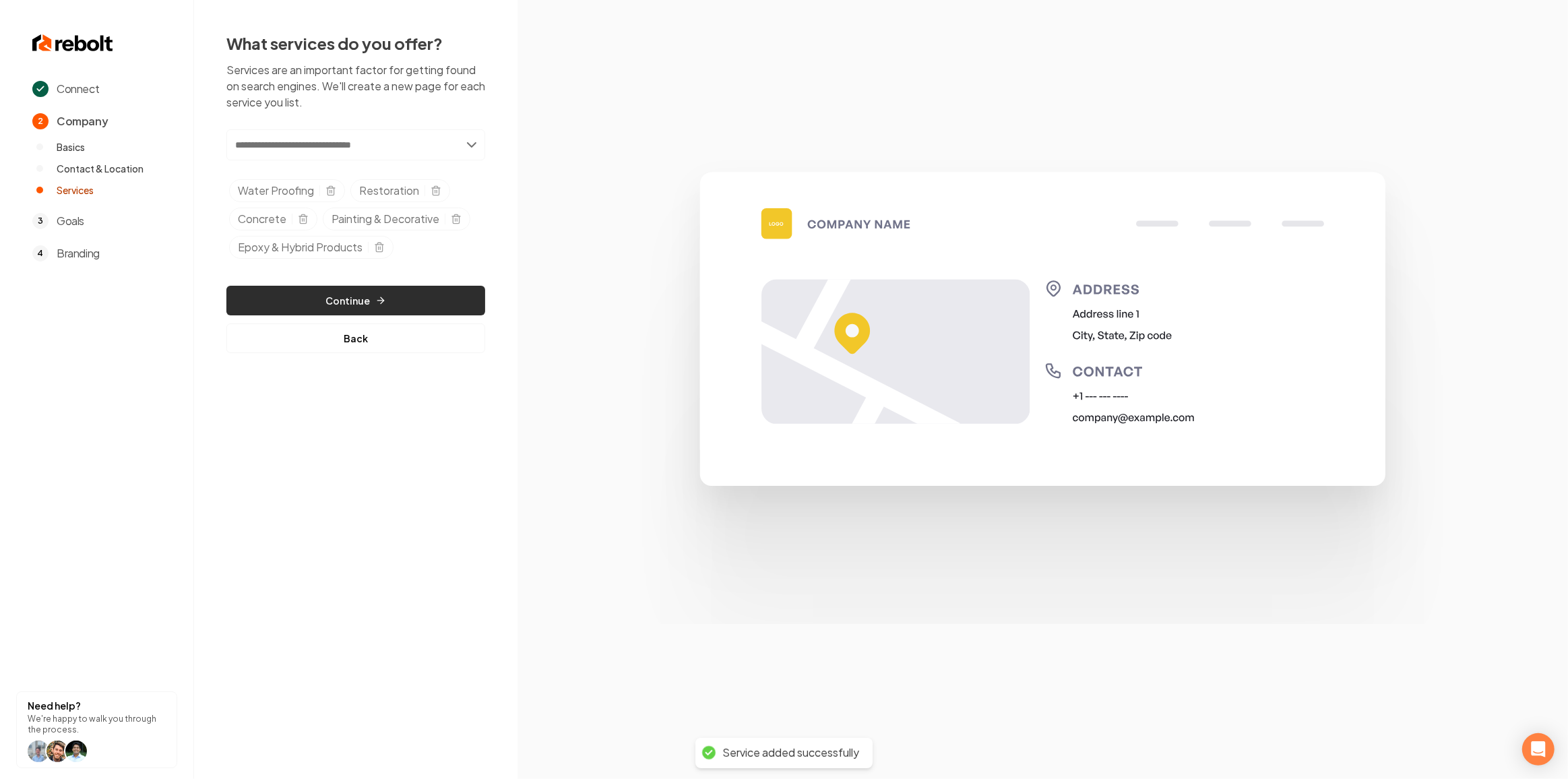
click at [471, 295] on button "Continue" at bounding box center [355, 300] width 259 height 30
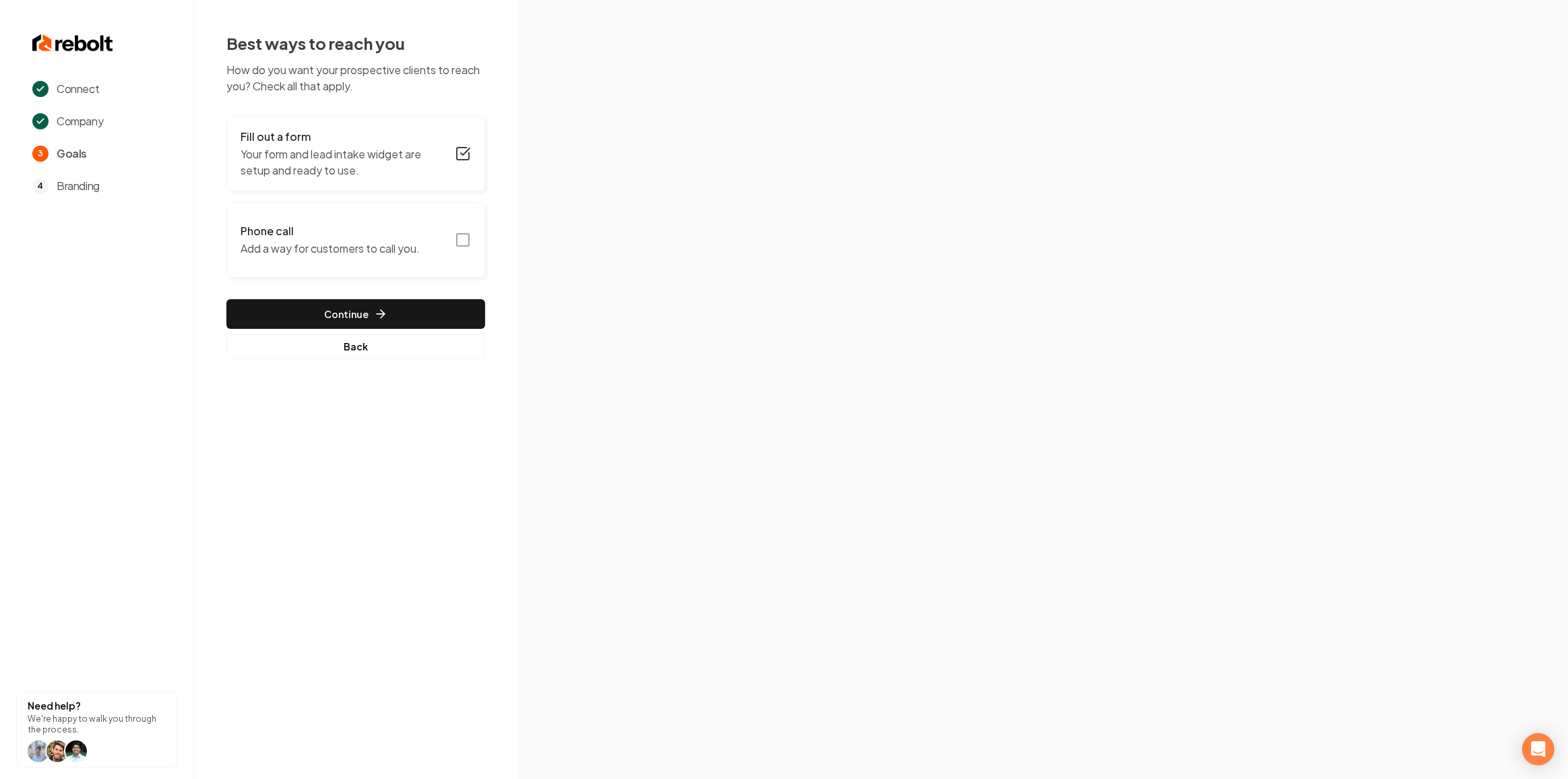
click at [470, 237] on icon "button" at bounding box center [463, 240] width 16 height 16
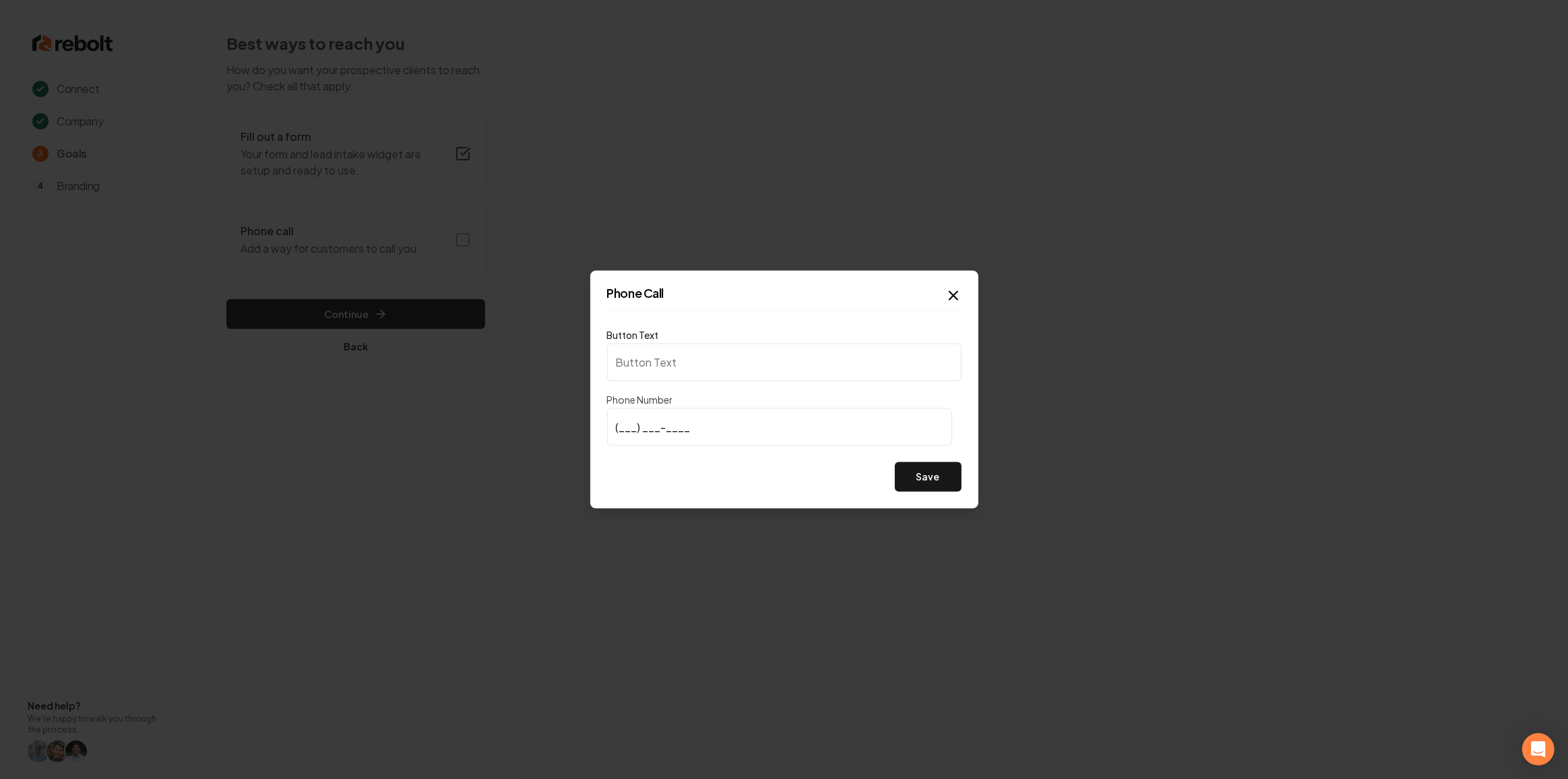
type input "Call us"
type input "(949) 295-3454"
click at [966, 480] on div "Phone Call Button Text Call us Phone Number (949) 295-3454 Save Close" at bounding box center [784, 390] width 388 height 238
click at [941, 483] on button "Save" at bounding box center [928, 477] width 67 height 30
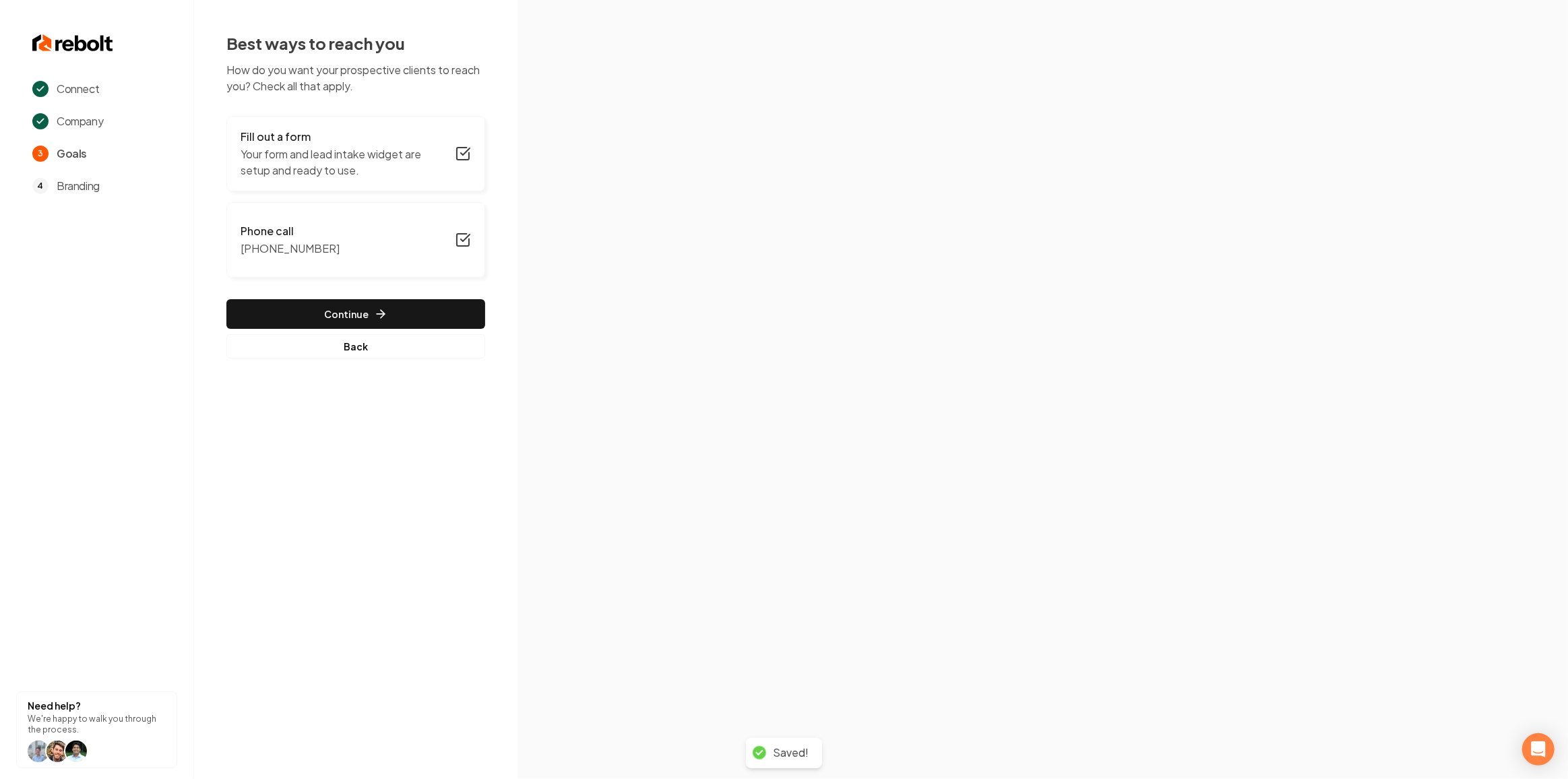
click at [444, 322] on button "Continue" at bounding box center [355, 314] width 259 height 30
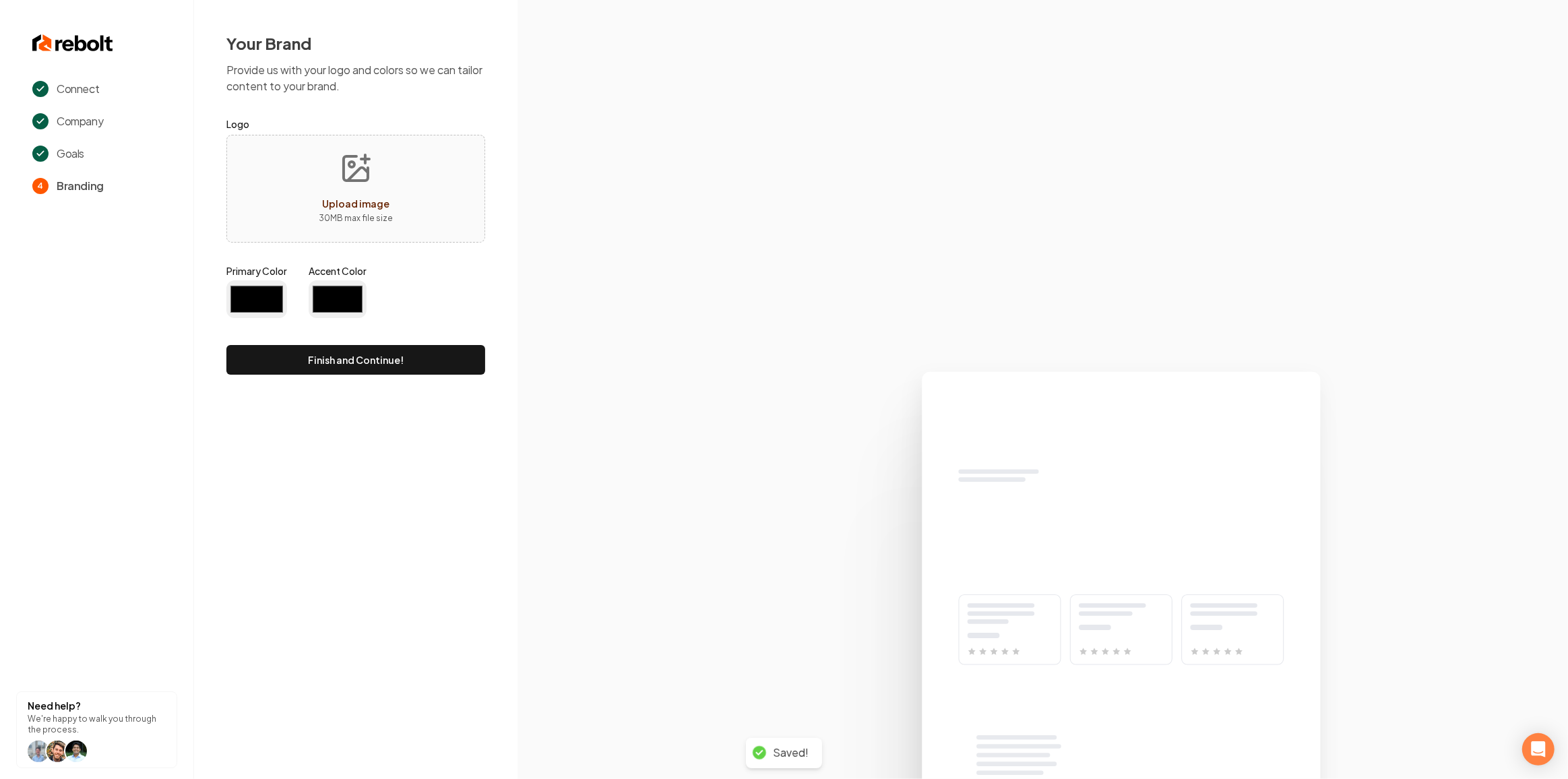
type input "#194d33"
type input "#70be00"
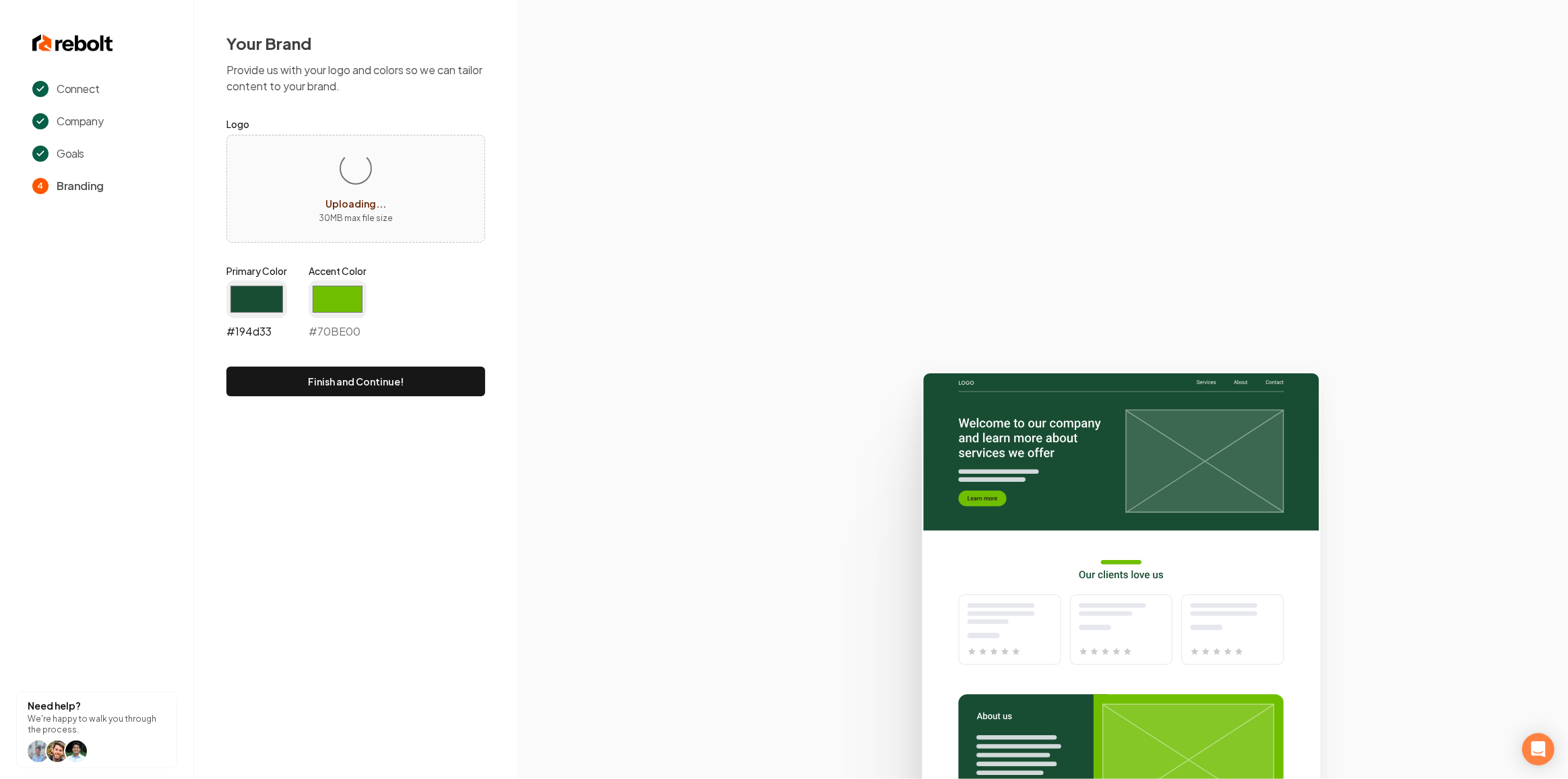
click at [240, 281] on input "#194d33" at bounding box center [256, 300] width 60 height 38
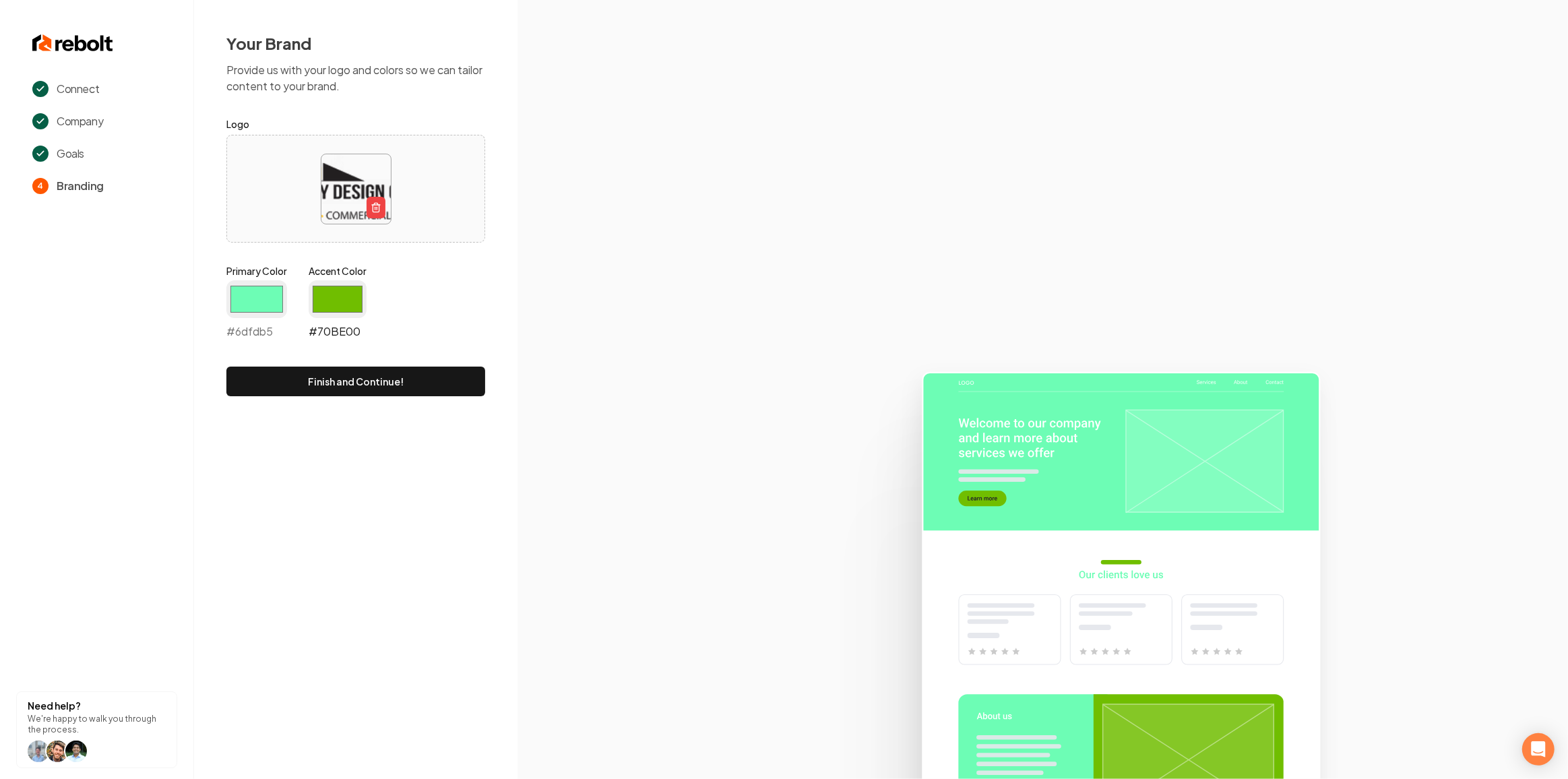
type input "#6dfdb5"
click at [346, 292] on input "#70be00" at bounding box center [337, 300] width 58 height 38
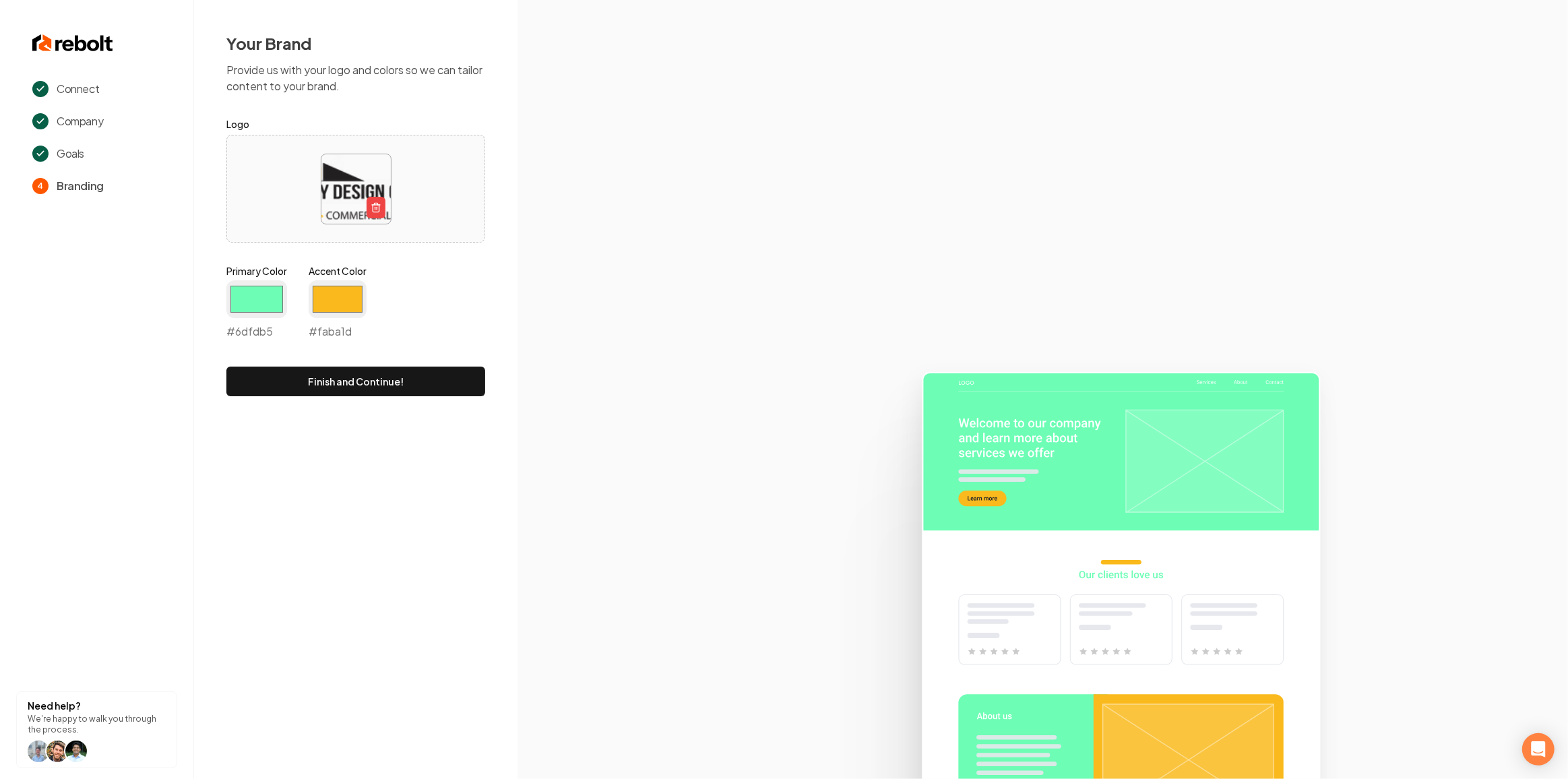
type input "#faba1d"
click at [574, 258] on section at bounding box center [1043, 389] width 1050 height 779
click at [414, 391] on button "Finish and Continue!" at bounding box center [355, 381] width 259 height 30
click at [414, 391] on form "Logo Primary Color #6dfdb5 #6dfdb5 Accent Color #faba1d #faba1d Loading..." at bounding box center [355, 256] width 259 height 281
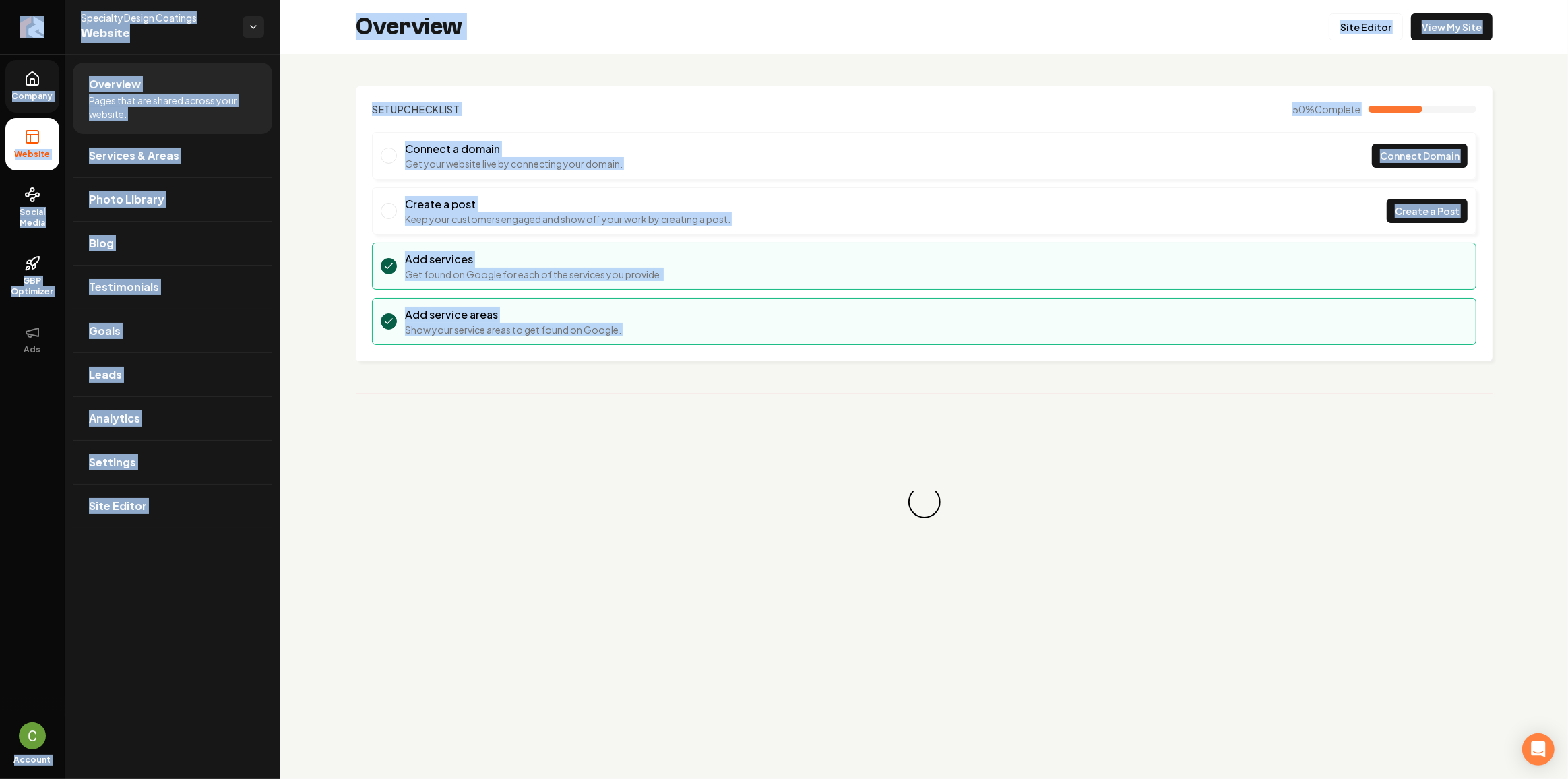
click at [29, 97] on span "Company" at bounding box center [33, 97] width 52 height 11
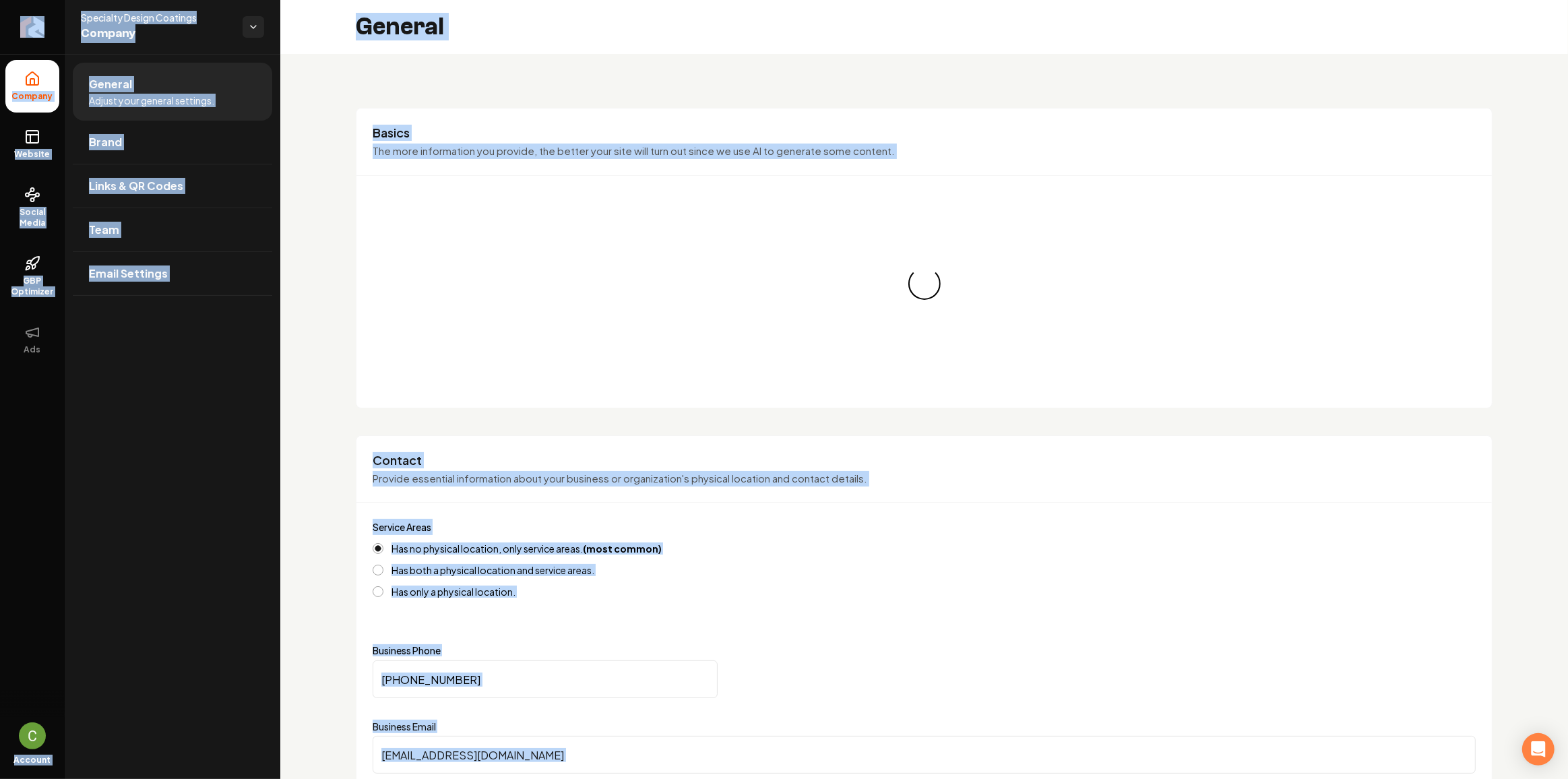
click at [28, 481] on div "Company Website Social Media GBP Optimizer Ads Coming soon! Coming soon!" at bounding box center [32, 385] width 65 height 663
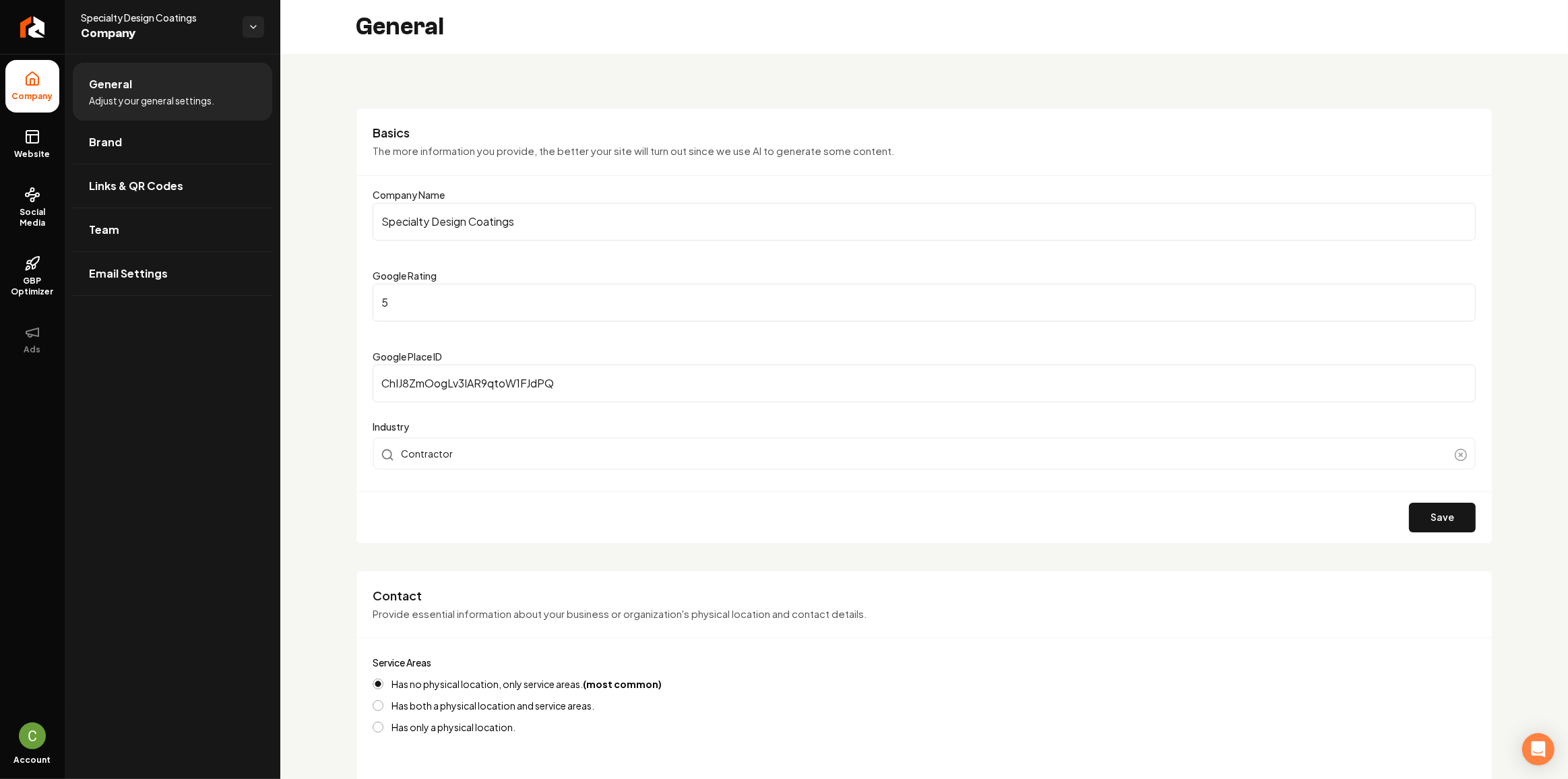
click at [105, 148] on span "Brand" at bounding box center [105, 142] width 33 height 16
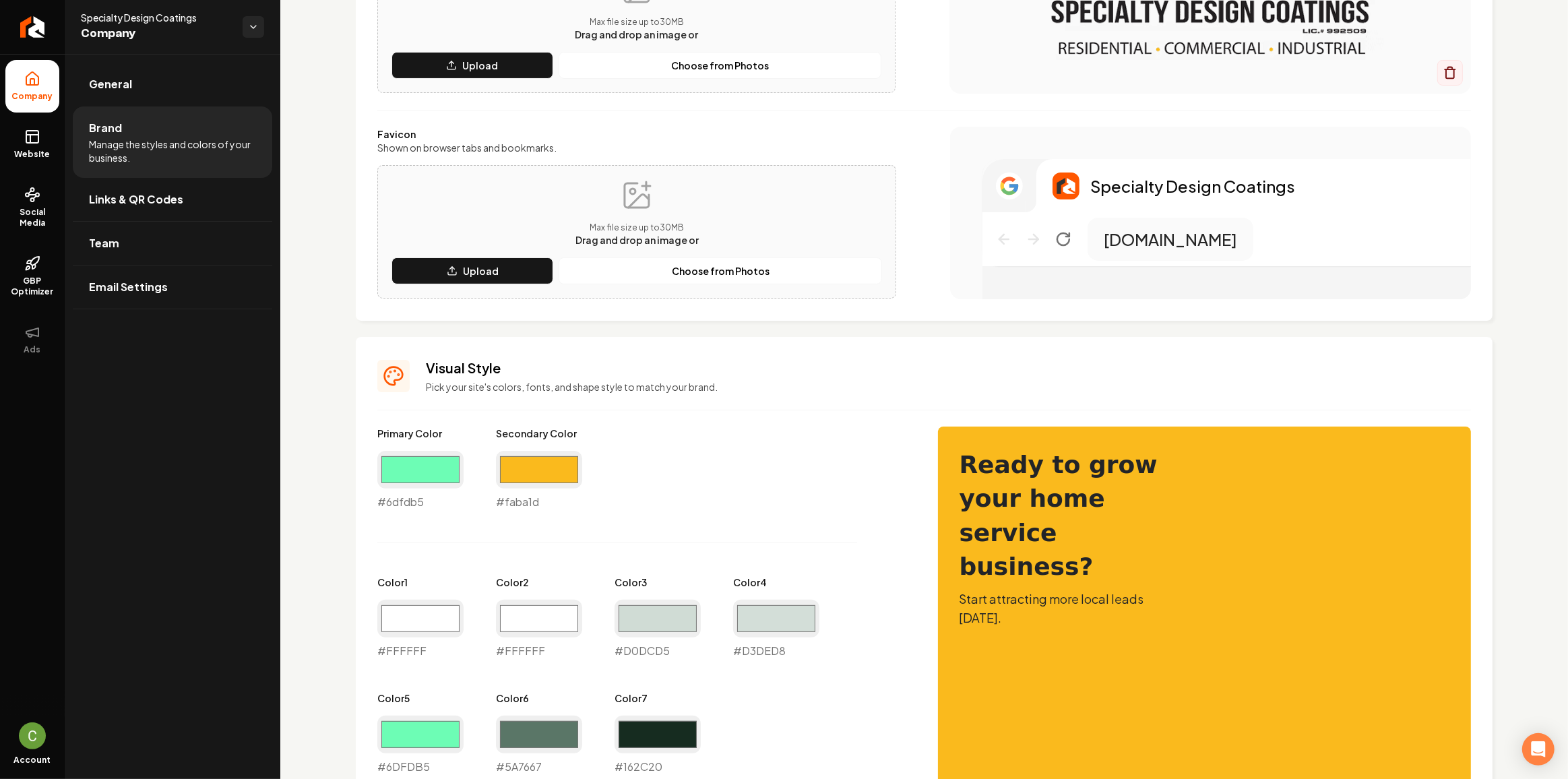
scroll to position [500, 0]
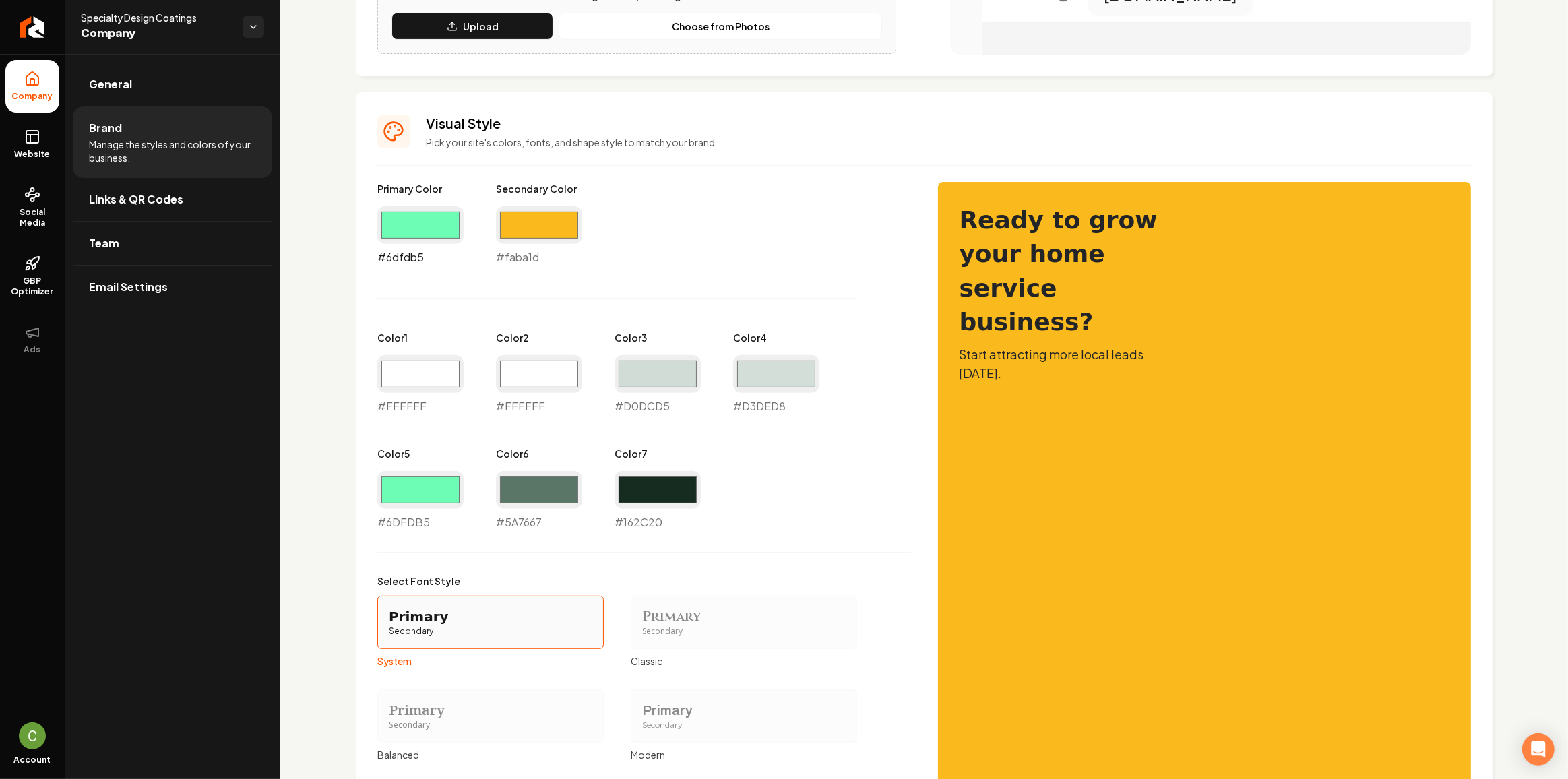
click at [424, 240] on input "#6dfdb5" at bounding box center [420, 225] width 86 height 38
type input "#000000"
click at [419, 495] on input "#6dfdb5" at bounding box center [420, 490] width 86 height 38
click at [642, 392] on input "#d0dcd5" at bounding box center [657, 375] width 86 height 38
type input "#000000"
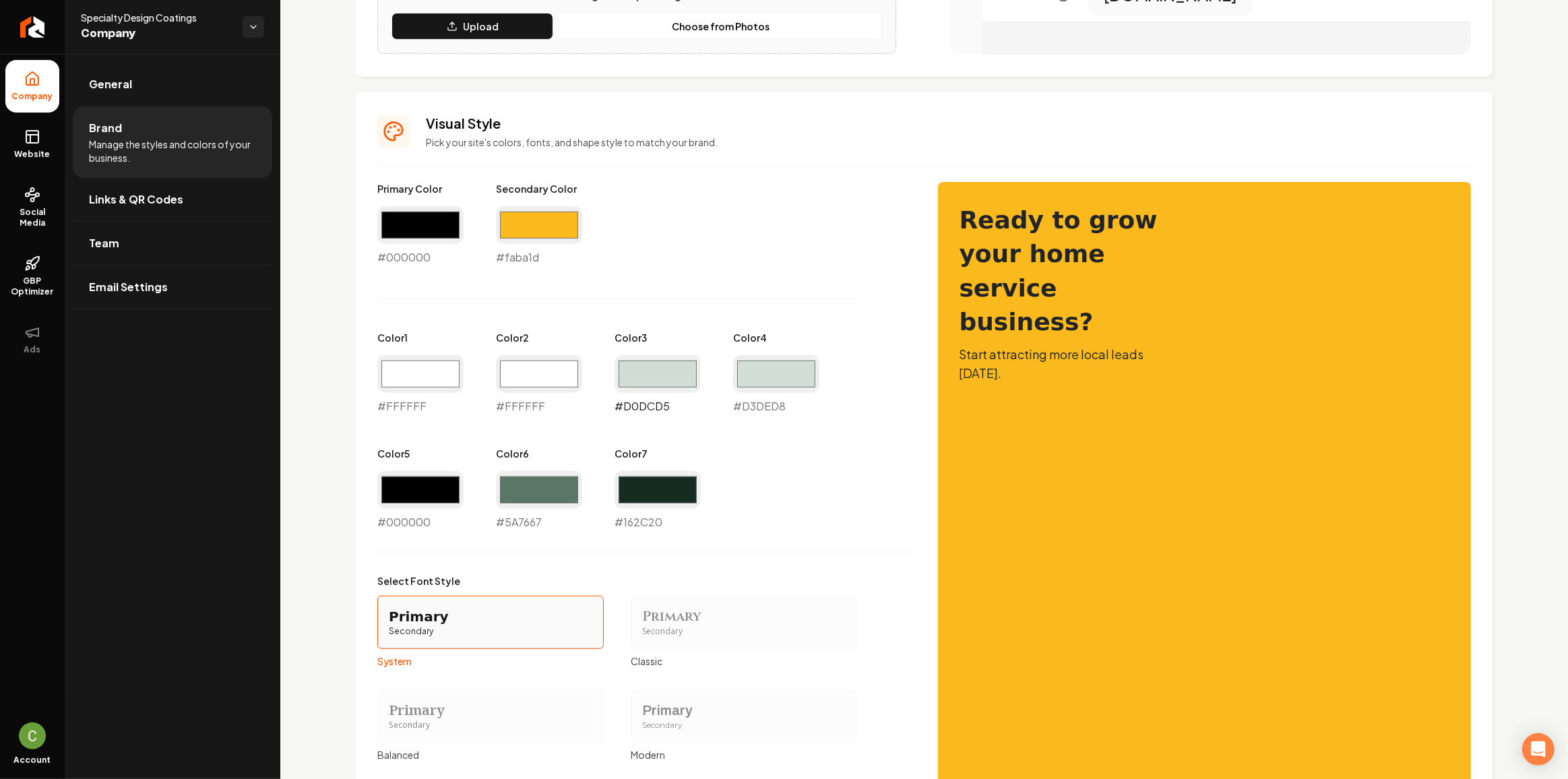
click at [642, 376] on input "#d0dcd5" at bounding box center [657, 375] width 86 height 38
click at [664, 368] on input "#d0dcd5" at bounding box center [657, 375] width 86 height 38
type input "#dcd8d0"
drag, startPoint x: 782, startPoint y: 375, endPoint x: 783, endPoint y: 381, distance: 6.1
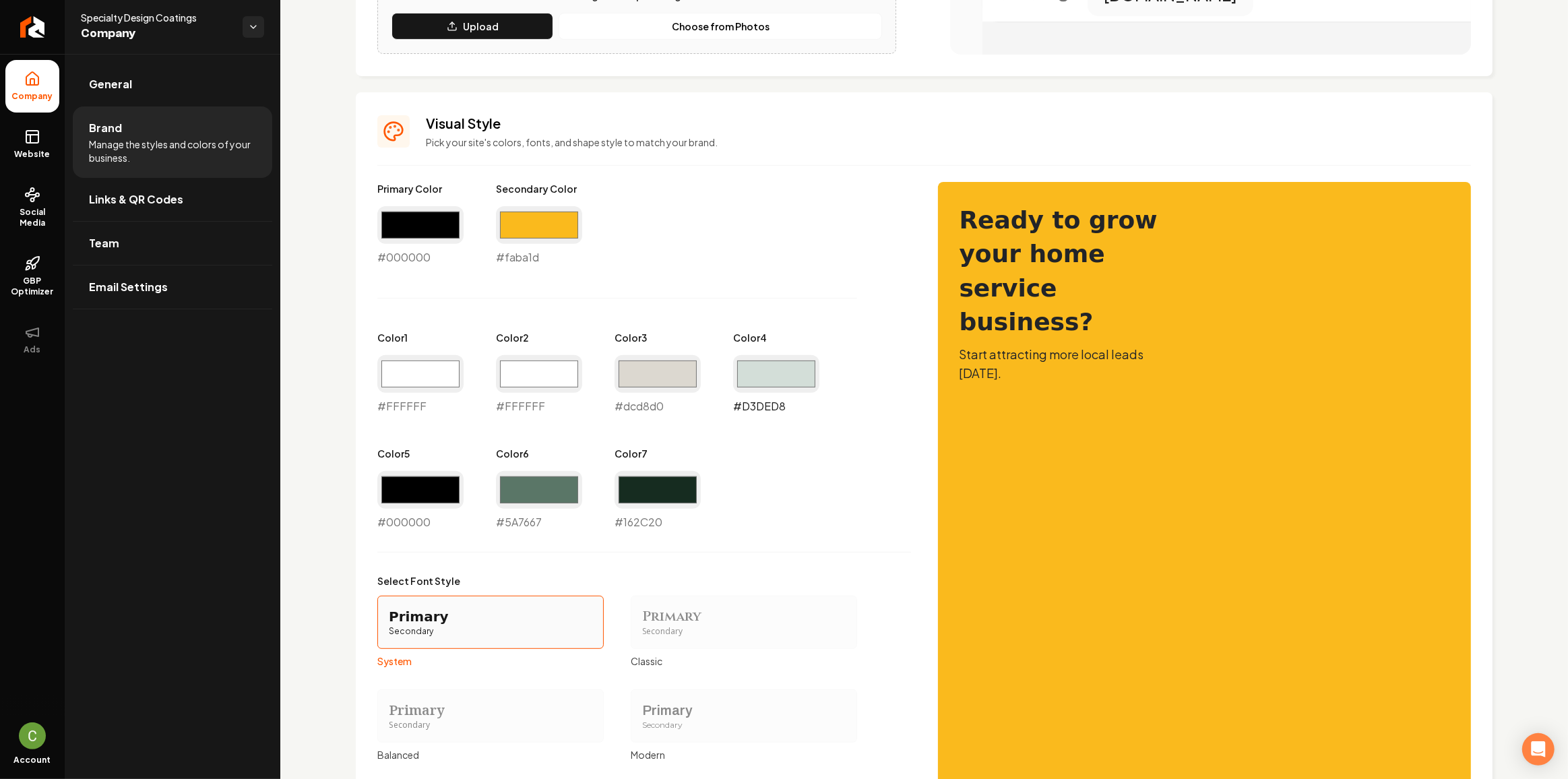
click at [782, 375] on input "#d3ded8" at bounding box center [776, 375] width 86 height 38
type input "#ded6d3"
click at [855, 252] on div "Primary Color #000000 #000000 Secondary Color #faba1d #faba1d Color 1 #ffffff #…" at bounding box center [643, 356] width 533 height 349
click at [558, 506] on input "#5a7667" at bounding box center [539, 490] width 86 height 38
click at [787, 587] on div "Select Font Style Primary Secondary System Primary Secondary Classic Primary Se…" at bounding box center [643, 668] width 533 height 188
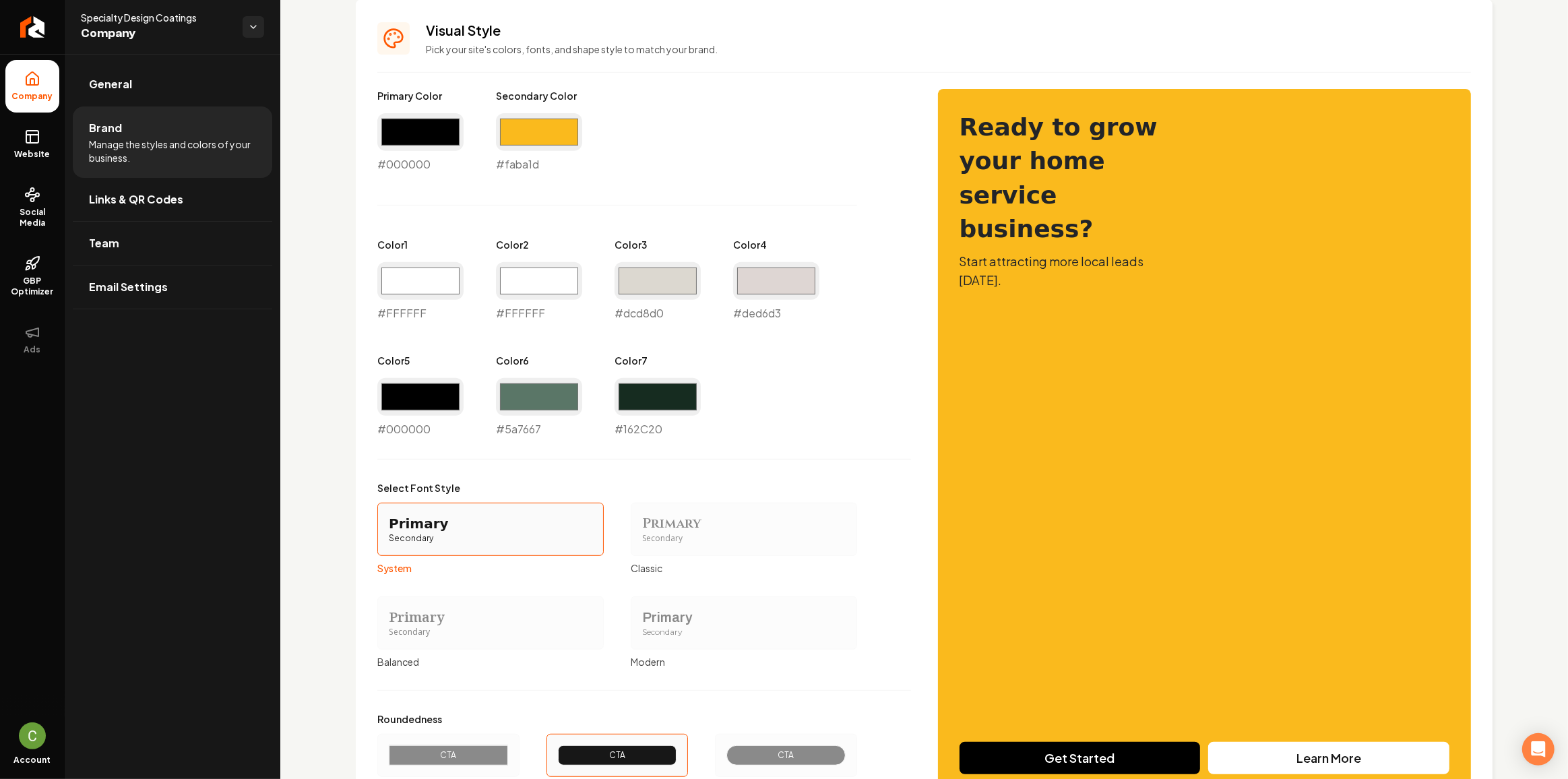
scroll to position [712, 0]
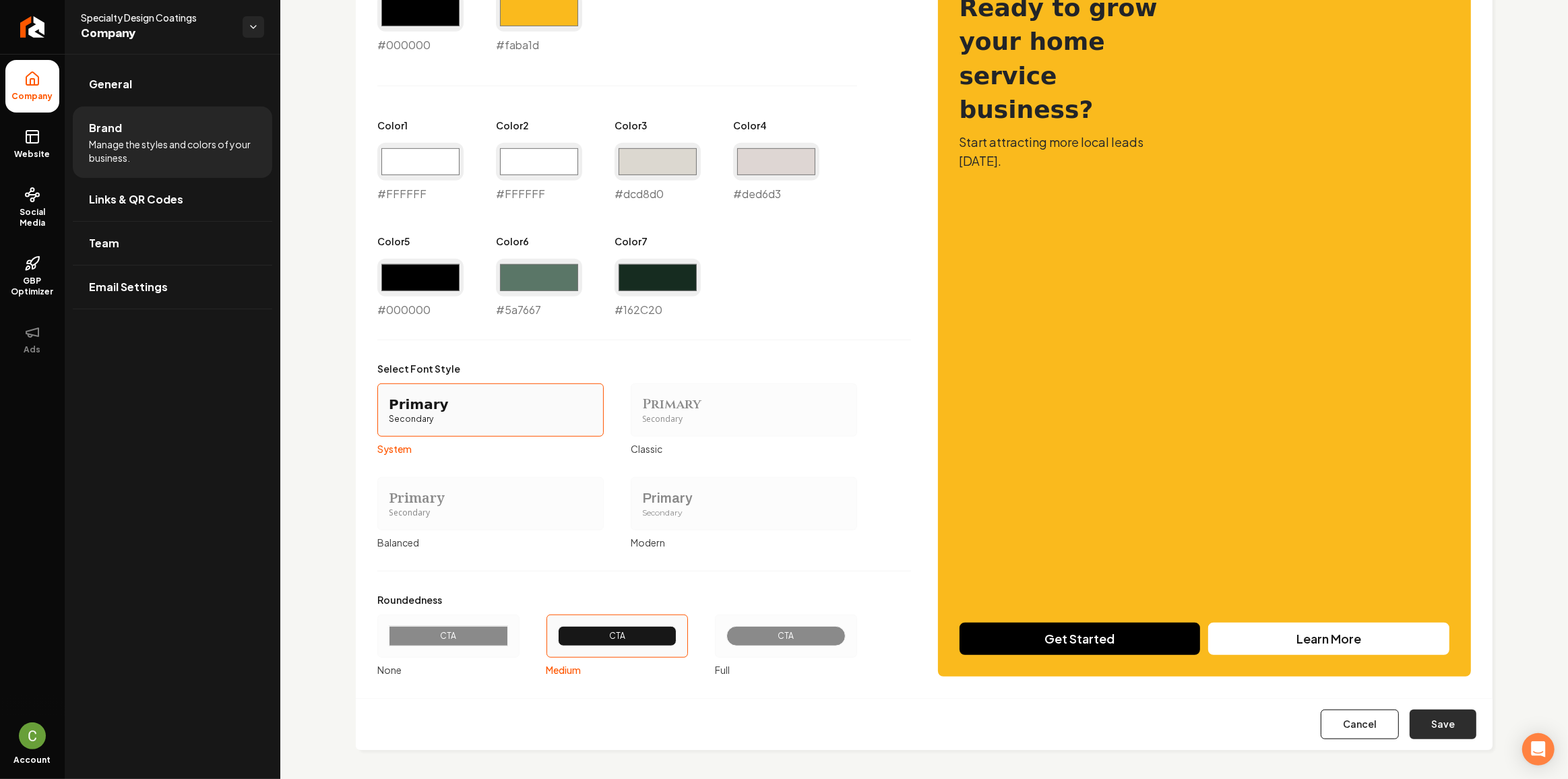
click at [1463, 717] on button "Save" at bounding box center [1443, 725] width 67 height 30
type input "#ffffff"
type input "#162c20"
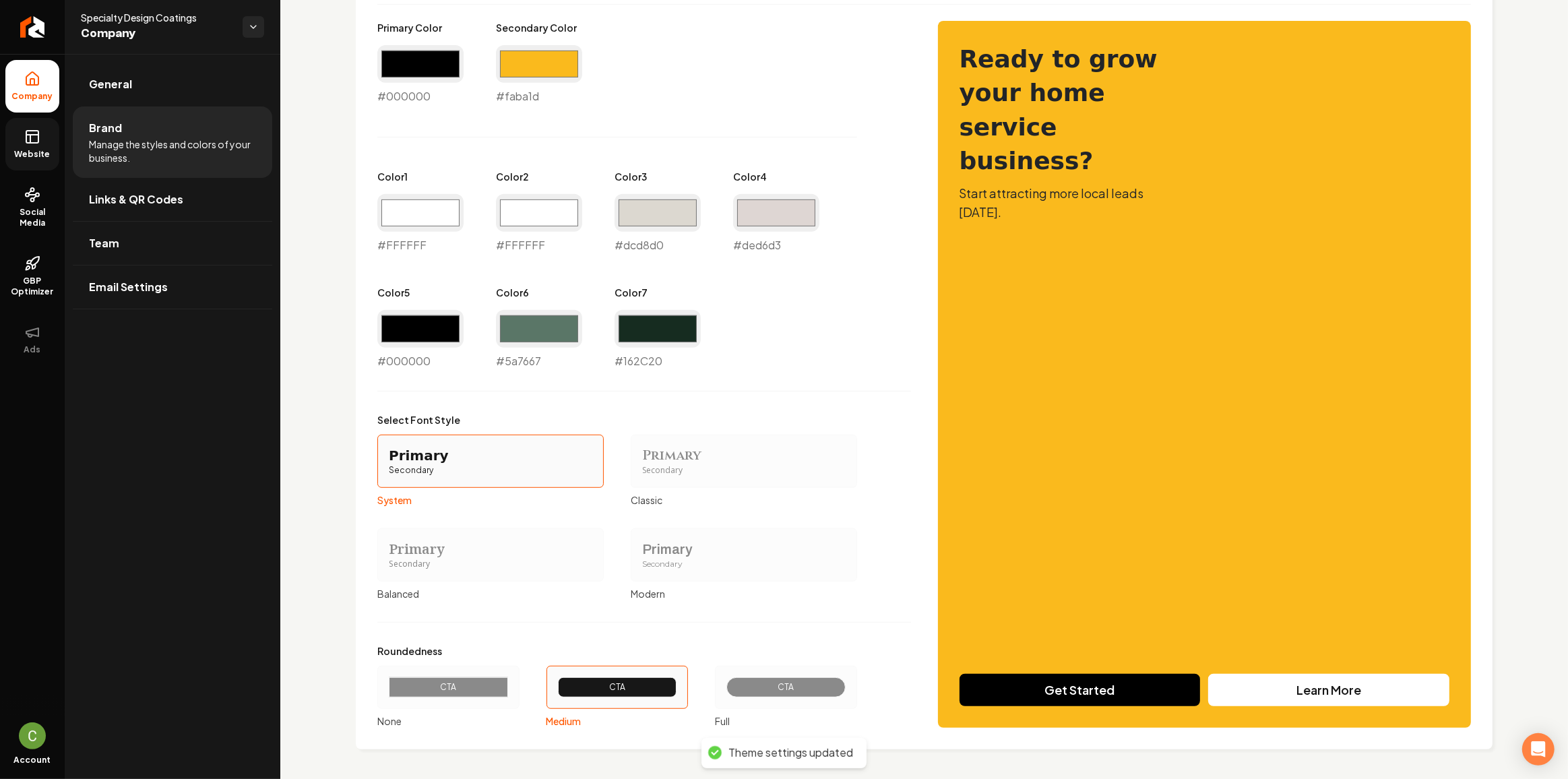
click at [37, 162] on link "Website" at bounding box center [32, 144] width 54 height 52
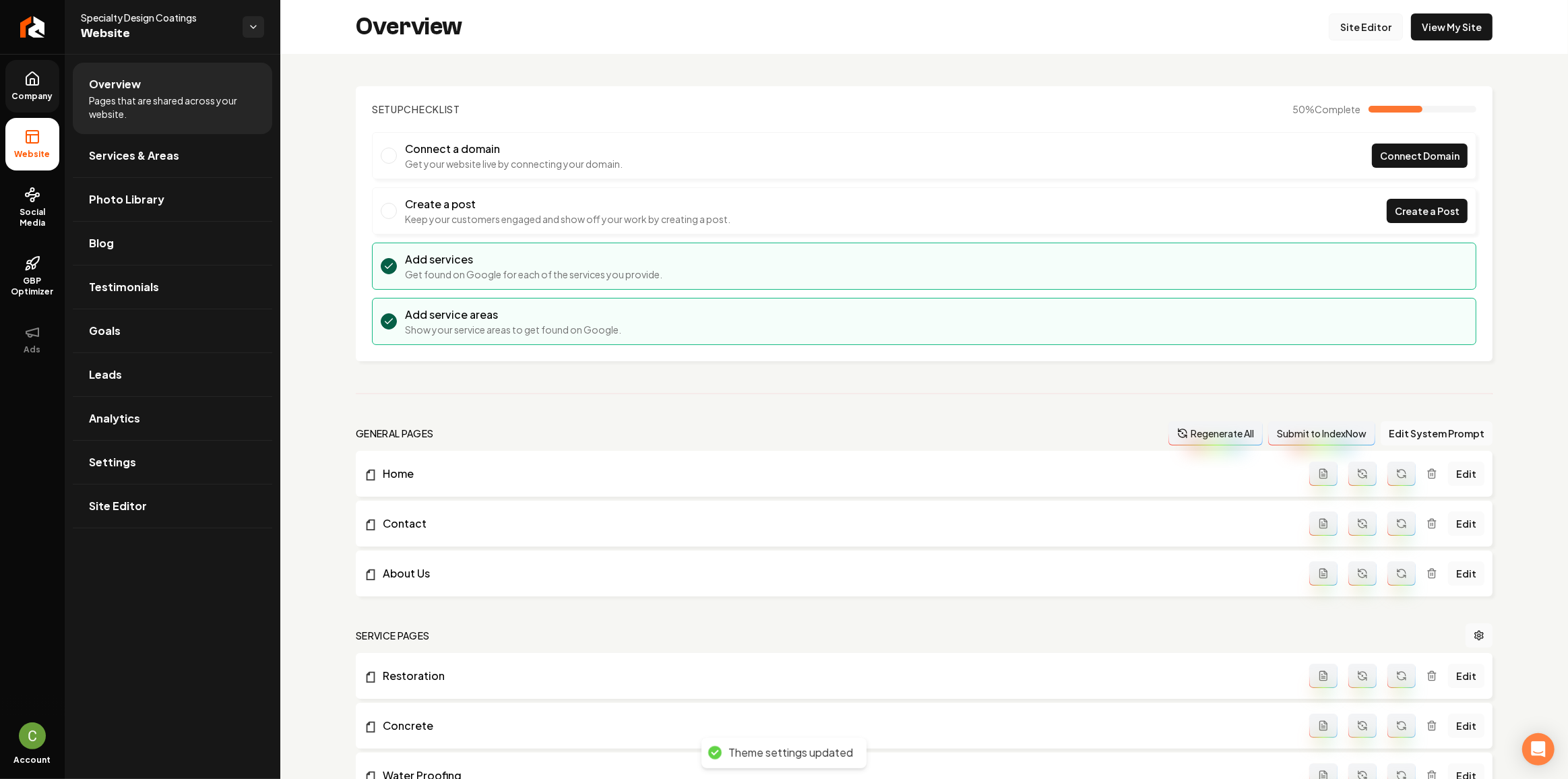
click at [1355, 33] on link "Site Editor" at bounding box center [1366, 27] width 74 height 27
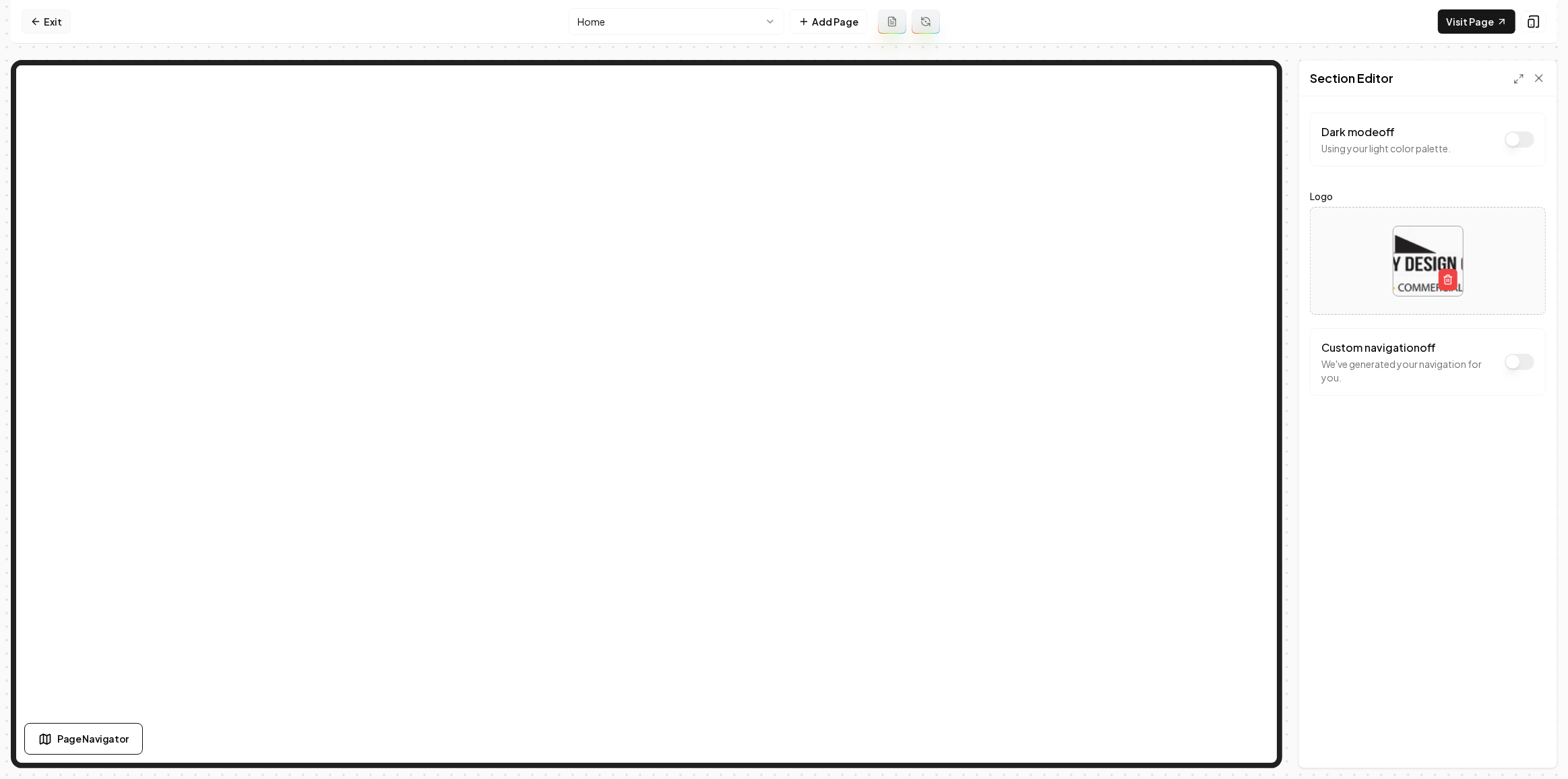
click at [34, 27] on icon at bounding box center [36, 22] width 11 height 11
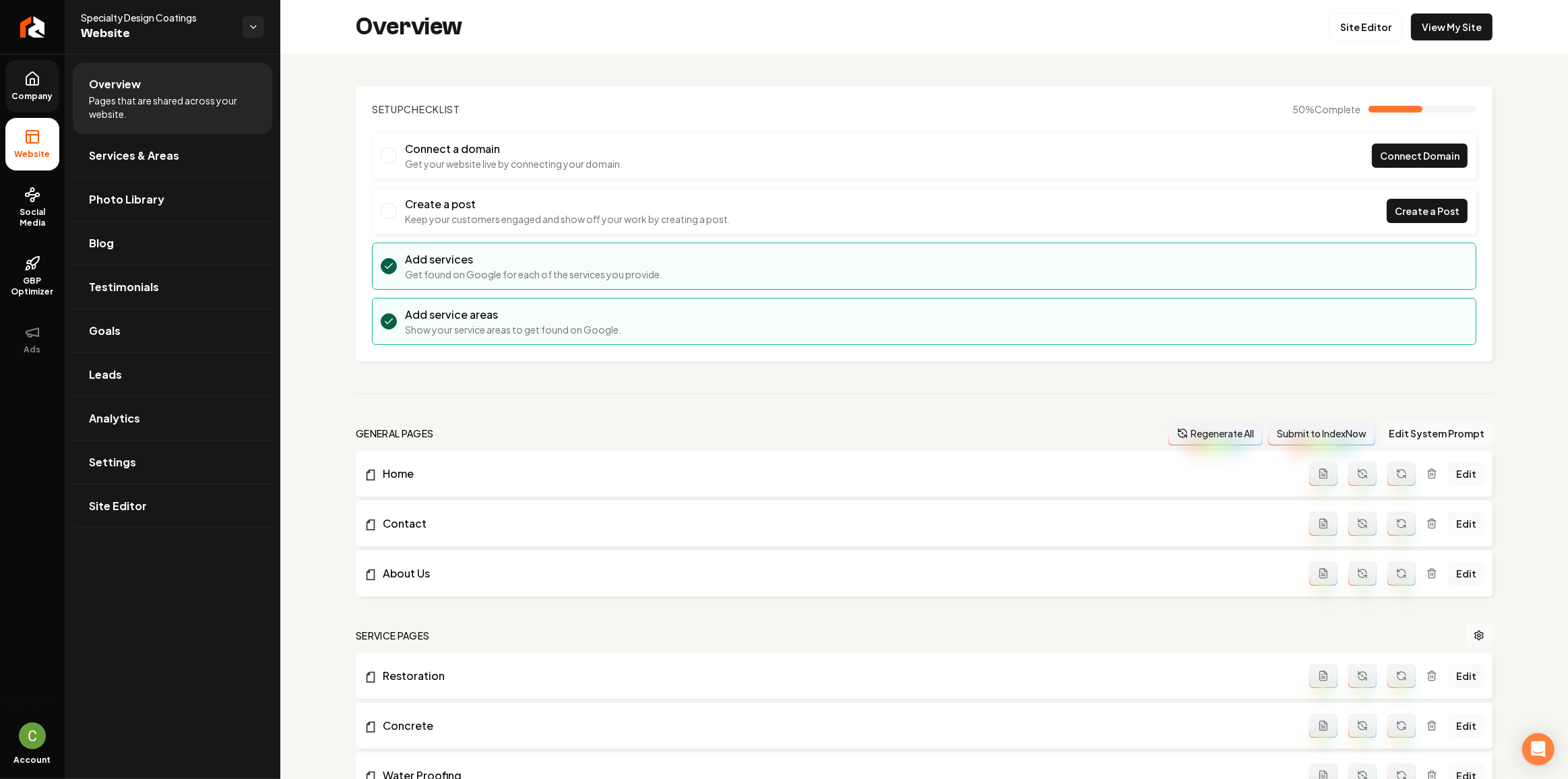
click at [20, 90] on link "Company" at bounding box center [32, 86] width 54 height 52
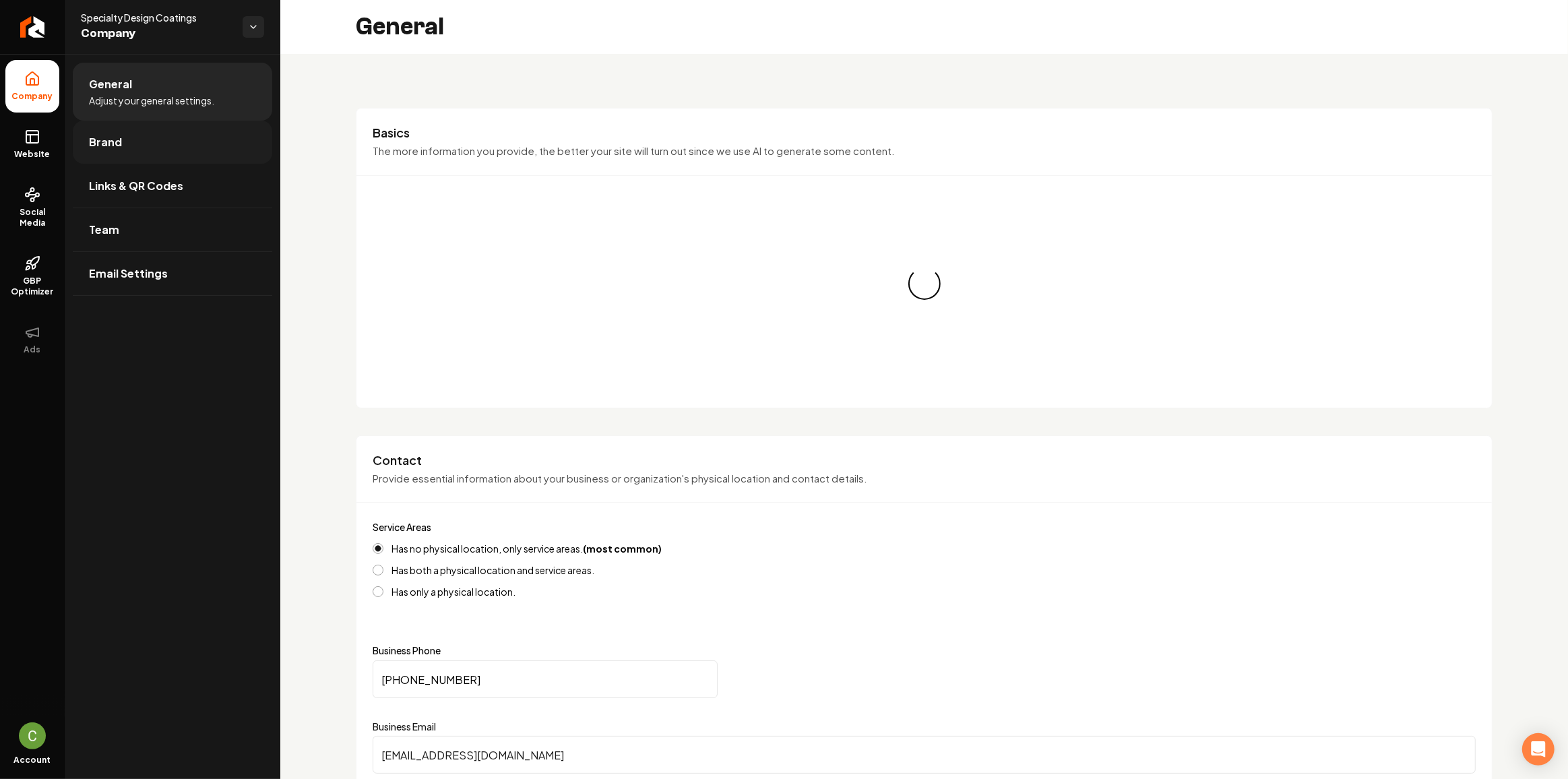
click at [141, 152] on link "Brand" at bounding box center [173, 142] width 200 height 43
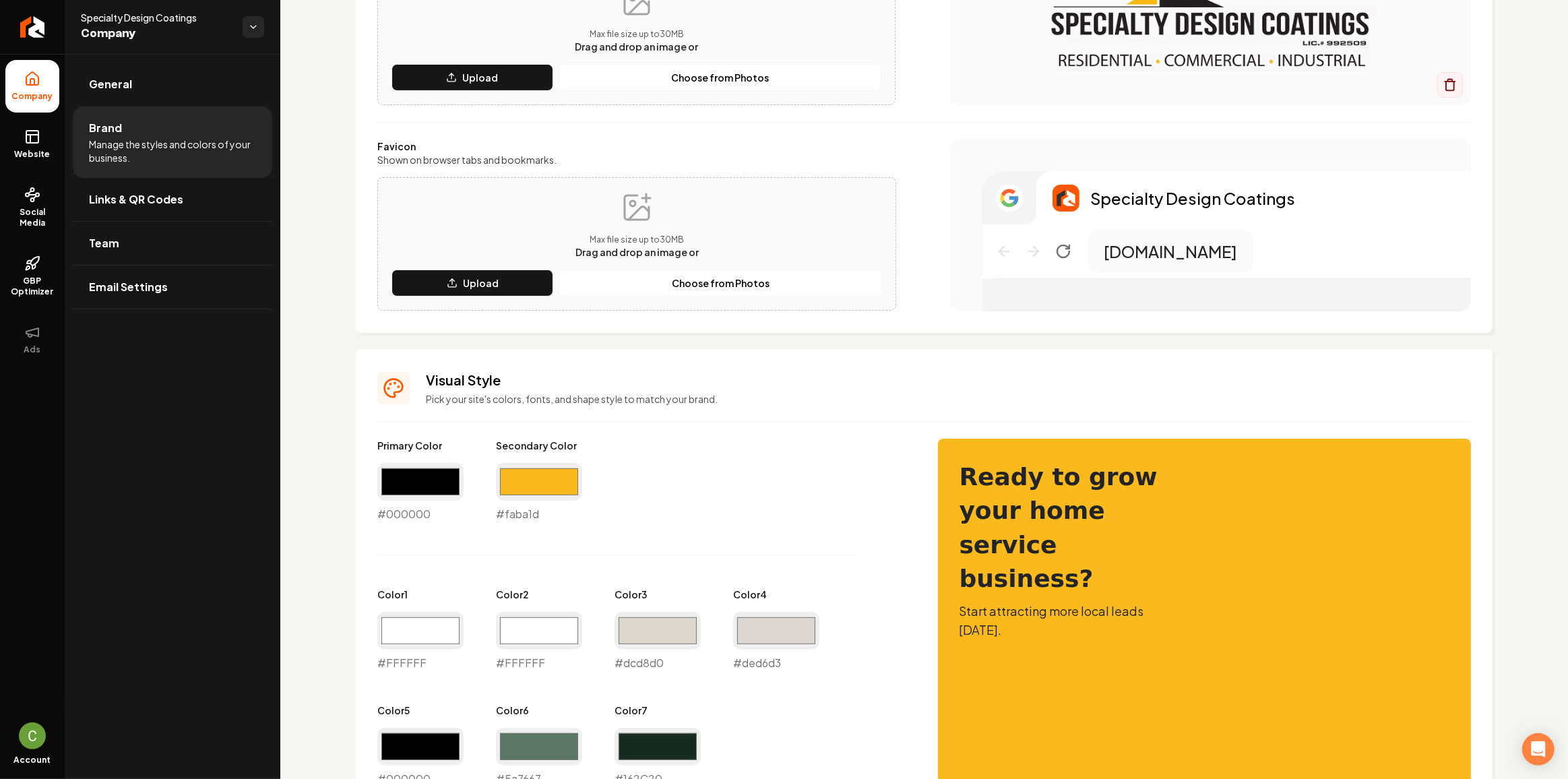
scroll to position [561, 0]
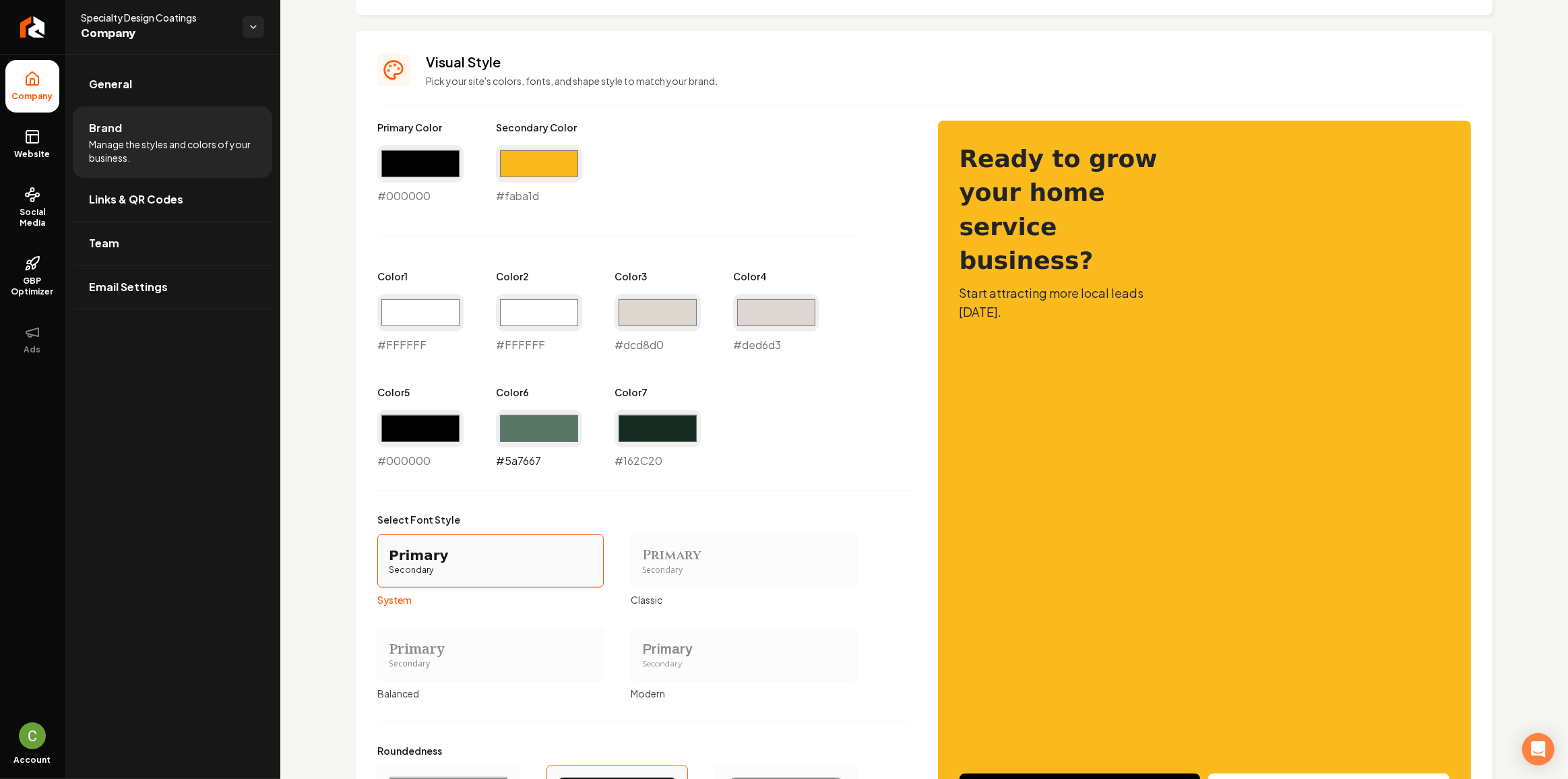
click at [559, 412] on input "#5a7667" at bounding box center [539, 429] width 86 height 38
click at [546, 428] on input "#5a7667" at bounding box center [539, 429] width 86 height 38
click at [422, 169] on input "#000000" at bounding box center [420, 164] width 86 height 38
click at [440, 159] on input "#000000" at bounding box center [420, 164] width 86 height 38
type input "#616161"
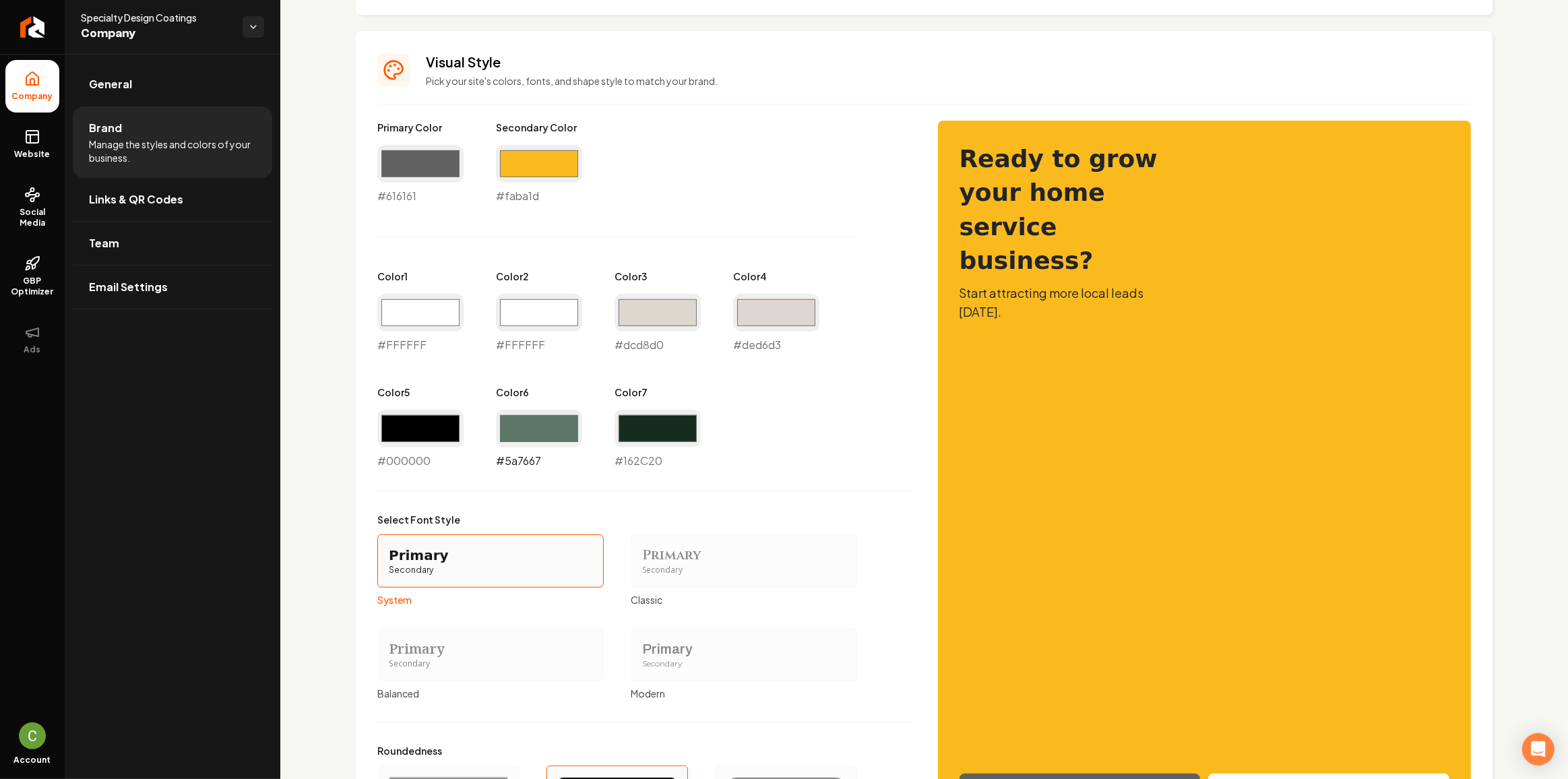
click at [531, 425] on input "#5a7667" at bounding box center [539, 429] width 86 height 38
drag, startPoint x: 486, startPoint y: 498, endPoint x: 504, endPoint y: 502, distance: 18.4
click at [501, 512] on div "Primary Color #616161 #616161 Secondary Color #faba1d #faba1d Color 1 #ffffff #…" at bounding box center [643, 474] width 533 height 707
click at [513, 440] on input "#cccccc" at bounding box center [539, 429] width 86 height 38
click at [526, 438] on input "#cccccc" at bounding box center [539, 429] width 86 height 38
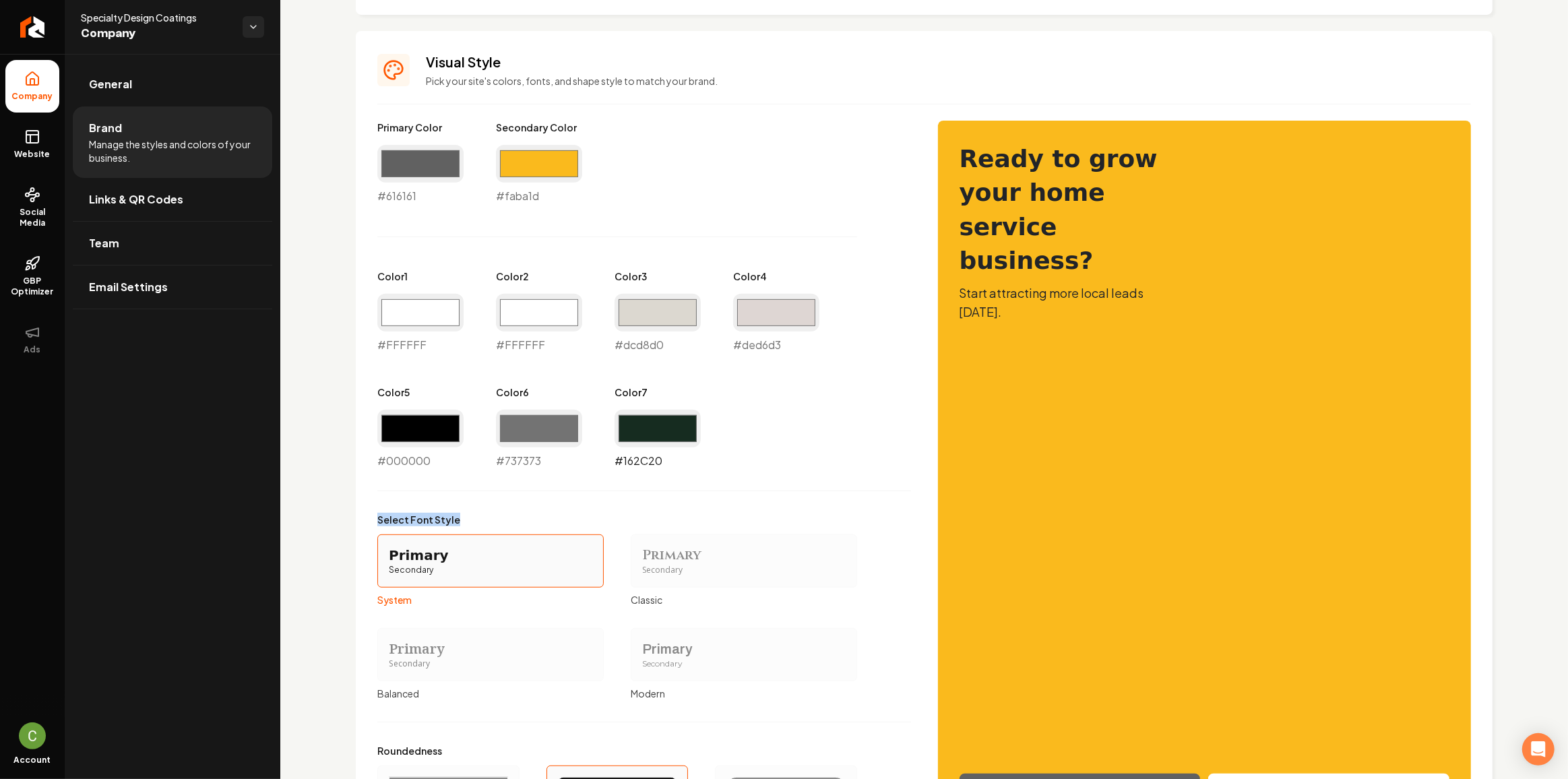
type input "#737373"
click at [661, 417] on input "#162c20" at bounding box center [657, 429] width 86 height 38
type input "#212121"
click at [849, 366] on div "Primary Color #616161 #616161 Secondary Color #faba1d #faba1d Color 1 #ffffff #…" at bounding box center [643, 295] width 533 height 349
click at [426, 430] on input "#000000" at bounding box center [420, 429] width 86 height 38
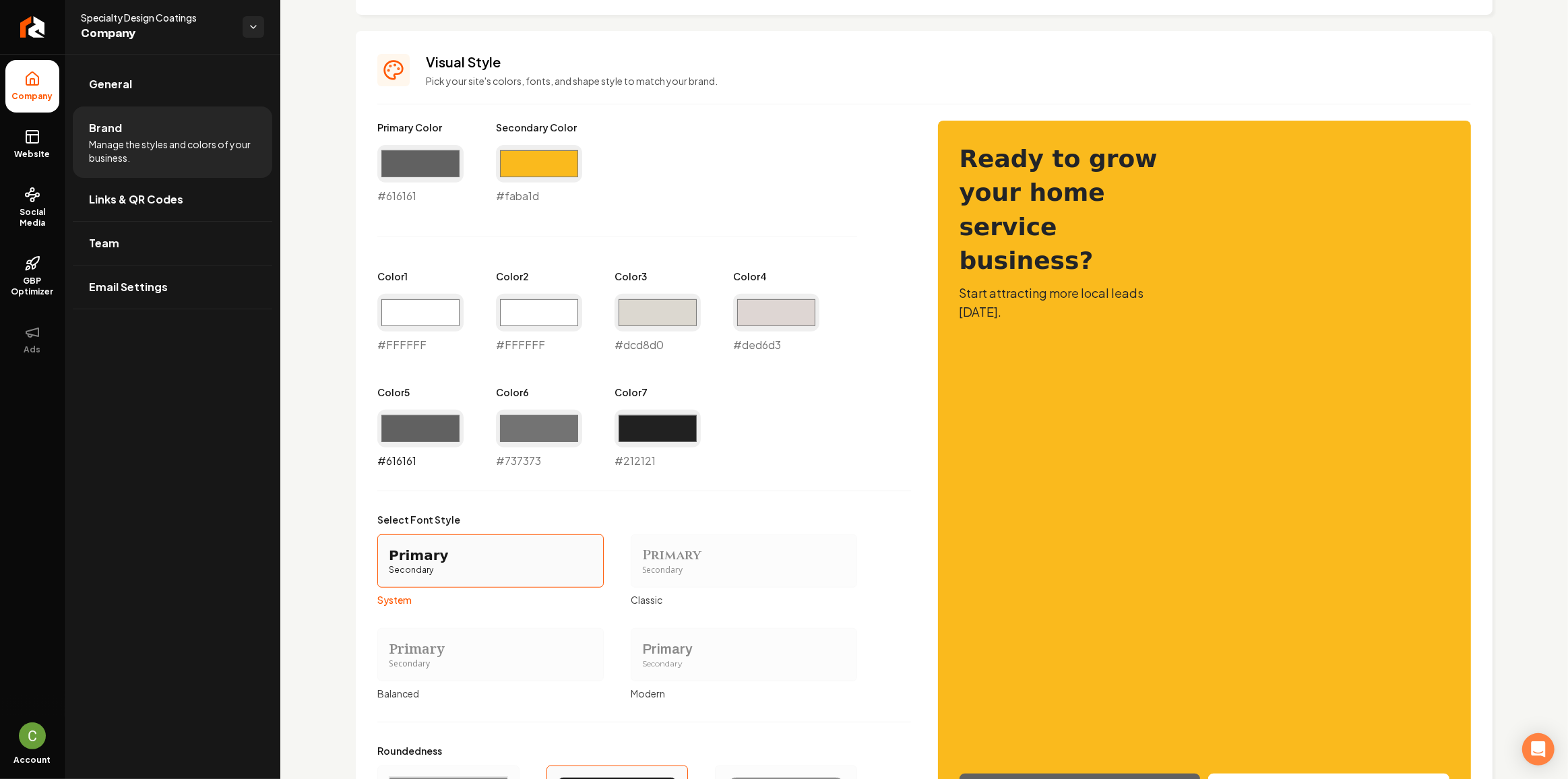
type input "#616161"
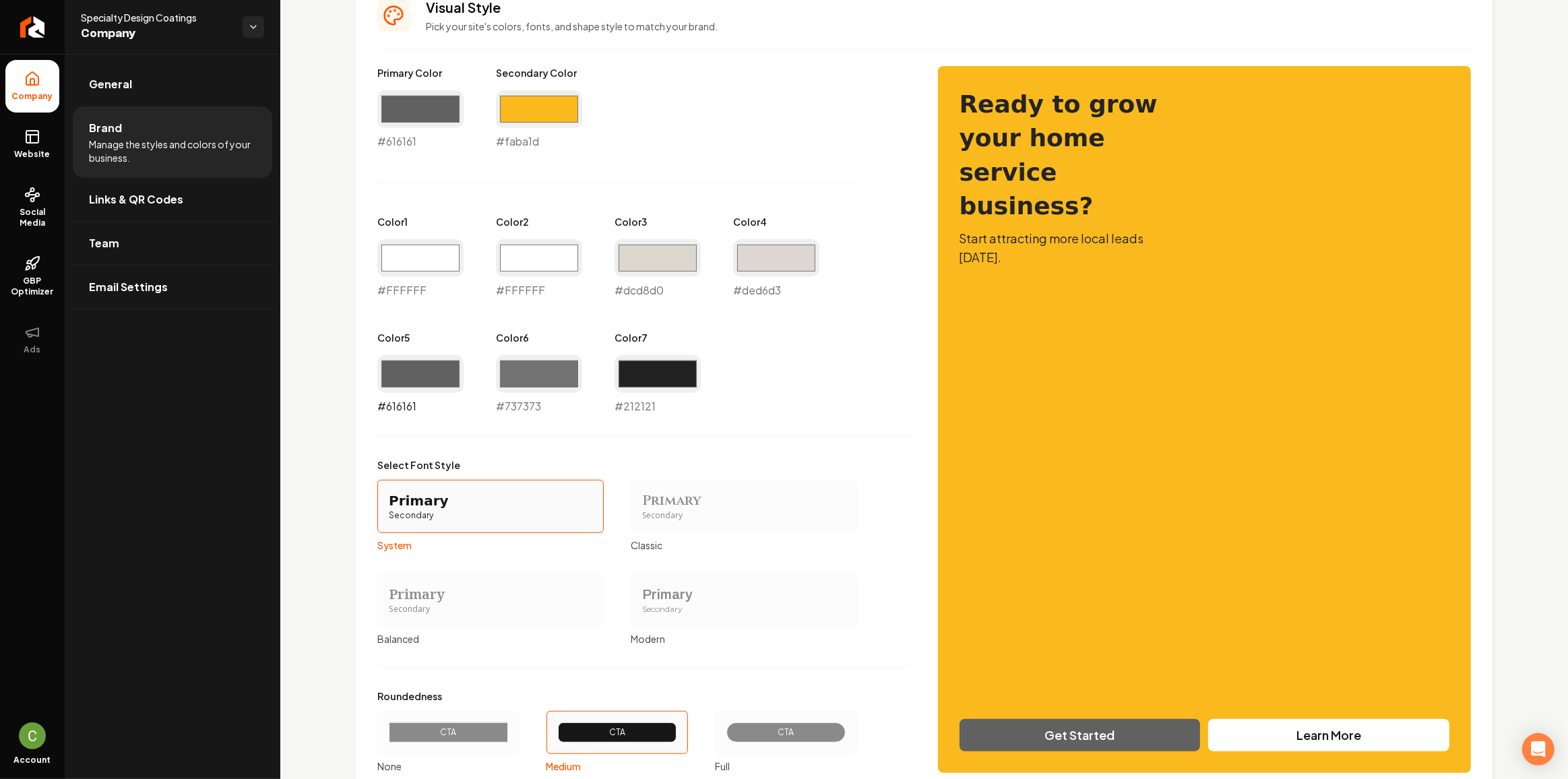
scroll to position [712, 0]
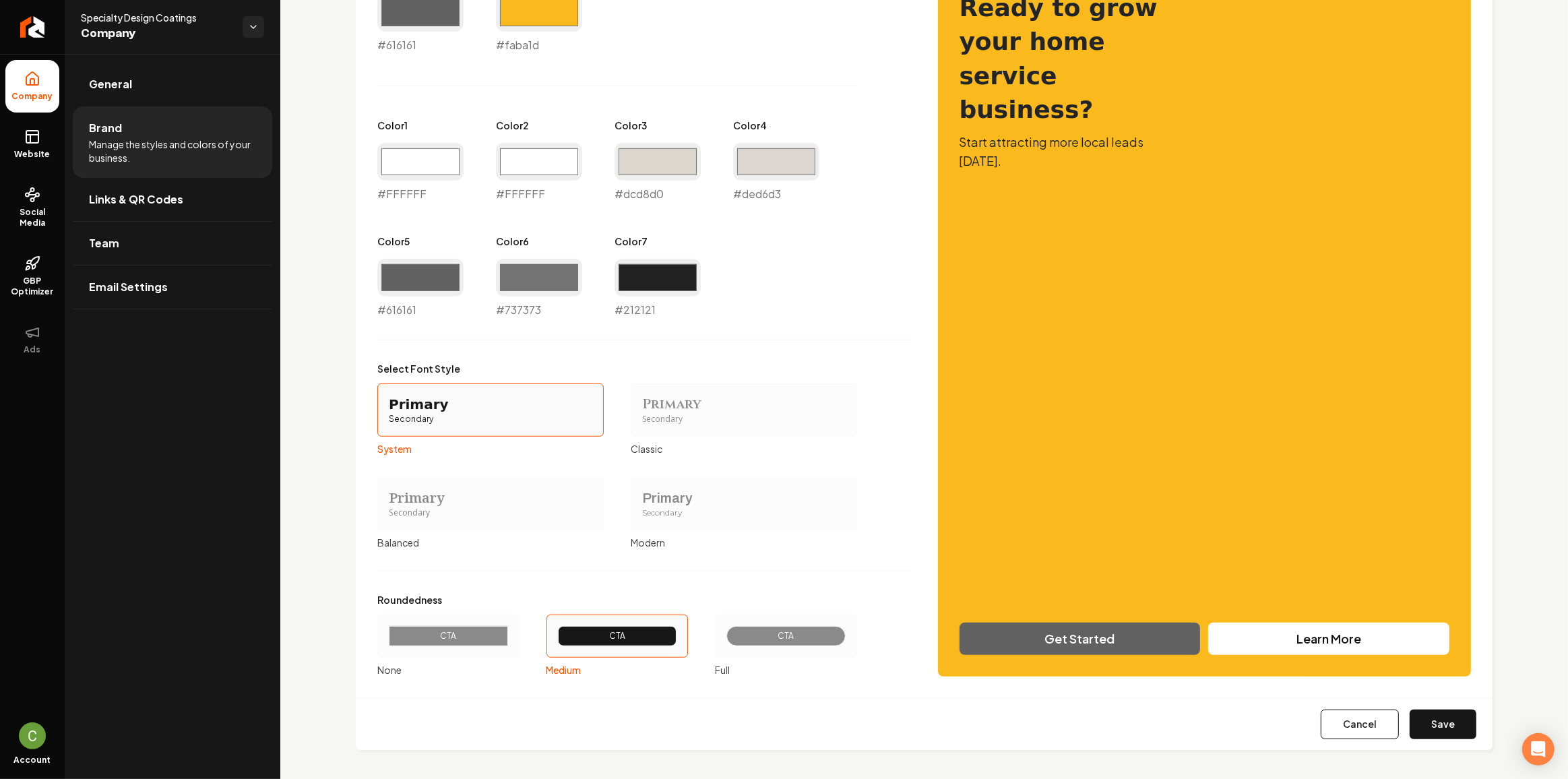
click at [736, 495] on div "Primary" at bounding box center [743, 498] width 203 height 19
click at [641, 498] on button "Primary Secondary Modern" at bounding box center [635, 504] width 11 height 11
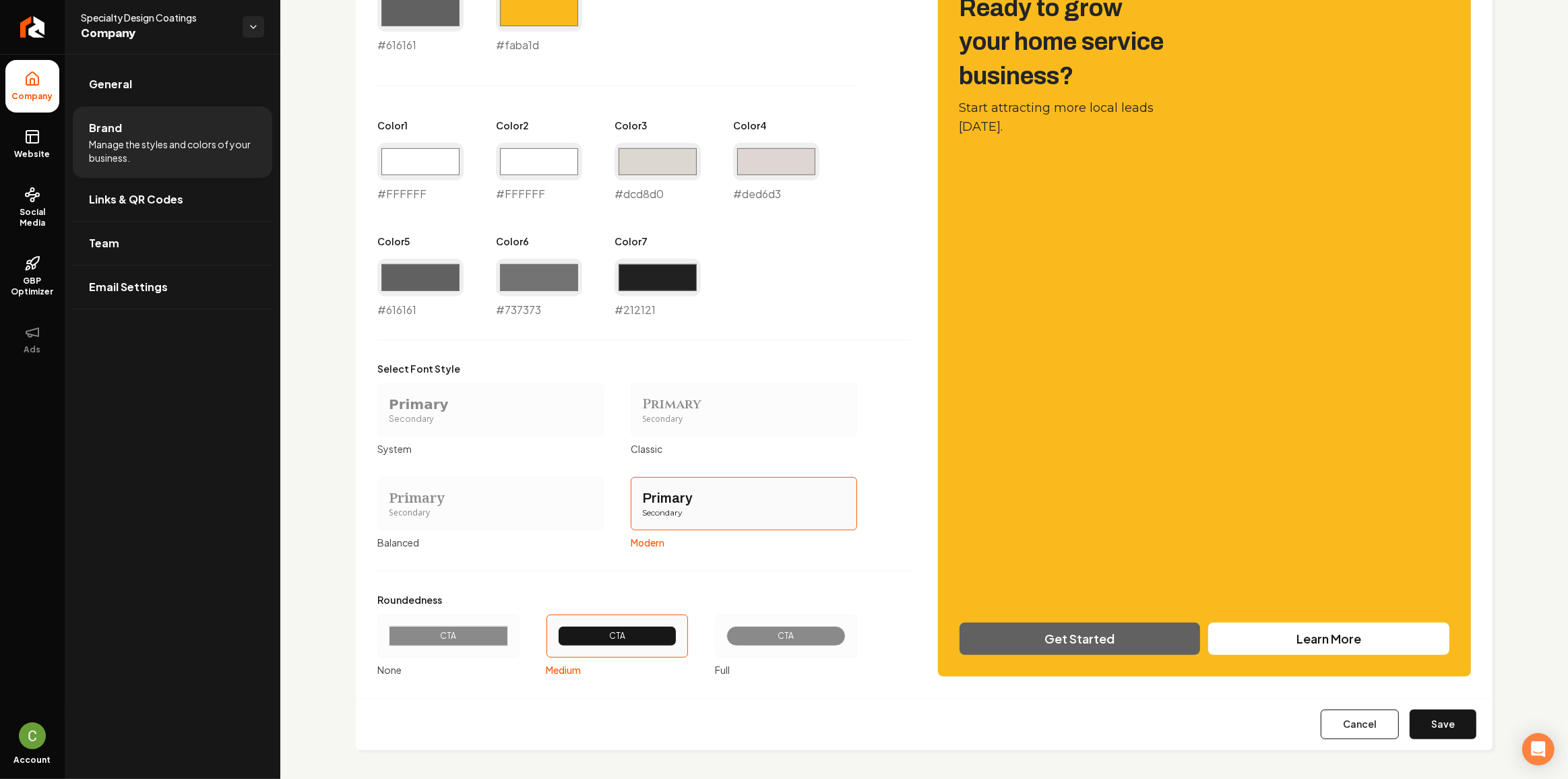
click at [768, 640] on div "CTA" at bounding box center [786, 636] width 120 height 20
click at [725, 640] on button "CTA Full" at bounding box center [719, 636] width 11 height 11
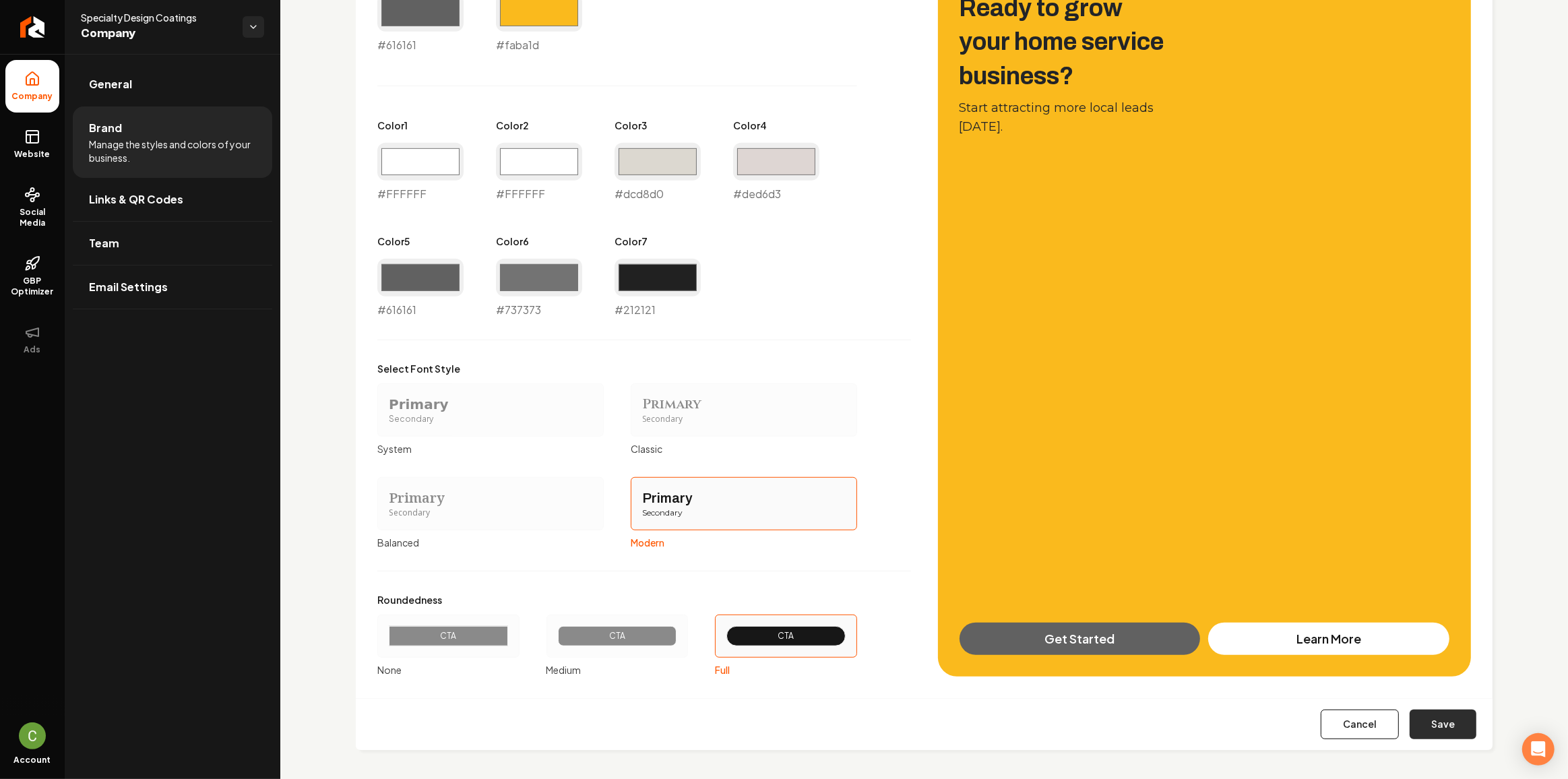
click at [1456, 721] on button "Save" at bounding box center [1443, 725] width 67 height 30
type input "#ffffff"
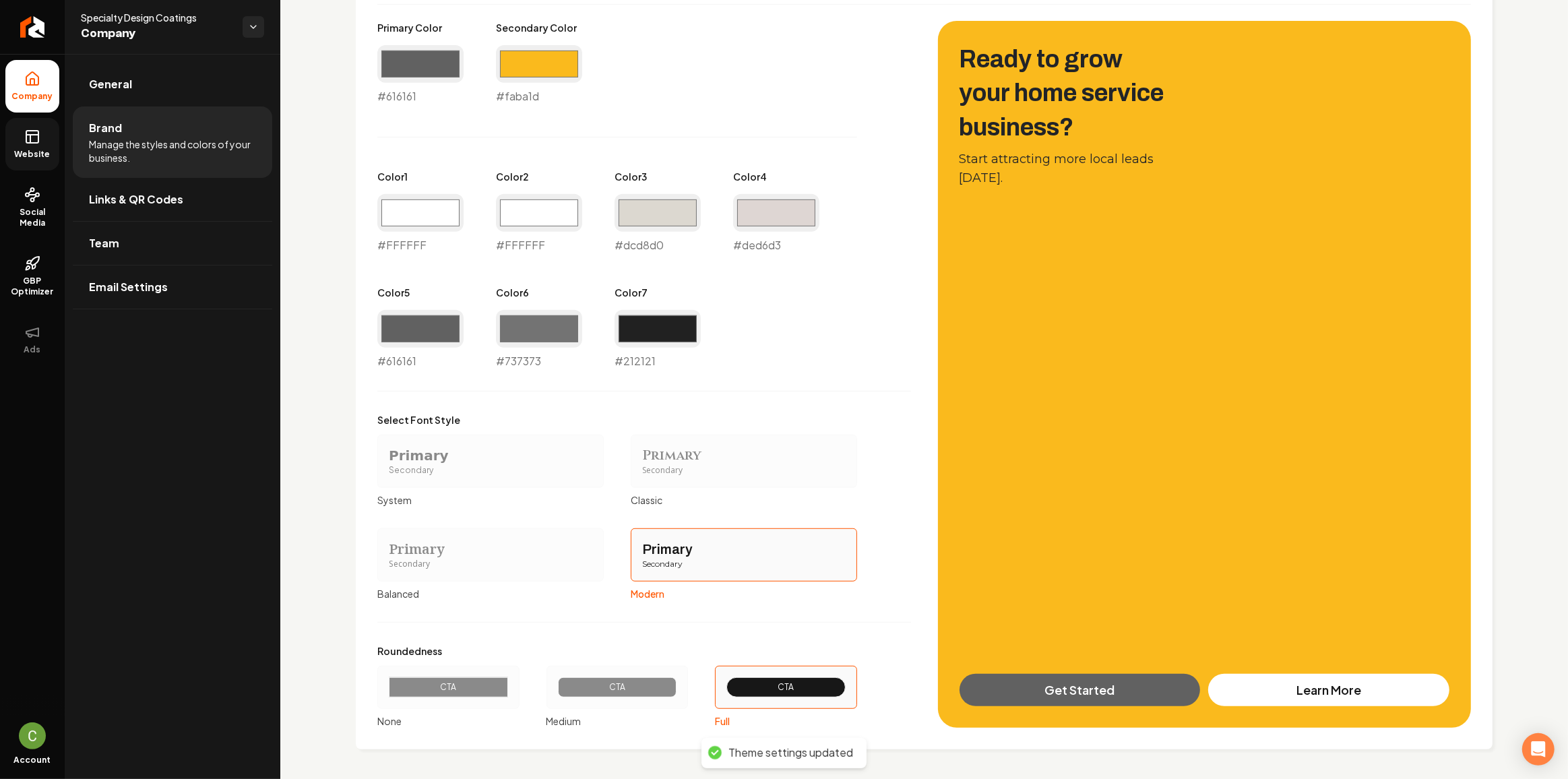
click at [46, 163] on link "Website" at bounding box center [32, 144] width 54 height 52
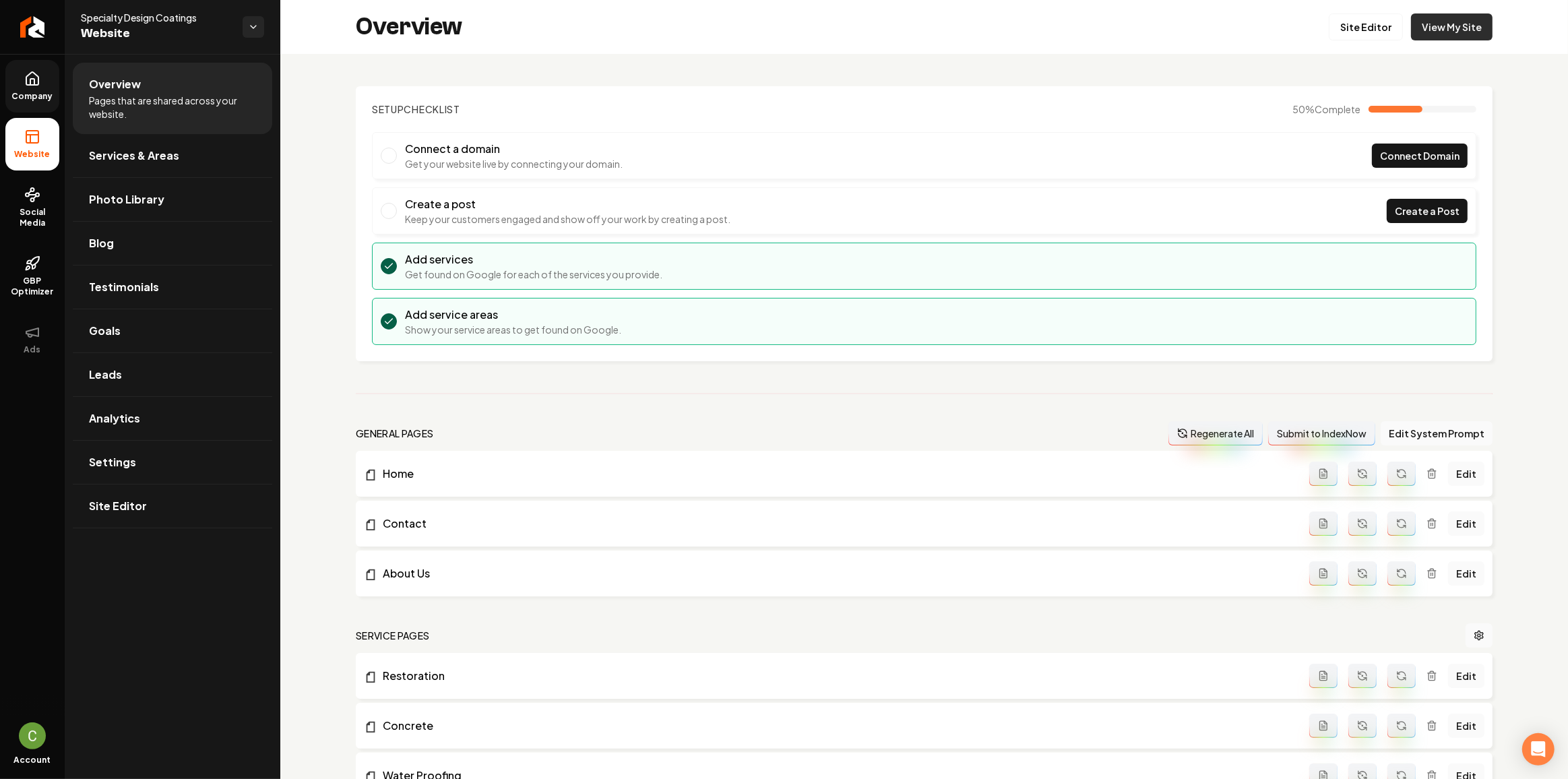
click at [1418, 39] on link "View My Site" at bounding box center [1452, 27] width 82 height 27
click at [210, 471] on link "Settings" at bounding box center [173, 462] width 200 height 43
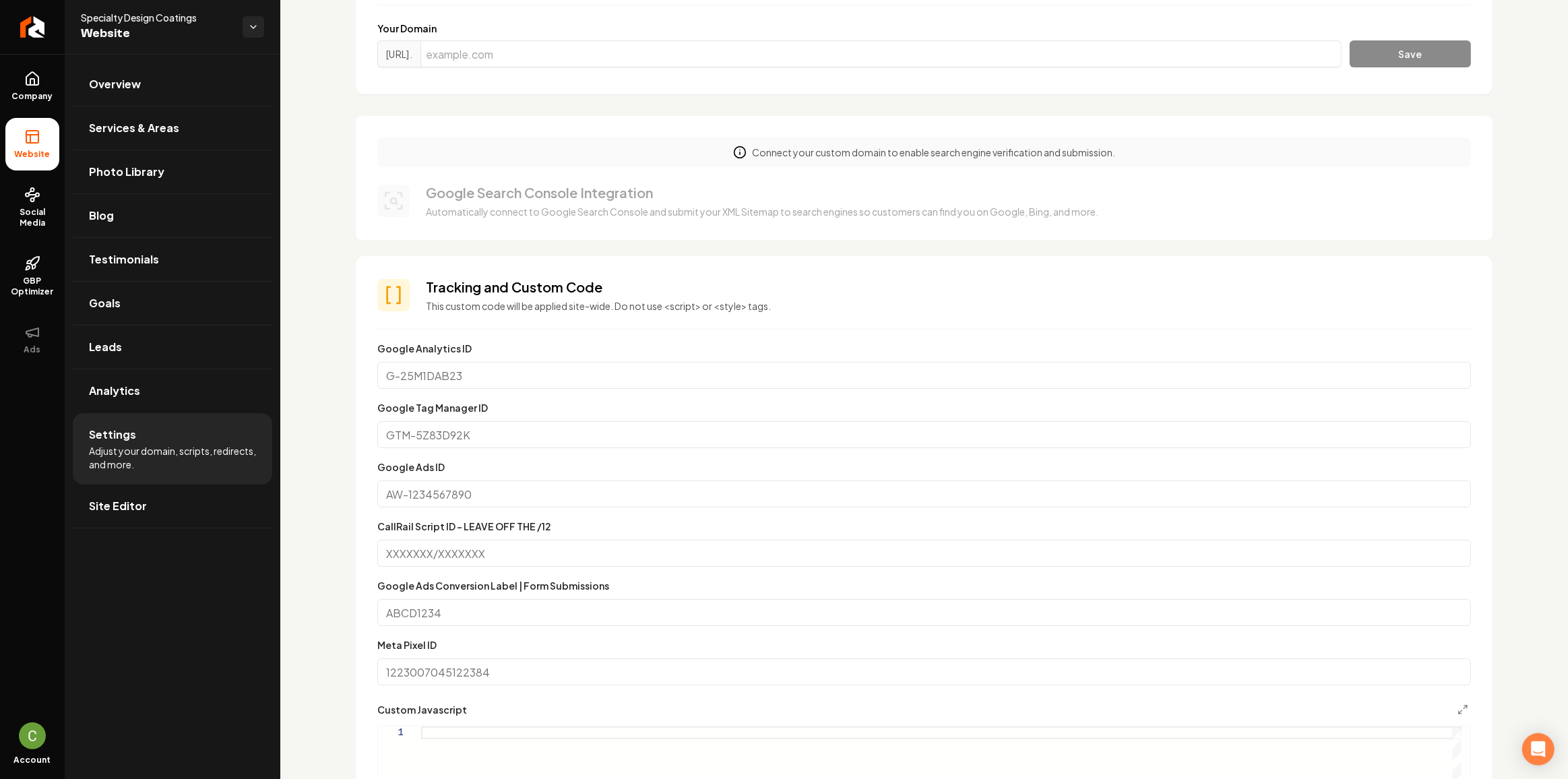
scroll to position [429, 0]
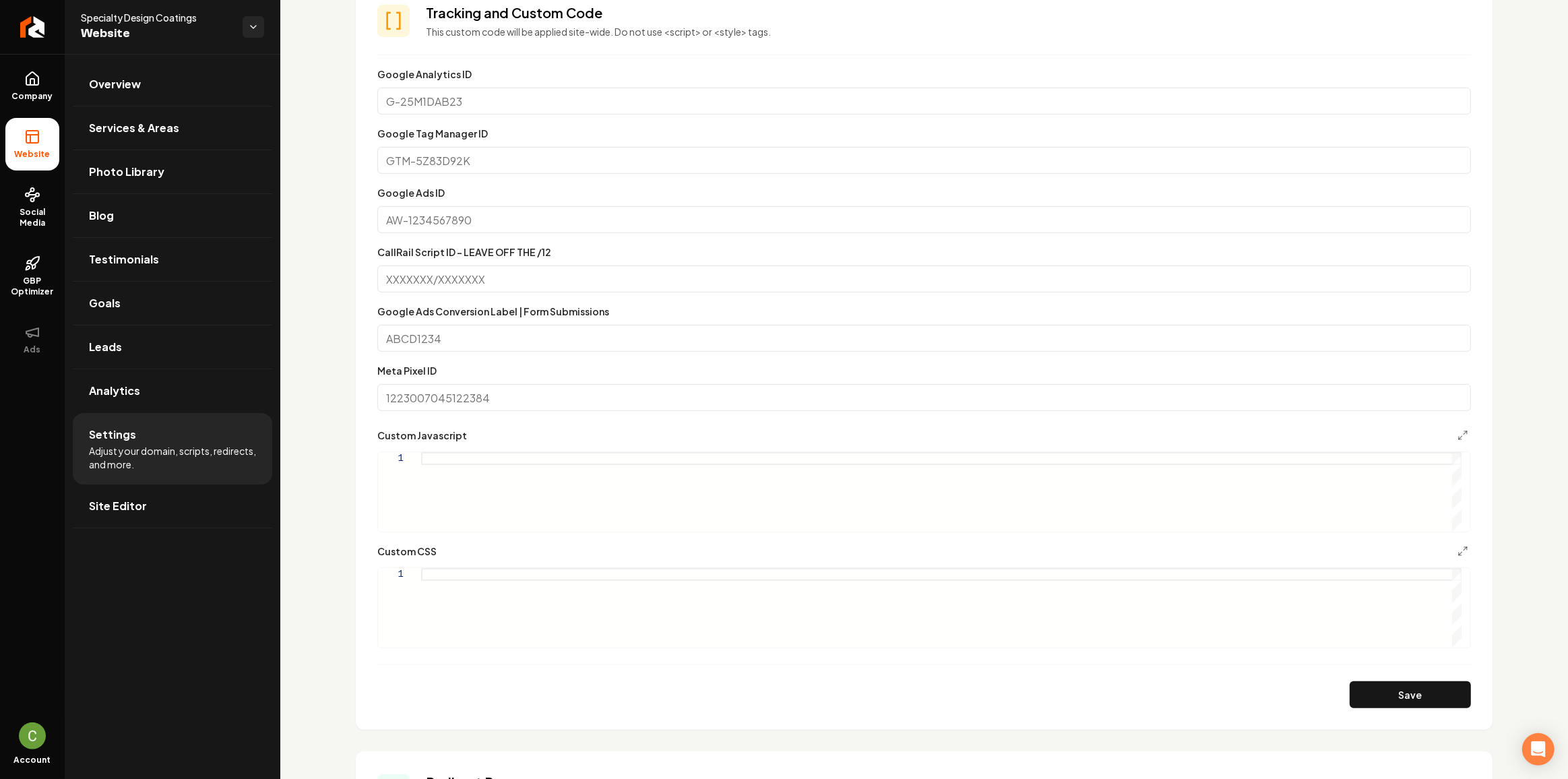
click at [70, 95] on ul "Overview Services & Areas Photo Library Blog Testimonials Goals Leads Analytics…" at bounding box center [172, 295] width 215 height 483
click at [34, 86] on link "Company" at bounding box center [32, 86] width 54 height 52
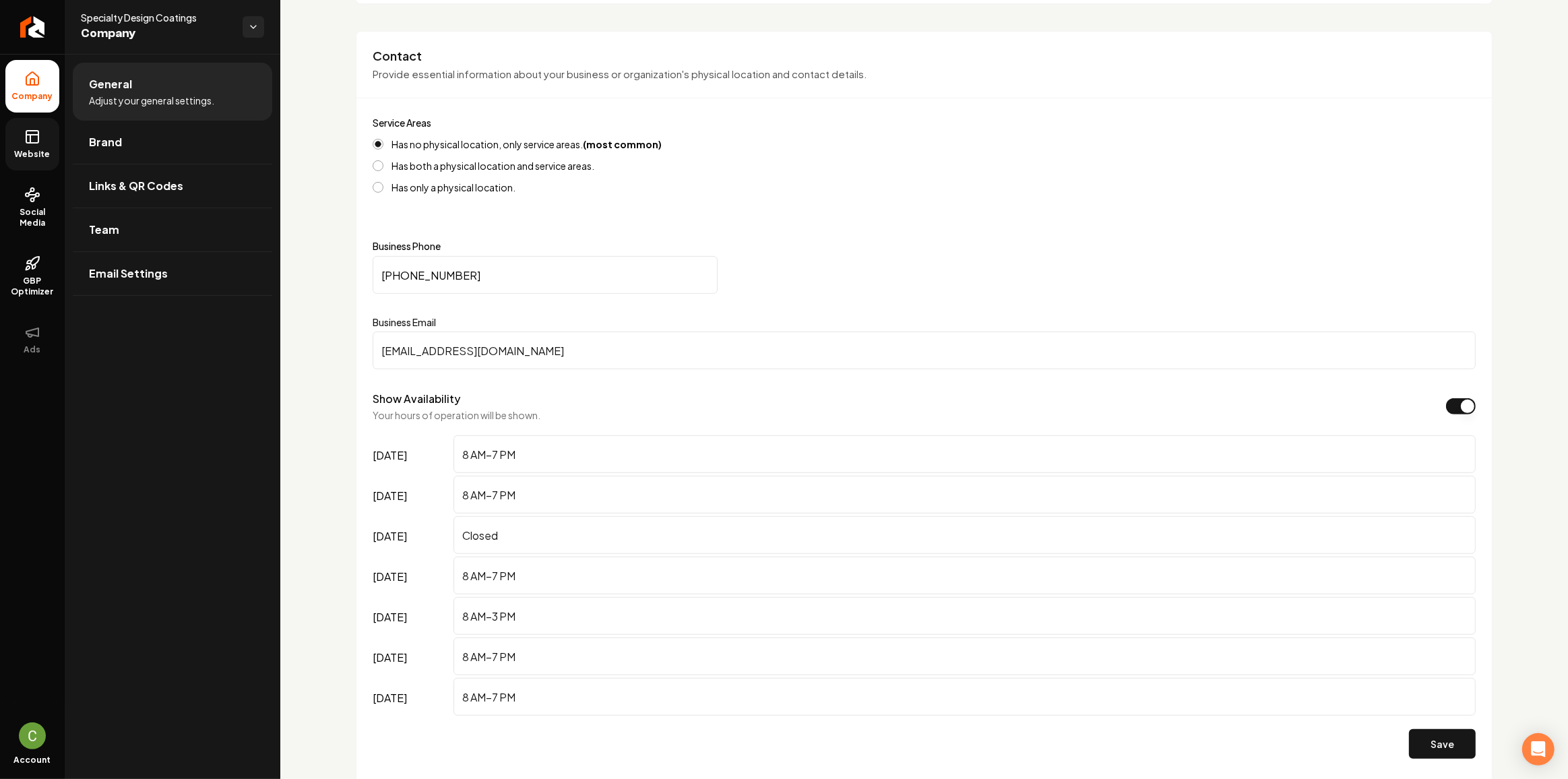
scroll to position [1041, 0]
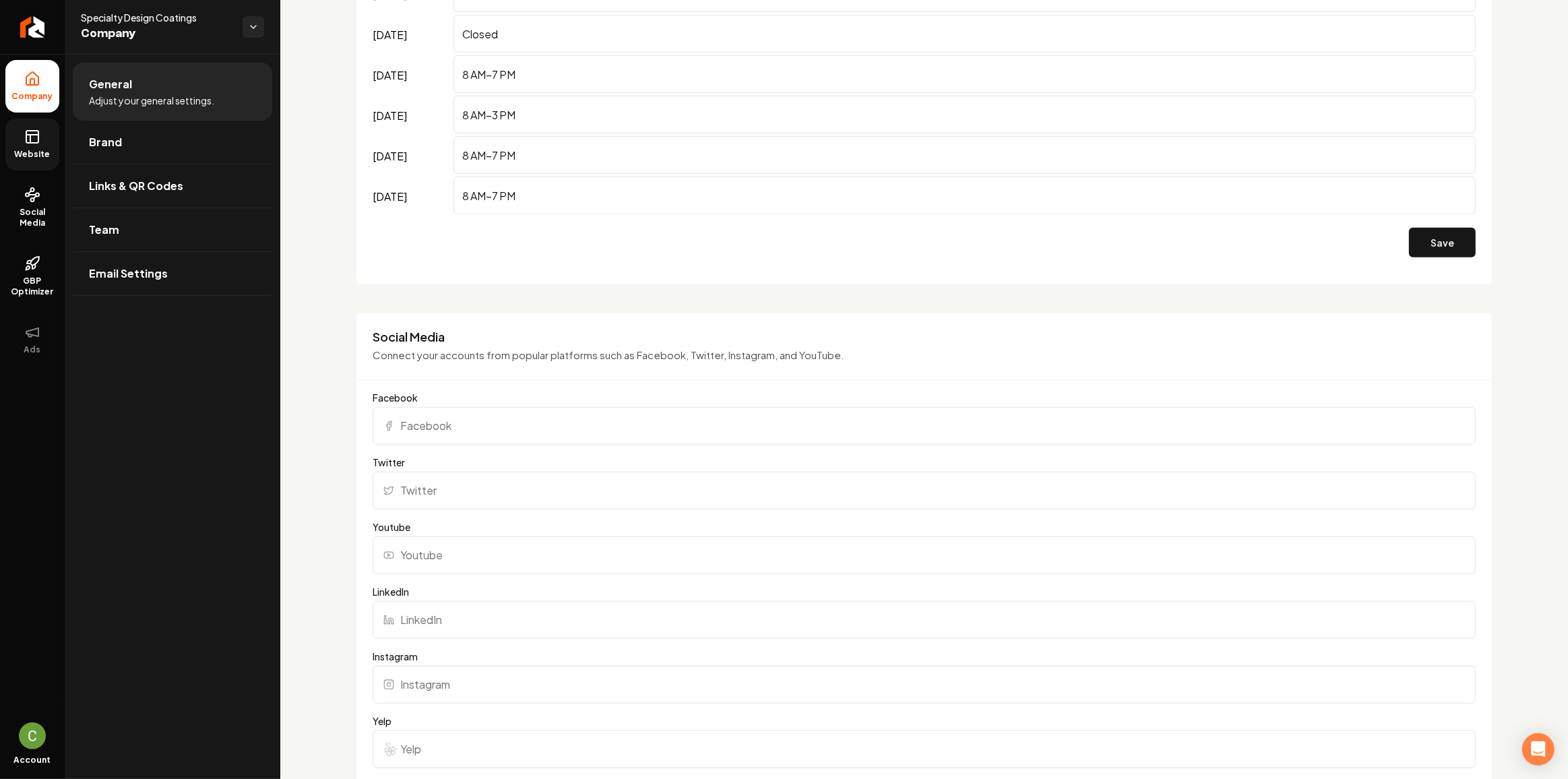
click at [20, 154] on span "Website" at bounding box center [33, 154] width 46 height 11
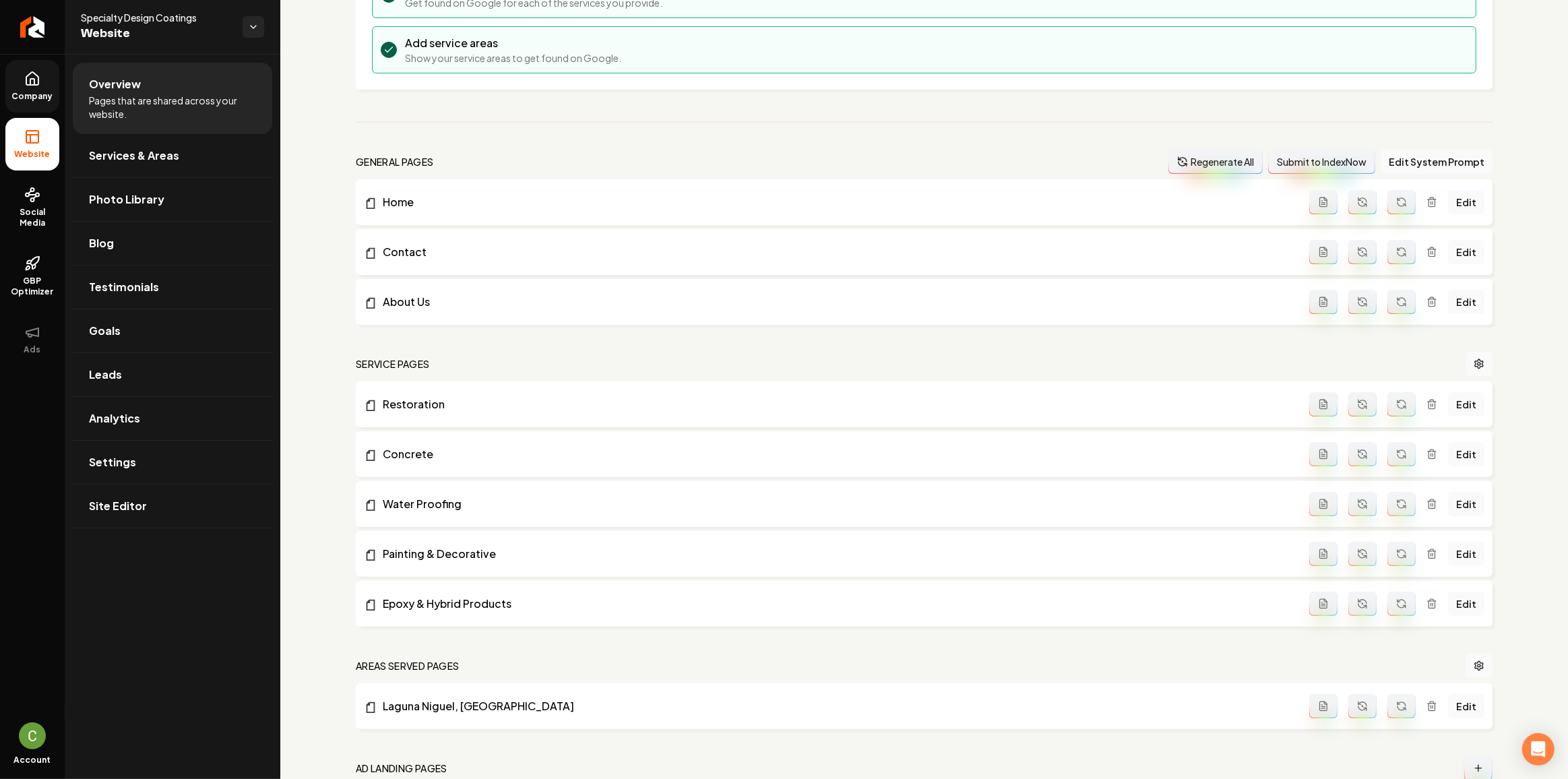
scroll to position [275, 0]
click at [1323, 596] on button "Main content area" at bounding box center [1323, 602] width 29 height 24
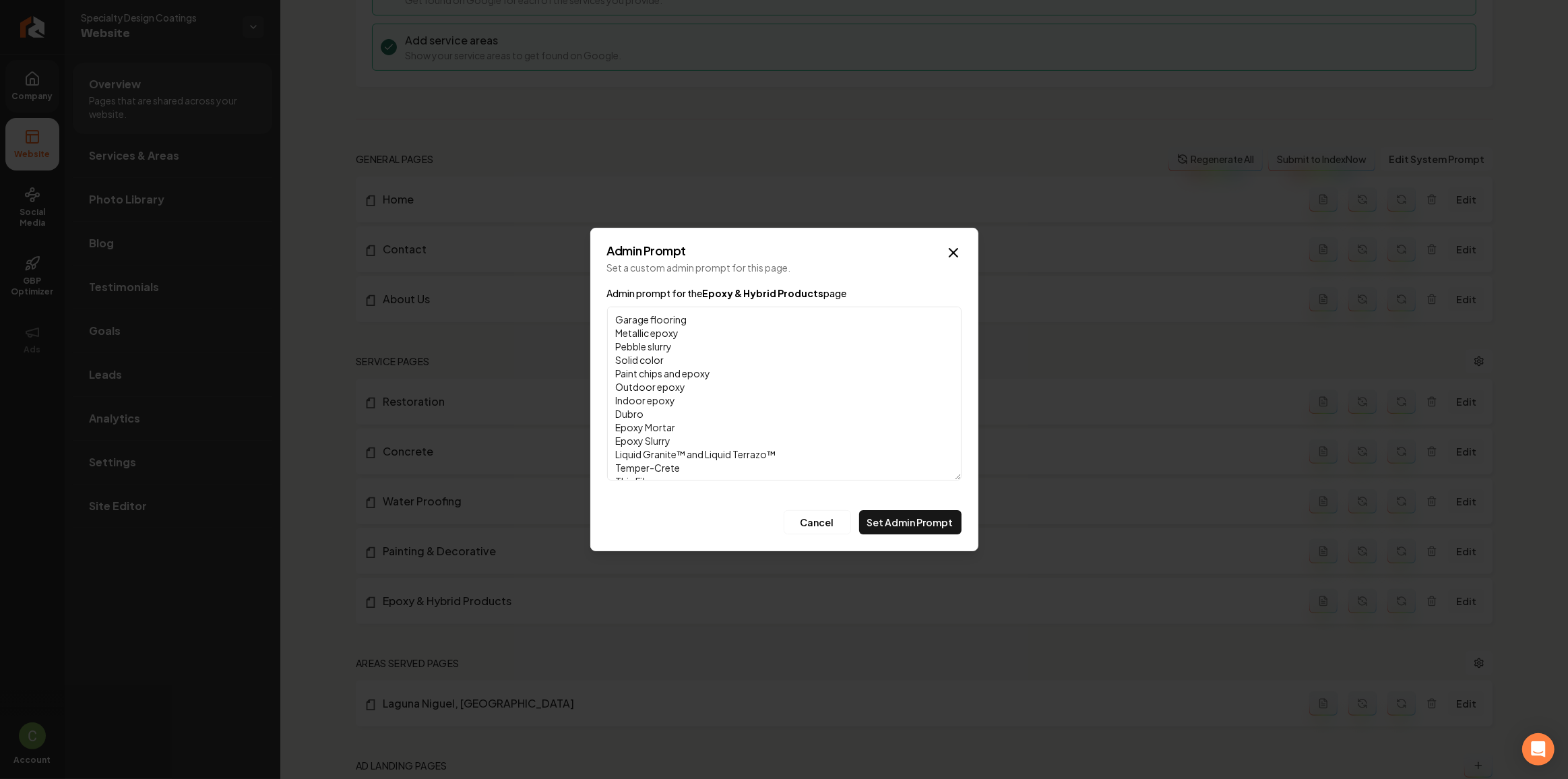
scroll to position [7, 0]
type textarea "Garage flooring Metallic epoxy Pebble slurry Solid color Paint chips and epoxy …"
click at [891, 522] on button "Set Admin Prompt" at bounding box center [910, 523] width 103 height 24
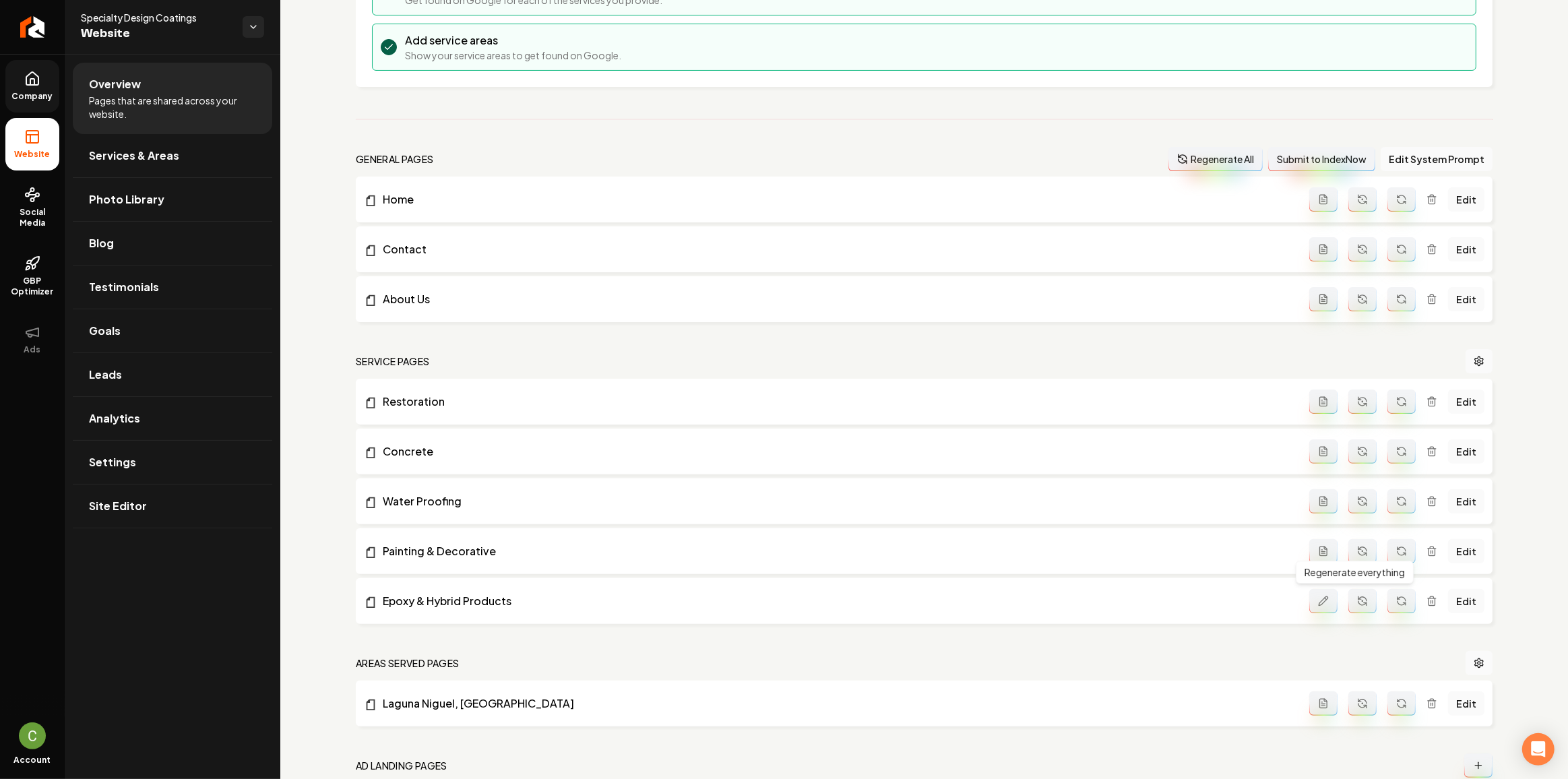
click at [1350, 607] on button "Main content area" at bounding box center [1362, 602] width 29 height 24
click at [1318, 451] on icon "Main content area" at bounding box center [1323, 452] width 11 height 11
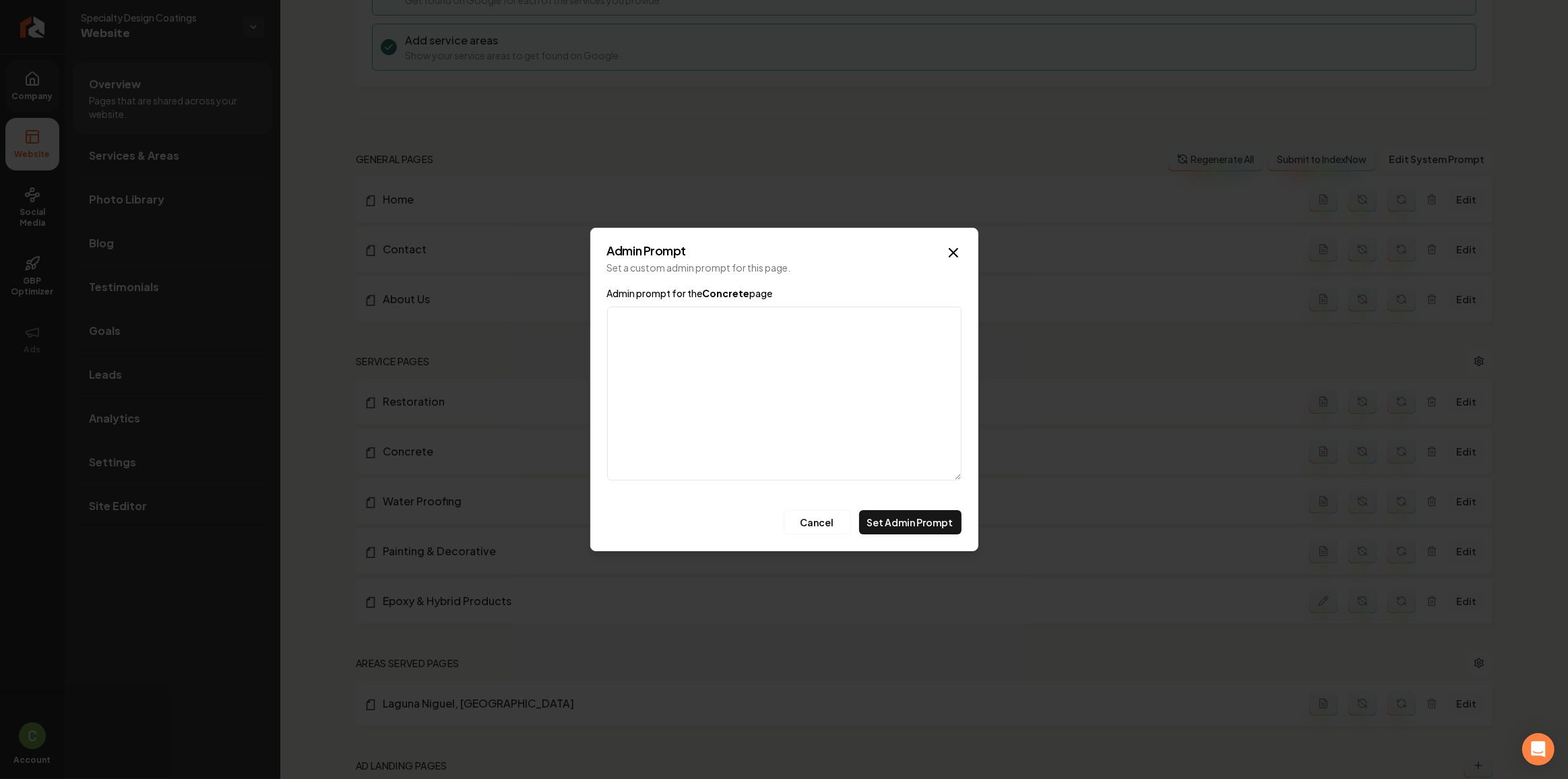
click at [802, 402] on textarea "Admin prompt for the Concrete page" at bounding box center [785, 394] width 355 height 174
drag, startPoint x: 659, startPoint y: 339, endPoint x: 525, endPoint y: 300, distance: 139.6
click at [525, 300] on body "Company Website Social Media GBP Optimizer Ads Account Specialty Design Coating…" at bounding box center [784, 389] width 1568 height 779
type textarea "Indoor Outdoor Staining Concrete Stamping Concrete Concrete Overlays Concrete R…"
click at [909, 513] on button "Set Admin Prompt" at bounding box center [910, 523] width 103 height 24
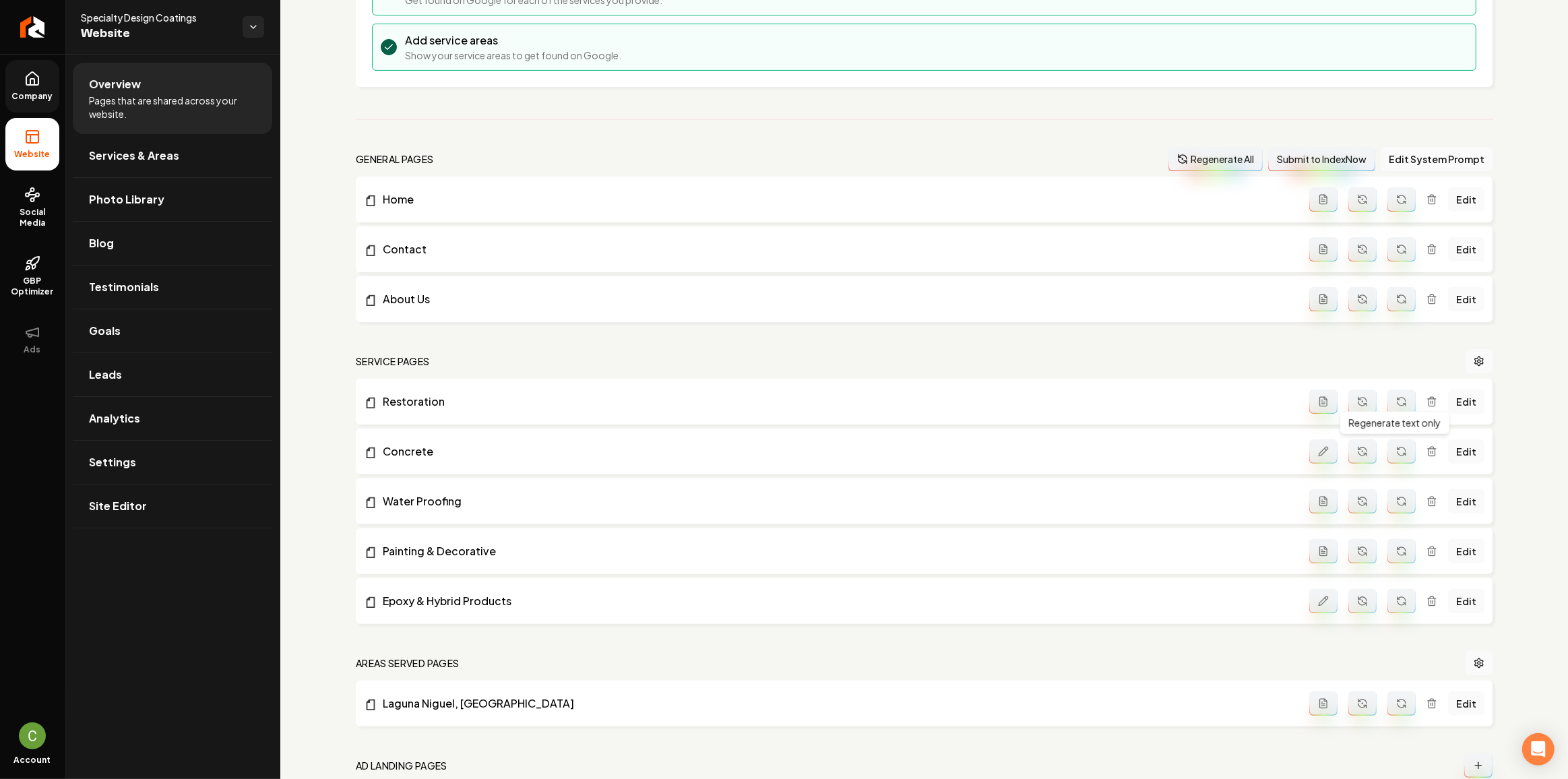
click at [1396, 453] on icon "Main content area" at bounding box center [1402, 452] width 11 height 11
click at [1309, 505] on button "Main content area" at bounding box center [1323, 502] width 29 height 24
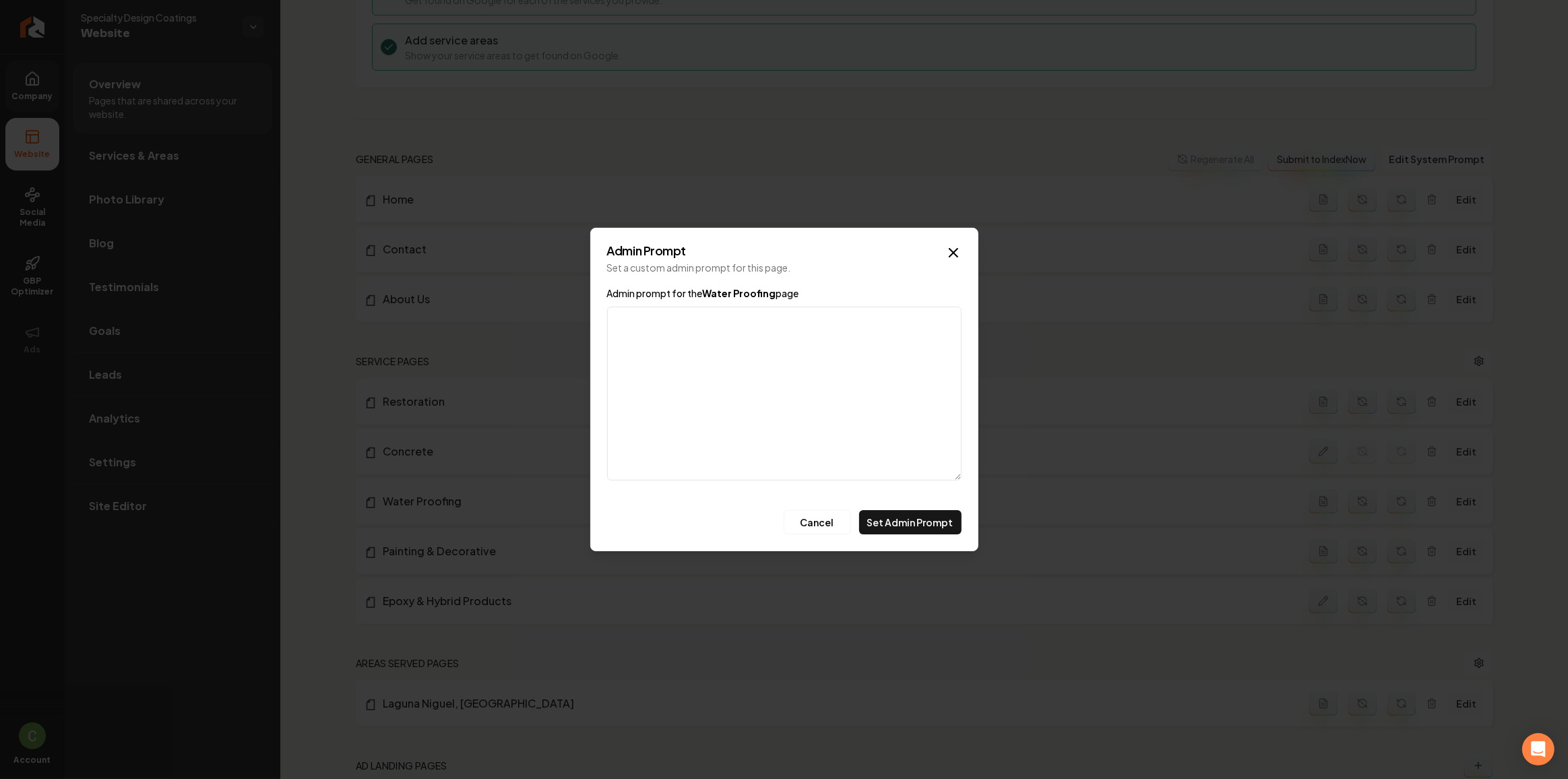
click at [833, 424] on textarea "Admin prompt for the Water Proofing page" at bounding box center [785, 394] width 355 height 174
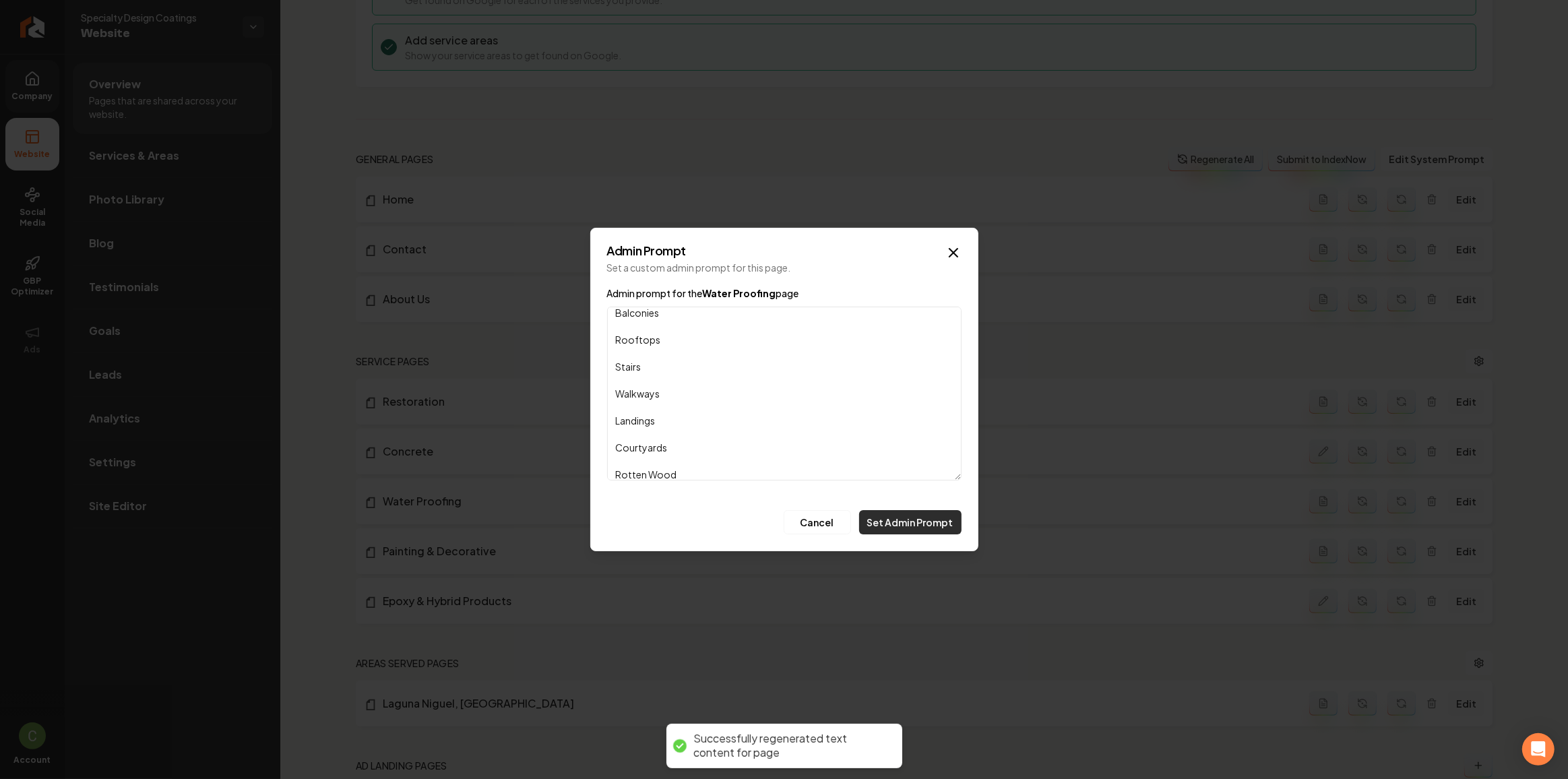
type textarea "Driveways Decks Epoxy Coatings Counter tops Tub-Showers Floors Garage Pools Roo…"
click at [927, 521] on button "Set Admin Prompt" at bounding box center [910, 523] width 103 height 24
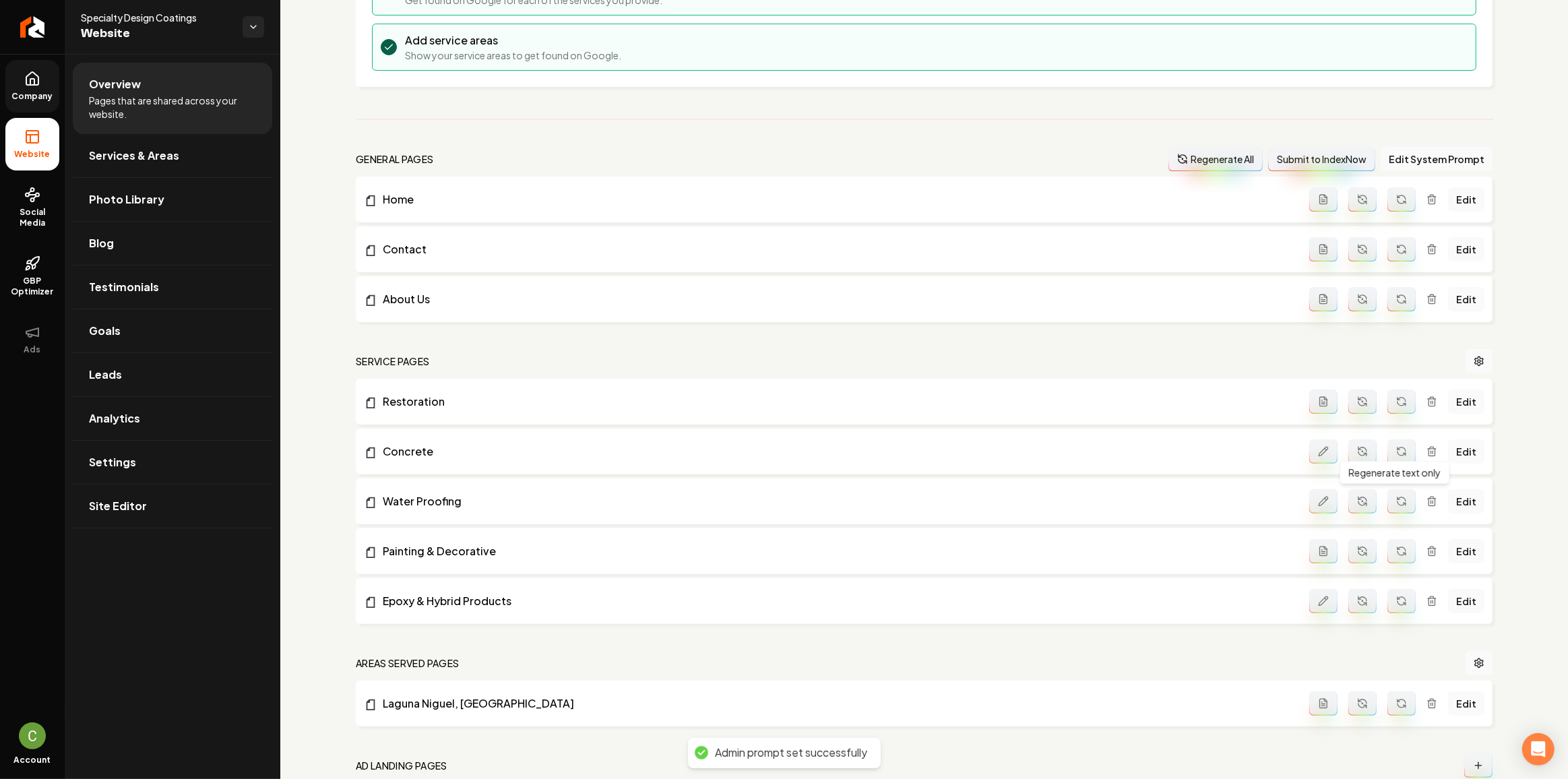
click at [1402, 502] on button "Main content area" at bounding box center [1402, 502] width 29 height 24
click at [1317, 404] on button "Main content area" at bounding box center [1323, 402] width 29 height 24
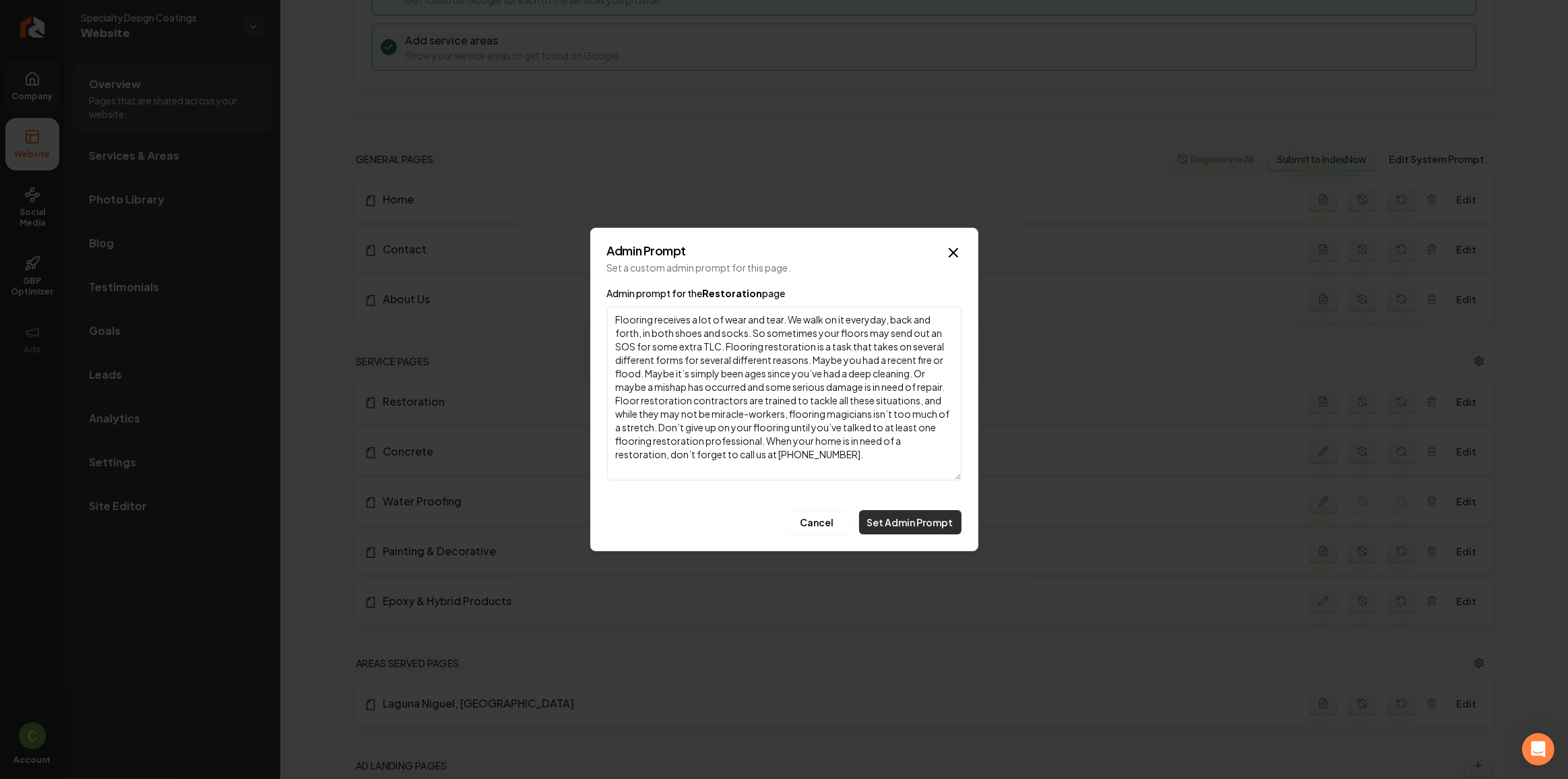
type textarea "Flooring receives a lot of wear and tear. We walk on it everyday, back and fort…"
click at [893, 523] on button "Set Admin Prompt" at bounding box center [910, 523] width 103 height 24
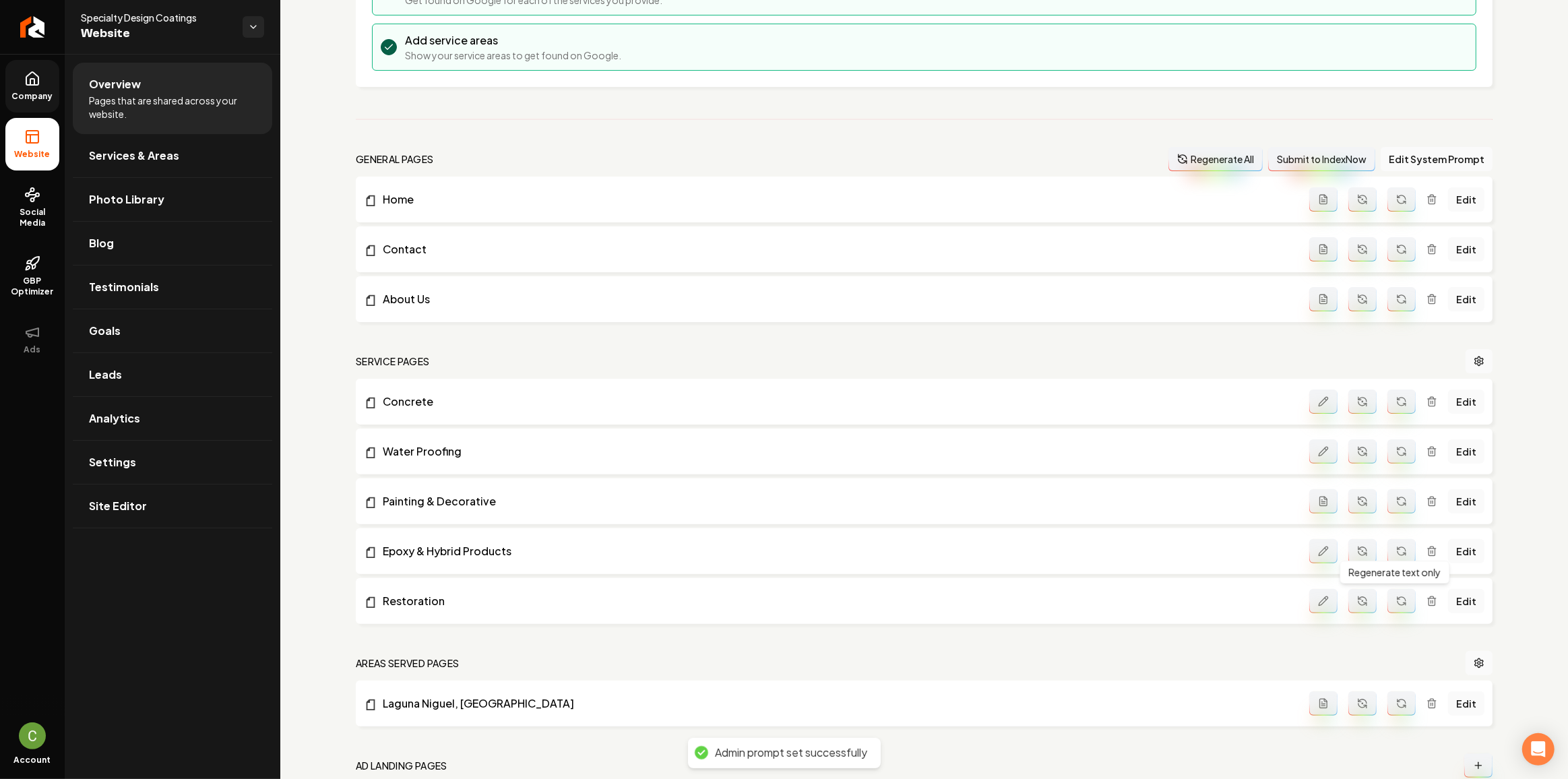
click at [1396, 400] on icon "Main content area" at bounding box center [1402, 402] width 11 height 11
click at [1400, 455] on button "Main content area" at bounding box center [1402, 452] width 29 height 24
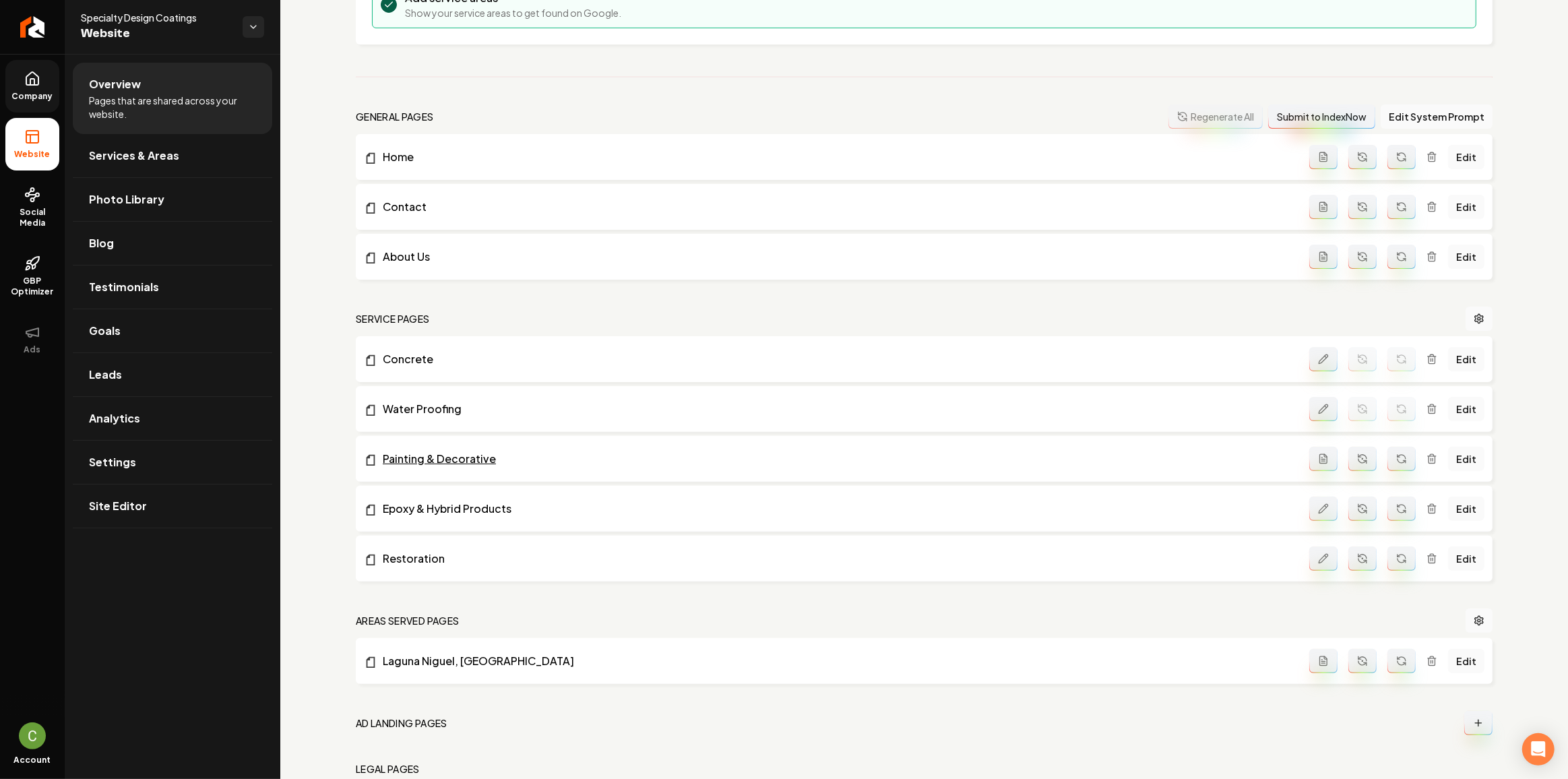
scroll to position [336, 0]
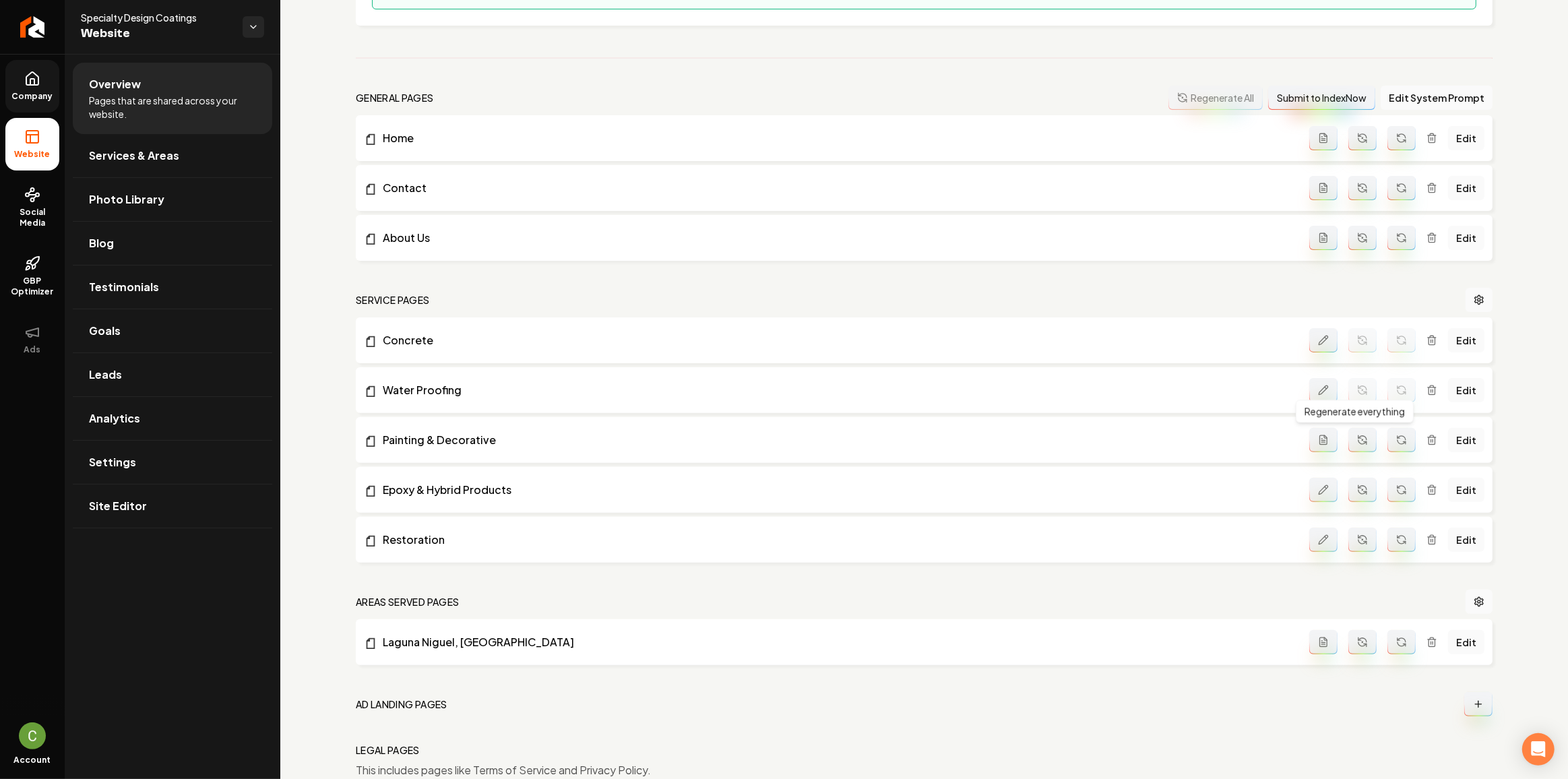
click at [1318, 437] on icon "Main content area" at bounding box center [1323, 440] width 11 height 11
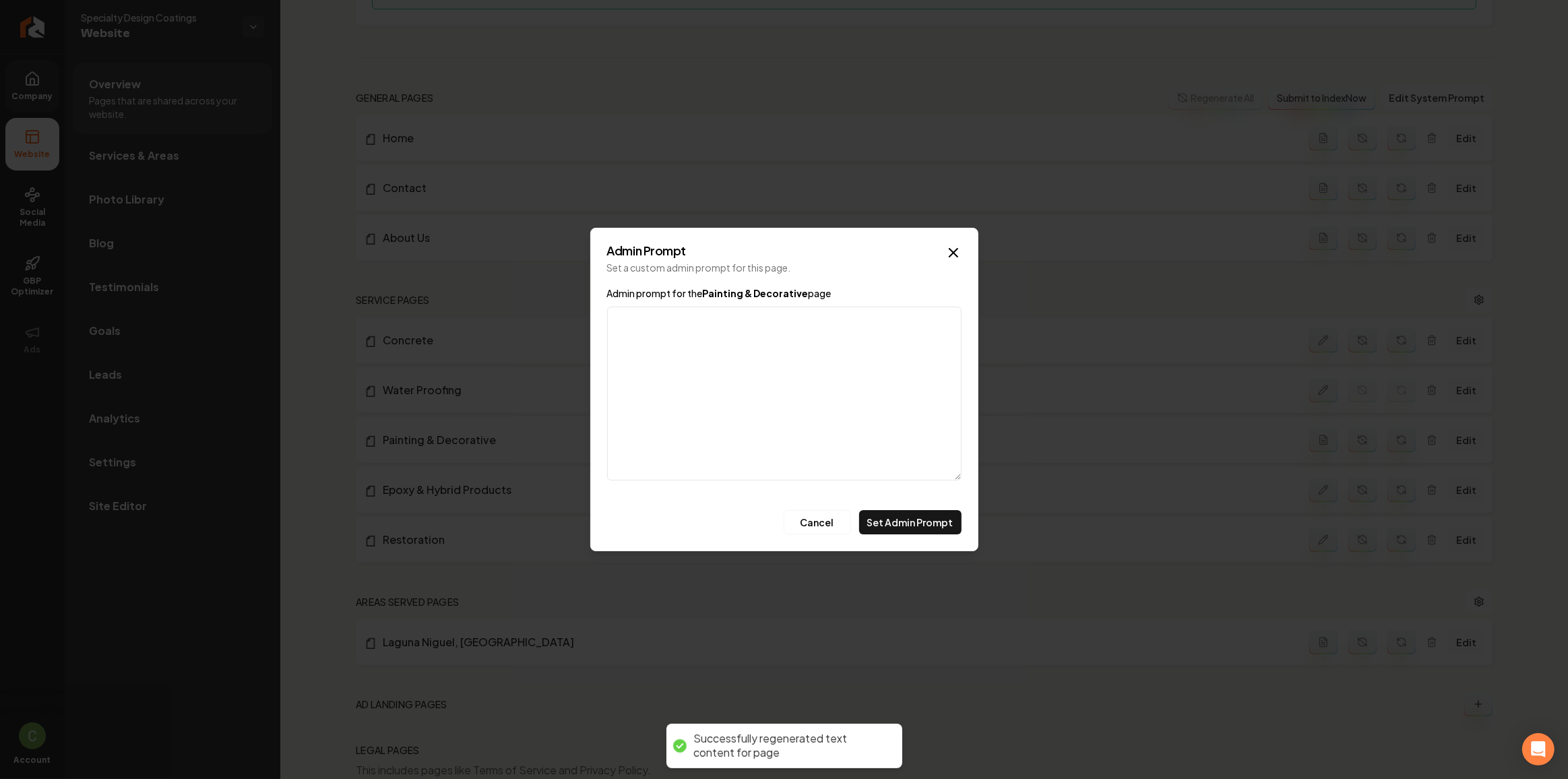
click at [871, 375] on textarea "Admin prompt for the Painting & Decorative page" at bounding box center [785, 394] width 355 height 174
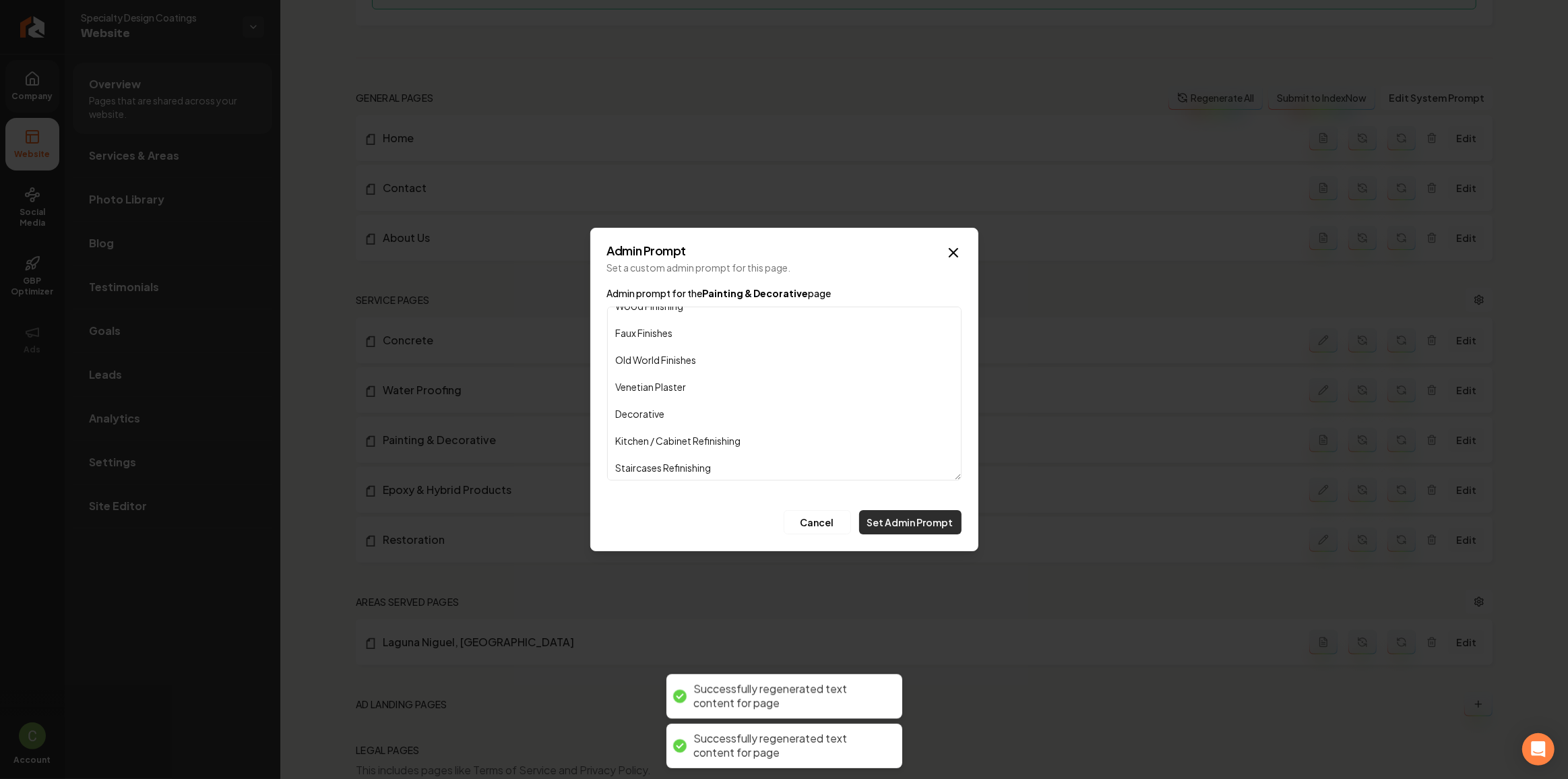
type textarea "Exterior Interior Wood Finishing Faux Finishes Old World Finishes Venetian Plas…"
click at [916, 524] on button "Set Admin Prompt" at bounding box center [910, 523] width 103 height 24
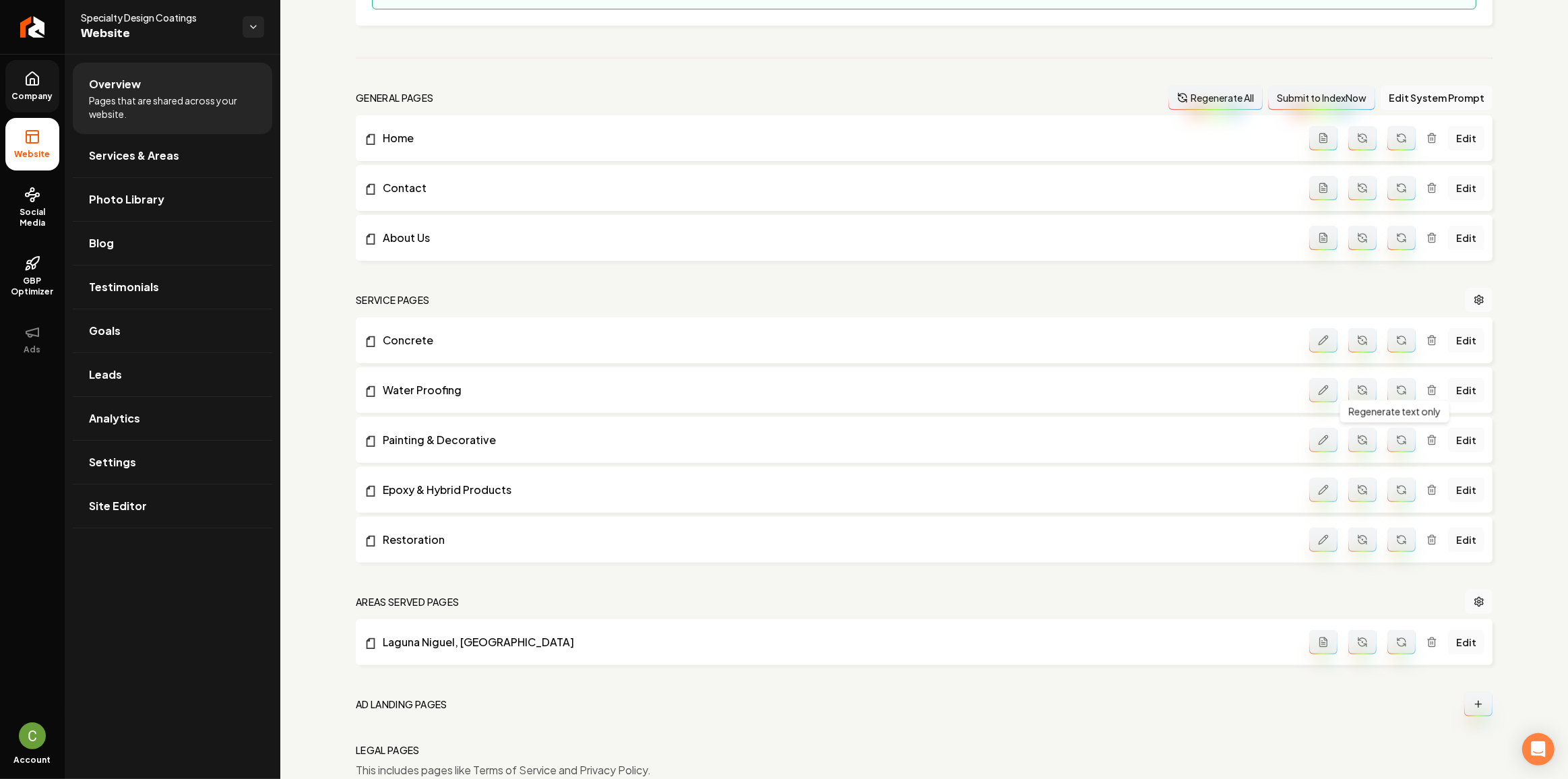
click at [1396, 439] on icon "Main content area" at bounding box center [1402, 440] width 11 height 11
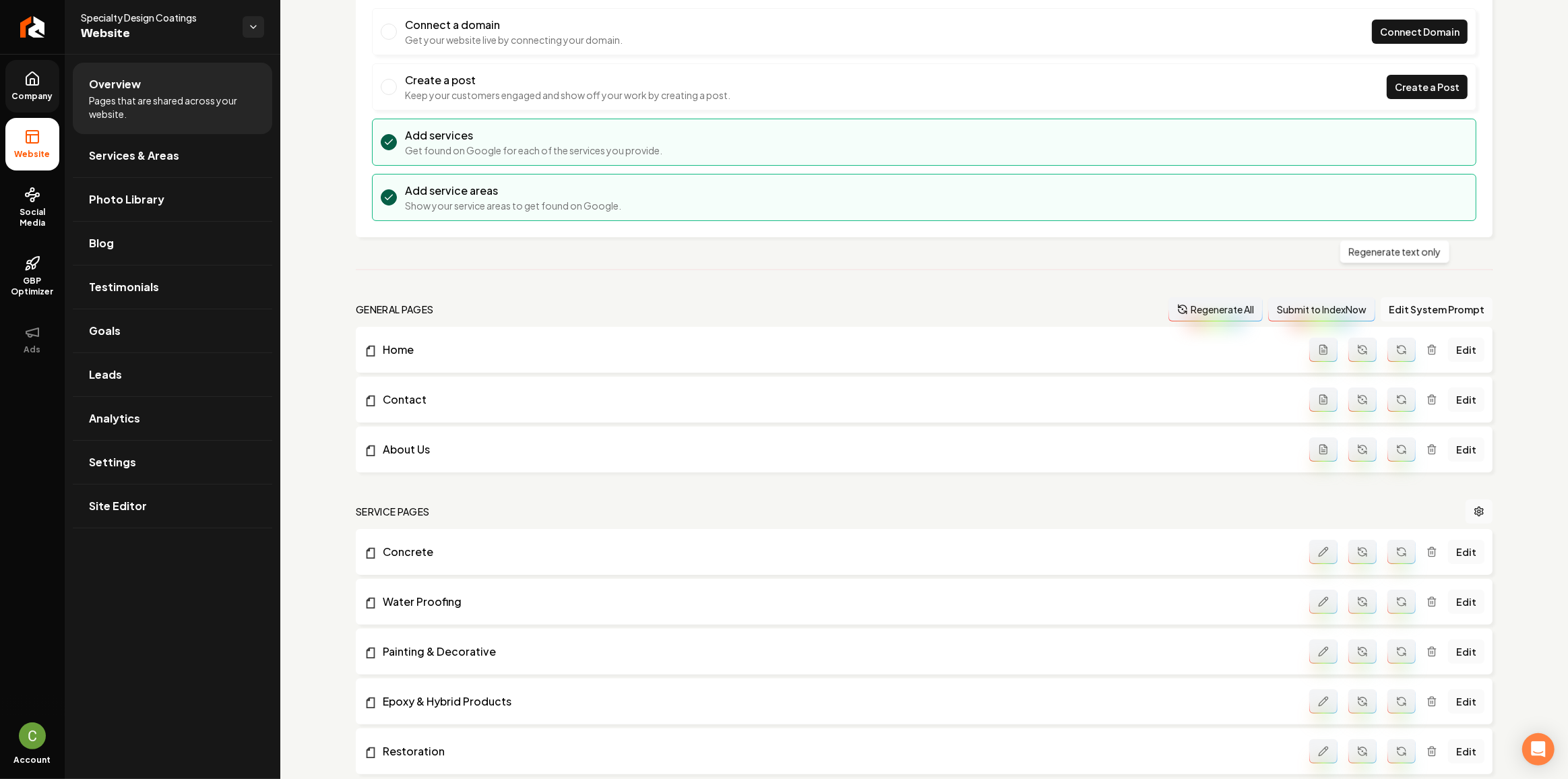
scroll to position [0, 0]
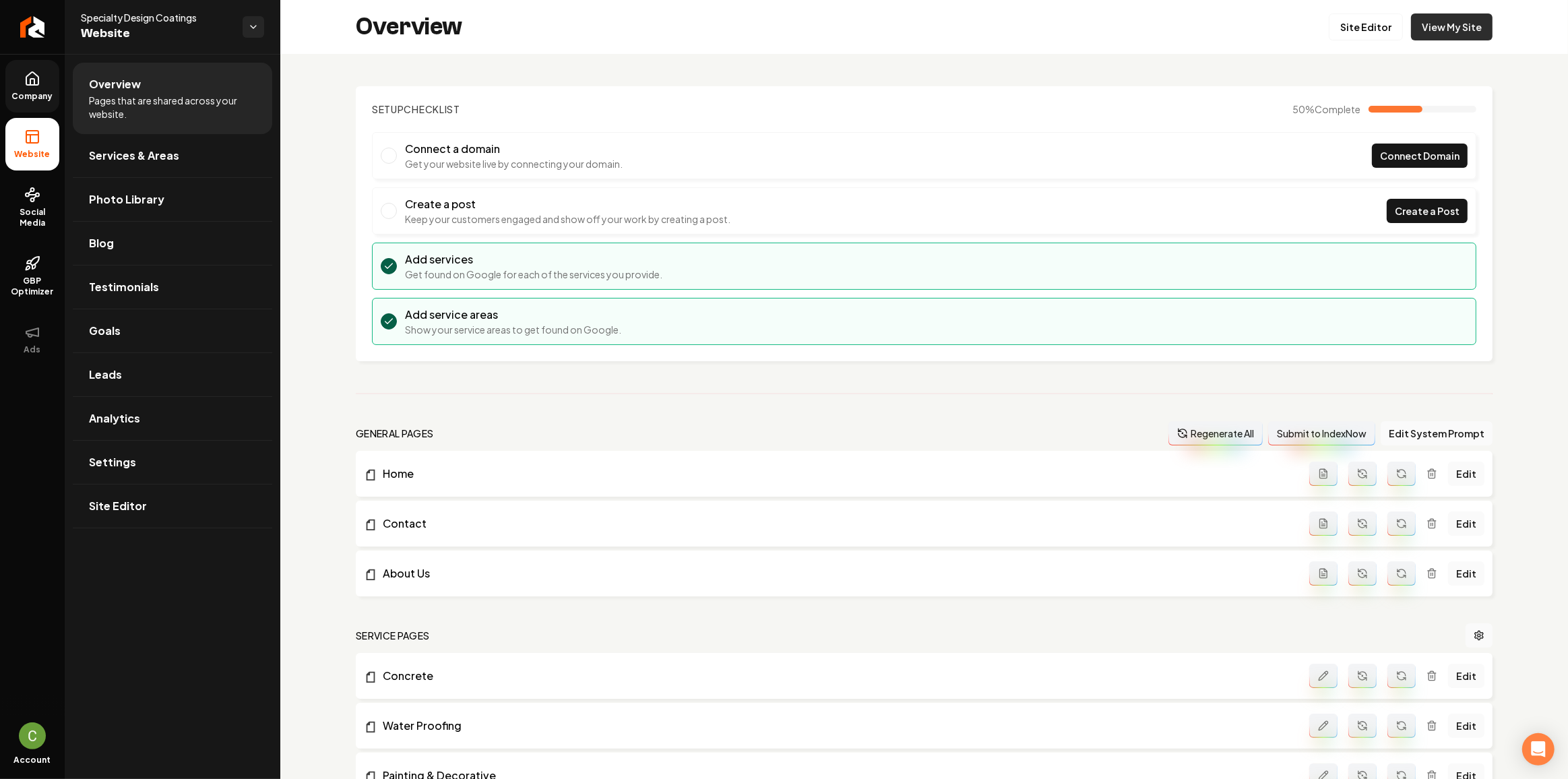
click at [1462, 22] on link "View My Site" at bounding box center [1452, 27] width 82 height 27
click at [1347, 33] on link "Site Editor" at bounding box center [1366, 27] width 74 height 27
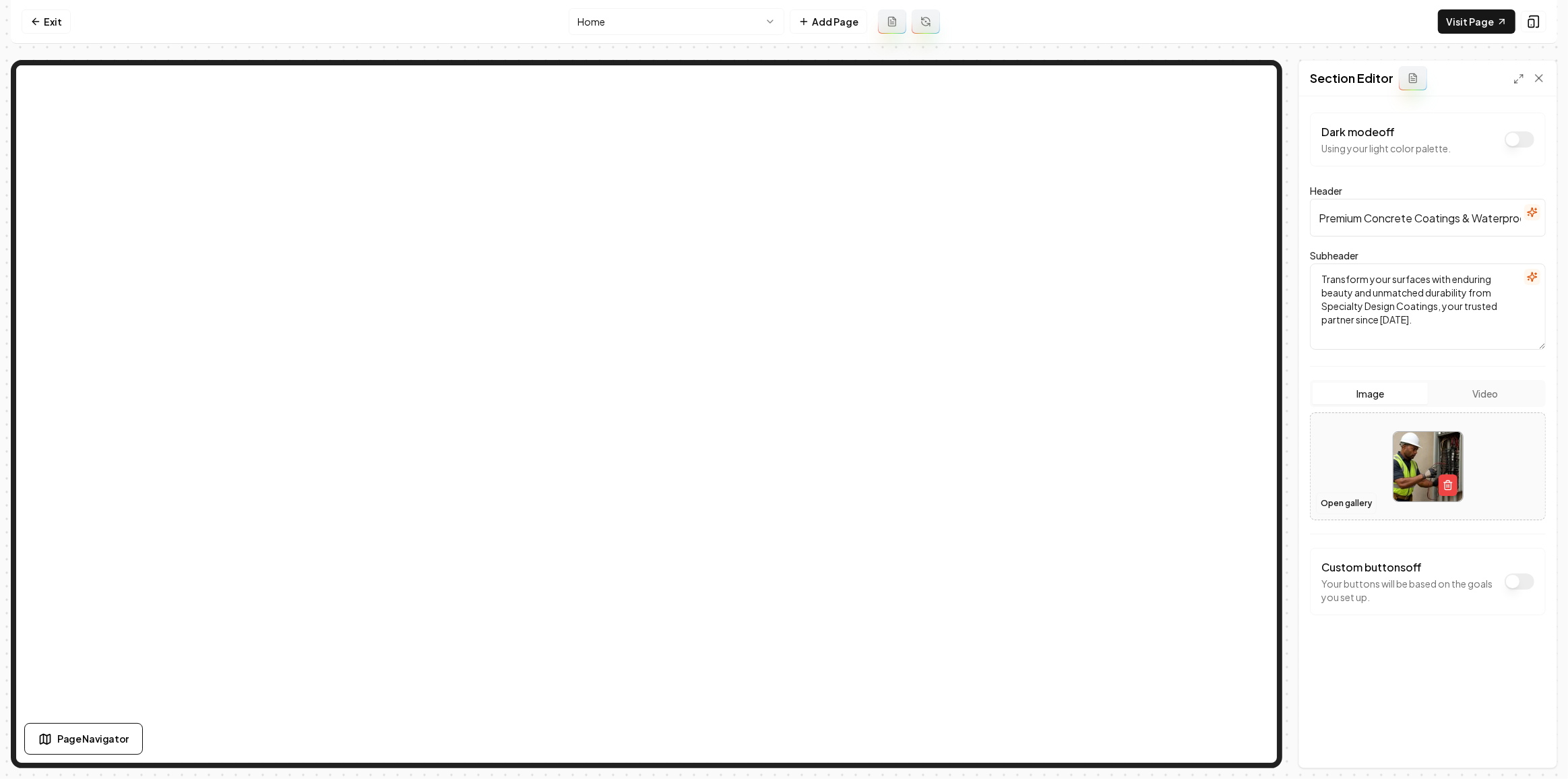
click at [1335, 502] on button "Open gallery" at bounding box center [1346, 504] width 60 height 22
click at [1535, 750] on button "Save" at bounding box center [1525, 745] width 40 height 24
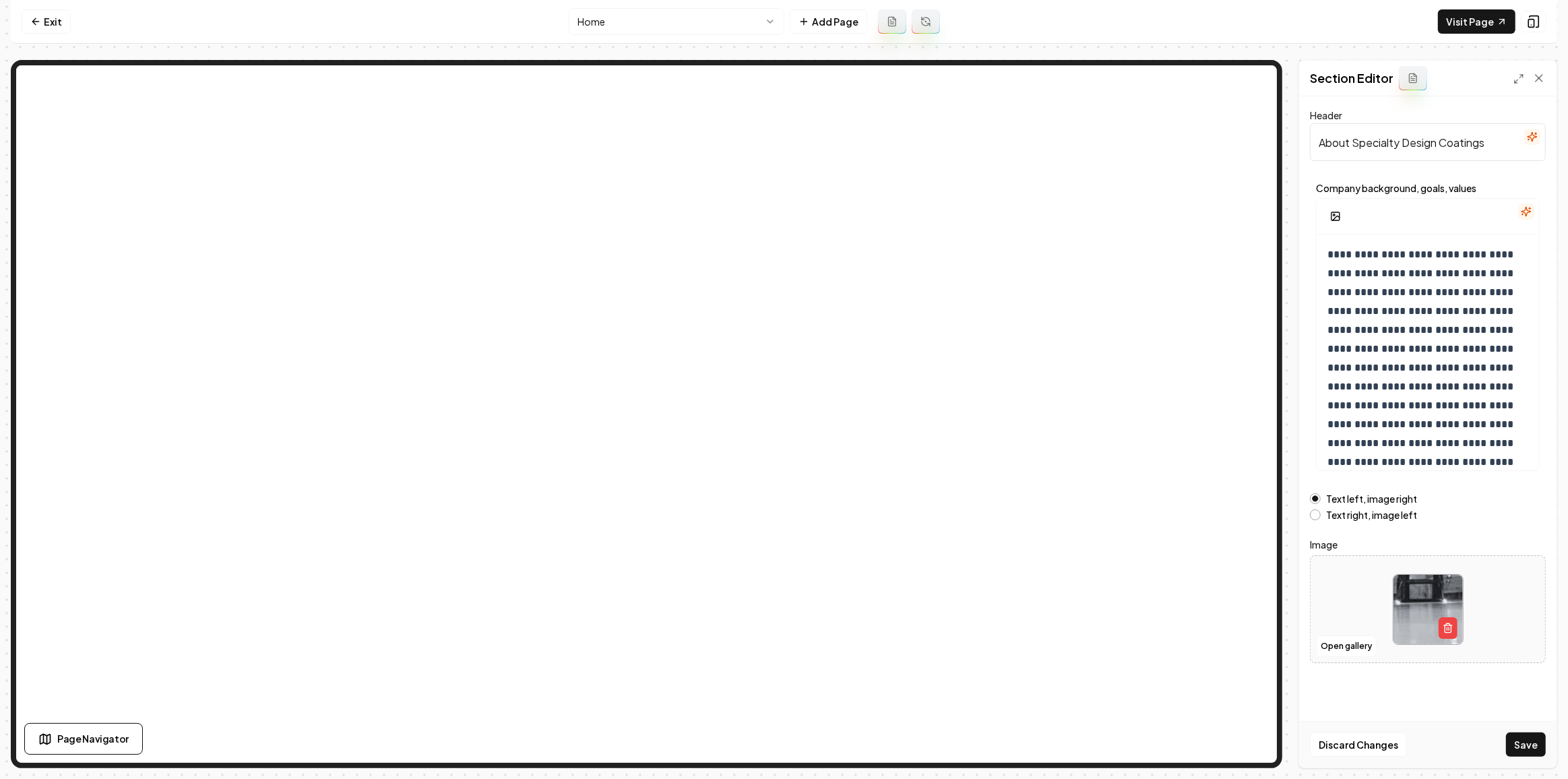
click at [1313, 512] on button "Text right, image left" at bounding box center [1315, 515] width 11 height 11
click at [1531, 738] on button "Save" at bounding box center [1525, 745] width 40 height 24
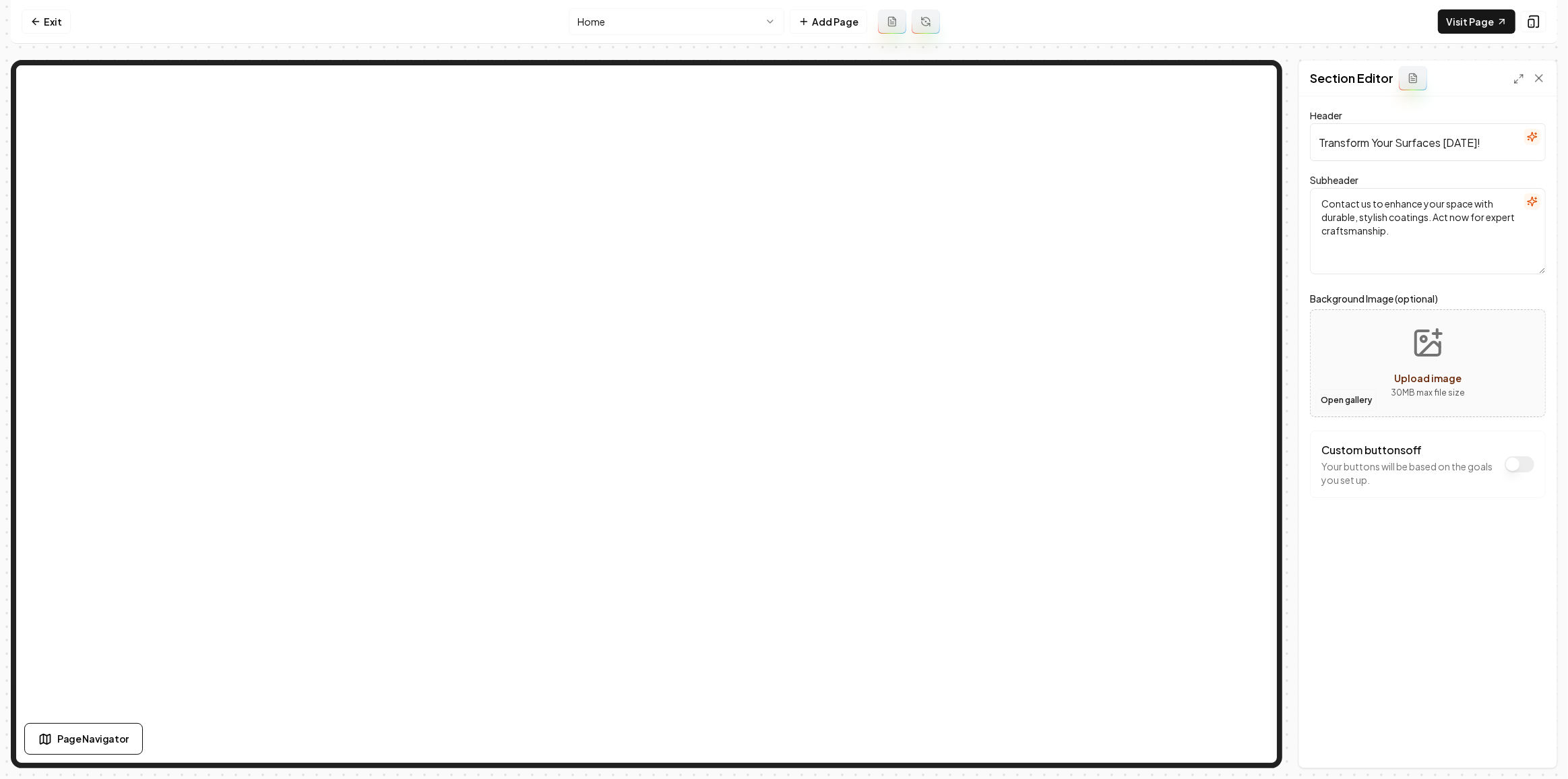
click at [1351, 408] on button "Open gallery" at bounding box center [1346, 400] width 60 height 22
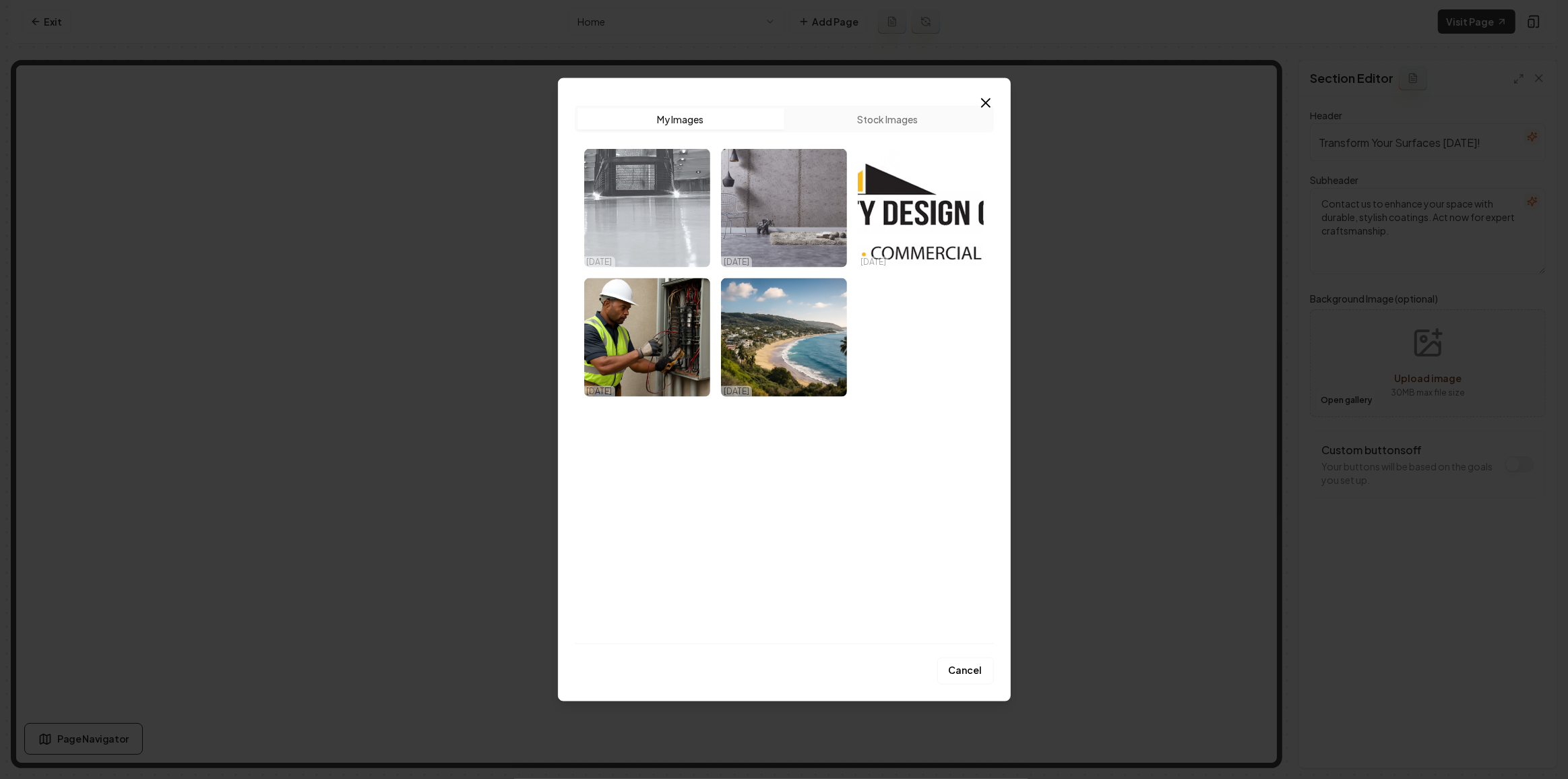
click at [666, 211] on img "Select image image_68dad3fa5c7cd75eb8866ab5.avif" at bounding box center [647, 208] width 126 height 119
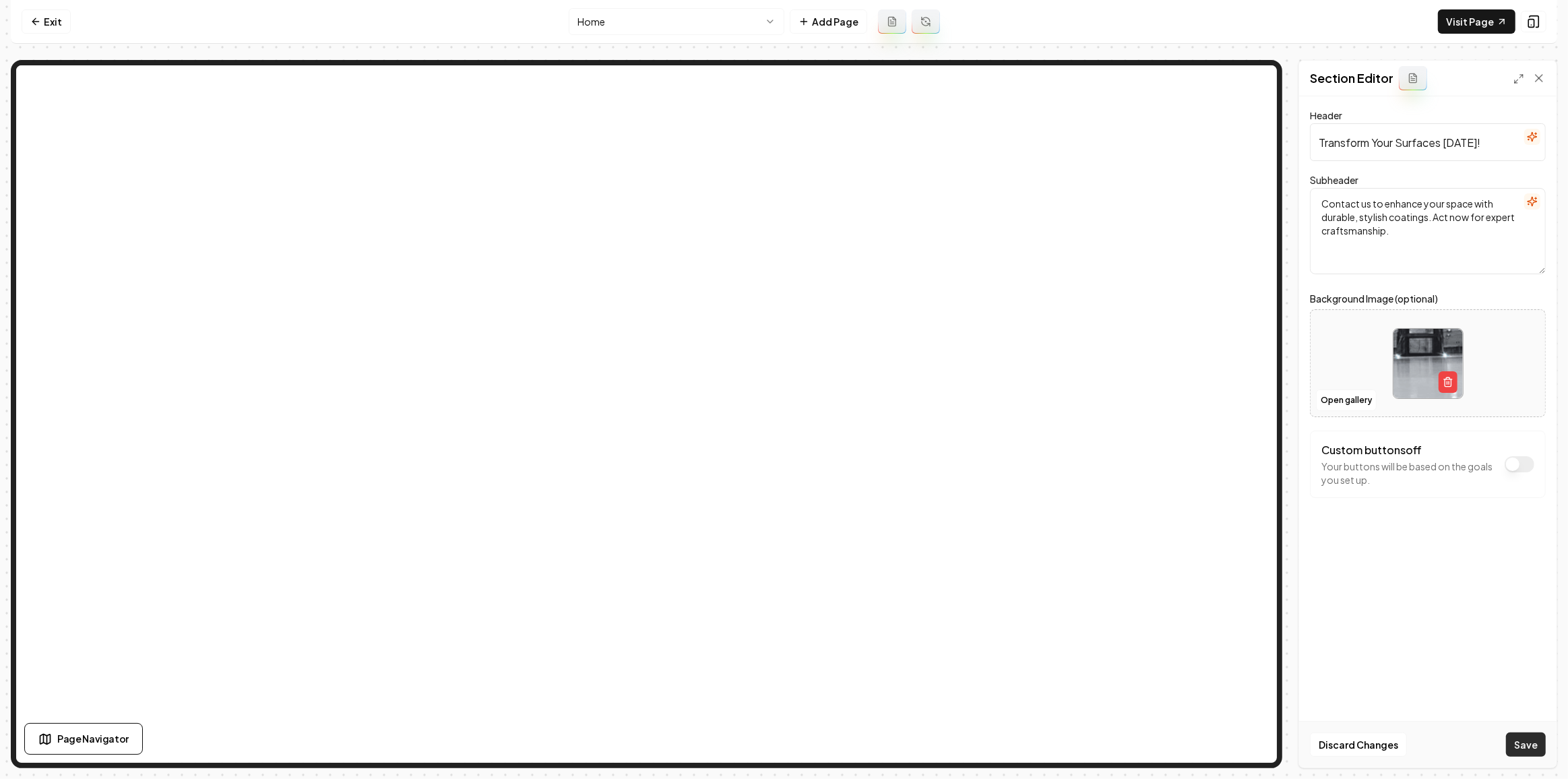
click at [1526, 738] on button "Save" at bounding box center [1525, 745] width 40 height 24
click at [600, 22] on html "Computer Required This feature is only available on a computer. Please switch t…" at bounding box center [784, 389] width 1568 height 779
click at [1368, 395] on button "Open gallery" at bounding box center [1346, 400] width 60 height 22
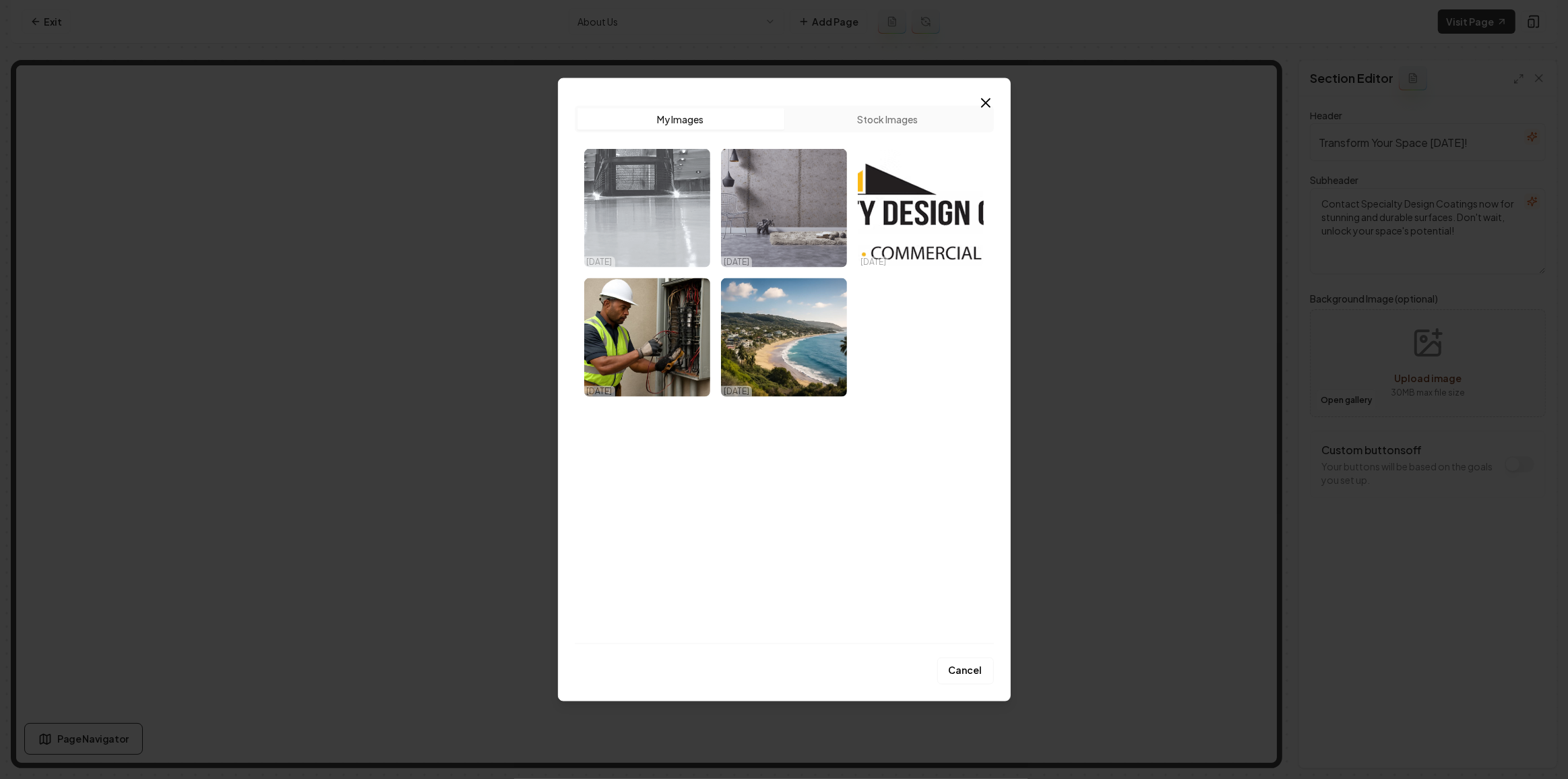
click at [591, 224] on img "Select image image_68dad3fa5c7cd75eb8866ab5.avif" at bounding box center [647, 208] width 126 height 119
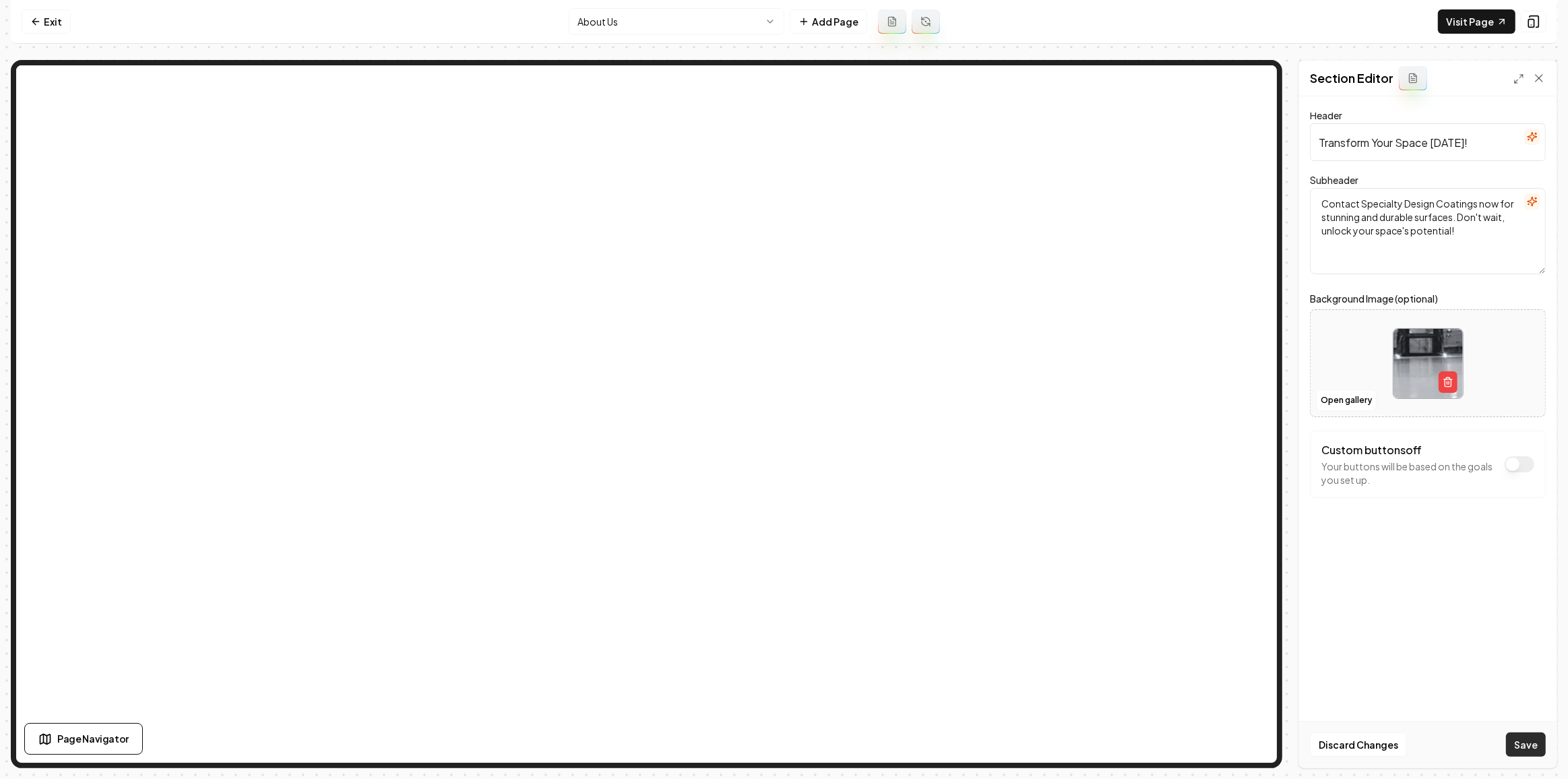
click at [1519, 746] on button "Save" at bounding box center [1525, 745] width 40 height 24
click at [603, 12] on html "Computer Required This feature is only available on a computer. Please switch t…" at bounding box center [784, 389] width 1568 height 779
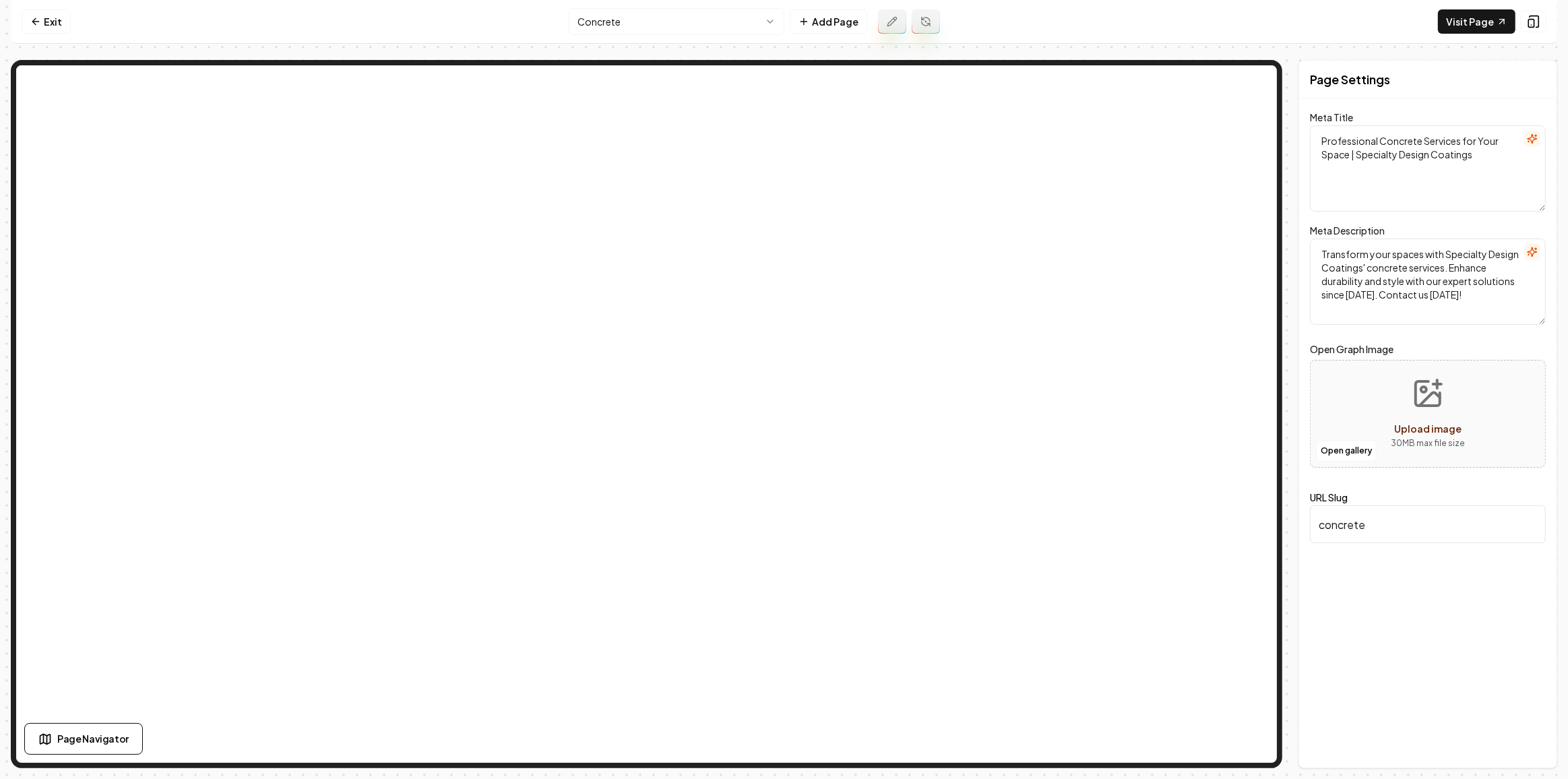
click at [707, 22] on html "Computer Required This feature is only available on a computer. Please switch t…" at bounding box center [784, 389] width 1568 height 779
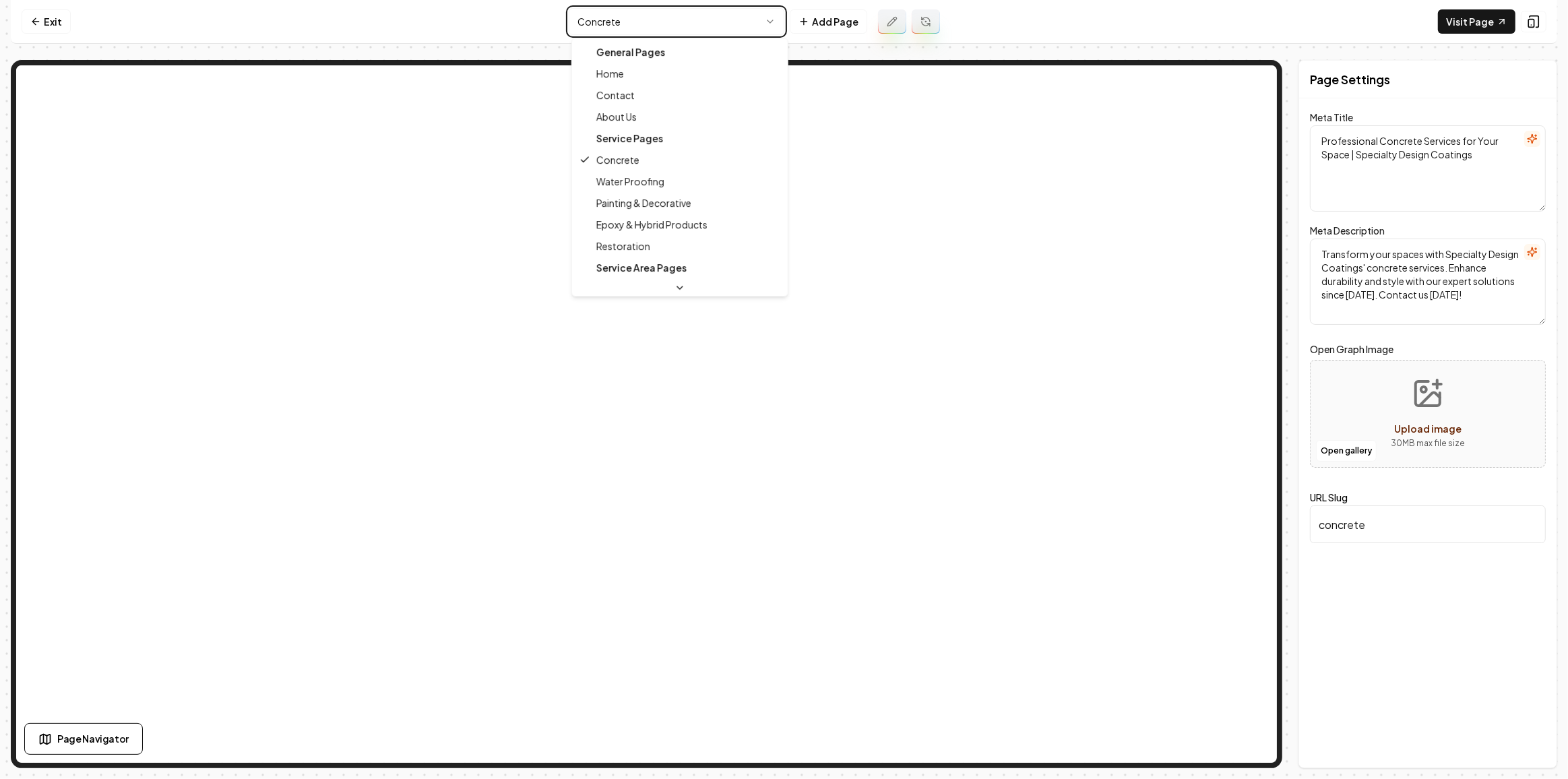
type textarea "Concrete Coatings & More - Specialty Design Coatings Home"
type textarea "Transform your space with Specialty Design Coatings. We offer expert concrete c…"
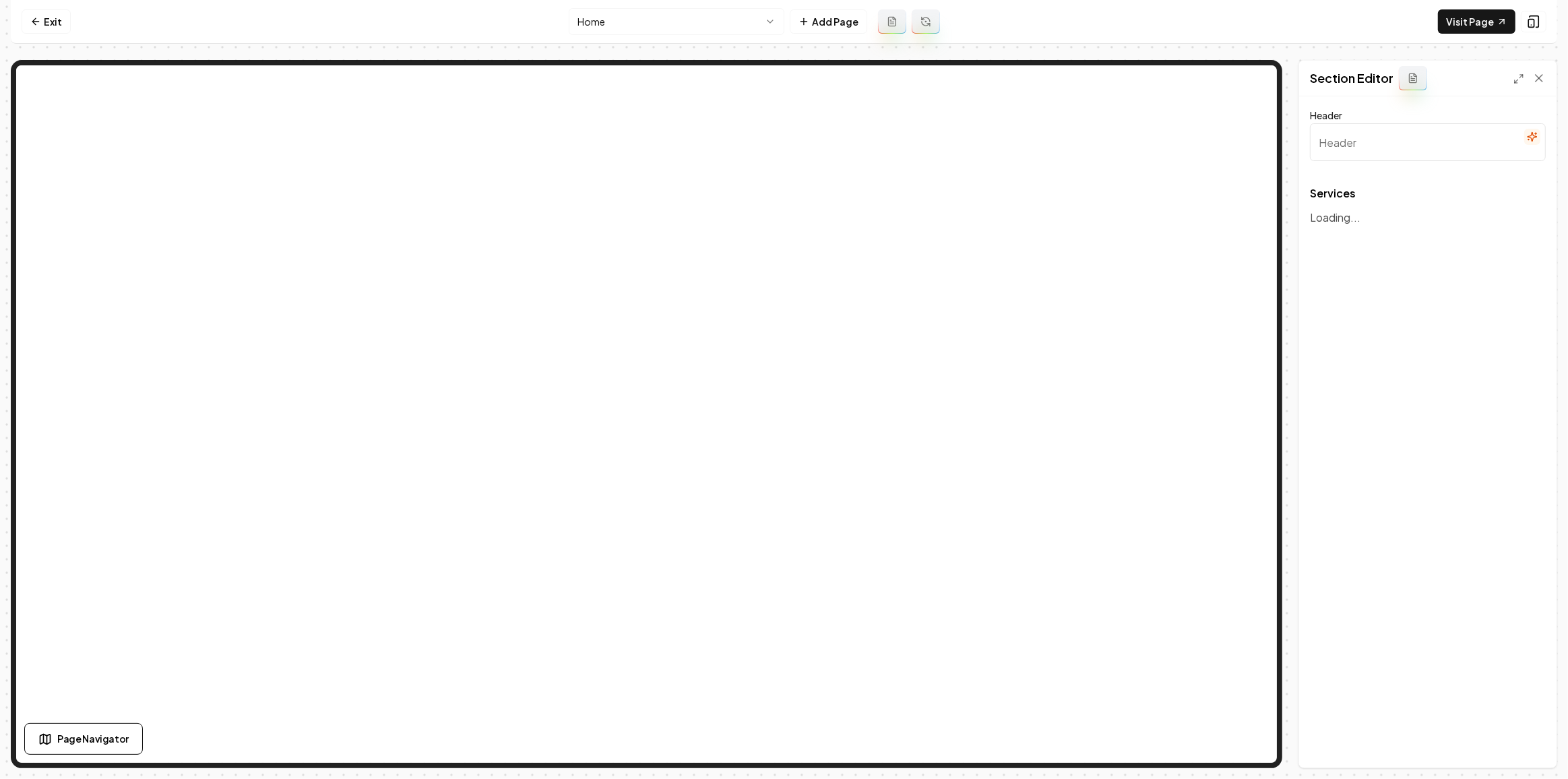
type input "Transform Your Space with Our Expert Coating Services"
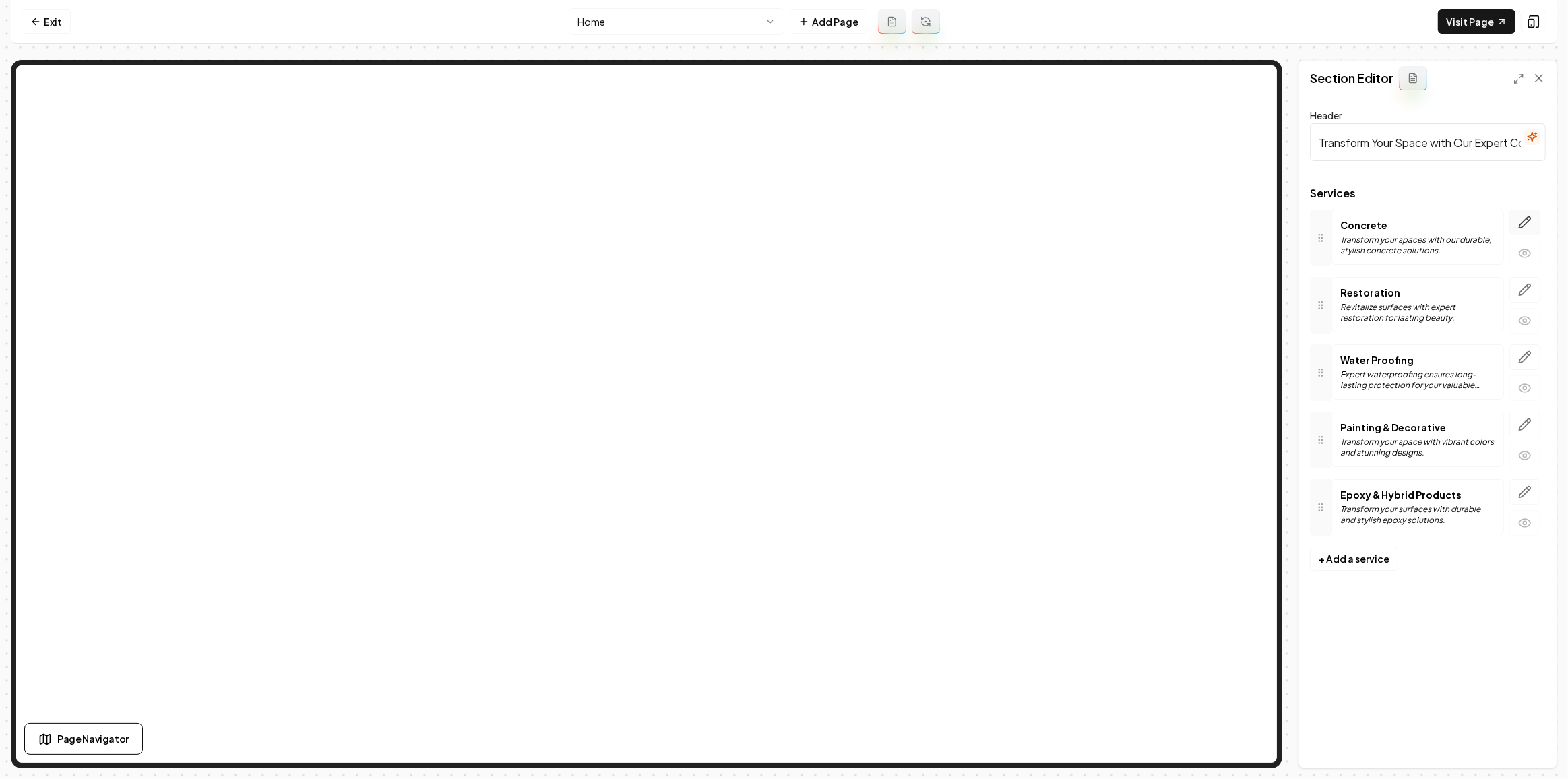
click at [1525, 222] on icon "button" at bounding box center [1525, 222] width 14 height 14
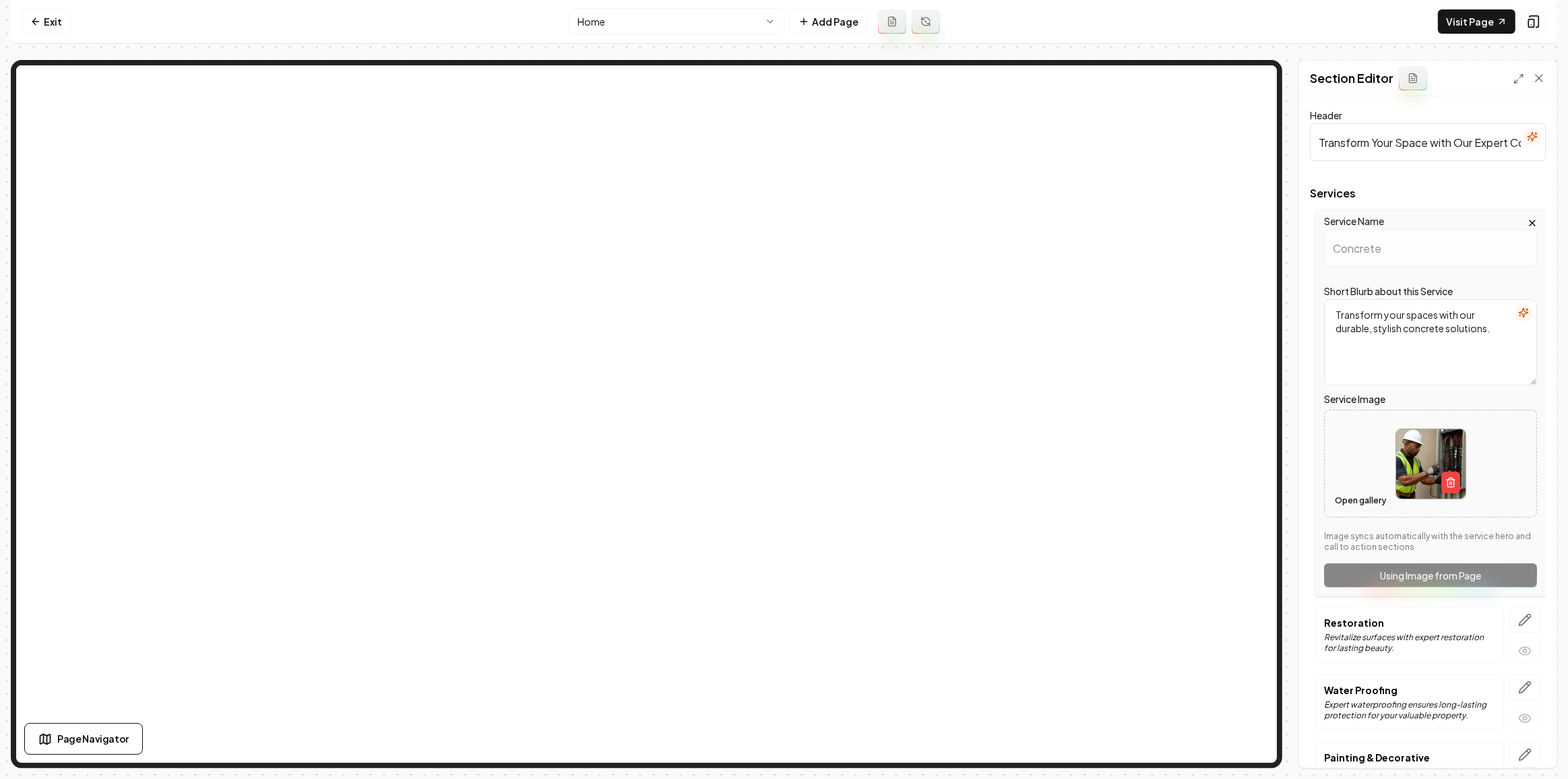
click at [1361, 496] on button "Open gallery" at bounding box center [1360, 501] width 60 height 22
click at [1516, 746] on button "Save" at bounding box center [1525, 745] width 40 height 24
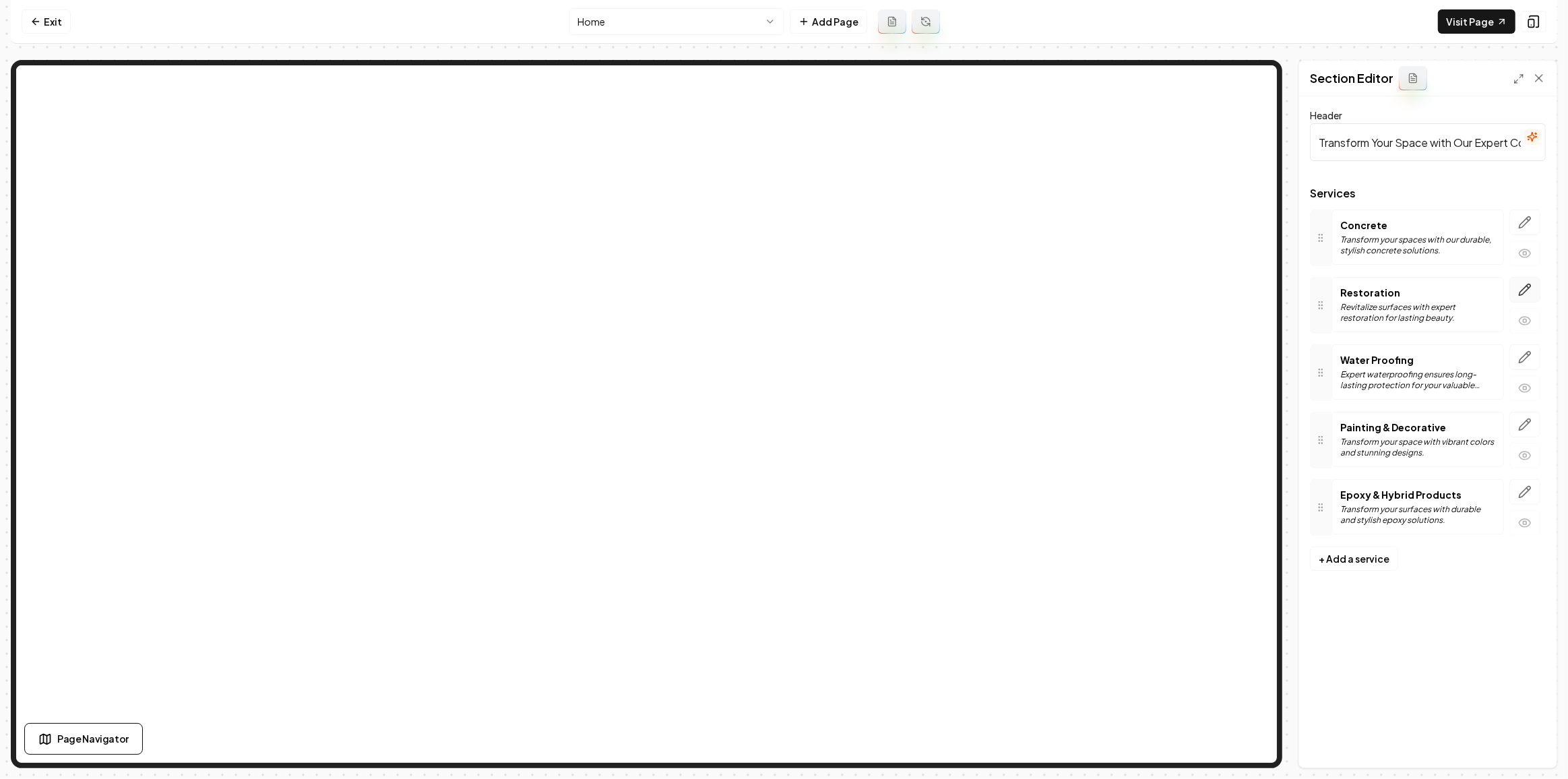
click at [1527, 285] on icon "button" at bounding box center [1525, 290] width 14 height 14
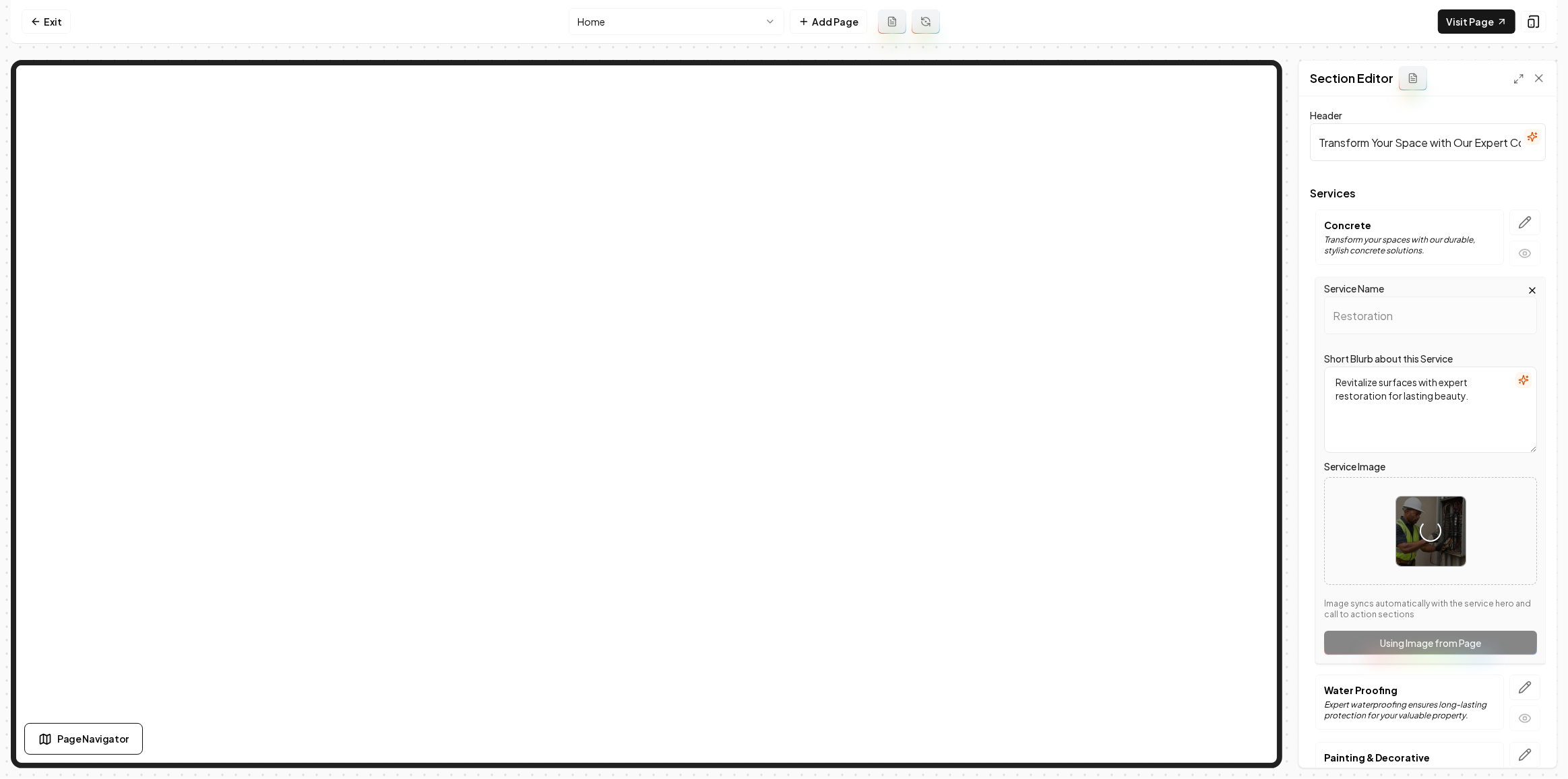
scroll to position [154, 0]
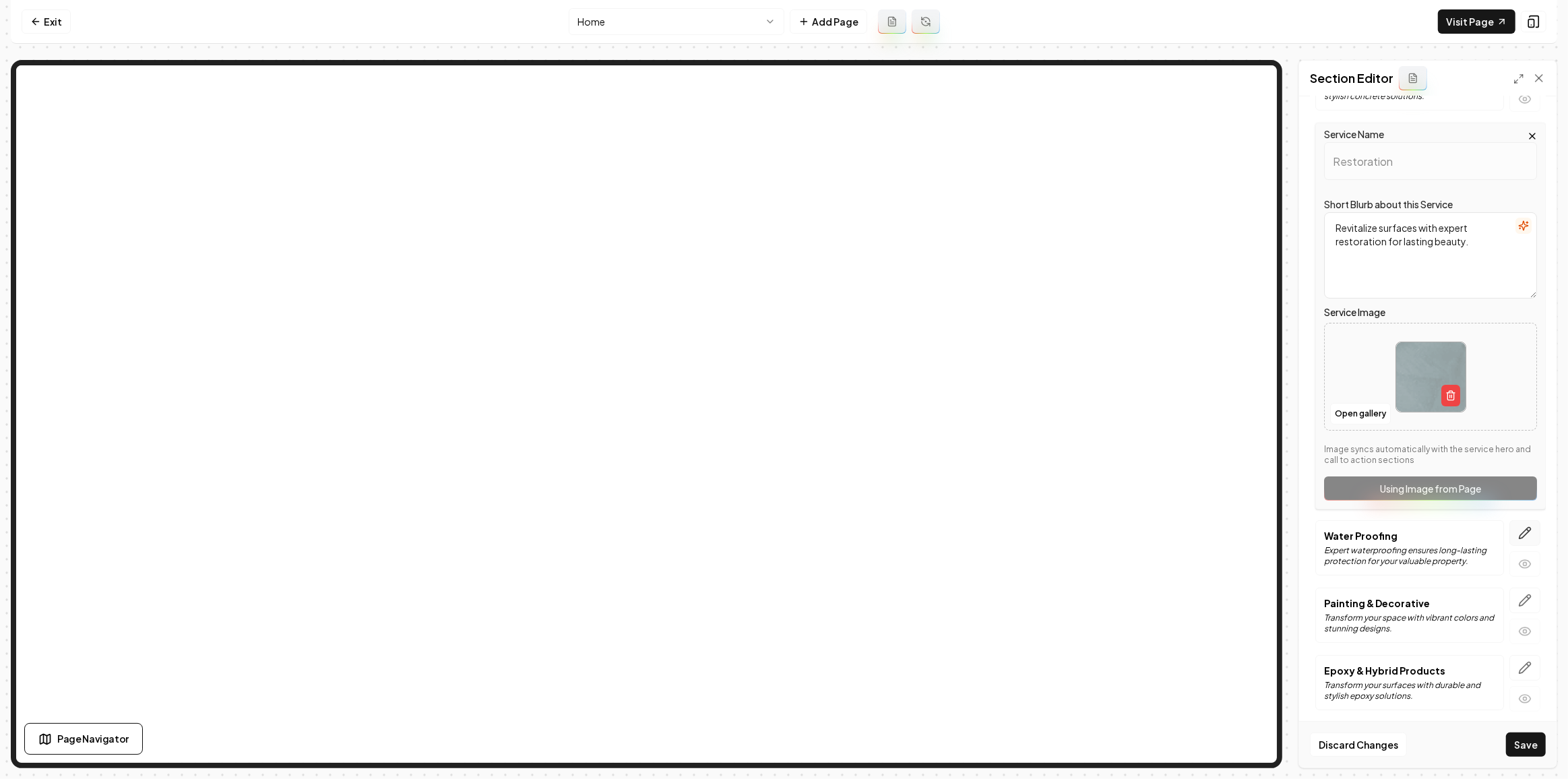
click at [1523, 529] on button "button" at bounding box center [1525, 534] width 31 height 26
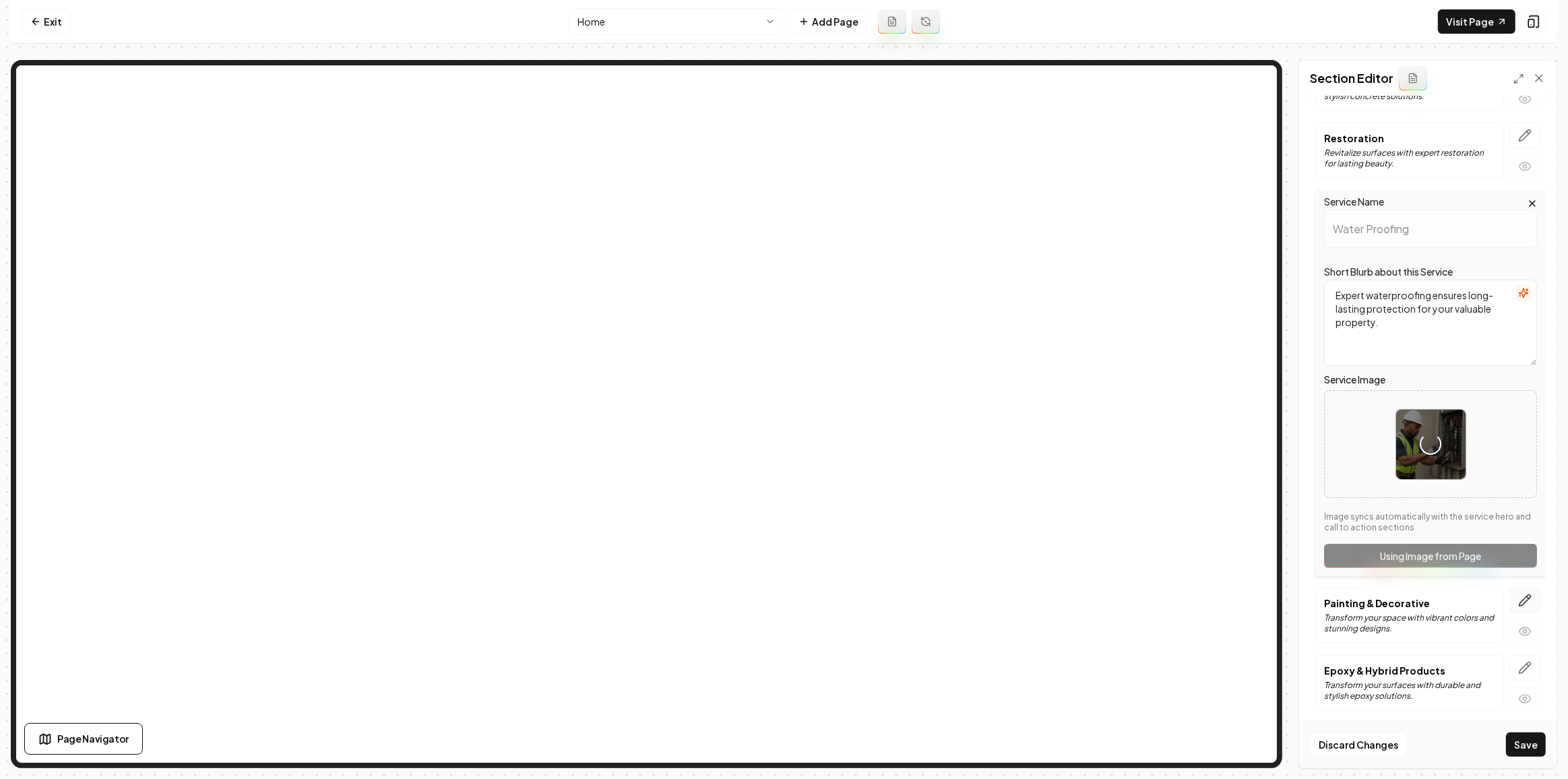
click at [1519, 595] on icon "button" at bounding box center [1525, 601] width 12 height 12
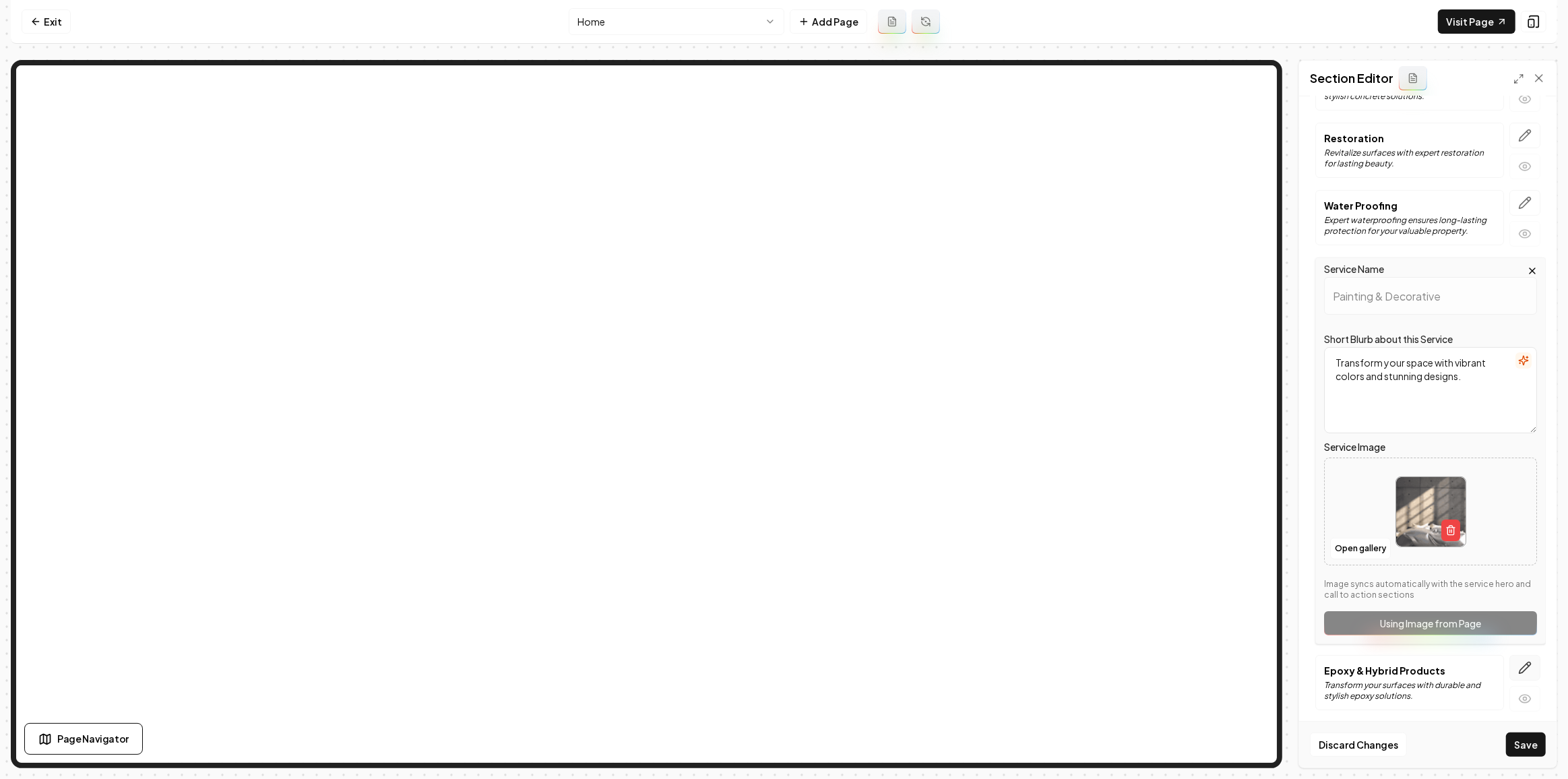
click at [1518, 661] on icon "button" at bounding box center [1525, 668] width 14 height 14
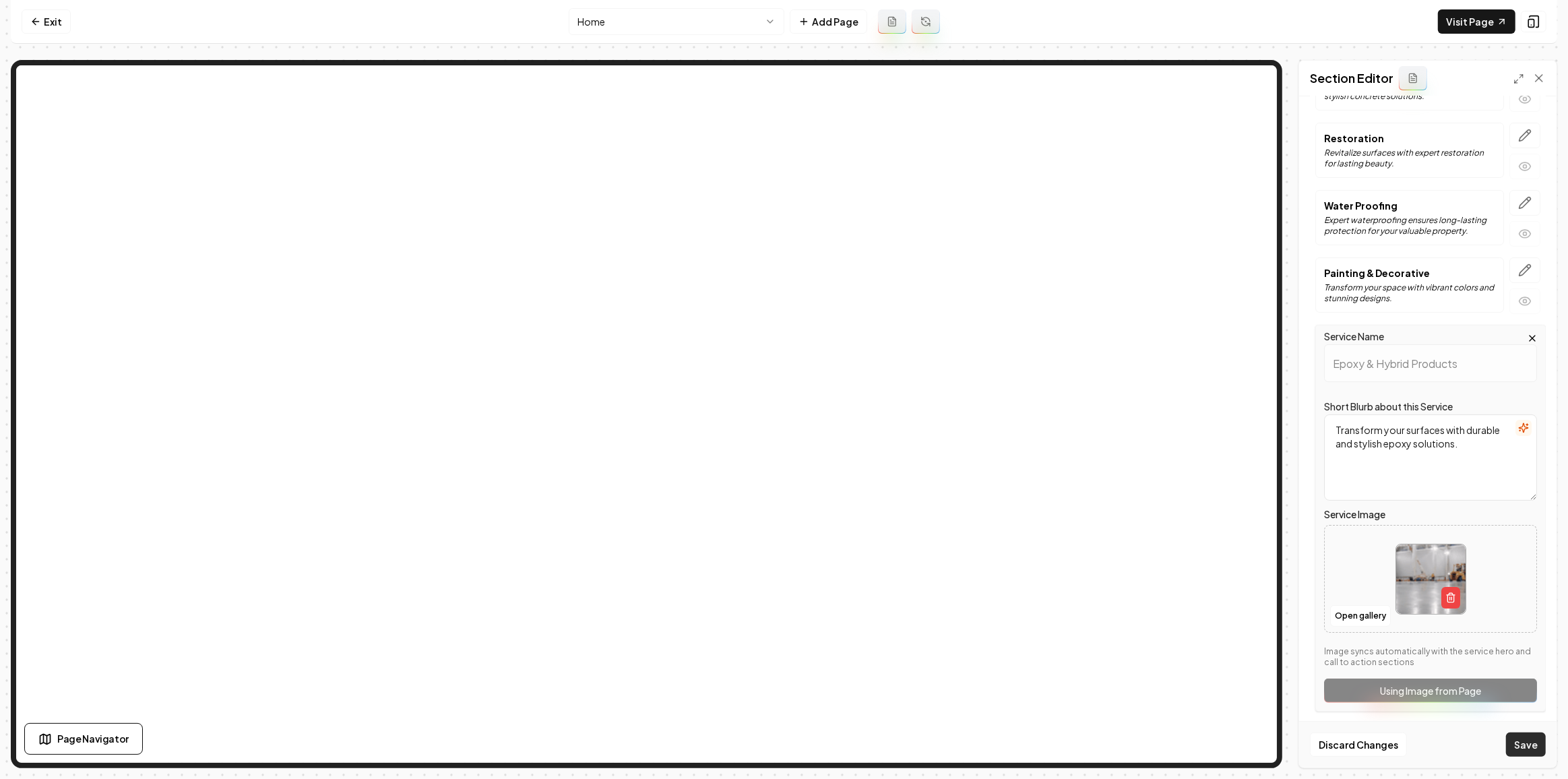
click at [1547, 742] on div "Discard Changes Save" at bounding box center [1427, 744] width 257 height 46
click at [1543, 743] on button "Save" at bounding box center [1525, 745] width 40 height 24
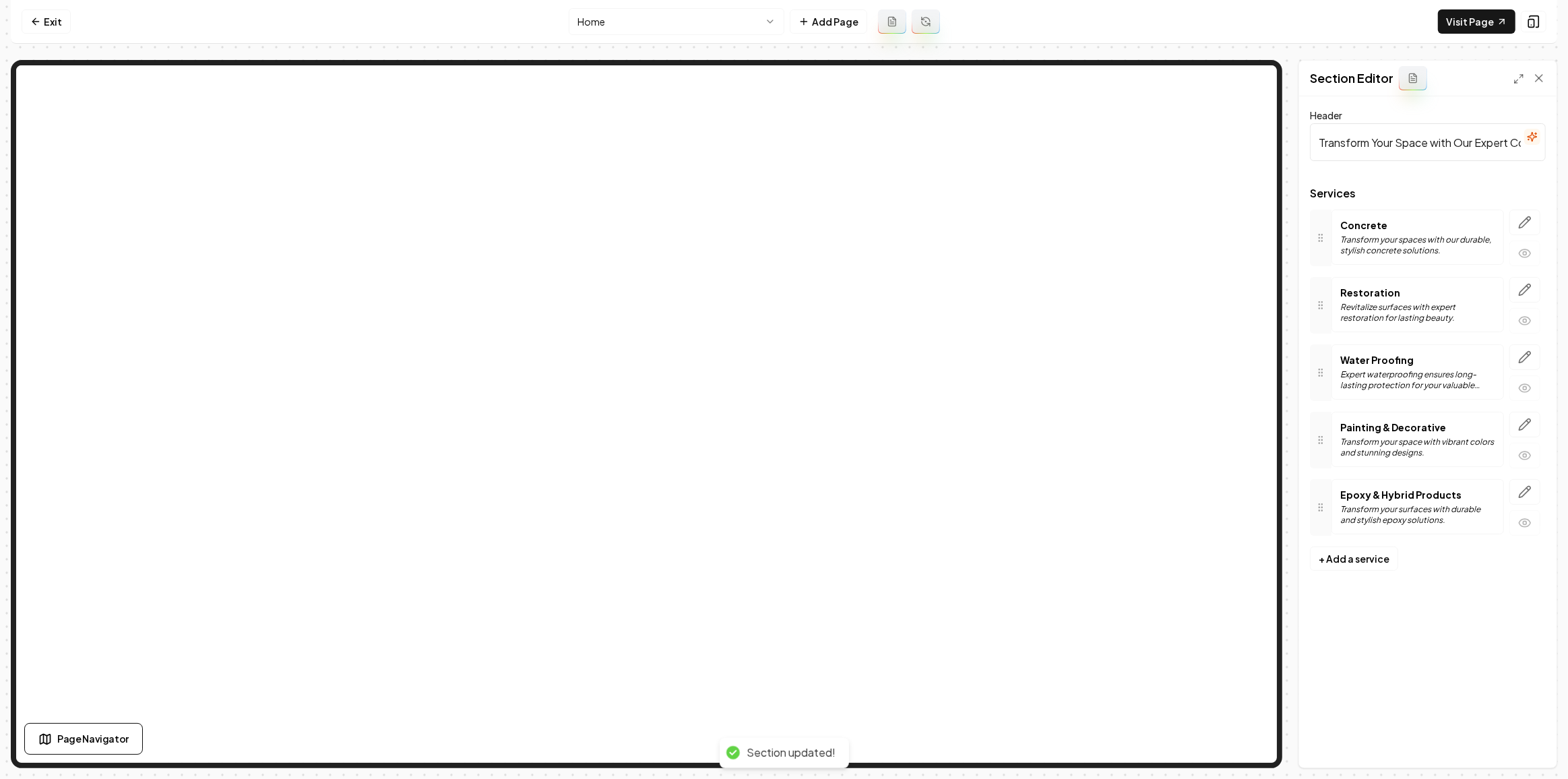
scroll to position [0, 0]
click at [601, 8] on html "Computer Required This feature is only available on a computer. Please switch t…" at bounding box center [784, 389] width 1568 height 779
click at [44, 25] on link "Exit" at bounding box center [46, 22] width 49 height 24
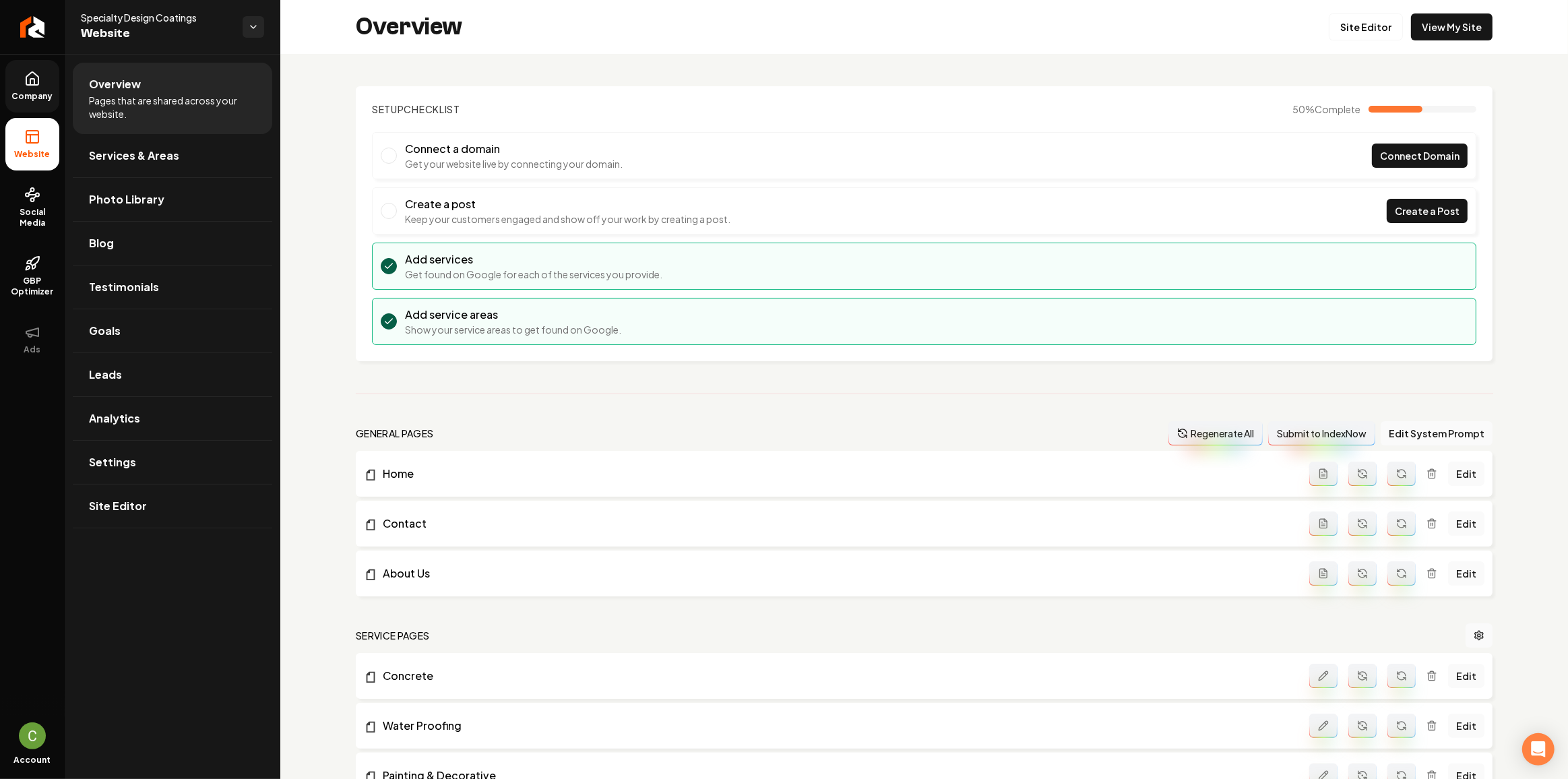
click at [38, 71] on icon at bounding box center [33, 79] width 16 height 16
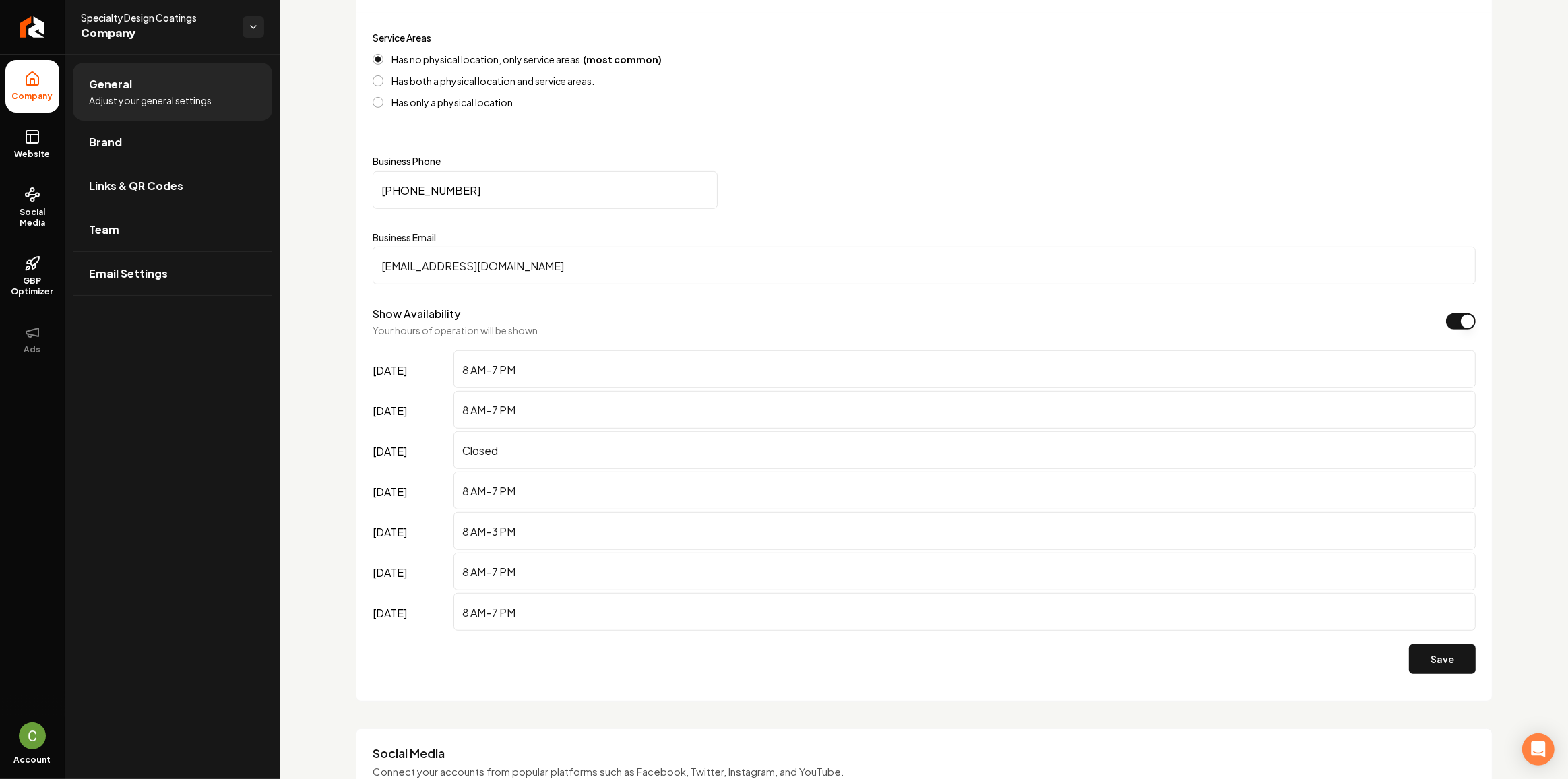
scroll to position [992, 0]
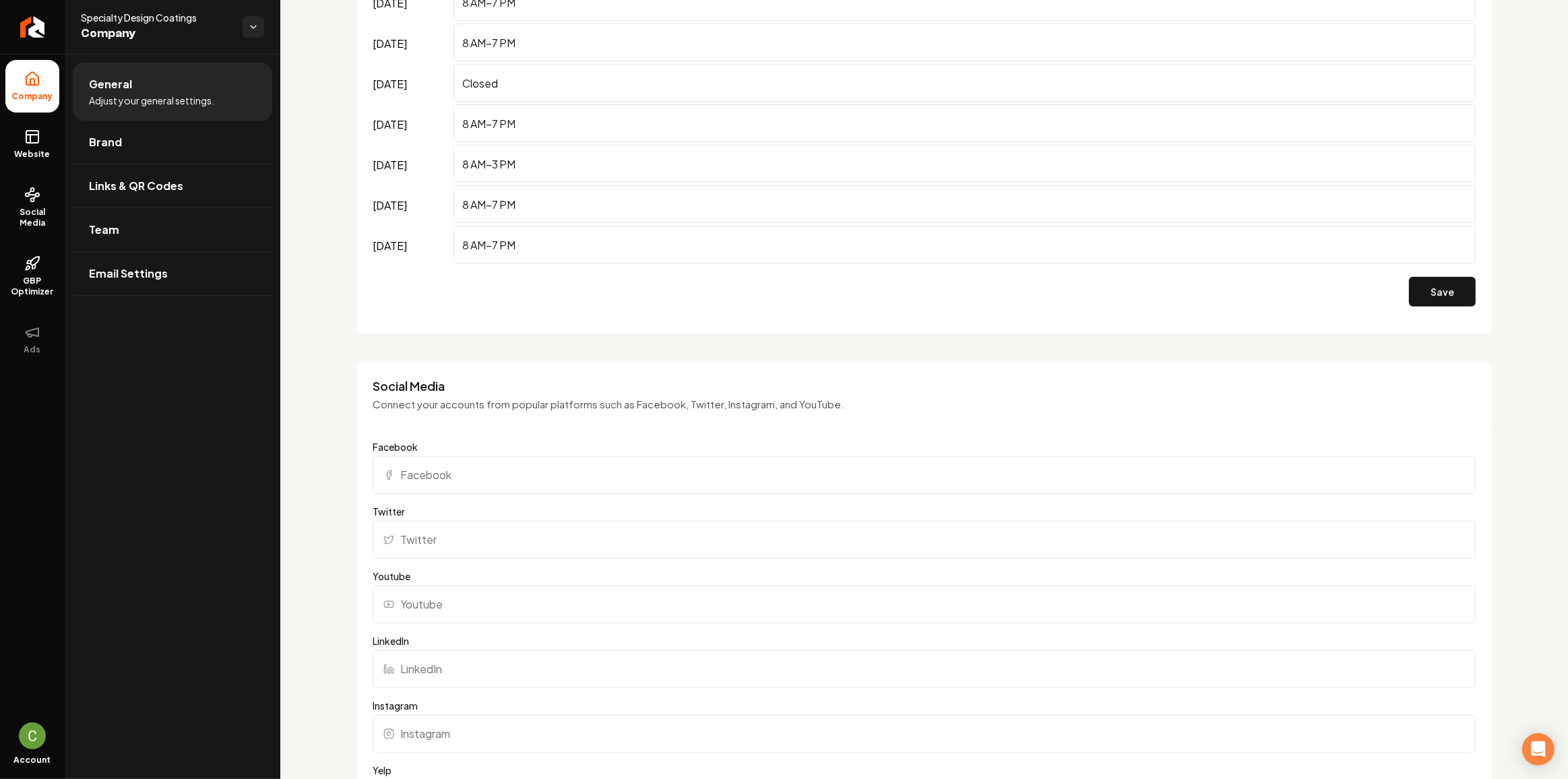
click at [485, 474] on input "Facebook" at bounding box center [923, 475] width 1103 height 38
paste input "https://www.facebook.com/p/Specialty-Design-Coatings-100069591504005/"
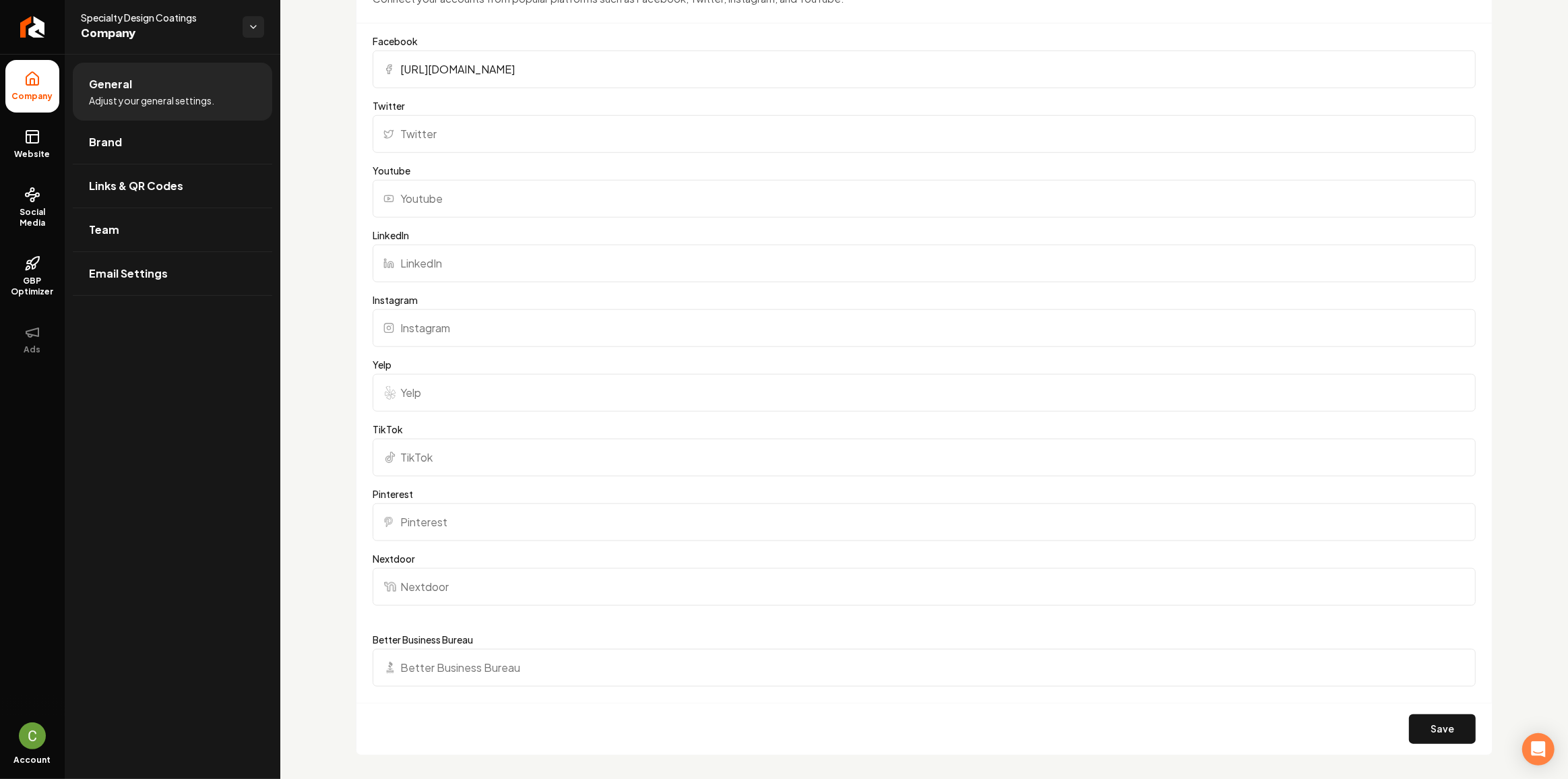
scroll to position [1605, 0]
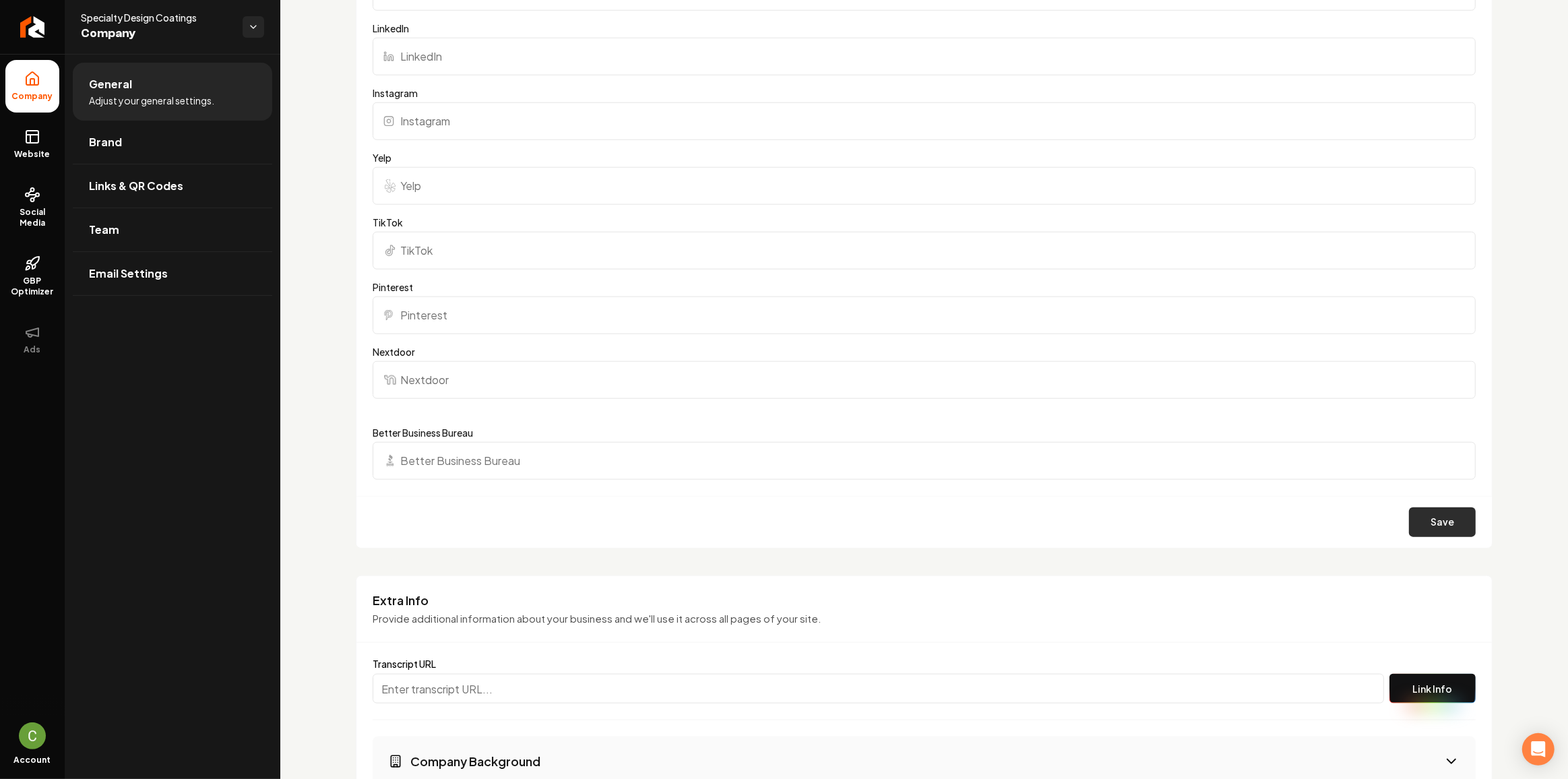
type input "https://www.facebook.com/p/Specialty-Design-Coatings-100069591504005/"
click at [1456, 515] on button "Save" at bounding box center [1442, 523] width 67 height 30
click at [1425, 518] on button "Save" at bounding box center [1442, 523] width 67 height 30
drag, startPoint x: 47, startPoint y: 145, endPoint x: 50, endPoint y: 160, distance: 15.3
click at [47, 145] on link "Website" at bounding box center [32, 144] width 54 height 52
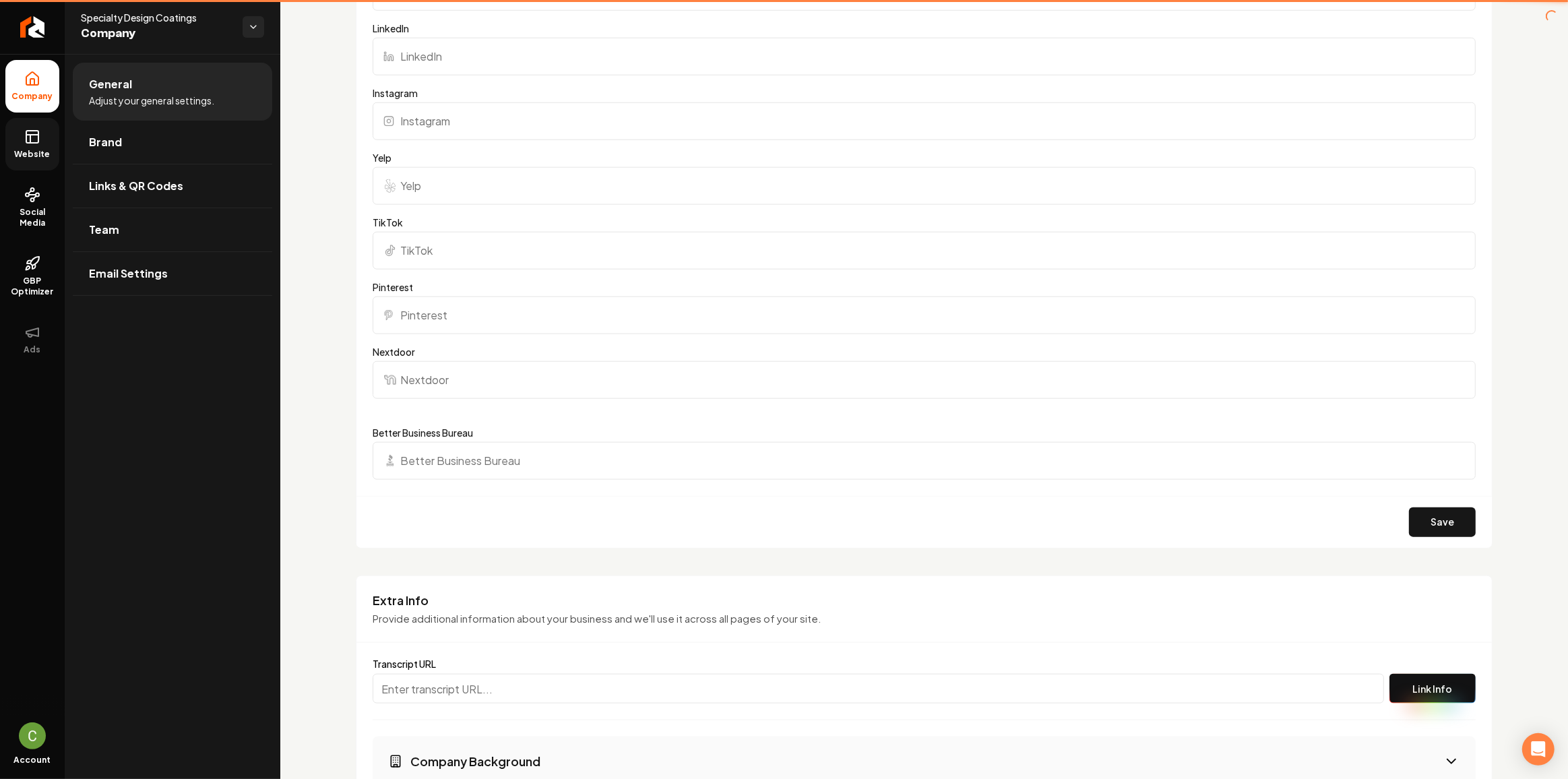
scroll to position [397, 0]
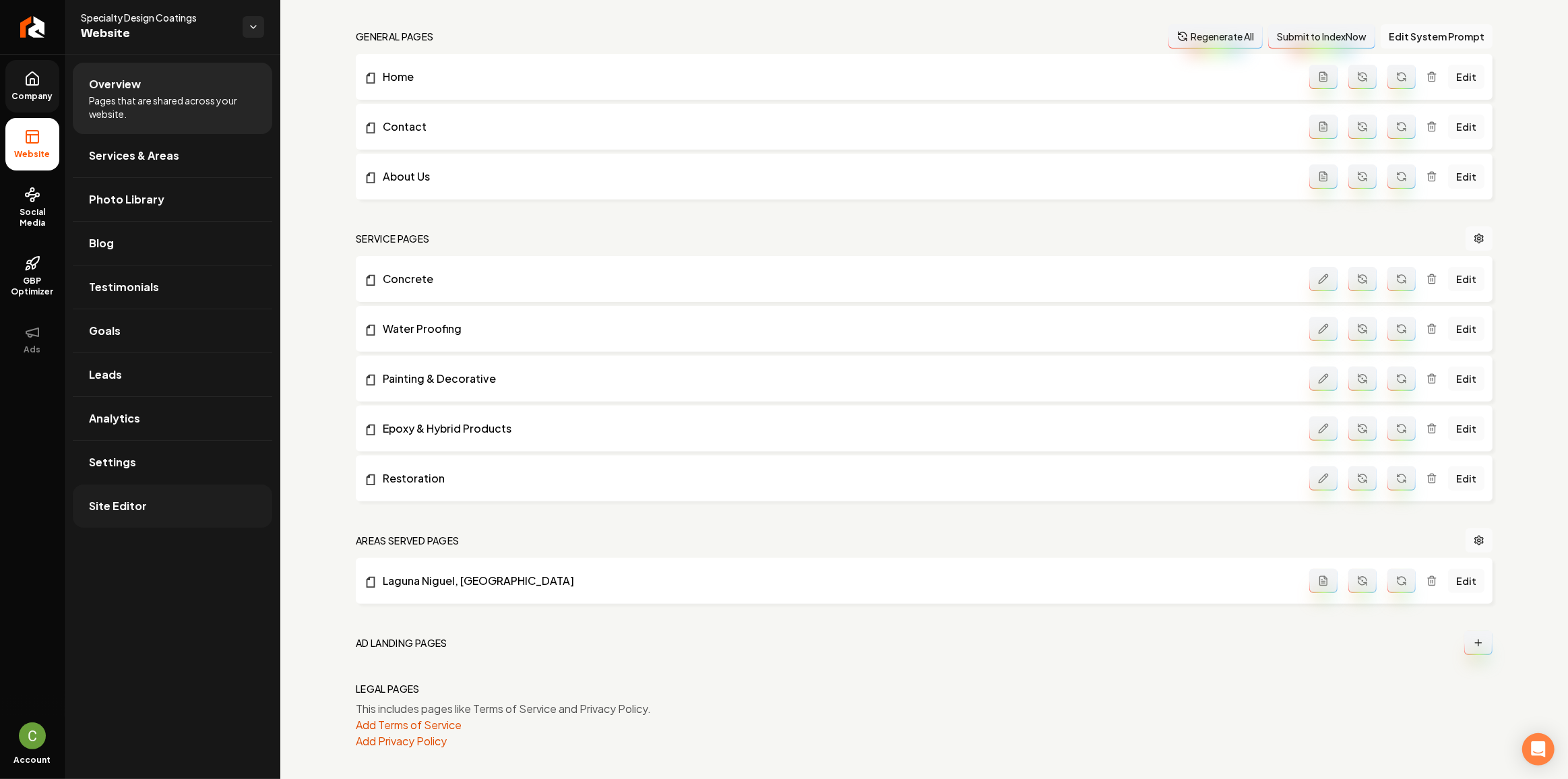
click at [129, 512] on link "Site Editor" at bounding box center [173, 506] width 200 height 43
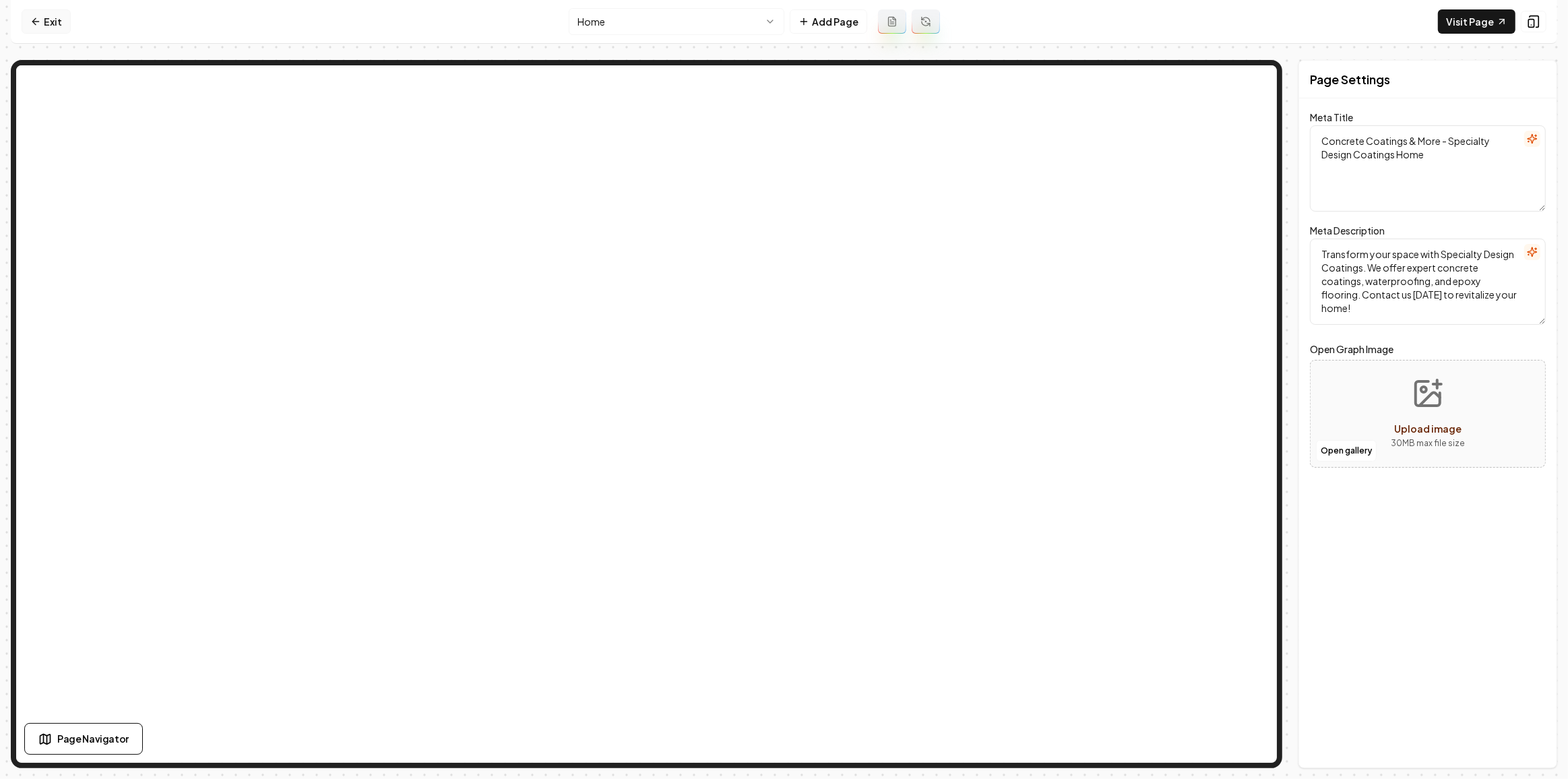
click at [57, 25] on link "Exit" at bounding box center [46, 22] width 49 height 24
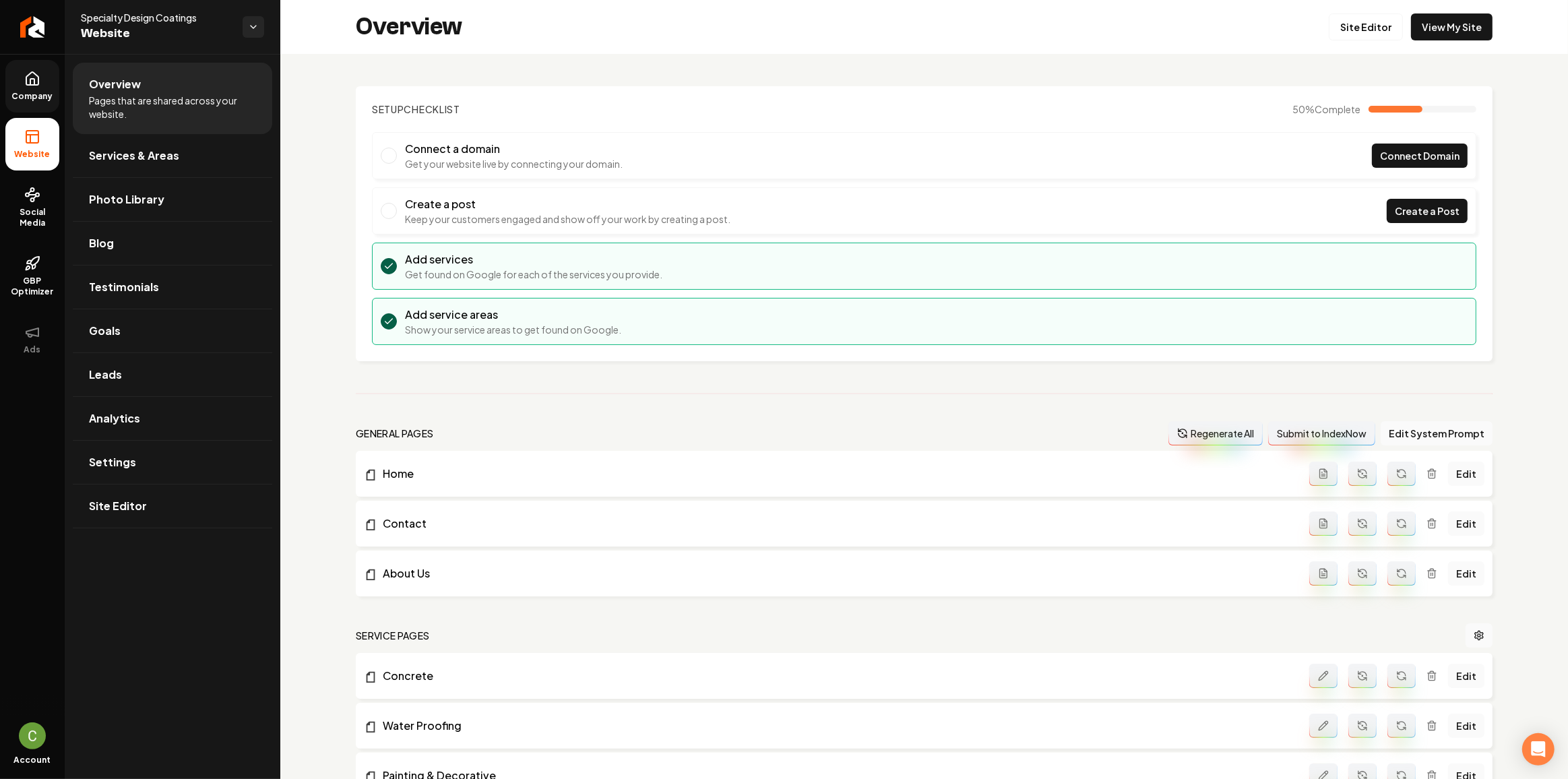
click at [37, 108] on link "Company" at bounding box center [32, 86] width 54 height 52
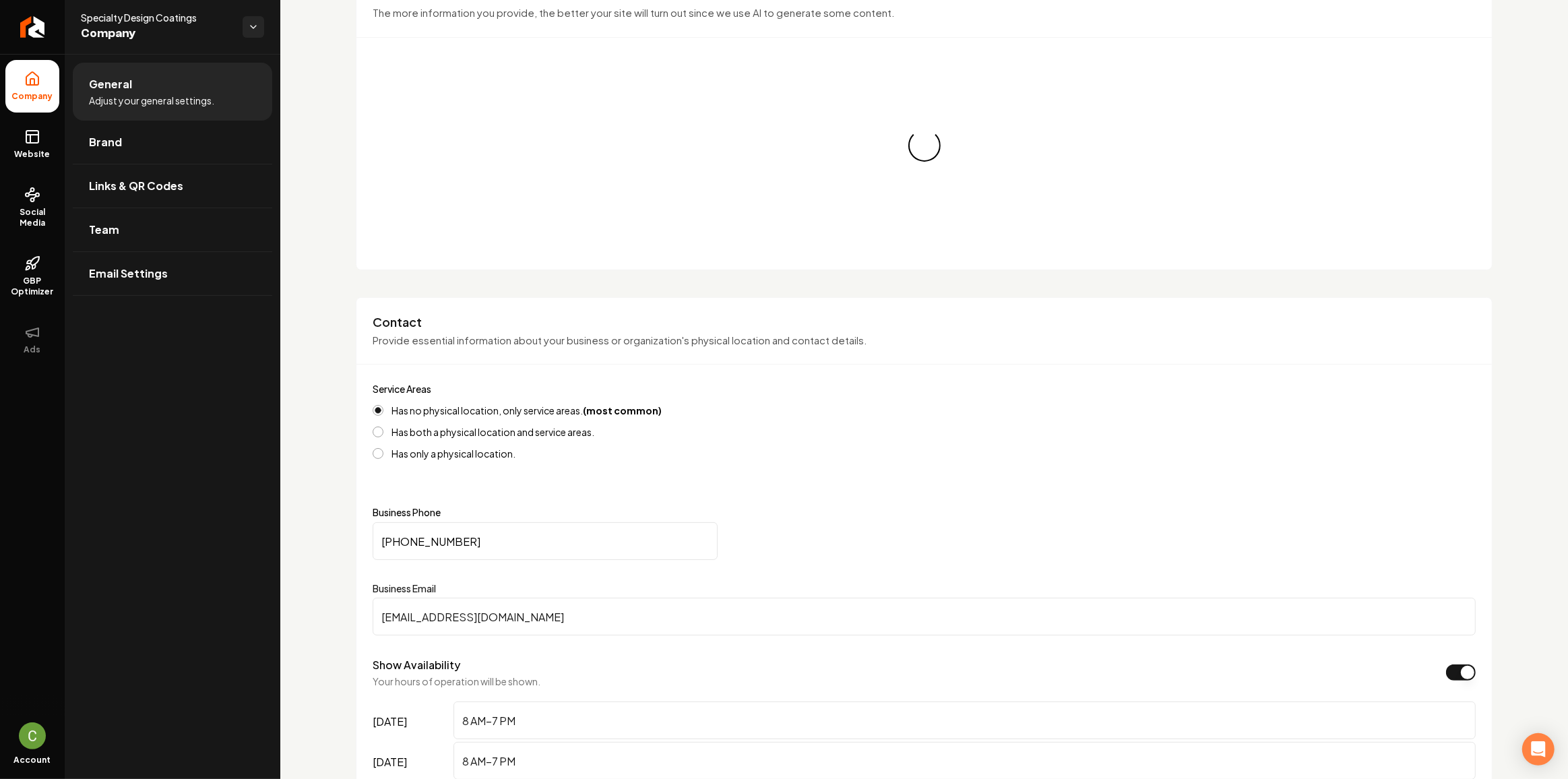
scroll to position [367, 0]
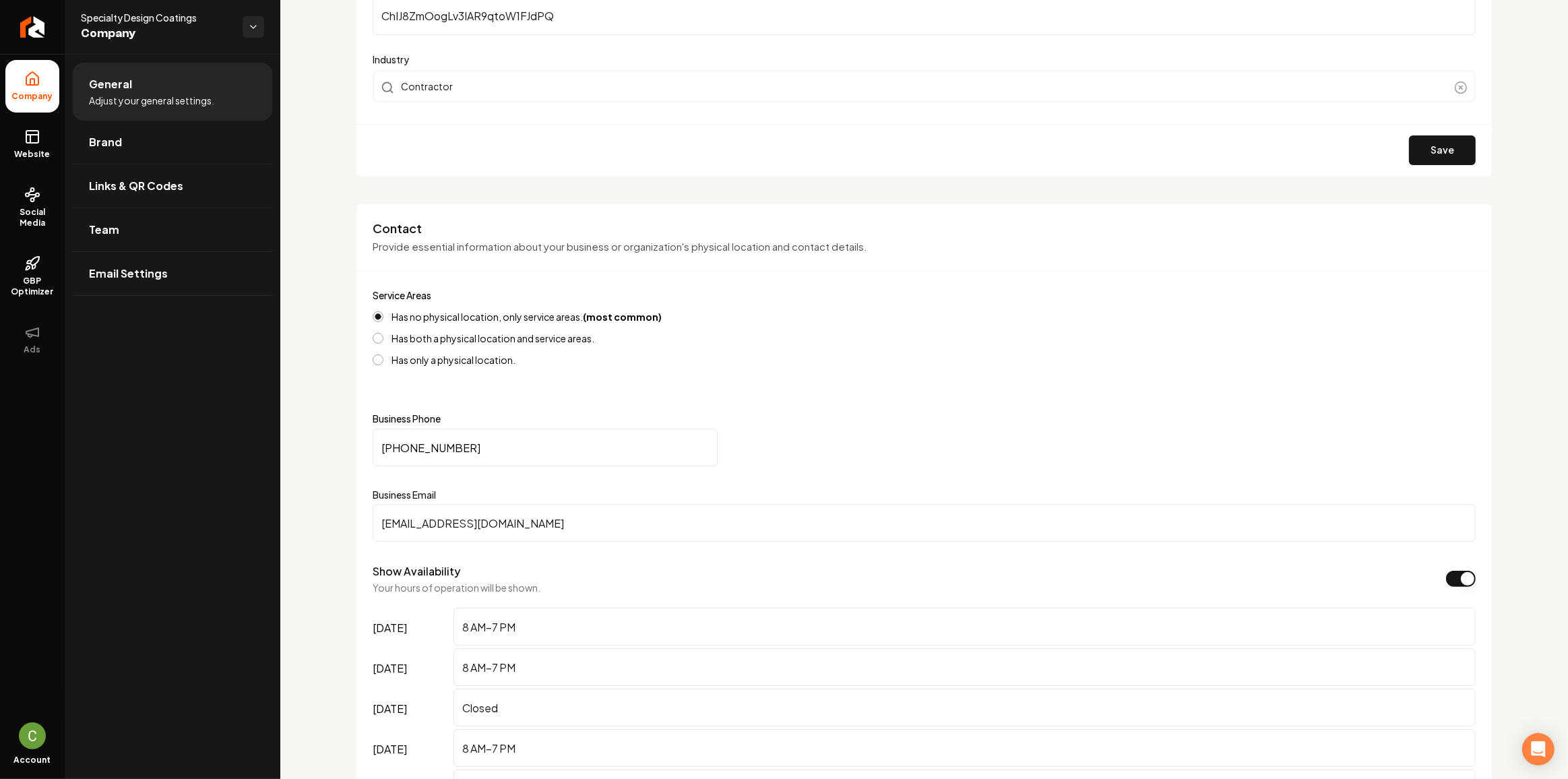
click at [482, 334] on label "Has both a physical location and service areas." at bounding box center [493, 339] width 203 height 10
click at [383, 333] on button "Has both a physical location and service areas." at bounding box center [378, 339] width 11 height 11
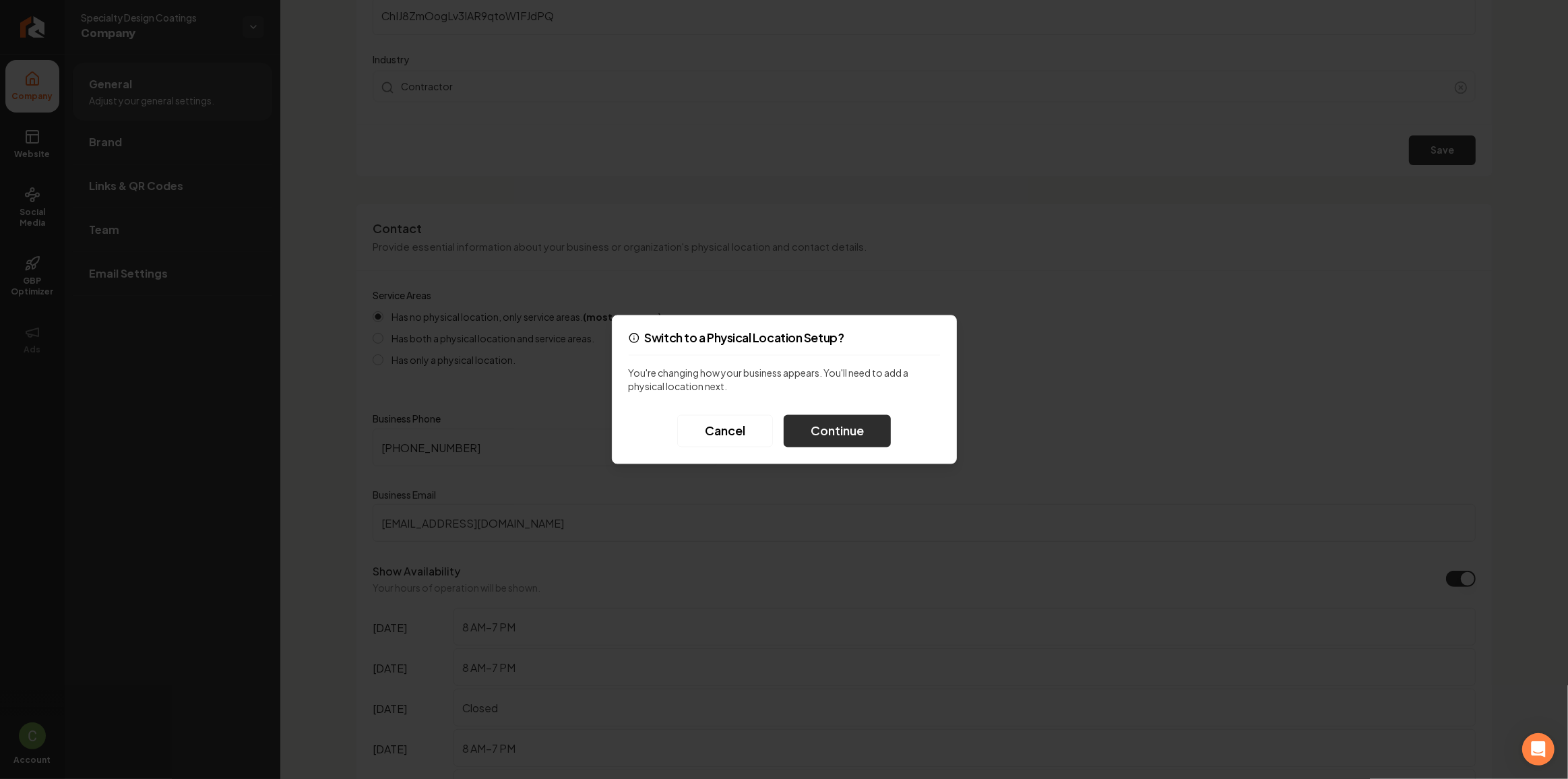
click at [805, 421] on button "Continue" at bounding box center [837, 432] width 107 height 33
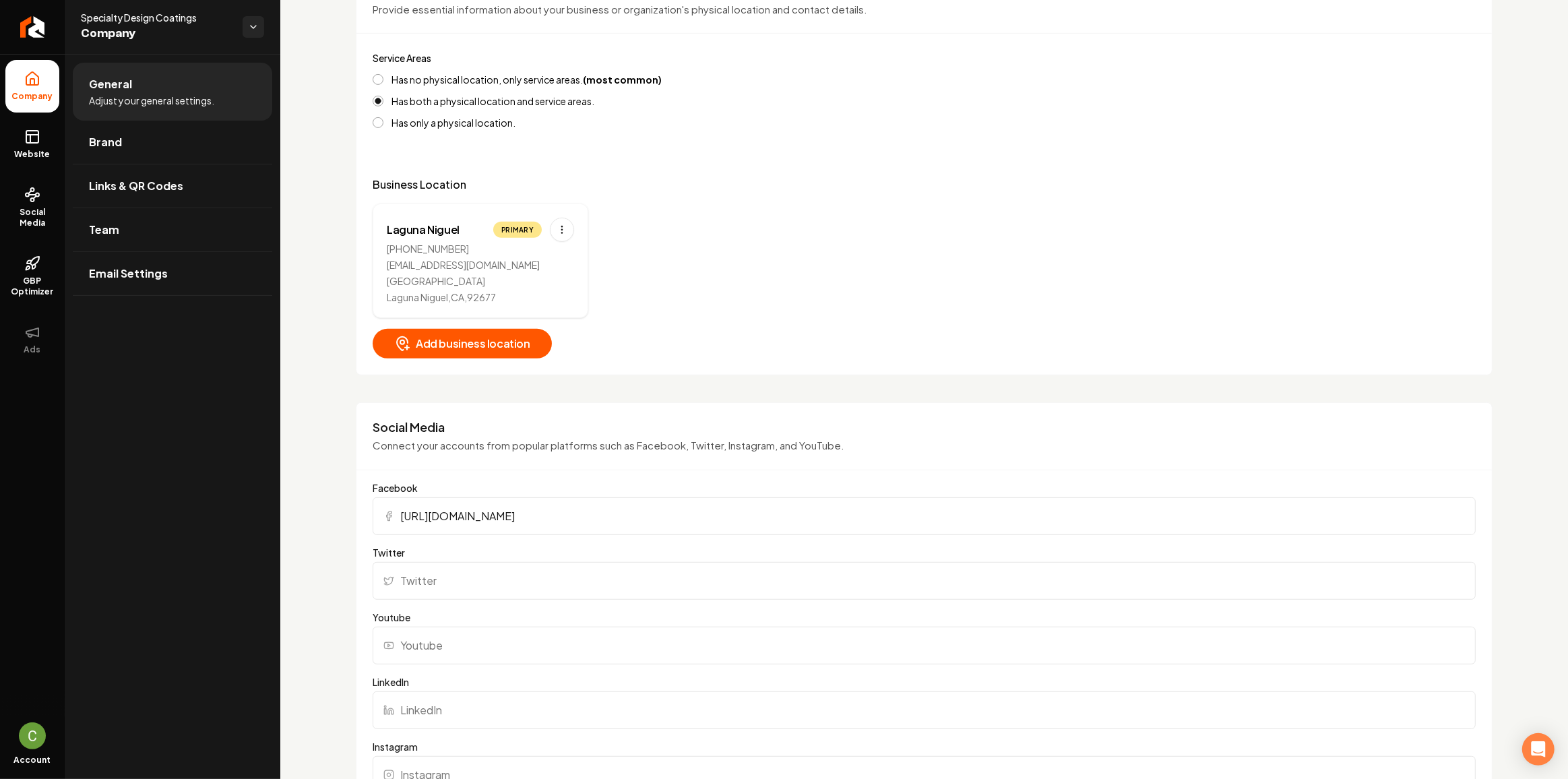
scroll to position [551, 0]
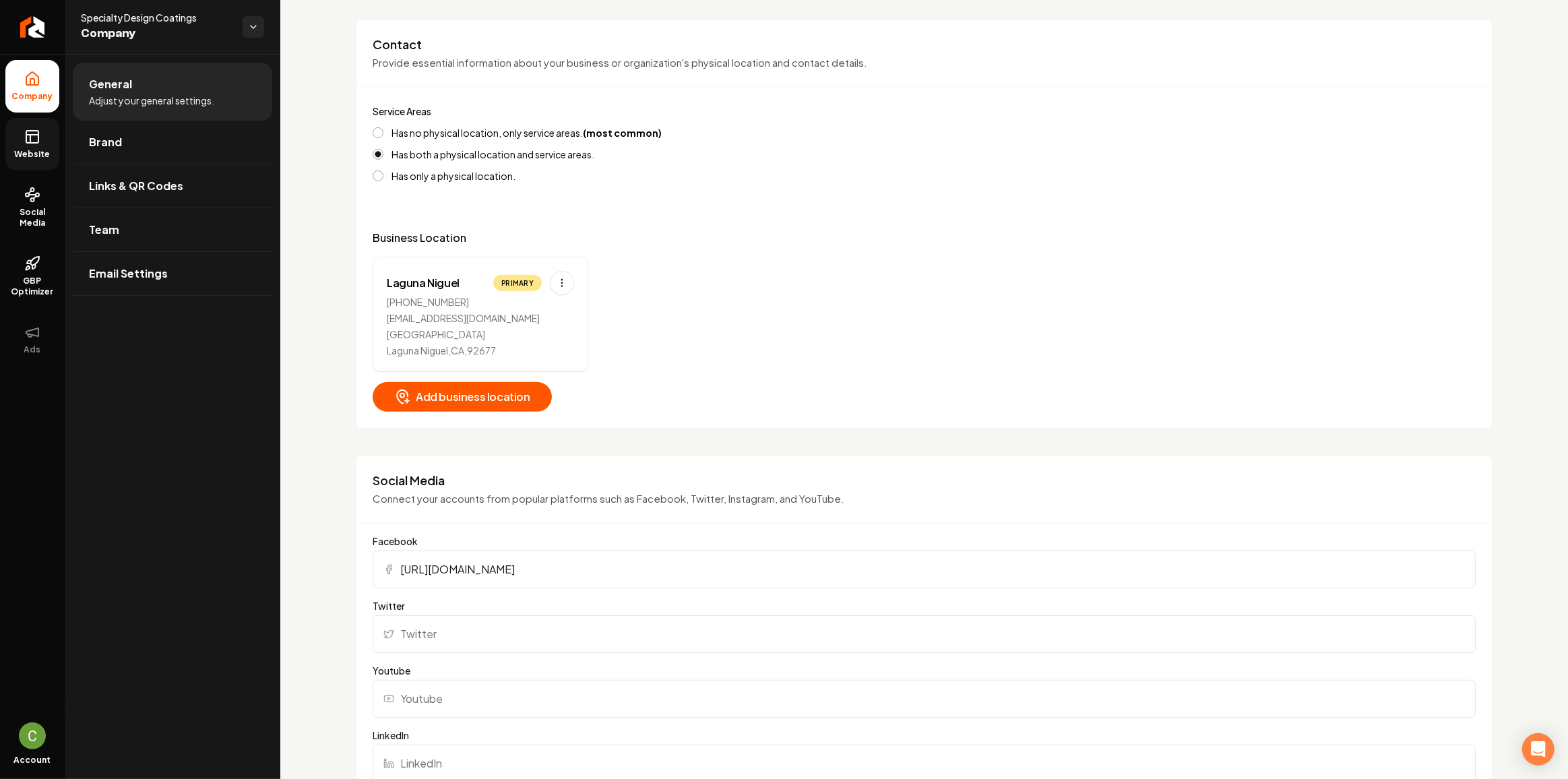
click at [10, 133] on link "Website" at bounding box center [32, 144] width 54 height 52
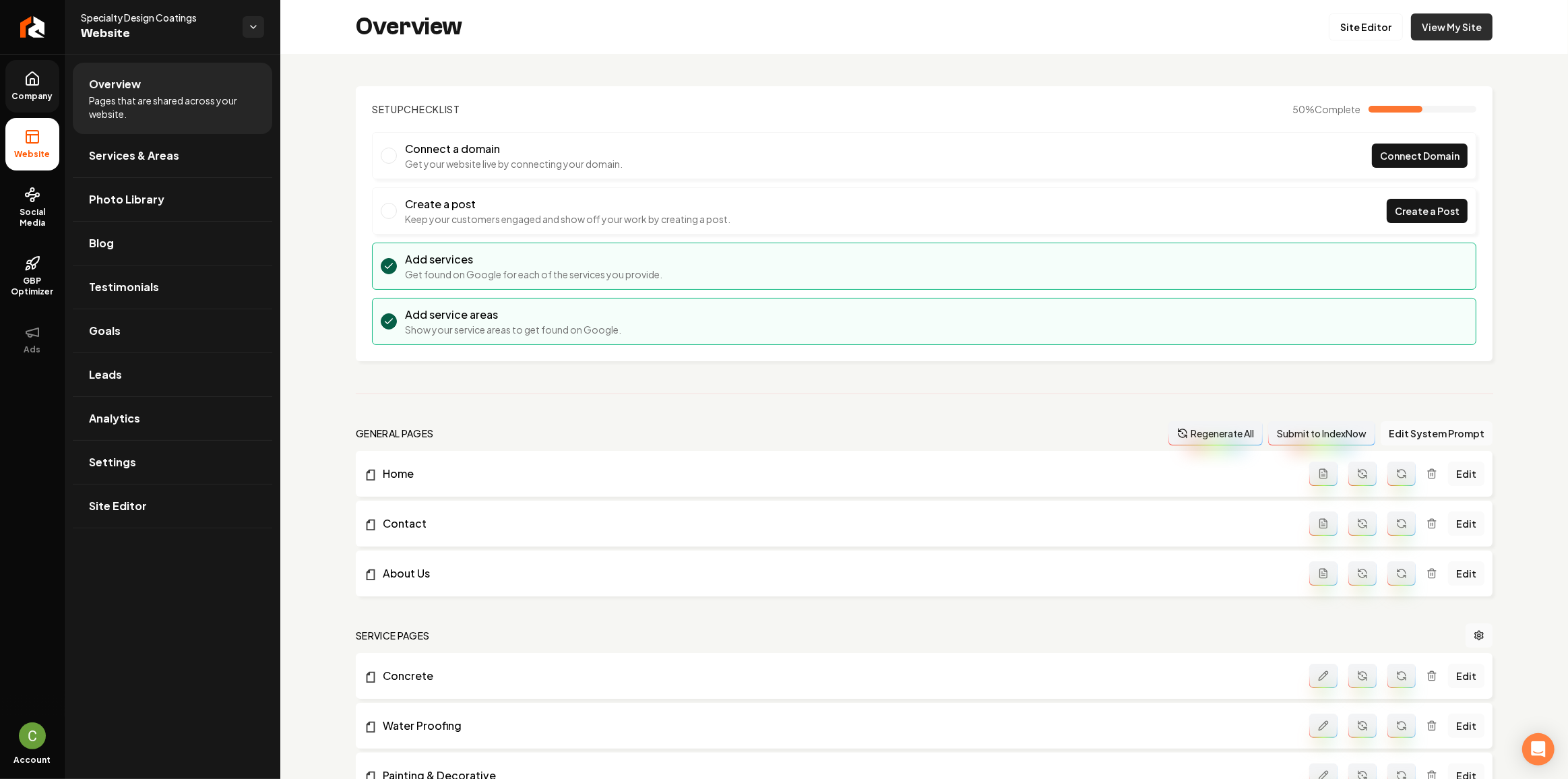
click at [1466, 23] on link "View My Site" at bounding box center [1452, 27] width 82 height 27
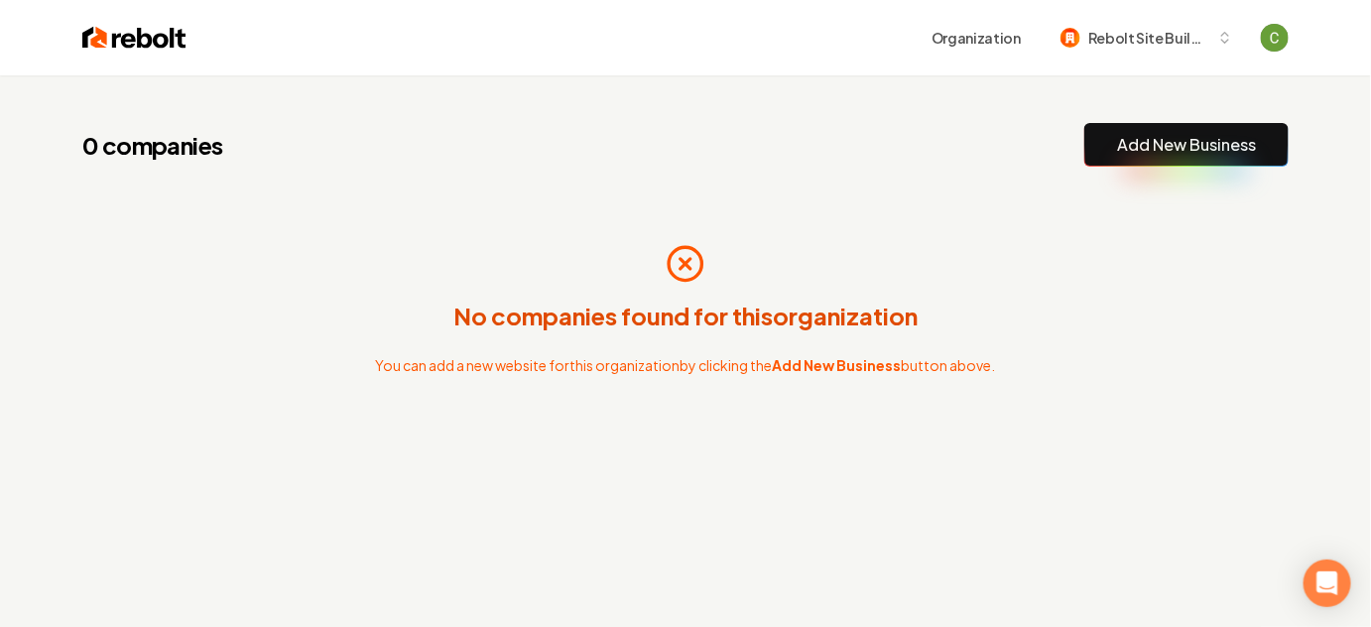
click at [62, 227] on div "0 companies Add New Business No companies found for this organization You can a…" at bounding box center [685, 311] width 1269 height 472
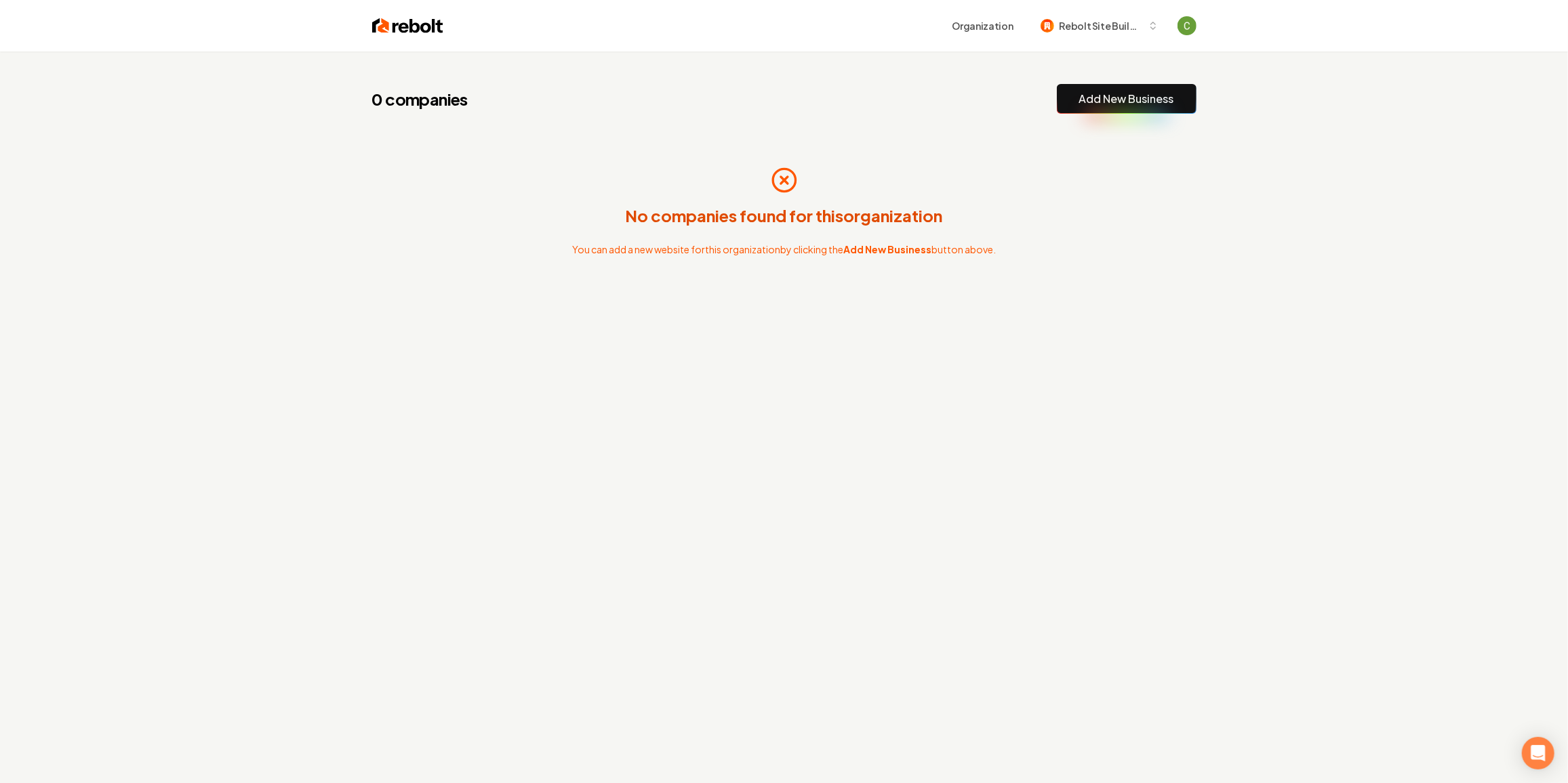
click at [936, 284] on div "No companies found for this organization You can add a new website for this org…" at bounding box center [784, 211] width 824 height 152
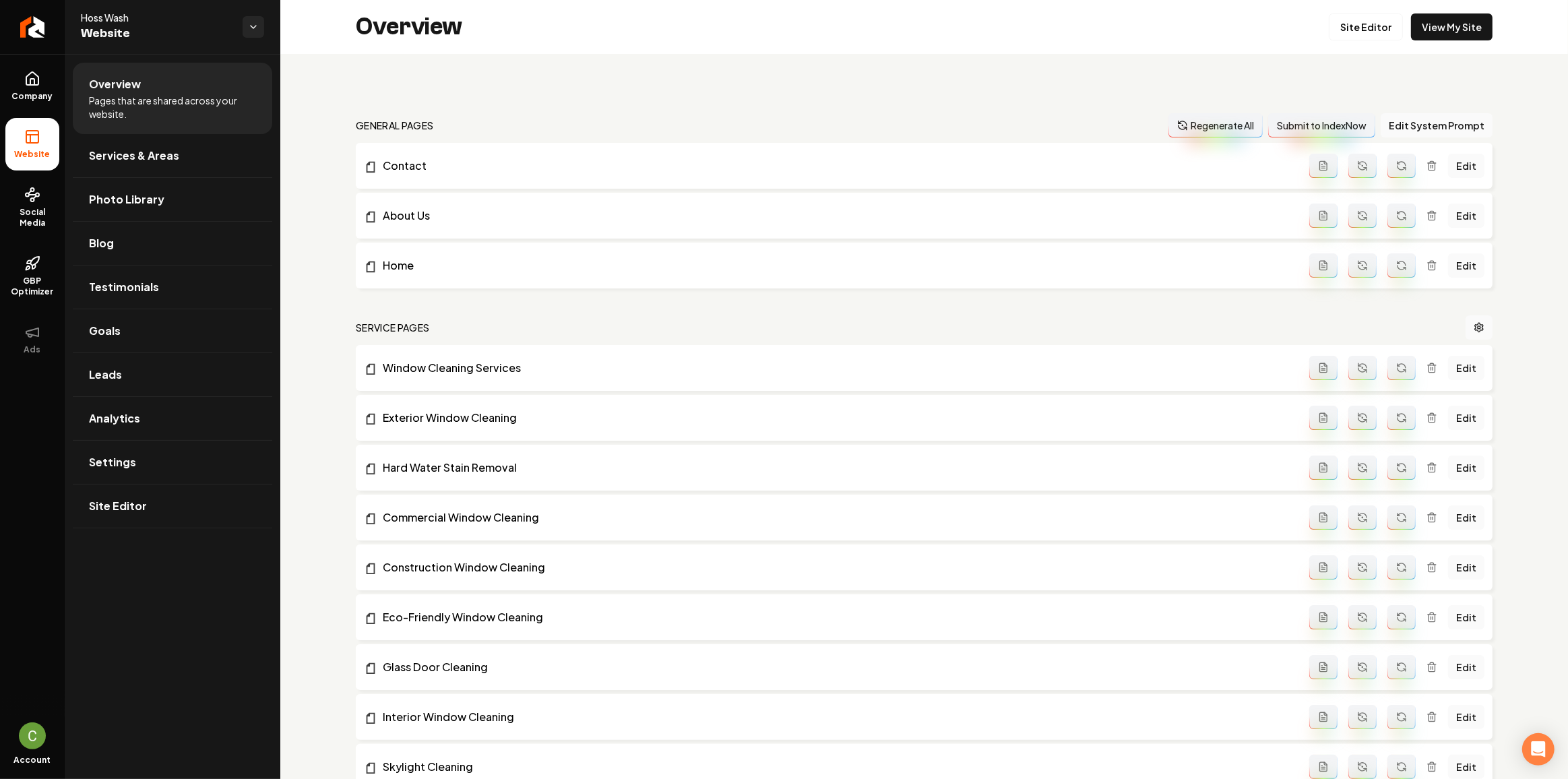
drag, startPoint x: 1366, startPoint y: 31, endPoint x: 1351, endPoint y: 44, distance: 19.8
click at [940, 31] on link "Site Editor" at bounding box center [1366, 27] width 74 height 27
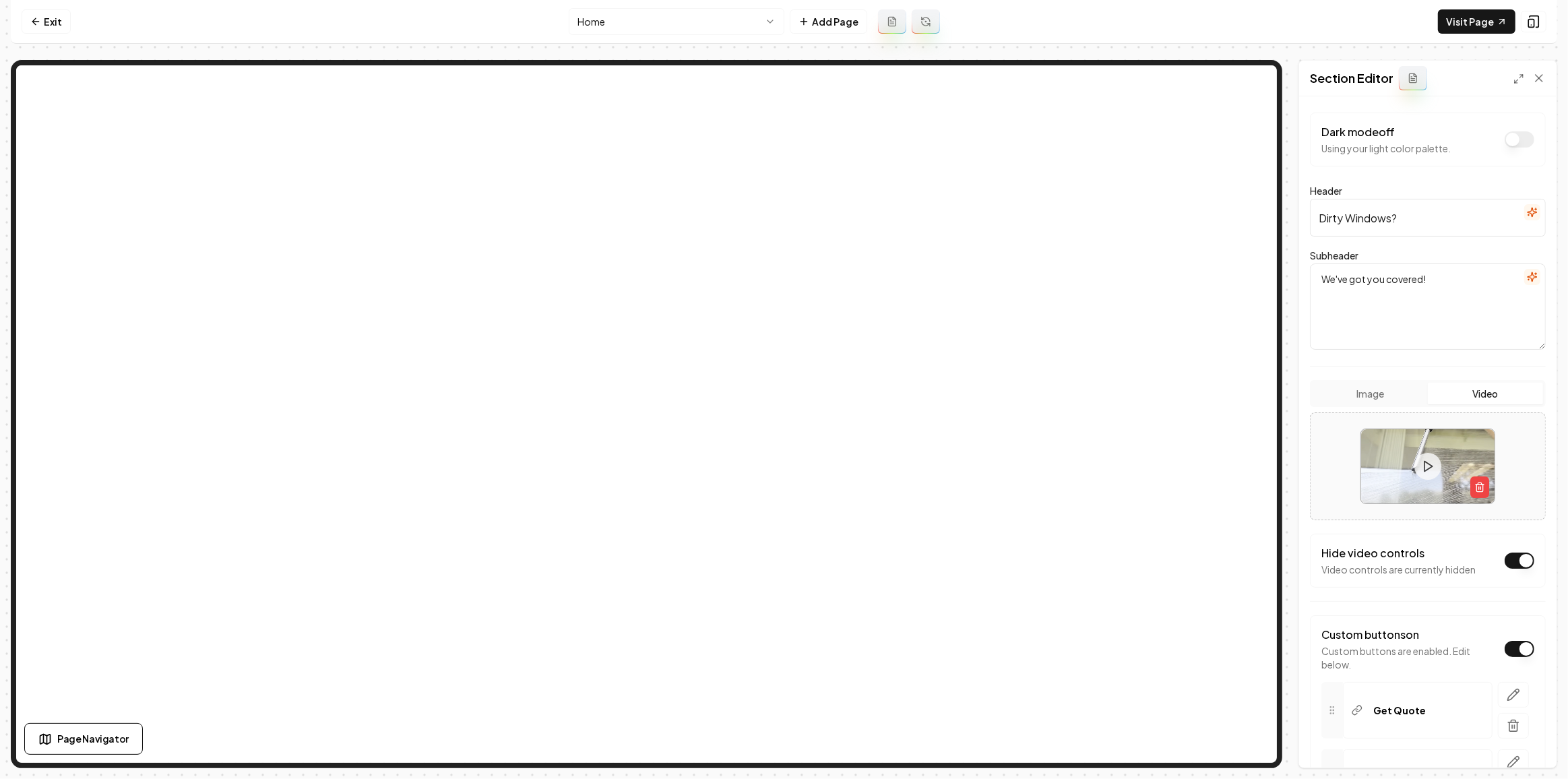
click at [940, 219] on button "button" at bounding box center [1532, 212] width 16 height 16
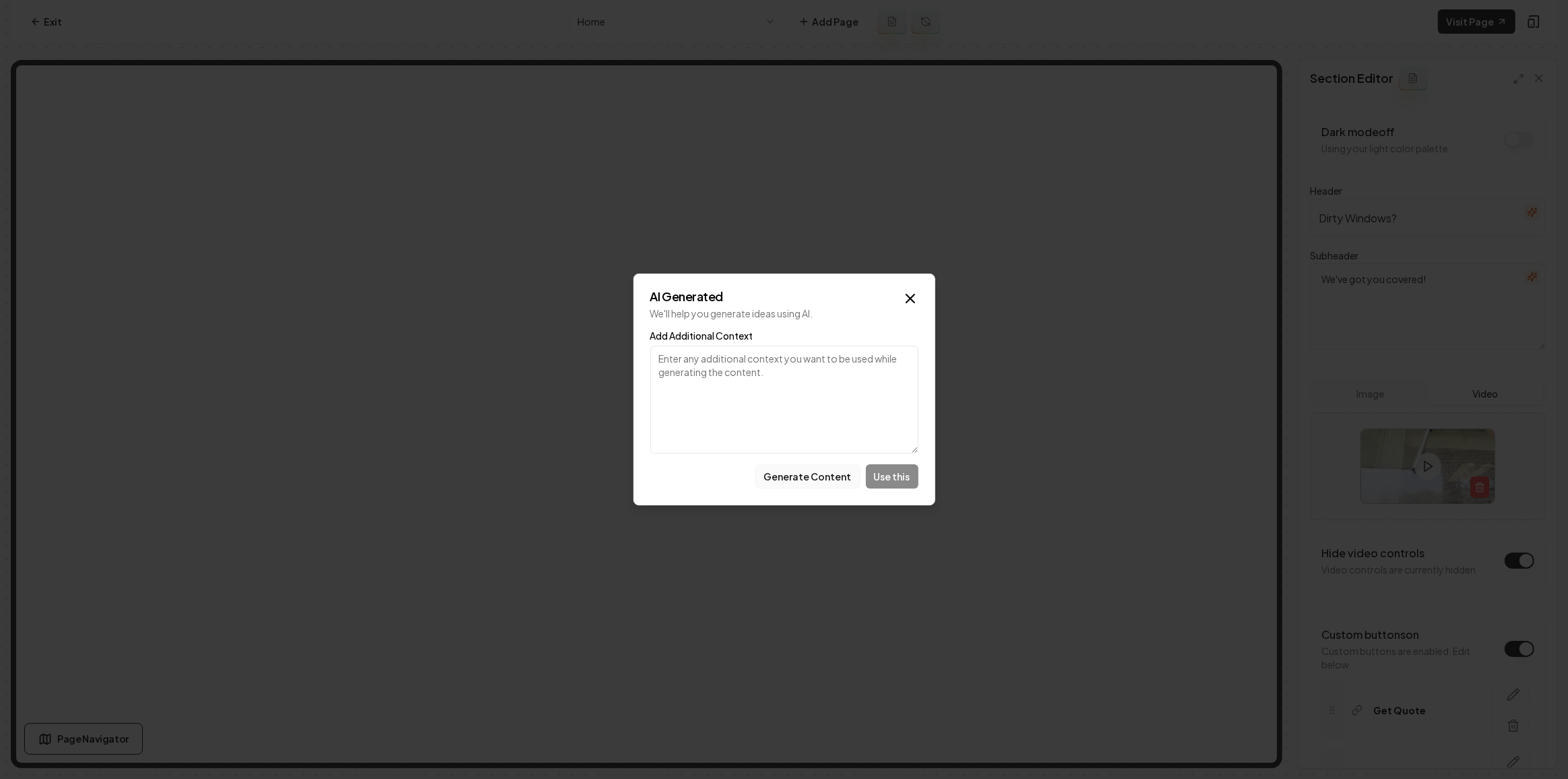
click at [830, 426] on button "Generate Content" at bounding box center [808, 477] width 105 height 24
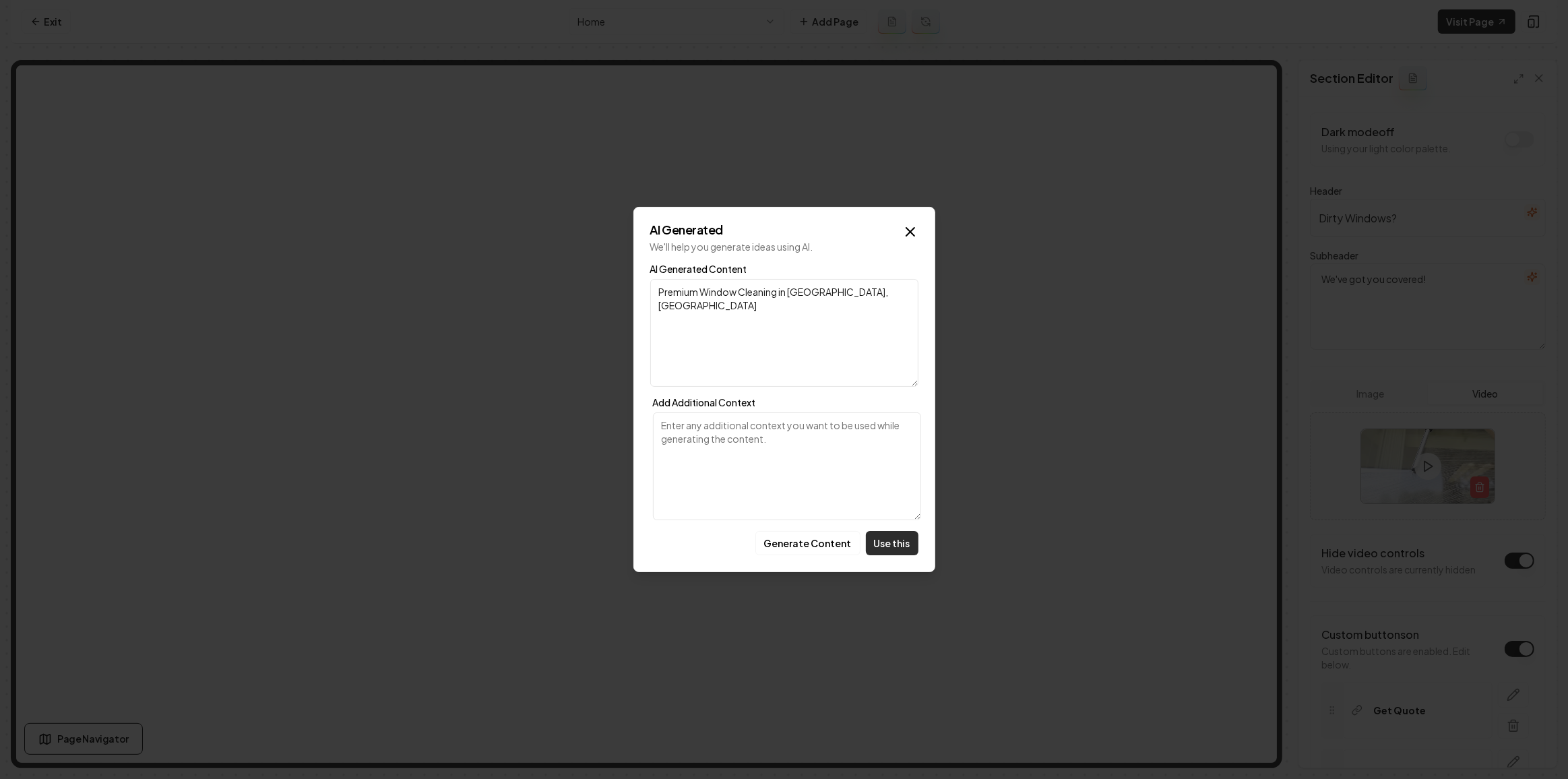
click at [895, 426] on button "Use this" at bounding box center [891, 543] width 52 height 24
type input "Premium Window Cleaning in Massillon, OH"
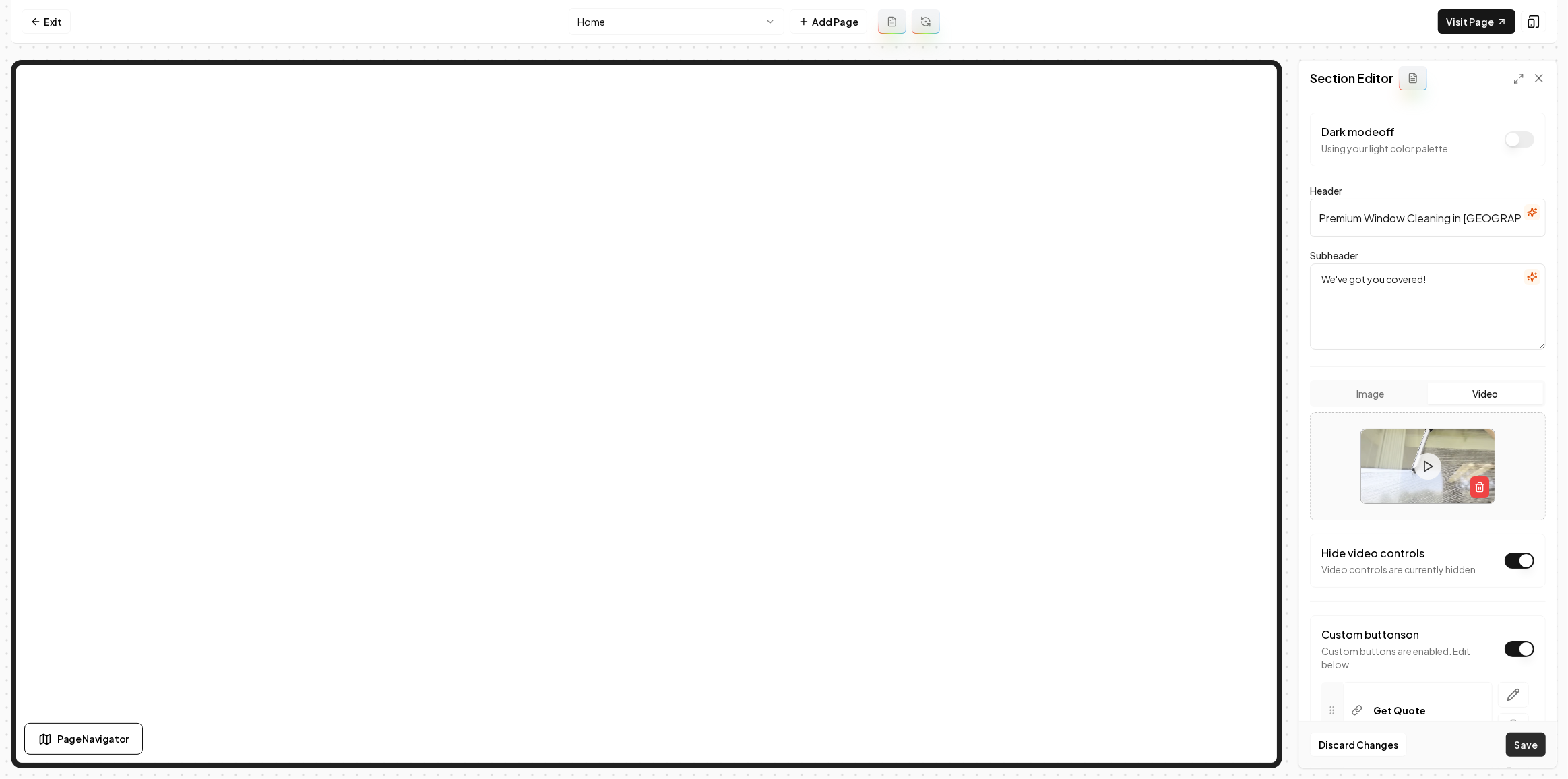
click at [940, 426] on button "Save" at bounding box center [1525, 745] width 40 height 24
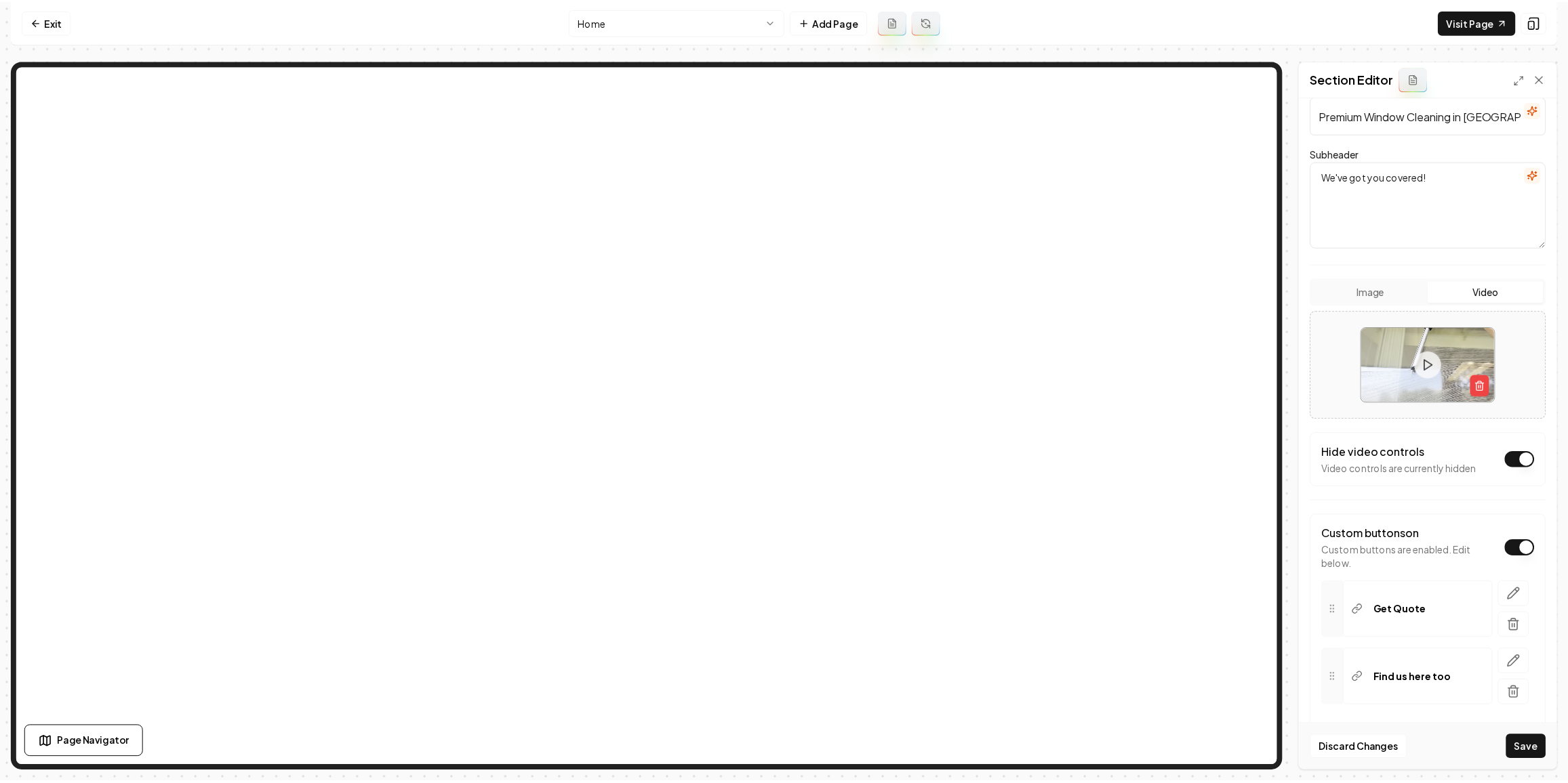
scroll to position [150, 0]
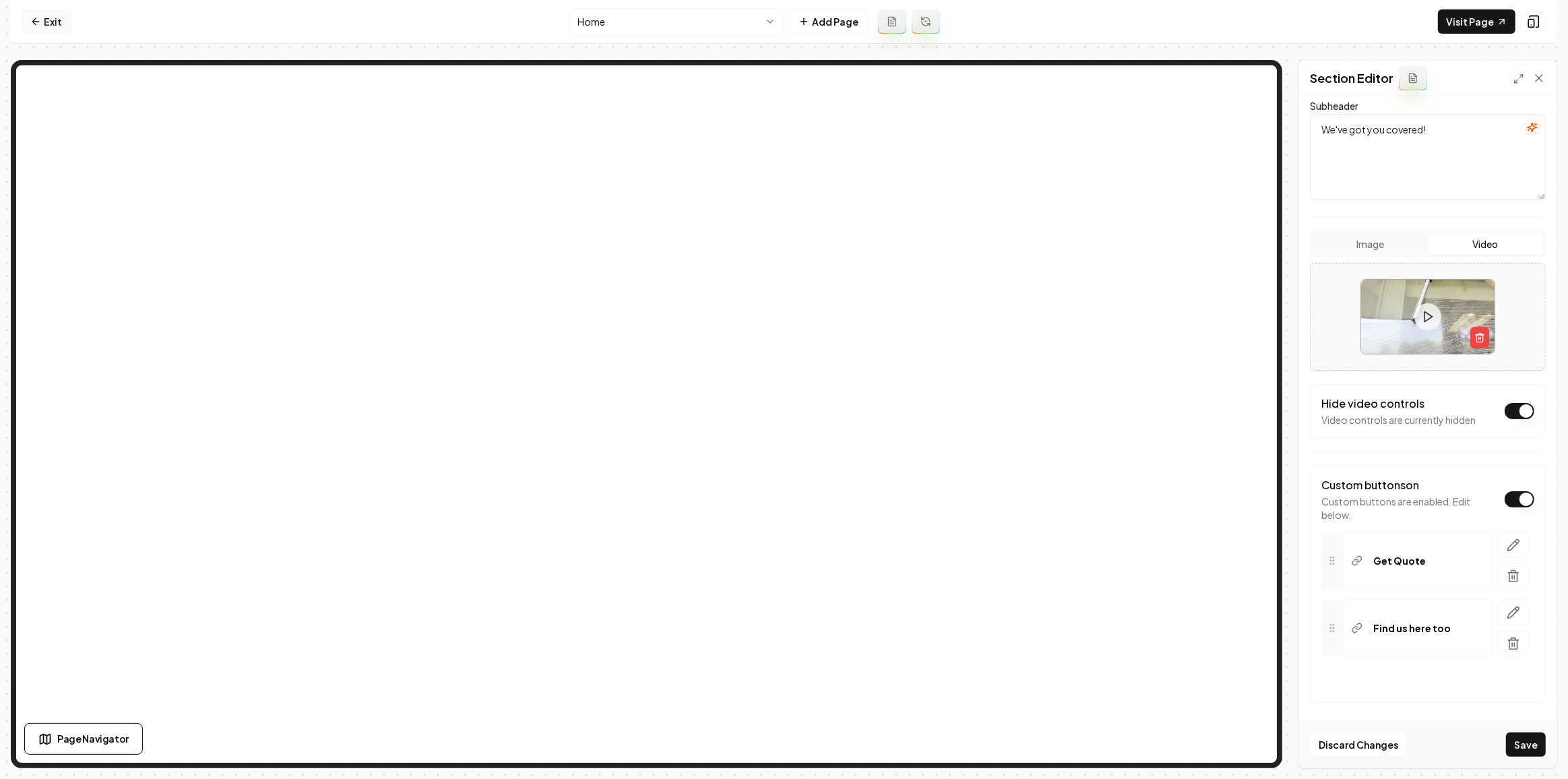
click at [37, 23] on icon at bounding box center [36, 22] width 11 height 11
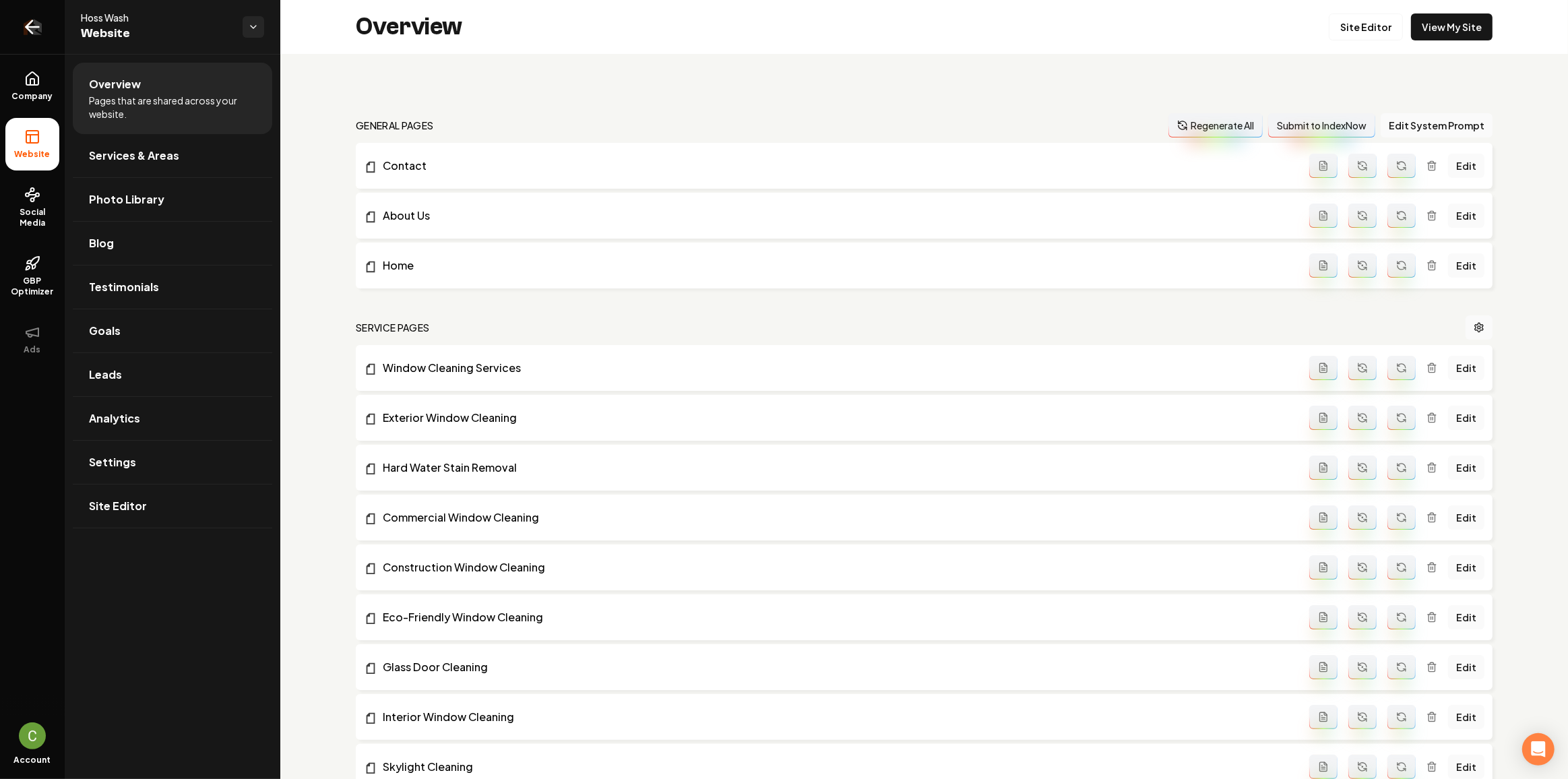
click at [37, 35] on icon "Return to dashboard" at bounding box center [33, 27] width 22 height 22
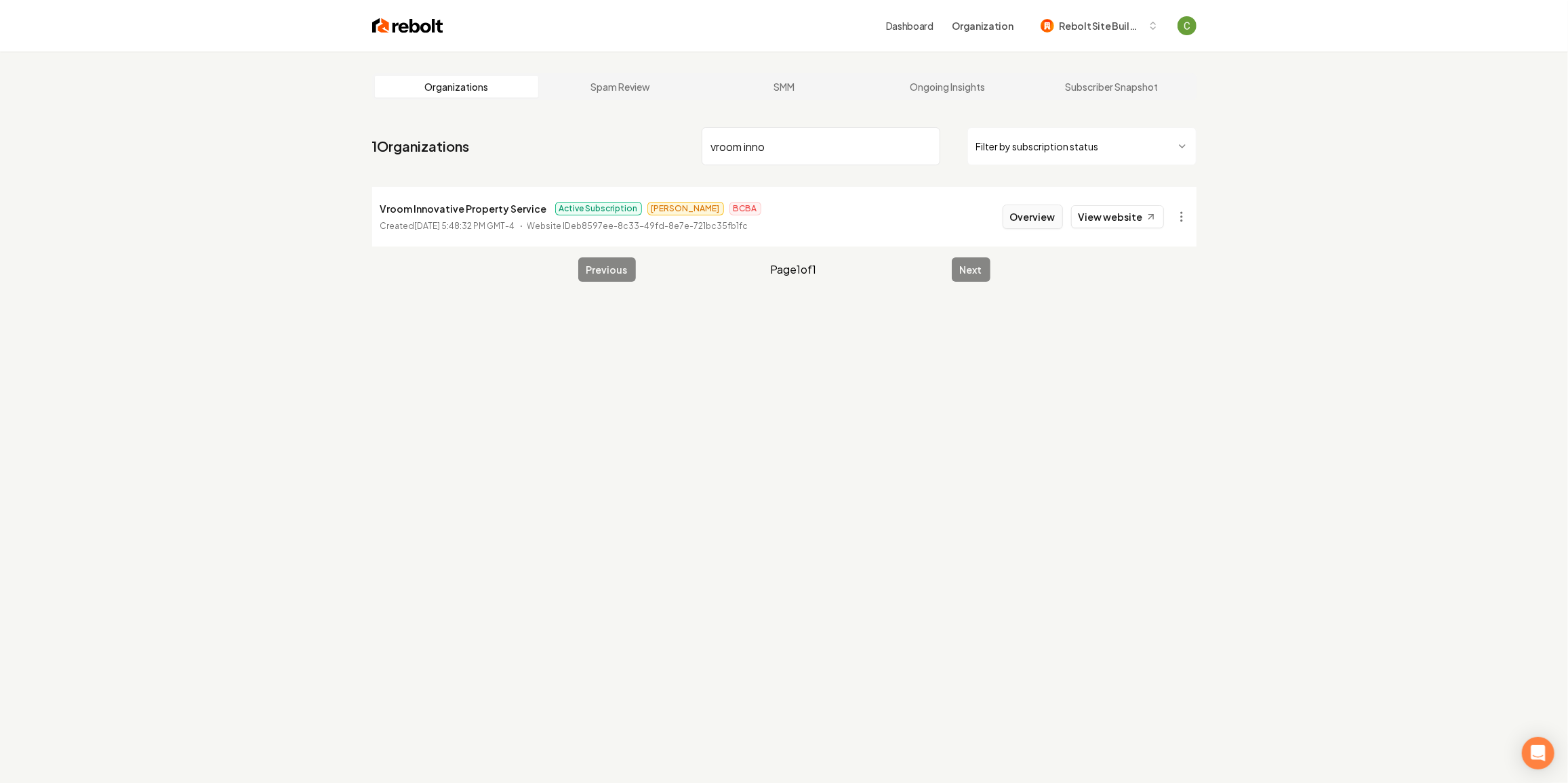
type input "vroom inno"
click at [1056, 222] on button "Overview" at bounding box center [1033, 217] width 60 height 25
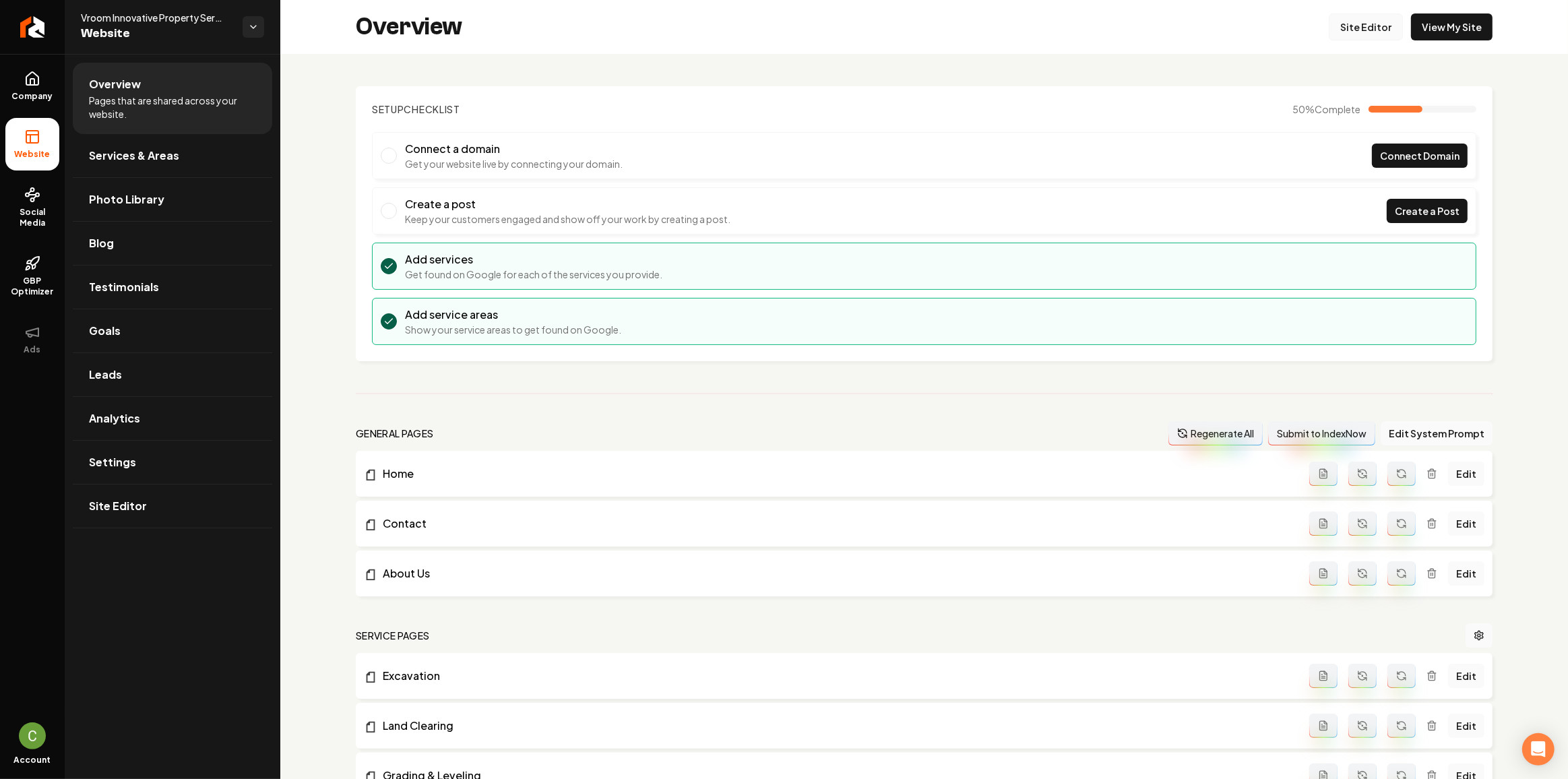
click at [1349, 33] on link "Site Editor" at bounding box center [1366, 27] width 74 height 27
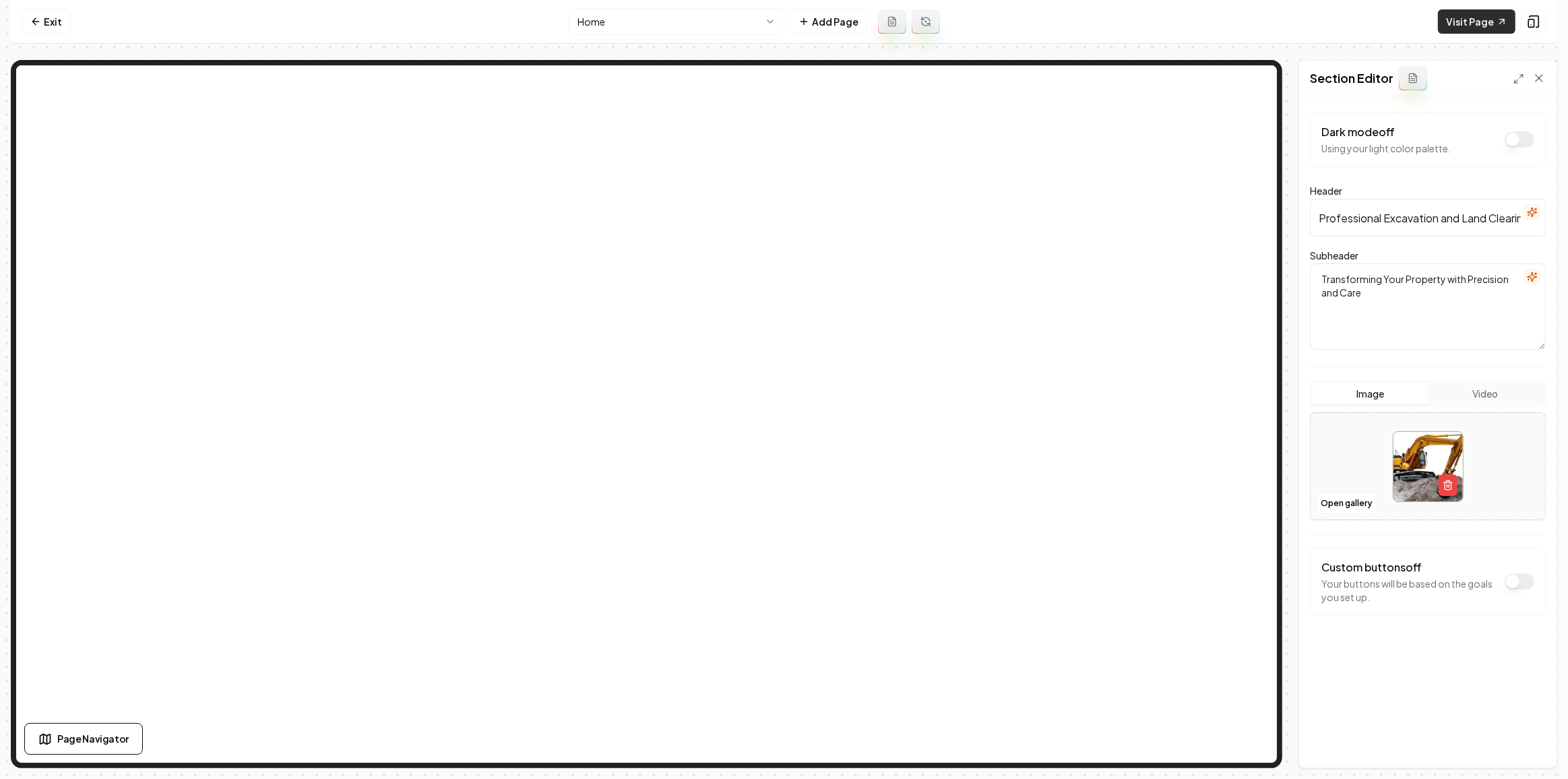
click at [1468, 27] on link "Visit Page" at bounding box center [1476, 22] width 77 height 24
